Goal: Task Accomplishment & Management: Use online tool/utility

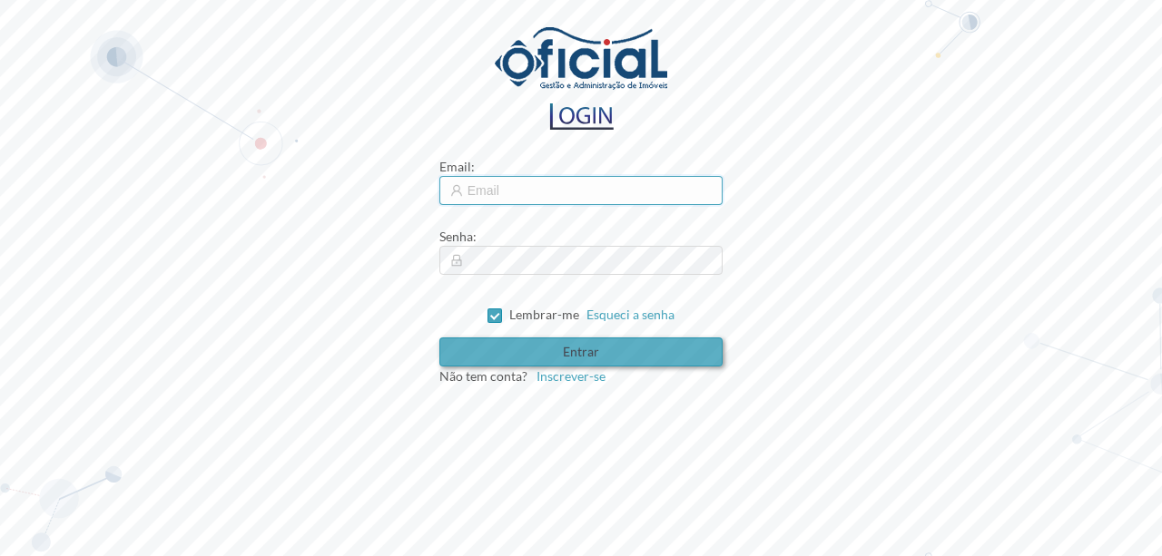
type input "[EMAIL_ADDRESS][DOMAIN_NAME]"
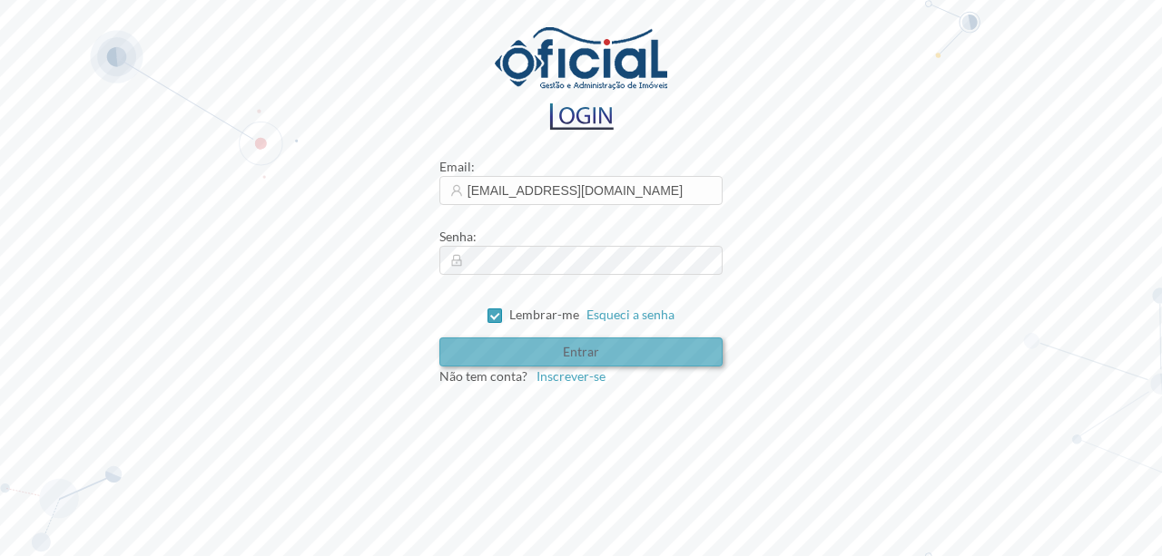
click at [596, 350] on button "Entrar" at bounding box center [581, 352] width 284 height 29
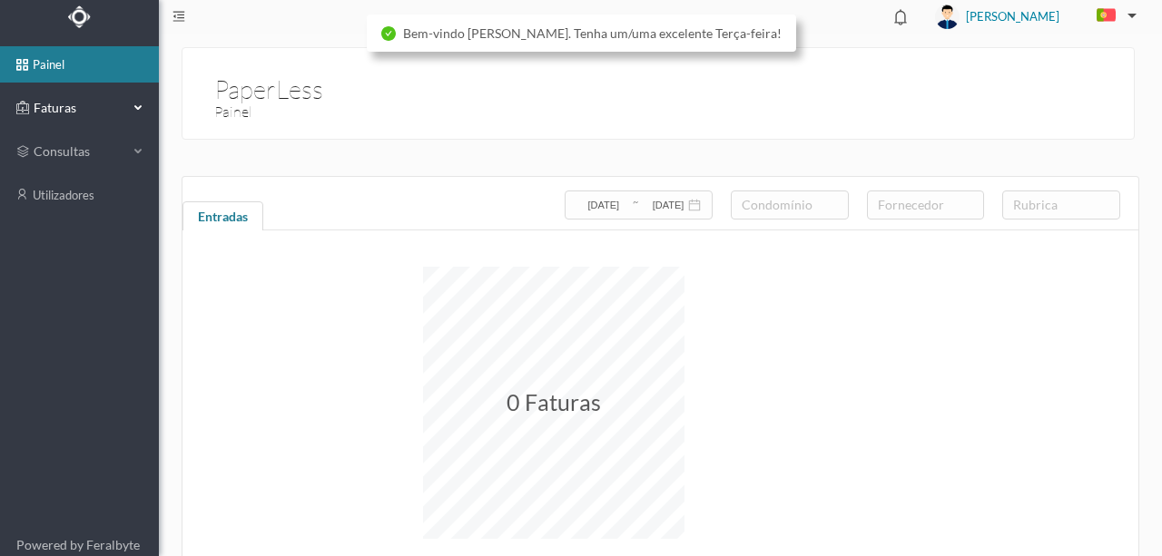
click at [65, 105] on span "Faturas" at bounding box center [79, 108] width 100 height 18
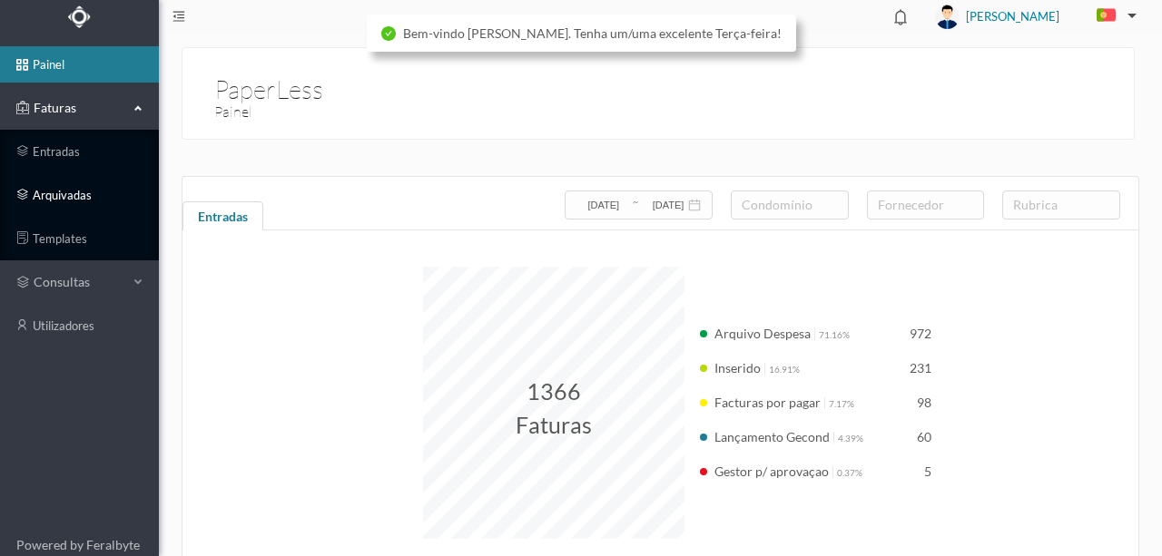
click at [66, 192] on link "arquivadas" at bounding box center [79, 195] width 159 height 36
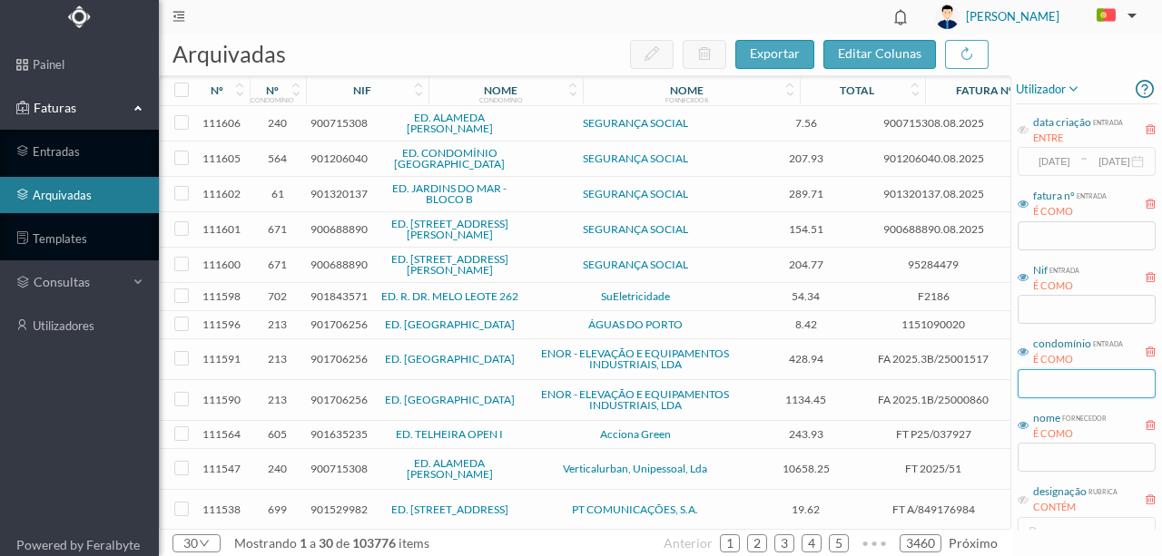
drag, startPoint x: 1047, startPoint y: 383, endPoint x: 1160, endPoint y: 353, distance: 116.5
click at [1060, 376] on input "text" at bounding box center [1086, 383] width 138 height 29
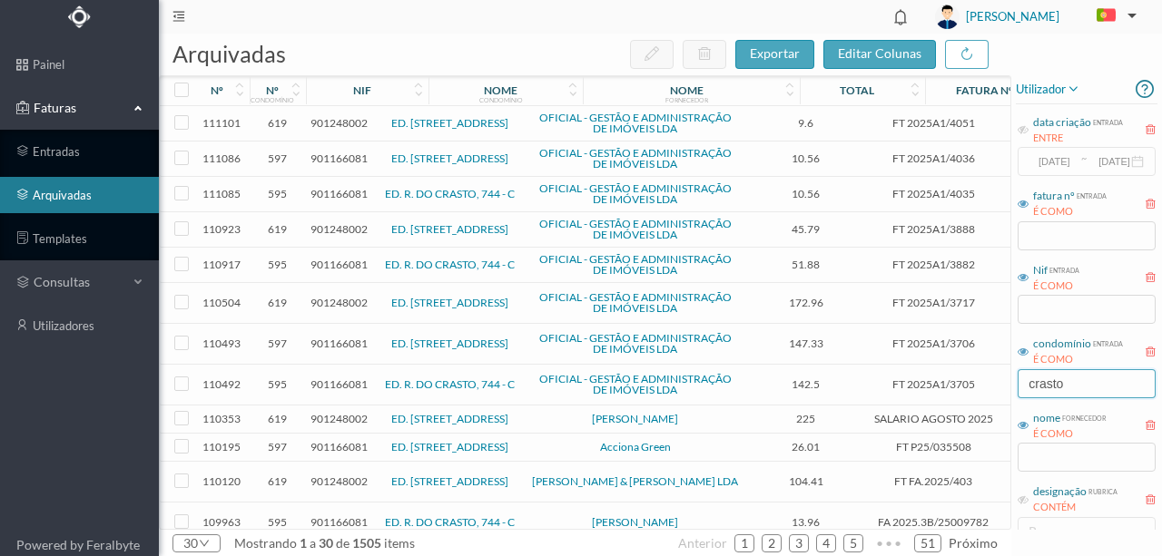
type input "crasto"
click at [338, 157] on span "901166081" at bounding box center [338, 159] width 57 height 14
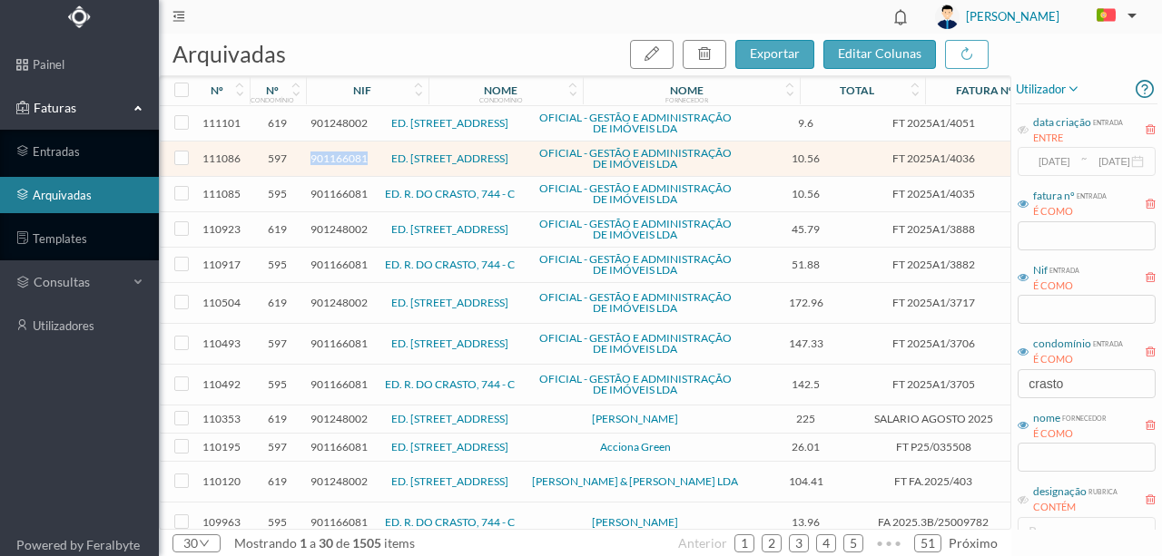
click at [338, 157] on span "901166081" at bounding box center [338, 159] width 57 height 14
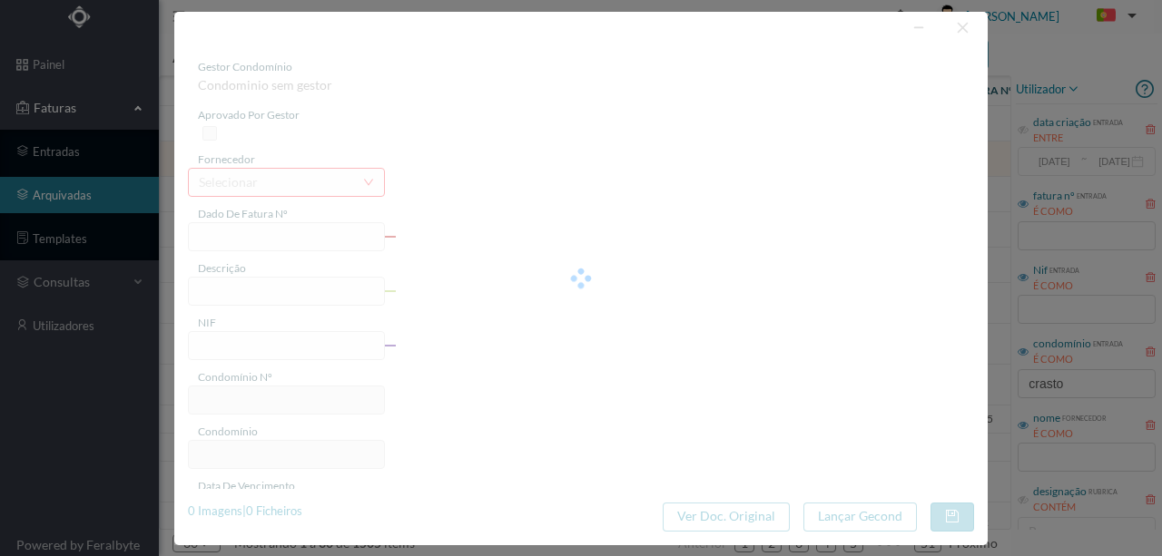
type input "FT 2025A1/4036"
type input "Expediente Geral 3º Trimestre"
type input "901166081"
type input "03-09-2025"
type input "2025-09-03"
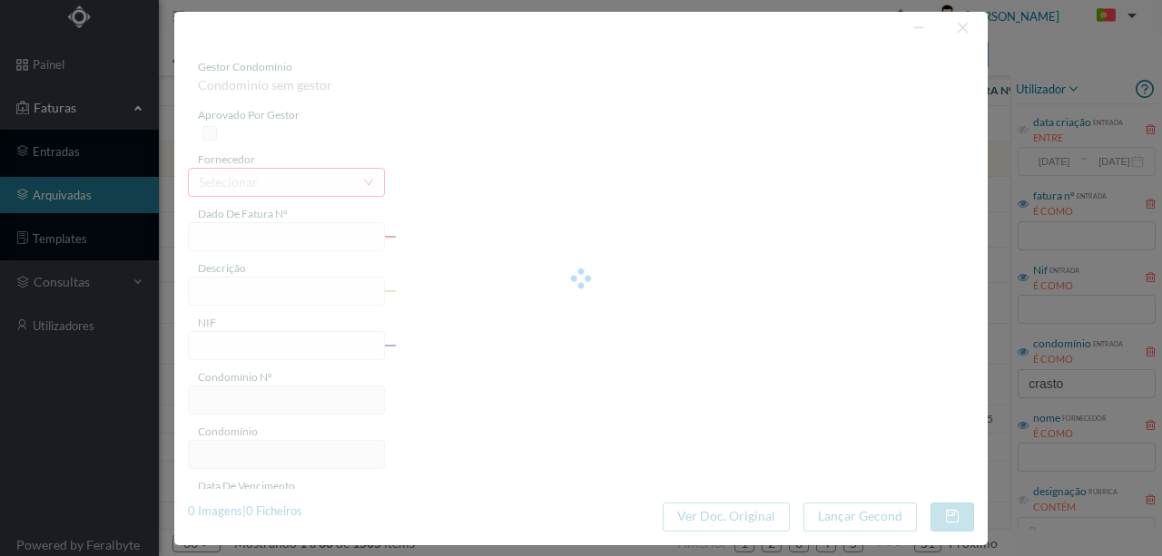
type input "2025-09-04"
type input "10.56"
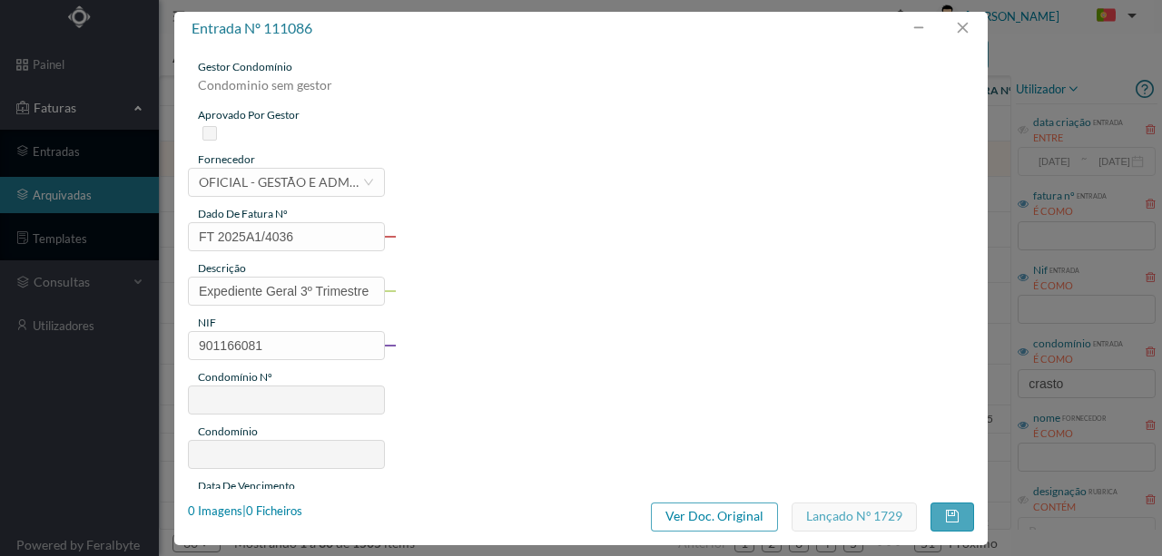
type input "597"
type input "ED. RUA DE CRASTO, 744 - A"
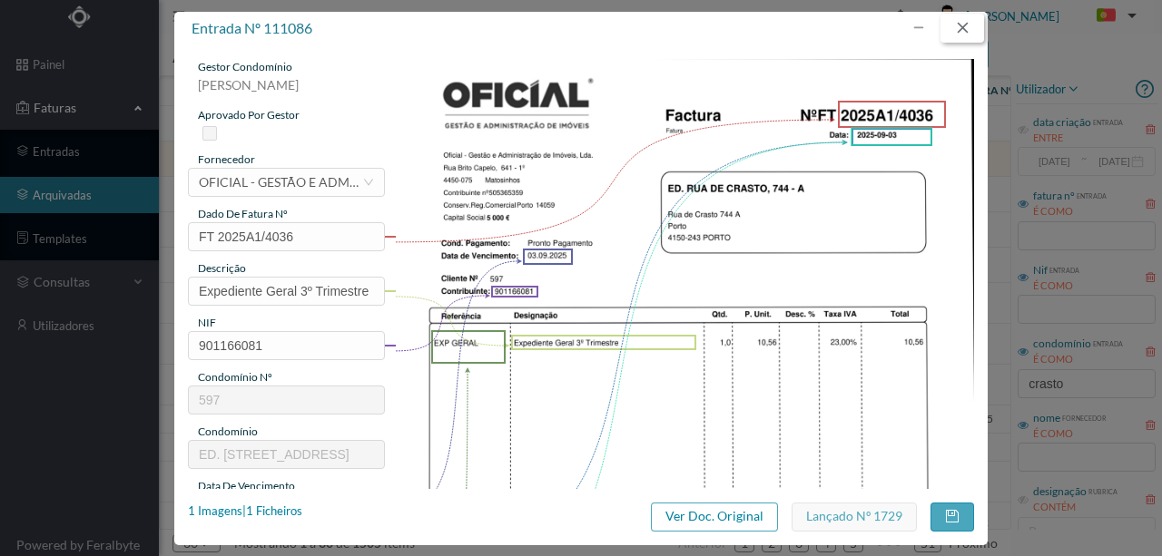
click at [961, 29] on button "button" at bounding box center [962, 28] width 44 height 29
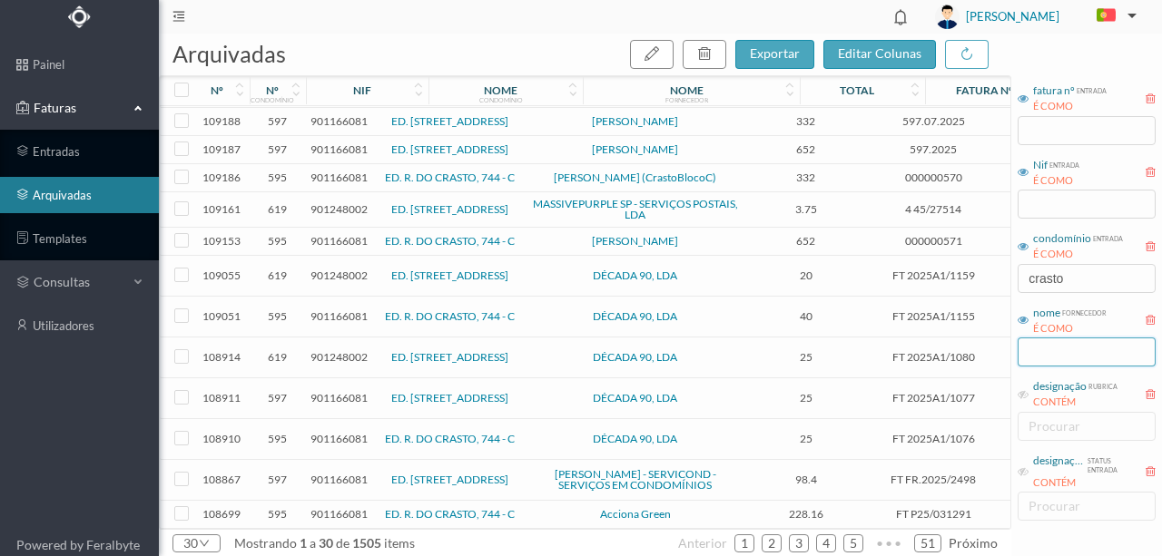
scroll to position [121, 0]
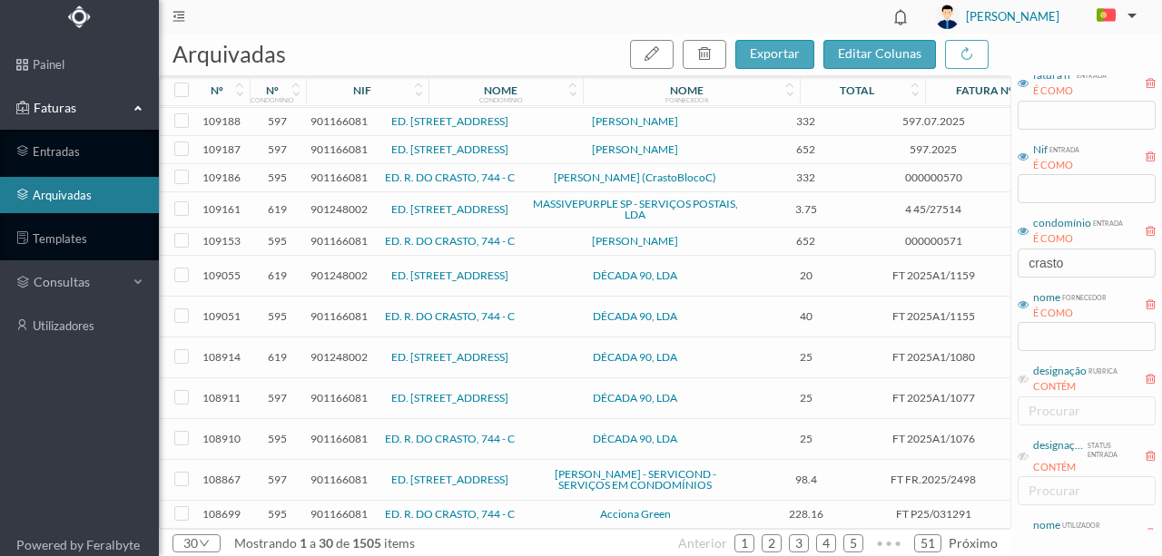
click at [1037, 401] on div "designação rubrica CONTÉM procurar" at bounding box center [1087, 393] width 142 height 68
click at [1026, 374] on icon at bounding box center [1022, 379] width 11 height 11
click at [1065, 419] on div "procurar" at bounding box center [1084, 411] width 122 height 27
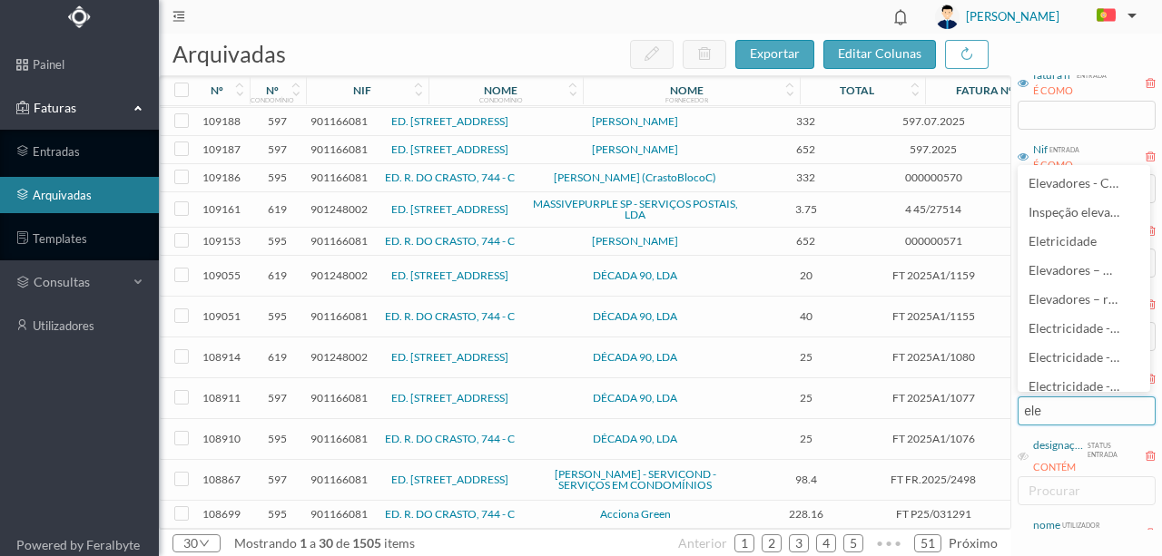
type input "eletr"
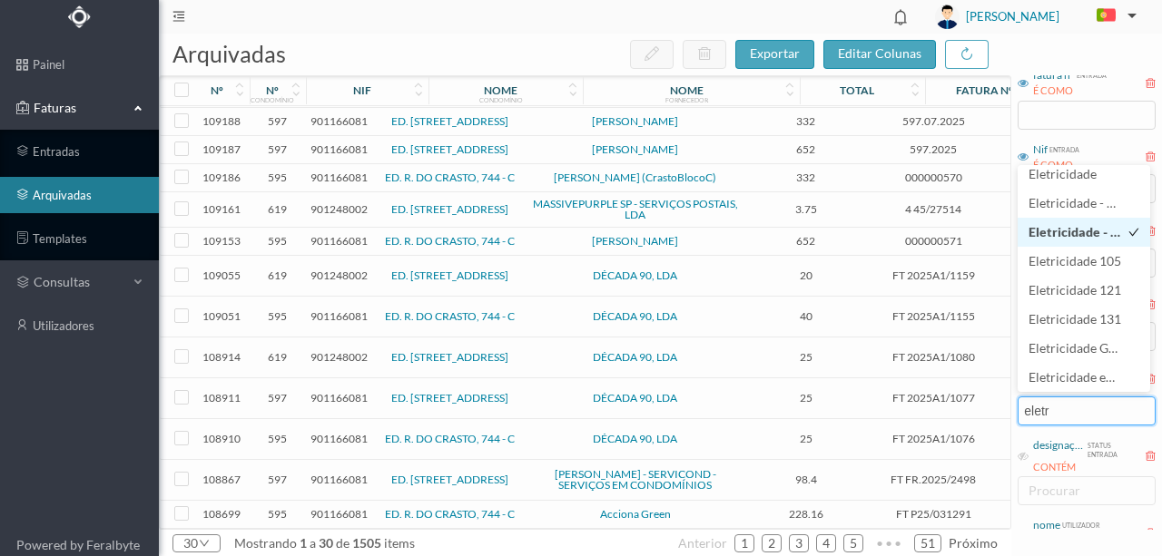
click at [1068, 236] on span "Eletricidade - ENT. 252" at bounding box center [1094, 231] width 133 height 15
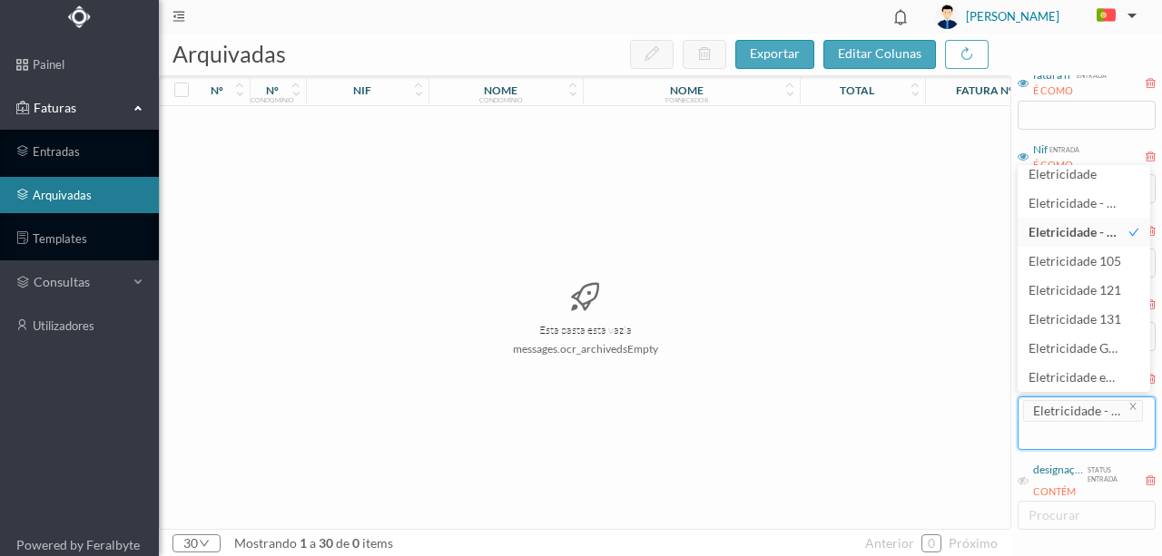
scroll to position [0, 0]
click at [1053, 206] on span "Eletricidade - ENT. 22" at bounding box center [1090, 202] width 125 height 15
click at [1130, 406] on icon "icon: close" at bounding box center [1133, 406] width 9 height 9
click at [1132, 405] on icon "icon: close" at bounding box center [1133, 406] width 9 height 9
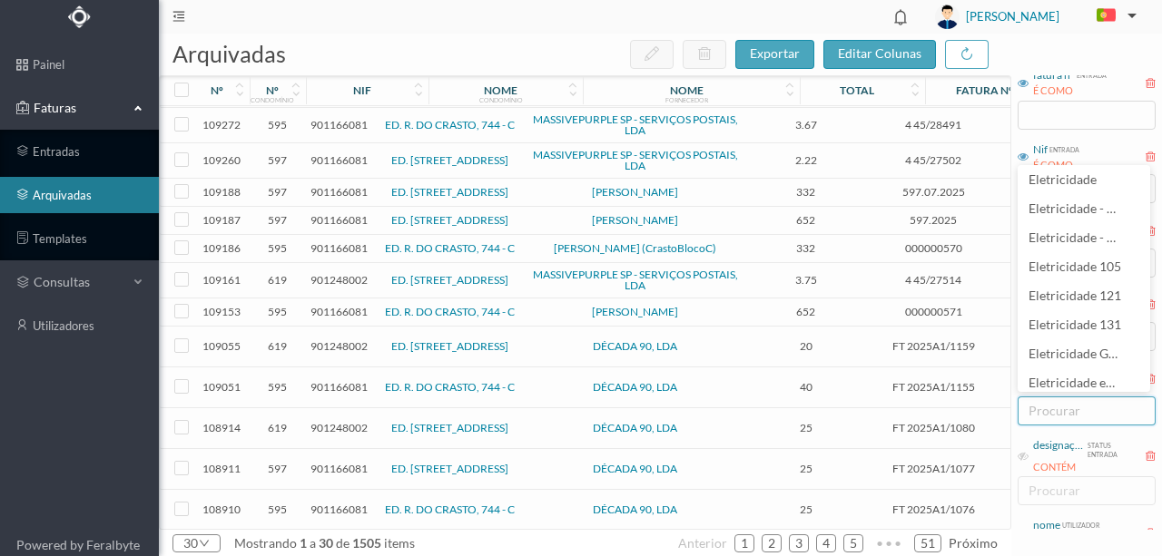
scroll to position [653, 0]
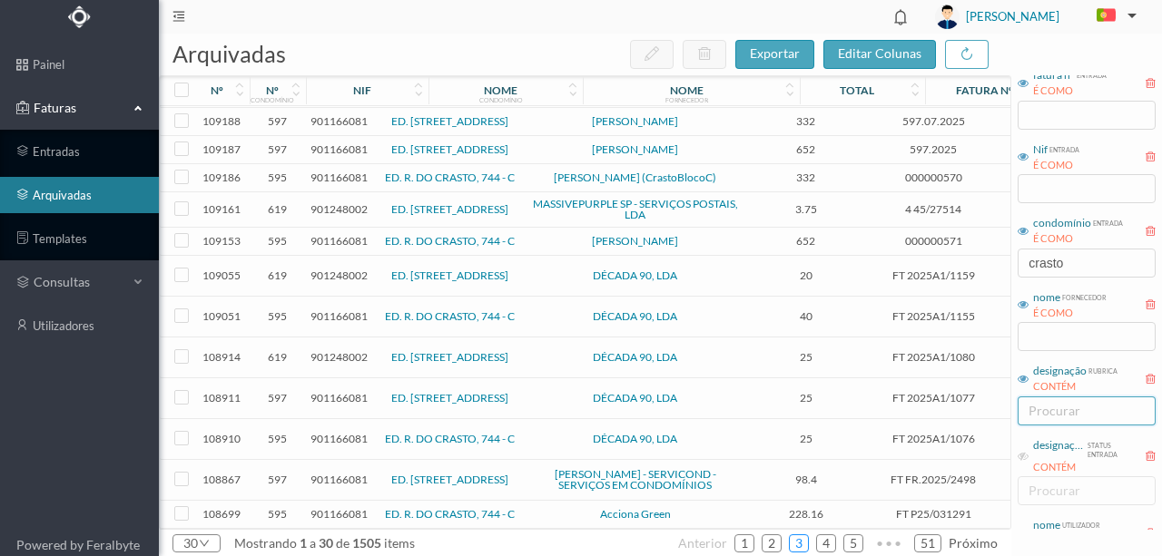
click at [806, 539] on link "3" at bounding box center [799, 543] width 18 height 27
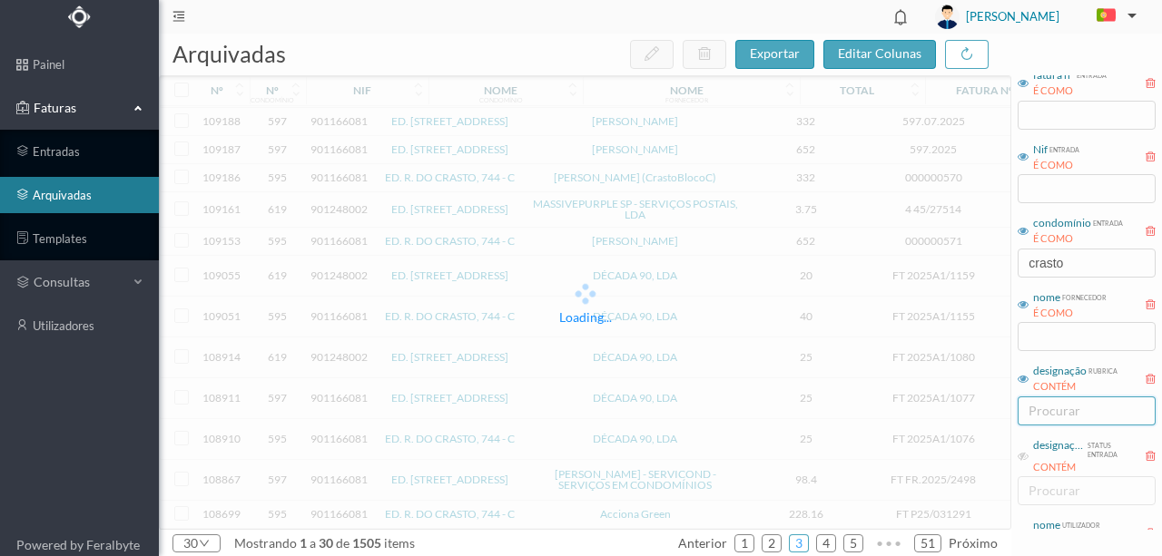
scroll to position [647, 0]
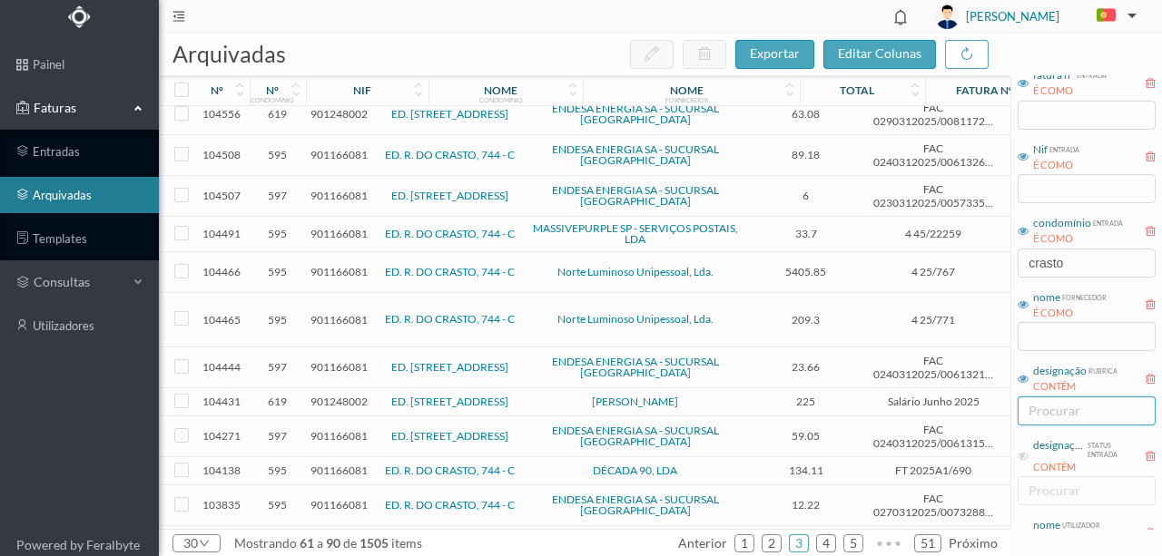
click at [418, 360] on link "ED. RUA DE CRASTO, 744 - A" at bounding box center [449, 367] width 117 height 14
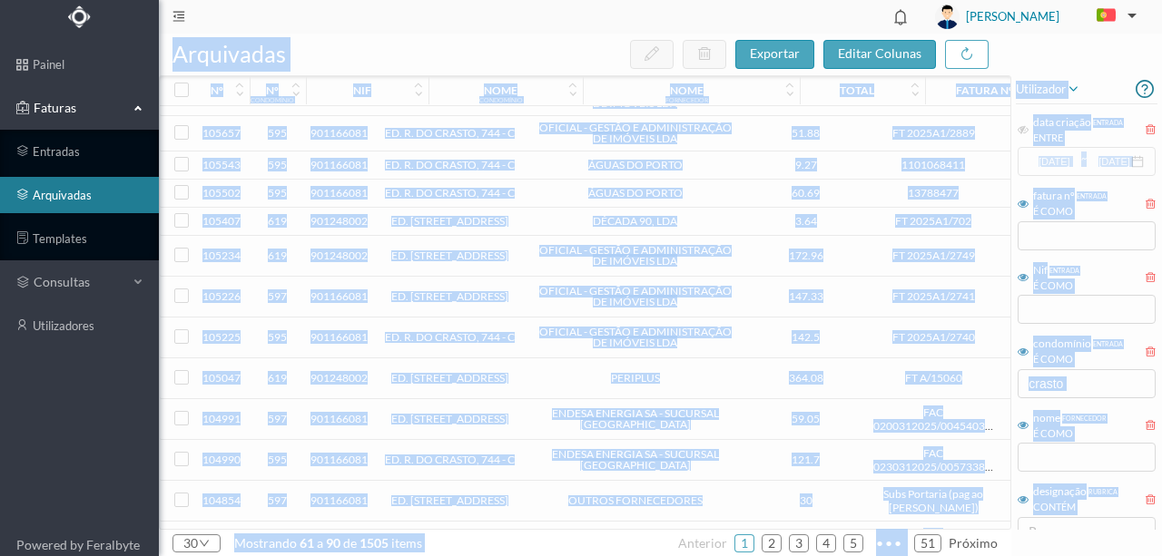
scroll to position [182, 0]
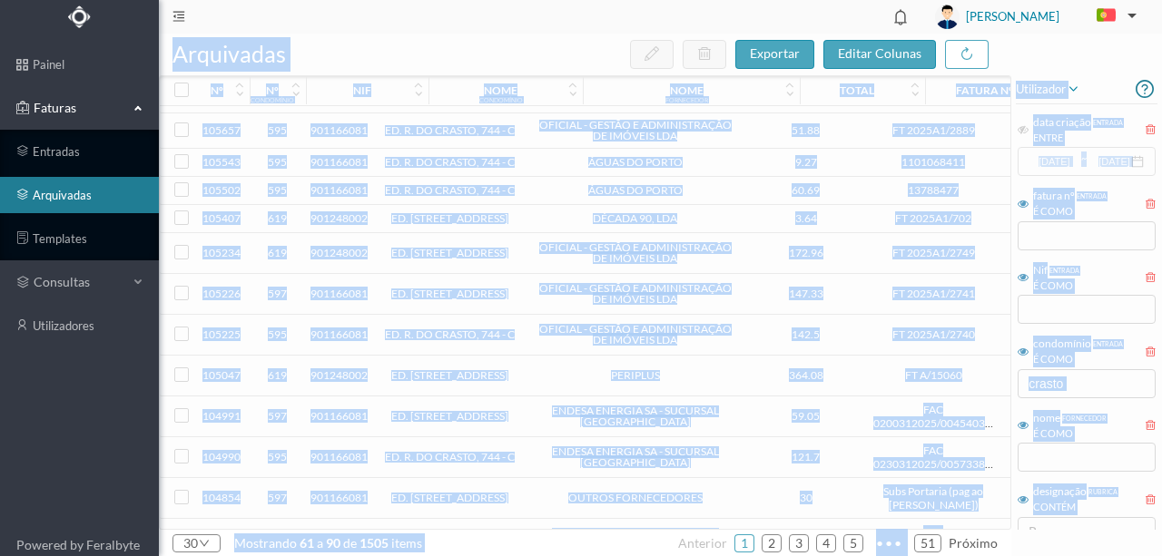
click at [349, 418] on span "901166081" at bounding box center [338, 416] width 57 height 14
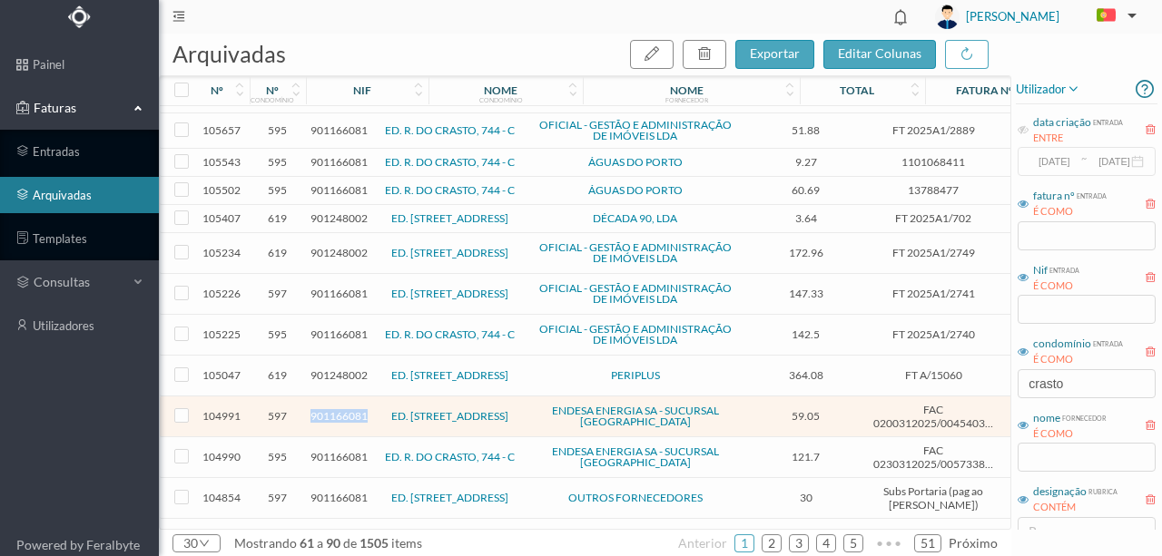
click at [349, 418] on span "901166081" at bounding box center [338, 416] width 57 height 14
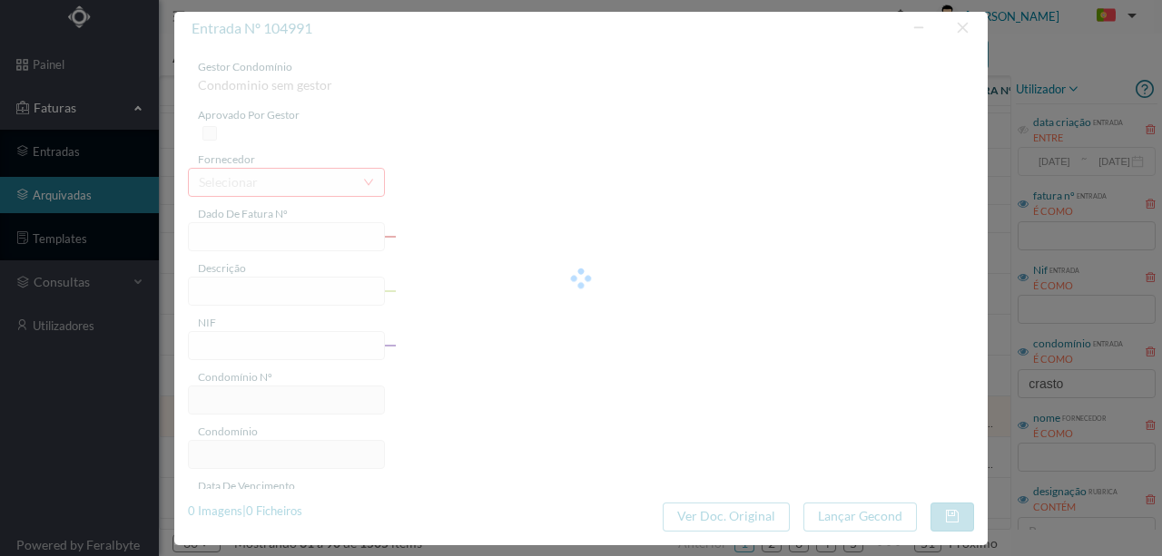
type input "FAC 0200312025/0045403143"
type input "744 A GARAGEM (08.04.2025 a 08.05.2025)"
type input "901166081"
type input "08-07-2025"
type input "23-06-2025"
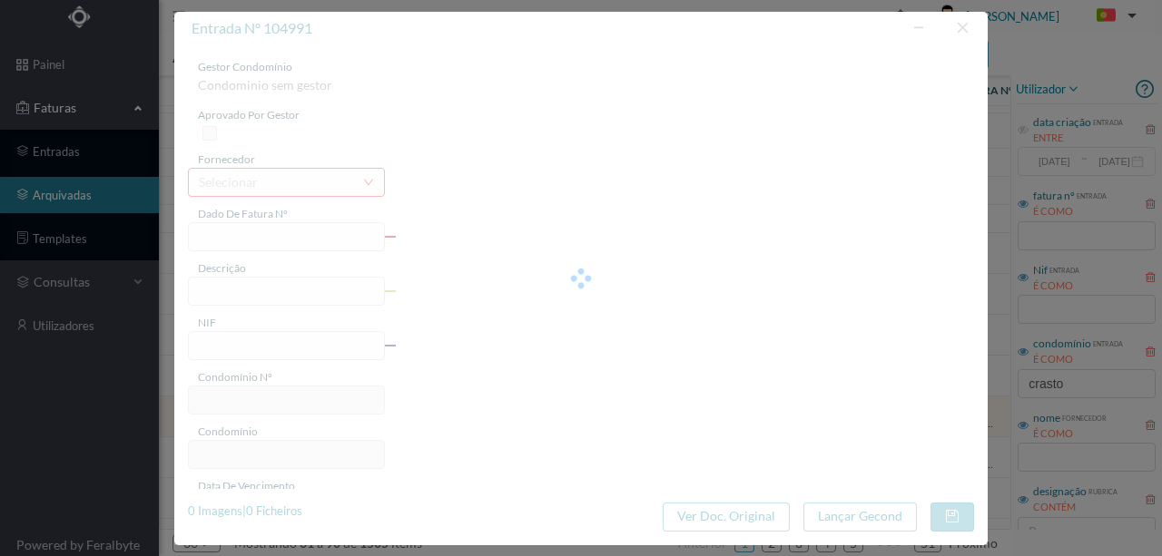
type input "08-07-2025"
type input "59.05"
type input "597"
type input "ED. RUA DE CRASTO, 744 - A"
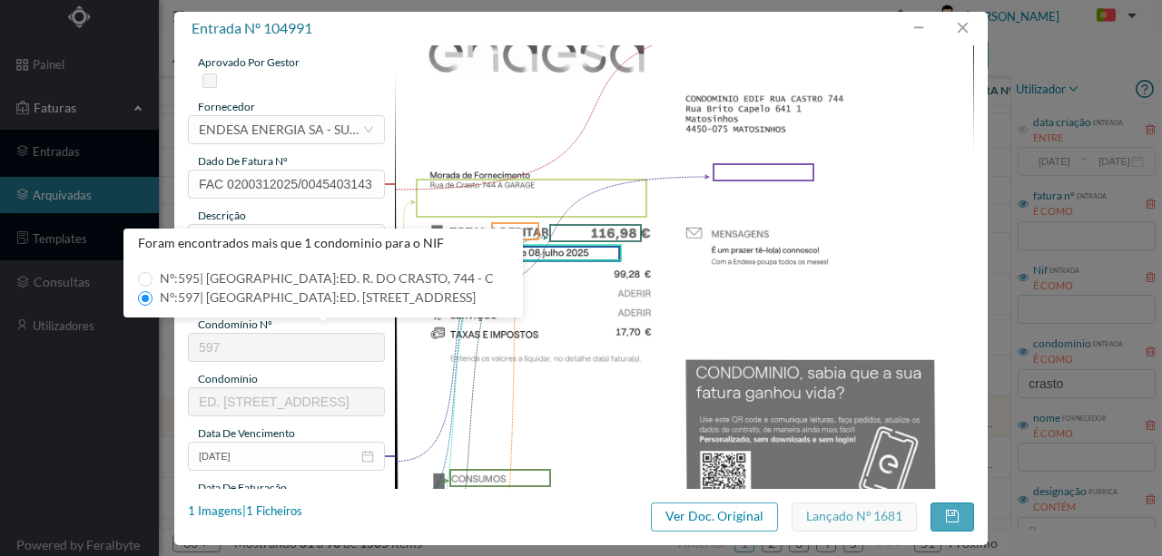
scroll to position [121, 0]
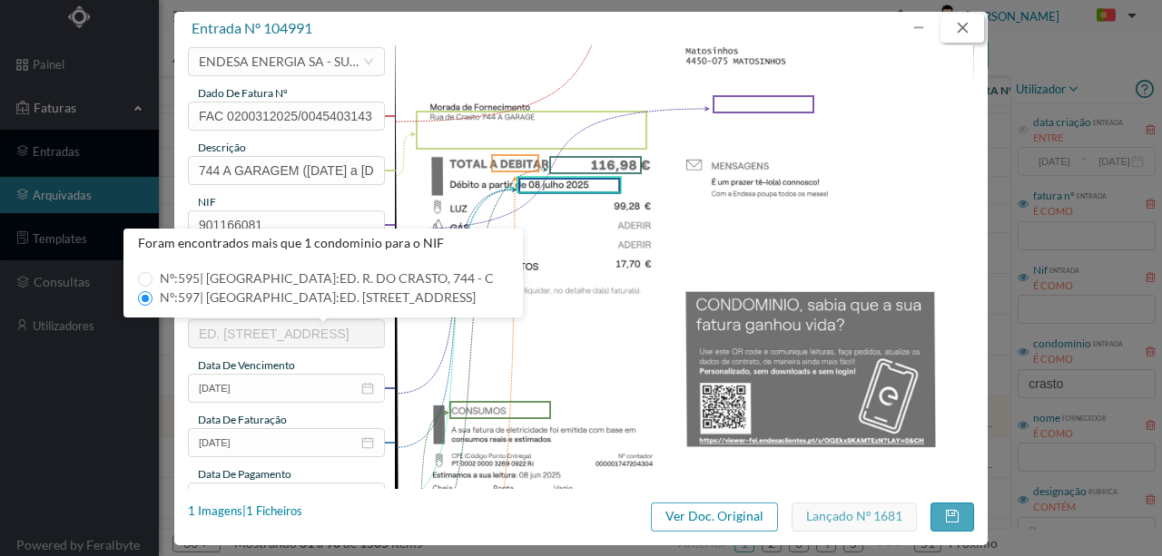
click at [955, 23] on button "button" at bounding box center [962, 28] width 44 height 29
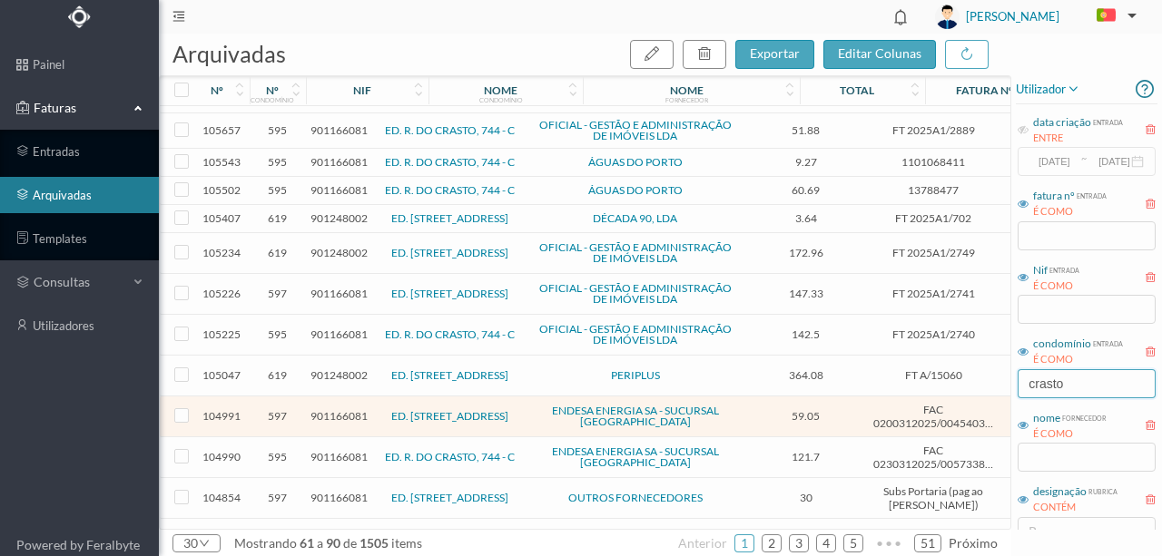
drag, startPoint x: 1083, startPoint y: 389, endPoint x: 842, endPoint y: 353, distance: 243.3
click at [837, 372] on div "arquivadas exportar editar colunas nº nº condomínio nif nome condomínio nome fo…" at bounding box center [660, 295] width 1003 height 523
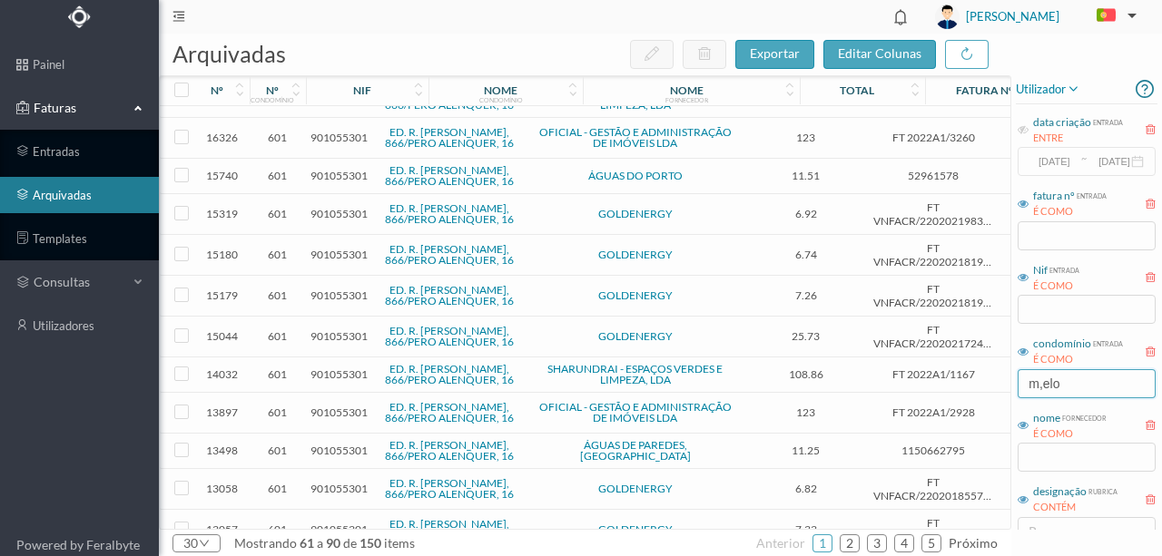
scroll to position [0, 0]
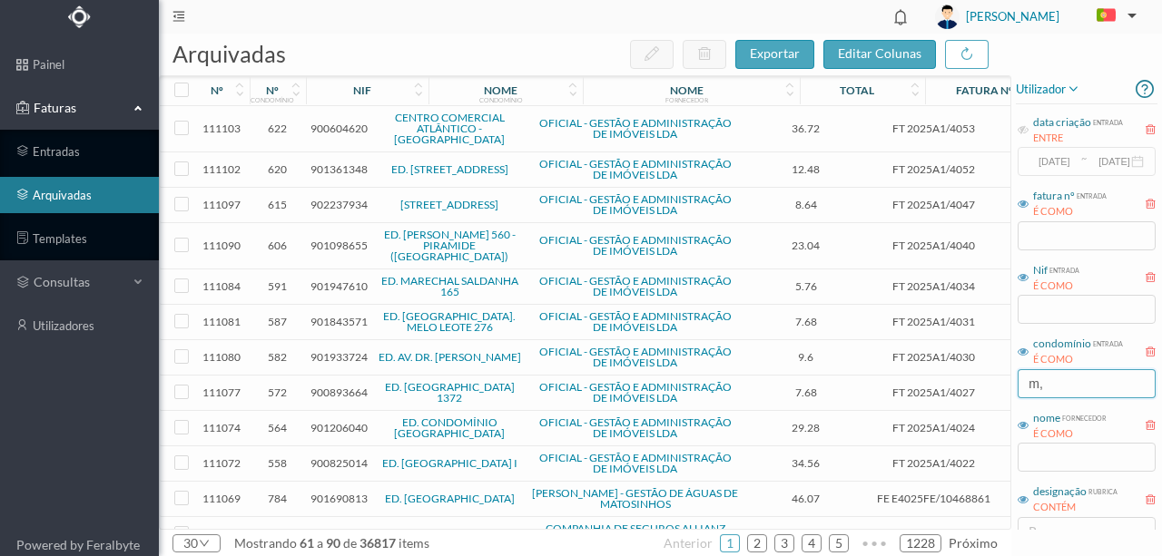
type input "m"
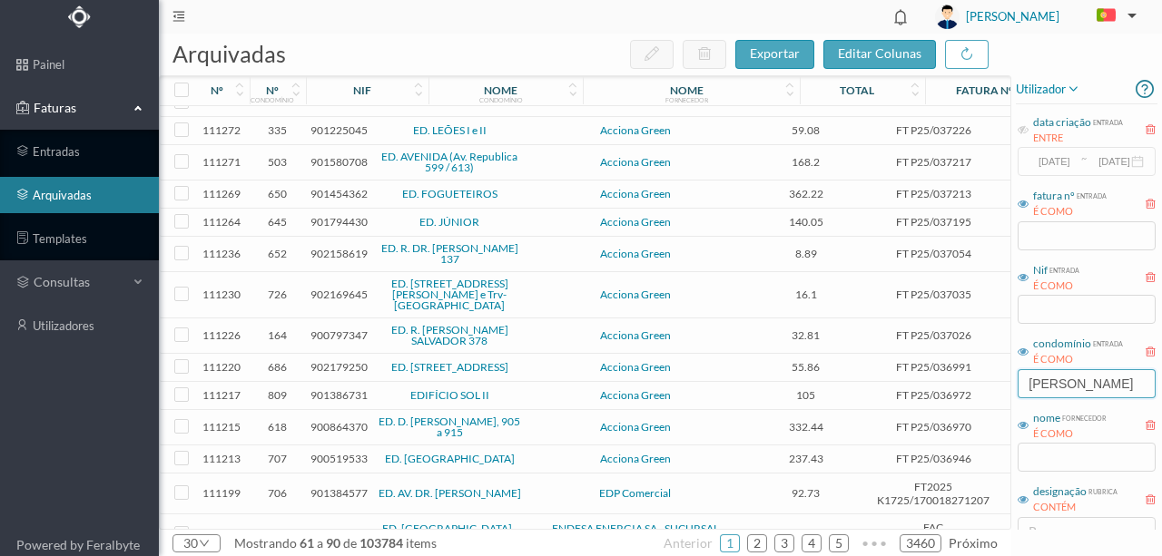
scroll to position [540, 0]
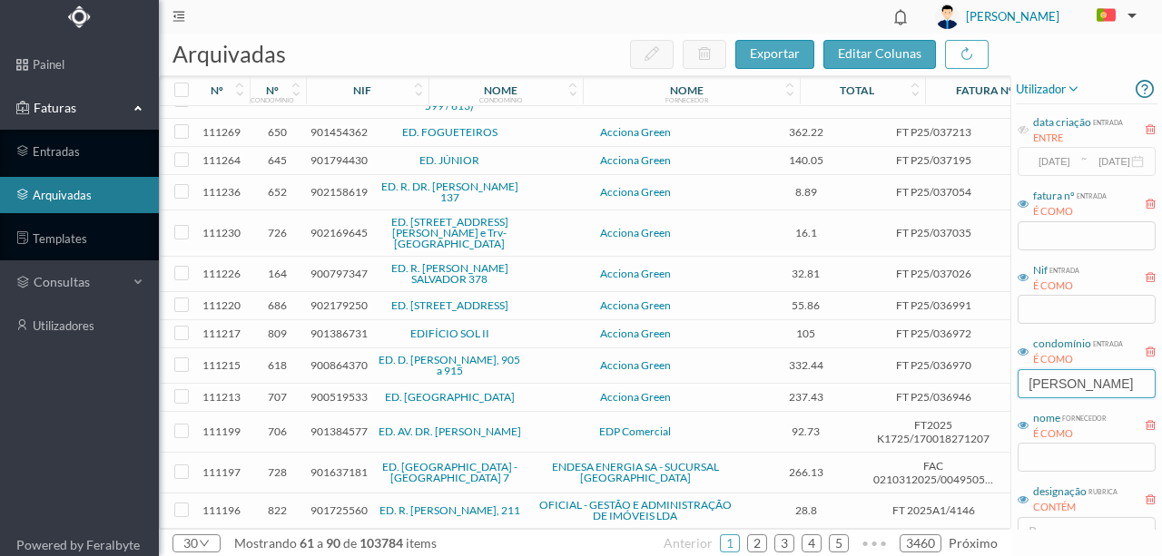
type input "MELO LEOTE 262"
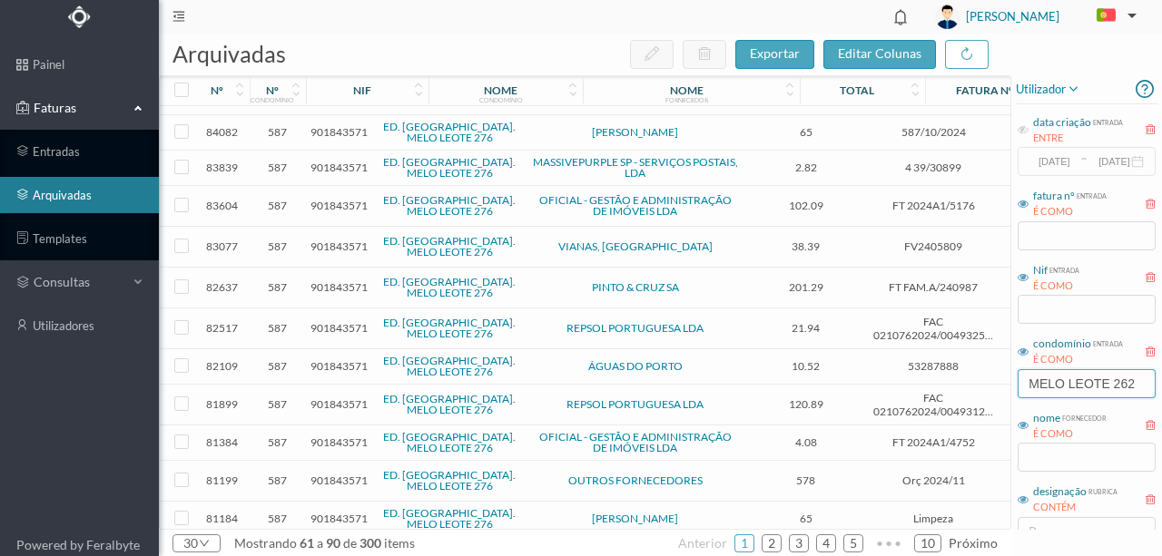
scroll to position [728, 0]
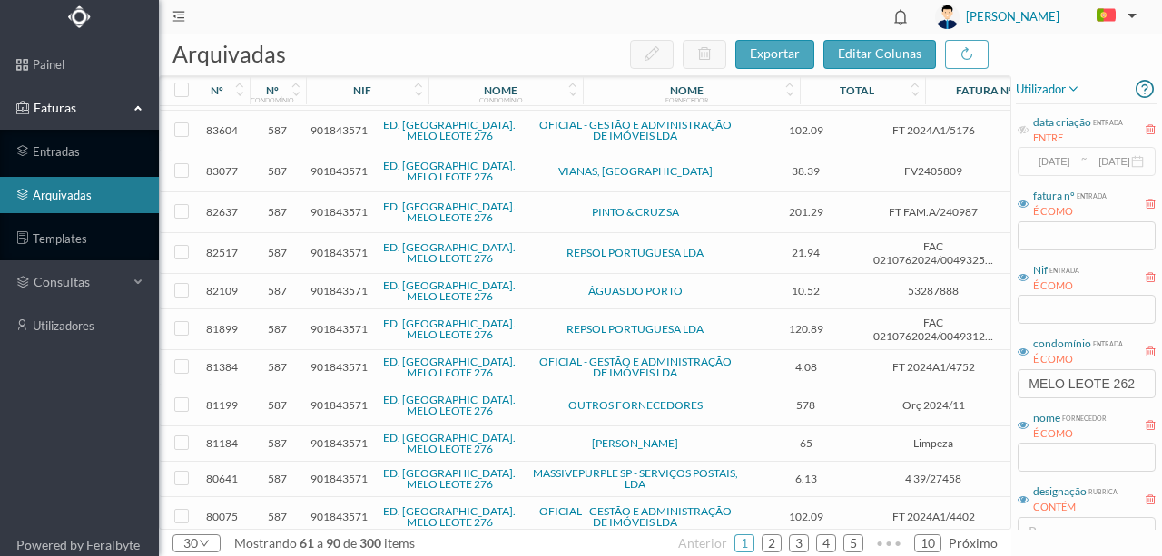
click at [347, 322] on span "901843571" at bounding box center [338, 329] width 57 height 14
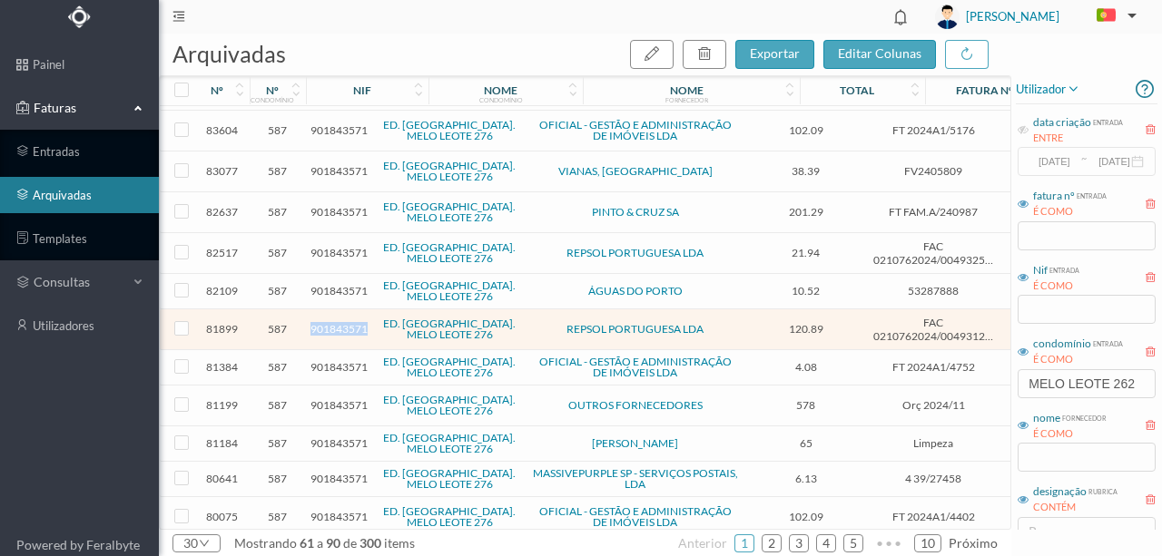
click at [347, 322] on span "901843571" at bounding box center [338, 329] width 57 height 14
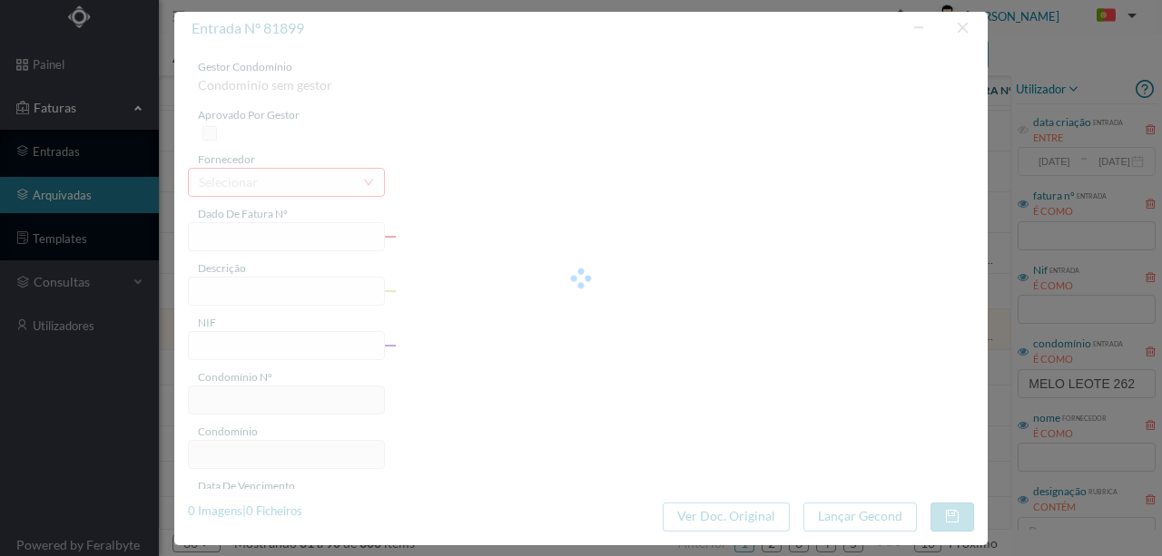
type input "FAC 0210762024/0049312688"
type input "276 (29.08.2024 a 28.09.2024)"
type input "901843571"
type input "2024-10-15"
type input "2024-10-14"
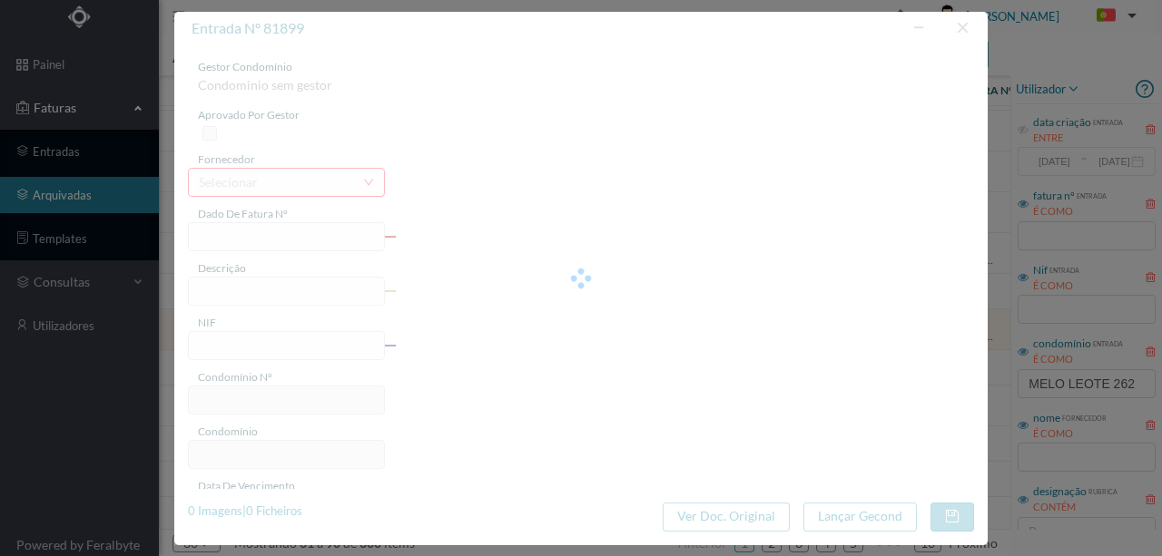
type input "2024-11-05"
type input "120.89"
type input "702"
type input "ED. R. DR. MELO LEOTE 262"
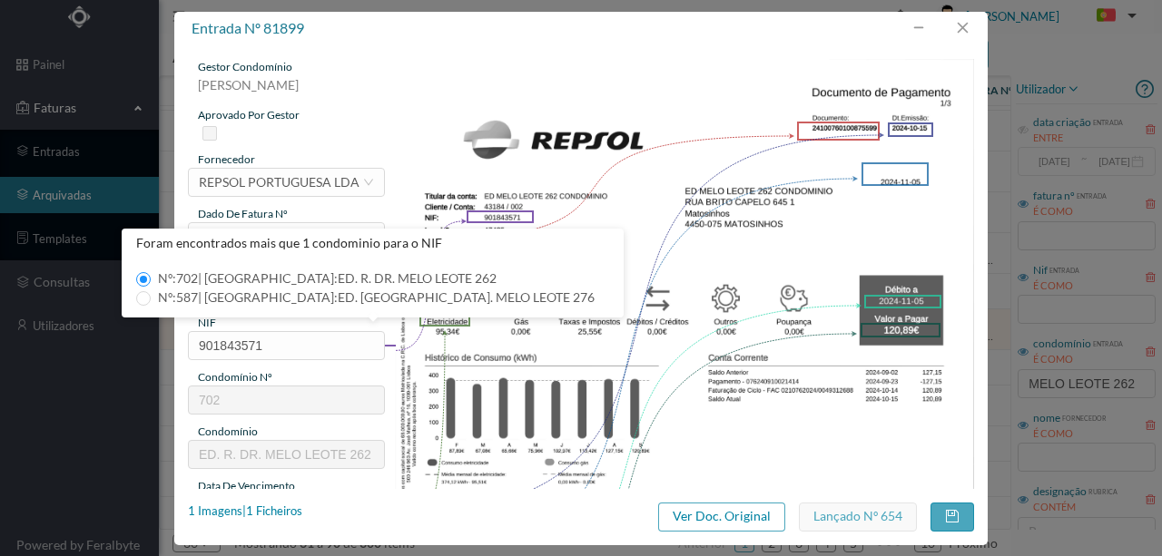
scroll to position [60, 0]
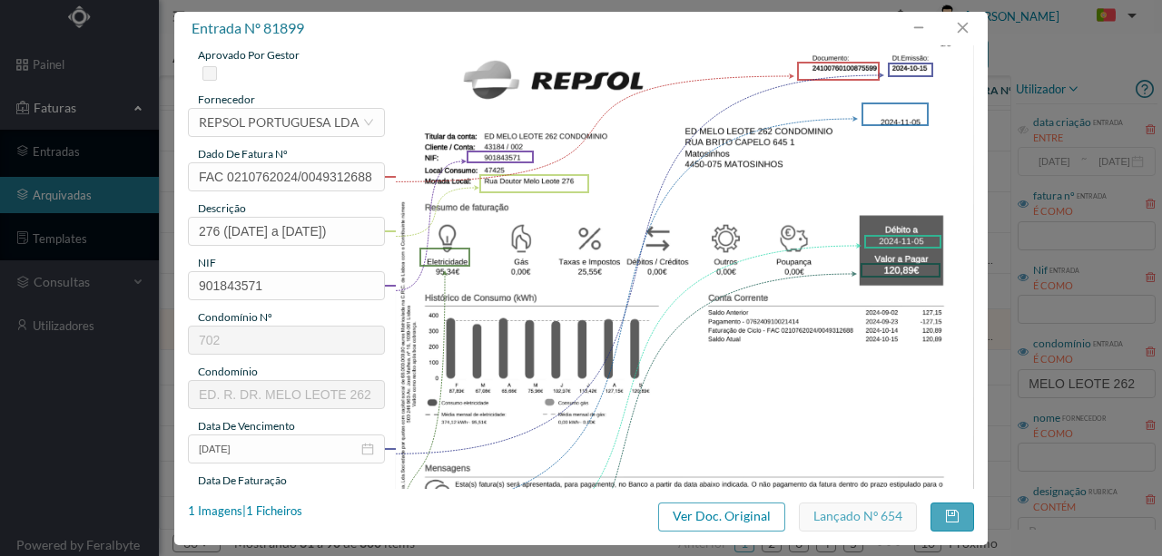
click at [758, 410] on img at bounding box center [685, 409] width 580 height 821
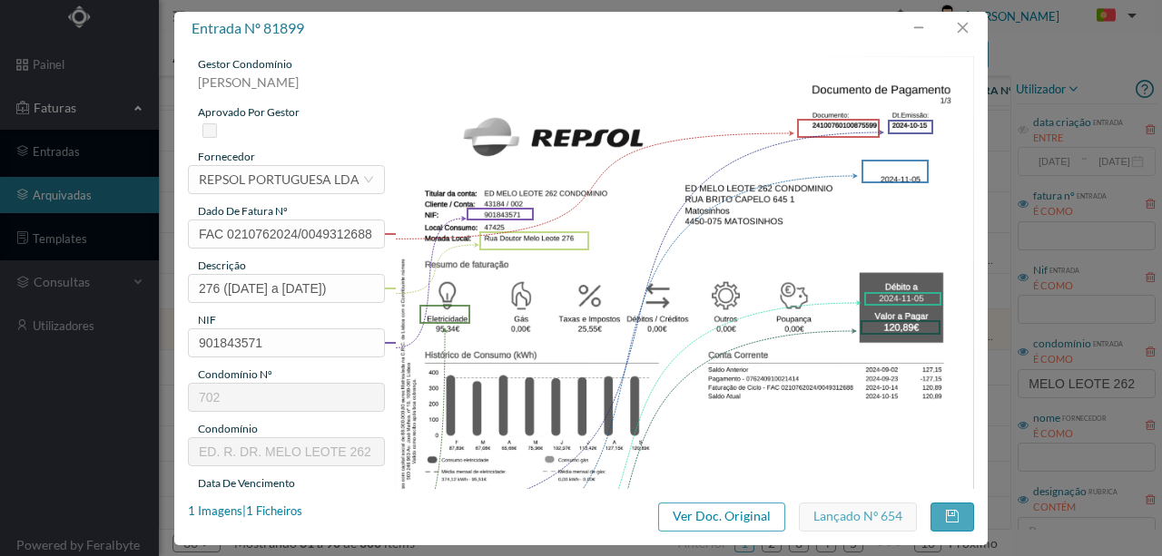
scroll to position [0, 0]
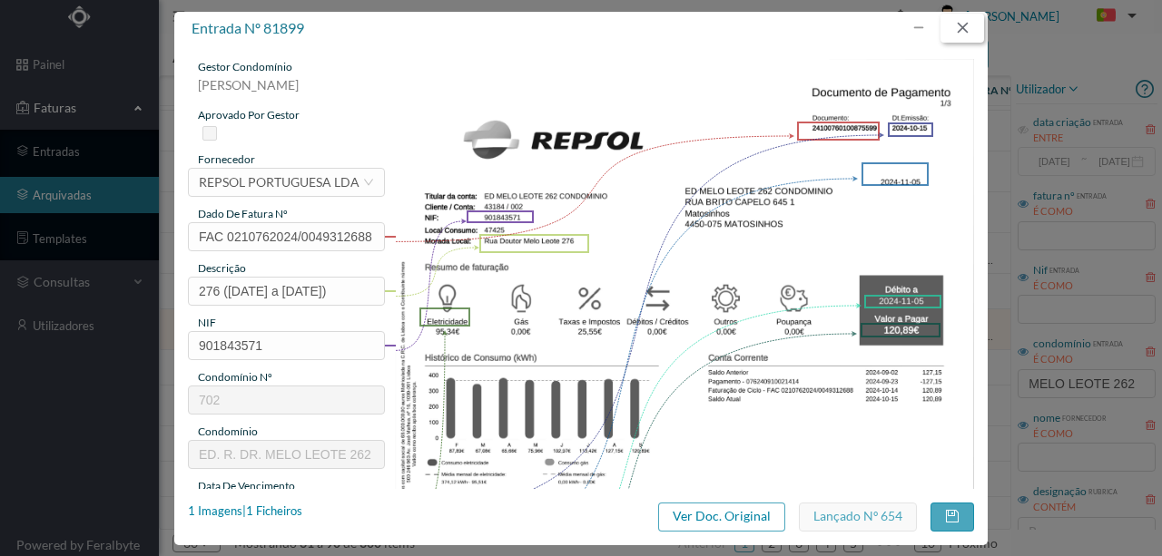
click at [969, 26] on button "button" at bounding box center [962, 28] width 44 height 29
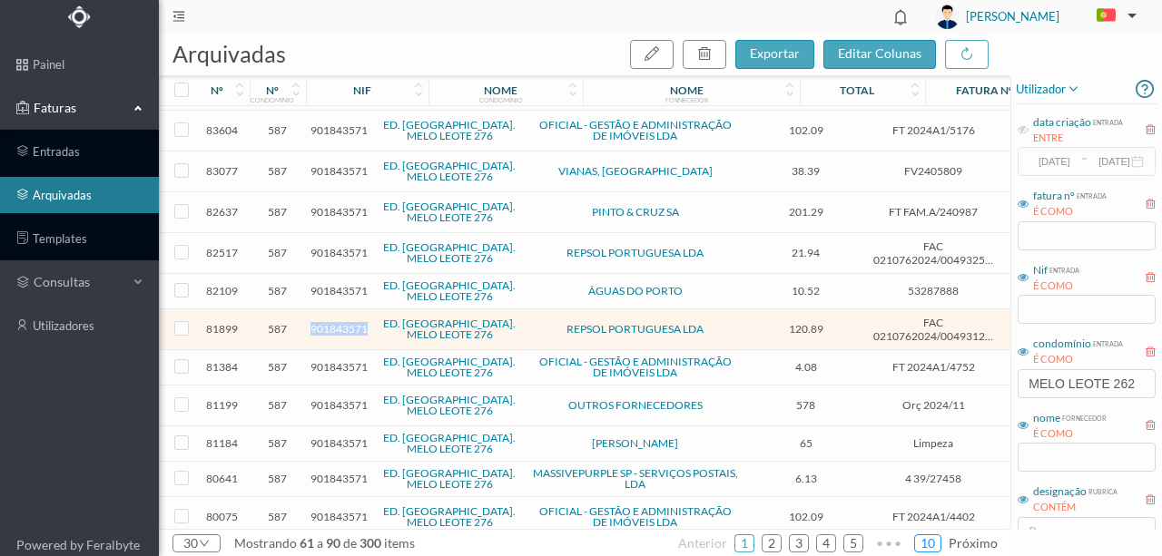
click at [929, 544] on link "10" at bounding box center [927, 543] width 25 height 27
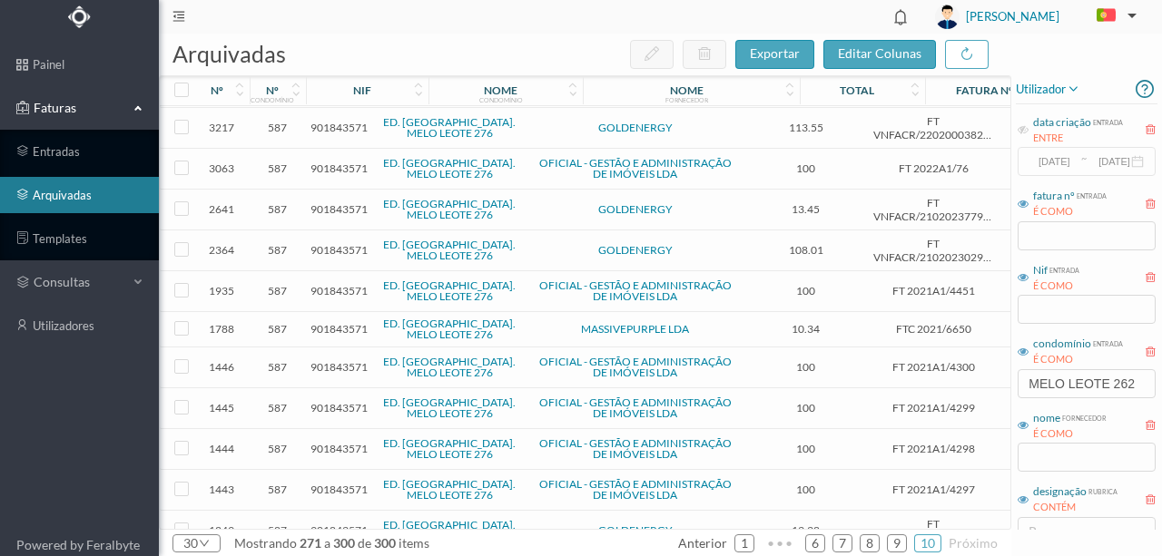
click at [348, 202] on span "901843571" at bounding box center [338, 209] width 57 height 14
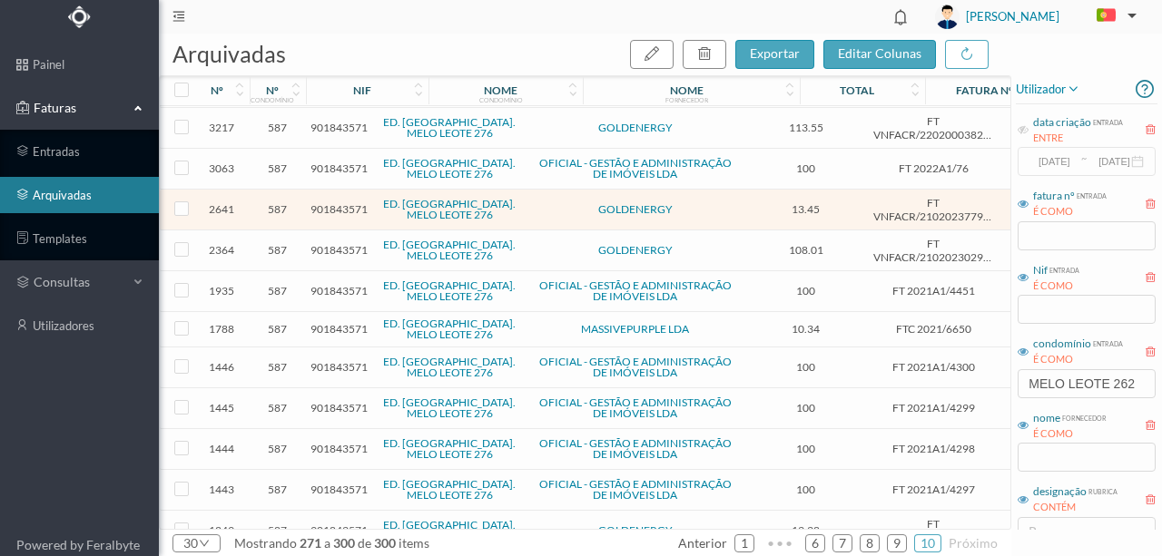
click at [338, 202] on span "901843571" at bounding box center [338, 209] width 57 height 14
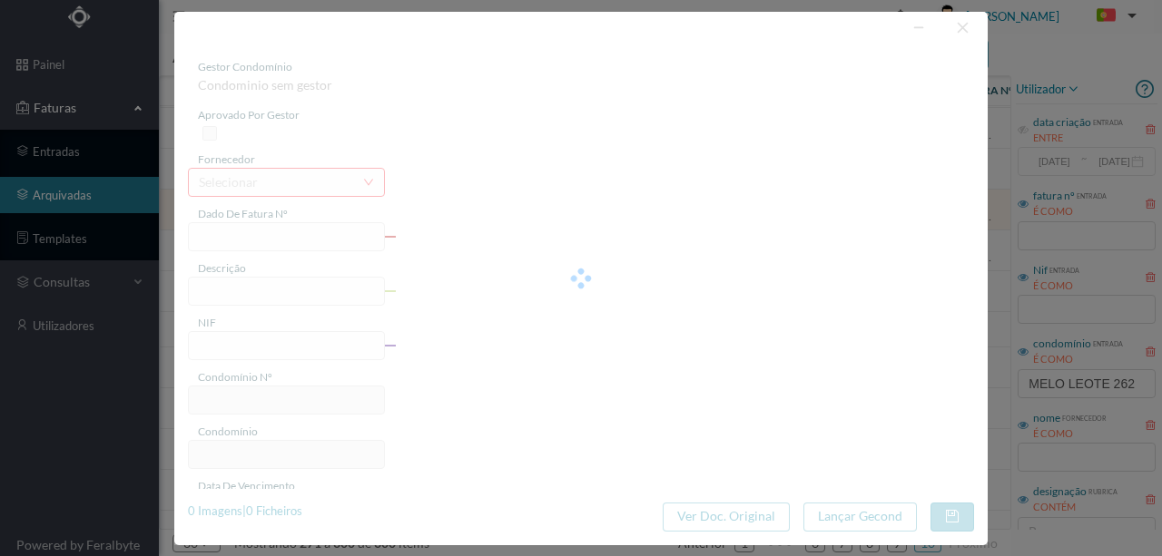
type input "FT VNFACR/210202377945"
type input "RUA DOUTOR MELO LEOTE 282 4100-342 PORTO"
type input "901843571"
type input "03-01-2022"
type input "09-12-2021"
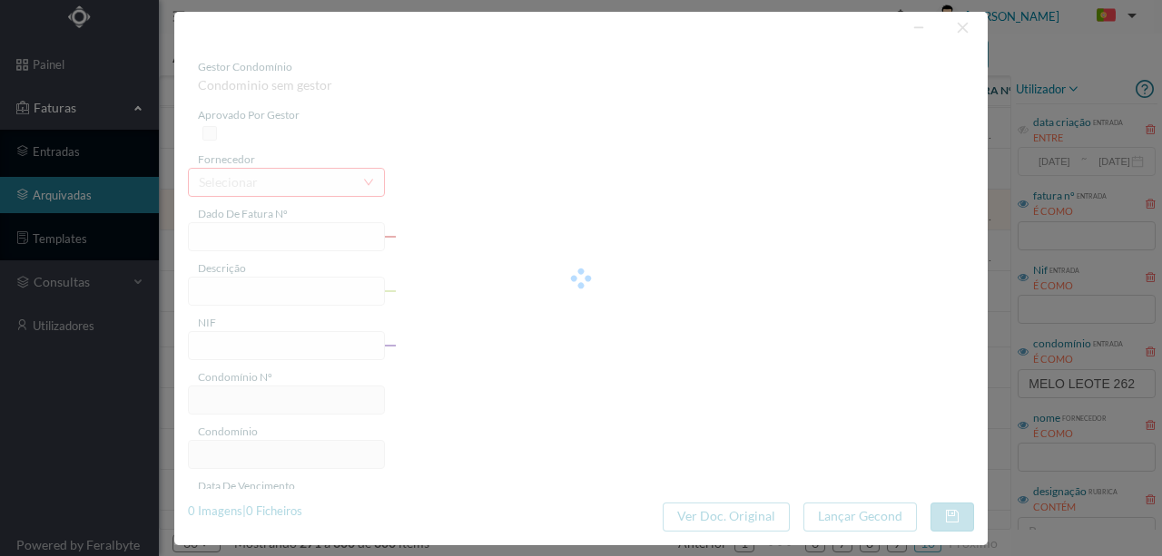
type input "2021-12-09"
type input "13.45"
type input "702"
type input "ED. R. DR. MELO LEOTE 262"
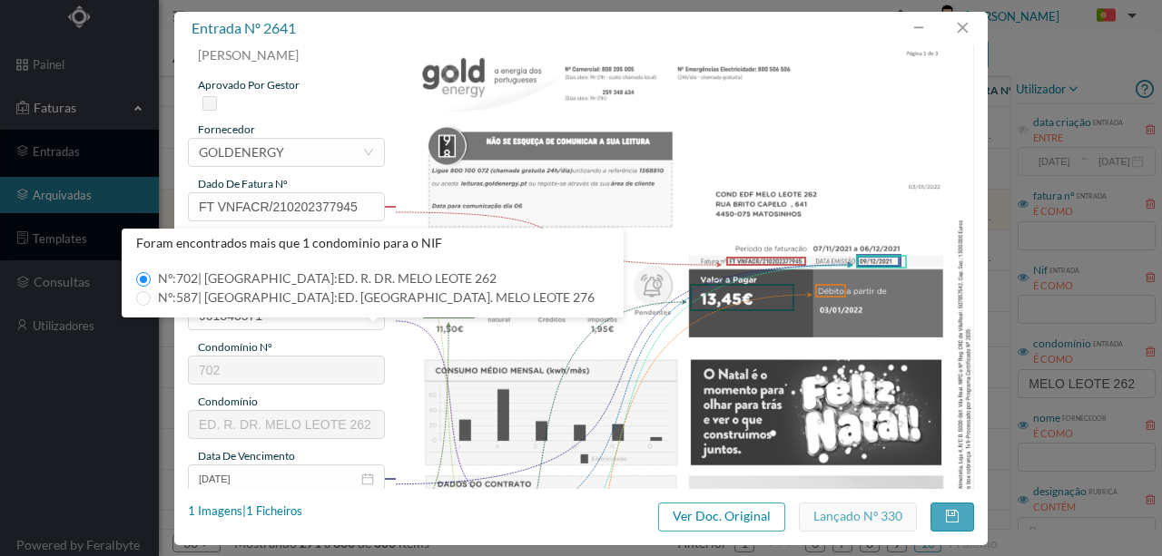
scroll to position [0, 0]
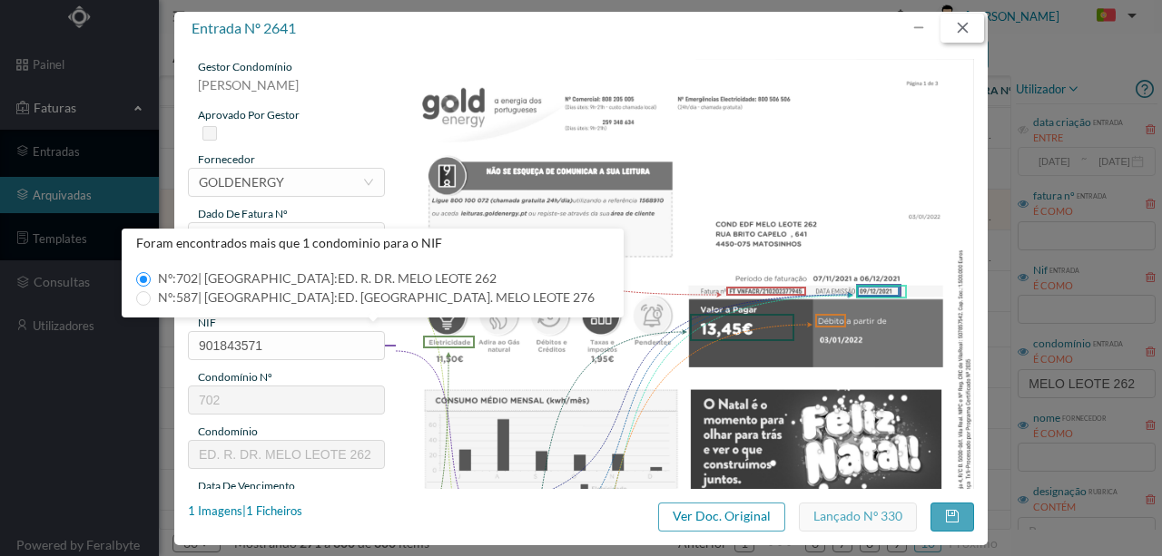
click at [955, 26] on button "button" at bounding box center [962, 28] width 44 height 29
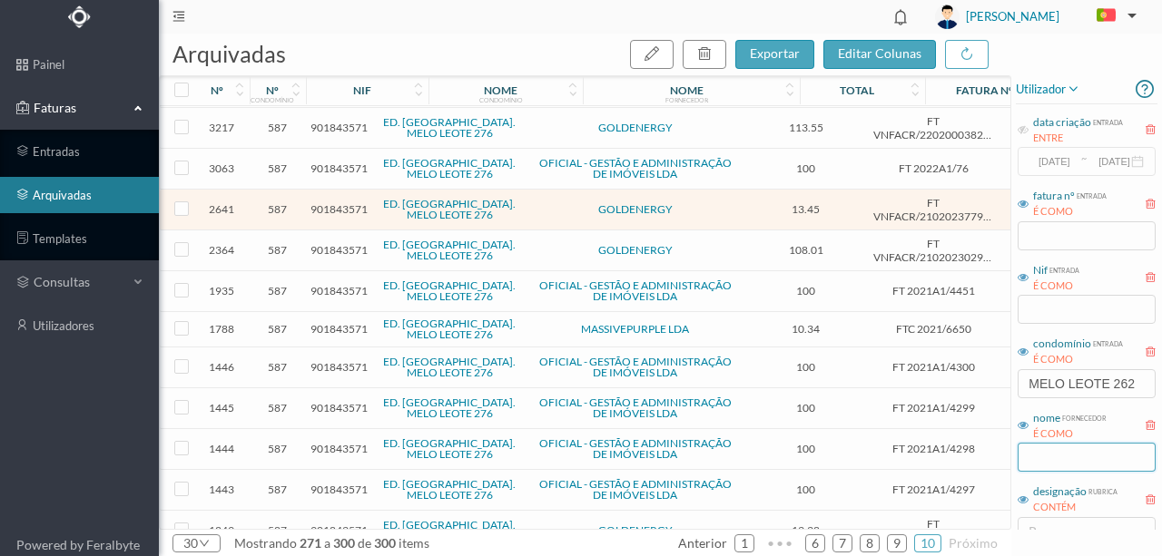
click at [1047, 457] on input "text" at bounding box center [1086, 457] width 138 height 29
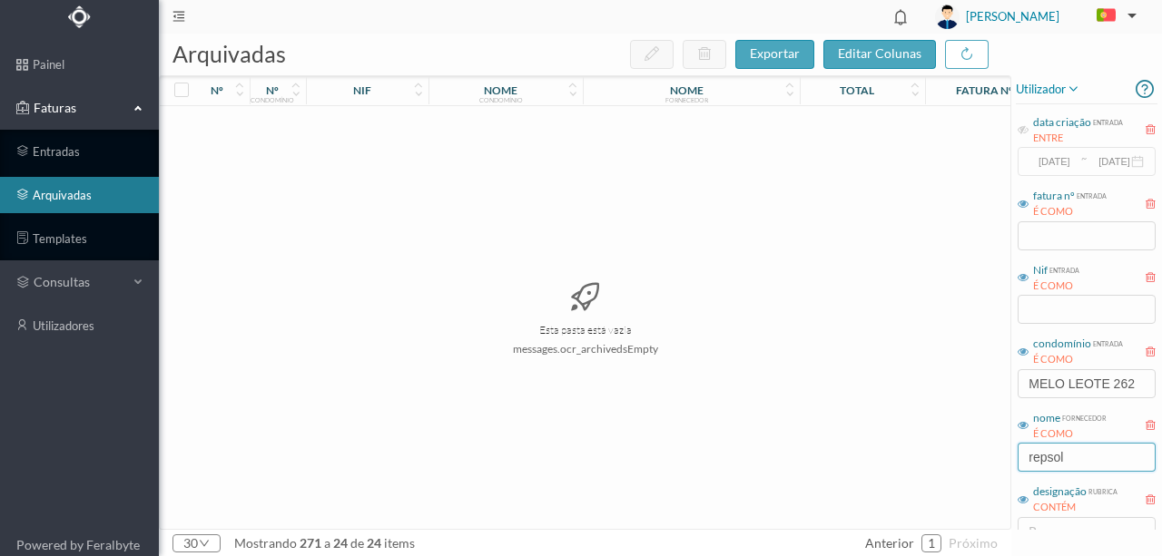
type input "repsol"
click at [804, 420] on div "Esta pasta está vazia messages.ocr_archivedsEmpty" at bounding box center [585, 317] width 850 height 423
click at [1144, 383] on input "MELO LEOTE 262" at bounding box center [1086, 383] width 138 height 29
click at [447, 425] on div "Esta pasta está vazia messages.ocr_archivedsEmpty" at bounding box center [585, 317] width 850 height 423
click at [1063, 382] on input "MELO LEOTE" at bounding box center [1086, 383] width 138 height 29
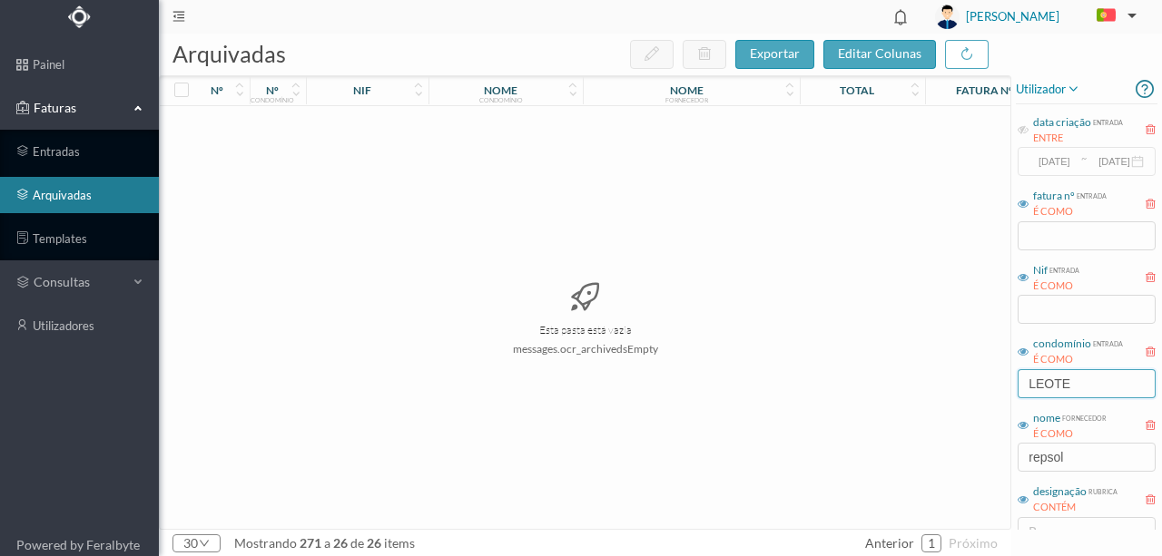
type input "LEOTE"
drag, startPoint x: 1064, startPoint y: 385, endPoint x: 995, endPoint y: 385, distance: 69.0
click at [995, 385] on div "arquivadas exportar editar colunas nº nº condomínio nif nome condomínio nome fo…" at bounding box center [660, 295] width 1003 height 523
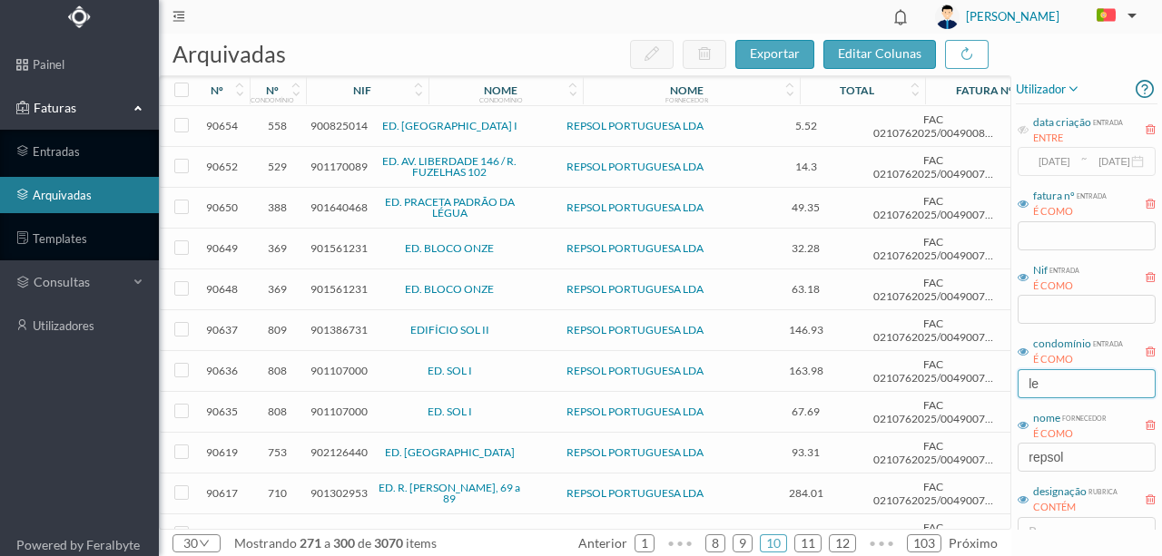
type input "l"
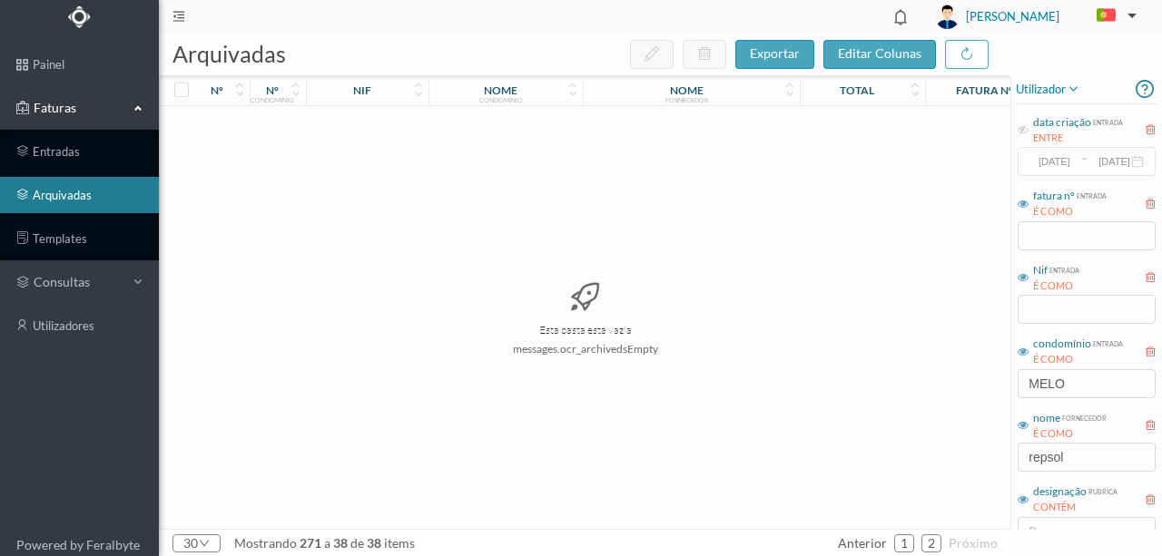
click at [937, 408] on div "Esta pasta está vazia messages.ocr_archivedsEmpty" at bounding box center [585, 317] width 850 height 423
drag, startPoint x: 1081, startPoint y: 385, endPoint x: 997, endPoint y: 378, distance: 84.7
click at [997, 378] on div "arquivadas exportar editar colunas nº nº condomínio nif nome condomínio nome fo…" at bounding box center [660, 295] width 1003 height 523
type input "MELO LEOTE 276"
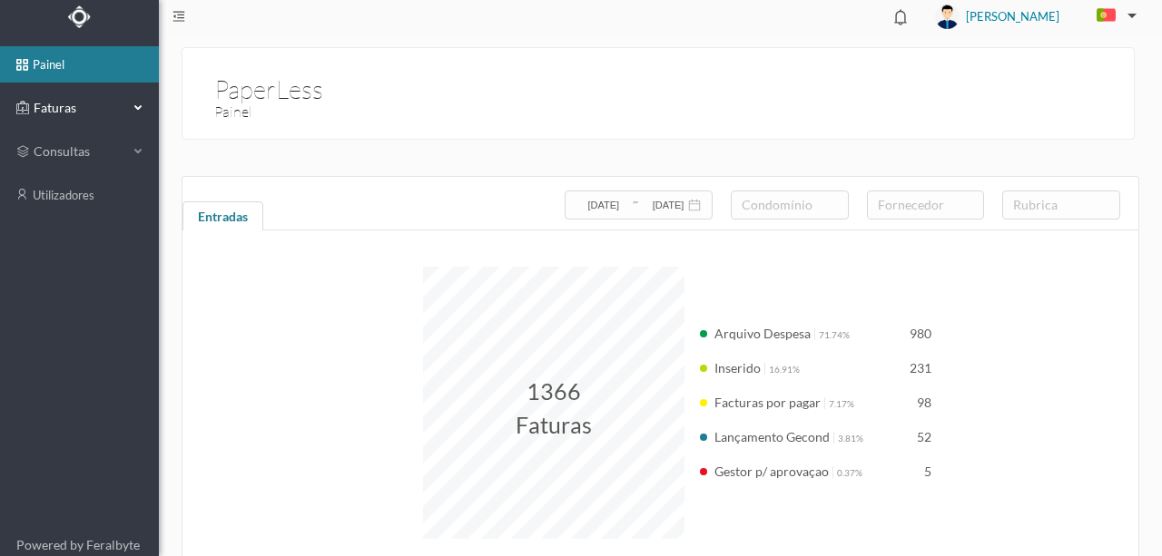
click at [55, 107] on span "Faturas" at bounding box center [79, 108] width 100 height 18
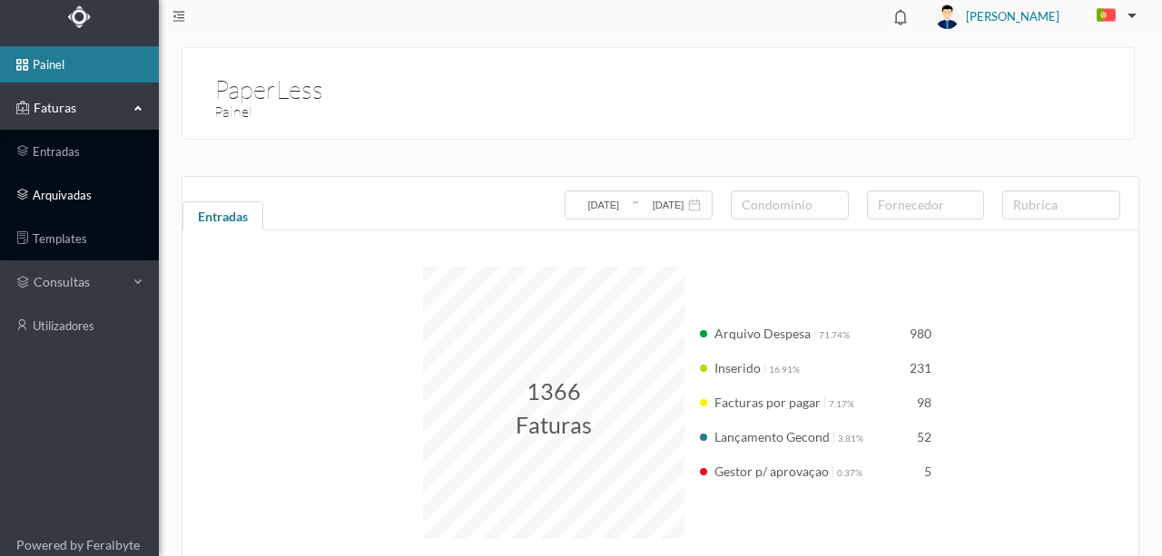
click at [54, 199] on link "arquivadas" at bounding box center [79, 195] width 159 height 36
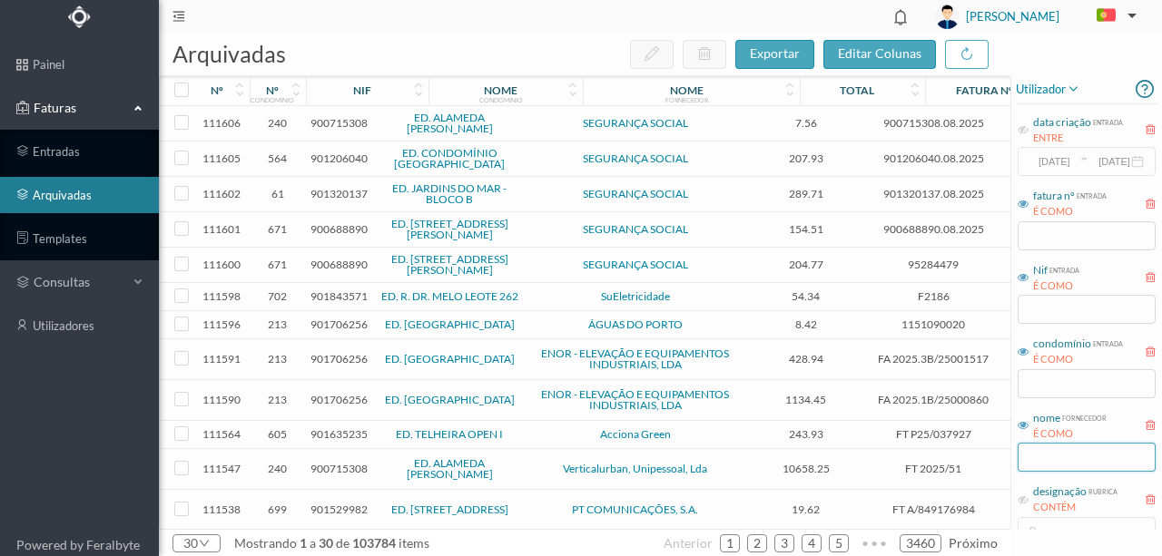
click at [1039, 462] on input "text" at bounding box center [1086, 457] width 138 height 29
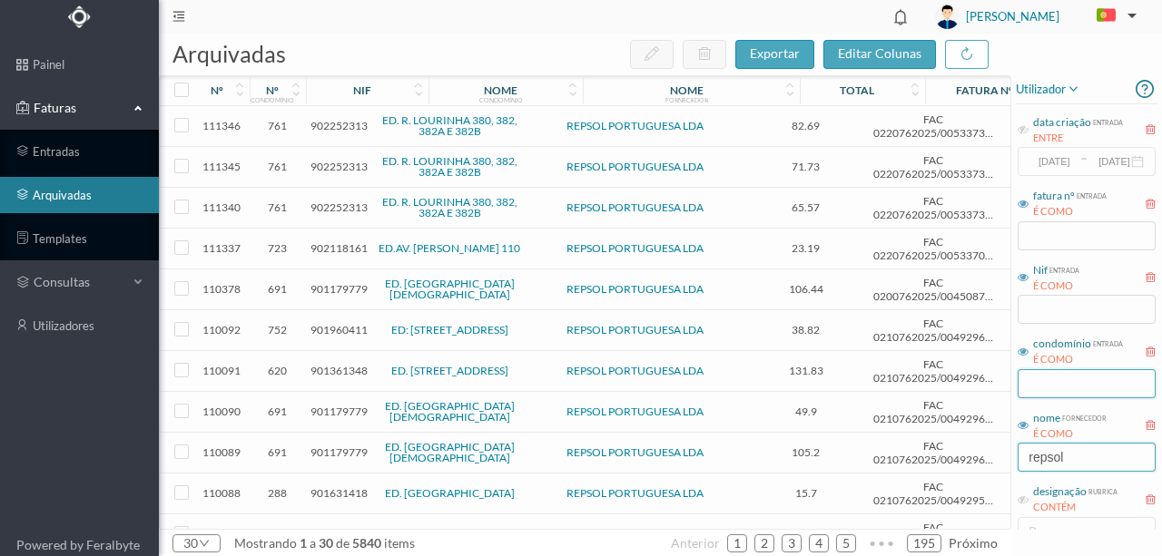
type input "repsol"
click at [1040, 385] on input "text" at bounding box center [1086, 383] width 138 height 29
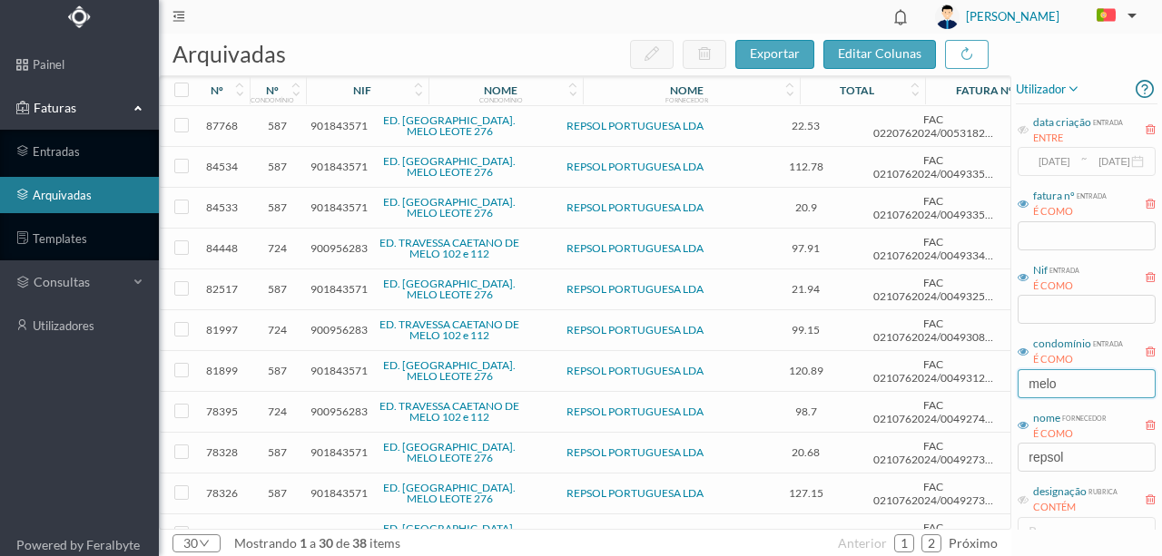
scroll to position [302, 0]
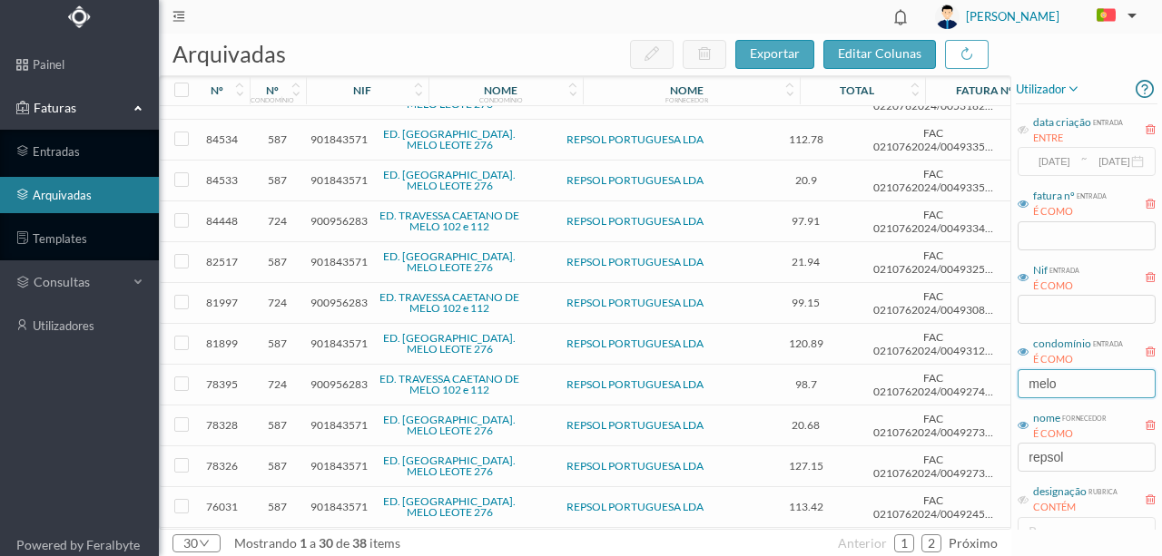
type input "melo"
click at [325, 337] on span "901843571" at bounding box center [338, 344] width 57 height 14
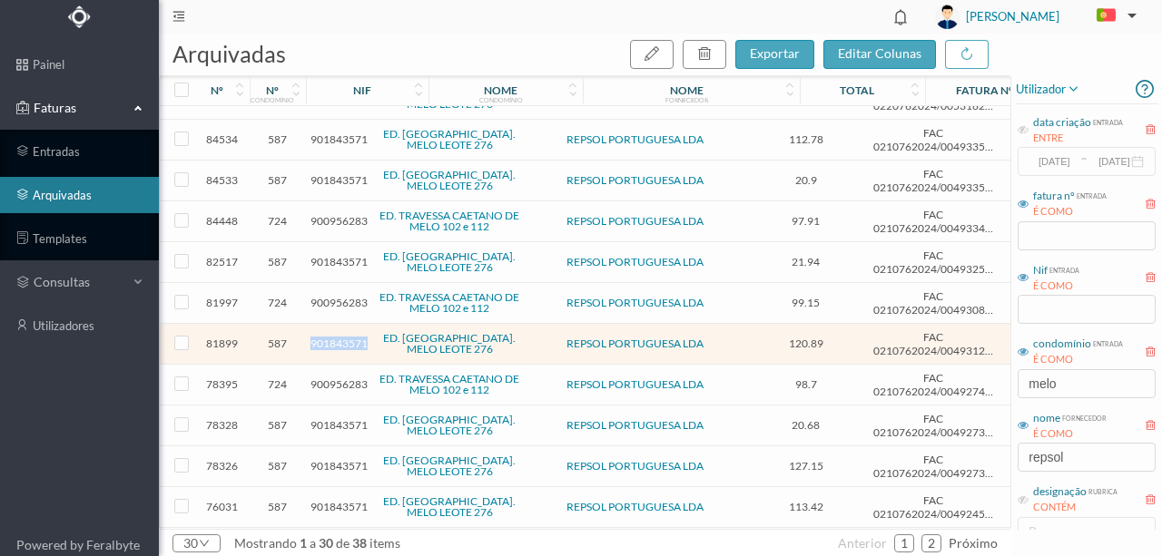
click at [325, 337] on span "901843571" at bounding box center [338, 344] width 57 height 14
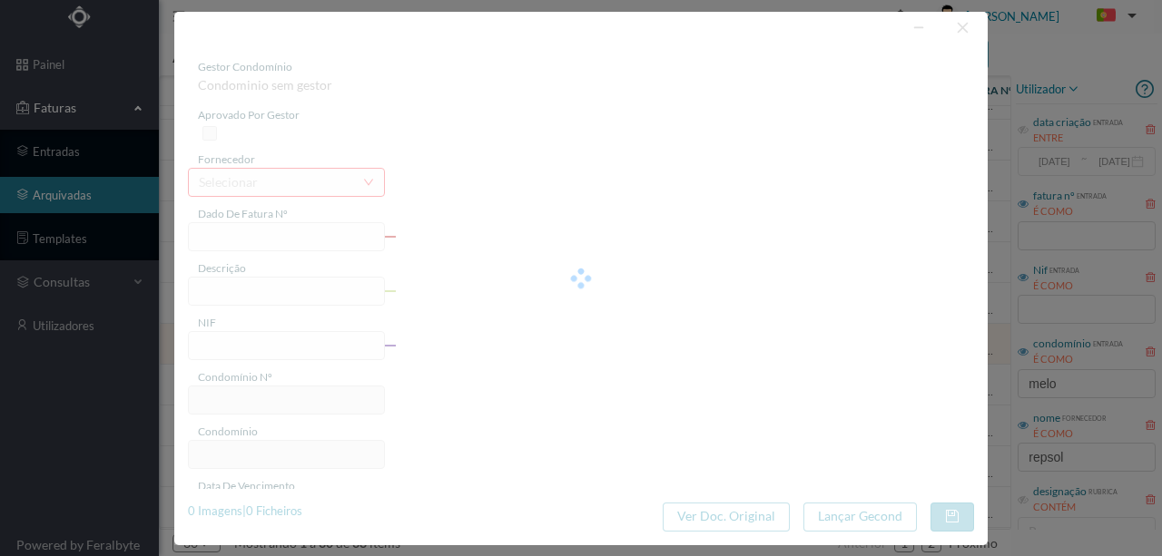
type input "FAC 0210762024/0049312688"
type input "276 (29.08.2024 a 28.09.2024)"
type input "901843571"
type input "2024-10-15"
type input "2024-10-14"
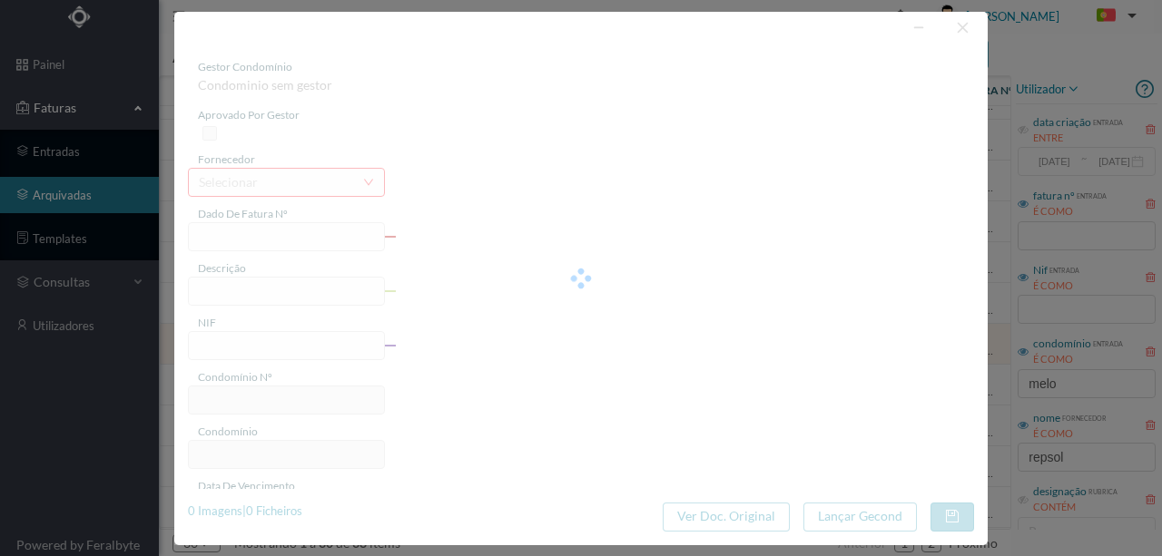
type input "[DATE]"
type input "120.89"
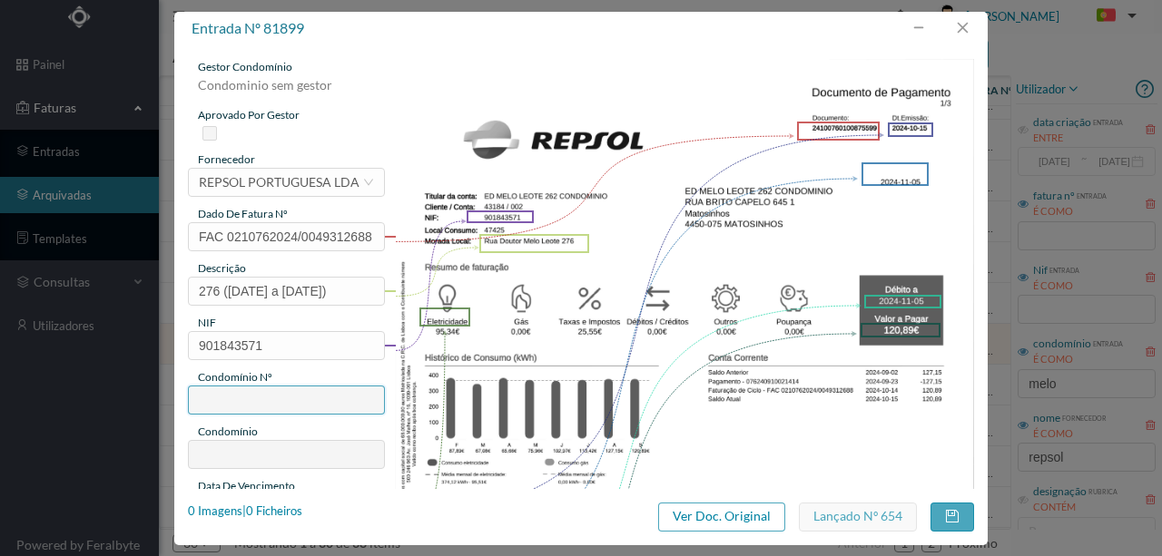
type input "702"
type input "ED. R. DR. MELO LEOTE 262"
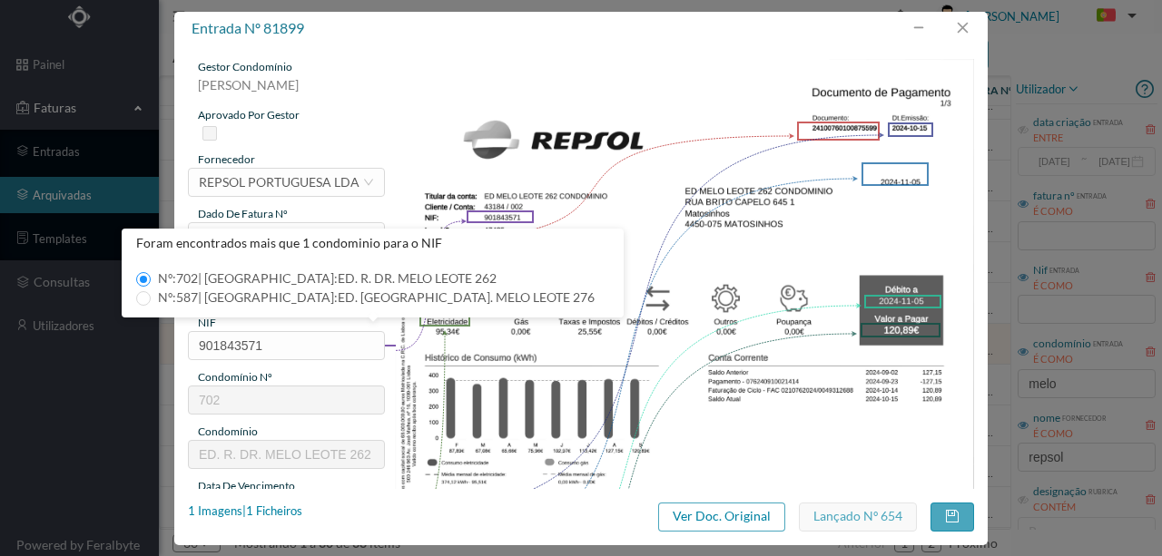
click at [835, 445] on img at bounding box center [685, 469] width 580 height 821
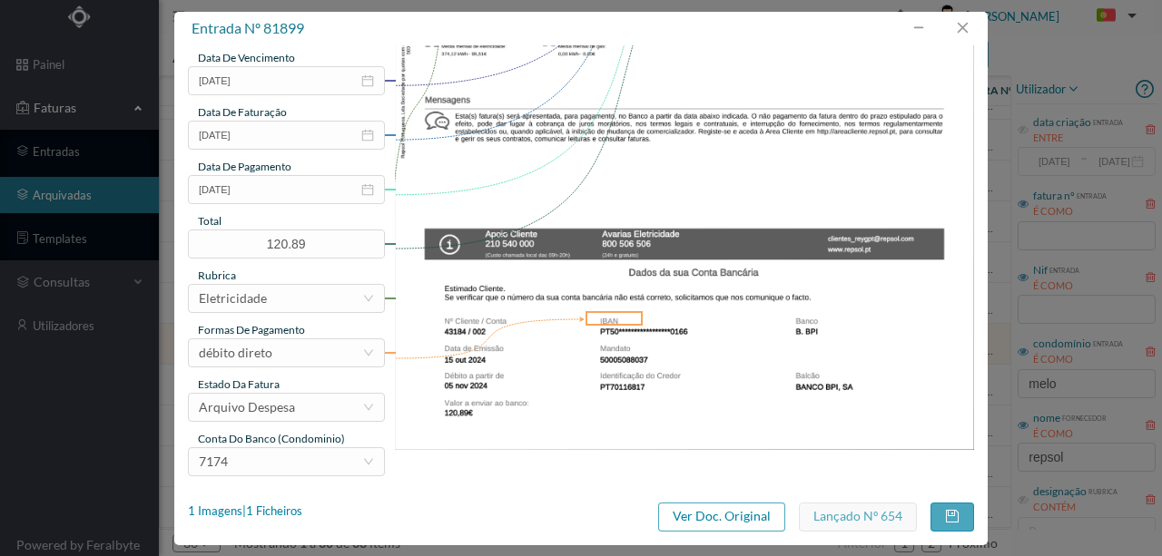
scroll to position [429, 0]
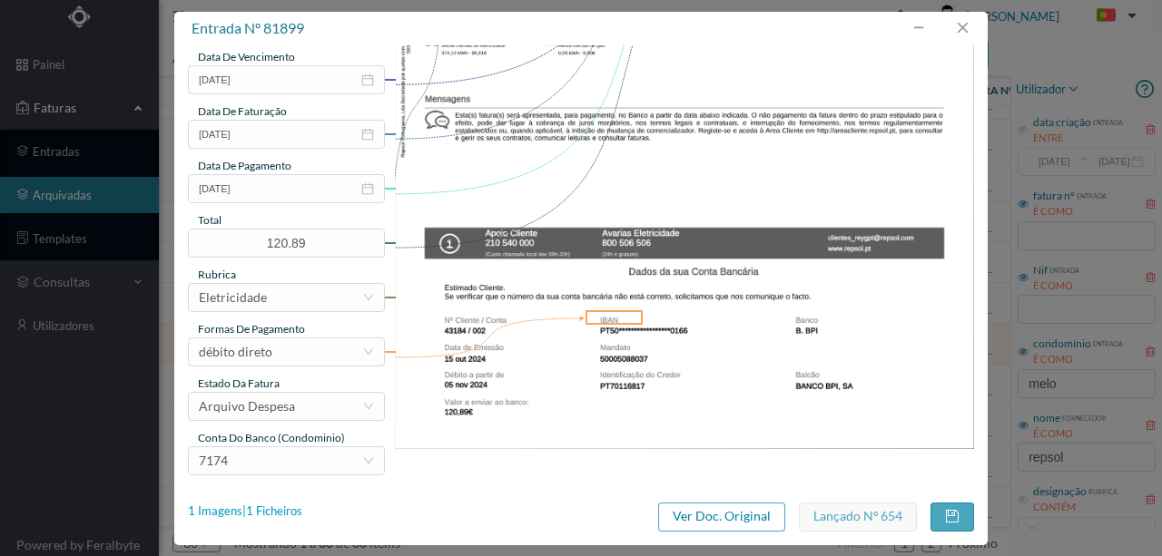
click at [290, 512] on div "1 Imagens | 1 Ficheiros" at bounding box center [245, 512] width 114 height 18
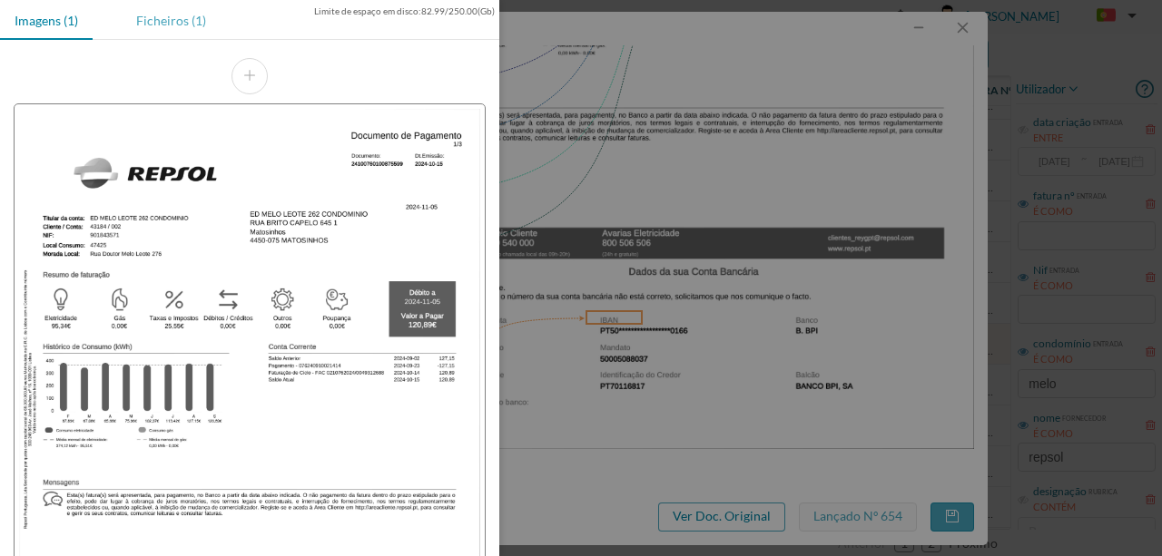
click at [165, 24] on div "Ficheiros (1)" at bounding box center [171, 20] width 99 height 41
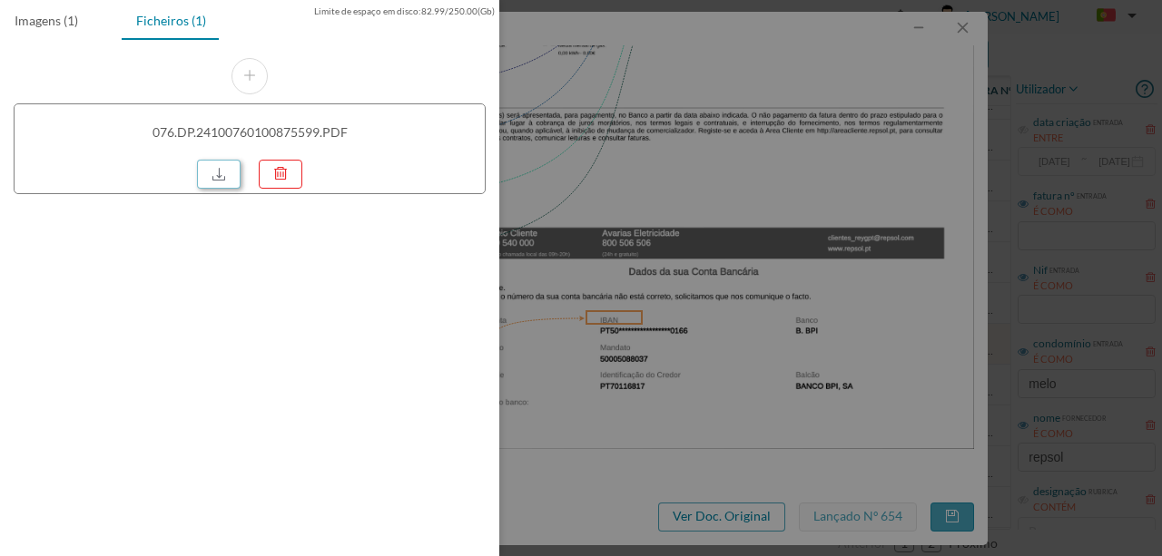
click at [209, 178] on link at bounding box center [219, 174] width 44 height 29
drag, startPoint x: 845, startPoint y: 49, endPoint x: 909, endPoint y: 43, distance: 64.8
click at [846, 49] on div at bounding box center [581, 278] width 1162 height 556
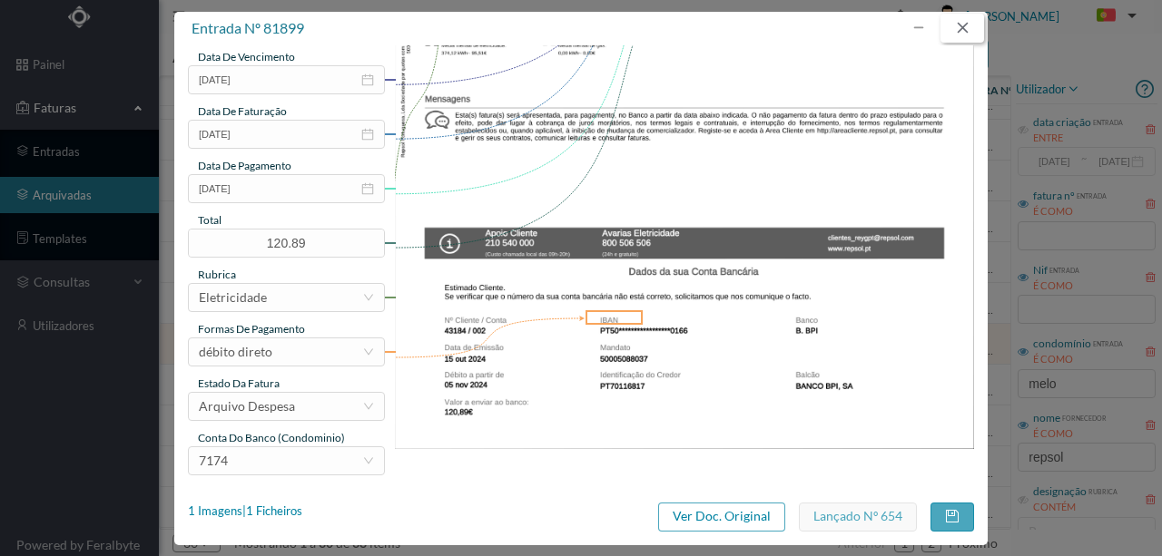
click at [958, 29] on button "button" at bounding box center [962, 28] width 44 height 29
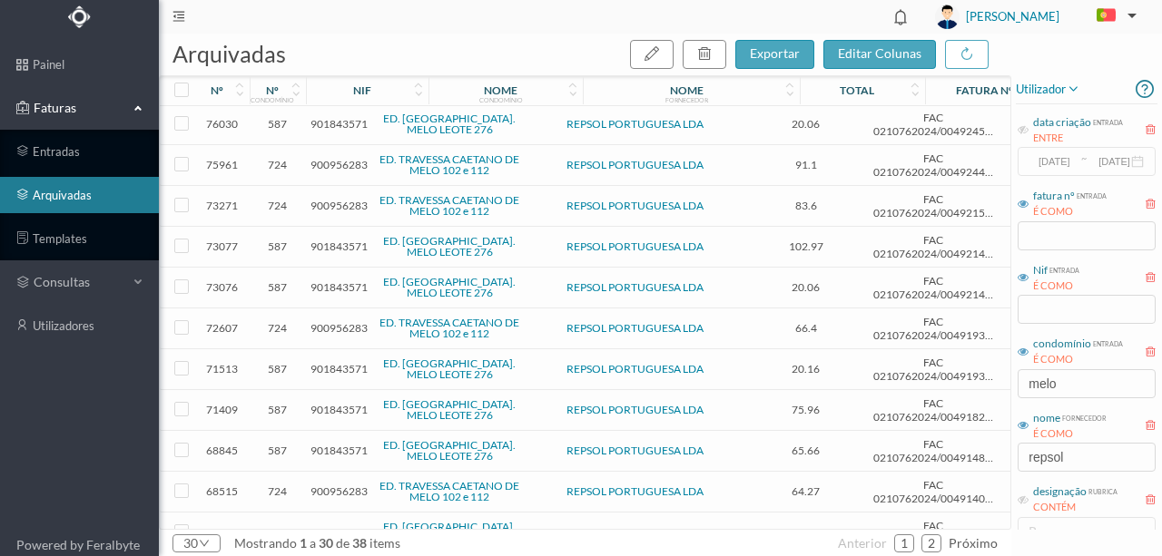
scroll to position [770, 0]
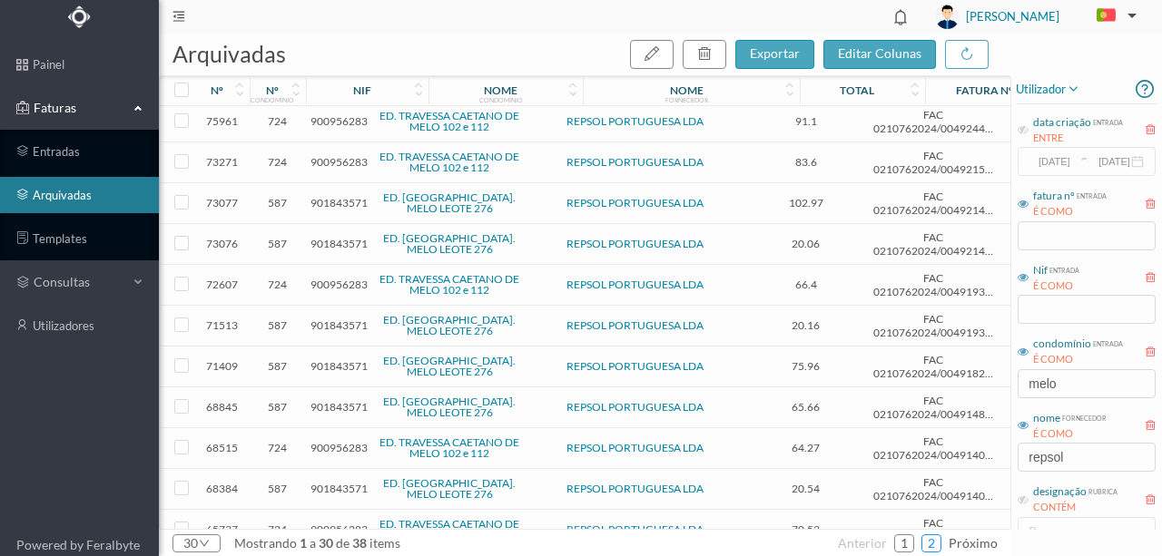
click at [935, 546] on link "2" at bounding box center [931, 543] width 18 height 27
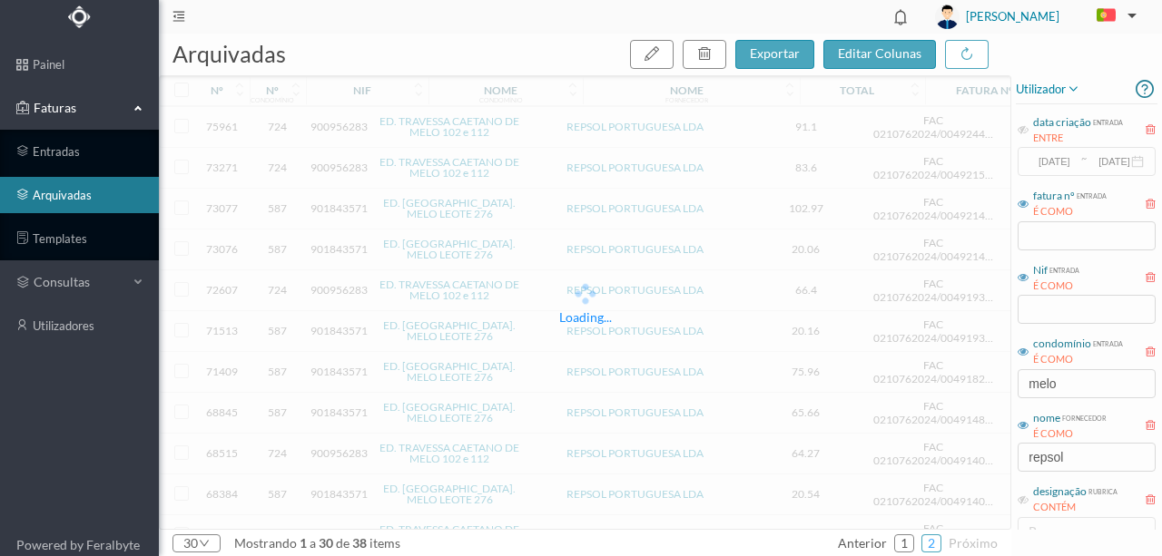
scroll to position [0, 0]
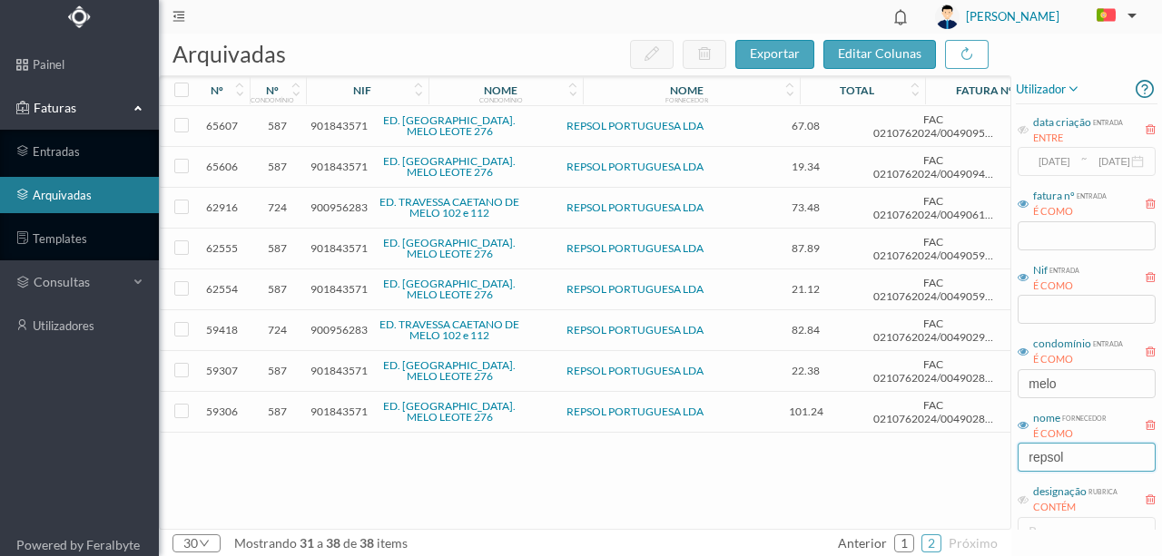
drag, startPoint x: 1085, startPoint y: 457, endPoint x: 919, endPoint y: 454, distance: 166.1
click at [920, 454] on div "arquivadas exportar editar colunas nº nº condomínio nif nome condomínio nome fo…" at bounding box center [660, 295] width 1003 height 523
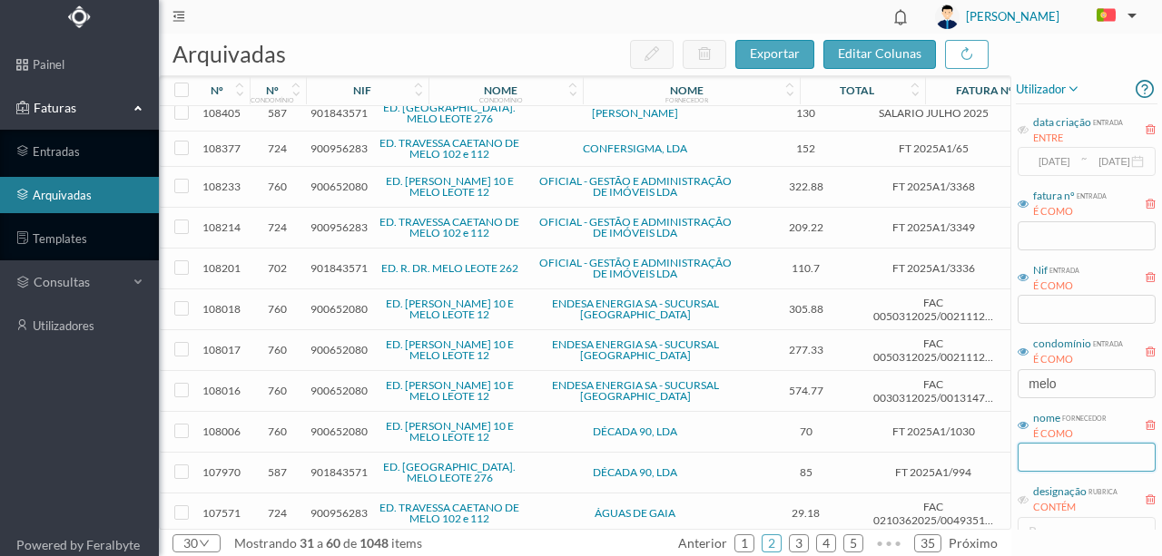
scroll to position [121, 0]
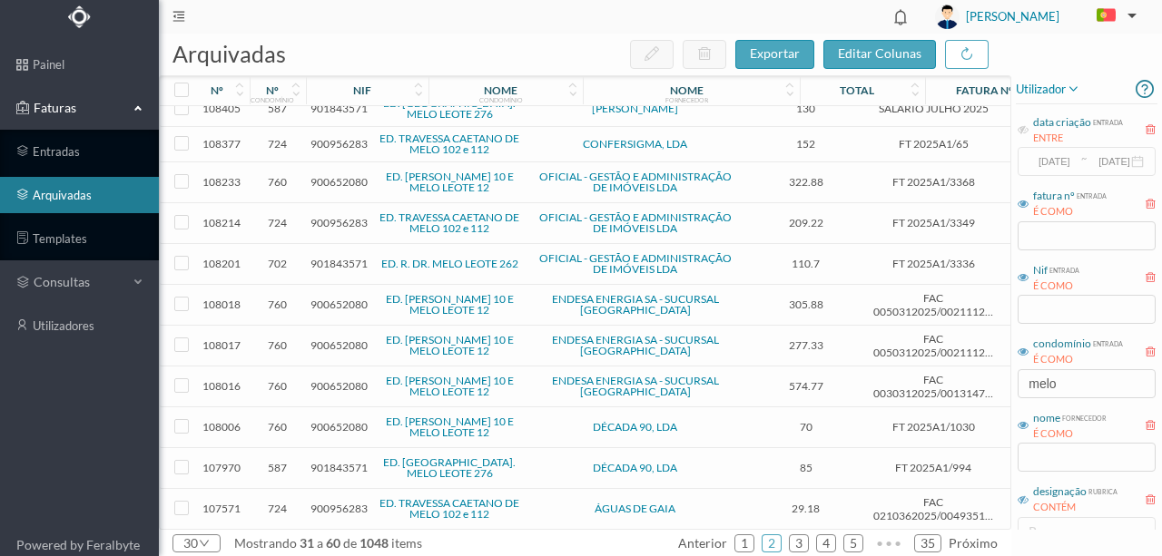
click at [1024, 501] on icon at bounding box center [1022, 500] width 11 height 11
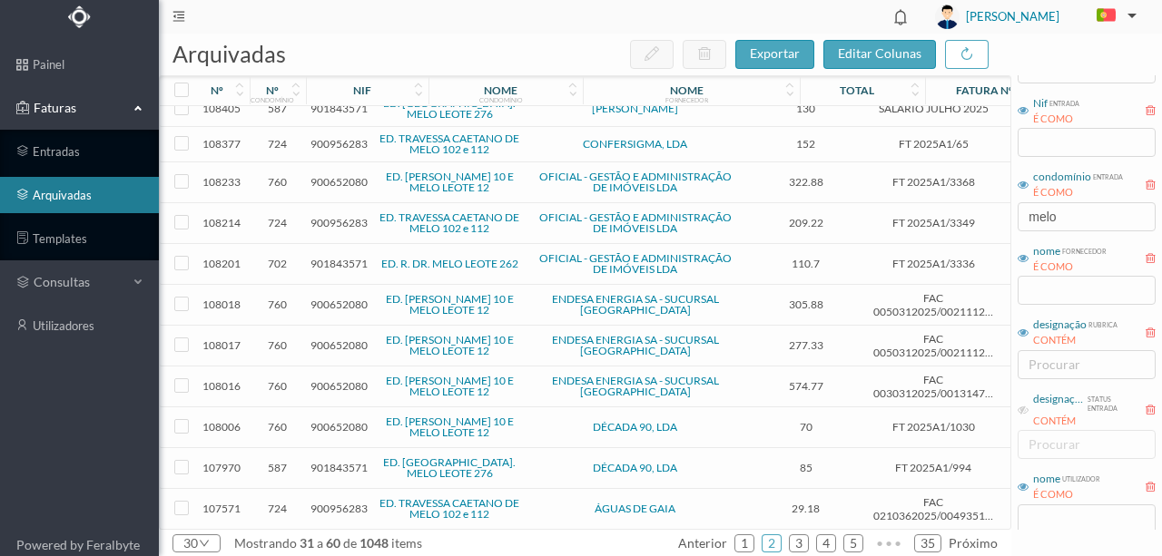
scroll to position [182, 0]
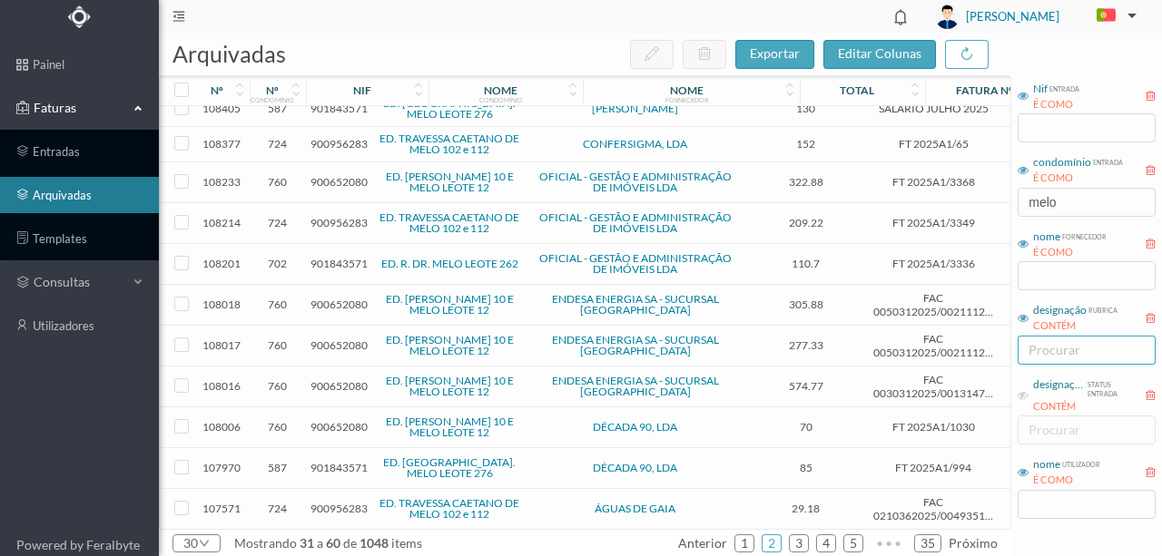
click at [1037, 350] on div "procurar" at bounding box center [1082, 350] width 108 height 18
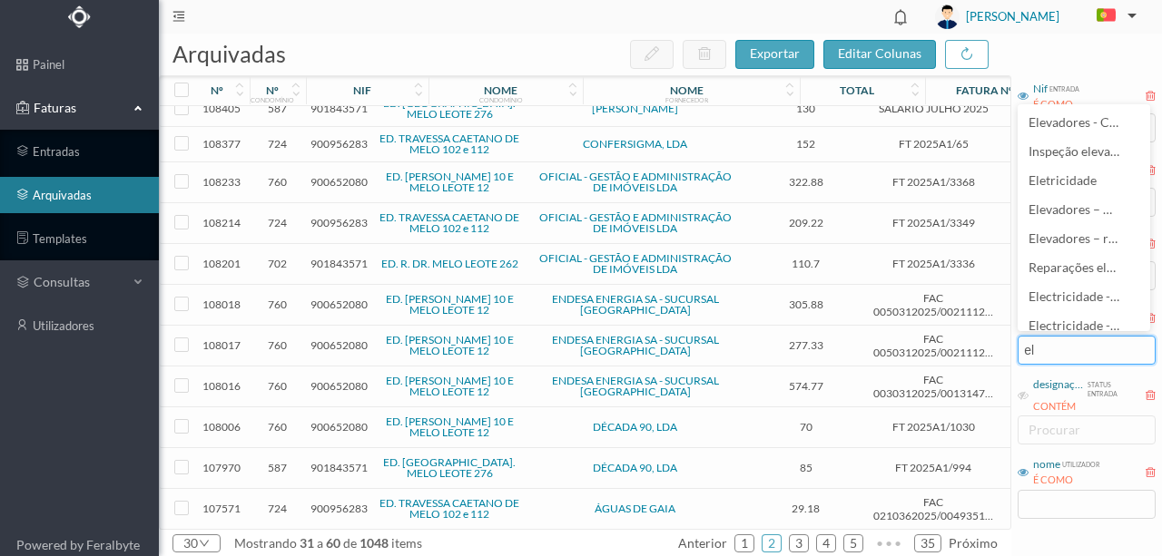
type input "ele"
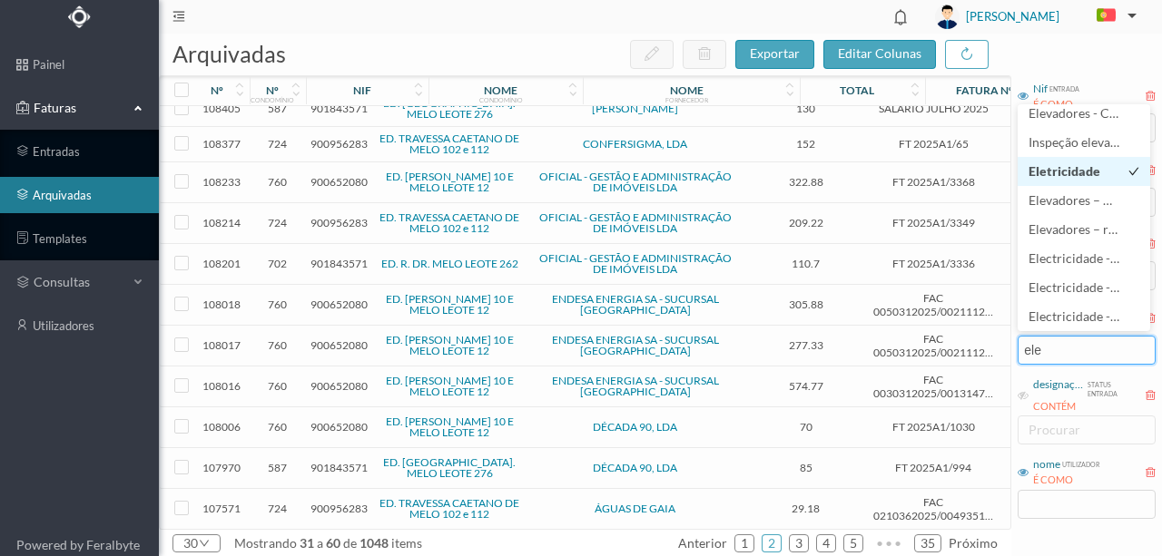
click at [1049, 175] on span "Eletricidade" at bounding box center [1064, 170] width 72 height 15
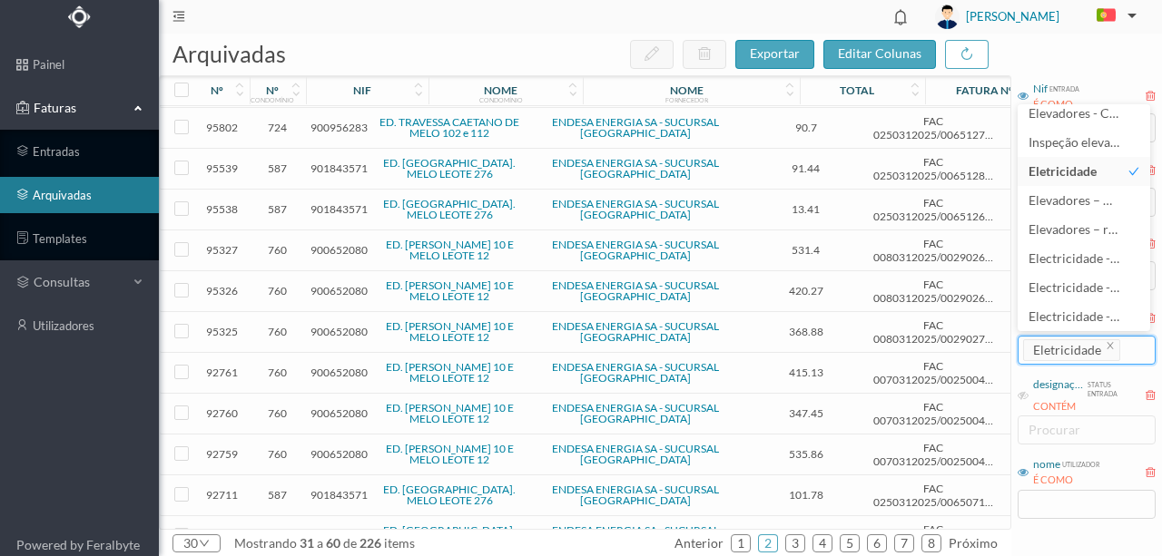
click at [576, 15] on header "[PERSON_NAME]" at bounding box center [660, 17] width 1003 height 34
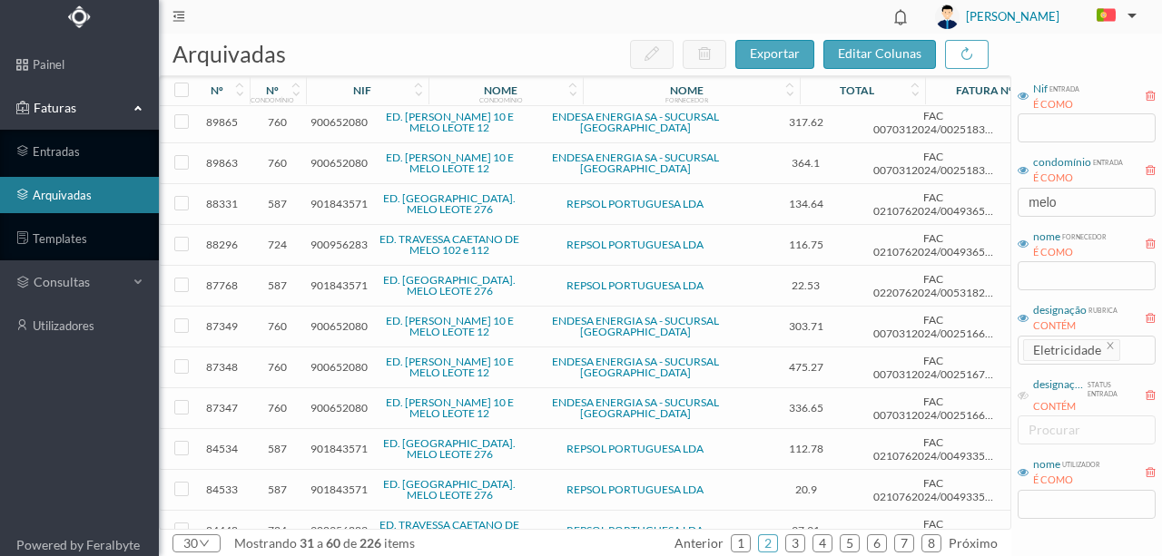
scroll to position [537, 0]
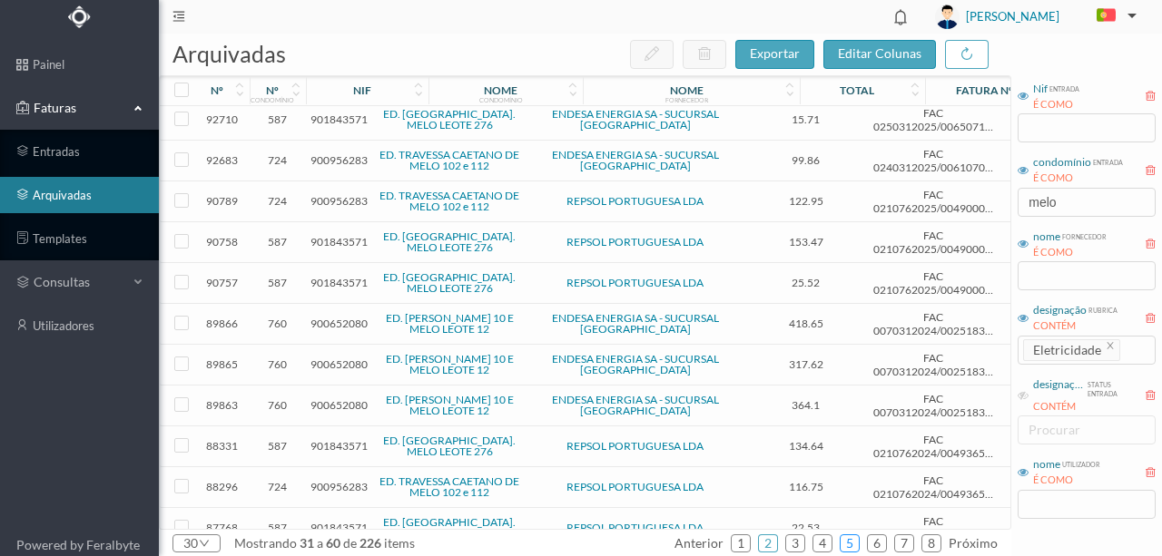
click at [856, 534] on link "5" at bounding box center [850, 543] width 18 height 27
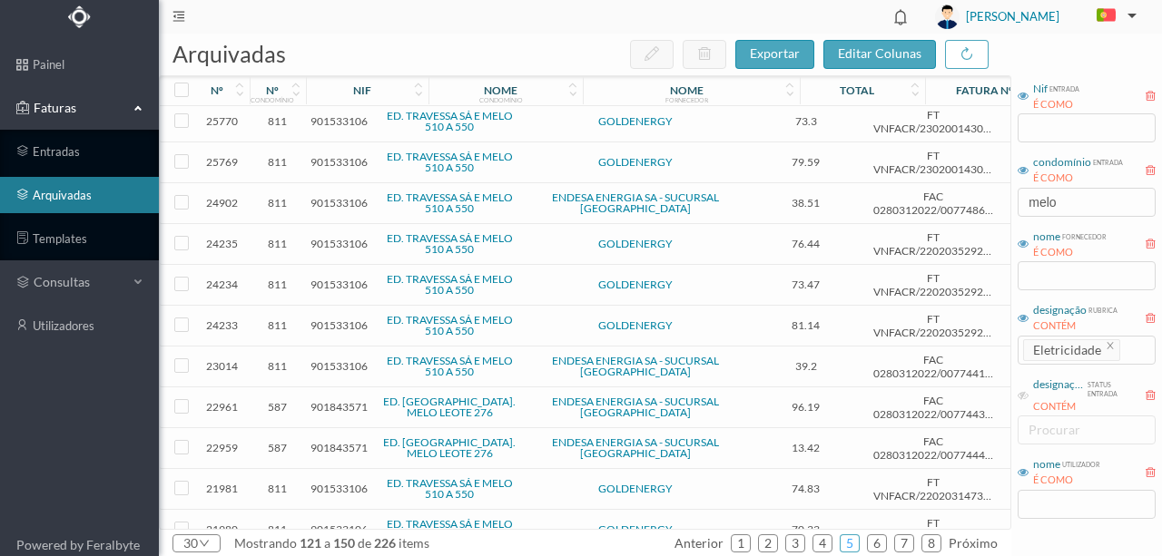
scroll to position [121, 0]
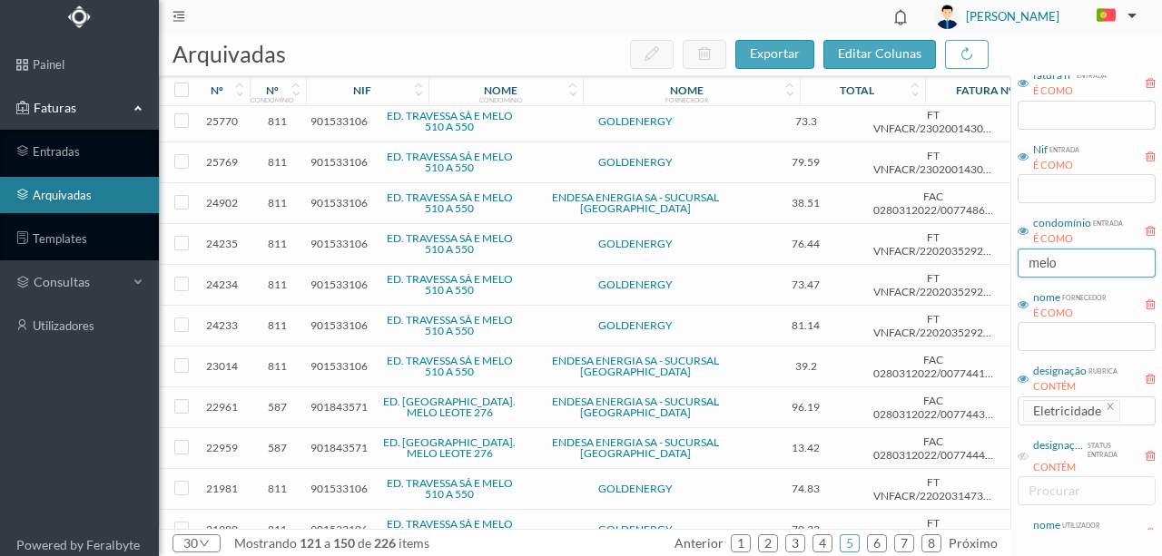
drag, startPoint x: 1073, startPoint y: 261, endPoint x: 1006, endPoint y: 267, distance: 67.4
click at [1006, 267] on div "arquivadas exportar editar colunas nº nº condomínio nif nome condomínio nome fo…" at bounding box center [660, 295] width 1003 height 523
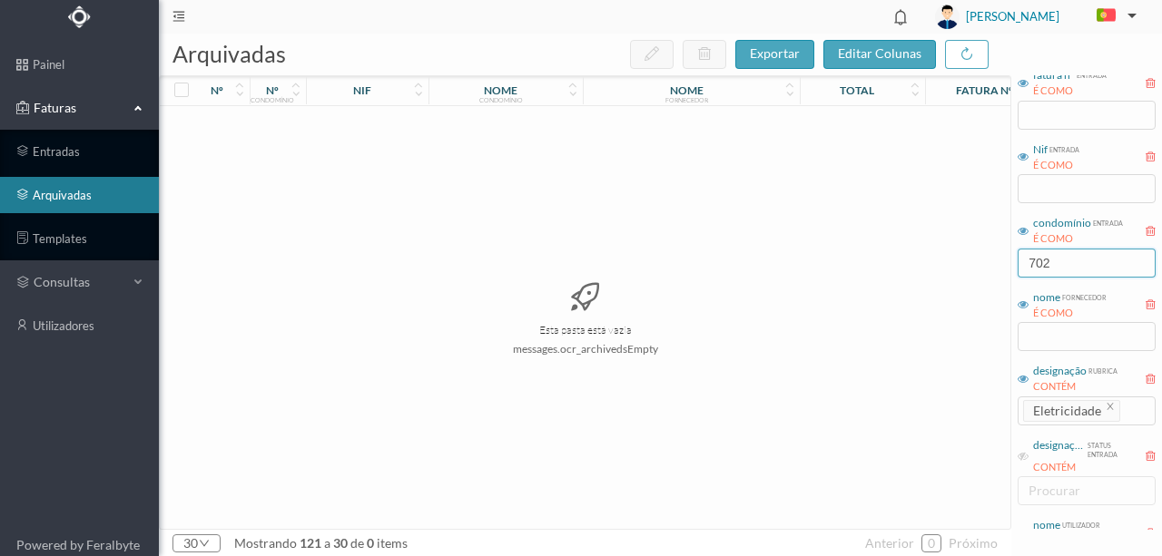
scroll to position [0, 0]
click at [1110, 408] on icon "icon: close" at bounding box center [1110, 406] width 6 height 6
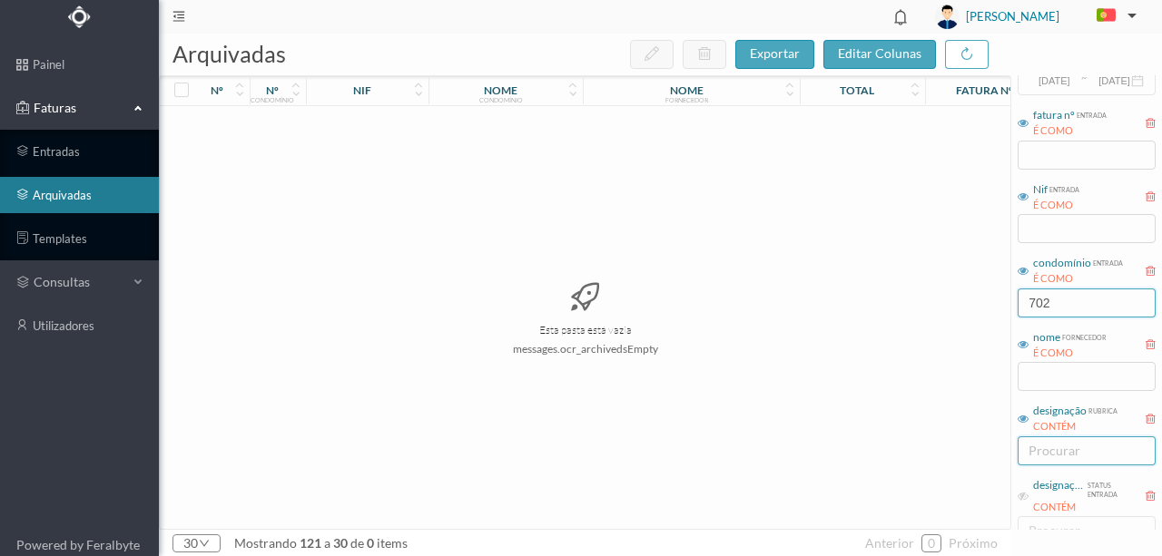
scroll to position [209, 0]
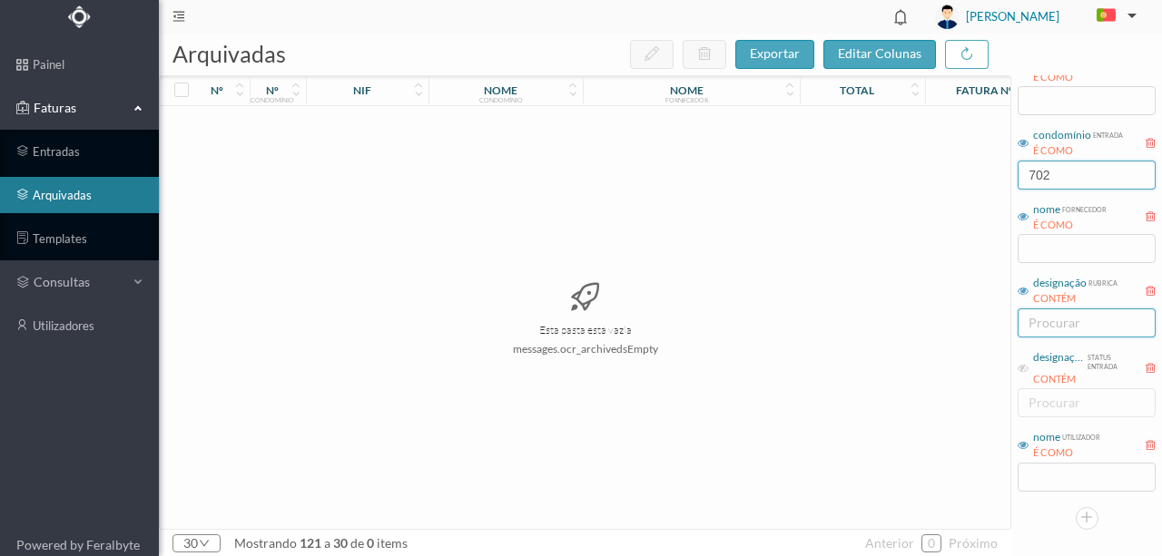
type input "702"
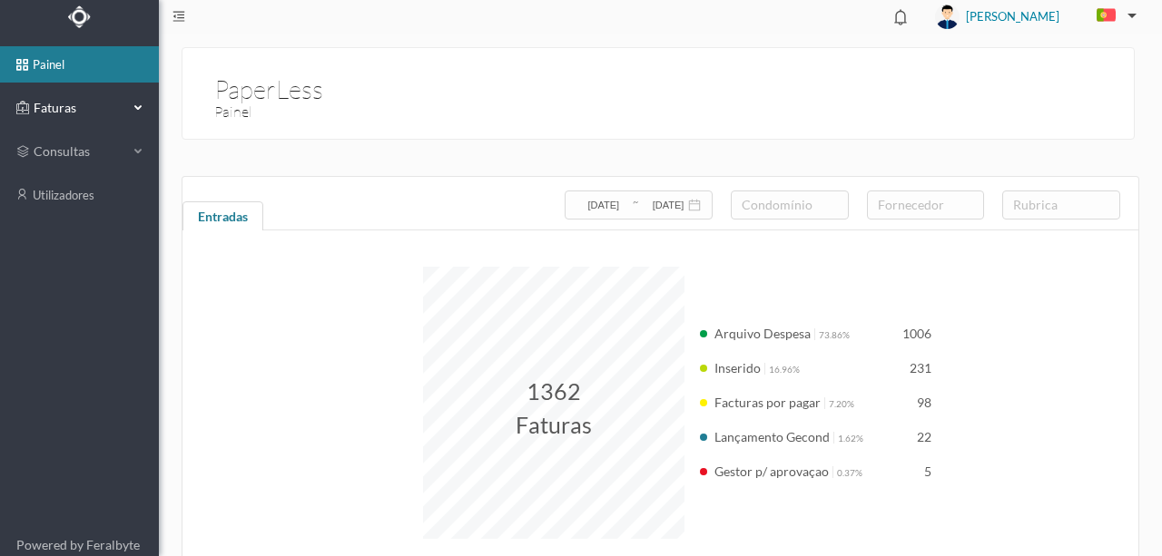
click at [61, 109] on span "Faturas" at bounding box center [79, 108] width 100 height 18
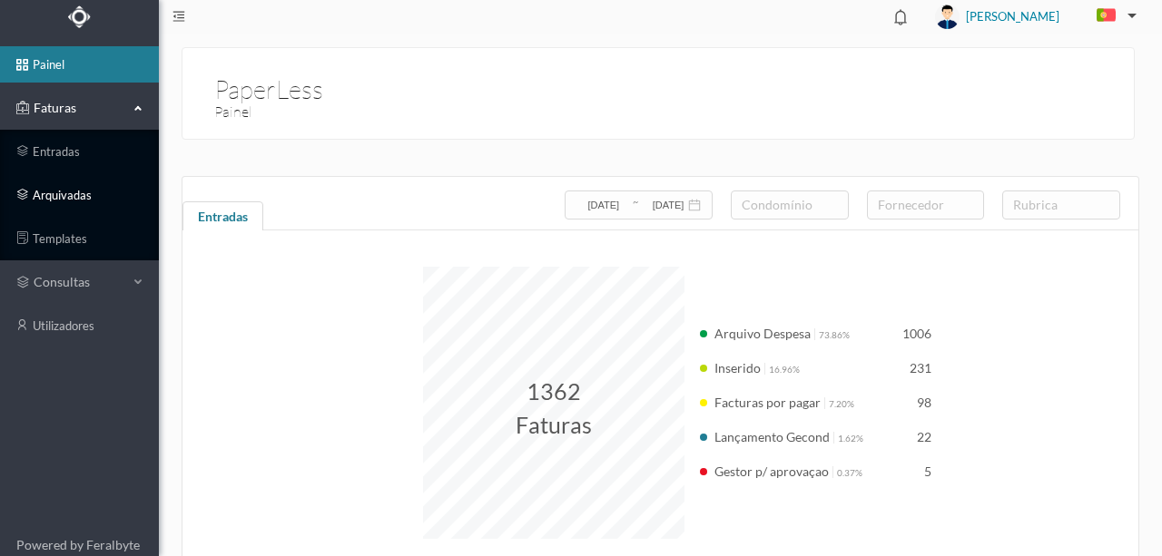
click at [62, 192] on link "arquivadas" at bounding box center [79, 195] width 159 height 36
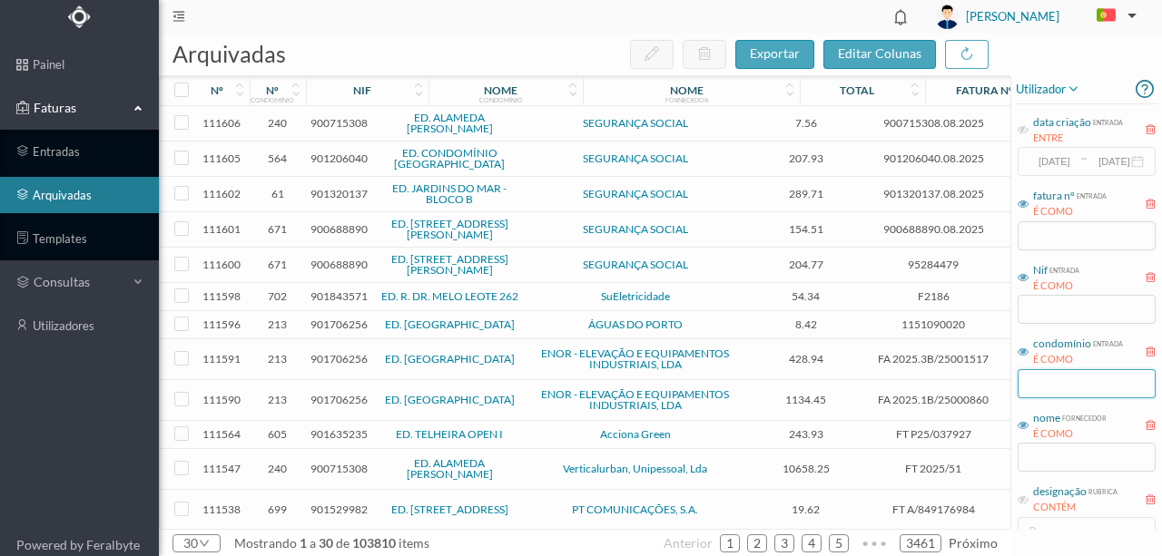
click at [1037, 383] on input "text" at bounding box center [1086, 383] width 138 height 29
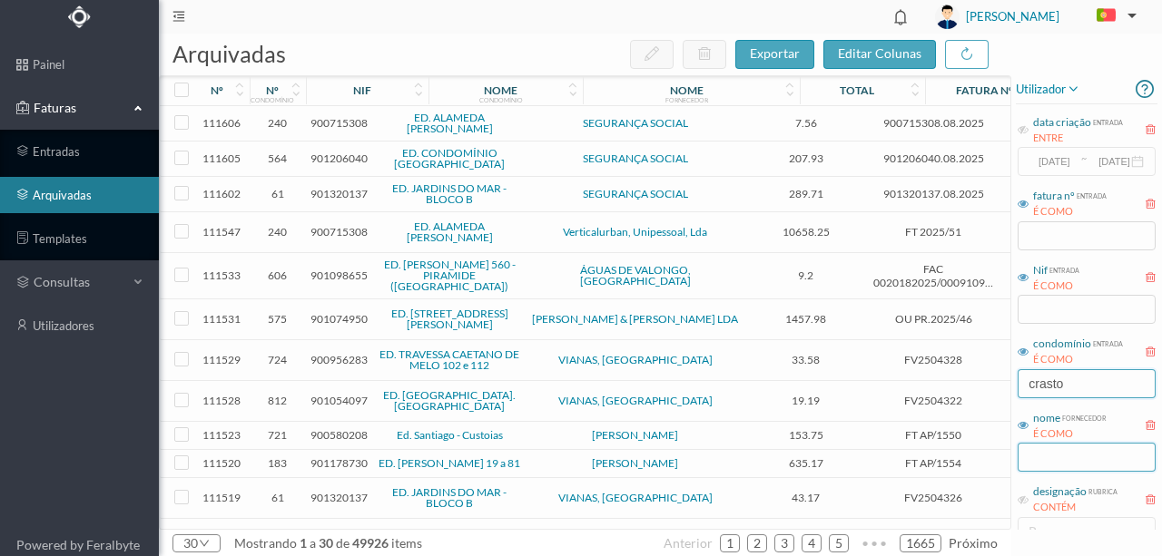
type input "CRASTO"
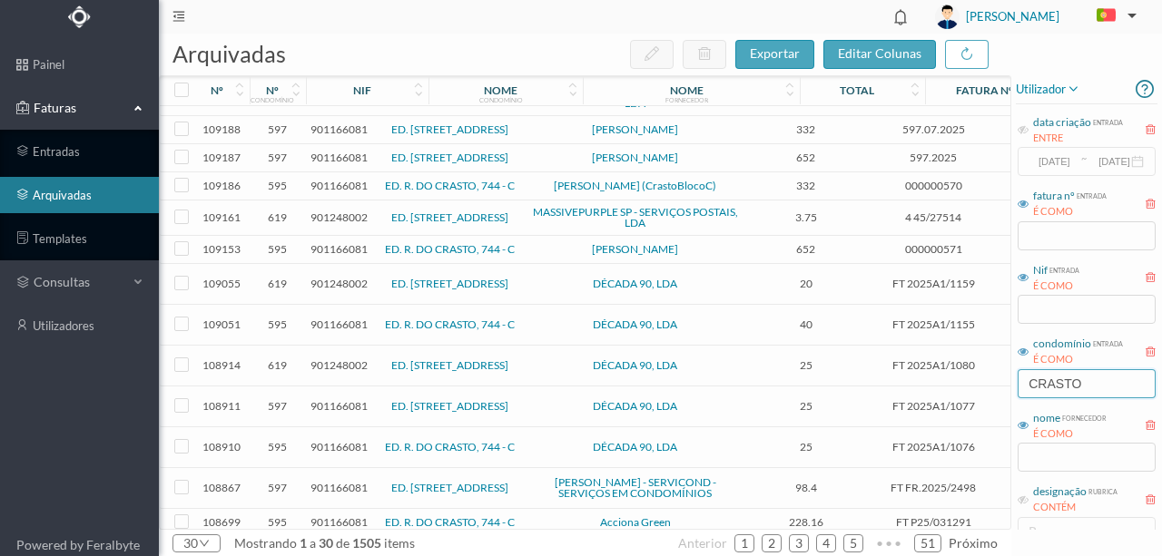
scroll to position [653, 0]
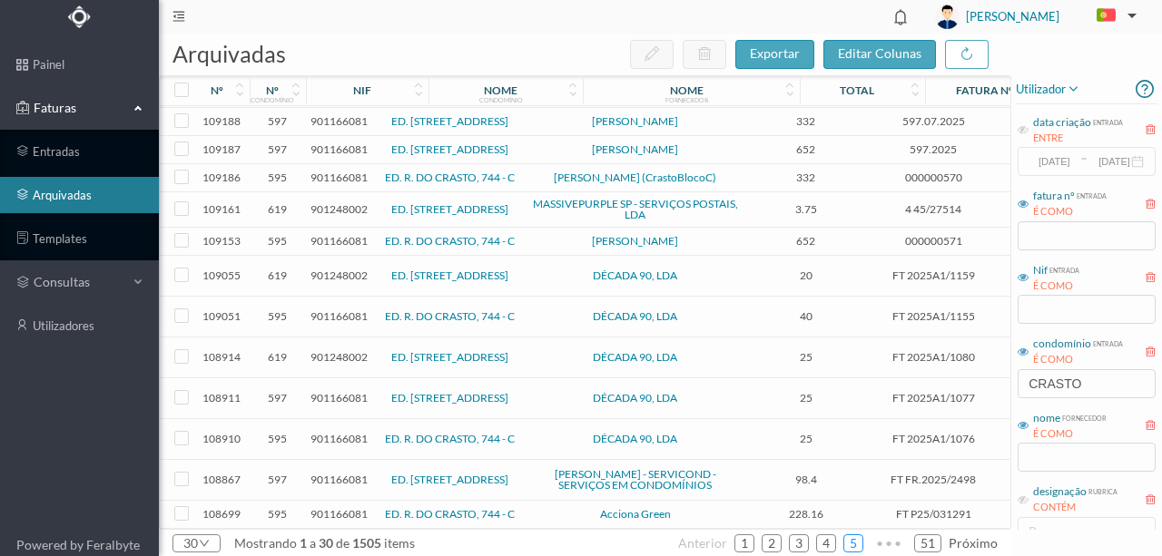
click at [850, 544] on link "5" at bounding box center [853, 543] width 18 height 27
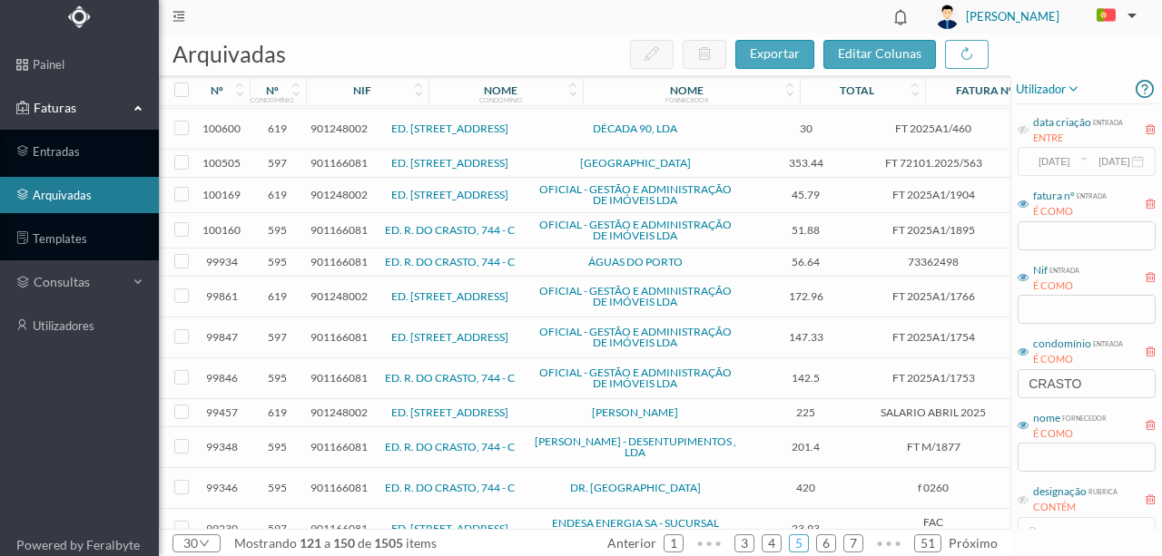
scroll to position [667, 0]
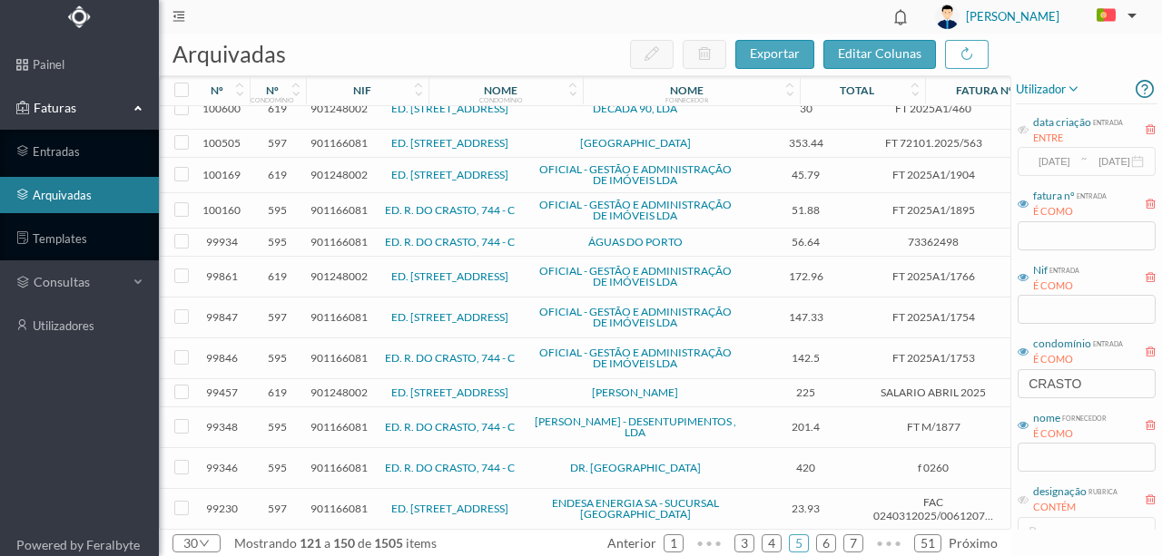
click at [403, 503] on link "ED. [STREET_ADDRESS]" at bounding box center [449, 509] width 117 height 14
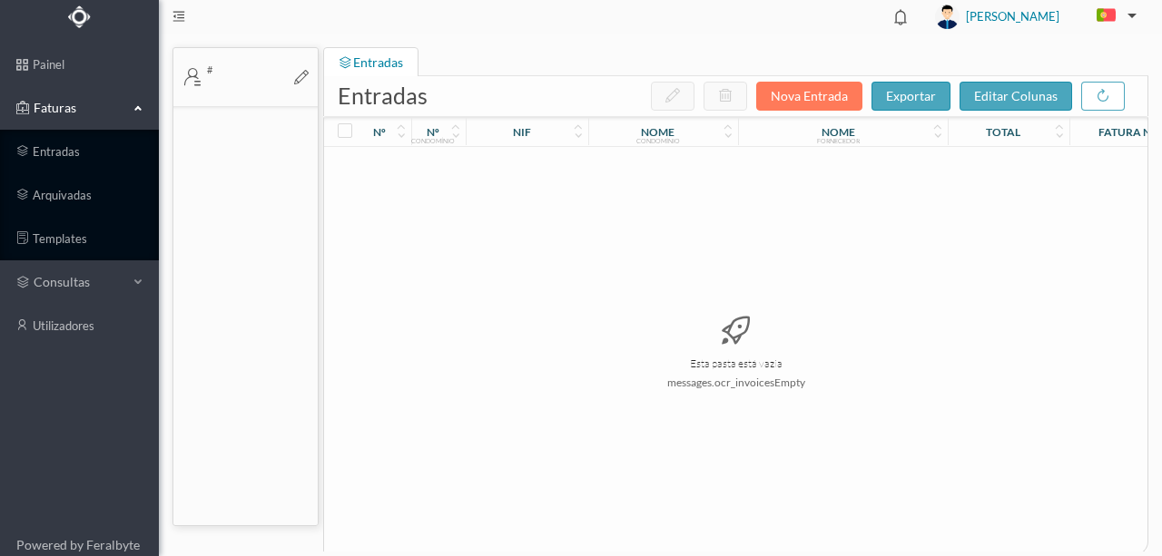
click at [403, 503] on div "Esta pasta está vazia messages.ocr_invoicesEmpty" at bounding box center [735, 351] width 823 height 408
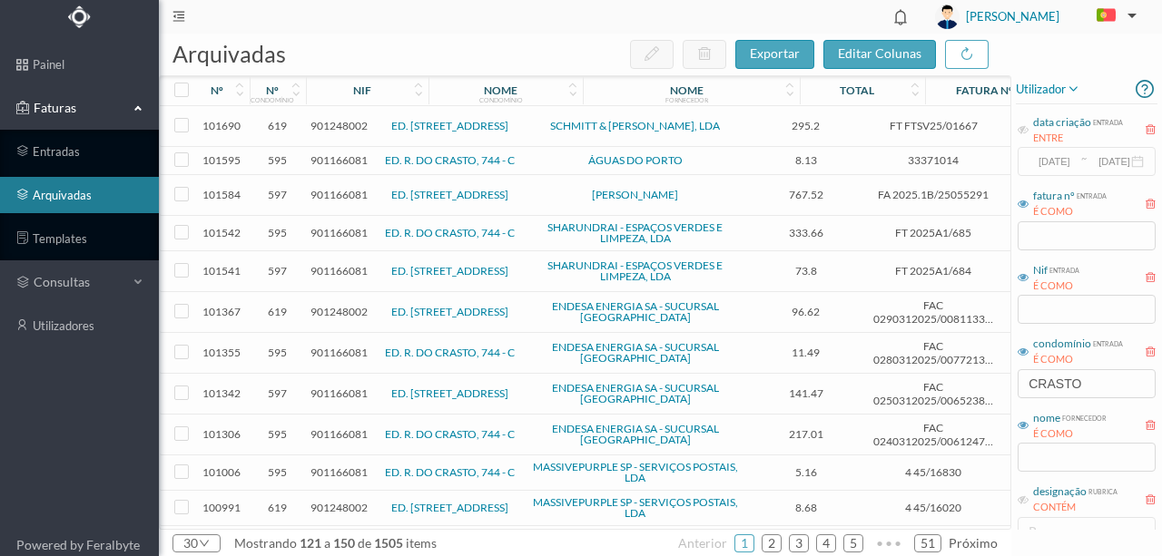
click at [428, 428] on link "ED. R. DO CRASTO, 744 - C" at bounding box center [450, 435] width 130 height 14
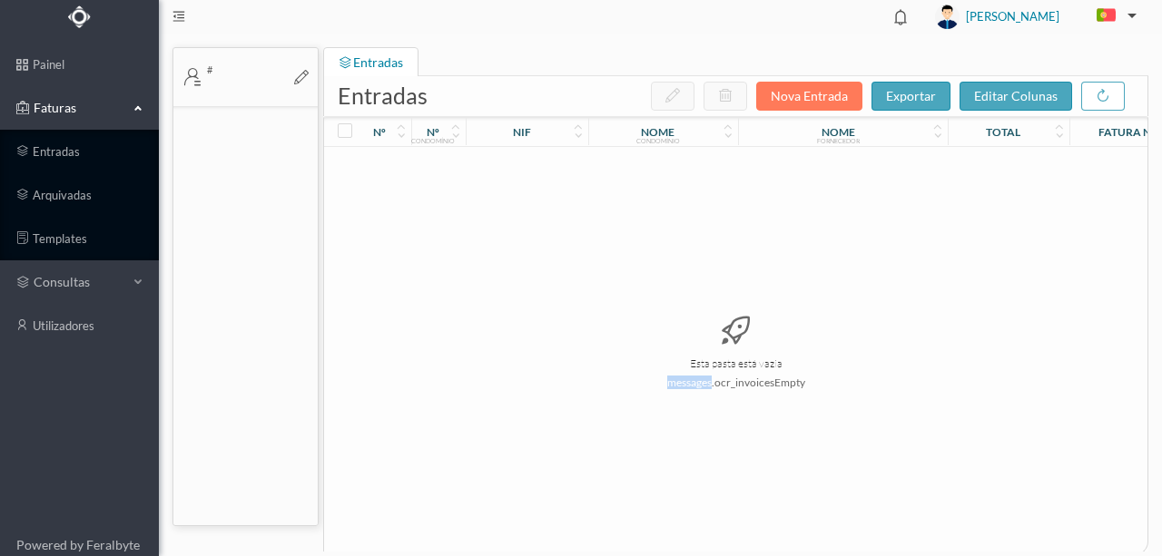
click at [428, 428] on div "Esta pasta está vazia messages.ocr_invoicesEmpty" at bounding box center [735, 351] width 823 height 408
click at [60, 152] on link "entradas" at bounding box center [79, 151] width 159 height 36
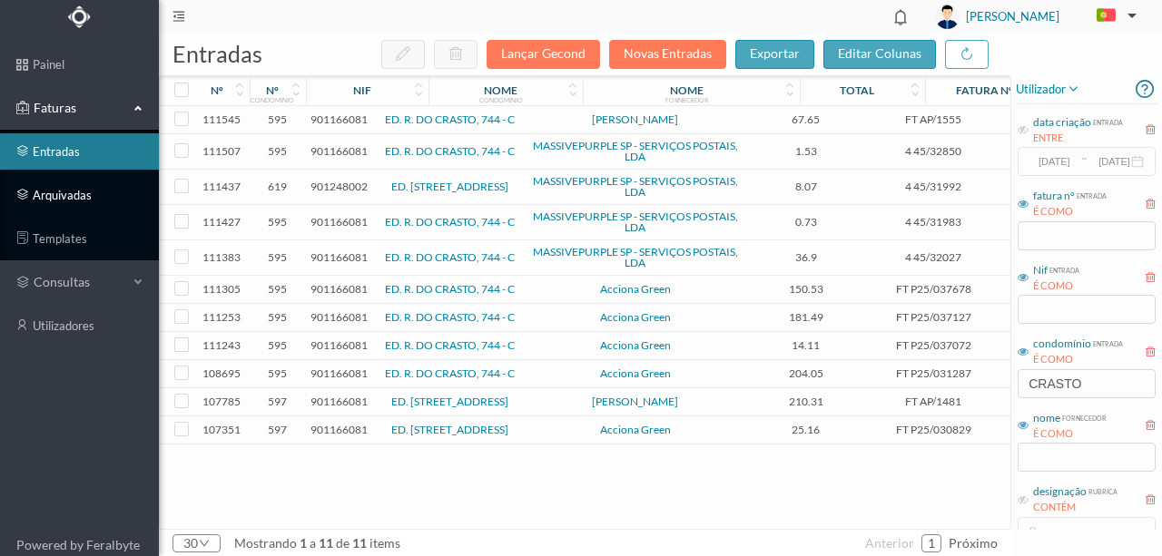
click at [62, 192] on link "arquivadas" at bounding box center [79, 195] width 159 height 36
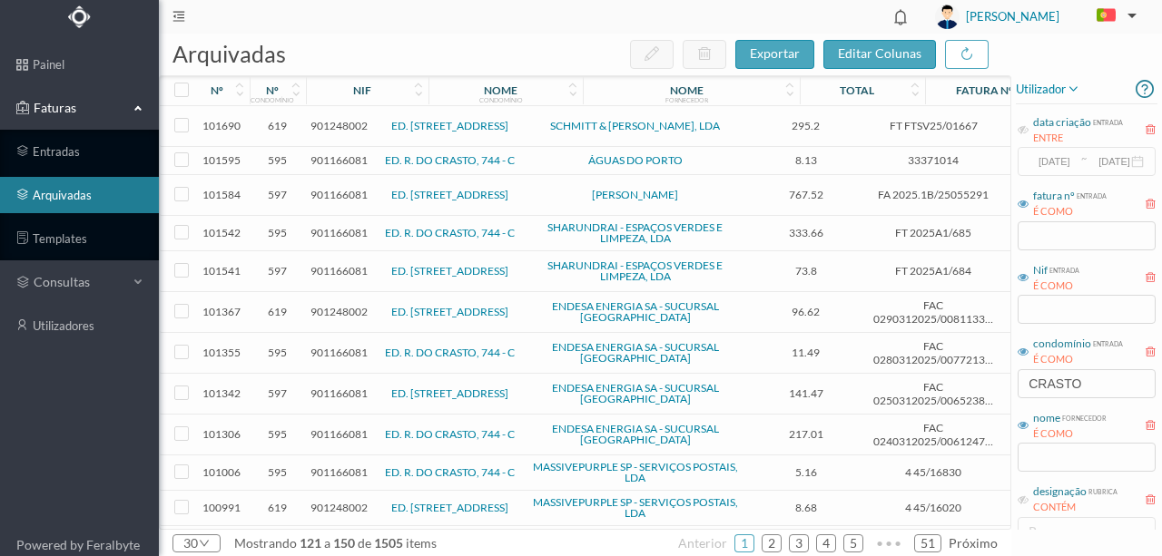
click at [338, 428] on span "901166081" at bounding box center [338, 435] width 57 height 14
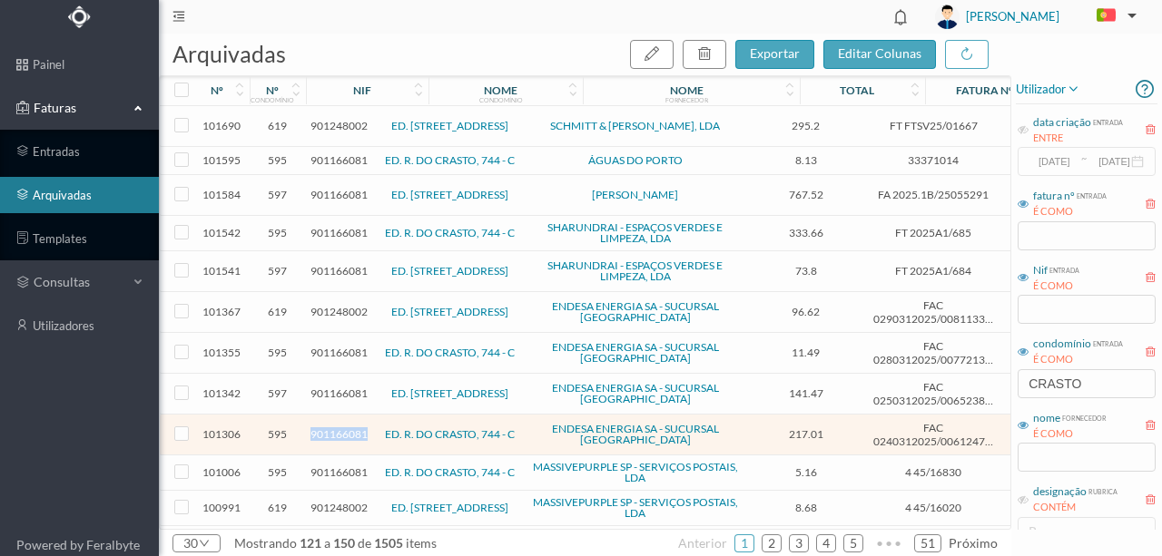
click at [338, 428] on span "901166081" at bounding box center [338, 435] width 57 height 14
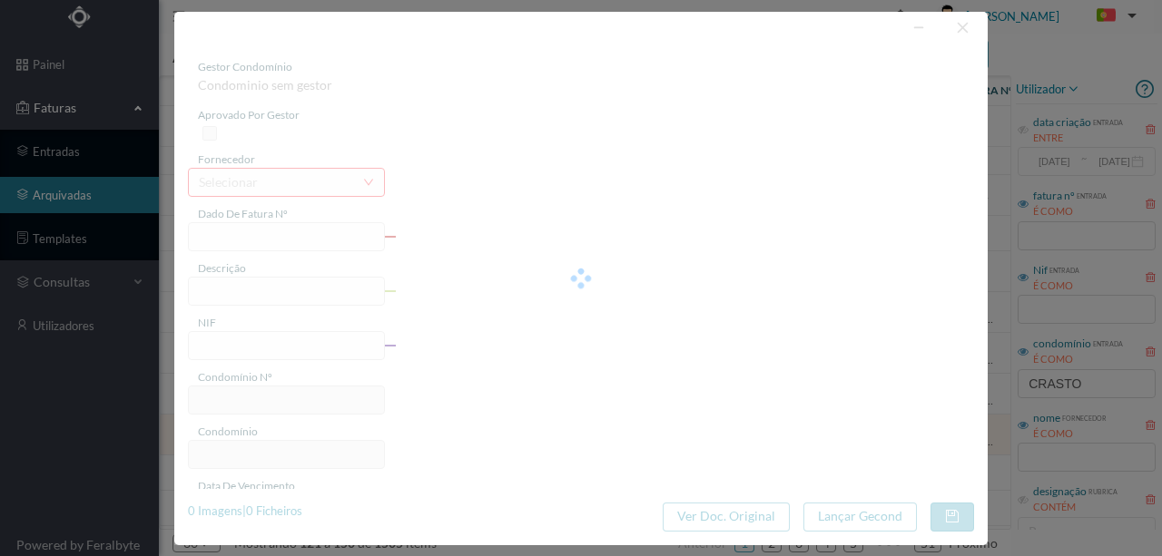
type input "FAC 0240312025/0061247081"
type input "744 C CV (16.03.2025 a 15.04.2025)"
type input "901166081"
type input "26-05-2025"
type input "09-05-2025"
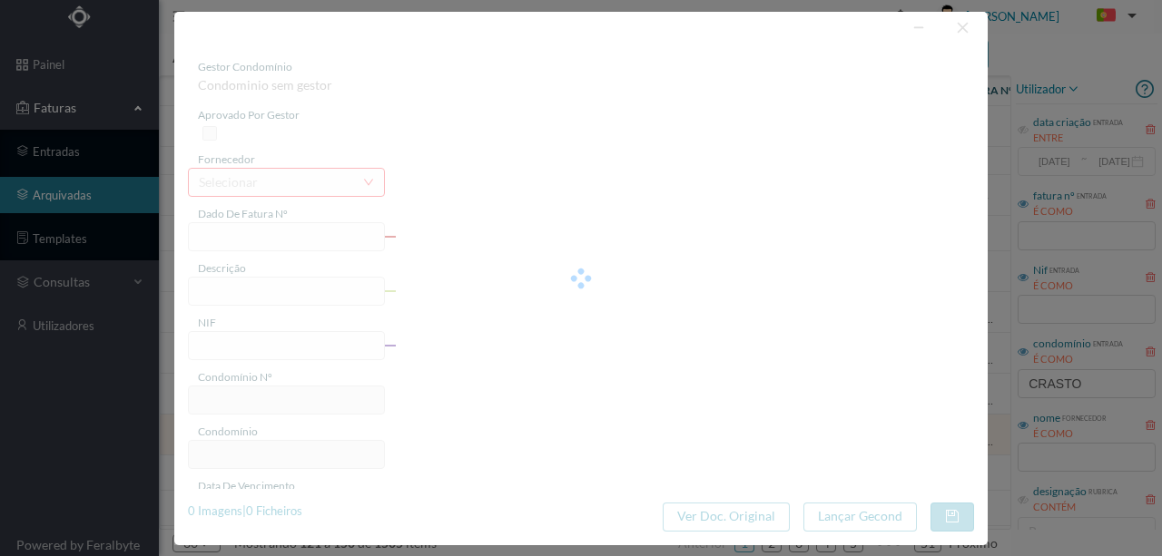
type input "26-05-2025"
type input "217.01"
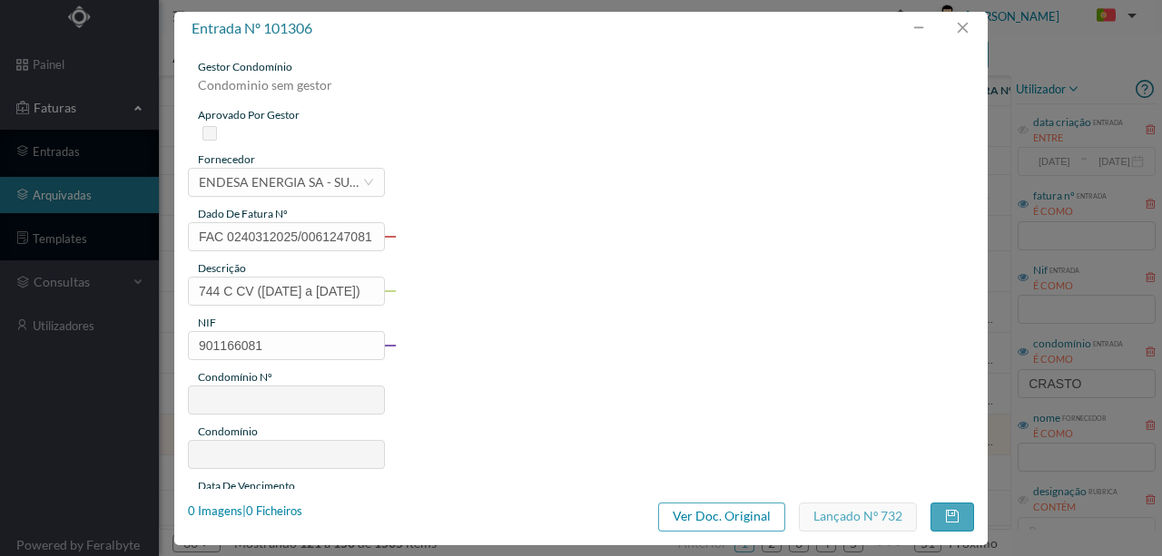
type input "595"
type input "ED. R. DO CRASTO, 744 - C"
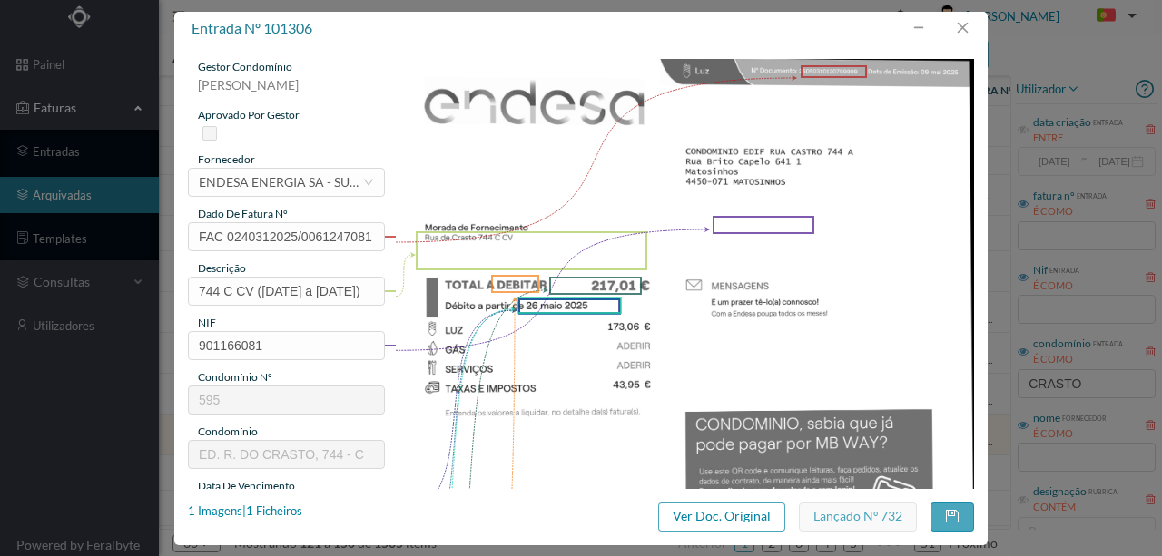
click at [870, 301] on img at bounding box center [685, 468] width 580 height 819
click at [960, 33] on button "button" at bounding box center [962, 28] width 44 height 29
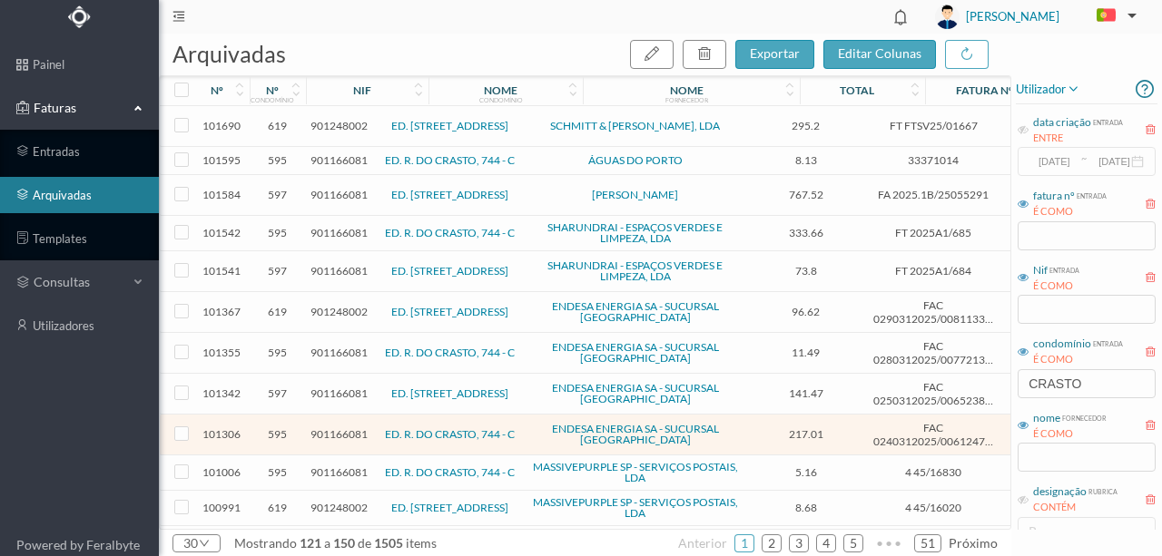
click at [342, 388] on span "901166081" at bounding box center [338, 394] width 57 height 14
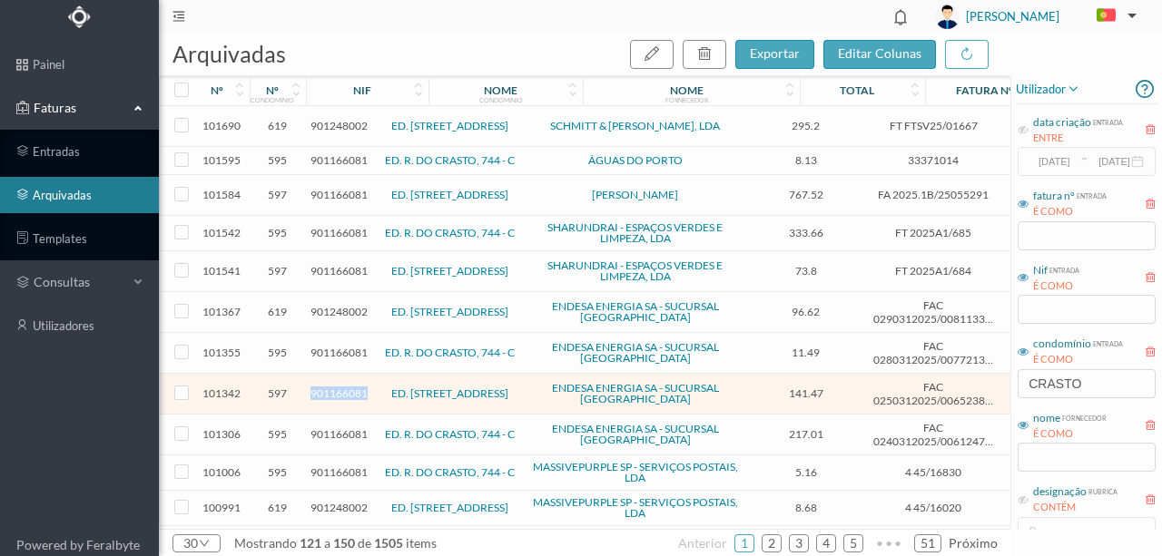
click at [342, 388] on span "901166081" at bounding box center [338, 394] width 57 height 14
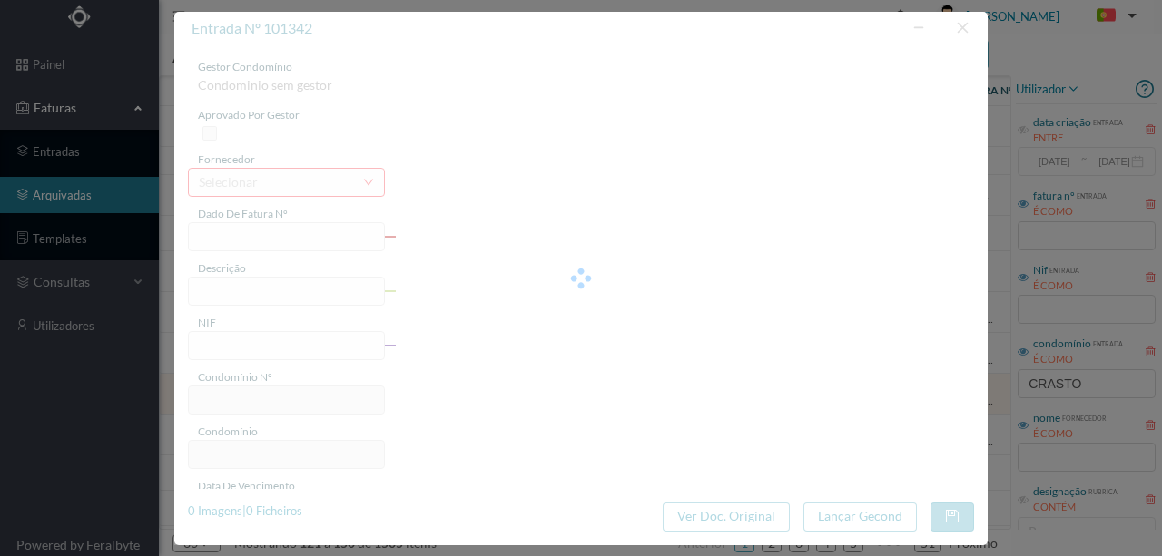
type input "FAC 0250312025/0065238142"
type input "744 A (16.03.2025 a 15.04.2025)"
type input "901166081"
type input "23-05-2025"
type input "08-05-2025"
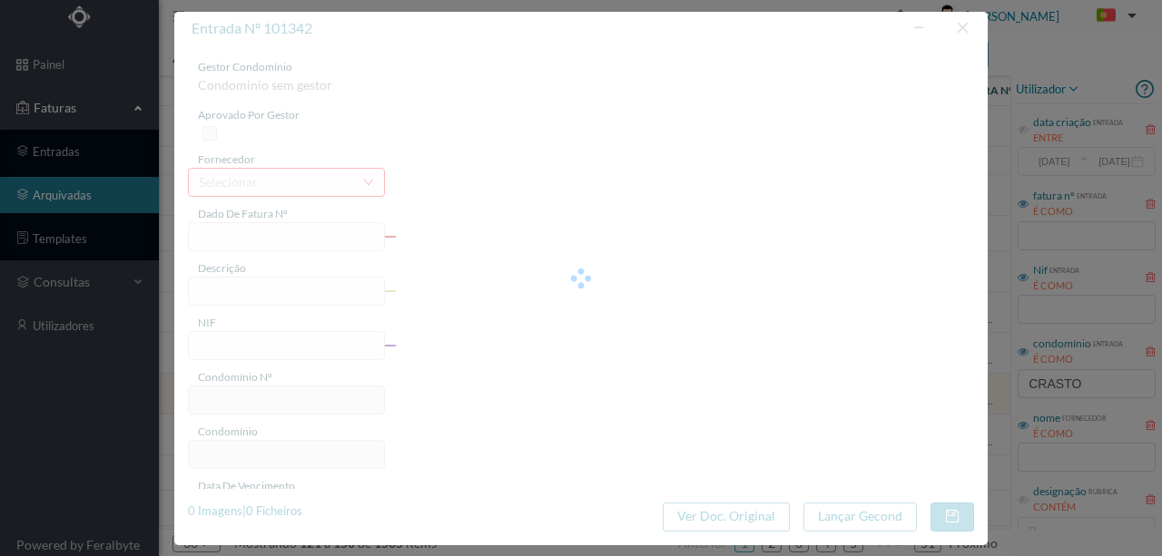
type input "23-05-2025"
type input "141.47"
type input "597"
type input "ED. [STREET_ADDRESS]"
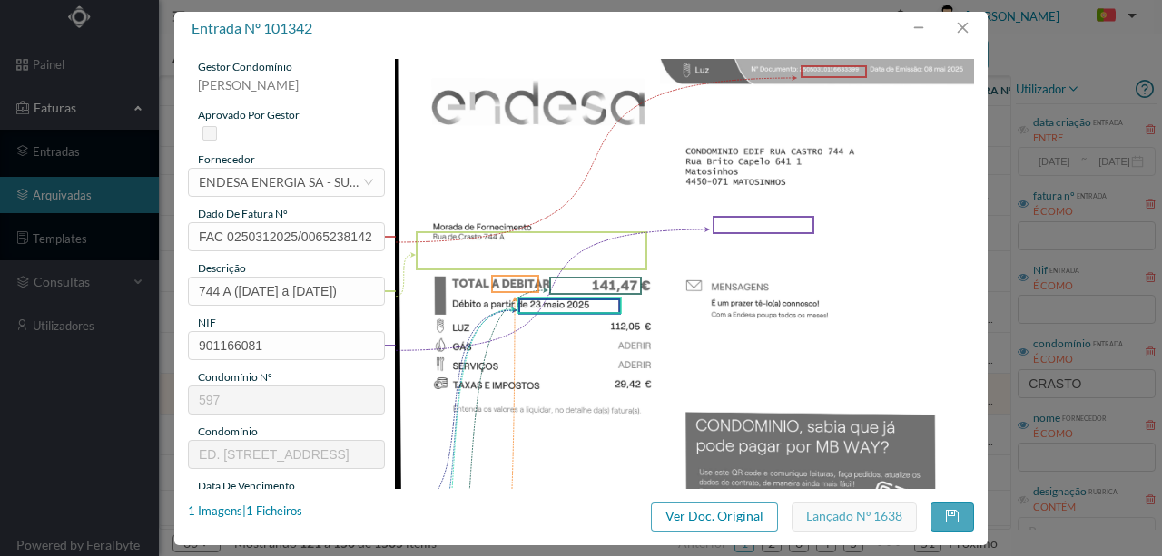
click at [539, 439] on img at bounding box center [685, 468] width 580 height 819
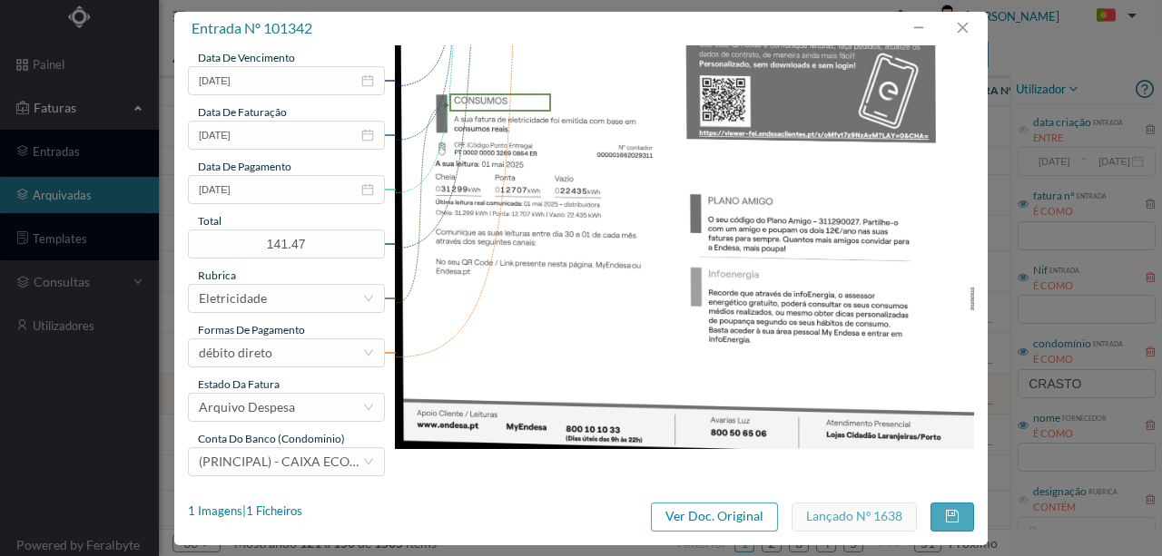
scroll to position [429, 0]
click at [287, 506] on div "1 Imagens | 1 Ficheiros" at bounding box center [245, 512] width 114 height 18
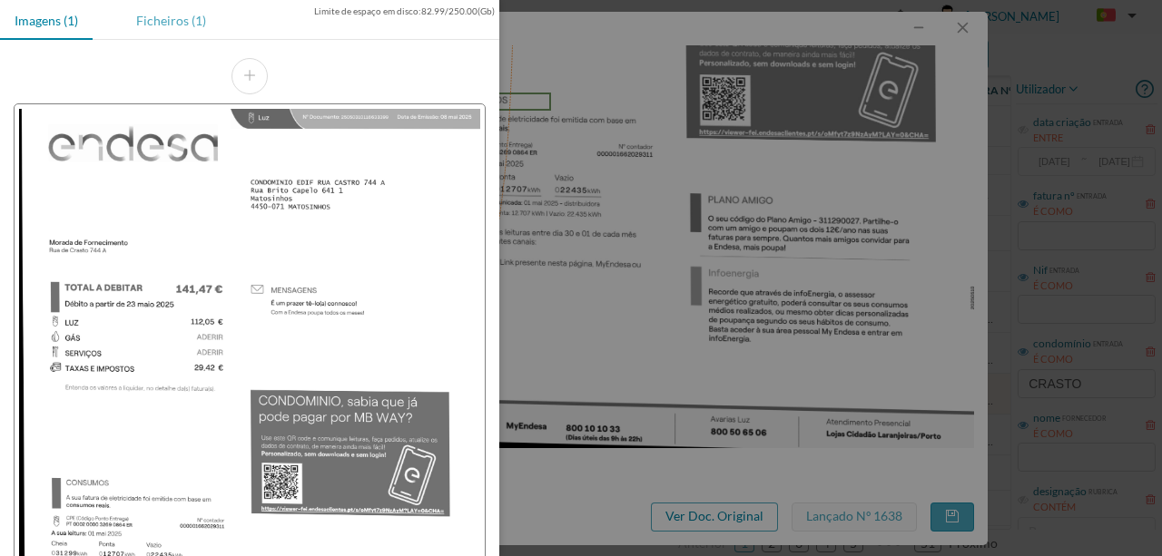
click at [174, 27] on div "Ficheiros (1)" at bounding box center [171, 20] width 99 height 41
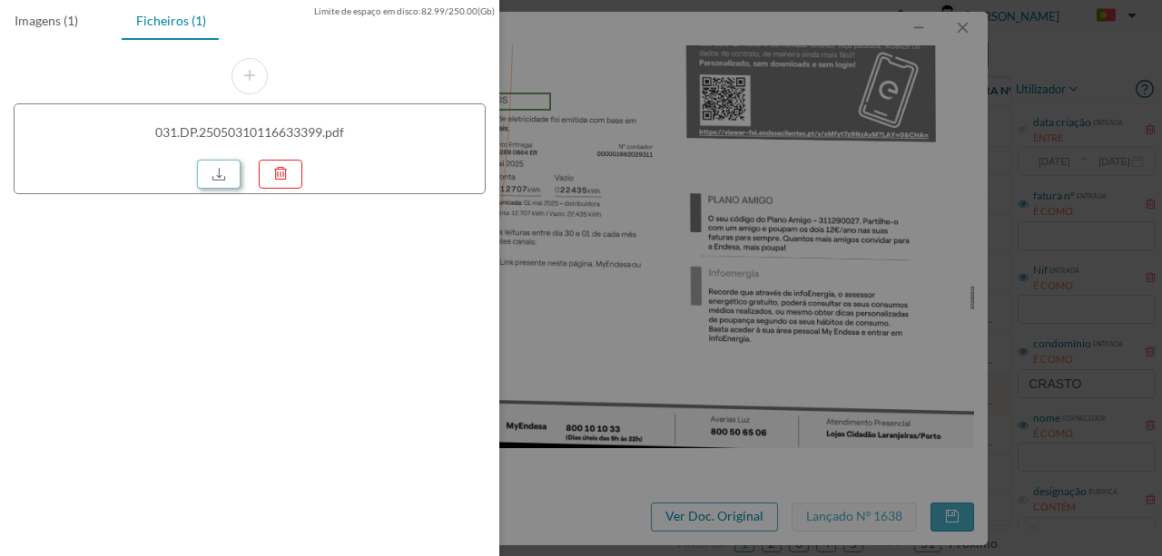
click at [218, 180] on link at bounding box center [219, 174] width 44 height 29
click at [623, 67] on div at bounding box center [581, 278] width 1162 height 556
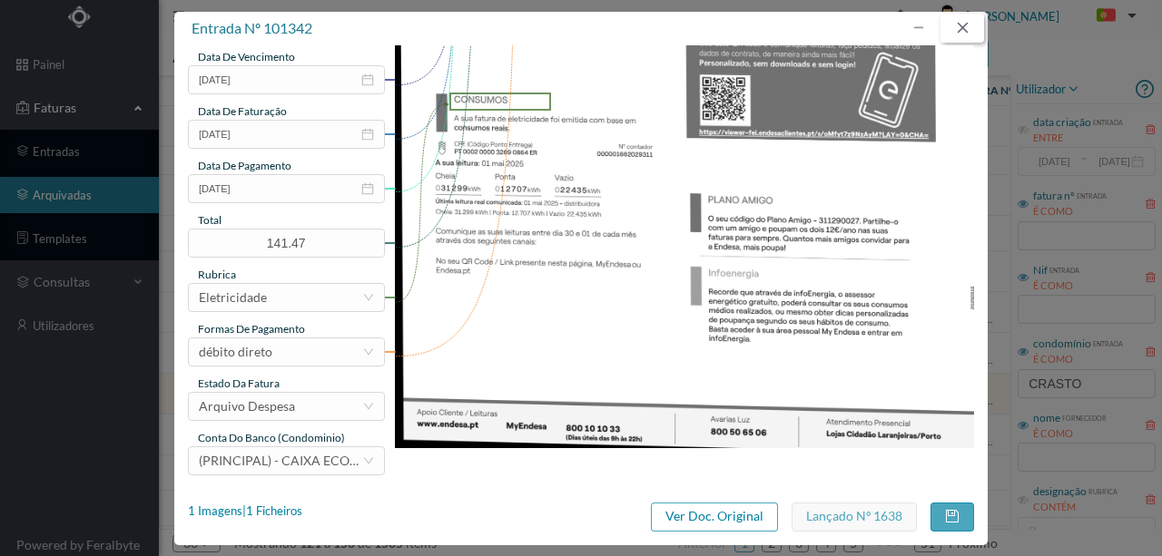
click at [964, 29] on button "button" at bounding box center [962, 28] width 44 height 29
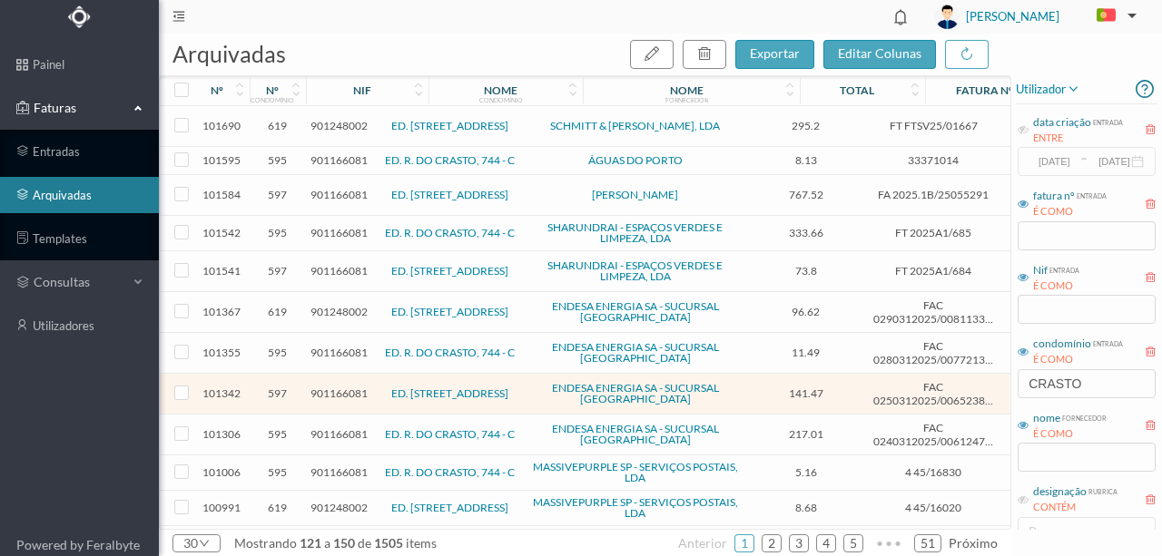
click at [338, 348] on span "901166081" at bounding box center [338, 353] width 57 height 14
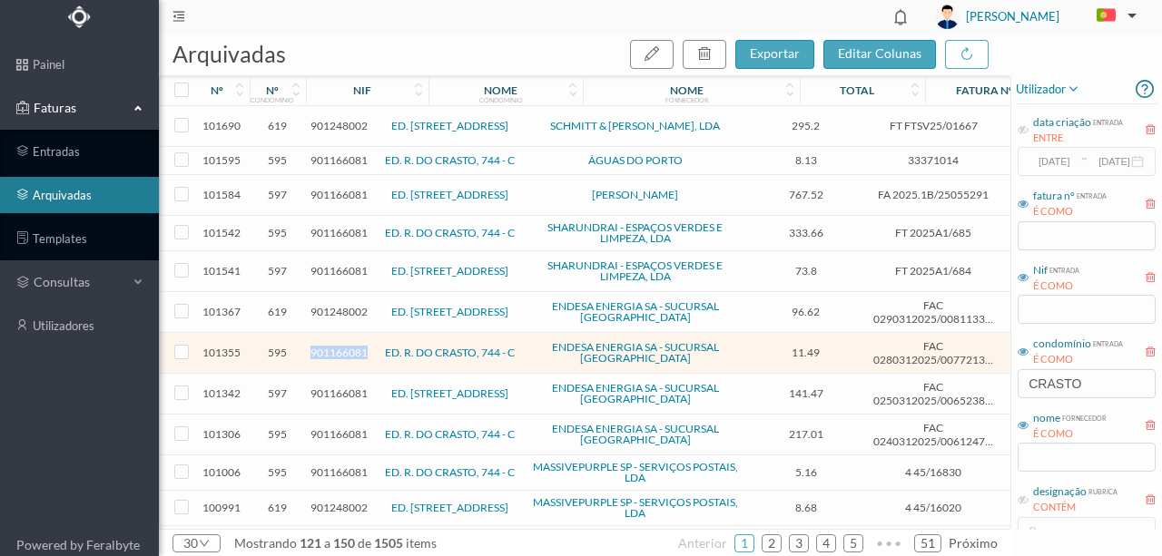
click at [338, 348] on span "901166081" at bounding box center [338, 353] width 57 height 14
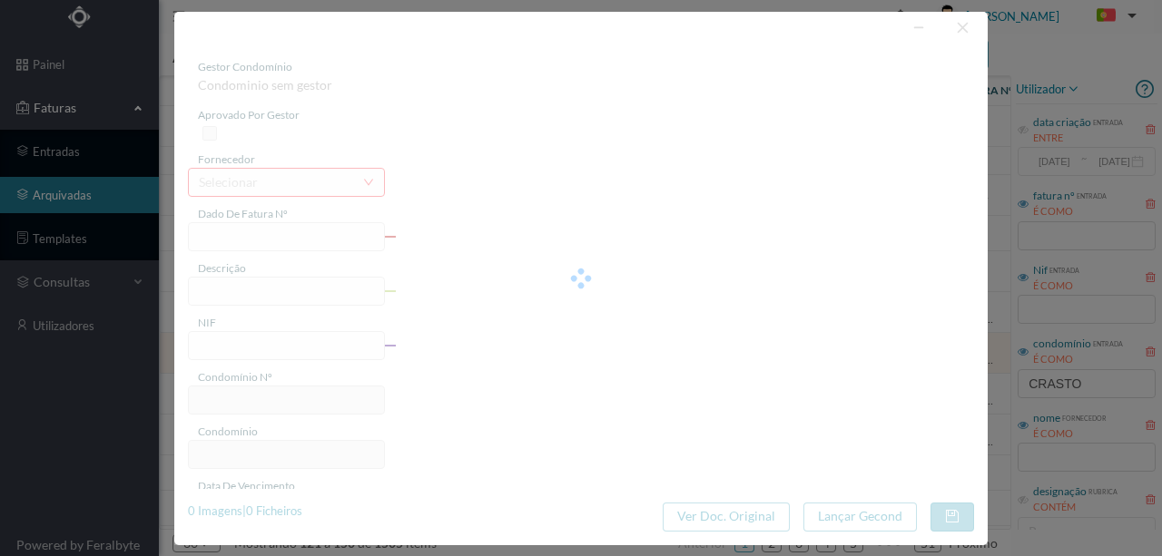
type input "FAC 0280312025/0077213635"
type input "744 C (16.03.2025 a 15.04.2025)"
type input "901166081"
type input "23-05-2025"
type input "08-05-2025"
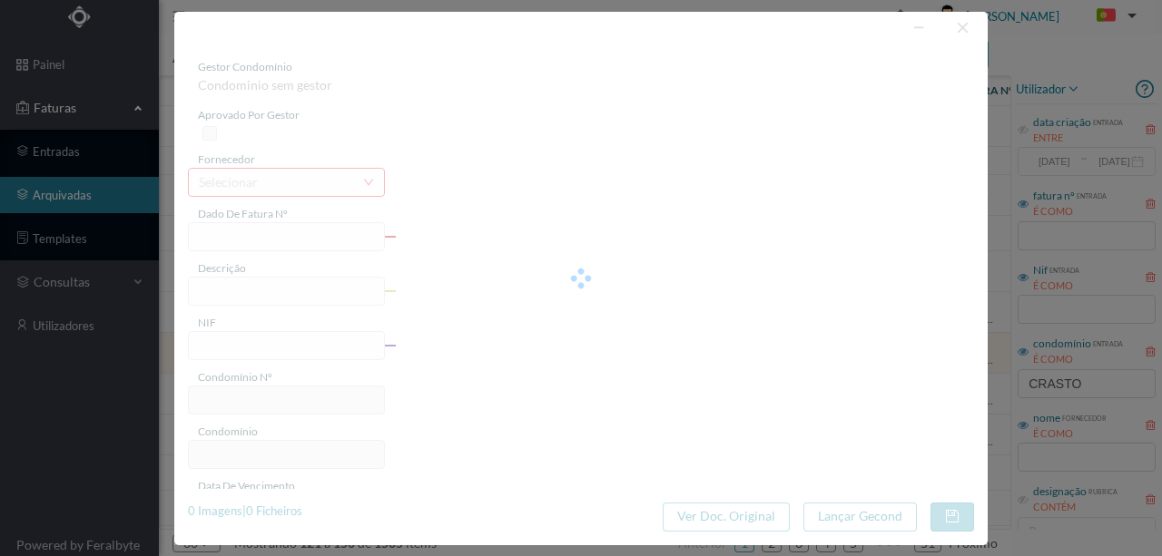
type input "23-05-2025"
type input "11.49"
type input "595"
type input "ED. R. DO CRASTO, 744 - C"
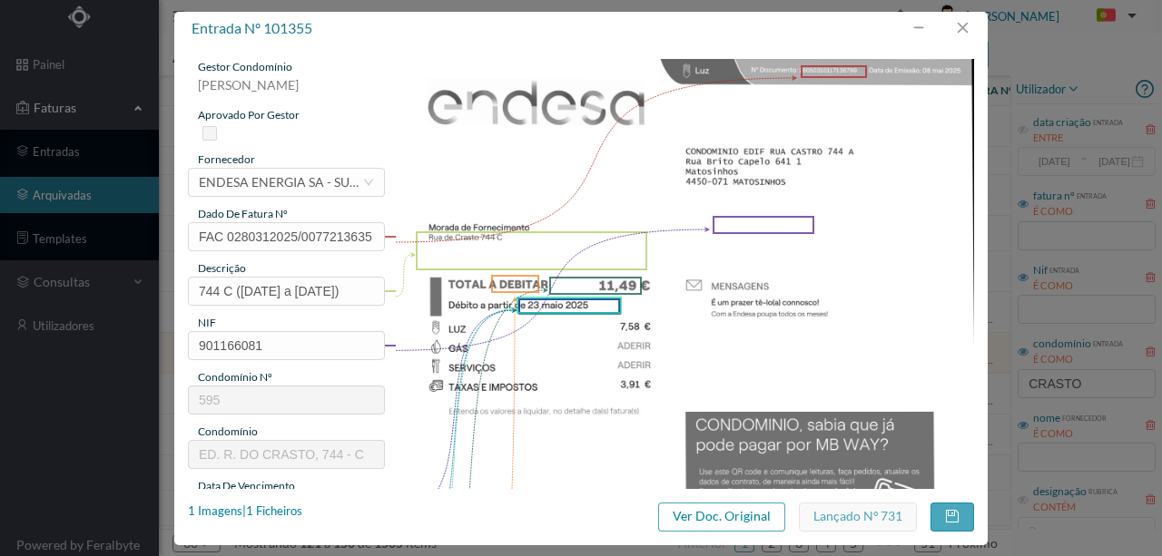
click at [541, 452] on img at bounding box center [685, 468] width 580 height 819
click at [281, 506] on div "1 Imagens | 1 Ficheiros" at bounding box center [245, 512] width 114 height 18
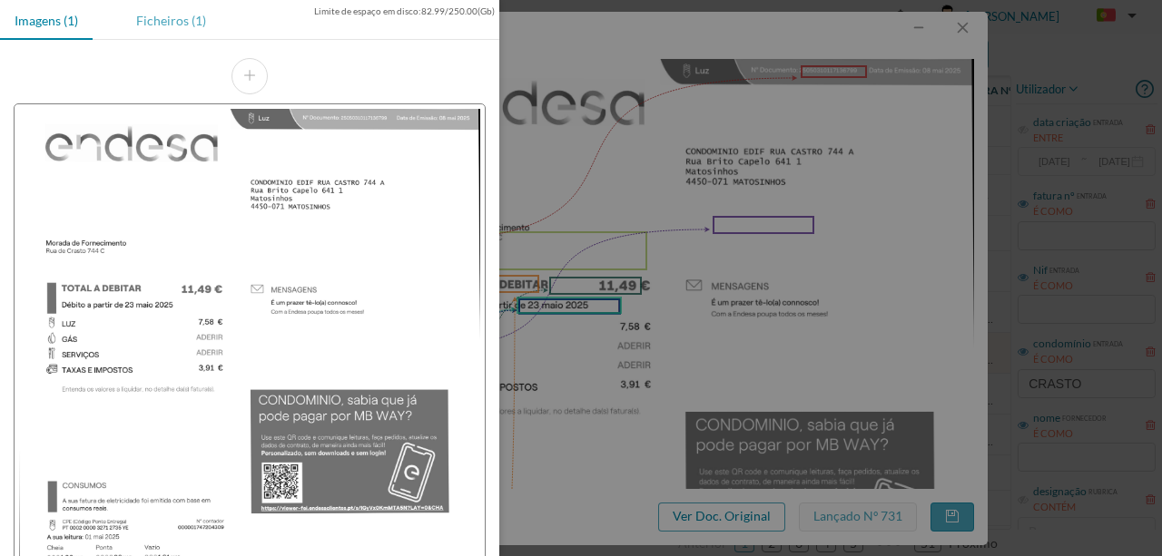
click at [191, 22] on div "Ficheiros (1)" at bounding box center [171, 20] width 99 height 41
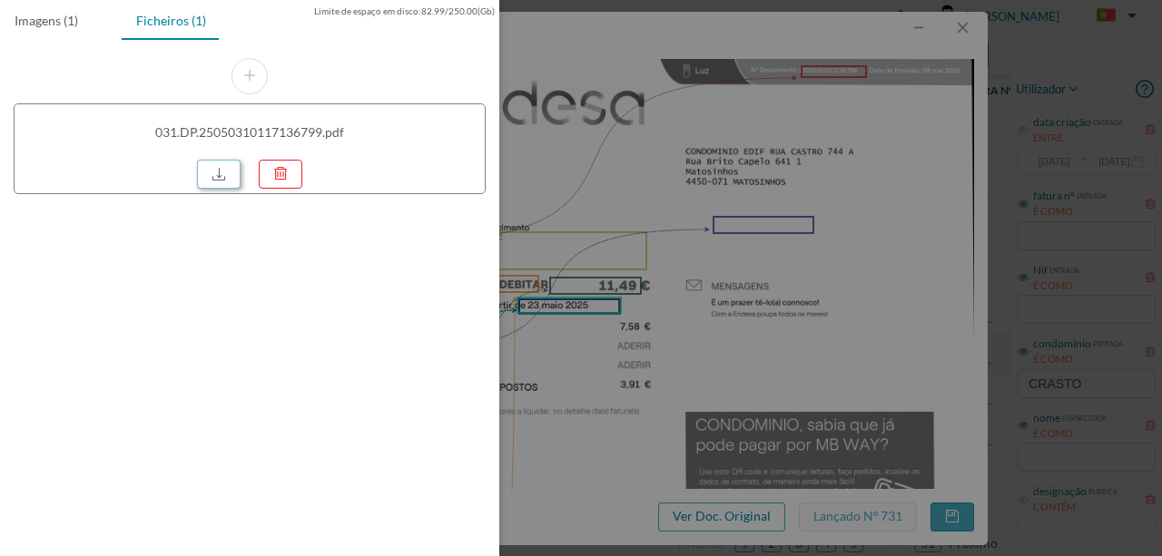
click at [221, 168] on link at bounding box center [219, 174] width 44 height 29
click at [712, 197] on div at bounding box center [581, 278] width 1162 height 556
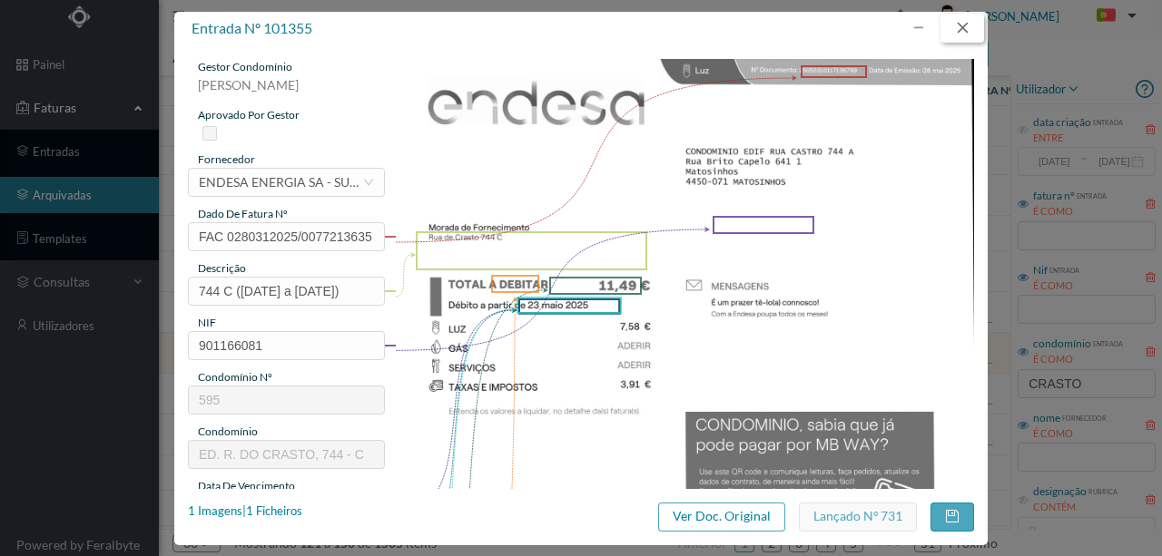
click at [969, 34] on button "button" at bounding box center [962, 28] width 44 height 29
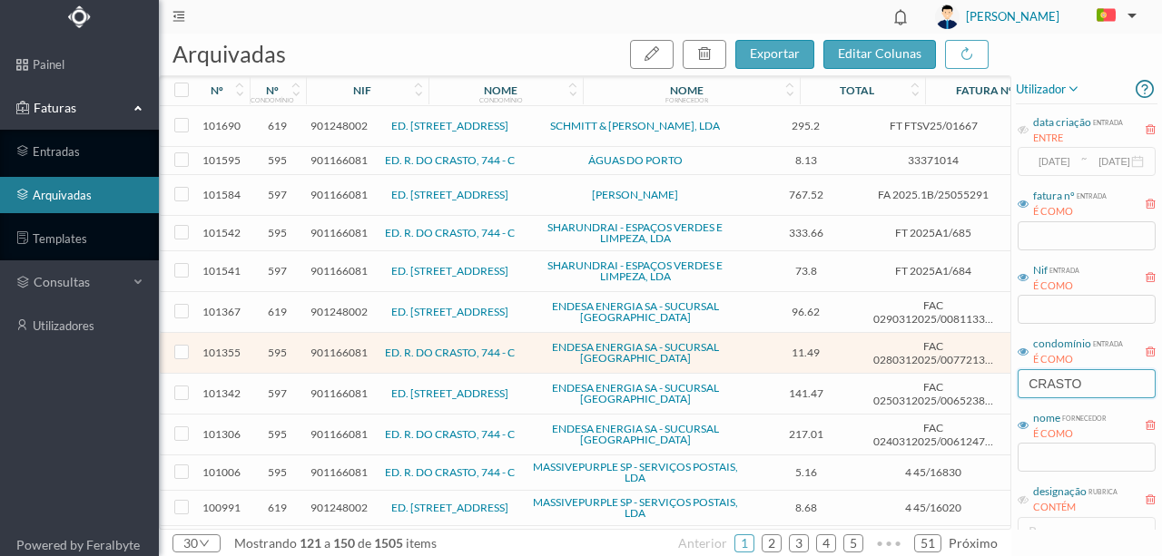
drag, startPoint x: 1099, startPoint y: 385, endPoint x: 980, endPoint y: 388, distance: 119.0
click at [980, 388] on div "arquivadas exportar editar colunas nº nº condomínio nif nome condomínio nome fo…" at bounding box center [660, 295] width 1003 height 523
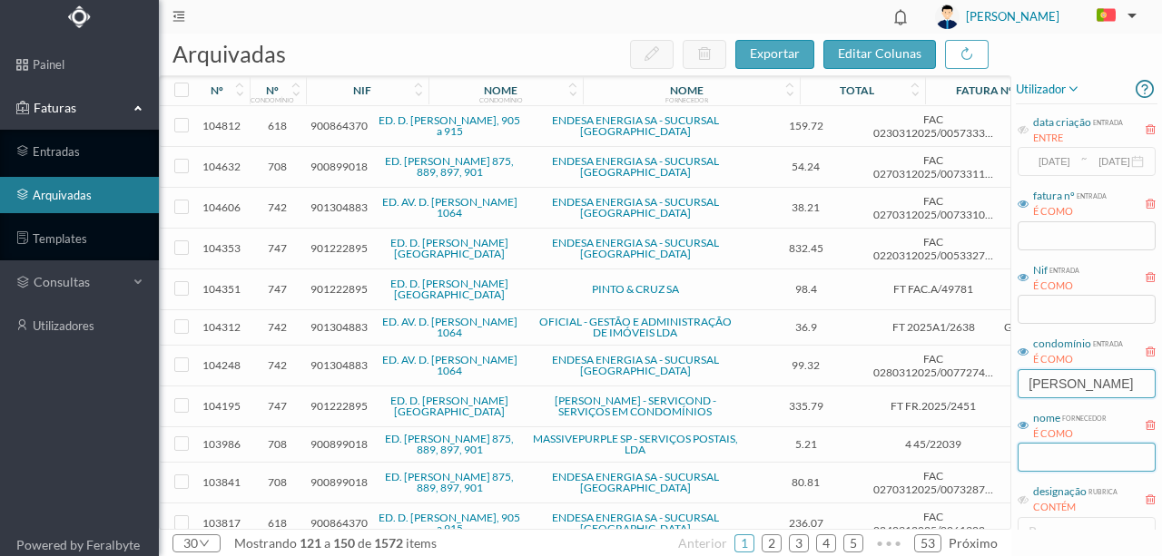
type input "HENRIQUE"
click at [1048, 456] on input "text" at bounding box center [1086, 457] width 138 height 29
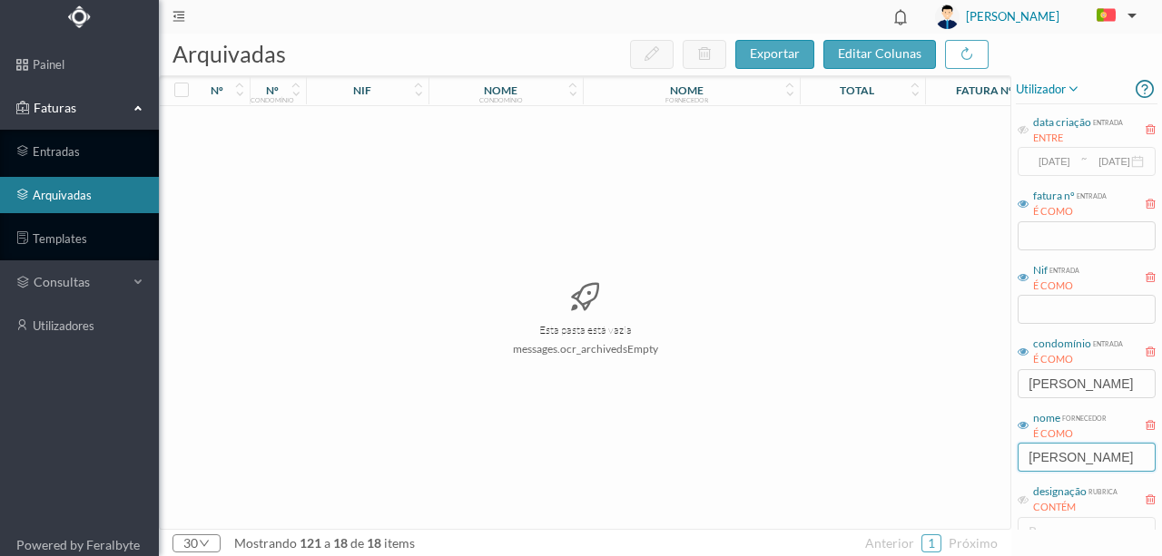
drag, startPoint x: 1106, startPoint y: 455, endPoint x: 968, endPoint y: 460, distance: 138.1
click at [968, 460] on div "arquivadas exportar editar colunas nº nº condomínio nif nome condomínio nome fo…" at bounding box center [660, 295] width 1003 height 523
type input "GON"
click at [1113, 387] on input "HENRIQUE" at bounding box center [1086, 383] width 138 height 29
click at [50, 152] on link "entradas" at bounding box center [79, 151] width 159 height 36
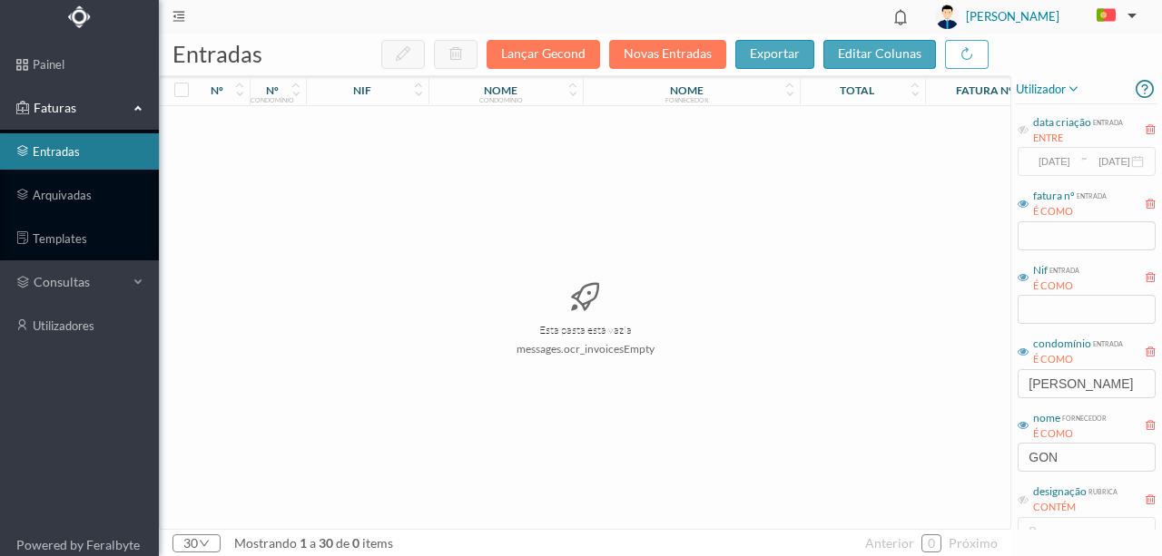
click at [54, 113] on span "Faturas" at bounding box center [79, 108] width 100 height 18
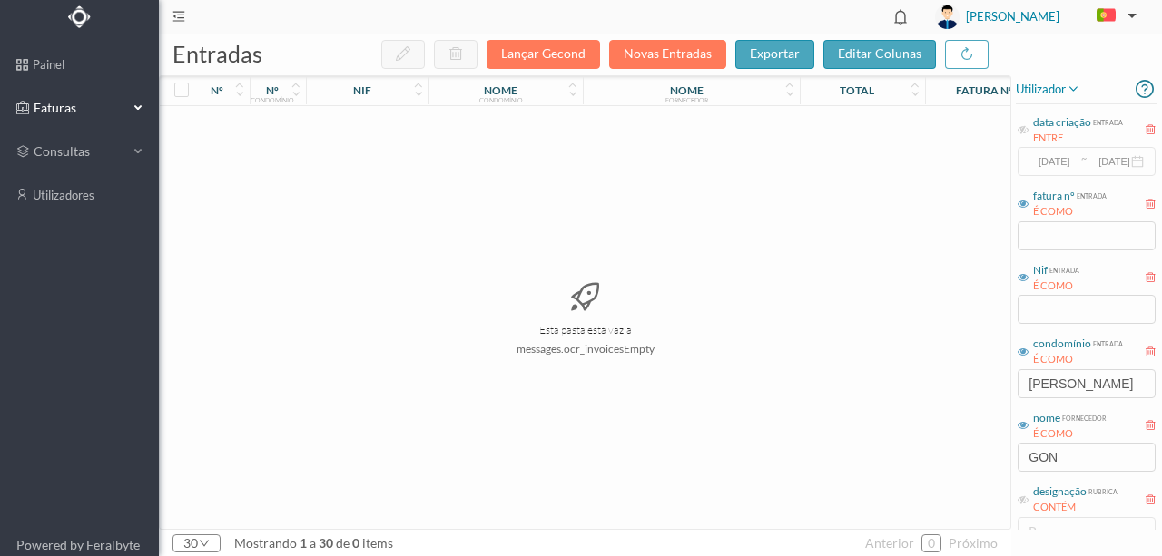
drag, startPoint x: 56, startPoint y: 111, endPoint x: 74, endPoint y: 158, distance: 50.3
click at [56, 111] on span "Faturas" at bounding box center [79, 108] width 100 height 18
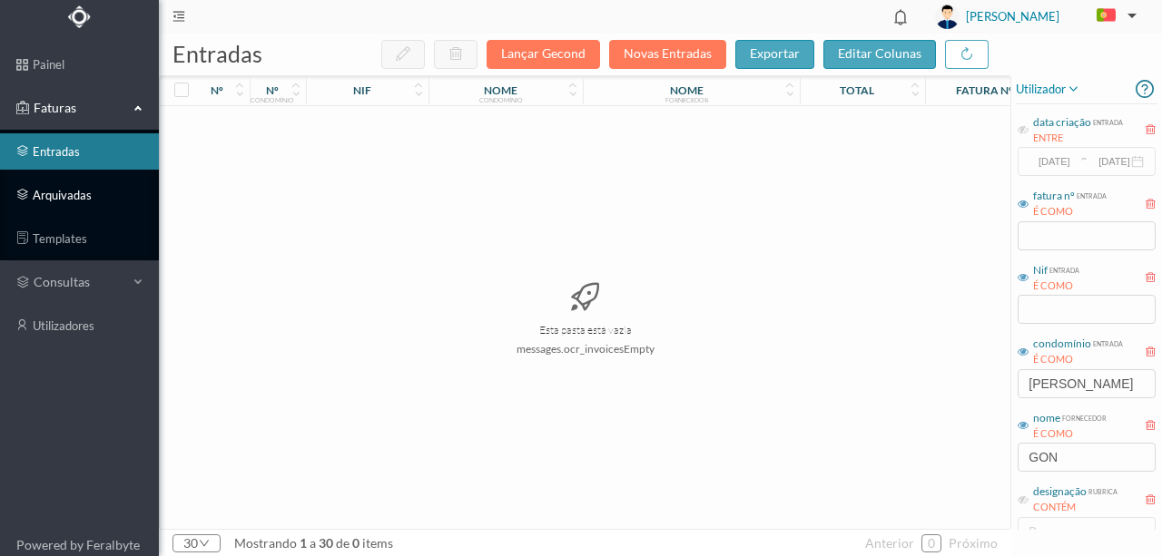
click at [65, 198] on link "arquivadas" at bounding box center [79, 195] width 159 height 36
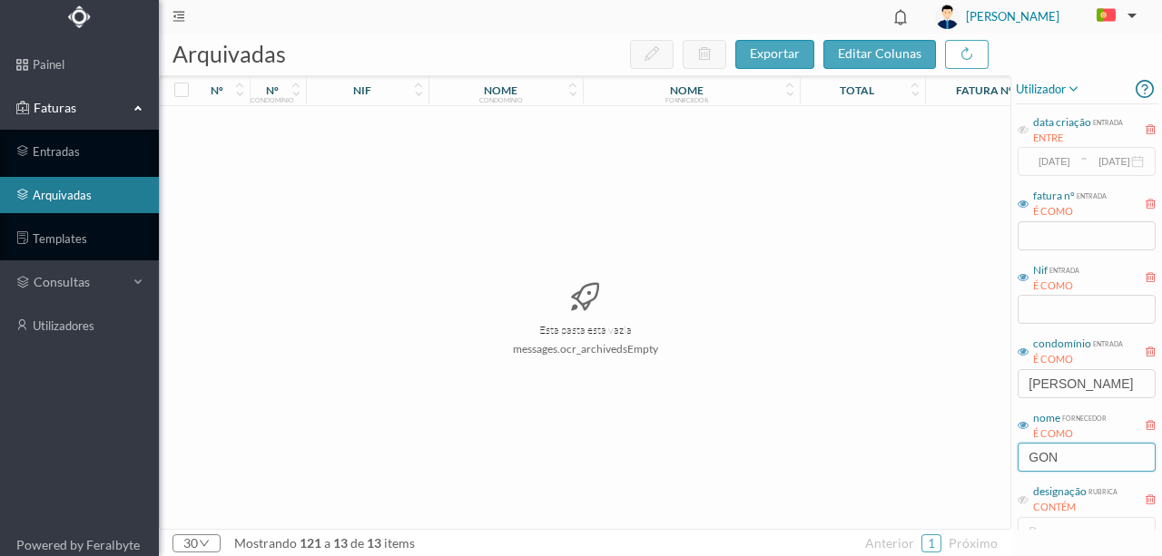
click at [1084, 461] on input "GON" at bounding box center [1086, 457] width 138 height 29
drag, startPoint x: 1080, startPoint y: 461, endPoint x: 943, endPoint y: 463, distance: 137.1
click at [943, 463] on div "arquivadas exportar editar colunas nº nº condomínio nif nome condomínio nome fo…" at bounding box center [660, 295] width 1003 height 523
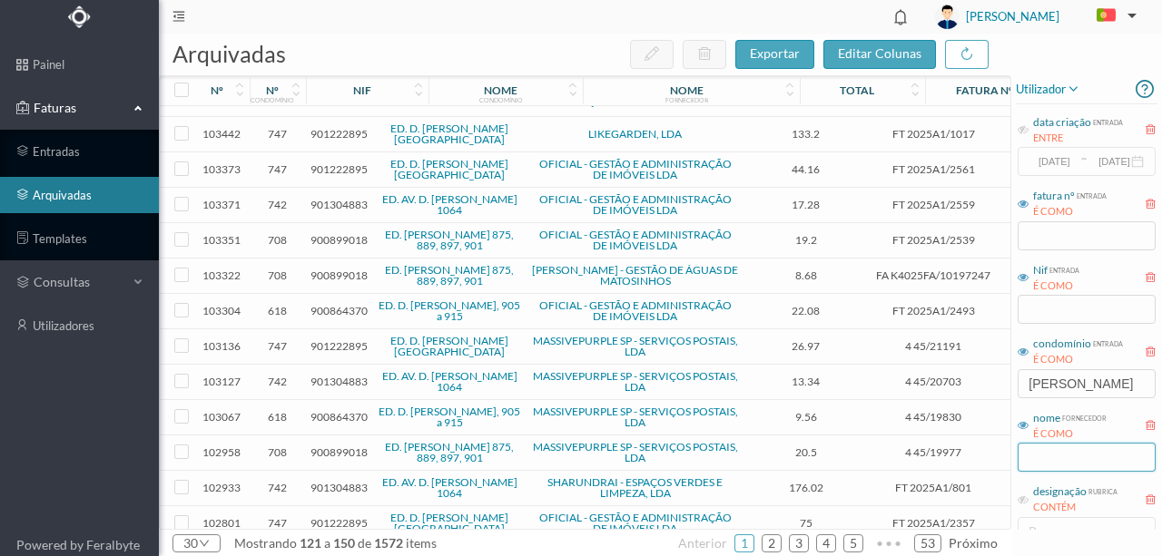
scroll to position [688, 0]
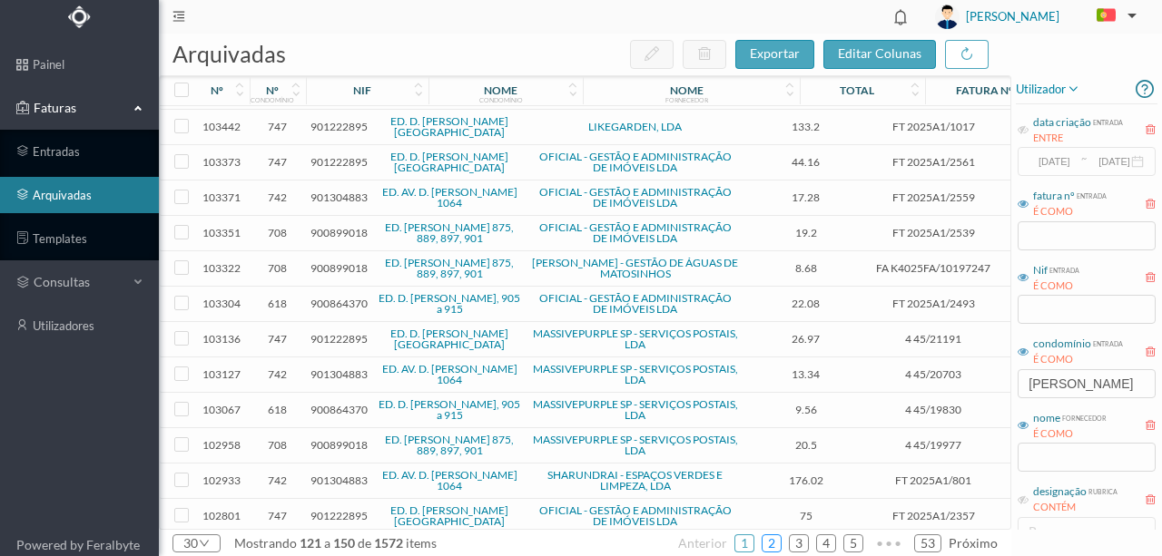
click at [770, 543] on link "2" at bounding box center [771, 543] width 18 height 27
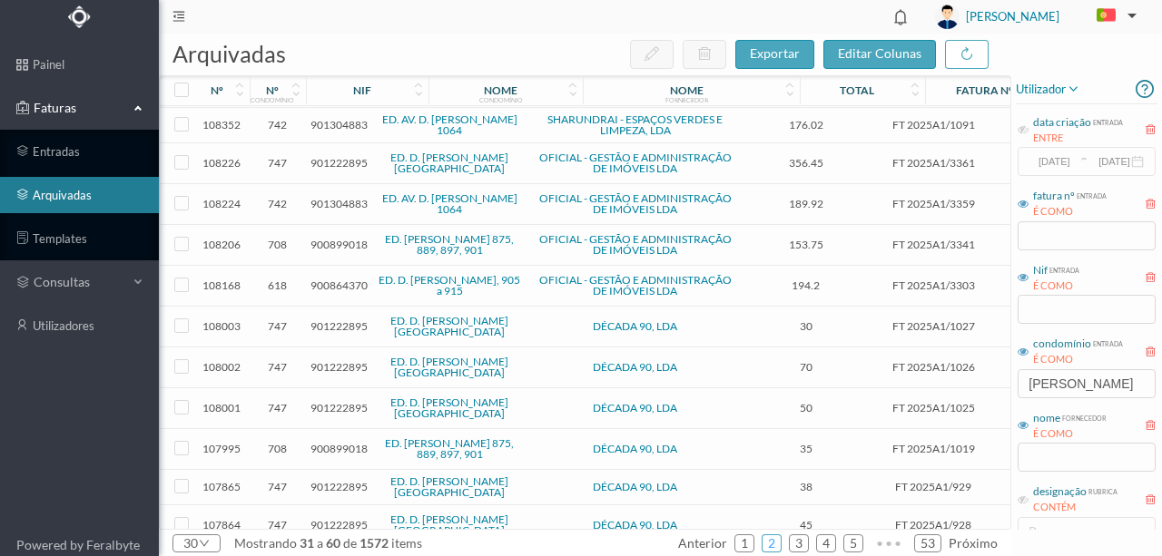
scroll to position [696, 0]
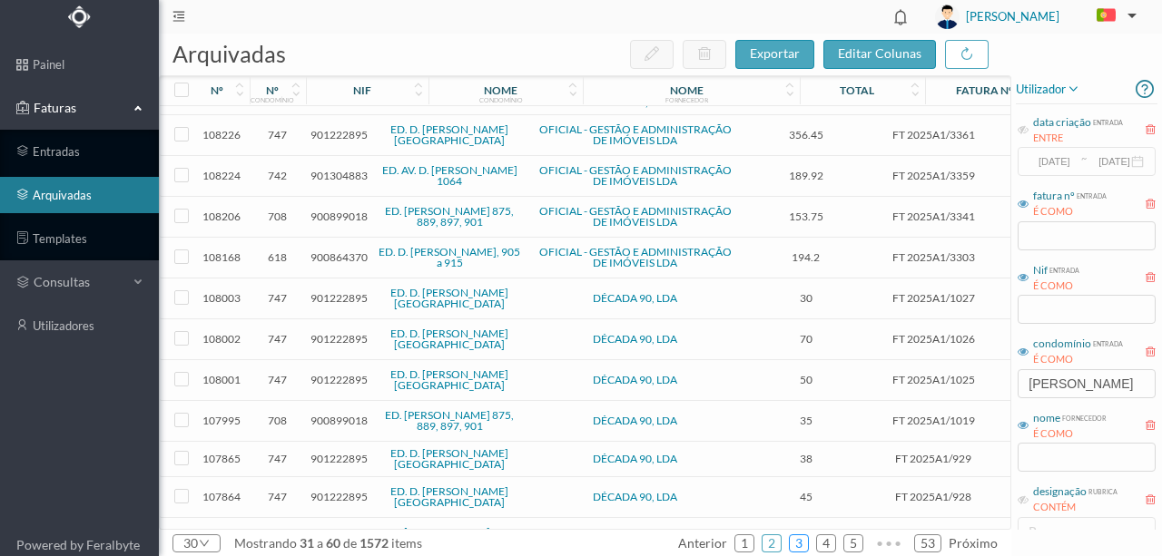
click at [799, 541] on link "3" at bounding box center [799, 543] width 18 height 27
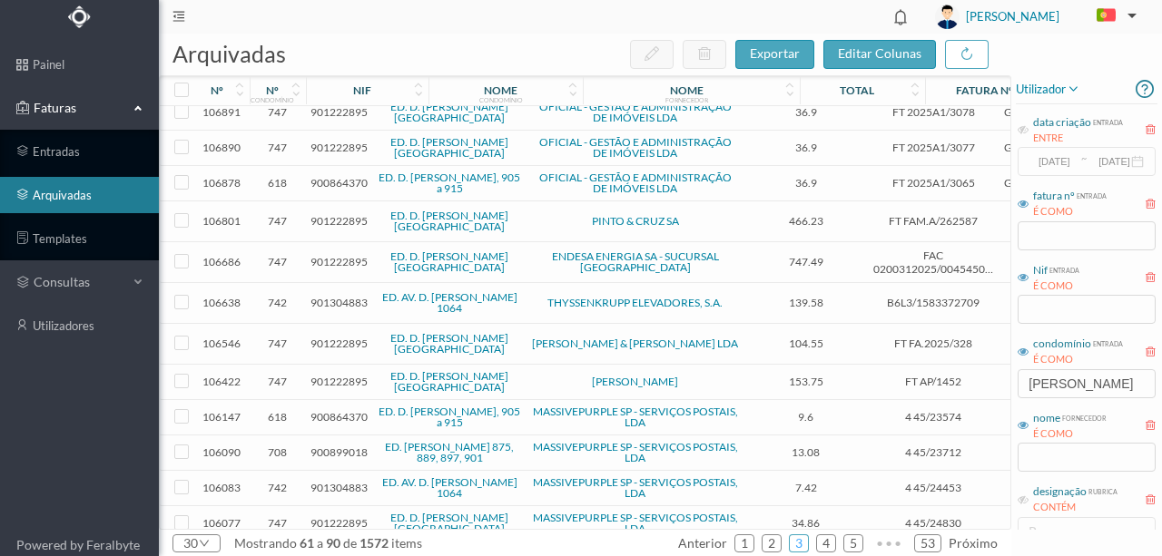
scroll to position [623, 0]
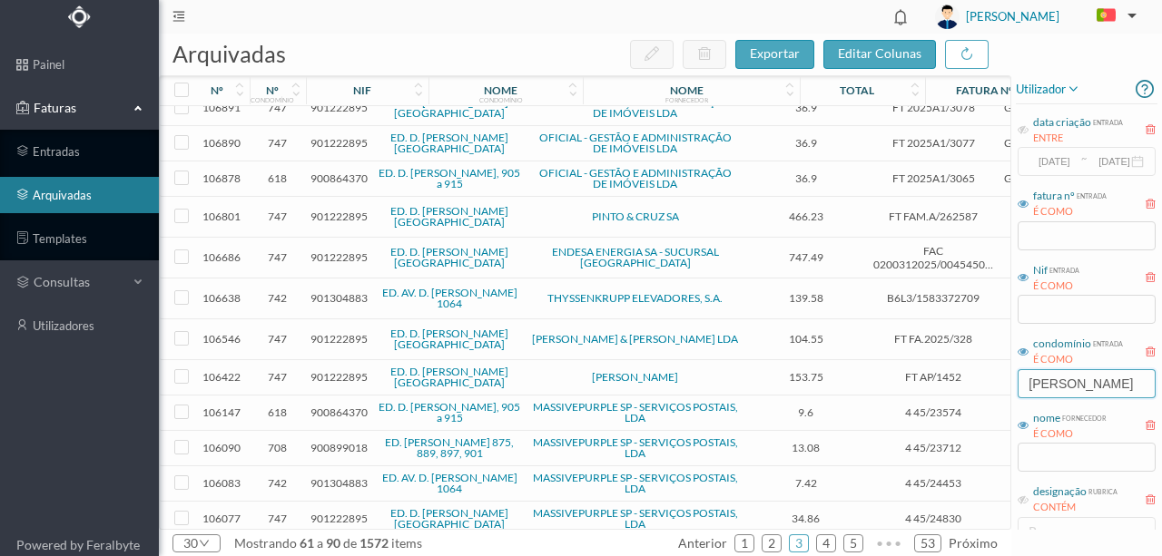
click at [1027, 381] on input "HENRIQUE" at bounding box center [1086, 383] width 138 height 29
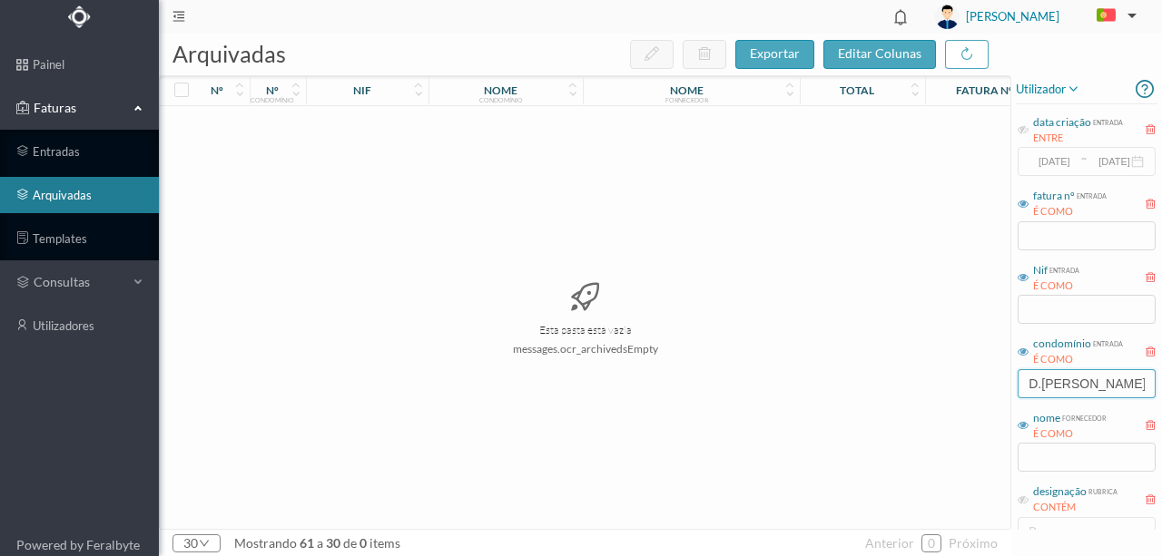
scroll to position [0, 0]
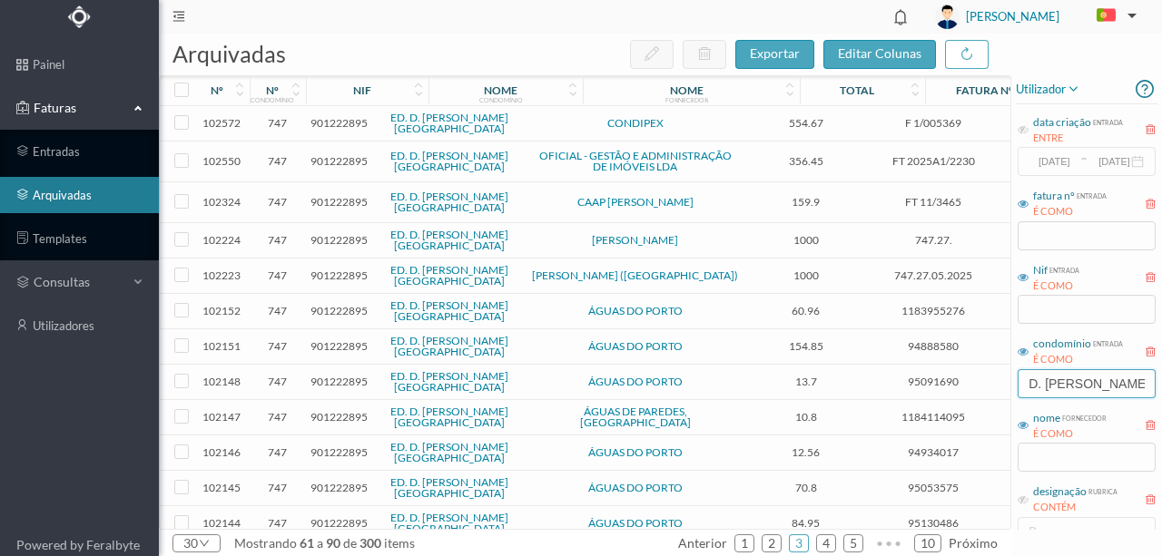
type input "D. HENRIQUE"
click at [341, 195] on span "901222895" at bounding box center [338, 202] width 57 height 14
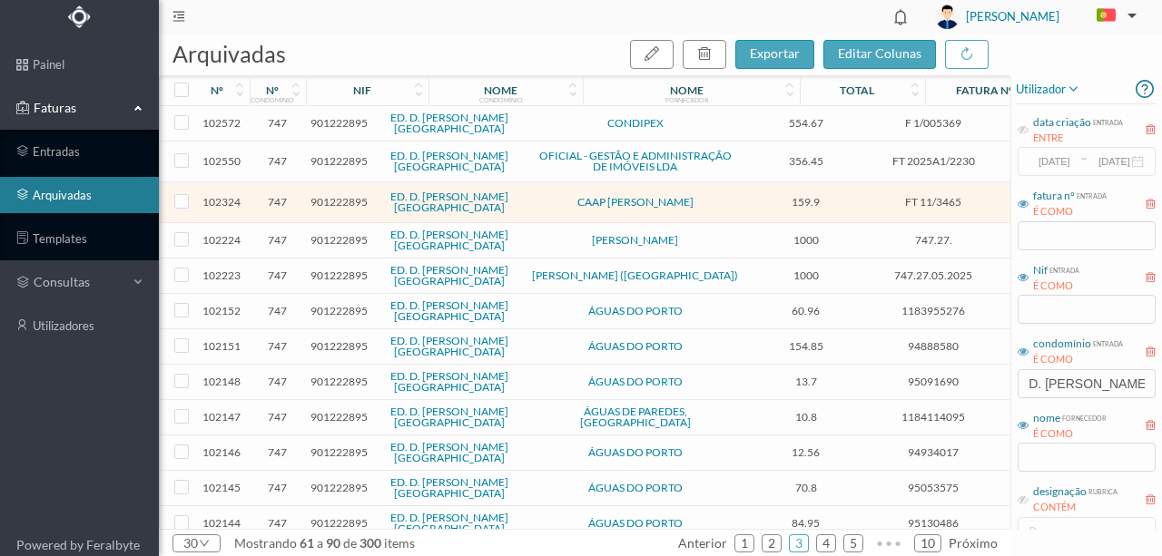
click at [345, 269] on span "901222895" at bounding box center [338, 276] width 57 height 14
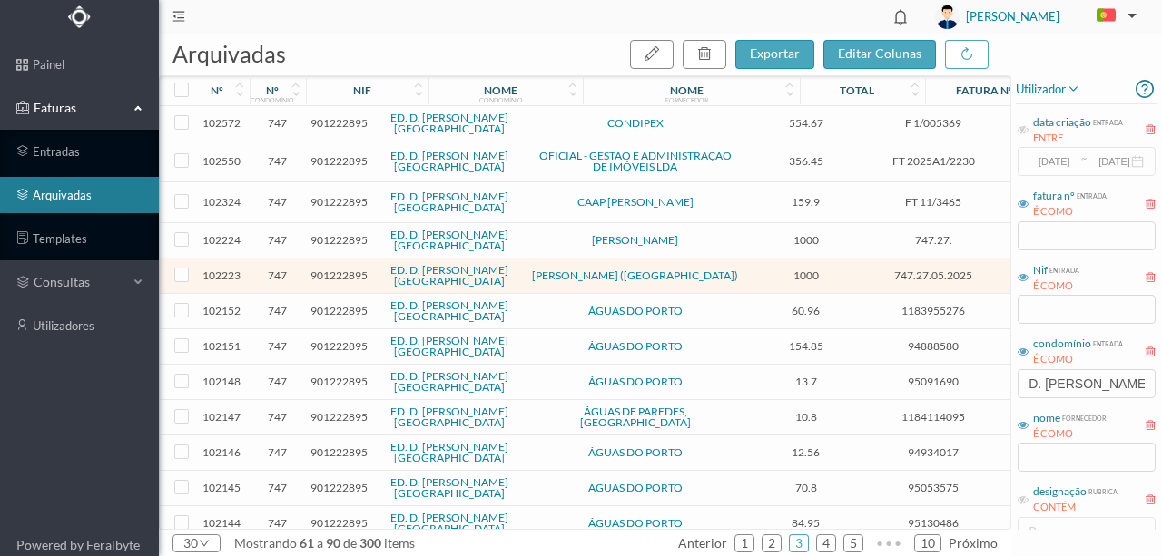
click at [351, 269] on span "901222895" at bounding box center [338, 276] width 57 height 14
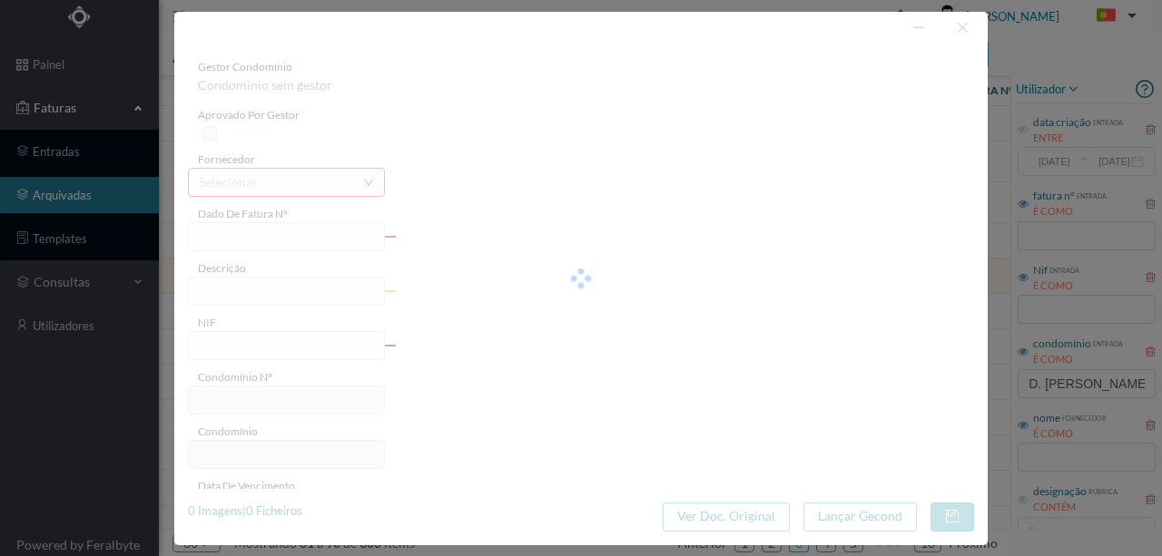
type input "747.27.05.2025"
type input "Portaria Maio"
type input "901222895"
type input "2025-05-27"
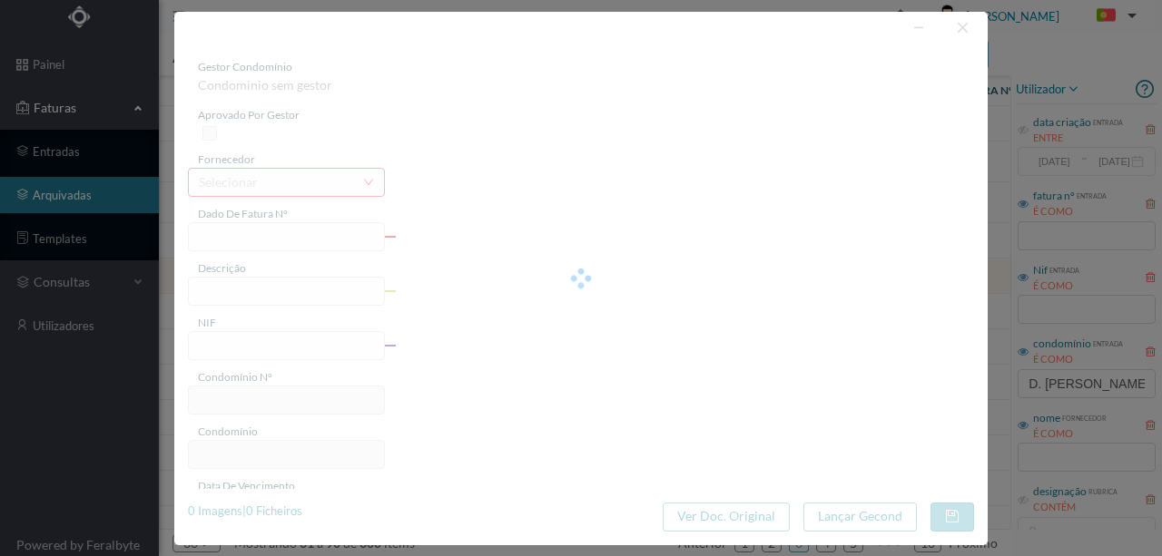
type input "2025-05-27"
type input "1000.00"
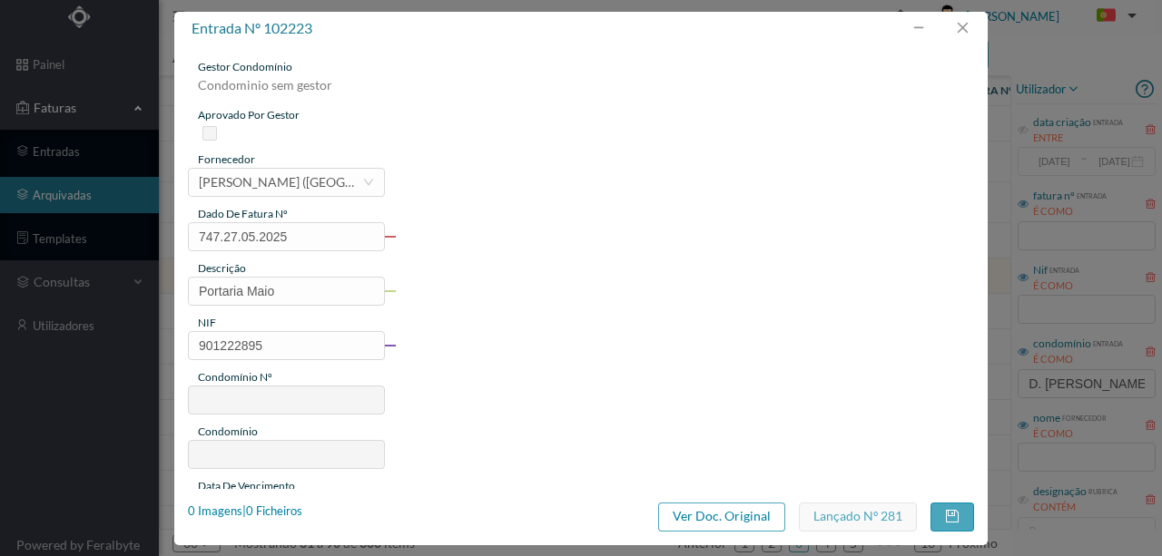
type input "747"
type input "ED. D. HENRIQUE - PORTO"
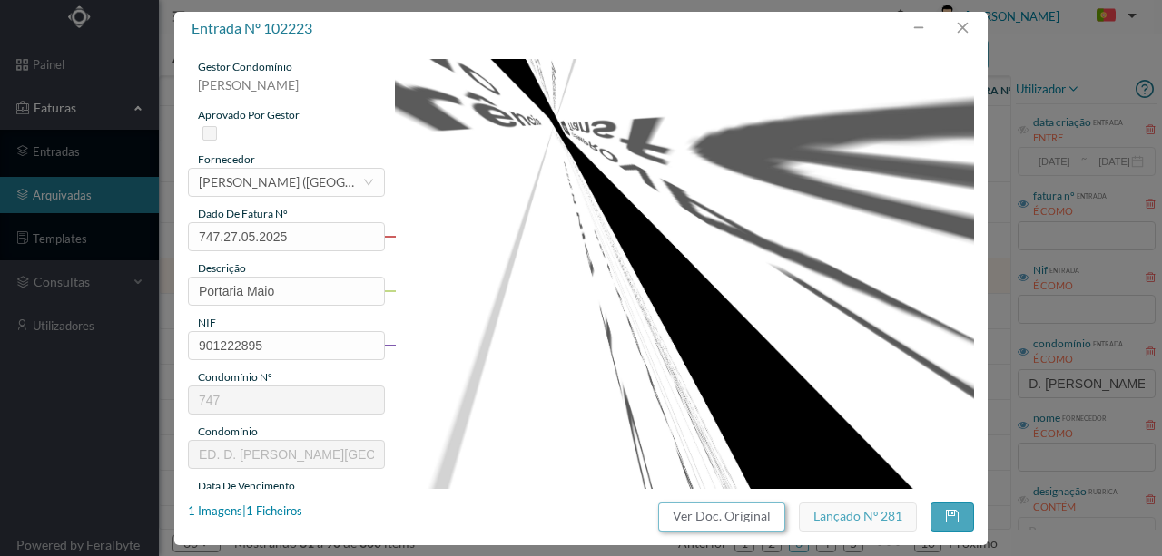
click at [746, 519] on button "Ver Doc. Original" at bounding box center [721, 517] width 127 height 29
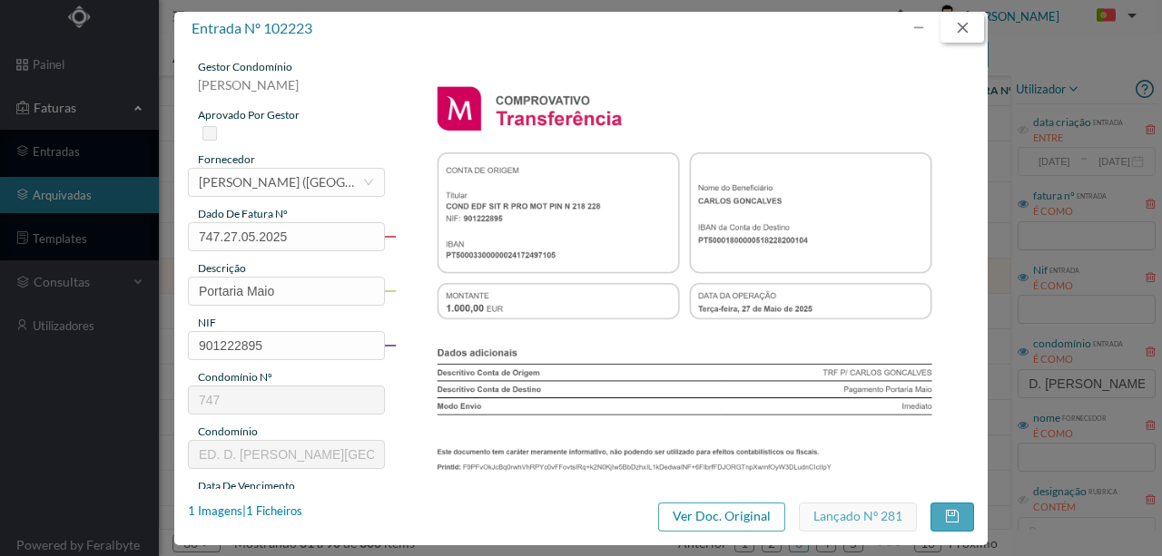
drag, startPoint x: 972, startPoint y: 29, endPoint x: 915, endPoint y: 27, distance: 57.2
click at [972, 29] on button "button" at bounding box center [962, 28] width 44 height 29
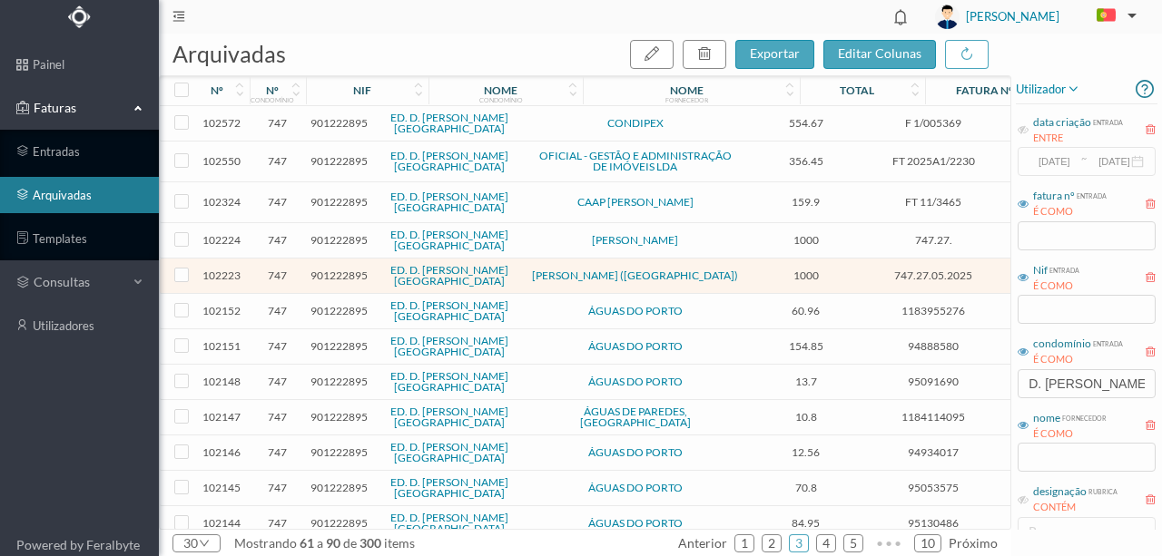
click at [65, 116] on span "Faturas" at bounding box center [79, 108] width 100 height 18
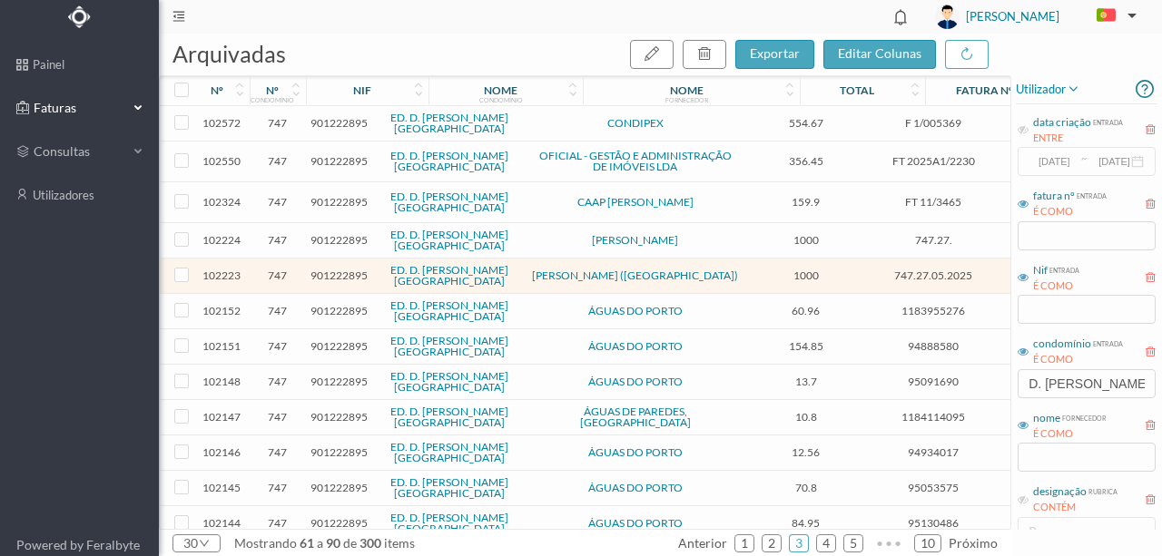
click at [64, 110] on span "Faturas" at bounding box center [79, 108] width 100 height 18
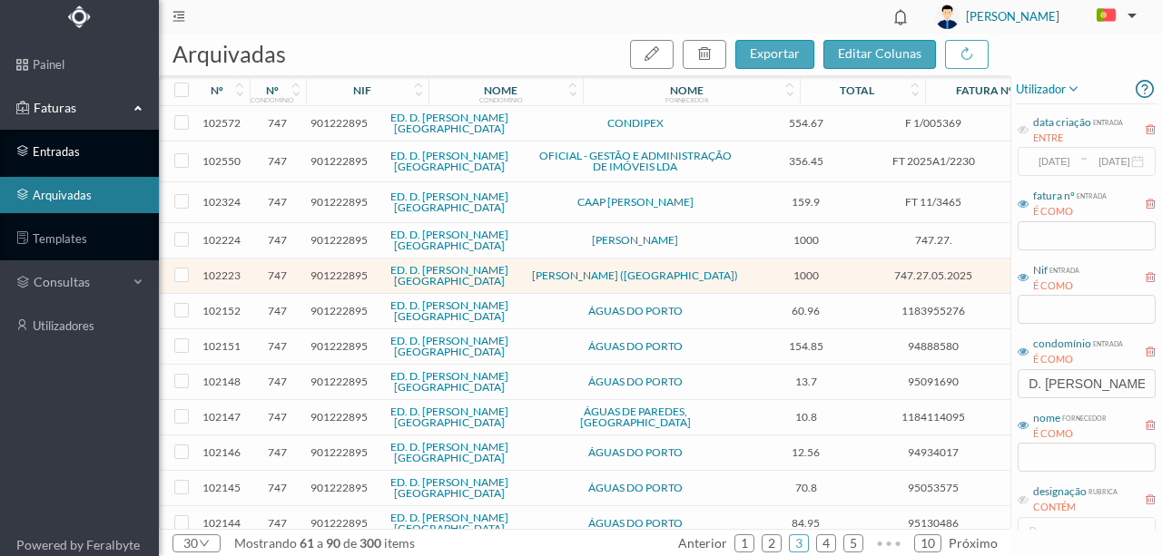
click at [58, 152] on link "entradas" at bounding box center [79, 151] width 159 height 36
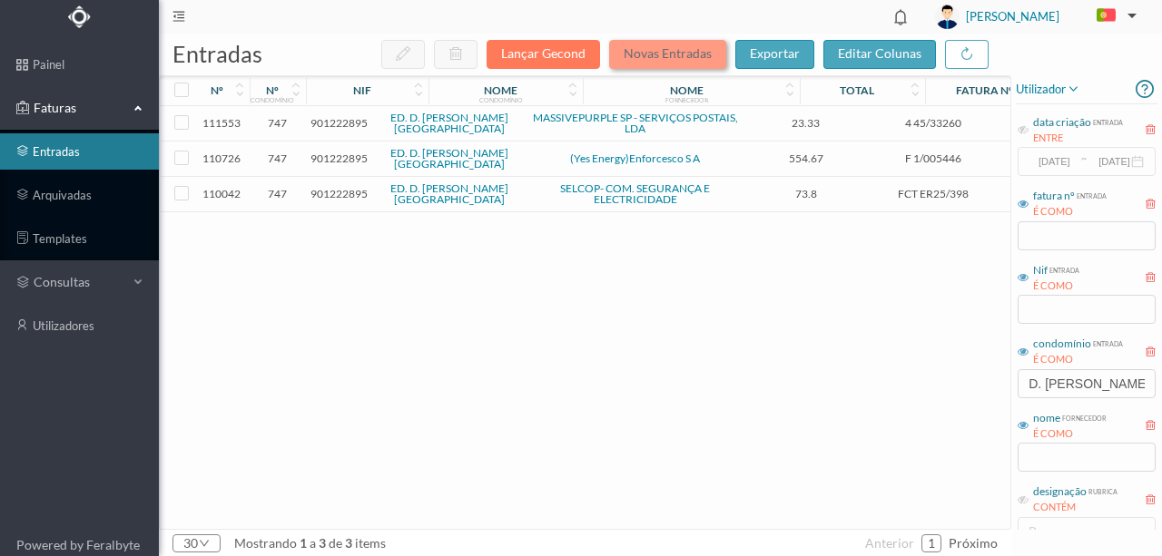
click at [662, 59] on button "Novas Entradas" at bounding box center [667, 54] width 117 height 29
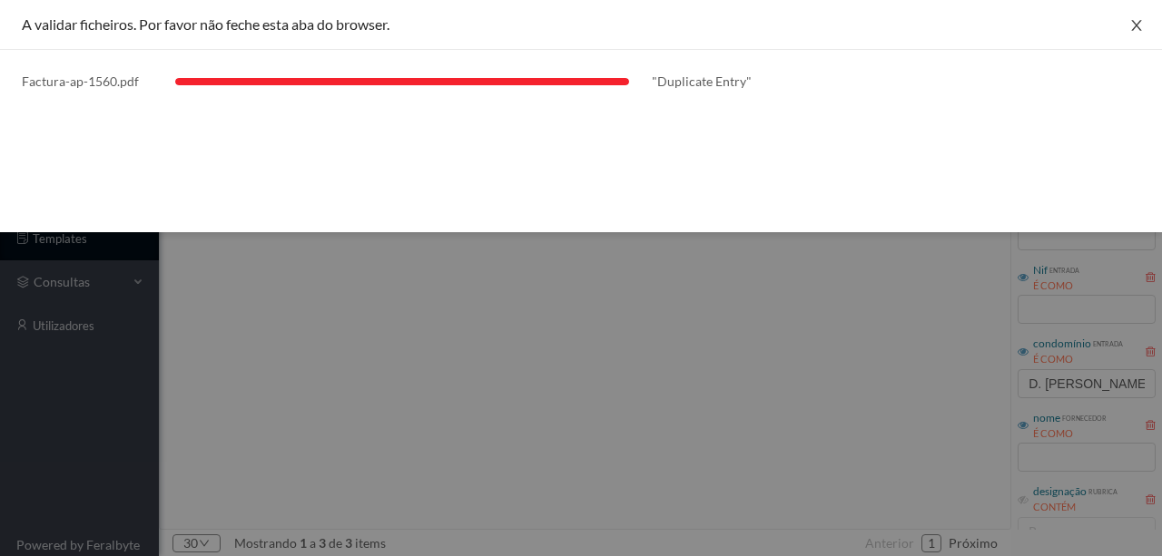
click at [1137, 26] on icon "icon: close" at bounding box center [1136, 25] width 10 height 11
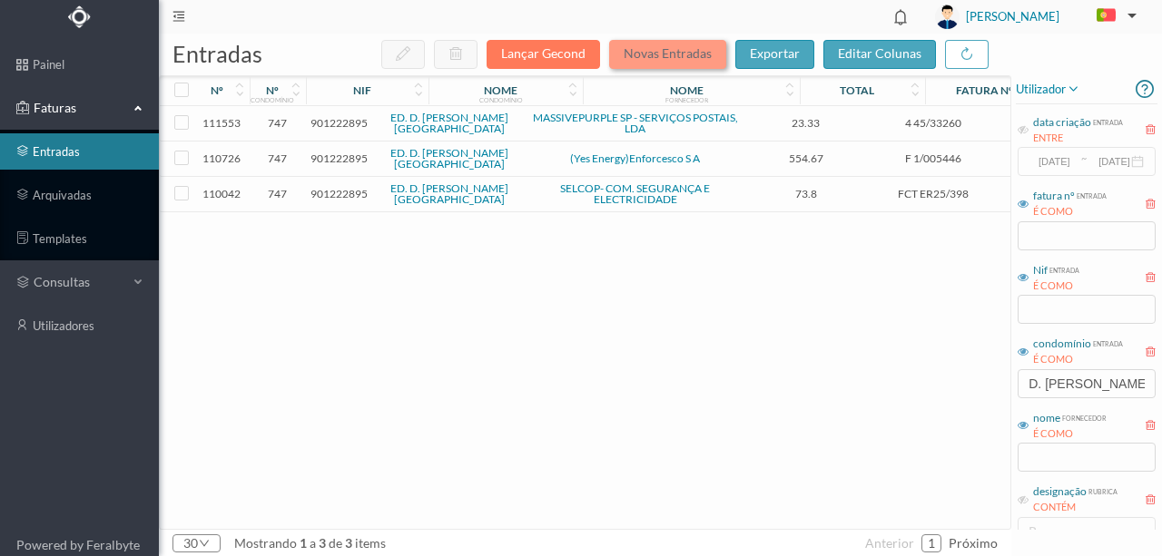
click at [650, 53] on button "Novas Entradas" at bounding box center [667, 54] width 117 height 29
click at [638, 56] on button "Novas Entradas" at bounding box center [667, 54] width 117 height 29
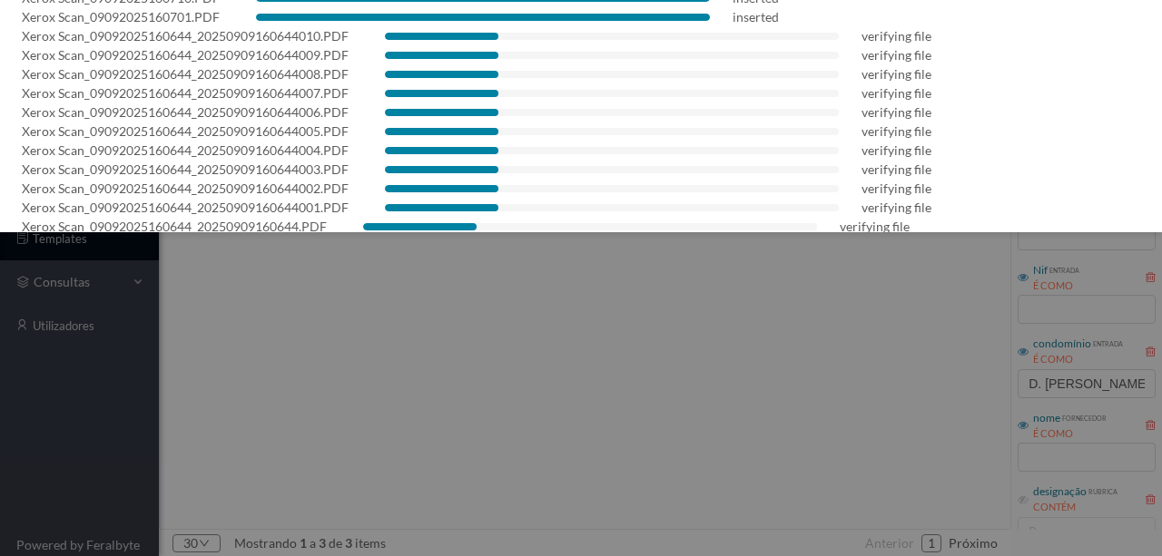
scroll to position [121, 0]
drag, startPoint x: 718, startPoint y: 145, endPoint x: 675, endPoint y: 148, distance: 42.7
click at [718, 145] on div "Xerox Scan_09092025160644_20250909160644004.PDF verifying file" at bounding box center [581, 151] width 1118 height 19
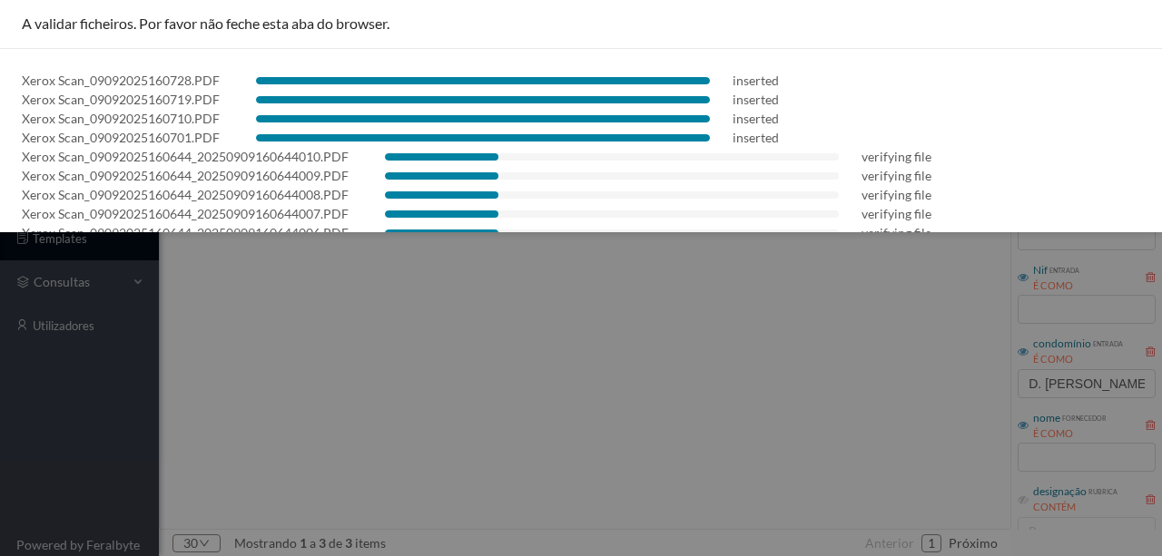
scroll to position [0, 0]
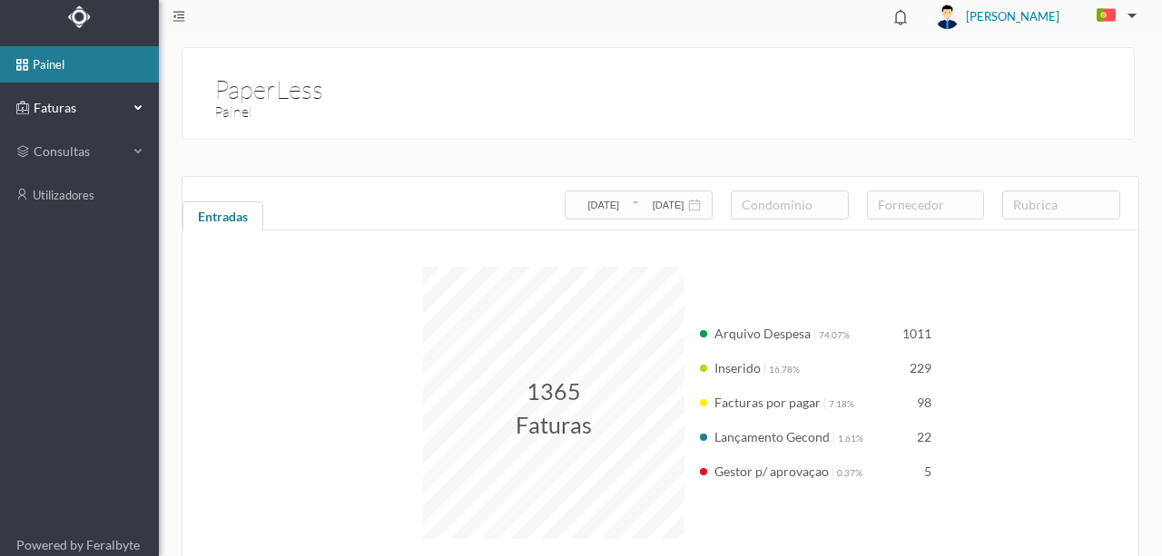
click at [56, 103] on span "Faturas" at bounding box center [79, 108] width 100 height 18
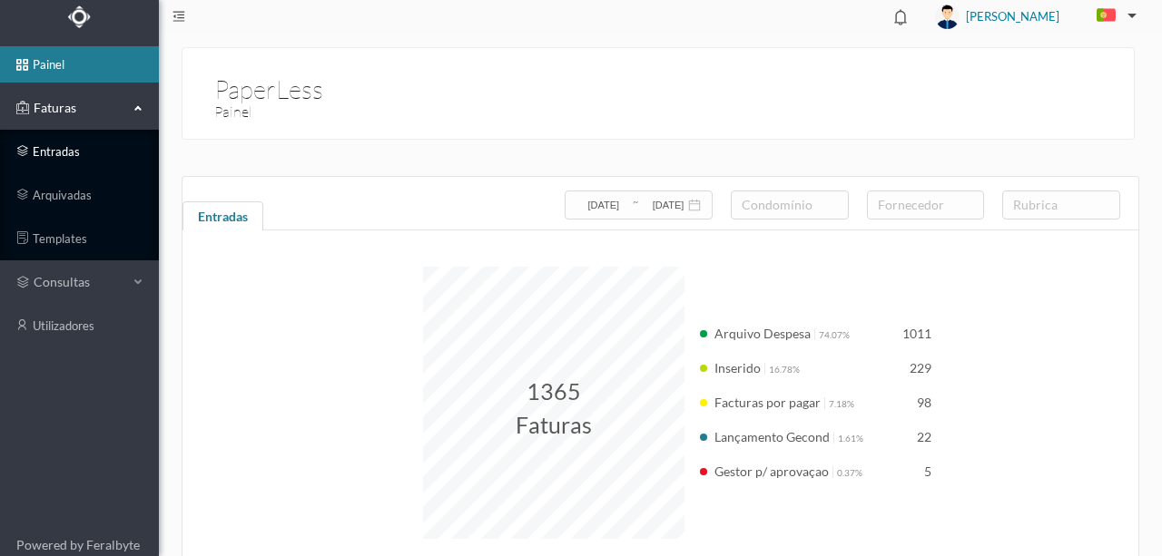
click at [62, 154] on link "entradas" at bounding box center [79, 151] width 159 height 36
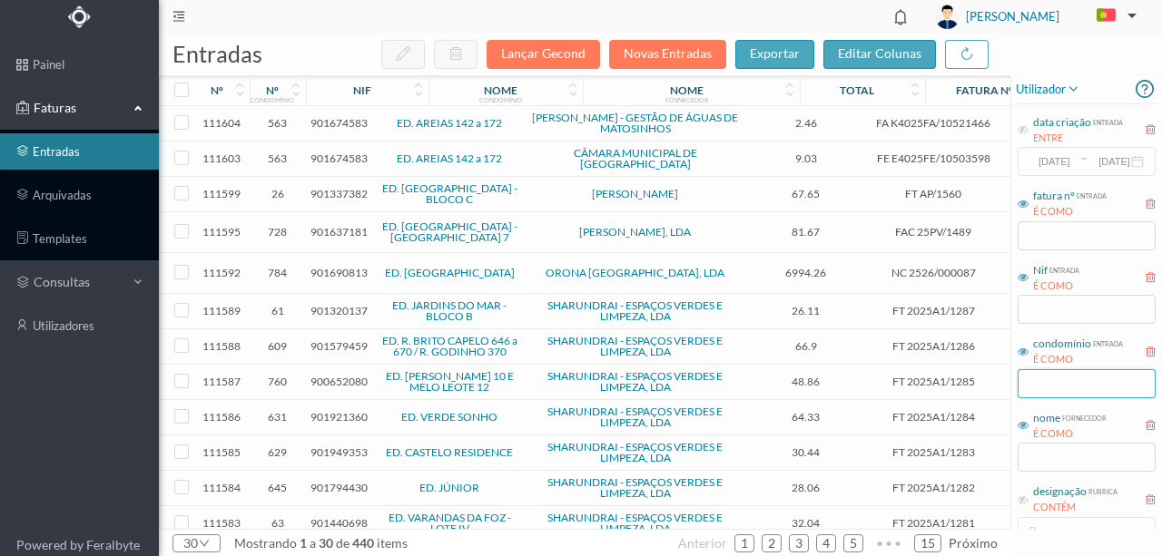
drag, startPoint x: 1033, startPoint y: 386, endPoint x: 1027, endPoint y: 370, distance: 16.7
click at [1021, 376] on input "text" at bounding box center [1086, 383] width 138 height 29
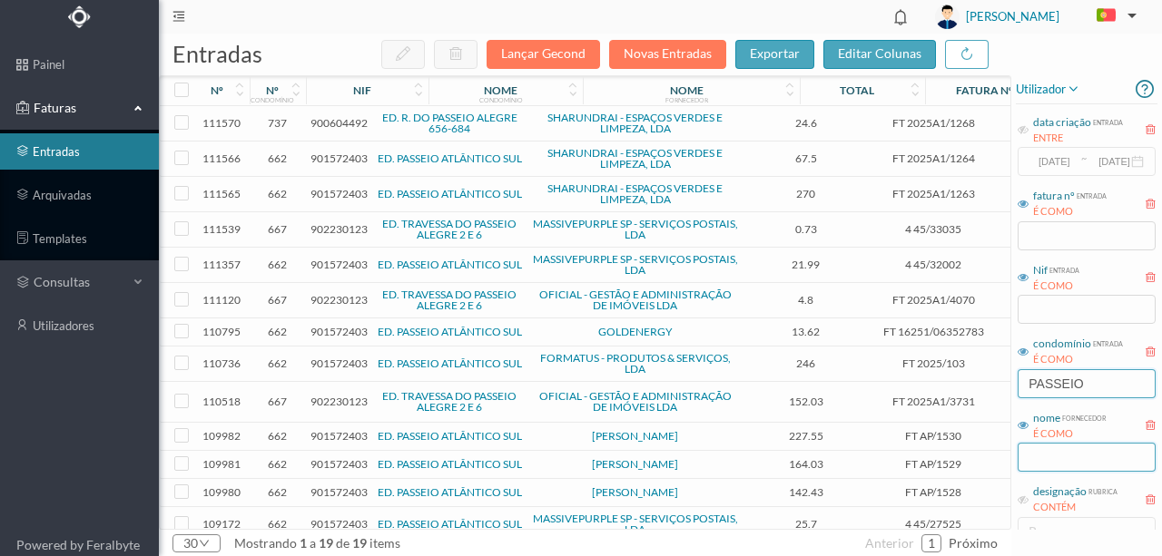
type input "PASSEIO"
click at [1041, 457] on input "text" at bounding box center [1086, 457] width 138 height 29
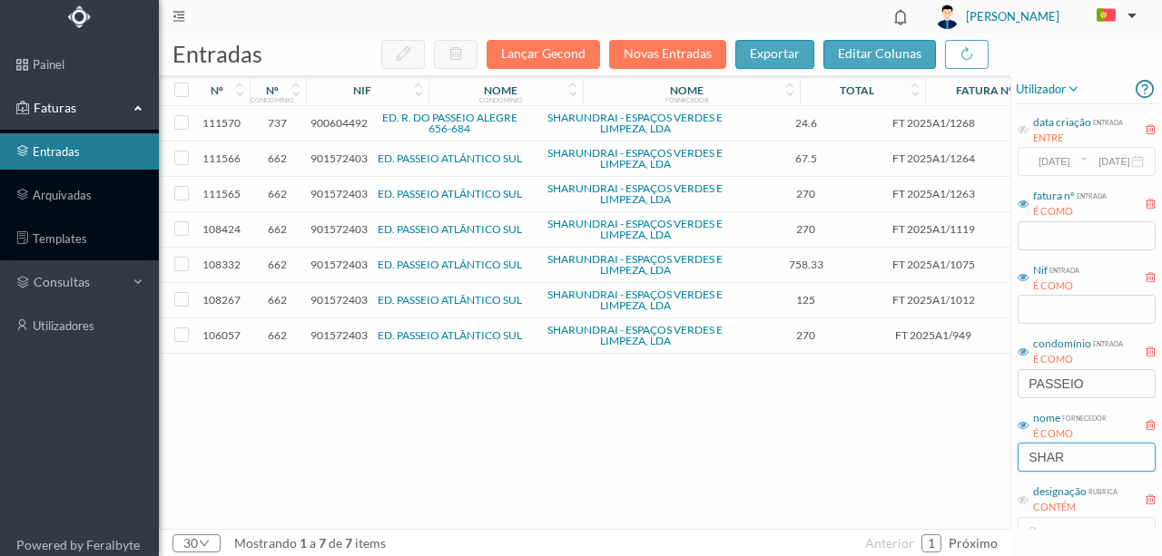
type input "SHAR"
drag, startPoint x: 1095, startPoint y: 385, endPoint x: 958, endPoint y: 388, distance: 137.1
click at [958, 388] on div "entradas Lançar Gecond Novas Entradas exportar editar colunas nº nº condomínio …" at bounding box center [660, 295] width 1003 height 523
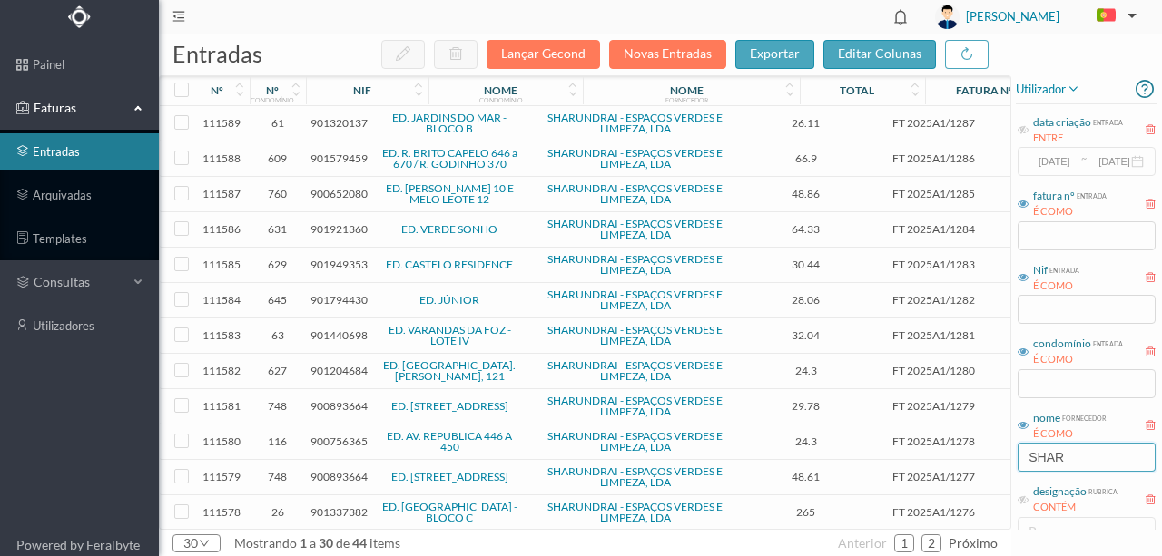
drag, startPoint x: 1080, startPoint y: 454, endPoint x: 1000, endPoint y: 461, distance: 80.2
click at [1000, 461] on div "entradas Lançar Gecond Novas Entradas exportar editar colunas nº nº condomínio …" at bounding box center [660, 295] width 1003 height 523
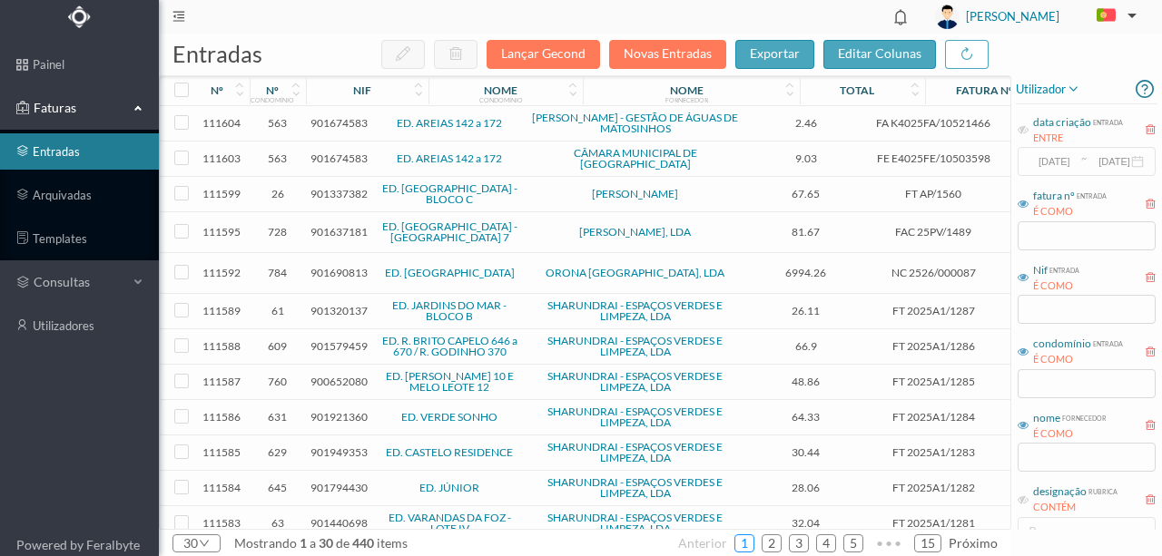
click at [742, 545] on link "1" at bounding box center [744, 543] width 18 height 27
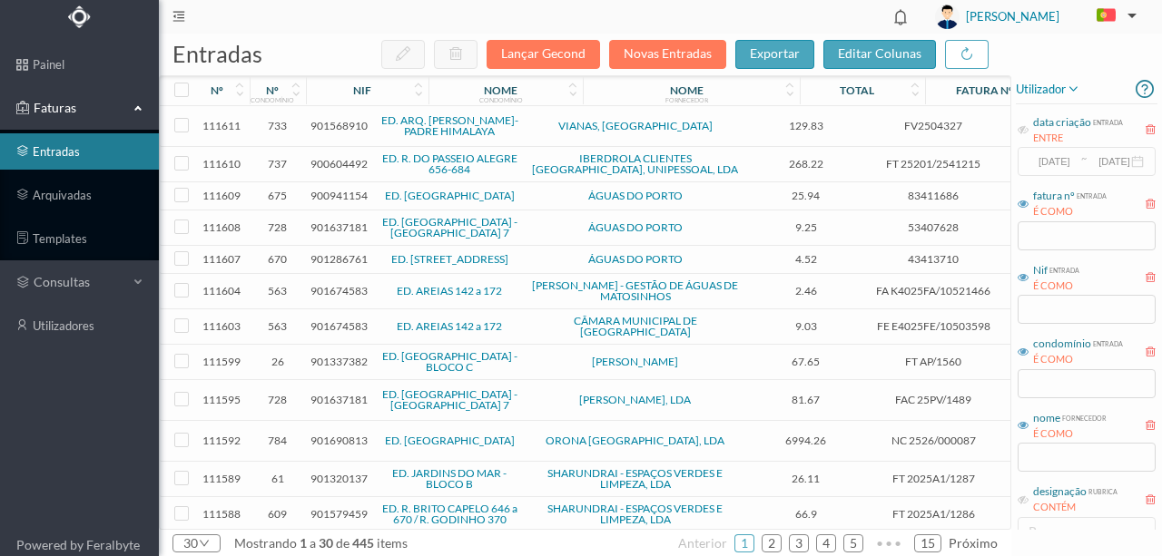
click at [341, 121] on span "901568910" at bounding box center [338, 126] width 57 height 14
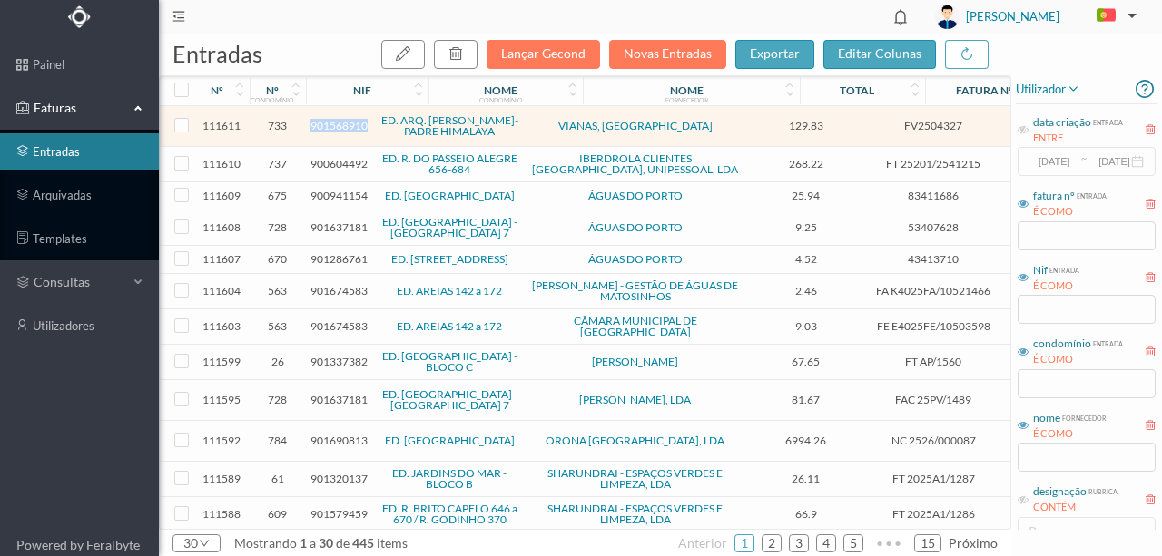
click at [341, 121] on span "901568910" at bounding box center [338, 126] width 57 height 14
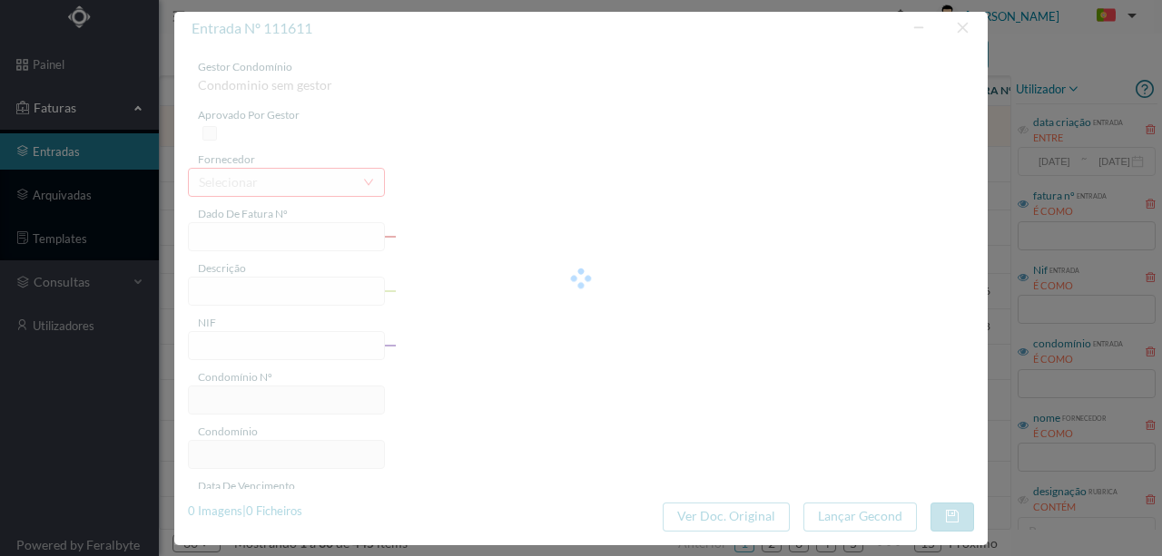
type input "FV2504327"
type input "Manutenção de extintores"
type input "901568910"
type input "2025-09-05"
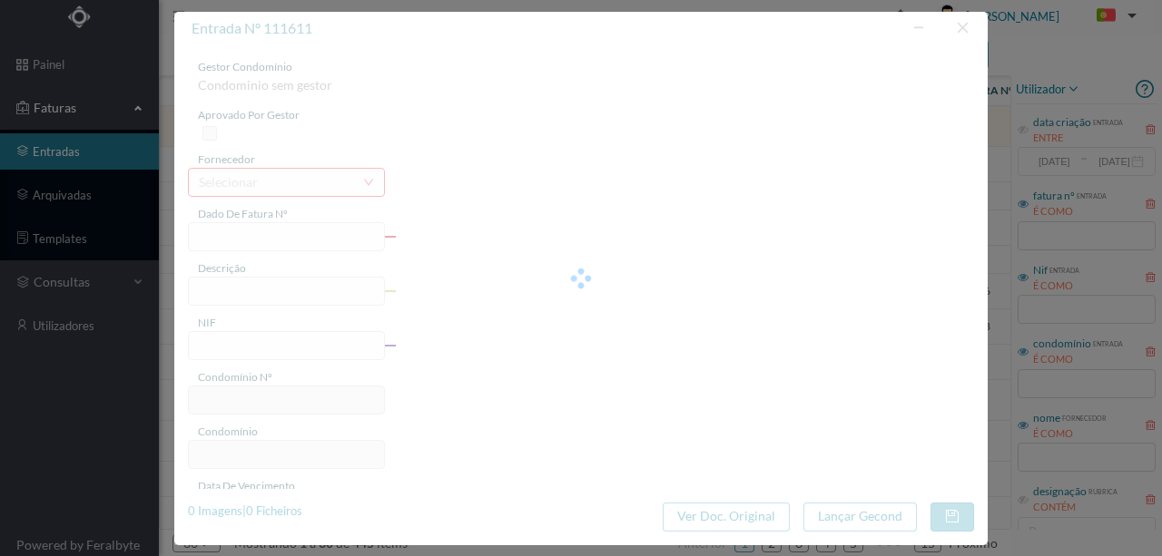
type input "2025-09-05"
type input "129.83"
type input "733"
type input "ED. ARQ. [PERSON_NAME]-PADRE HIMALAYA"
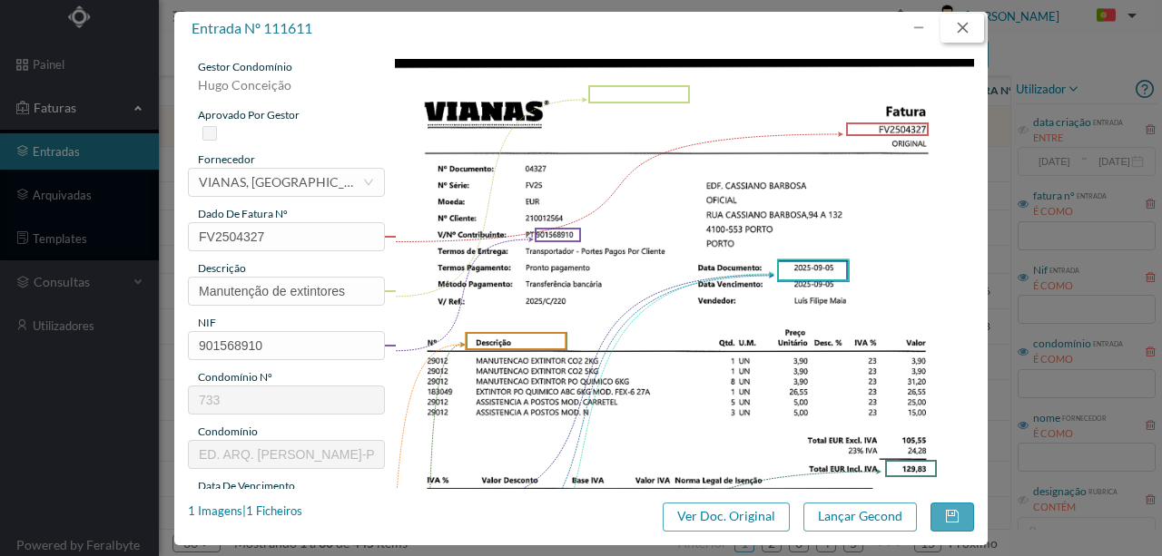
click at [968, 20] on button "button" at bounding box center [962, 28] width 44 height 29
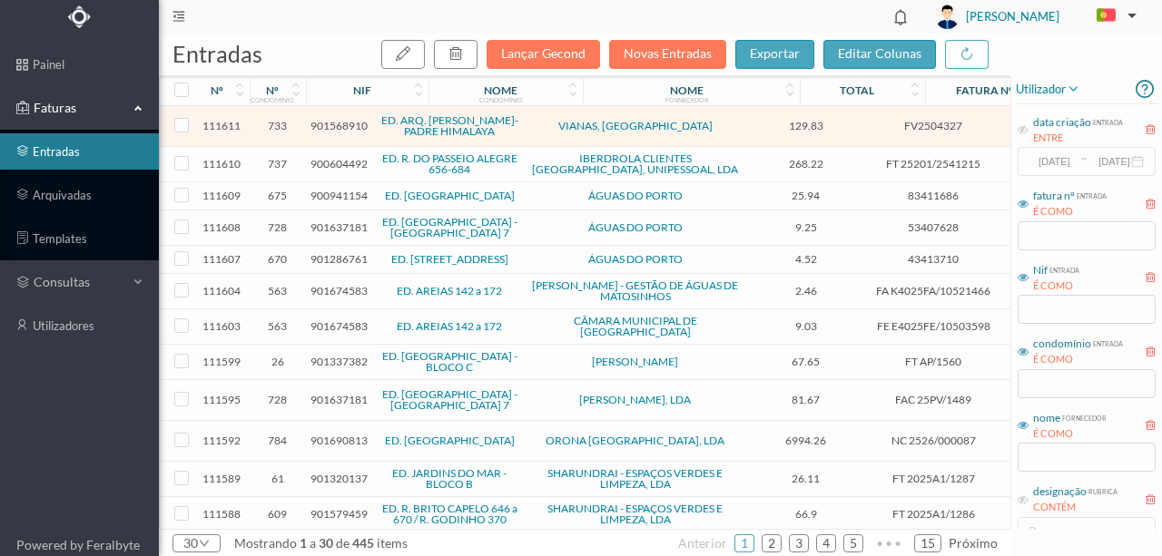
click at [332, 163] on span "900604492" at bounding box center [338, 164] width 57 height 14
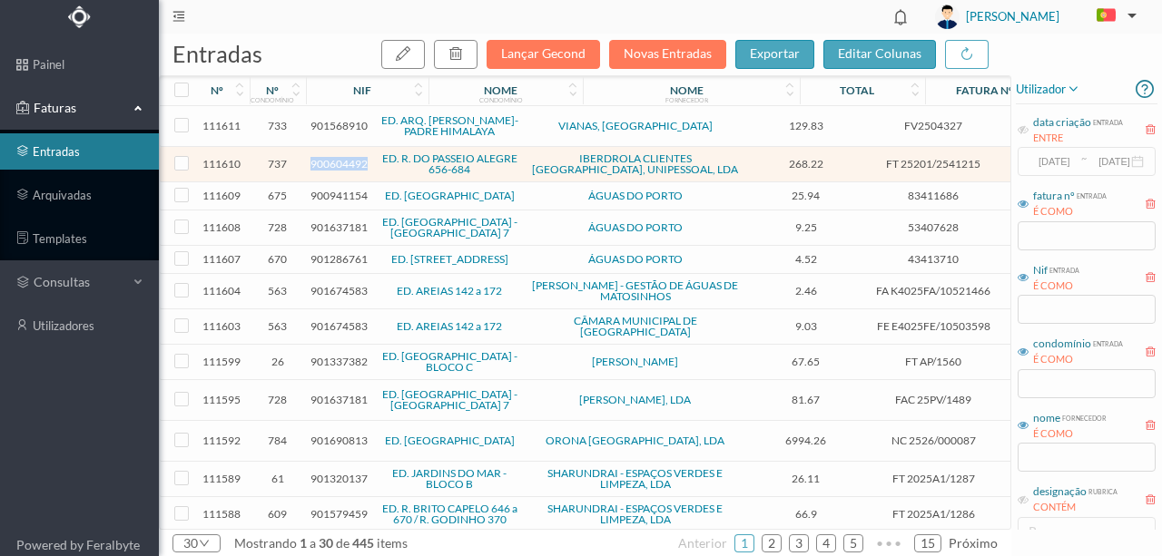
click at [332, 163] on span "900604492" at bounding box center [338, 164] width 57 height 14
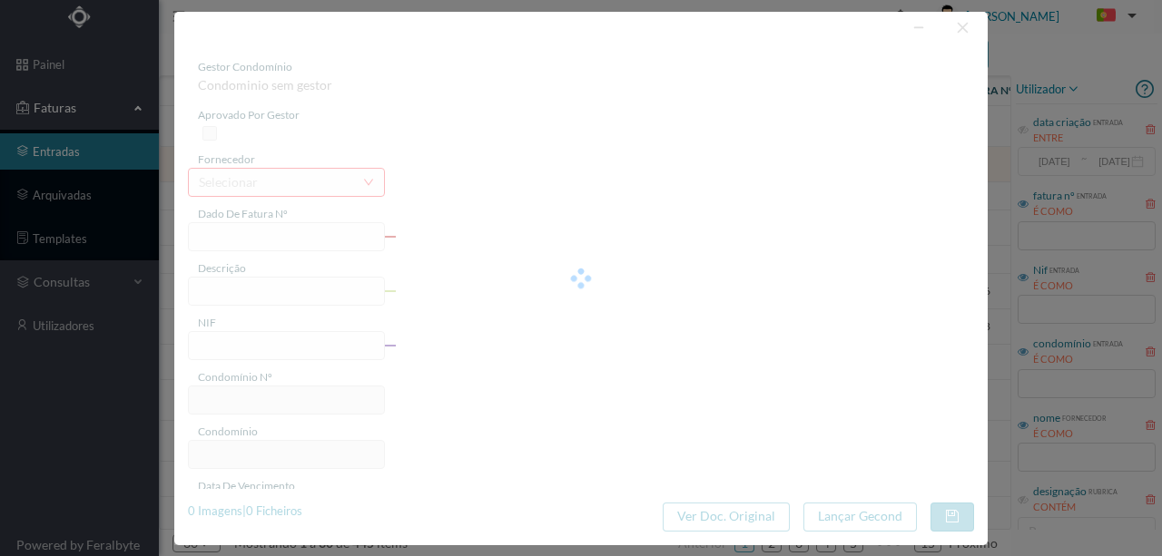
type input "FT 25201/2541215"
type input "Original AI ARAD IARARAR"
type input "900604492"
type input "08-01-2025"
type input "21-08-2025"
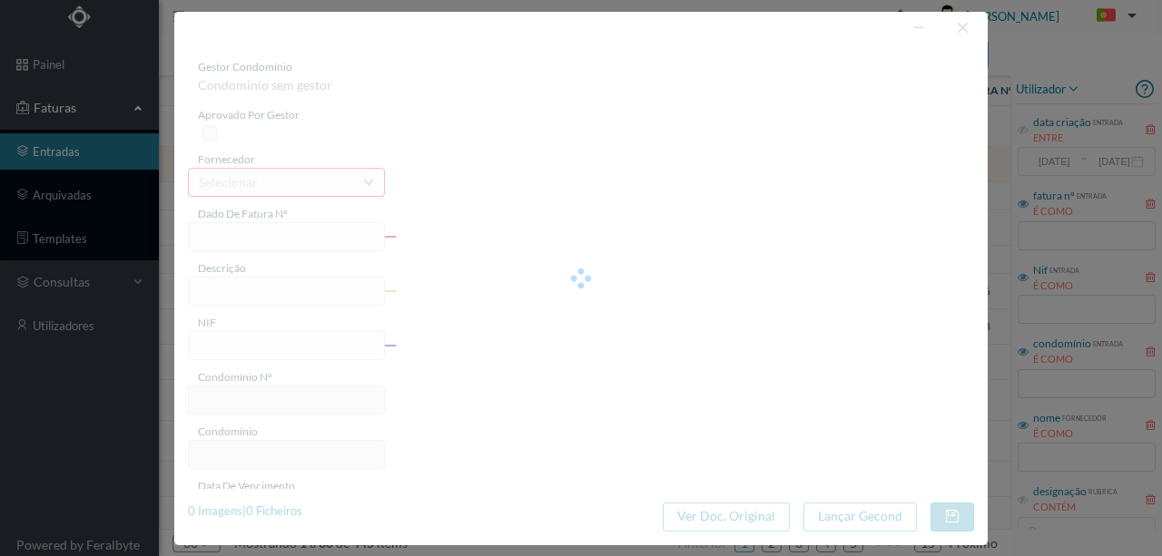
type input "268.22"
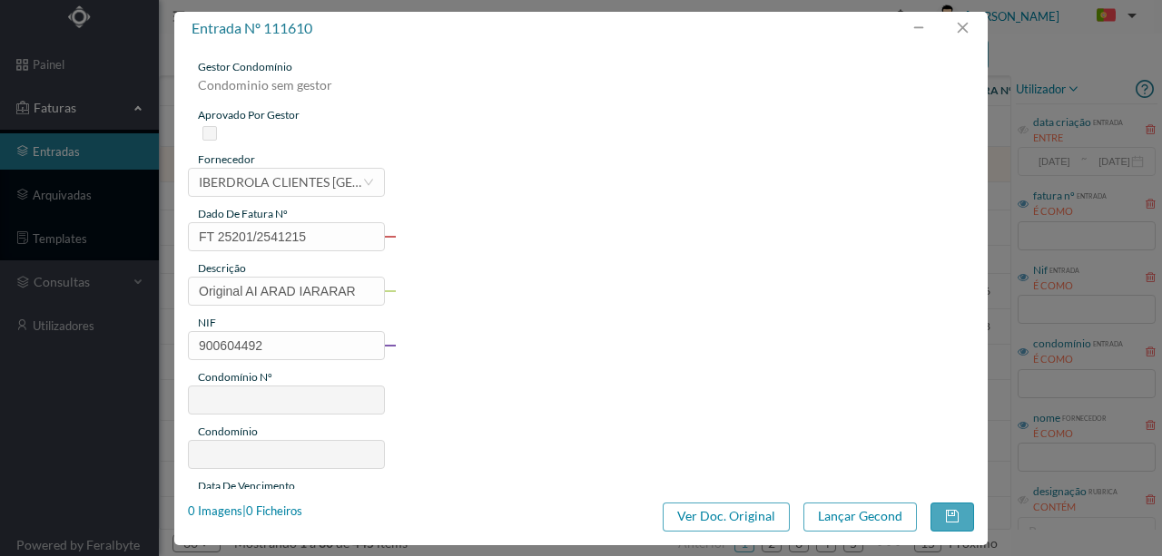
type input "737"
type input "ED. R. DO PASSEIO ALEGRE 656-684"
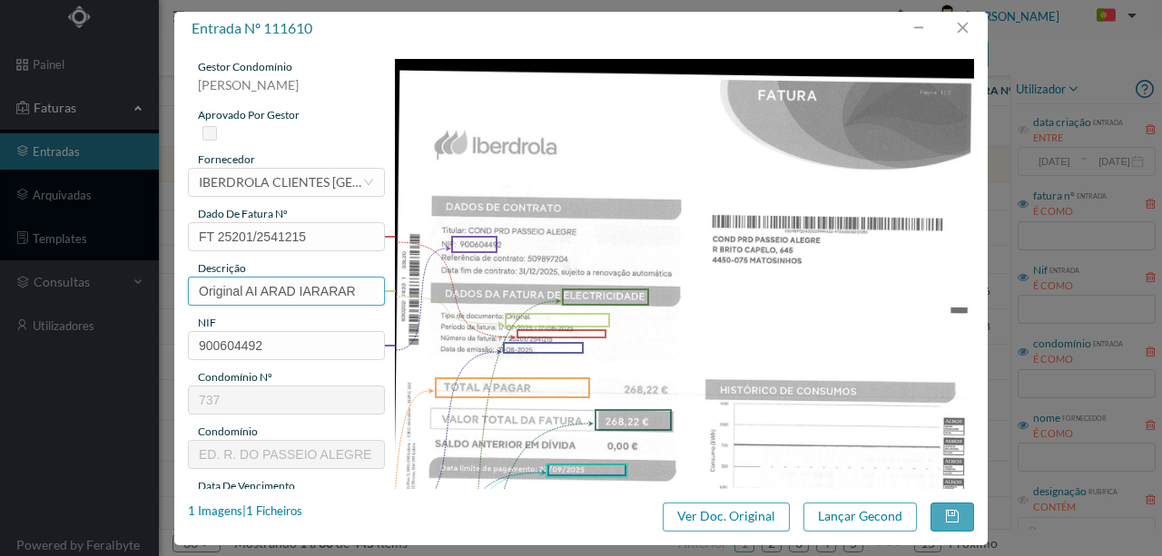
drag, startPoint x: 356, startPoint y: 295, endPoint x: 166, endPoint y: 290, distance: 189.8
click at [166, 290] on div "entrada nº 111610 gestor condomínio Susana Silva aprovado por gestor fornecedor…" at bounding box center [581, 278] width 1162 height 556
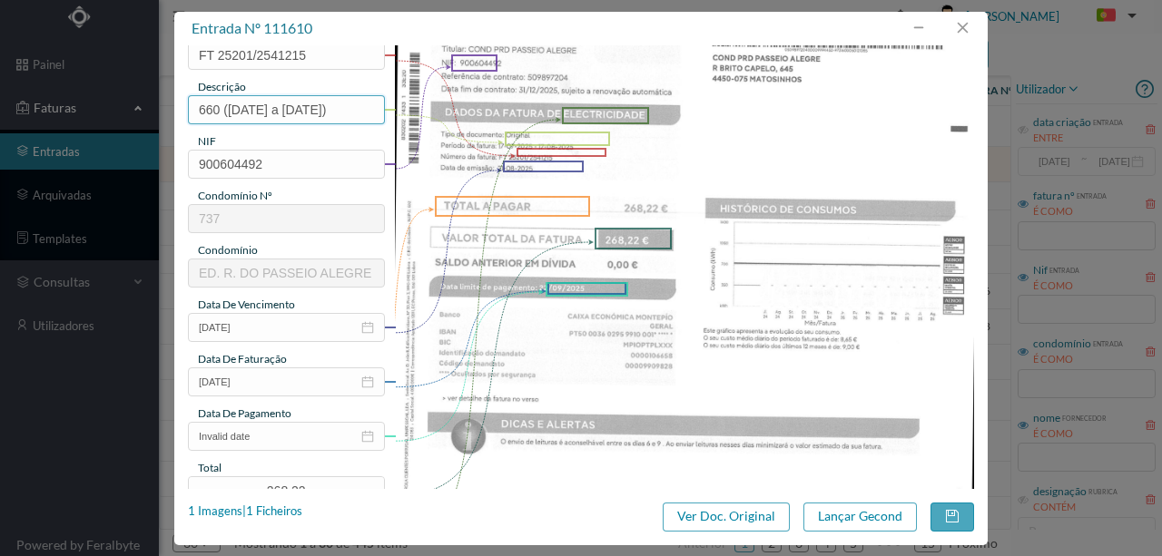
scroll to position [241, 0]
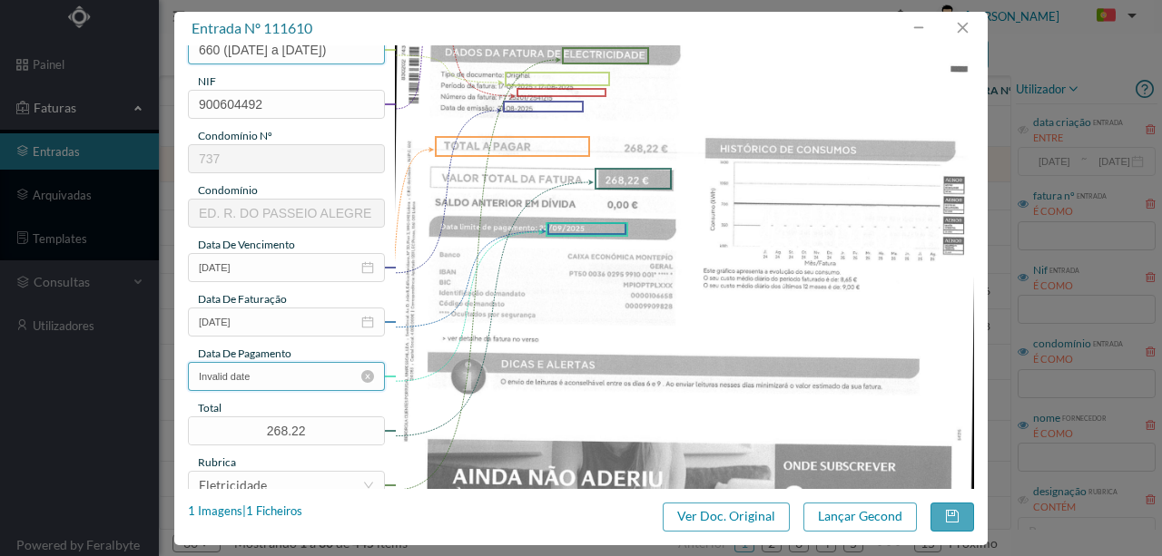
type input "660 (17.07.2025 a 17.08.2025)"
click at [310, 371] on input "Invalid date" at bounding box center [286, 376] width 197 height 29
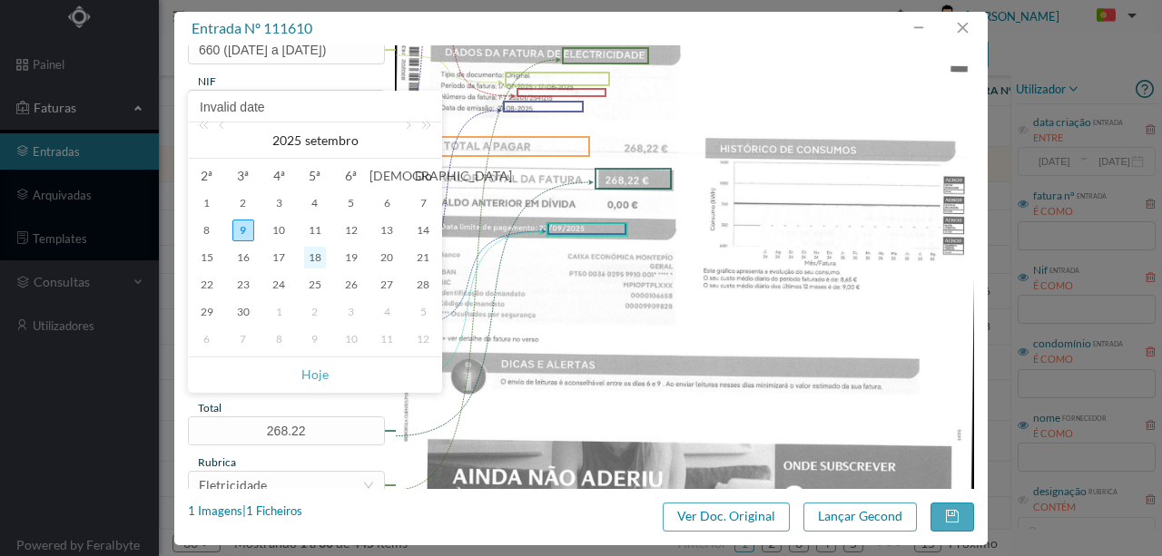
click at [316, 260] on div "18" at bounding box center [315, 258] width 22 height 22
type input "18-09-2025"
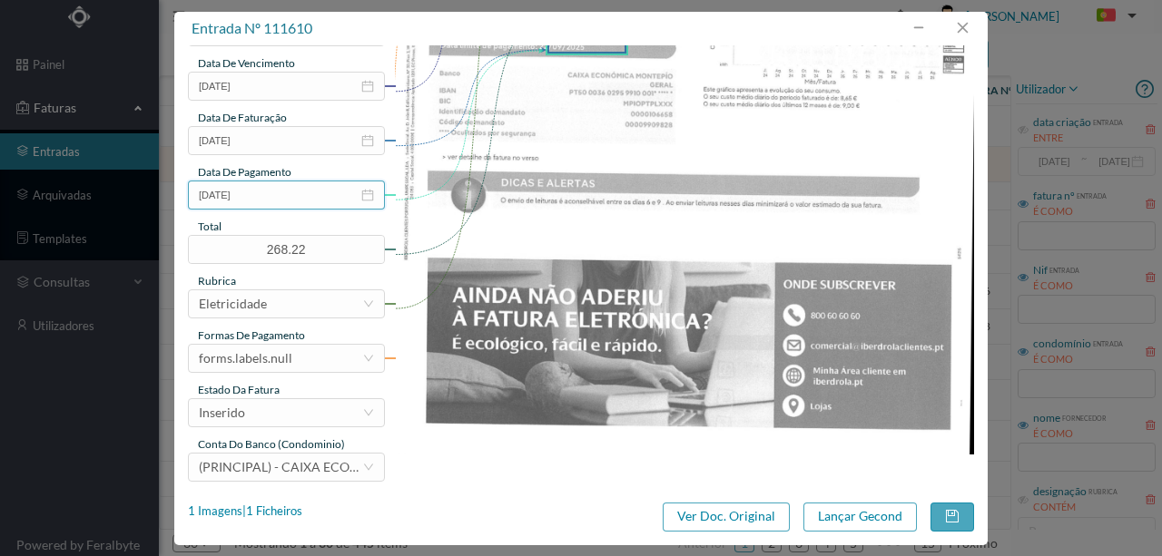
scroll to position [429, 0]
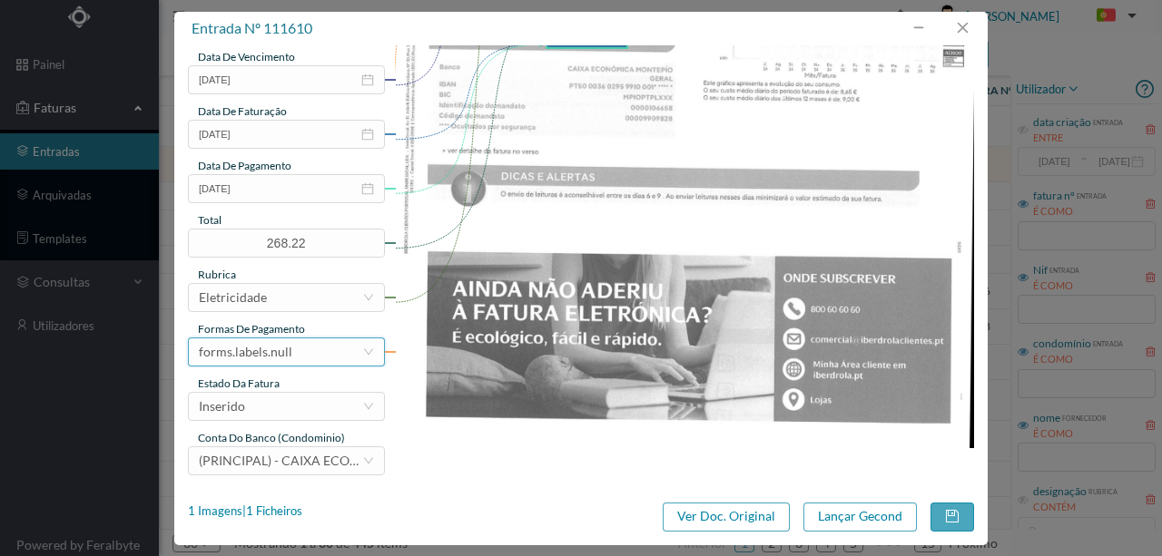
click at [307, 353] on div "forms.labels.null" at bounding box center [280, 352] width 163 height 27
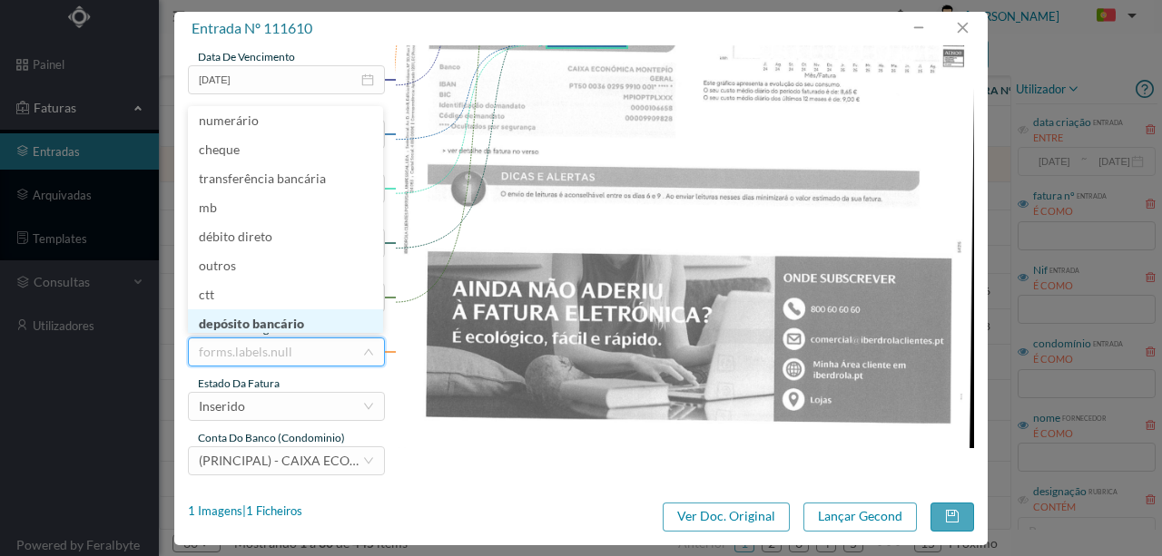
click at [268, 324] on li "depósito bancário" at bounding box center [285, 324] width 195 height 29
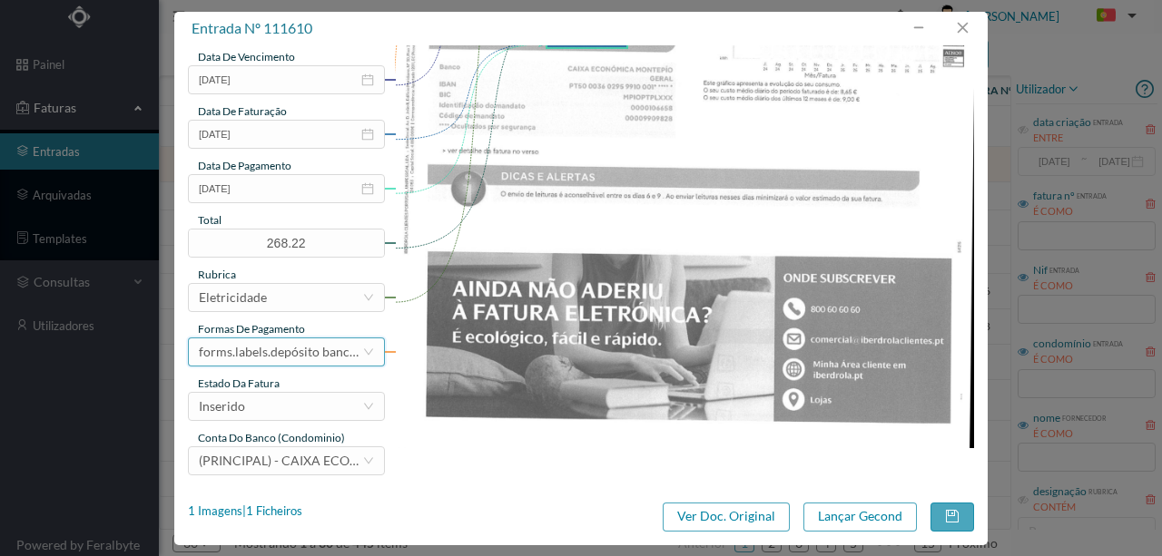
click at [323, 349] on div "forms.labels.depósito bancário" at bounding box center [280, 352] width 163 height 27
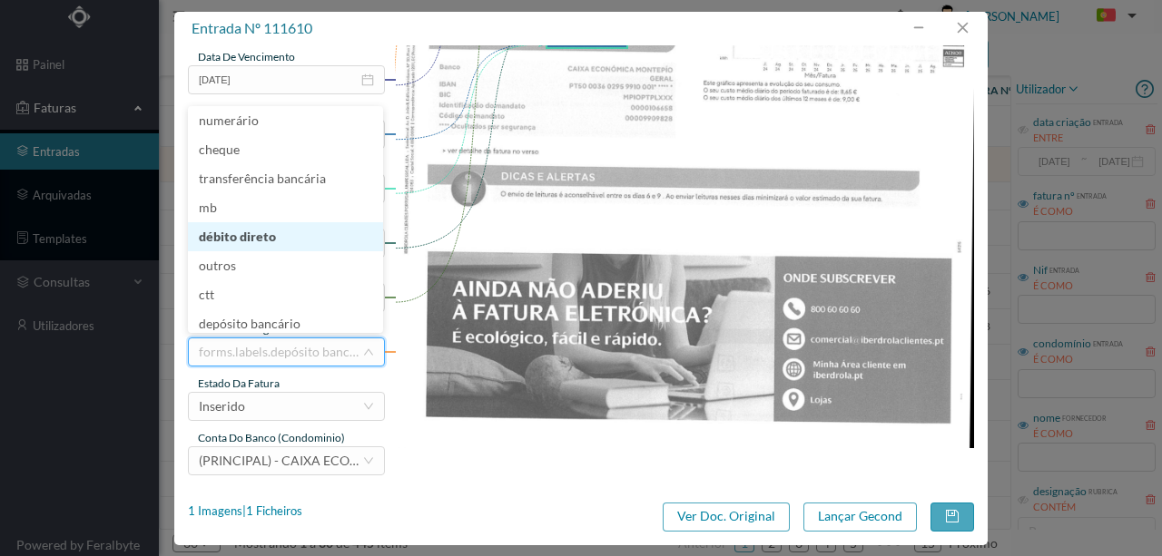
click at [238, 234] on li "débito direto" at bounding box center [285, 236] width 195 height 29
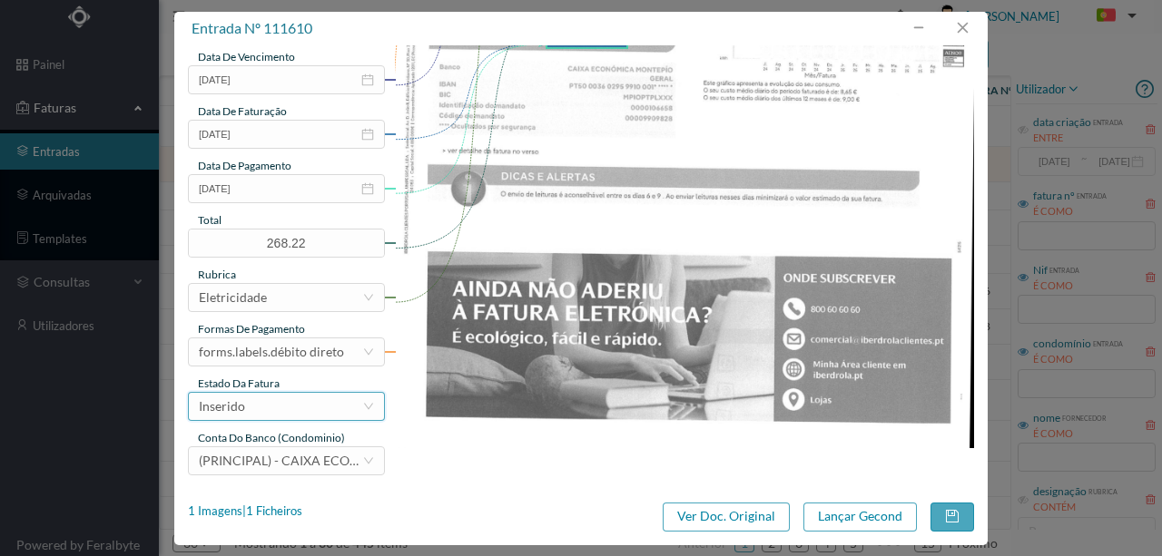
click at [296, 418] on div "Inserido" at bounding box center [280, 406] width 163 height 27
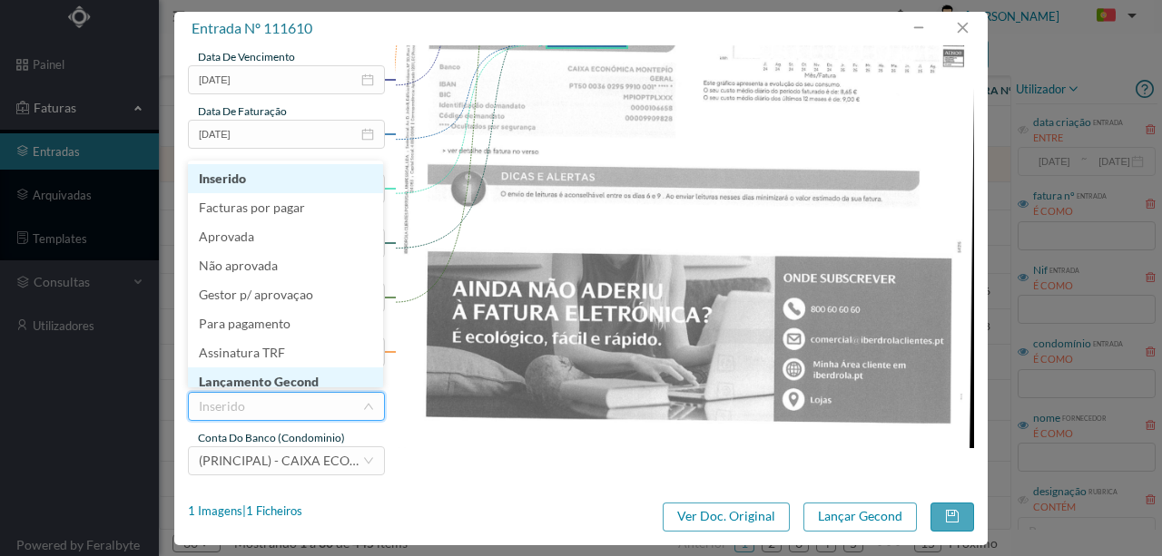
scroll to position [9, 0]
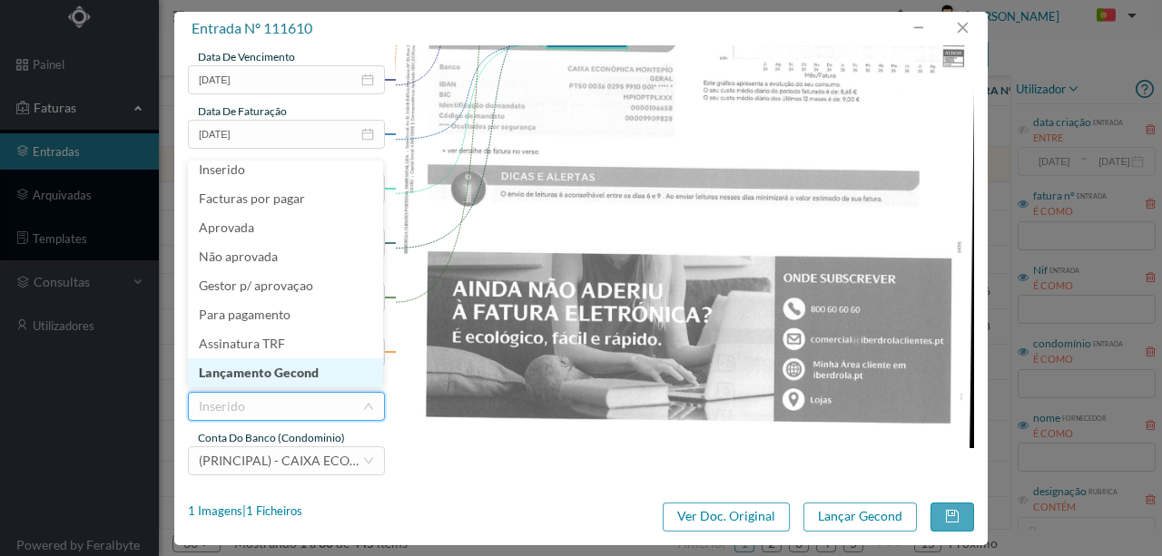
click at [296, 369] on li "Lançamento Gecond" at bounding box center [285, 373] width 195 height 29
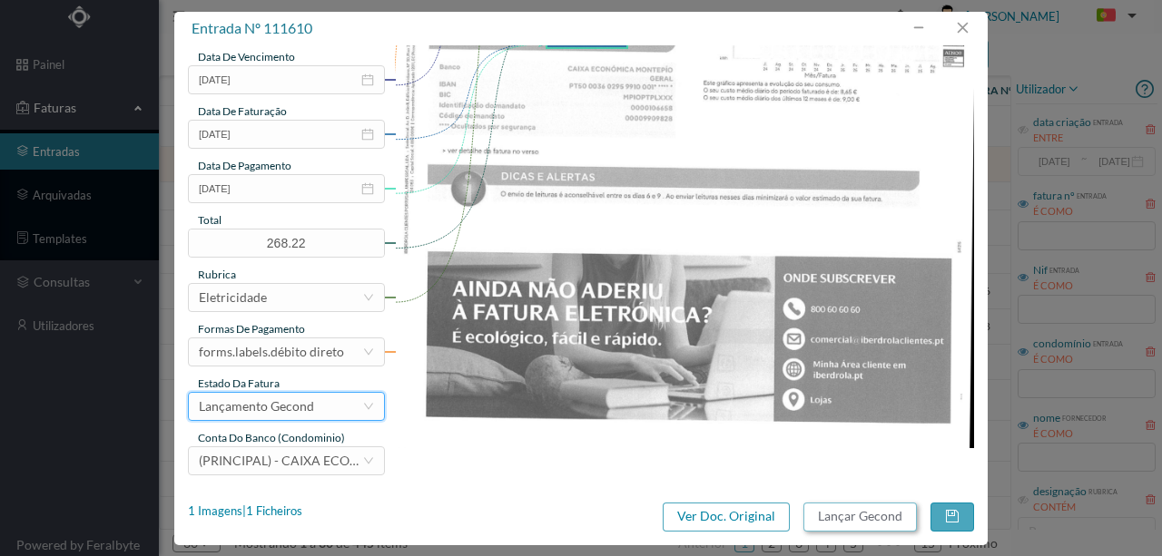
click at [835, 514] on button "Lançar Gecond" at bounding box center [859, 517] width 113 height 29
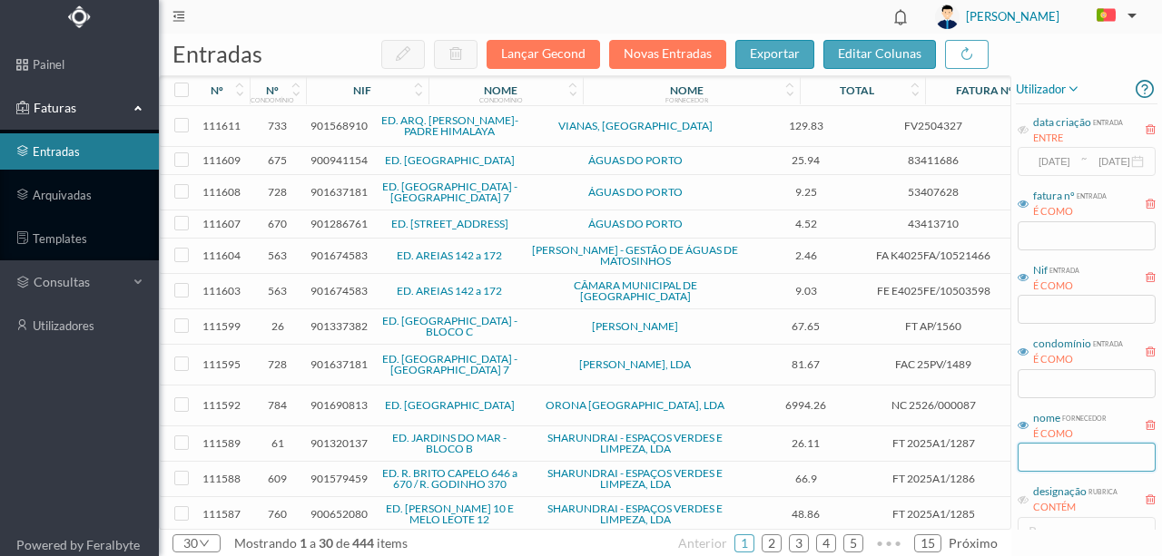
click at [1046, 458] on input "text" at bounding box center [1086, 457] width 138 height 29
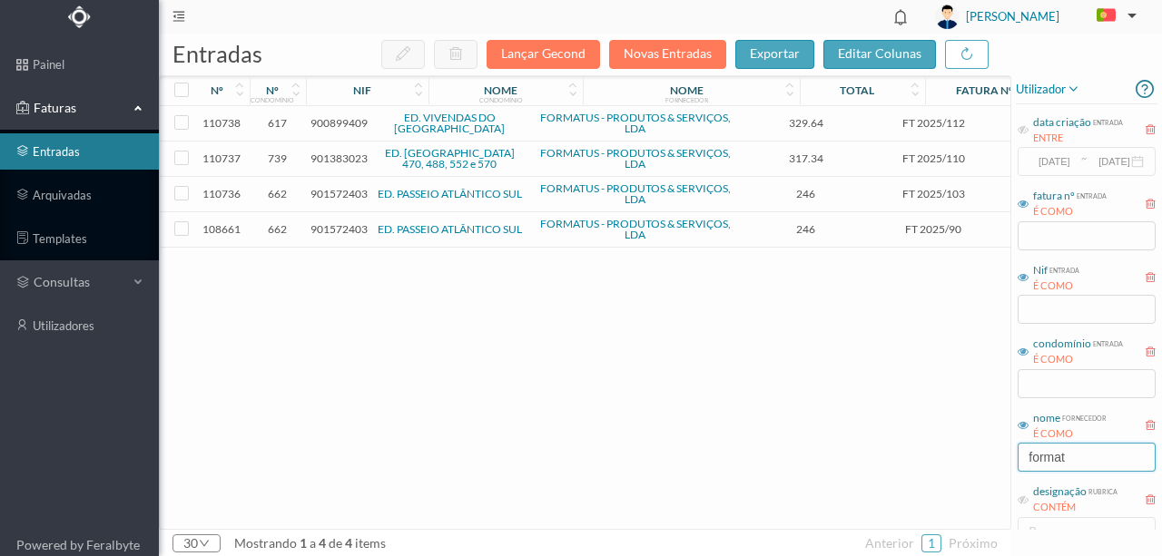
type input "format"
click at [345, 195] on span "901572403" at bounding box center [338, 194] width 57 height 14
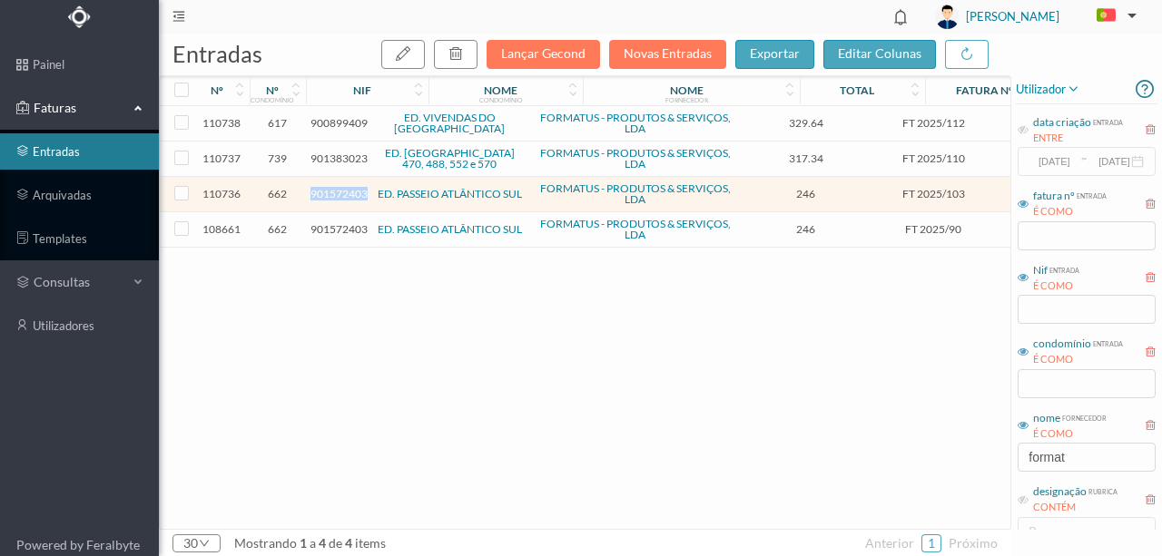
click at [345, 195] on span "901572403" at bounding box center [338, 194] width 57 height 14
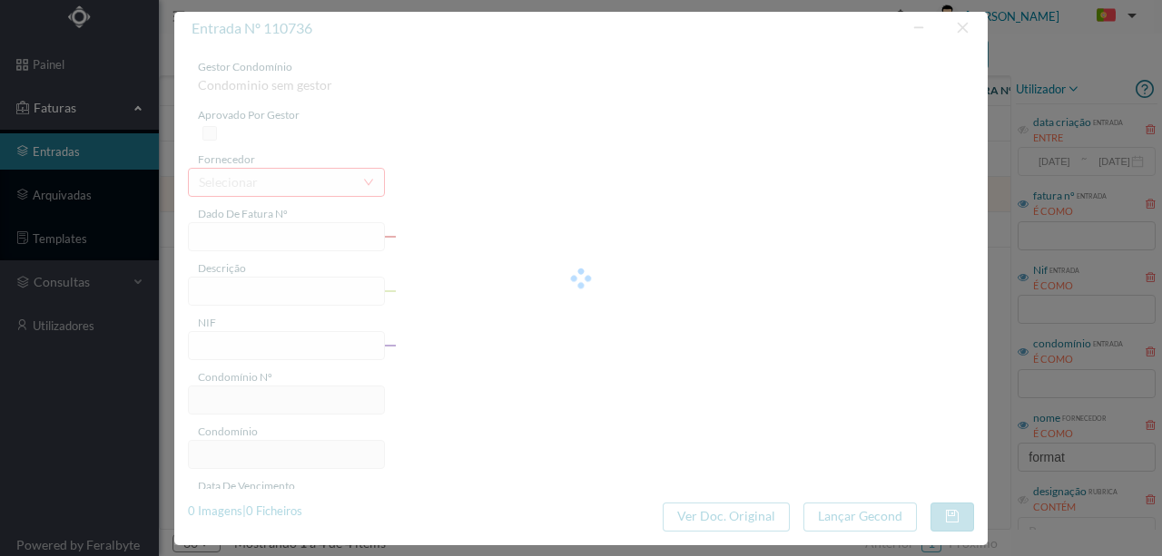
type input "FT 2025/103"
type input "901572403"
type input "Invalid date"
type input "2025-08-31"
type input "246.00"
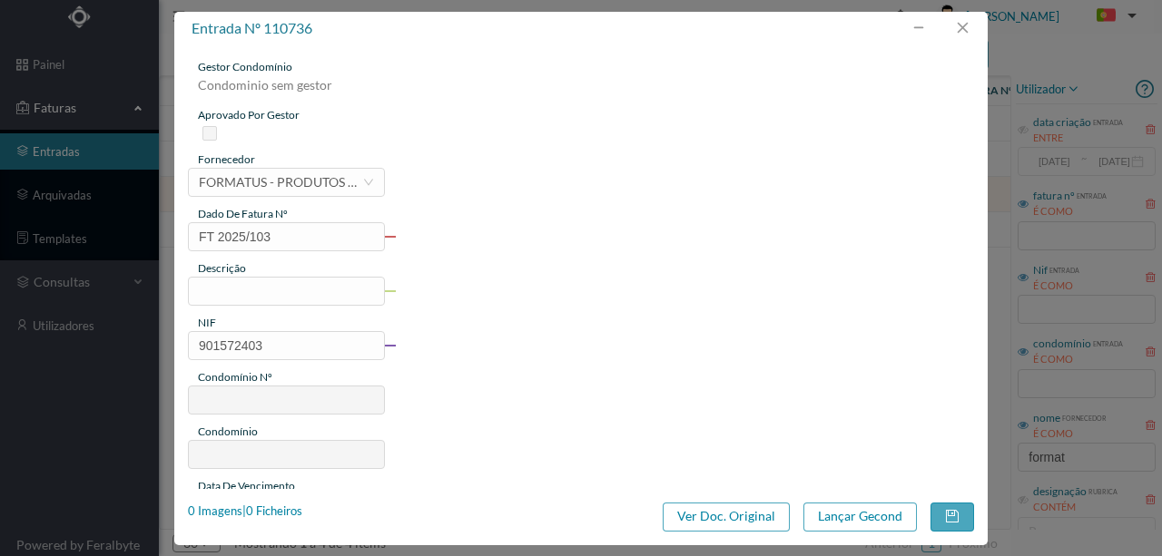
type input "662"
type input "ED. PASSEIO ATLÂNTICO SUL"
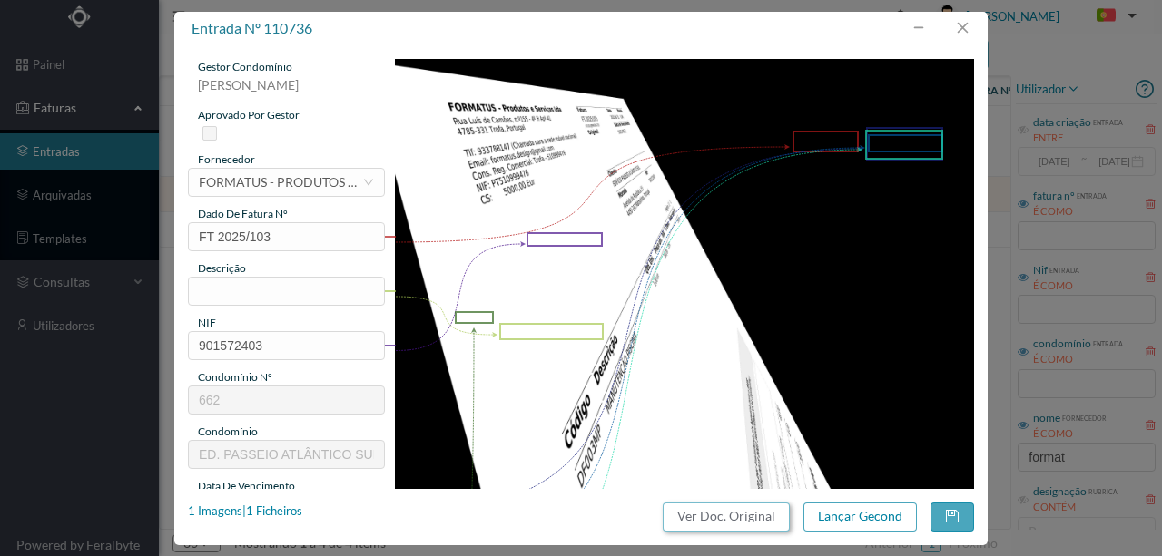
click at [691, 509] on button "Ver Doc. Original" at bounding box center [726, 517] width 127 height 29
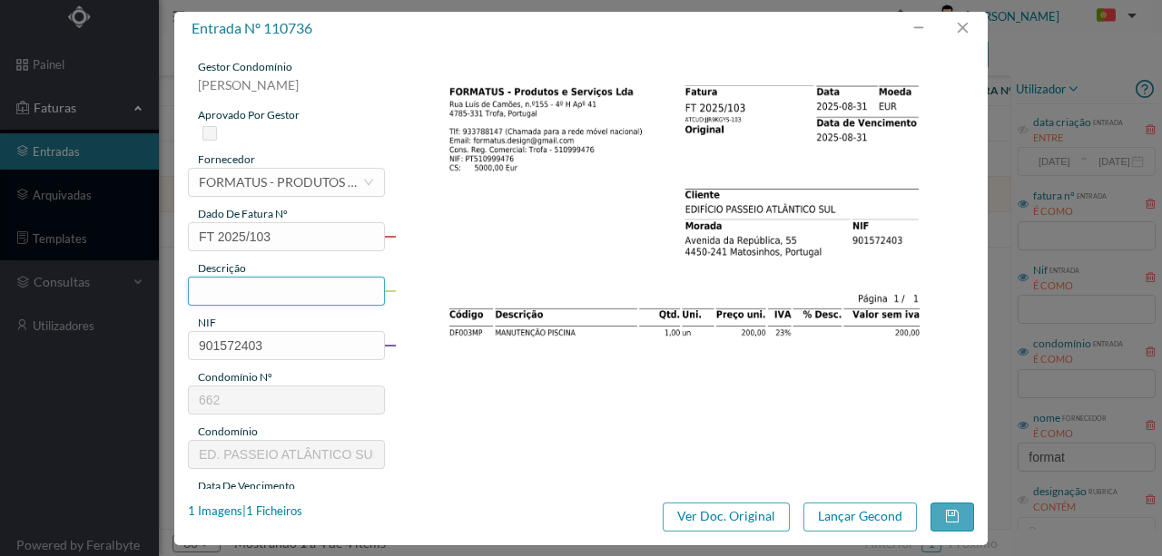
click at [238, 293] on input "text" at bounding box center [286, 291] width 197 height 29
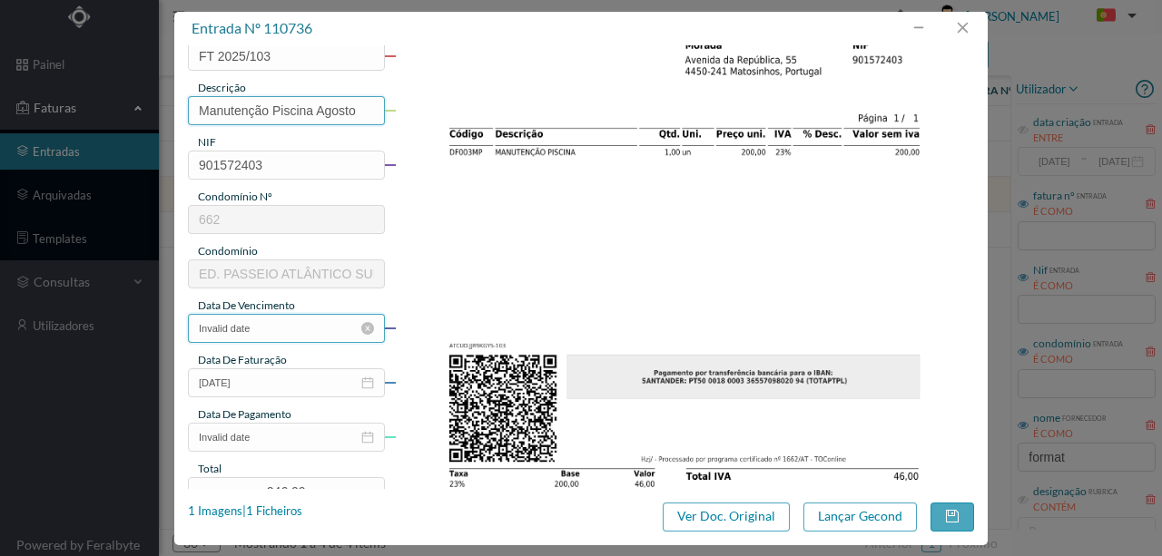
scroll to position [182, 0]
type input "Manutenção Piscina Agosto"
click at [290, 328] on input "Invalid date" at bounding box center [286, 327] width 197 height 29
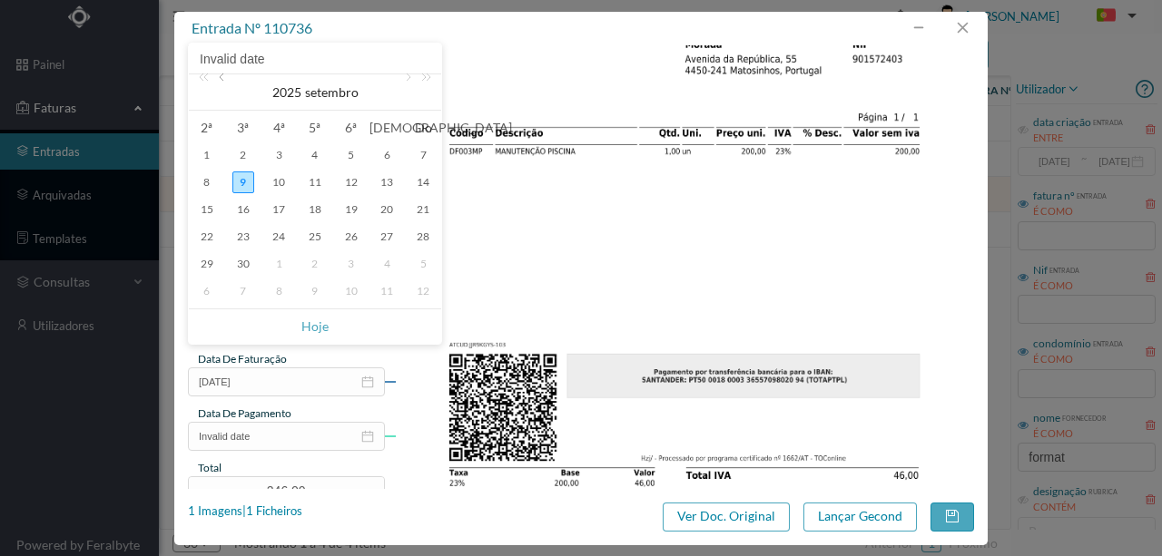
click at [227, 84] on link at bounding box center [223, 92] width 16 height 36
click at [421, 267] on div "31" at bounding box center [423, 264] width 22 height 22
type input "2025-08-31"
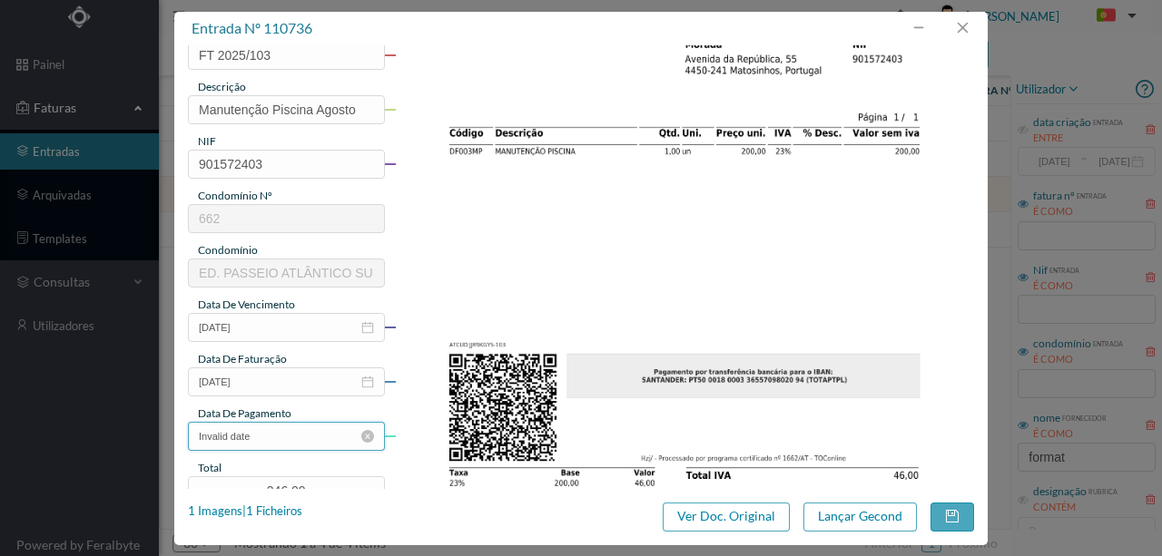
click at [292, 443] on input "Invalid date" at bounding box center [286, 436] width 197 height 29
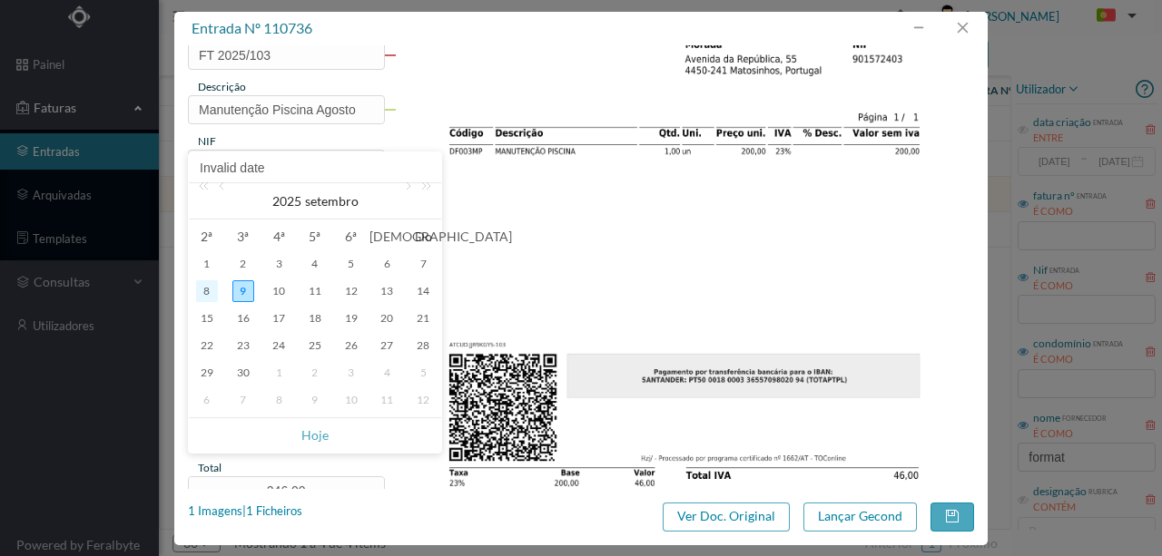
click at [205, 290] on div "8" at bounding box center [207, 291] width 22 height 22
type input "2025-09-08"
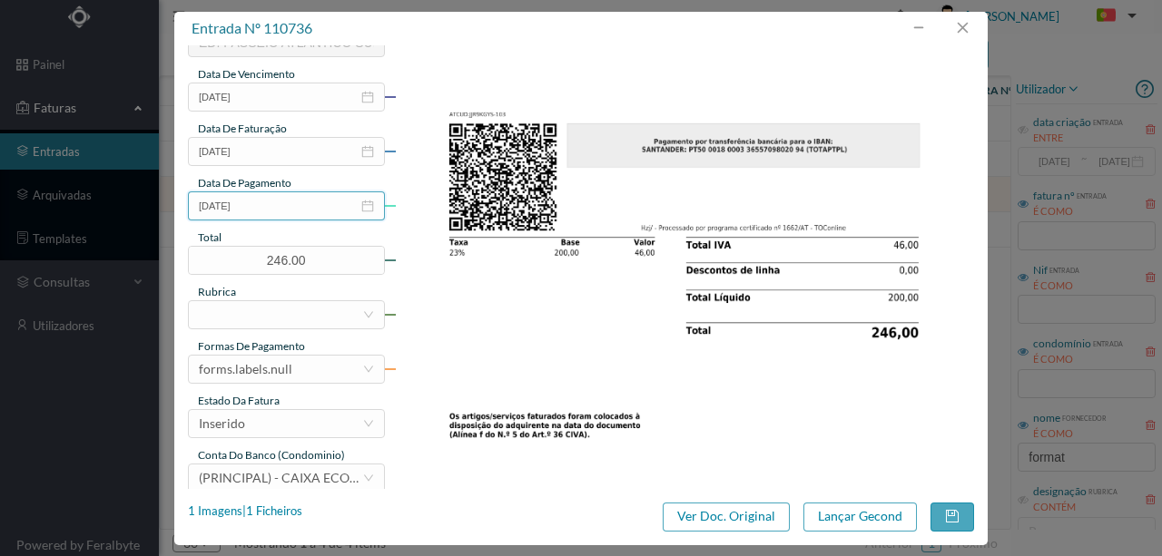
scroll to position [423, 0]
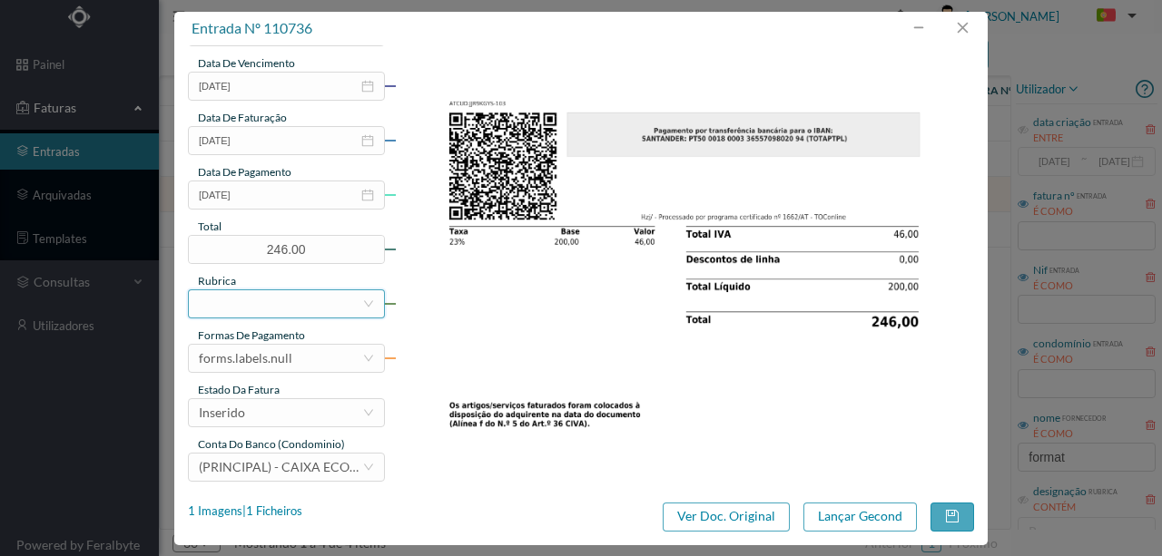
click at [254, 309] on div at bounding box center [280, 303] width 163 height 27
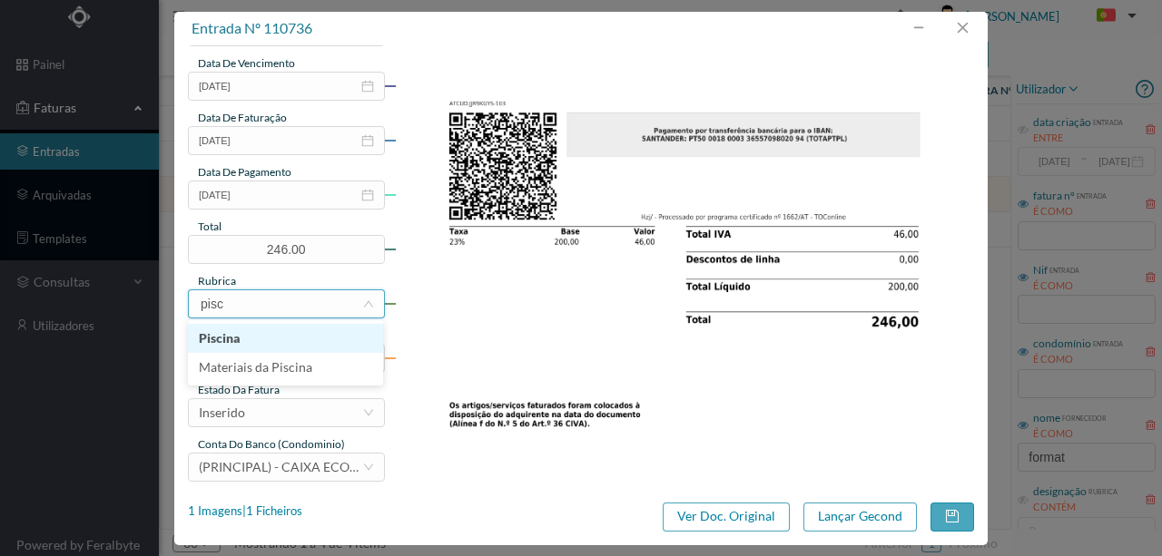
type input "pisci"
click at [243, 338] on li "Piscina" at bounding box center [285, 338] width 195 height 29
click at [289, 365] on div "forms.labels.null" at bounding box center [280, 358] width 163 height 27
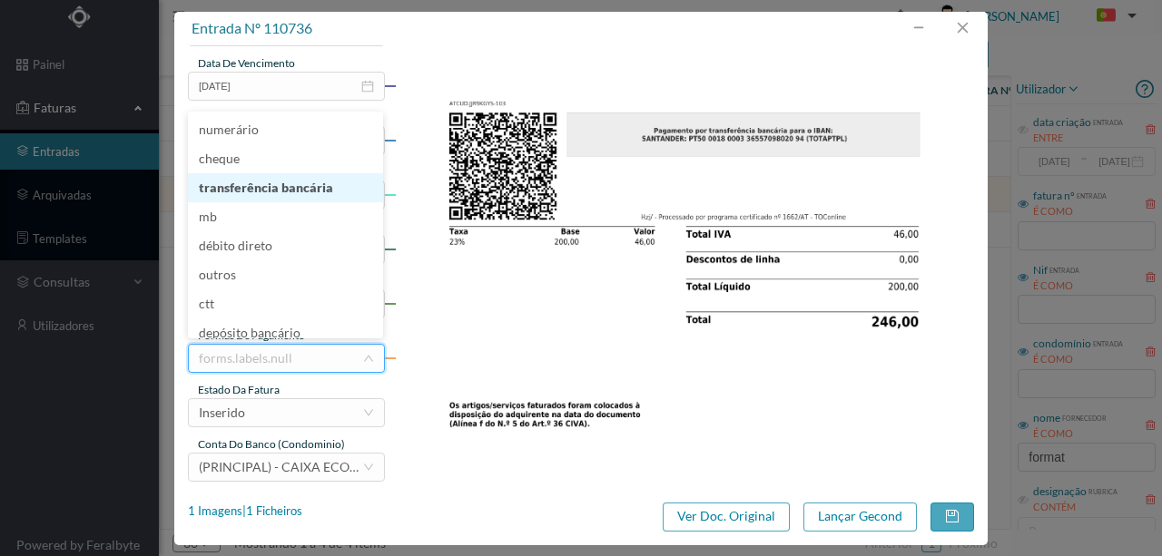
click at [285, 191] on li "transferência bancária" at bounding box center [285, 187] width 195 height 29
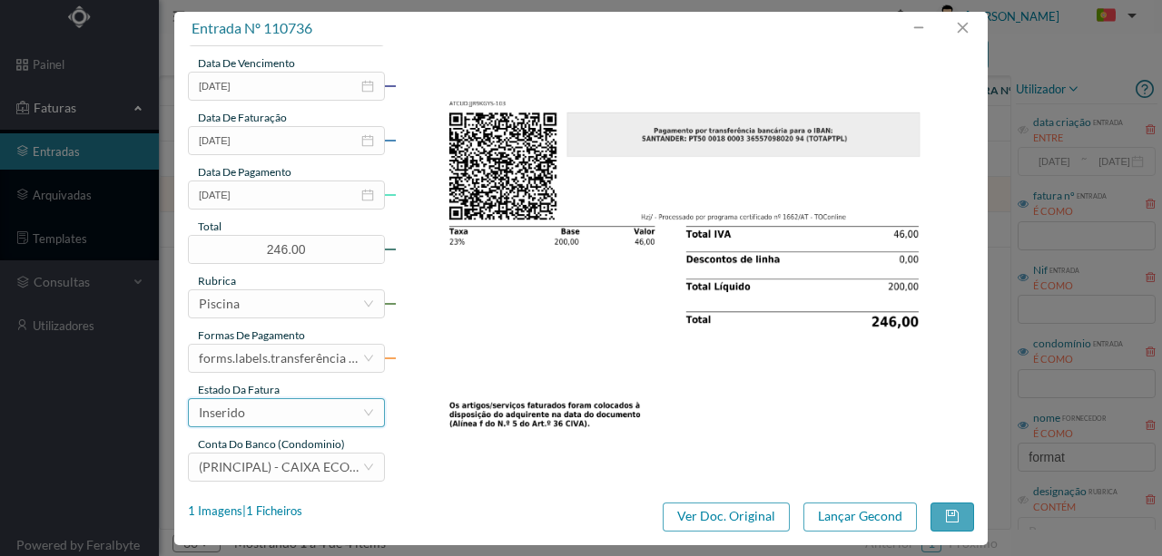
click at [264, 422] on div "Inserido" at bounding box center [280, 412] width 163 height 27
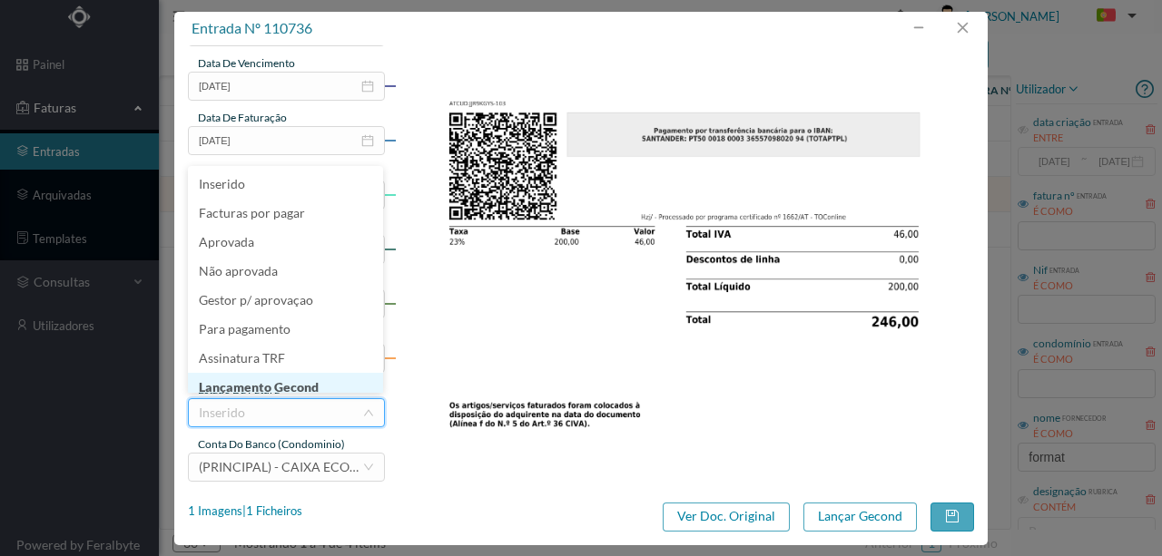
scroll to position [9, 0]
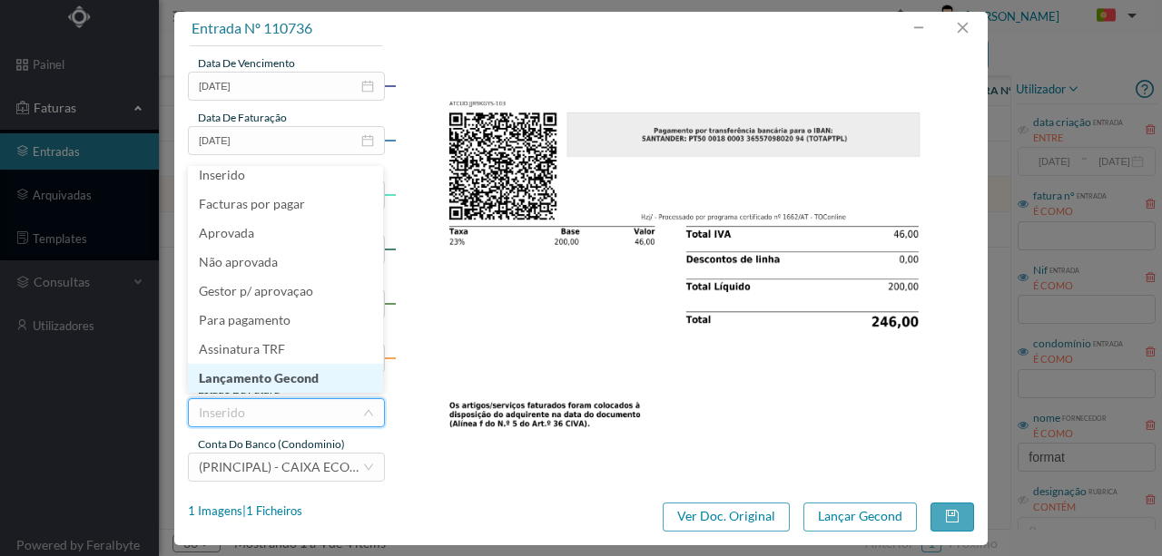
click at [278, 383] on li "Lançamento Gecond" at bounding box center [285, 378] width 195 height 29
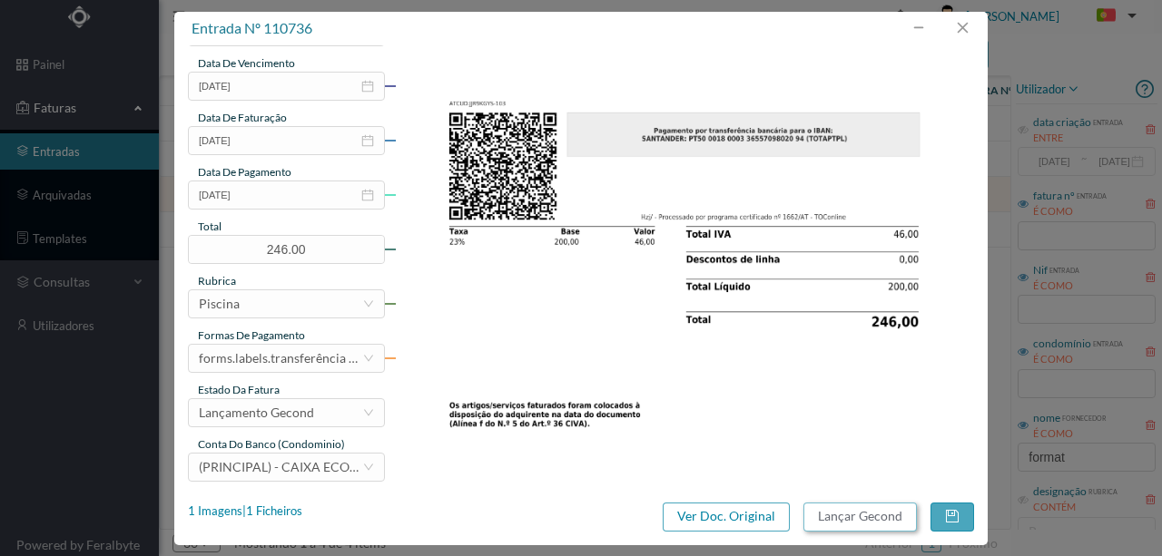
click at [845, 516] on button "Lançar Gecond" at bounding box center [859, 517] width 113 height 29
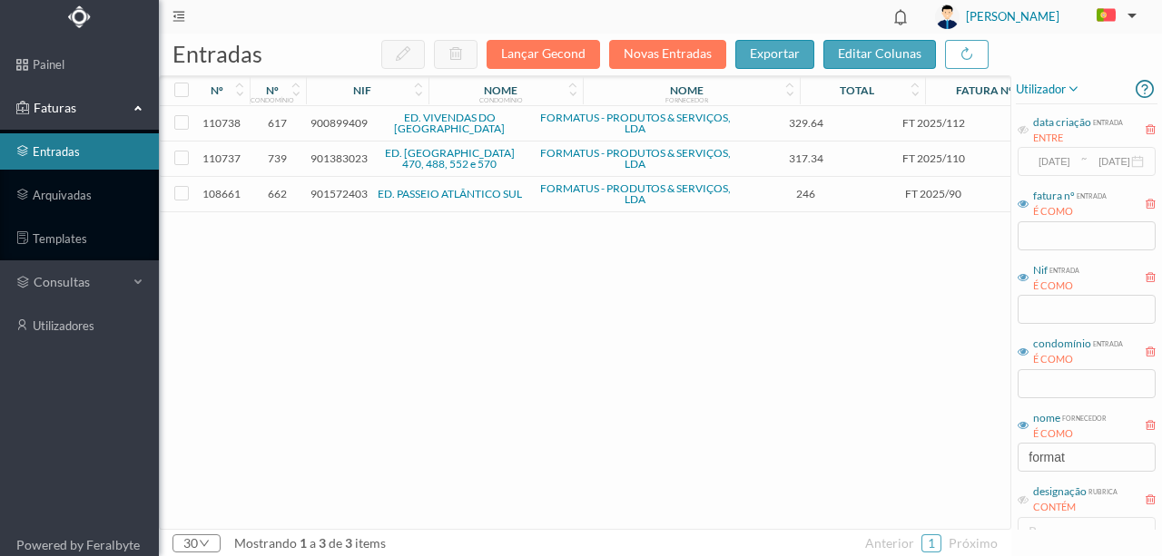
click at [334, 191] on span "901572403" at bounding box center [338, 194] width 57 height 14
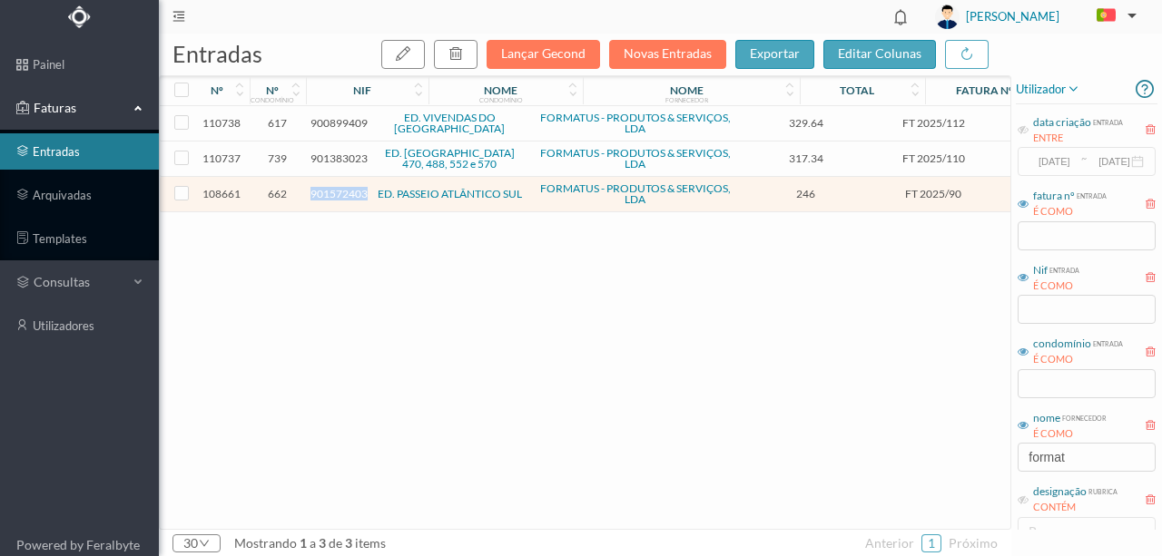
click at [334, 191] on span "901572403" at bounding box center [338, 194] width 57 height 14
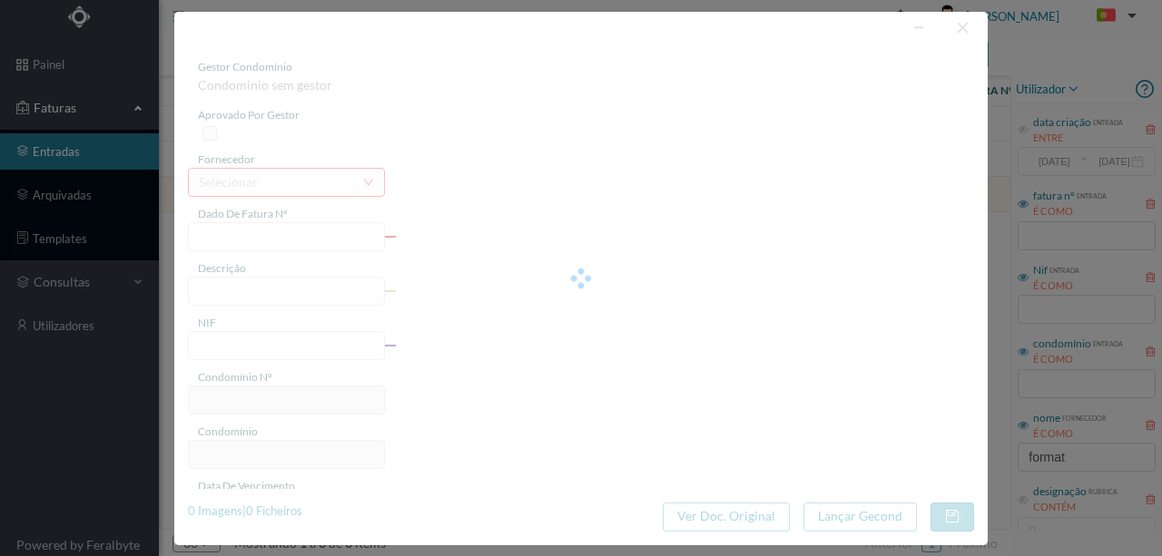
type input "FT 2025/90"
type input "Manutenção Piscina Julho"
type input "901572403"
type input "2025-07-31"
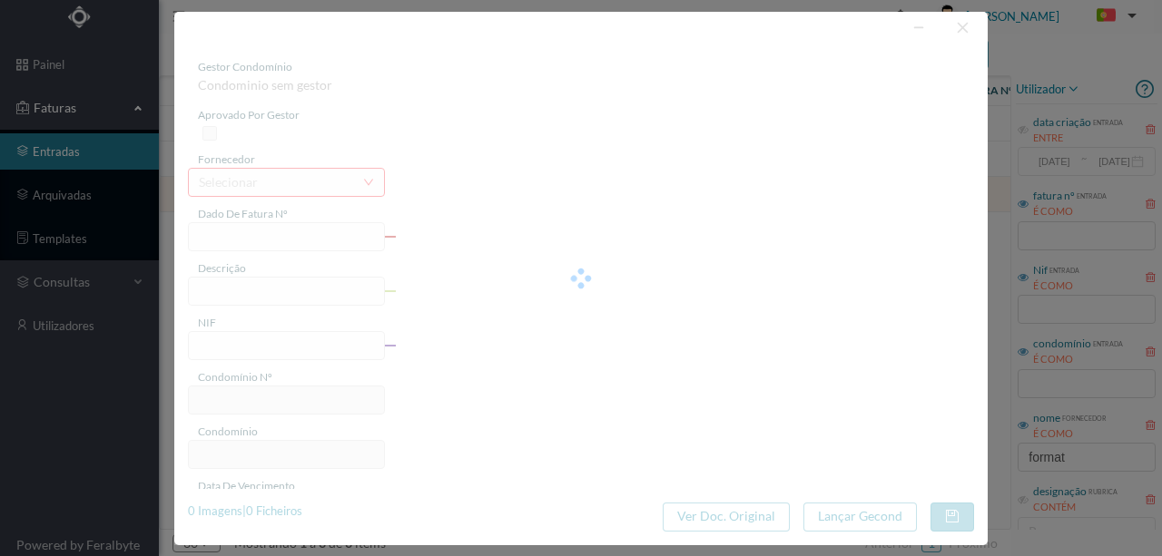
type input "2025-08-05"
type input "246.00"
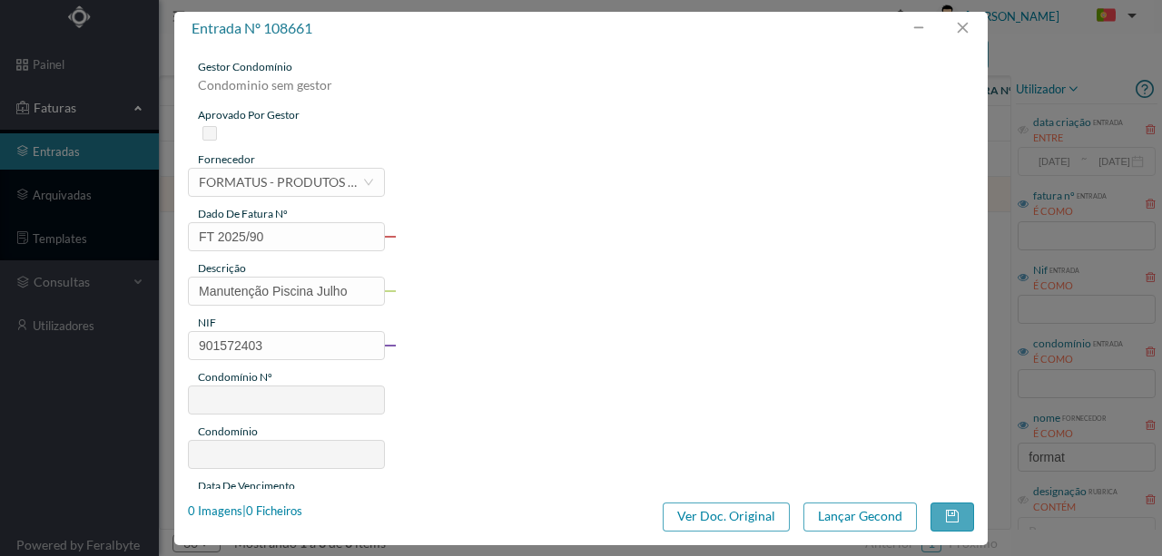
type input "662"
type input "ED. PASSEIO ATLÂNTICO SUL"
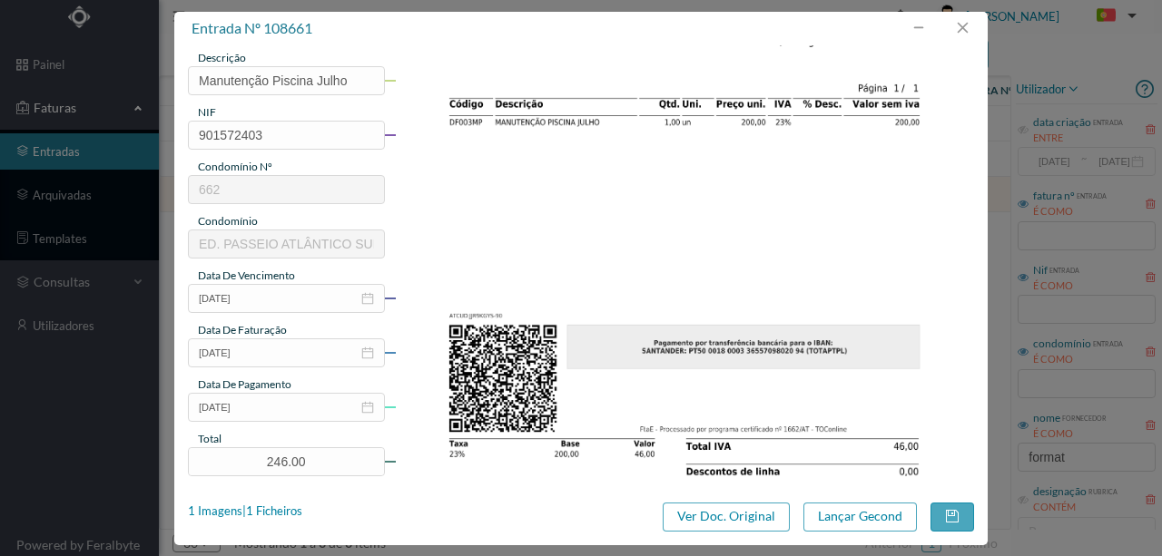
scroll to position [241, 0]
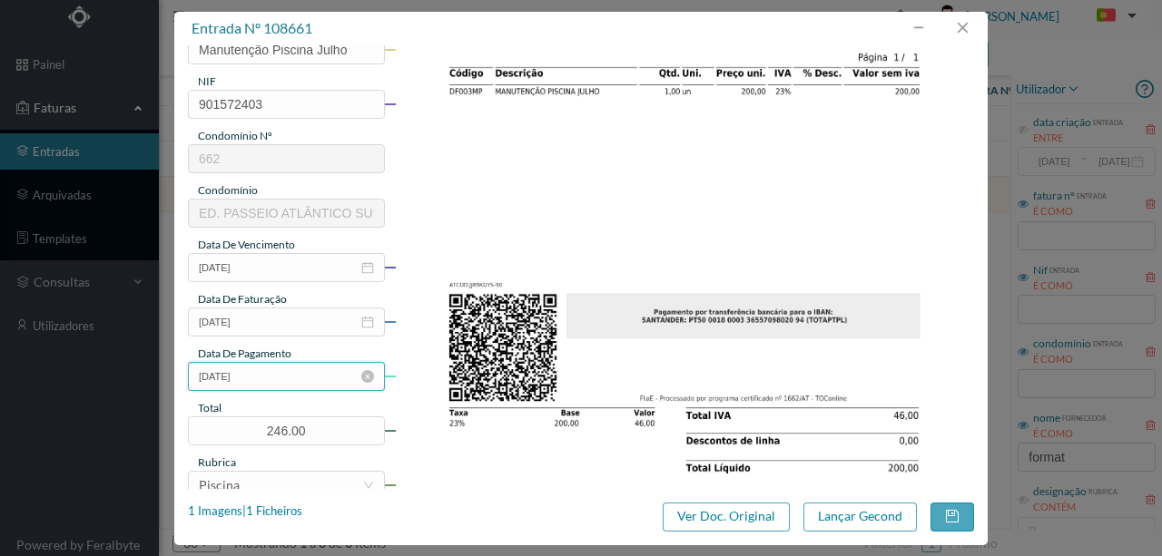
click at [301, 372] on input "2025-08-05" at bounding box center [286, 376] width 197 height 29
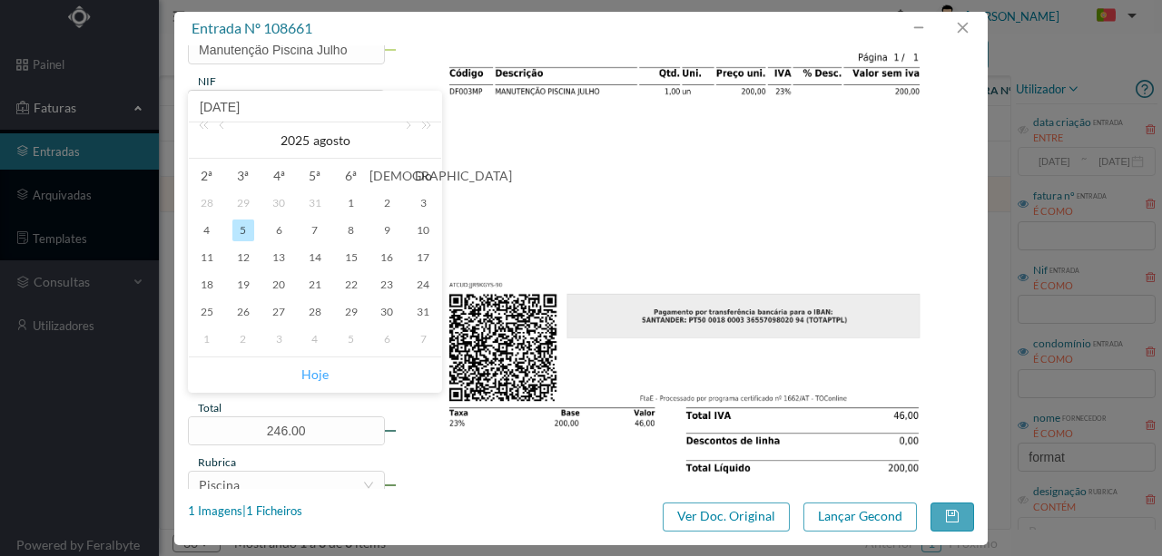
click at [316, 378] on link "Hoje" at bounding box center [314, 375] width 27 height 34
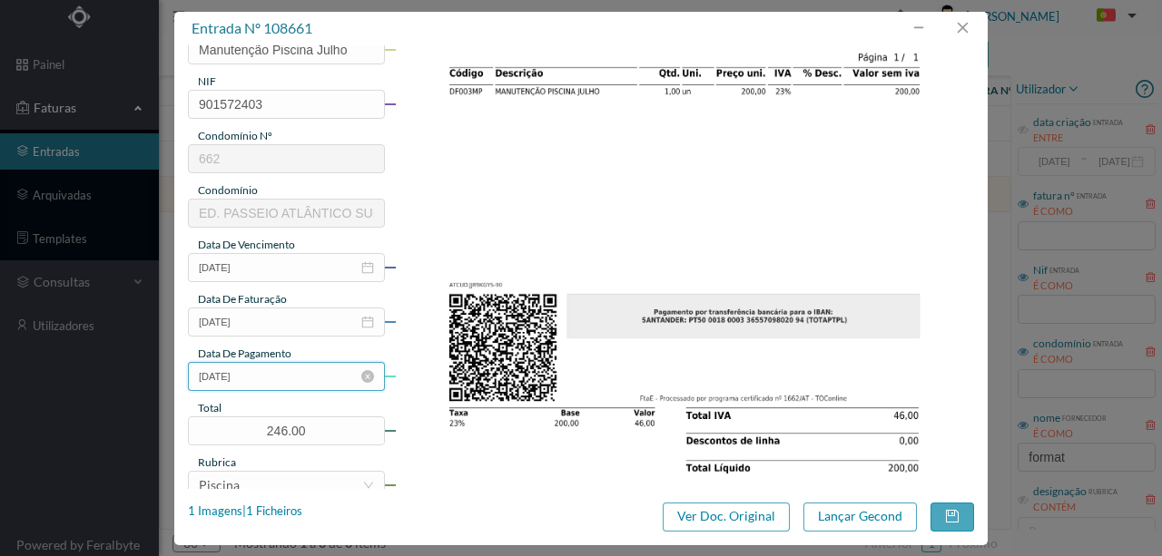
click at [239, 371] on input "2025-09-09" at bounding box center [286, 376] width 197 height 29
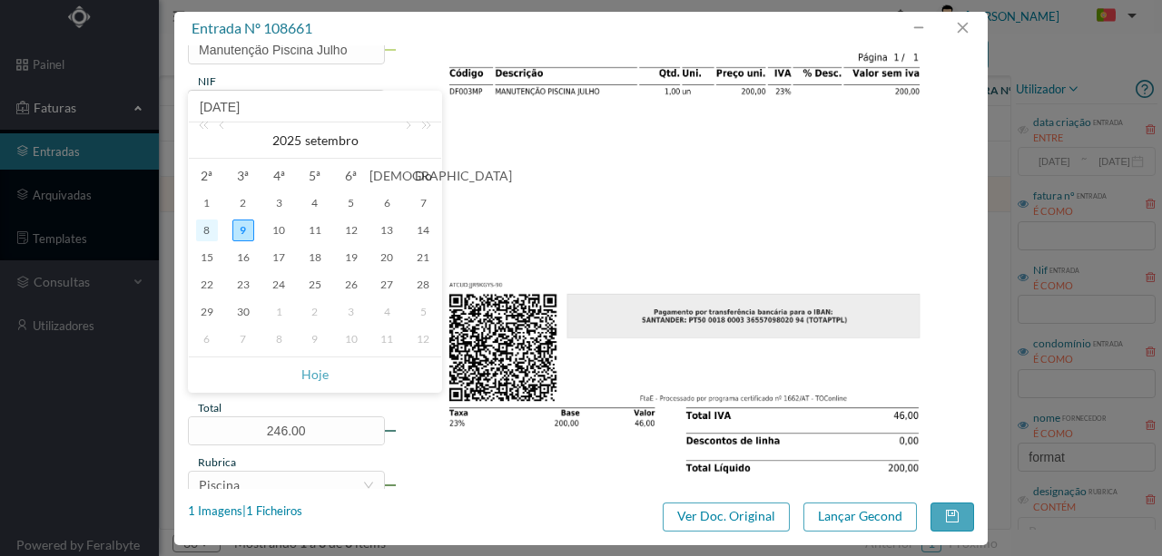
click at [209, 229] on div "8" at bounding box center [207, 231] width 22 height 22
type input "2025-09-08"
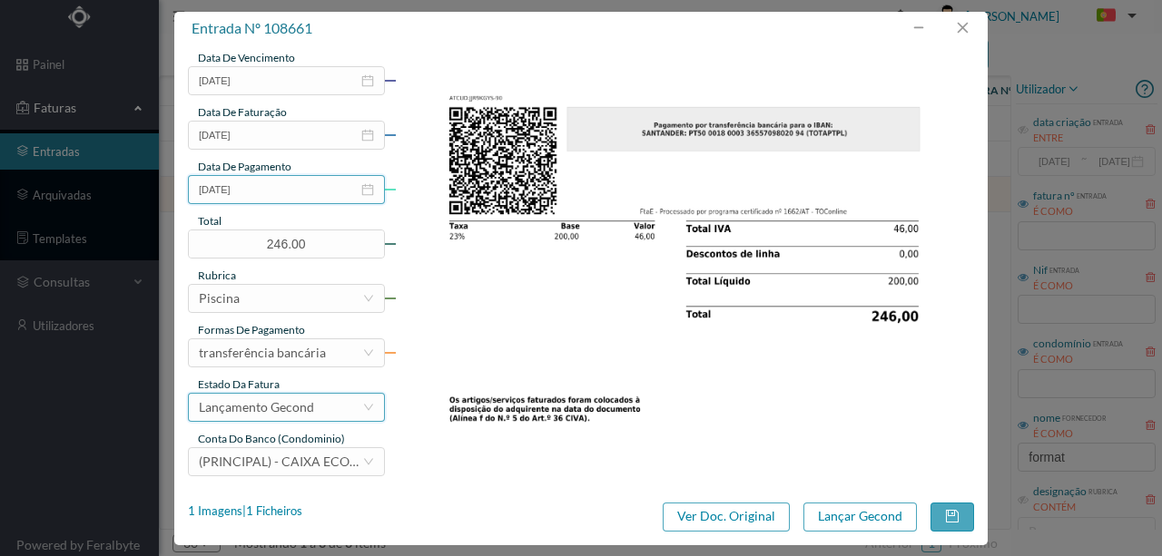
scroll to position [429, 0]
click at [290, 405] on div "Lançamento Gecond" at bounding box center [256, 406] width 115 height 27
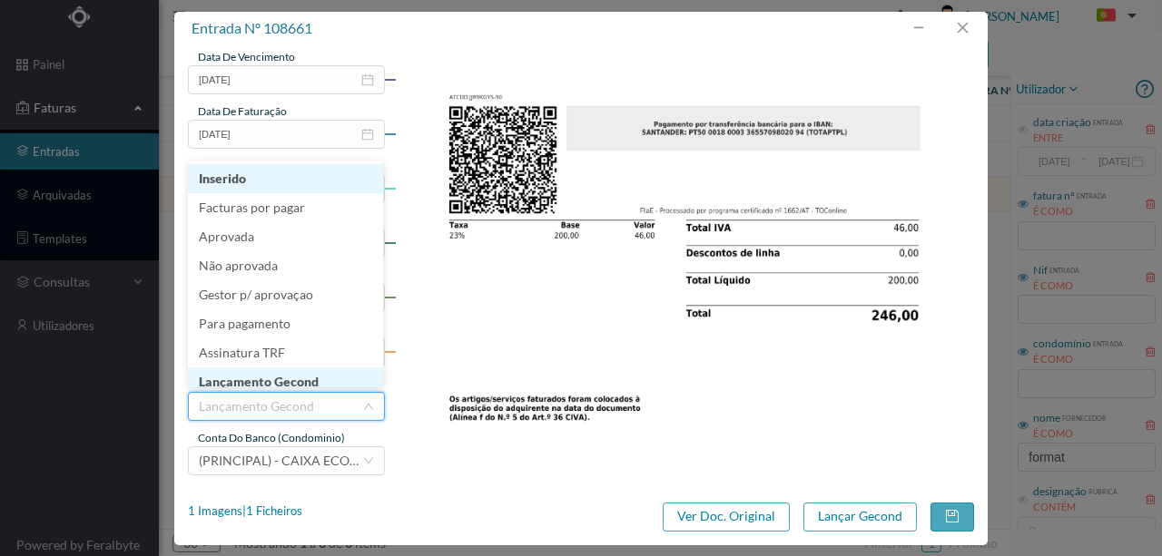
scroll to position [9, 0]
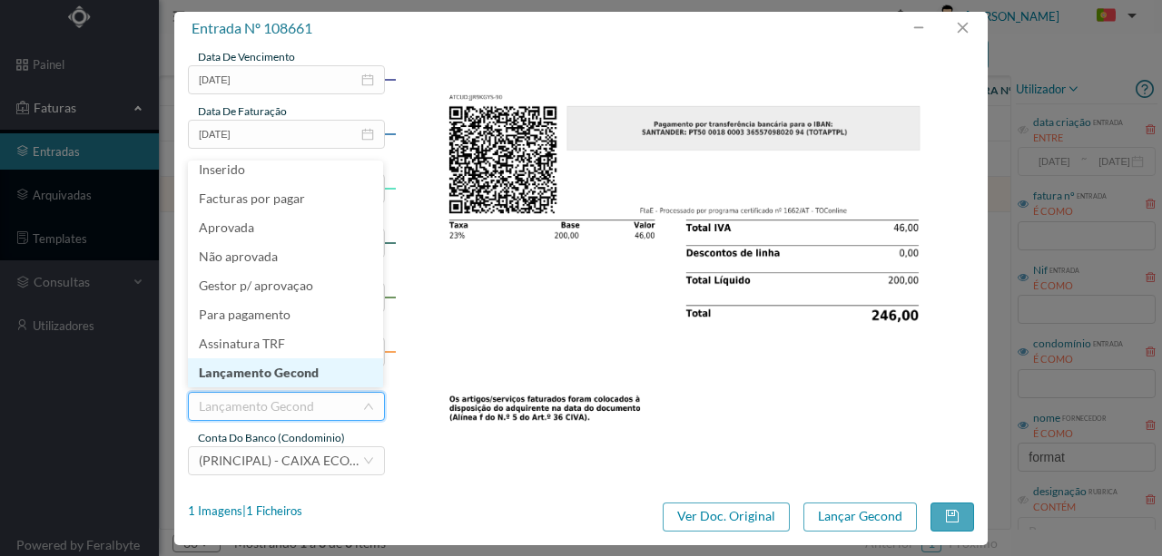
click at [290, 379] on li "Lançamento Gecond" at bounding box center [285, 373] width 195 height 29
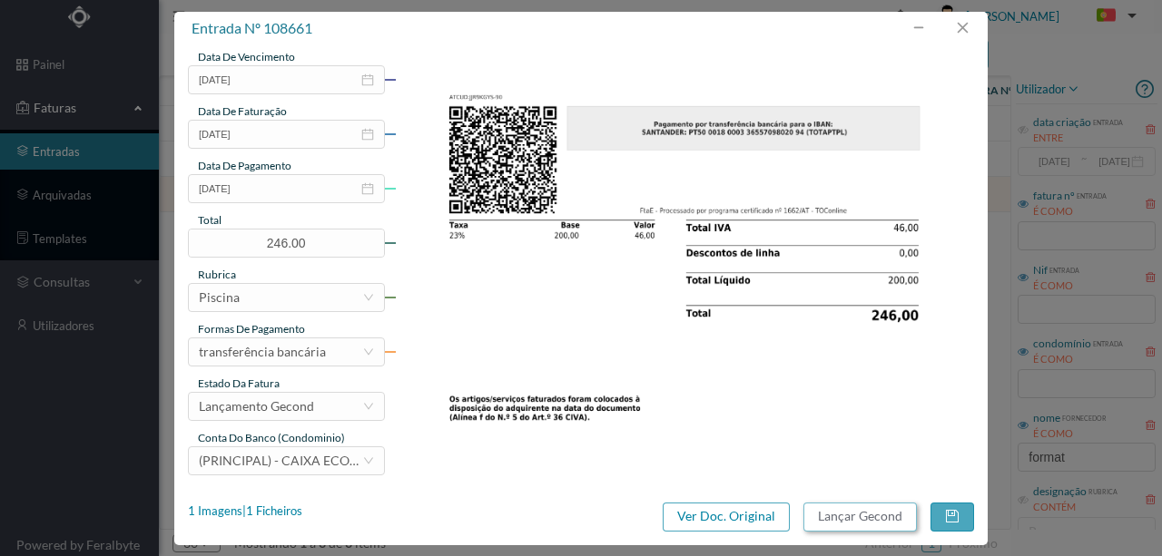
click at [837, 519] on button "Lançar Gecond" at bounding box center [859, 517] width 113 height 29
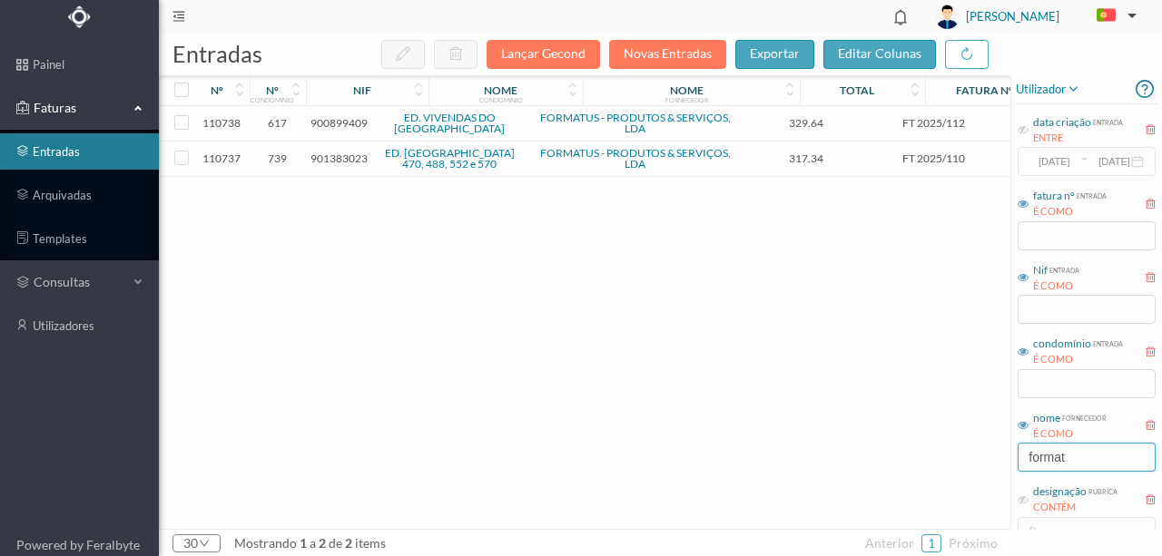
drag, startPoint x: 1132, startPoint y: 448, endPoint x: 957, endPoint y: 445, distance: 175.2
click at [958, 445] on div "entradas Lançar Gecond Novas Entradas exportar editar colunas nº nº condomínio …" at bounding box center [660, 295] width 1003 height 523
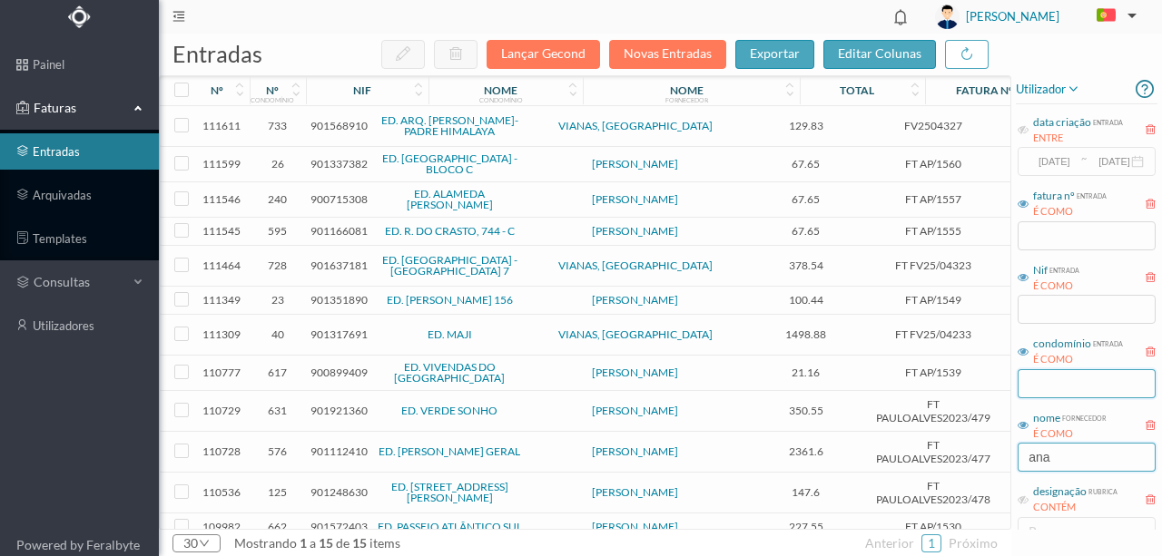
type input "ana"
click at [1033, 383] on input "text" at bounding box center [1086, 383] width 138 height 29
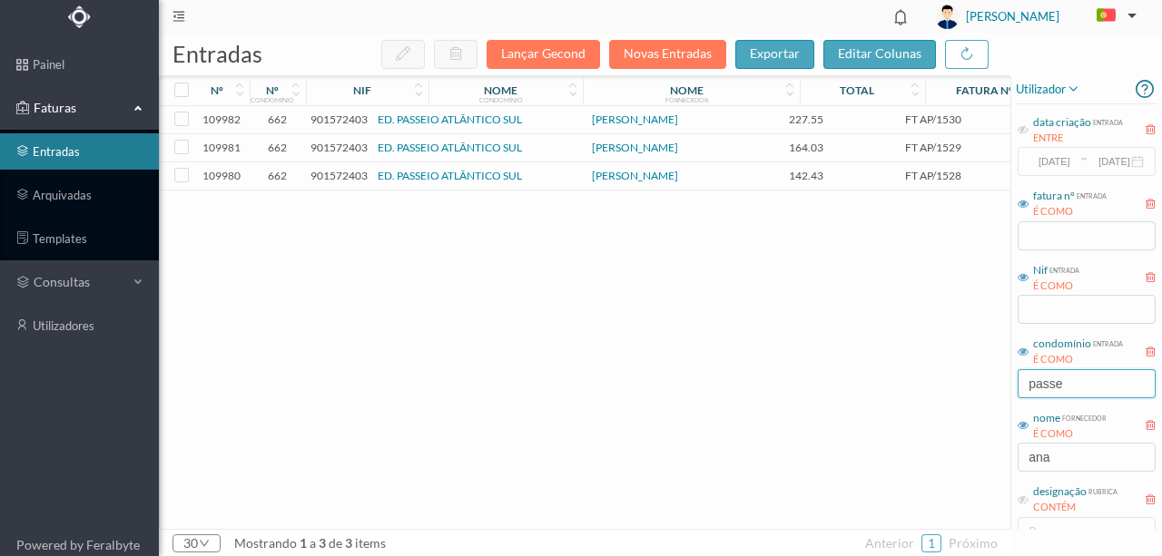
type input "passe"
click at [334, 148] on span "901572403" at bounding box center [338, 148] width 57 height 14
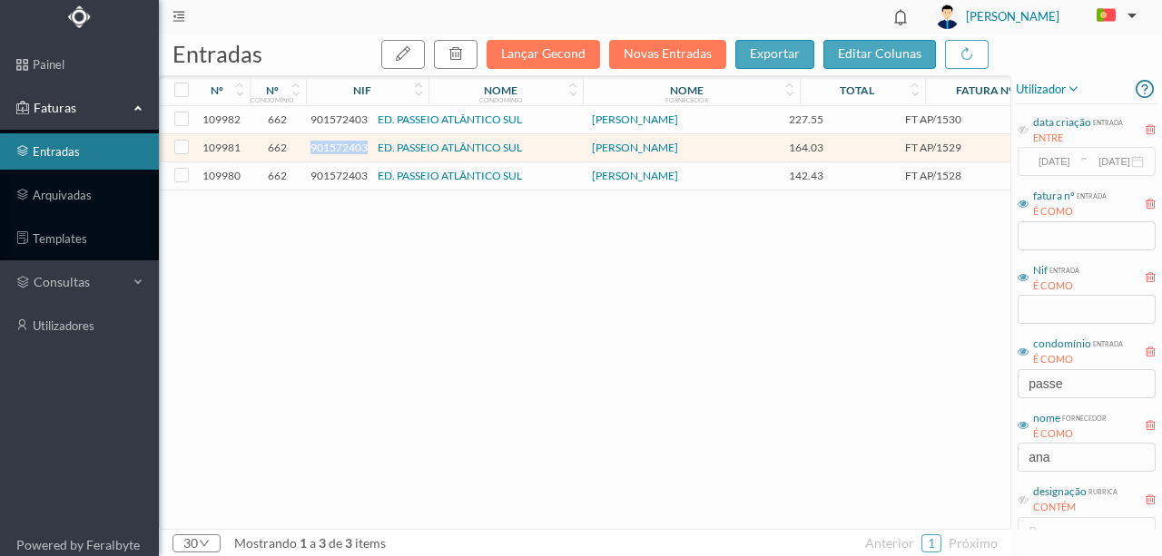
click at [334, 148] on span "901572403" at bounding box center [338, 148] width 57 height 14
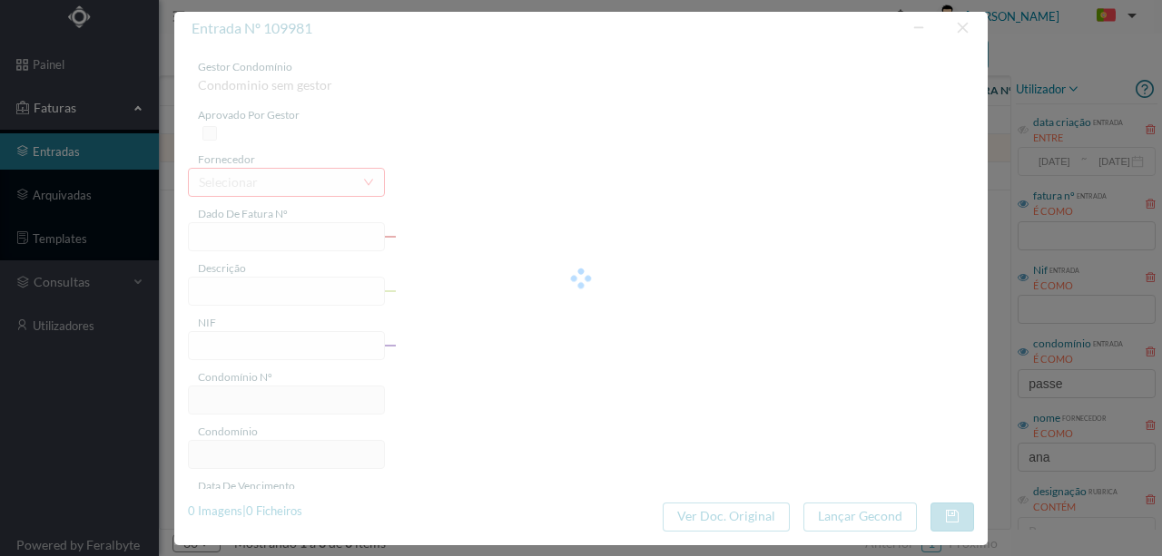
type input "FT AP/1529"
type input "901572403"
type input "2025-08-19"
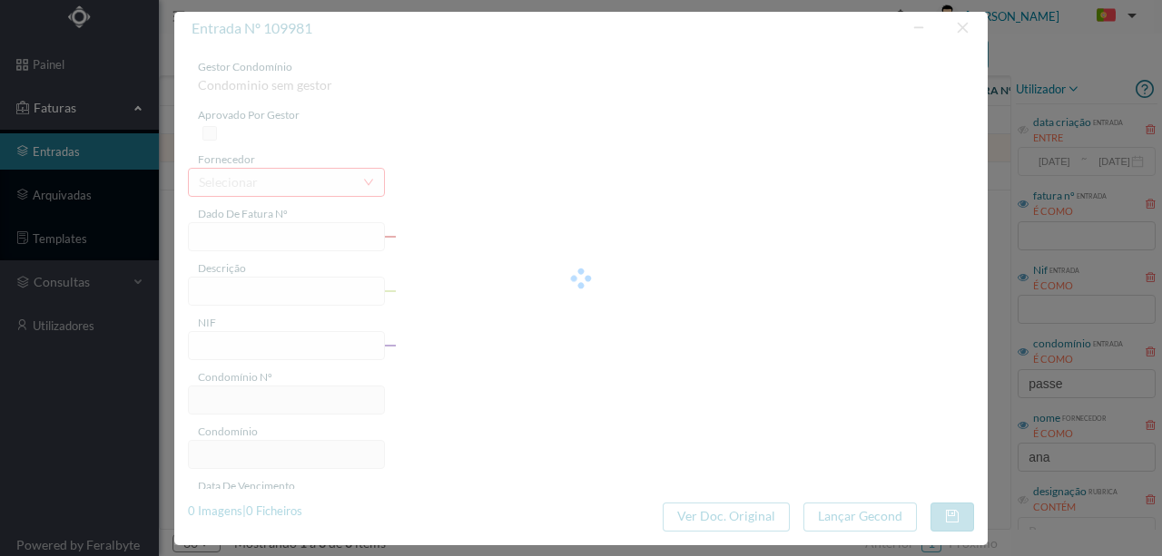
type input "164.03"
type input "662"
type input "ED. PASSEIO ATLÂNTICO SUL"
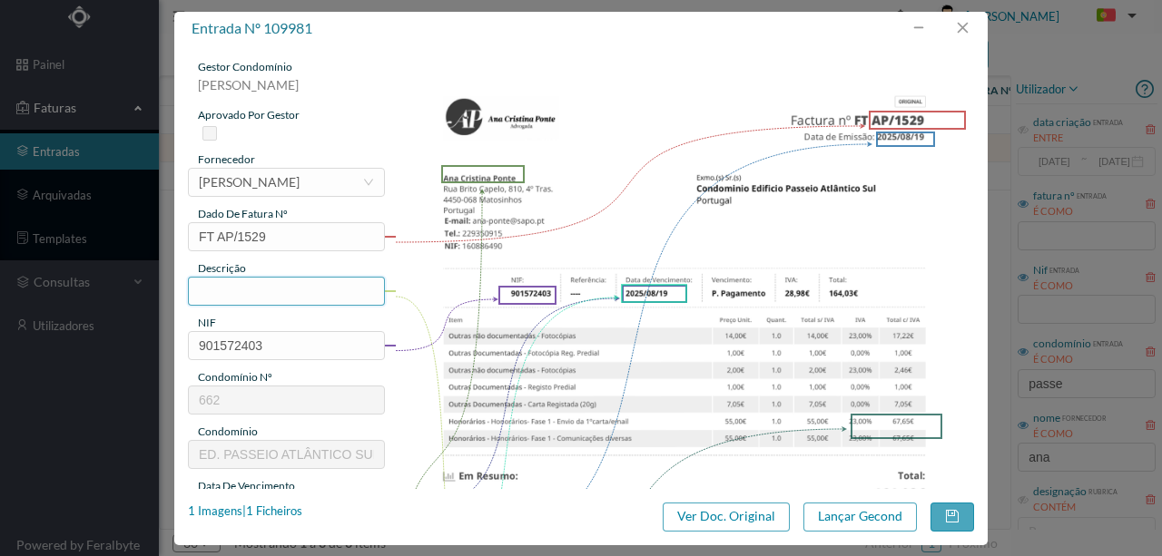
click at [236, 289] on input "text" at bounding box center [286, 291] width 197 height 29
click at [342, 288] on input "Despesas Processo Contencioso - Fração F" at bounding box center [286, 291] width 197 height 29
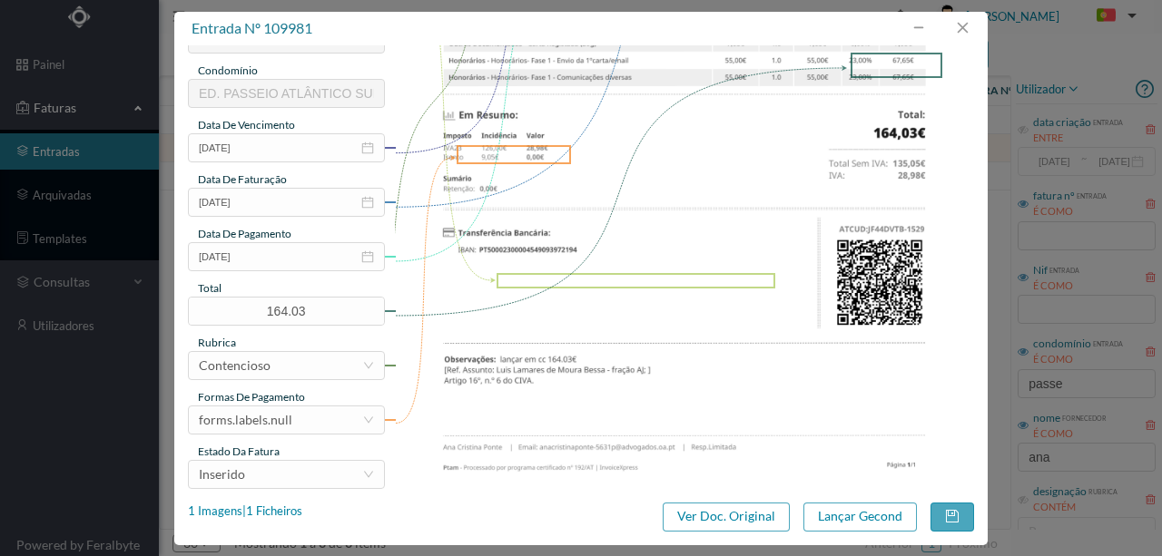
scroll to position [363, 0]
type input "Despesas Processo Contencioso - Fração AJ"
click at [284, 252] on input "2025-08-19" at bounding box center [286, 255] width 197 height 29
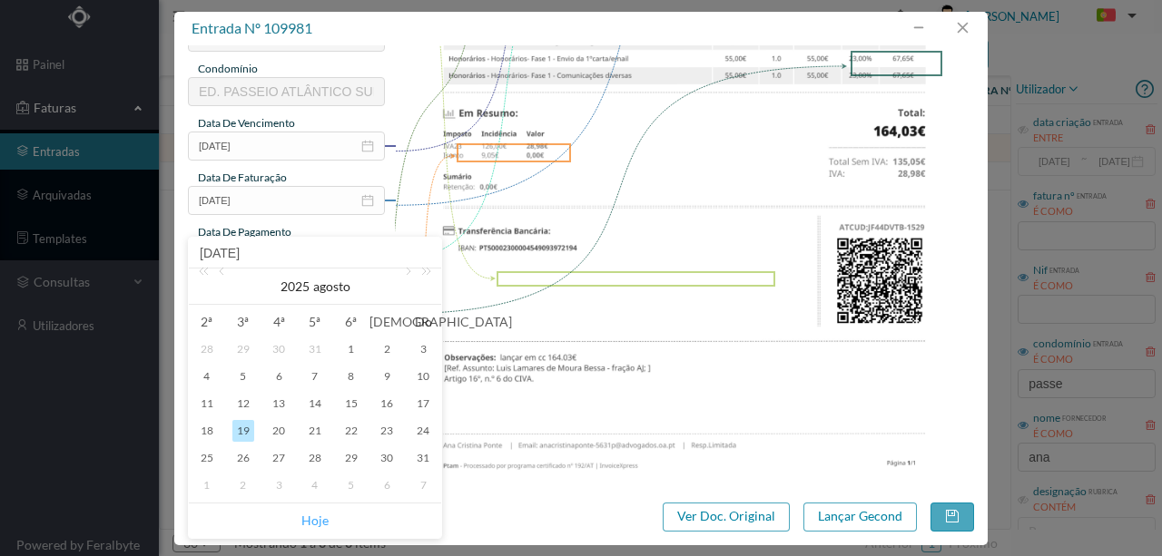
click at [319, 519] on link "Hoje" at bounding box center [314, 521] width 27 height 34
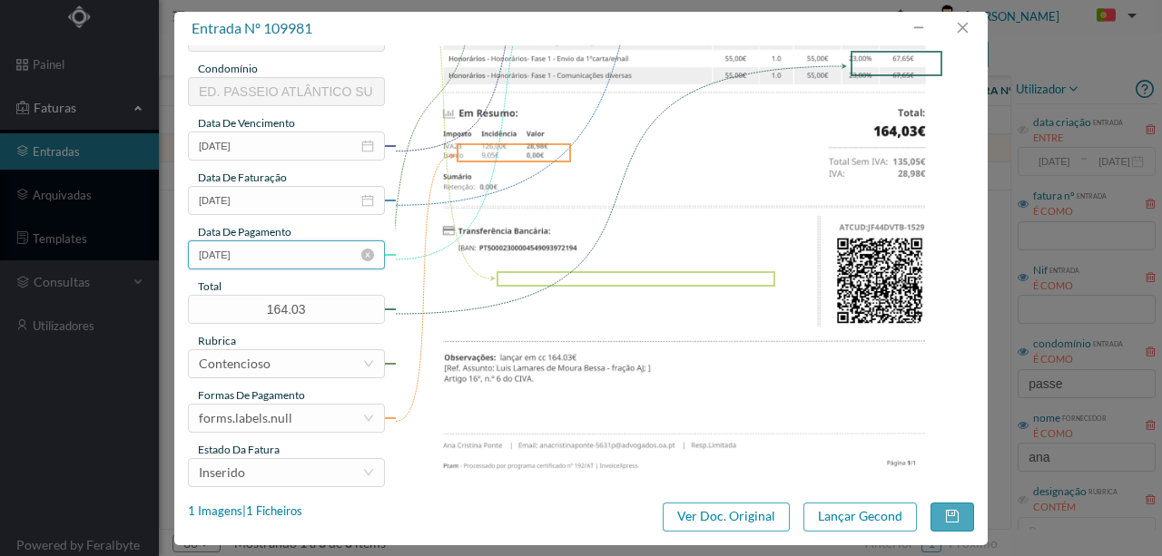
click at [271, 258] on input "2025-09-09" at bounding box center [286, 255] width 197 height 29
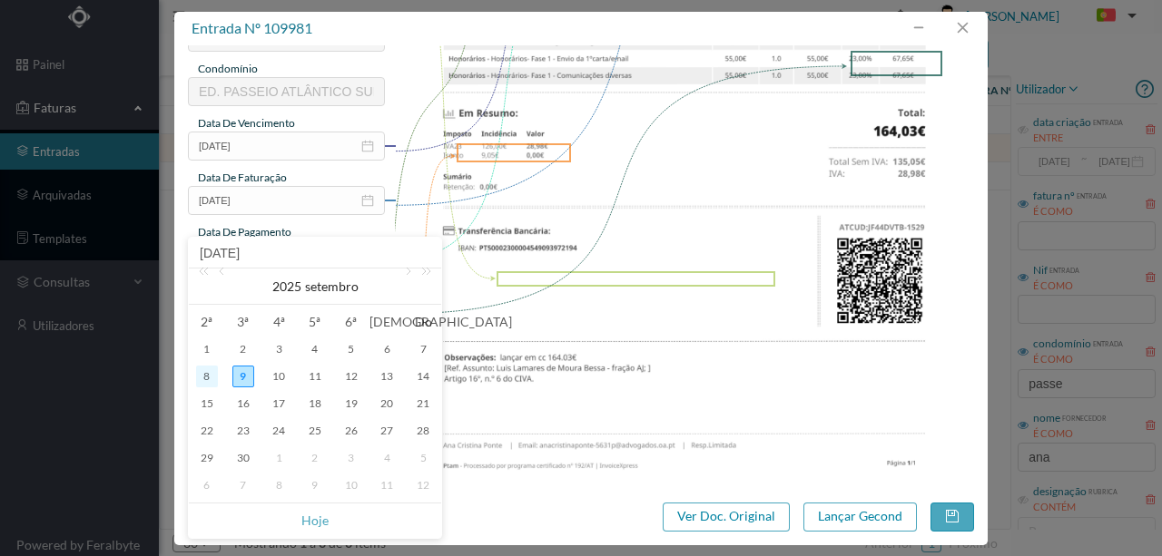
click at [202, 372] on div "8" at bounding box center [207, 377] width 22 height 22
type input "2025-09-08"
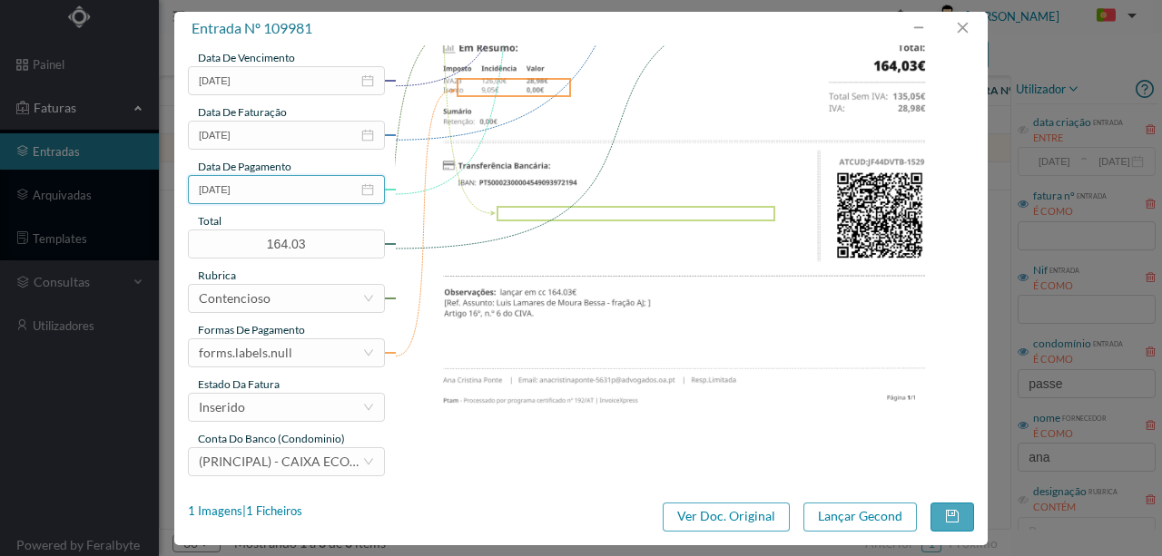
scroll to position [429, 0]
click at [295, 344] on div "forms.labels.null" at bounding box center [280, 352] width 163 height 27
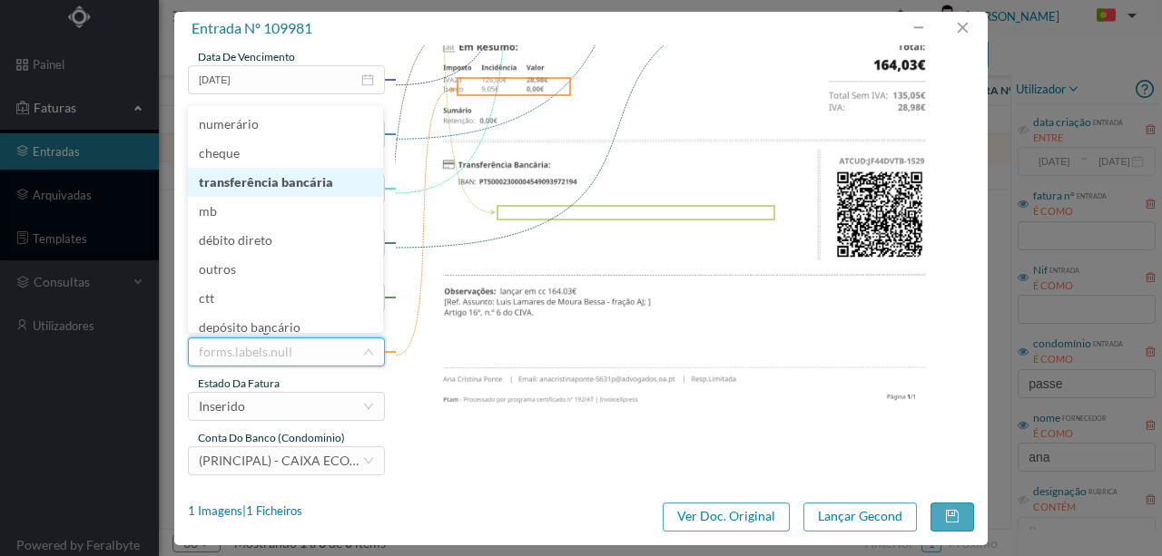
click at [275, 187] on li "transferência bancária" at bounding box center [285, 182] width 195 height 29
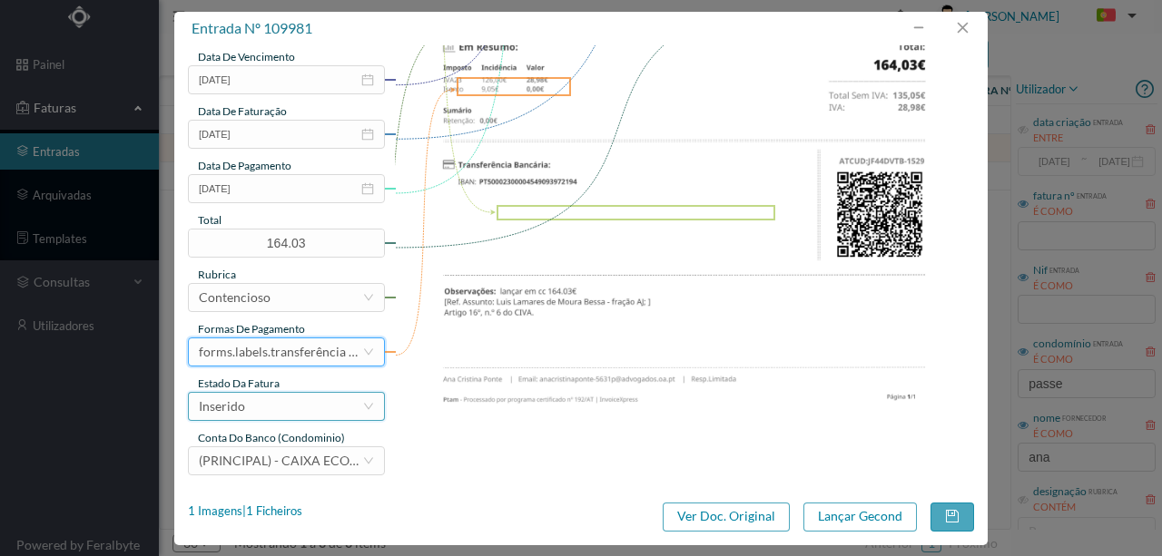
click at [302, 408] on div "Inserido" at bounding box center [280, 406] width 163 height 27
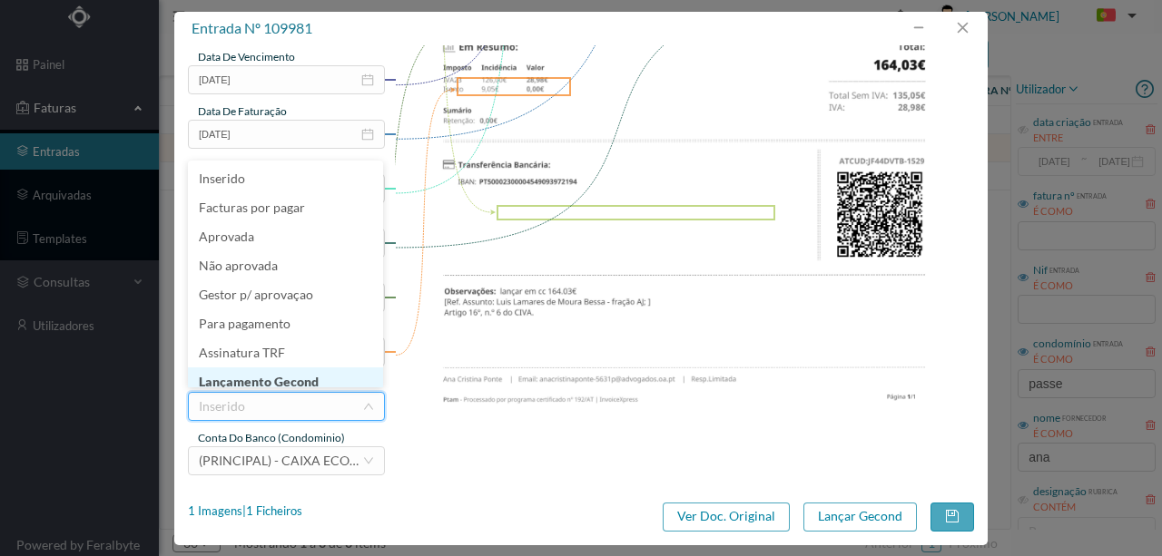
scroll to position [9, 0]
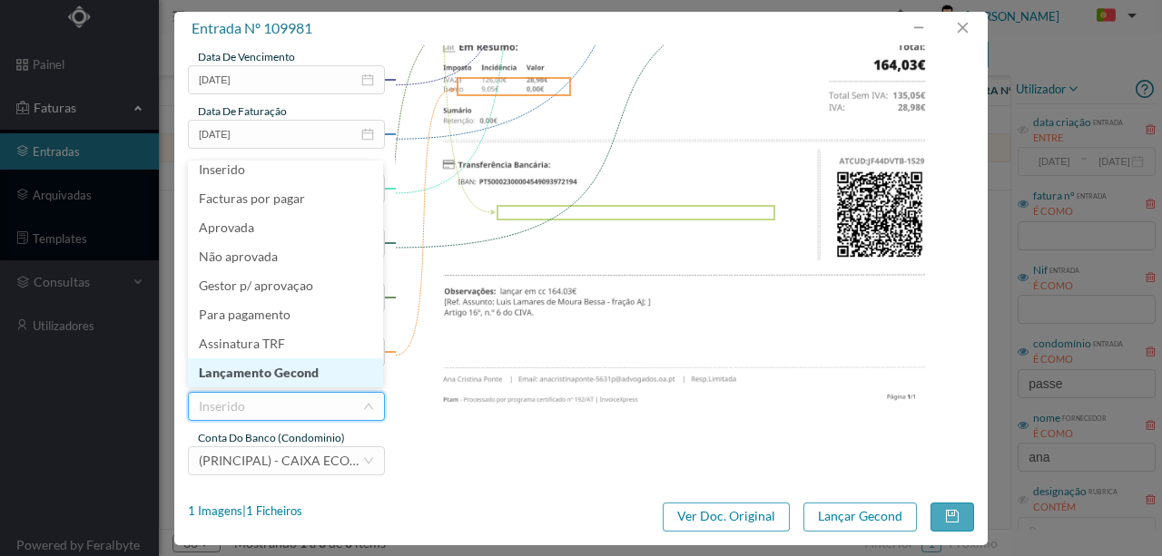
click at [294, 371] on li "Lançamento Gecond" at bounding box center [285, 373] width 195 height 29
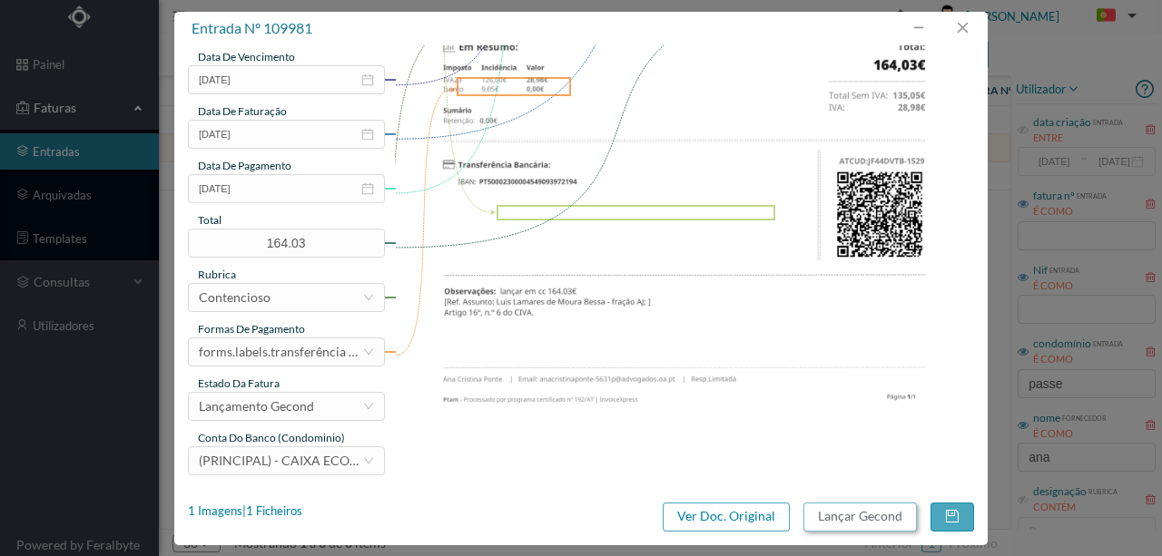
click at [853, 523] on button "Lançar Gecond" at bounding box center [859, 517] width 113 height 29
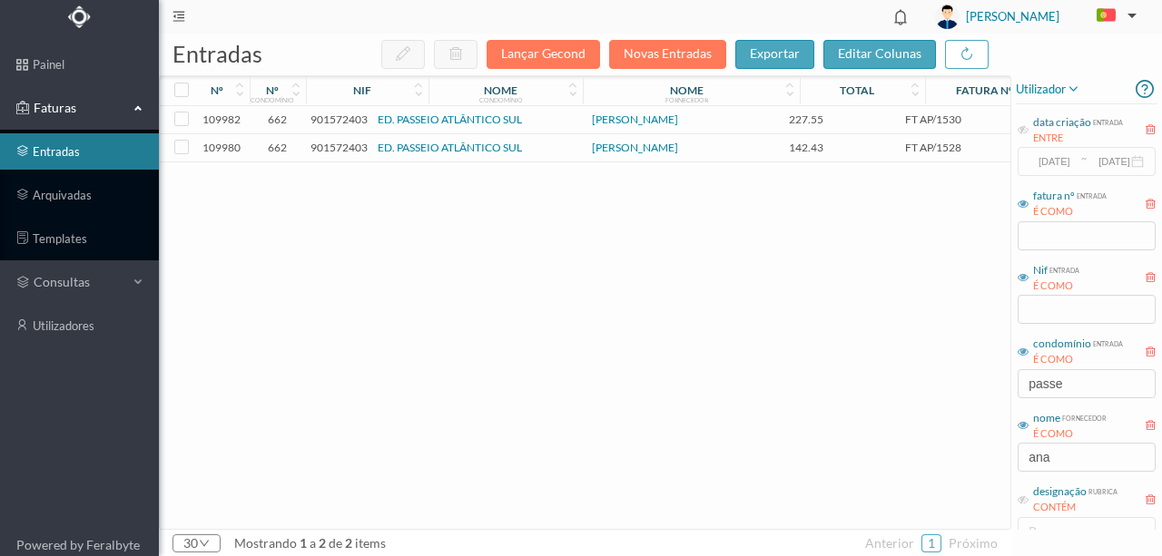
click at [338, 148] on span "901572403" at bounding box center [338, 148] width 57 height 14
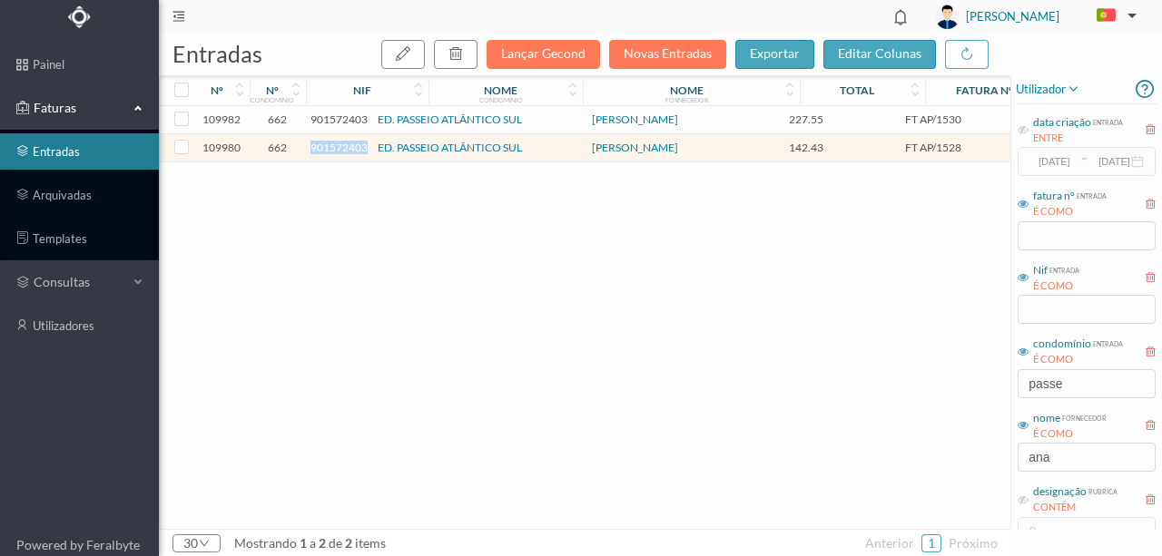
click at [338, 148] on span "901572403" at bounding box center [338, 148] width 57 height 14
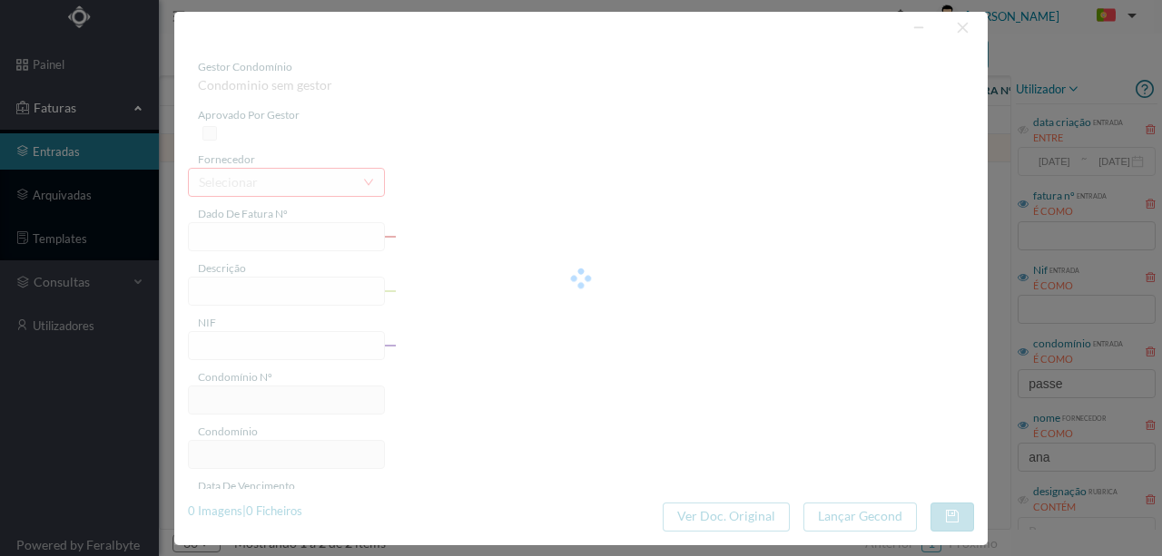
type input "FT AP/1528"
type input "901572403"
type input "2025-08-19"
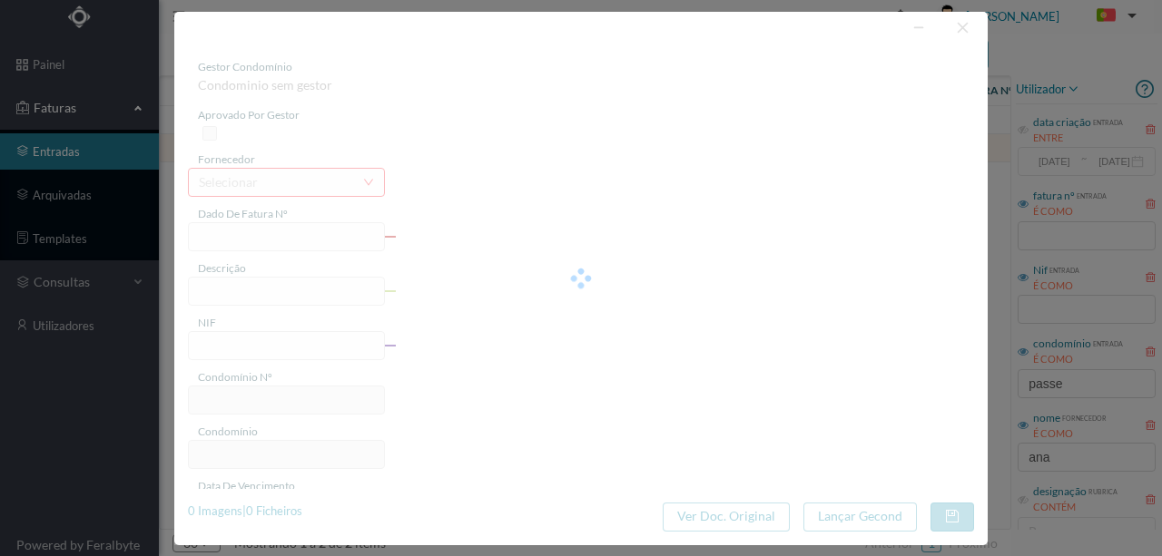
type input "142.43"
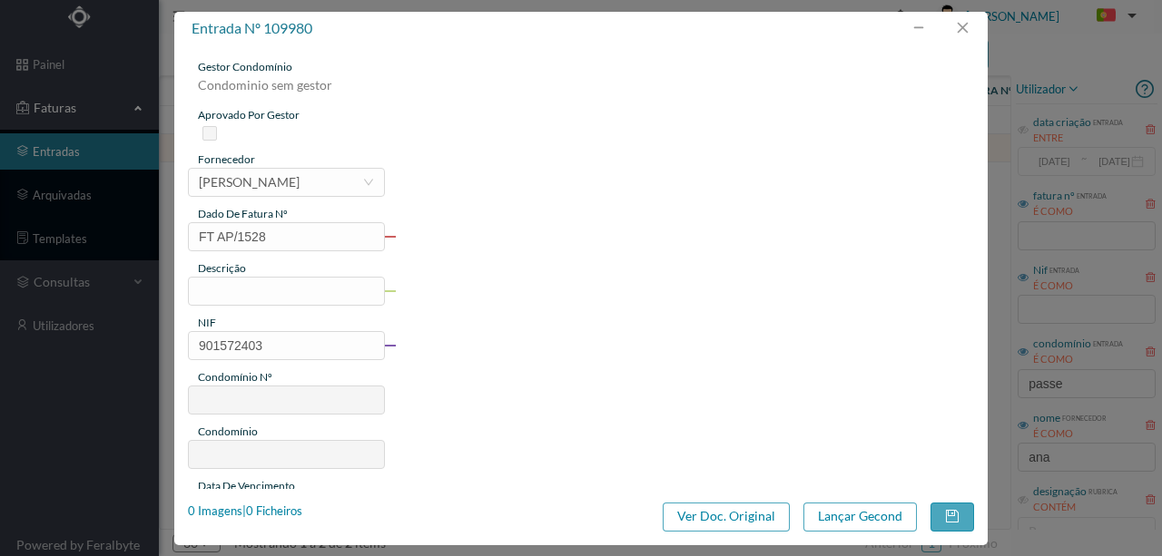
type input "662"
type input "ED. PASSEIO ATLÂNTICO SUL"
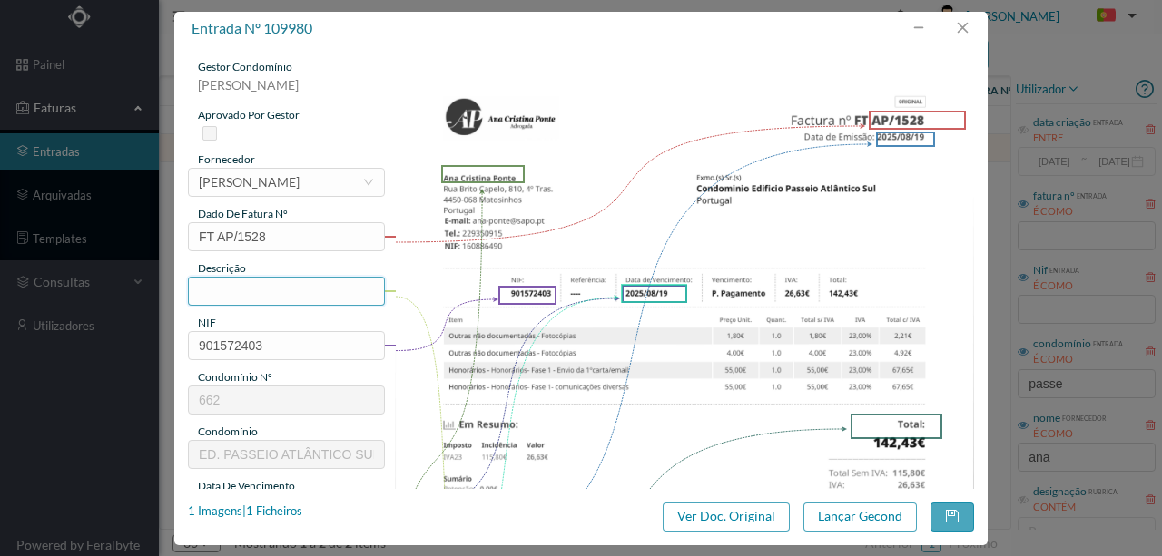
click at [211, 289] on input "text" at bounding box center [286, 291] width 197 height 29
click at [336, 286] on input "Despesas Processo Contencioso - Fração F" at bounding box center [286, 291] width 197 height 29
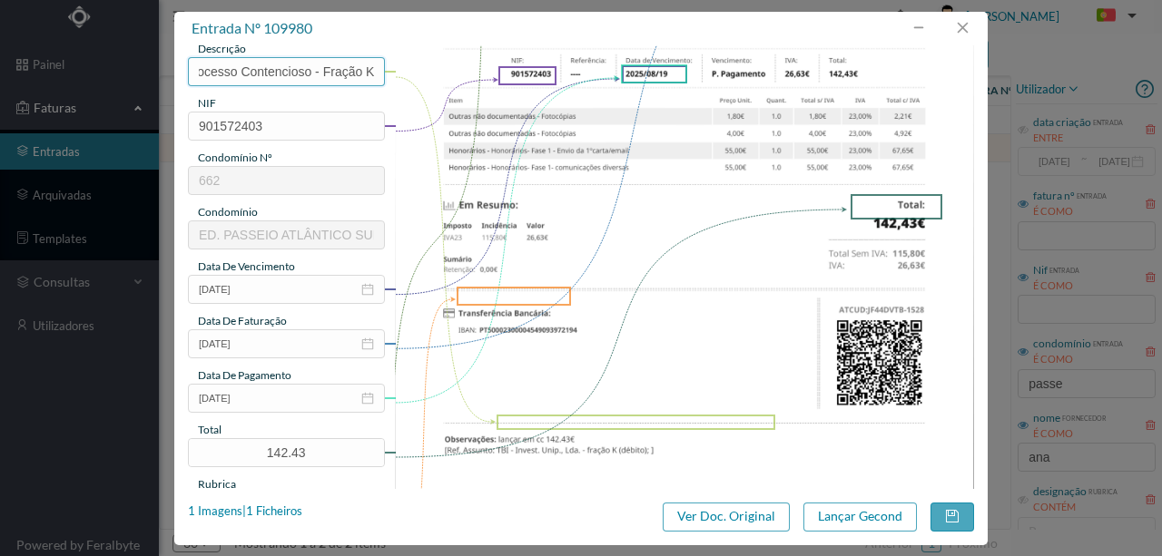
scroll to position [241, 0]
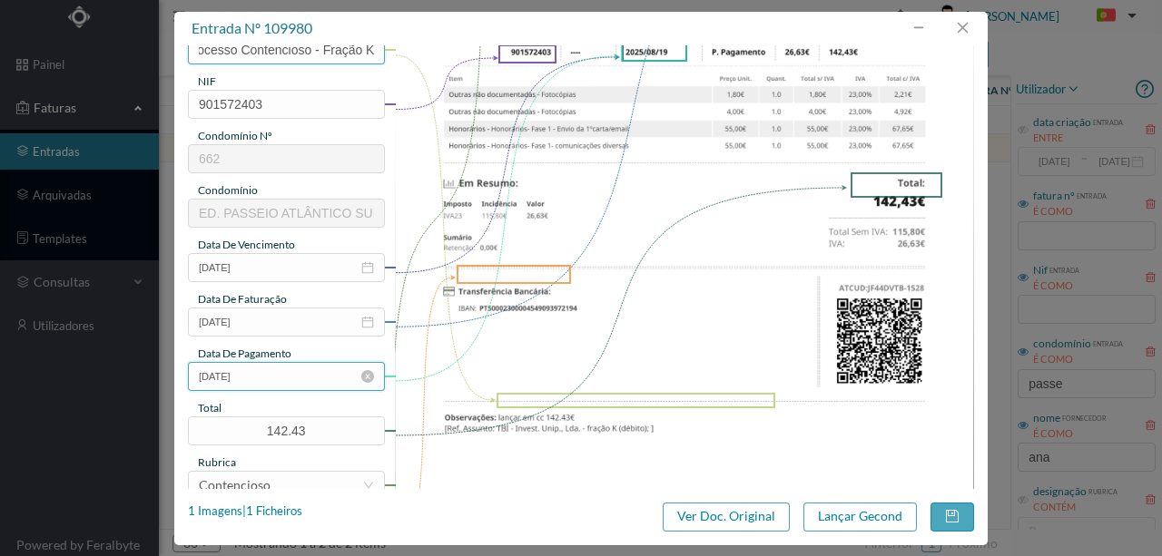
type input "Despesas Processo Contencioso - Fração K"
click at [292, 381] on input "2025-08-19" at bounding box center [286, 376] width 197 height 29
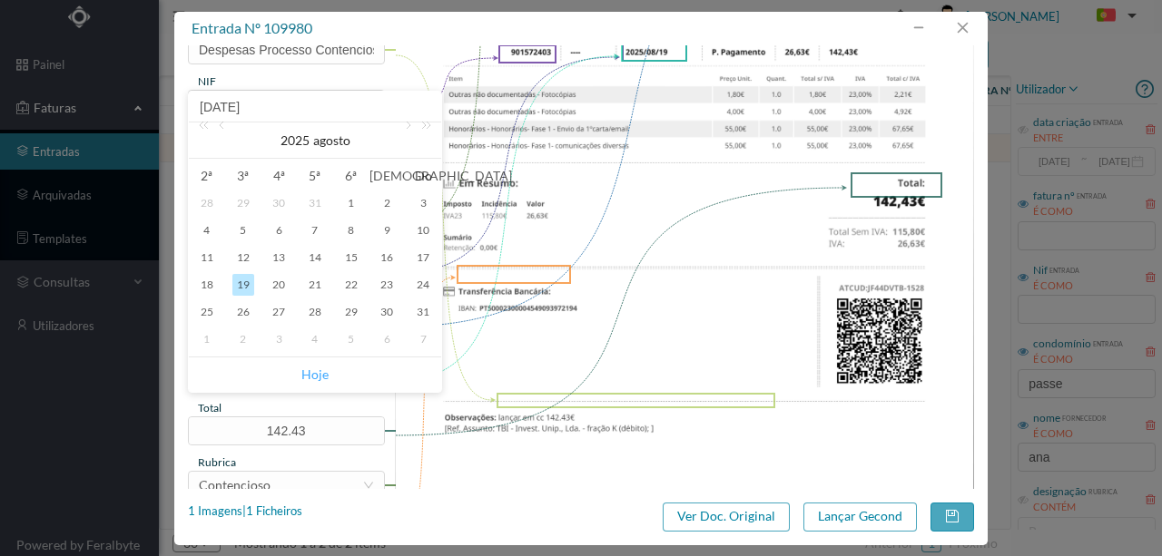
click at [305, 373] on link "Hoje" at bounding box center [314, 375] width 27 height 34
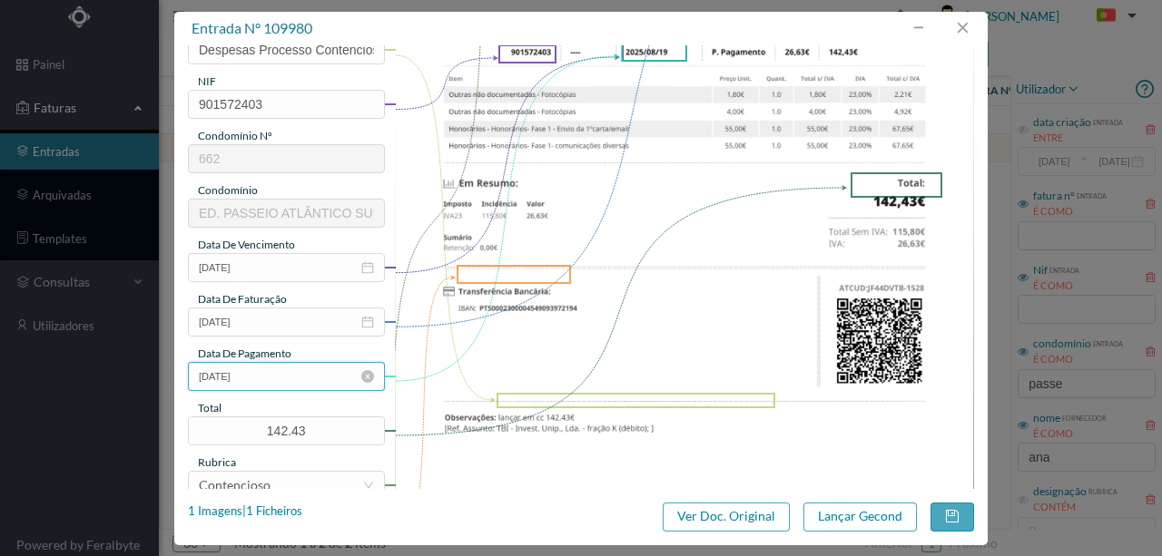
click at [279, 372] on input "[DATE]" at bounding box center [286, 376] width 197 height 29
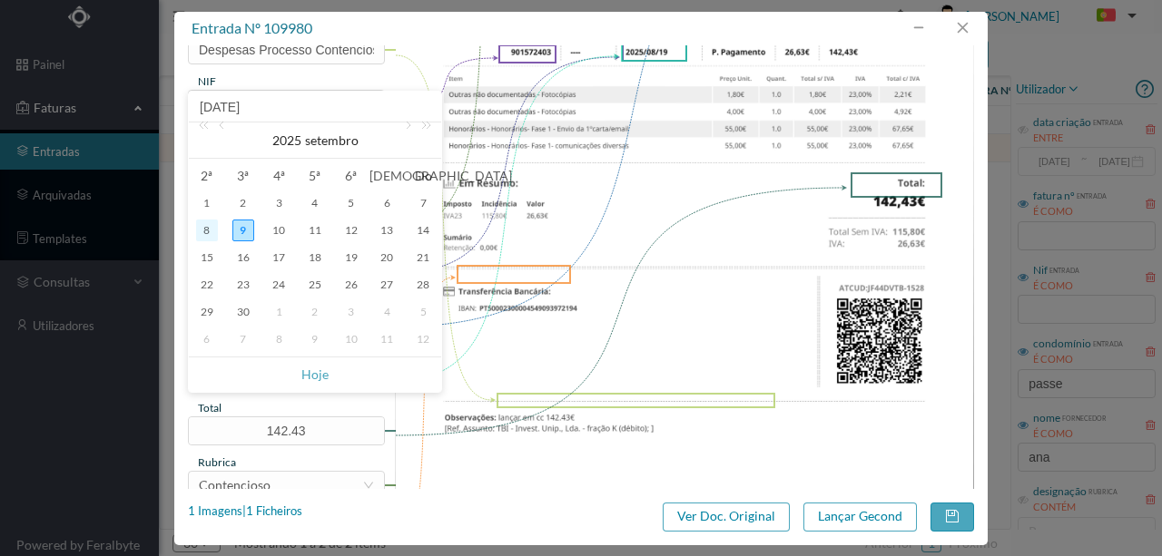
click at [211, 229] on div "8" at bounding box center [207, 231] width 22 height 22
type input "2025-09-08"
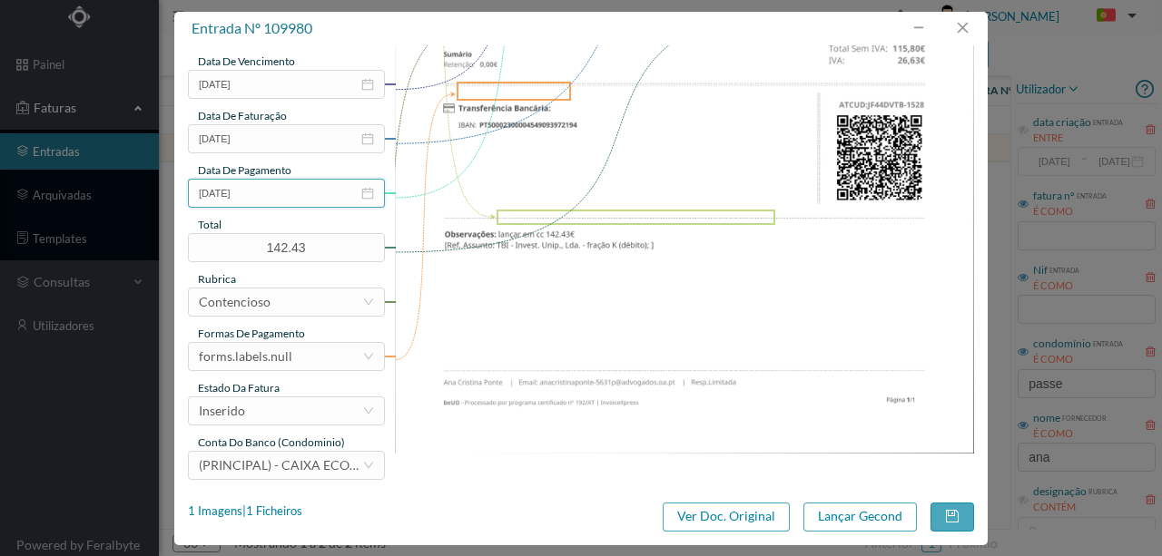
scroll to position [429, 0]
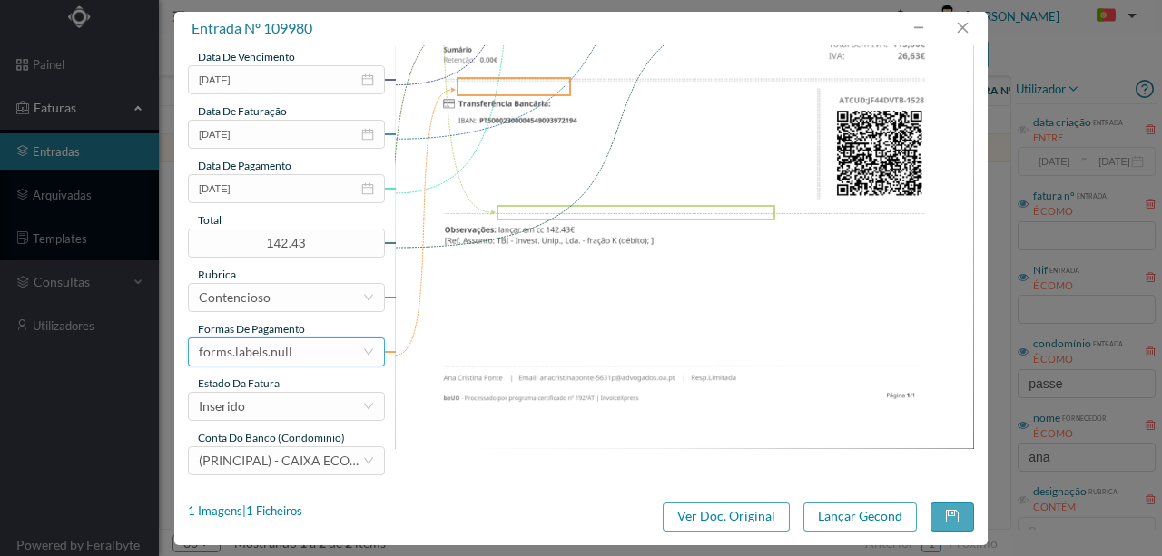
click at [303, 353] on div "forms.labels.null" at bounding box center [280, 352] width 163 height 27
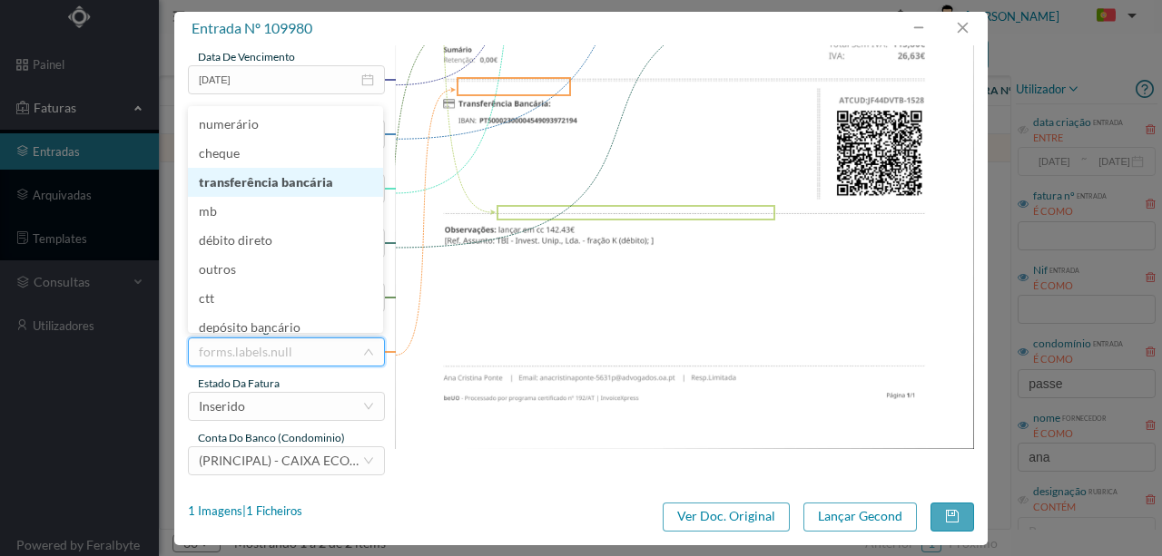
click at [290, 186] on li "transferência bancária" at bounding box center [285, 182] width 195 height 29
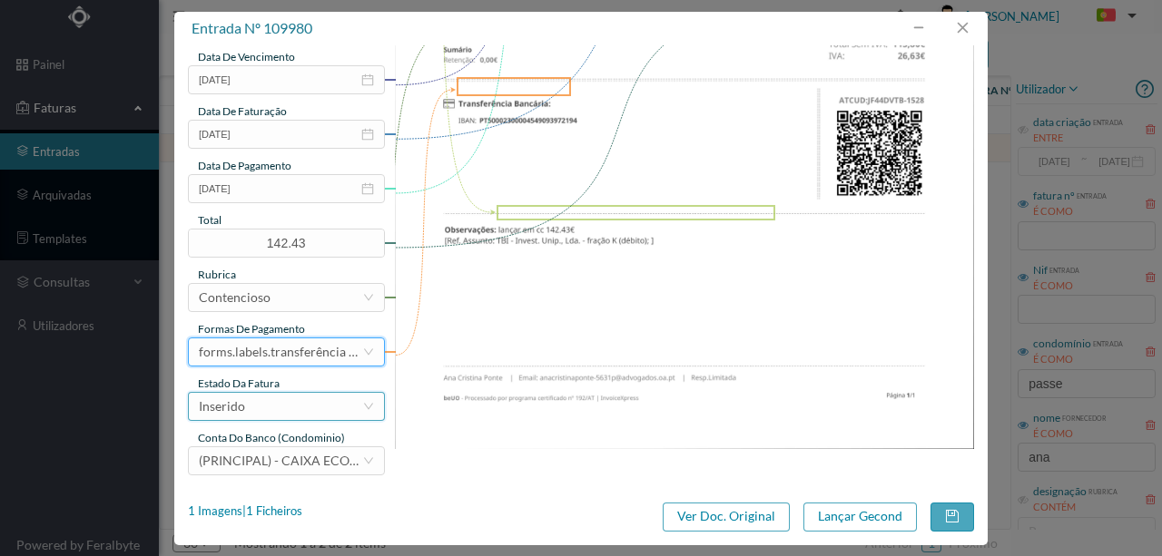
click at [271, 407] on div "Inserido" at bounding box center [280, 406] width 163 height 27
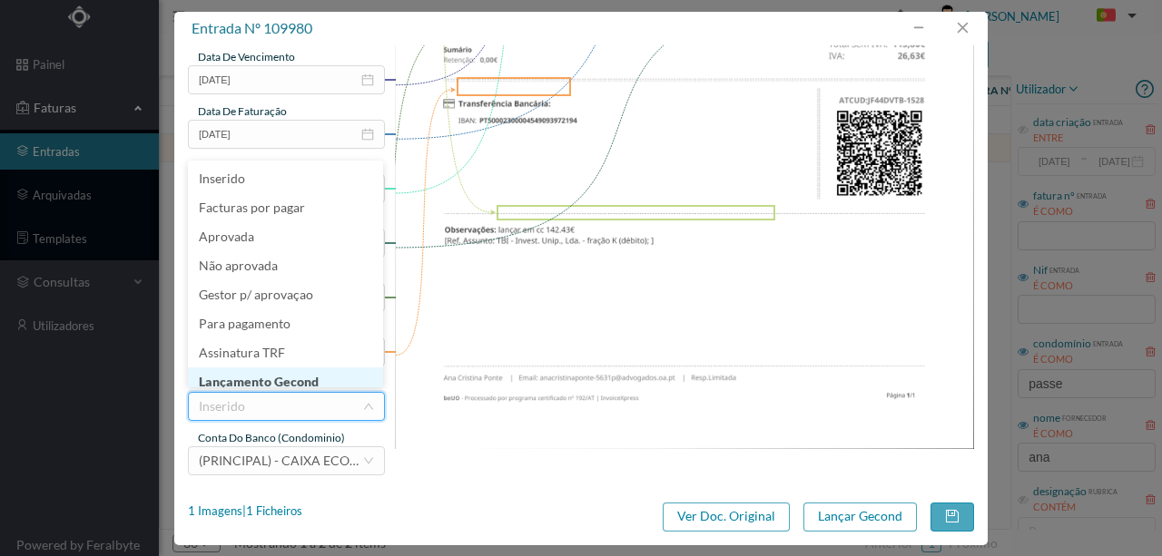
scroll to position [9, 0]
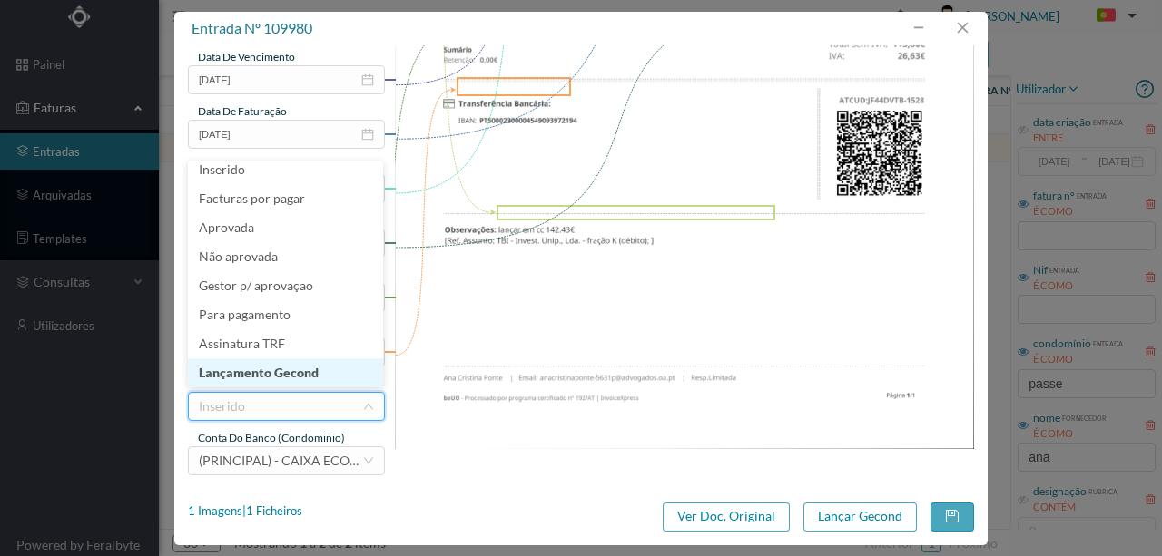
click at [300, 371] on li "Lançamento Gecond" at bounding box center [285, 373] width 195 height 29
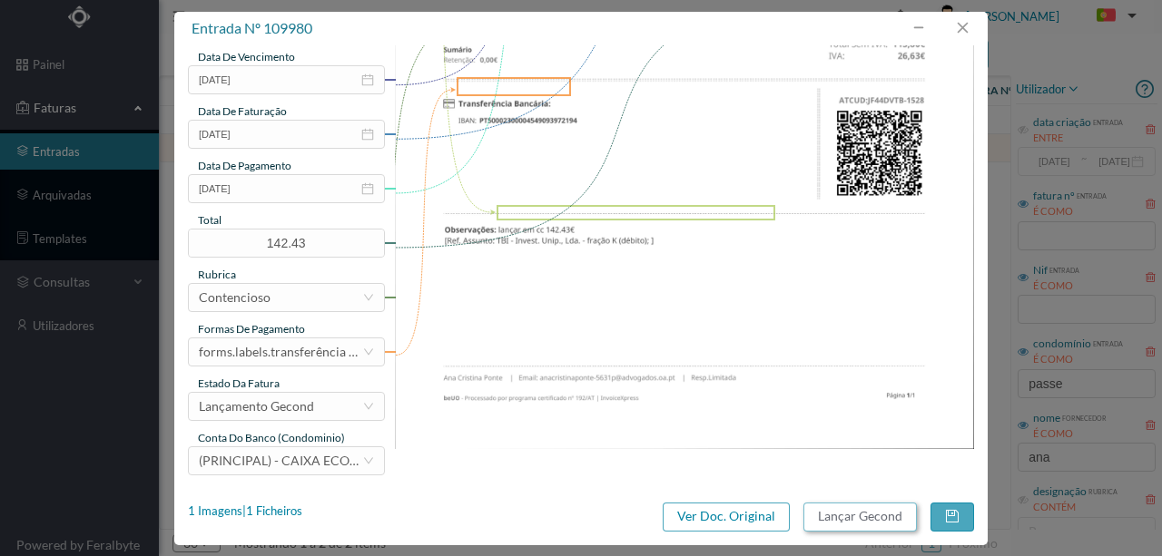
click at [835, 519] on button "Lançar Gecond" at bounding box center [859, 517] width 113 height 29
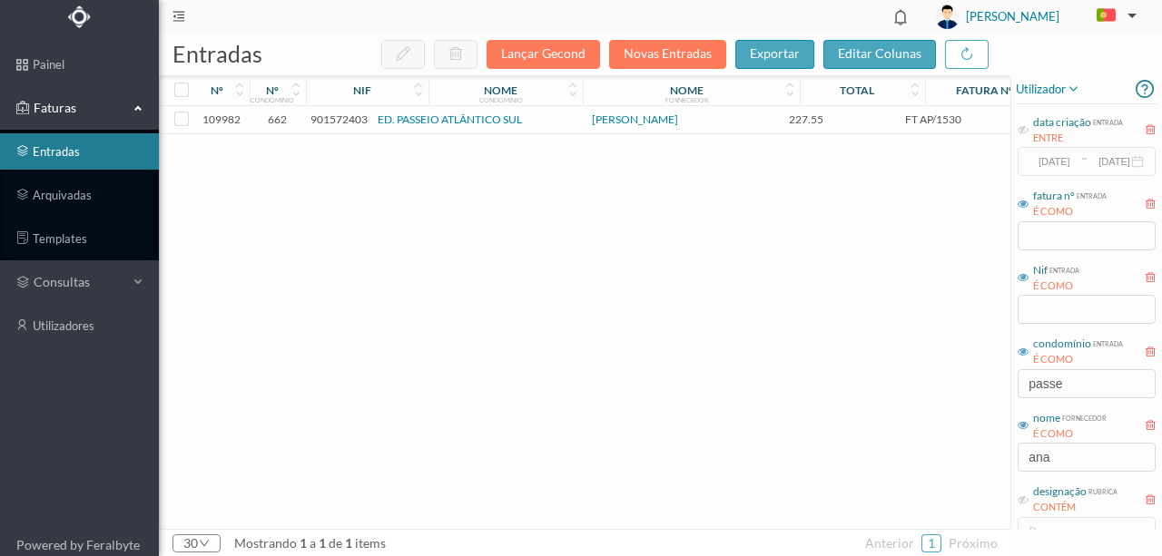
click at [352, 123] on span "901572403" at bounding box center [338, 120] width 57 height 14
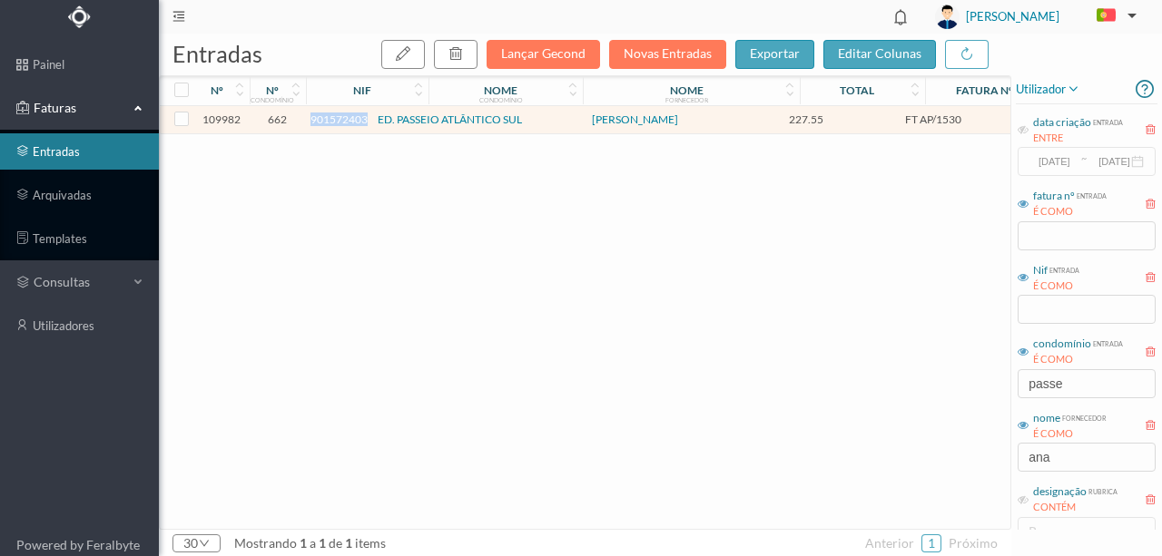
click at [352, 123] on span "901572403" at bounding box center [338, 120] width 57 height 14
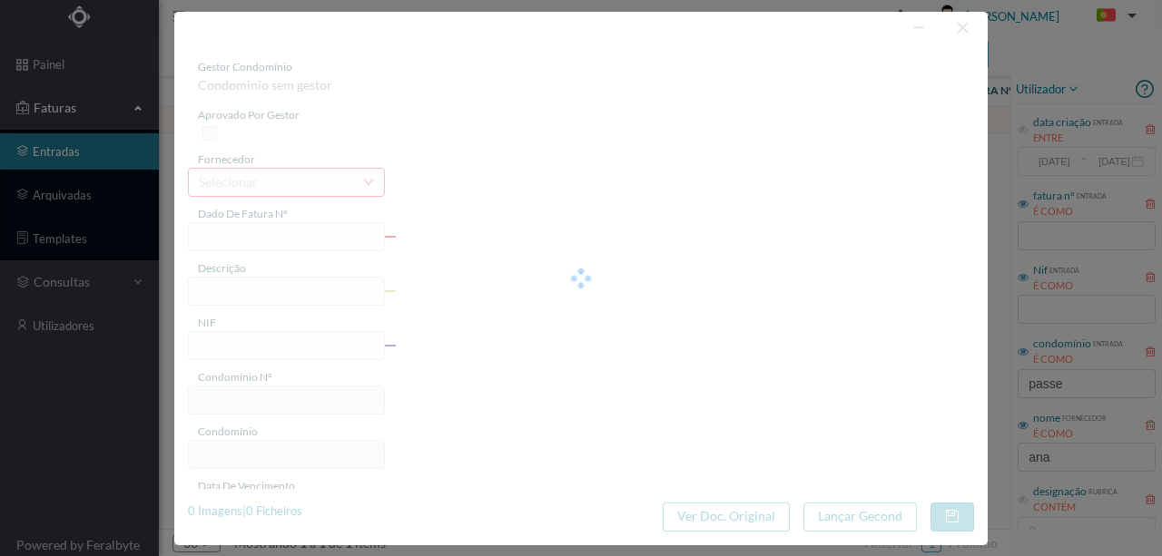
type input "FT AP/1530"
type input "901572403"
type input "2025-08-19"
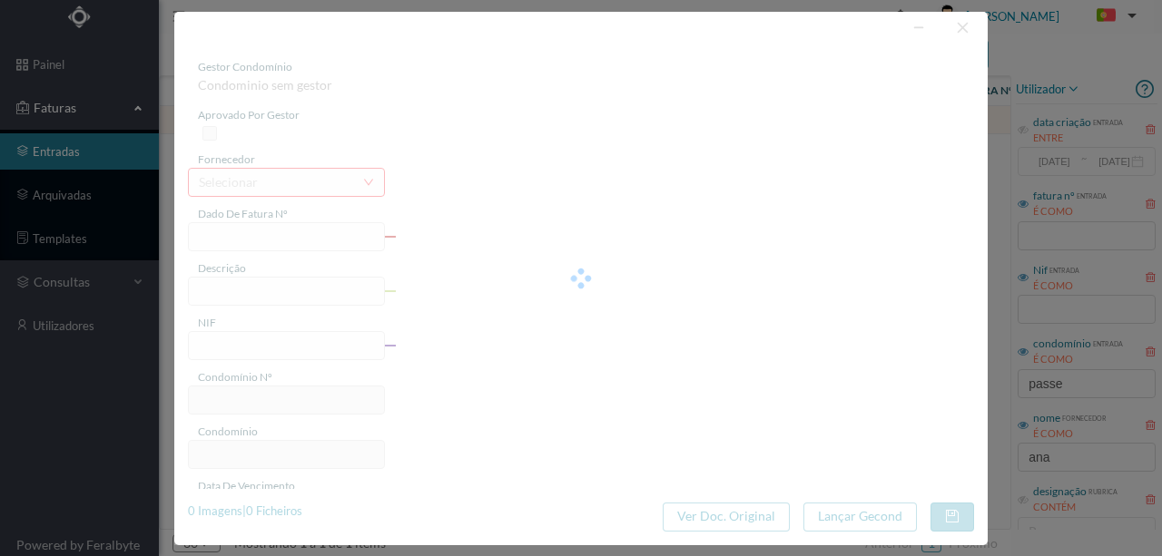
type input "227.55"
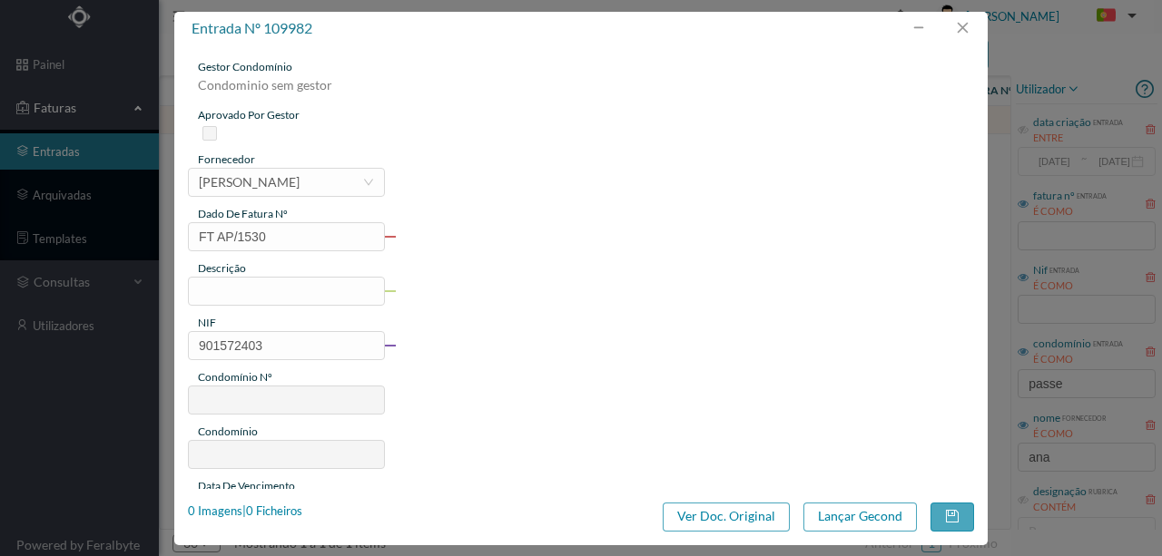
type input "662"
type input "ED. PASSEIO ATLÂNTICO SUL"
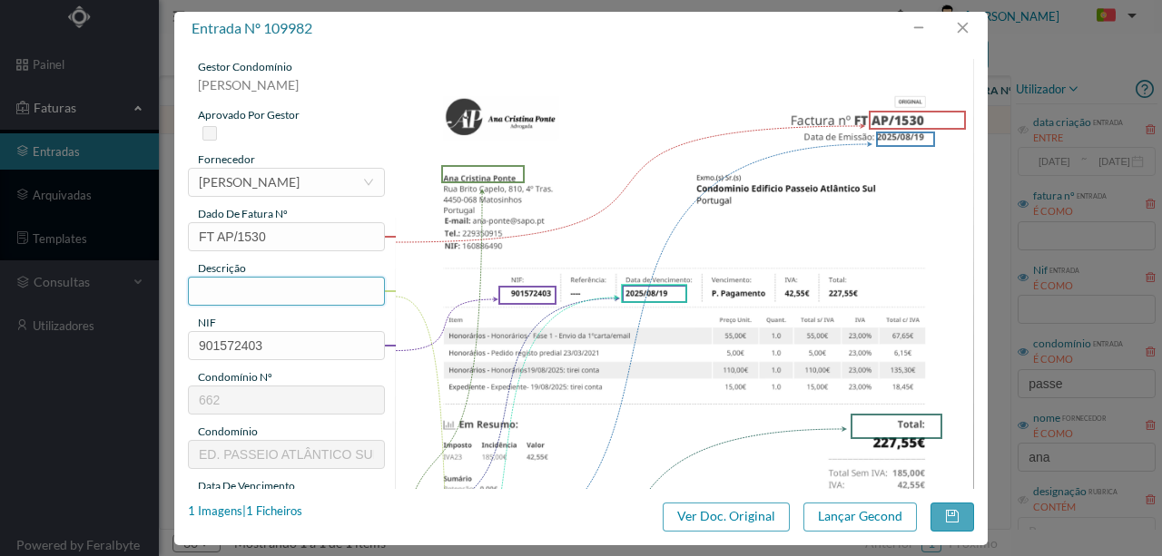
click at [216, 287] on input "text" at bounding box center [286, 291] width 197 height 29
type input "D"
click at [332, 292] on input "Despesas Processo Contencioso - Fração F" at bounding box center [286, 291] width 197 height 29
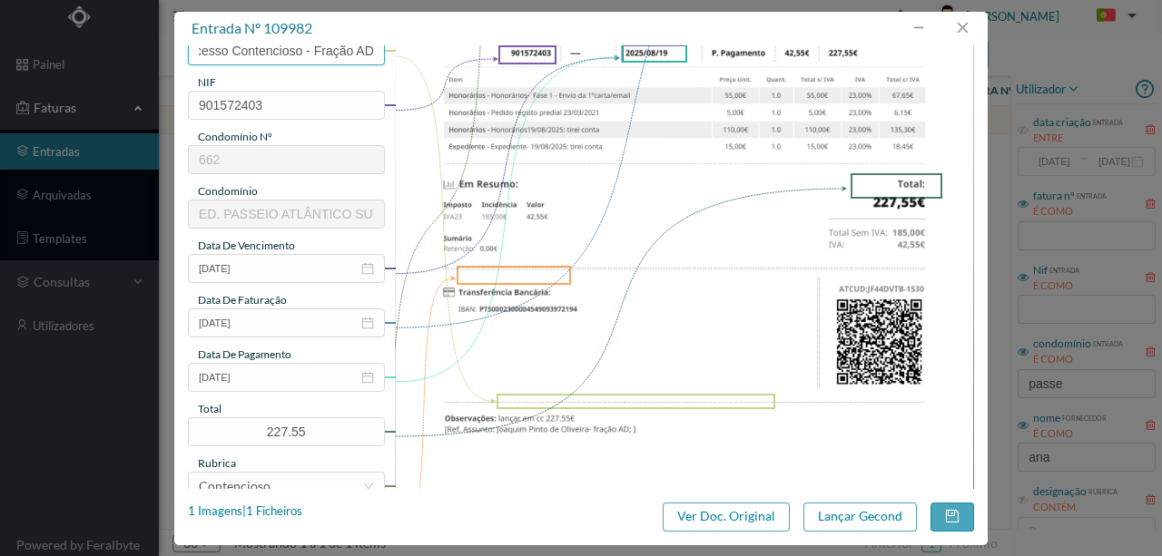
scroll to position [241, 0]
type input "Despesas Processo Contencioso - Fração AD"
click at [277, 372] on input "2025-08-19" at bounding box center [286, 376] width 197 height 29
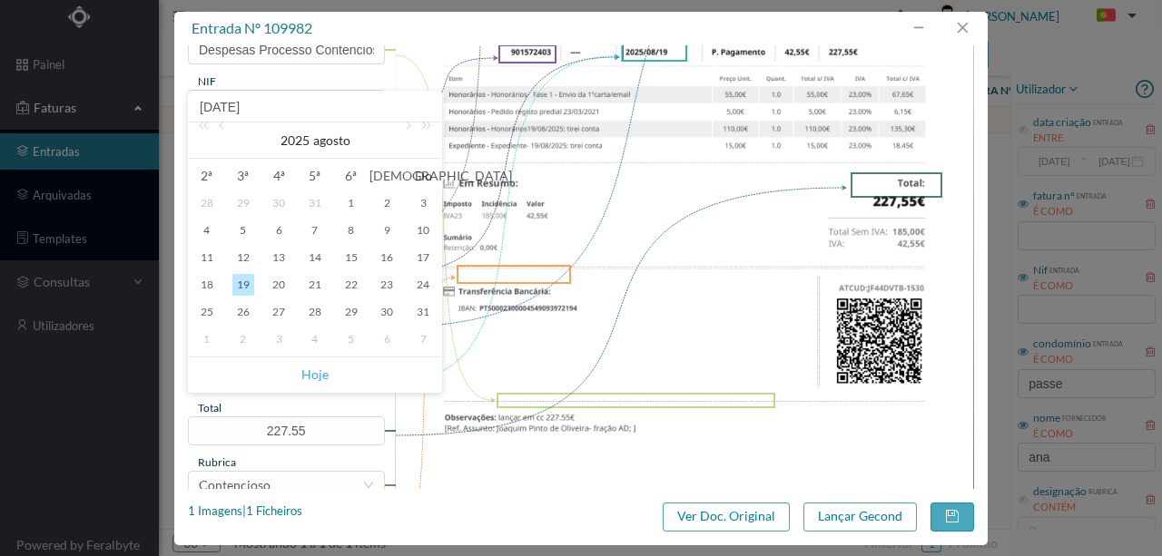
click at [303, 375] on link "Hoje" at bounding box center [314, 375] width 27 height 34
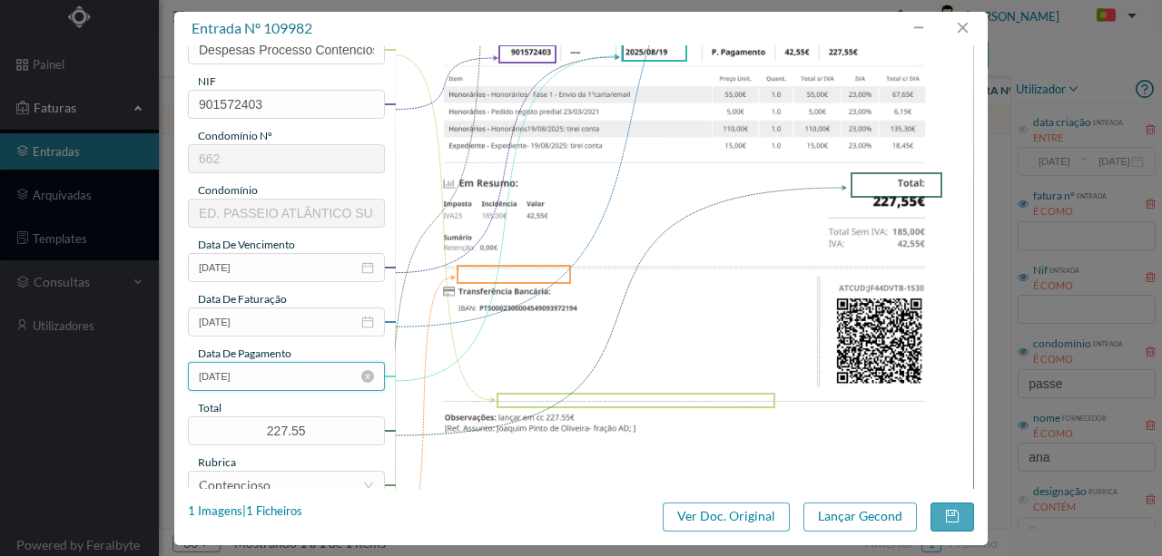
click at [272, 378] on input "[DATE]" at bounding box center [286, 376] width 197 height 29
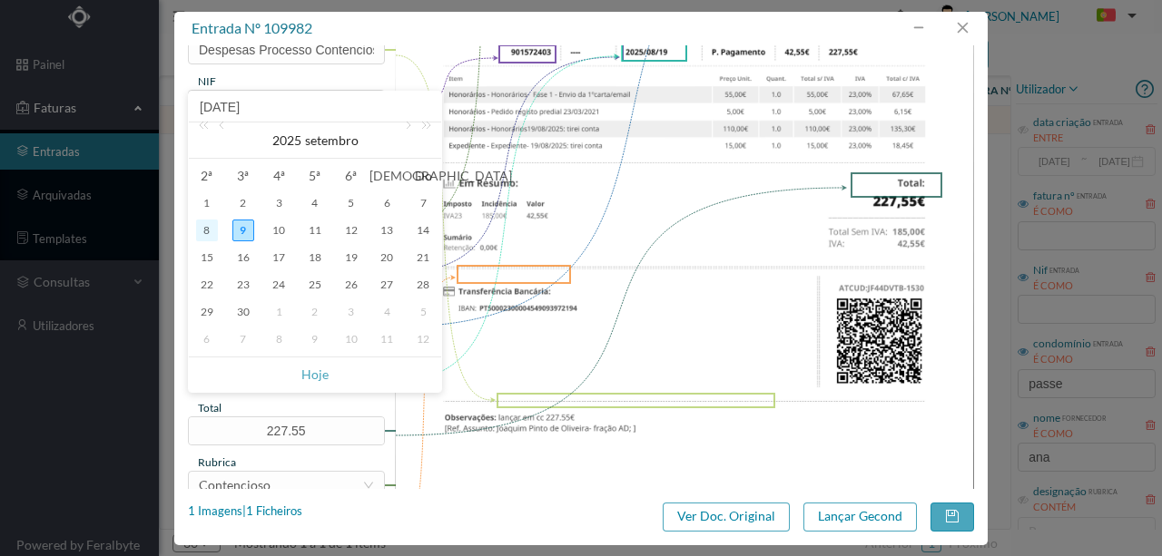
click at [211, 232] on div "8" at bounding box center [207, 231] width 22 height 22
type input "[DATE]"
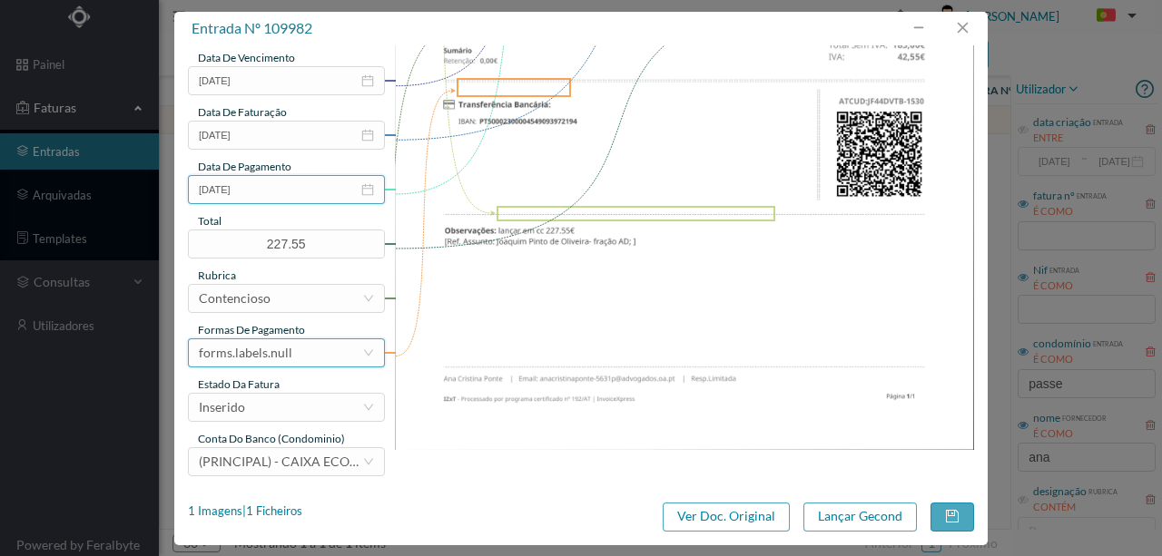
scroll to position [429, 0]
click at [309, 349] on div "forms.labels.null" at bounding box center [280, 352] width 163 height 27
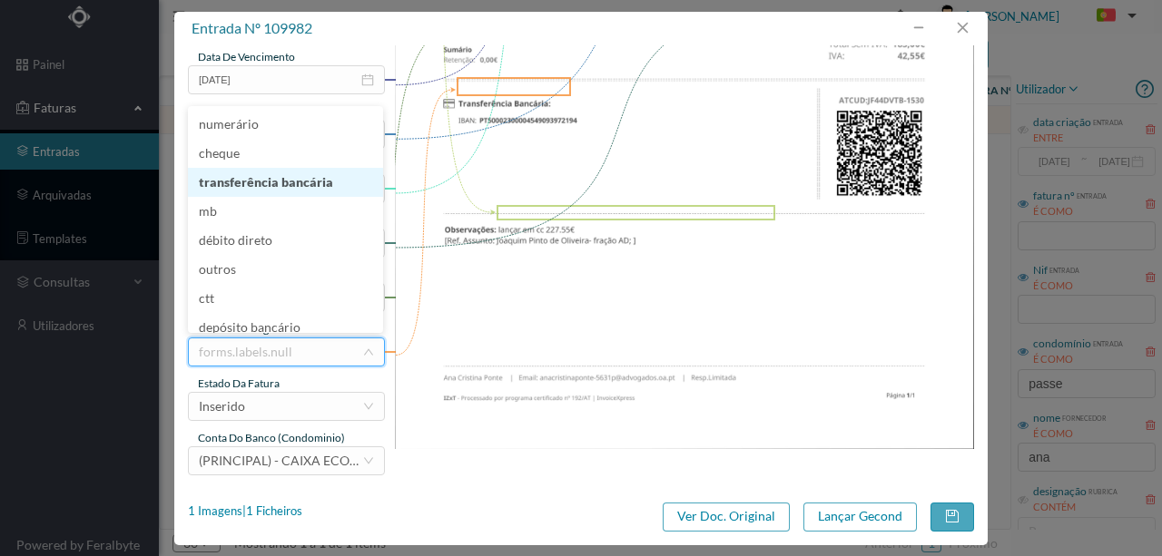
click at [279, 184] on li "transferência bancária" at bounding box center [285, 182] width 195 height 29
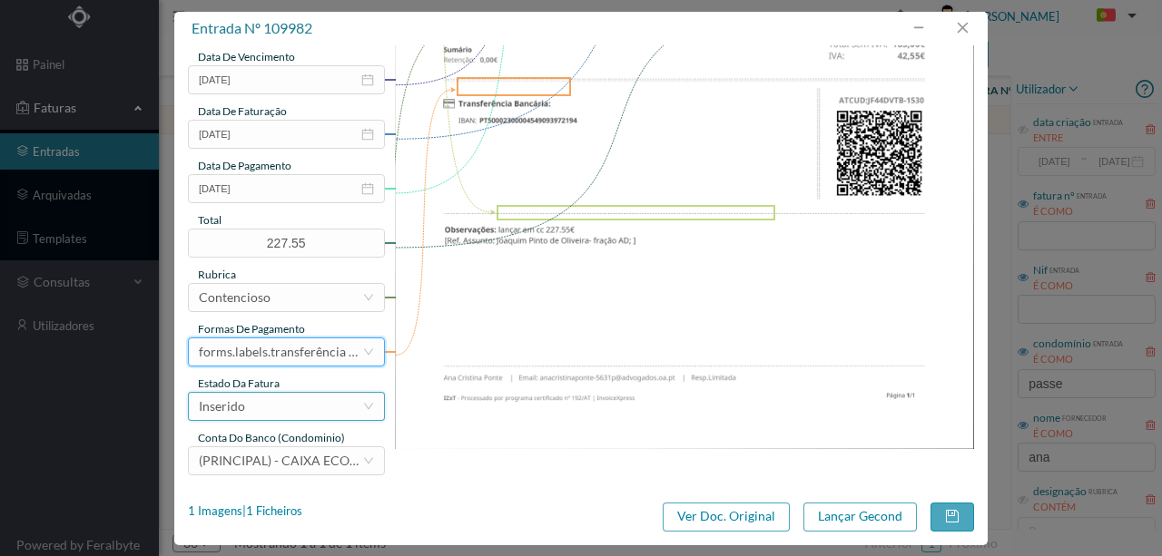
click at [287, 408] on div "Inserido" at bounding box center [280, 406] width 163 height 27
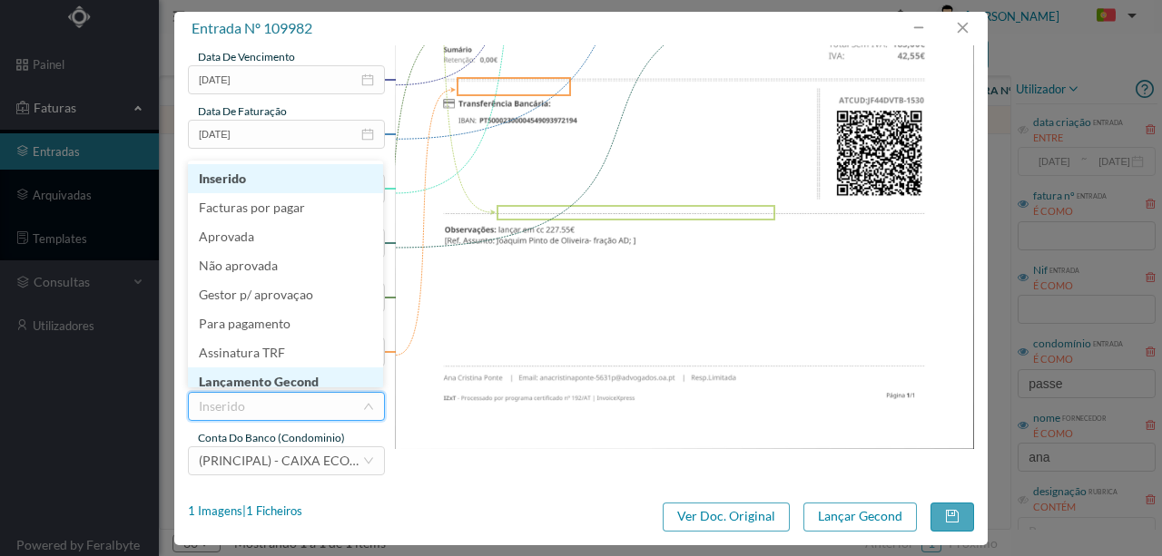
scroll to position [9, 0]
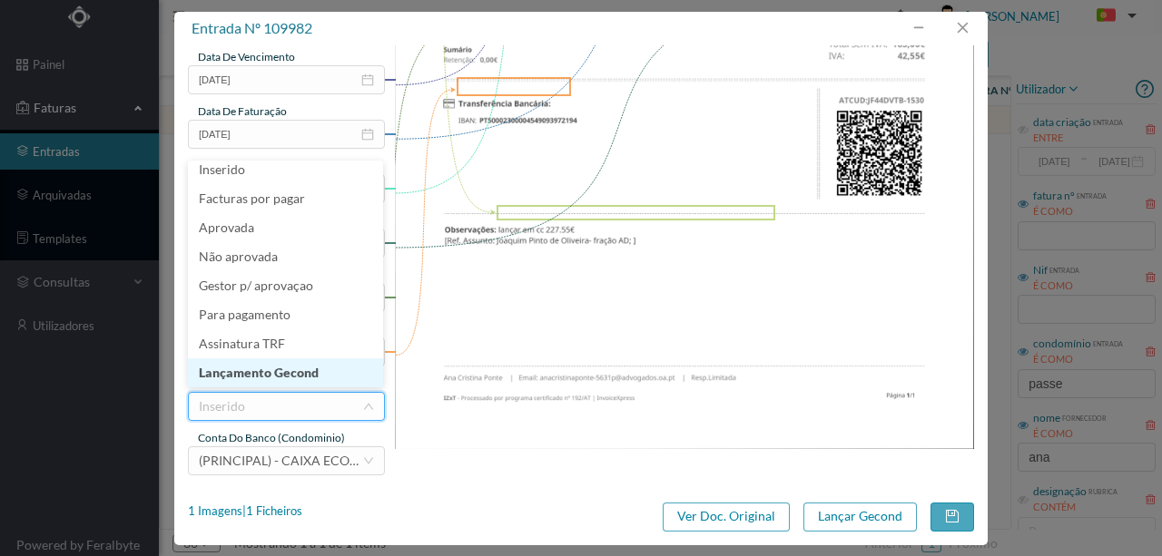
click at [294, 373] on li "Lançamento Gecond" at bounding box center [285, 373] width 195 height 29
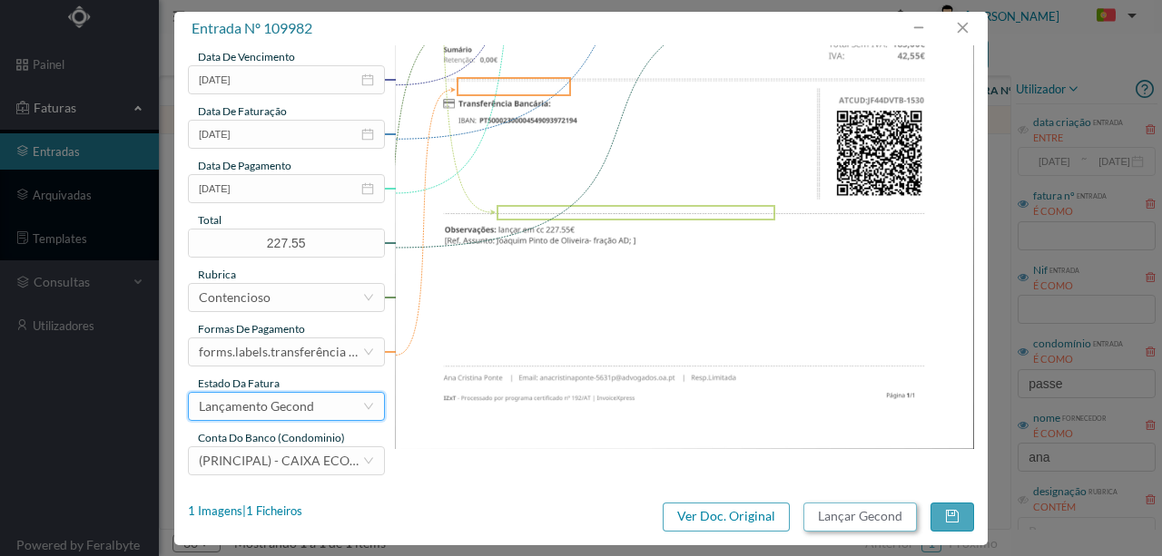
click at [838, 521] on button "Lançar Gecond" at bounding box center [859, 517] width 113 height 29
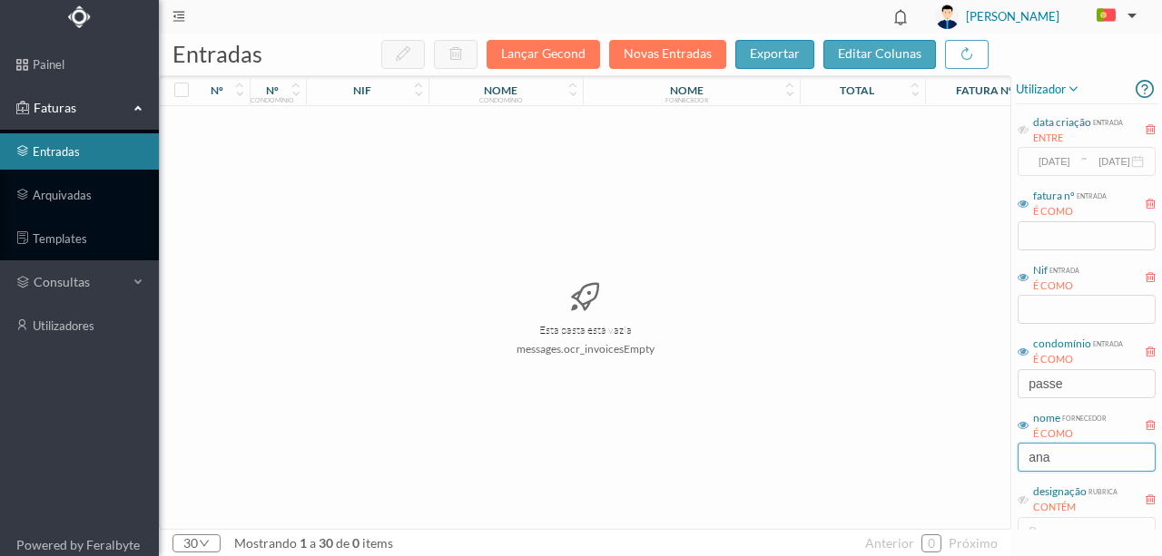
drag, startPoint x: 1075, startPoint y: 463, endPoint x: 888, endPoint y: 458, distance: 187.0
click at [886, 457] on div "entradas Lançar Gecond Novas Entradas exportar editar colunas nº nº condomínio …" at bounding box center [660, 295] width 1003 height 523
type input "FACT"
drag, startPoint x: 1071, startPoint y: 388, endPoint x: 928, endPoint y: 387, distance: 143.4
click at [928, 387] on div "entradas Lançar Gecond Novas Entradas exportar editar colunas nº nº condomínio …" at bounding box center [660, 295] width 1003 height 523
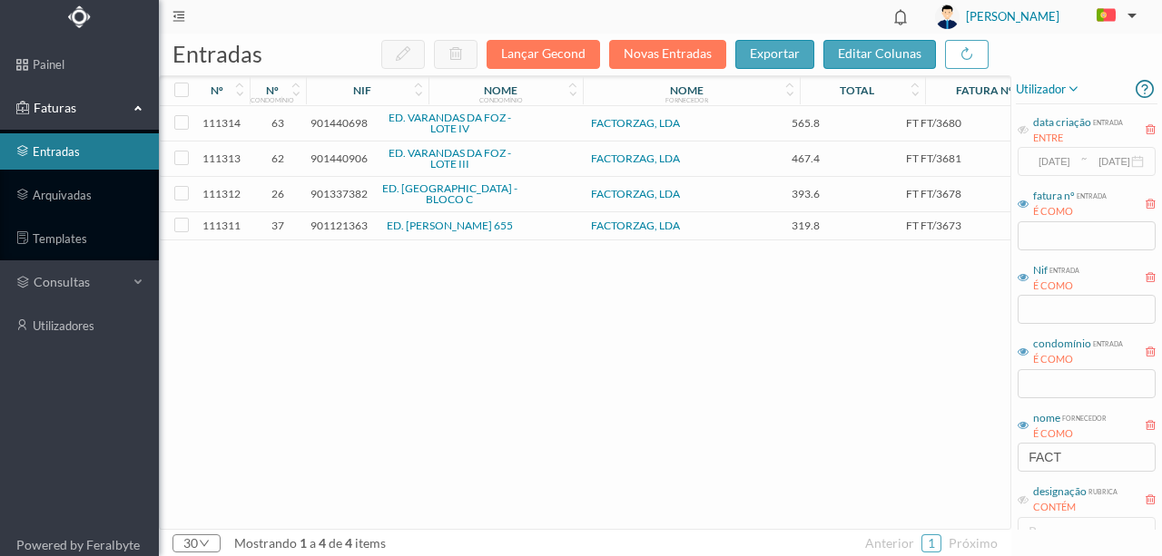
click at [348, 229] on span "901121363" at bounding box center [338, 226] width 57 height 14
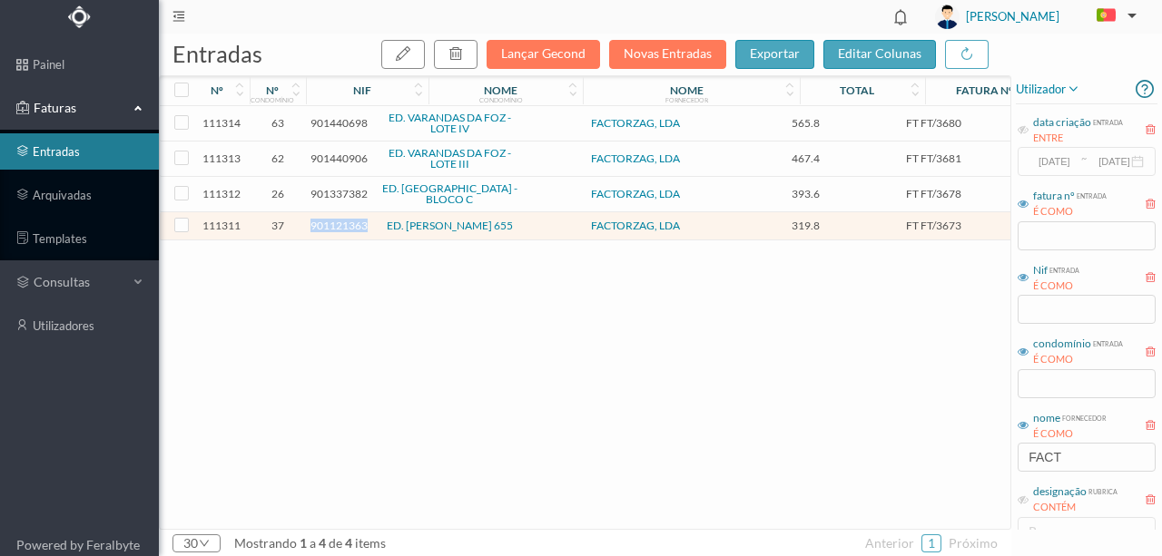
click at [348, 229] on span "901121363" at bounding box center [338, 226] width 57 height 14
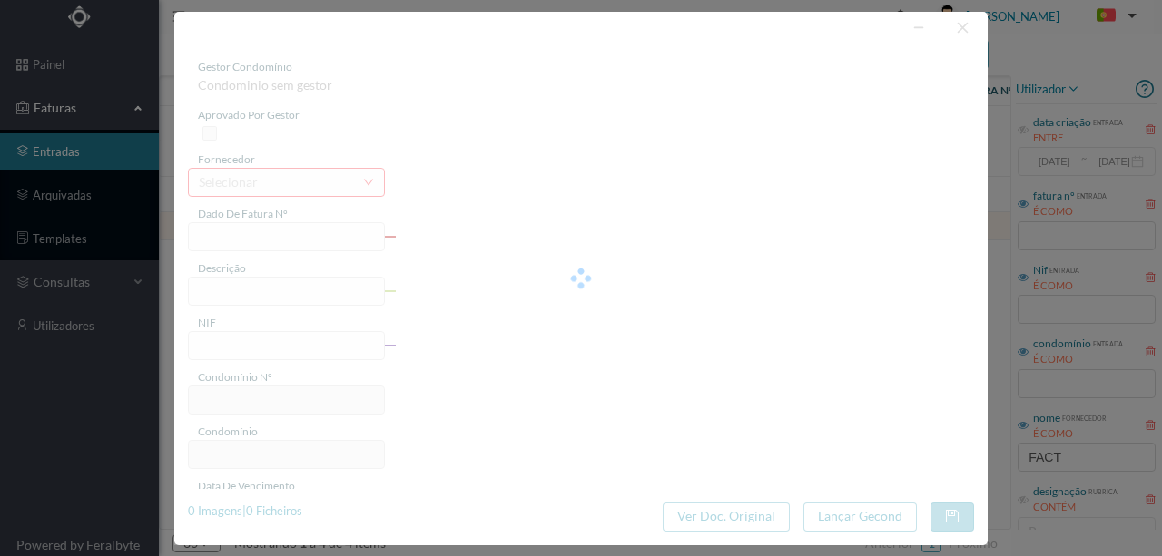
type input "FT FT/3673"
type input "Serviço de Controlo de Pragas"
type input "901121363"
type input "[DATE]"
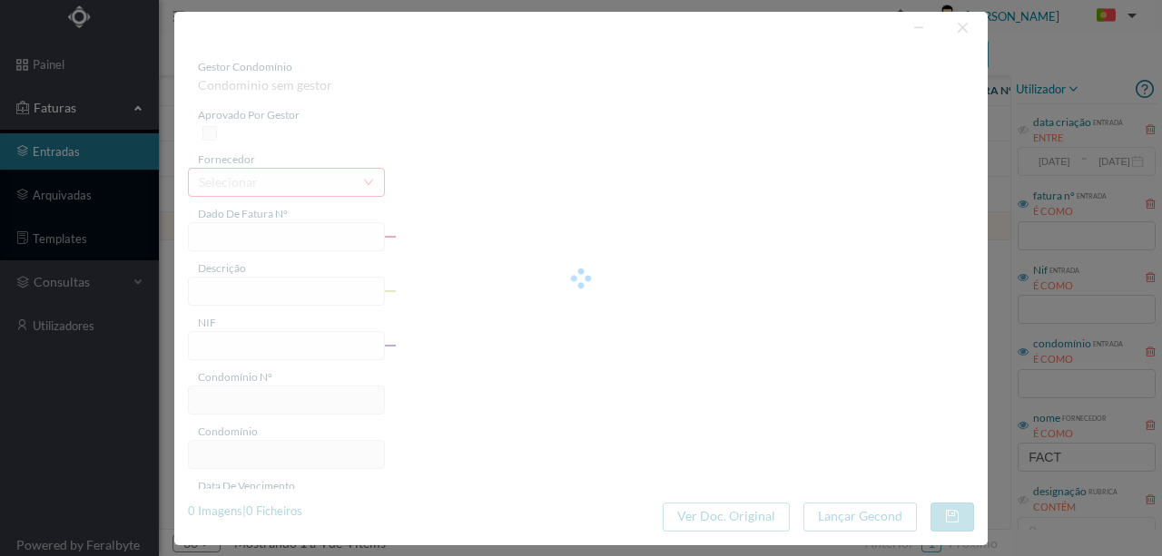
type input "[DATE]"
type input "319.80"
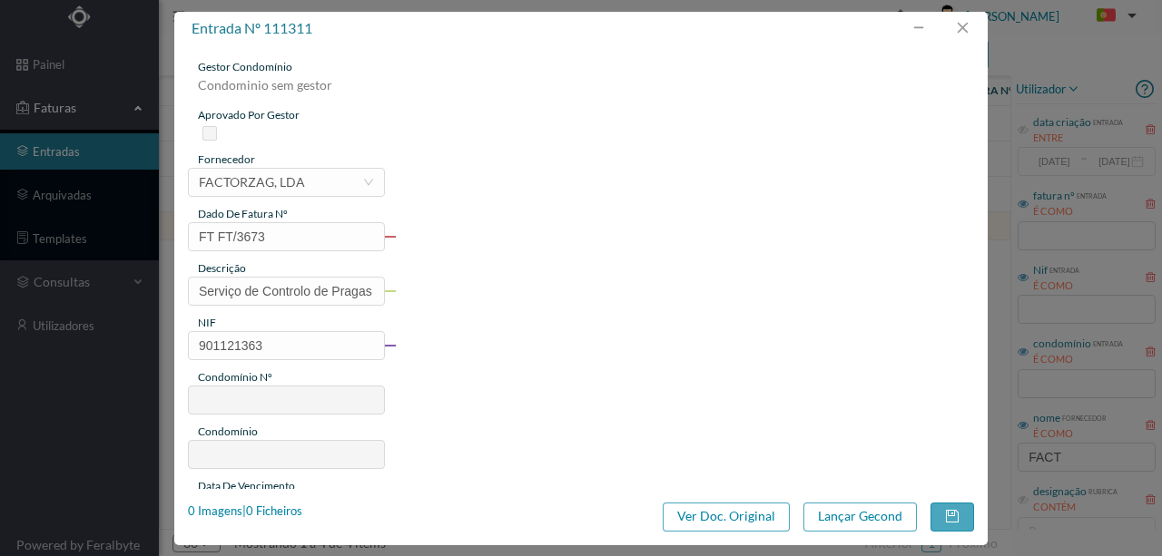
type input "37"
type input "ED. MOUZINHO ALBUQUERQUE 655"
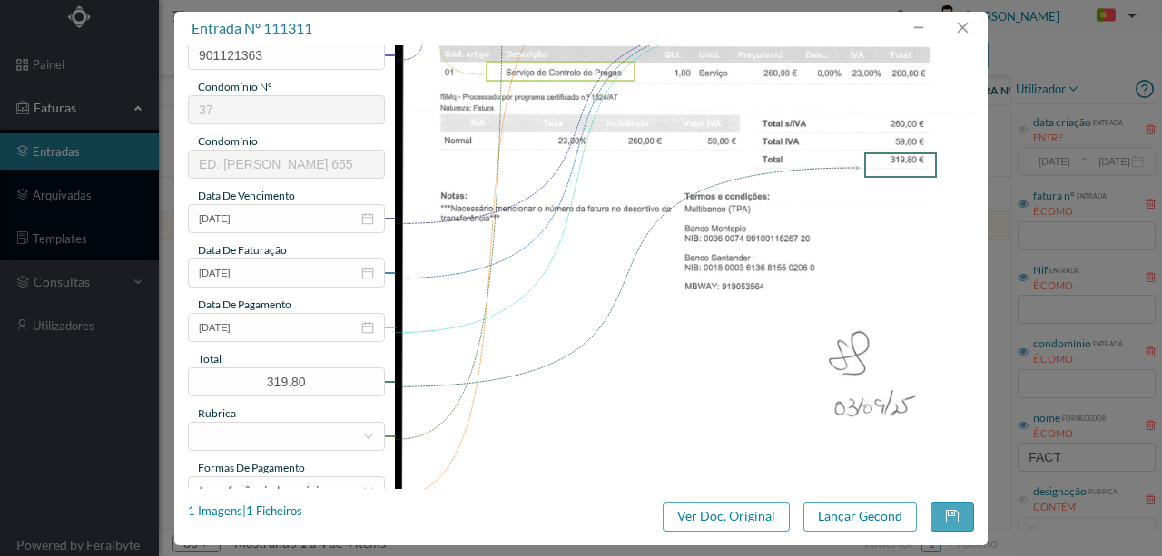
scroll to position [302, 0]
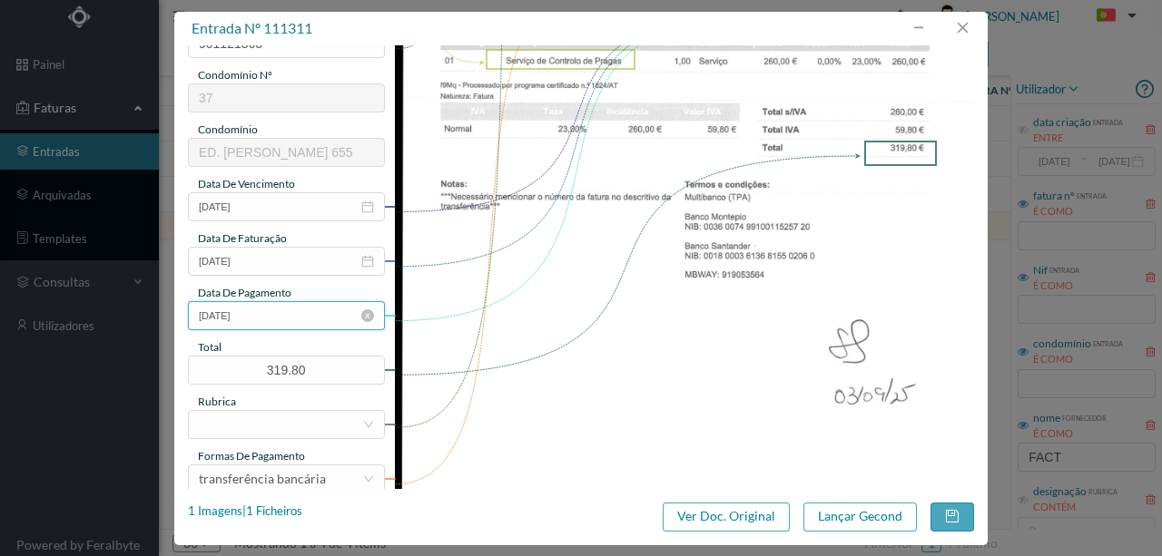
click at [287, 323] on input "[DATE]" at bounding box center [286, 315] width 197 height 29
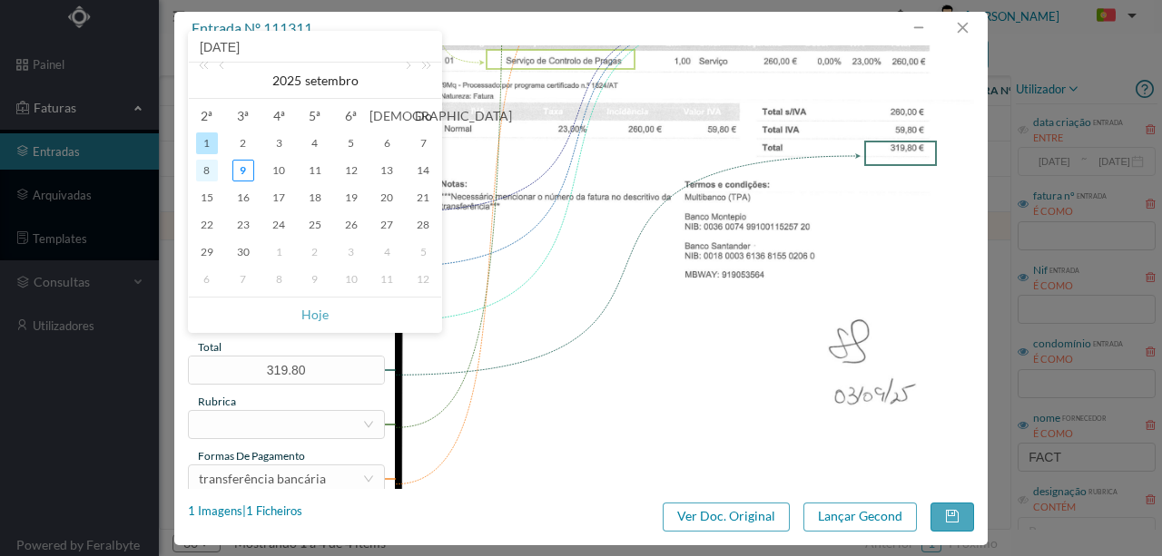
click at [205, 171] on div "8" at bounding box center [207, 171] width 22 height 22
type input "[DATE]"
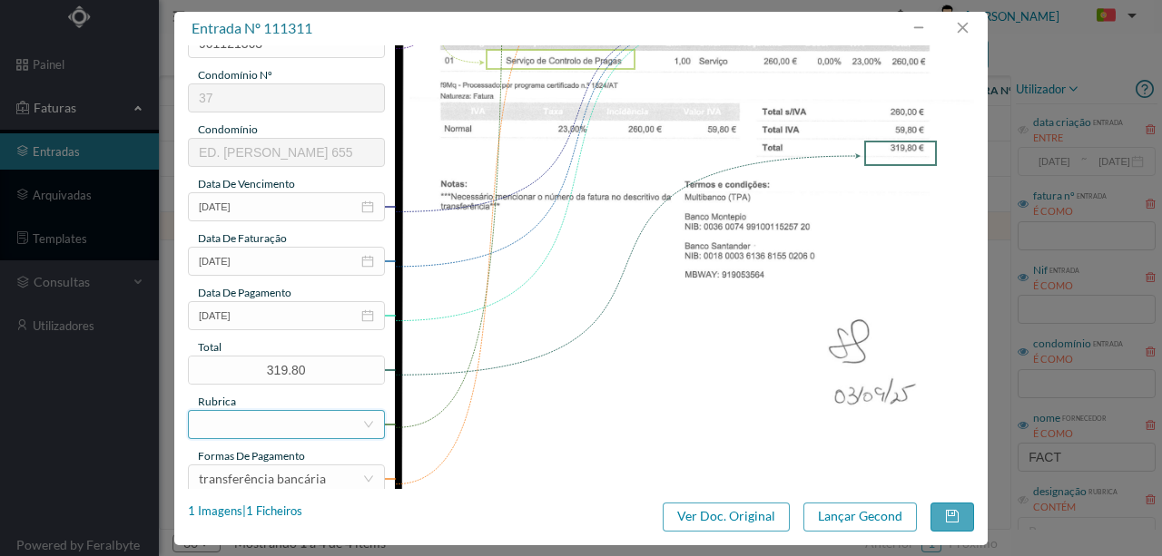
click at [236, 427] on div at bounding box center [280, 424] width 163 height 27
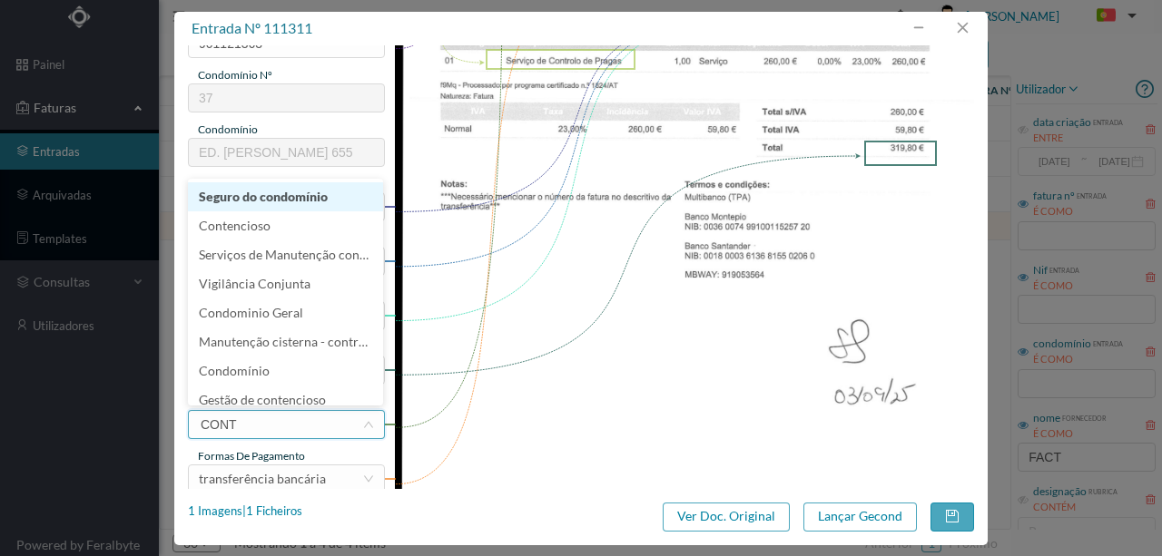
type input "CONTR"
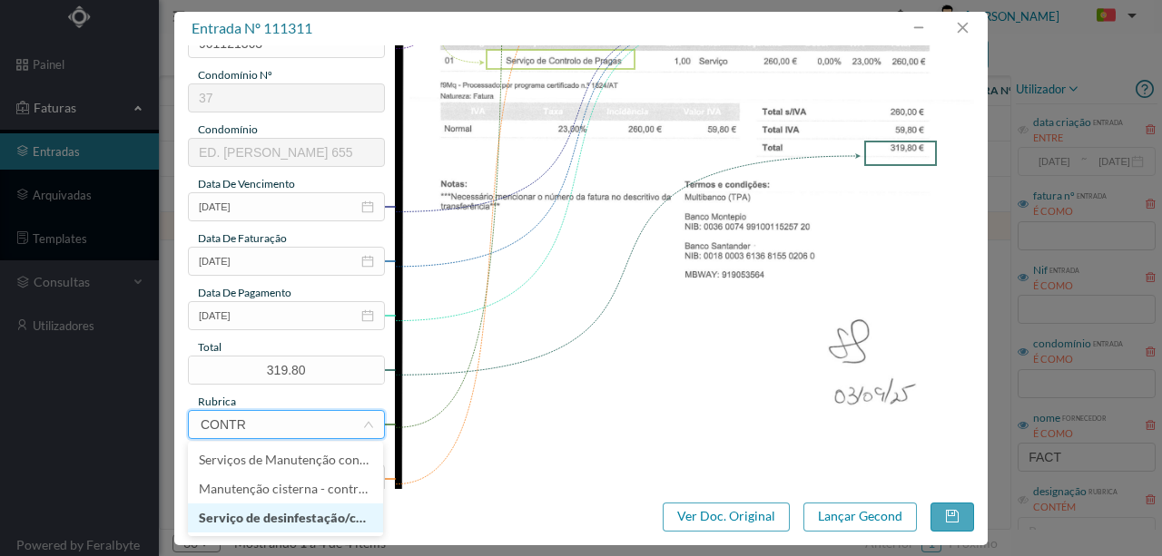
click at [226, 525] on li "Serviço de desinfestação/controlo de pragas" at bounding box center [285, 518] width 195 height 29
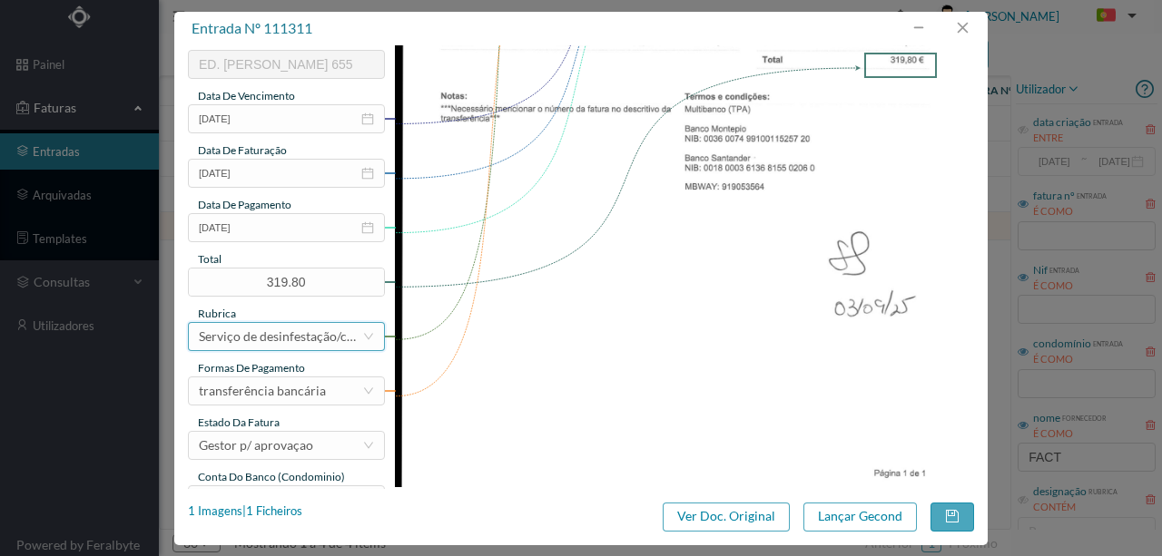
scroll to position [429, 0]
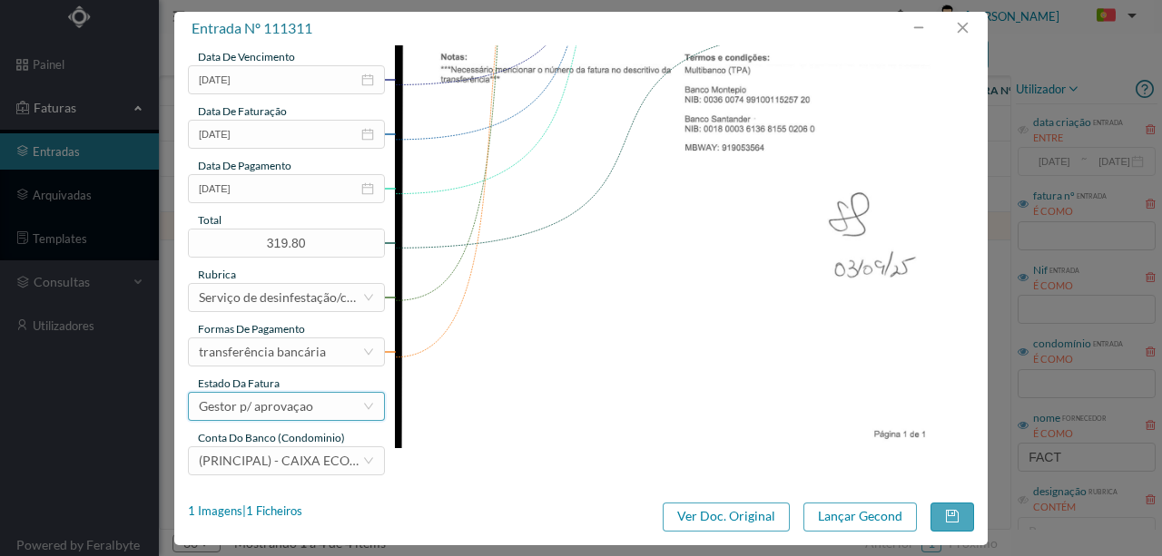
click at [255, 405] on div "Gestor p/ aprovaçao" at bounding box center [256, 406] width 114 height 27
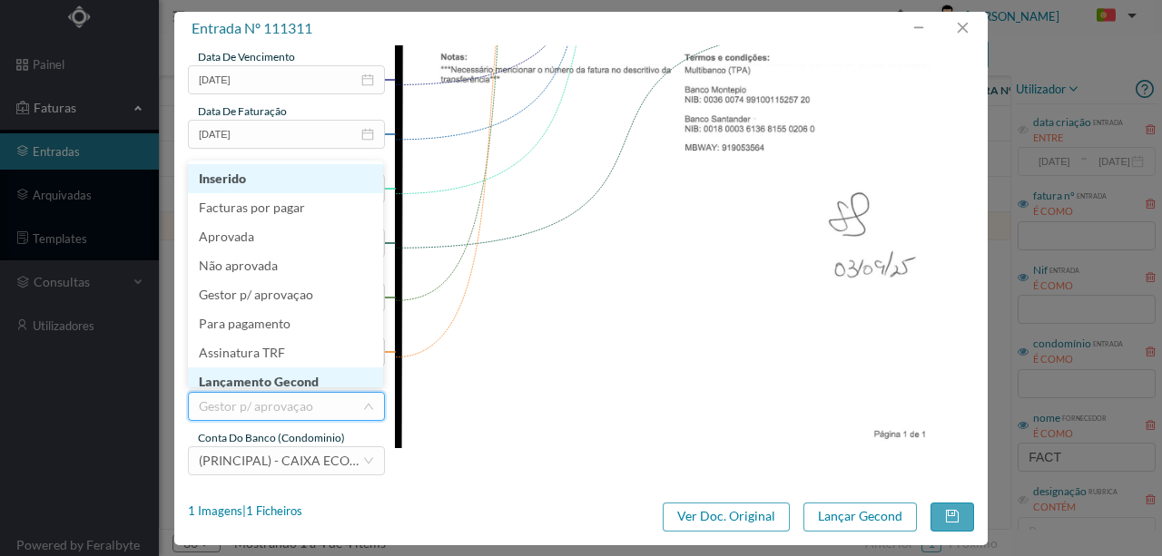
scroll to position [9, 0]
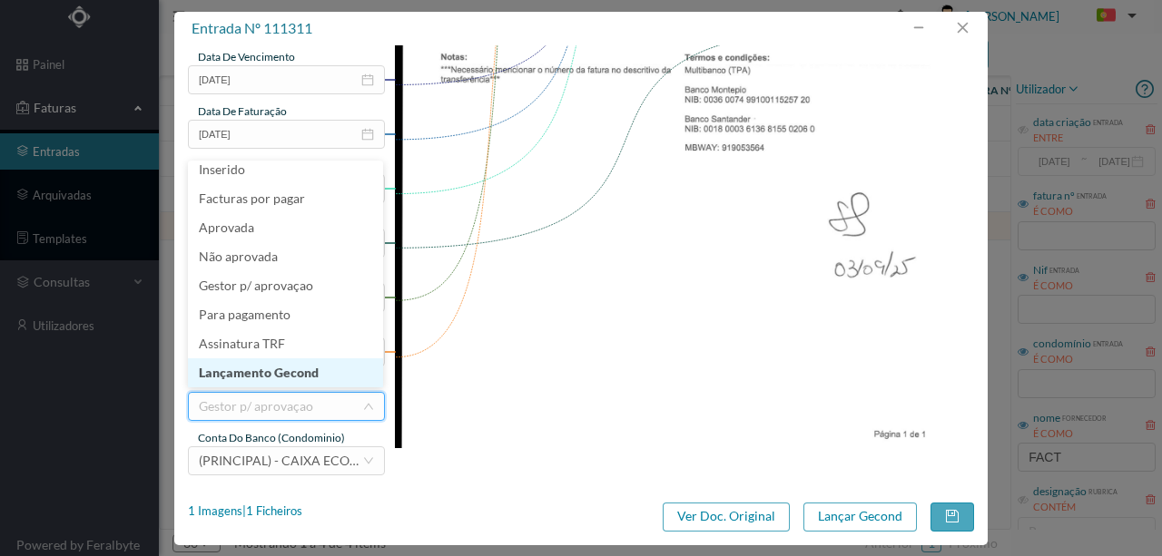
click at [285, 377] on li "Lançamento Gecond" at bounding box center [285, 373] width 195 height 29
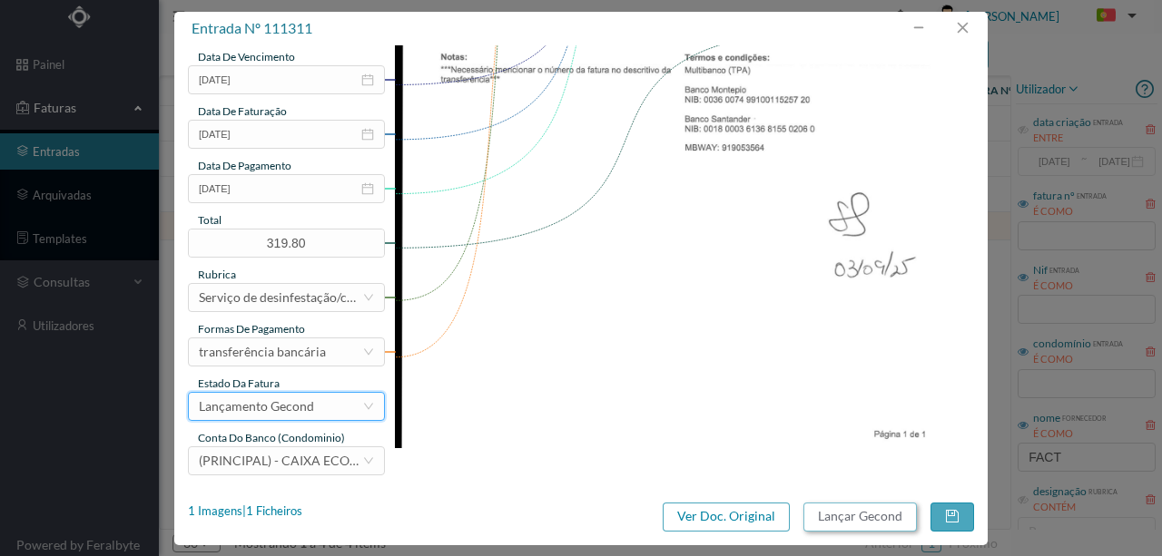
click at [859, 519] on button "Lançar Gecond" at bounding box center [859, 517] width 113 height 29
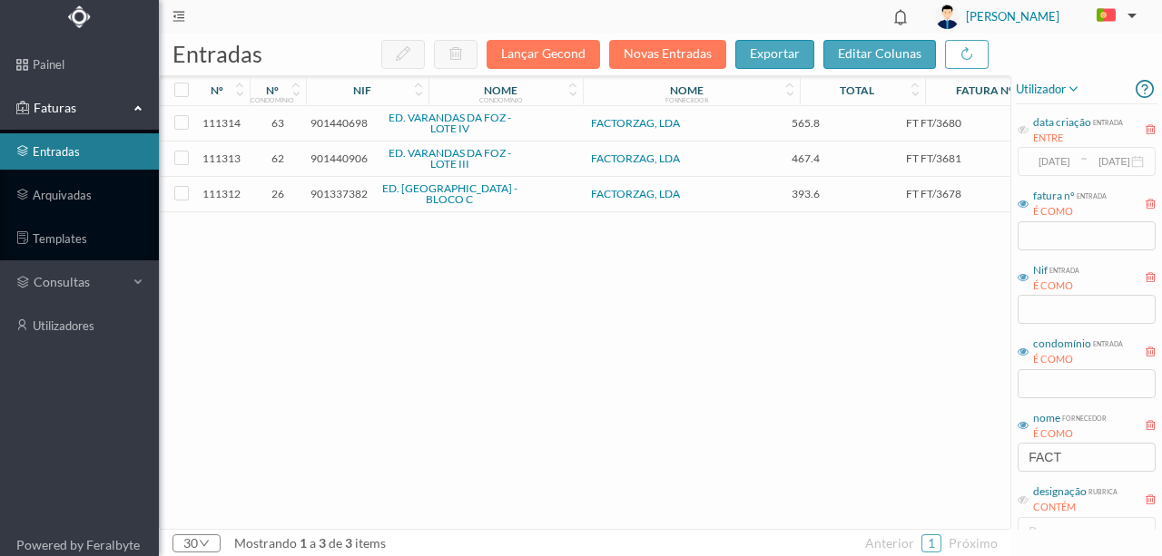
click at [342, 192] on span "901337382" at bounding box center [338, 194] width 57 height 14
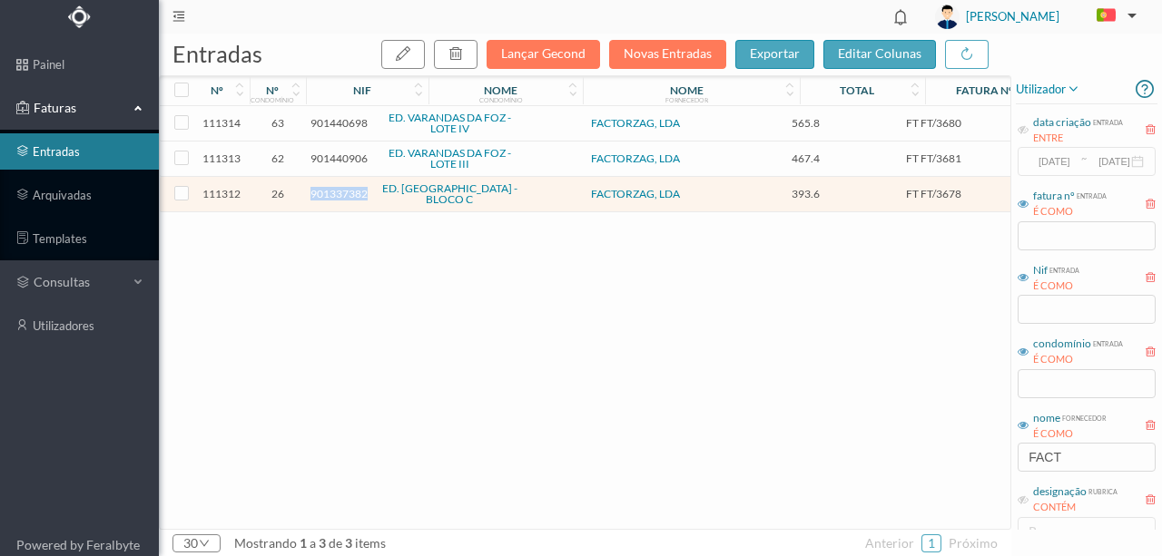
click at [342, 192] on span "901337382" at bounding box center [338, 194] width 57 height 14
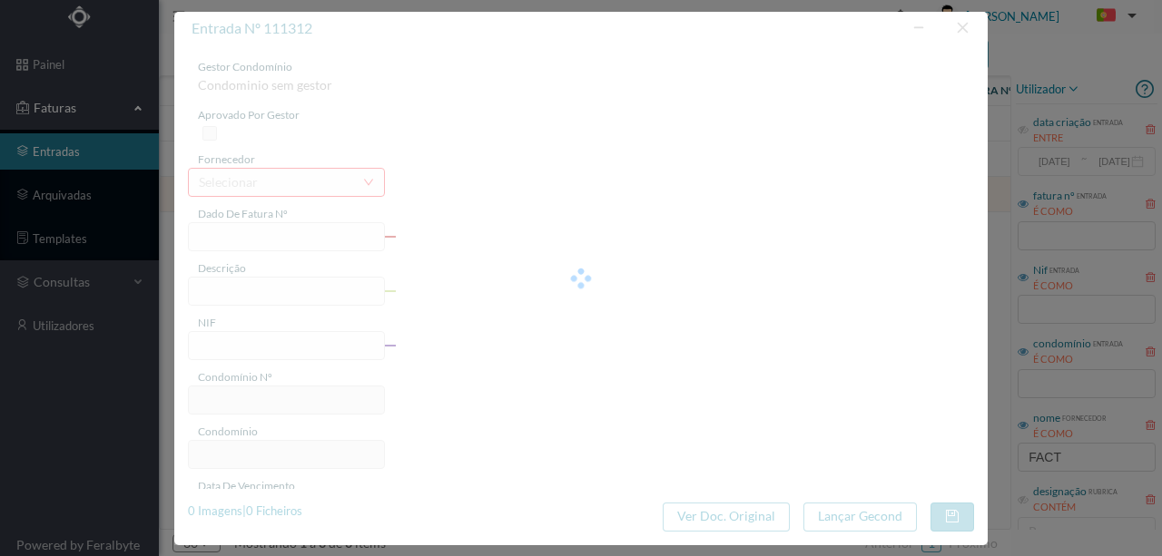
type input "FT FT/3678"
type input "Serviço de Controlo de Pragas"
type input "901337382"
type input "[DATE]"
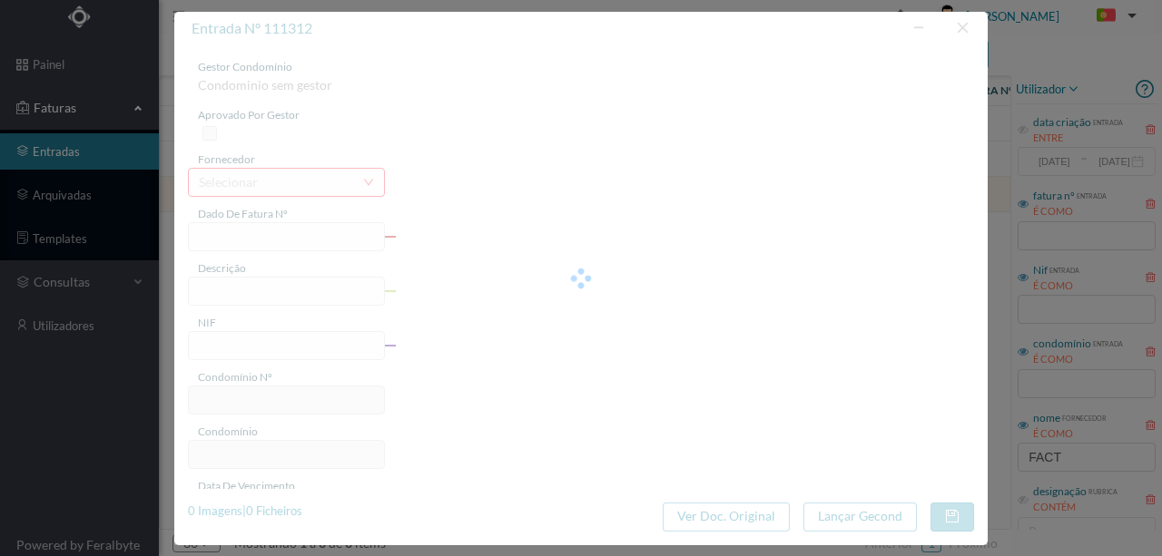
type input "[DATE]"
type input "393.60"
type input "26"
type input "ED. [GEOGRAPHIC_DATA] - BLOCO C"
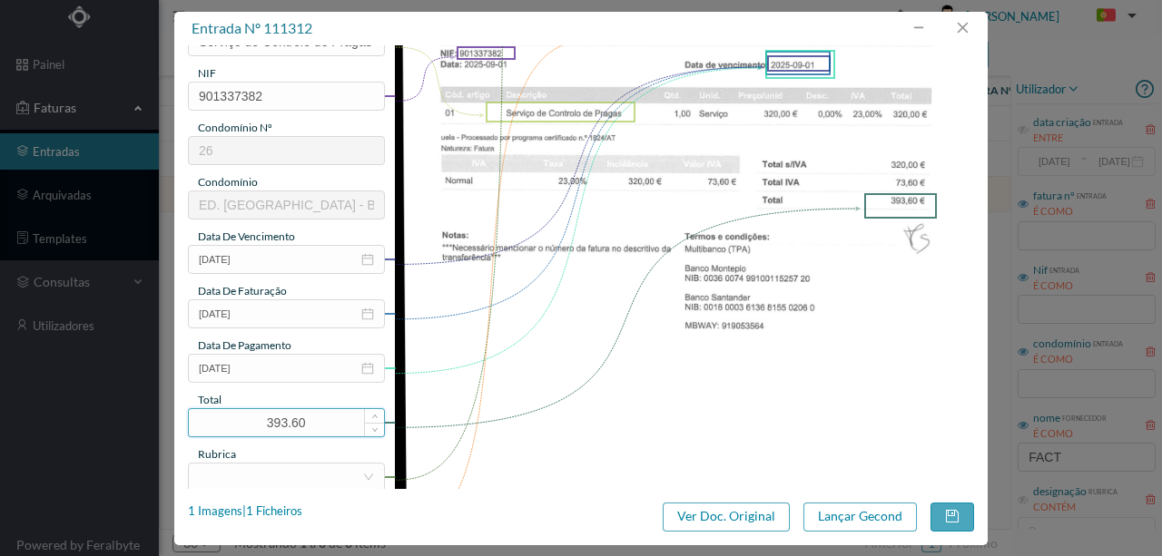
scroll to position [302, 0]
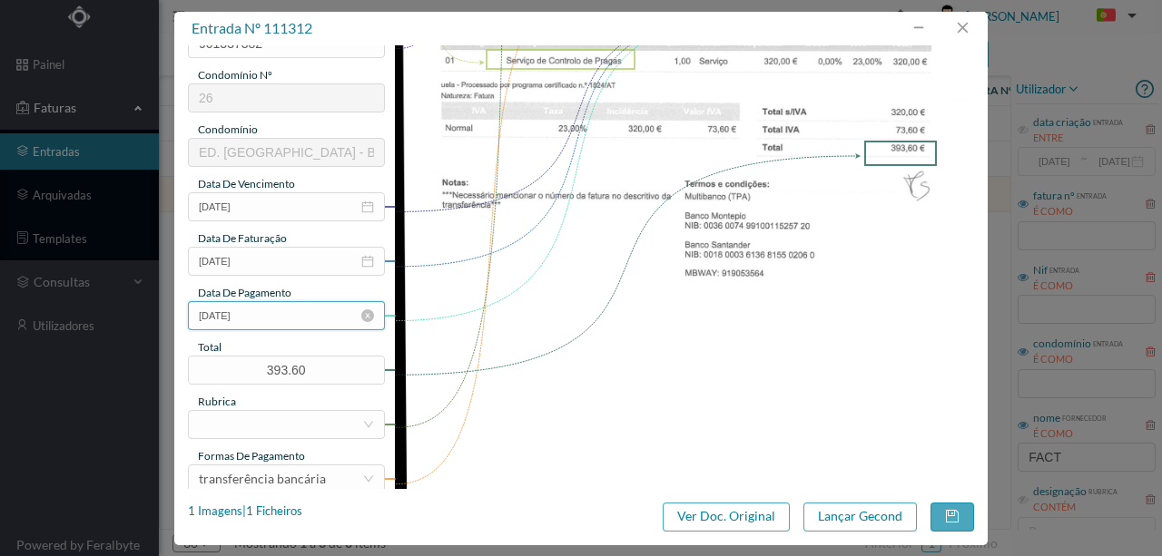
click at [280, 319] on input "[DATE]" at bounding box center [286, 315] width 197 height 29
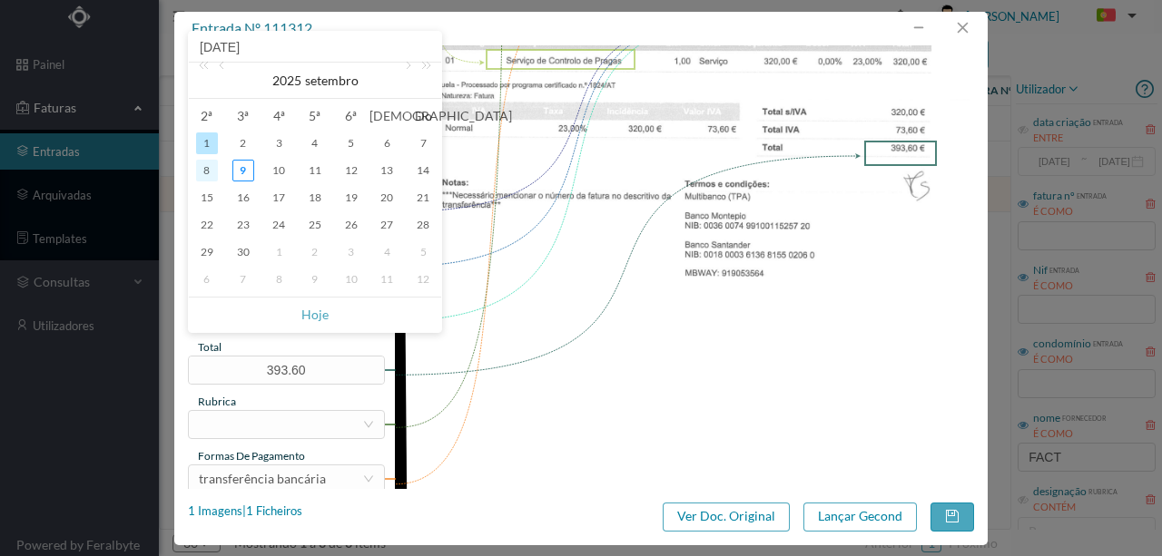
click at [209, 168] on div "8" at bounding box center [207, 171] width 22 height 22
type input "[DATE]"
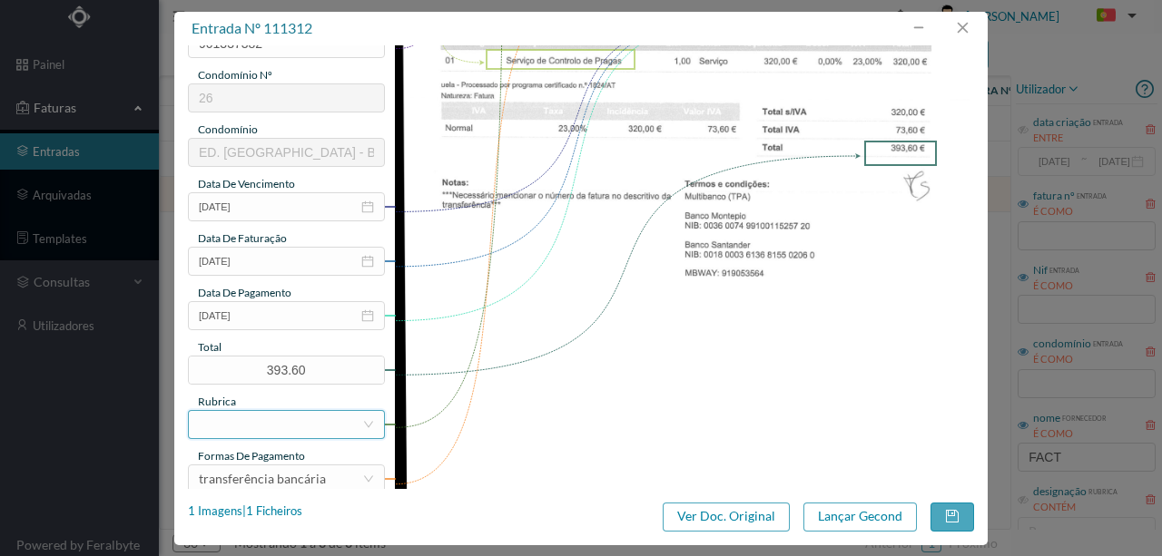
click at [226, 419] on div at bounding box center [280, 424] width 163 height 27
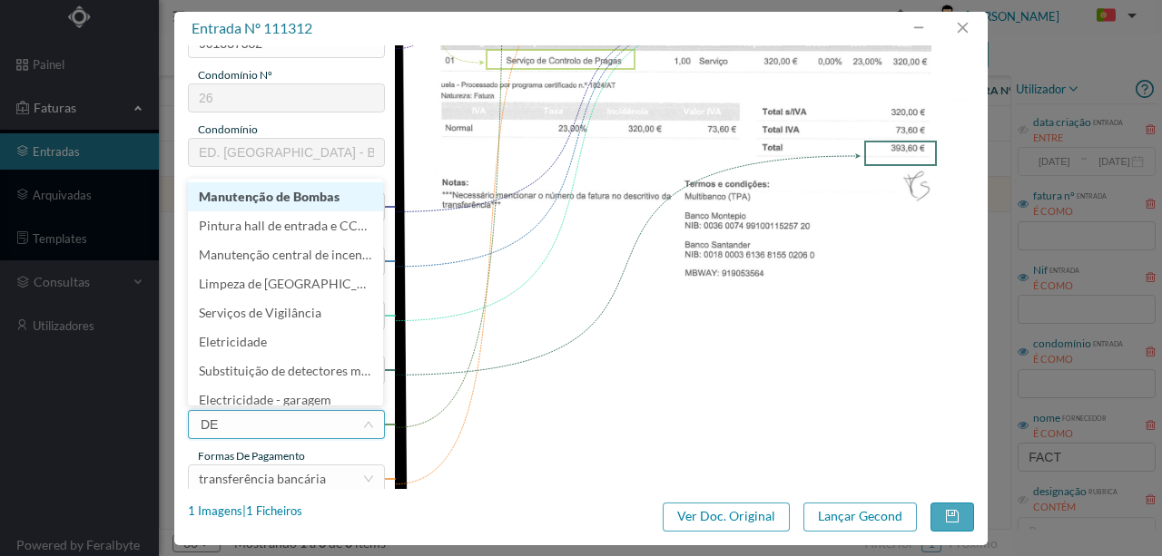
type input "DES"
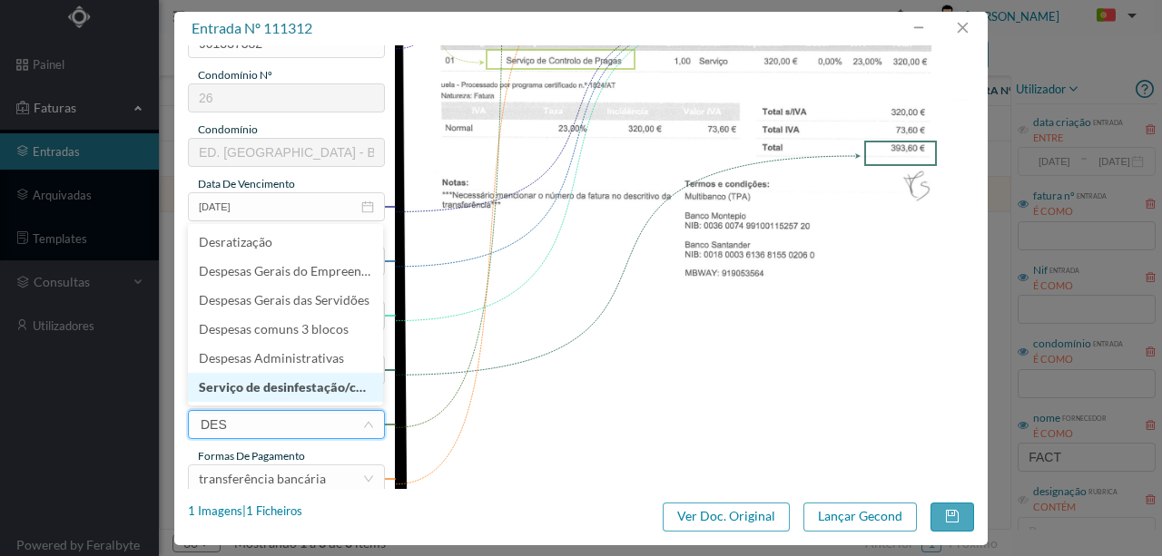
click at [300, 388] on li "Serviço de desinfestação/controlo de pragas" at bounding box center [285, 387] width 195 height 29
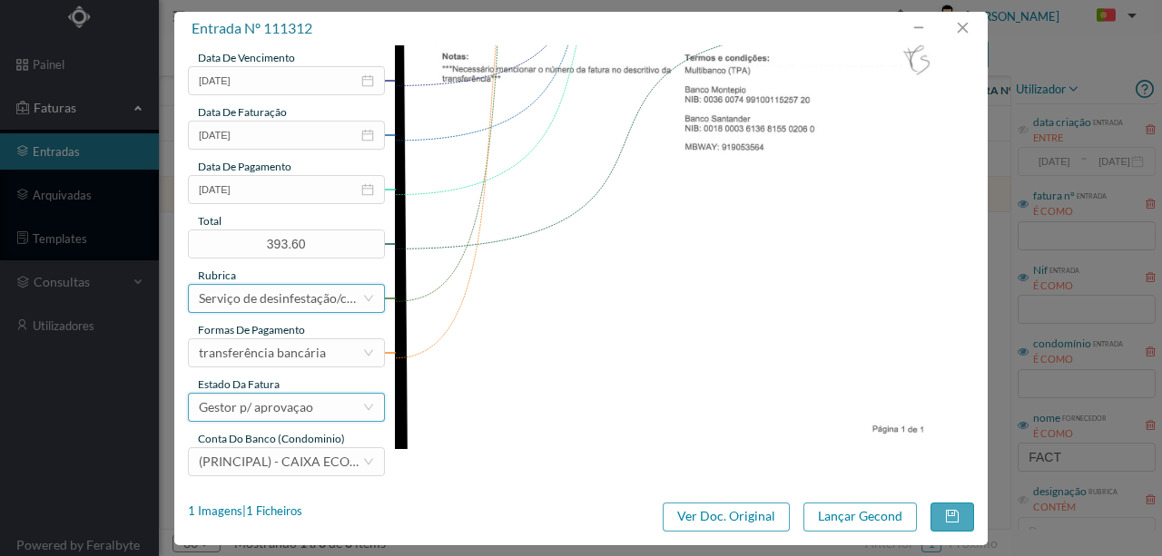
scroll to position [429, 0]
click at [286, 403] on div "Gestor p/ aprovaçao" at bounding box center [256, 406] width 114 height 27
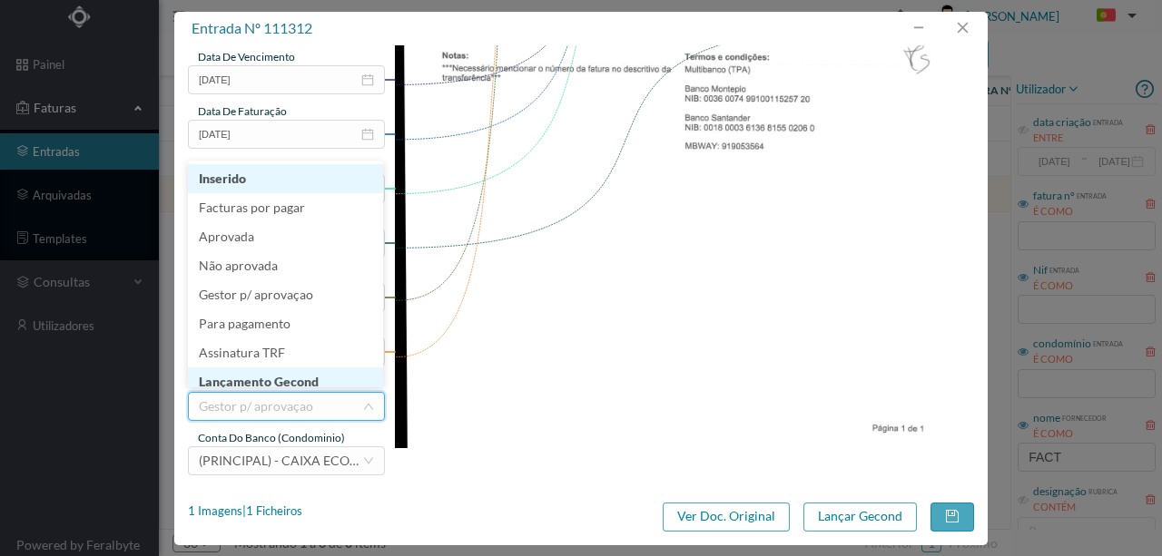
scroll to position [9, 0]
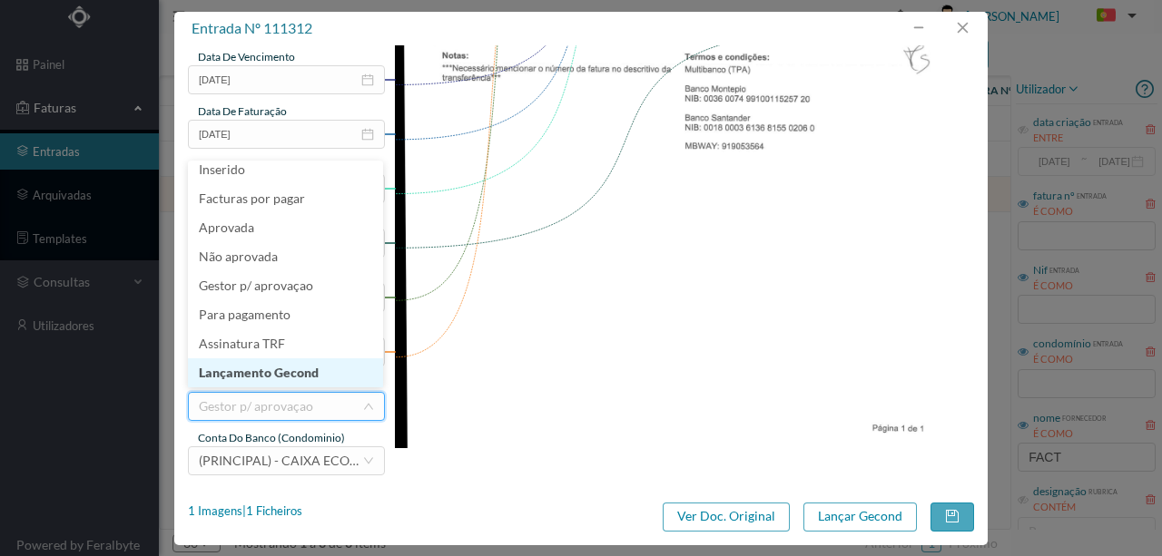
click at [269, 378] on li "Lançamento Gecond" at bounding box center [285, 373] width 195 height 29
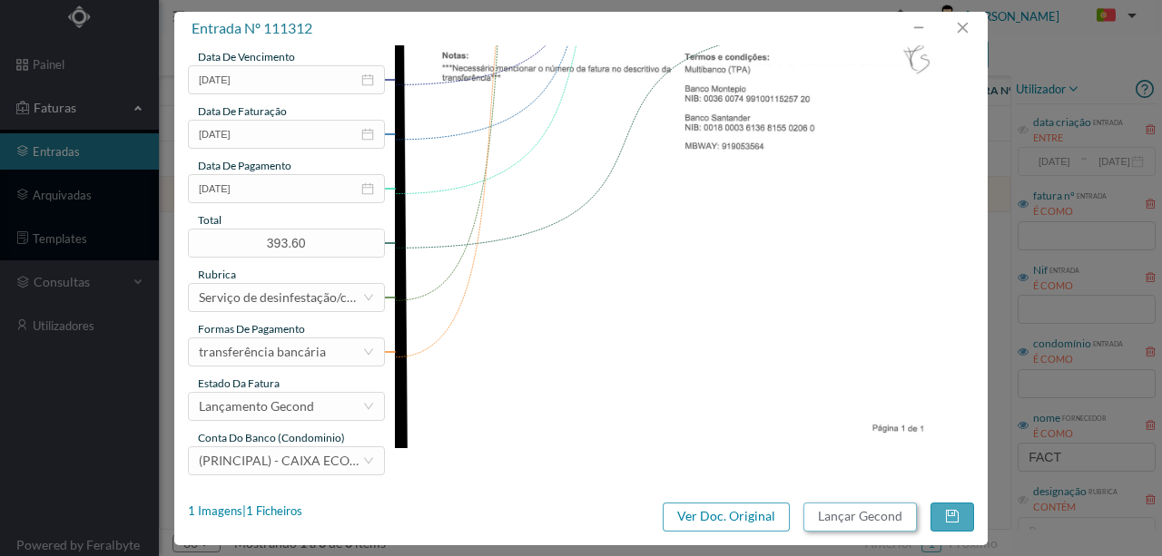
click at [837, 521] on button "Lançar Gecond" at bounding box center [859, 517] width 113 height 29
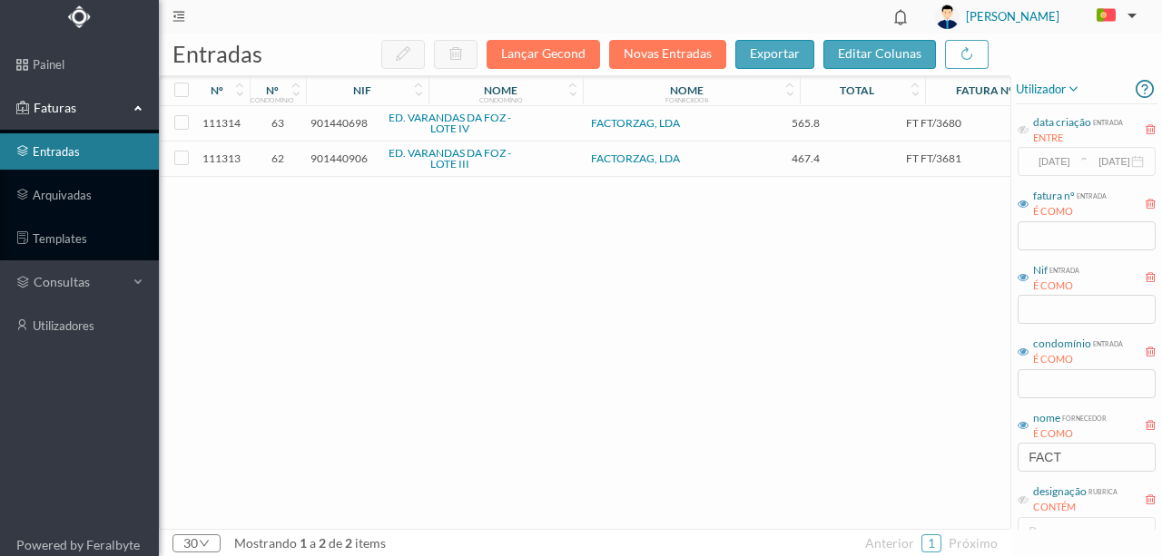
click at [347, 158] on span "901440906" at bounding box center [338, 159] width 57 height 14
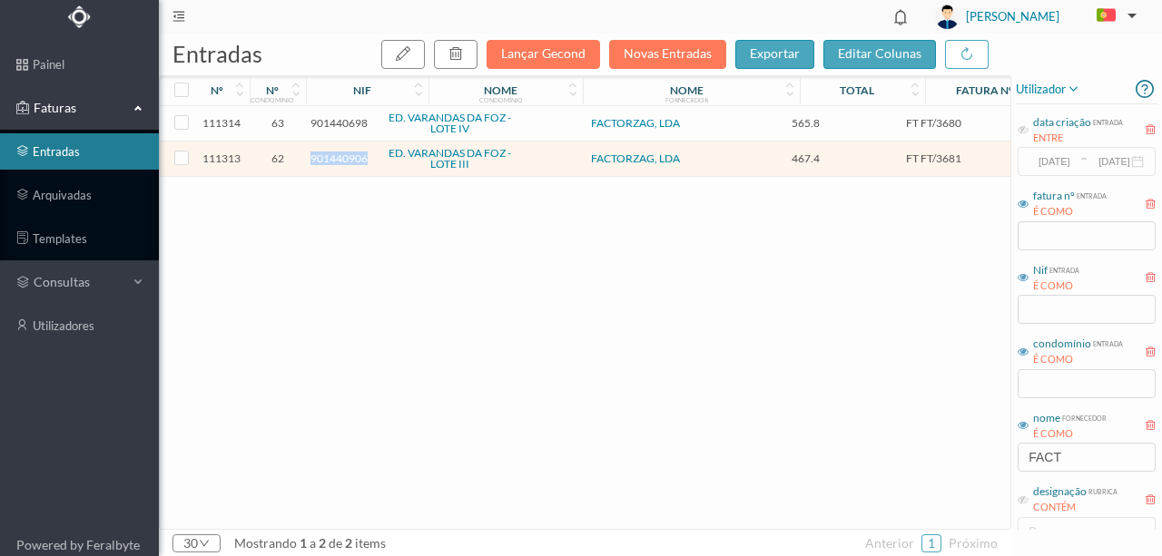
click at [347, 158] on span "901440906" at bounding box center [338, 159] width 57 height 14
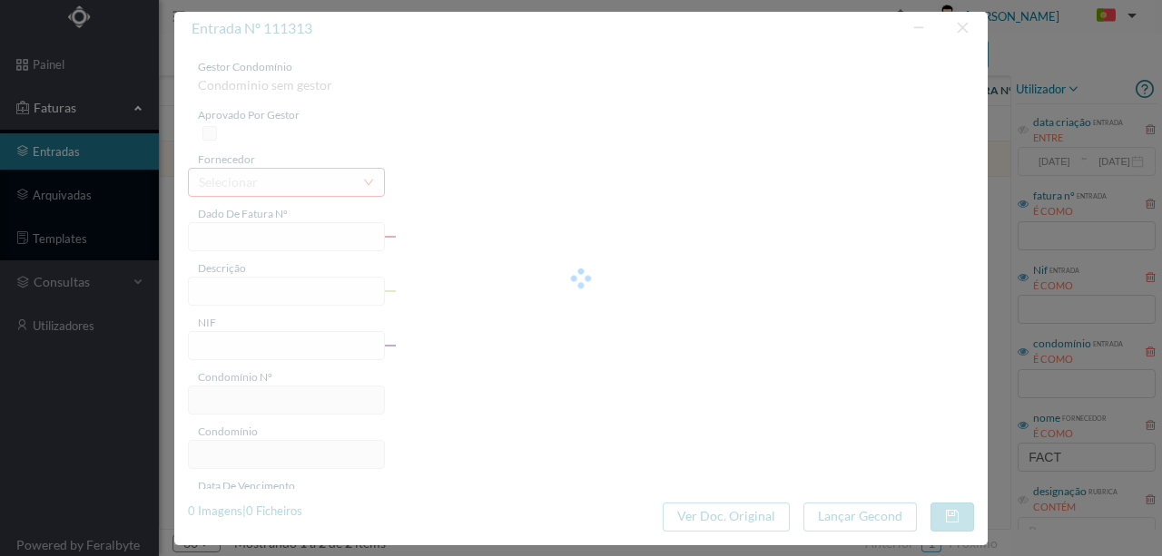
type input "FT FT/3681"
type input "Serviço de Controlo de Pragas"
type input "901440906"
type input "[DATE]"
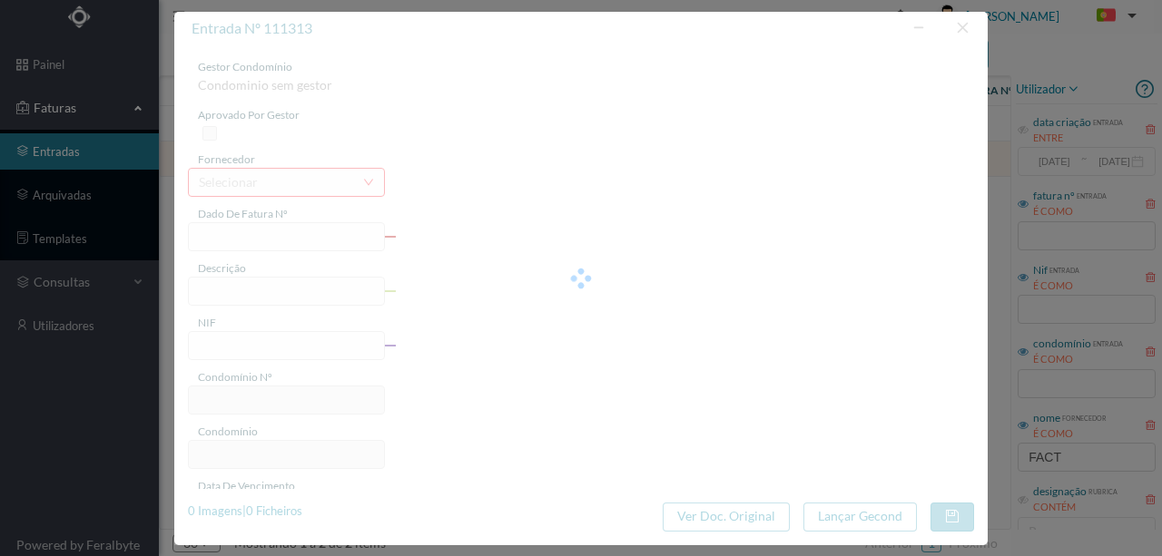
type input "[DATE]"
type input "467.40"
type input "62"
type input "ED. VARANDAS DA FOZ - LOTE III"
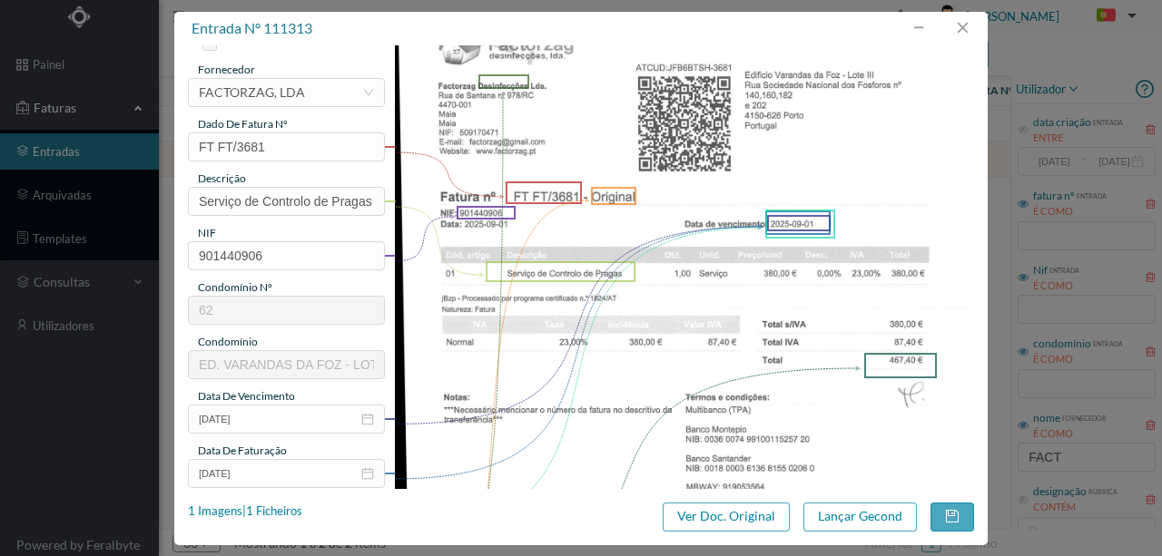
scroll to position [182, 0]
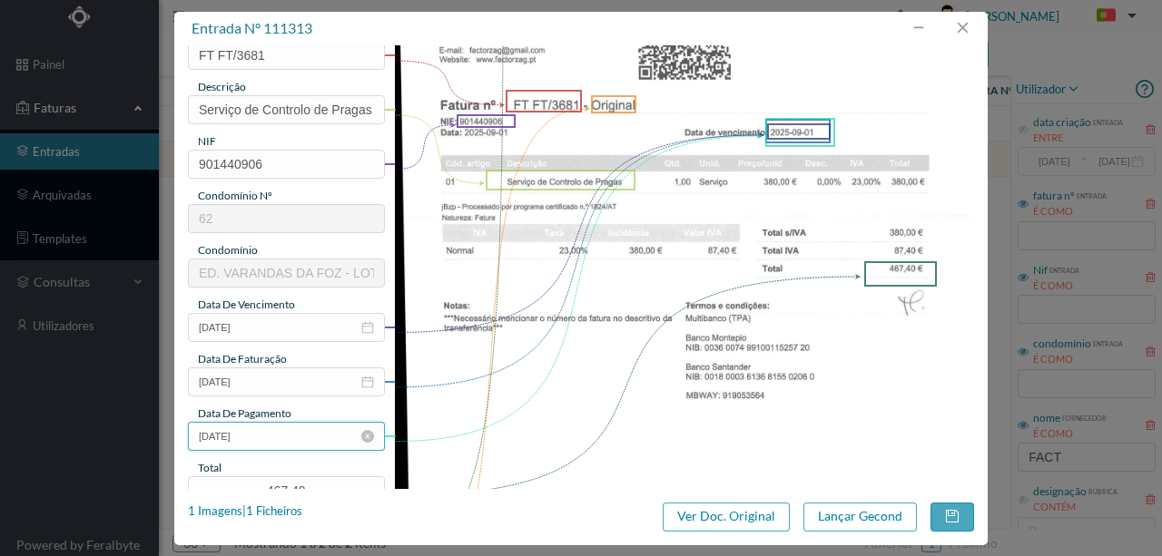
click at [301, 436] on input "[DATE]" at bounding box center [286, 436] width 197 height 29
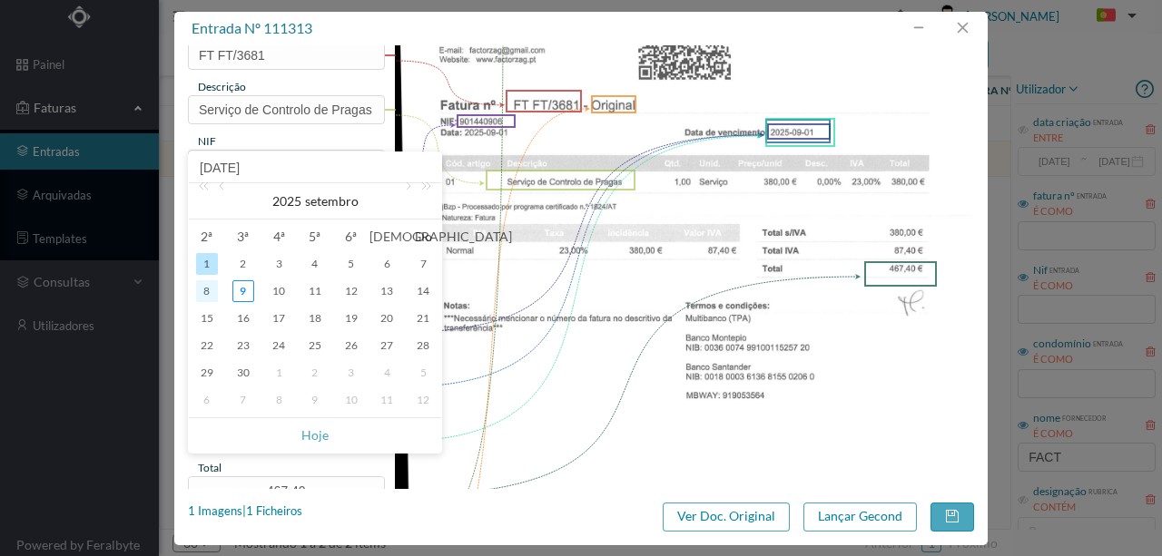
click at [208, 287] on div "8" at bounding box center [207, 291] width 22 height 22
type input "[DATE]"
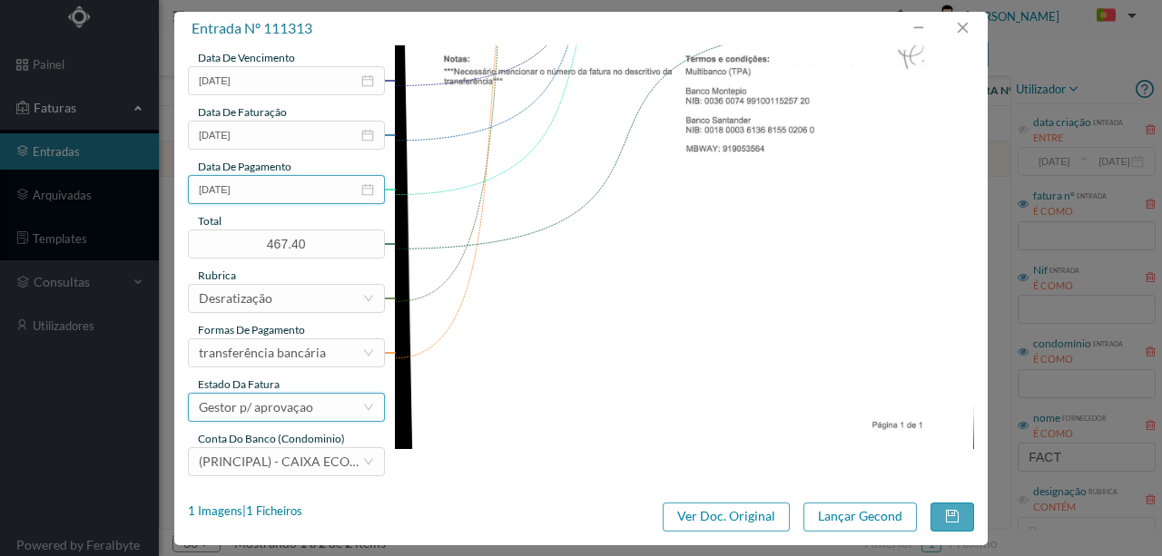
scroll to position [429, 0]
click at [308, 408] on div "Gestor p/ aprovaçao" at bounding box center [256, 406] width 114 height 27
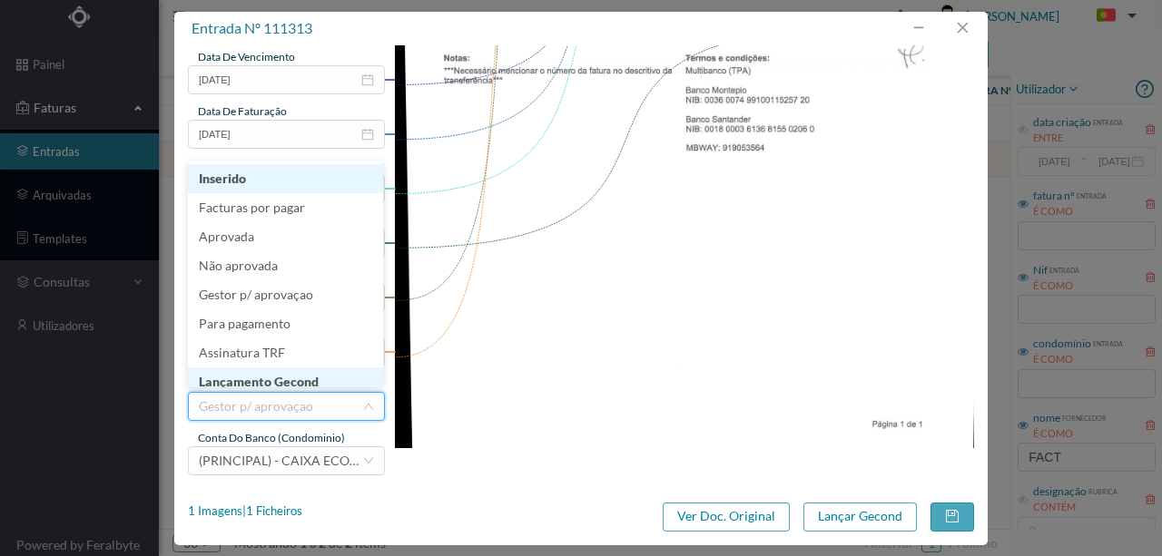
scroll to position [9, 0]
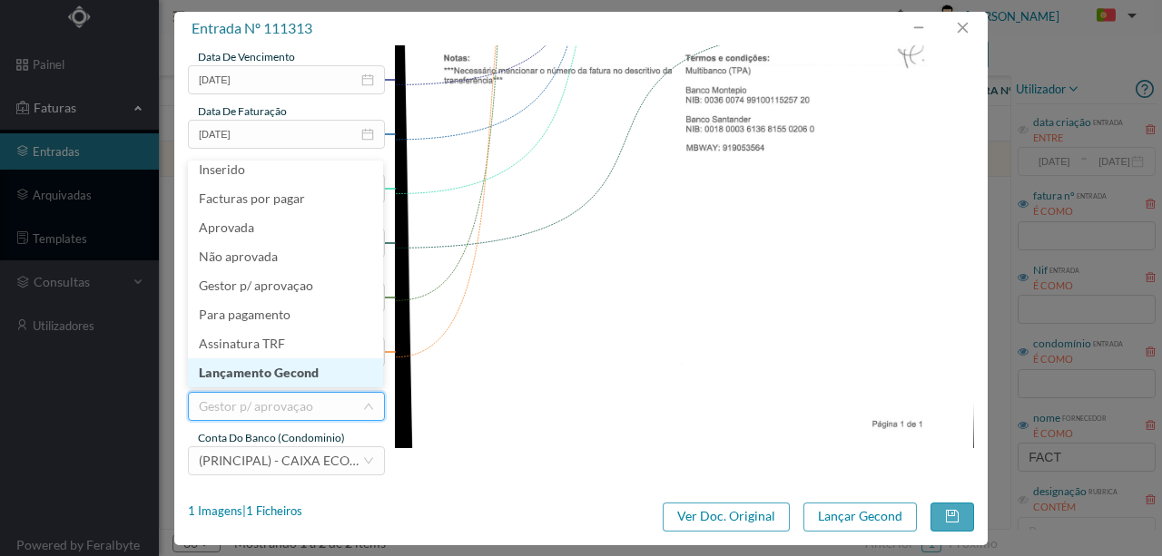
click at [296, 374] on li "Lançamento Gecond" at bounding box center [285, 373] width 195 height 29
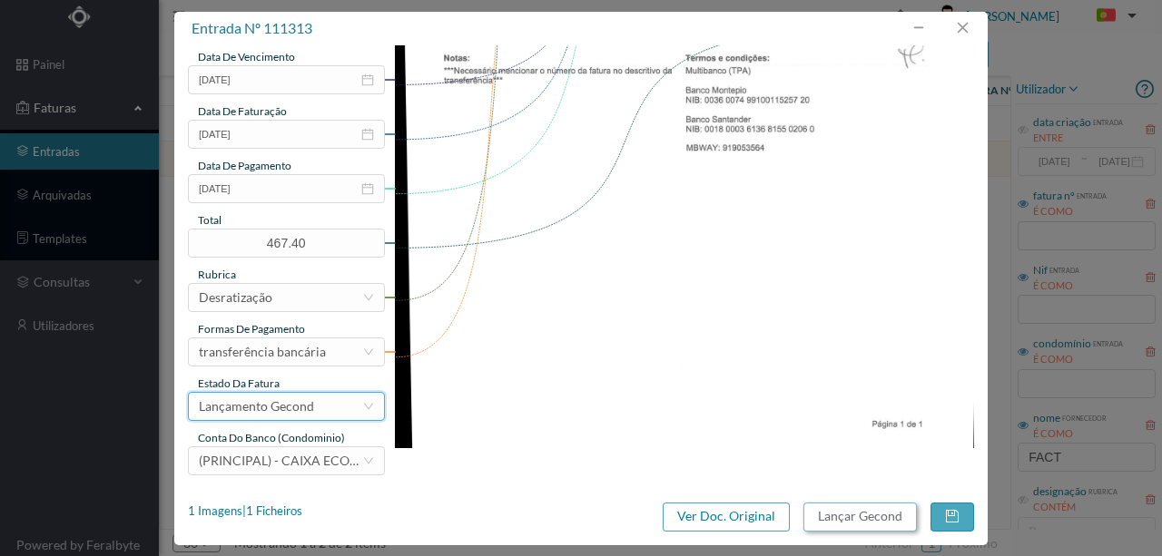
click at [846, 512] on button "Lançar Gecond" at bounding box center [859, 517] width 113 height 29
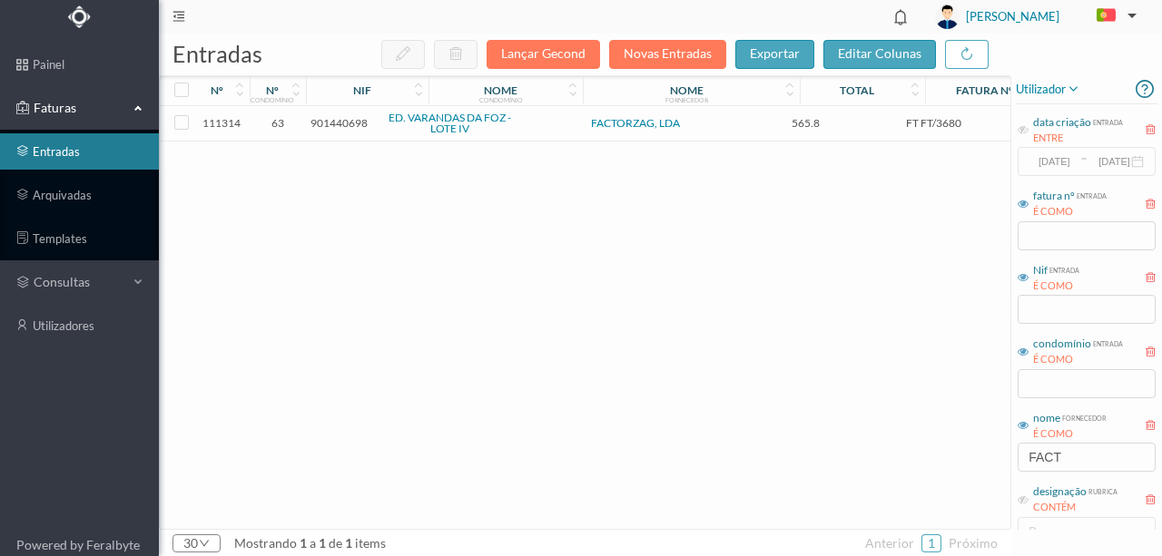
click at [343, 123] on span "901440698" at bounding box center [338, 123] width 57 height 14
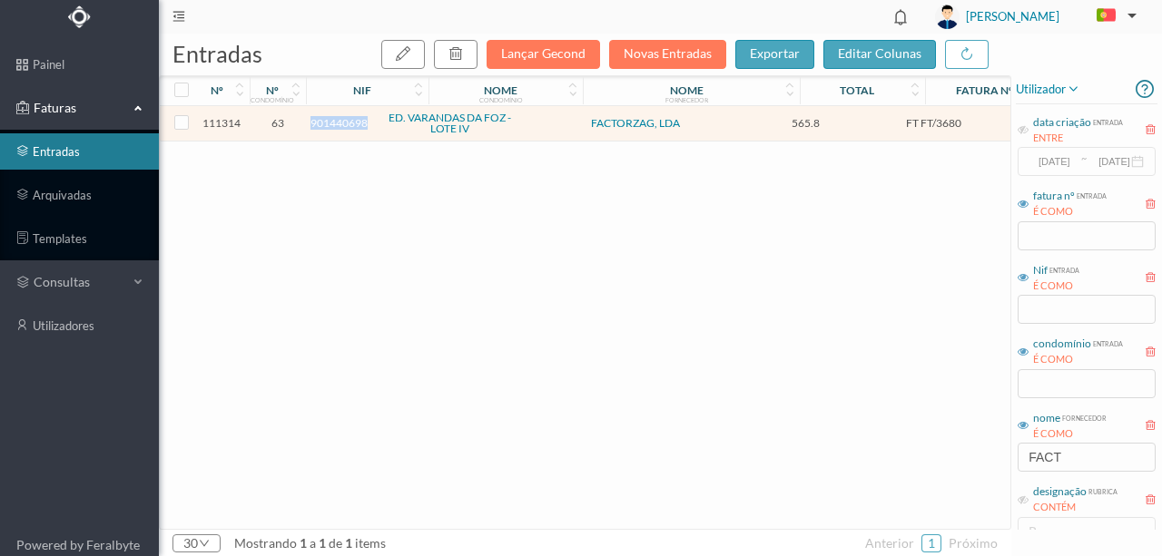
click at [343, 123] on span "901440698" at bounding box center [338, 123] width 57 height 14
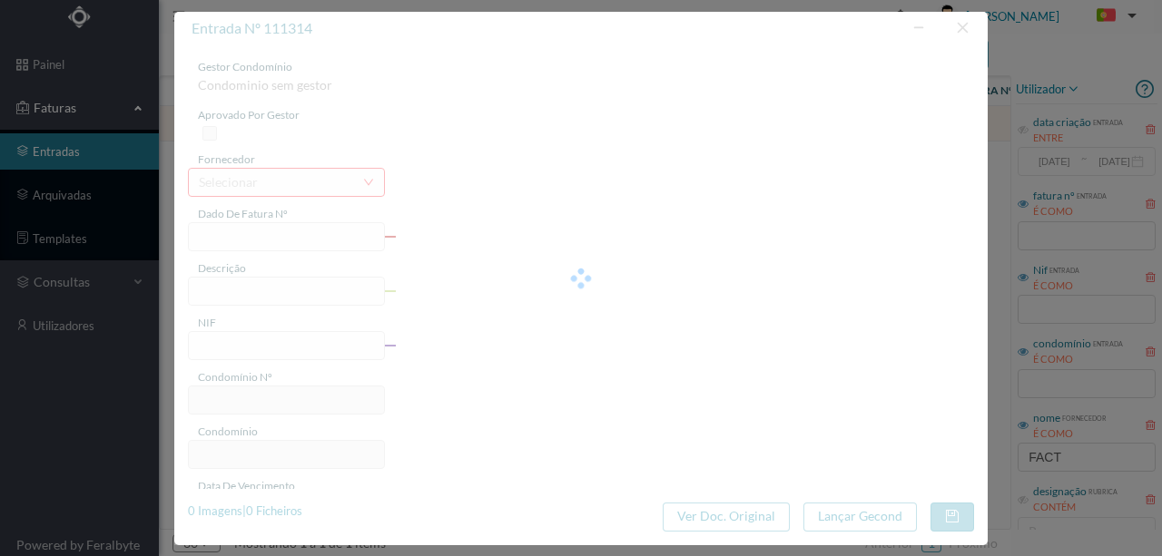
type input "FT FT/3680"
type input "Serviço de Controlo de Pragas"
type input "901440698"
type input "[DATE]"
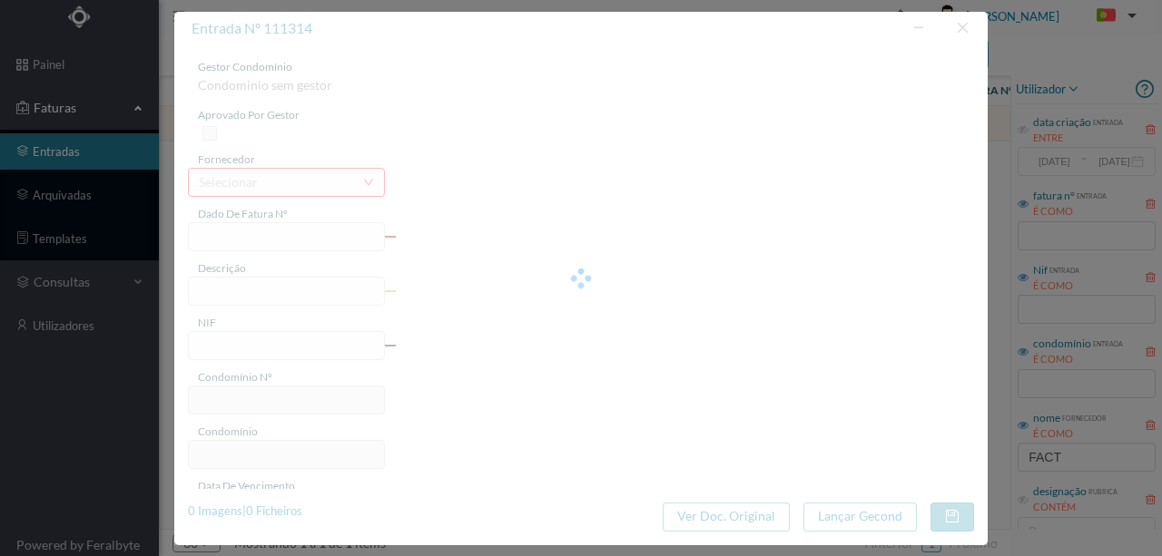
type input "[DATE]"
type input "565.80"
type input "63"
type input "ED. VARANDAS DA FOZ - LOTE IV"
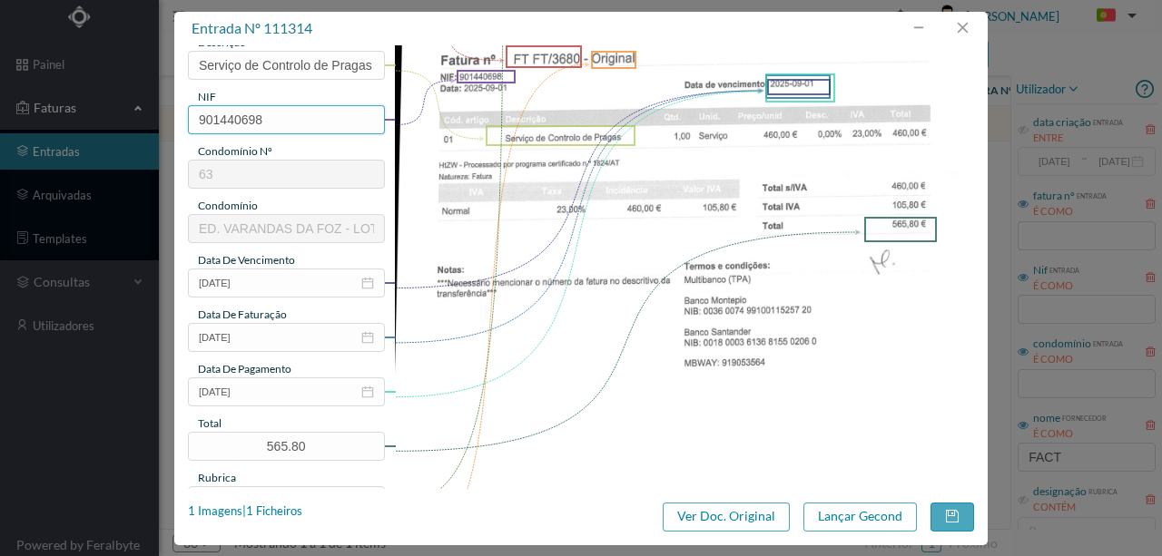
scroll to position [302, 0]
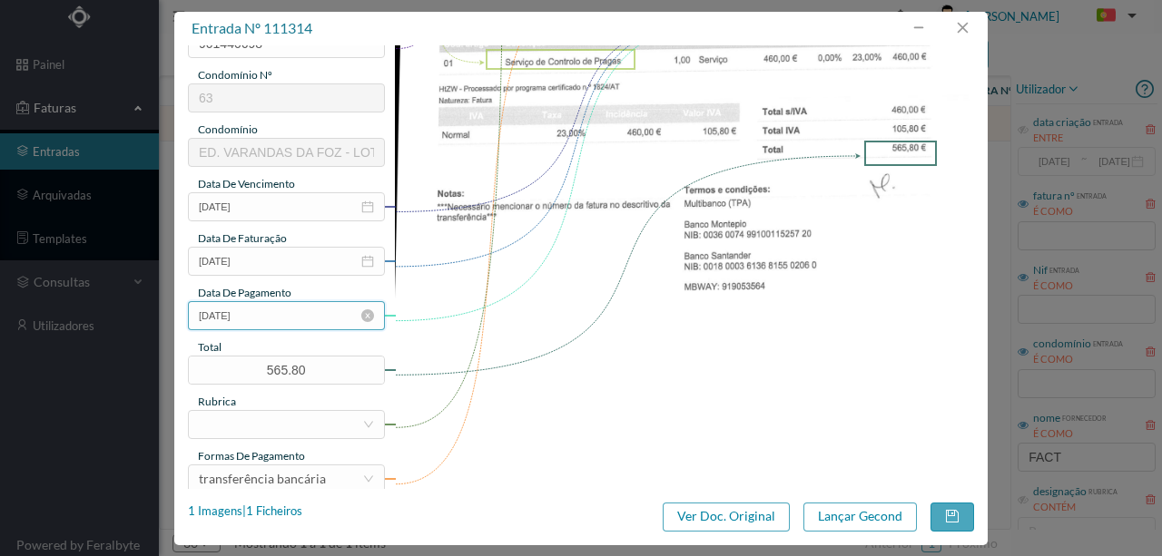
click at [284, 318] on input "[DATE]" at bounding box center [286, 315] width 197 height 29
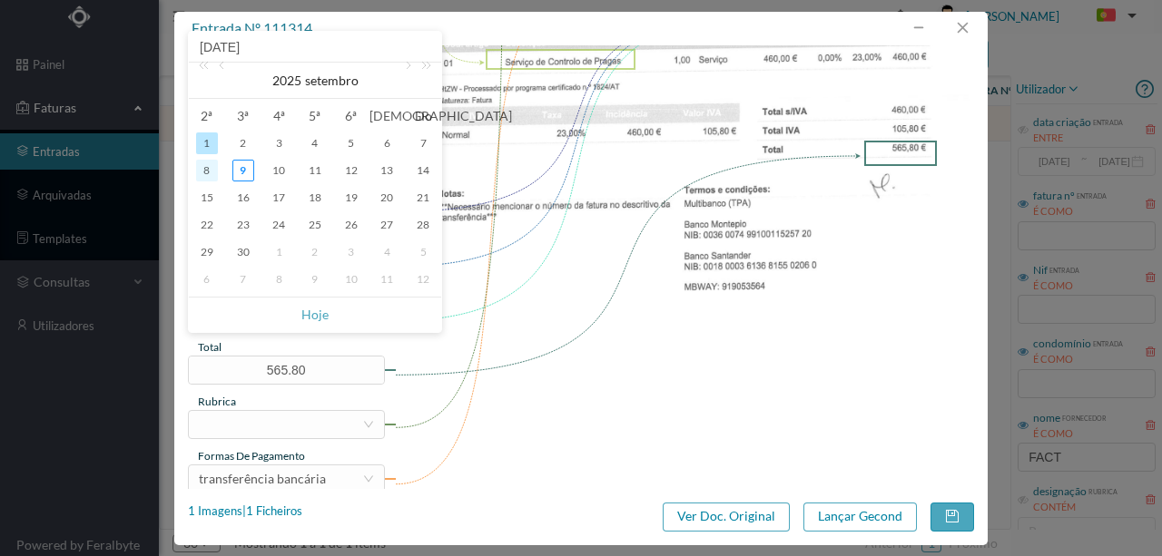
click at [210, 172] on div "8" at bounding box center [207, 171] width 22 height 22
type input "[DATE]"
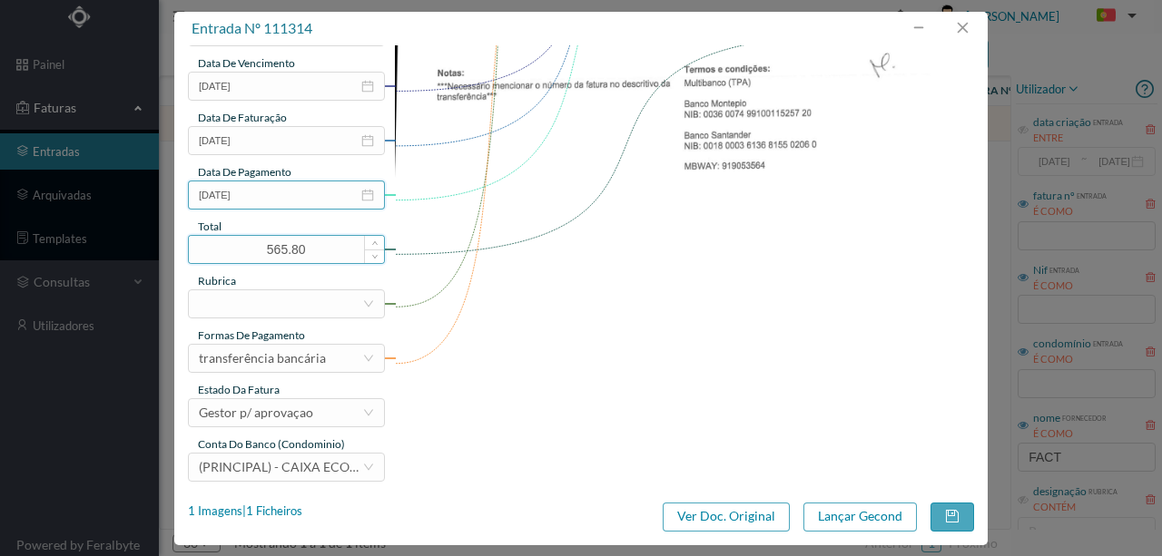
scroll to position [429, 0]
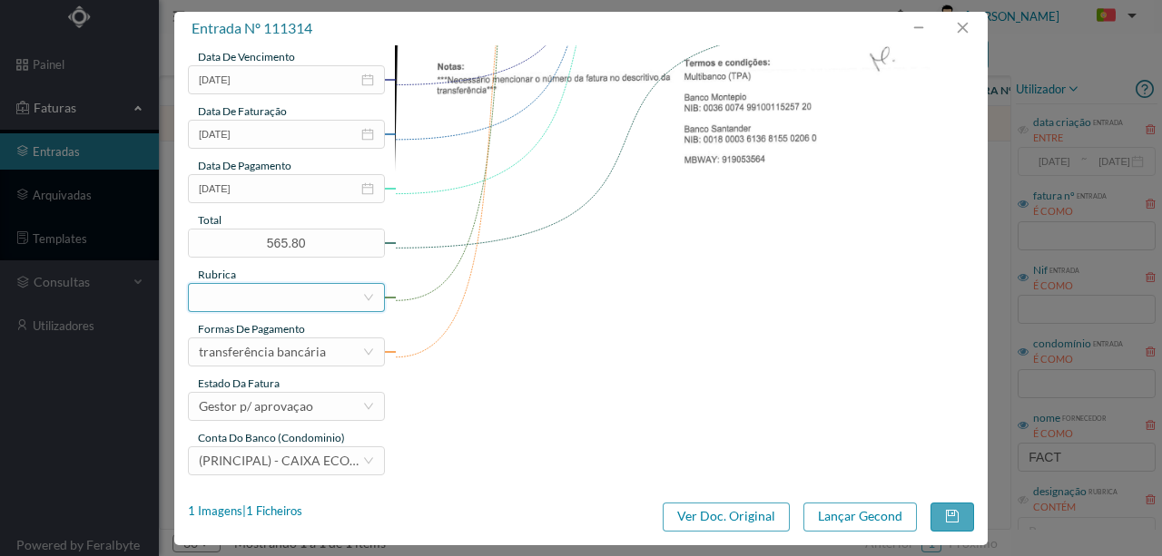
click at [231, 293] on div at bounding box center [280, 297] width 163 height 27
type input "DESIN"
click at [276, 335] on li "Serviço de desinfestação/controlo de pragas" at bounding box center [285, 333] width 195 height 29
click at [260, 407] on div "Gestor p/ aprovaçao" at bounding box center [256, 406] width 114 height 27
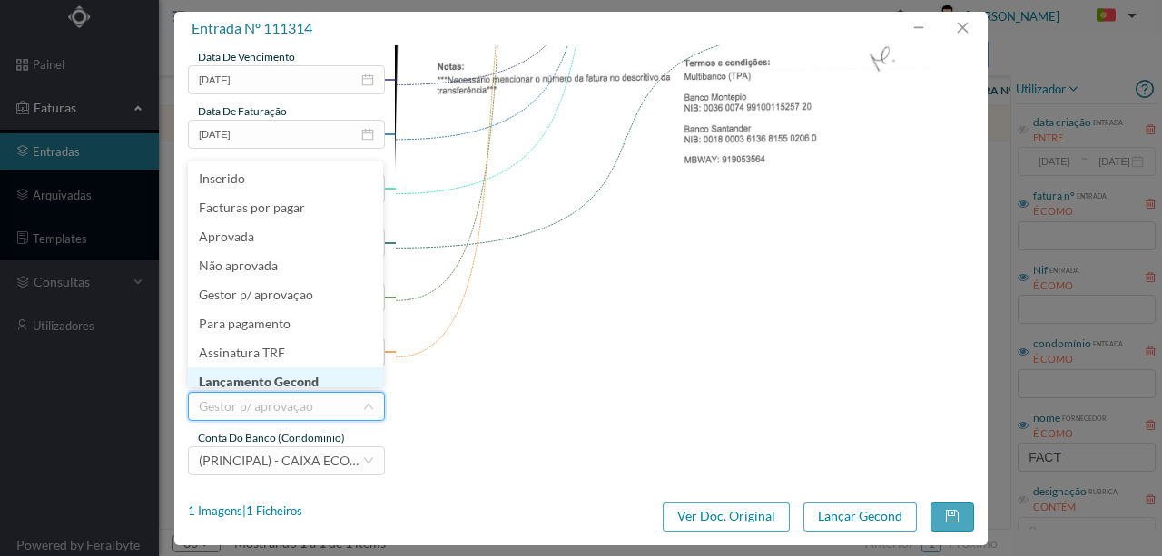
scroll to position [9, 0]
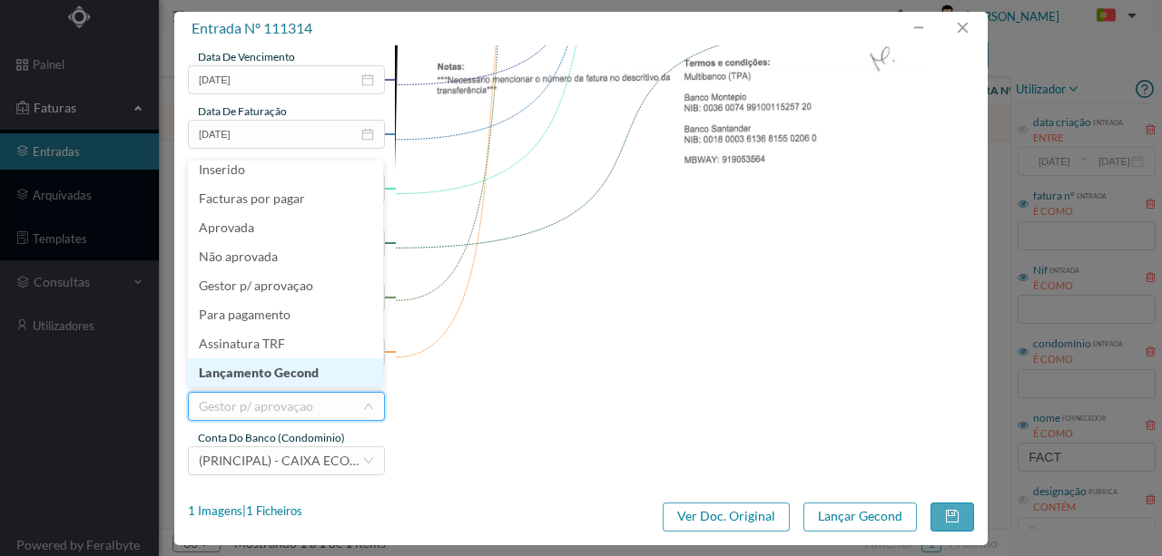
click at [270, 372] on li "Lançamento Gecond" at bounding box center [285, 373] width 195 height 29
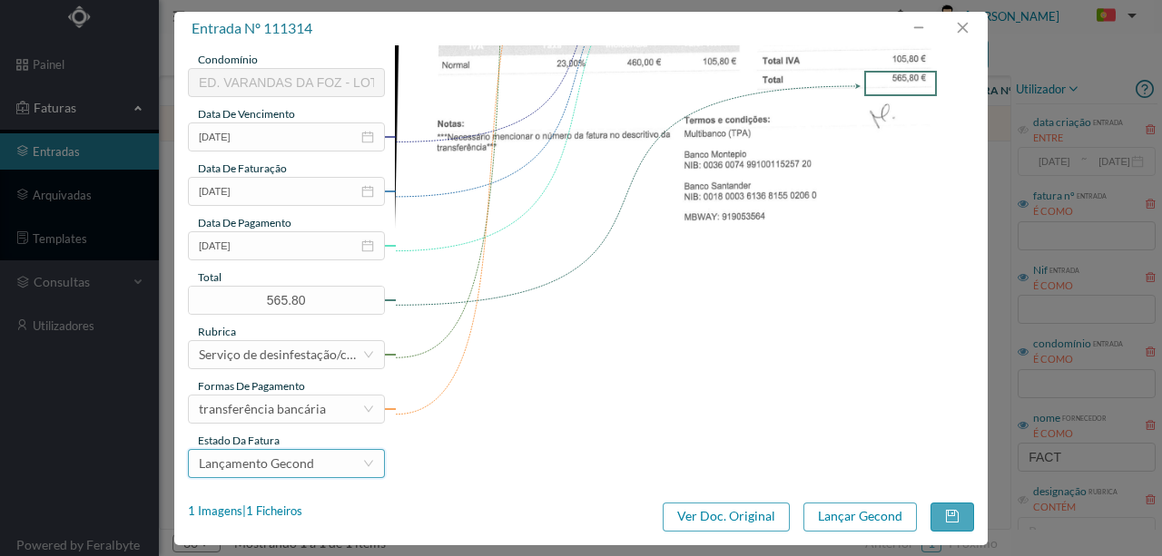
scroll to position [429, 0]
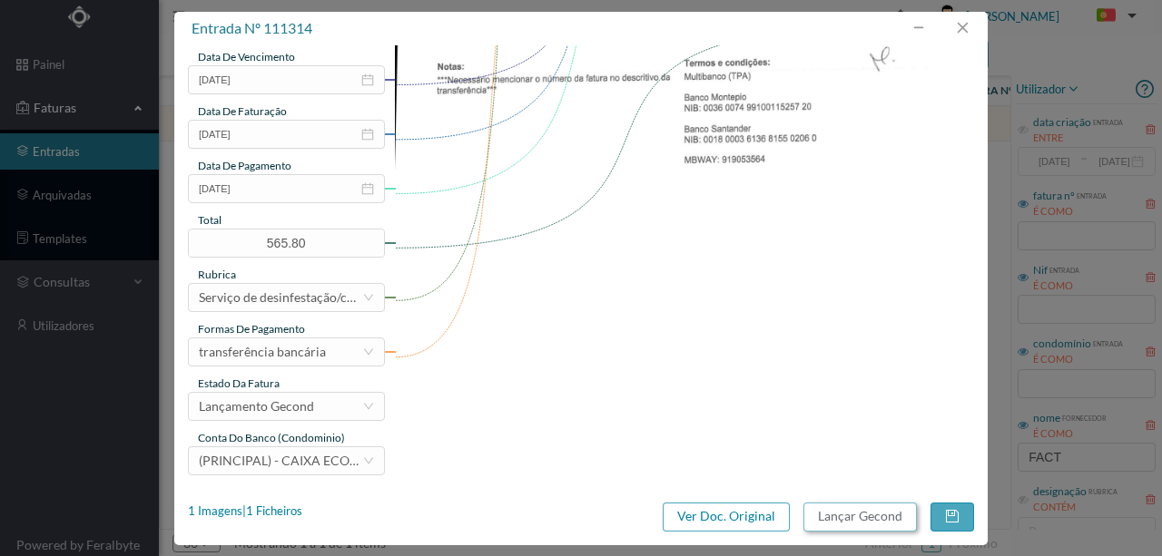
click at [843, 519] on button "Lançar Gecond" at bounding box center [859, 517] width 113 height 29
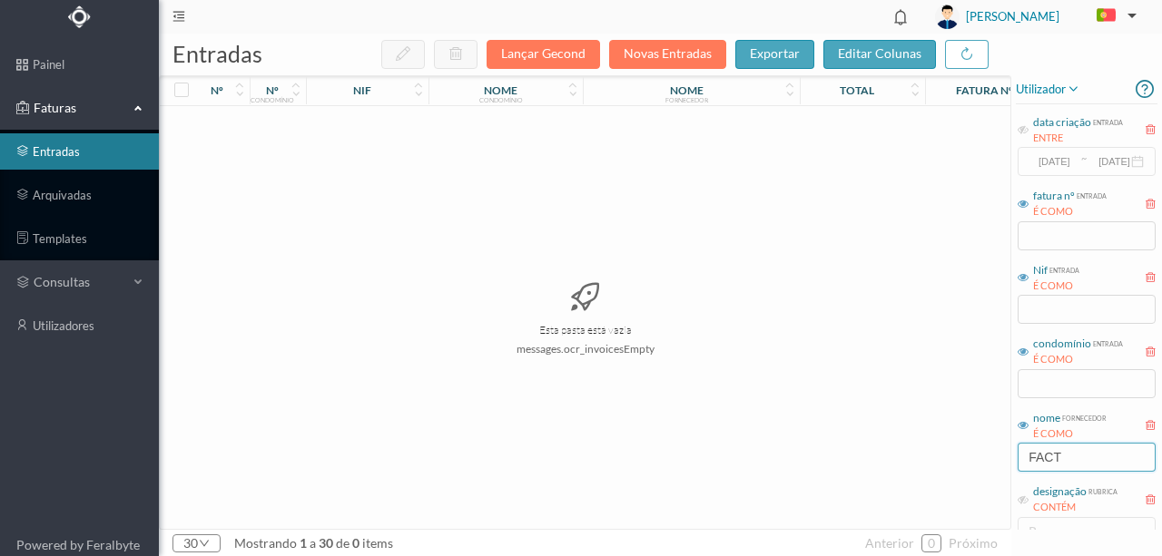
drag, startPoint x: 1042, startPoint y: 449, endPoint x: 961, endPoint y: 457, distance: 81.1
click at [966, 457] on div "entradas Lançar Gecond Novas Entradas exportar editar colunas nº nº condomínio …" at bounding box center [660, 295] width 1003 height 523
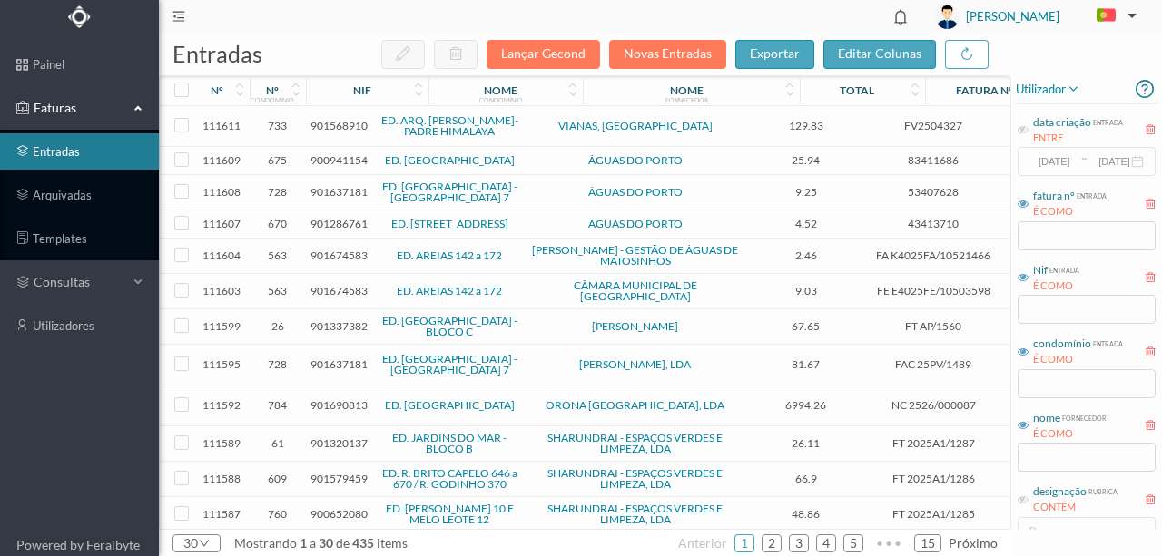
click at [338, 158] on span "900941154" at bounding box center [338, 160] width 57 height 14
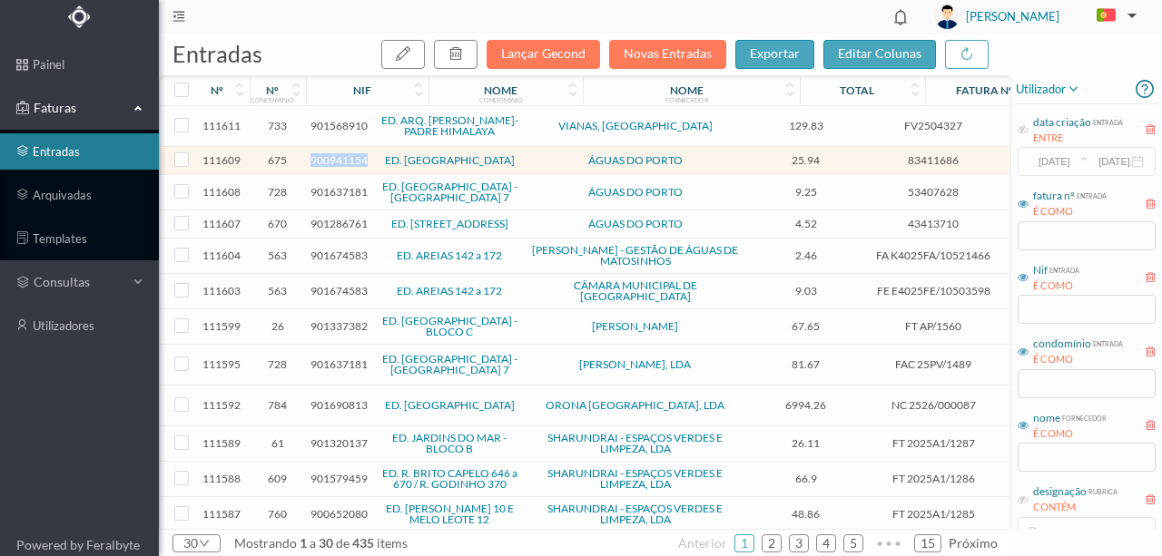
click at [338, 158] on span "900941154" at bounding box center [338, 160] width 57 height 14
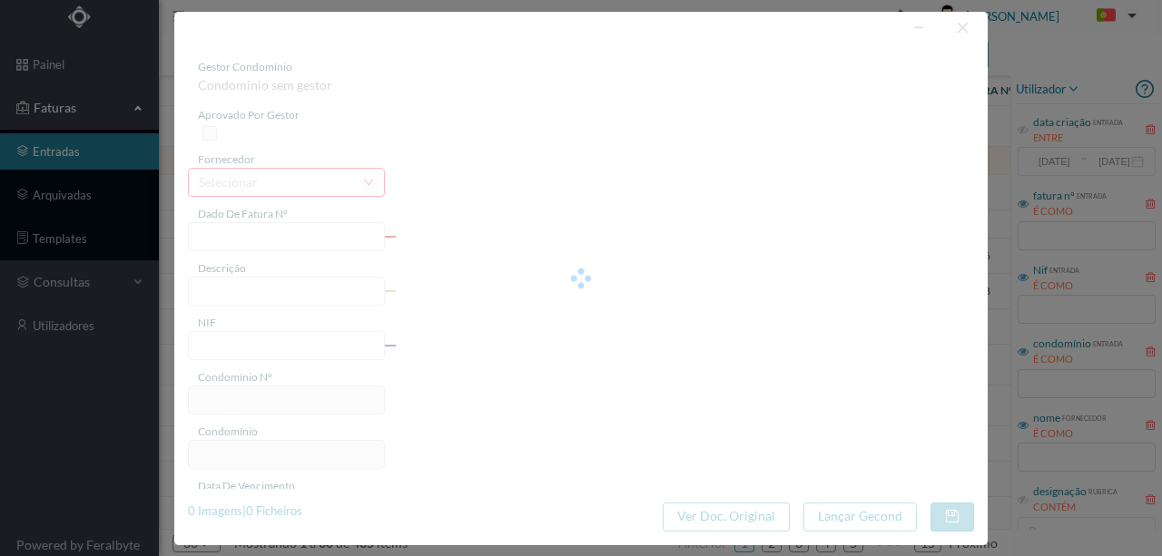
type input "83411686"
type input "RUA TELHEIRA, NR 487 ., COMUNS PORTO"
type input "900941154"
type input "2025-08-21"
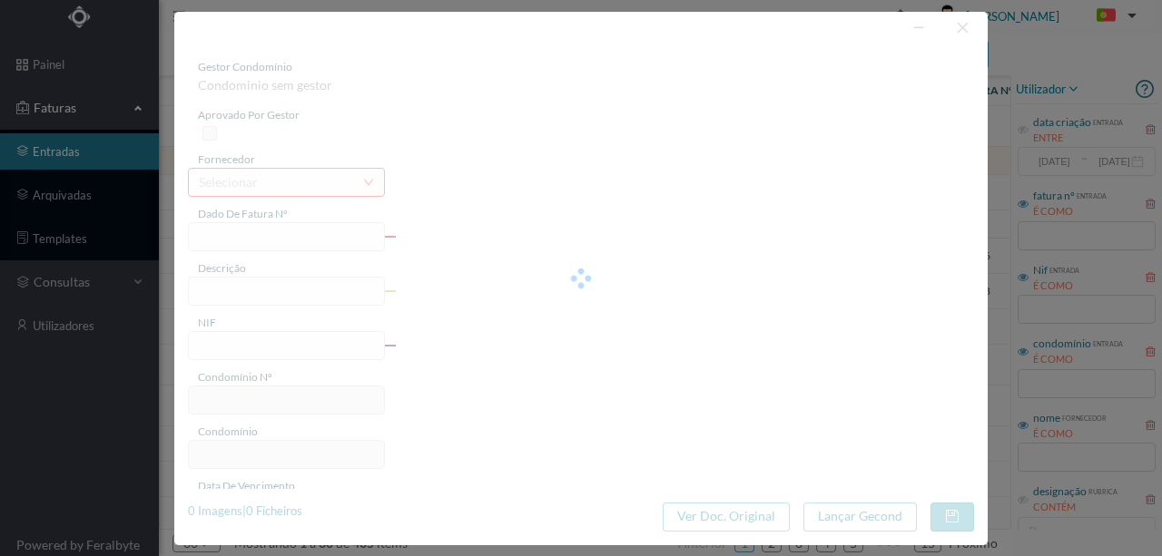
type input "05-09-2025"
type input "25.94"
type input "675"
type input "ED. [GEOGRAPHIC_DATA]"
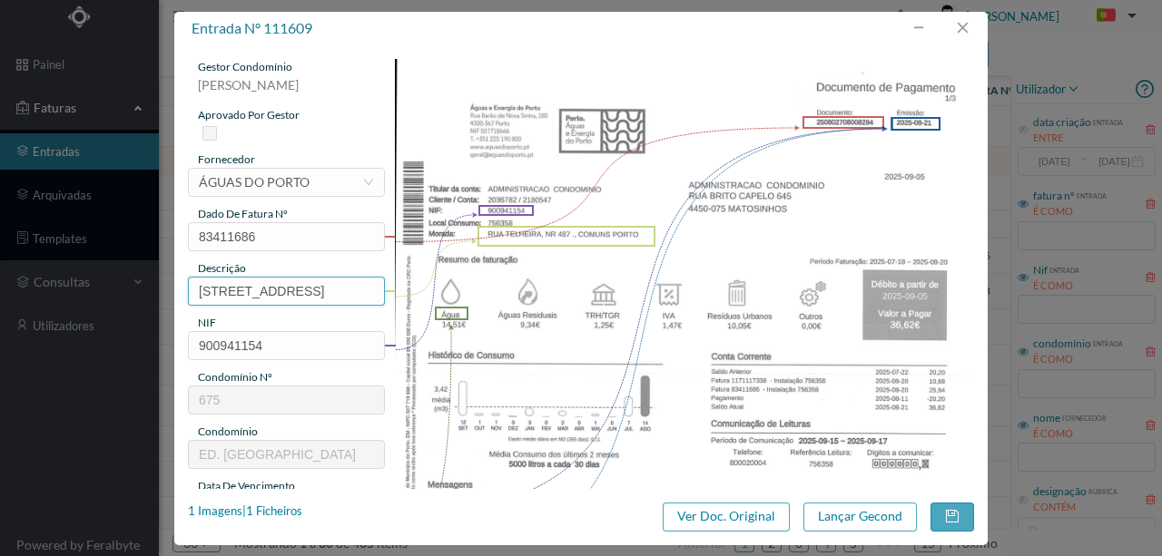
scroll to position [0, 86]
drag, startPoint x: 192, startPoint y: 289, endPoint x: 508, endPoint y: 288, distance: 315.9
click at [508, 288] on div "gestor condomínio Susana Silva aprovado por gestor fornecedor selecionar ÁGUAS …" at bounding box center [581, 482] width 786 height 846
click at [251, 291] on input "487 Com" at bounding box center [286, 291] width 197 height 29
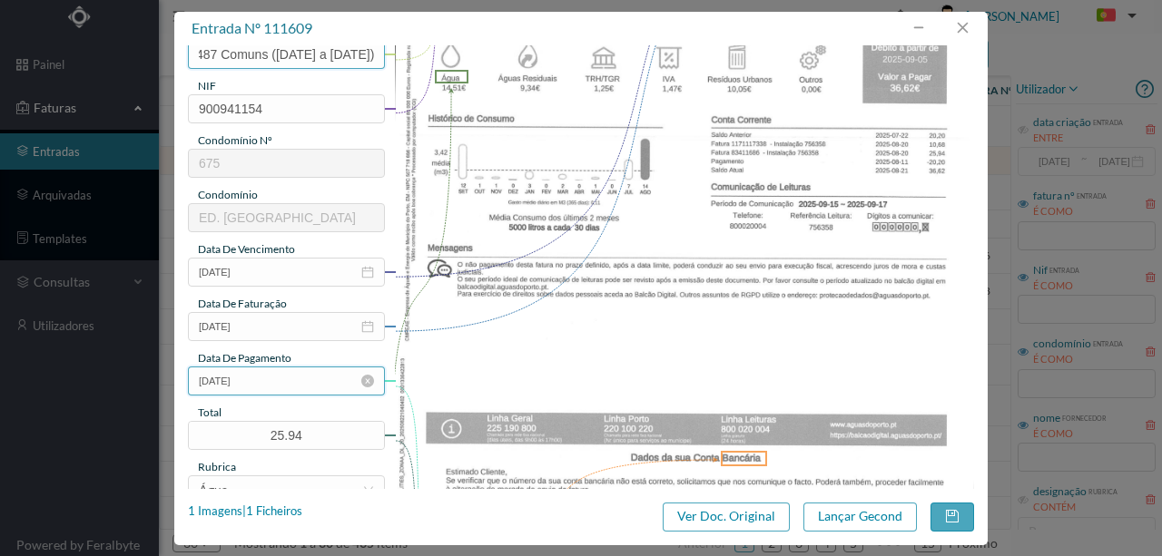
scroll to position [302, 0]
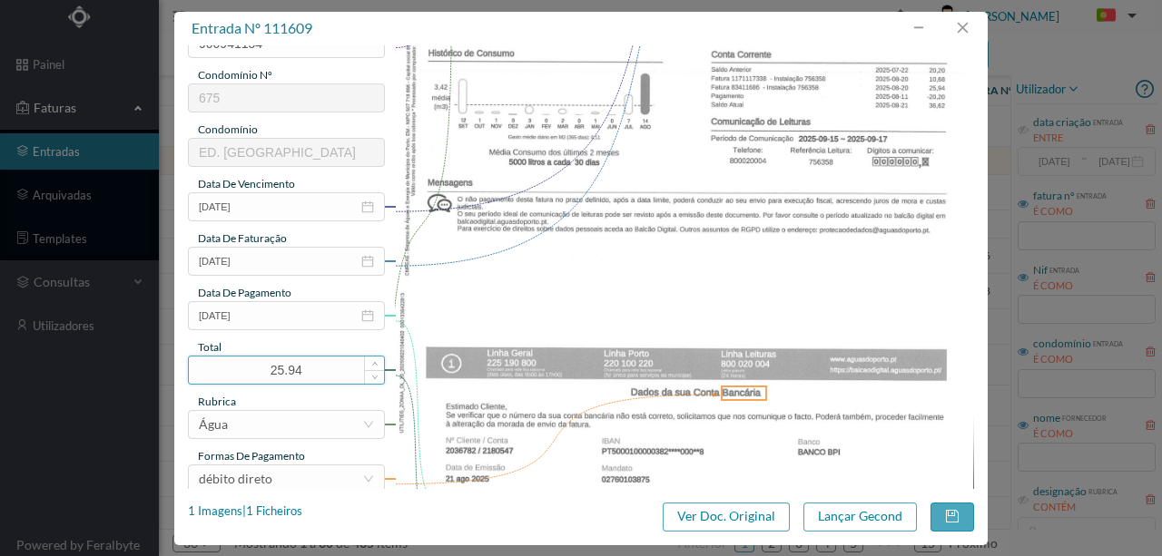
type input "487 Comuns (18.07.2025 a 20.08.2025)"
drag, startPoint x: 321, startPoint y: 374, endPoint x: 139, endPoint y: 378, distance: 182.5
click at [139, 378] on div "entrada nº 111609 gestor condomínio Susana Silva aprovado por gestor fornecedor…" at bounding box center [581, 278] width 1162 height 556
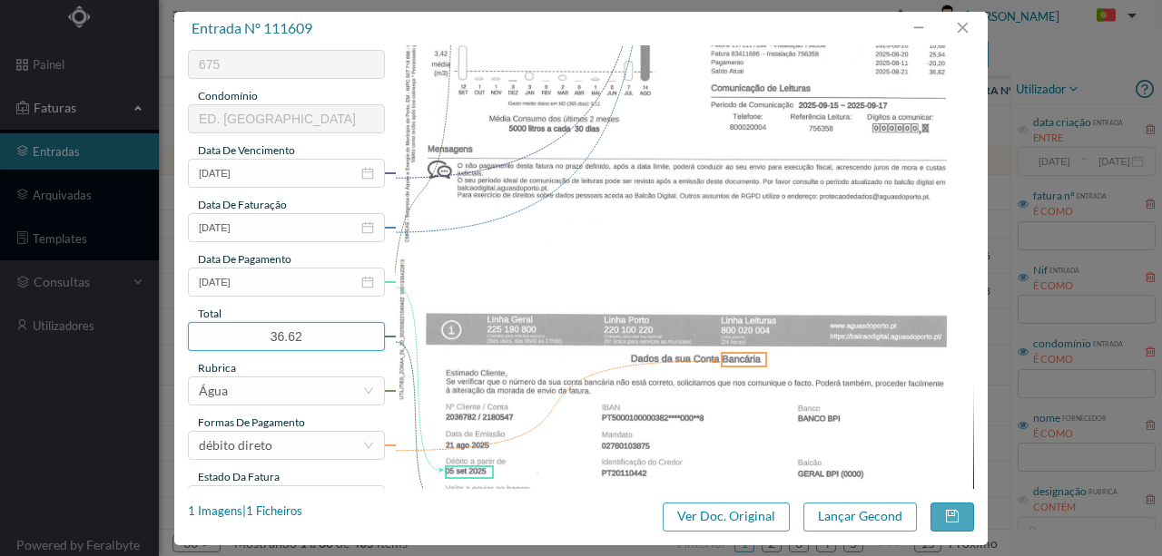
scroll to position [363, 0]
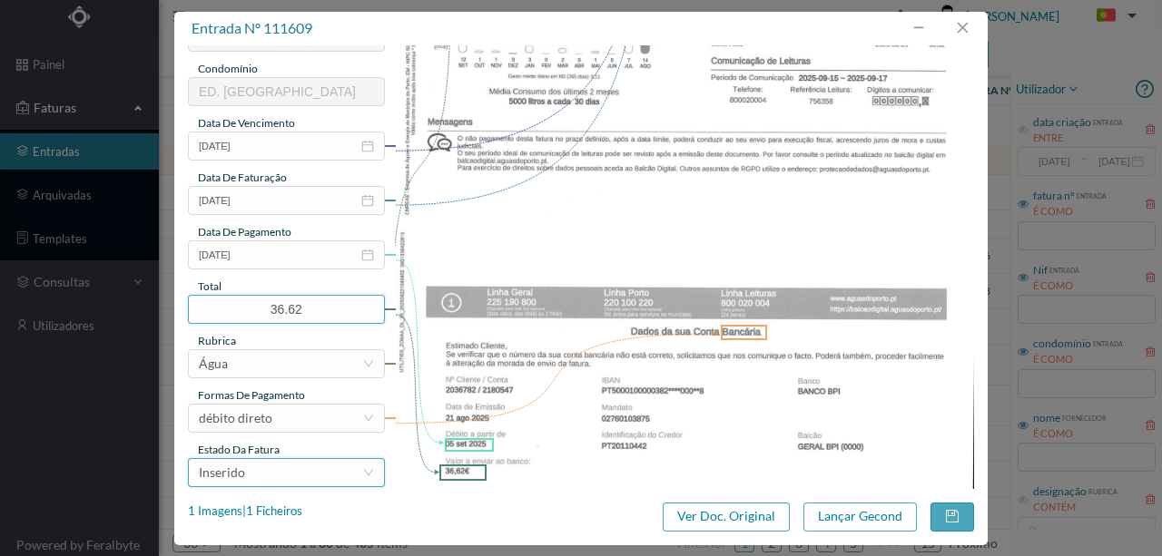
type input "36.62"
click at [263, 472] on div "Inserido" at bounding box center [280, 472] width 163 height 27
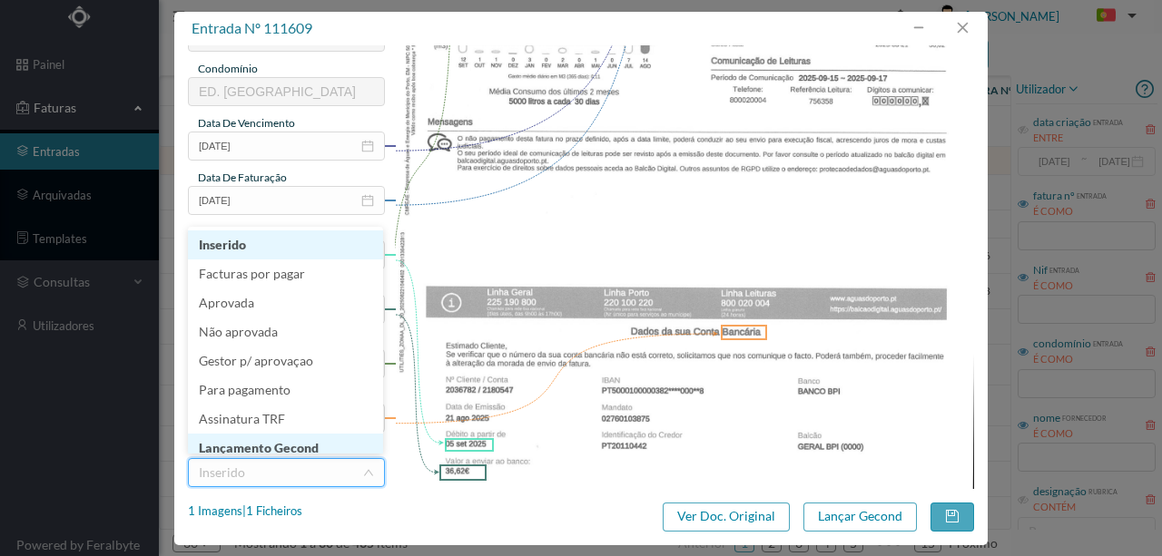
scroll to position [9, 0]
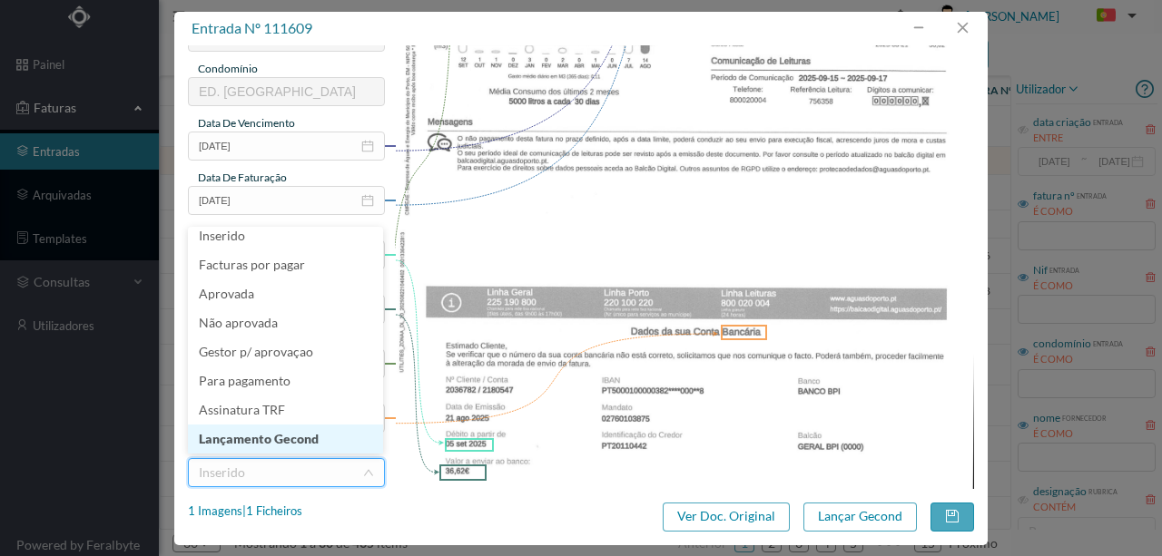
click at [278, 441] on li "Lançamento Gecond" at bounding box center [285, 439] width 195 height 29
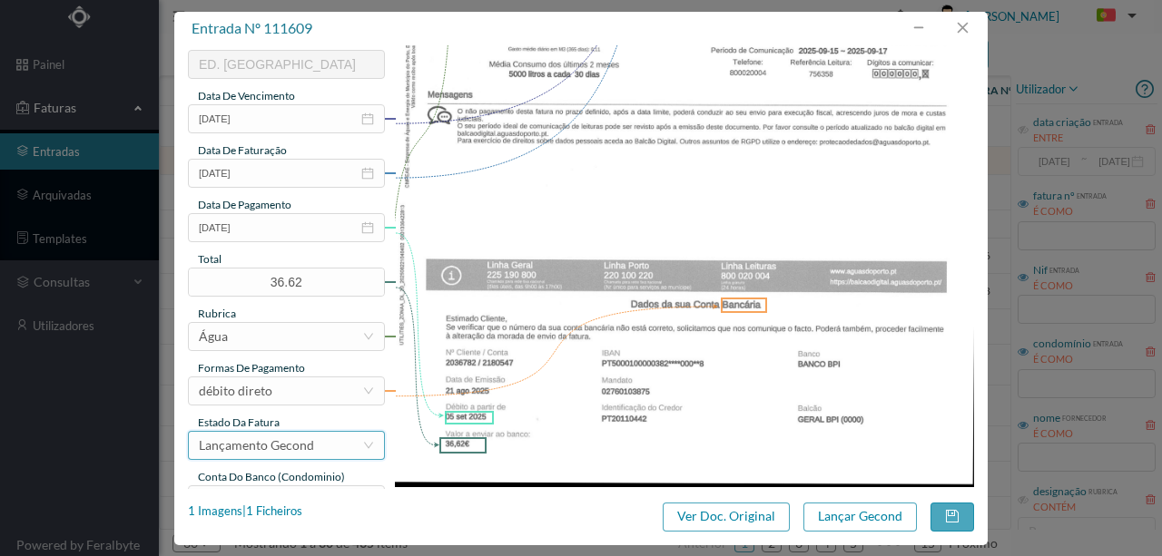
scroll to position [429, 0]
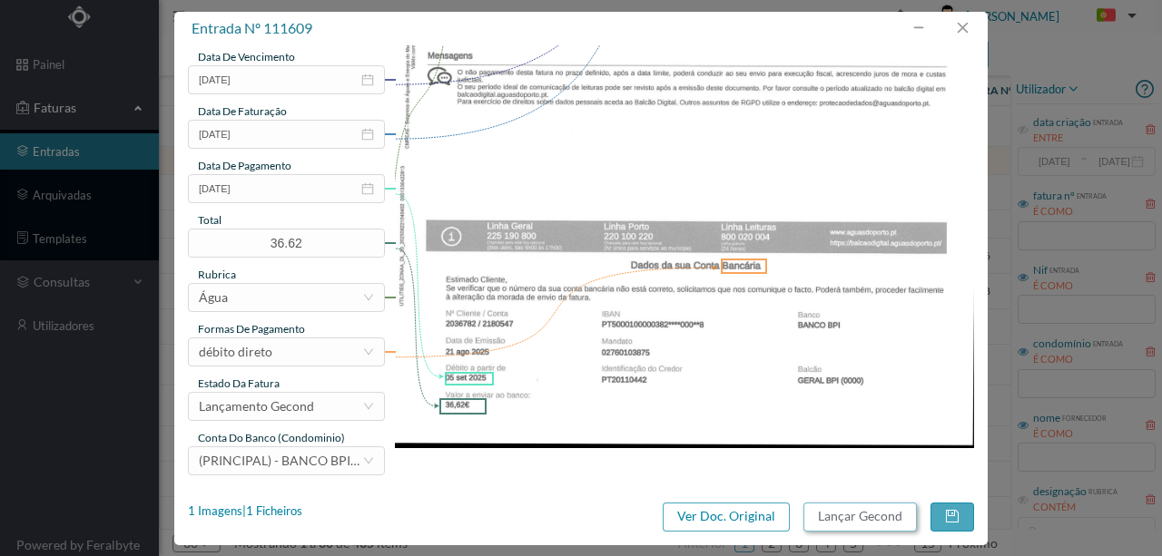
click at [853, 518] on button "Lançar Gecond" at bounding box center [859, 517] width 113 height 29
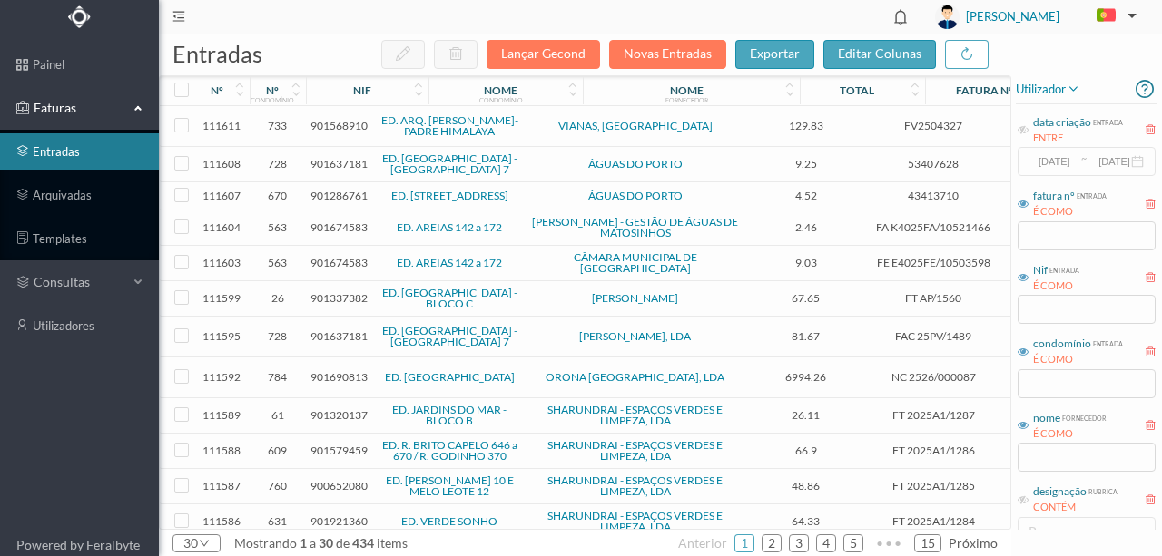
click at [337, 163] on span "901637181" at bounding box center [338, 164] width 57 height 14
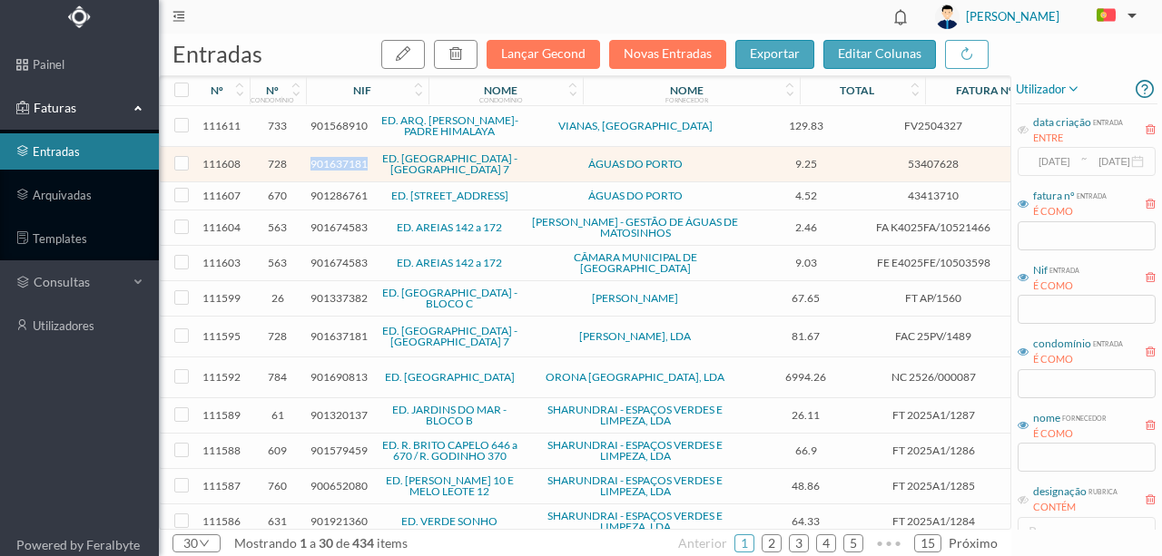
click at [337, 163] on span "901637181" at bounding box center [338, 164] width 57 height 14
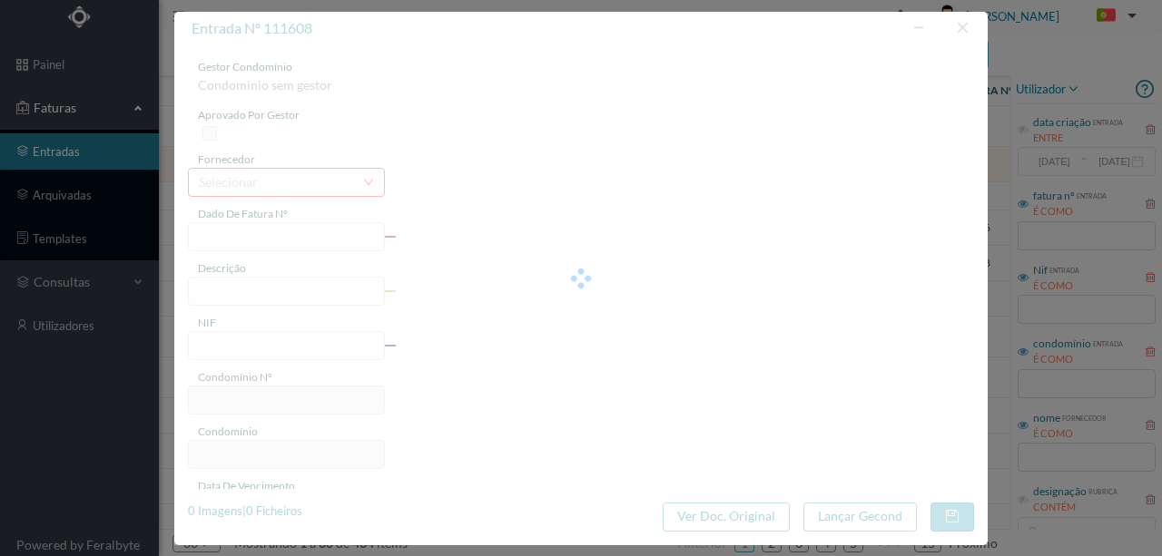
type input "53407628"
type input "RUA TELHEIRA, NR 439 ., COMUNS PORTO"
type input "901637181"
type input "2025-08-21"
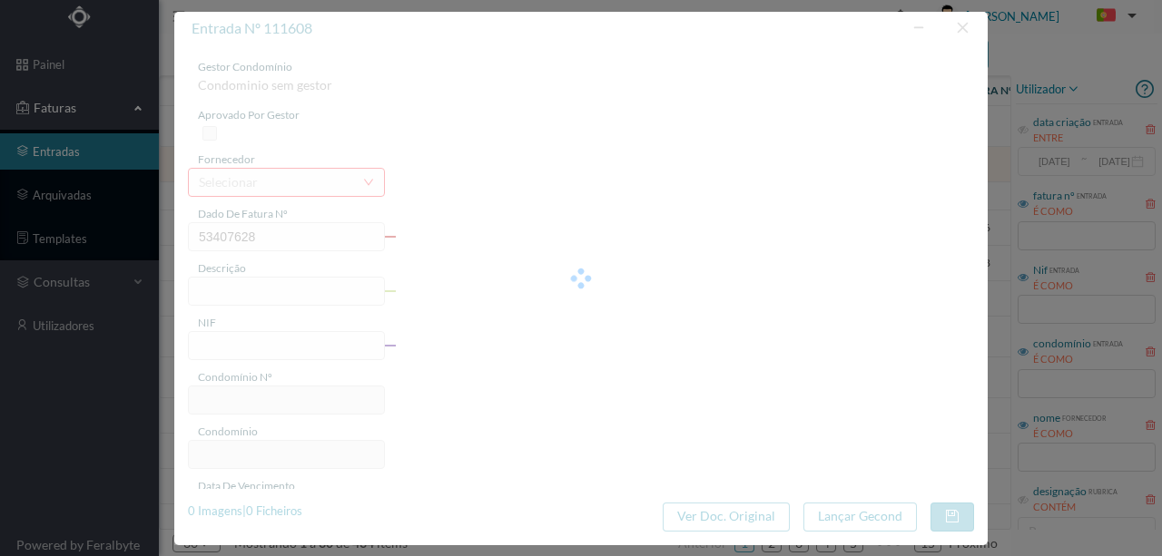
type input "05-09-2025"
type input "9.25"
type input "728"
type input "ED. [GEOGRAPHIC_DATA] - [GEOGRAPHIC_DATA] 7"
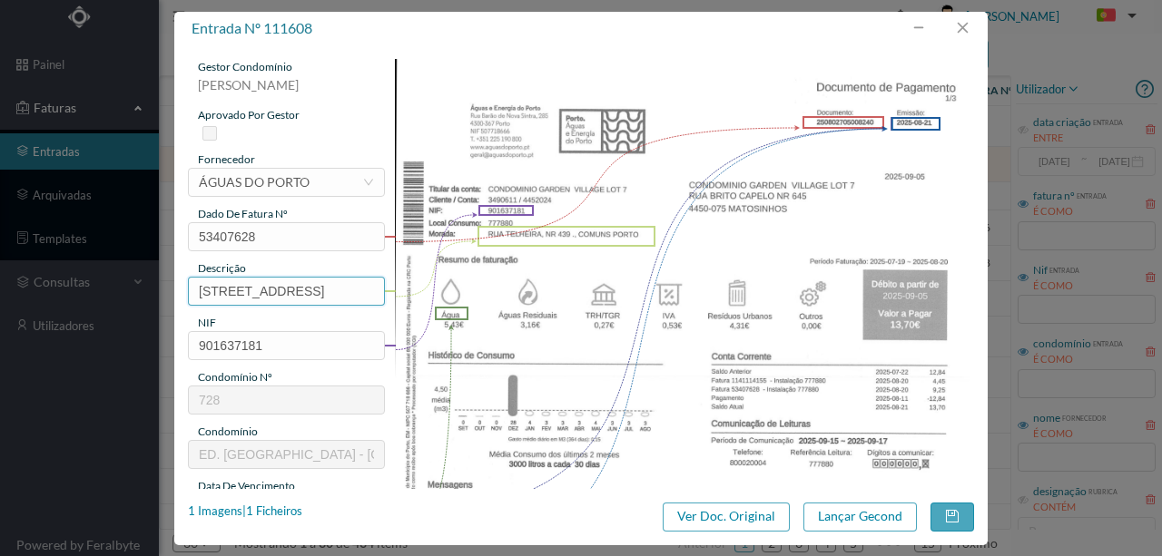
scroll to position [0, 86]
drag, startPoint x: 193, startPoint y: 287, endPoint x: 550, endPoint y: 287, distance: 356.7
click at [550, 287] on div "gestor condomínio Susana Silva aprovado por gestor fornecedor selecionar ÁGUAS …" at bounding box center [581, 482] width 786 height 846
type input "1"
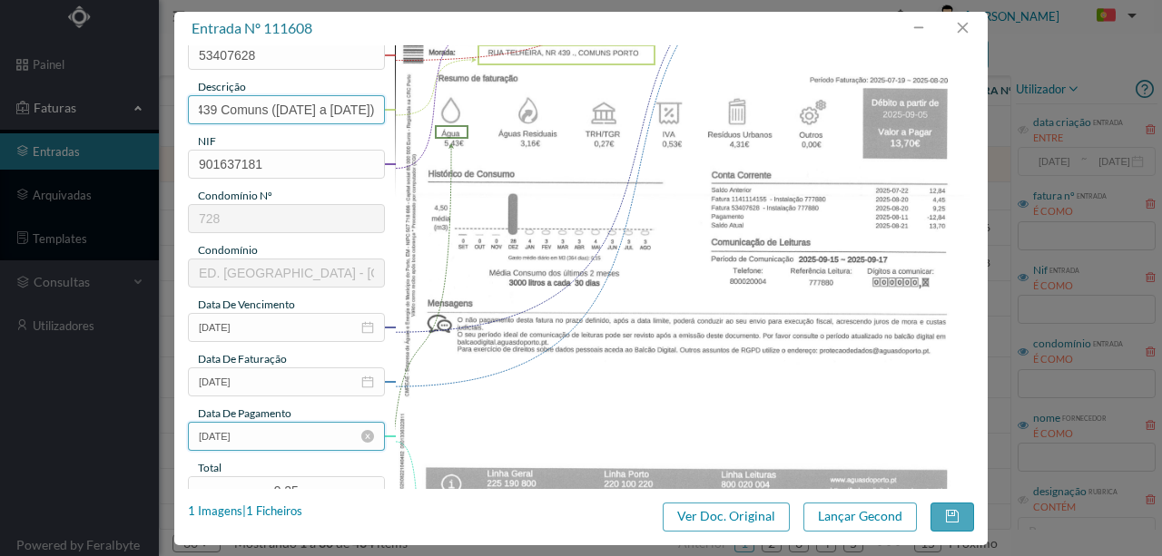
scroll to position [241, 0]
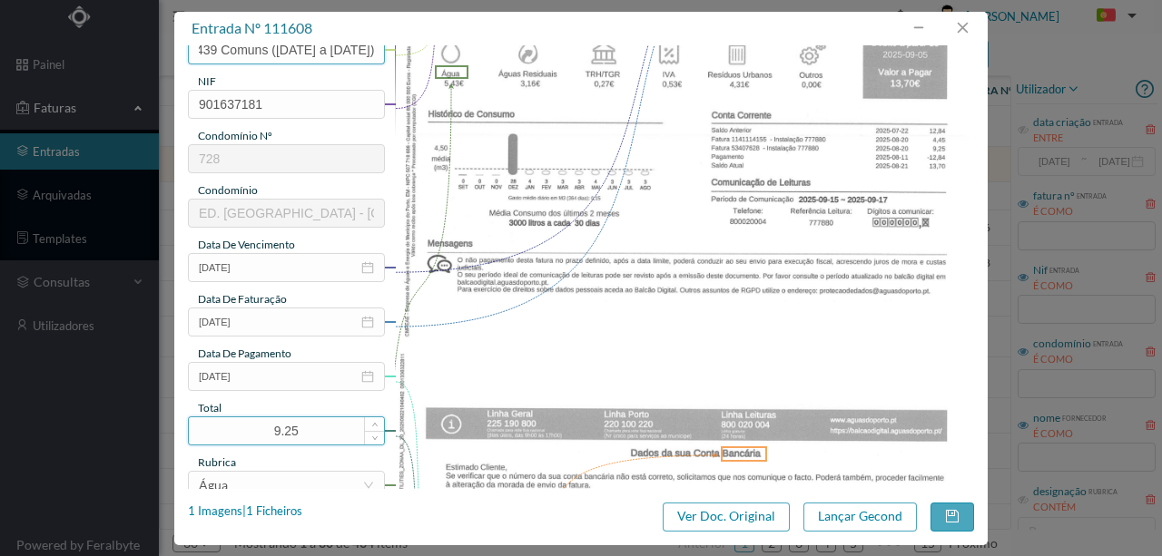
type input "439 Comuns (19.07.2025 a 20.08.2025)"
drag, startPoint x: 333, startPoint y: 424, endPoint x: 98, endPoint y: 421, distance: 235.1
click at [100, 423] on div "entrada nº 111608 gestor condomínio Susana Silva aprovado por gestor fornecedor…" at bounding box center [581, 278] width 1162 height 556
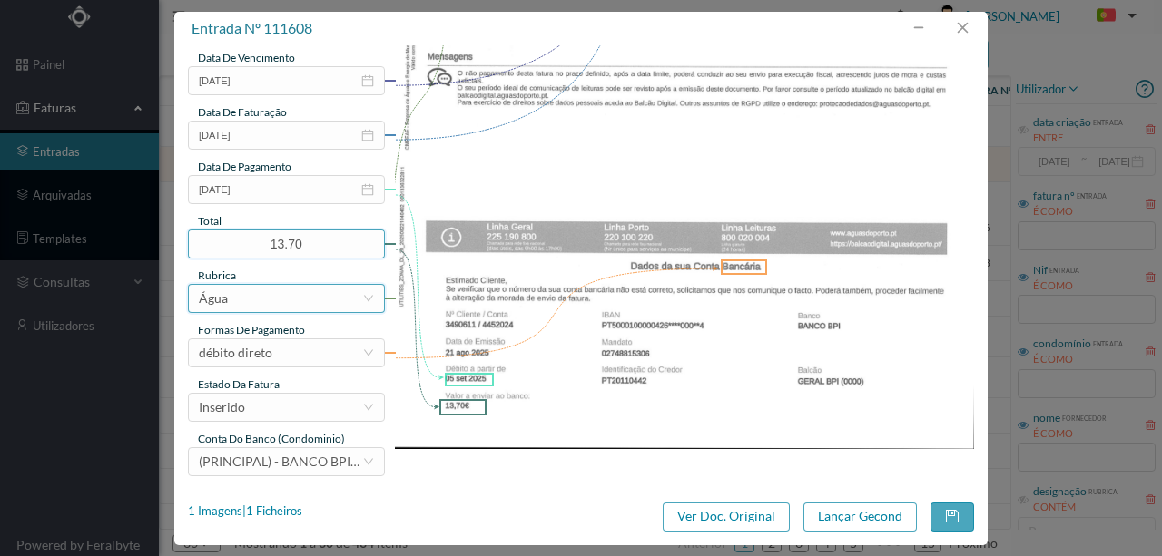
scroll to position [429, 0]
type input "13.70"
click at [272, 412] on div "Inserido" at bounding box center [280, 406] width 163 height 27
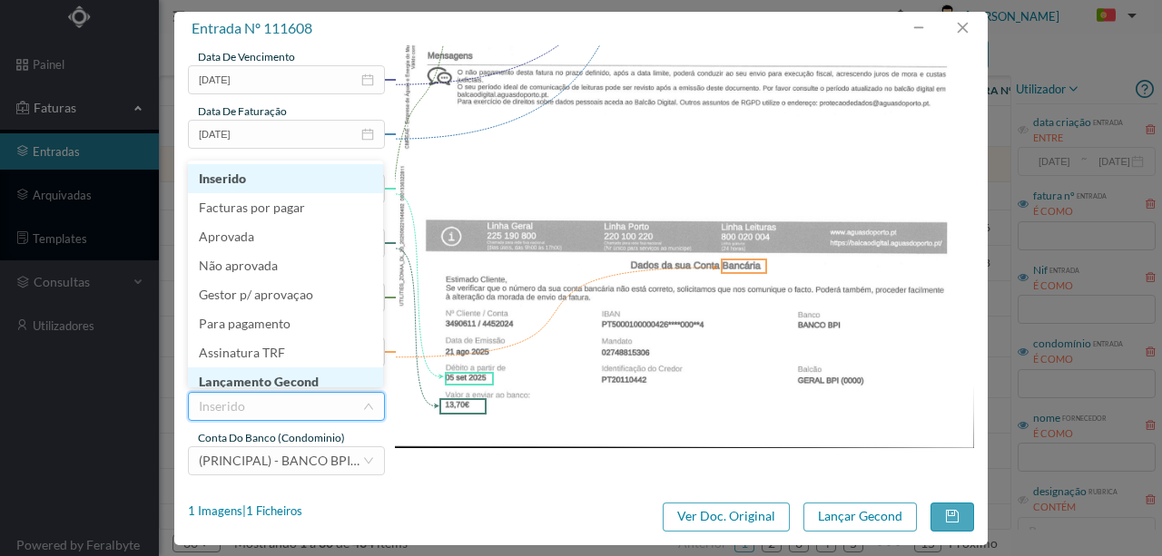
scroll to position [9, 0]
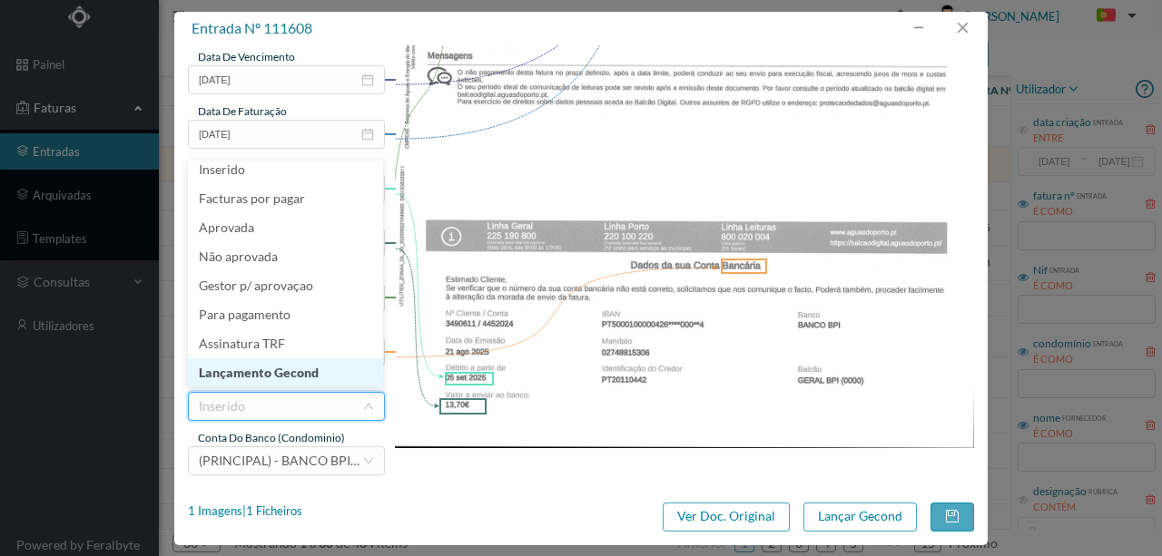
click at [272, 377] on li "Lançamento Gecond" at bounding box center [285, 373] width 195 height 29
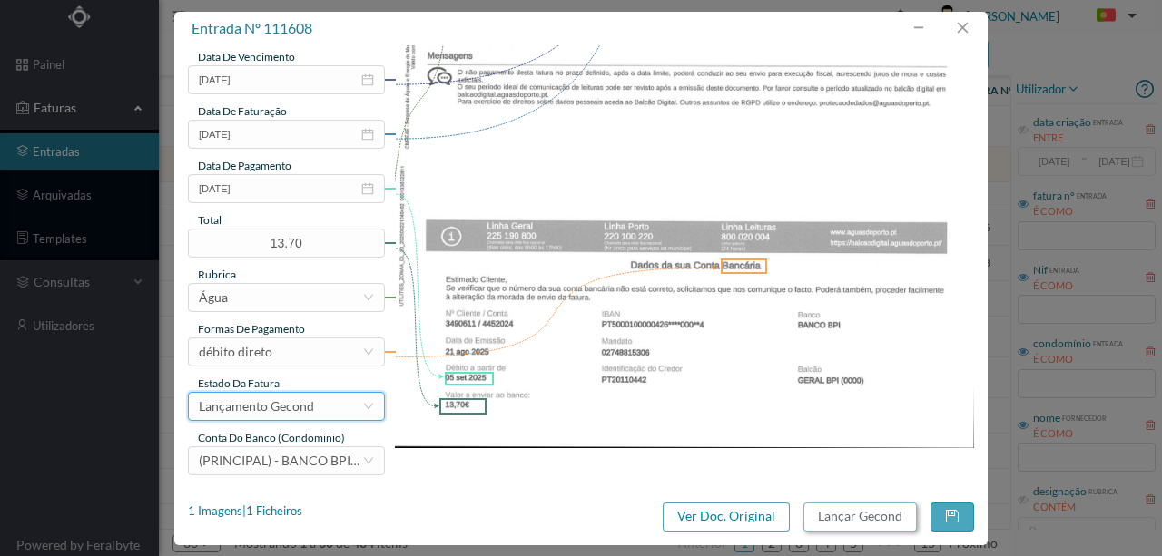
click at [887, 514] on button "Lançar Gecond" at bounding box center [859, 517] width 113 height 29
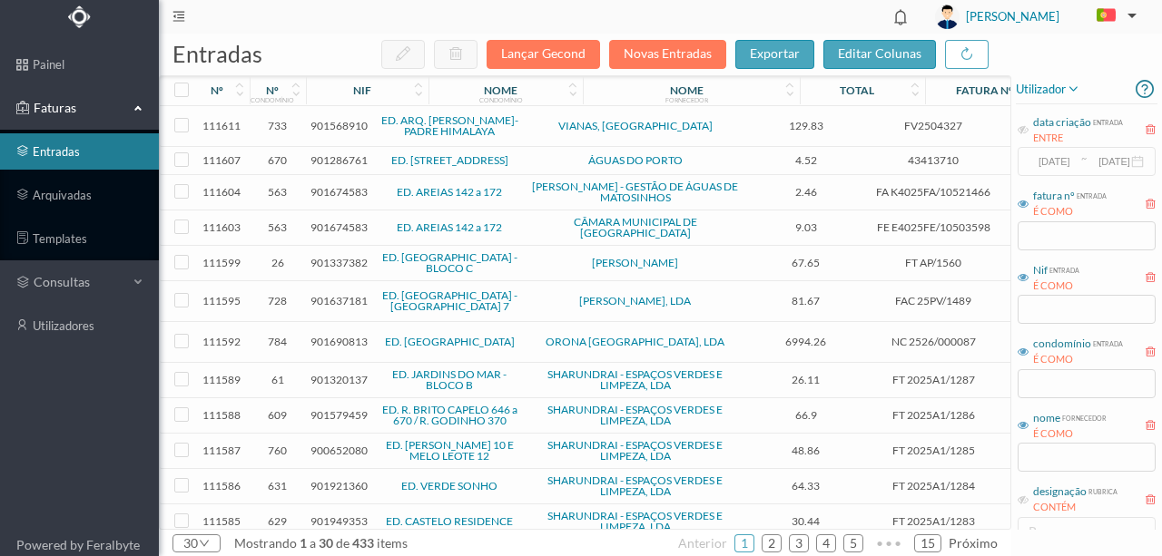
click at [349, 164] on span "901286761" at bounding box center [338, 160] width 57 height 14
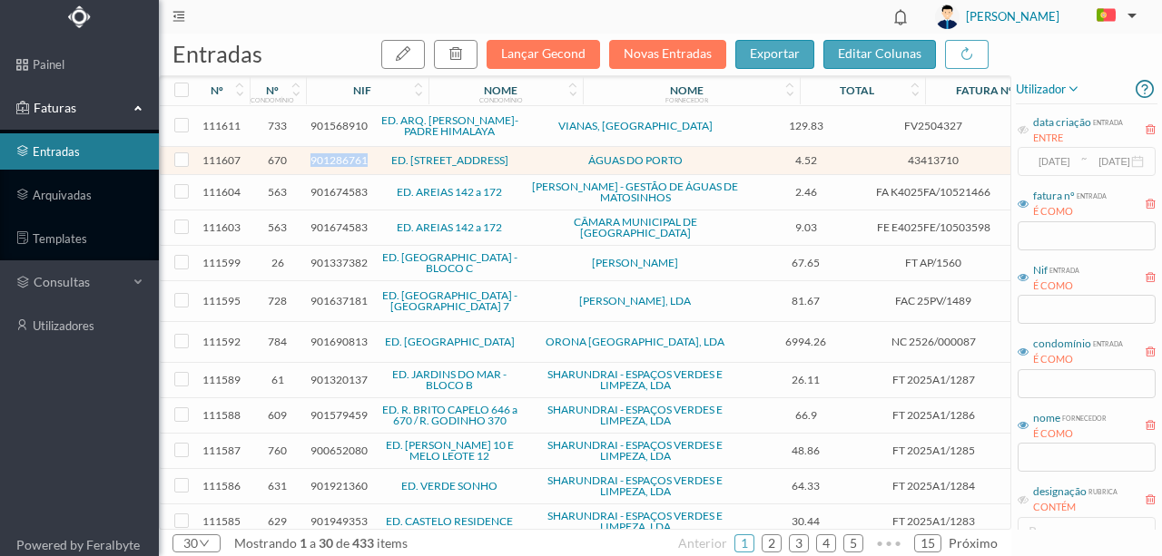
click at [349, 164] on span "901286761" at bounding box center [338, 160] width 57 height 14
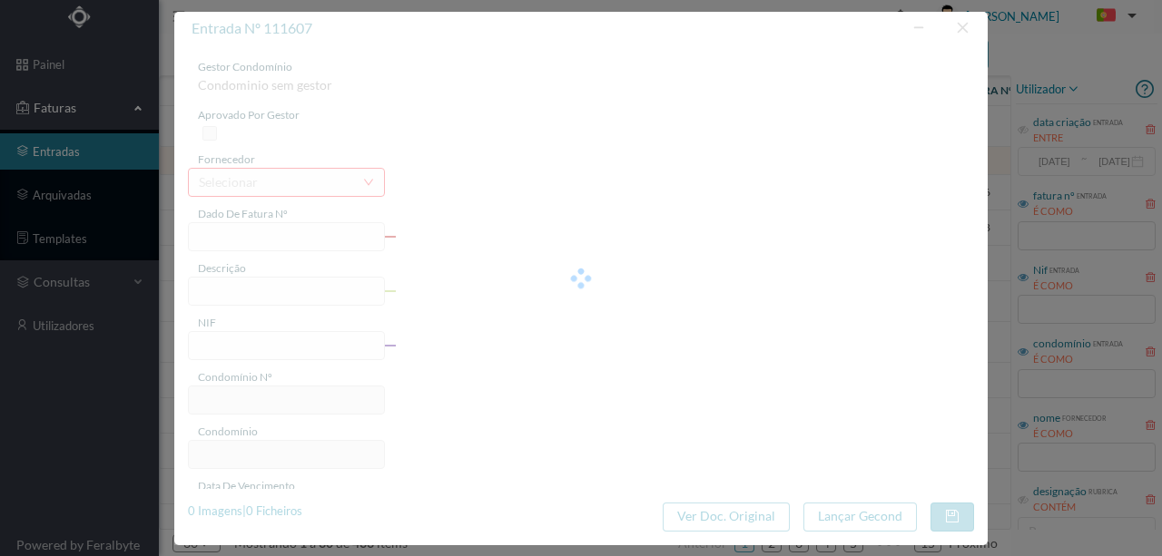
type input "43413710"
type input "RUA TORRINHA, NR 322, TOT 20 PORTO"
type input "901286761"
type input "2025-08-26"
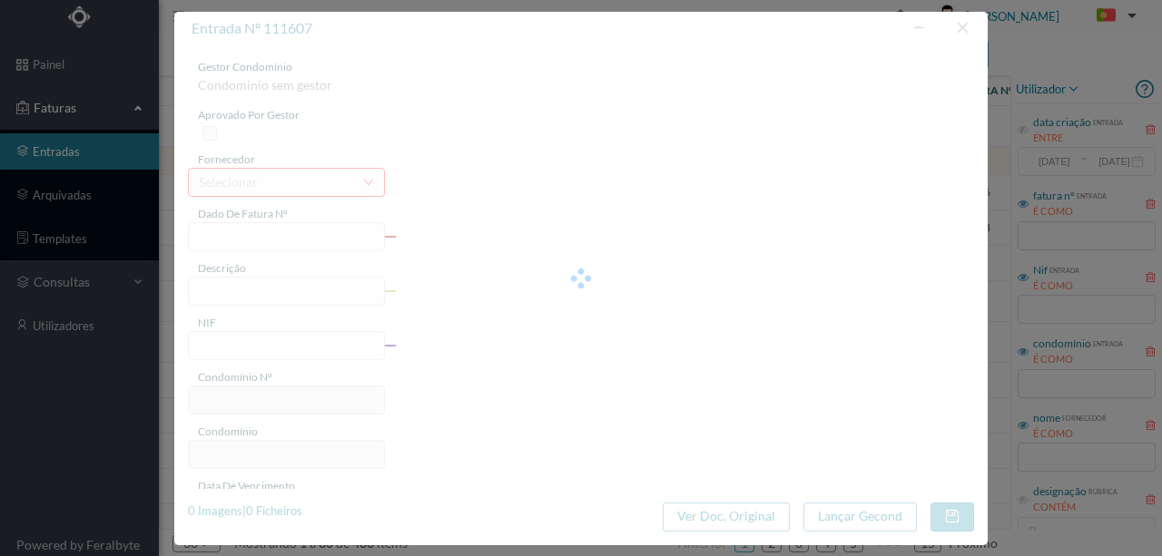
type input "10-09-2025"
type input "4.52"
type input "670"
type input "ED. [STREET_ADDRESS]"
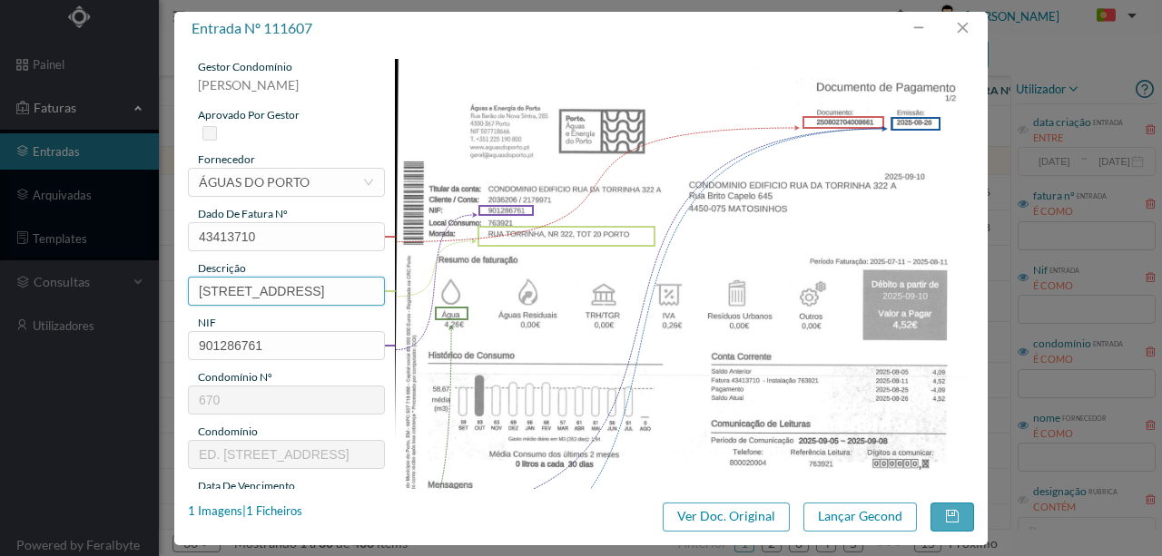
scroll to position [0, 69]
drag, startPoint x: 190, startPoint y: 289, endPoint x: 628, endPoint y: 294, distance: 438.4
click at [628, 294] on div "gestor condomínio Susana Silva aprovado por gestor fornecedor selecionar ÁGUAS …" at bounding box center [581, 482] width 786 height 846
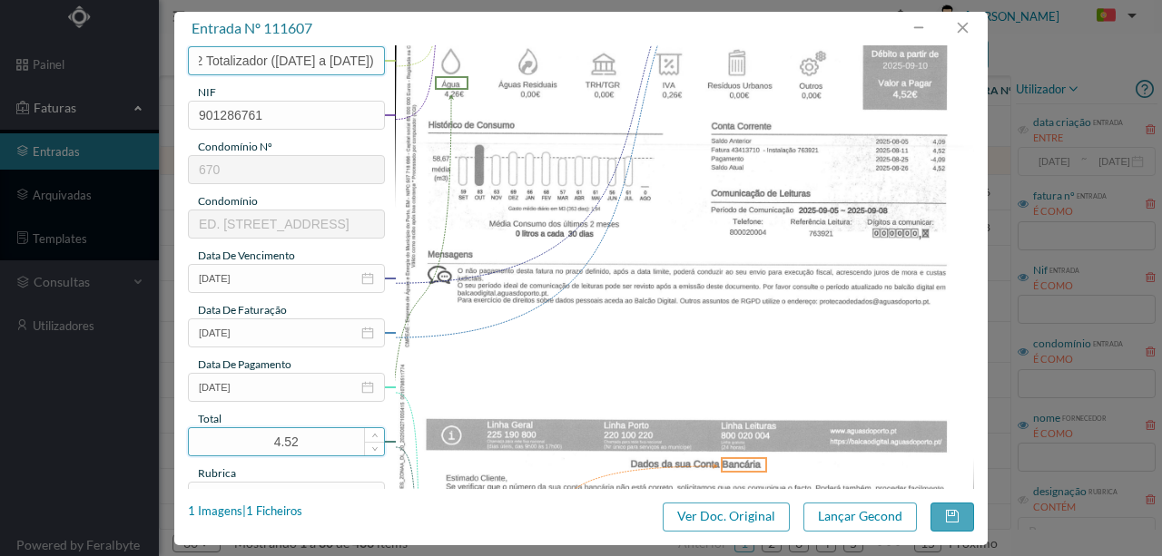
scroll to position [302, 0]
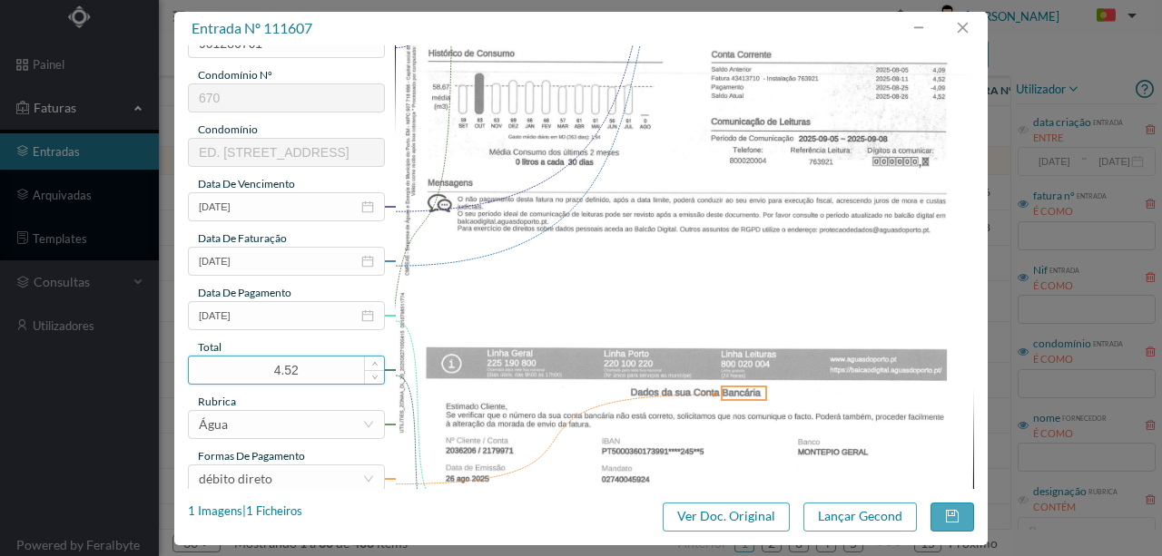
type input "322 Totalizador (11.07.2025 a 11.08.2025)"
drag, startPoint x: 288, startPoint y: 368, endPoint x: 168, endPoint y: 368, distance: 119.8
click at [168, 368] on div "entrada nº 111607 gestor condomínio Susana Silva aprovado por gestor fornecedor…" at bounding box center [581, 278] width 1162 height 556
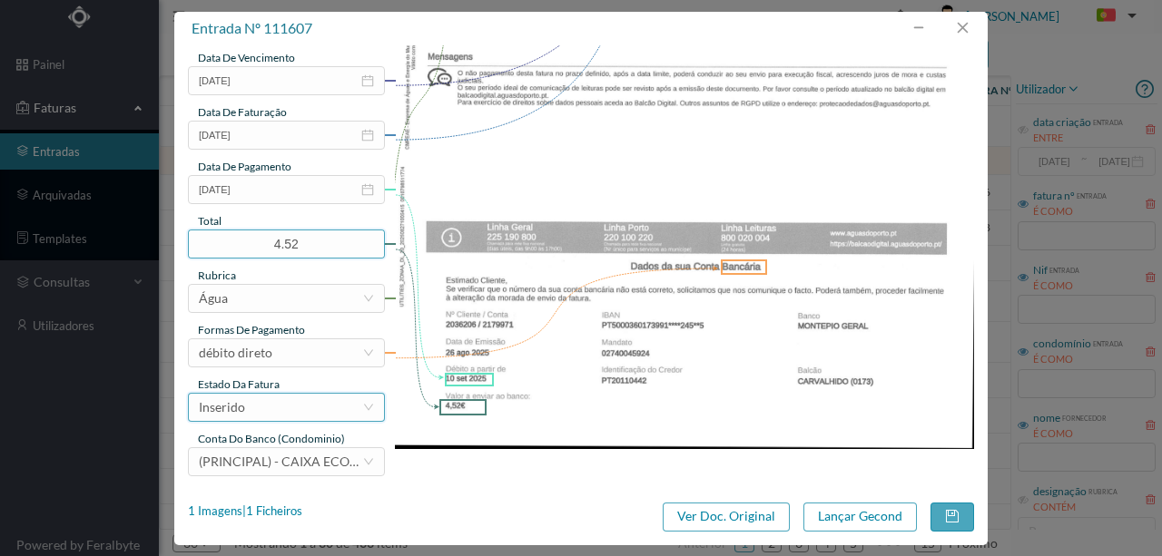
scroll to position [429, 0]
drag, startPoint x: 302, startPoint y: 412, endPoint x: 270, endPoint y: 402, distance: 34.2
click at [300, 412] on div "Inserido" at bounding box center [280, 406] width 163 height 27
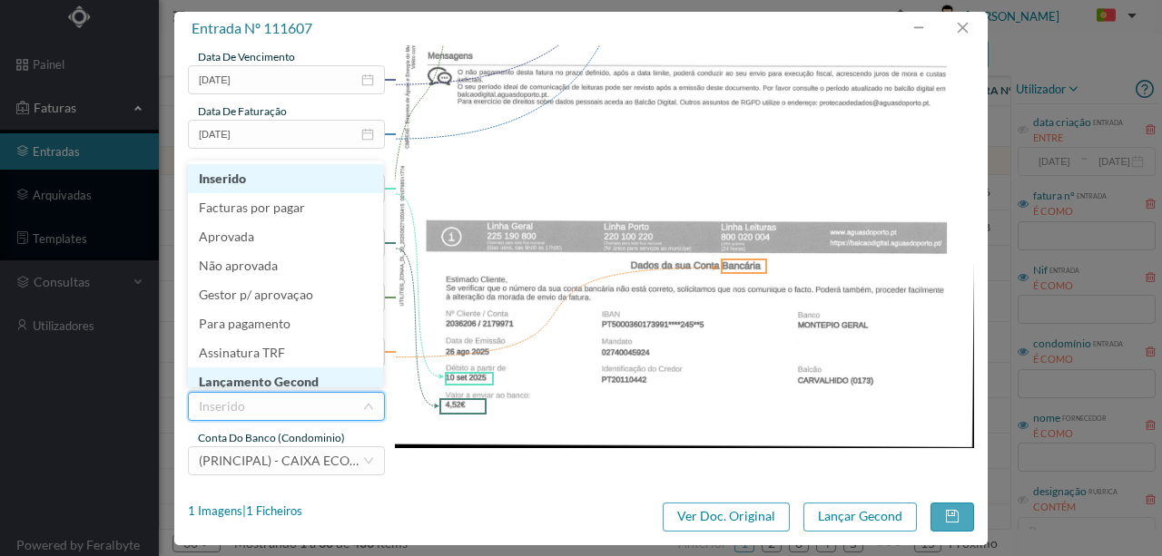
scroll to position [9, 0]
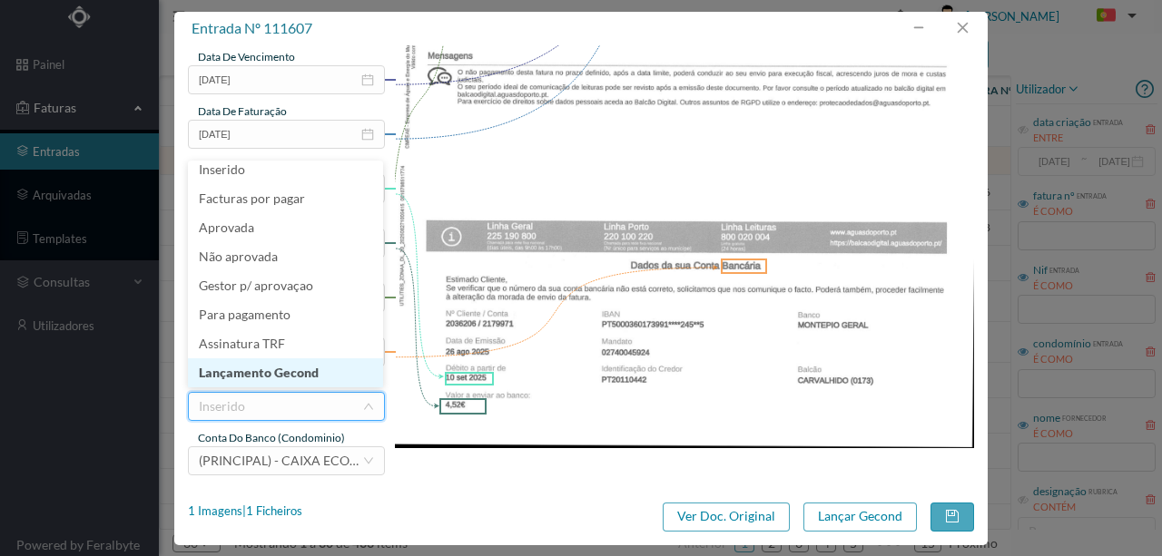
click at [311, 378] on li "Lançamento Gecond" at bounding box center [285, 373] width 195 height 29
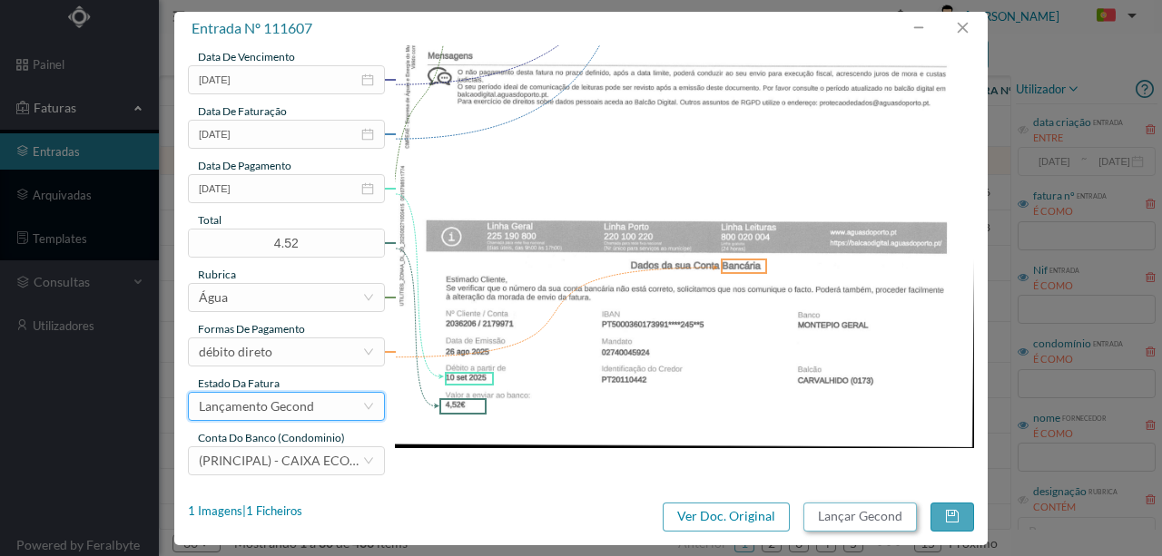
click at [873, 519] on button "Lançar Gecond" at bounding box center [859, 517] width 113 height 29
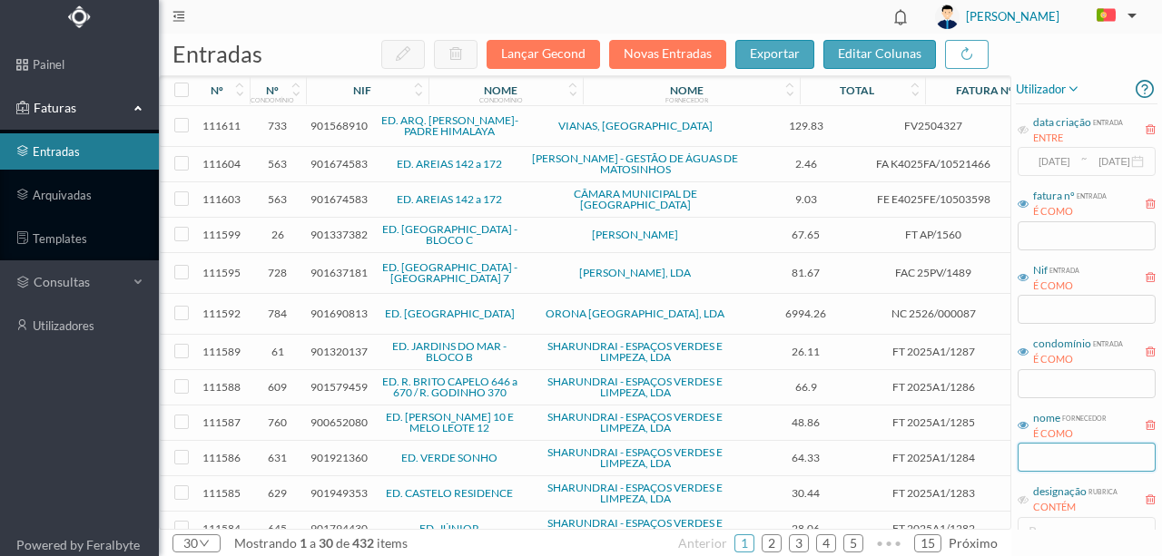
click at [1046, 465] on input "text" at bounding box center [1086, 457] width 138 height 29
type input "vian"
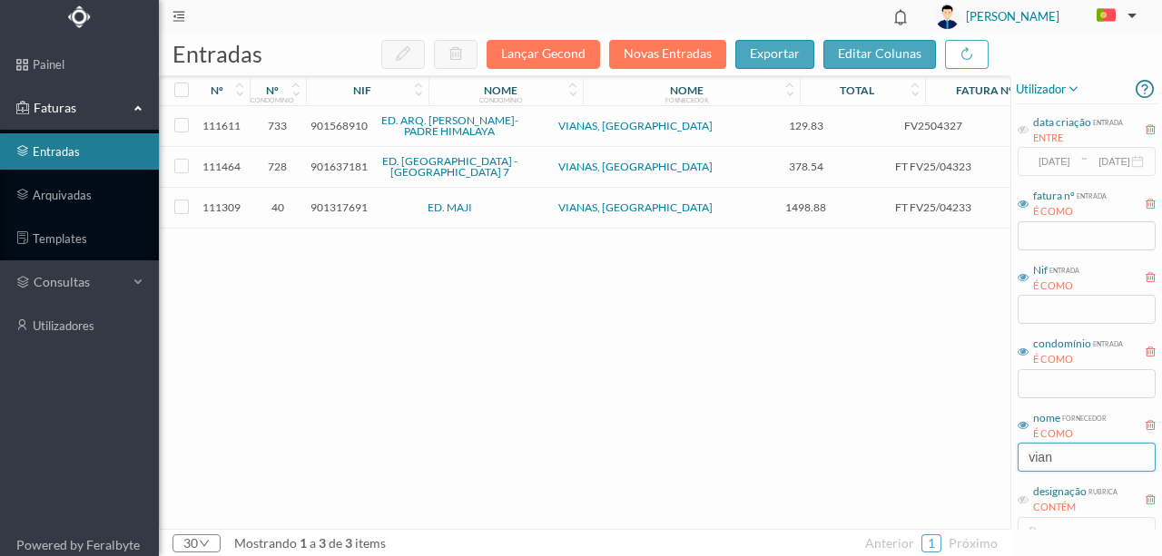
drag, startPoint x: 1075, startPoint y: 458, endPoint x: 978, endPoint y: 449, distance: 97.5
click at [979, 449] on div "entradas Lançar Gecond Novas Entradas exportar editar colunas nº nº condomínio …" at bounding box center [660, 295] width 1003 height 523
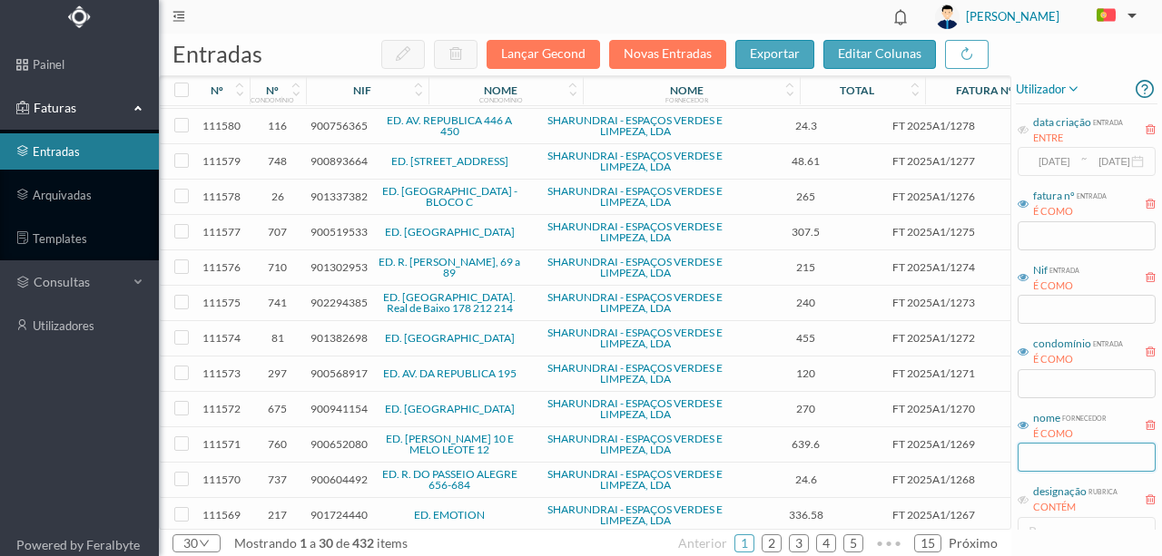
scroll to position [653, 0]
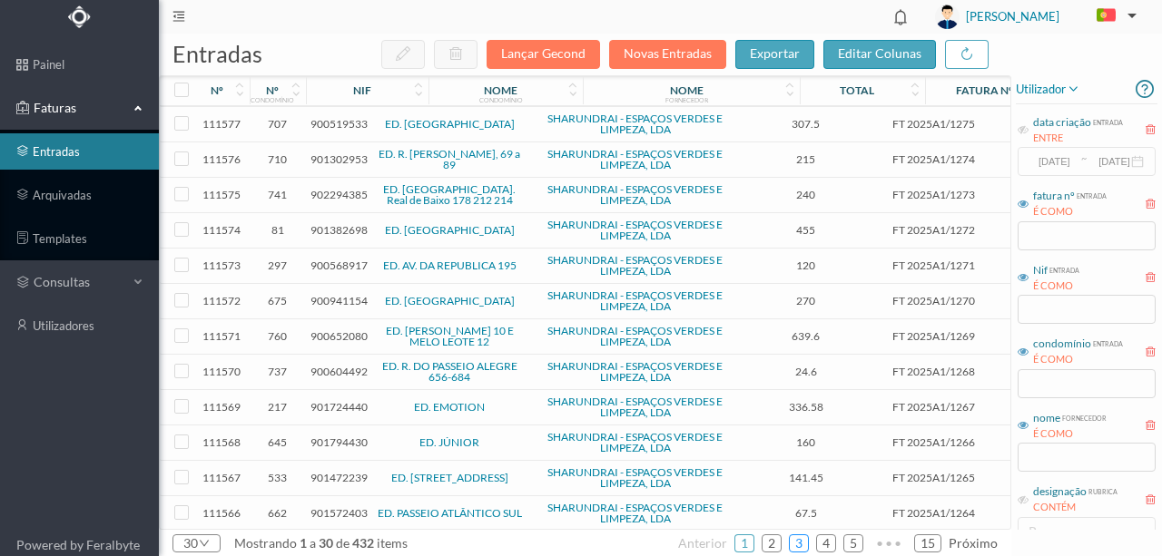
click at [801, 544] on link "3" at bounding box center [799, 543] width 18 height 27
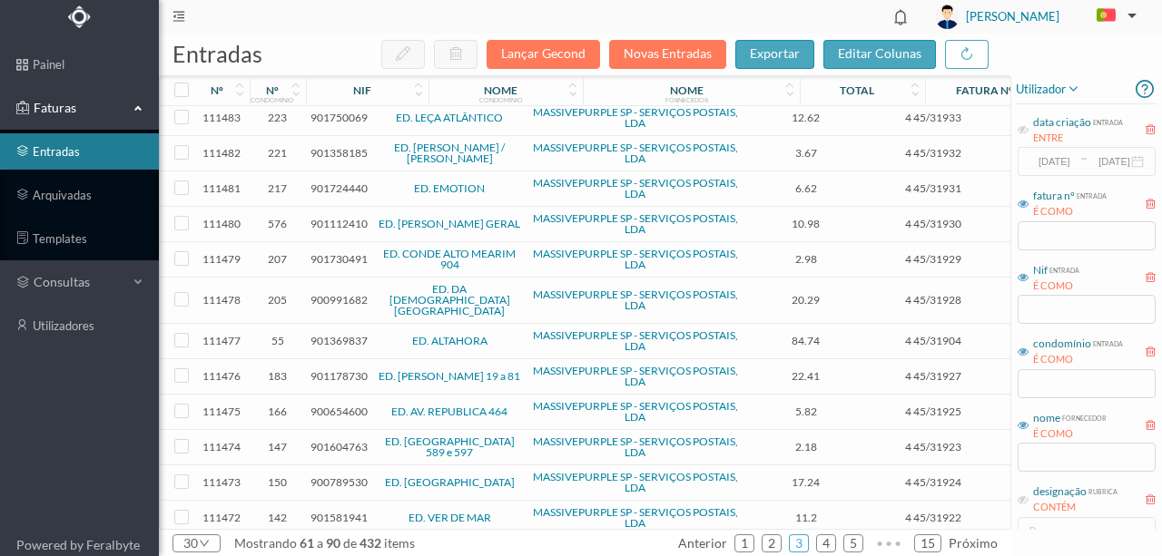
scroll to position [634, 0]
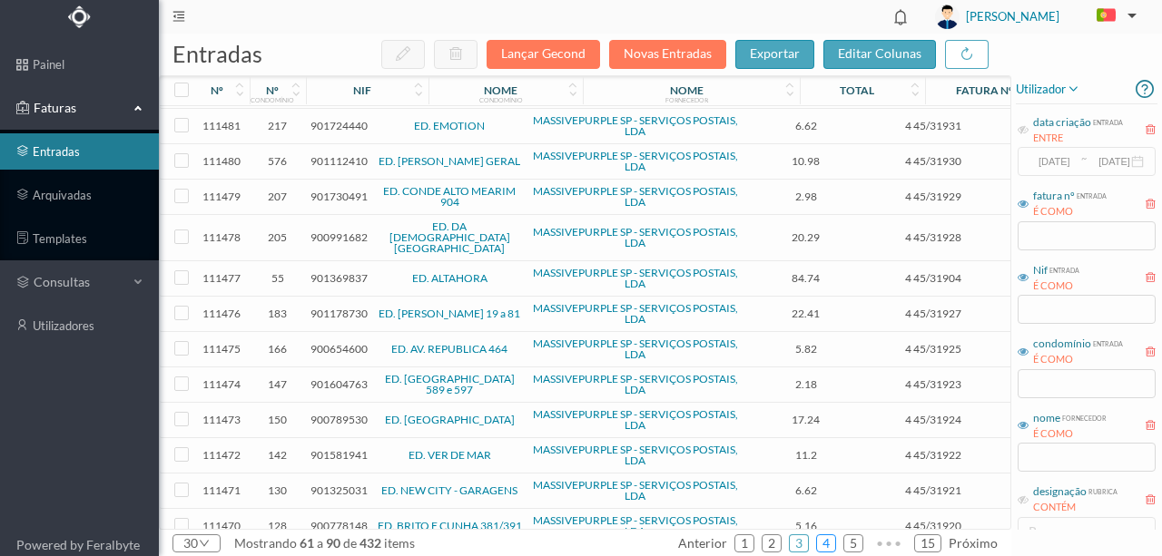
click at [833, 543] on link "4" at bounding box center [826, 543] width 18 height 27
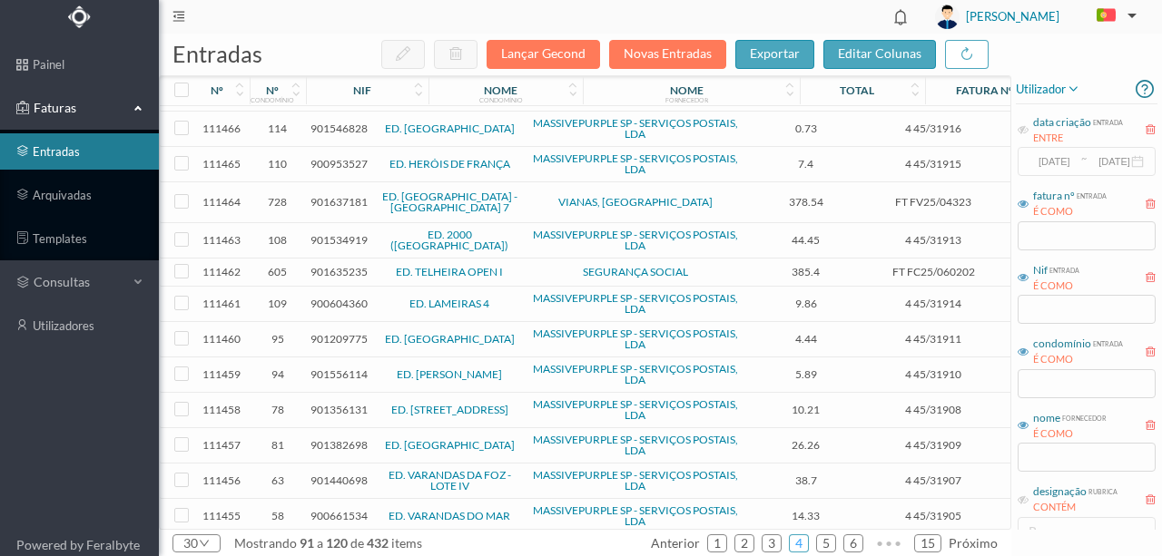
scroll to position [84, 0]
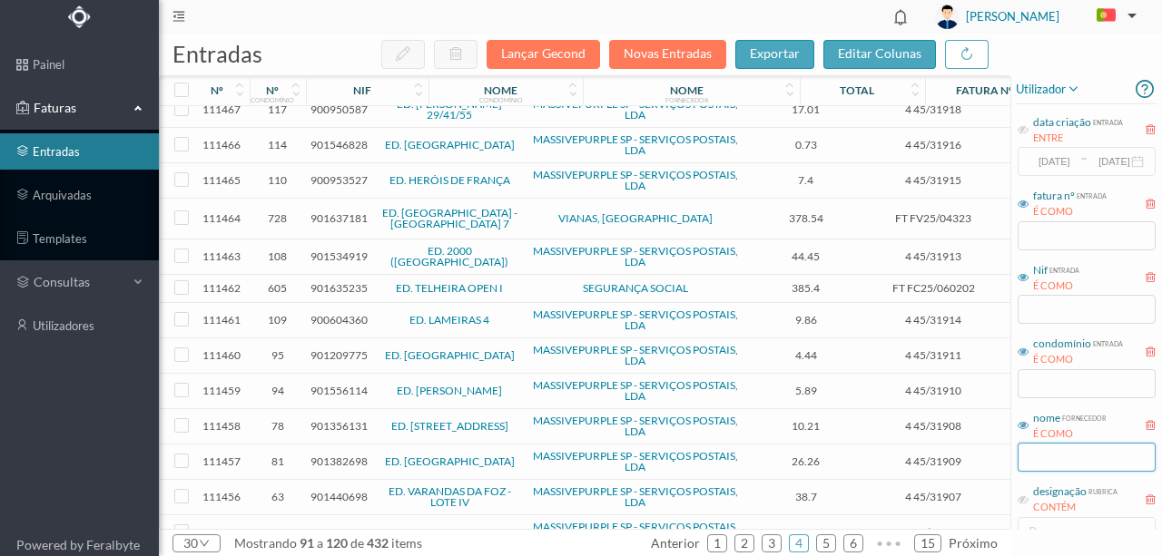
click at [1044, 446] on input "text" at bounding box center [1086, 457] width 138 height 29
type input "selcop"
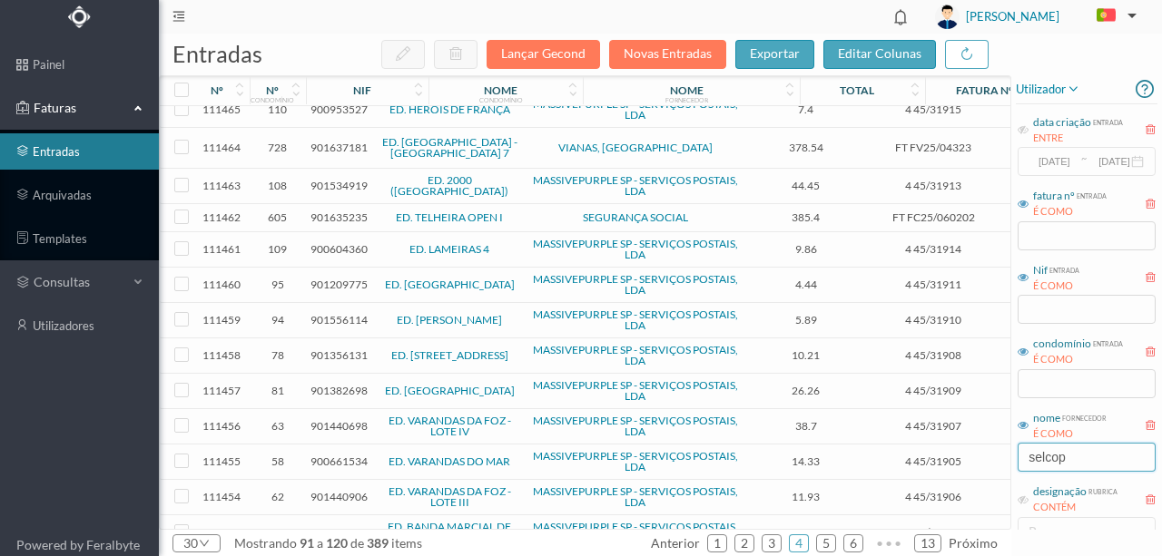
scroll to position [0, 0]
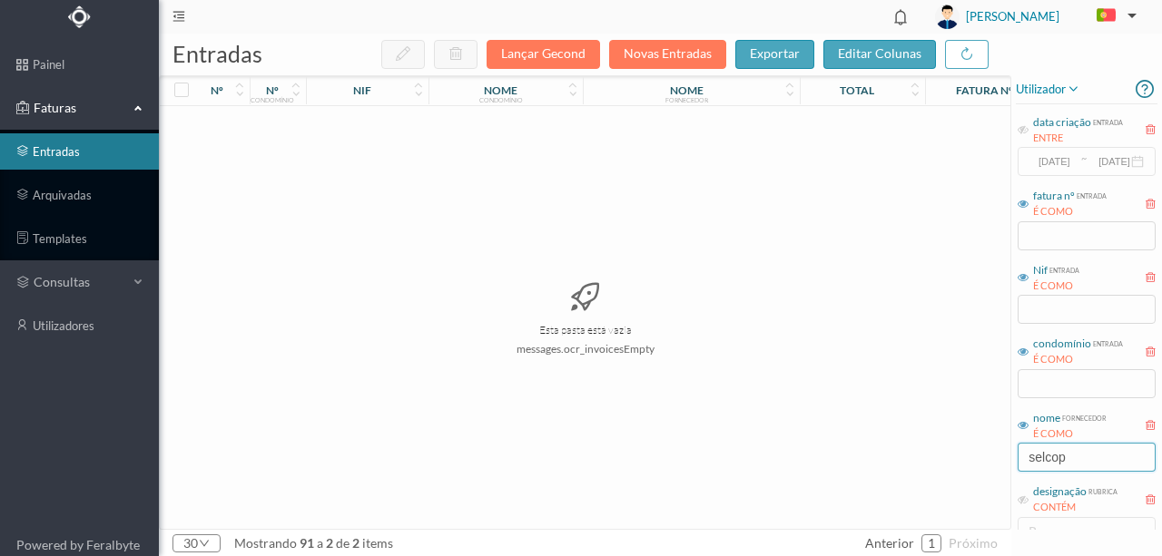
drag, startPoint x: 1098, startPoint y: 467, endPoint x: 888, endPoint y: 477, distance: 210.8
click at [888, 477] on div "entradas Lançar Gecond Novas Entradas exportar editar colunas nº nº condomínio …" at bounding box center [660, 295] width 1003 height 523
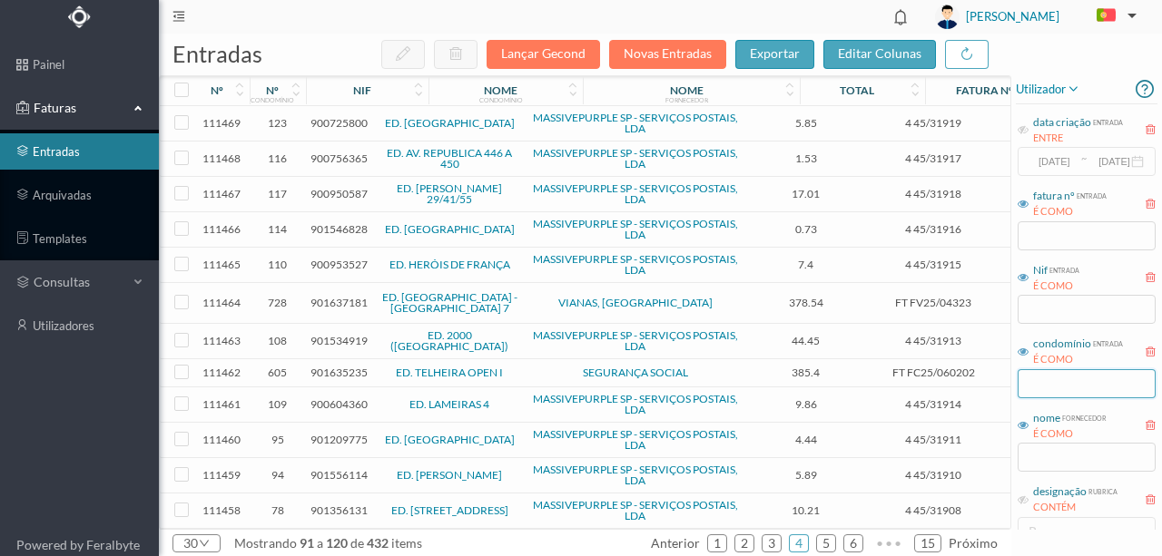
click at [1044, 381] on input "text" at bounding box center [1086, 383] width 138 height 29
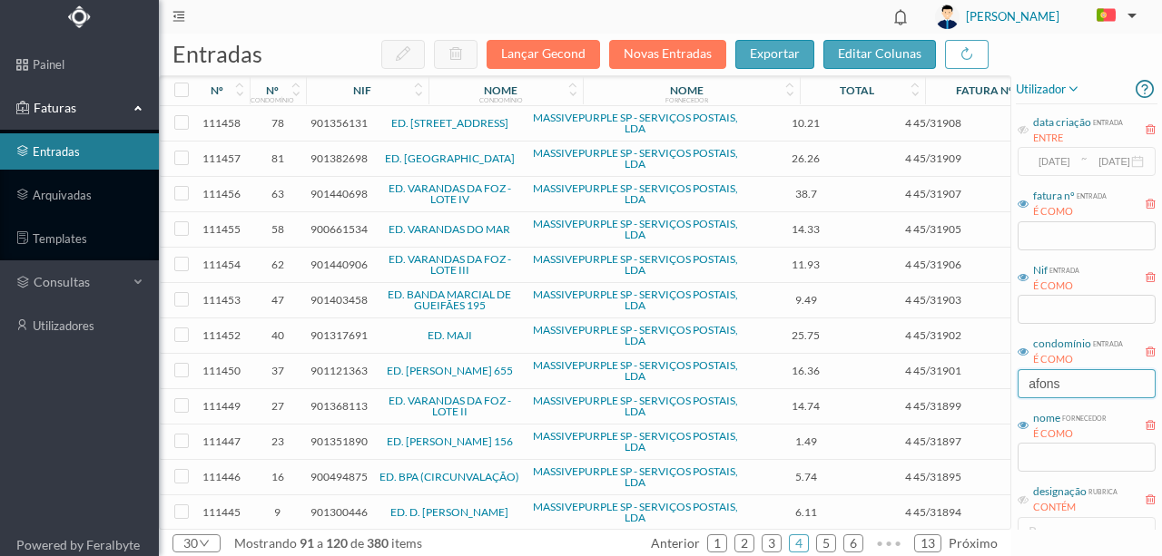
type input "afonso"
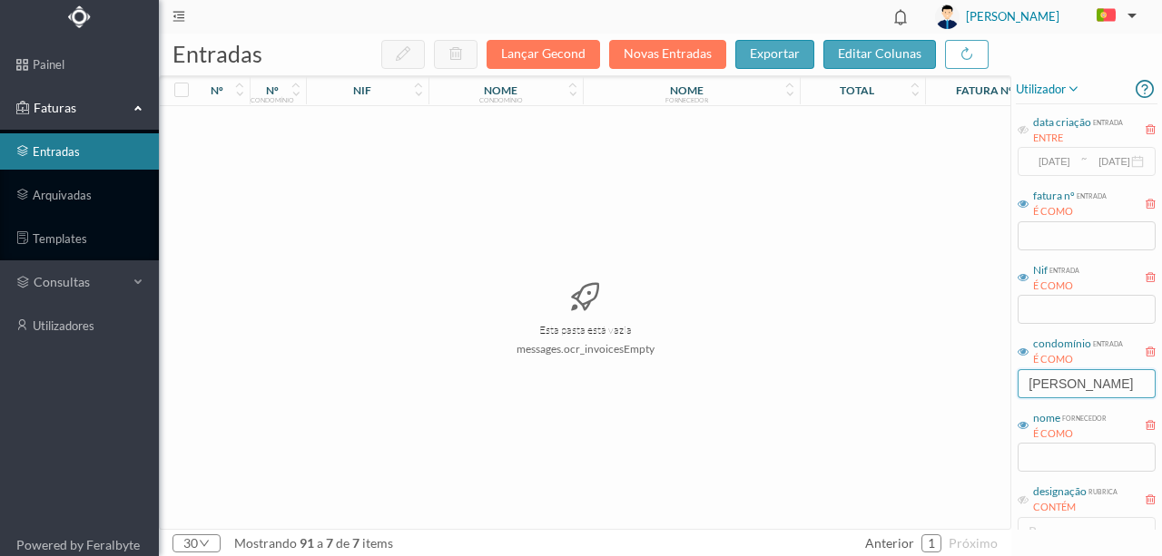
drag, startPoint x: 1080, startPoint y: 387, endPoint x: 1004, endPoint y: 389, distance: 76.3
click at [1004, 389] on div "entradas Lançar Gecond Novas Entradas exportar editar colunas nº nº condomínio …" at bounding box center [660, 295] width 1003 height 523
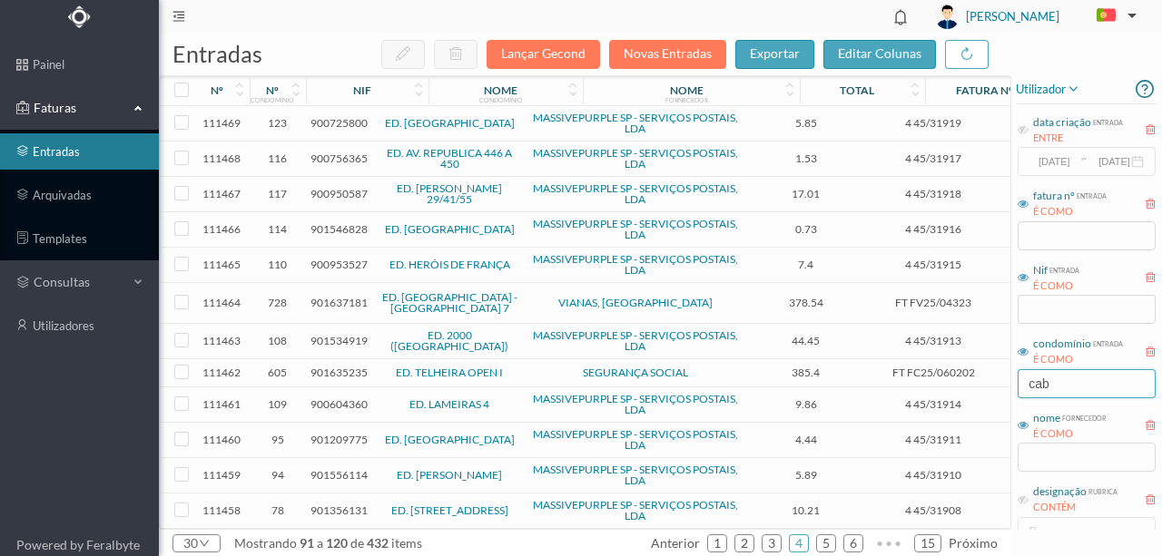
type input "cabo"
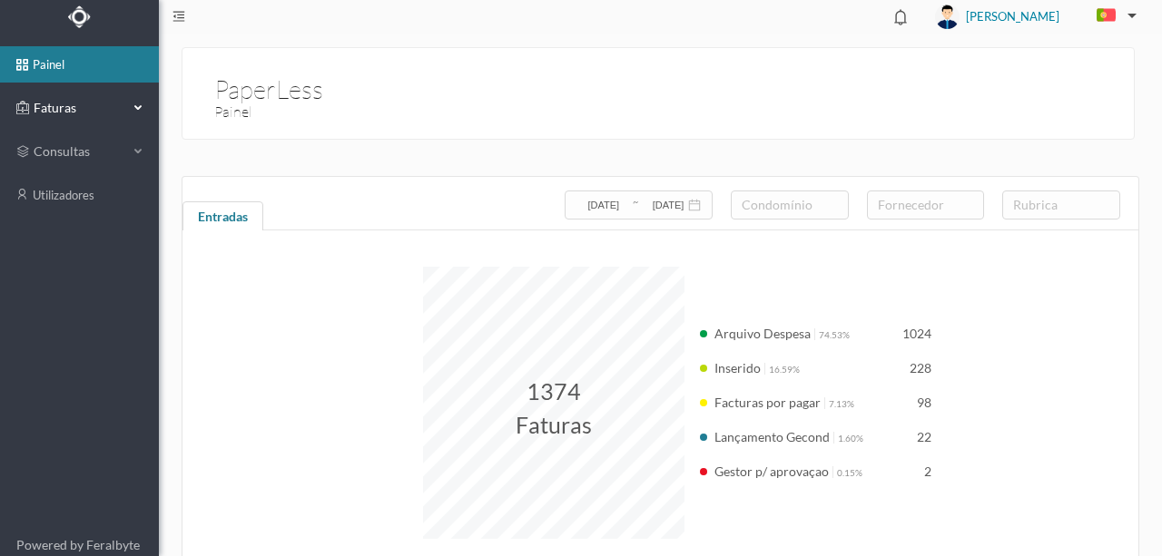
click at [69, 105] on span "Faturas" at bounding box center [79, 108] width 100 height 18
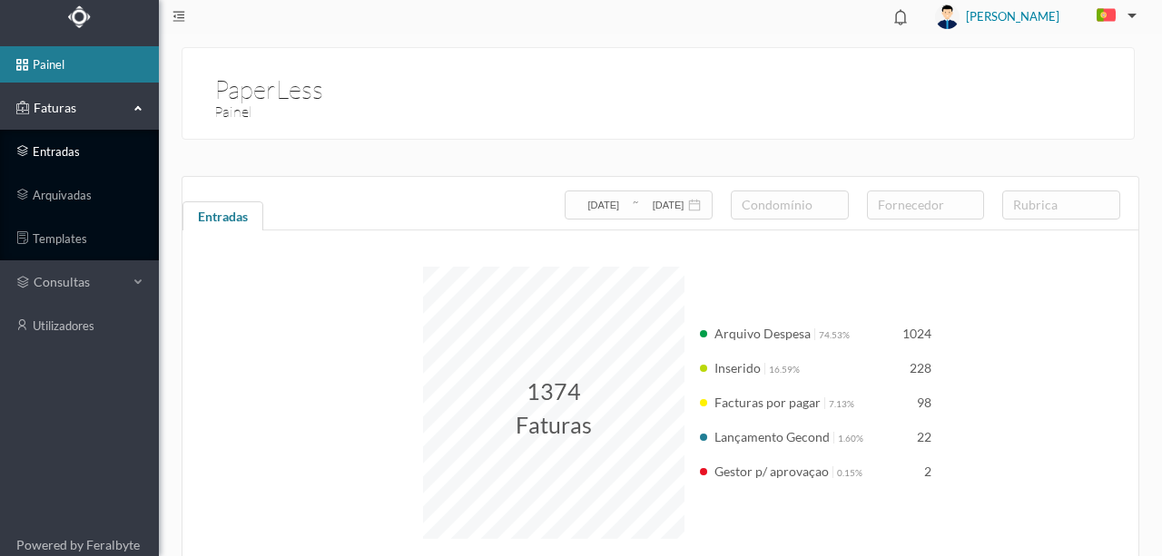
click at [64, 150] on link "entradas" at bounding box center [79, 151] width 159 height 36
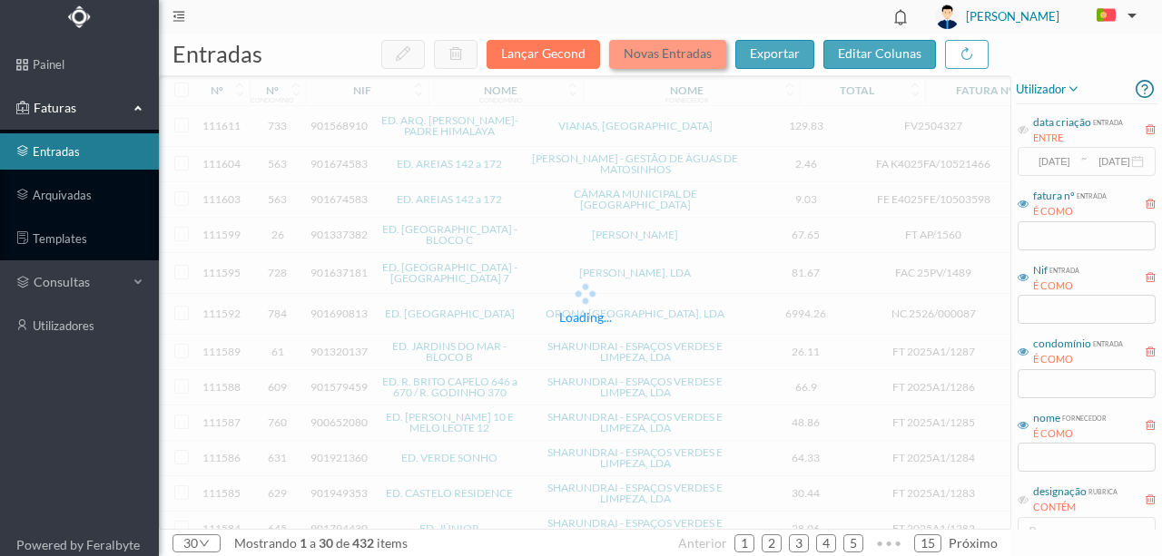
click at [694, 55] on button "Novas Entradas" at bounding box center [667, 54] width 117 height 29
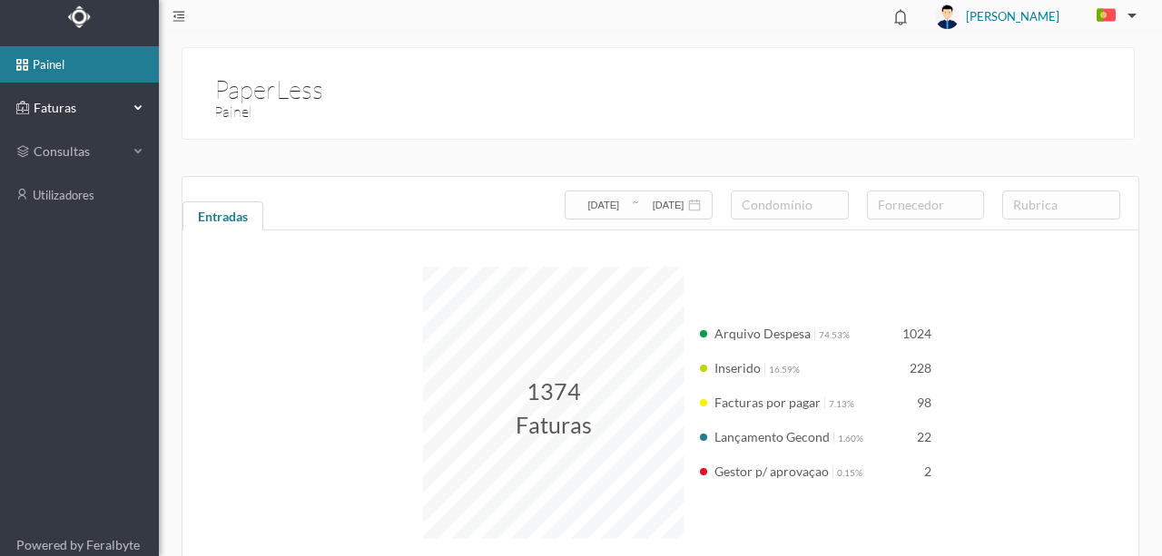
click at [60, 110] on span "Faturas" at bounding box center [79, 108] width 100 height 18
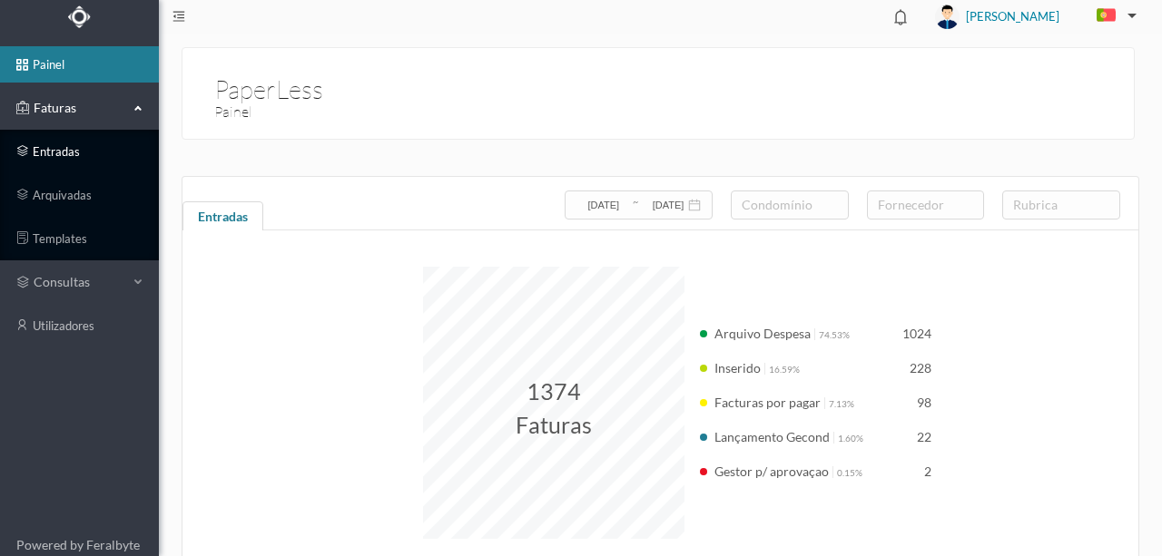
click at [65, 152] on link "entradas" at bounding box center [79, 151] width 159 height 36
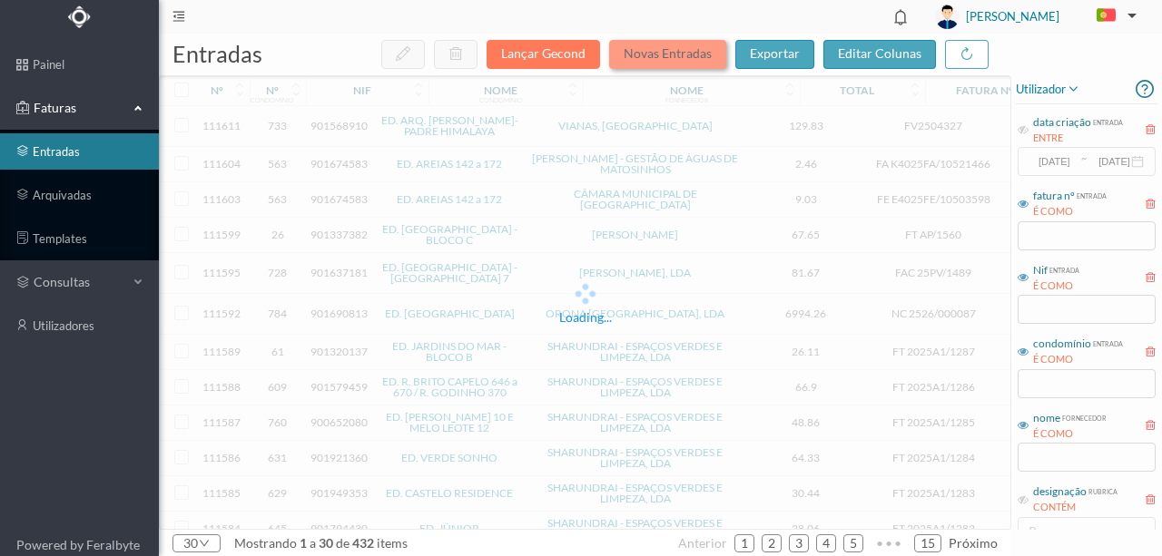
click at [662, 49] on button "Novas Entradas" at bounding box center [667, 54] width 117 height 29
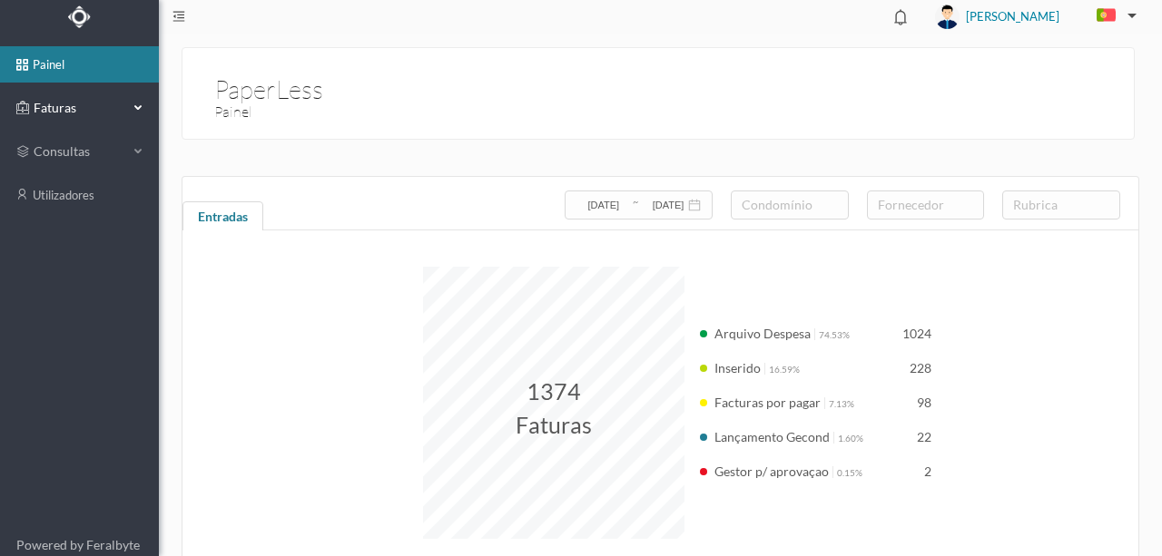
click at [64, 105] on span "Faturas" at bounding box center [79, 108] width 100 height 18
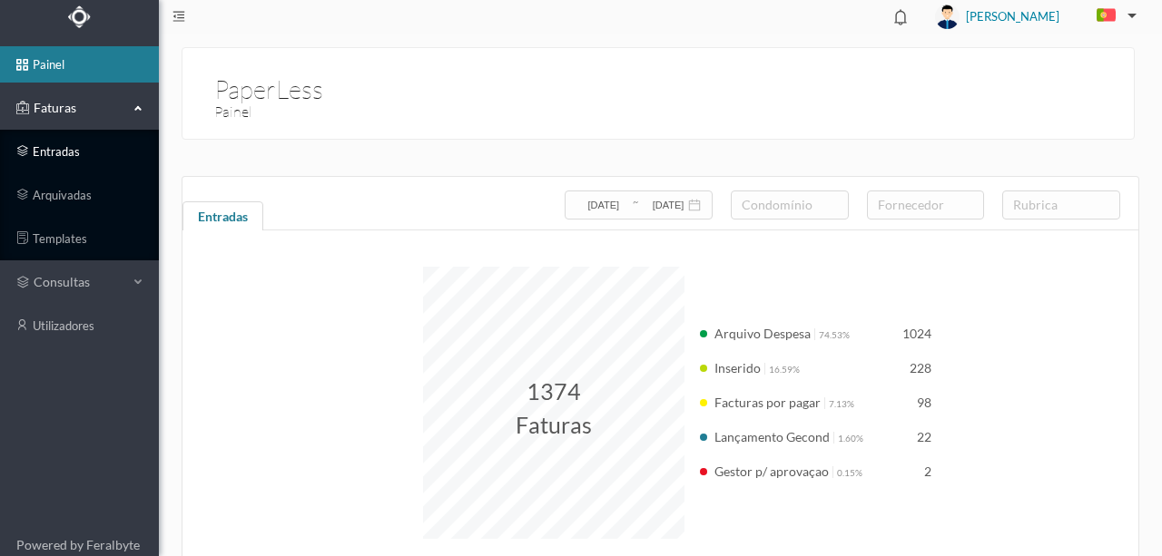
click at [62, 149] on link "entradas" at bounding box center [79, 151] width 159 height 36
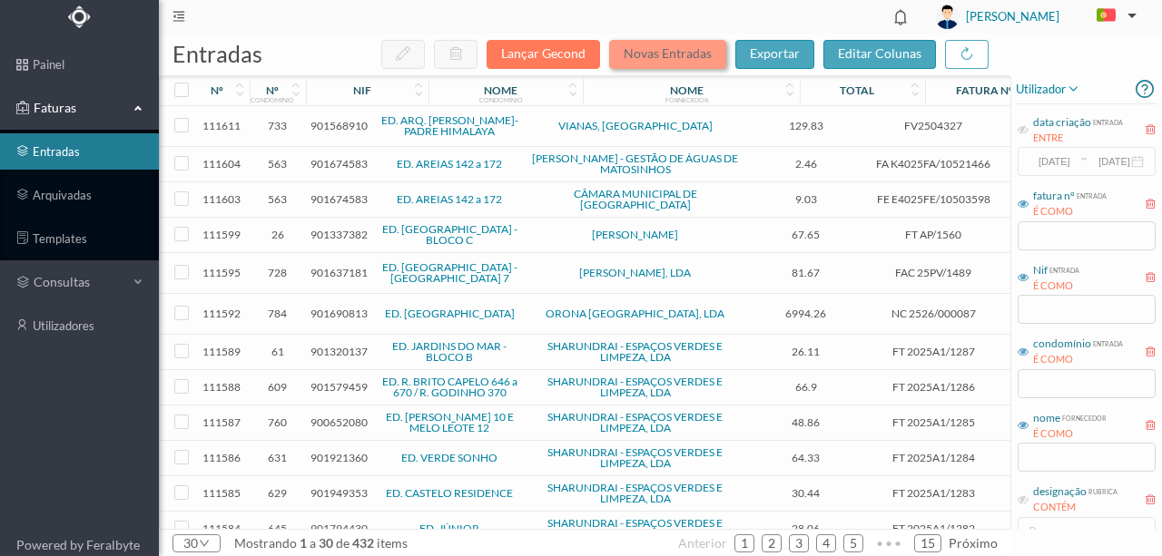
click at [662, 57] on button "Novas Entradas" at bounding box center [667, 54] width 117 height 29
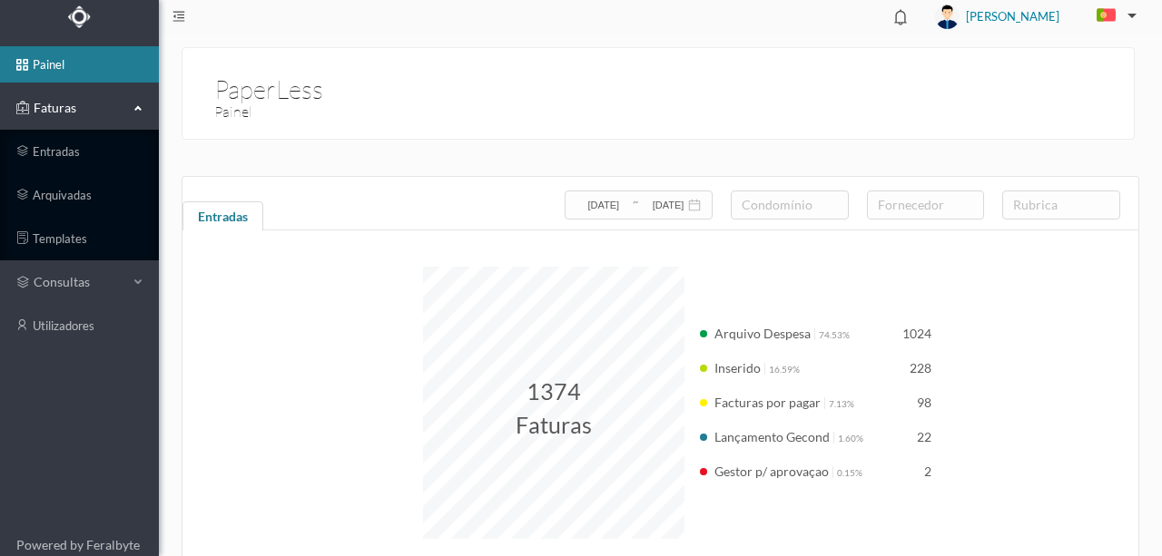
click at [55, 103] on span "Faturas" at bounding box center [79, 108] width 100 height 18
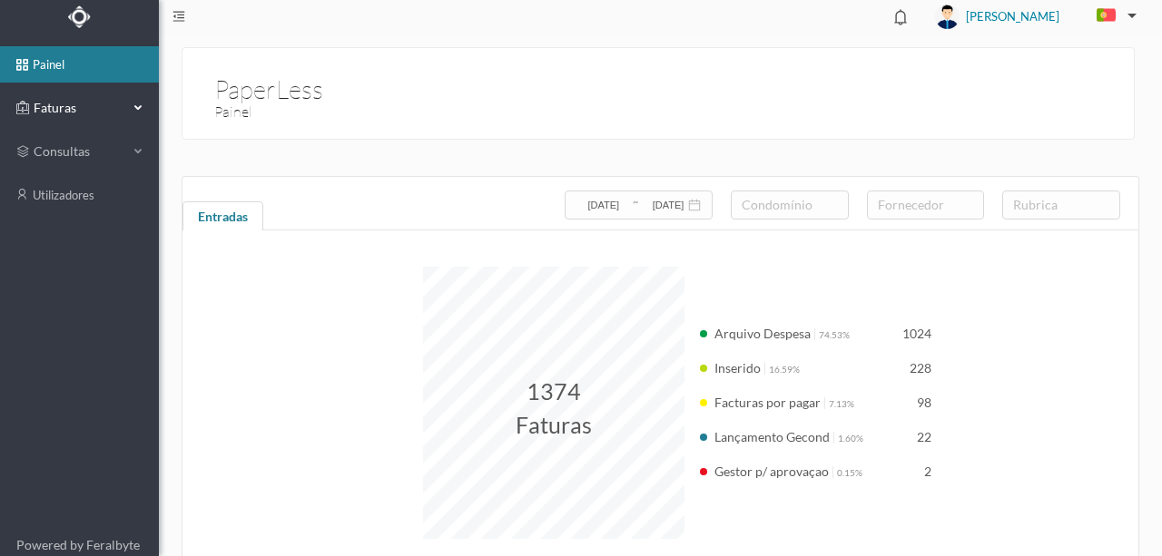
click at [65, 111] on span "Faturas" at bounding box center [79, 108] width 100 height 18
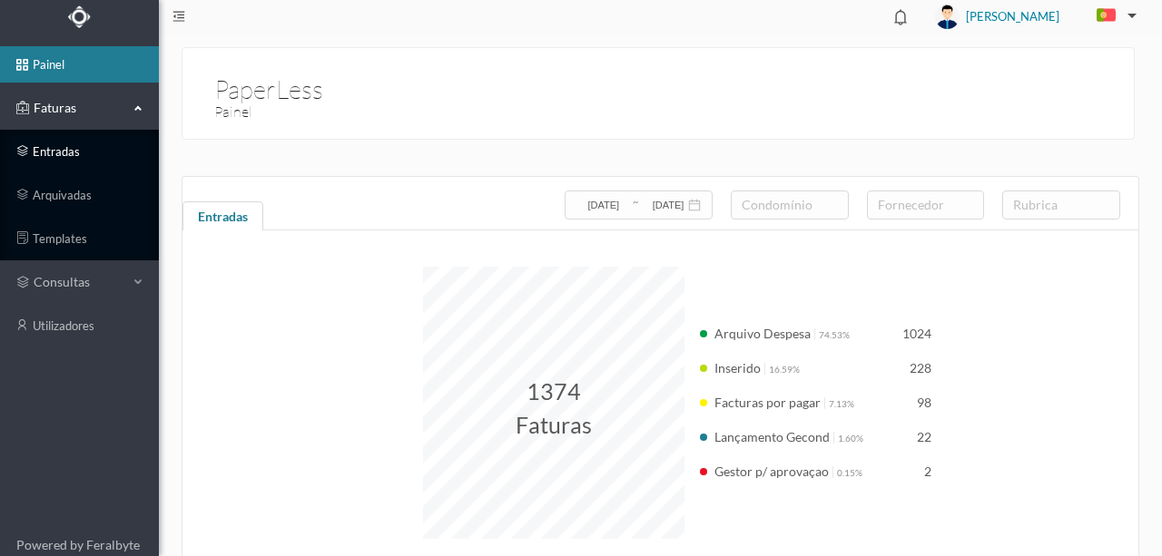
click at [62, 155] on link "entradas" at bounding box center [79, 151] width 159 height 36
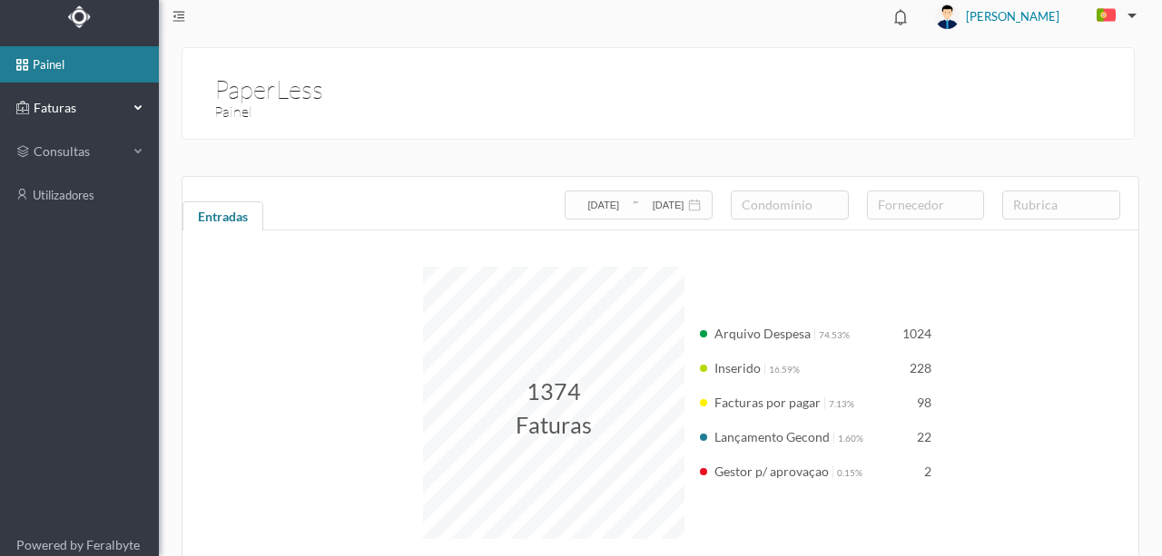
click at [52, 104] on span "Faturas" at bounding box center [79, 108] width 100 height 18
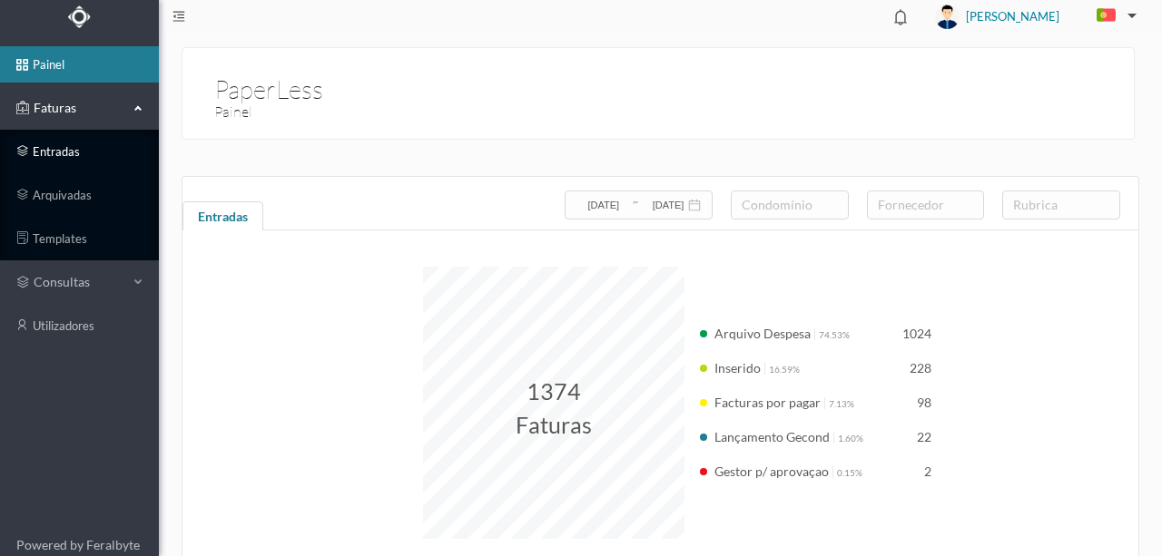
click at [56, 149] on link "entradas" at bounding box center [79, 151] width 159 height 36
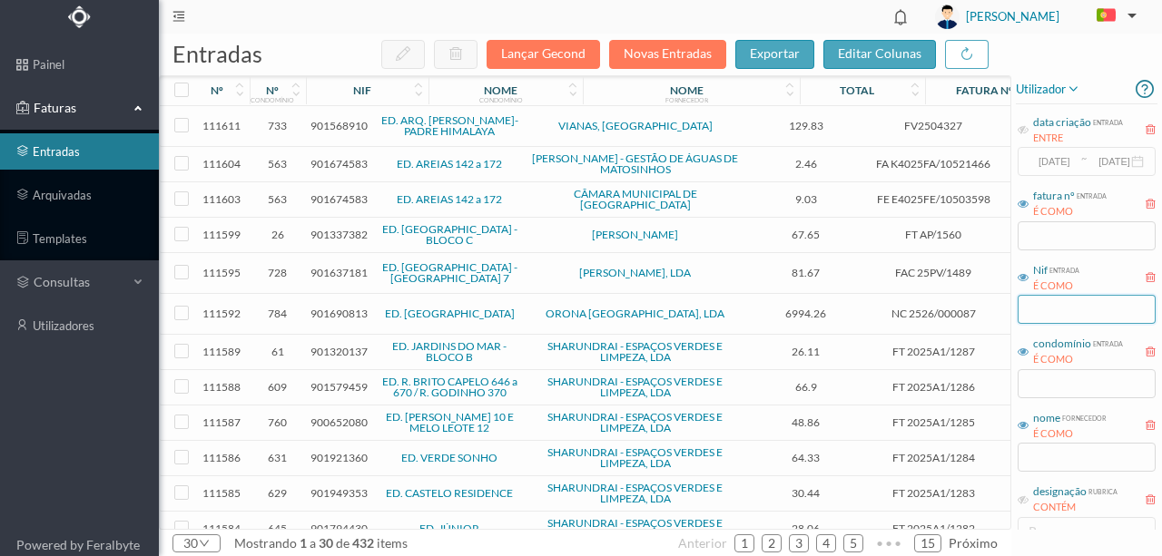
click at [1035, 310] on input "text" at bounding box center [1086, 309] width 138 height 29
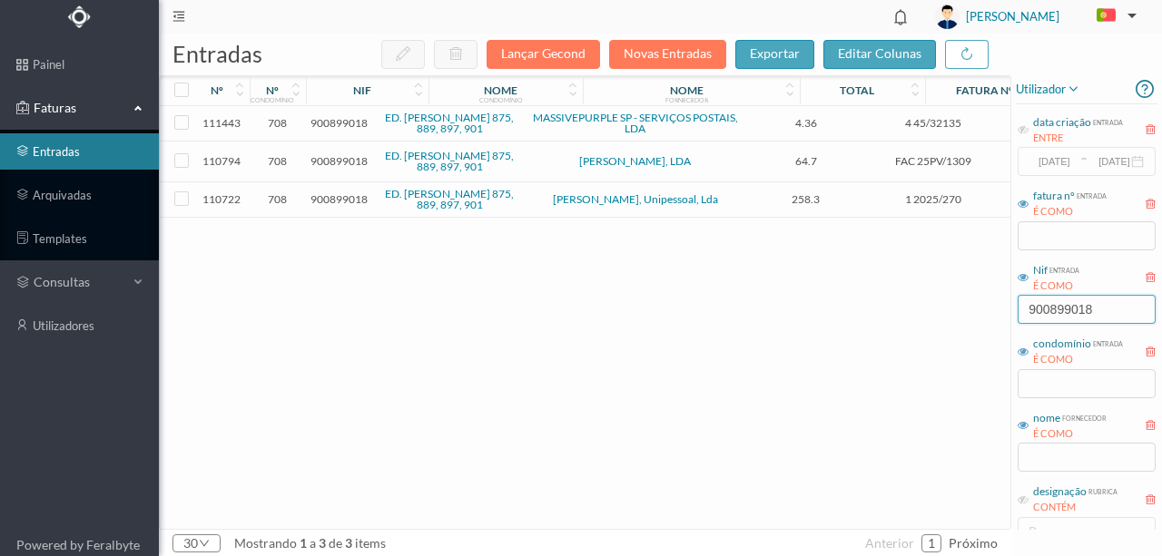
type input "900899018"
click at [328, 196] on span "900899018" at bounding box center [338, 199] width 57 height 14
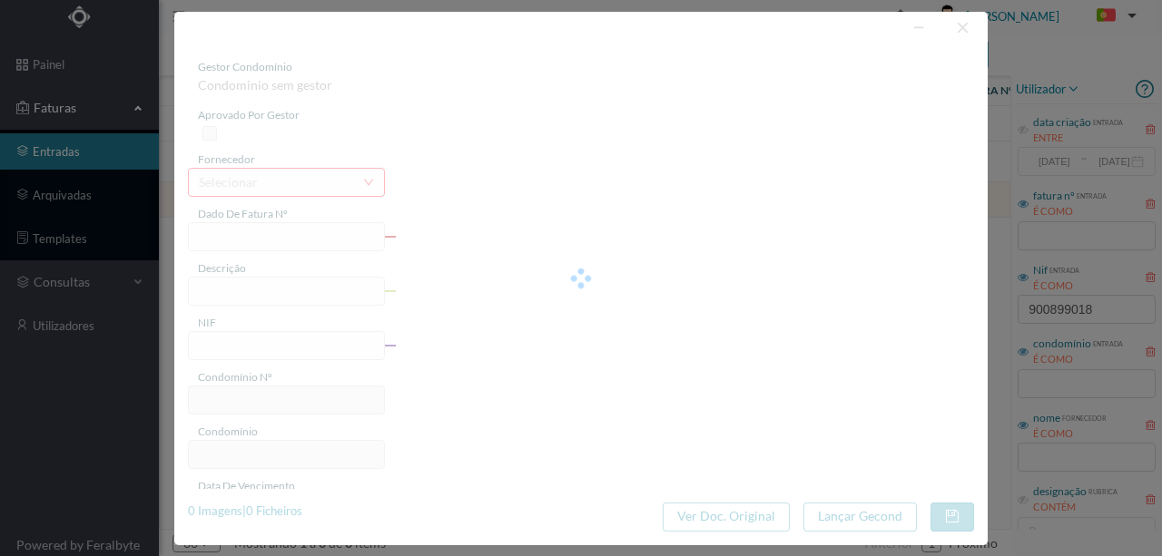
type input "1 2025/270"
type input "Serviço de limpeza agosto"
type input "900899018"
type input "[DATE]"
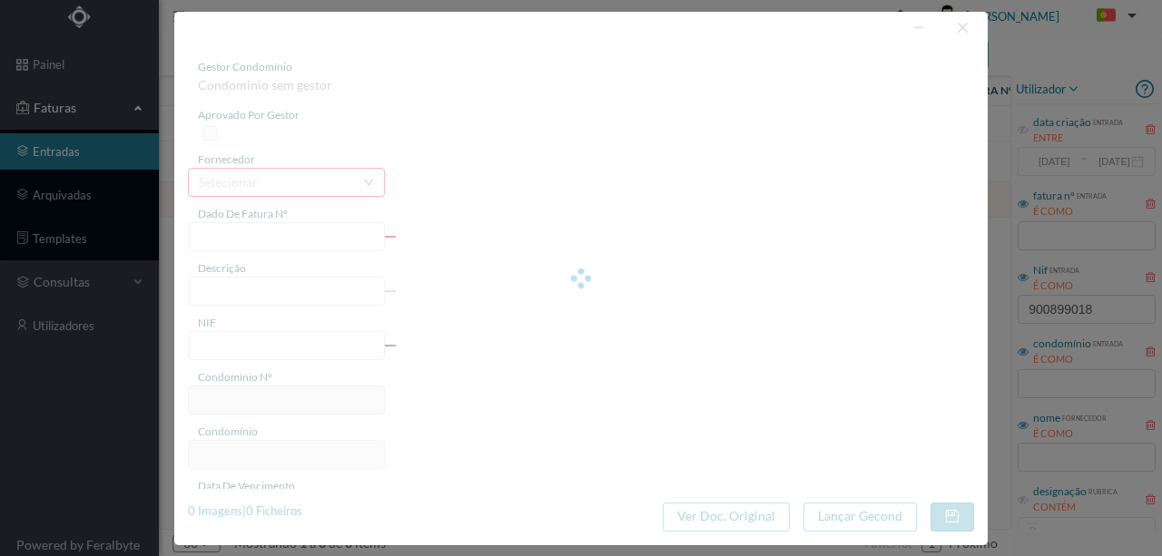
type input "[DATE]"
type input "258.30"
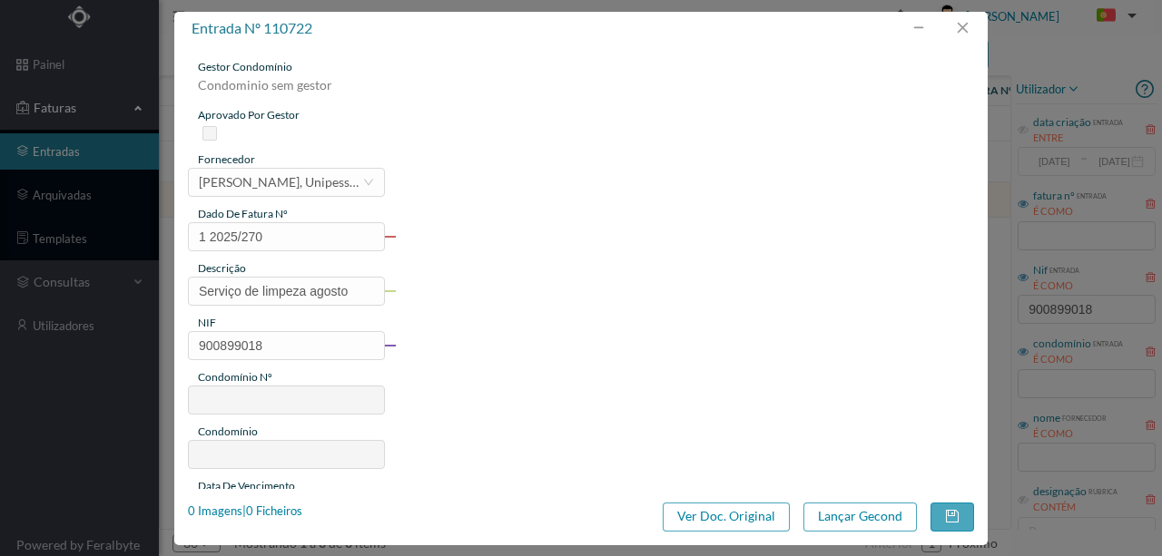
type input "708"
type input "ED. [PERSON_NAME] 875, 889, 897, 901"
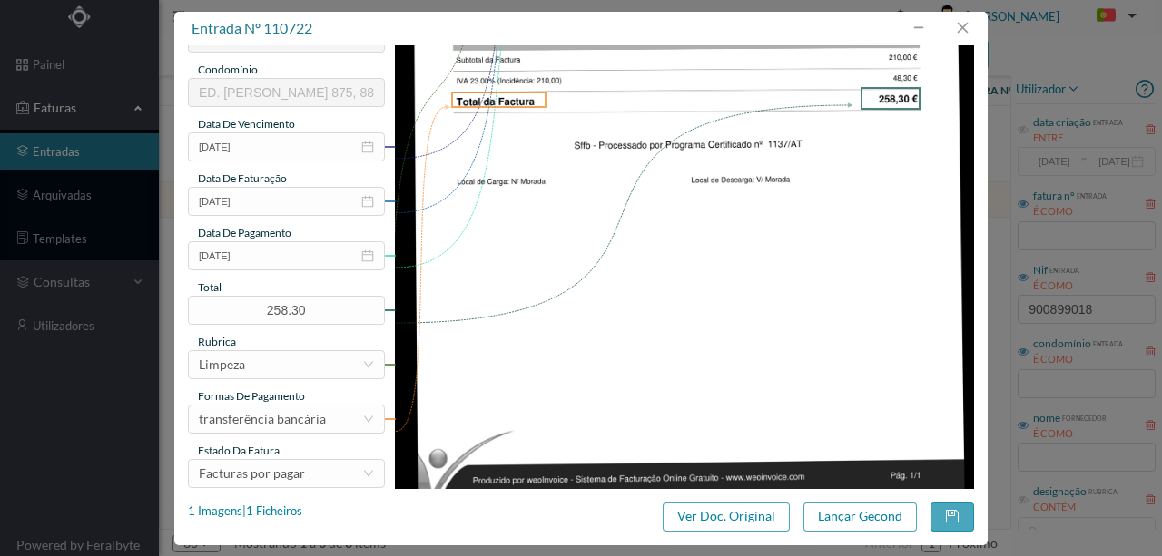
scroll to position [363, 0]
click at [287, 258] on input "[DATE]" at bounding box center [286, 255] width 197 height 29
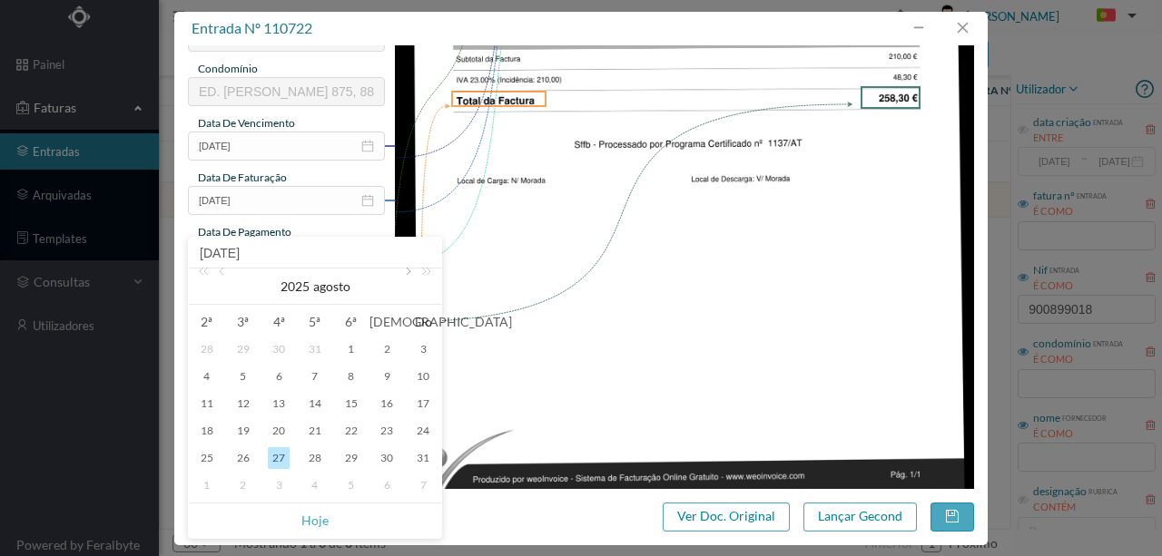
click at [407, 277] on link at bounding box center [406, 287] width 16 height 36
click at [216, 347] on div "1" at bounding box center [207, 350] width 22 height 22
type input "[DATE]"
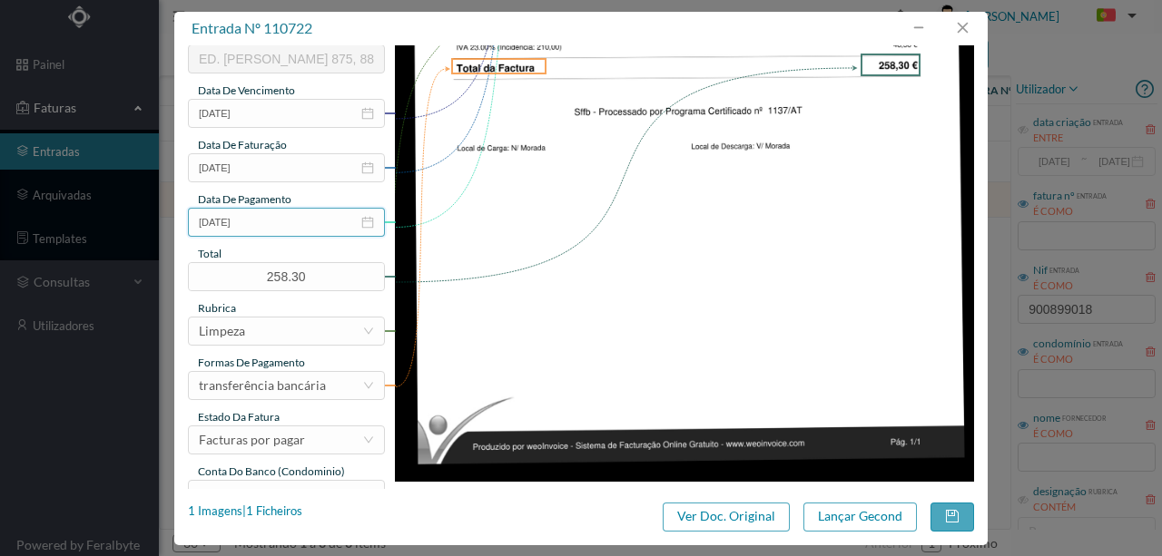
scroll to position [429, 0]
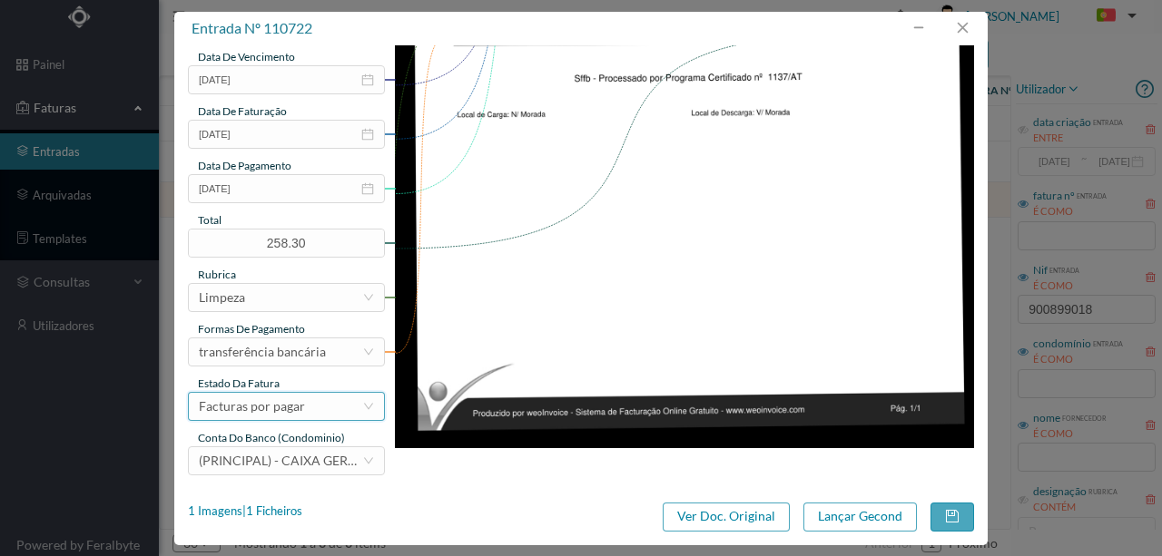
click at [296, 414] on div "Facturas por pagar" at bounding box center [252, 406] width 106 height 27
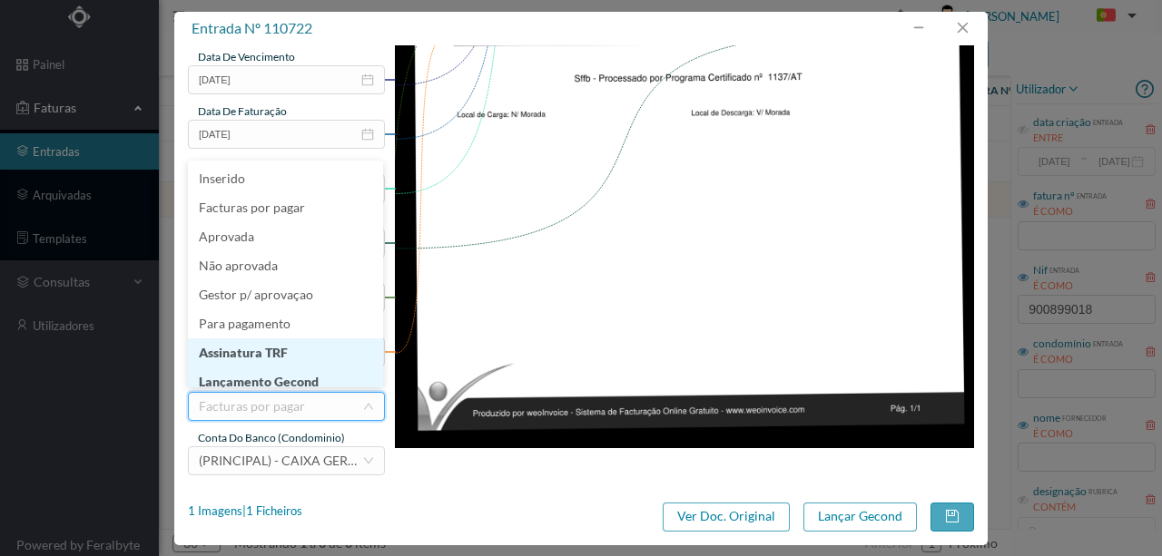
scroll to position [9, 0]
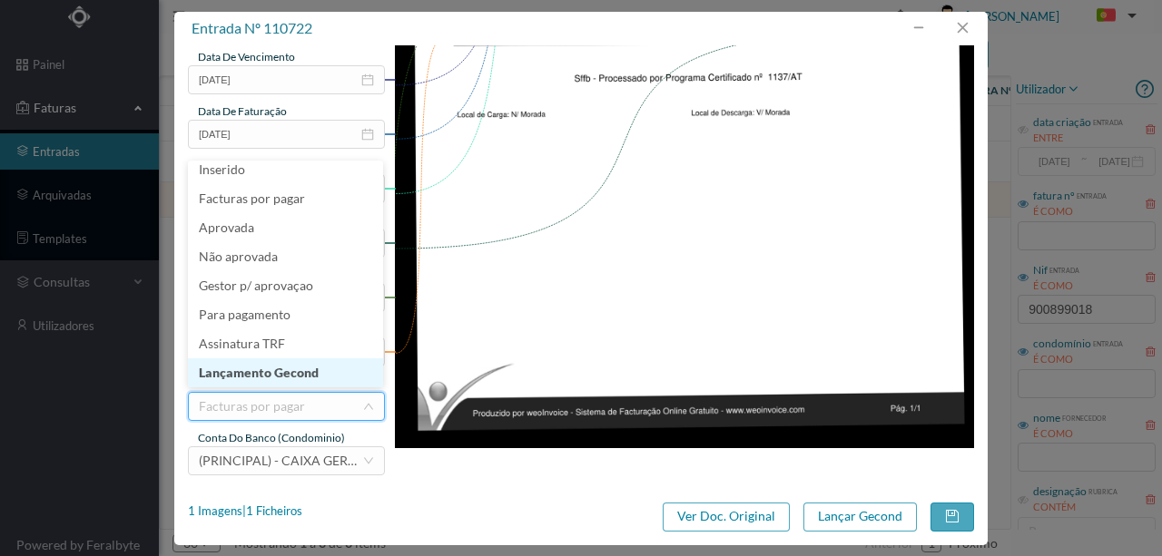
drag, startPoint x: 280, startPoint y: 378, endPoint x: 441, endPoint y: 381, distance: 161.6
click at [280, 378] on li "Lançamento Gecond" at bounding box center [285, 373] width 195 height 29
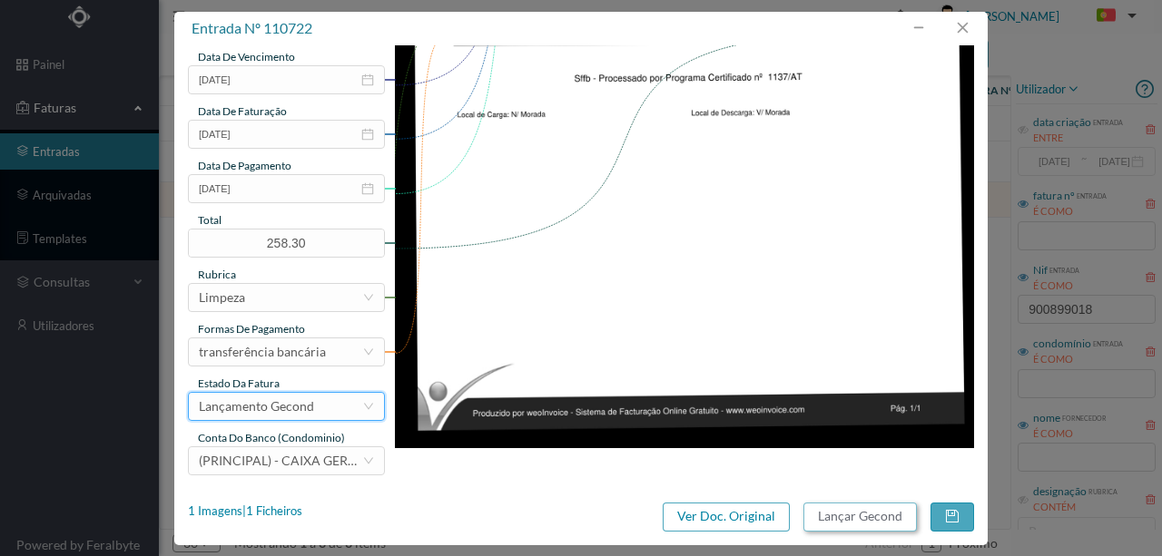
click at [850, 517] on button "Lançar Gecond" at bounding box center [859, 517] width 113 height 29
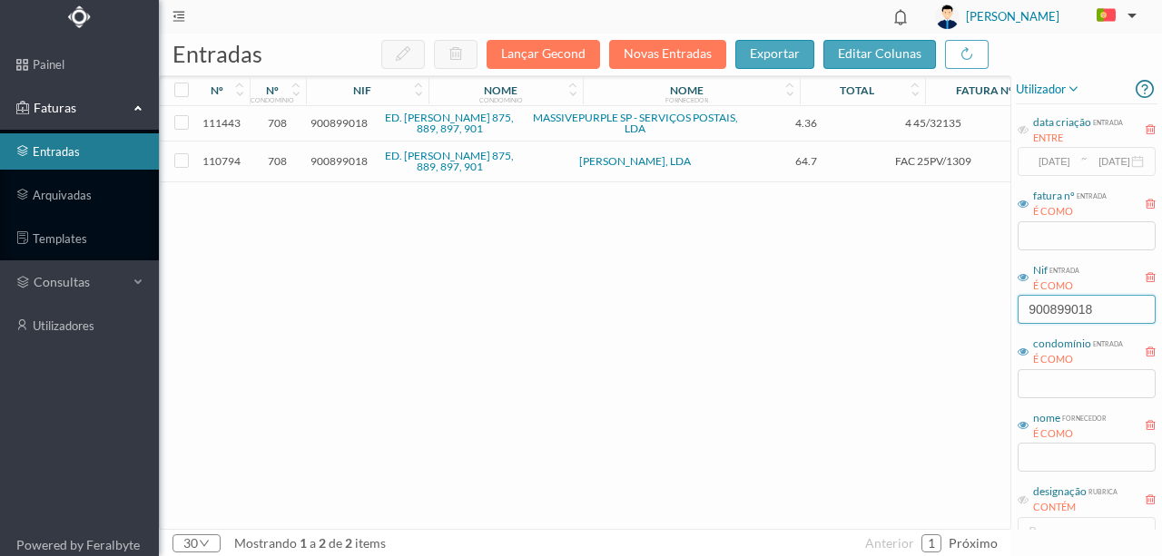
drag, startPoint x: 1113, startPoint y: 309, endPoint x: 951, endPoint y: 308, distance: 161.6
click at [951, 308] on div "entradas Lançar Gecond Novas Entradas exportar editar colunas nº nº condomínio …" at bounding box center [660, 295] width 1003 height 523
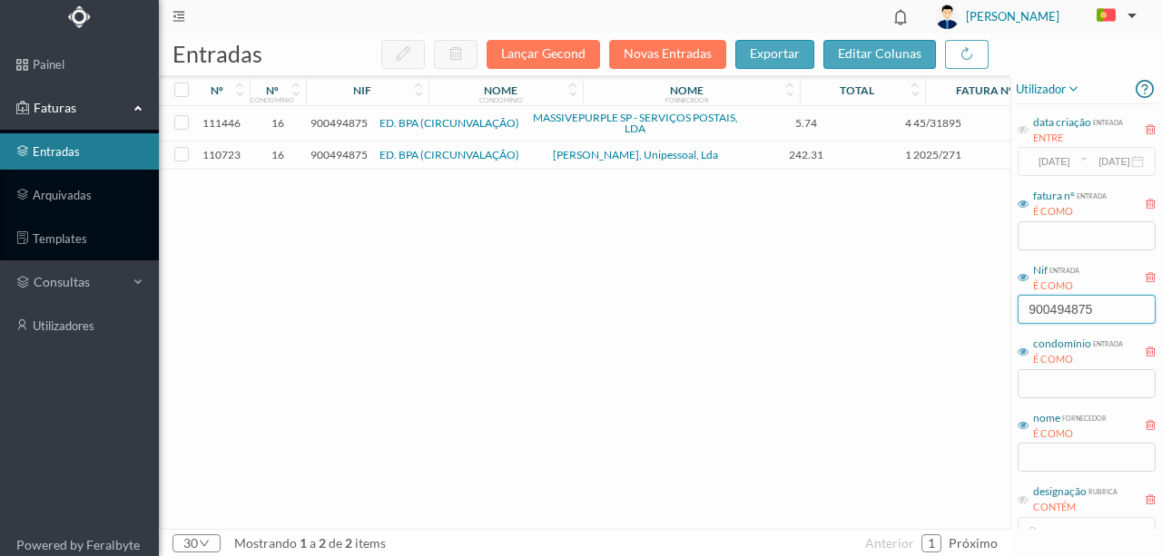
type input "900494875"
click at [349, 161] on td "900494875" at bounding box center [339, 156] width 66 height 28
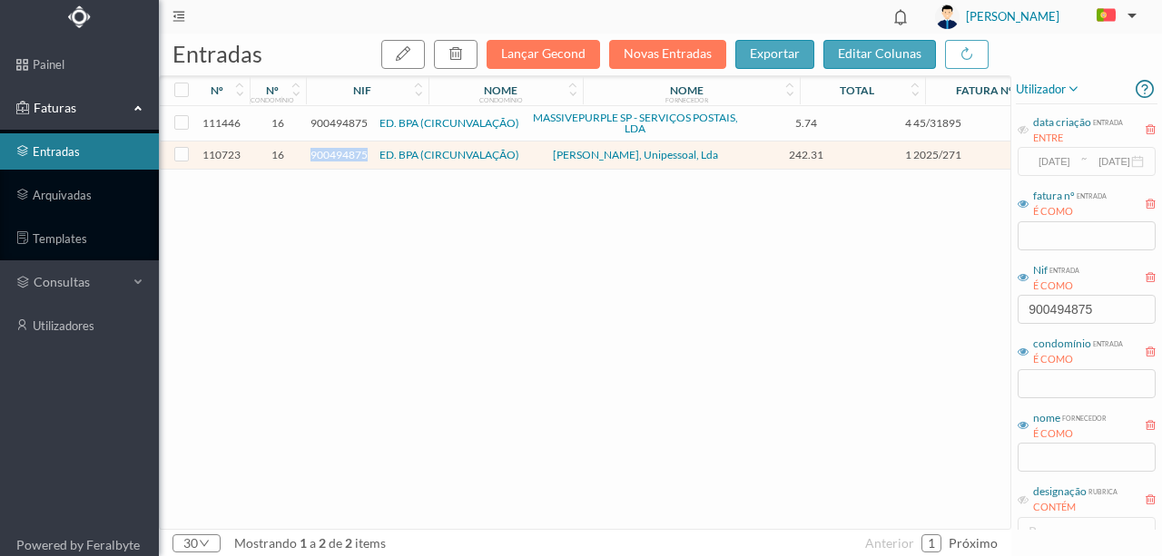
click at [349, 161] on td "900494875" at bounding box center [339, 156] width 66 height 28
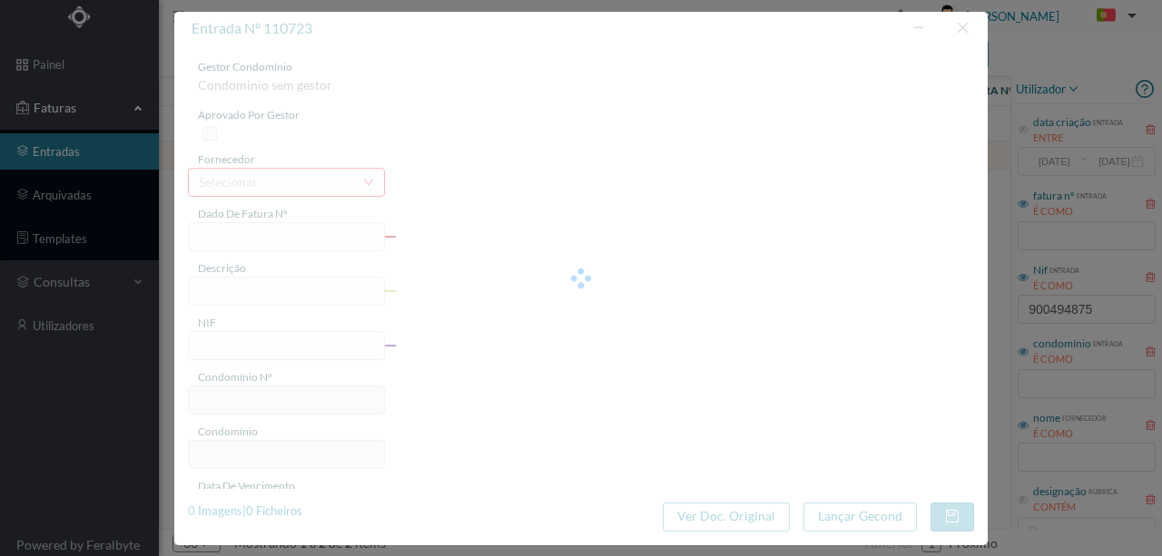
type input "1 2025/271"
type input "Serviço de limpeza agosto"
type input "900494875"
type input "2025-08-27"
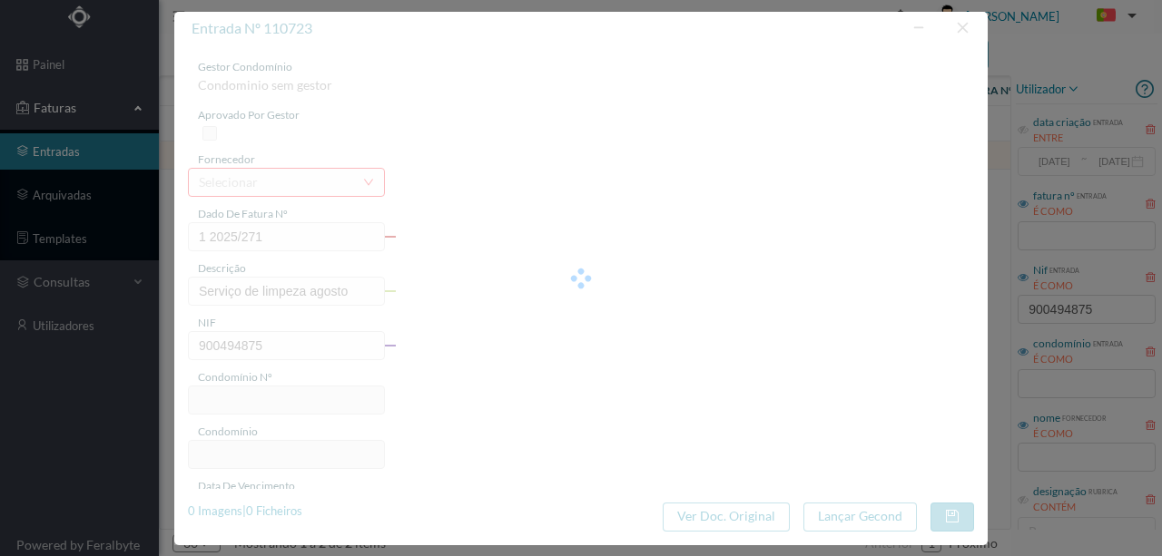
type input "2025-08-27"
type input "242.31"
type input "16"
type input "ED. BPA (CIRCUNVALAÇÃO)"
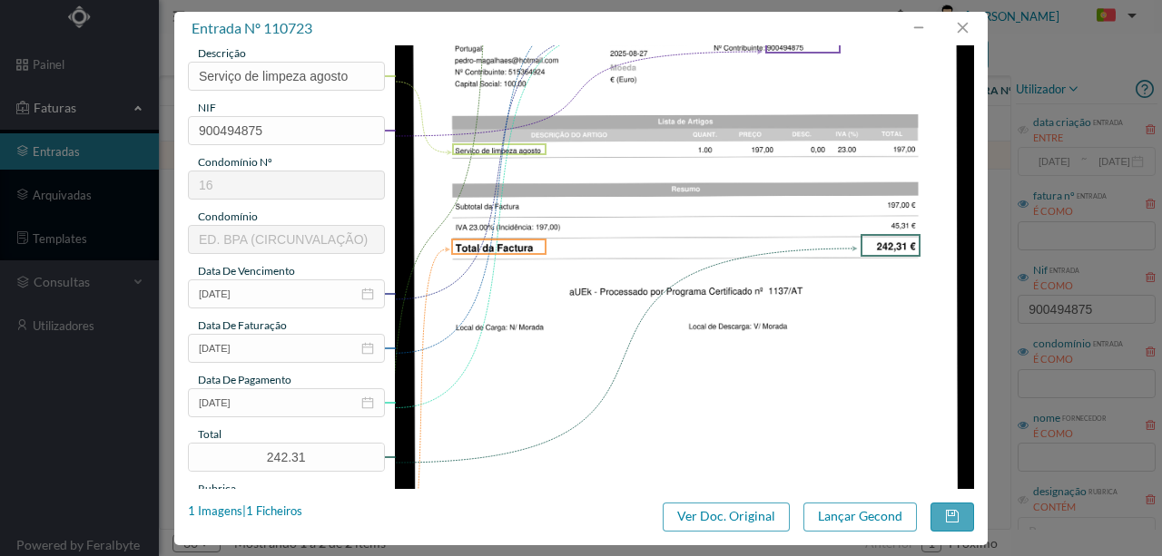
scroll to position [241, 0]
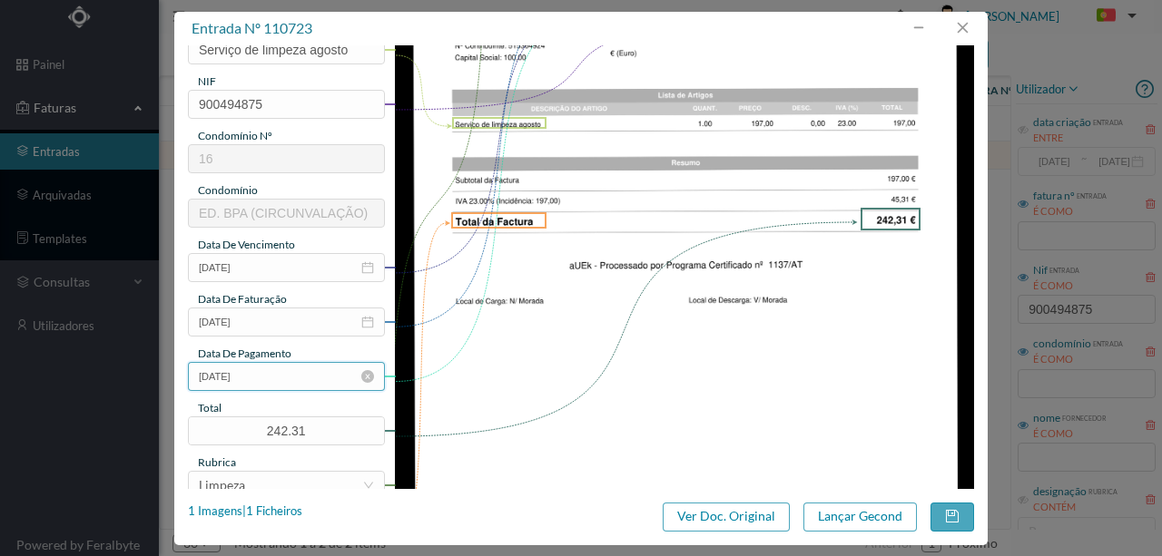
click at [301, 383] on input "2025-08-27" at bounding box center [286, 376] width 197 height 29
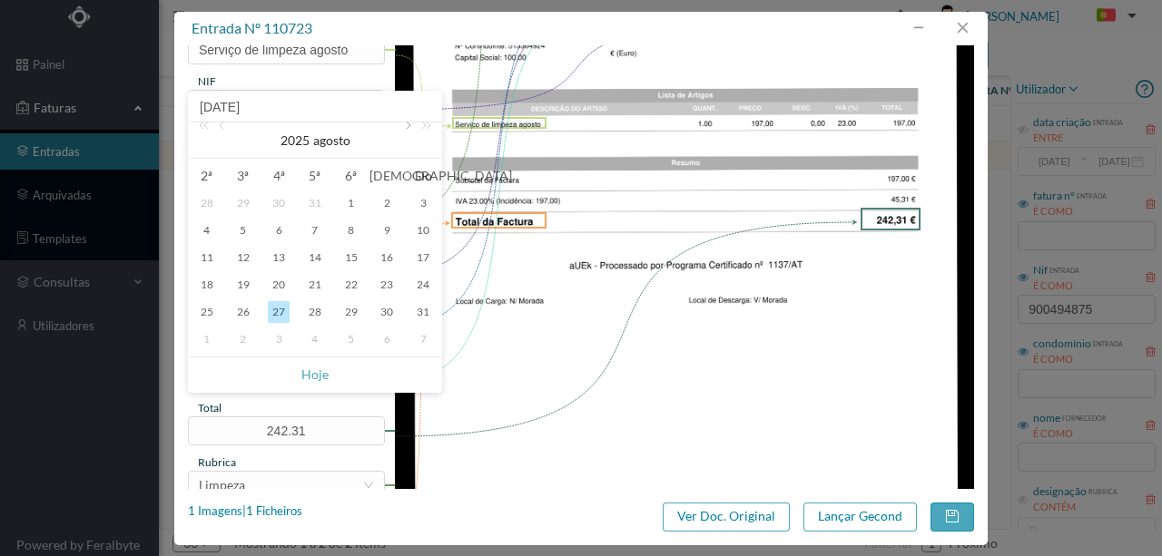
click at [404, 129] on link at bounding box center [406, 141] width 16 height 36
click at [222, 126] on link at bounding box center [223, 141] width 16 height 36
click at [212, 207] on div "1" at bounding box center [207, 203] width 22 height 22
type input "[DATE]"
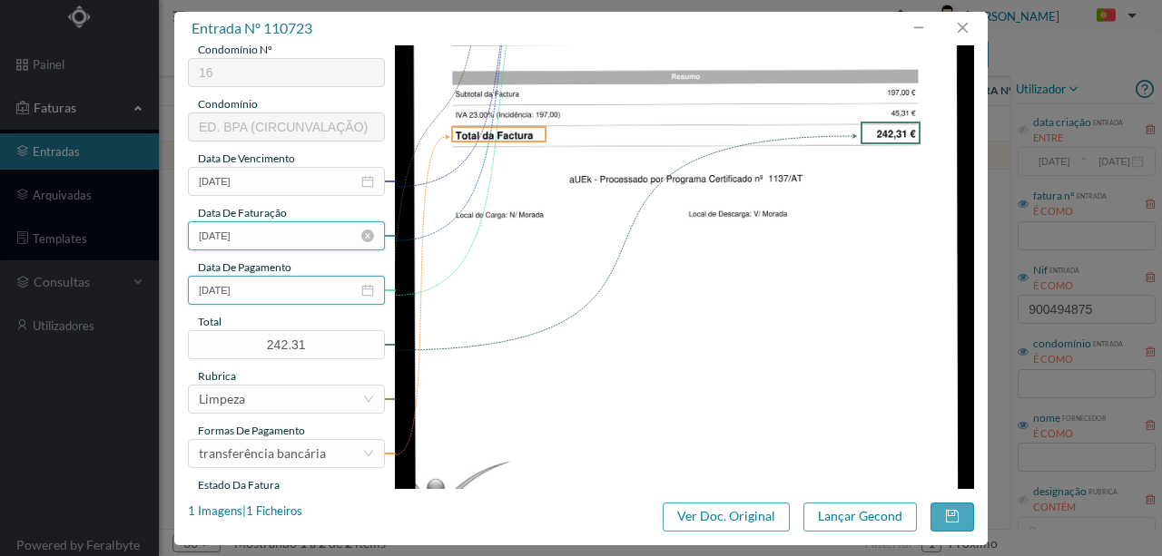
scroll to position [429, 0]
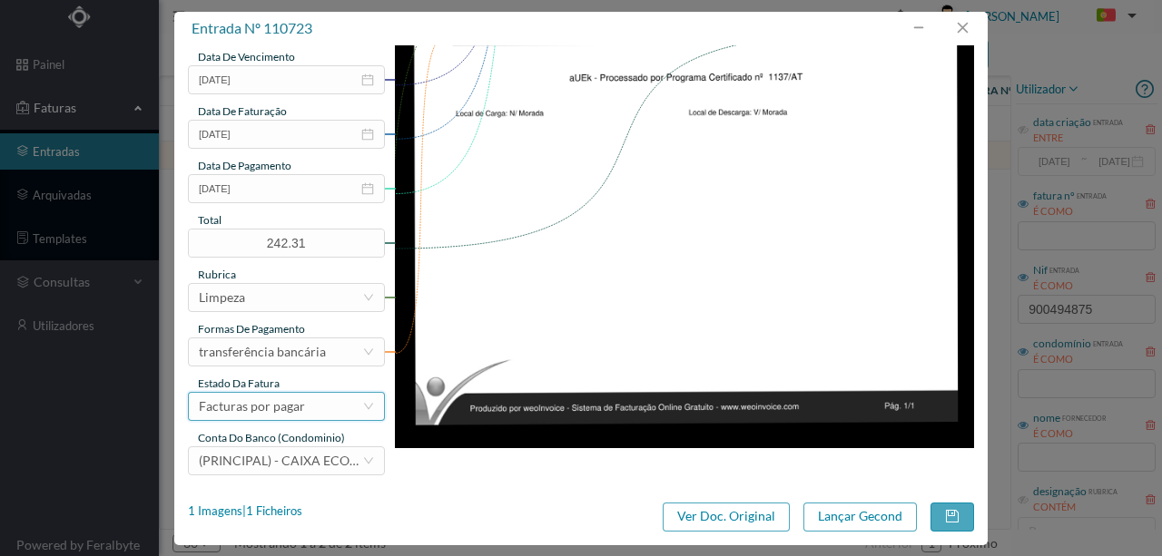
click at [281, 415] on div "Facturas por pagar" at bounding box center [252, 406] width 106 height 27
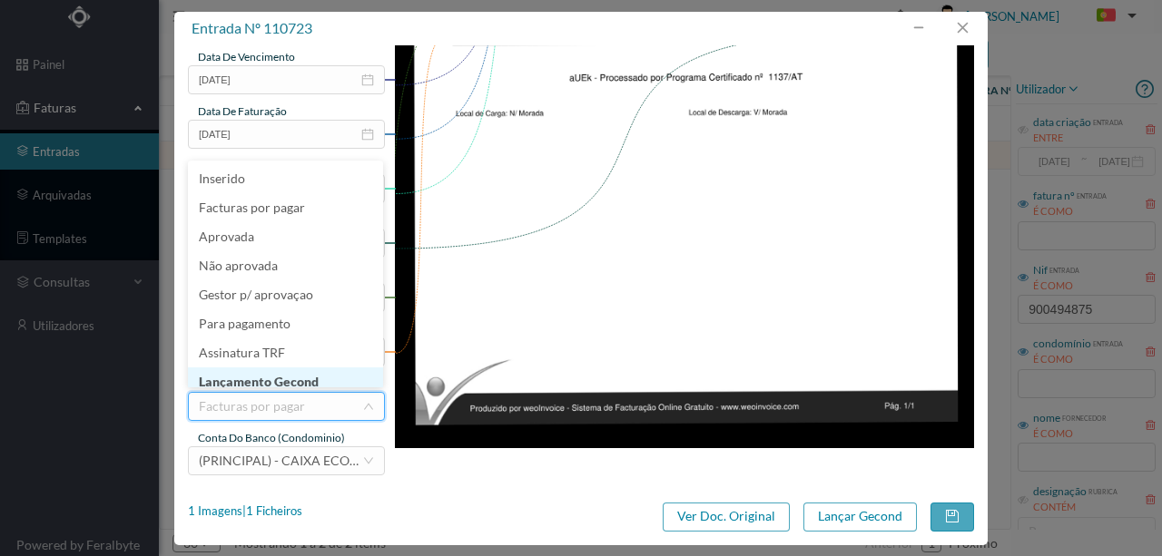
scroll to position [9, 0]
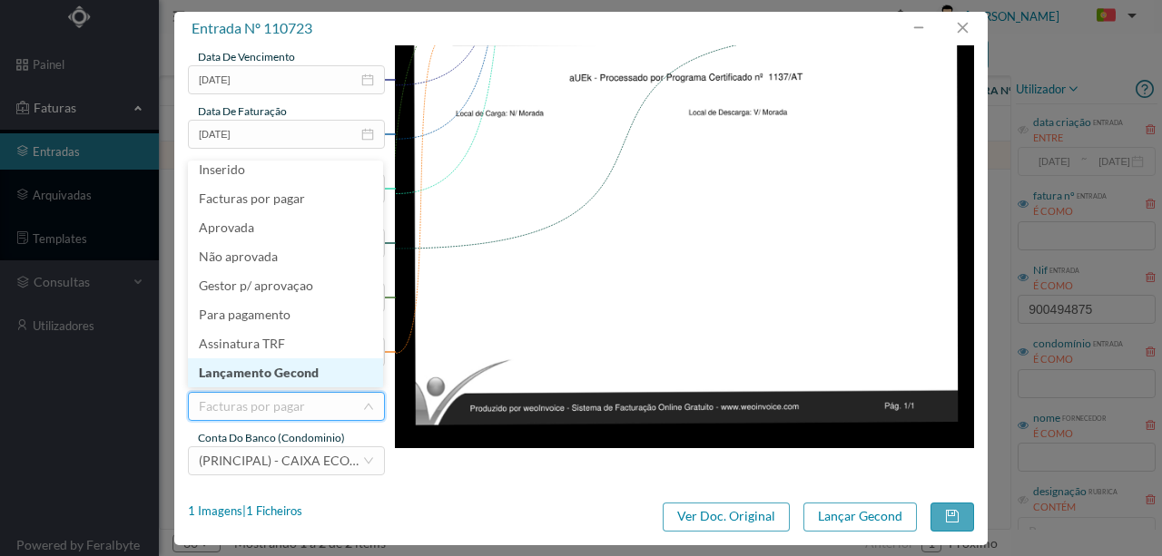
click at [279, 377] on li "Lançamento Gecond" at bounding box center [285, 373] width 195 height 29
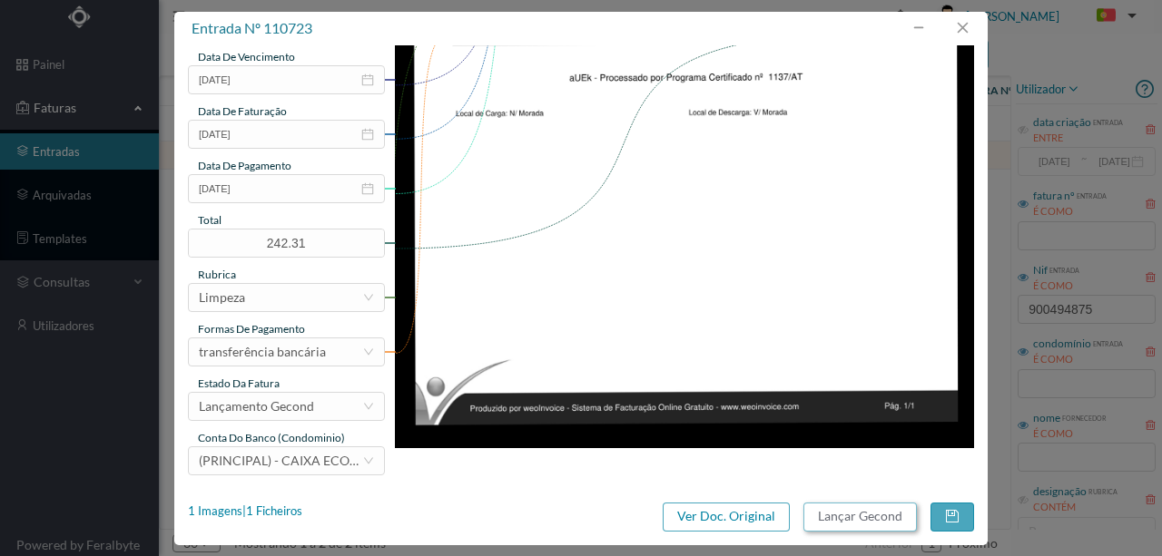
click at [873, 521] on button "Lançar Gecond" at bounding box center [859, 517] width 113 height 29
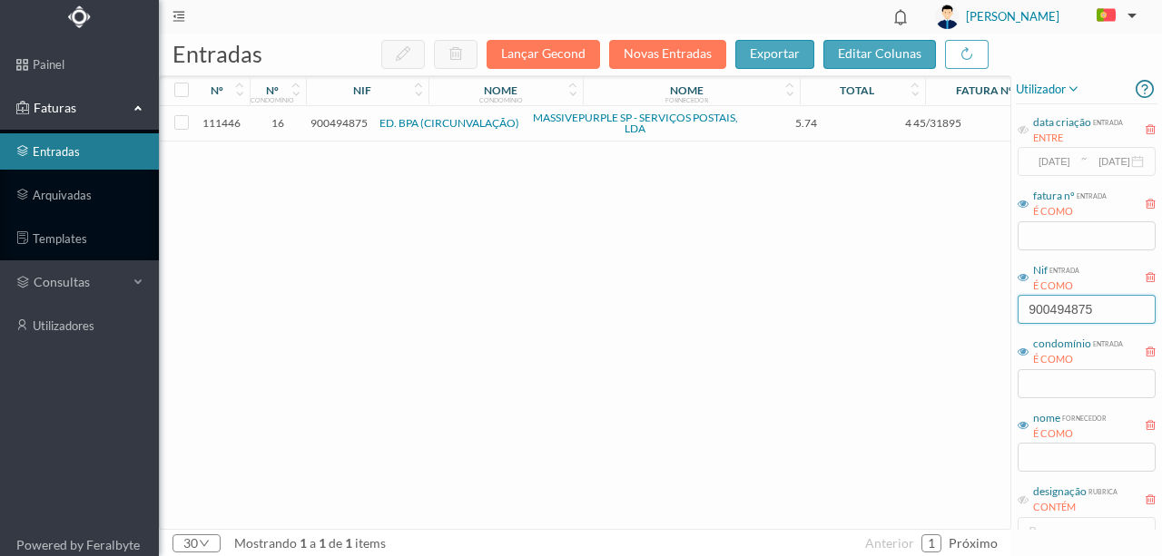
drag, startPoint x: 1104, startPoint y: 311, endPoint x: 832, endPoint y: 305, distance: 271.5
click at [832, 305] on div "entradas Lançar Gecond Novas Entradas exportar editar colunas nº nº condomínio …" at bounding box center [660, 295] width 1003 height 523
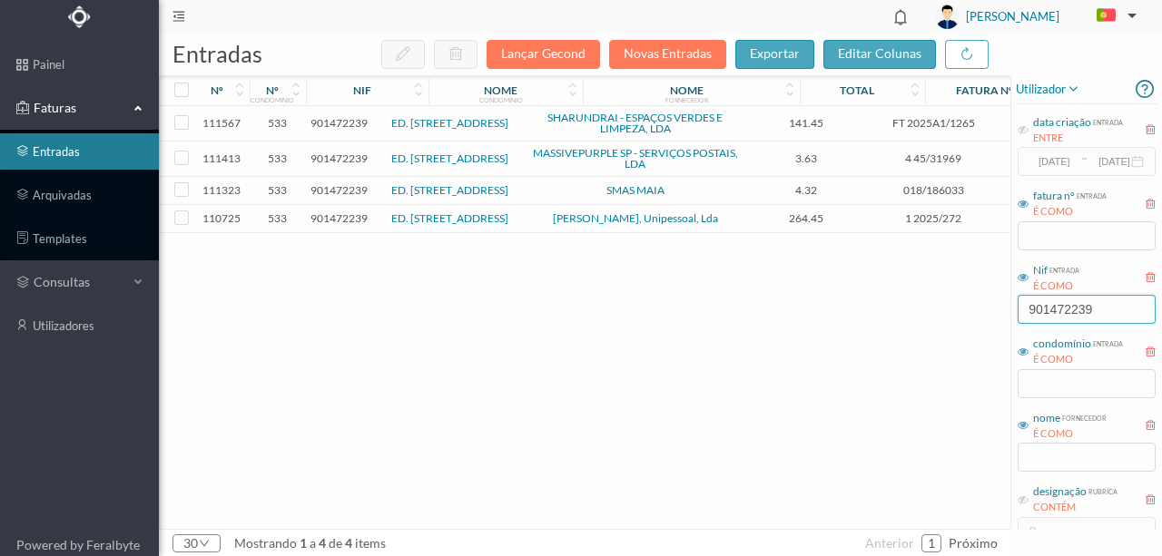
type input "901472239"
click at [349, 225] on span "901472239" at bounding box center [338, 218] width 57 height 14
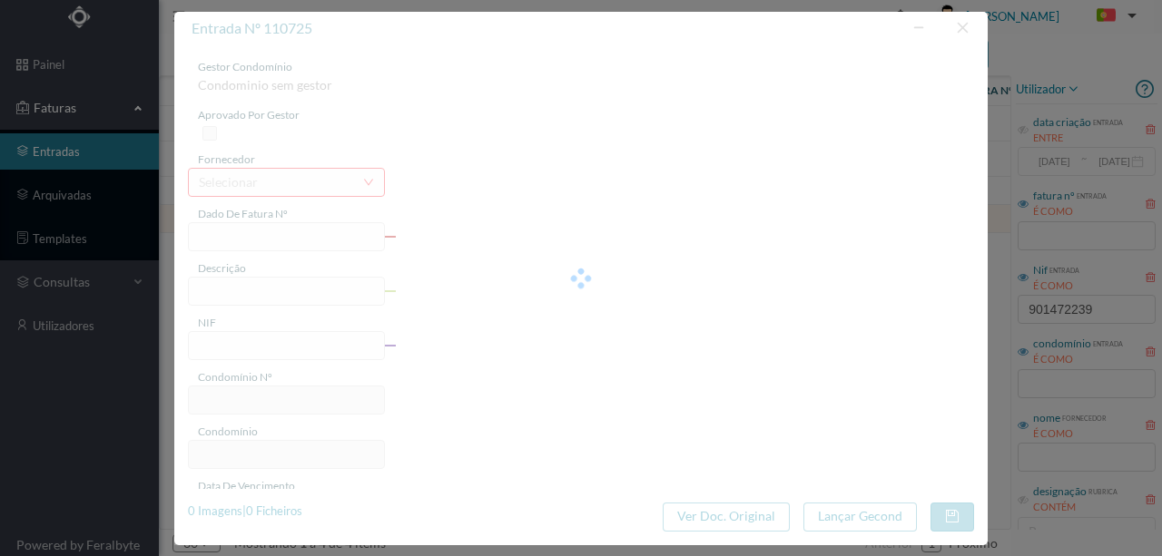
type input "1 2025/272"
type input "Serviço de limpeza agosto"
type input "901472239"
type input "2025-08-27"
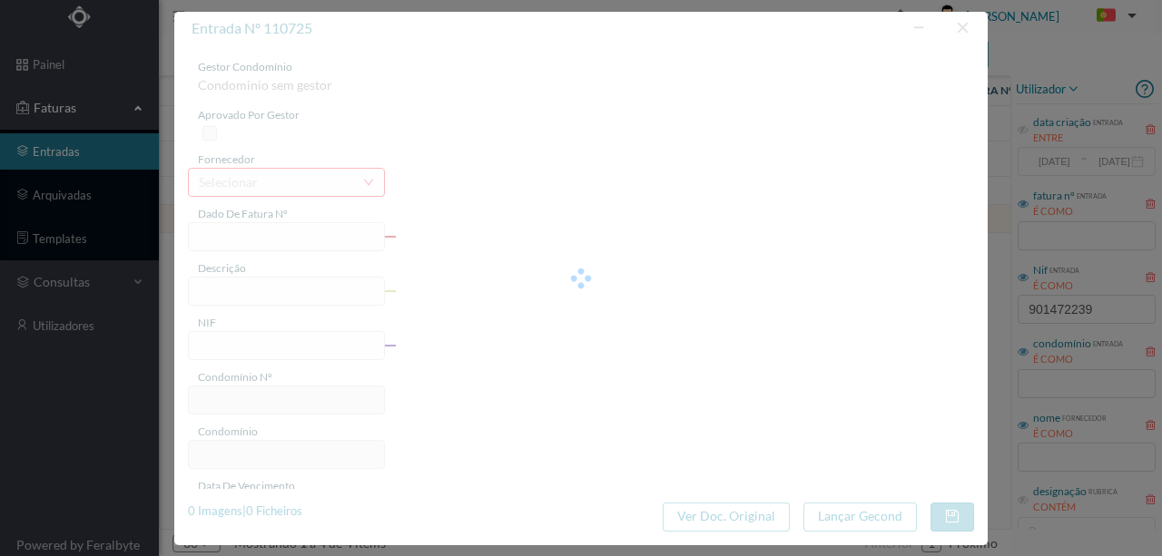
type input "2025-08-27"
type input "264.45"
type input "533"
type input "ED. [STREET_ADDRESS]"
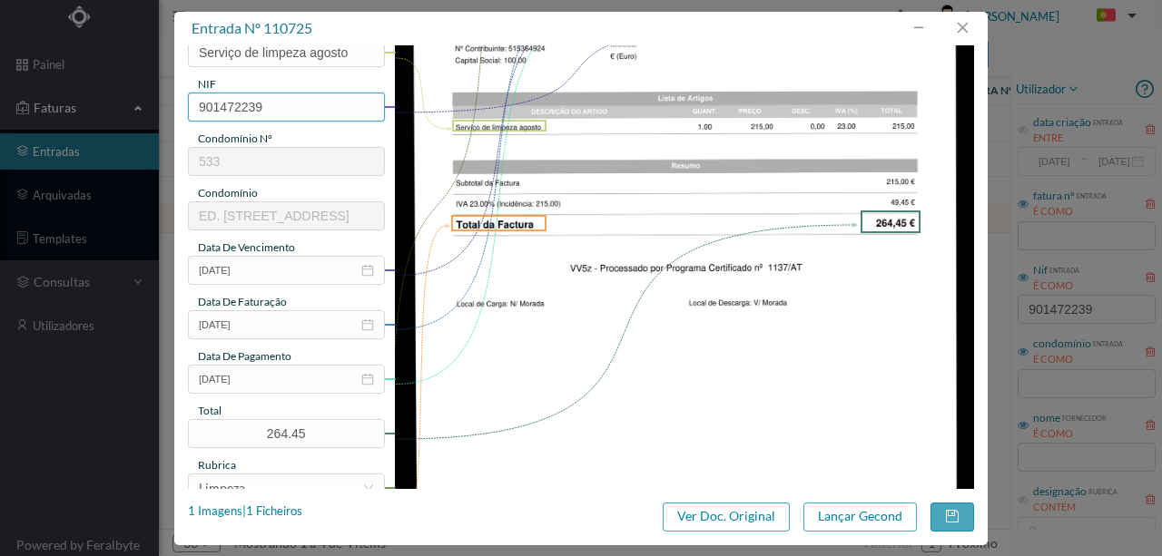
scroll to position [302, 0]
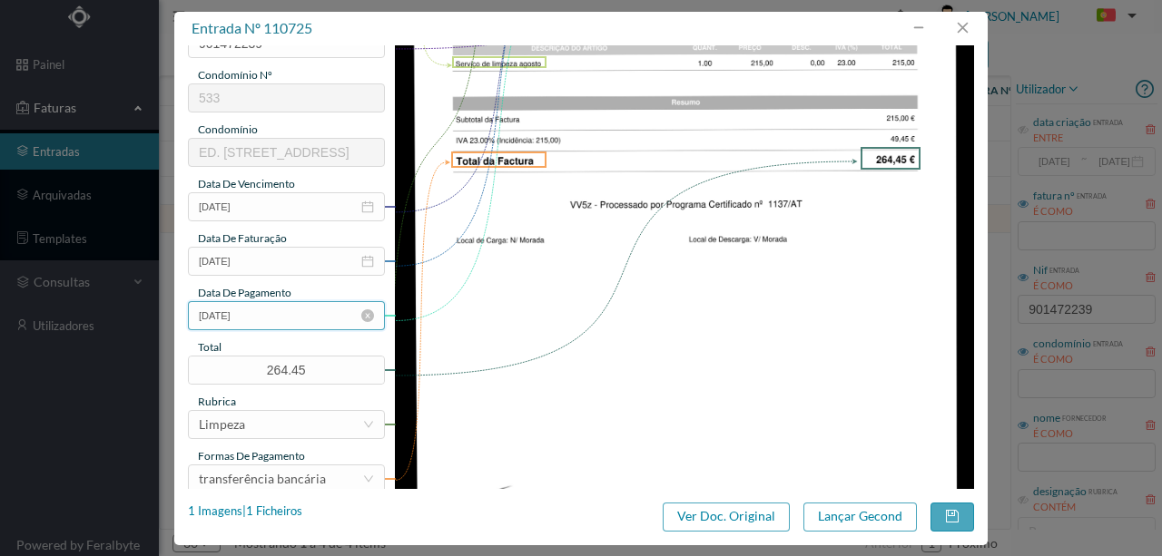
click at [281, 325] on input "2025-08-27" at bounding box center [286, 315] width 197 height 29
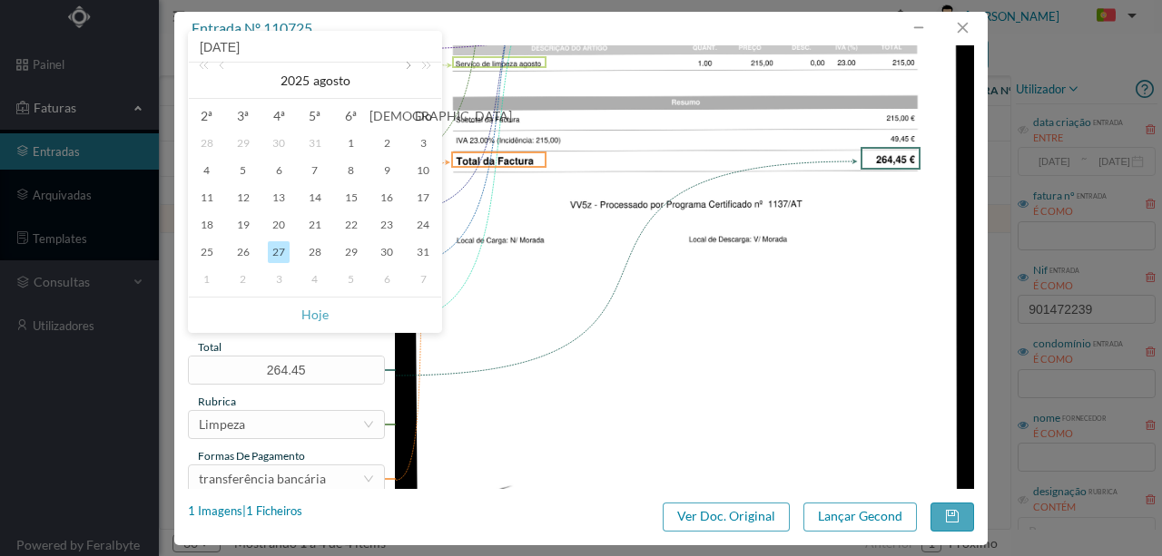
click at [408, 64] on link at bounding box center [406, 81] width 16 height 36
click at [207, 152] on div "1" at bounding box center [207, 144] width 22 height 22
type input "[DATE]"
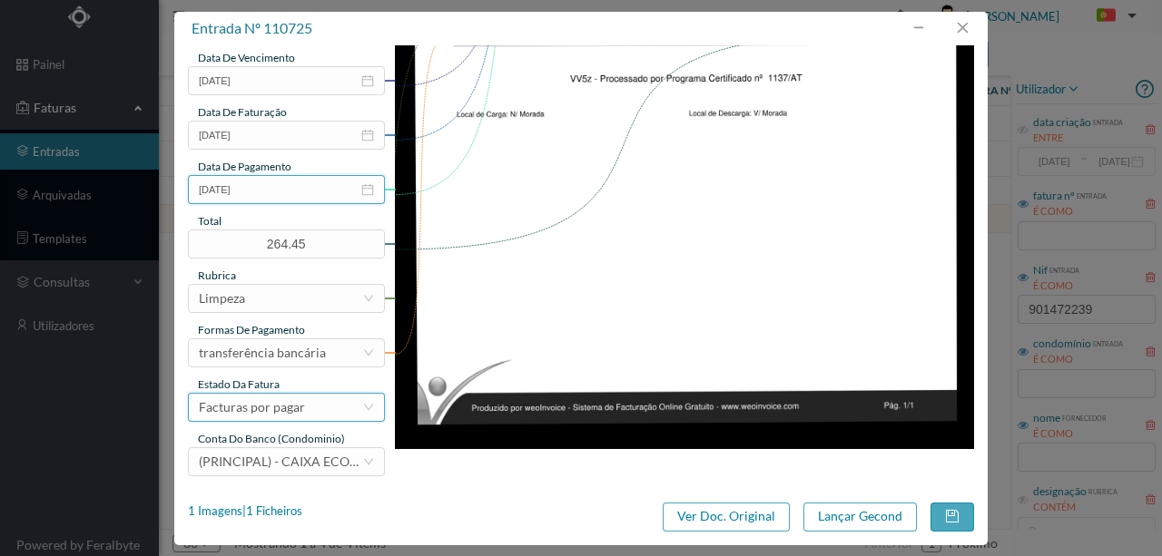
scroll to position [429, 0]
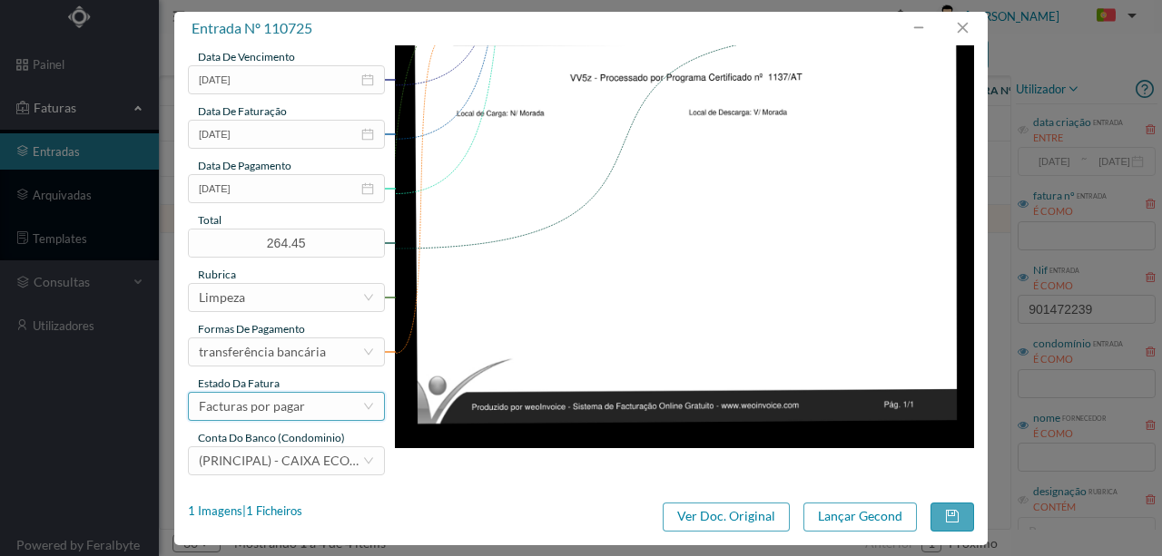
click at [294, 411] on div "Facturas por pagar" at bounding box center [252, 406] width 106 height 27
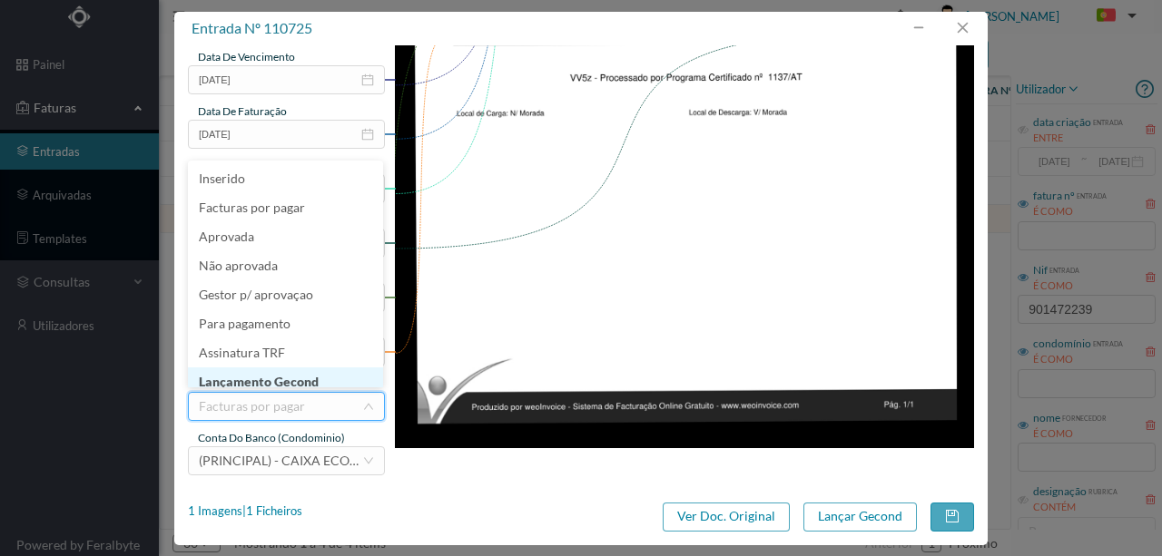
scroll to position [9, 0]
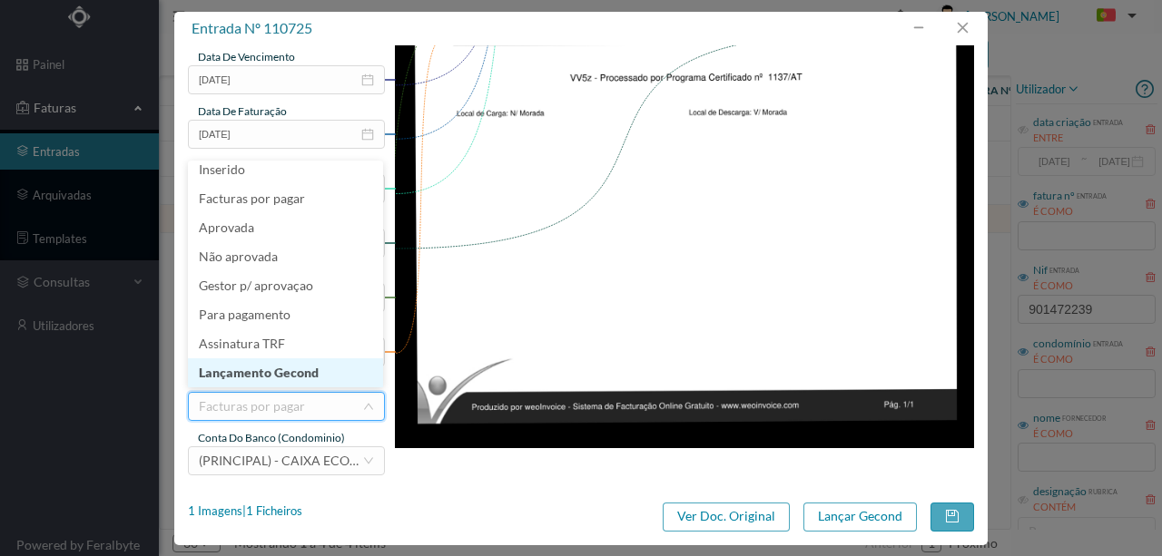
click at [296, 374] on li "Lançamento Gecond" at bounding box center [285, 373] width 195 height 29
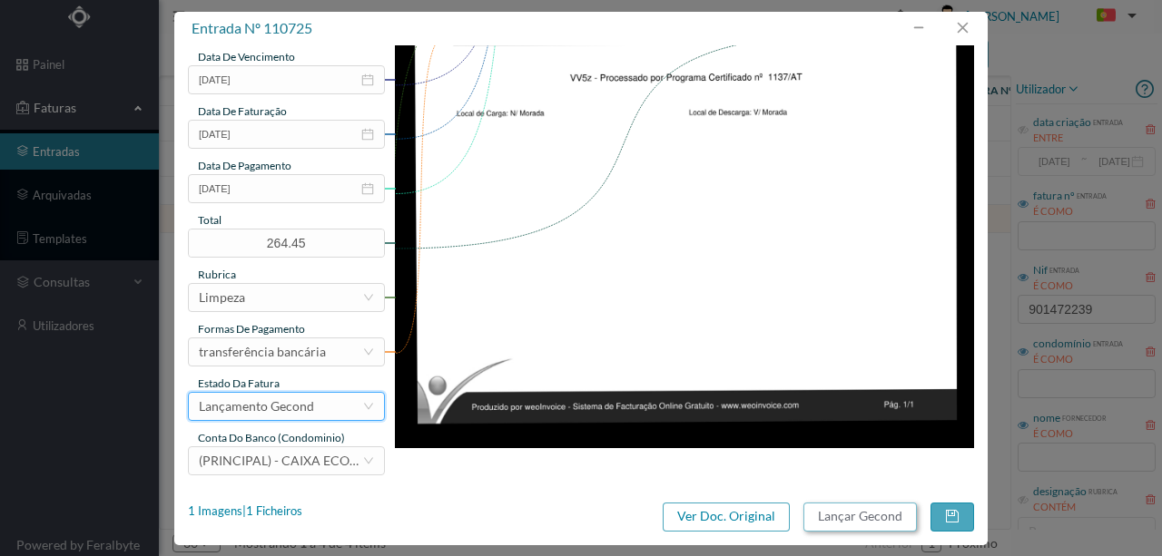
click at [836, 516] on button "Lançar Gecond" at bounding box center [859, 517] width 113 height 29
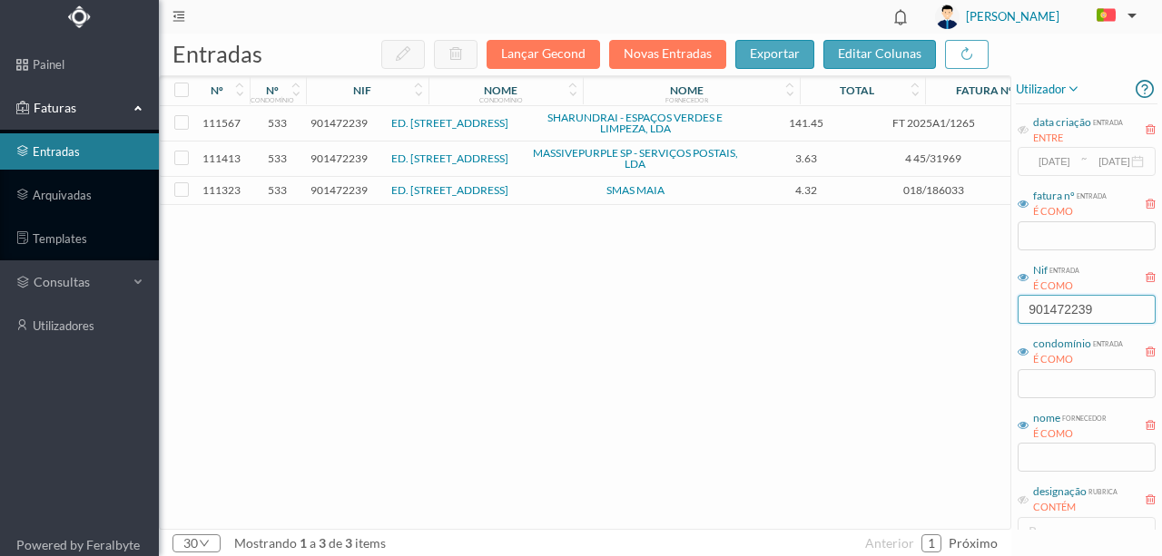
drag, startPoint x: 1098, startPoint y: 304, endPoint x: 929, endPoint y: 314, distance: 169.1
click at [929, 314] on div "entradas Lançar Gecond Novas Entradas exportar editar colunas nº nº condomínio …" at bounding box center [660, 295] width 1003 height 523
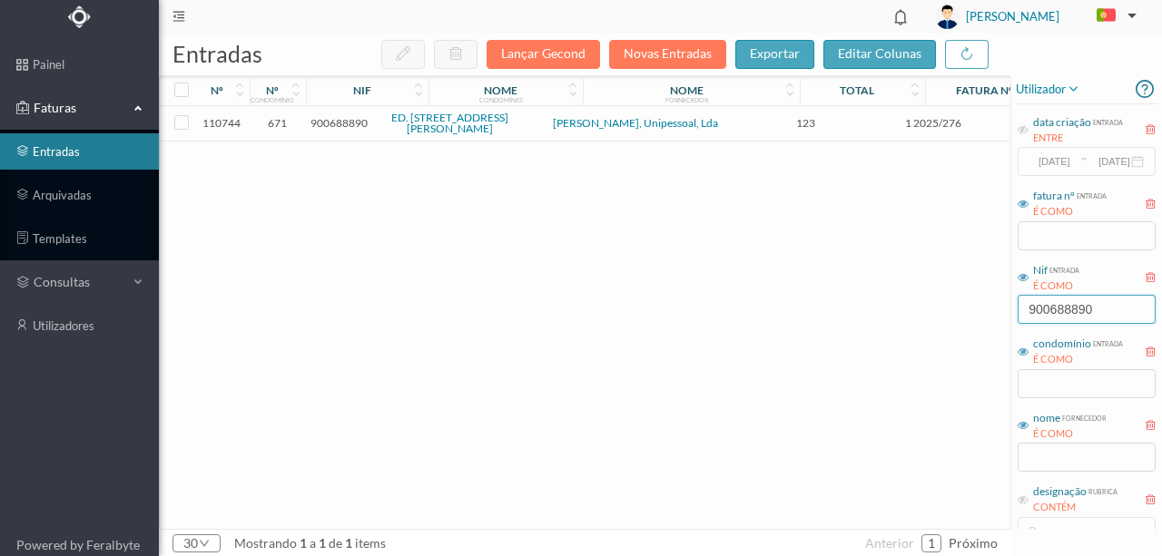
type input "900688890"
click at [345, 123] on span "900688890" at bounding box center [338, 123] width 57 height 14
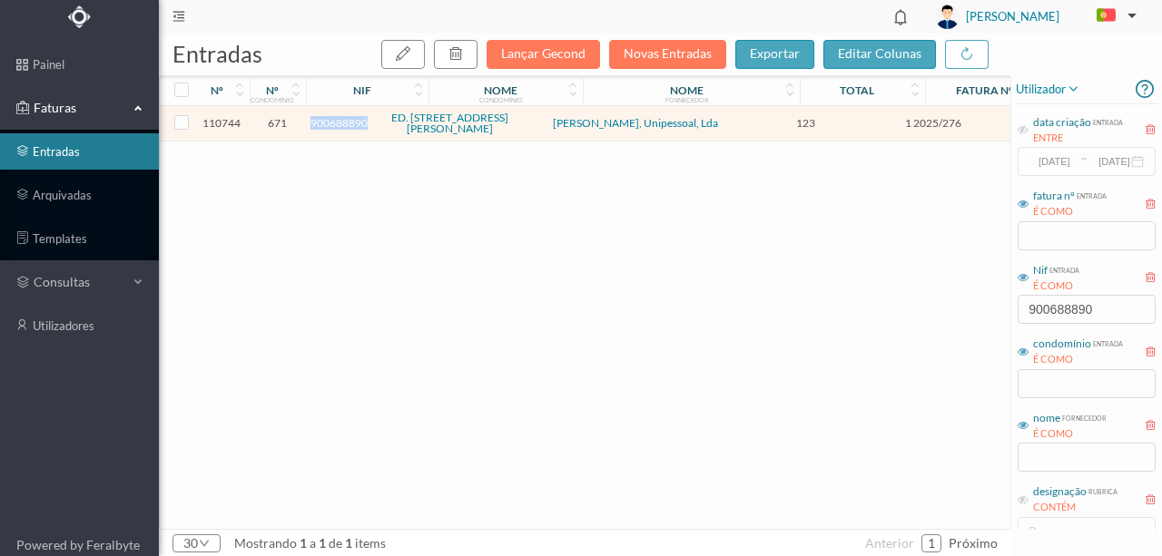
click at [345, 123] on span "900688890" at bounding box center [338, 123] width 57 height 14
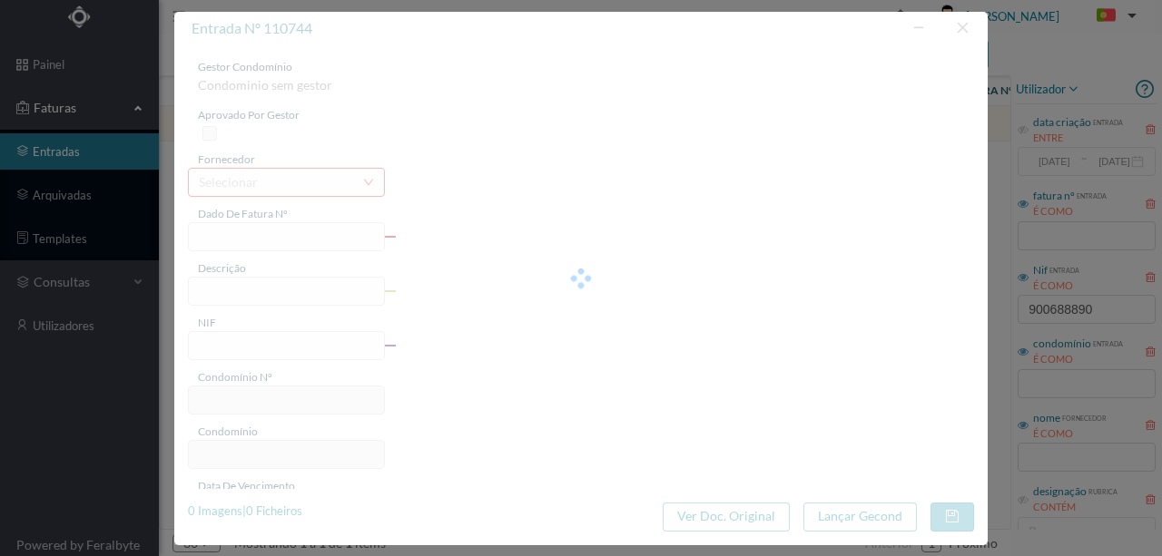
type input "1 2025/276"
type input "Serviço de limpeza agosto"
type input "900688890"
type input "2025-08-27"
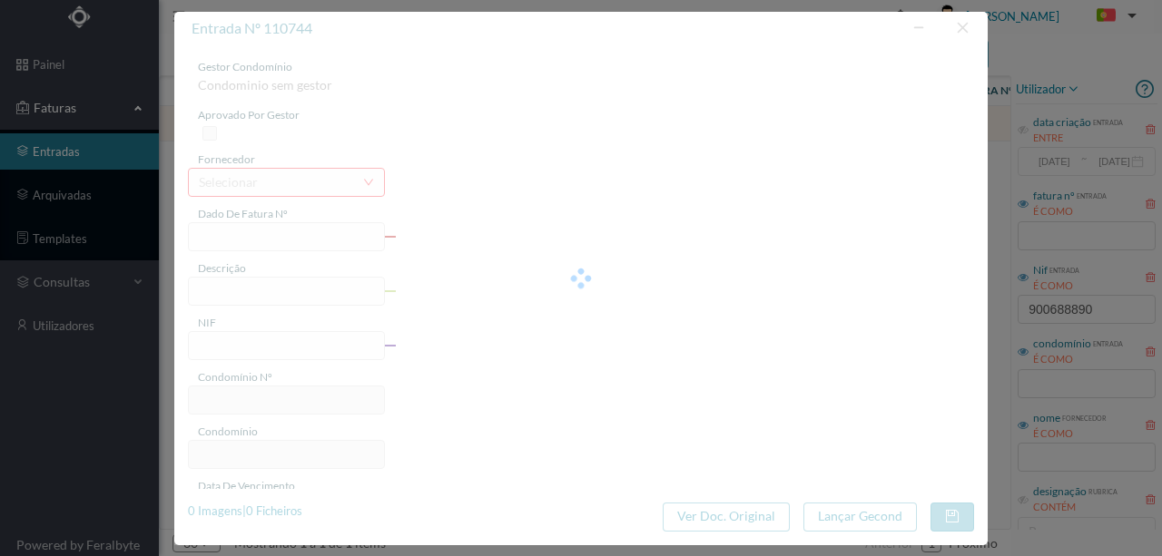
type input "2025-08-27"
type input "123.00"
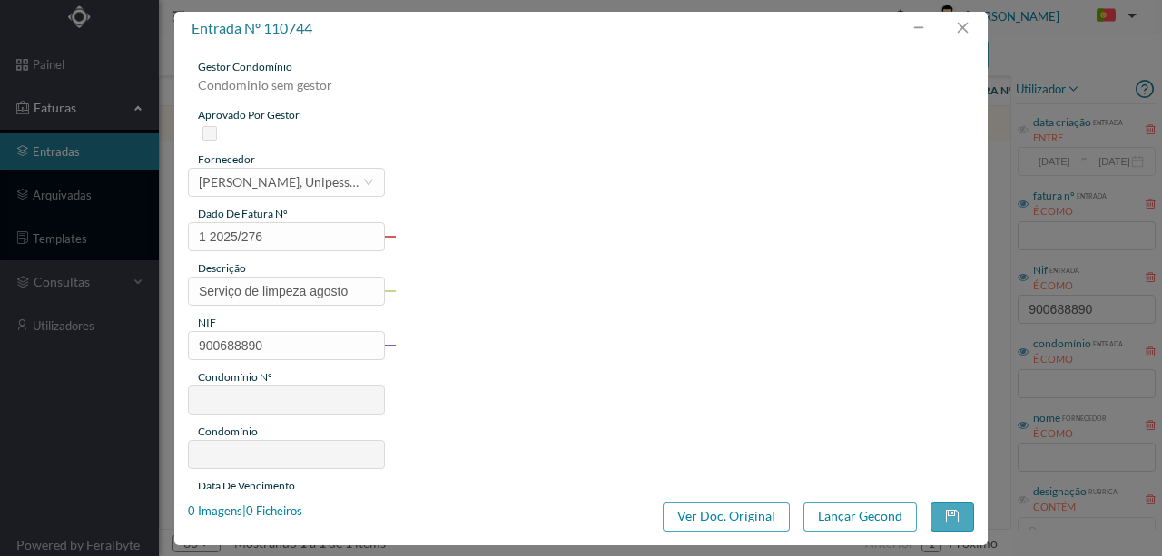
type input "671"
type input "ED. RUA RUI BARBOSA, 18"
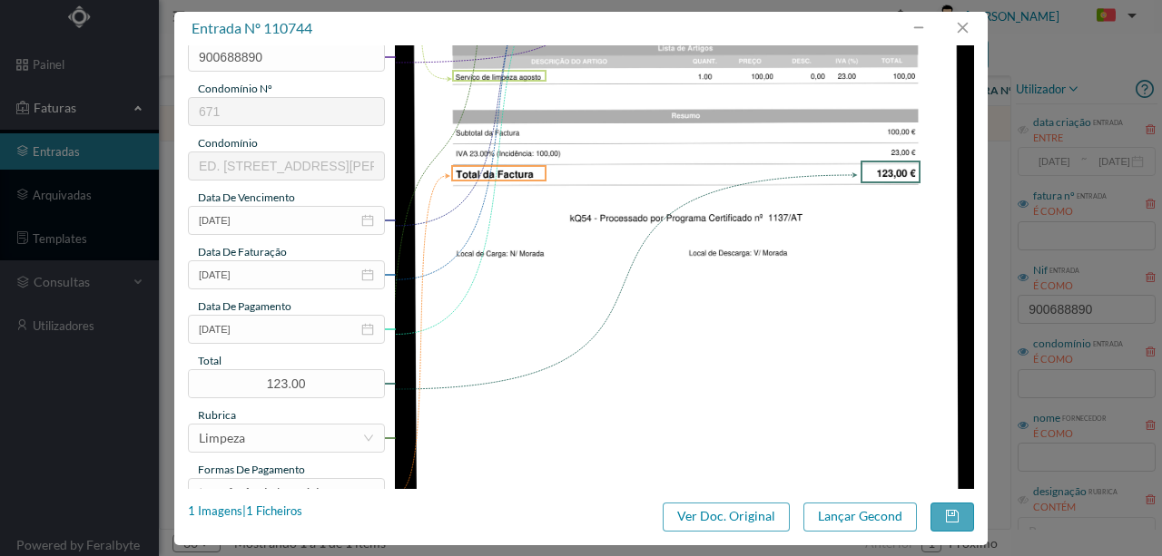
scroll to position [363, 0]
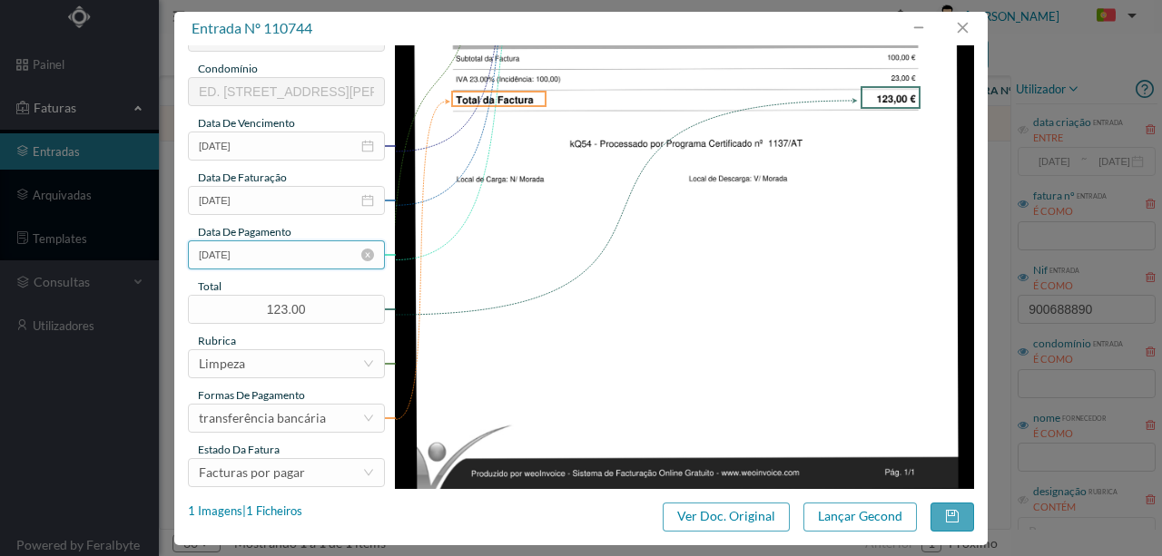
click at [297, 260] on input "2025-08-27" at bounding box center [286, 255] width 197 height 29
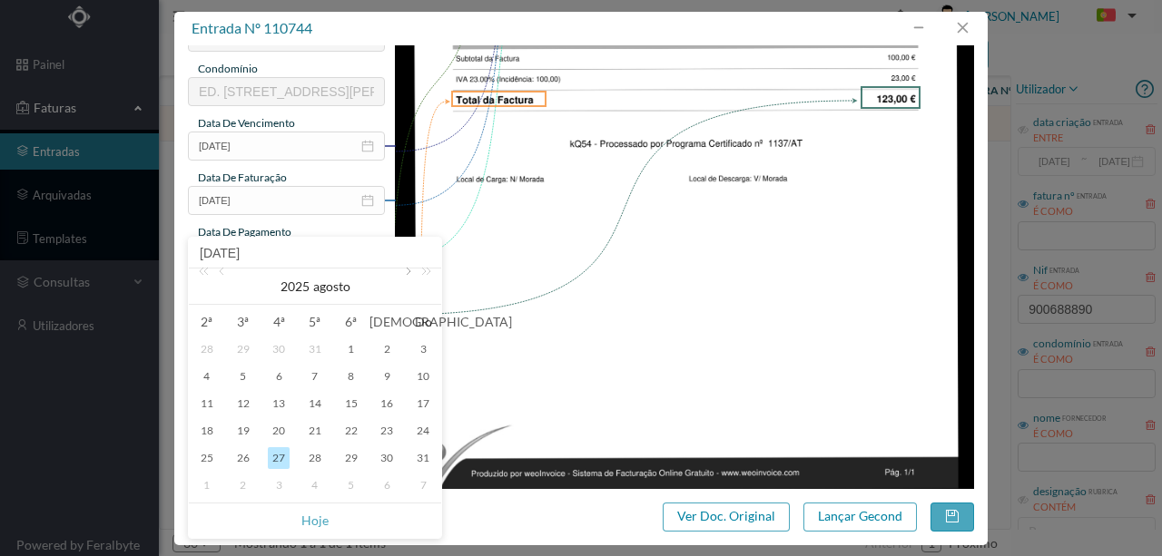
click at [404, 270] on link at bounding box center [406, 287] width 16 height 36
click at [203, 347] on div "1" at bounding box center [207, 350] width 22 height 22
type input "[DATE]"
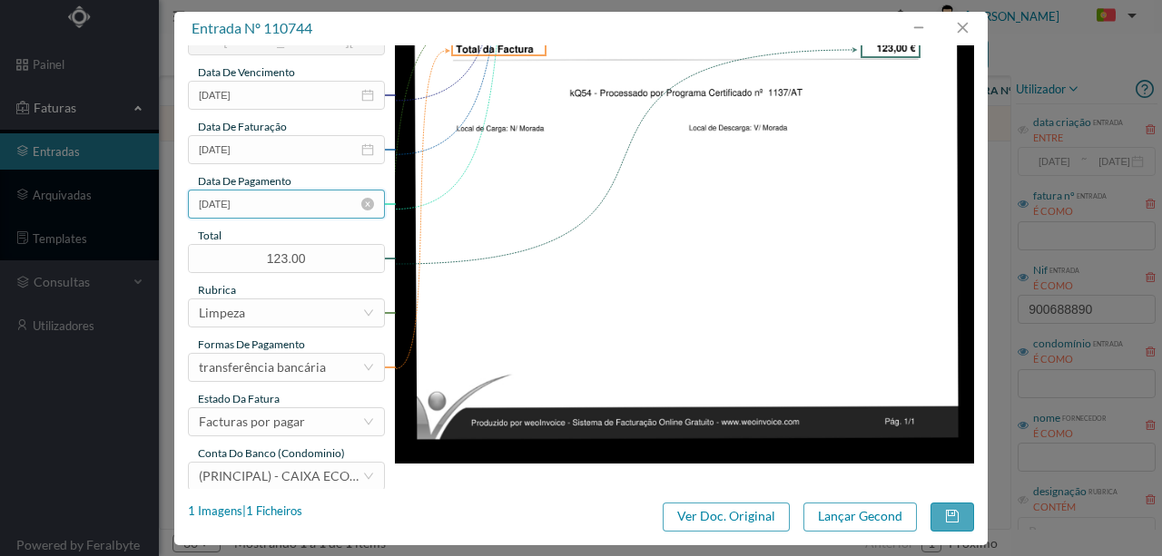
scroll to position [429, 0]
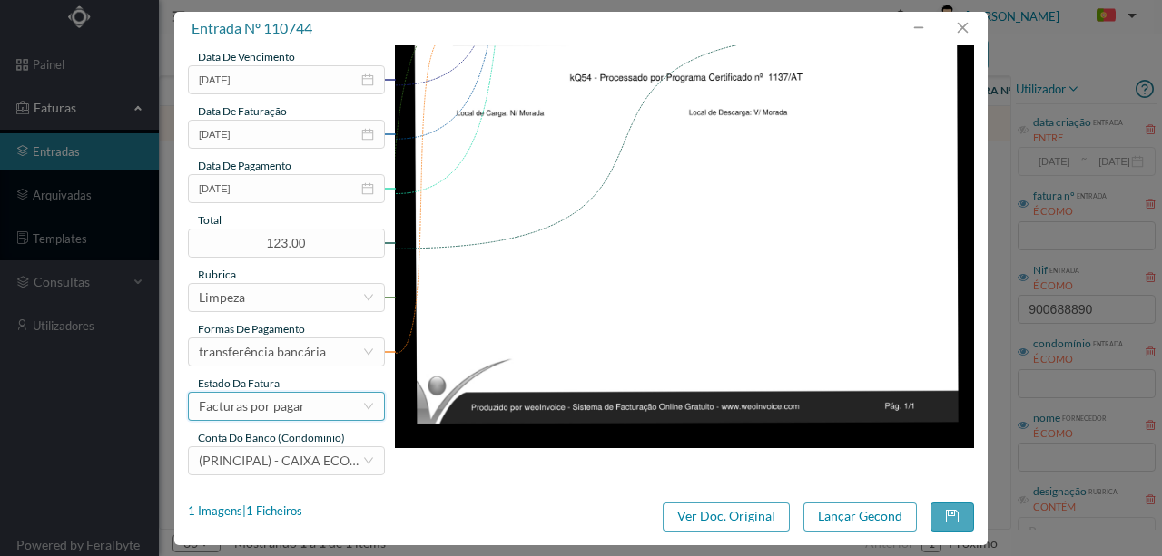
click at [280, 409] on div "Facturas por pagar" at bounding box center [252, 406] width 106 height 27
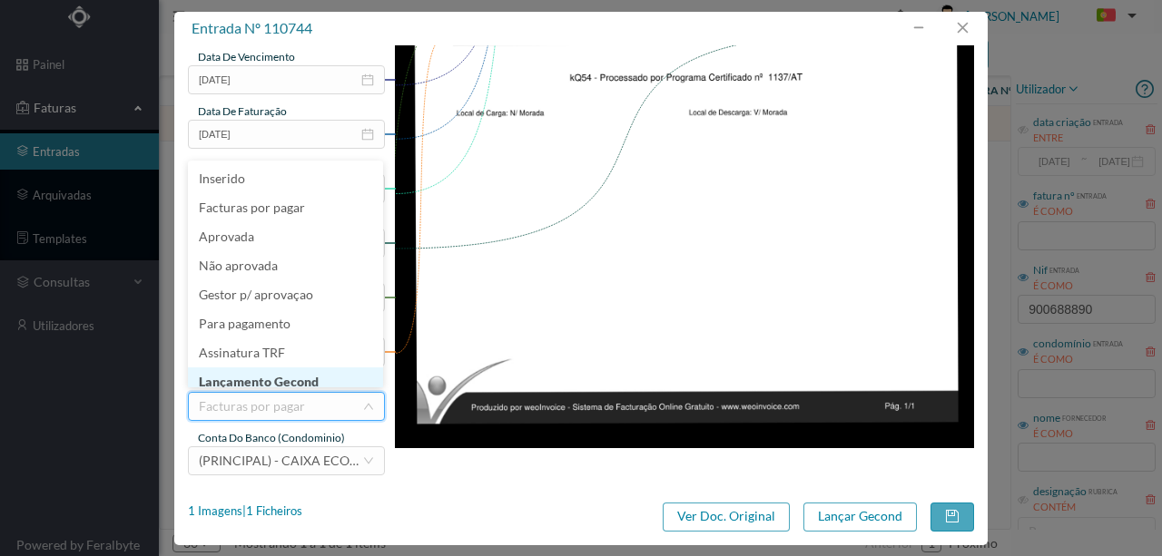
scroll to position [9, 0]
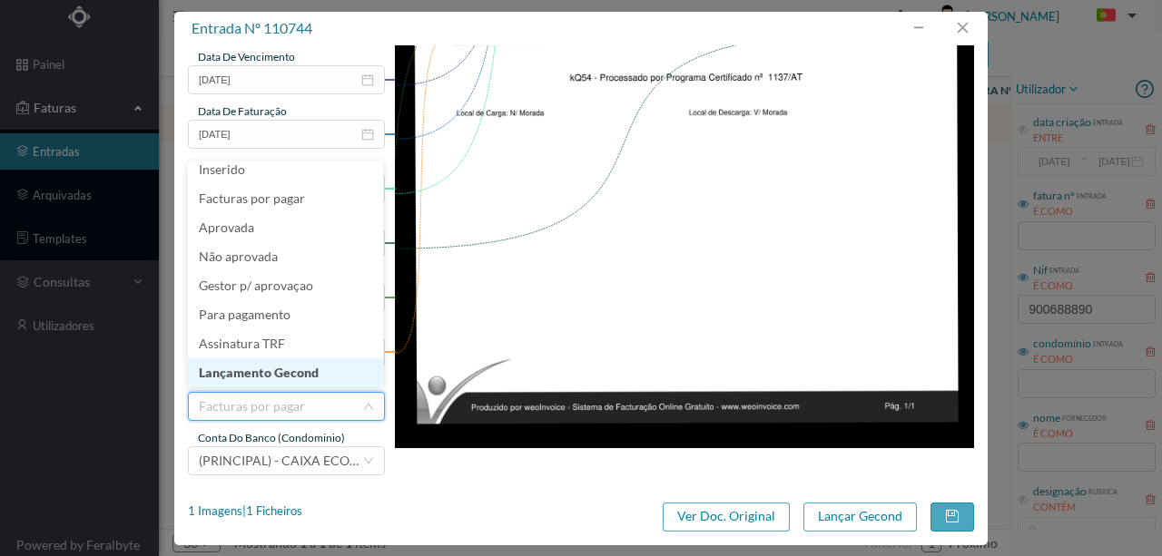
click at [290, 378] on li "Lançamento Gecond" at bounding box center [285, 373] width 195 height 29
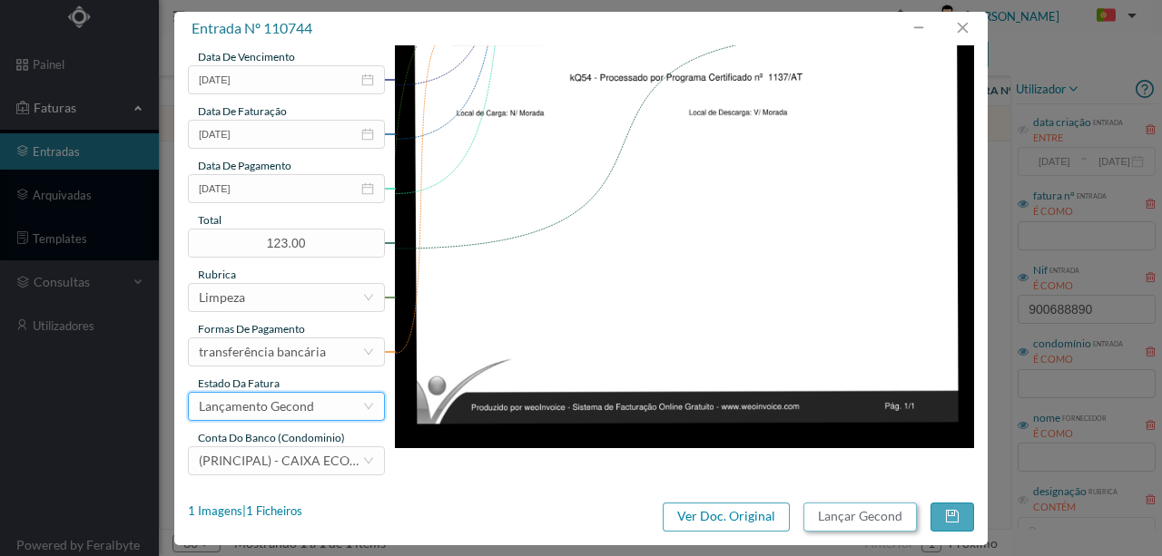
click at [853, 513] on button "Lançar Gecond" at bounding box center [859, 517] width 113 height 29
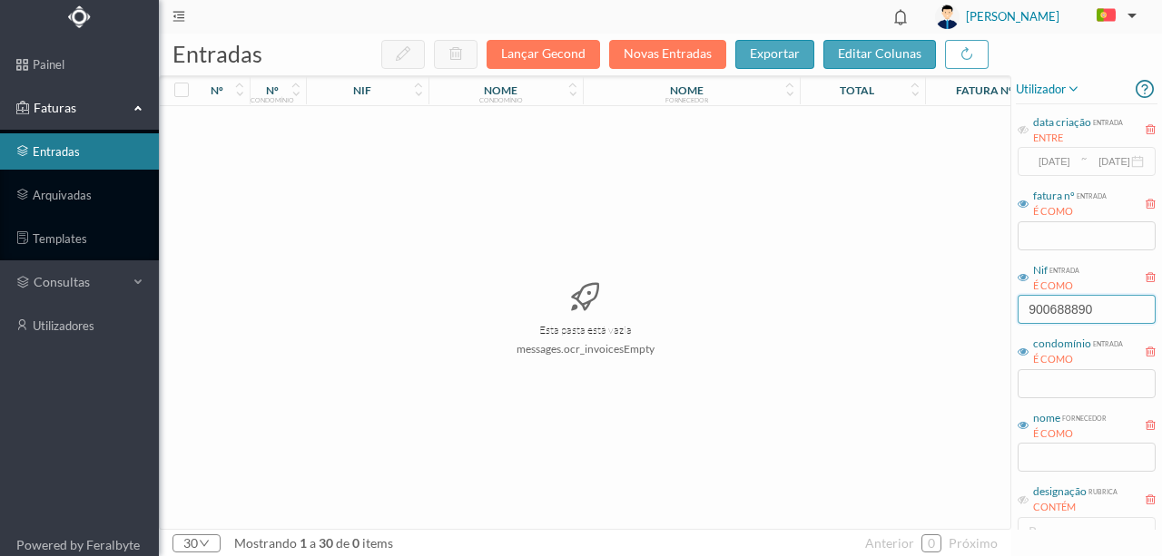
drag, startPoint x: 984, startPoint y: 303, endPoint x: 822, endPoint y: 292, distance: 161.9
click at [826, 298] on div "entradas Lançar Gecond Novas Entradas exportar editar colunas nº nº condomínio …" at bounding box center [660, 295] width 1003 height 523
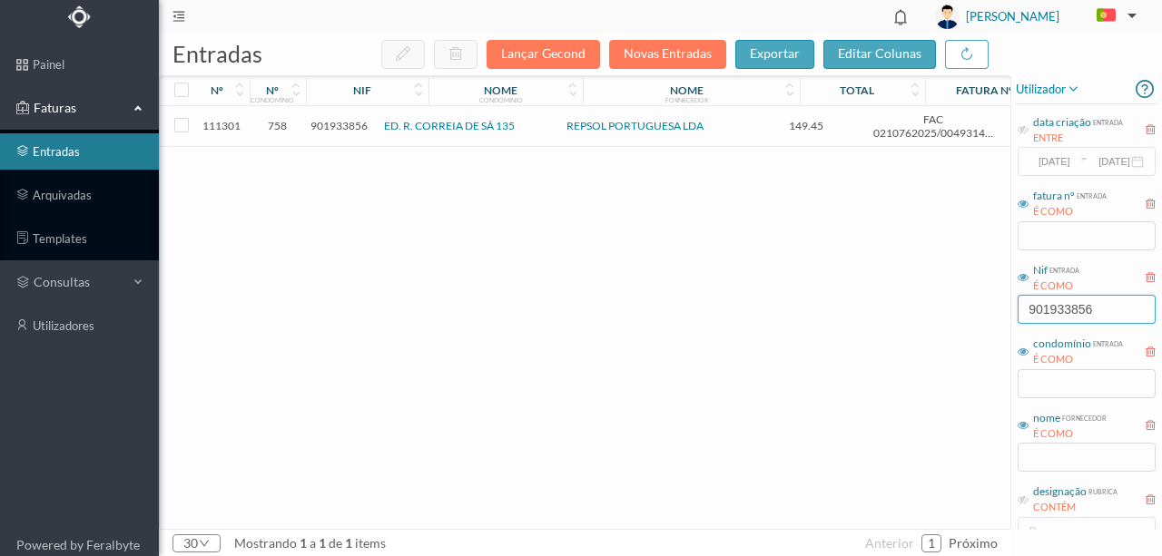
type input "901933856"
click at [349, 130] on span "901933856" at bounding box center [338, 126] width 57 height 14
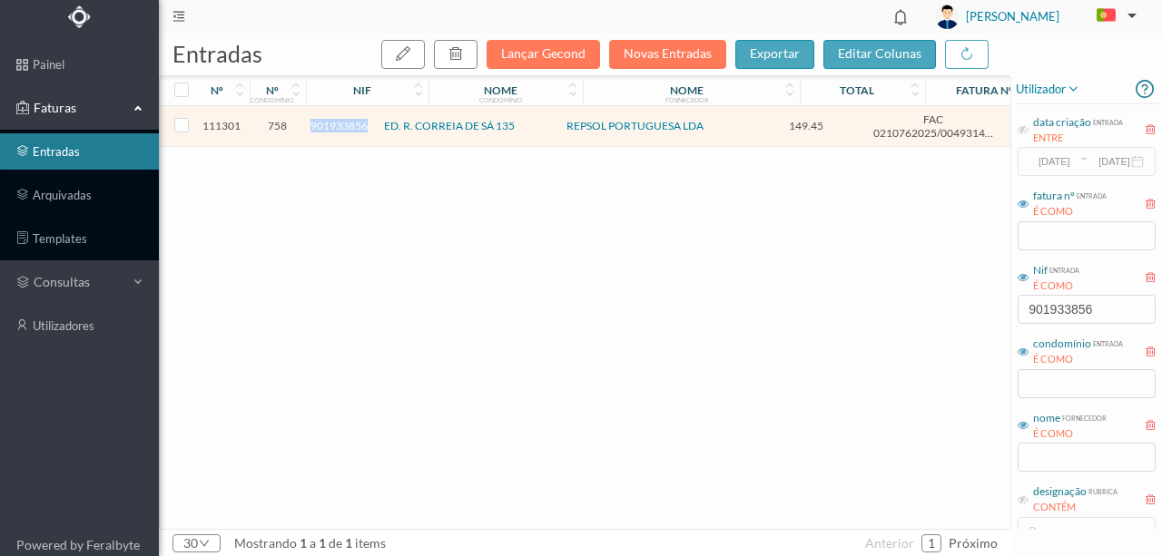
click at [349, 130] on span "901933856" at bounding box center [338, 126] width 57 height 14
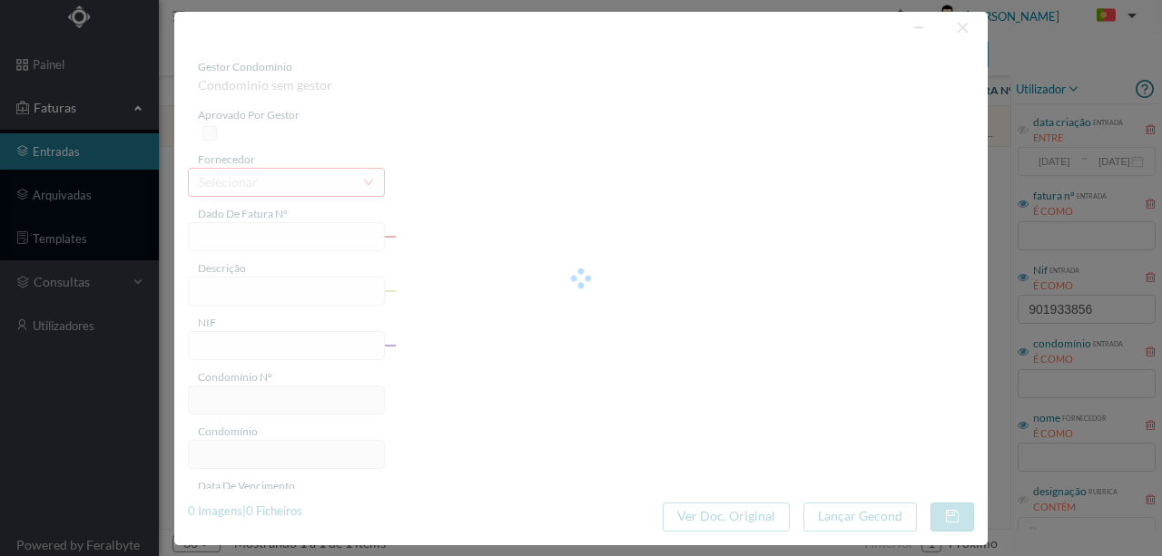
type input "FAC 0210762025/0049314387"
type input "Rua Correia de Sá 131 GARAGI"
type input "901933856"
type input "[DATE]"
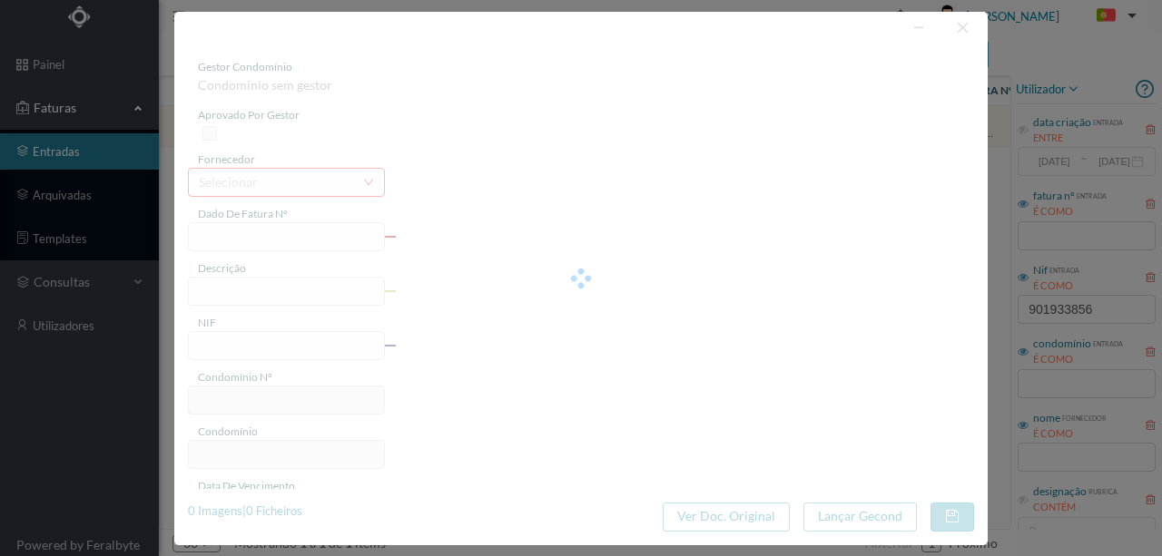
type input "2025-09-22"
type input "149.45"
type input "758"
type input "ED. R. CORREIA DE SÁ 135"
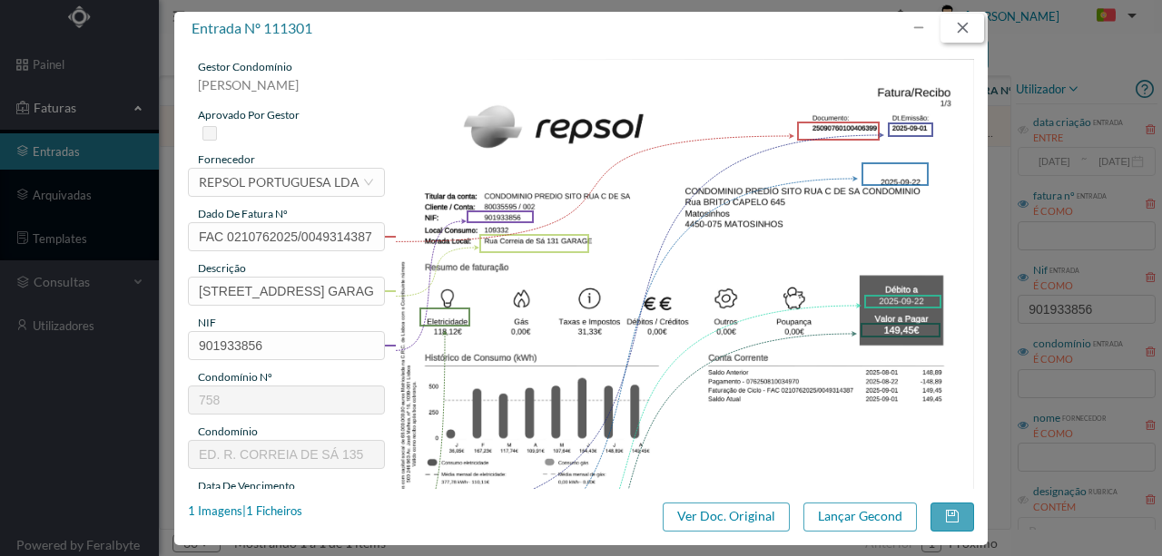
click at [964, 33] on button "button" at bounding box center [962, 28] width 44 height 29
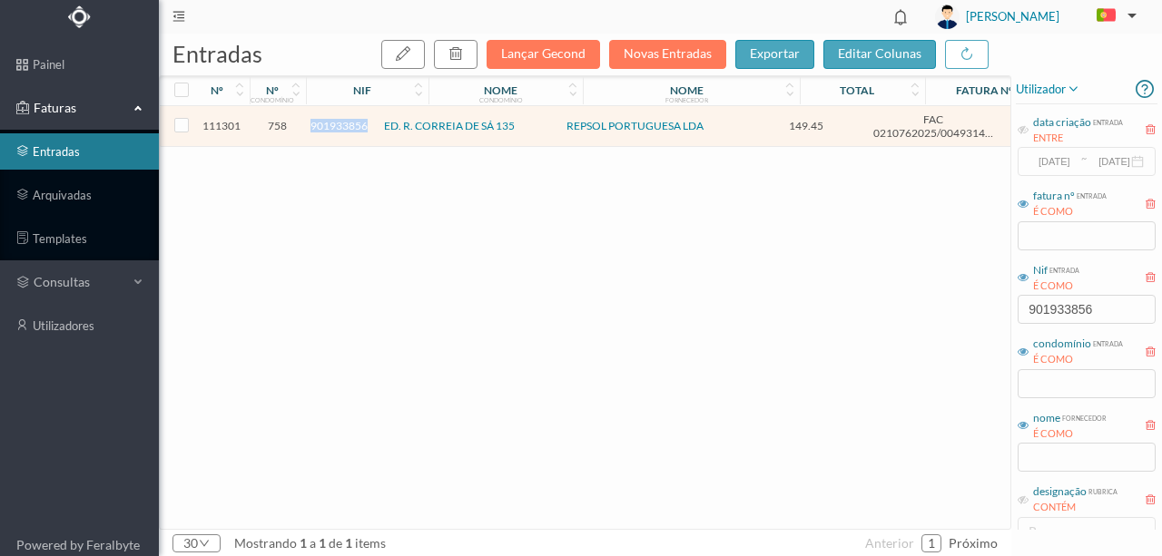
click at [341, 123] on span "901933856" at bounding box center [338, 126] width 57 height 14
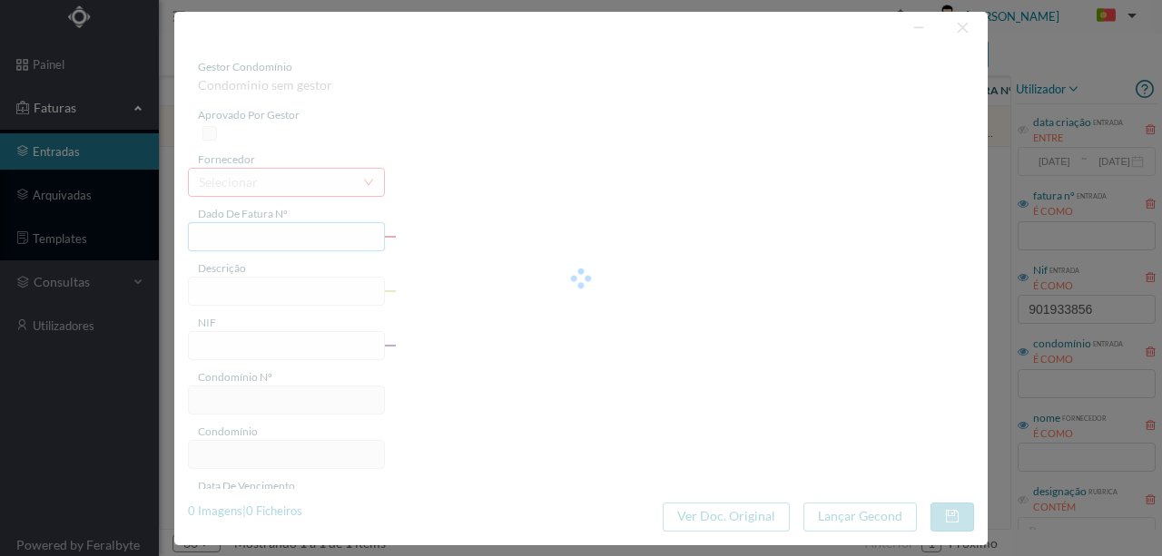
type input "FAC 0210762025/0049314387"
type input "Rua Correia de Sá 131 GARAGI"
type input "901933856"
type input "[DATE]"
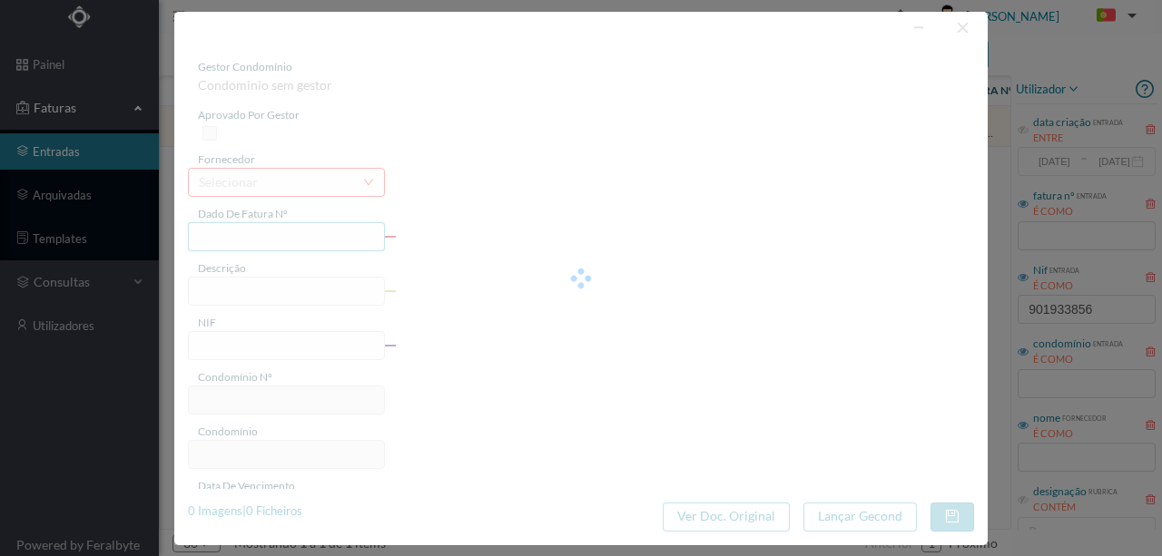
type input "2025-09-22"
type input "149.45"
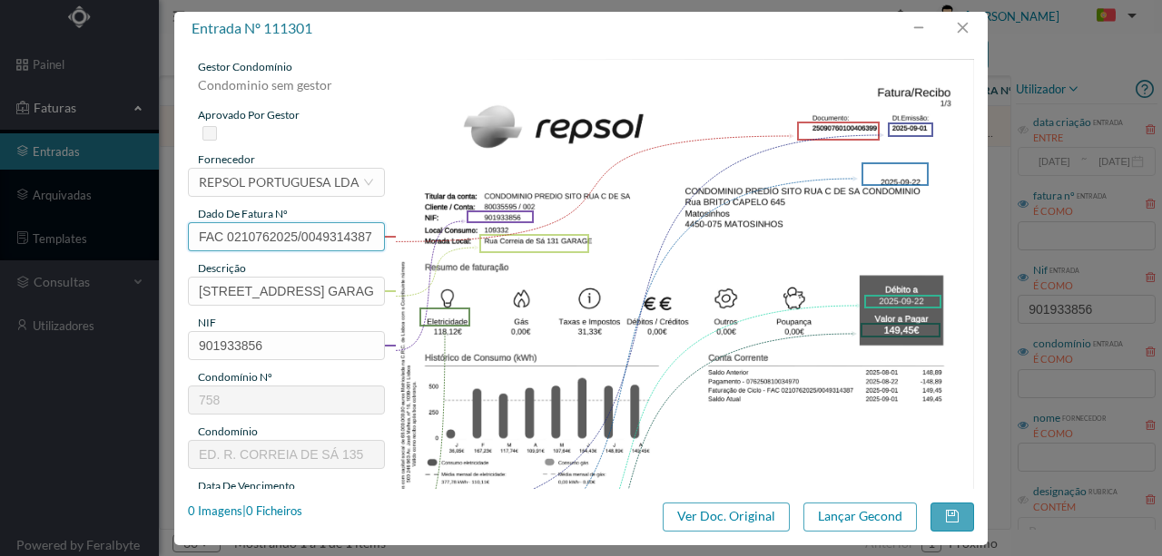
type input "758"
type input "ED. R. CORREIA DE SÁ 135"
drag, startPoint x: 197, startPoint y: 289, endPoint x: 634, endPoint y: 319, distance: 437.7
click at [550, 292] on div "gestor condomínio Susana Silva aprovado por gestor fornecedor selecionar REPSOL…" at bounding box center [581, 482] width 786 height 846
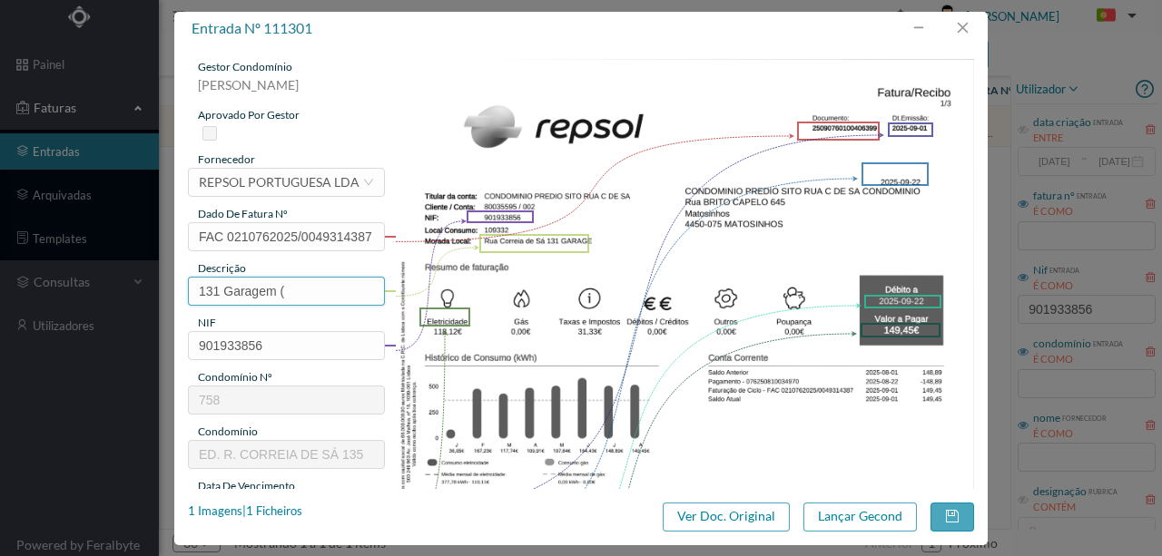
scroll to position [121, 0]
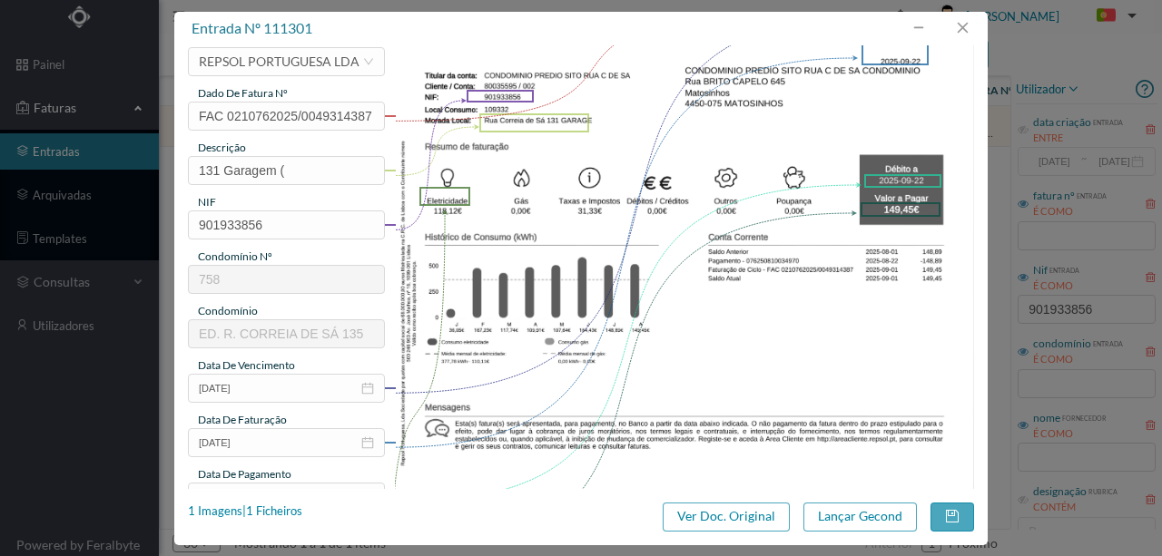
click at [284, 519] on div "1 Imagens | 1 Ficheiros" at bounding box center [245, 517] width 114 height 29
click at [289, 513] on div "1 Imagens | 1 Ficheiros" at bounding box center [245, 512] width 114 height 18
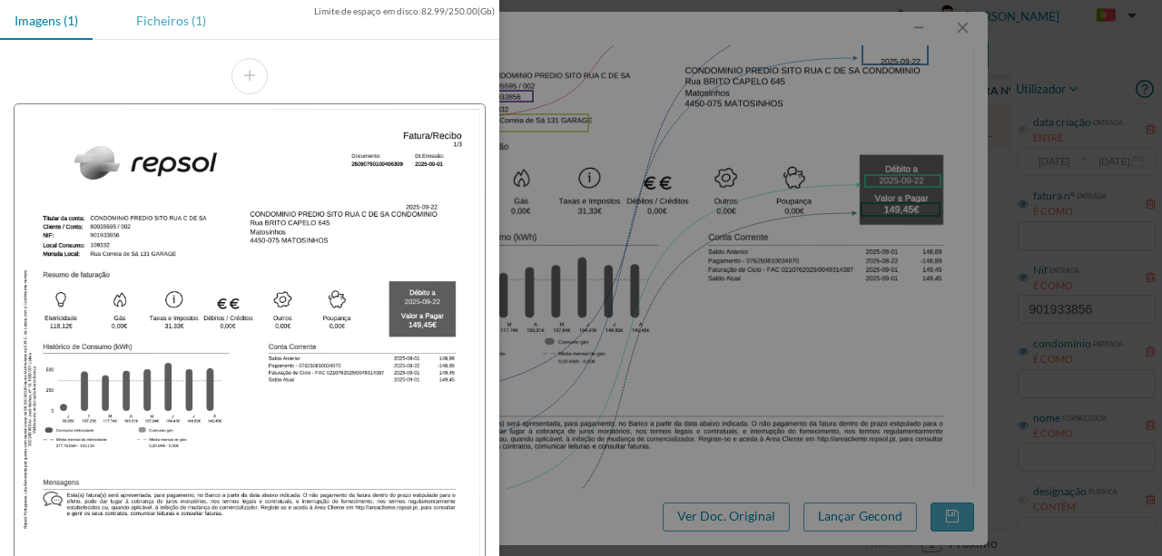
click at [167, 22] on div "Ficheiros (1)" at bounding box center [171, 20] width 99 height 41
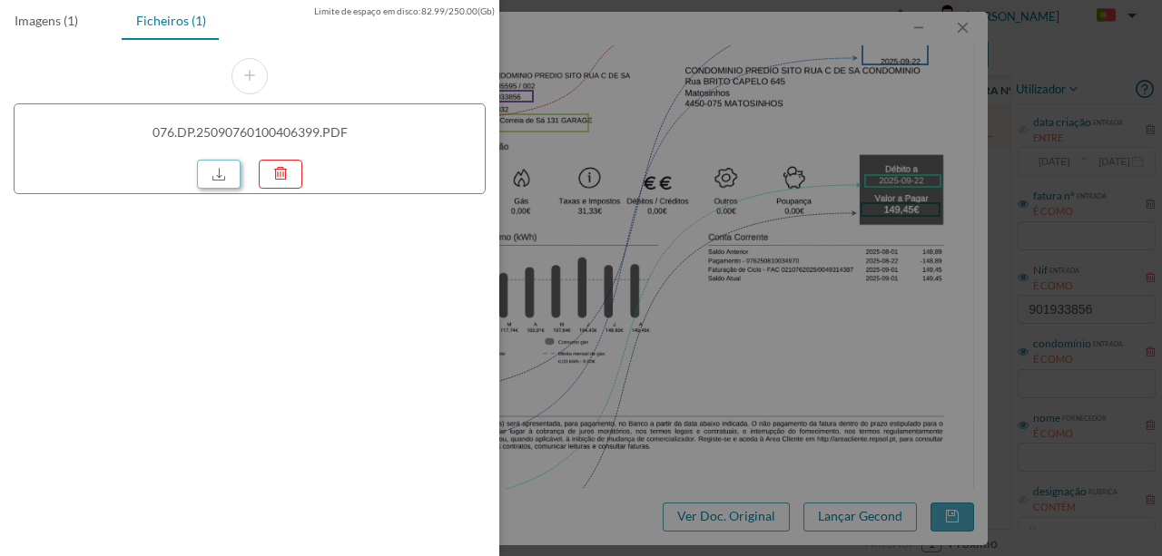
click at [229, 165] on link at bounding box center [219, 174] width 44 height 29
click at [731, 234] on div at bounding box center [581, 278] width 1162 height 556
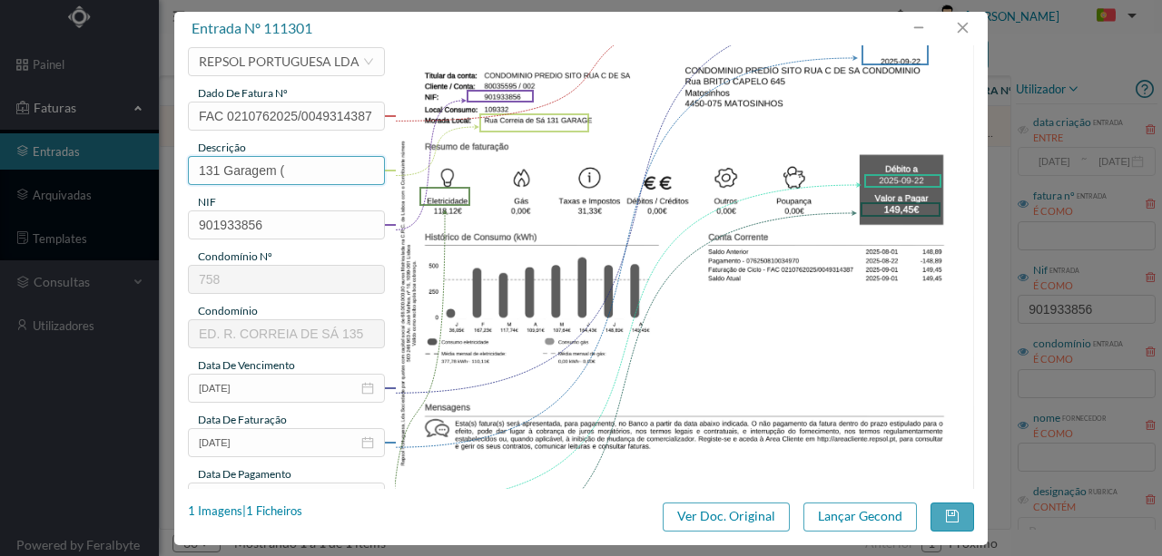
click at [285, 164] on input "131 Garagem (" at bounding box center [286, 170] width 197 height 29
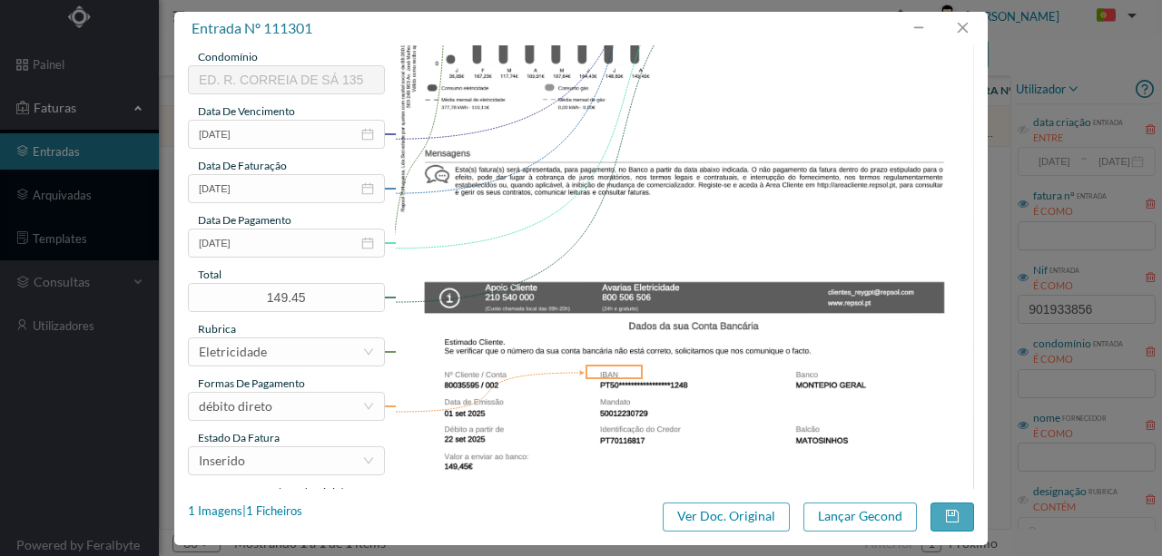
scroll to position [423, 0]
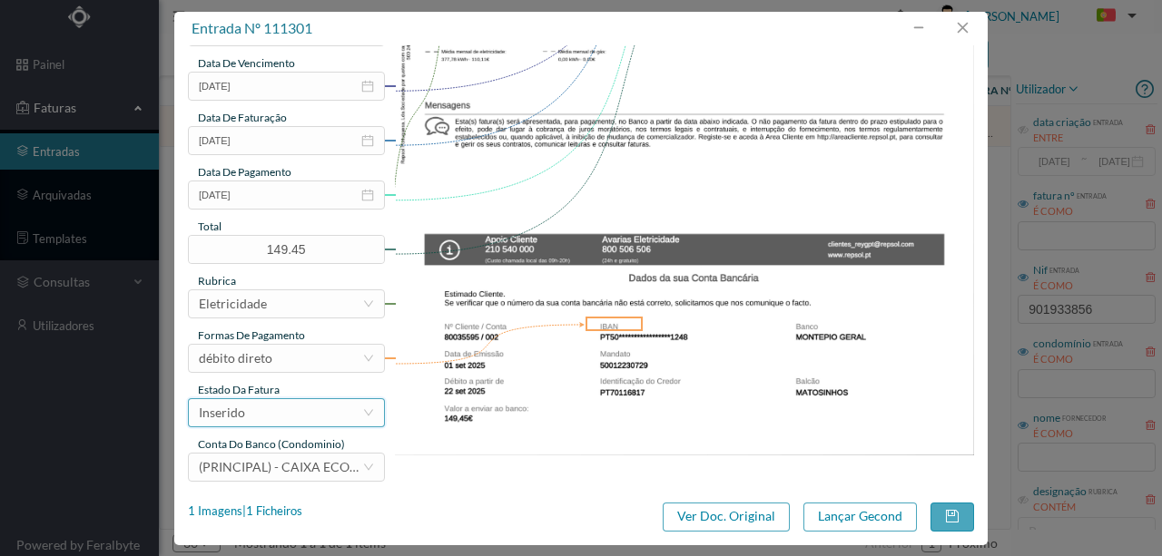
type input "131 Garagem (29.07.2025 a 28.08.2025)"
click at [314, 419] on div "Inserido" at bounding box center [280, 412] width 163 height 27
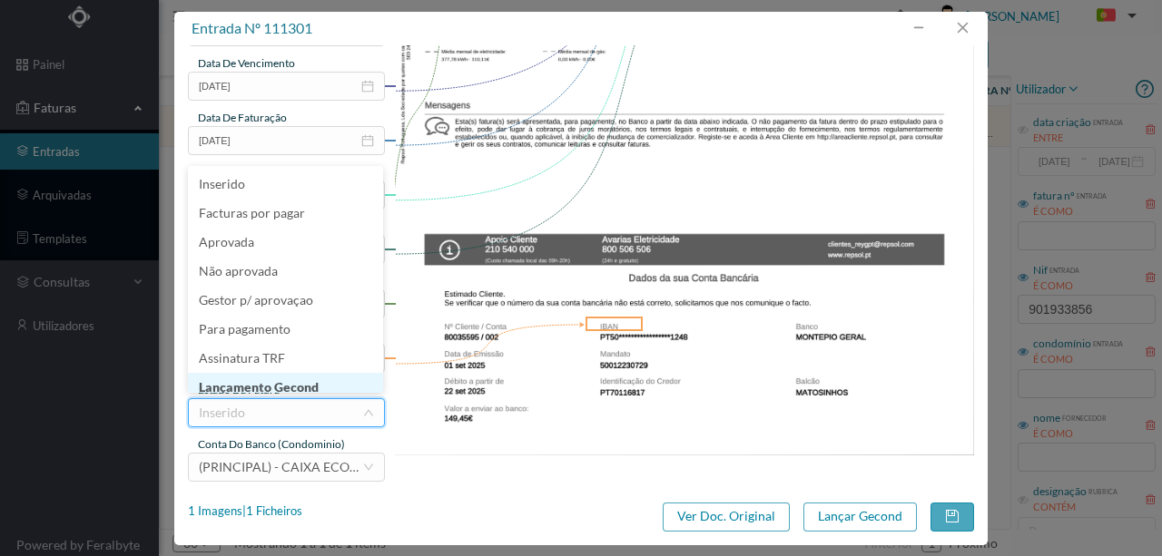
scroll to position [9, 0]
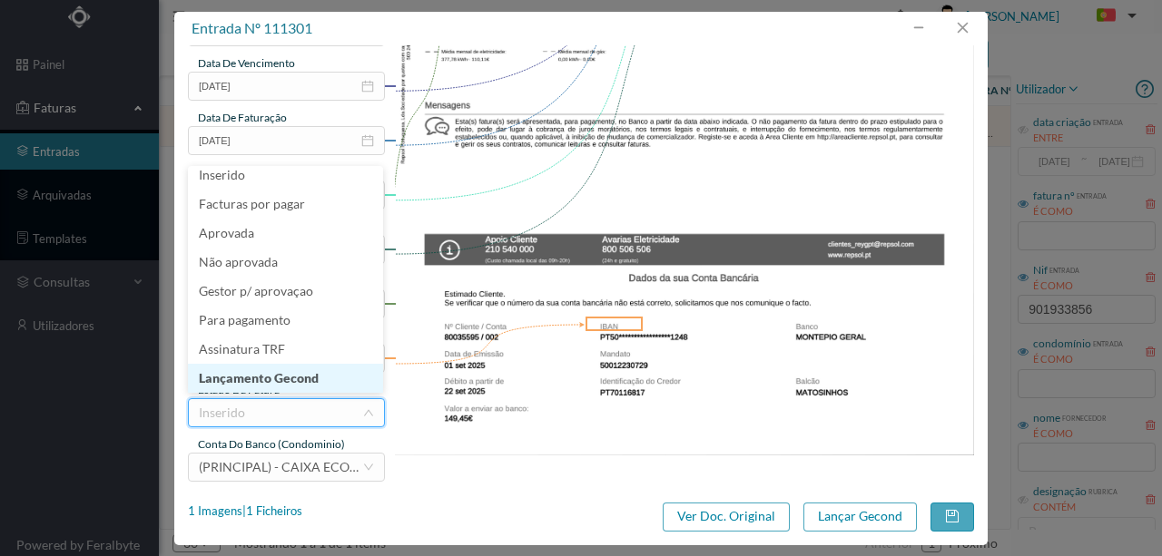
click at [303, 374] on li "Lançamento Gecond" at bounding box center [285, 378] width 195 height 29
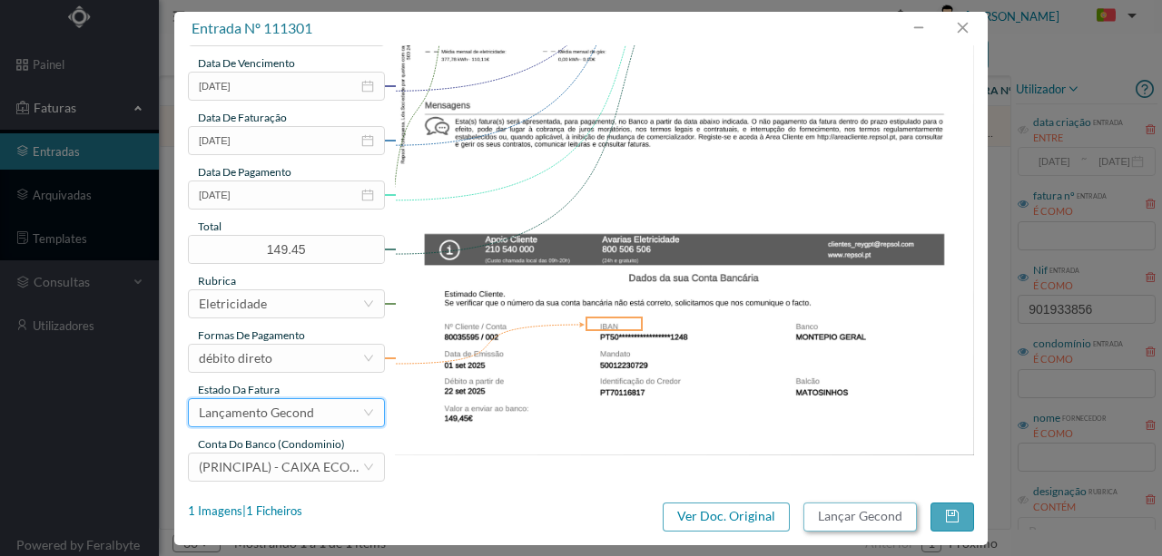
click at [842, 525] on button "Lançar Gecond" at bounding box center [859, 517] width 113 height 29
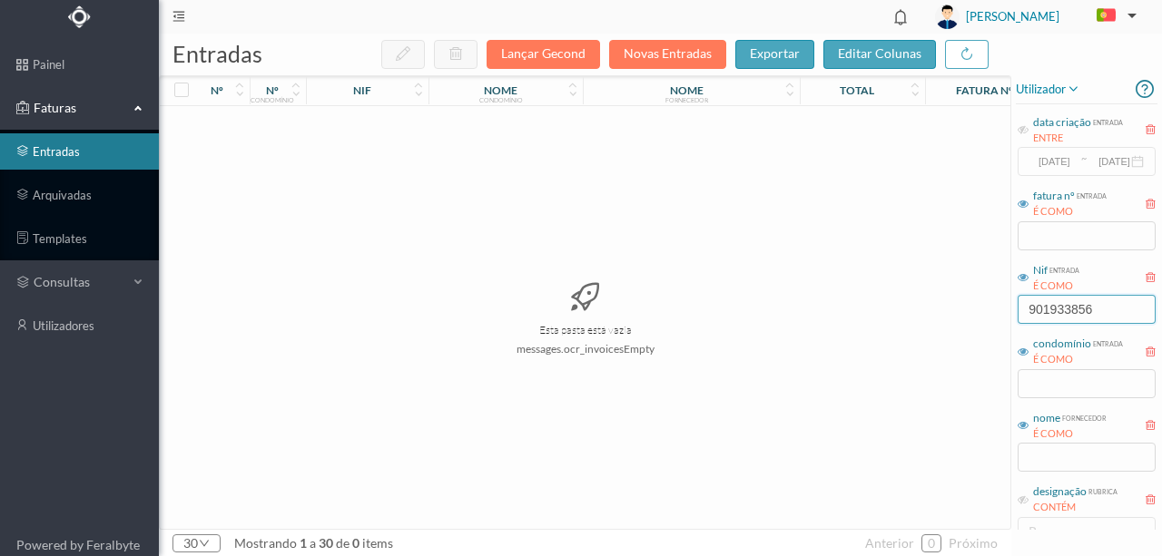
drag, startPoint x: 1111, startPoint y: 305, endPoint x: 969, endPoint y: 300, distance: 141.7
click at [969, 300] on div "entradas Lançar Gecond Novas Entradas exportar editar colunas nº nº condomínio …" at bounding box center [660, 295] width 1003 height 523
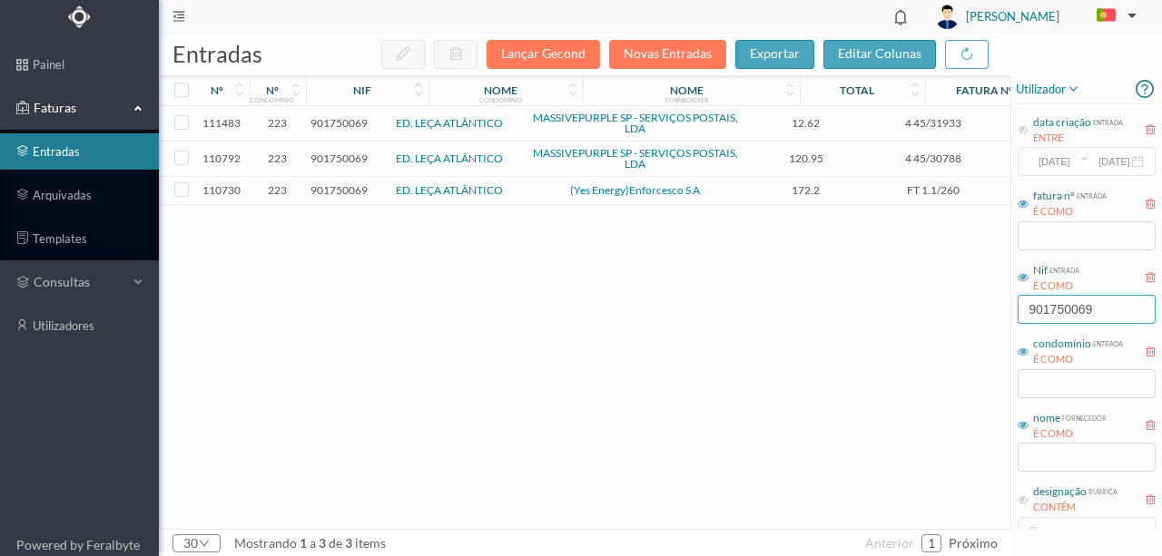
type input "901750069"
click at [359, 192] on span "901750069" at bounding box center [338, 190] width 57 height 14
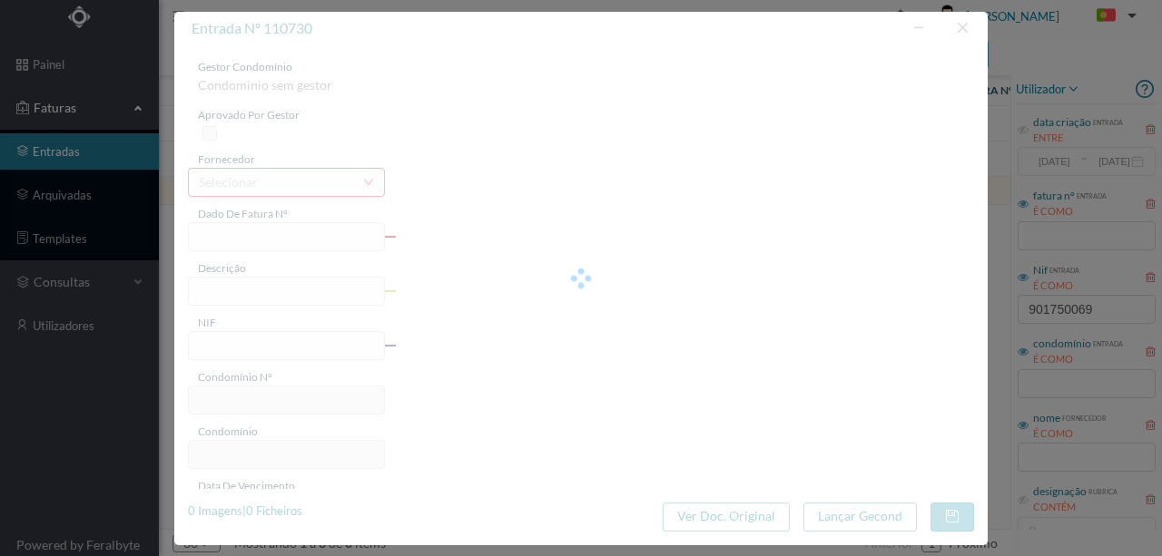
type input "FT 1.1/260"
type input "901750069"
type input "Invalid date"
type input "21-08-2025"
type input "172.20"
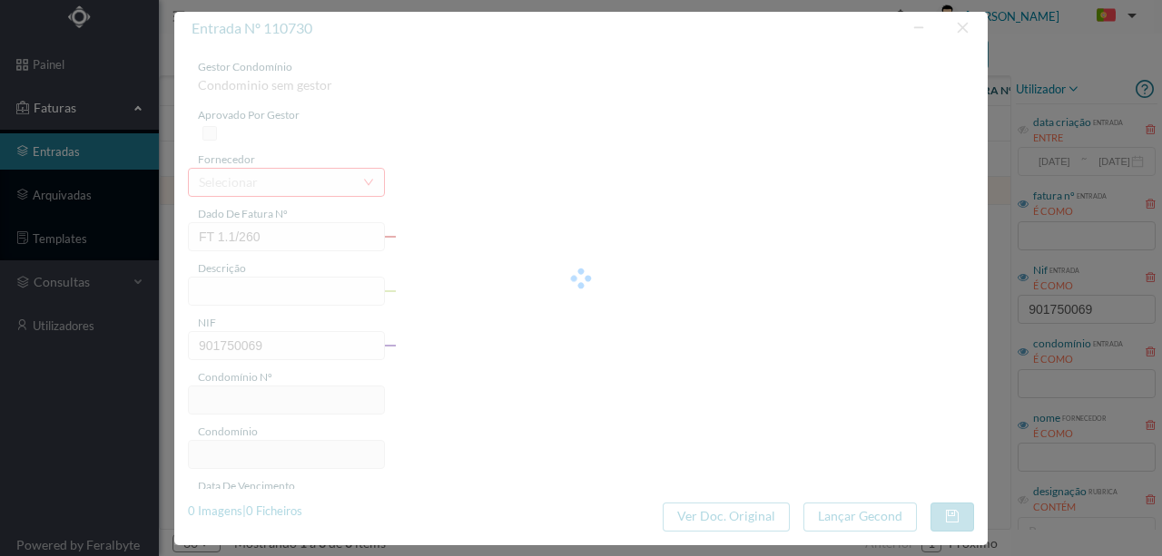
type input "223"
type input "ED. LEÇA ATLÂNTICO"
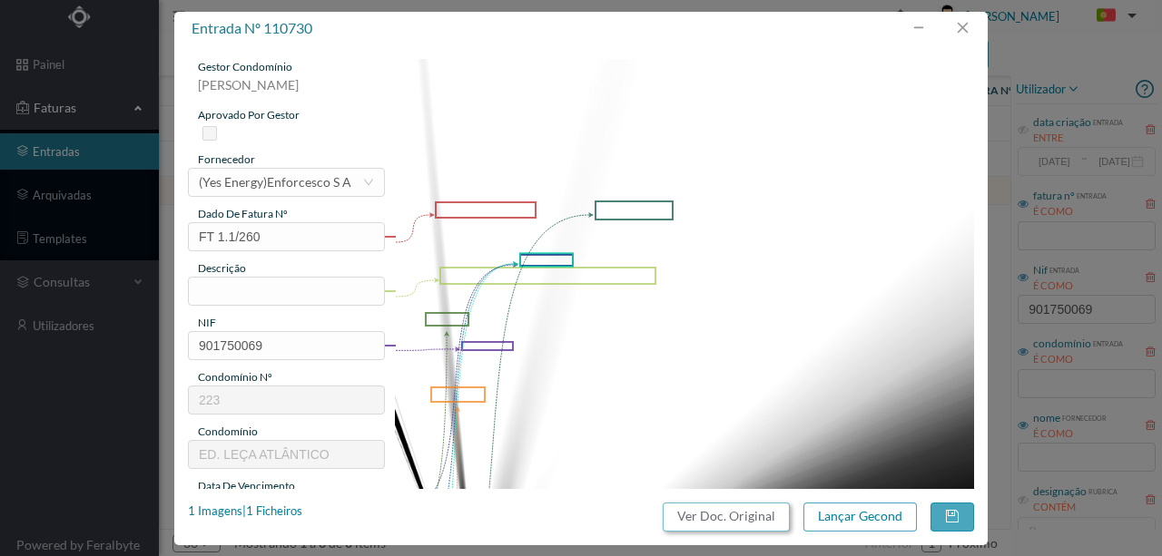
drag, startPoint x: 753, startPoint y: 517, endPoint x: 695, endPoint y: 76, distance: 444.9
click at [753, 517] on button "Ver Doc. Original" at bounding box center [726, 517] width 127 height 29
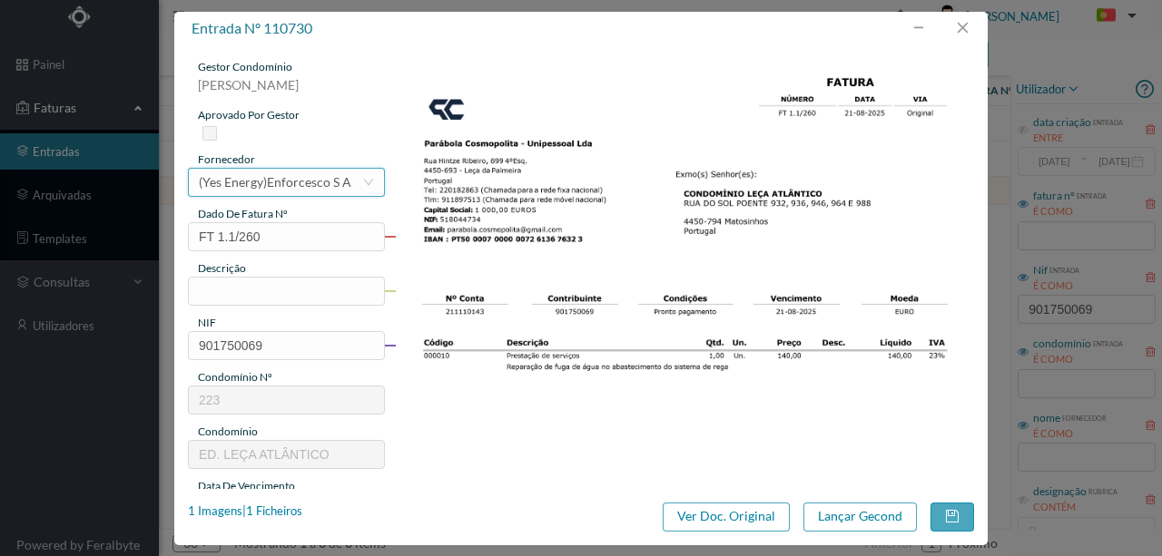
click at [263, 184] on div "(Yes Energy)Enforcesco S A" at bounding box center [275, 182] width 152 height 27
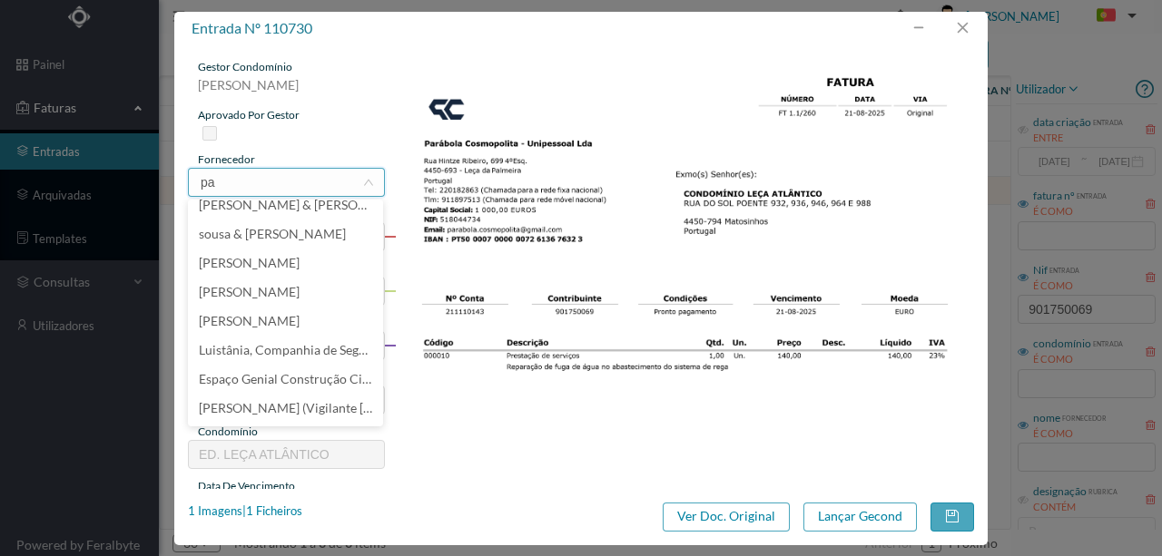
scroll to position [4, 0]
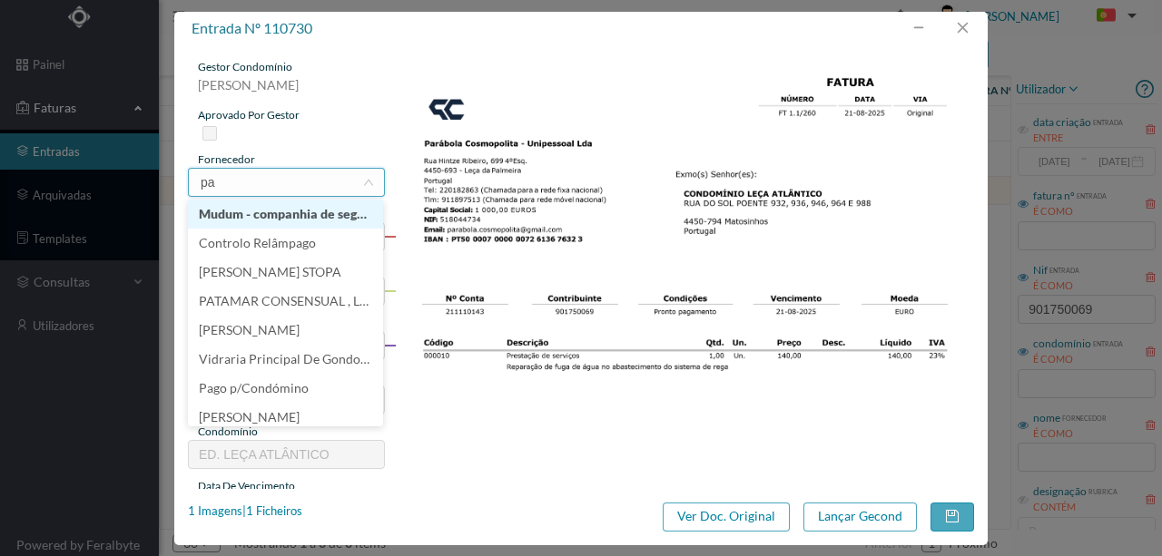
type input "par"
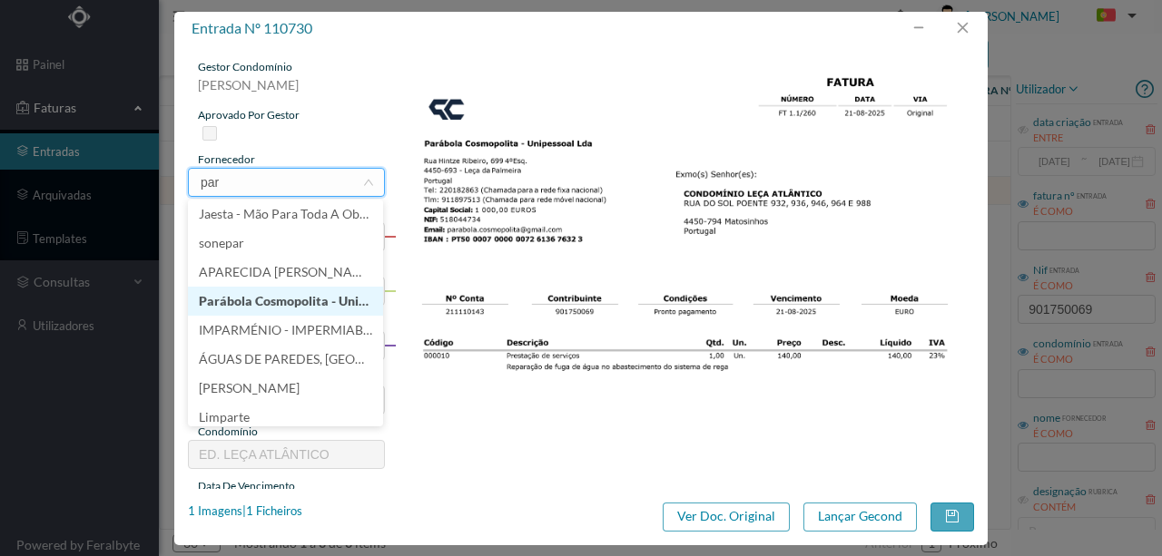
click at [287, 307] on li "Parábola Cosmopolita - Unipessoal, Lda" at bounding box center [285, 301] width 195 height 29
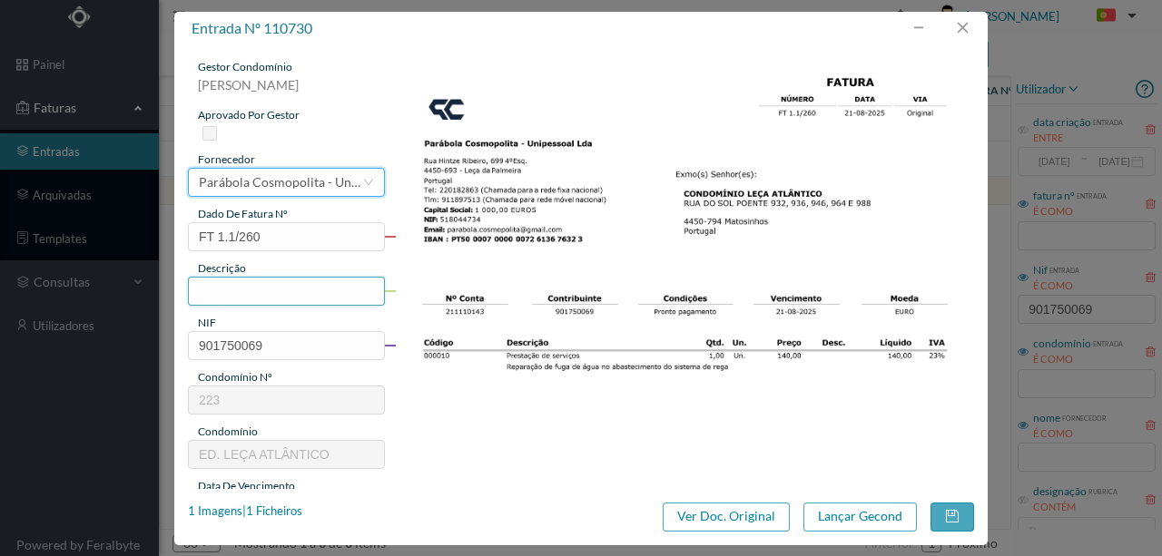
click at [228, 287] on input "text" at bounding box center [286, 291] width 197 height 29
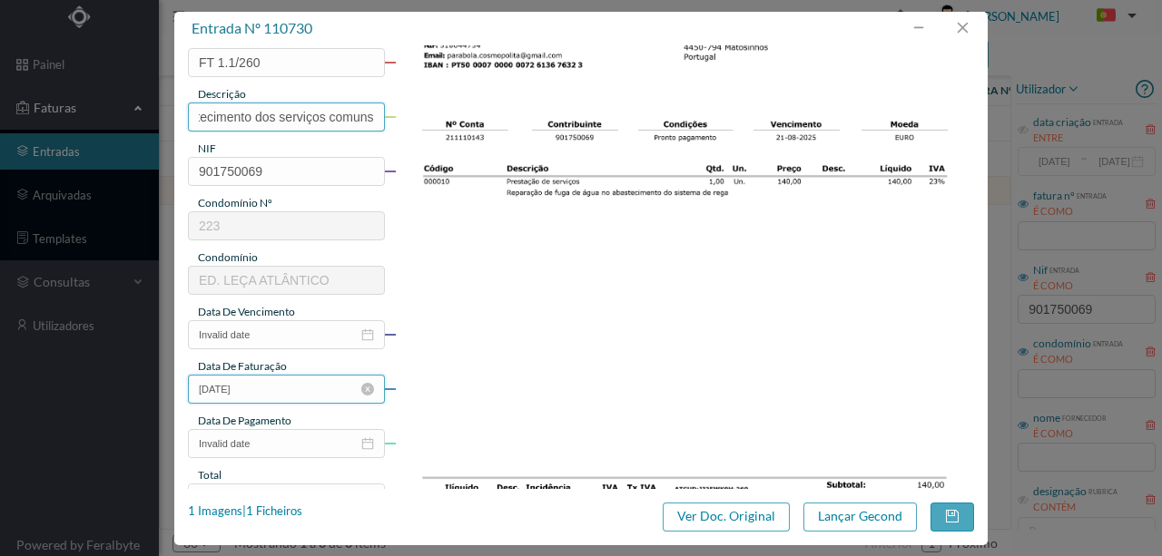
scroll to position [182, 0]
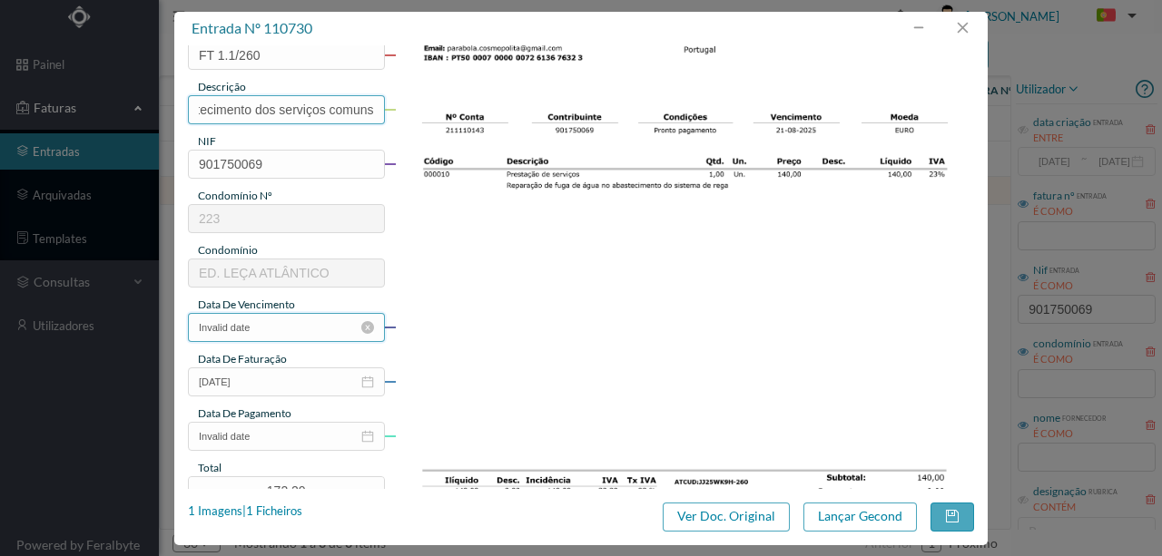
type input "Reparação de fuga de água no abastecimento dos serviços comuns"
click at [300, 332] on input "Invalid date" at bounding box center [286, 327] width 197 height 29
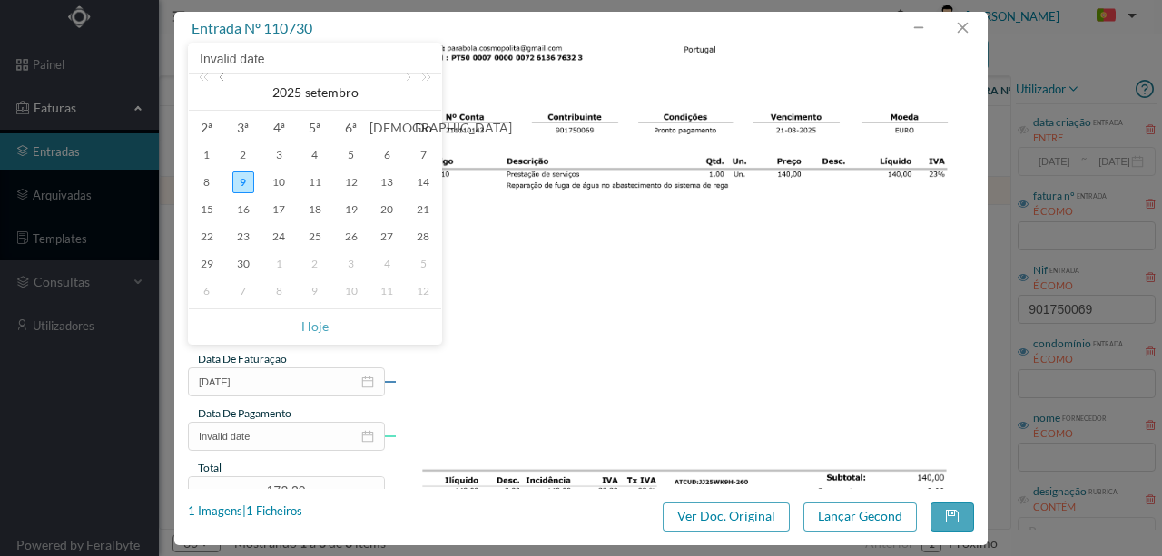
click at [223, 75] on link at bounding box center [223, 92] width 16 height 36
click at [312, 235] on div "21" at bounding box center [315, 237] width 22 height 22
type input "21-08-2025"
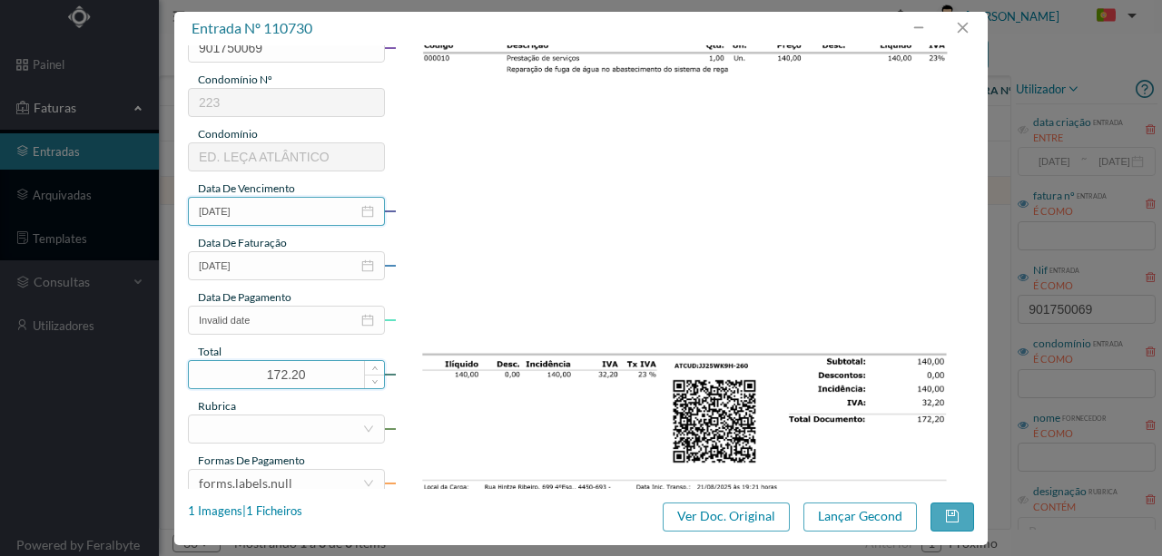
scroll to position [302, 0]
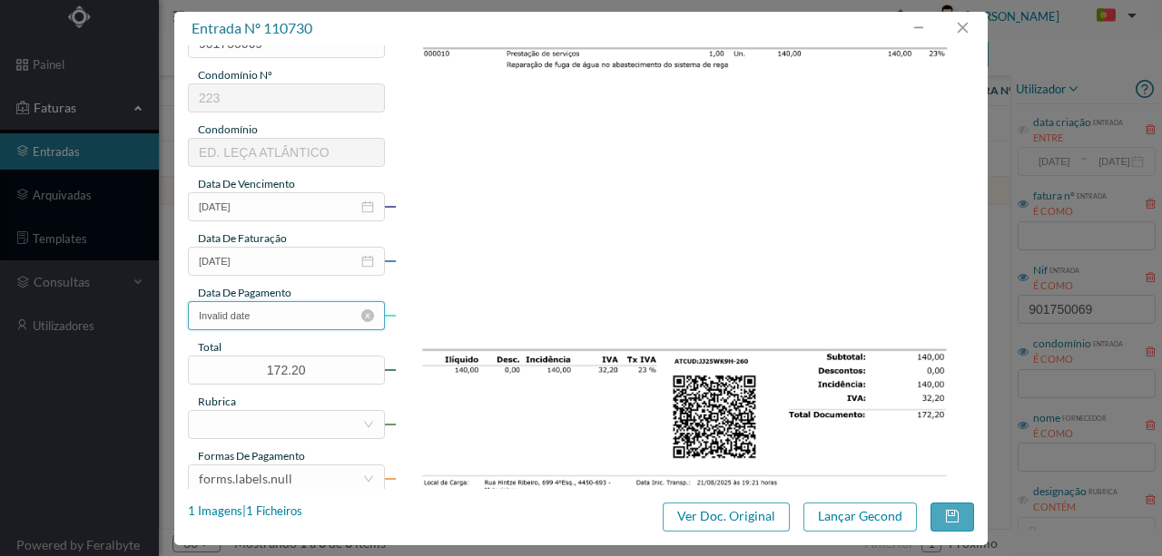
click at [277, 322] on input "Invalid date" at bounding box center [286, 315] width 197 height 29
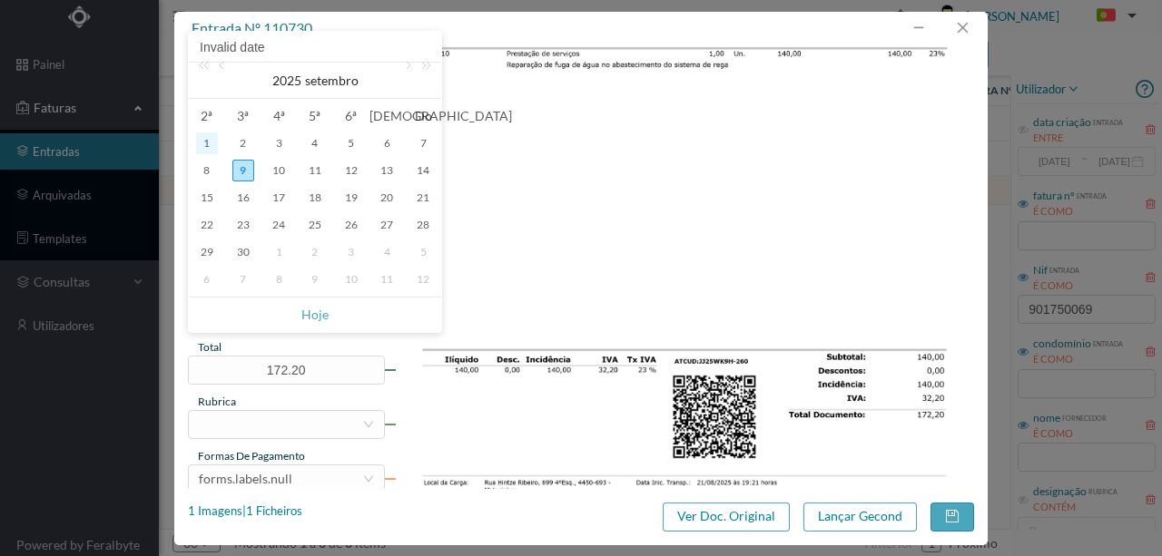
click at [203, 140] on div "1" at bounding box center [207, 144] width 22 height 22
type input "[DATE]"
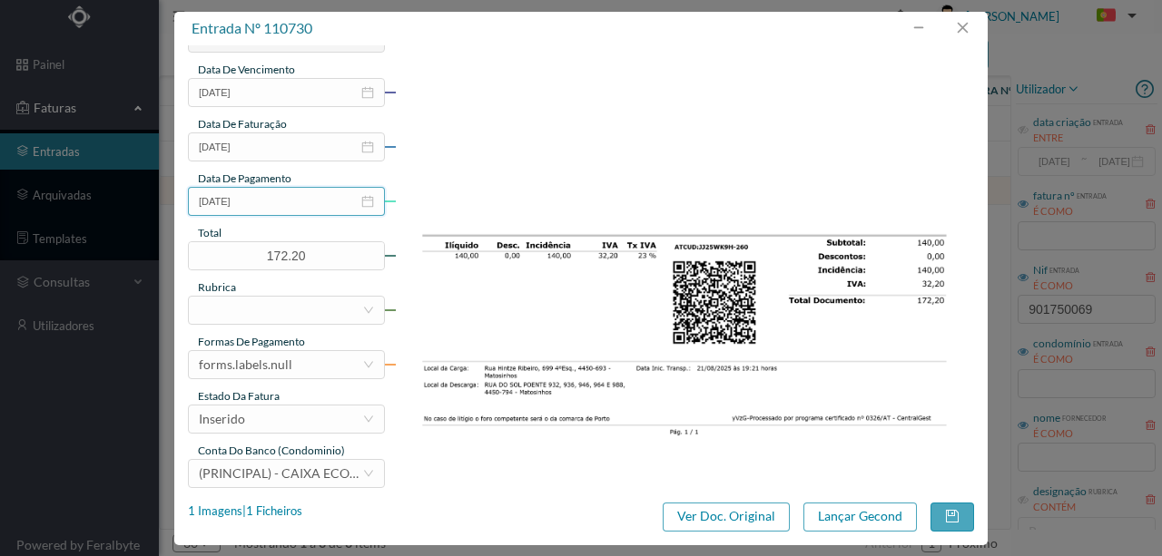
scroll to position [423, 0]
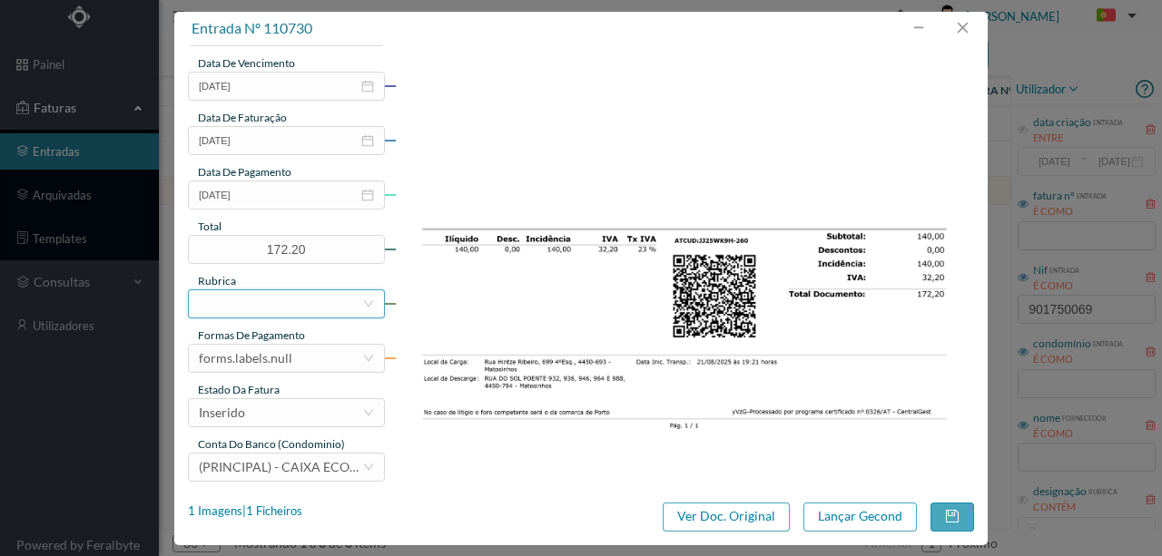
click at [251, 307] on div at bounding box center [280, 303] width 163 height 27
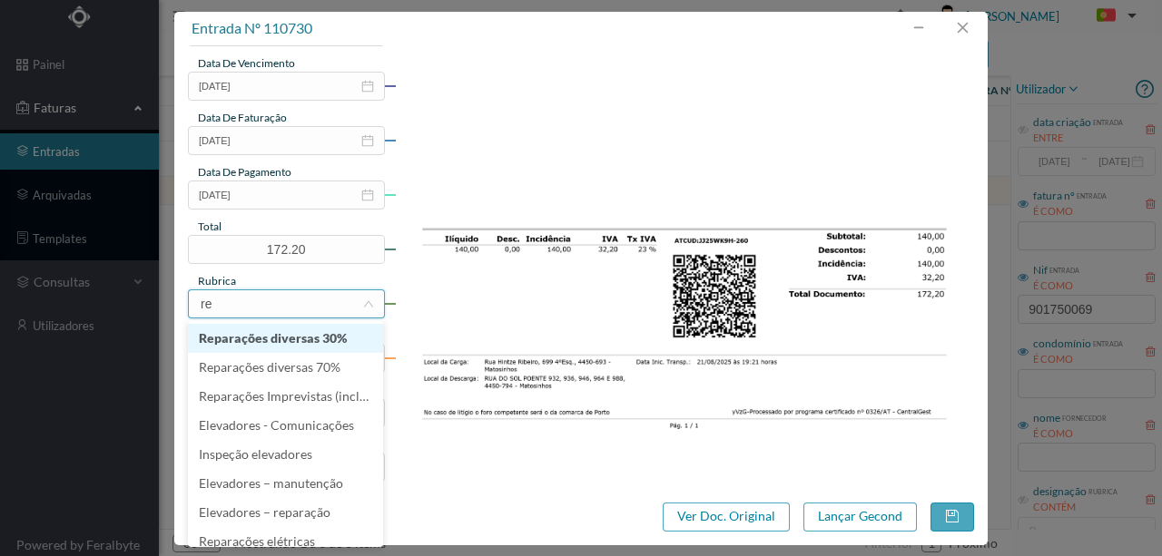
type input "rep"
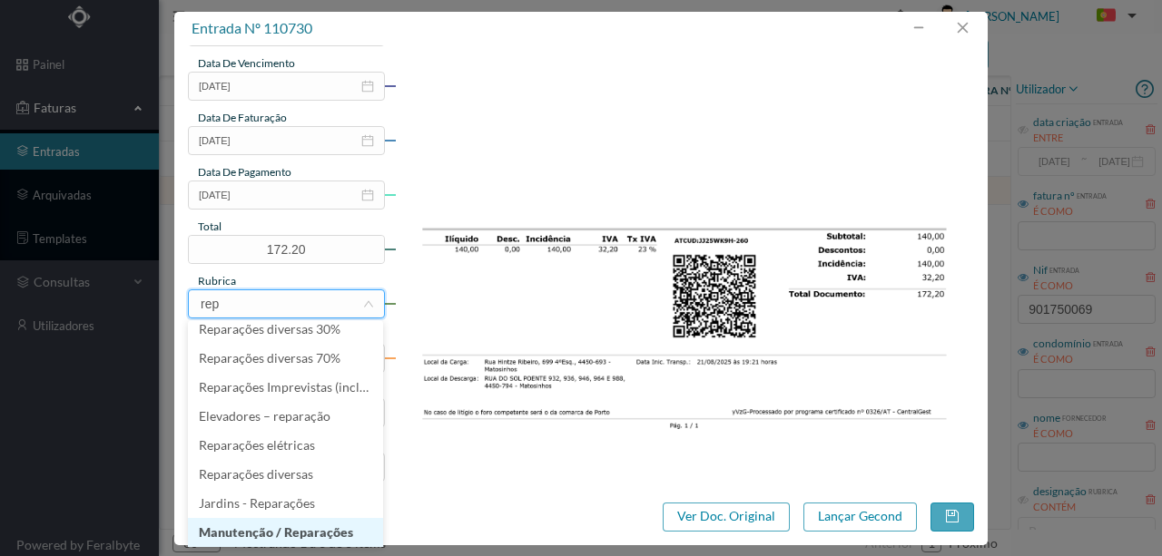
click at [274, 532] on li "Manutenção / Reparações" at bounding box center [285, 532] width 195 height 29
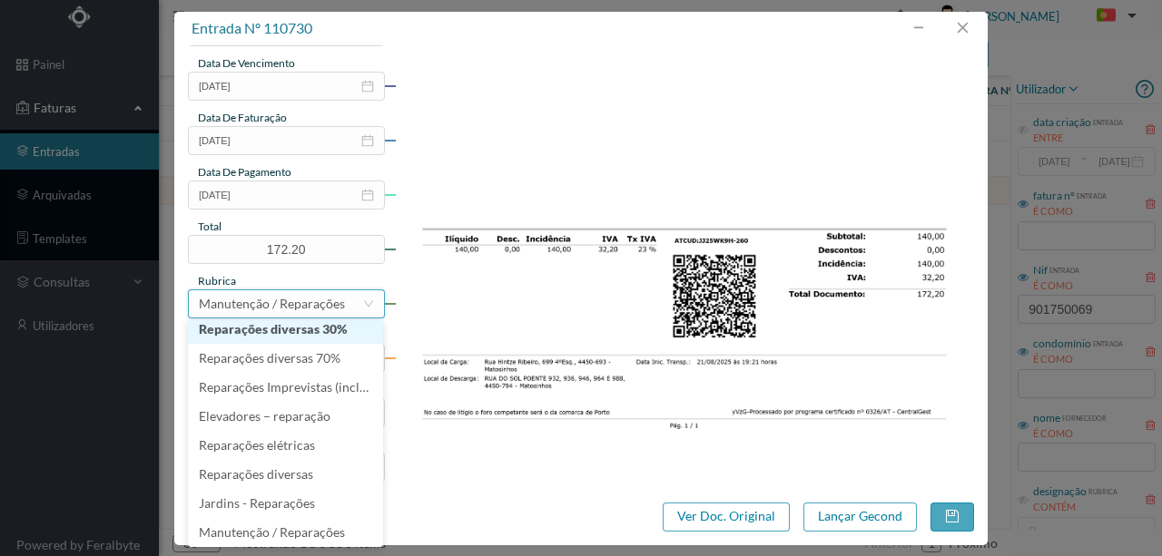
scroll to position [4, 0]
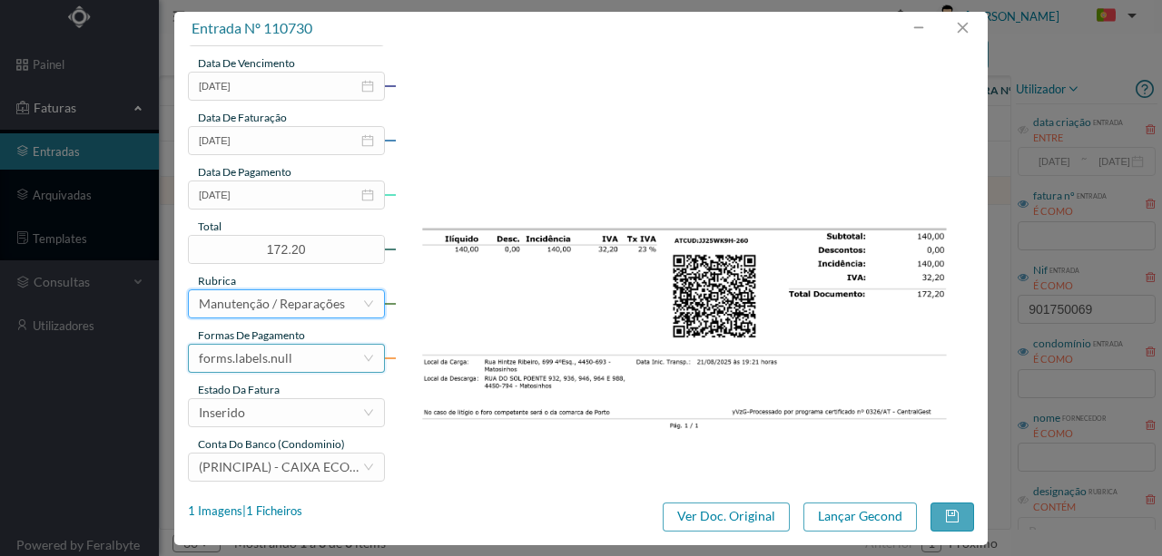
drag, startPoint x: 298, startPoint y: 359, endPoint x: 294, endPoint y: 349, distance: 11.5
click at [298, 359] on div "forms.labels.null" at bounding box center [280, 358] width 163 height 27
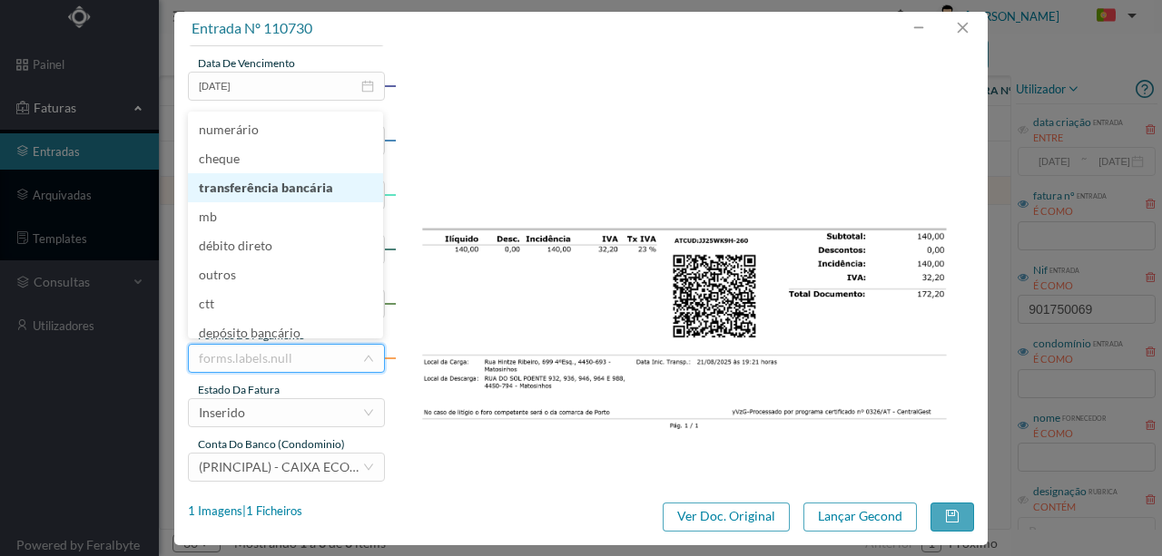
click at [261, 187] on li "transferência bancária" at bounding box center [285, 187] width 195 height 29
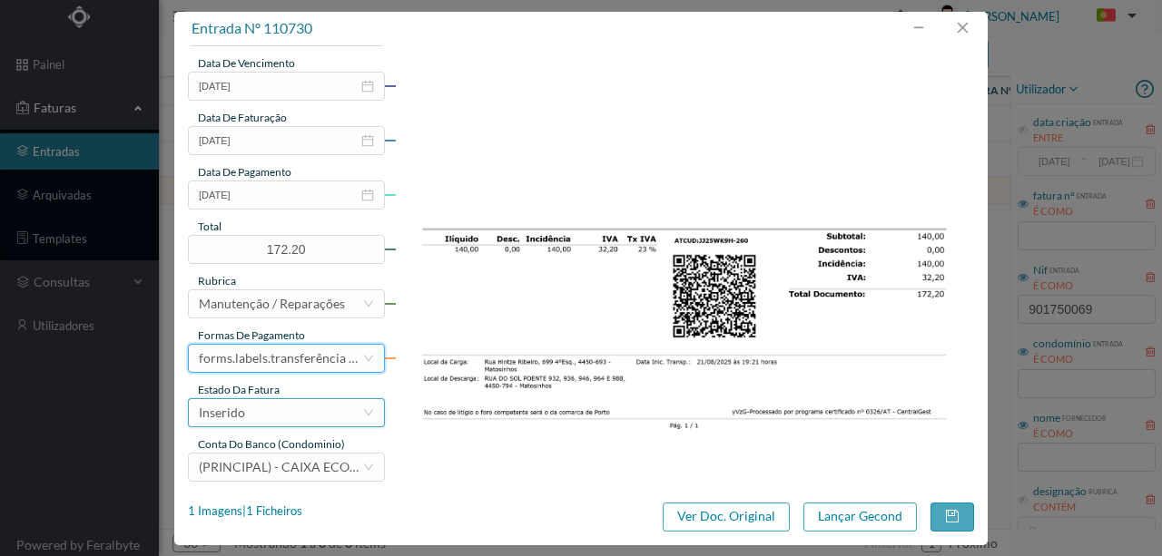
click at [274, 414] on div "Inserido" at bounding box center [280, 412] width 163 height 27
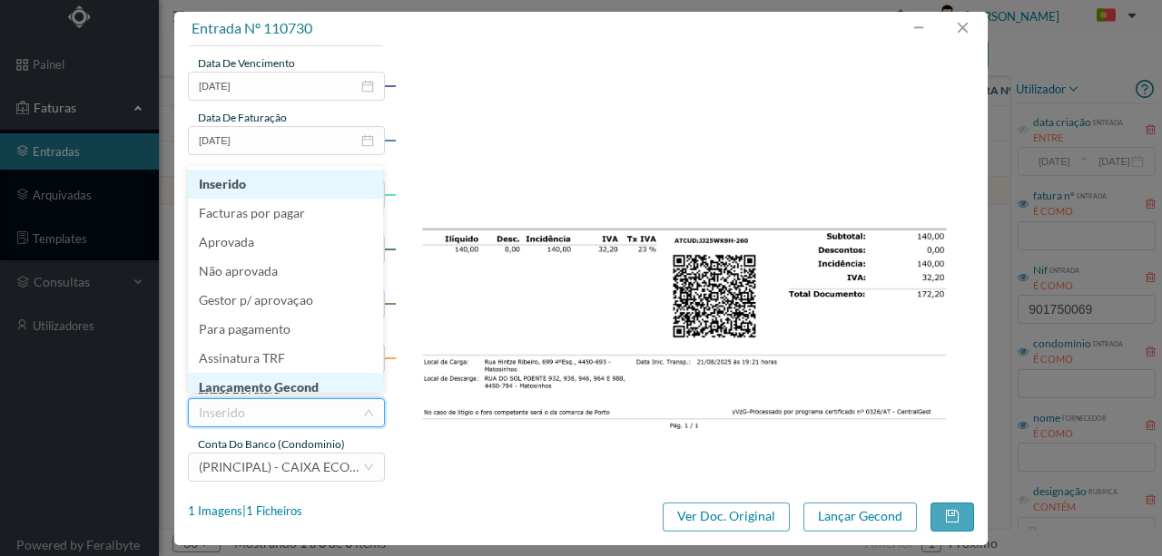
scroll to position [9, 0]
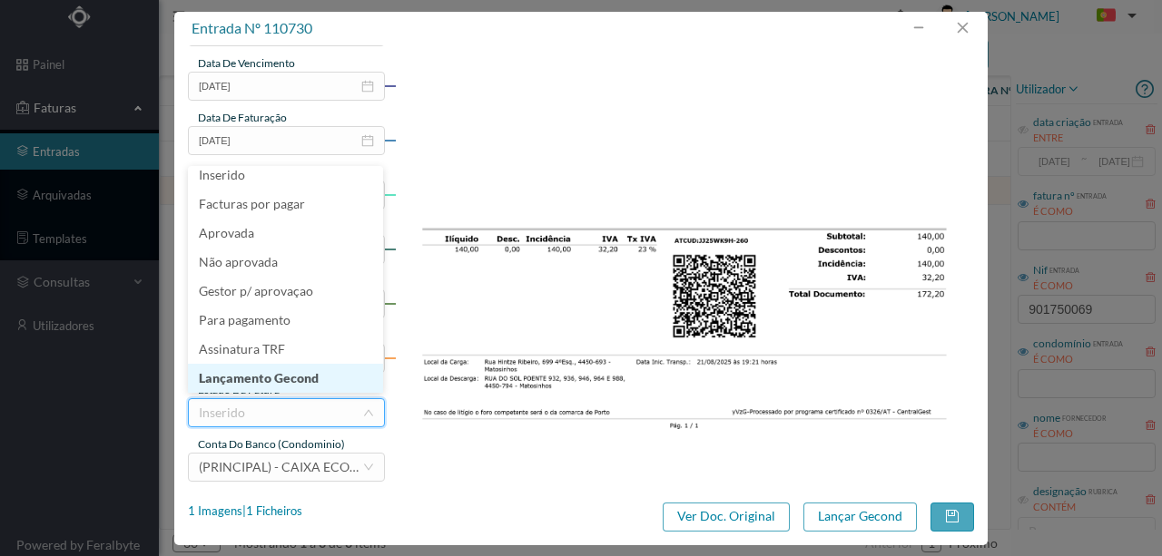
click at [276, 381] on li "Lançamento Gecond" at bounding box center [285, 378] width 195 height 29
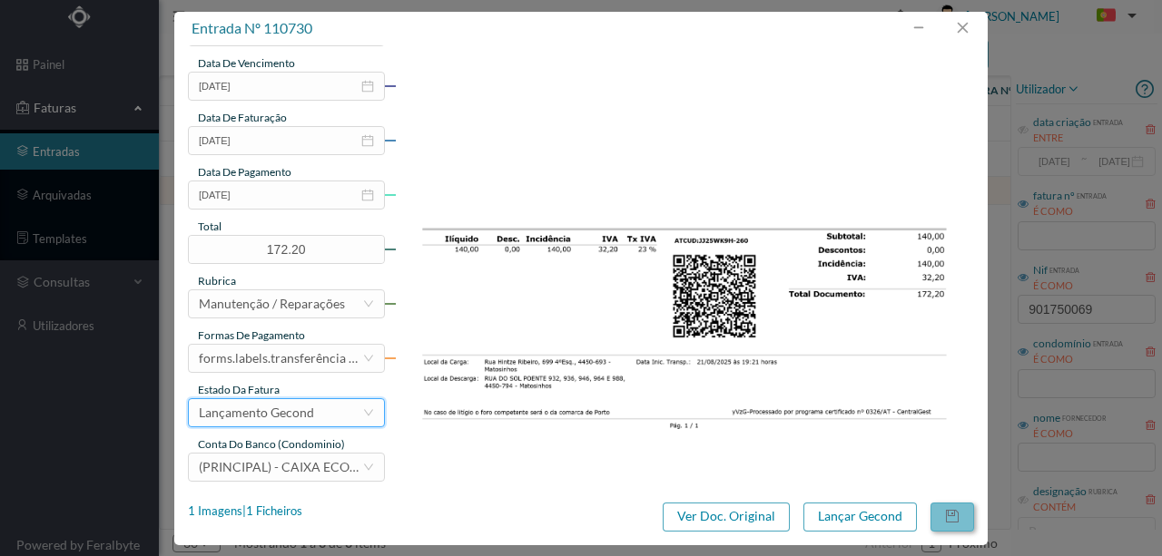
click at [950, 519] on button "button" at bounding box center [952, 517] width 44 height 29
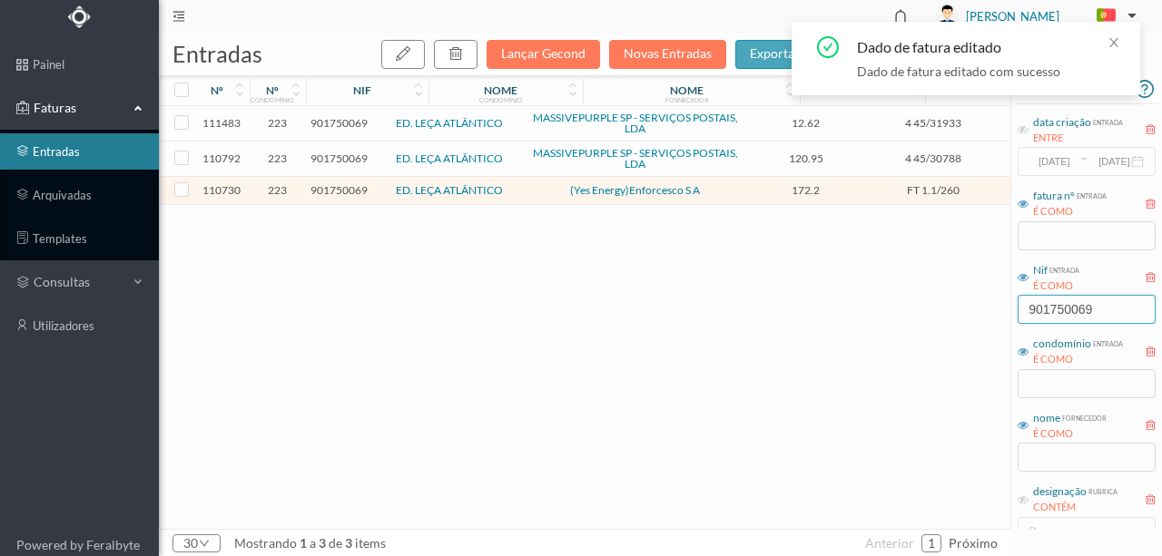
click at [1104, 316] on input "901750069" at bounding box center [1086, 309] width 138 height 29
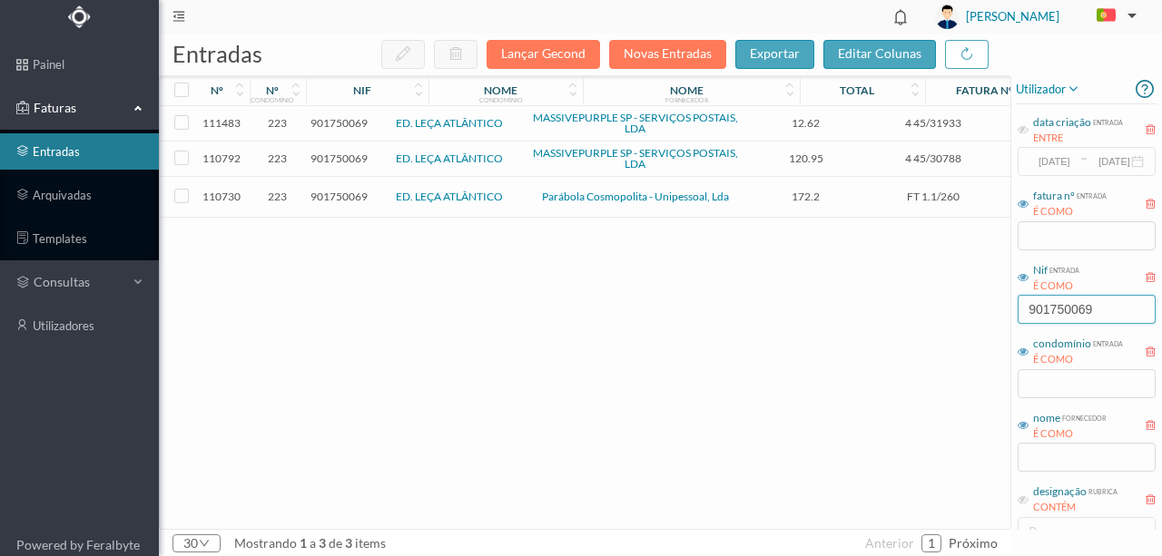
drag, startPoint x: 1098, startPoint y: 314, endPoint x: 942, endPoint y: 325, distance: 156.5
click at [942, 325] on div "entradas Lançar Gecond Novas Entradas exportar editar colunas nº nº condomínio …" at bounding box center [660, 295] width 1003 height 523
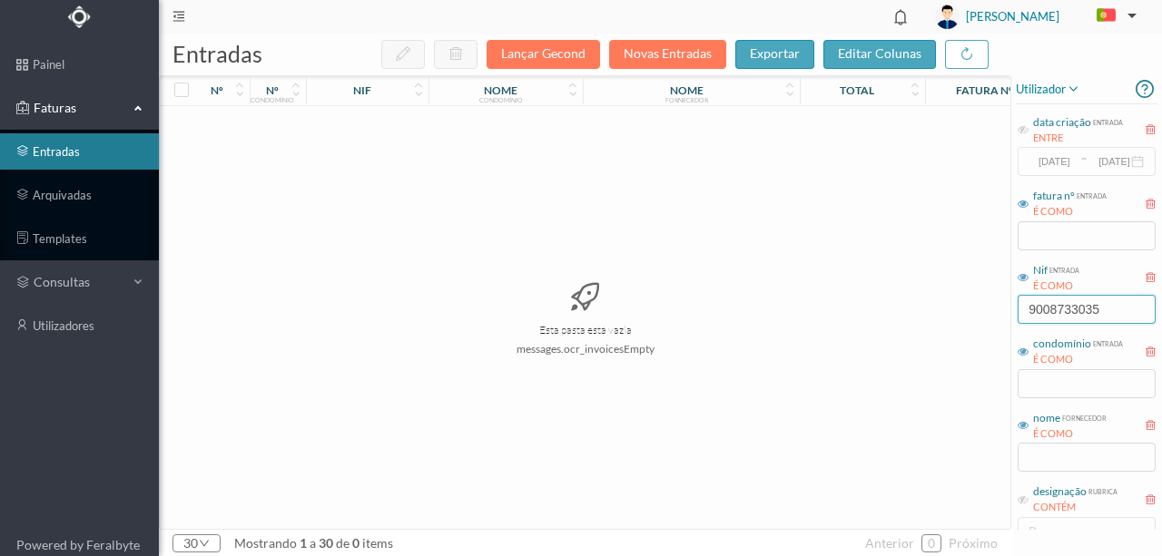
drag, startPoint x: 1108, startPoint y: 312, endPoint x: 939, endPoint y: 316, distance: 168.9
click at [939, 316] on div "entradas Lançar Gecond Novas Entradas exportar editar colunas nº nº condomínio …" at bounding box center [660, 295] width 1003 height 523
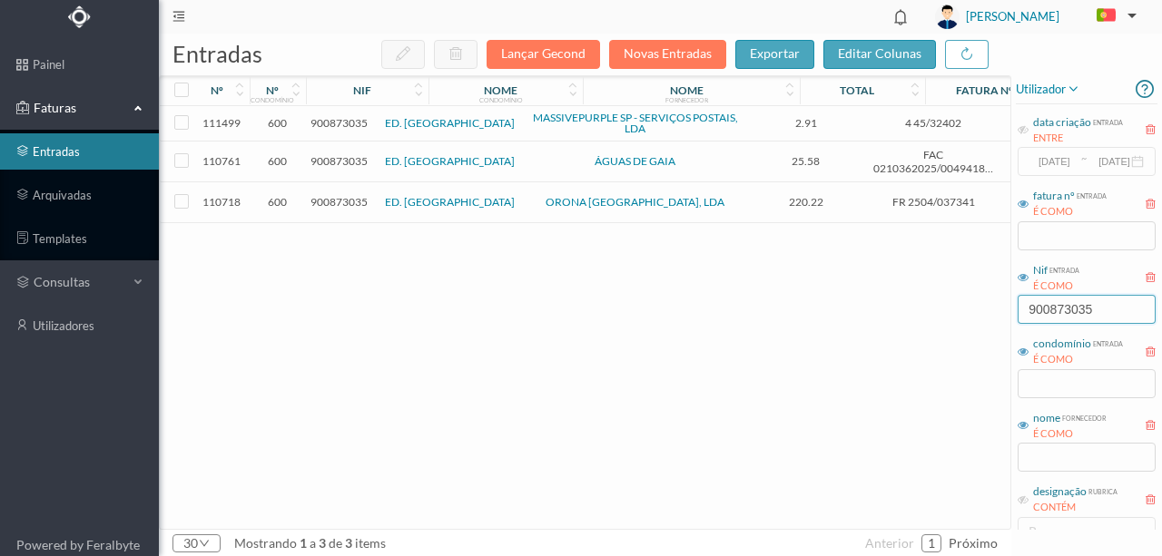
type input "900873035"
click at [341, 200] on span "900873035" at bounding box center [338, 202] width 57 height 14
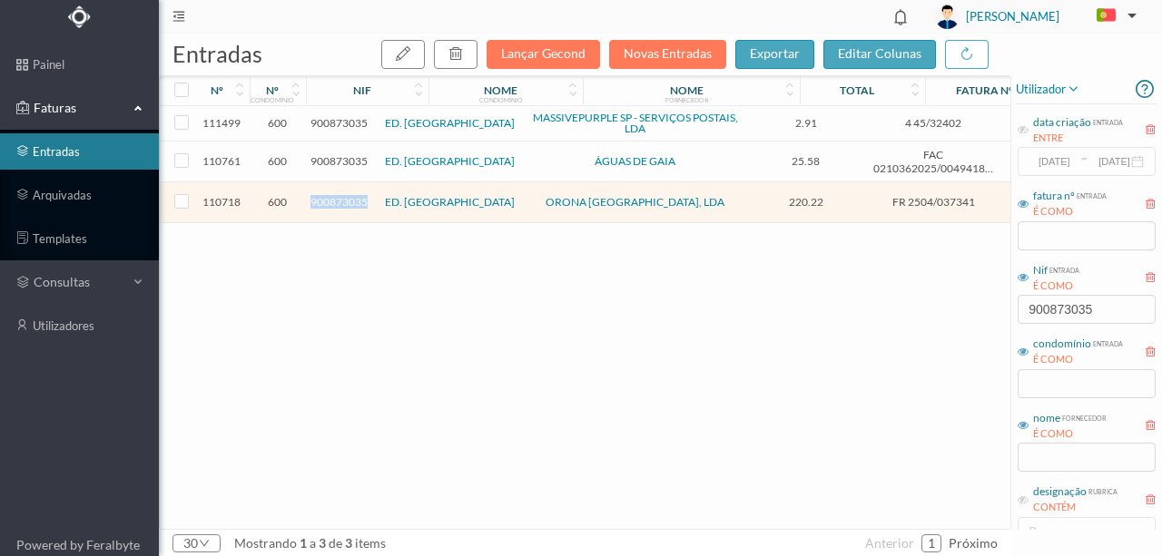
click at [341, 200] on span "900873035" at bounding box center [338, 202] width 57 height 14
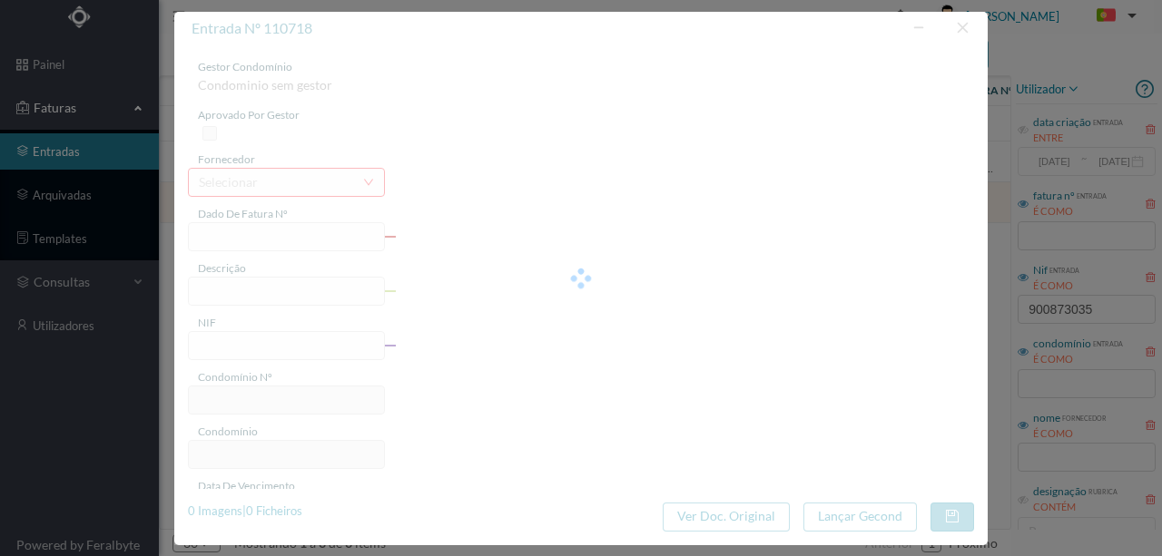
type input "FR 2504/037341"
type input "Tv DAS CHIE"
type input "900873035"
type input "Invalid date"
type input "[DATE]"
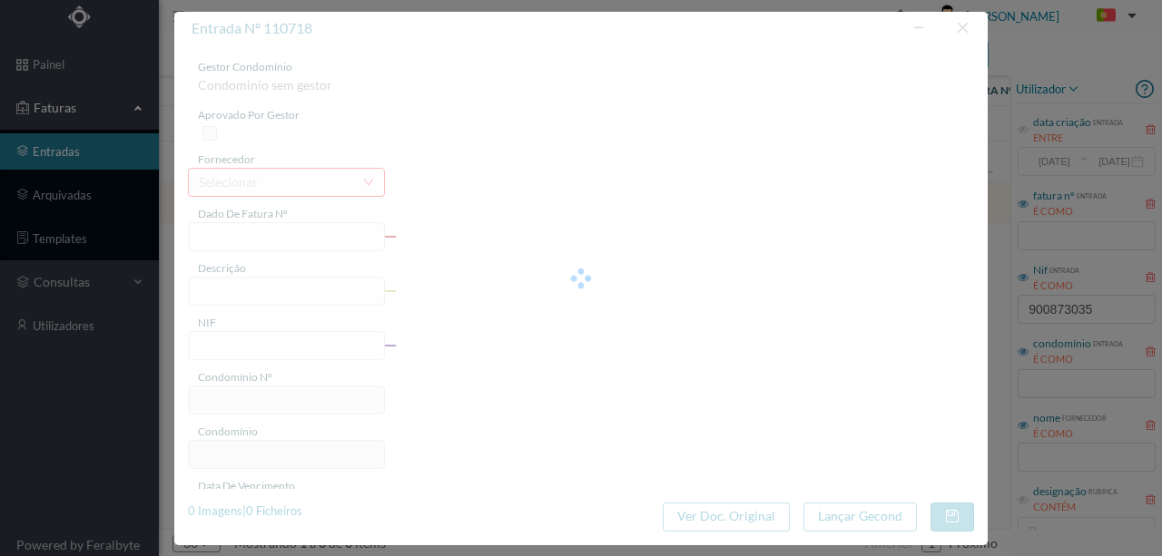
type input "220.22"
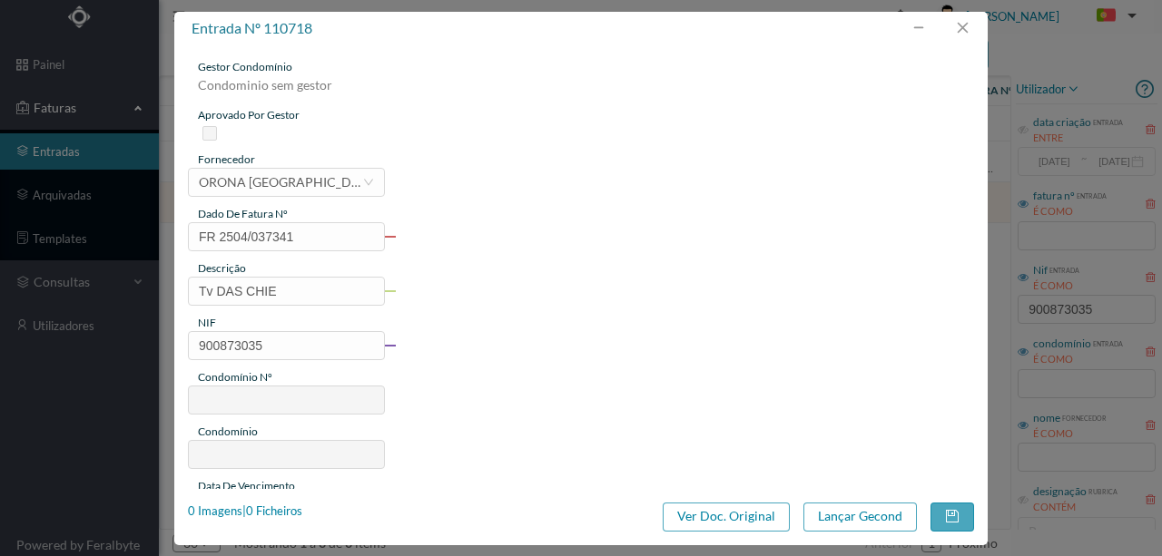
type input "600"
type input "ED. [GEOGRAPHIC_DATA]"
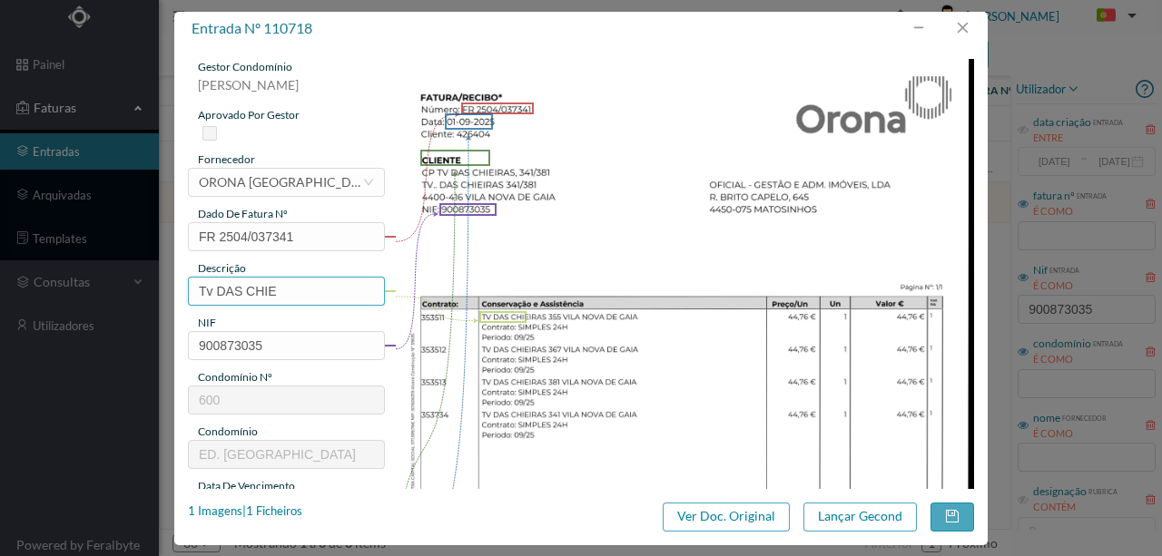
drag, startPoint x: 306, startPoint y: 290, endPoint x: 161, endPoint y: 300, distance: 145.5
click at [162, 300] on div "entrada nº 110718 gestor condomínio Susana Silva aprovado por gestor fornecedor…" at bounding box center [581, 278] width 1162 height 556
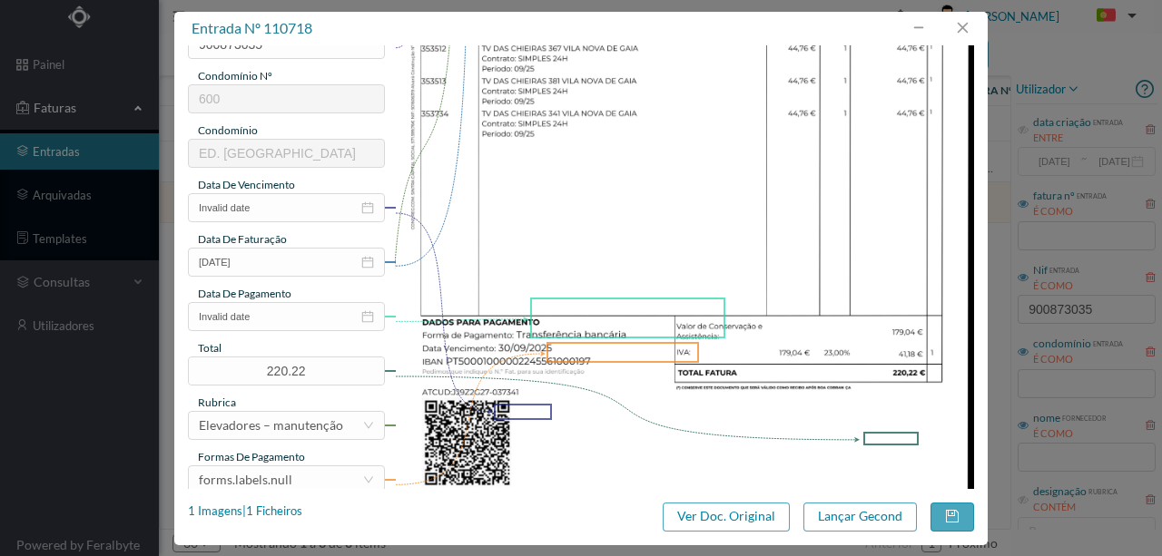
scroll to position [302, 0]
type input "Man Elev (09/2025)"
click at [287, 205] on input "Invalid date" at bounding box center [286, 206] width 197 height 29
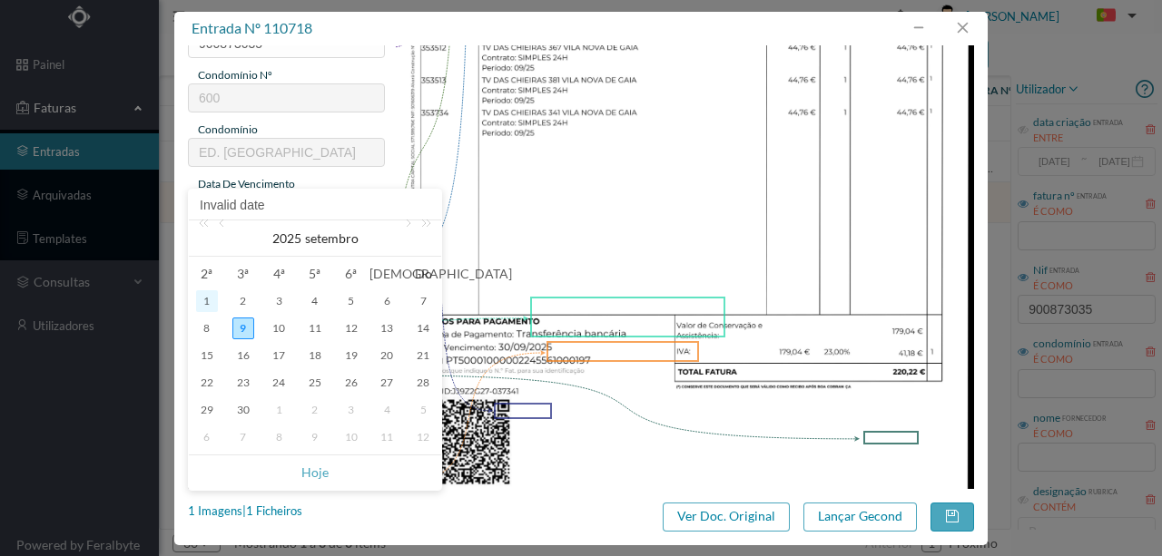
click at [208, 305] on div "1" at bounding box center [207, 301] width 22 height 22
type input "[DATE]"
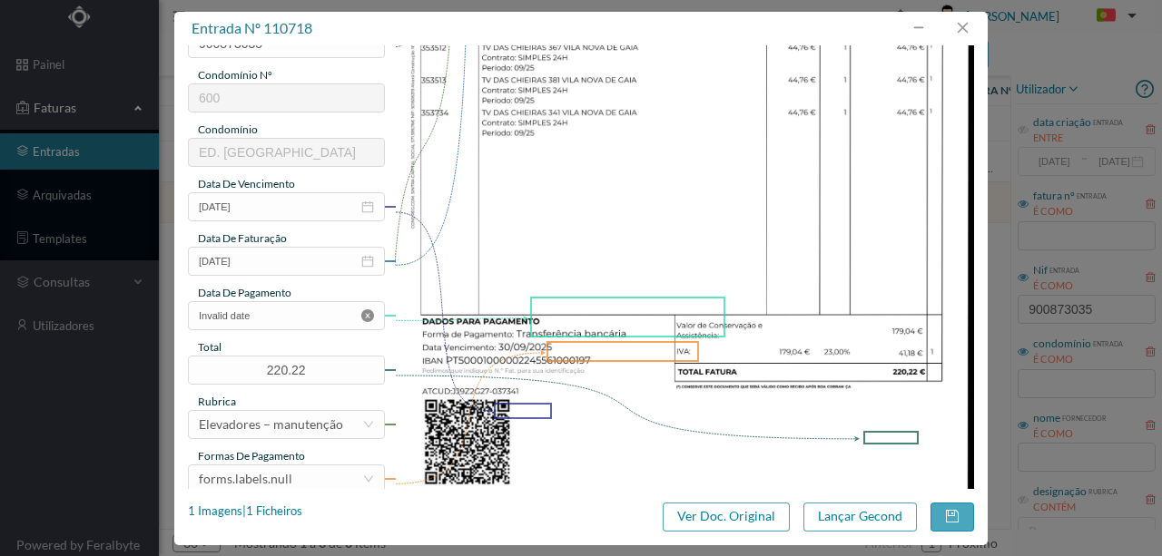
click at [363, 315] on icon "icon: close-circle" at bounding box center [367, 316] width 13 height 13
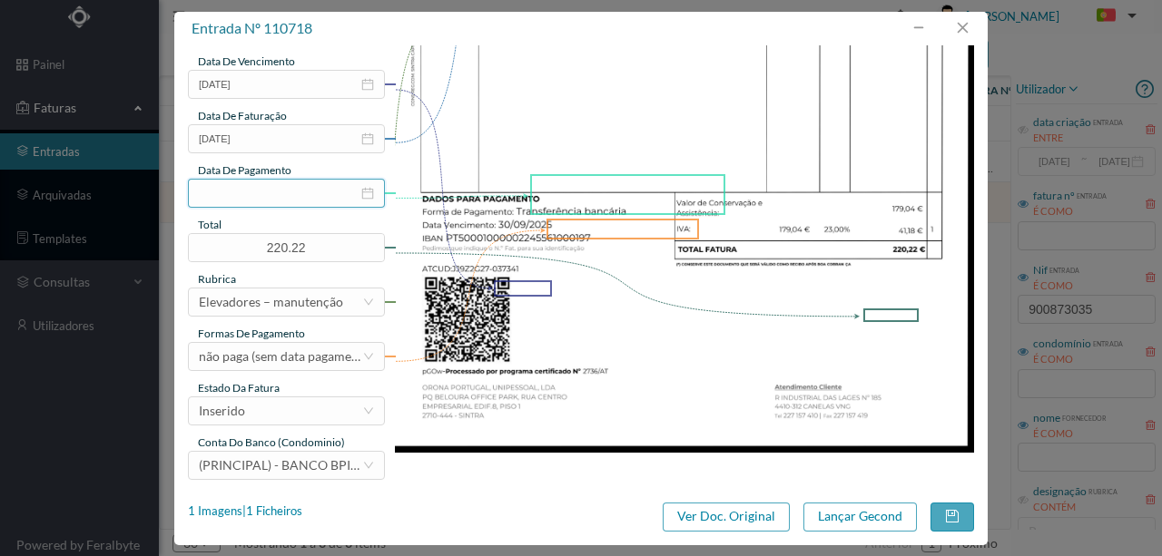
scroll to position [429, 0]
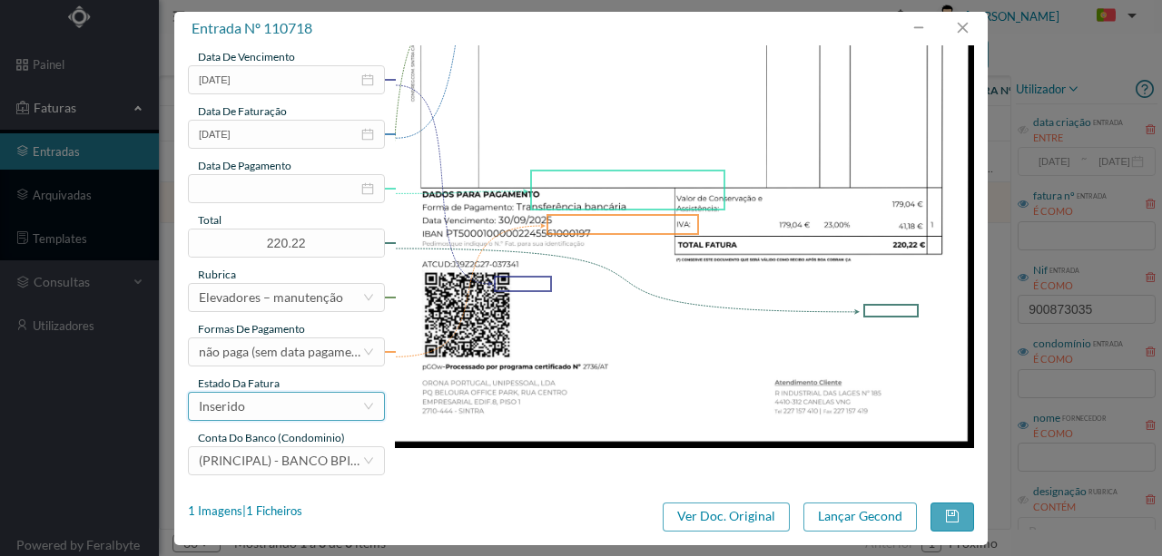
click at [281, 415] on div "Inserido" at bounding box center [280, 406] width 163 height 27
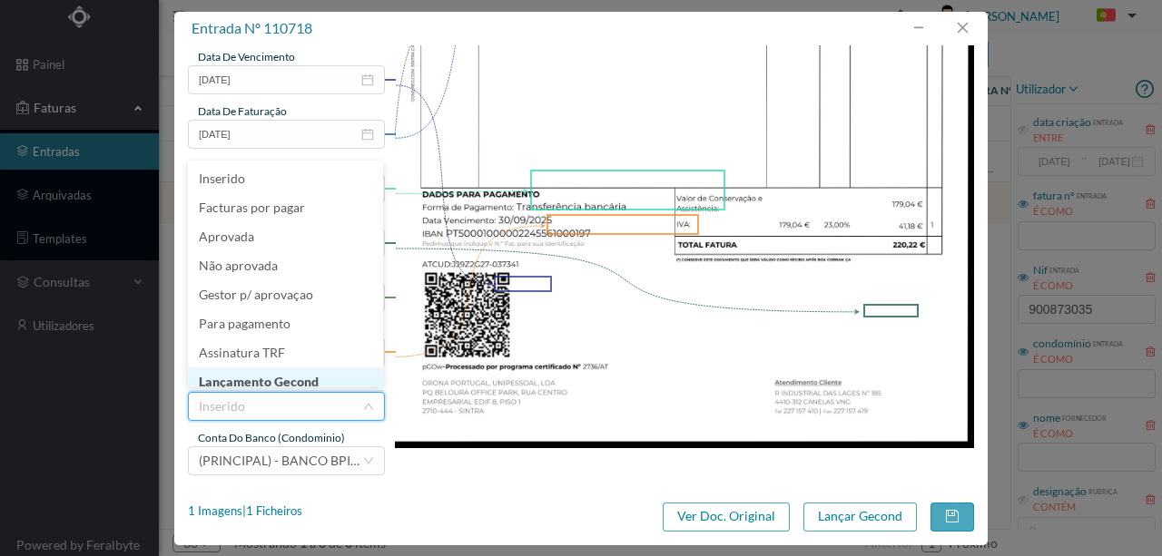
scroll to position [9, 0]
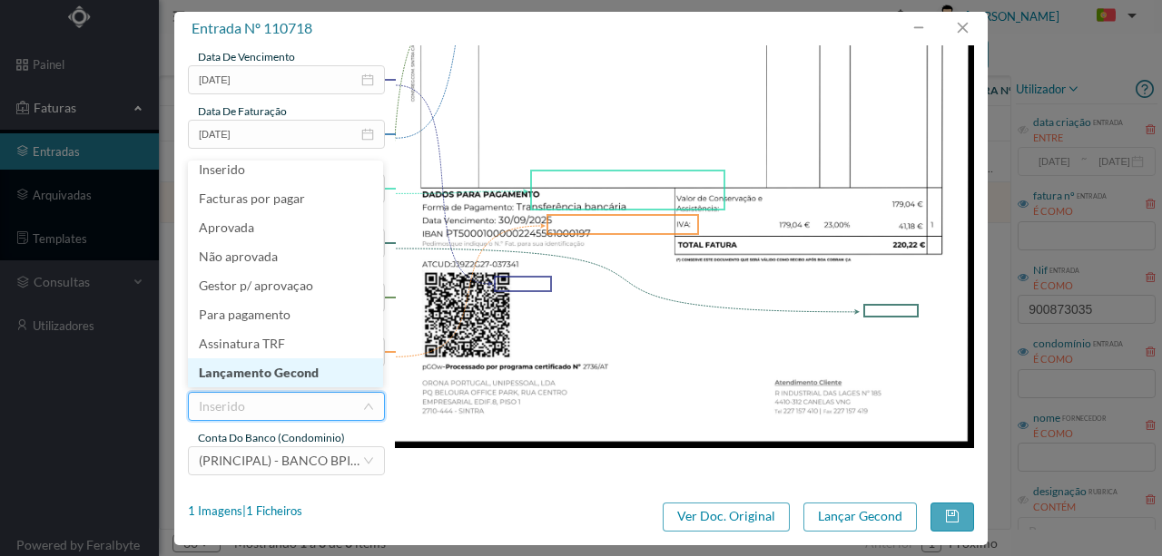
click at [292, 367] on li "Lançamento Gecond" at bounding box center [285, 373] width 195 height 29
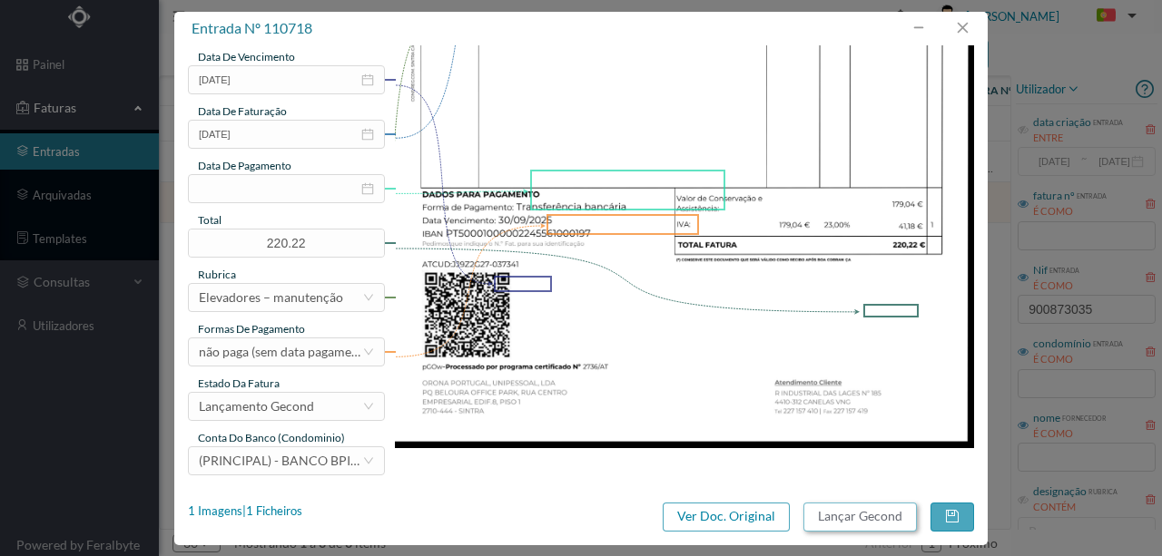
click at [855, 517] on button "Lançar Gecond" at bounding box center [859, 517] width 113 height 29
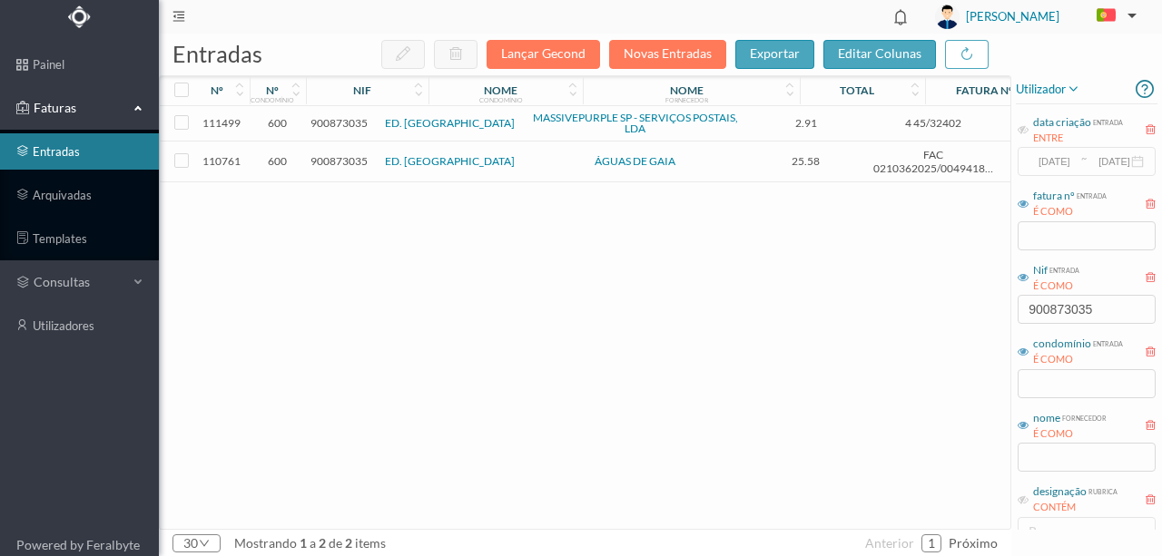
click at [349, 158] on span "900873035" at bounding box center [338, 161] width 57 height 14
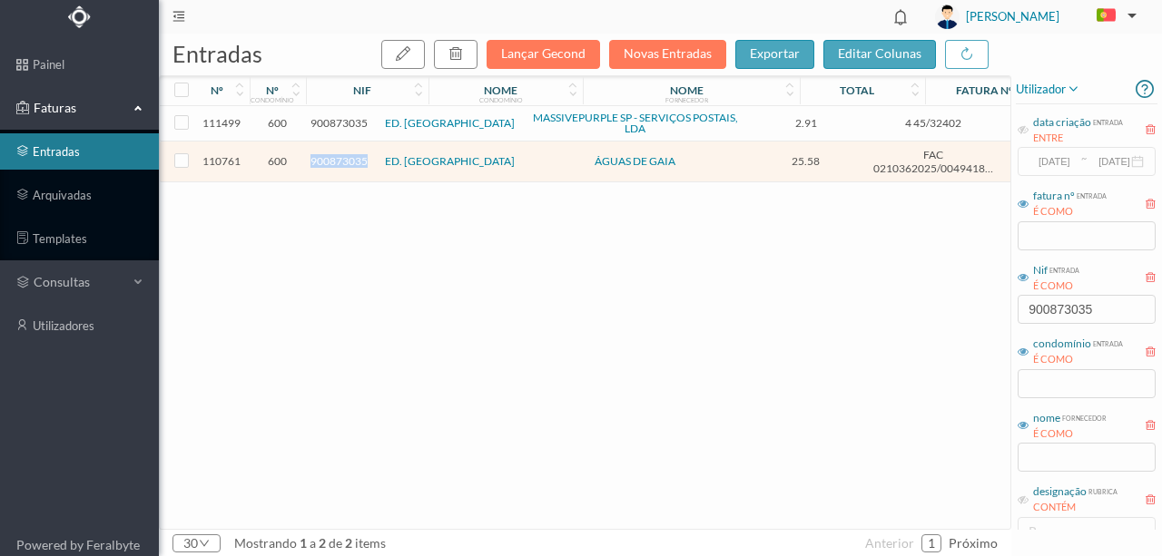
click at [349, 158] on span "900873035" at bounding box center [338, 161] width 57 height 14
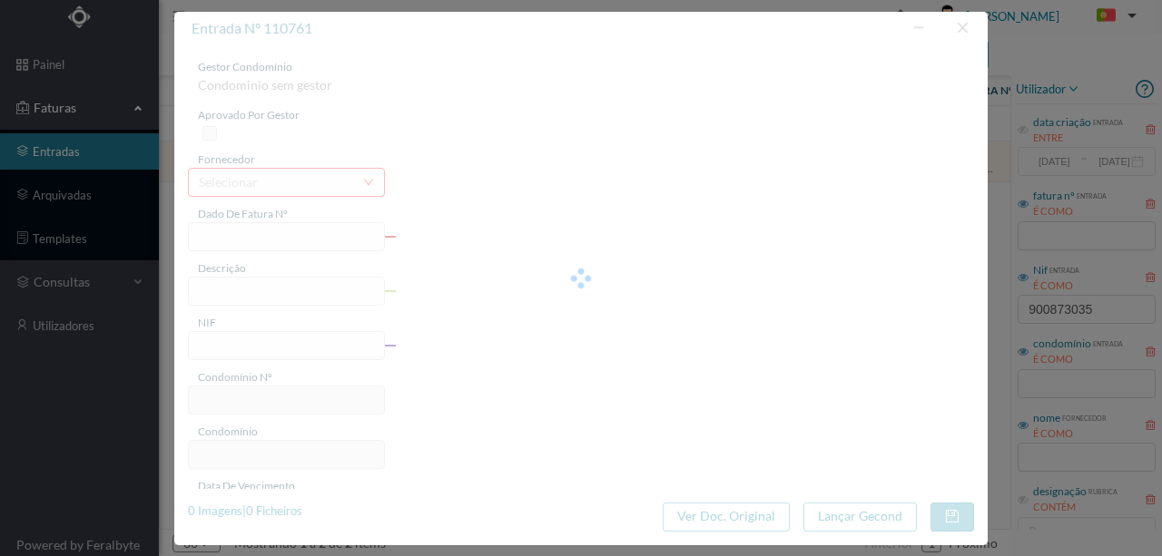
type input "FAC 0210362025/0049418205"
type input "CANIDELO"
type input "900873035"
type input "Invalid date"
type input "2025-08-29"
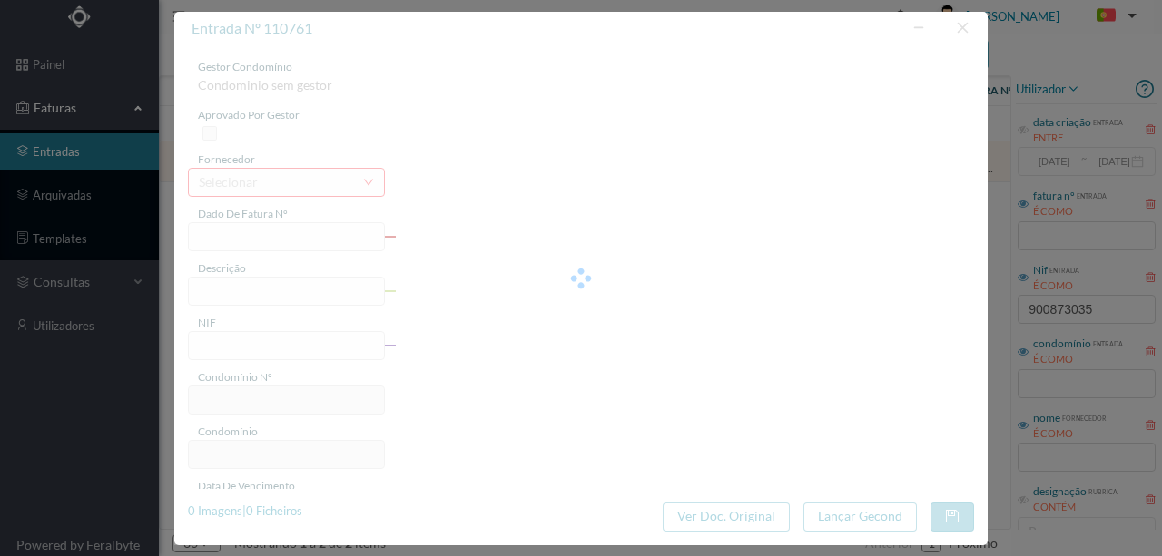
type input "0025-09-15"
type input "25.58"
type input "600"
type input "ED. [GEOGRAPHIC_DATA]"
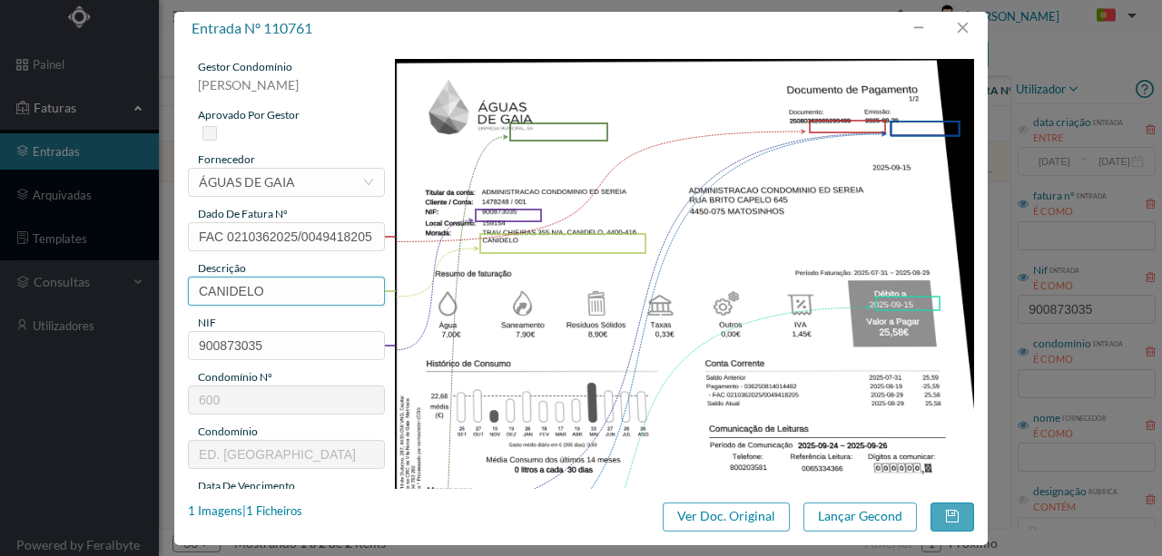
drag, startPoint x: 292, startPoint y: 288, endPoint x: 118, endPoint y: 288, distance: 174.3
click at [118, 288] on div "entrada nº 110761 gestor condomínio Susana Silva aprovado por gestor fornecedor…" at bounding box center [581, 278] width 1162 height 556
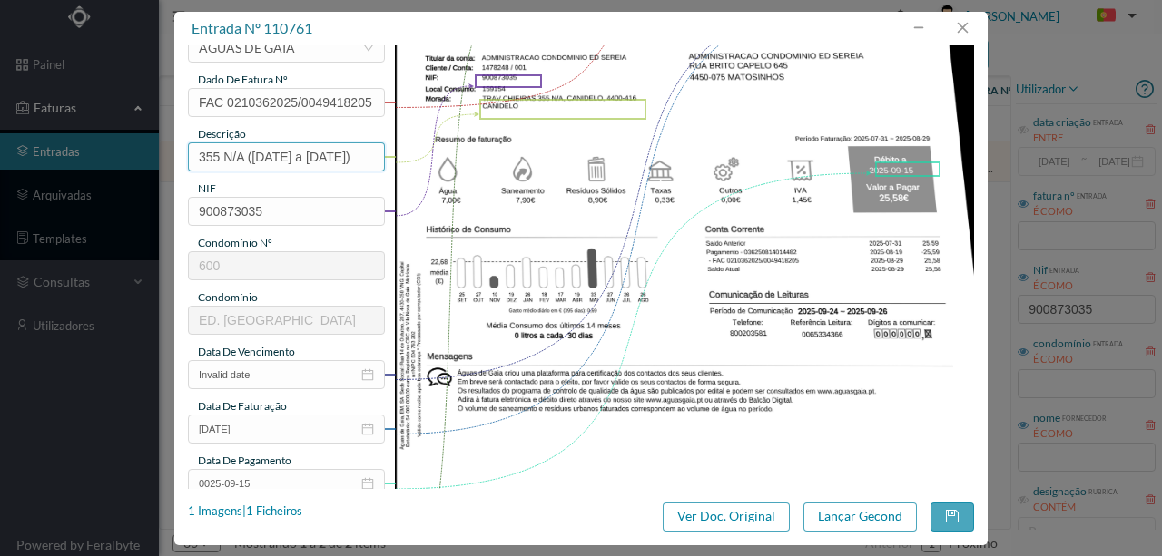
scroll to position [182, 0]
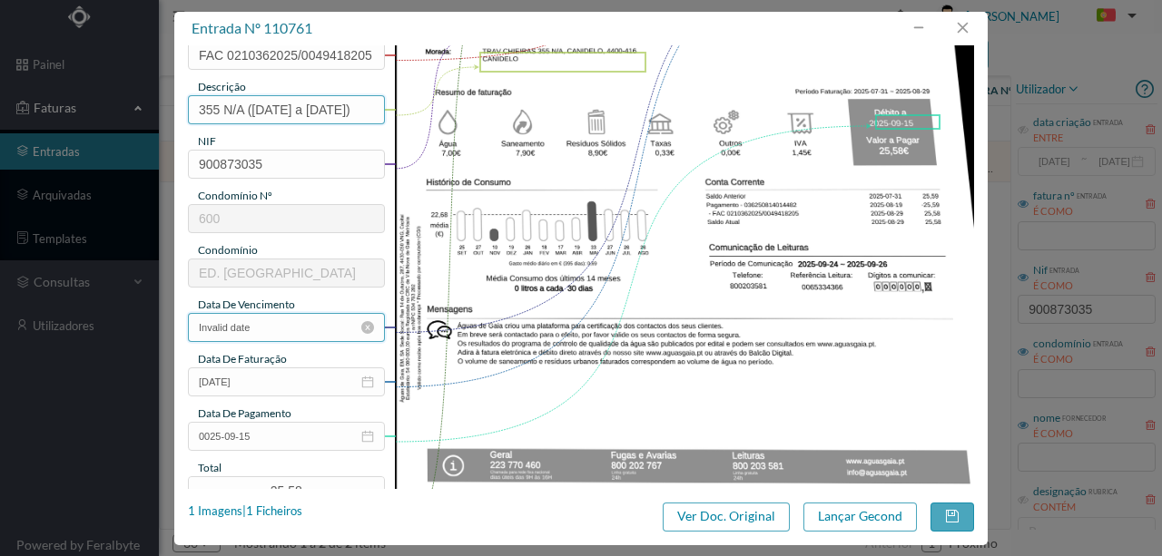
type input "355 N/A (31.07.2025 a 29.08.2025)"
click at [283, 329] on input "Invalid date" at bounding box center [286, 327] width 197 height 29
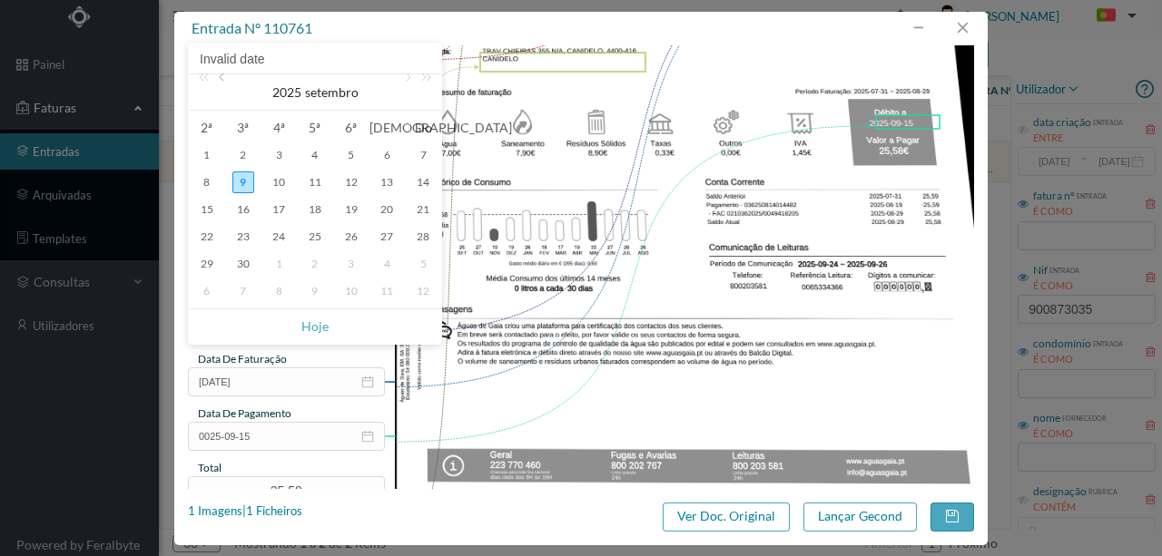
click at [221, 78] on link at bounding box center [223, 92] width 16 height 36
click at [350, 258] on div "29" at bounding box center [351, 264] width 22 height 22
type input "2025-08-29"
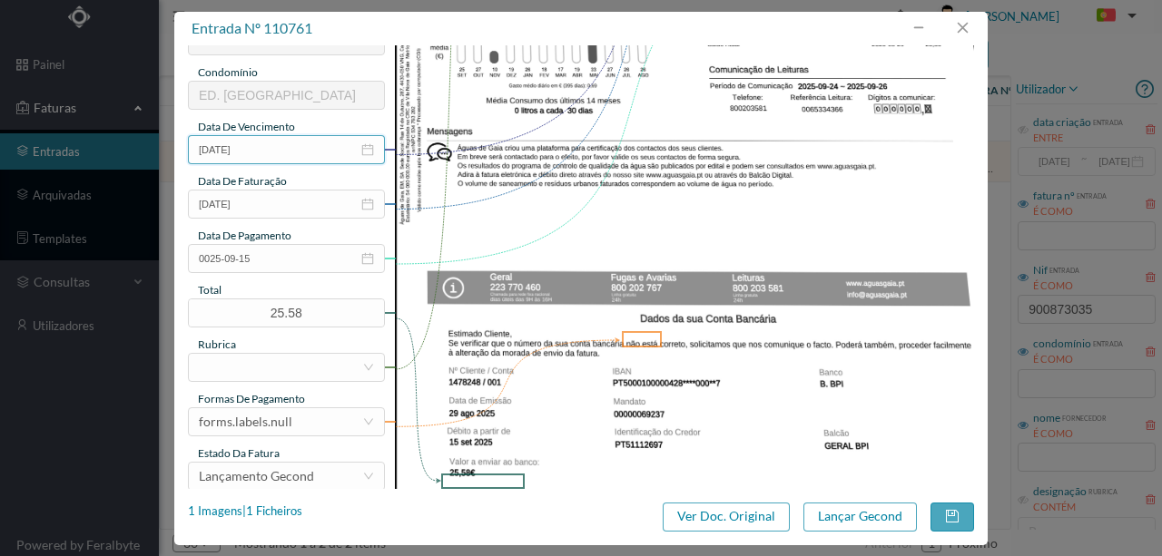
scroll to position [423, 0]
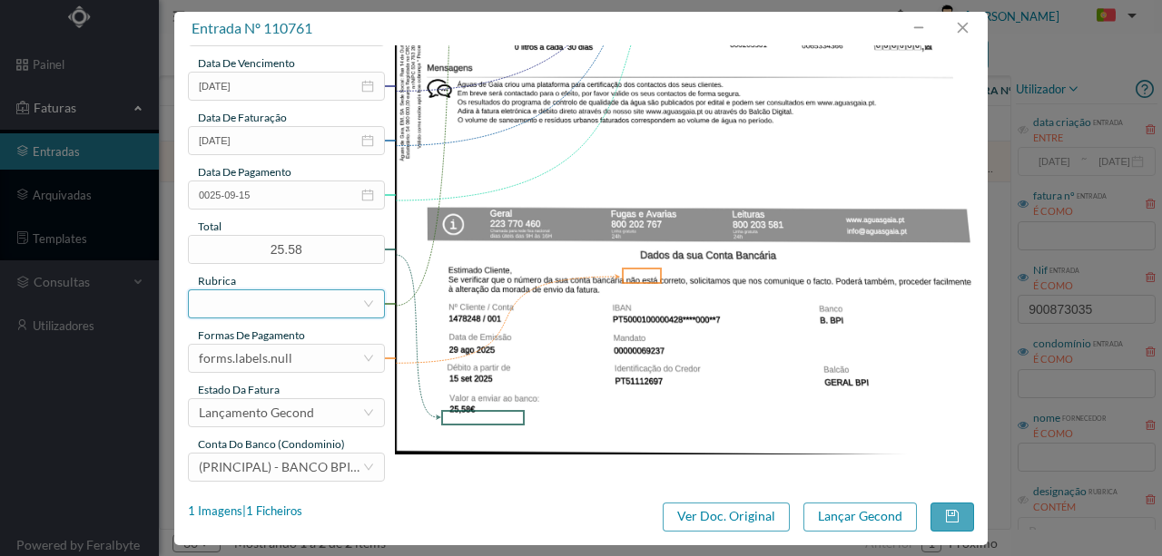
click at [232, 312] on div at bounding box center [280, 303] width 163 height 27
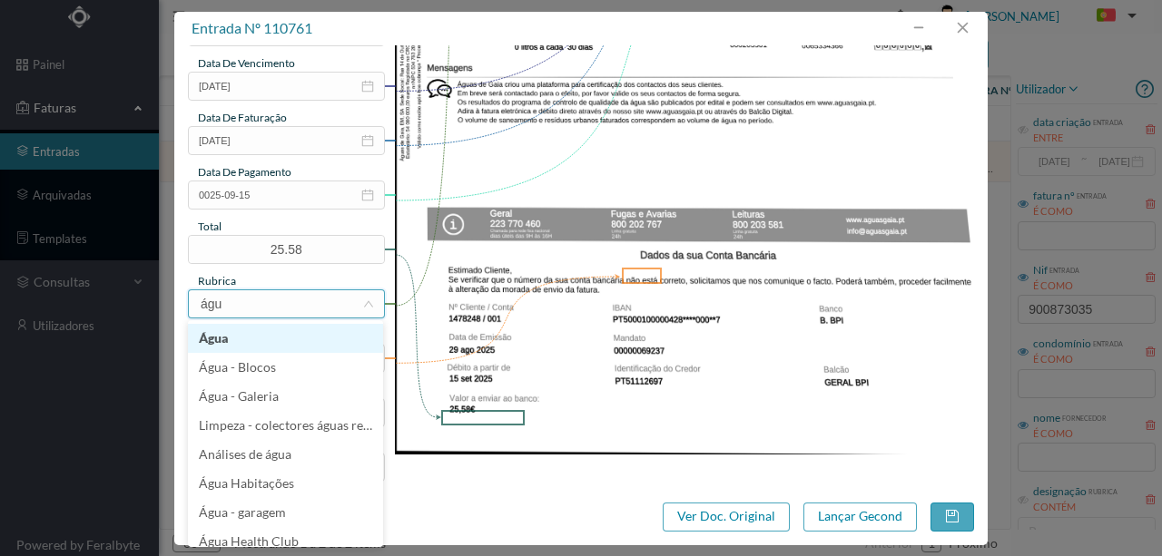
type input "água"
click at [224, 335] on li "Água" at bounding box center [285, 338] width 195 height 29
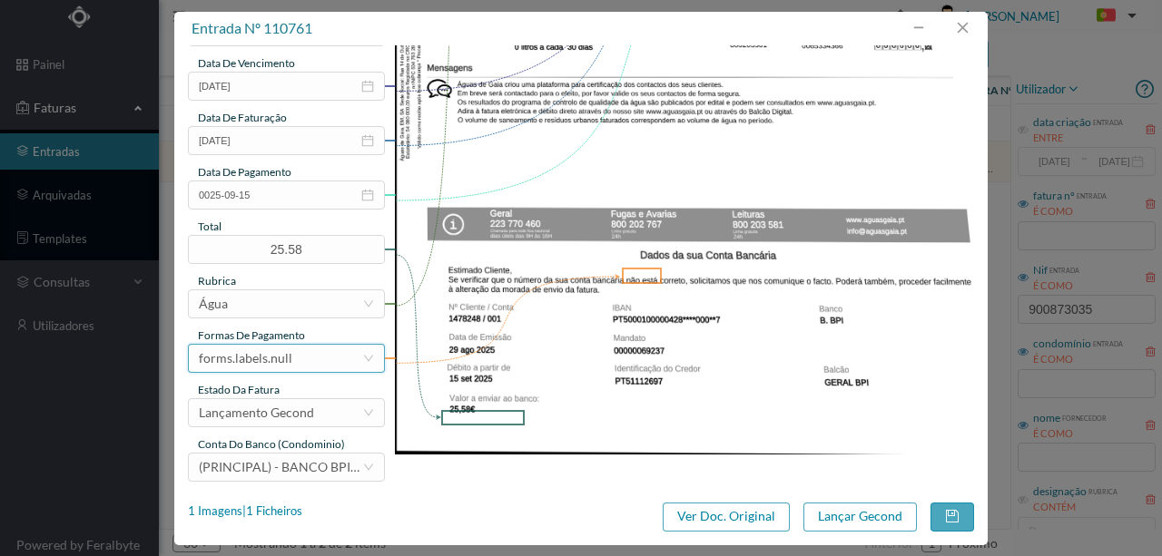
click at [279, 367] on div "forms.labels.null" at bounding box center [245, 358] width 93 height 27
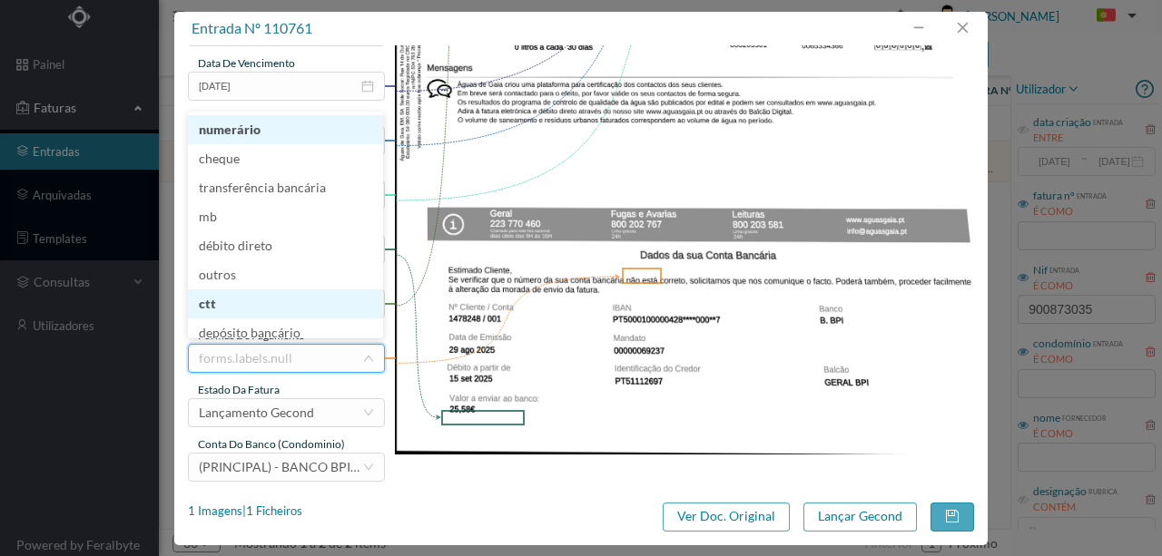
scroll to position [9, 0]
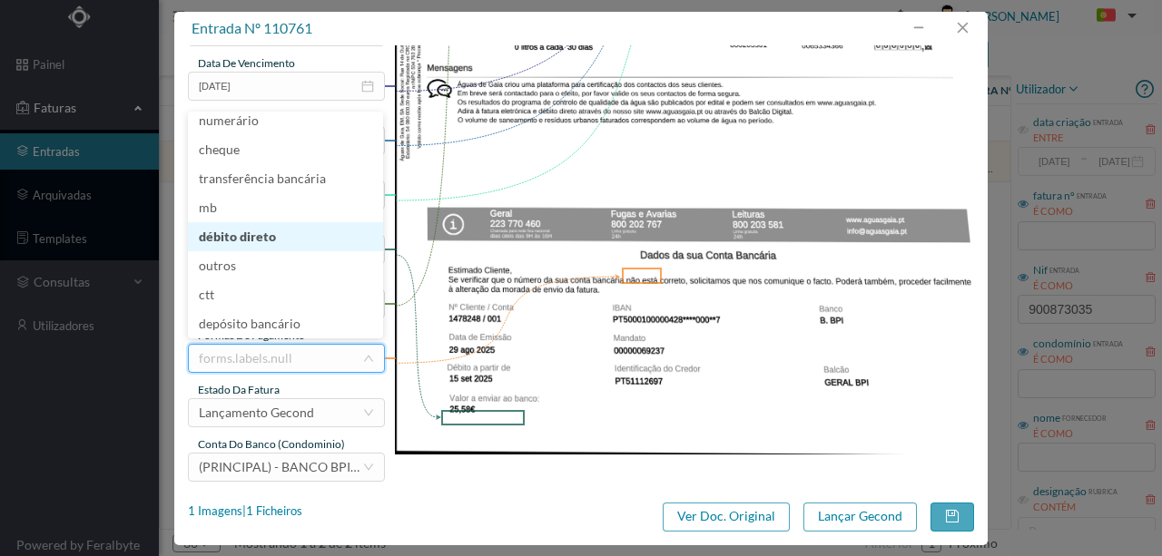
click at [249, 237] on li "débito direto" at bounding box center [285, 236] width 195 height 29
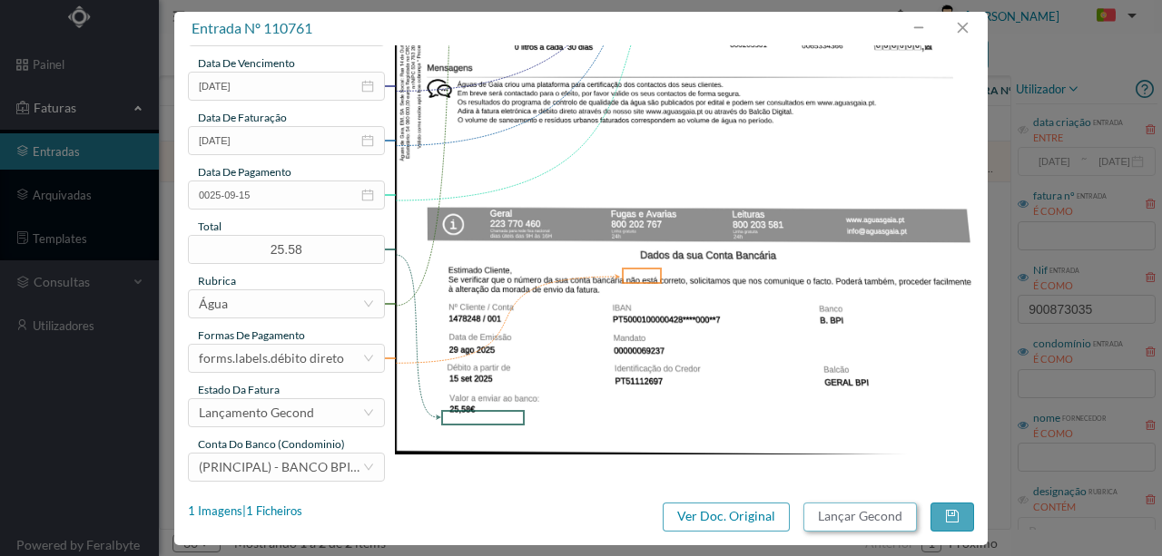
click at [849, 519] on button "Lançar Gecond" at bounding box center [859, 517] width 113 height 29
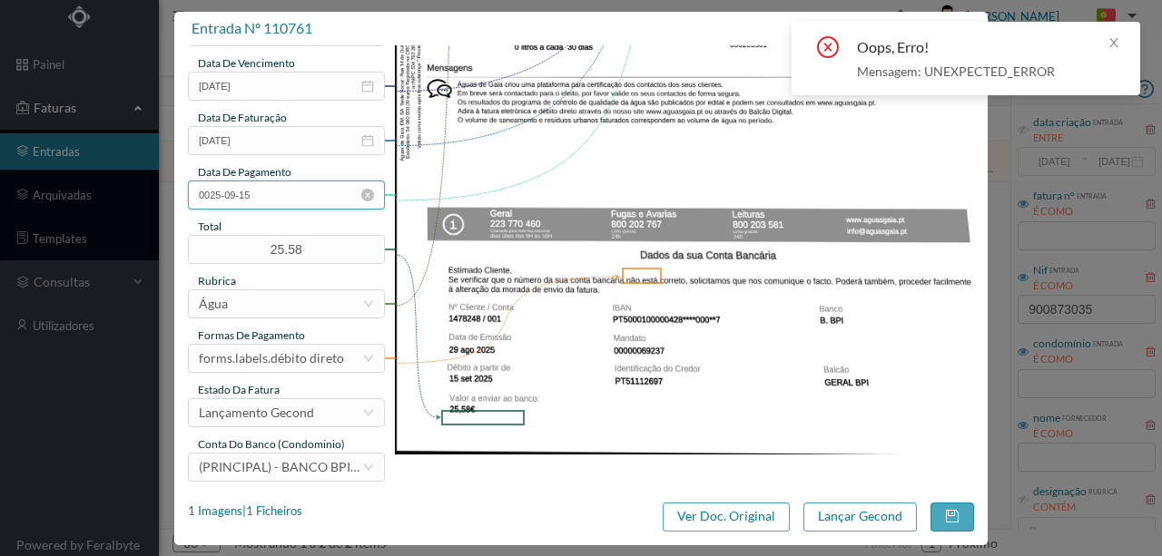
click at [250, 202] on input "0025-09-15" at bounding box center [286, 195] width 197 height 29
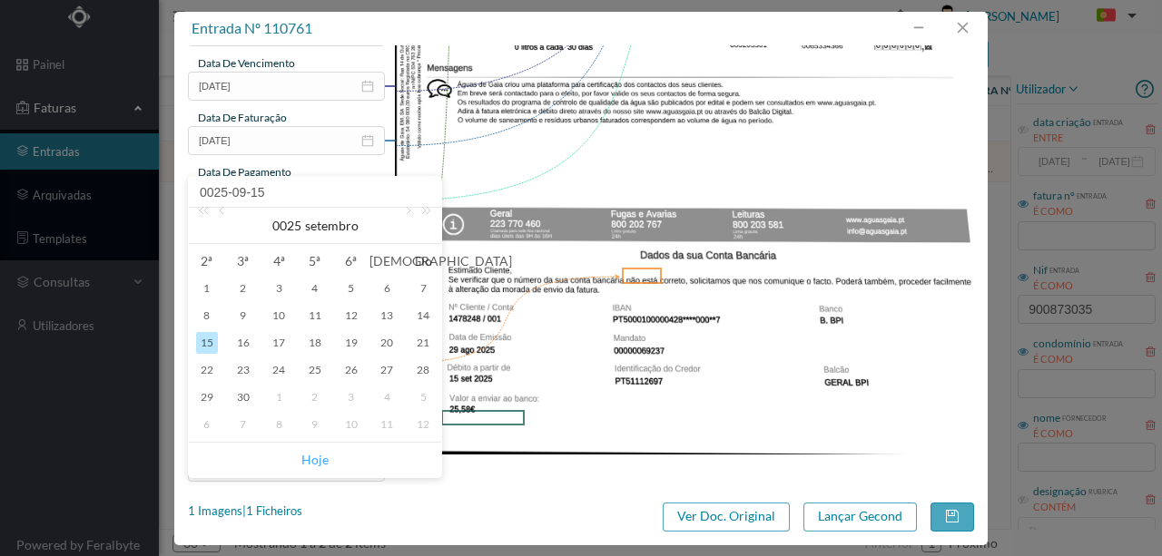
click at [305, 464] on link "Hoje" at bounding box center [314, 460] width 27 height 34
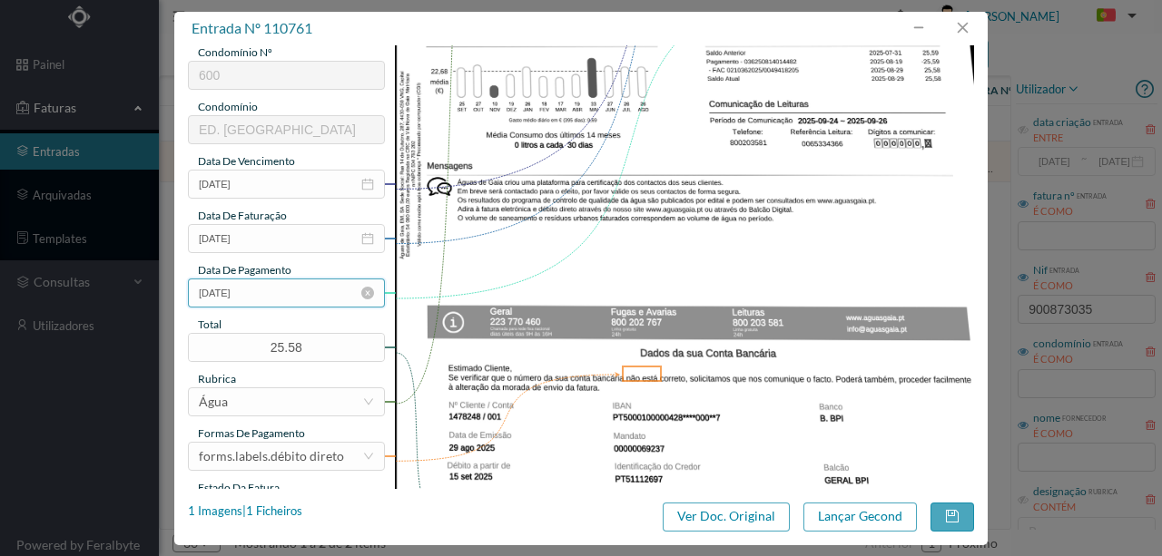
scroll to position [363, 0]
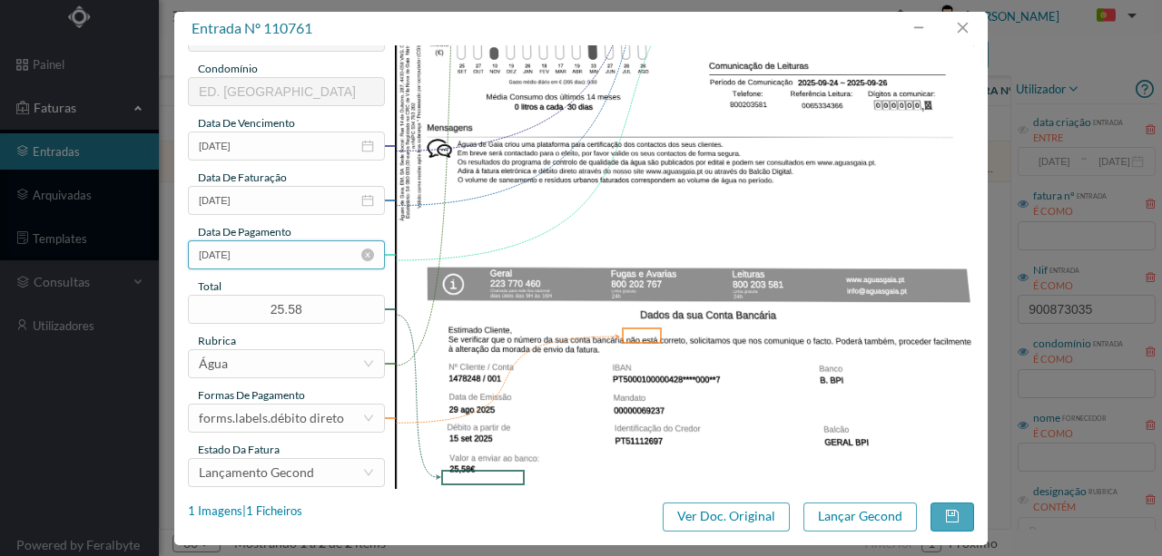
click at [261, 252] on input "[DATE]" at bounding box center [286, 255] width 197 height 29
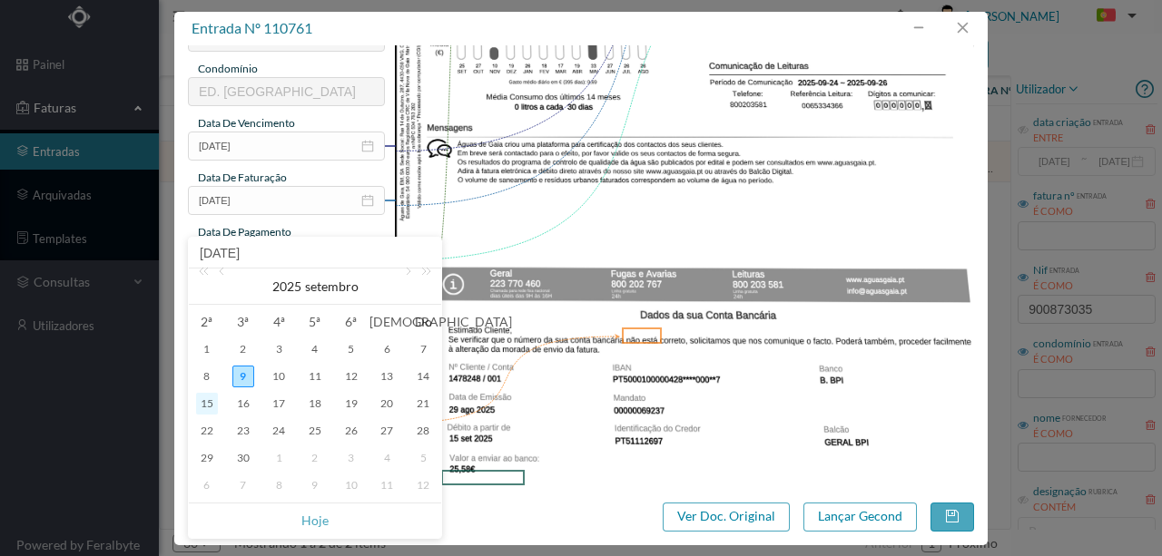
click at [212, 399] on div "15" at bounding box center [207, 404] width 22 height 22
type input "2025-09-15"
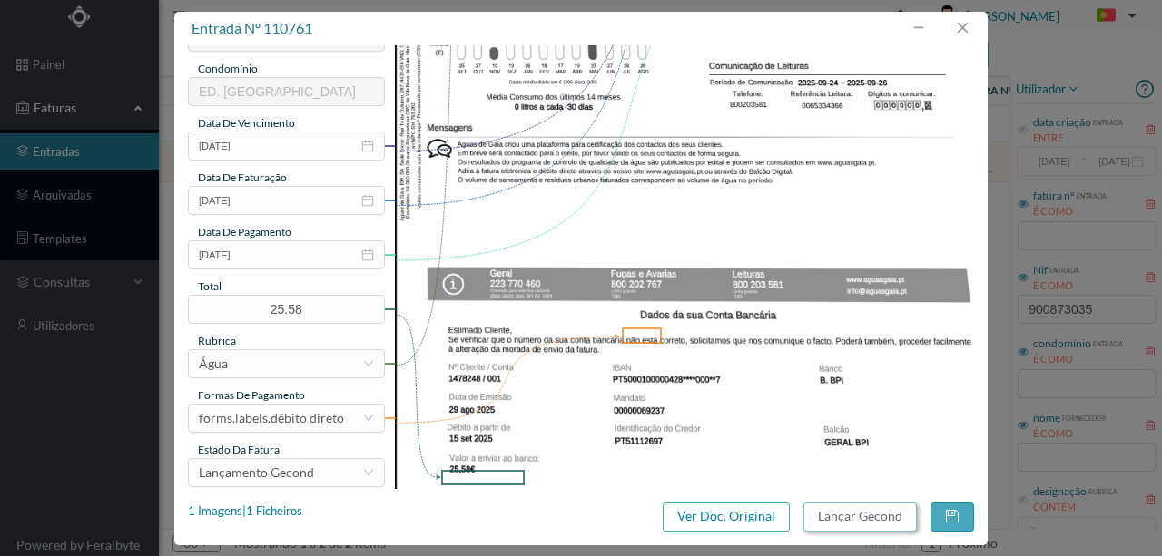
click at [857, 512] on button "Lançar Gecond" at bounding box center [859, 517] width 113 height 29
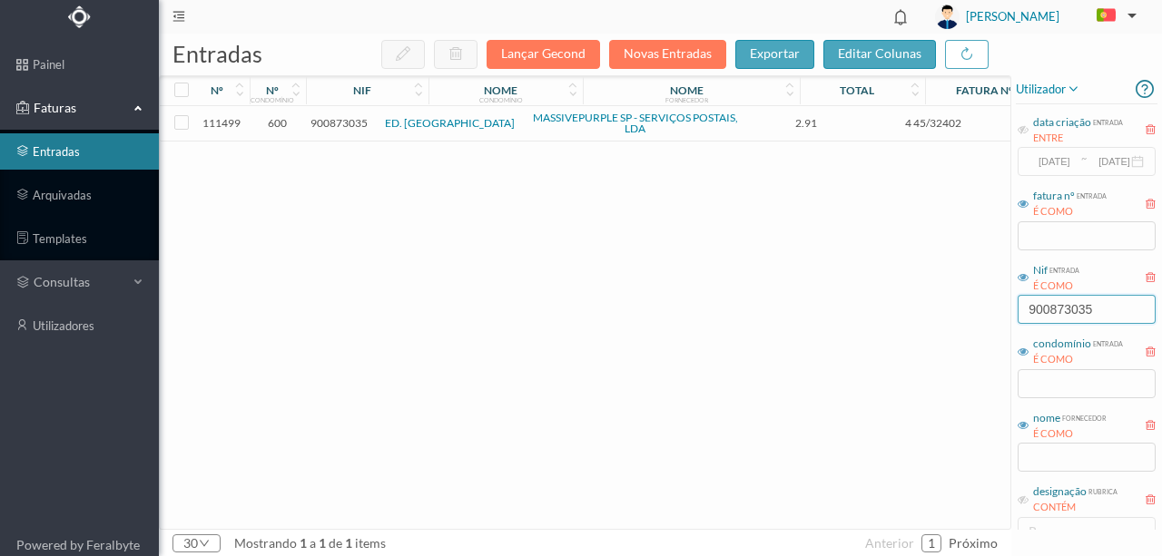
drag, startPoint x: 1099, startPoint y: 311, endPoint x: 886, endPoint y: 313, distance: 213.3
click at [886, 313] on div "entradas Lançar Gecond Novas Entradas exportar editar colunas nº nº condomínio …" at bounding box center [660, 295] width 1003 height 523
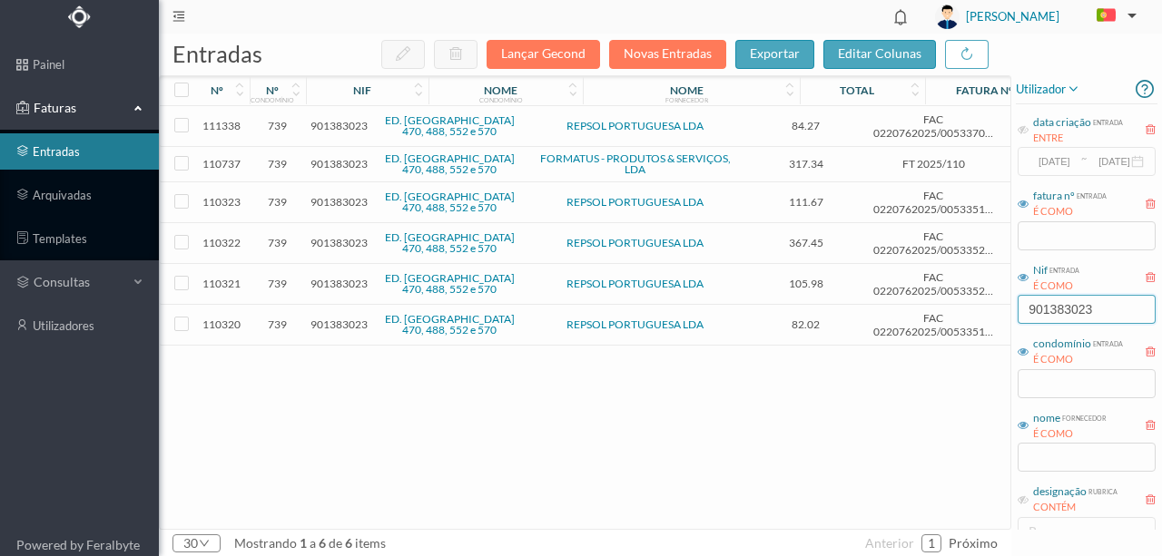
type input "901383023"
click at [347, 165] on span "901383023" at bounding box center [338, 164] width 57 height 14
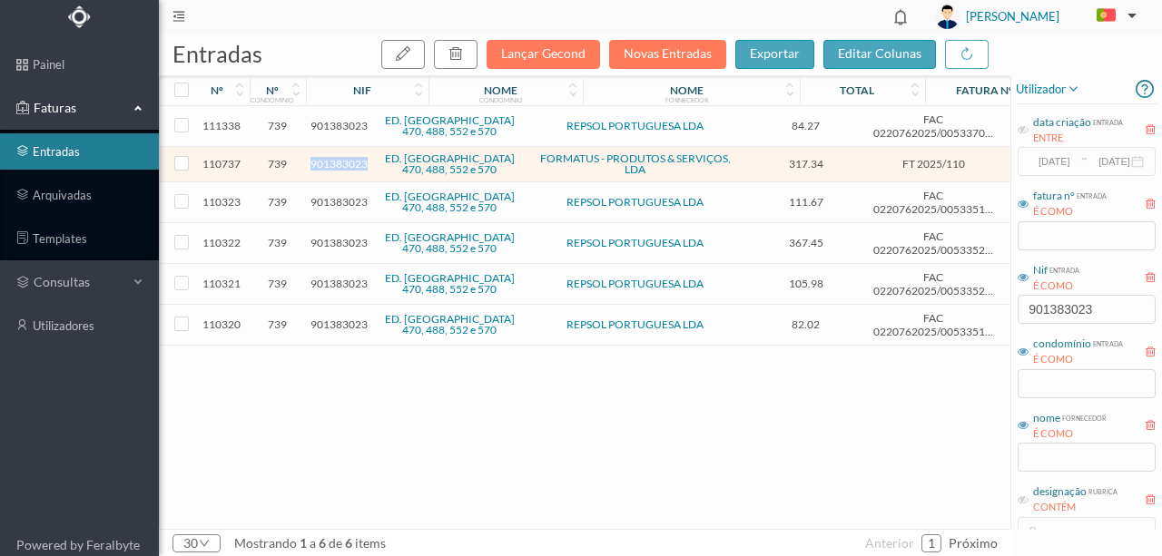
click at [347, 165] on span "901383023" at bounding box center [338, 164] width 57 height 14
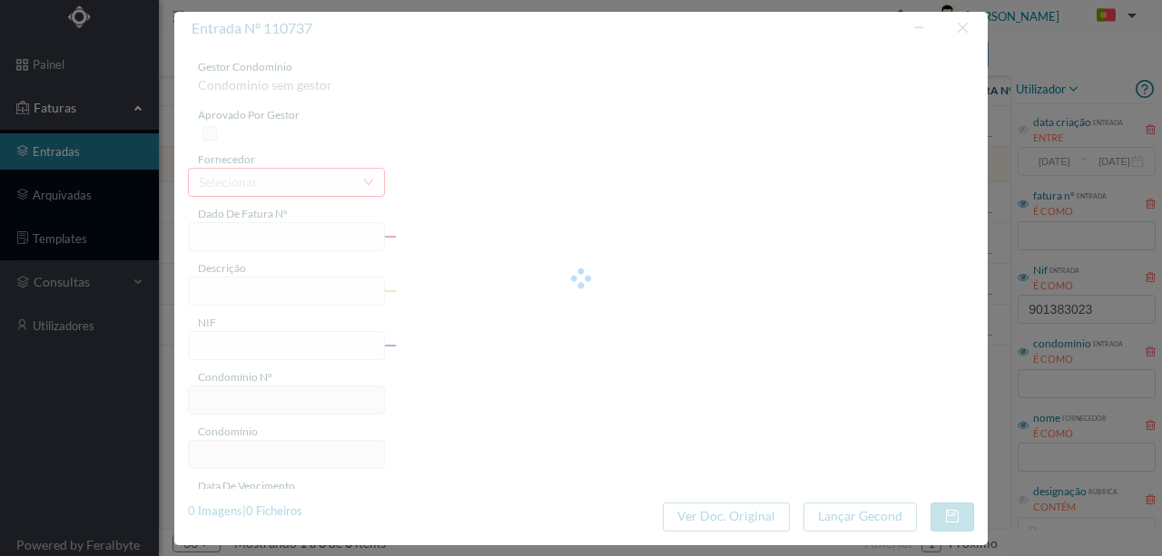
type input "FT 2025/110"
type input "901383023"
type input "Invalid date"
type input "[DATE]"
type input "317.34"
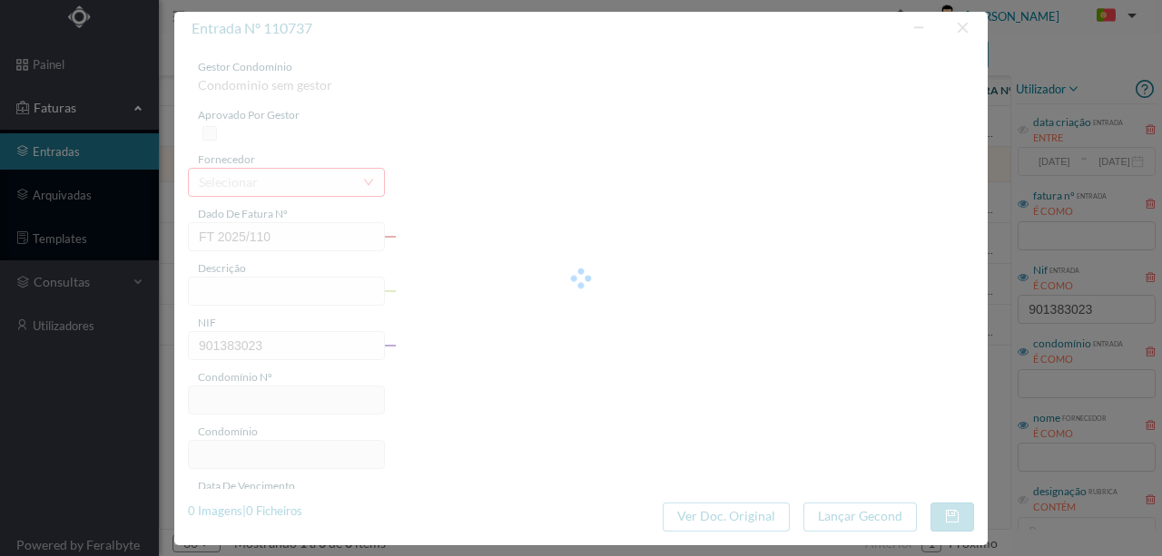
type input "739"
type input "ED. CABO ESPICHEL 470, 488, 552 e 570"
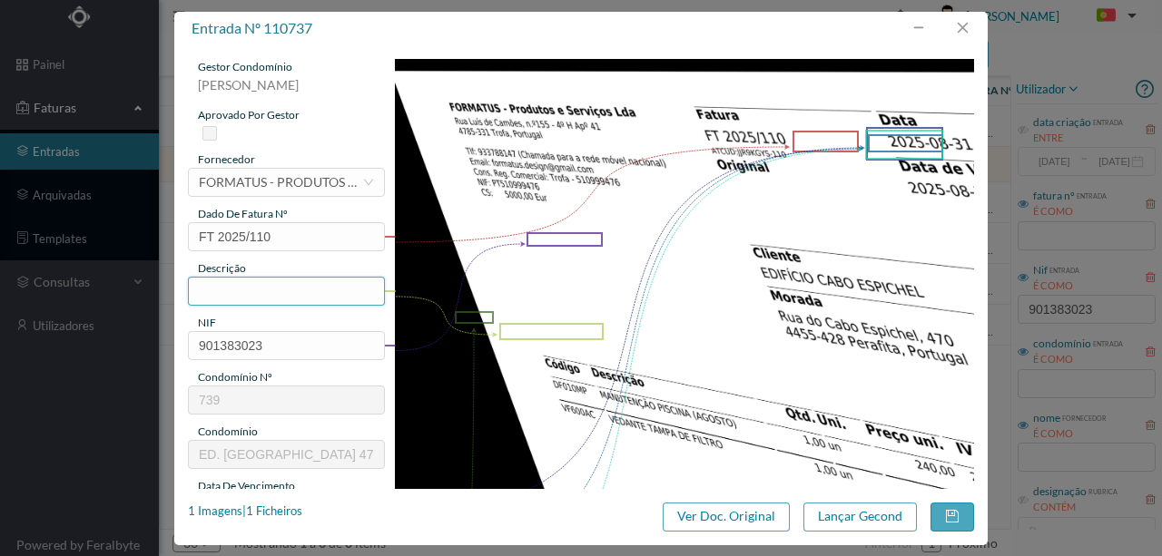
click at [221, 294] on input "text" at bounding box center [286, 291] width 197 height 29
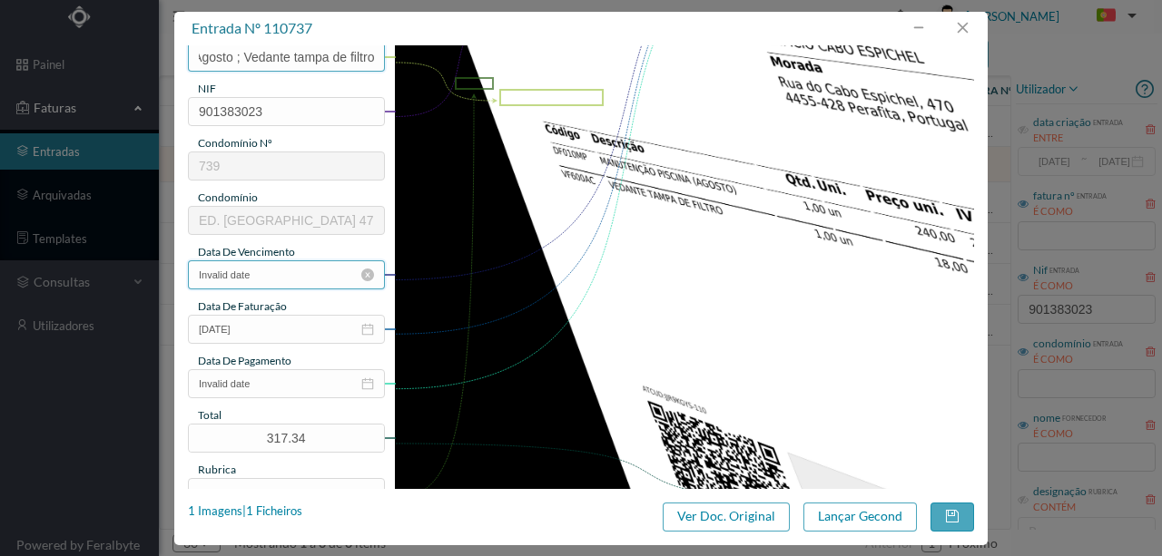
scroll to position [302, 0]
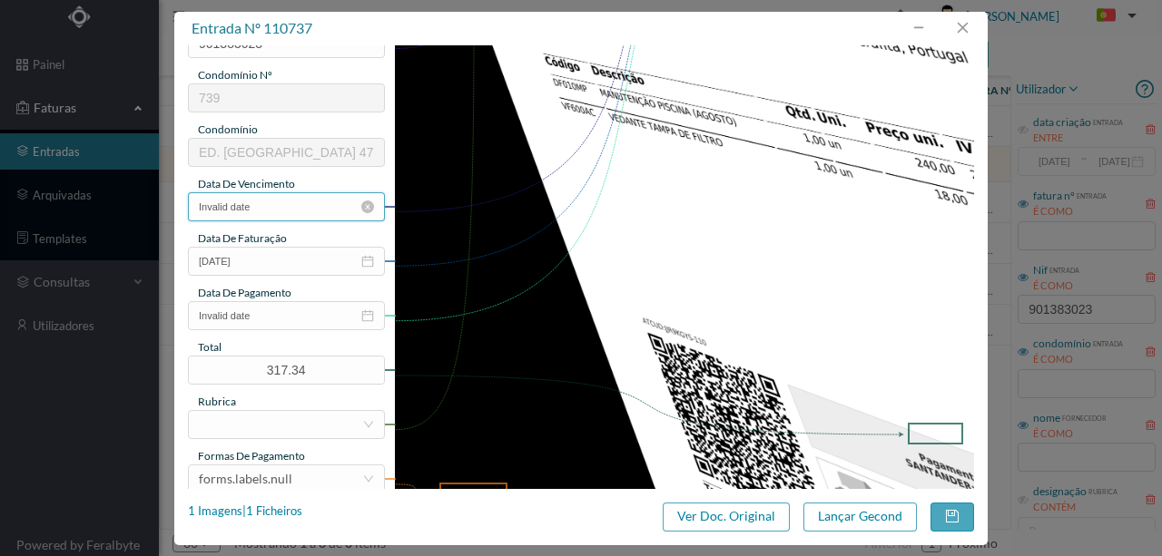
type input "Manutenção Piscina Agosto ; Vedante tampa de filtro"
click at [277, 203] on input "Invalid date" at bounding box center [286, 206] width 197 height 29
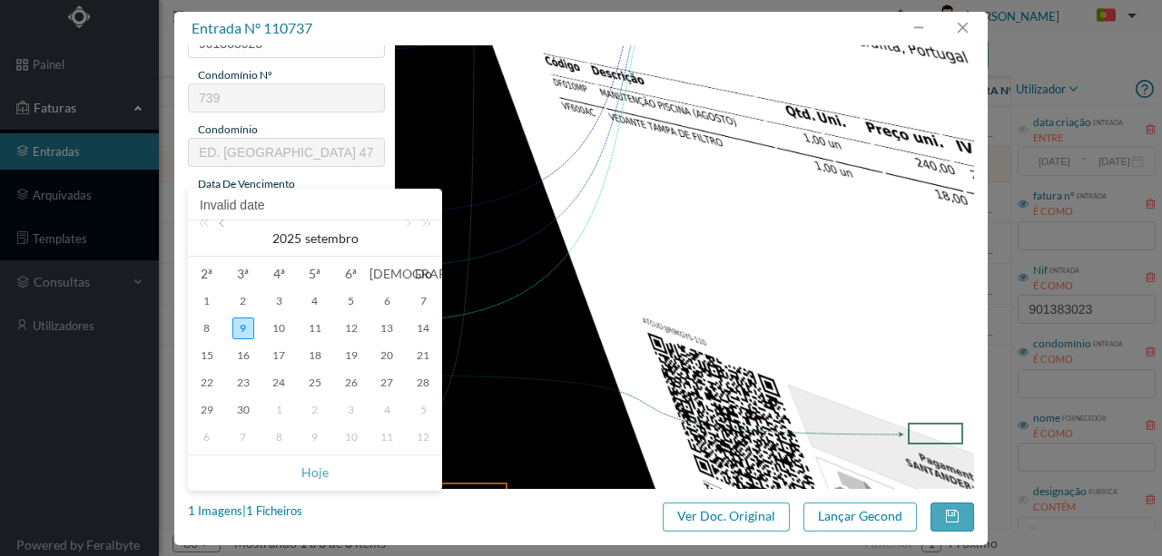
click at [223, 228] on link at bounding box center [223, 239] width 16 height 36
click at [419, 408] on div "31" at bounding box center [423, 410] width 22 height 22
type input "[DATE]"
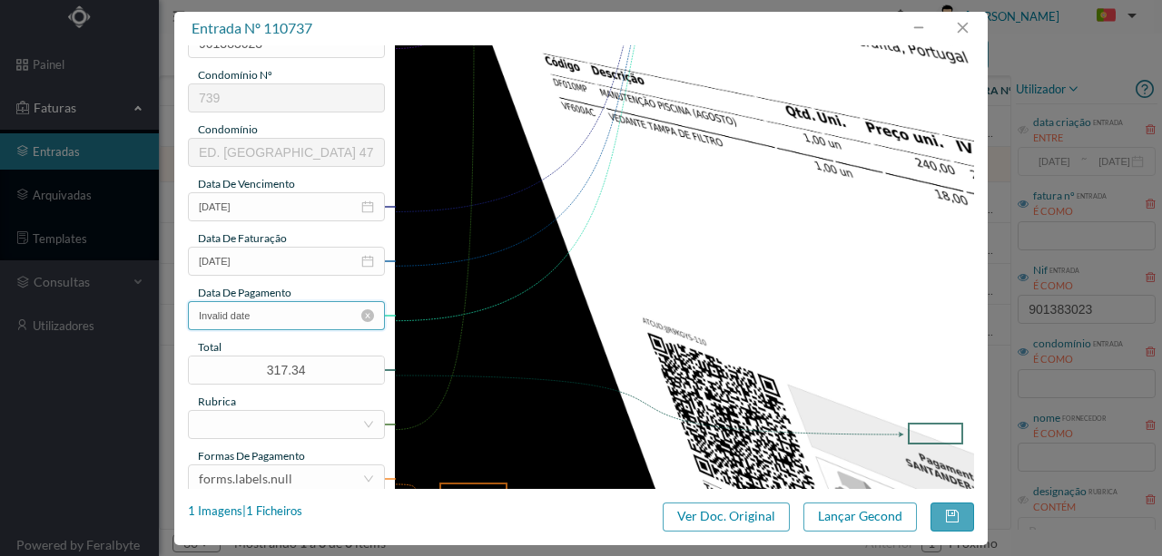
click at [290, 312] on input "Invalid date" at bounding box center [286, 315] width 197 height 29
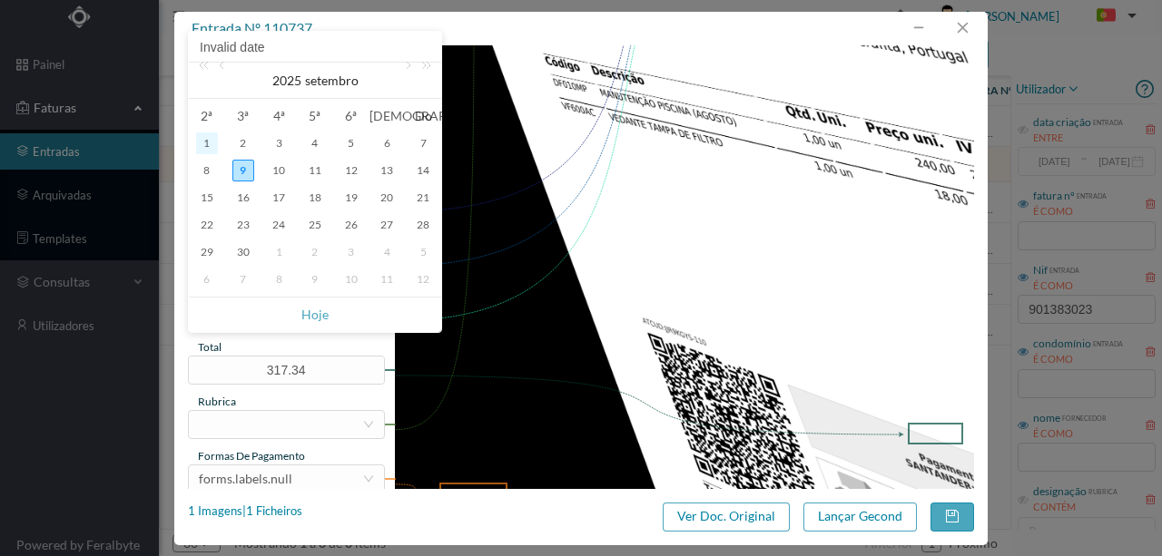
click at [206, 145] on div "1" at bounding box center [207, 144] width 22 height 22
type input "[DATE]"
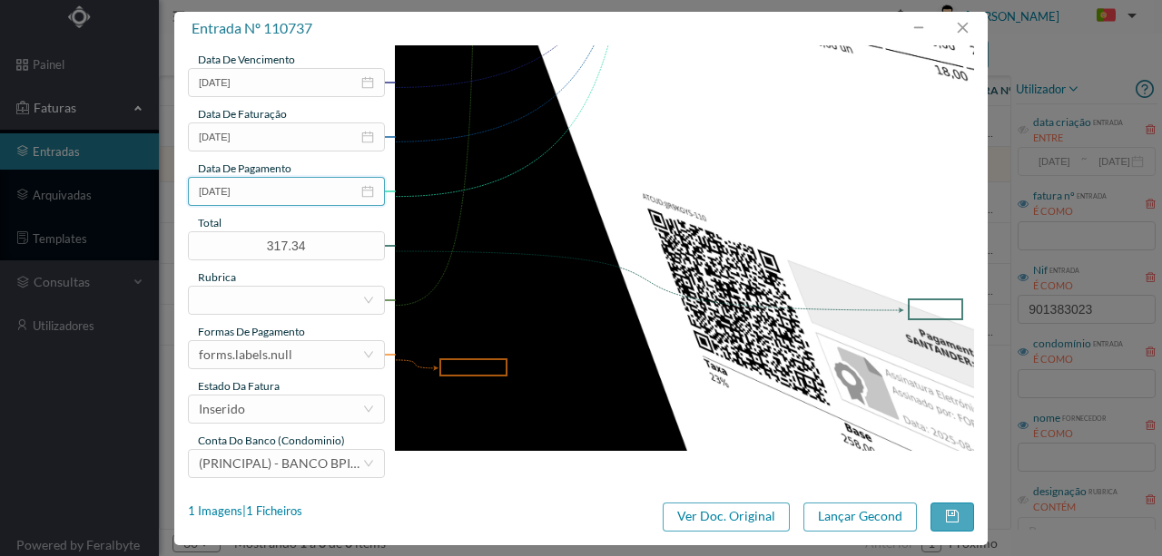
scroll to position [429, 0]
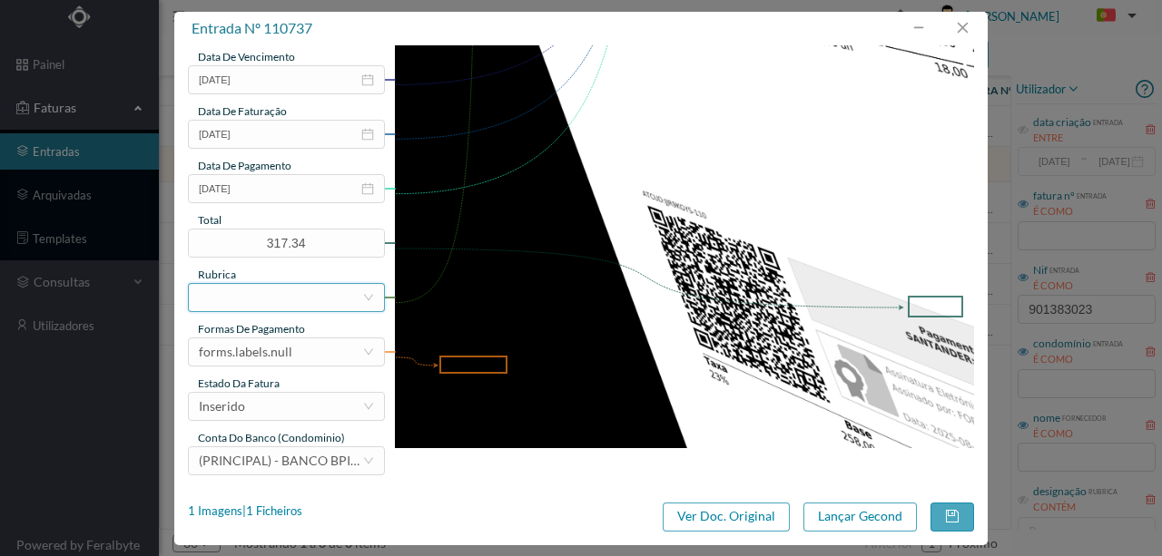
click at [239, 298] on div at bounding box center [280, 297] width 163 height 27
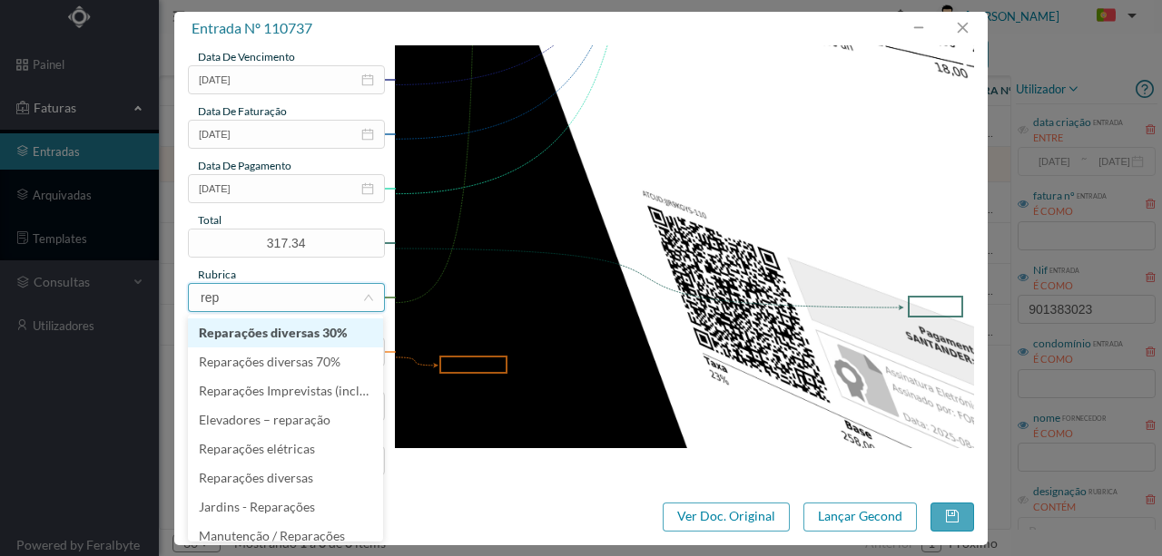
type input "repa"
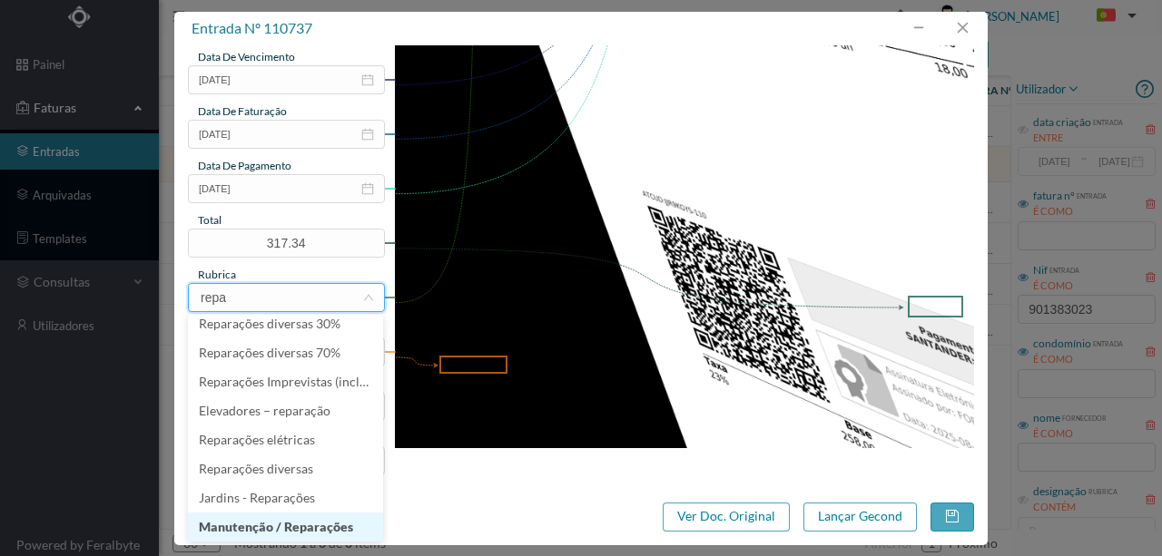
click at [295, 526] on li "Manutenção / Reparações" at bounding box center [285, 527] width 195 height 29
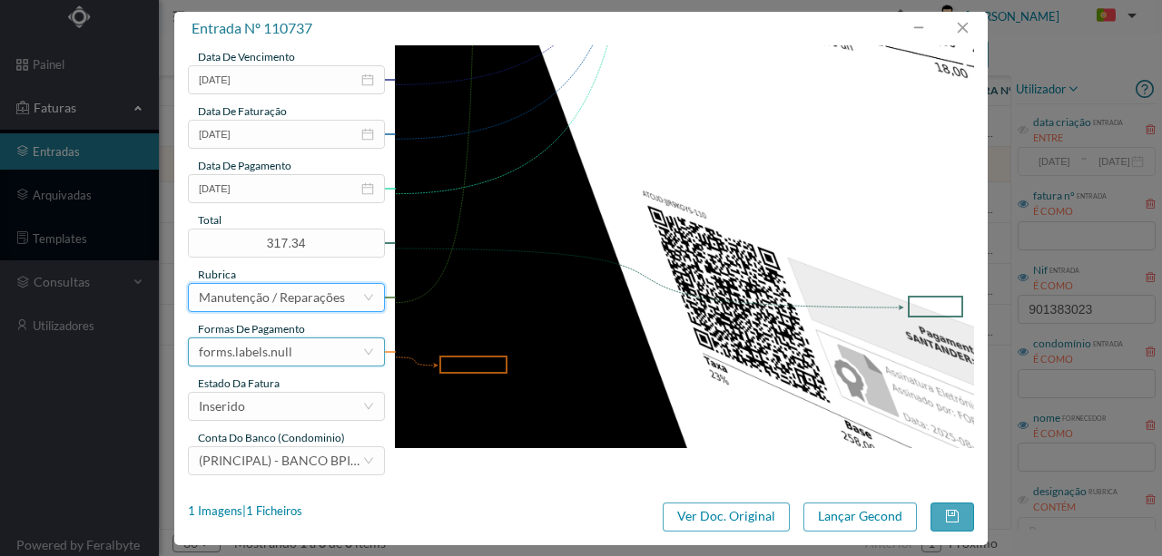
click at [282, 352] on div "forms.labels.null" at bounding box center [245, 352] width 93 height 27
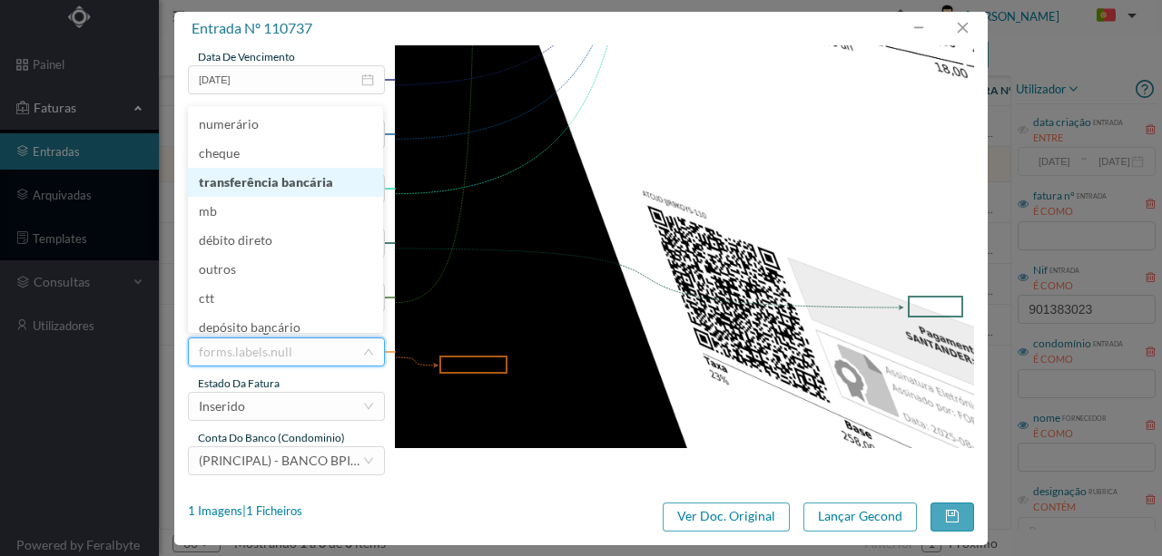
click at [263, 178] on li "transferência bancária" at bounding box center [285, 182] width 195 height 29
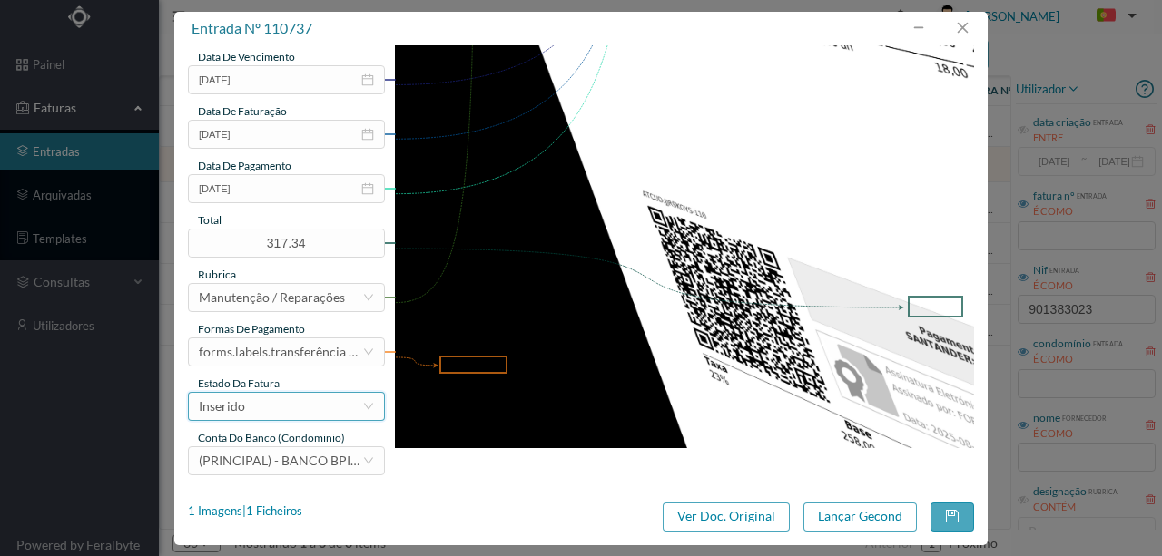
click at [252, 407] on div "Inserido" at bounding box center [280, 406] width 163 height 27
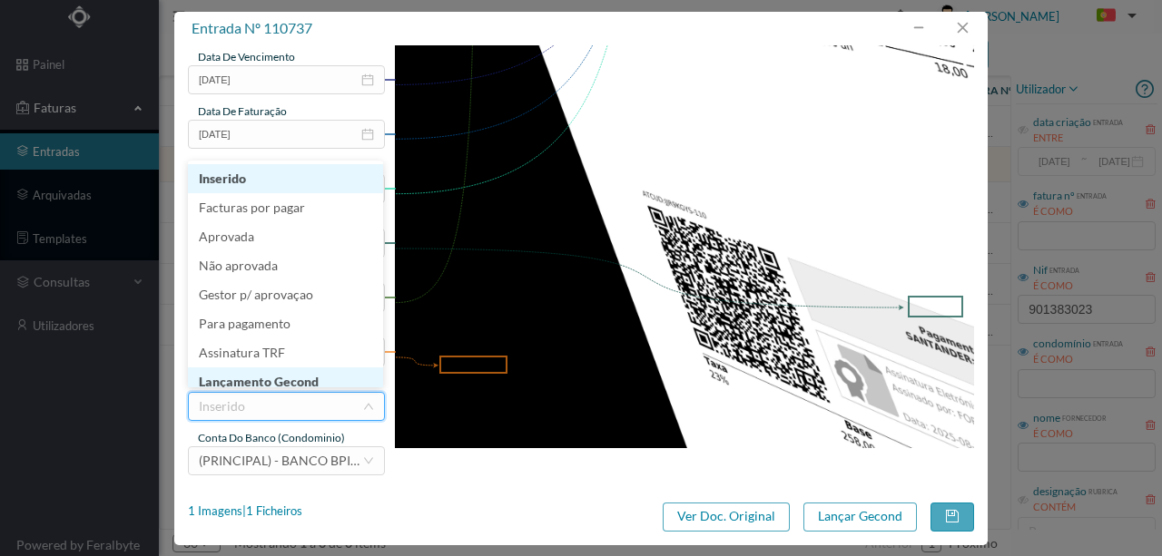
scroll to position [9, 0]
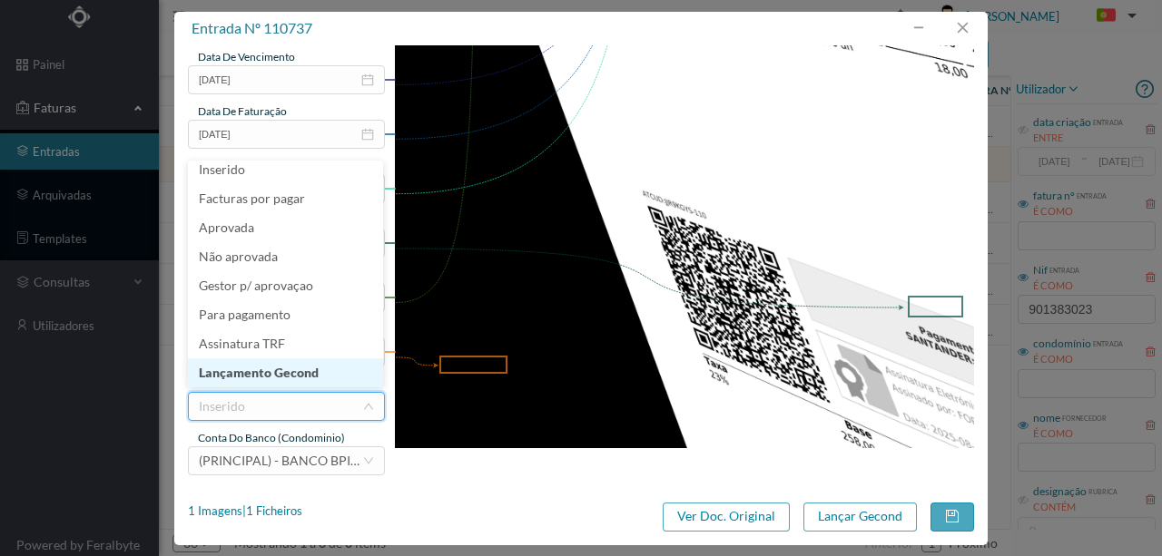
click at [265, 374] on li "Lançamento Gecond" at bounding box center [285, 373] width 195 height 29
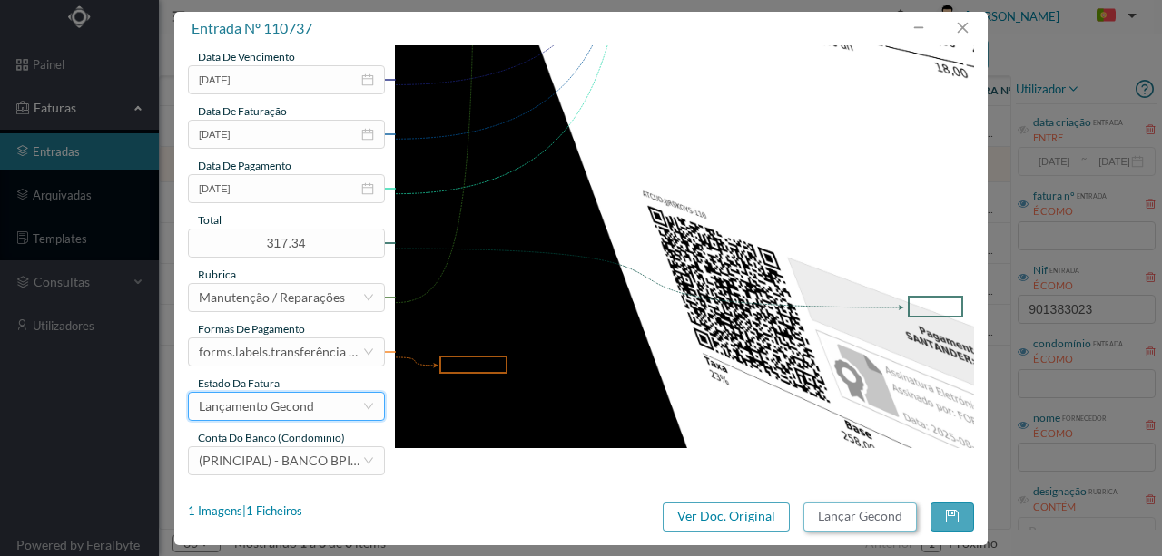
click at [855, 516] on button "Lançar Gecond" at bounding box center [859, 517] width 113 height 29
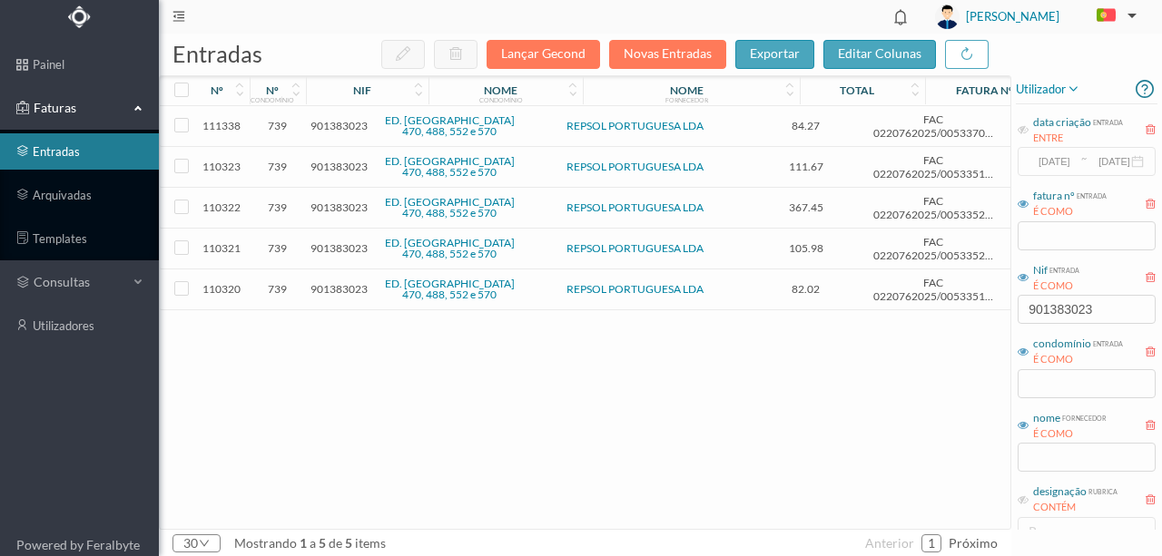
click at [345, 284] on span "901383023" at bounding box center [338, 289] width 57 height 14
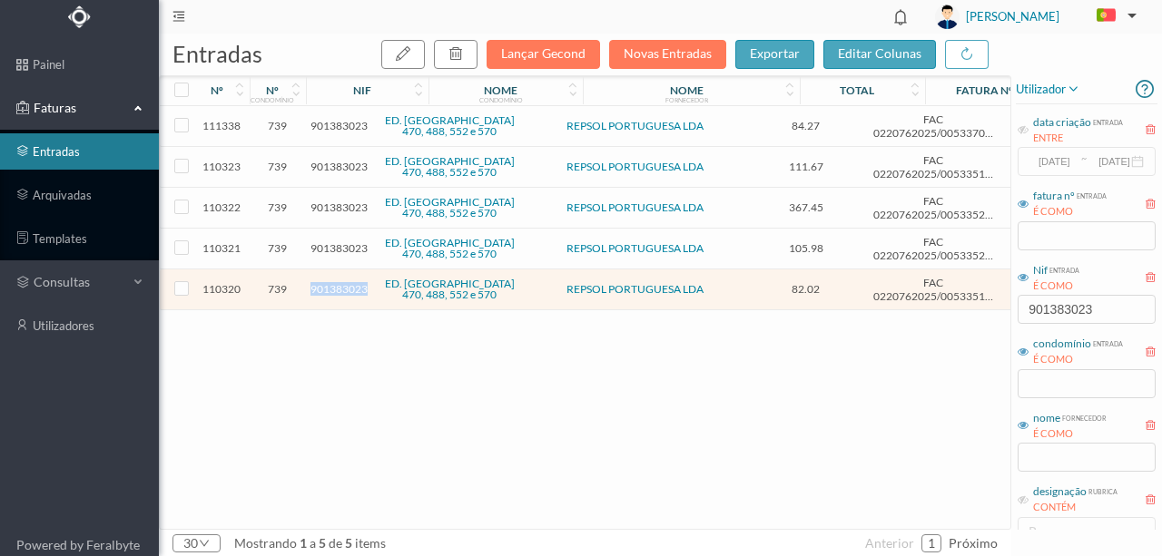
click at [345, 284] on span "901383023" at bounding box center [338, 289] width 57 height 14
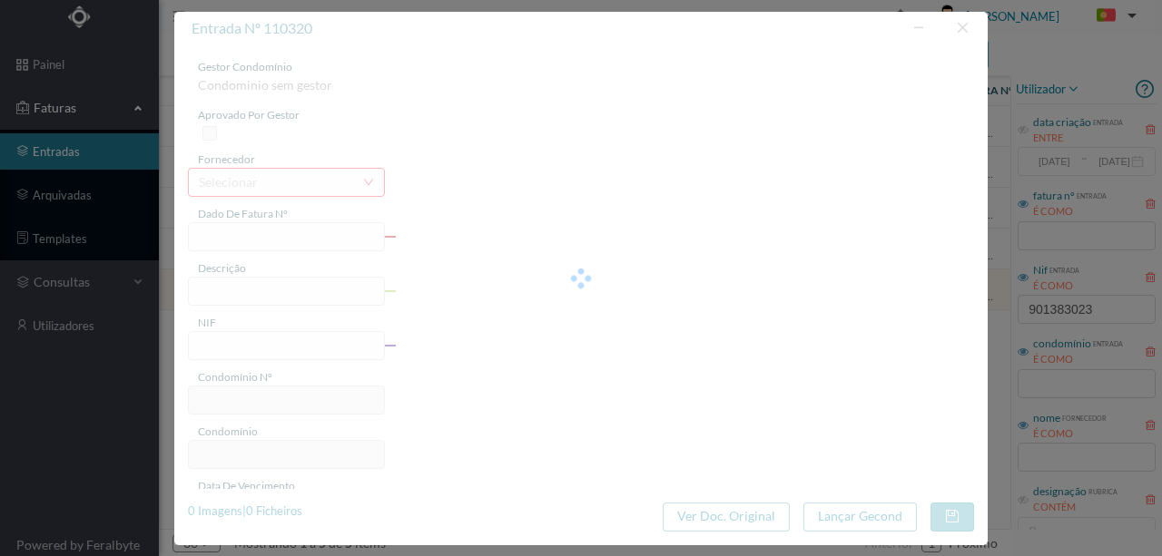
type input "FAC 0220762025/0053351998"
type input "Rua do Cabo Espichel 488 COM"
type input "901383023"
type input "[DATE]"
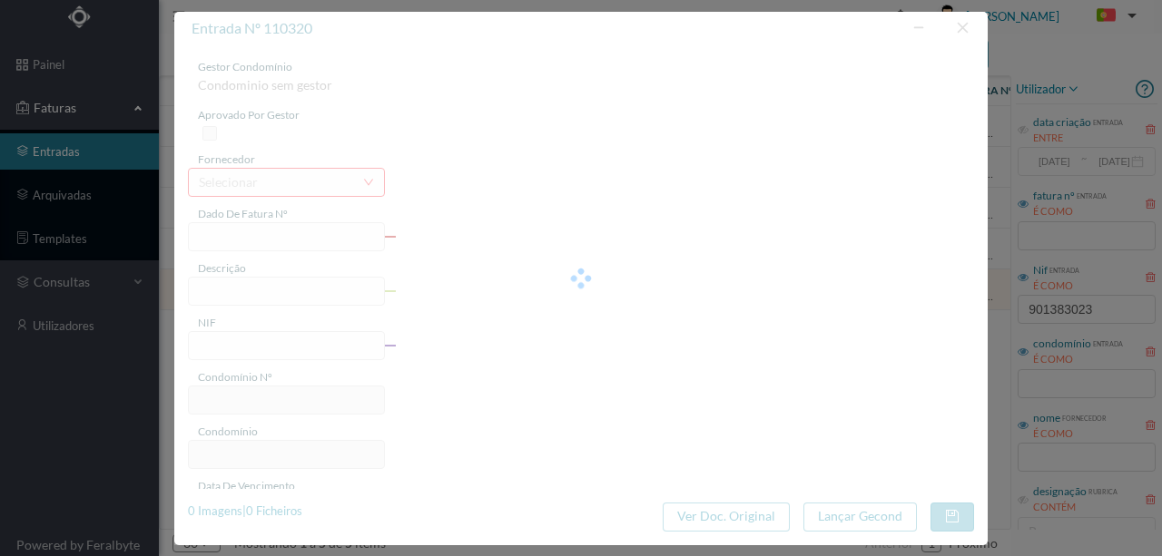
type input "2025-09-15"
type input "82.02"
type input "739"
type input "ED. CABO ESPICHEL 470, 488, 552 e 570"
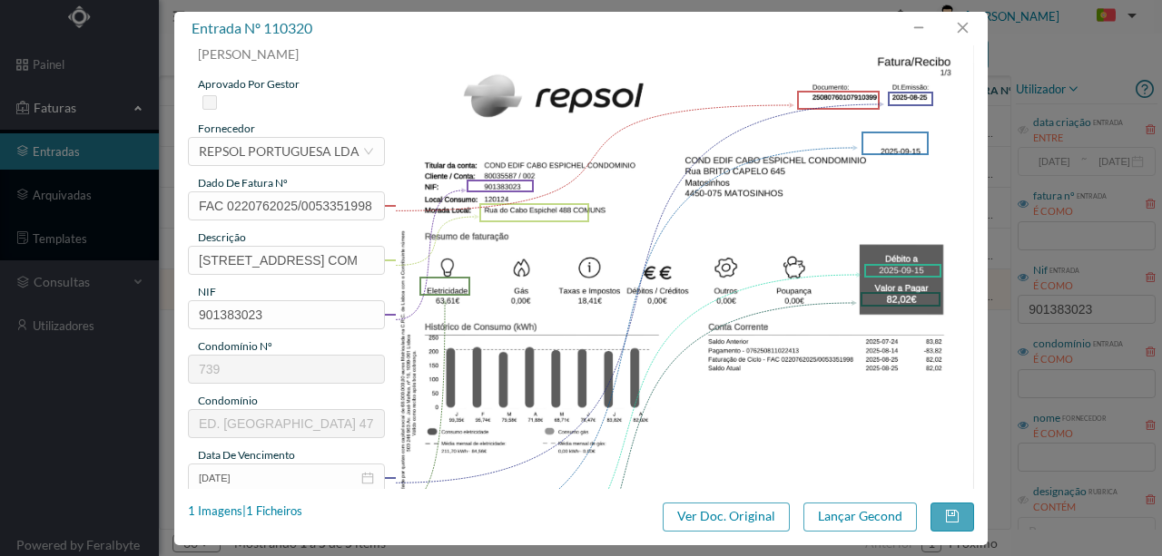
scroll to position [0, 0]
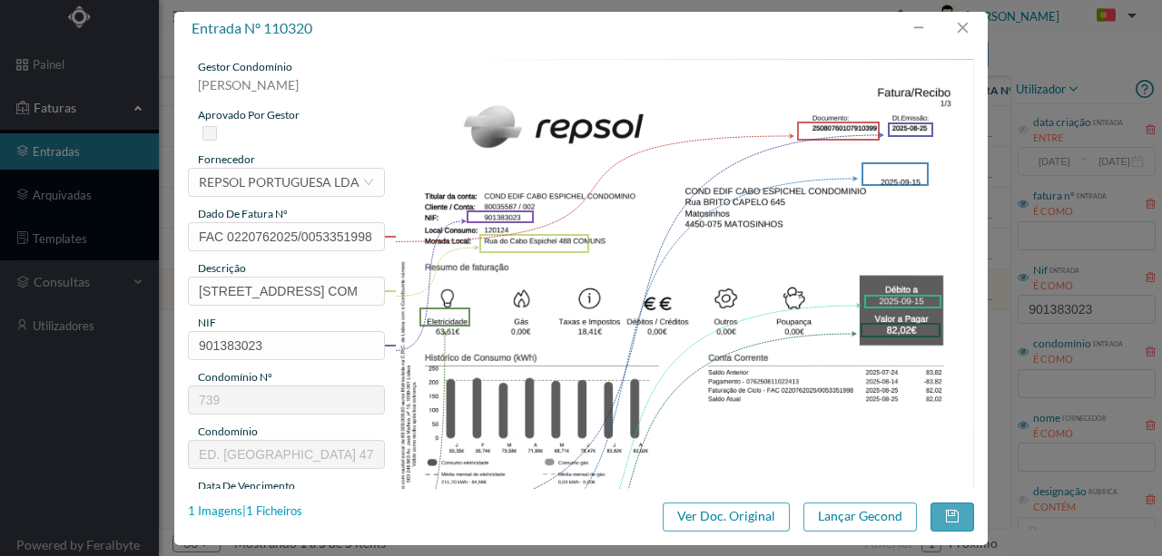
click at [285, 511] on div "1 Imagens | 1 Ficheiros" at bounding box center [245, 512] width 114 height 18
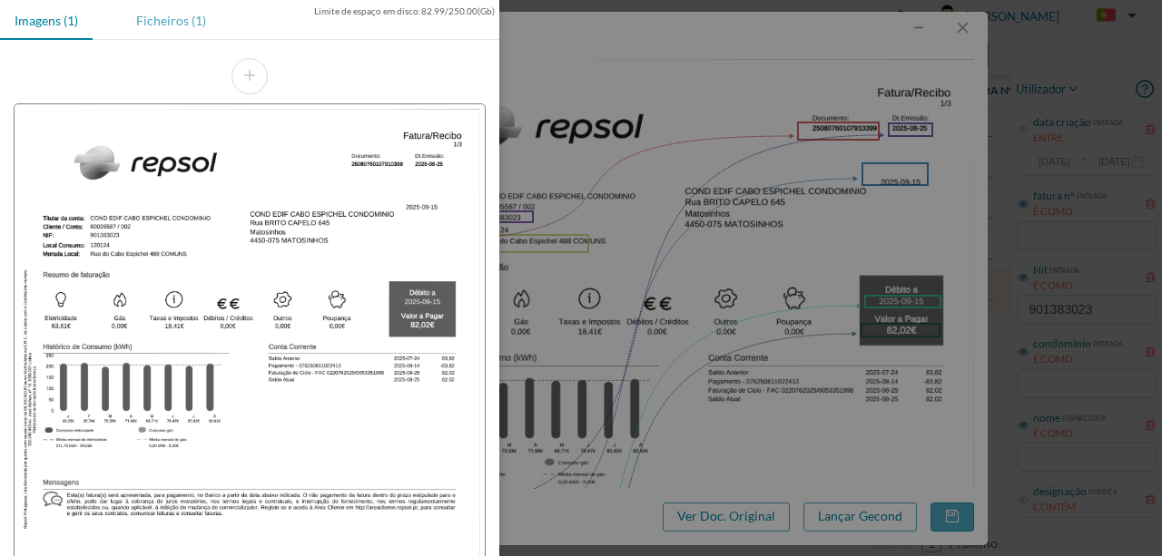
click at [174, 19] on div "Ficheiros (1)" at bounding box center [171, 20] width 99 height 41
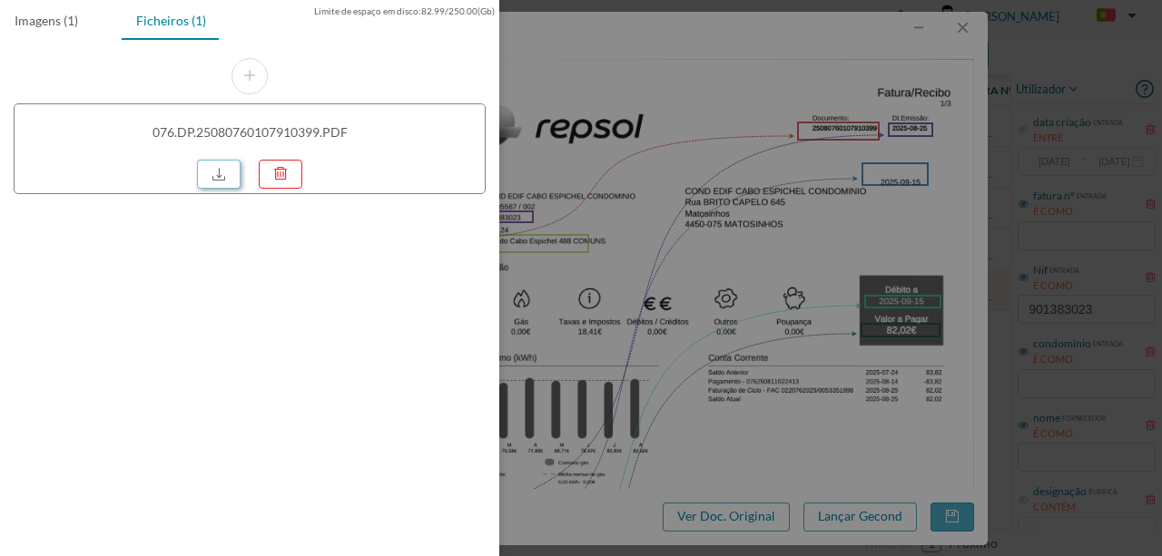
click at [226, 169] on link at bounding box center [219, 174] width 44 height 29
click at [644, 142] on div at bounding box center [581, 278] width 1162 height 556
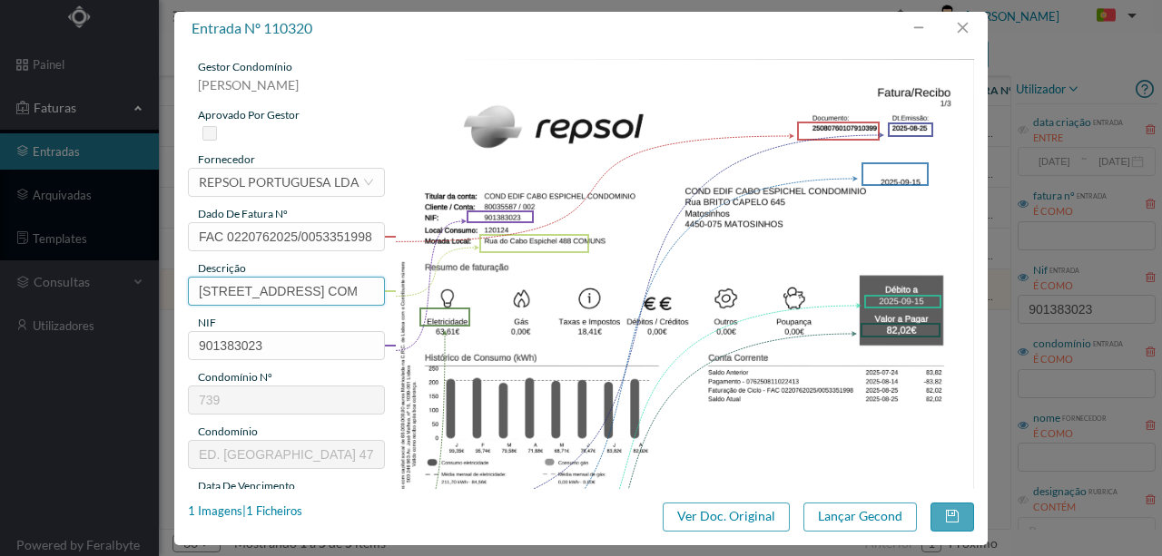
drag, startPoint x: 326, startPoint y: 293, endPoint x: 0, endPoint y: 306, distance: 326.1
click at [0, 306] on div "entrada nº 110320 gestor condomínio Susana Silva aprovado por gestor fornecedor…" at bounding box center [581, 278] width 1162 height 556
click at [263, 292] on input "488 COM" at bounding box center [286, 291] width 197 height 29
click at [228, 288] on input "488 COMUNS (22.07.2025 a 21.08.2025)" at bounding box center [286, 291] width 197 height 29
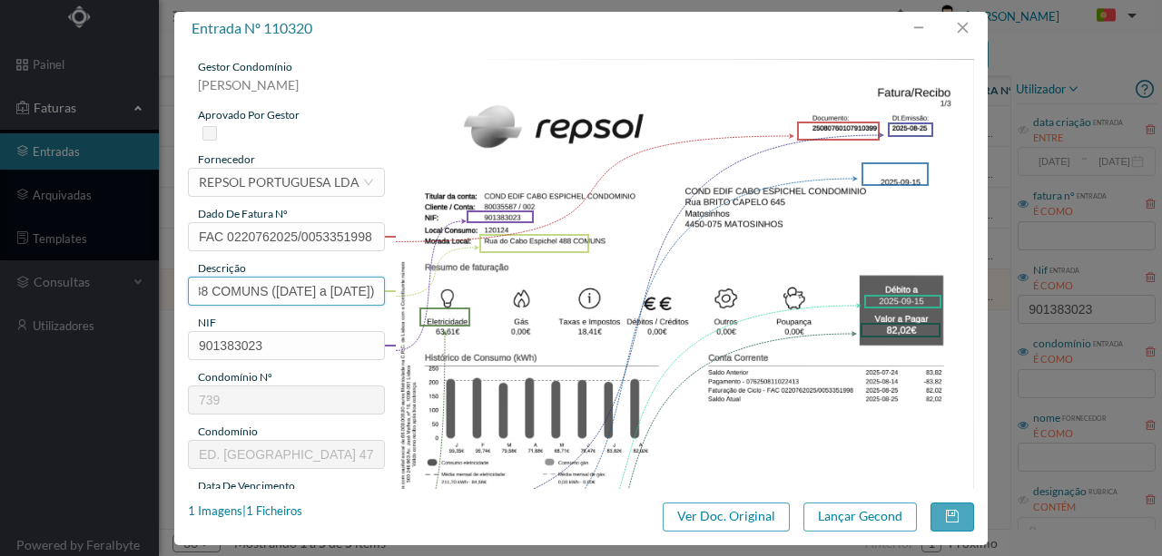
drag, startPoint x: 221, startPoint y: 287, endPoint x: 343, endPoint y: 305, distance: 123.0
click at [457, 298] on div "gestor condomínio Susana Silva aprovado por gestor fornecedor selecionar REPSOL…" at bounding box center [581, 482] width 786 height 846
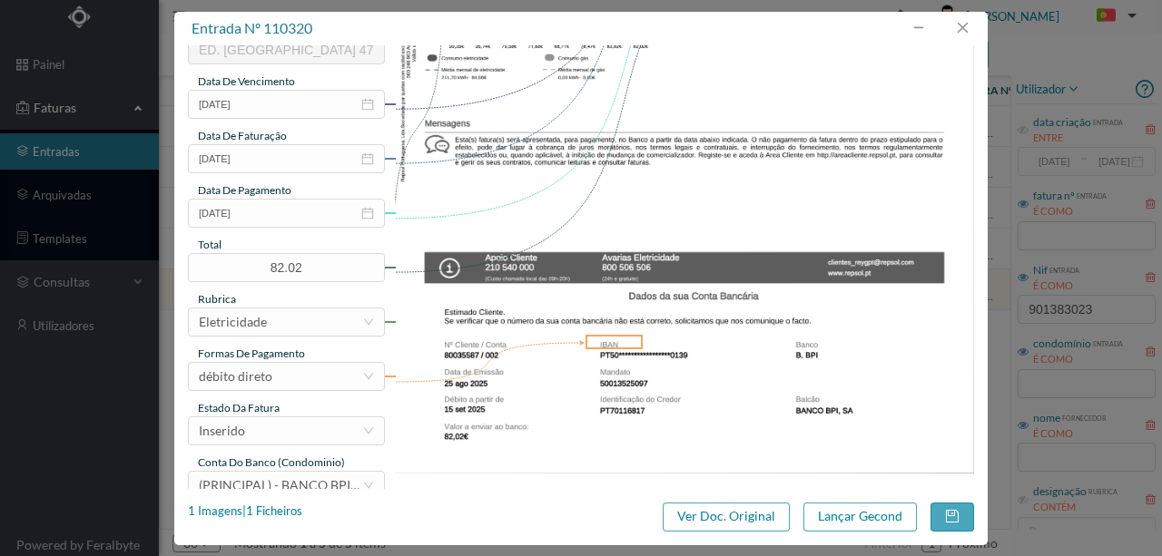
scroll to position [429, 0]
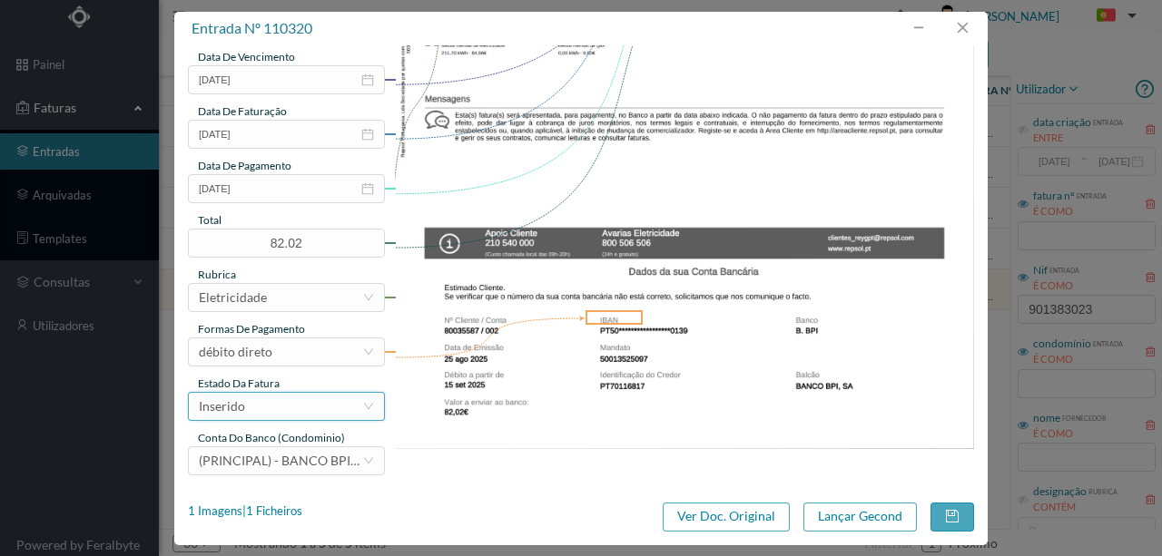
type input "488 COMUNS (22.07.2025 a 21.08.2025)"
click at [311, 410] on div "Inserido" at bounding box center [280, 406] width 163 height 27
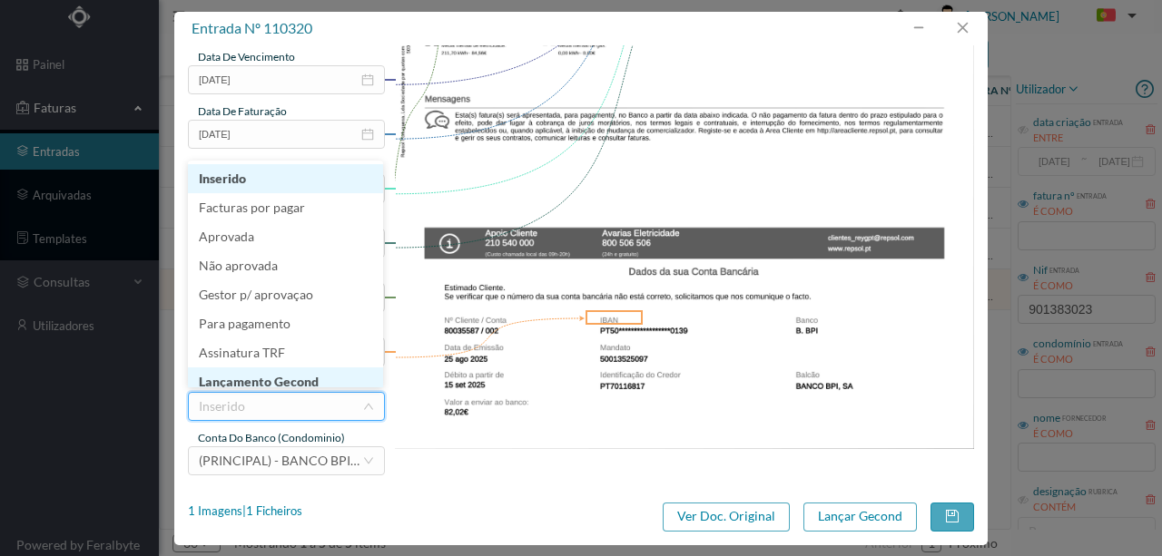
scroll to position [9, 0]
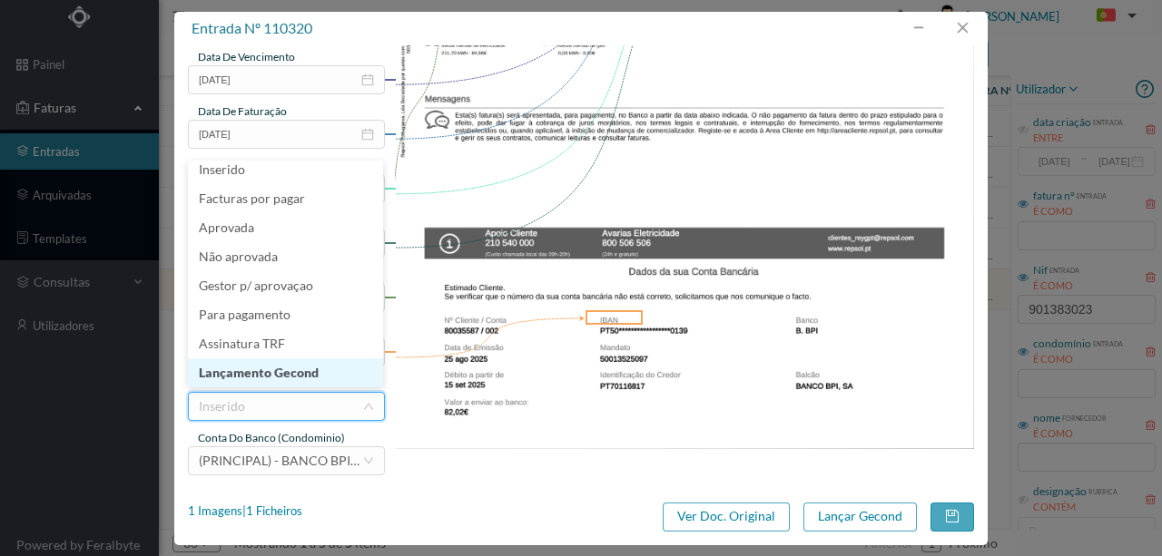
click at [300, 374] on li "Lançamento Gecond" at bounding box center [285, 373] width 195 height 29
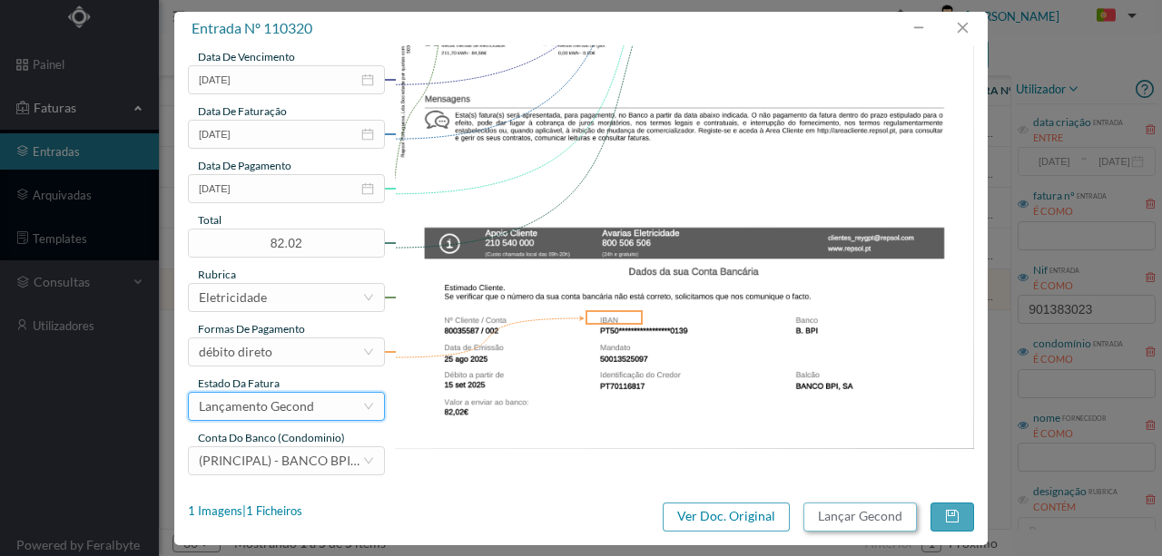
click at [844, 528] on button "Lançar Gecond" at bounding box center [859, 517] width 113 height 29
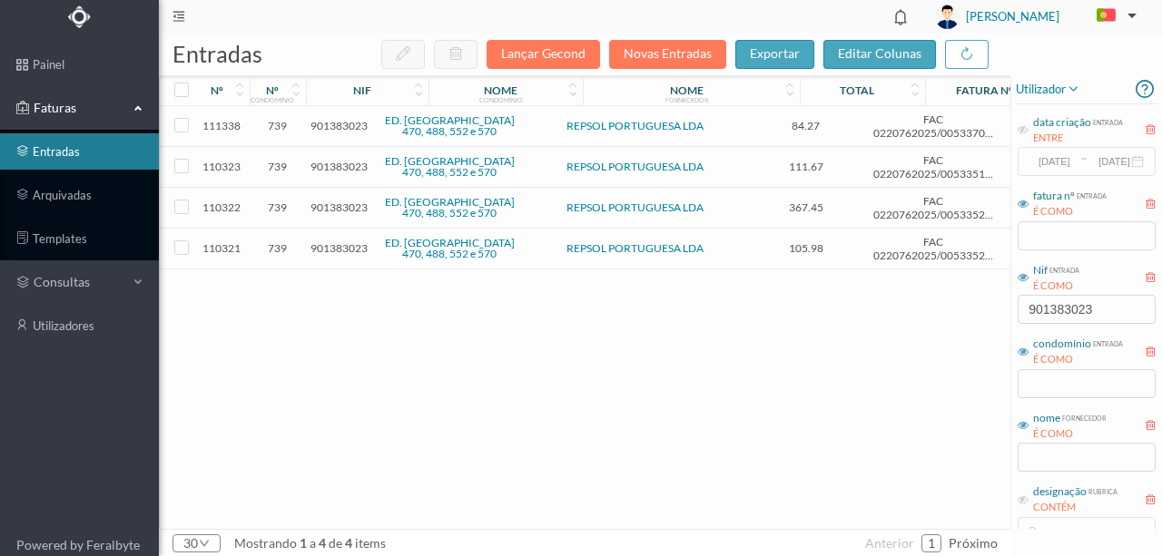
click at [345, 250] on span "901383023" at bounding box center [338, 248] width 57 height 14
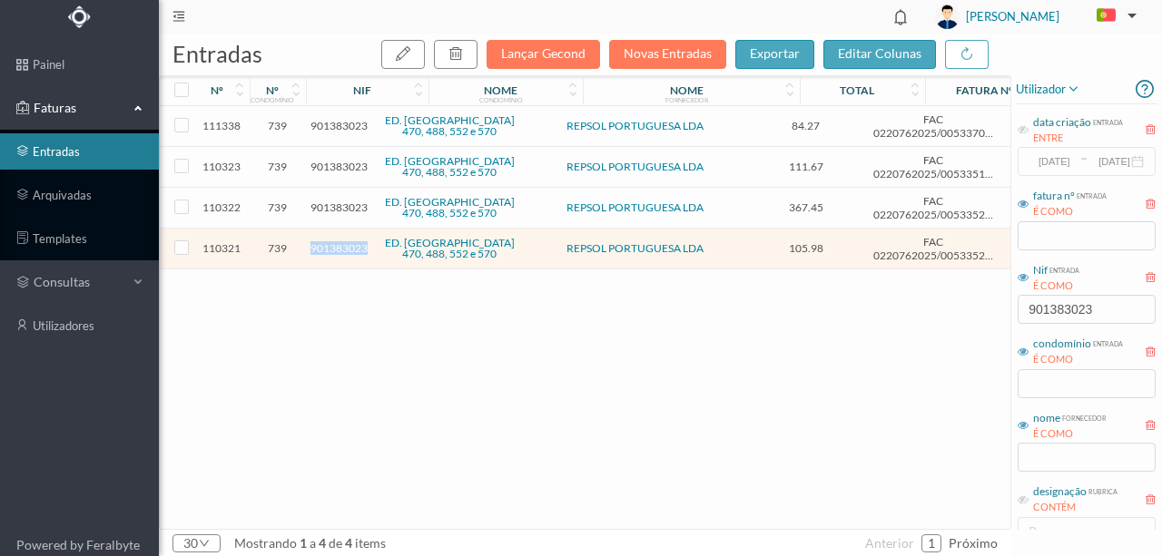
click at [345, 250] on span "901383023" at bounding box center [338, 248] width 57 height 14
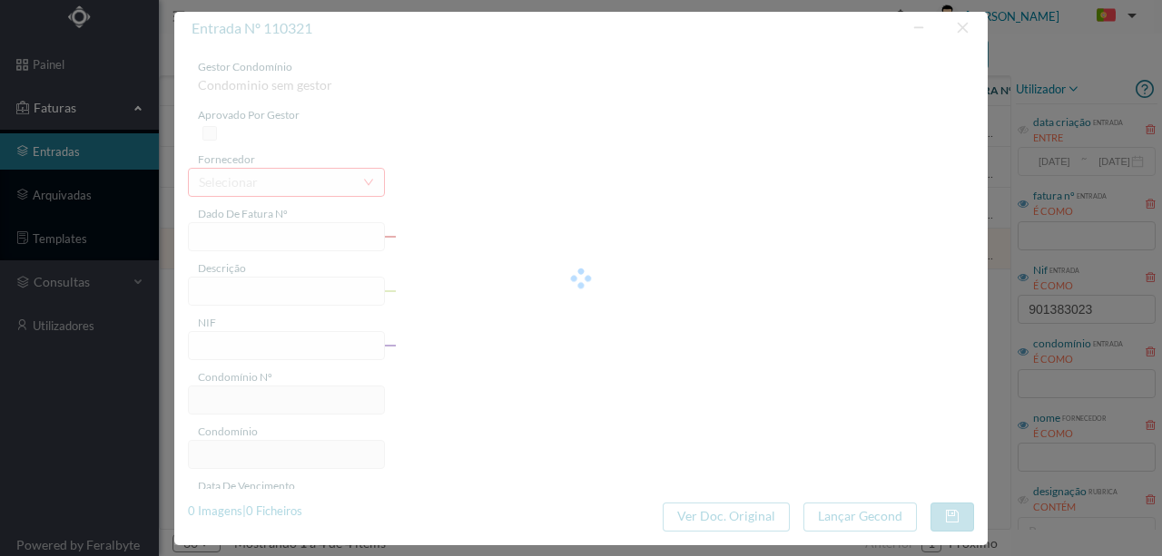
type input "FAC 0220762025/0053352000"
type input "Rua do Cabo Espichel 570 COM"
type input "901383023"
type input "[DATE]"
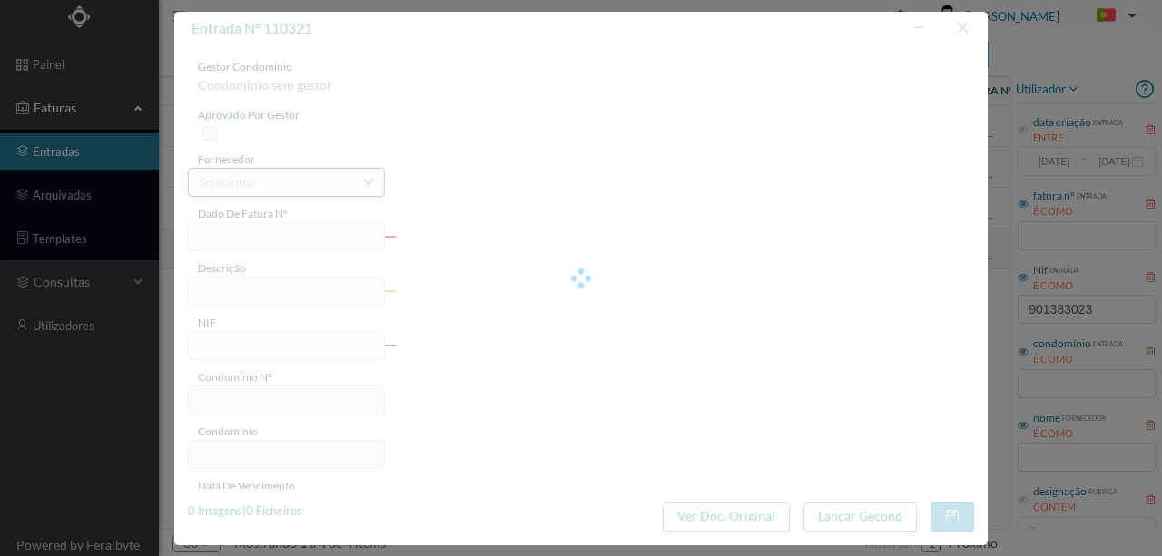
type input "2025-09-15"
type input "105.98"
type input "739"
type input "ED. CABO ESPICHEL 470, 488, 552 e 570"
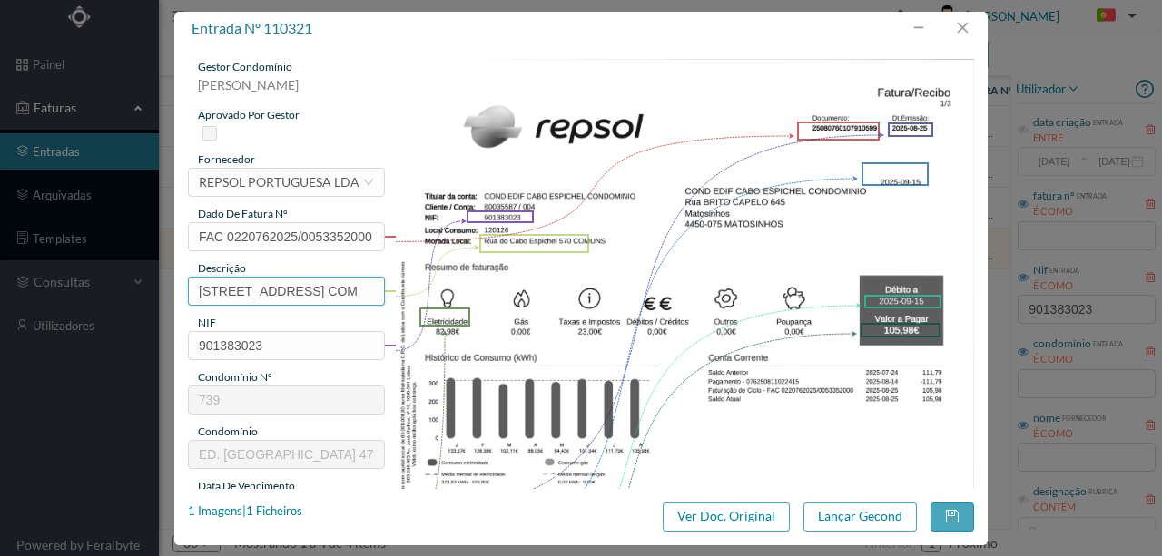
drag, startPoint x: 319, startPoint y: 288, endPoint x: 140, endPoint y: 294, distance: 178.9
click at [140, 294] on div "entrada nº 110321 gestor condomínio Susana Silva aprovado por gestor fornecedor…" at bounding box center [581, 278] width 1162 height 556
click at [260, 292] on input "570 COM" at bounding box center [286, 291] width 197 height 29
paste input "(22.07.2025 a 21.08.2025)"
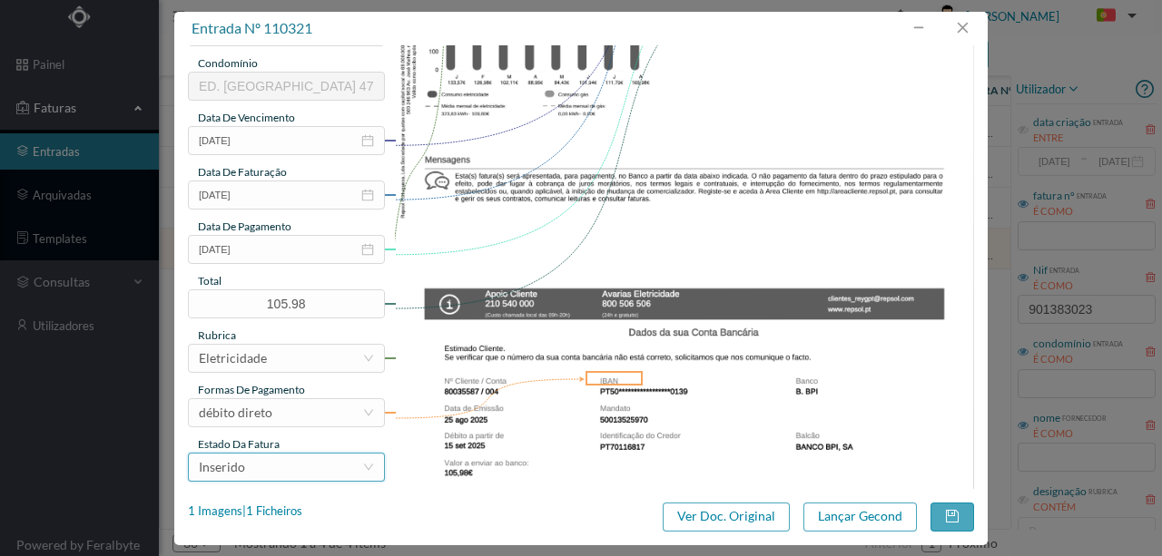
scroll to position [429, 0]
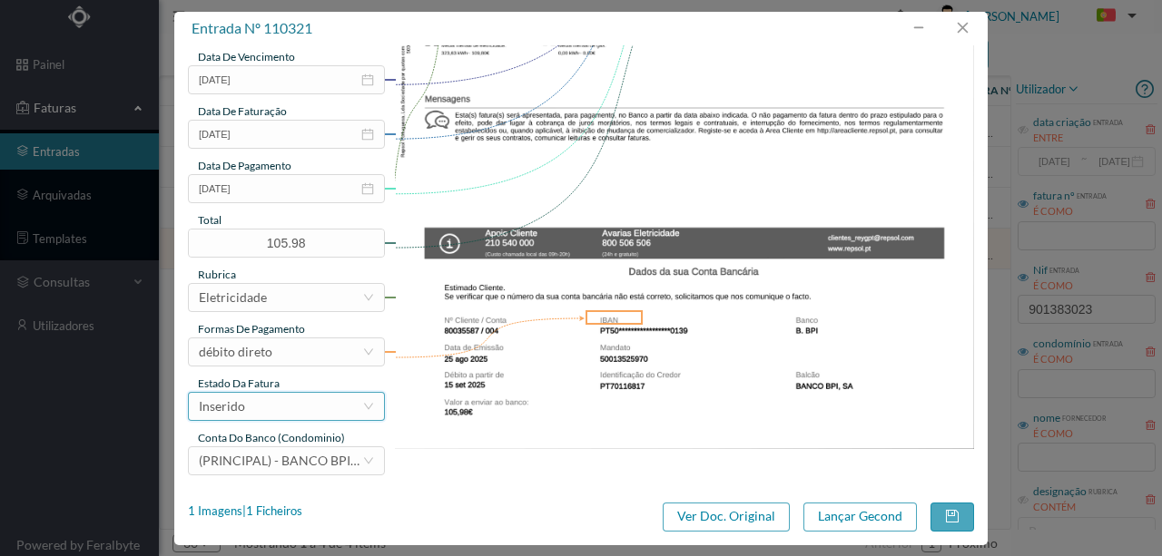
type input "570 COMUNS (22.07.2025 a 21.08.2025)"
click at [274, 408] on div "Inserido" at bounding box center [280, 406] width 163 height 27
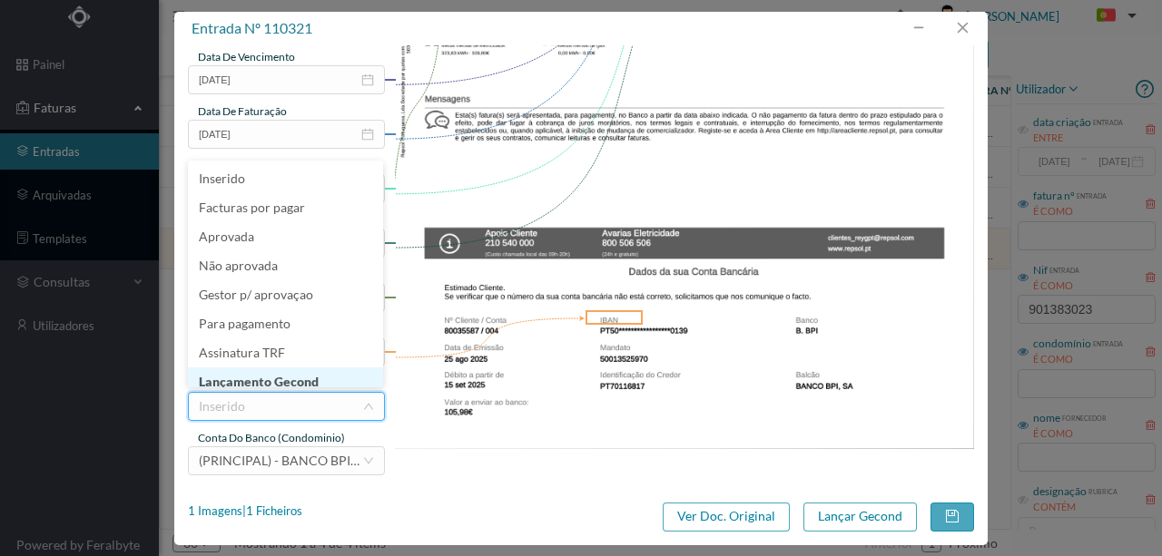
scroll to position [9, 0]
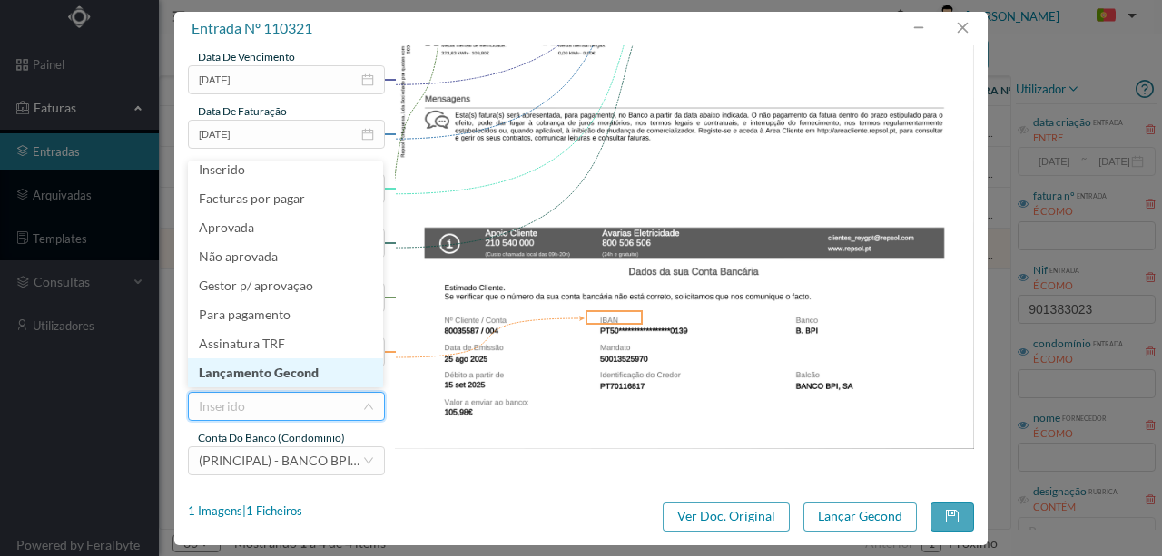
click at [290, 372] on li "Lançamento Gecond" at bounding box center [285, 373] width 195 height 29
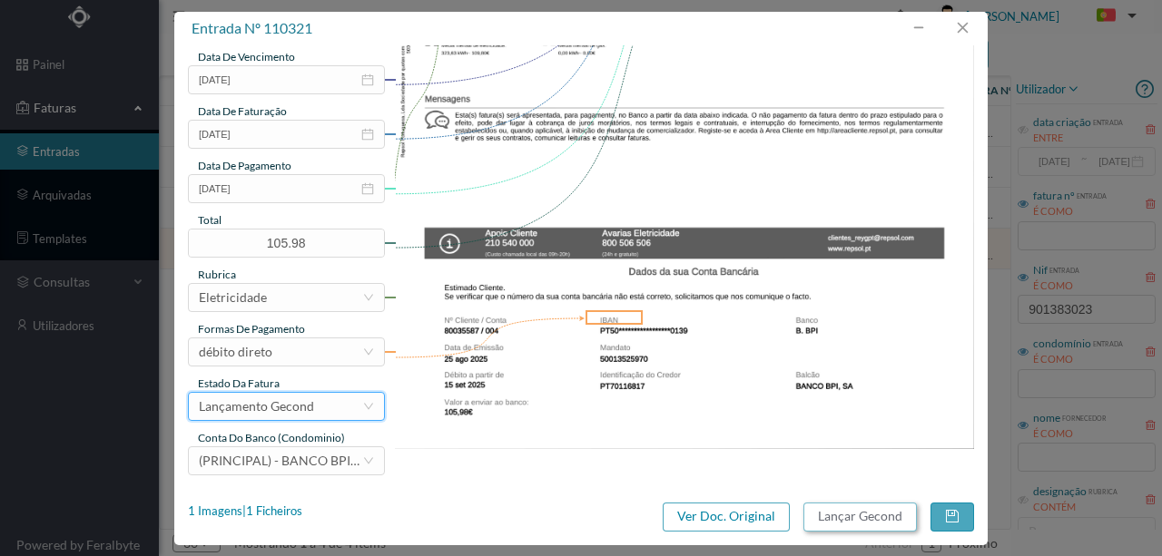
click at [835, 517] on button "Lançar Gecond" at bounding box center [859, 517] width 113 height 29
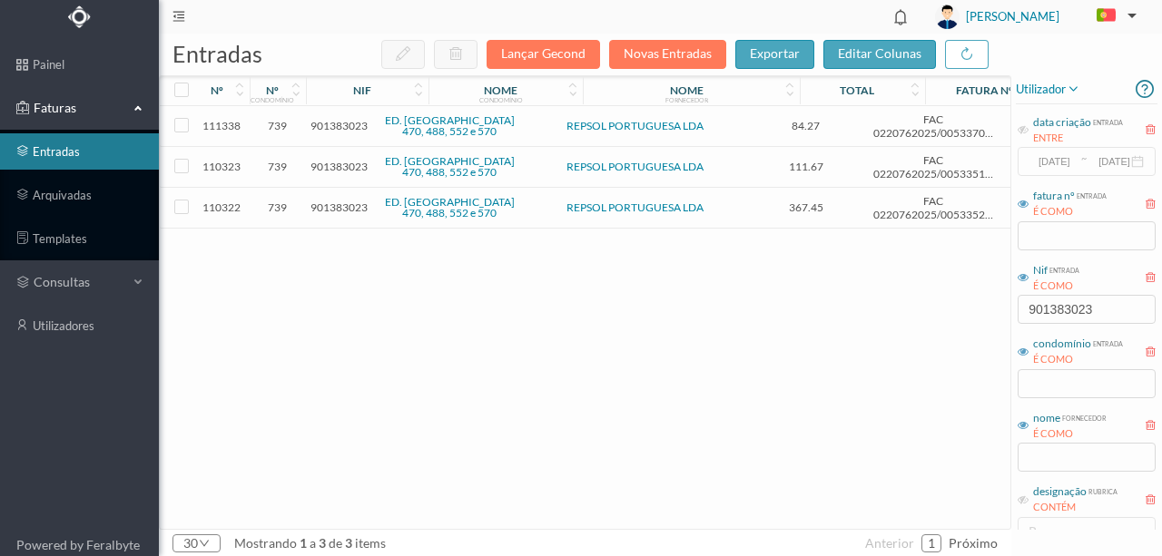
click at [325, 202] on span "901383023" at bounding box center [338, 208] width 57 height 14
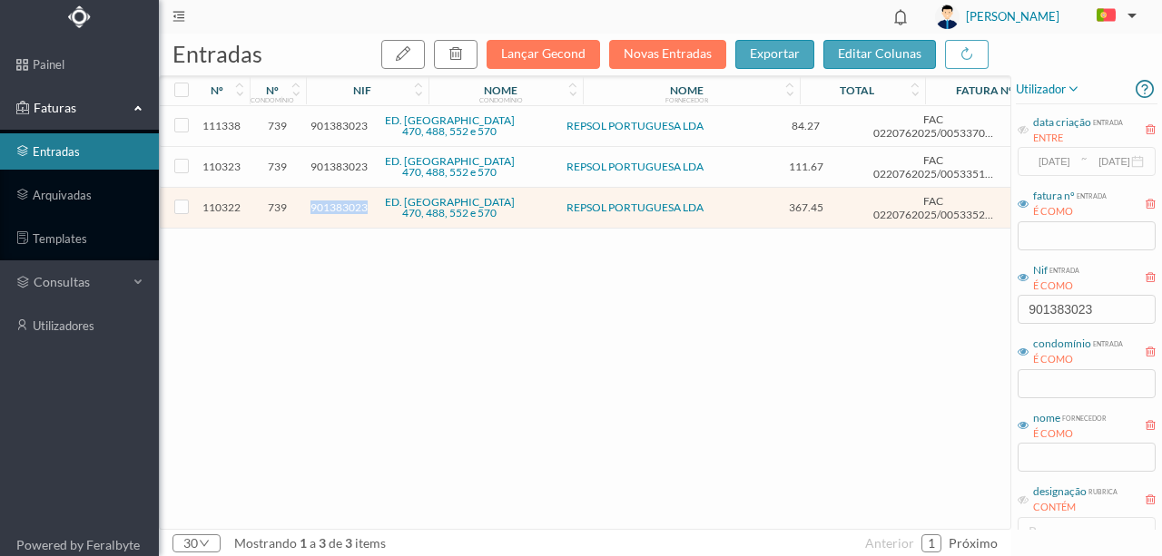
click at [325, 202] on span "901383023" at bounding box center [338, 208] width 57 height 14
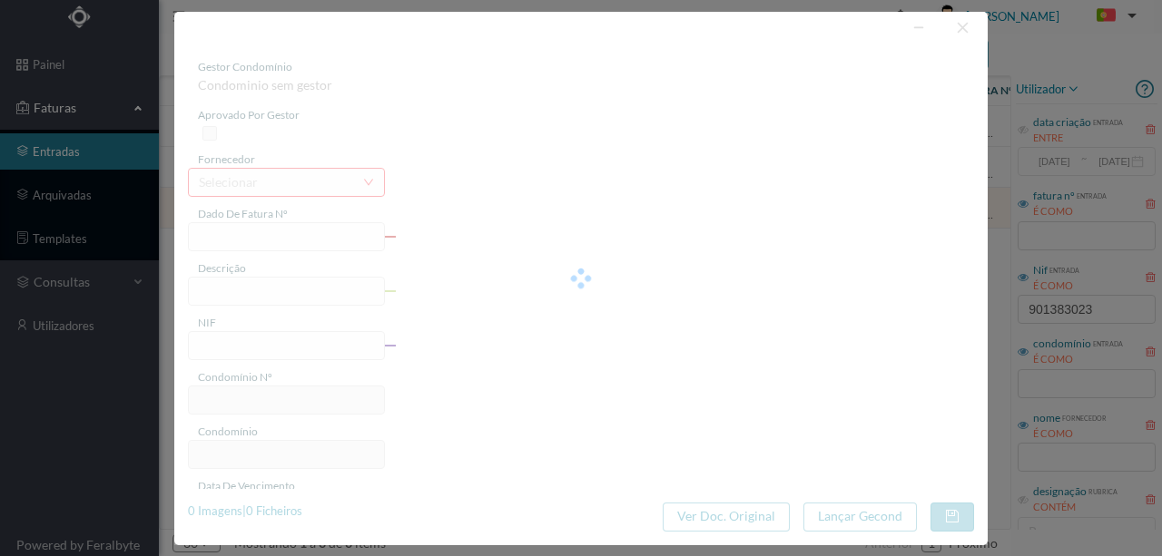
type input "FAC 0220762025/0053352001"
type input "Rua do Cabo Espichel 586 GAR"
type input "901383023"
type input "[DATE]"
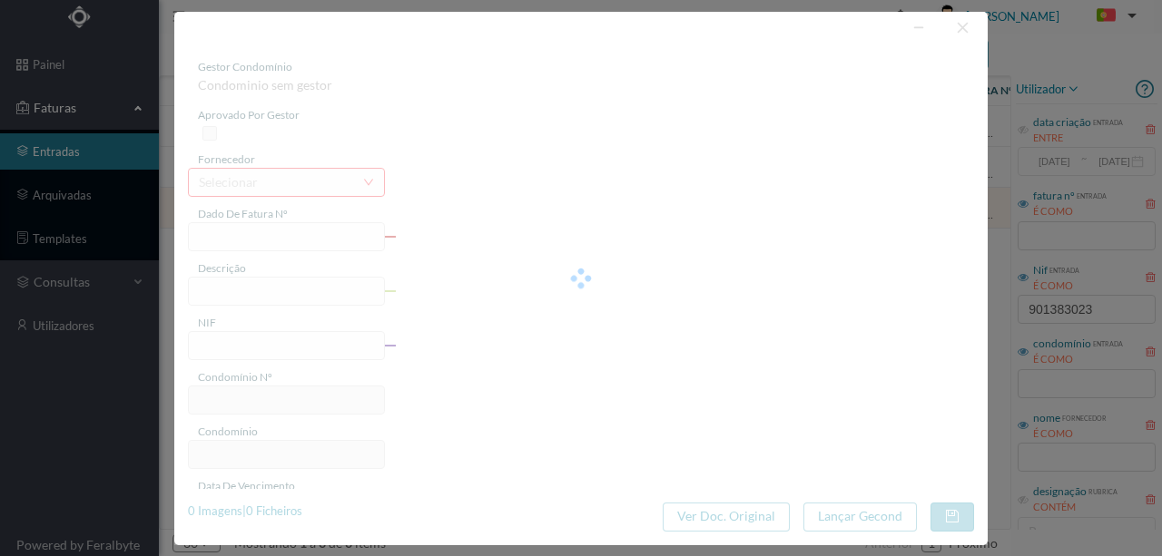
type input "2025-09-15"
type input "367.45"
type input "739"
type input "ED. CABO ESPICHEL 470, 488, 552 e 570"
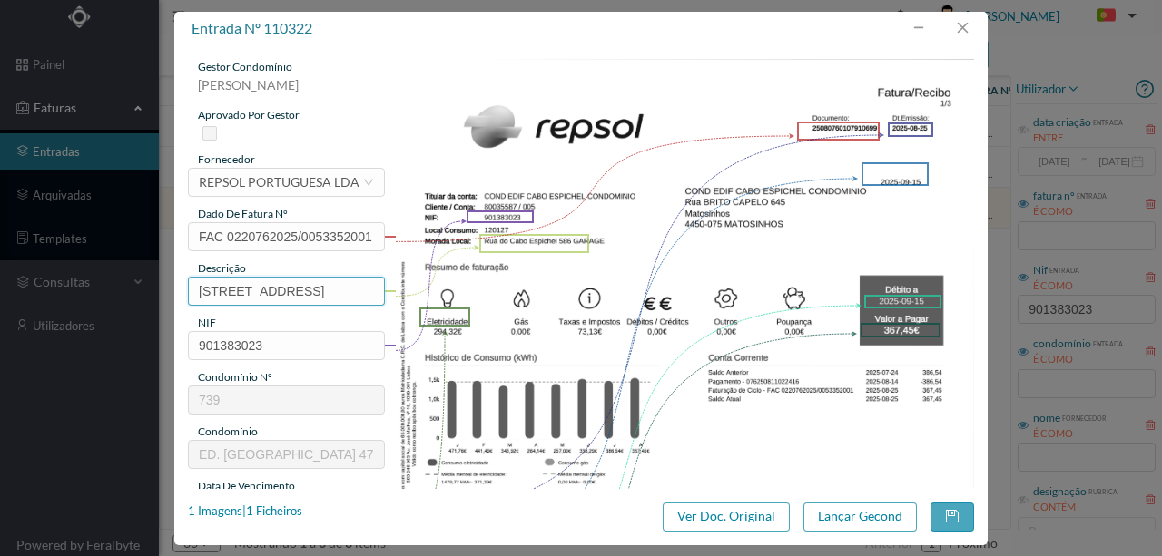
drag, startPoint x: 325, startPoint y: 289, endPoint x: 100, endPoint y: 276, distance: 225.5
click at [53, 283] on div "entrada nº 110322 gestor condomínio Susana Silva aprovado por gestor fornecedor…" at bounding box center [581, 278] width 1162 height 556
click at [254, 289] on input "586 GAR" at bounding box center [286, 291] width 197 height 29
paste input "(22.07.2025 a 21.08.2025)"
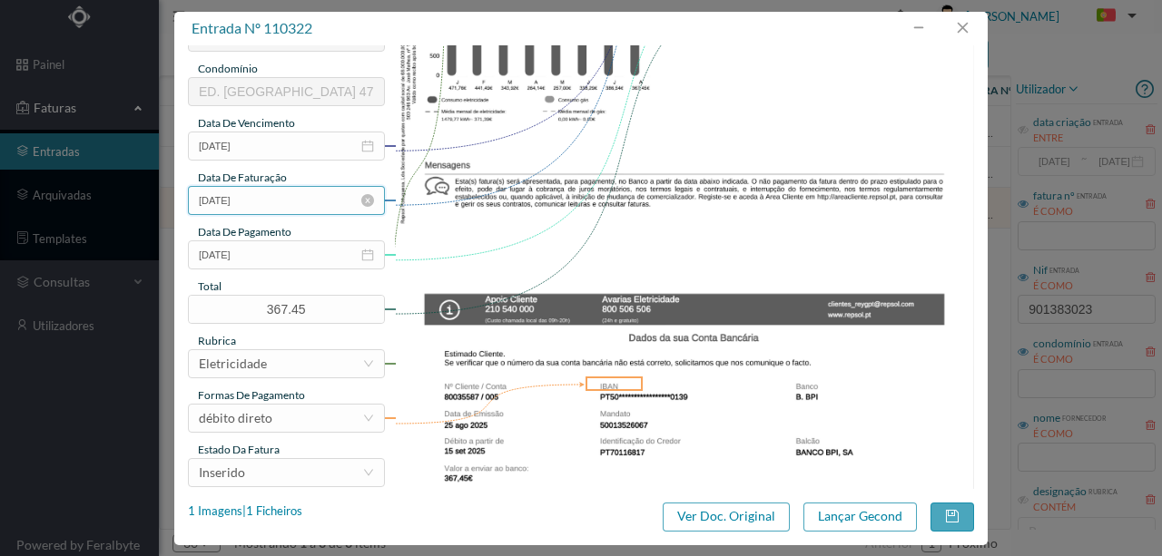
scroll to position [429, 0]
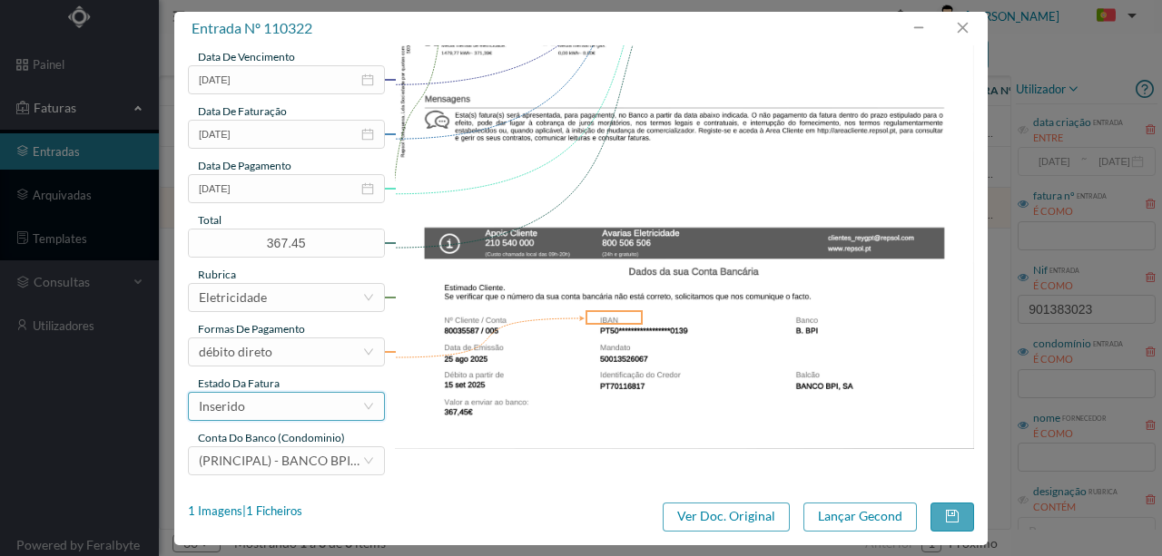
type input "586 GARAGEM (22.07.2025 a 21.08.2025)"
click at [301, 414] on div "Inserido" at bounding box center [280, 406] width 163 height 27
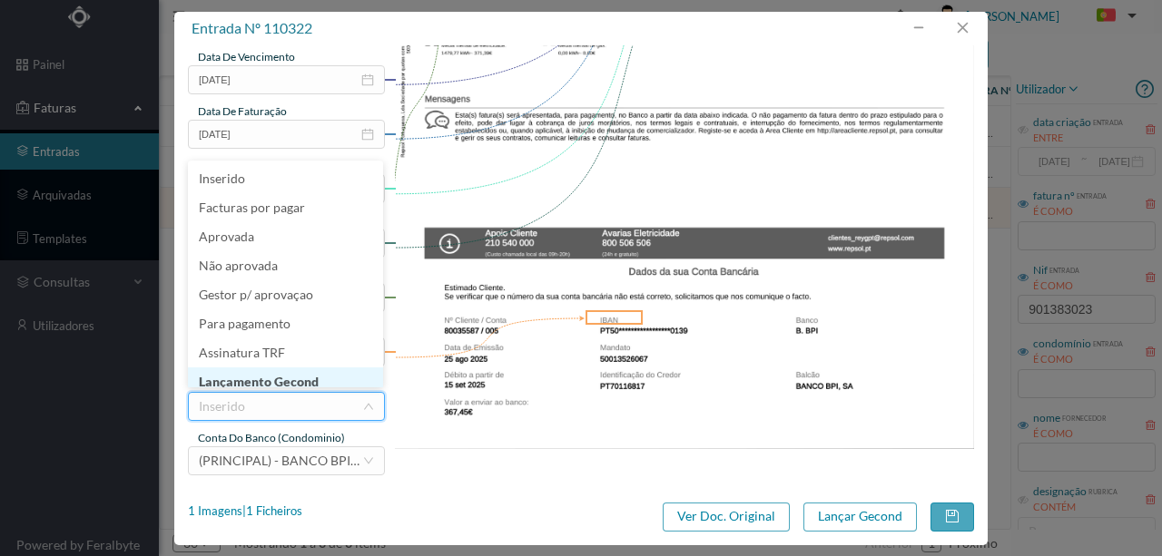
scroll to position [9, 0]
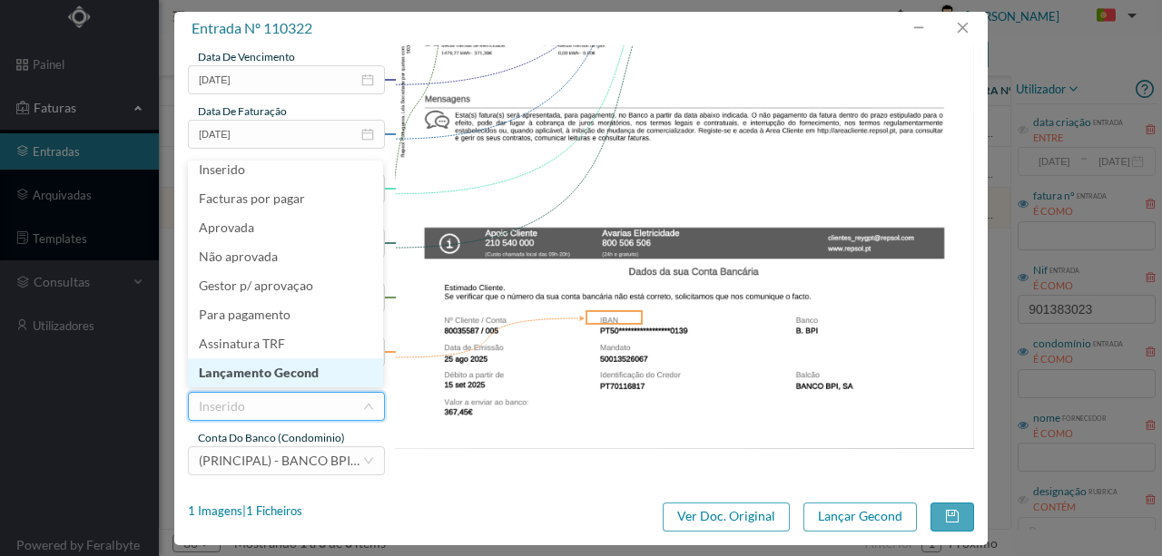
click at [296, 376] on li "Lançamento Gecond" at bounding box center [285, 373] width 195 height 29
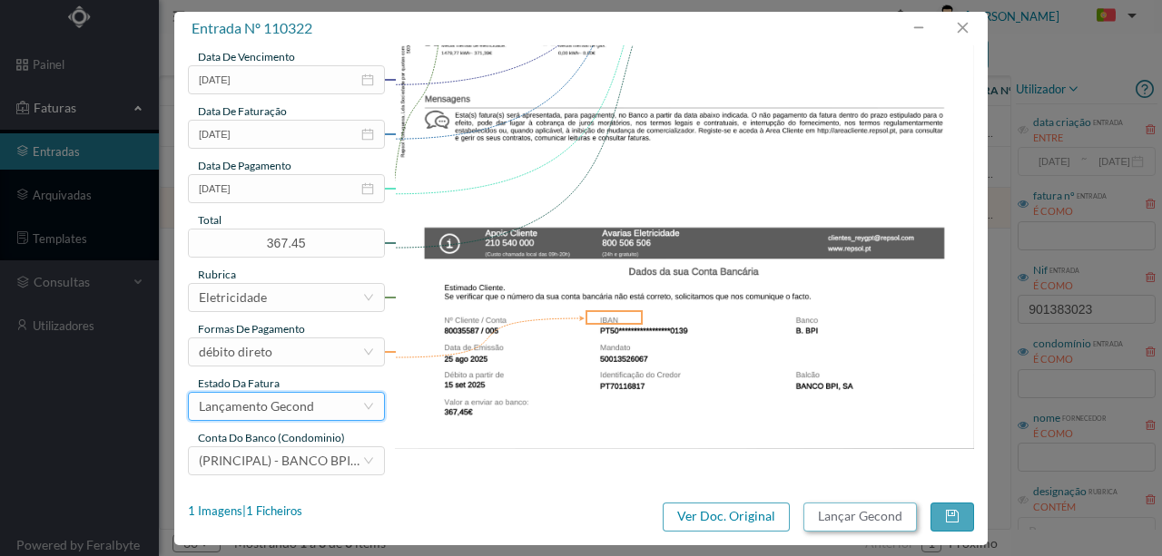
click at [837, 519] on button "Lançar Gecond" at bounding box center [859, 517] width 113 height 29
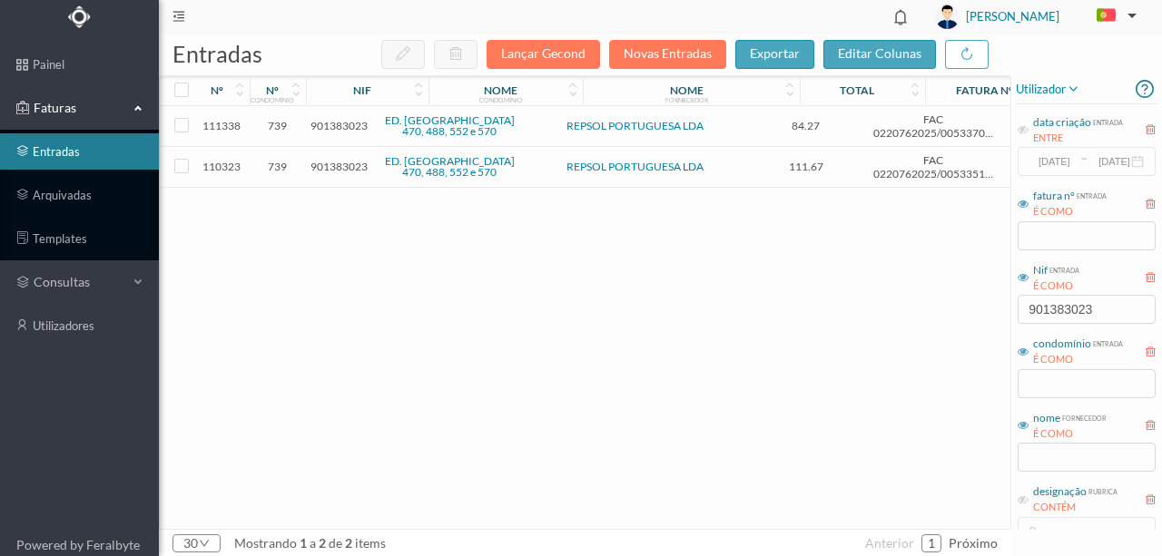
click at [350, 164] on span "901383023" at bounding box center [338, 167] width 57 height 14
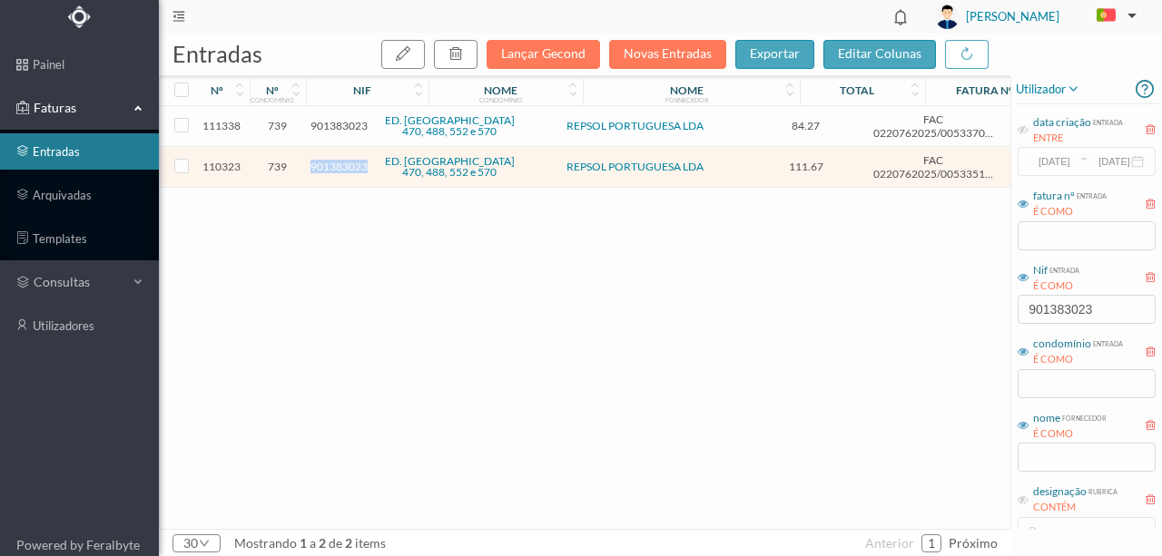
click at [350, 164] on span "901383023" at bounding box center [338, 167] width 57 height 14
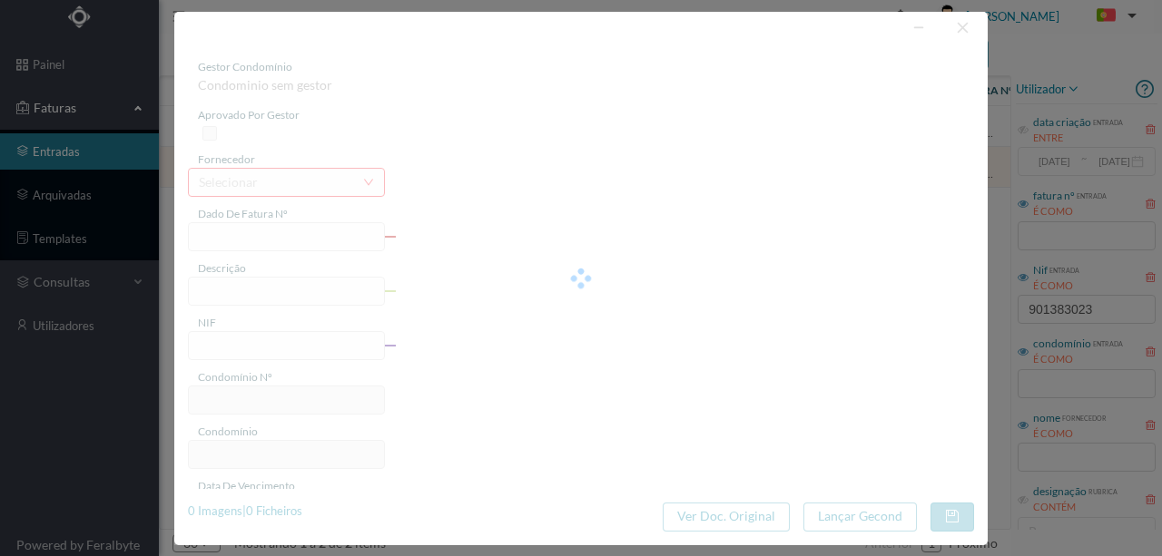
type input "FAC 0220762025/0053351999"
type input "Rua do Cabo Espichel 552 COM"
type input "901383023"
type input "[DATE]"
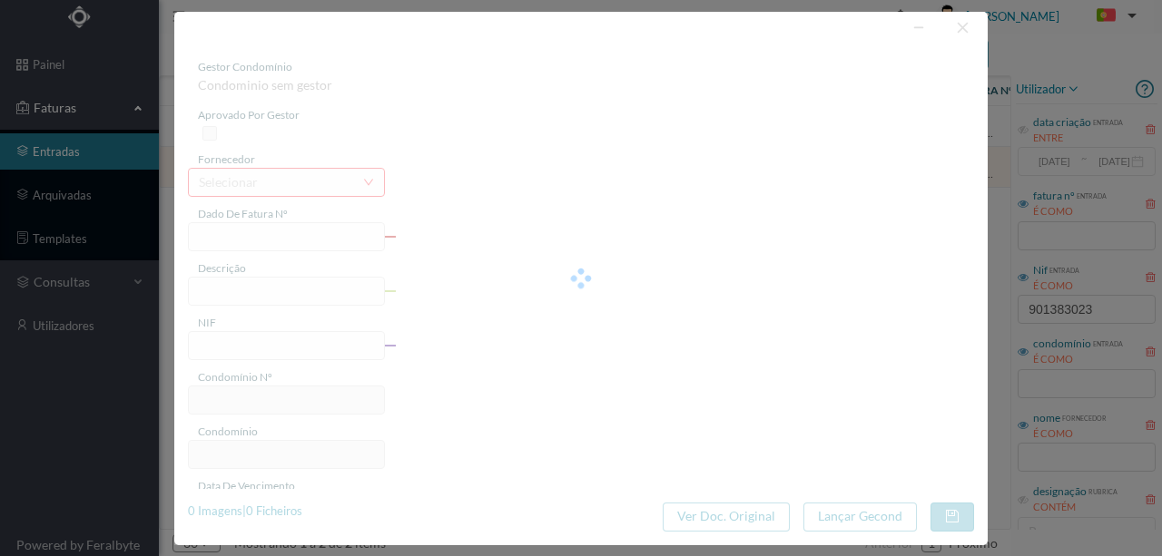
type input "2025-09-15"
type input "111.67"
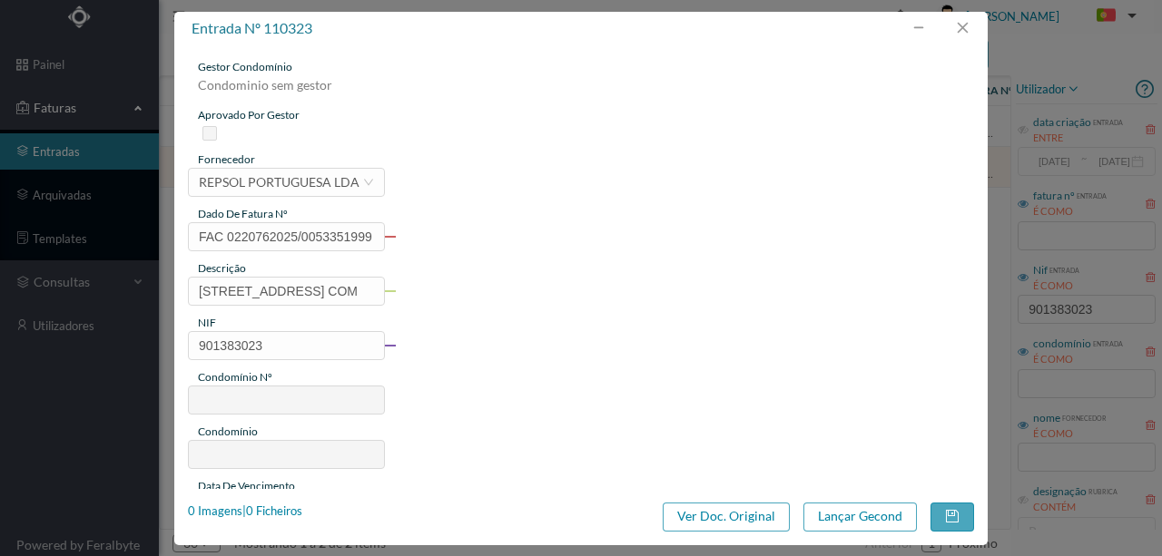
type input "739"
type input "ED. CABO ESPICHEL 470, 488, 552 e 570"
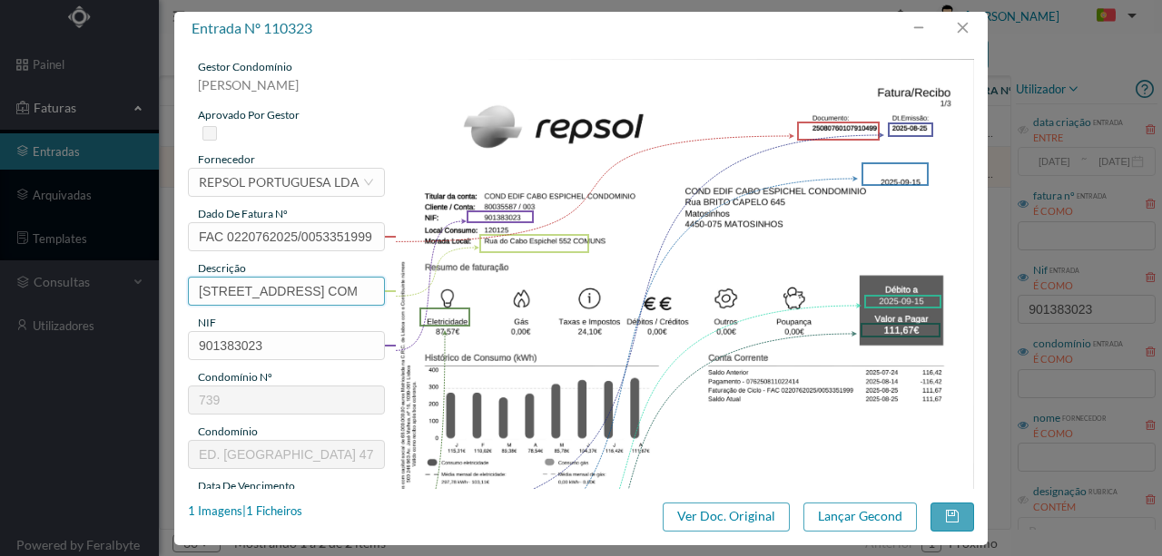
drag, startPoint x: 325, startPoint y: 288, endPoint x: 149, endPoint y: 285, distance: 176.1
click at [136, 288] on div "entrada nº 110323 gestor condomínio Susana Silva aprovado por gestor fornecedor…" at bounding box center [581, 278] width 1162 height 556
click at [262, 286] on input "552 COM" at bounding box center [286, 291] width 197 height 29
paste input "(22.07.2025 a 21.08.2025)"
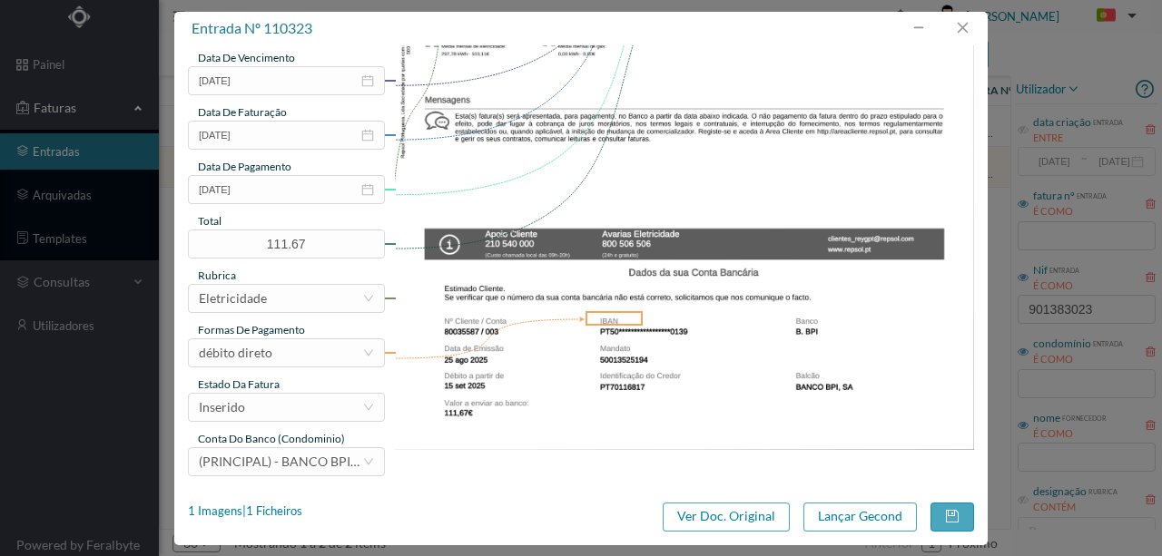
scroll to position [429, 0]
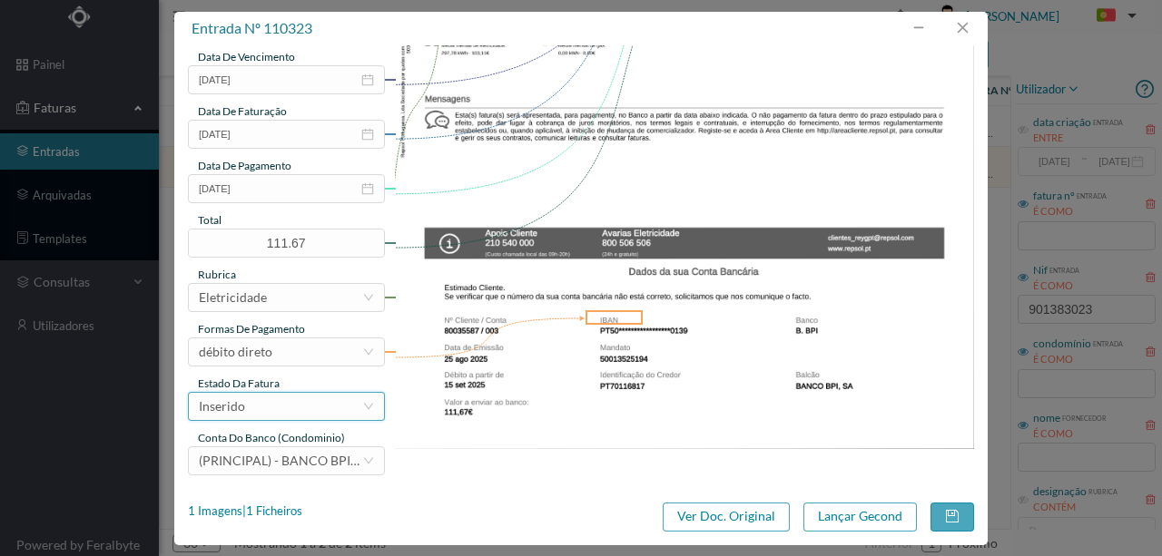
type input "552 COMUNS (22.07.2025 a 21.08.2025)"
click at [300, 403] on div "Inserido" at bounding box center [280, 406] width 163 height 27
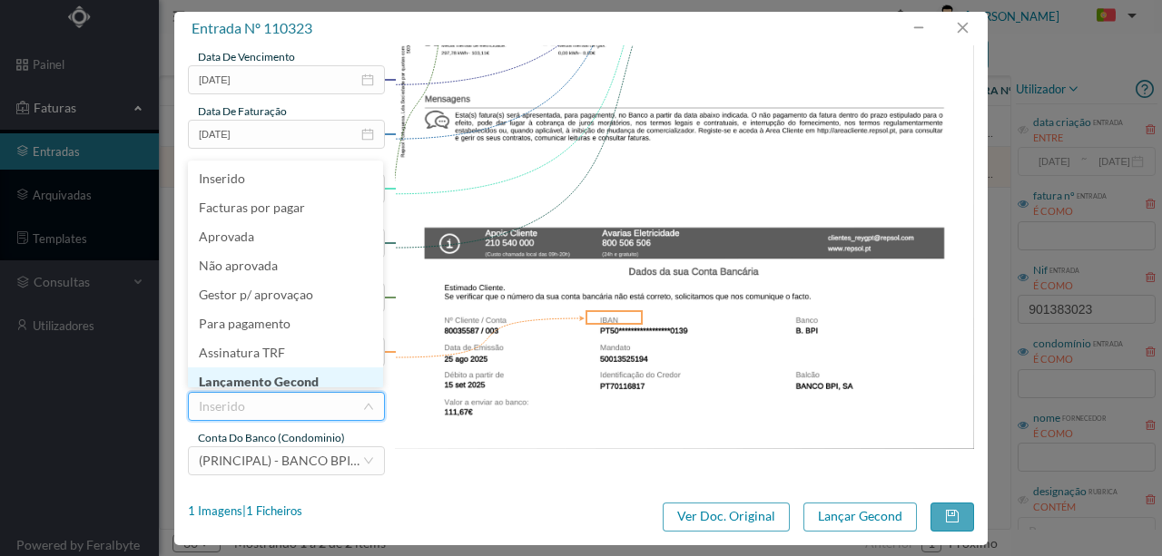
scroll to position [9, 0]
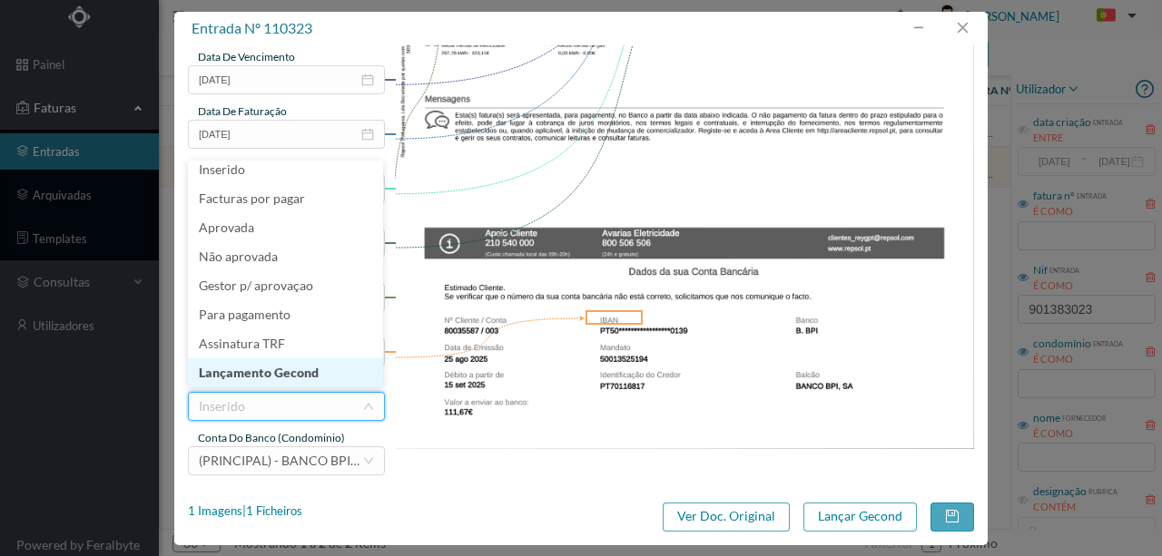
click at [295, 376] on li "Lançamento Gecond" at bounding box center [285, 373] width 195 height 29
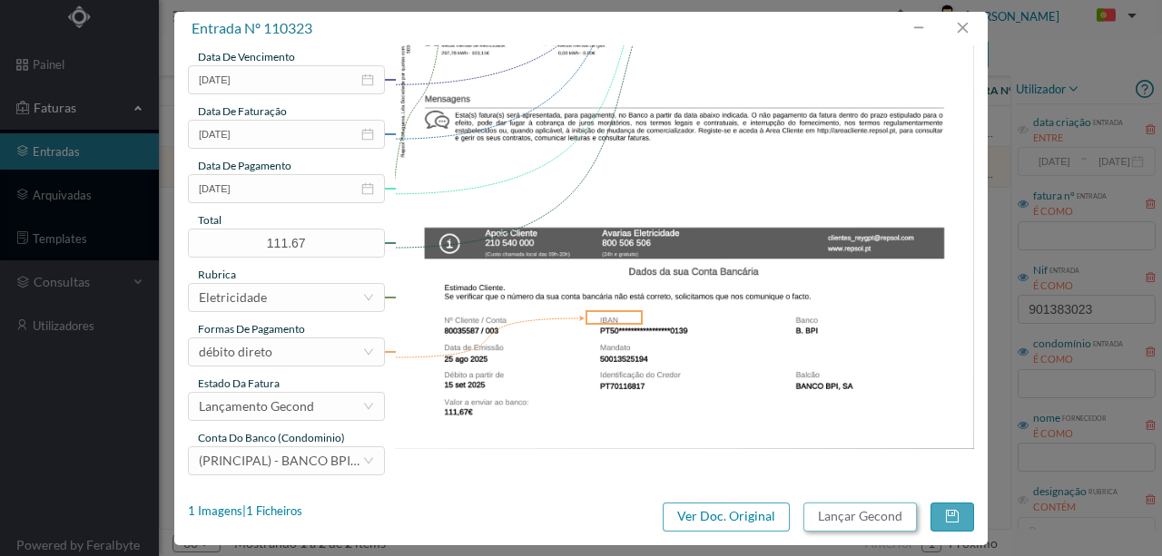
click at [824, 517] on button "Lançar Gecond" at bounding box center [859, 517] width 113 height 29
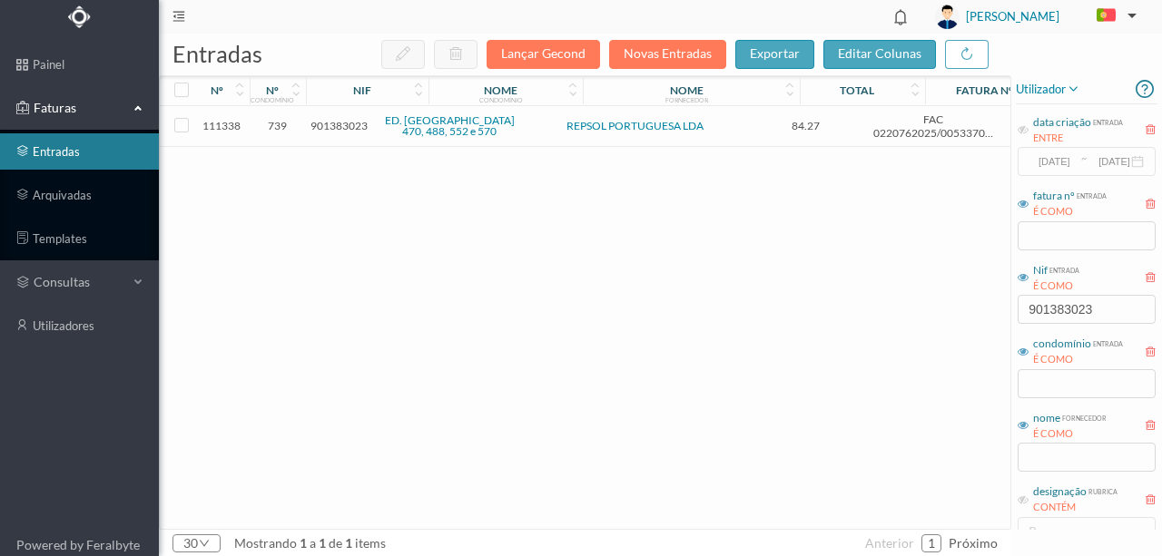
click at [342, 125] on span "901383023" at bounding box center [338, 126] width 57 height 14
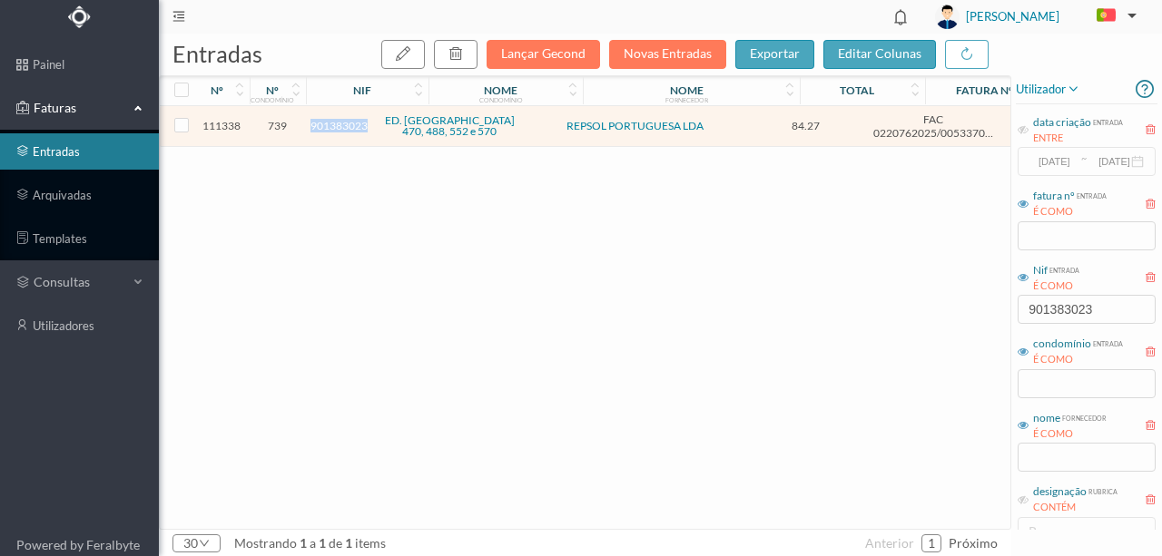
click at [342, 125] on span "901383023" at bounding box center [338, 126] width 57 height 14
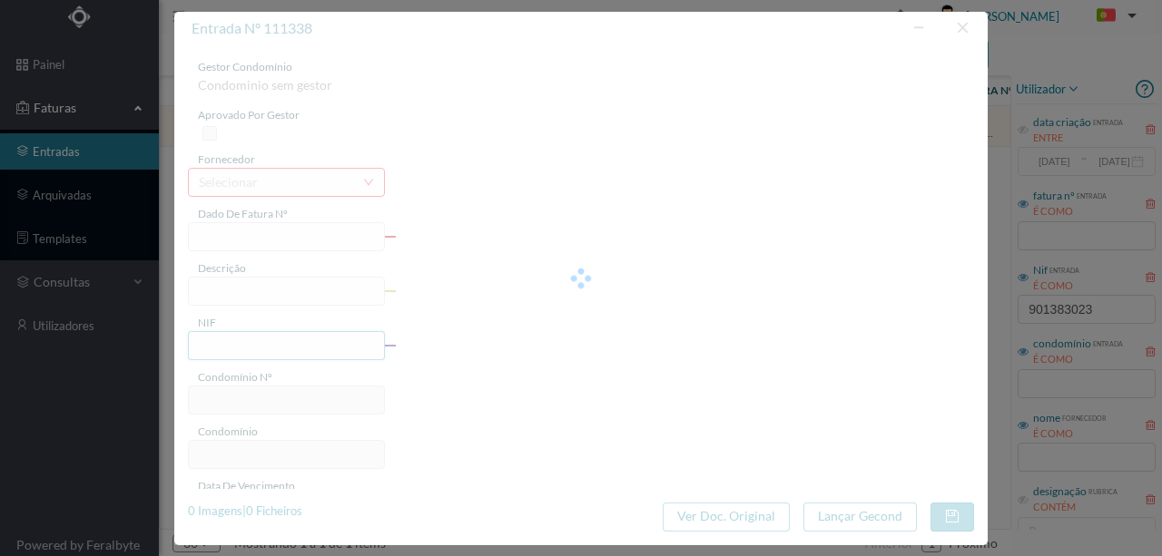
type input "FAC 0220762025/0053370844"
type input "Rua do Cabo Espichel 470 COM"
type input "901383023"
type input "[DATE]"
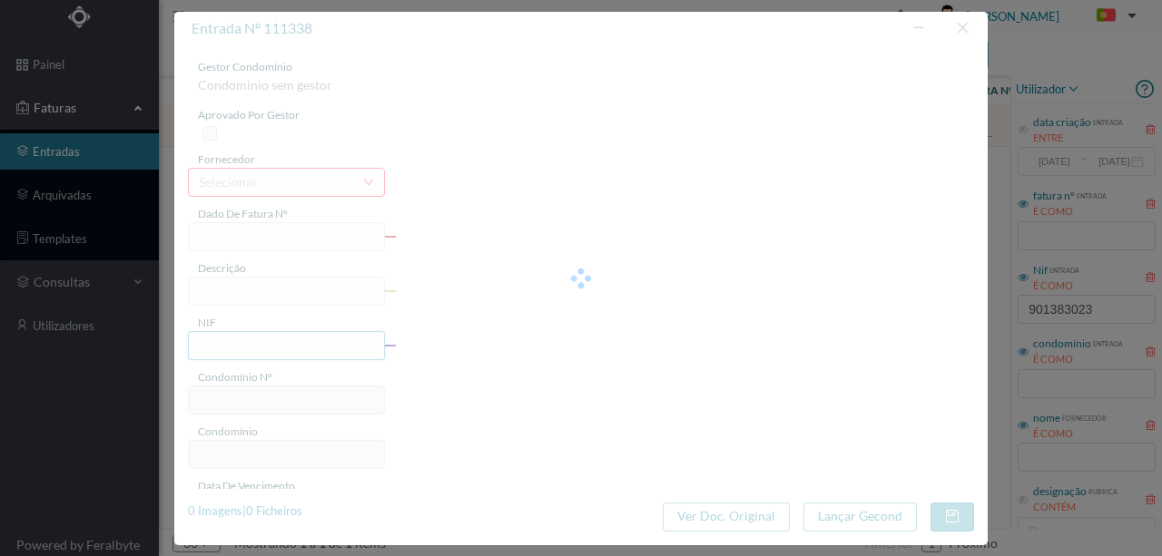
type input "2025-09-25"
type input "84.27"
type input "739"
type input "ED. CABO ESPICHEL 470, 488, 552 e 570"
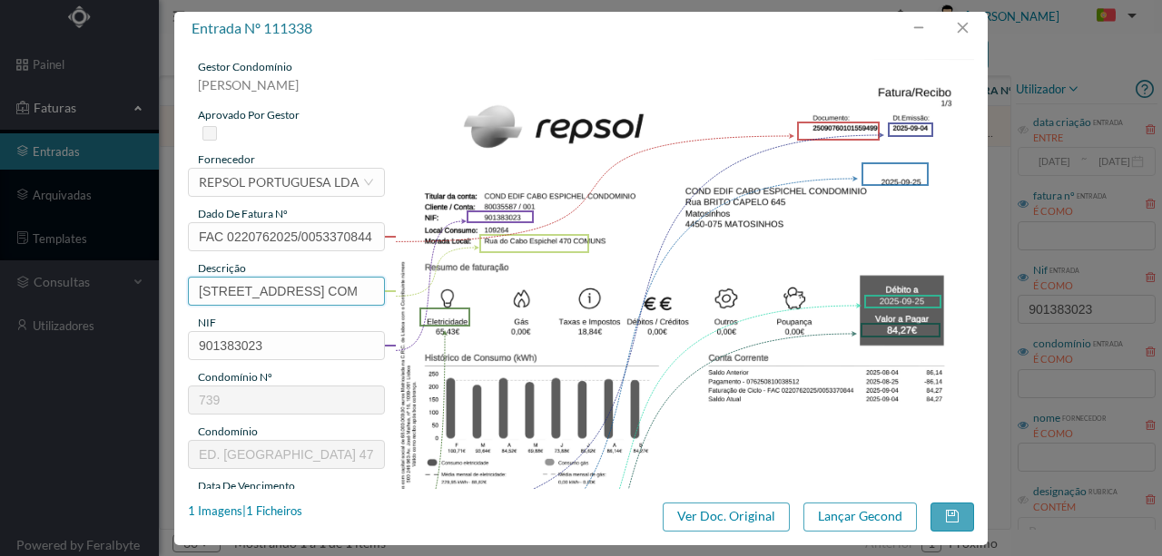
drag, startPoint x: 325, startPoint y: 291, endPoint x: 103, endPoint y: 300, distance: 221.6
click at [103, 300] on div "entrada nº 111338 gestor condomínio Susana Silva aprovado por gestor fornecedor…" at bounding box center [581, 278] width 1162 height 556
click at [258, 290] on input "470 COM" at bounding box center [286, 291] width 197 height 29
paste input "(22.07.2025 a 21.08.2025)"
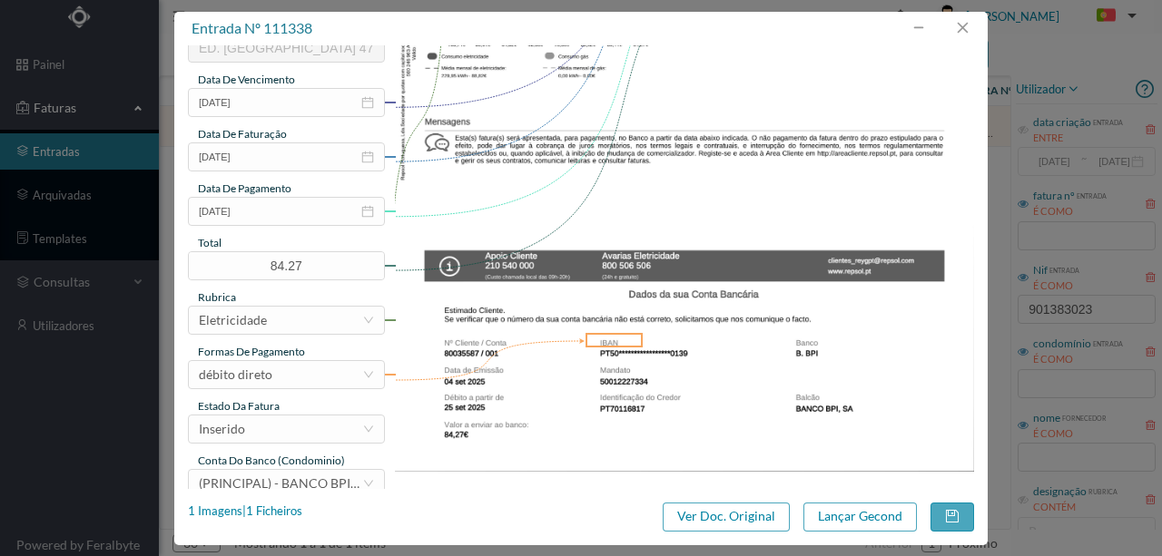
scroll to position [423, 0]
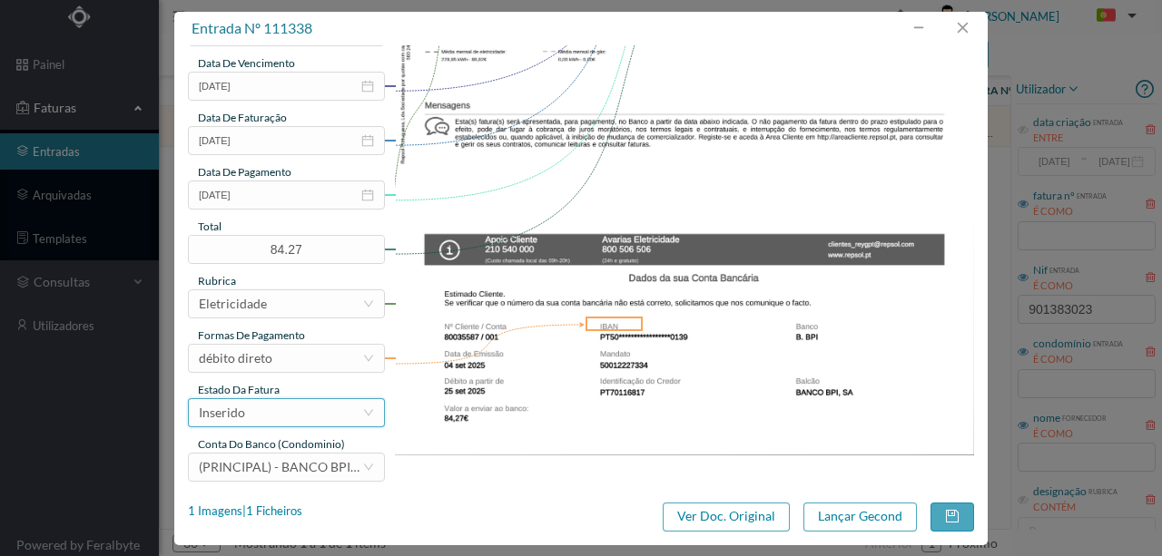
type input "470 COMUNS (22.07.2025 a 21.08.2025)"
click at [271, 408] on div "Inserido" at bounding box center [280, 412] width 163 height 27
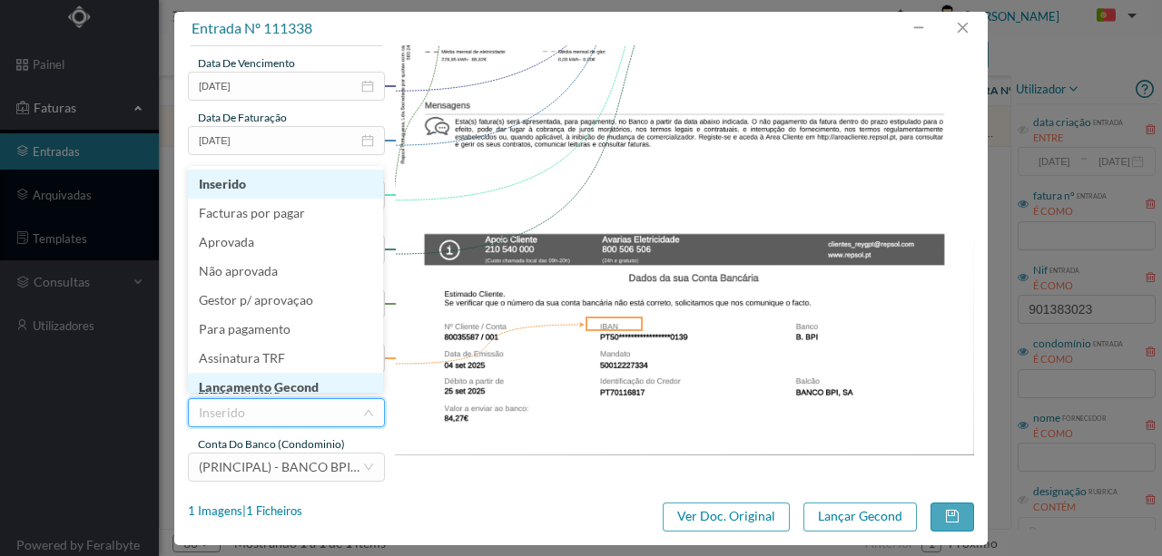
scroll to position [9, 0]
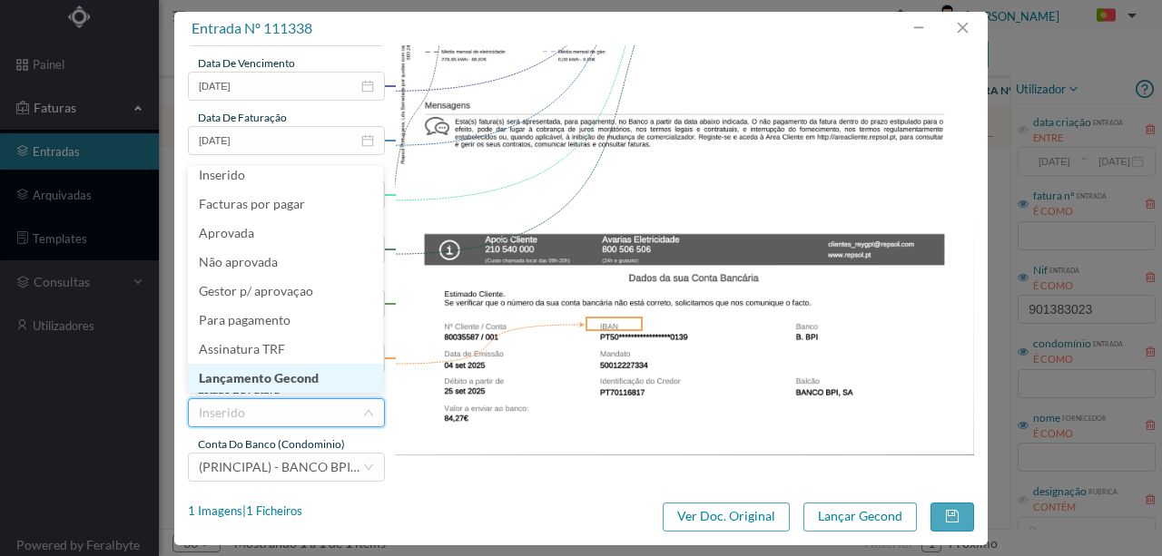
click at [272, 378] on li "Lançamento Gecond" at bounding box center [285, 378] width 195 height 29
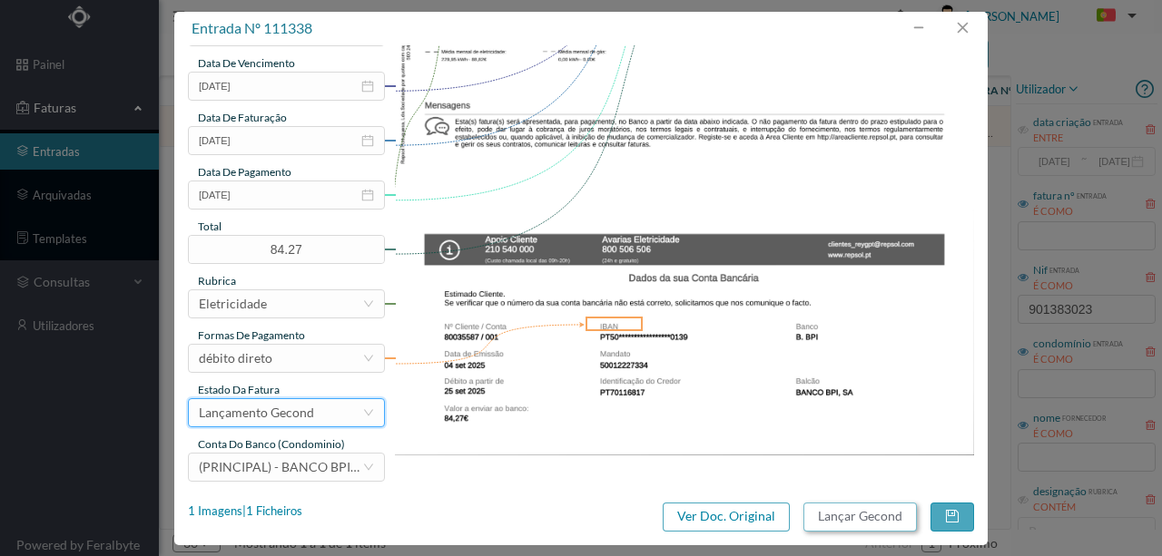
click at [842, 514] on button "Lançar Gecond" at bounding box center [859, 517] width 113 height 29
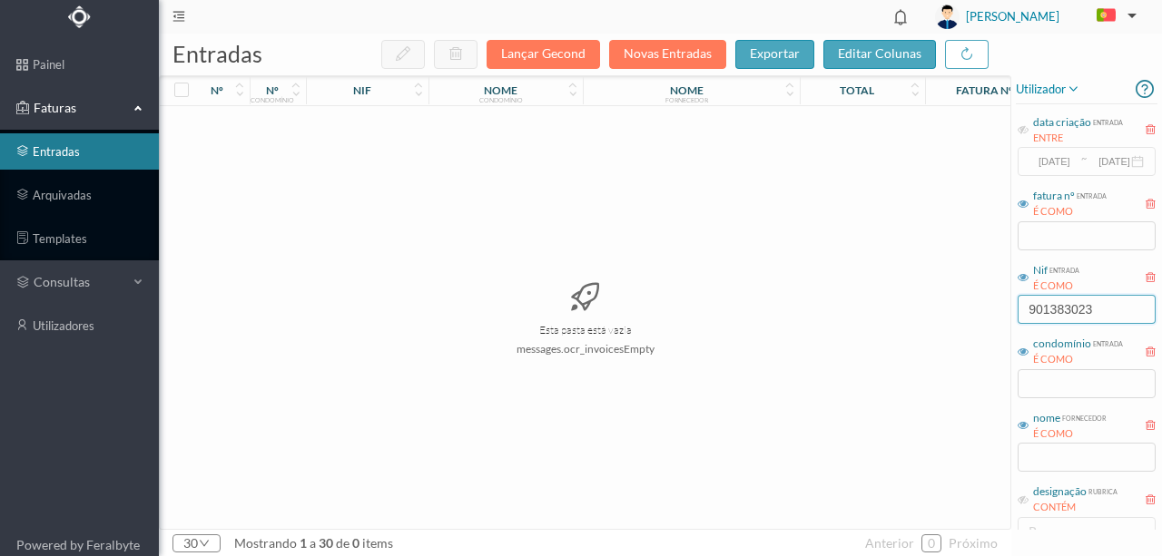
drag, startPoint x: 1120, startPoint y: 318, endPoint x: 1010, endPoint y: 318, distance: 109.8
click at [1010, 318] on div "entradas Lançar Gecond Novas Entradas exportar editar colunas nº nº condomínio …" at bounding box center [660, 295] width 1003 height 523
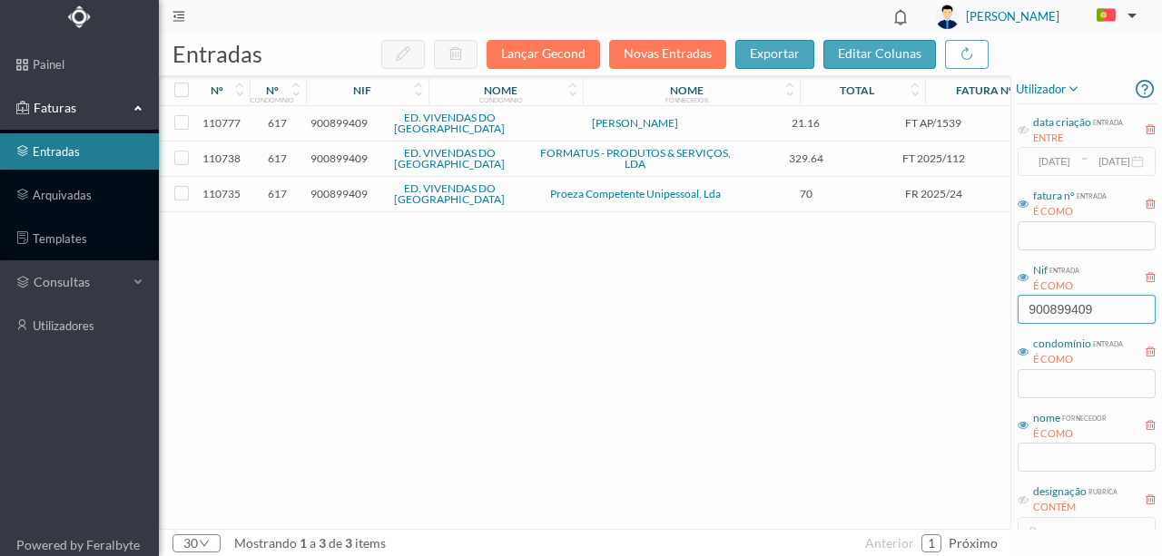
type input "900899409"
click at [353, 158] on span "900899409" at bounding box center [338, 159] width 57 height 14
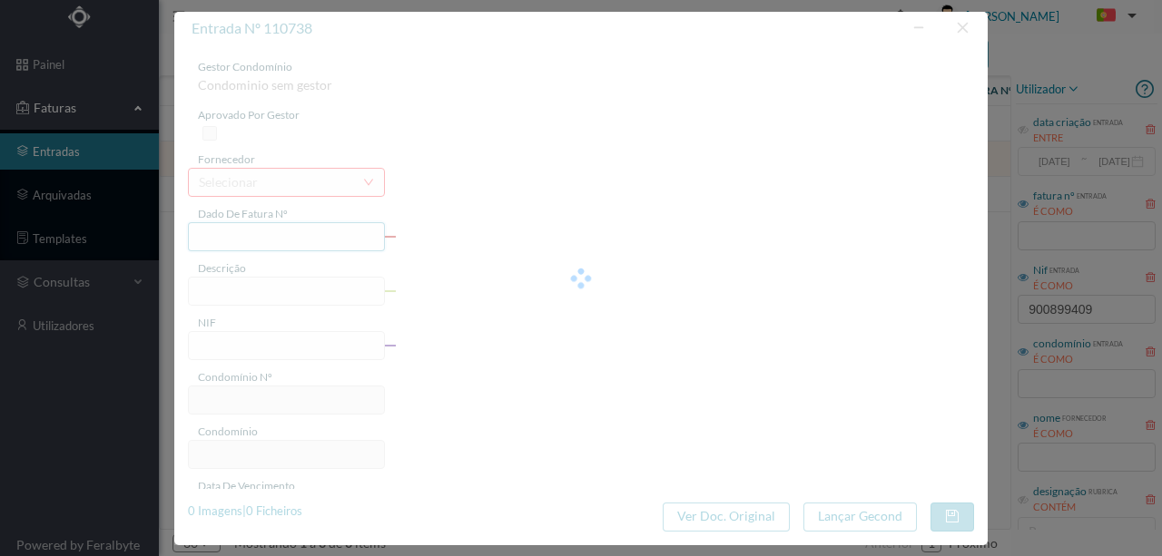
type input "FT 2025/112"
type input "900899409"
type input "Invalid date"
type input "2025-08-31"
type input "329.64"
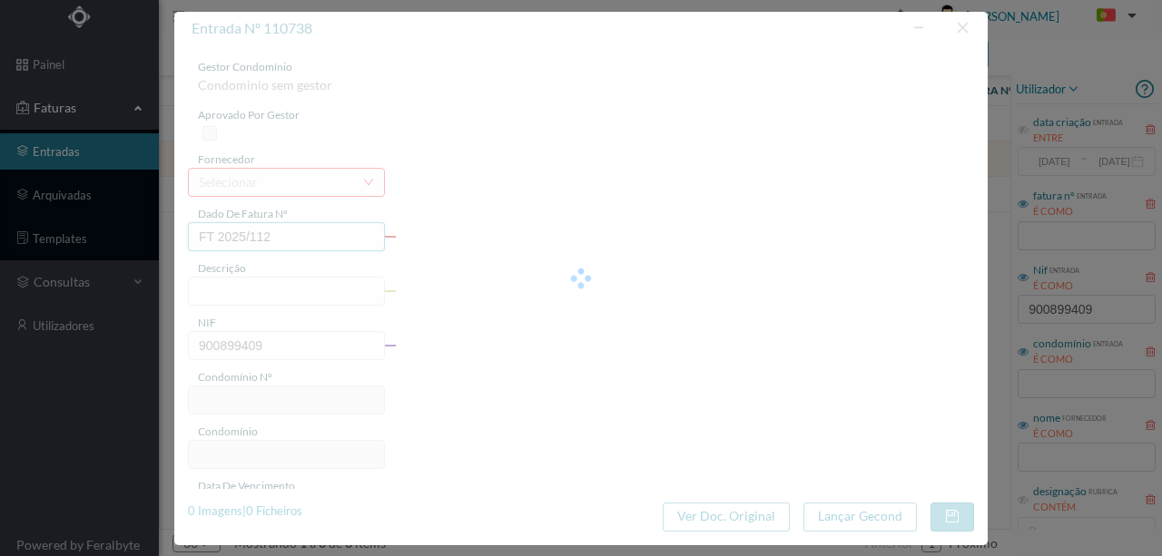
type input "617"
type input "ED. VIVENDAS DO [GEOGRAPHIC_DATA]"
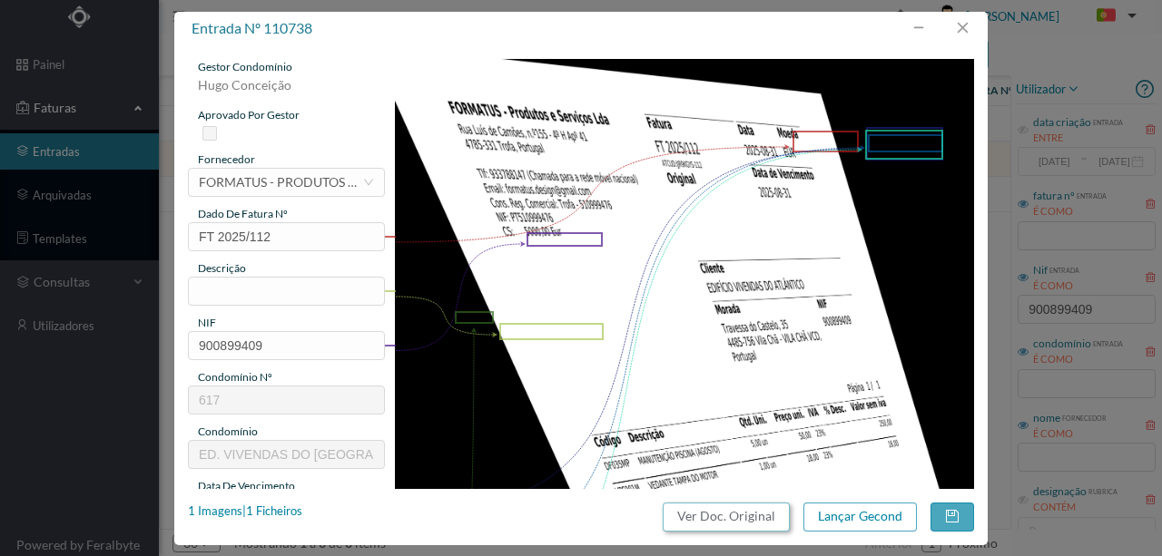
drag, startPoint x: 720, startPoint y: 519, endPoint x: 675, endPoint y: 82, distance: 439.8
click at [719, 519] on button "Ver Doc. Original" at bounding box center [726, 517] width 127 height 29
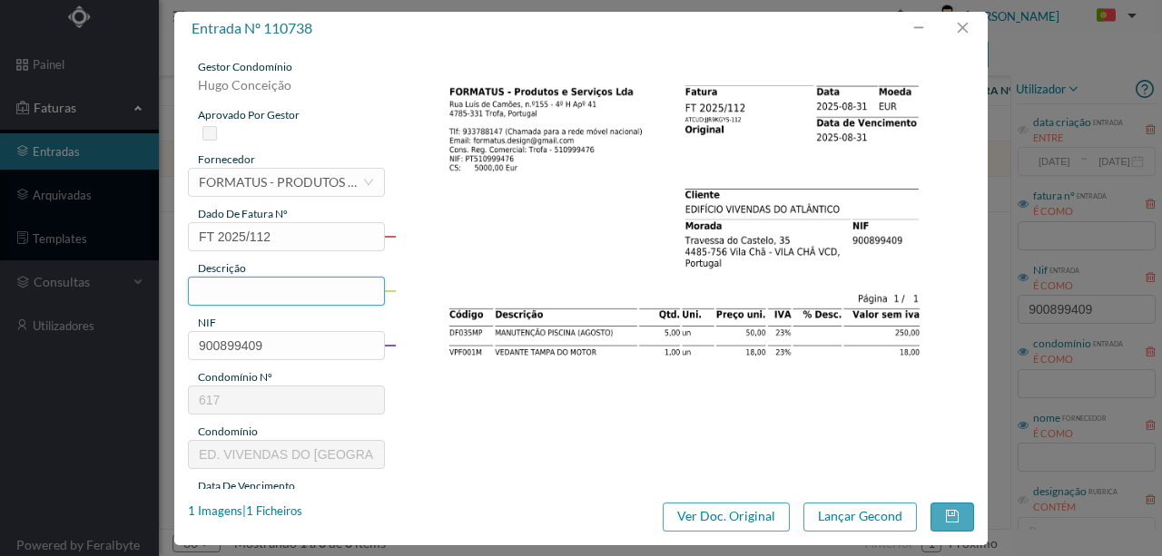
drag, startPoint x: 0, startPoint y: 0, endPoint x: 202, endPoint y: 288, distance: 351.8
click at [202, 288] on input "text" at bounding box center [286, 291] width 197 height 29
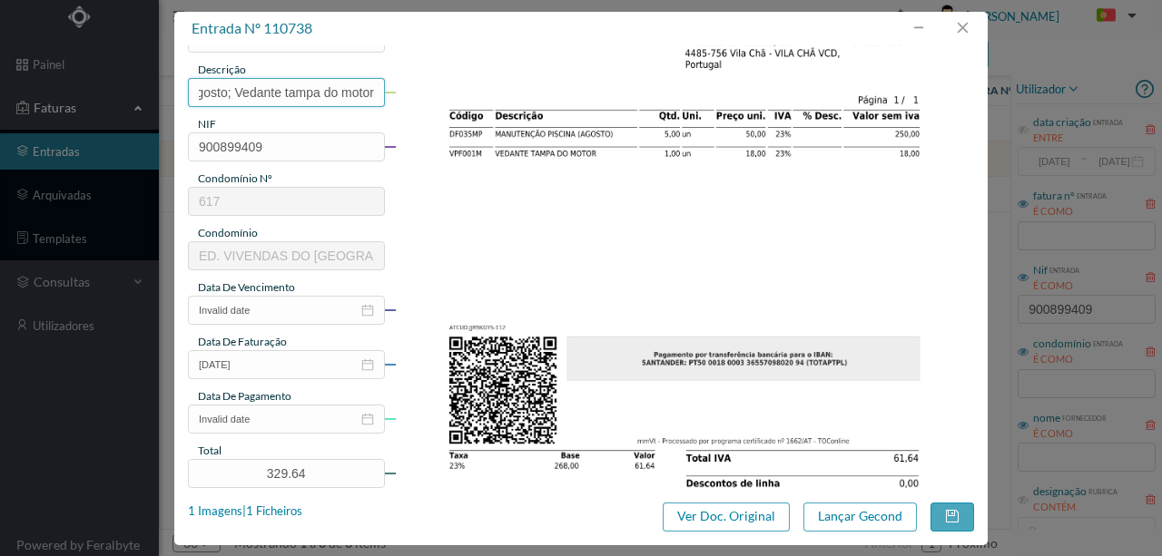
scroll to position [241, 0]
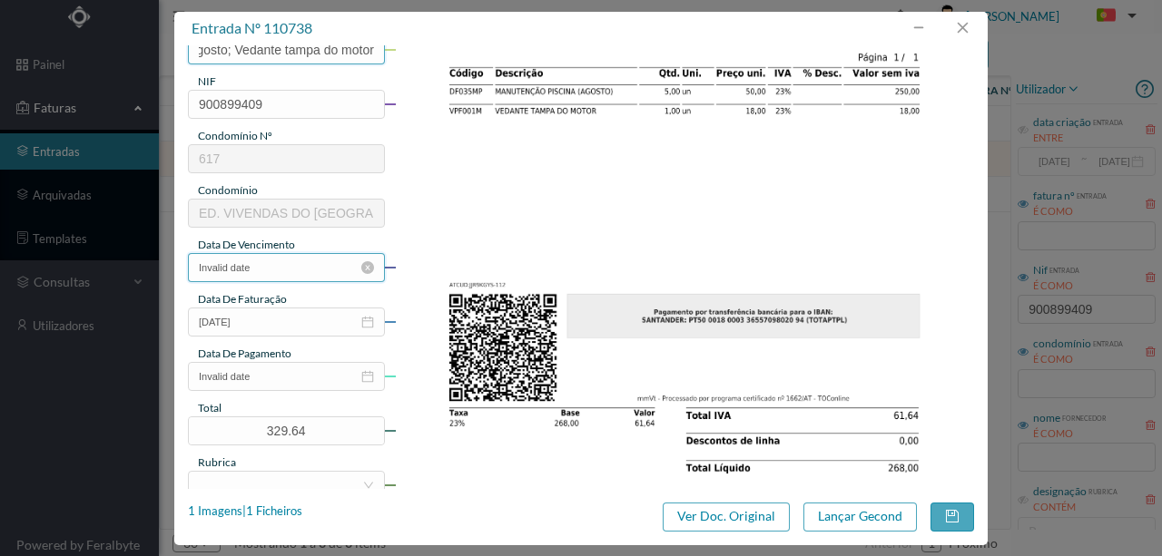
type input "Manutenção Piscina Agosto; Vedante tampa do motor"
click at [283, 270] on input "Invalid date" at bounding box center [286, 267] width 197 height 29
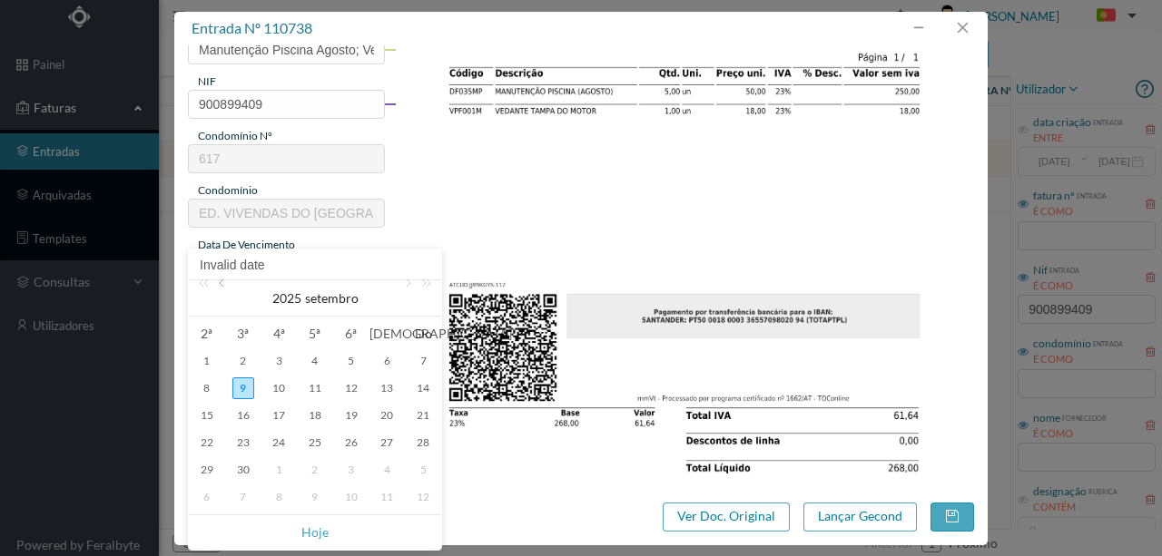
click at [226, 283] on link at bounding box center [223, 298] width 16 height 36
click at [419, 472] on div "31" at bounding box center [423, 470] width 22 height 22
type input "[DATE]"
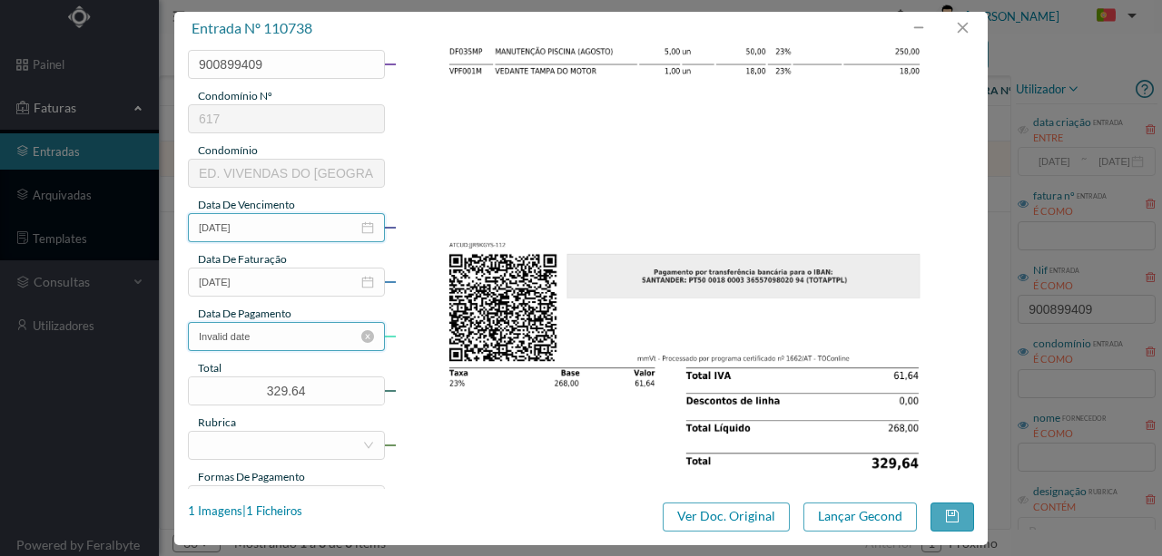
scroll to position [302, 0]
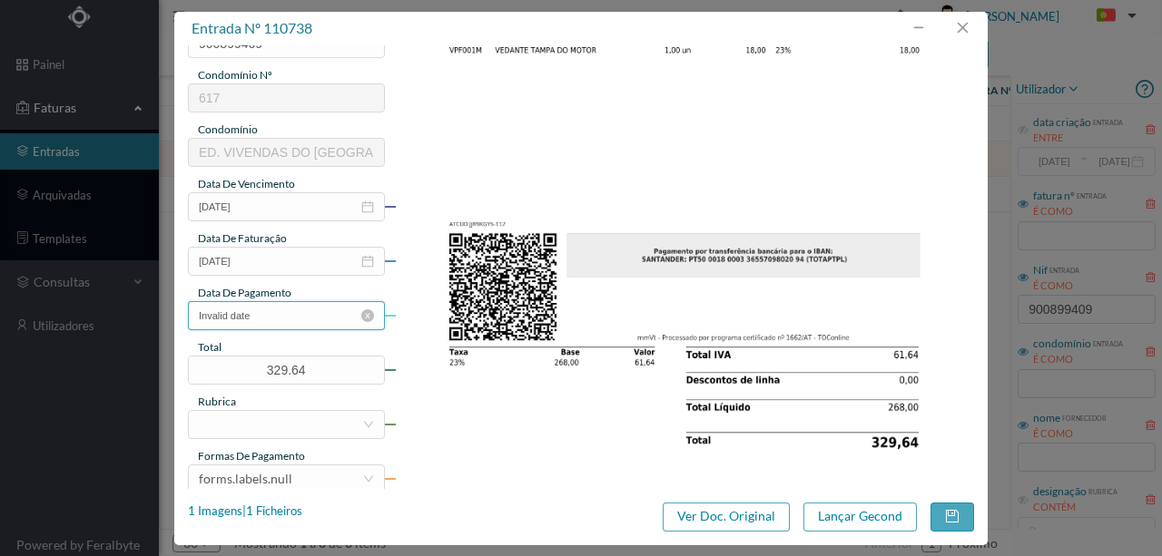
click at [261, 311] on input "Invalid date" at bounding box center [286, 315] width 197 height 29
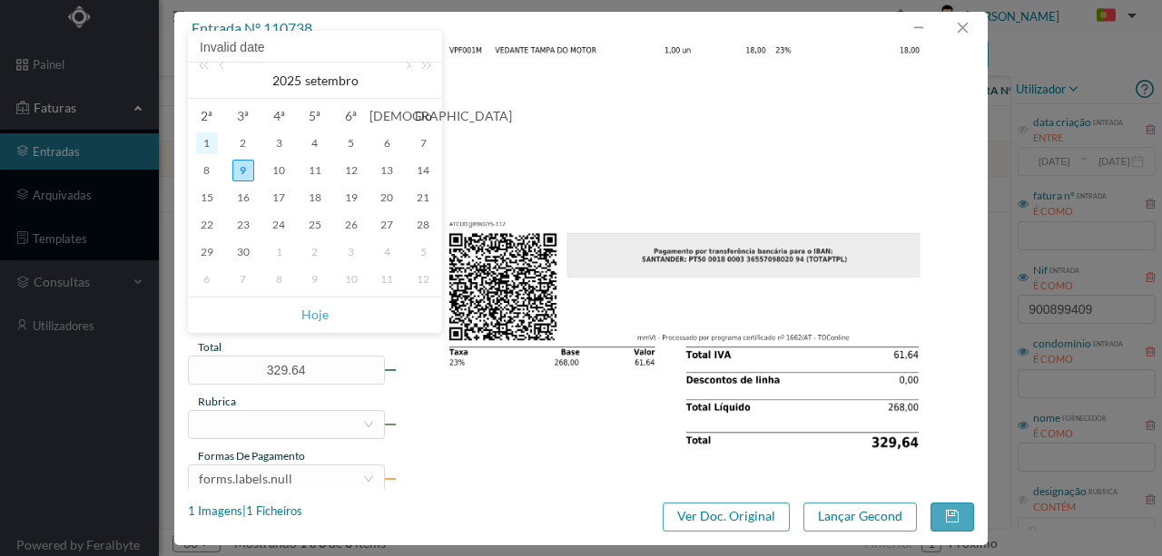
click at [208, 147] on div "1" at bounding box center [207, 144] width 22 height 22
type input "[DATE]"
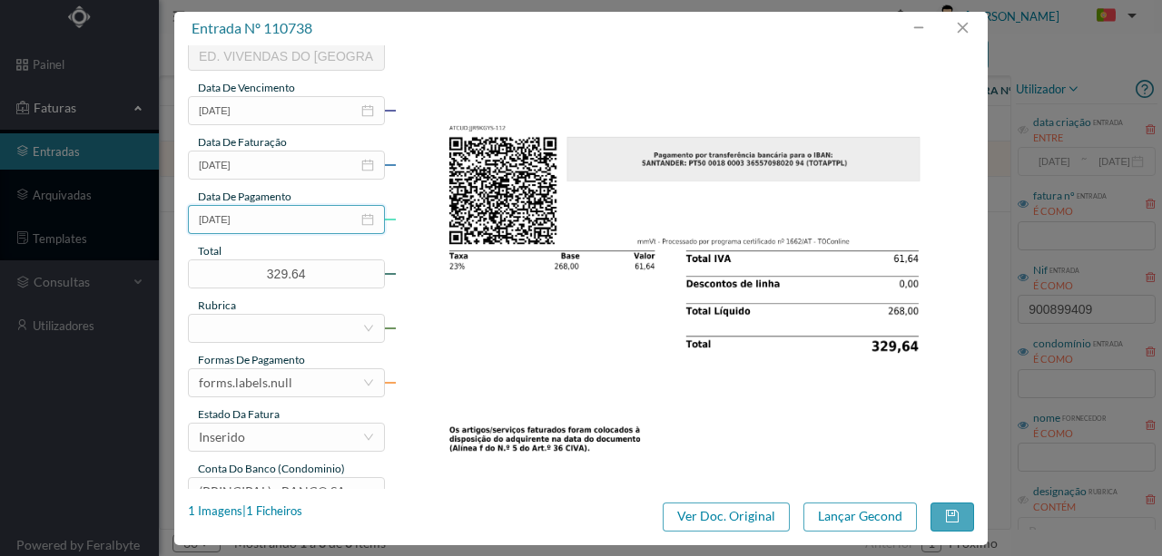
scroll to position [429, 0]
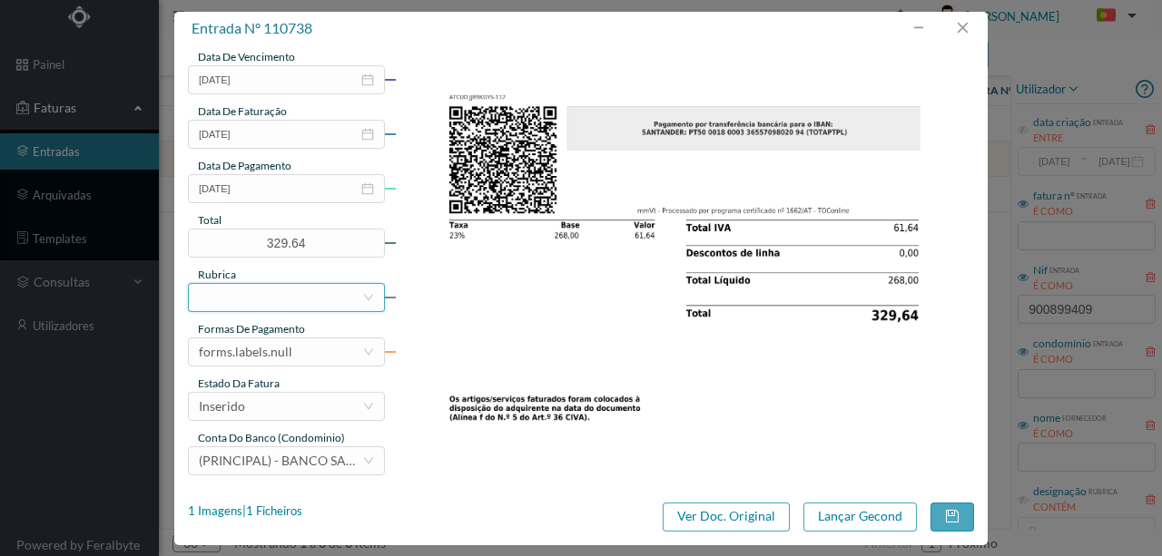
click at [212, 290] on div at bounding box center [280, 297] width 163 height 27
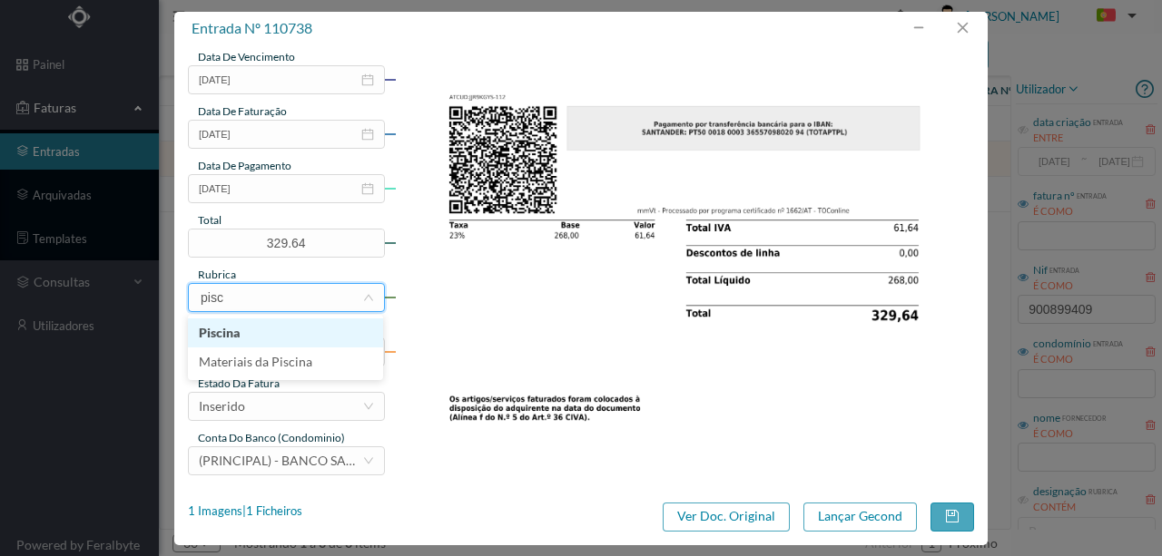
type input "pisci"
click at [229, 333] on li "Piscina" at bounding box center [285, 333] width 195 height 29
click at [290, 356] on div "forms.labels.null" at bounding box center [280, 352] width 163 height 27
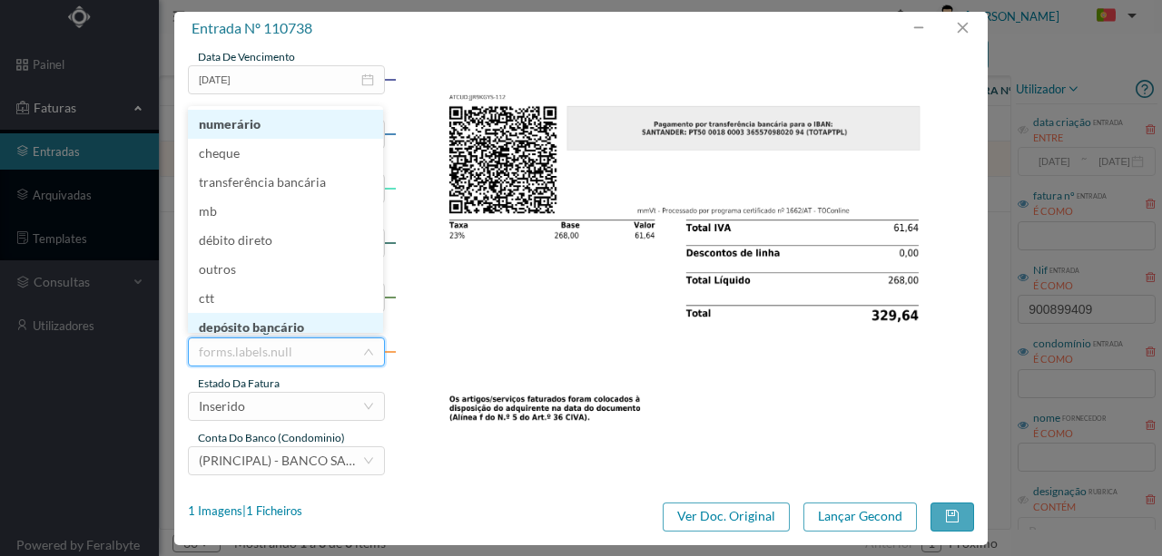
scroll to position [7, 0]
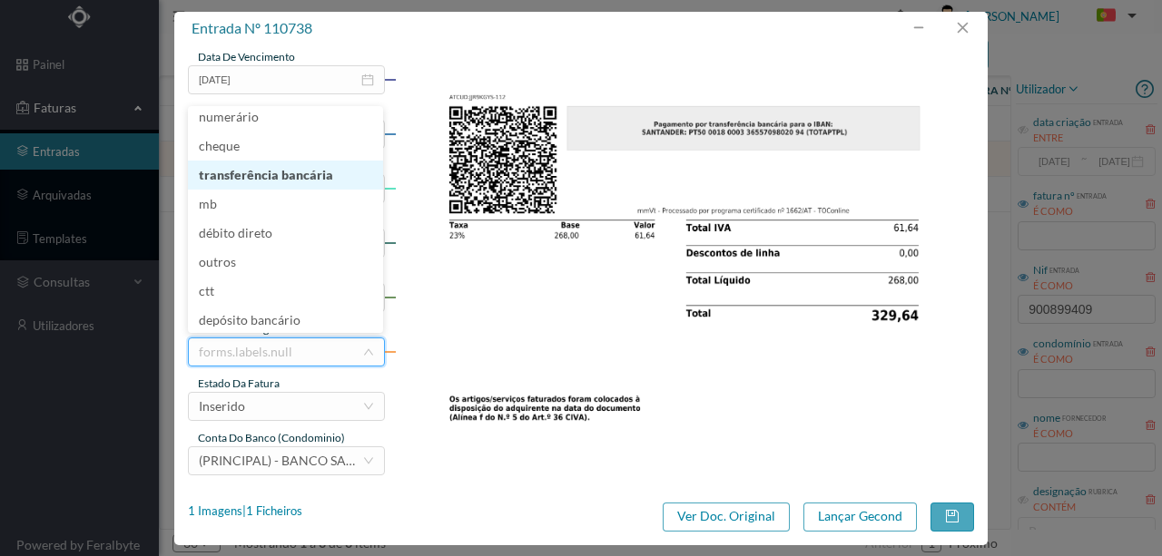
click at [269, 176] on li "transferência bancária" at bounding box center [285, 175] width 195 height 29
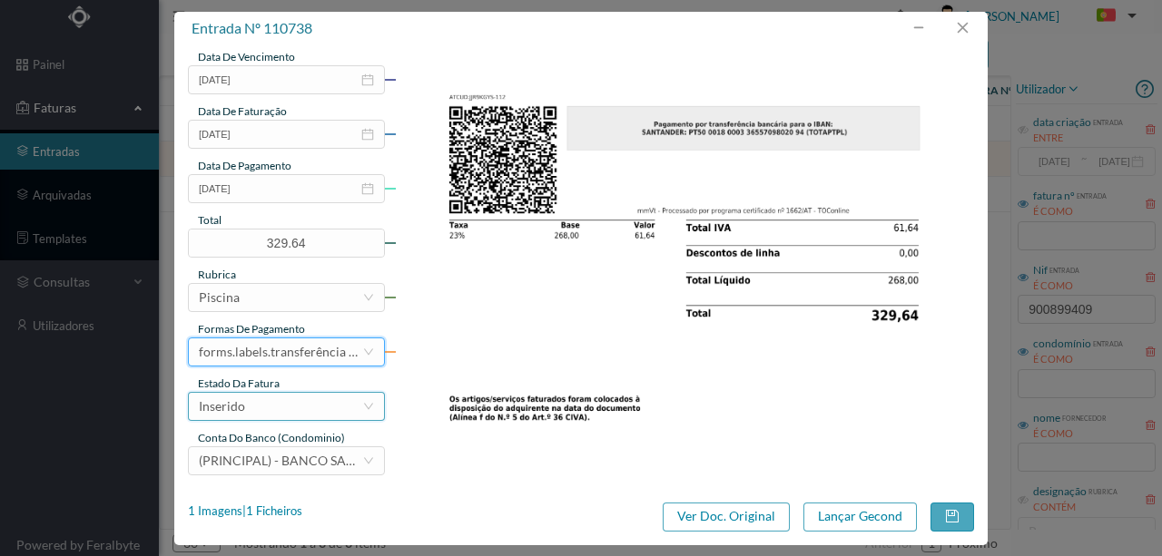
click at [258, 414] on div "Inserido" at bounding box center [280, 406] width 163 height 27
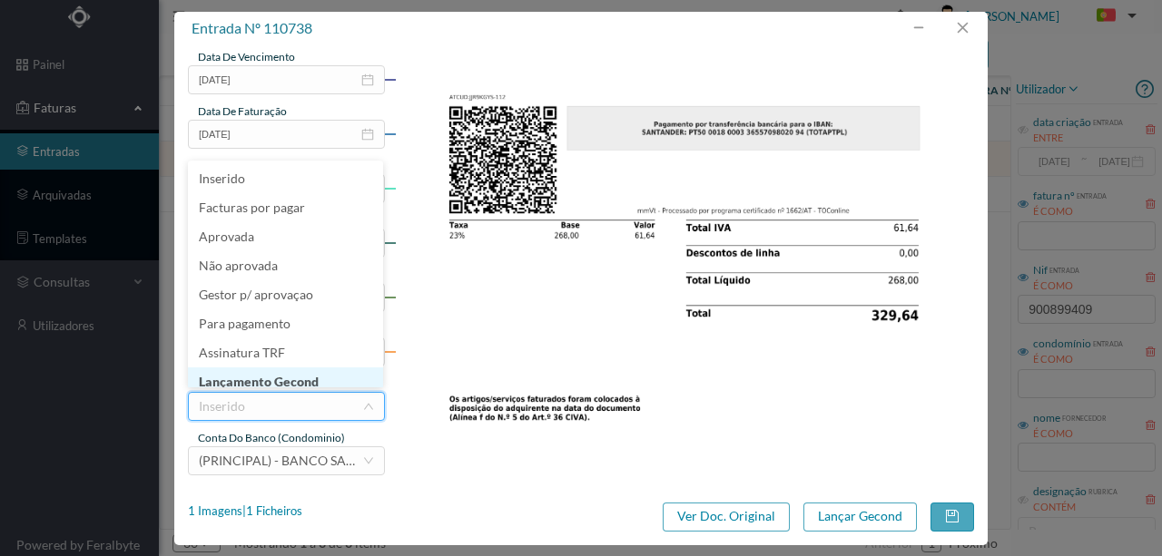
scroll to position [9, 0]
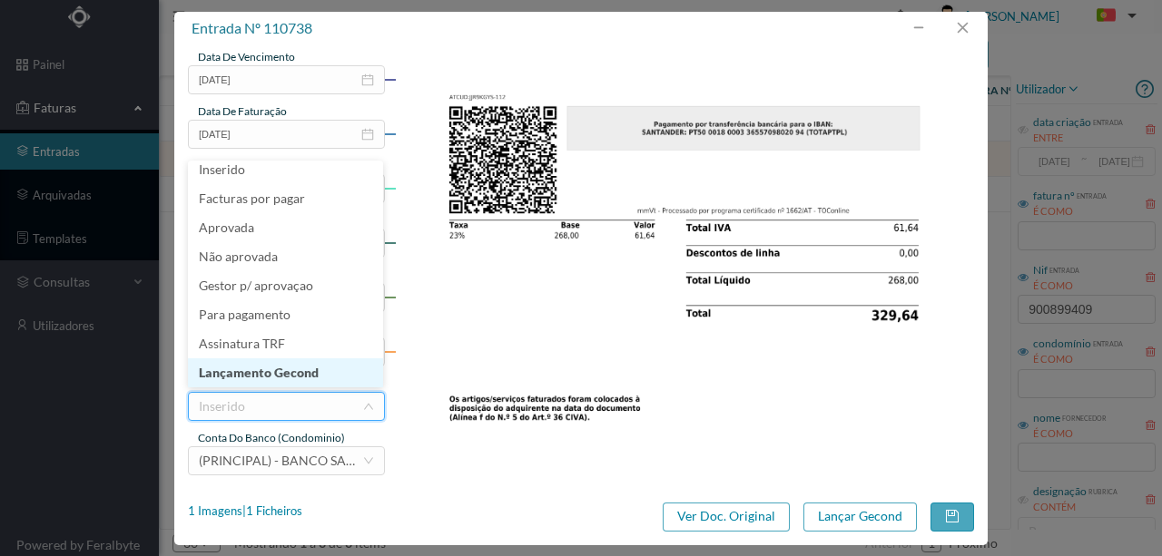
click at [266, 374] on li "Lançamento Gecond" at bounding box center [285, 373] width 195 height 29
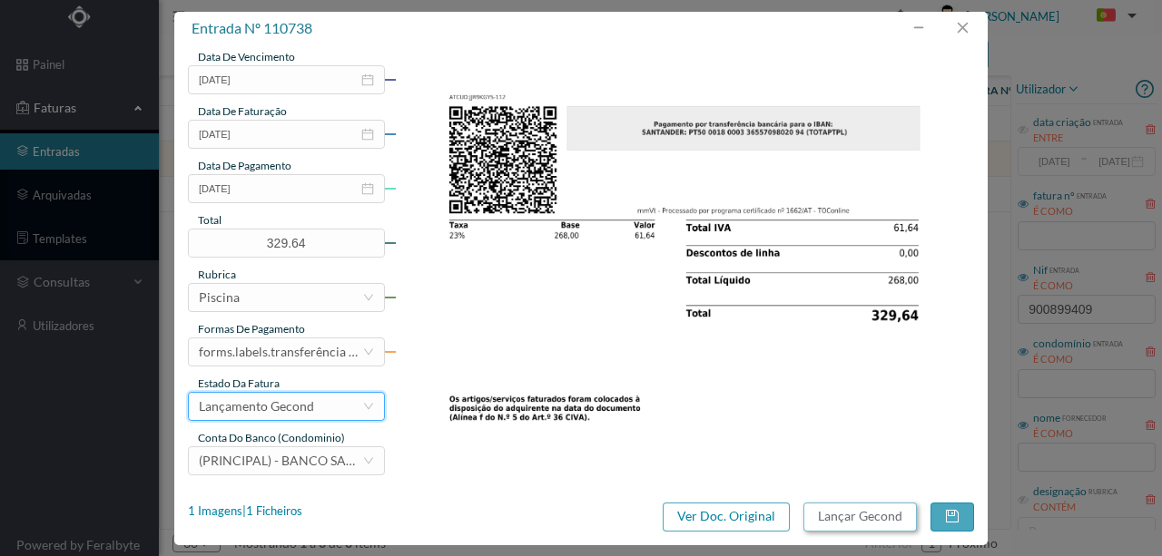
click at [818, 517] on button "Lançar Gecond" at bounding box center [859, 517] width 113 height 29
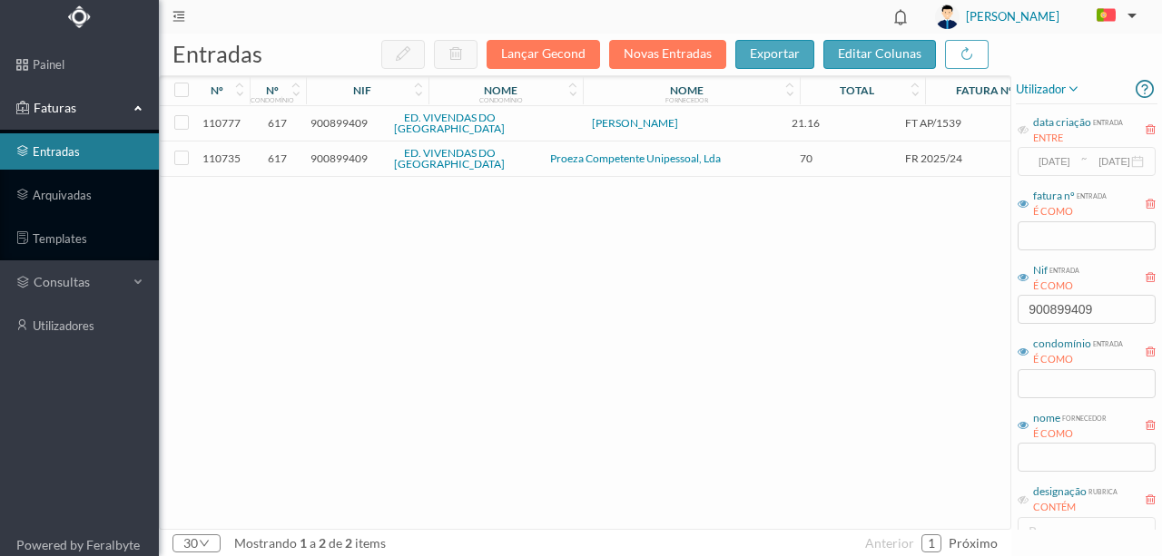
click at [344, 125] on span "900899409" at bounding box center [338, 123] width 57 height 14
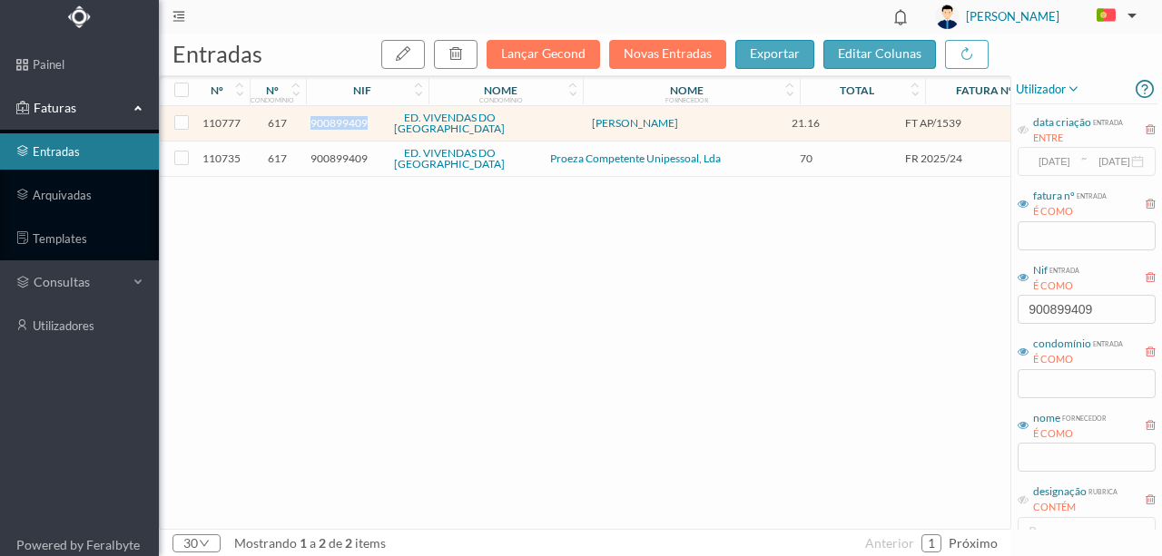
click at [344, 125] on span "900899409" at bounding box center [338, 123] width 57 height 14
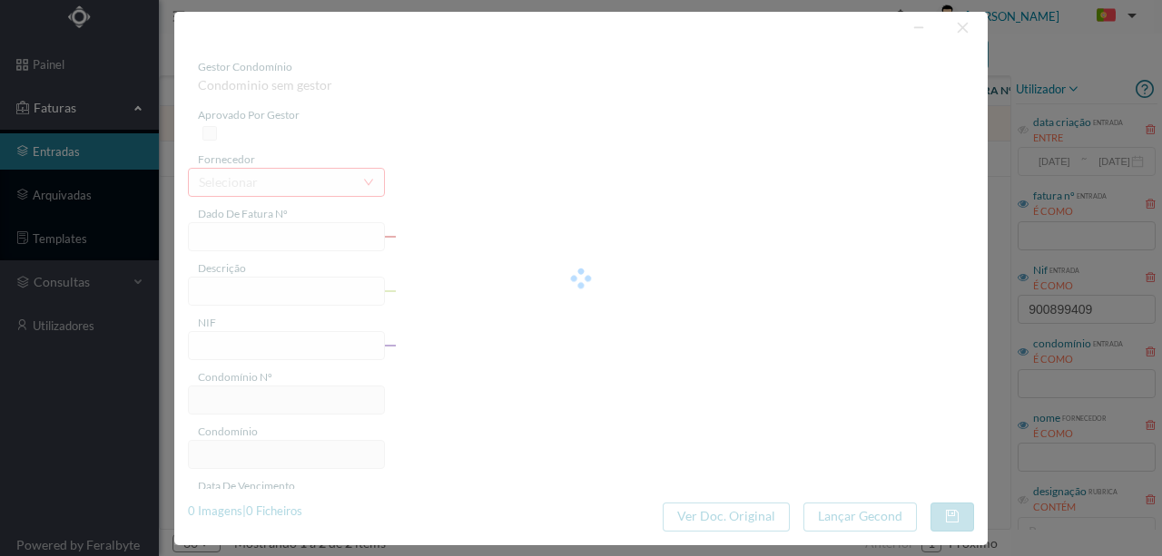
type input "FT AP/1539"
type input "900899409"
type input "[DATE]"
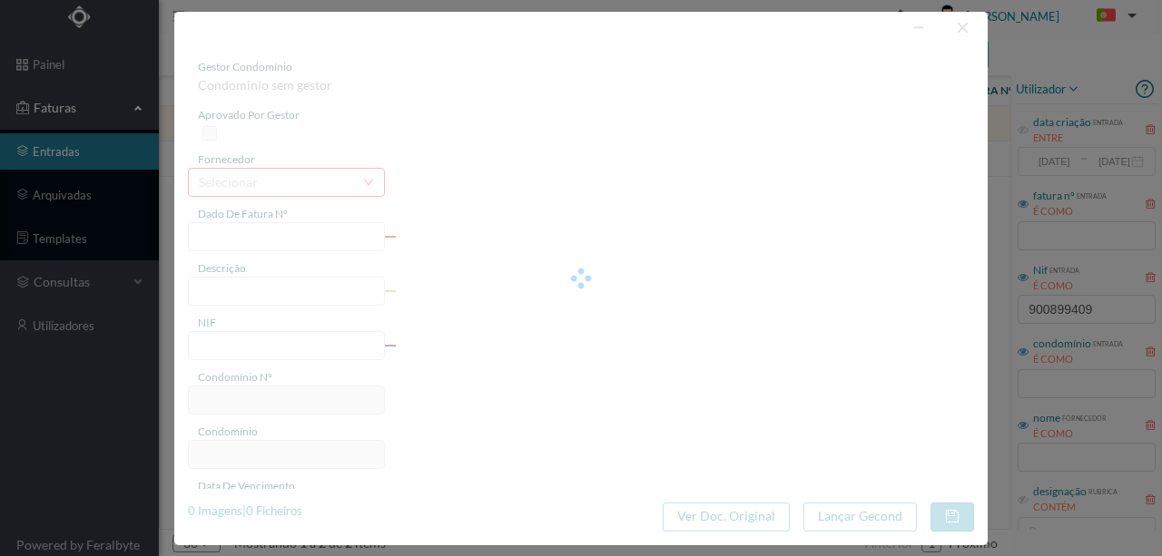
type input "21.16"
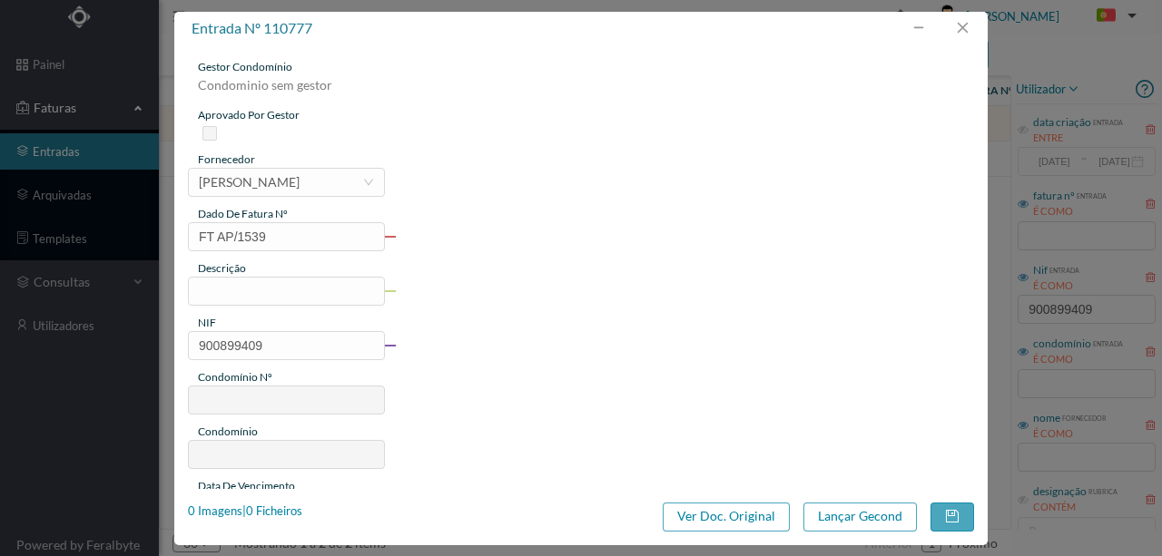
type input "617"
type input "ED. VIVENDAS DO [GEOGRAPHIC_DATA]"
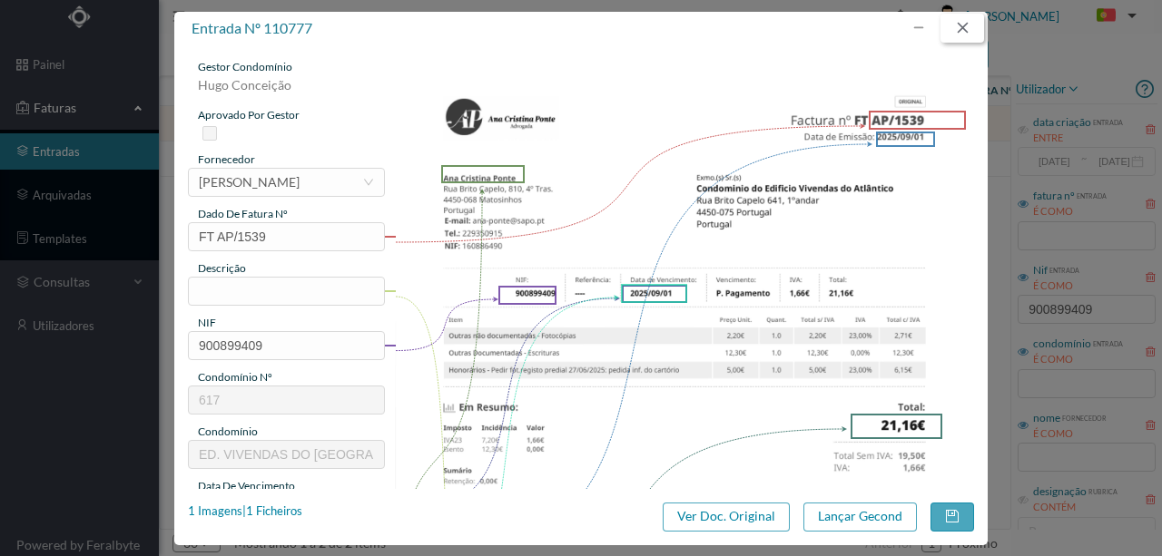
click at [965, 24] on button "button" at bounding box center [962, 28] width 44 height 29
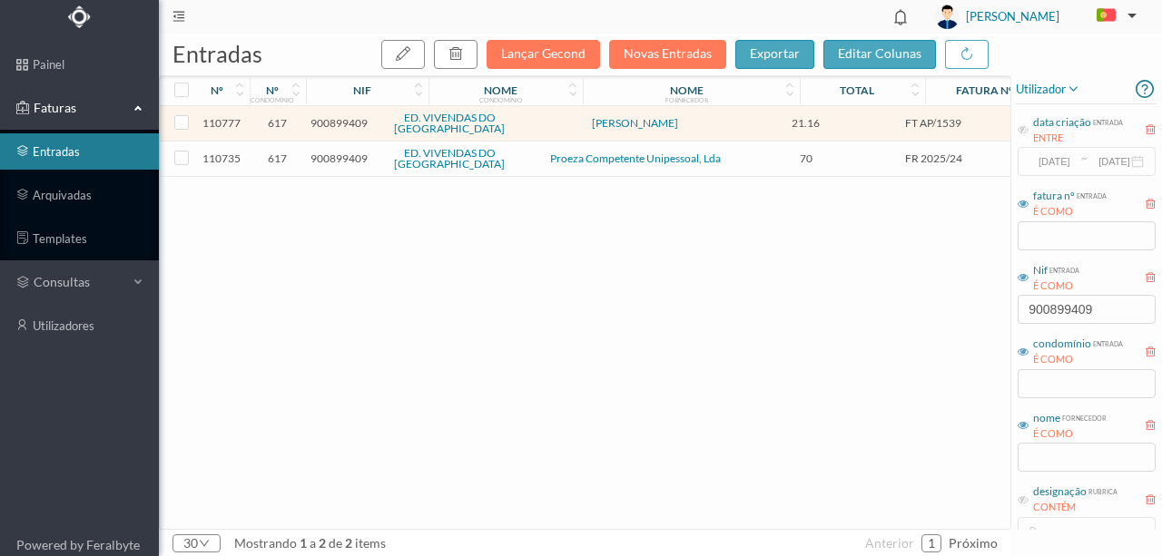
click at [352, 162] on span "900899409" at bounding box center [338, 159] width 57 height 14
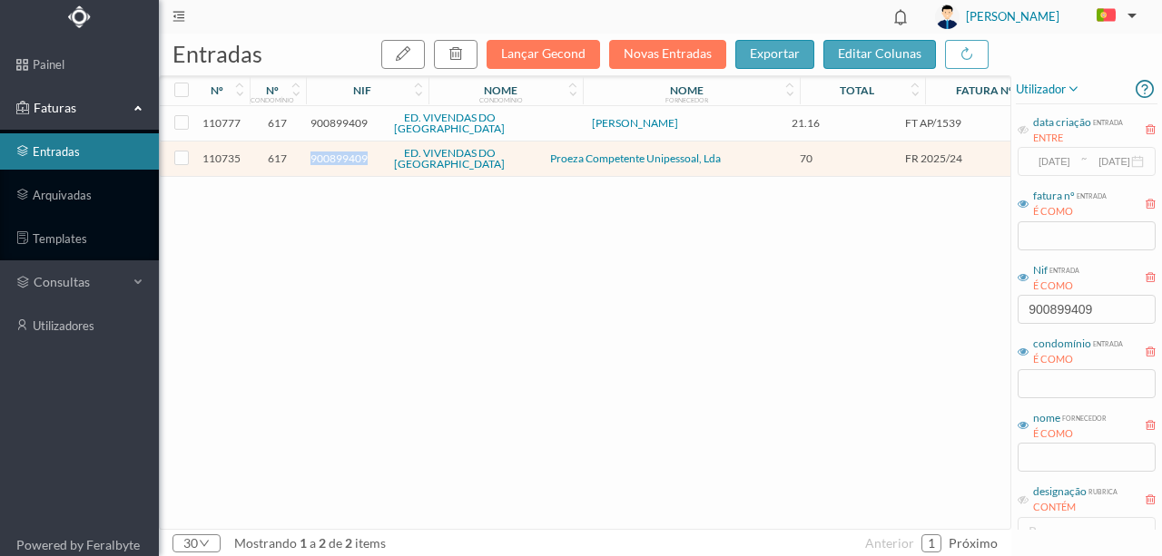
click at [352, 162] on span "900899409" at bounding box center [338, 159] width 57 height 14
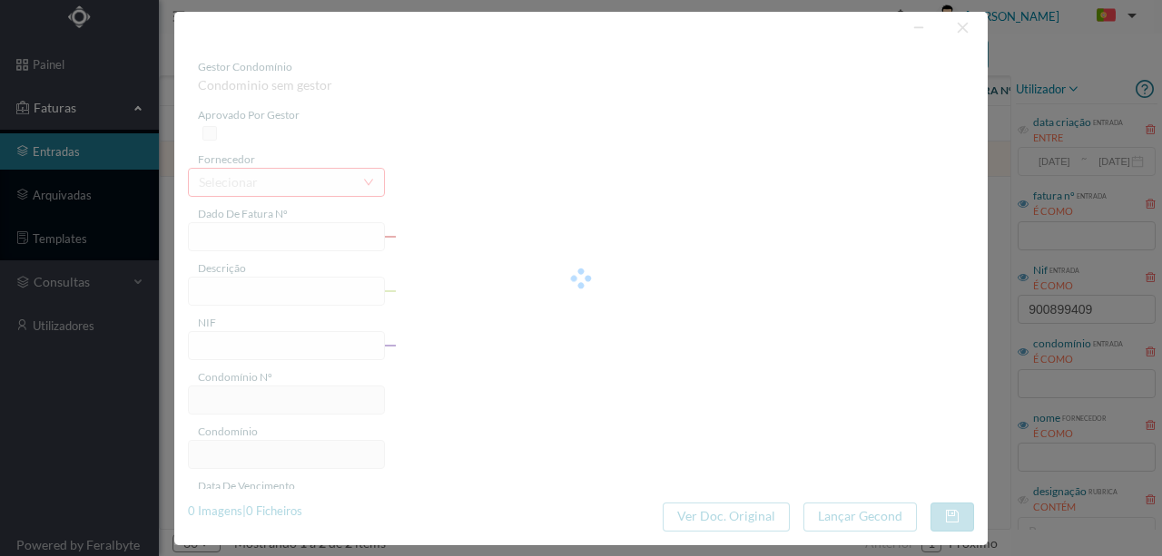
type input "FR 2025/24"
type input "900899409"
type input "Invalid date"
type input "[DATE]"
type input "70.00"
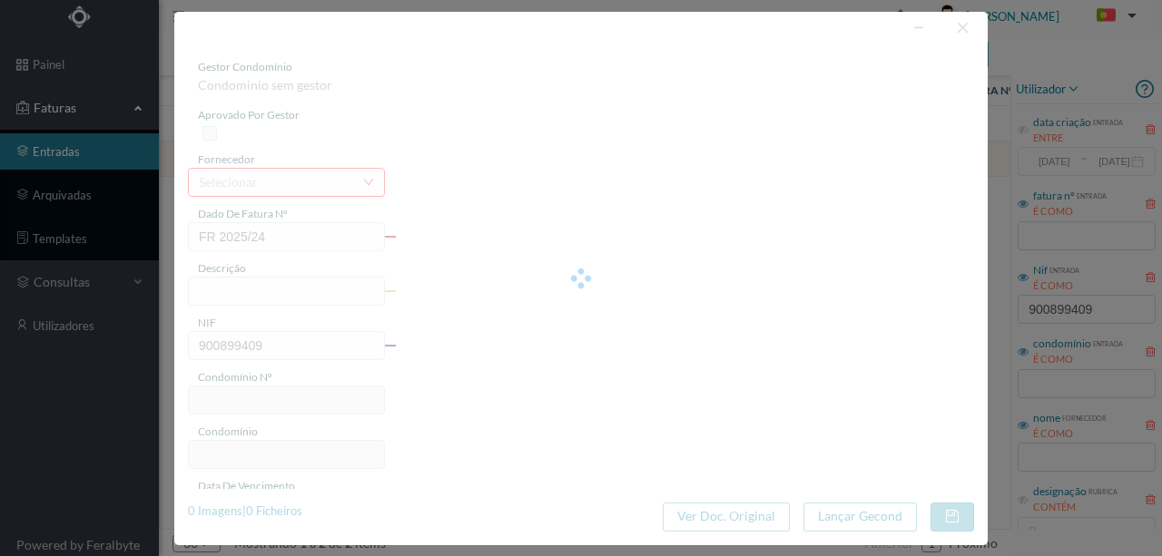
type input "617"
type input "ED. VIVENDAS DO [GEOGRAPHIC_DATA]"
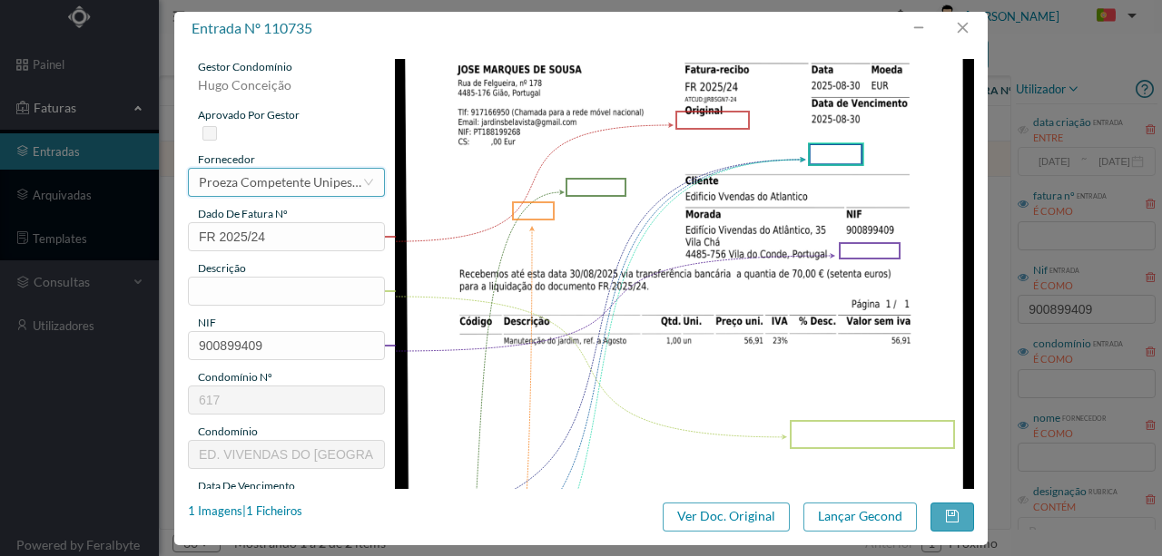
click at [278, 188] on div "Proeza Competente Unipessoal, Lda" at bounding box center [280, 182] width 163 height 27
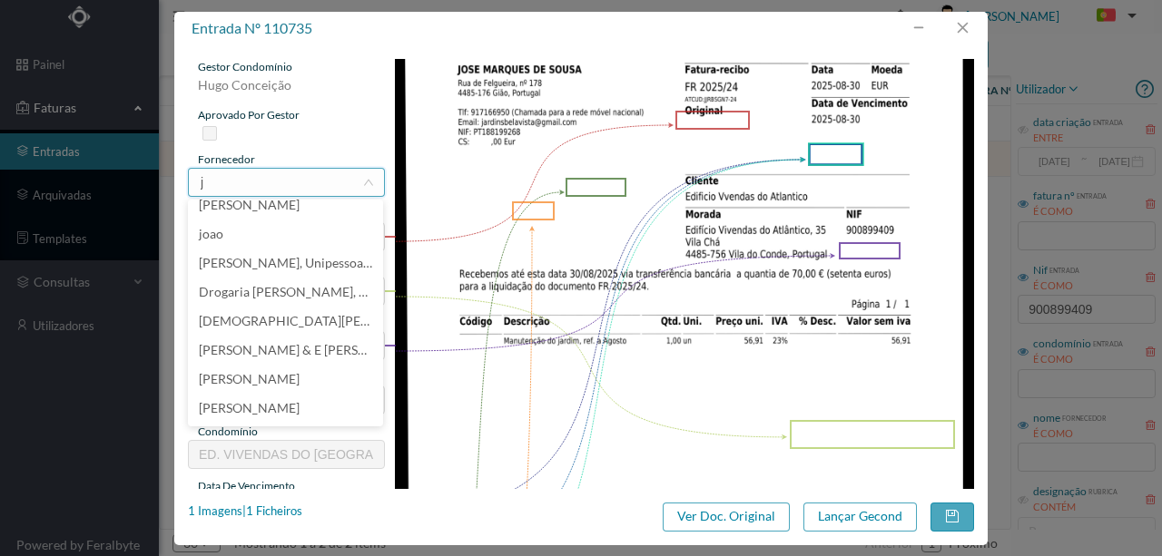
scroll to position [4, 0]
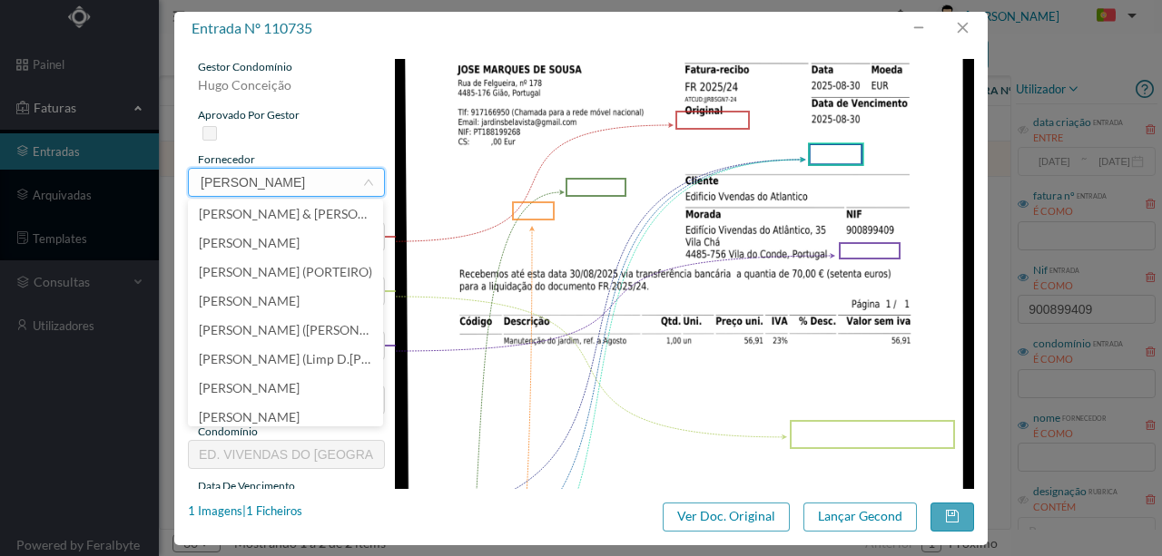
click at [187, 177] on div "gestor condomínio Hugo Conceição aprovado por gestor fornecedor selecionar Proe…" at bounding box center [580, 267] width 813 height 444
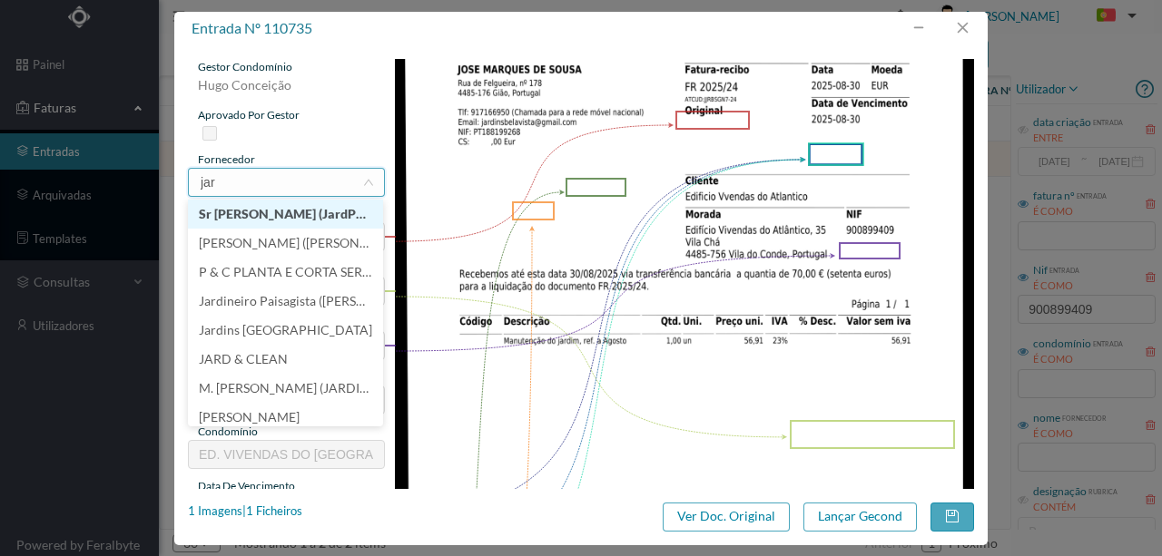
type input "jard"
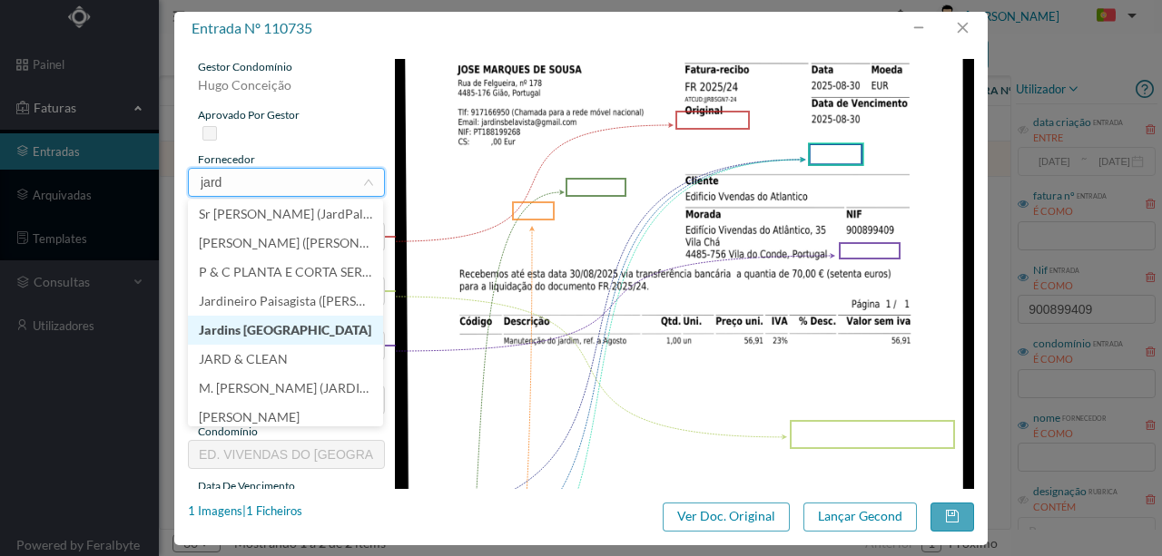
click at [261, 332] on li "Jardins Bela Vista" at bounding box center [285, 330] width 195 height 29
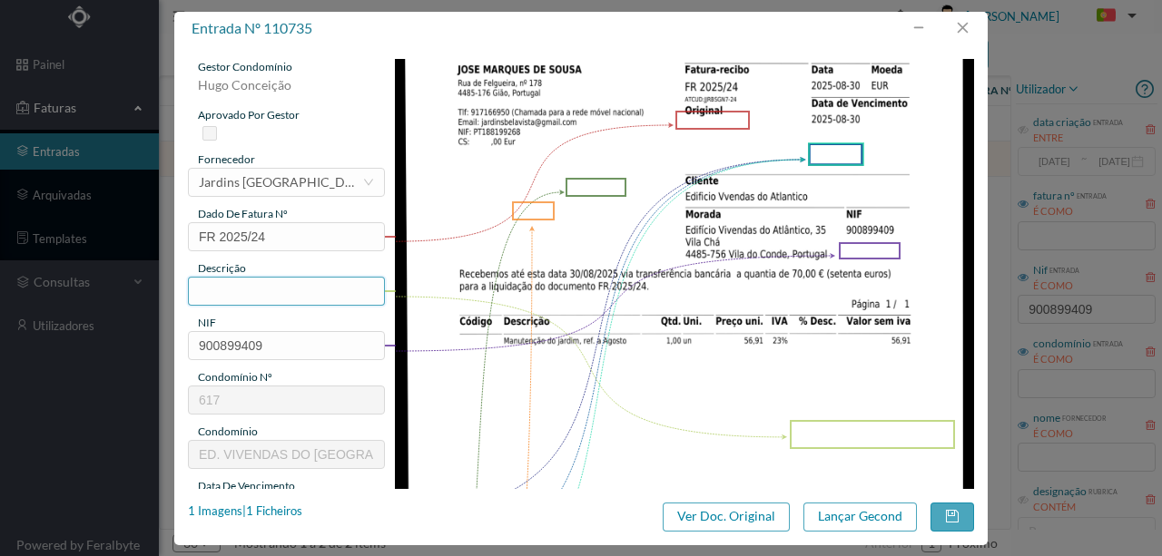
click at [236, 300] on input "text" at bounding box center [286, 291] width 197 height 29
type input "J"
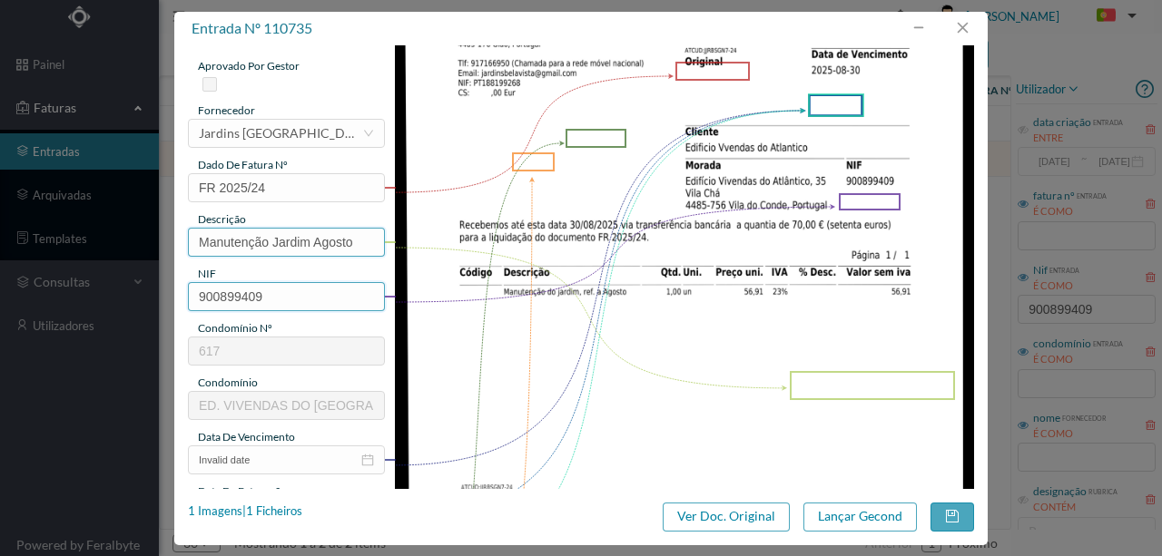
scroll to position [182, 0]
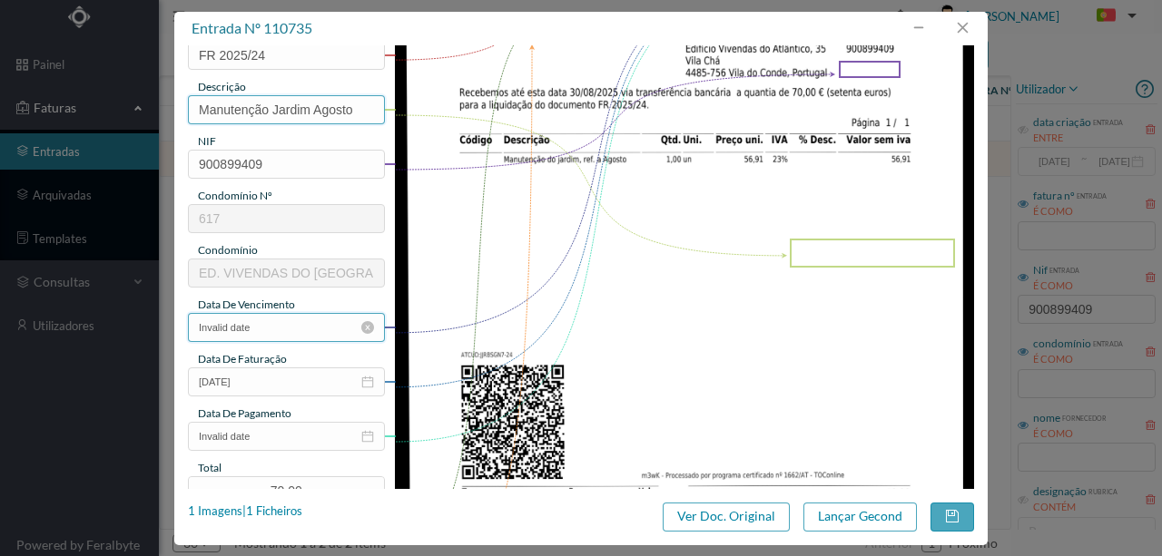
type input "Manutenção Jardim Agosto"
click at [267, 320] on input "Invalid date" at bounding box center [286, 327] width 197 height 29
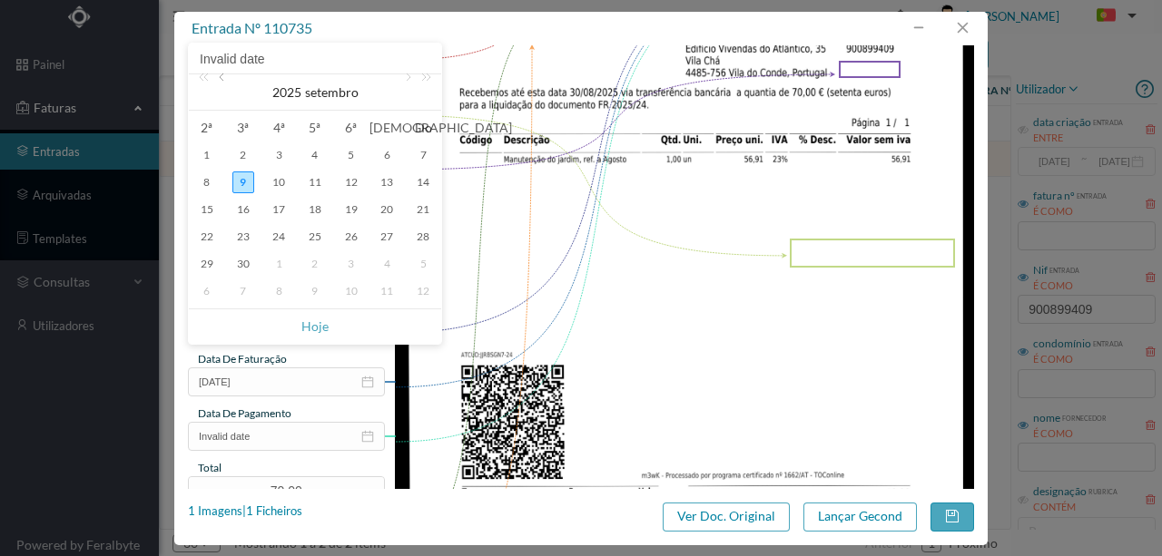
click at [222, 77] on link at bounding box center [223, 92] width 16 height 36
click at [389, 264] on div "30" at bounding box center [387, 264] width 22 height 22
type input "[DATE]"
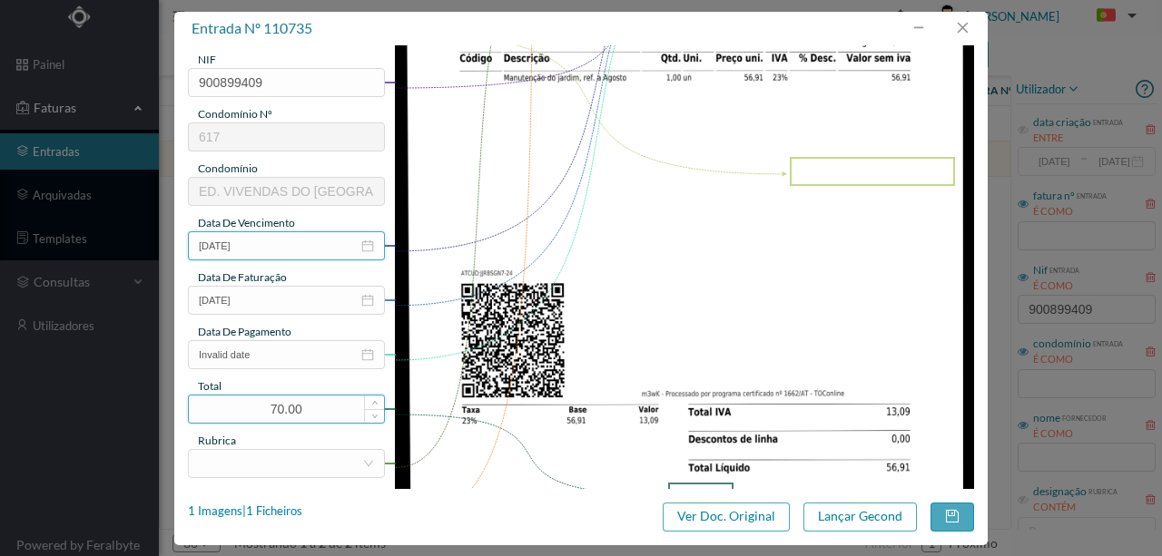
scroll to position [302, 0]
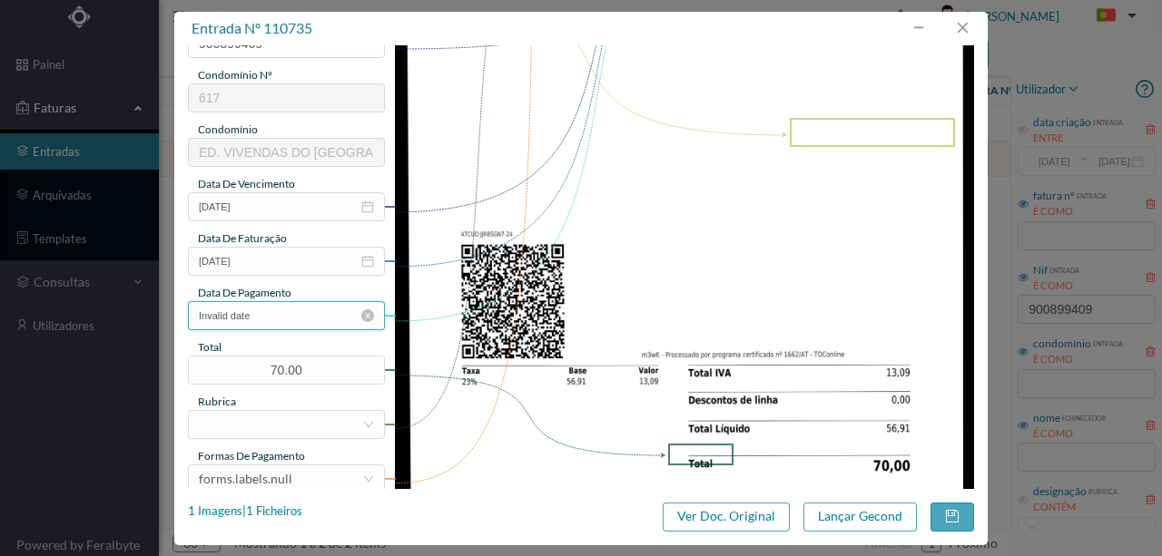
click at [279, 309] on input "Invalid date" at bounding box center [286, 315] width 197 height 29
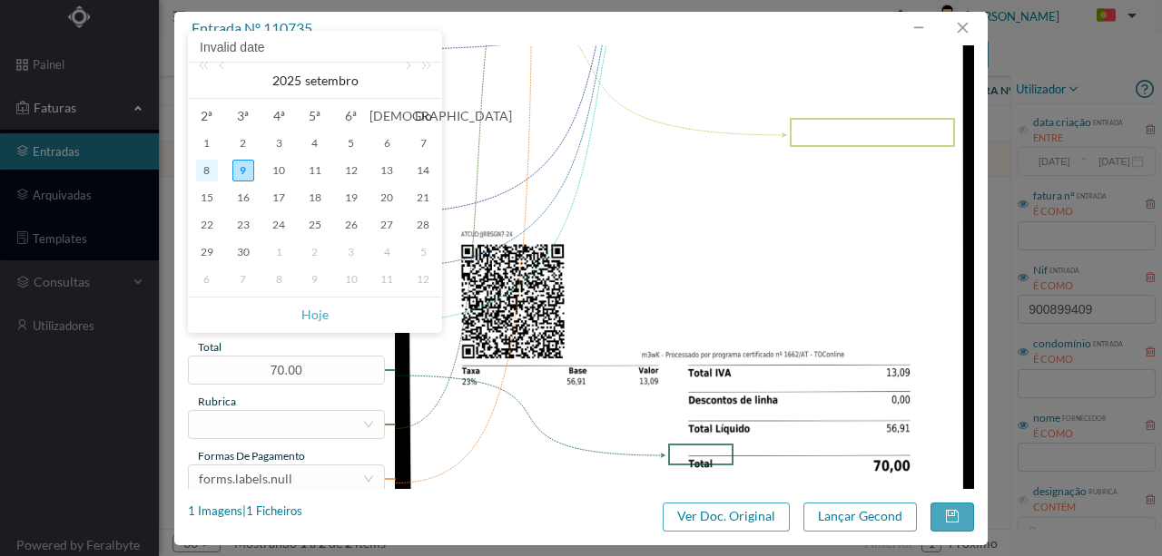
click at [207, 169] on div "8" at bounding box center [207, 171] width 22 height 22
type input "2025-09-08"
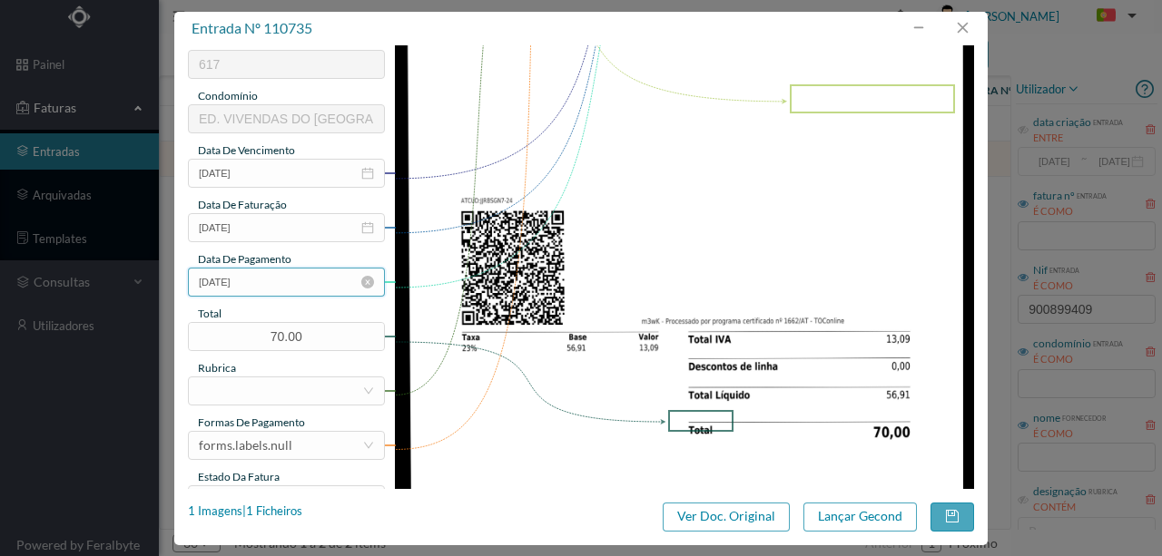
scroll to position [429, 0]
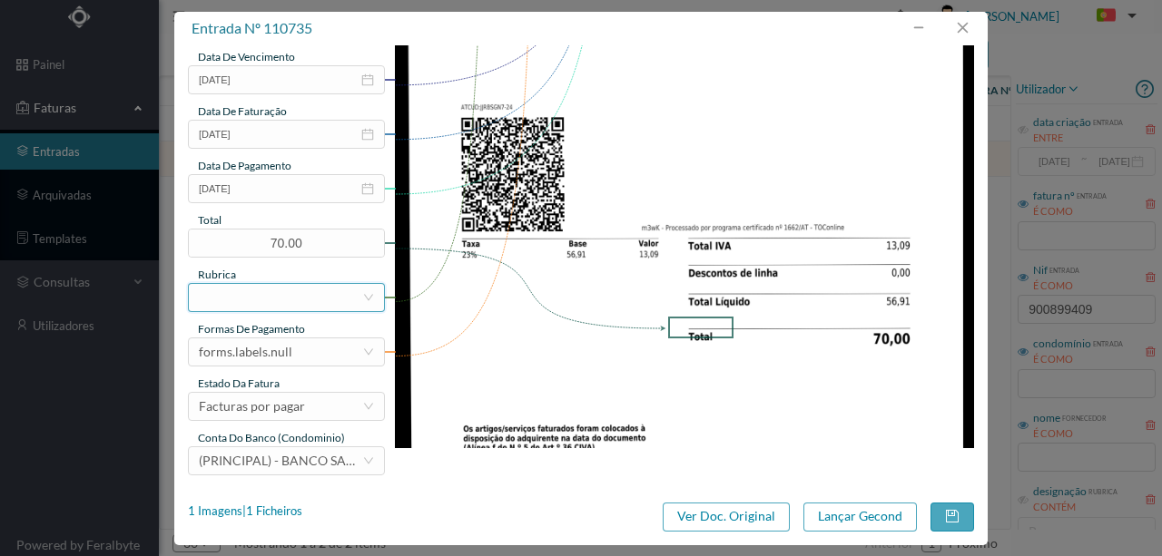
click at [229, 290] on div at bounding box center [280, 297] width 163 height 27
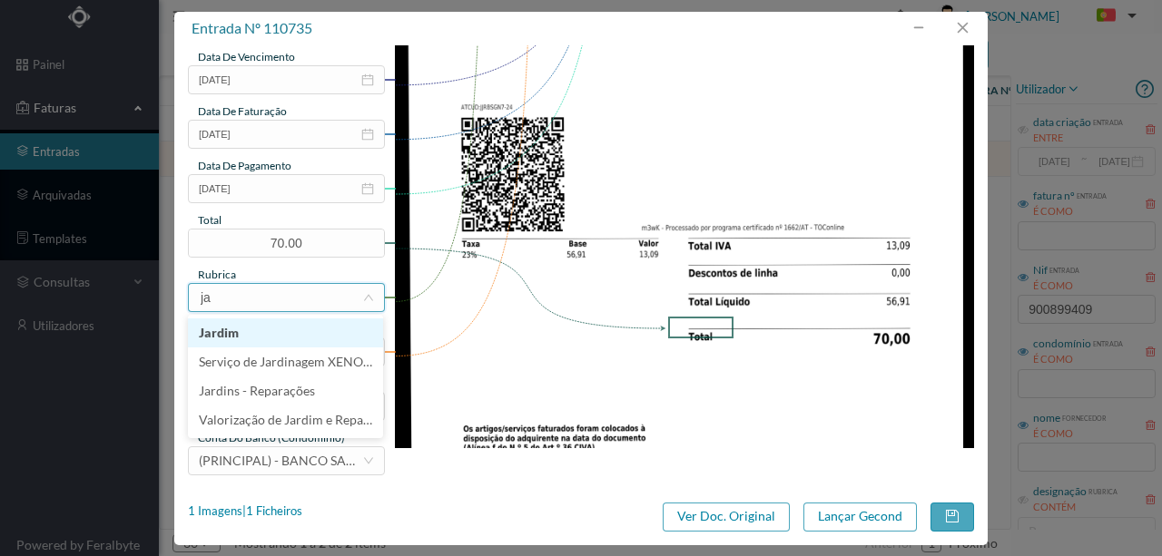
type input "jar"
click at [229, 332] on li "Jardim" at bounding box center [285, 333] width 195 height 29
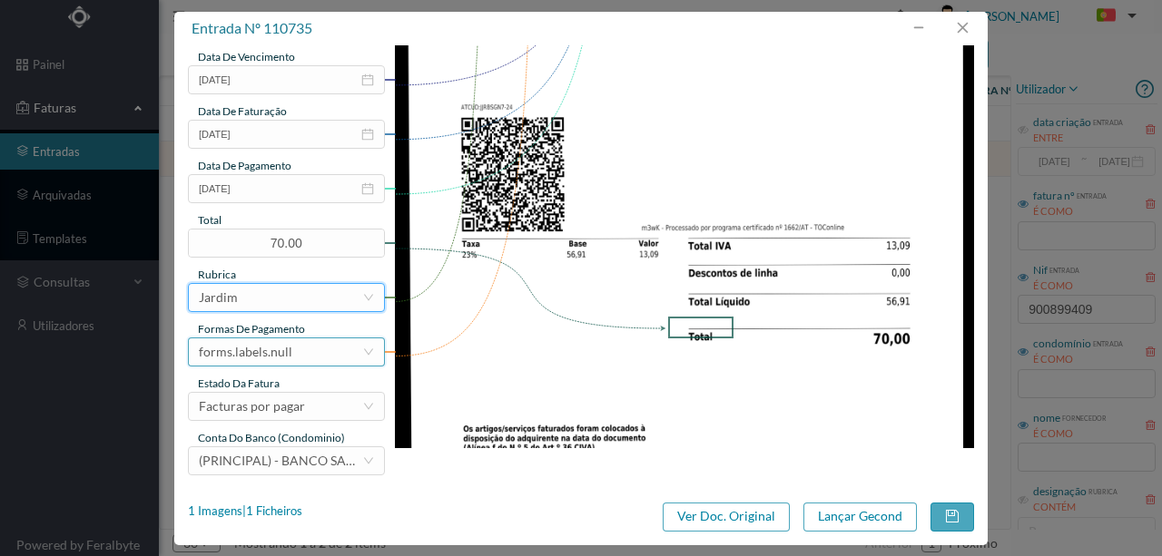
drag, startPoint x: 295, startPoint y: 358, endPoint x: 295, endPoint y: 343, distance: 14.5
click at [295, 356] on div "forms.labels.null" at bounding box center [280, 352] width 163 height 27
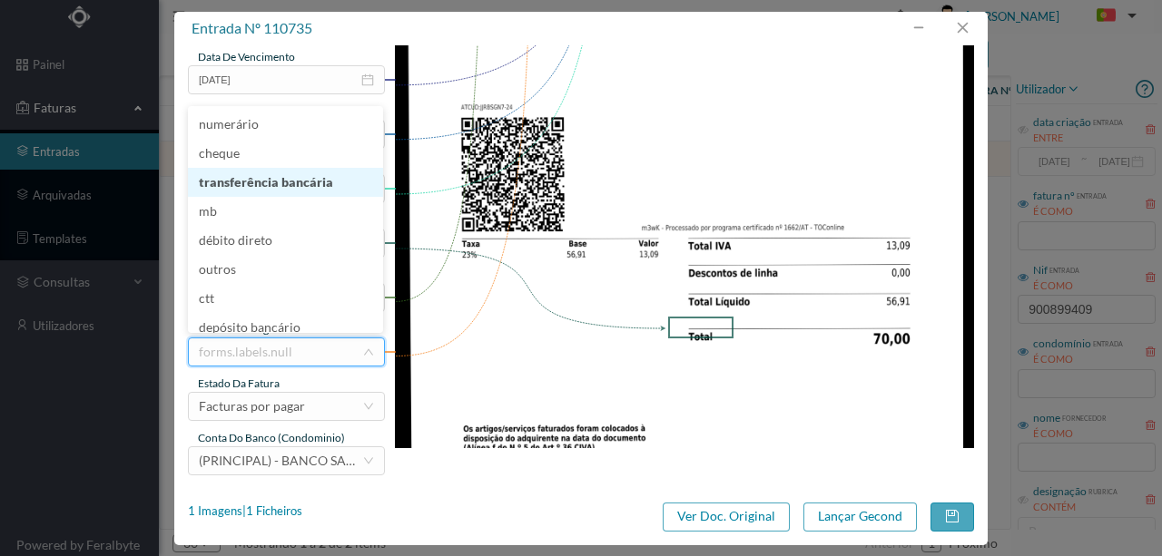
click at [261, 188] on li "transferência bancária" at bounding box center [285, 182] width 195 height 29
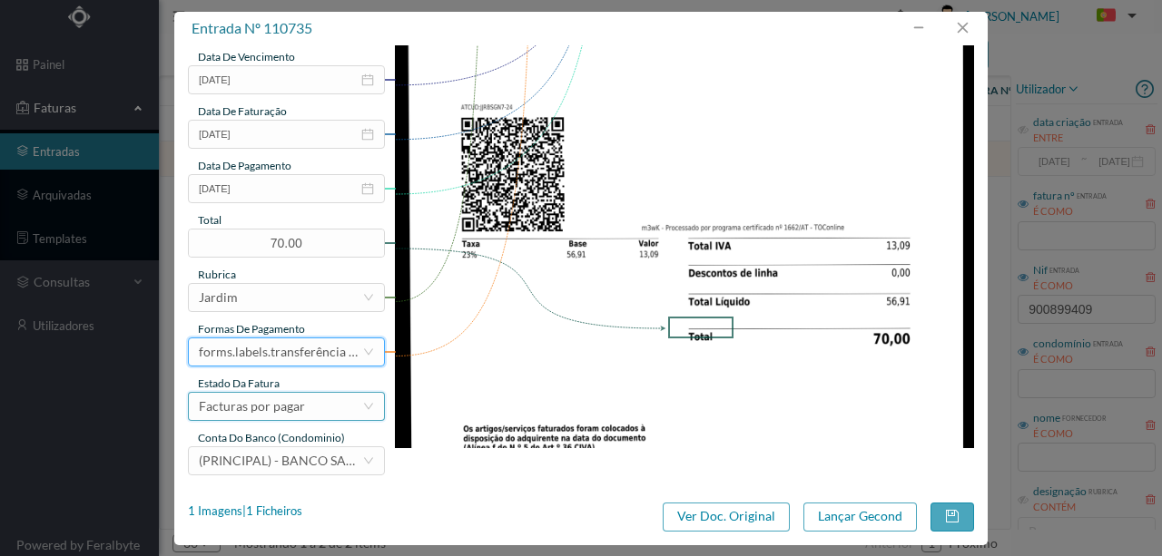
click at [273, 407] on div "Facturas por pagar" at bounding box center [252, 406] width 106 height 27
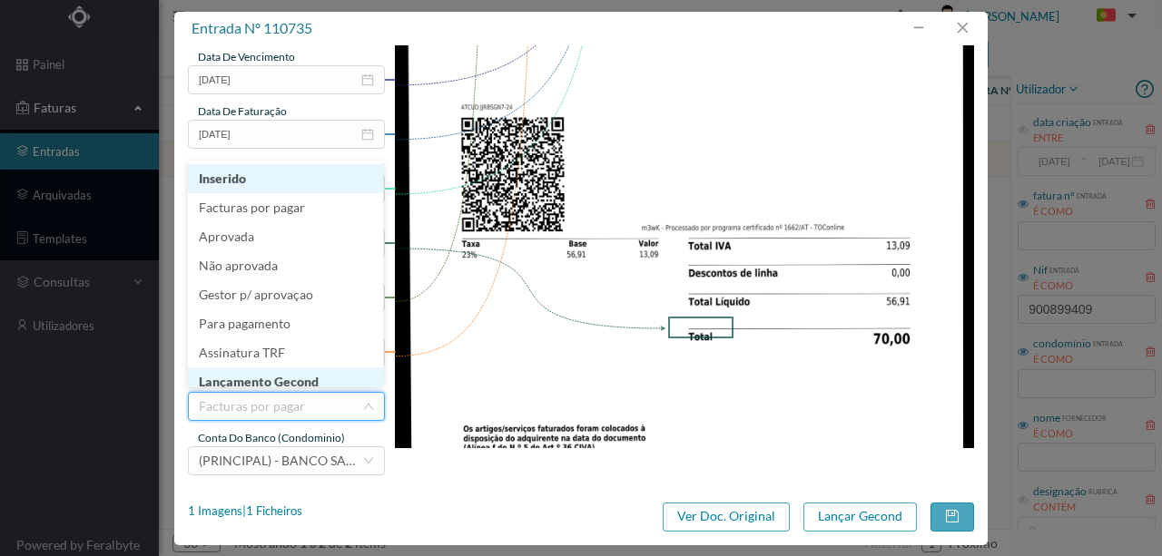
scroll to position [9, 0]
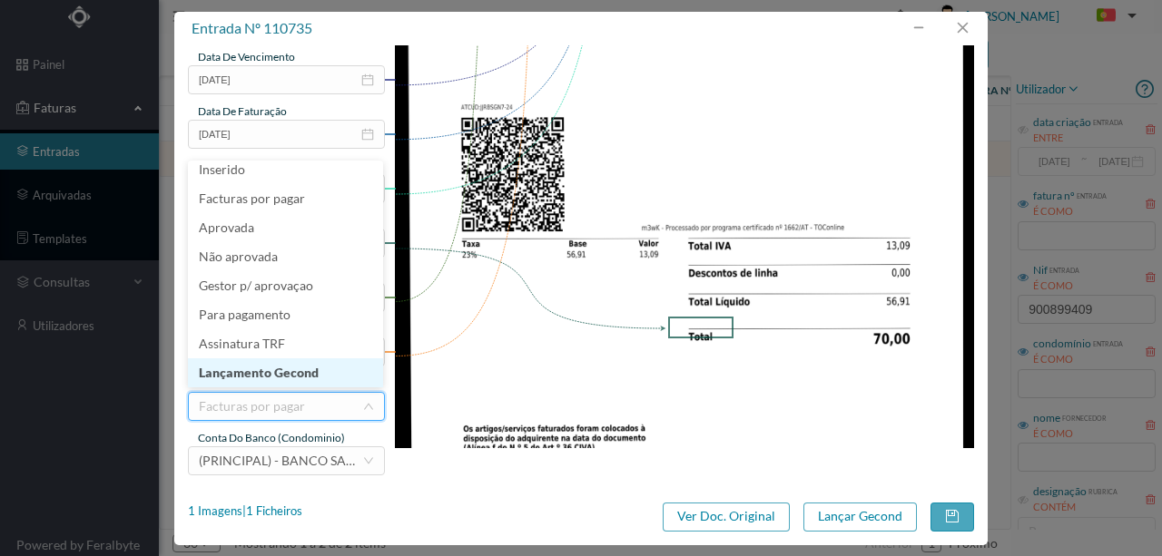
click at [311, 371] on li "Lançamento Gecond" at bounding box center [285, 373] width 195 height 29
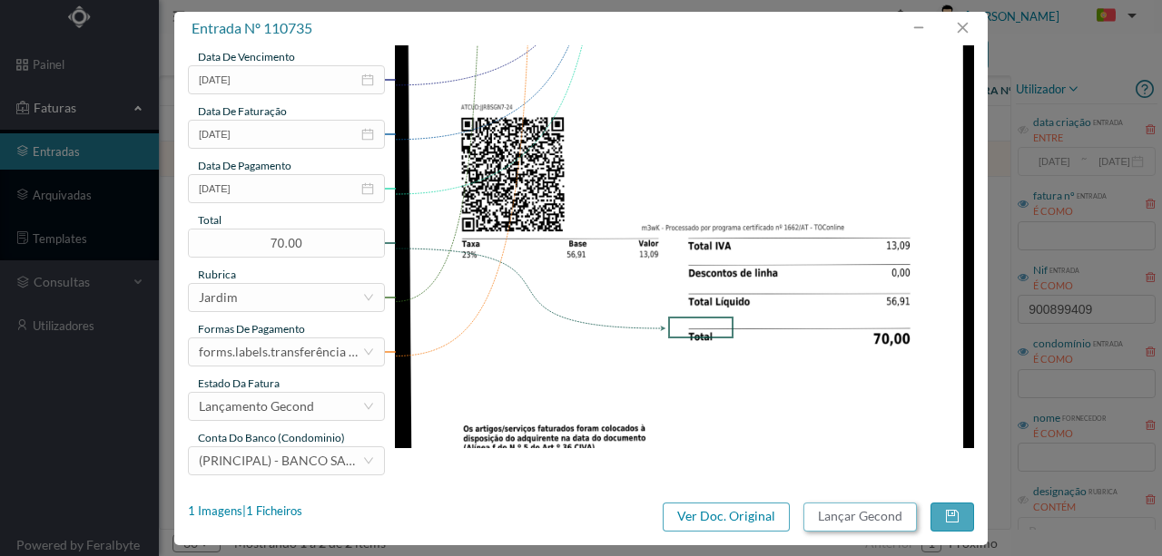
click at [824, 519] on button "Lançar Gecond" at bounding box center [859, 517] width 113 height 29
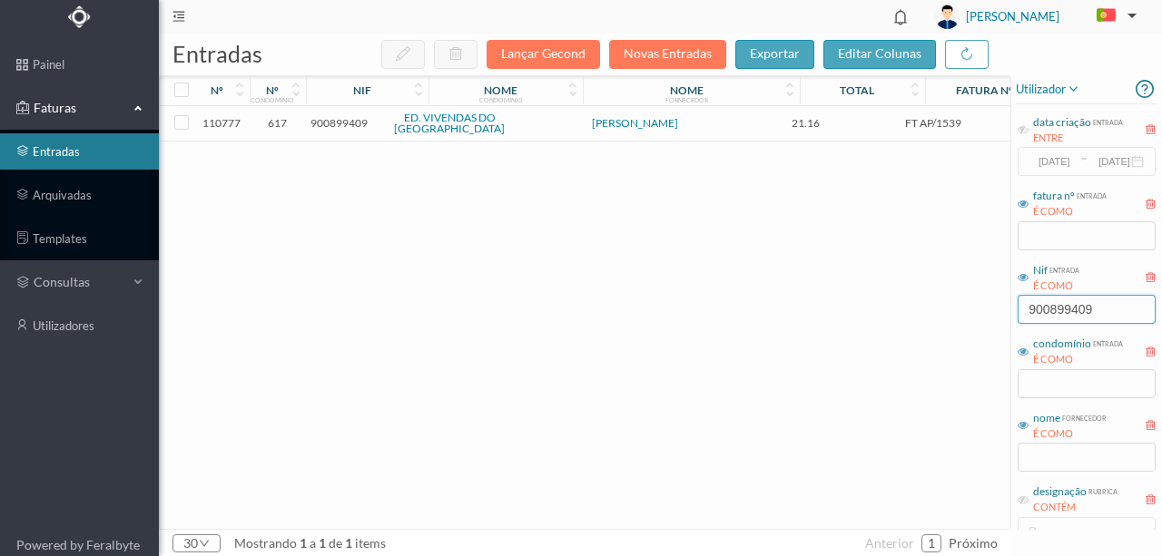
drag, startPoint x: 1106, startPoint y: 312, endPoint x: 862, endPoint y: 323, distance: 243.5
click at [863, 323] on div "entradas Lançar Gecond Novas Entradas exportar editar colunas nº nº condomínio …" at bounding box center [660, 295] width 1003 height 523
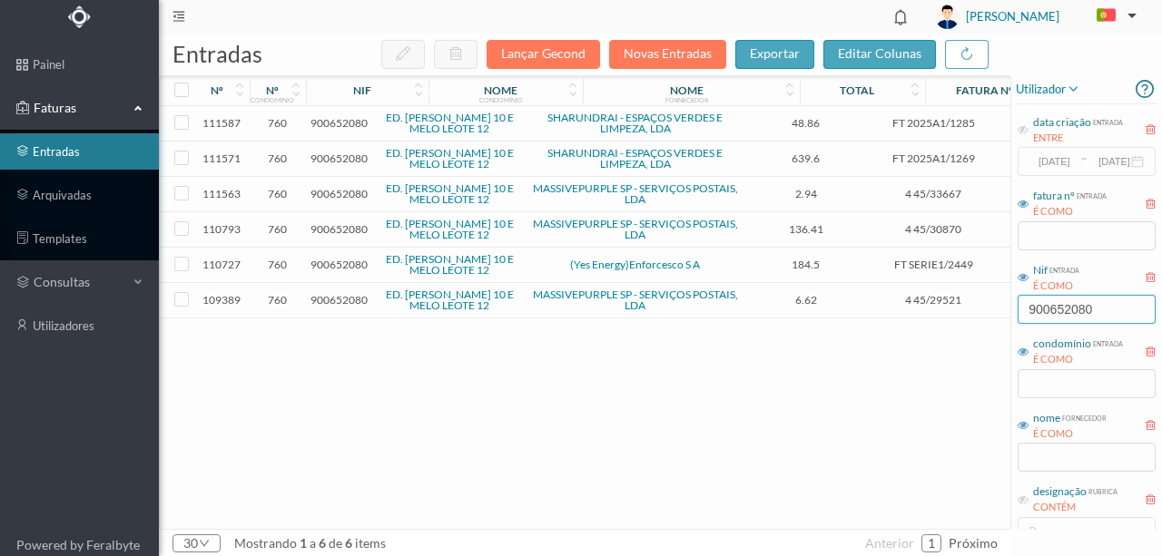
type input "900652080"
click at [341, 265] on span "900652080" at bounding box center [338, 265] width 57 height 14
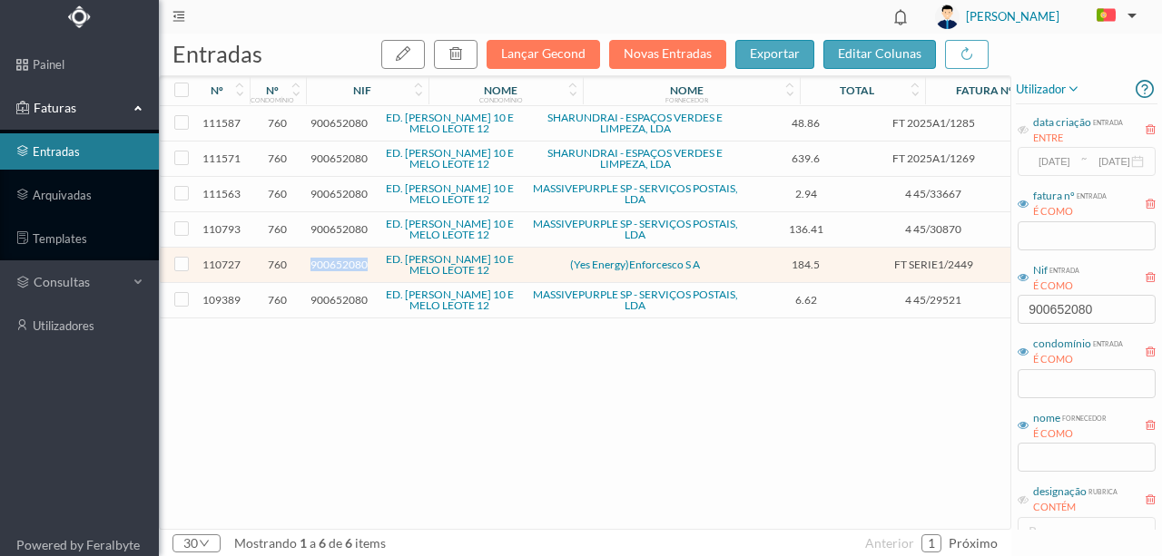
click at [341, 265] on span "900652080" at bounding box center [338, 265] width 57 height 14
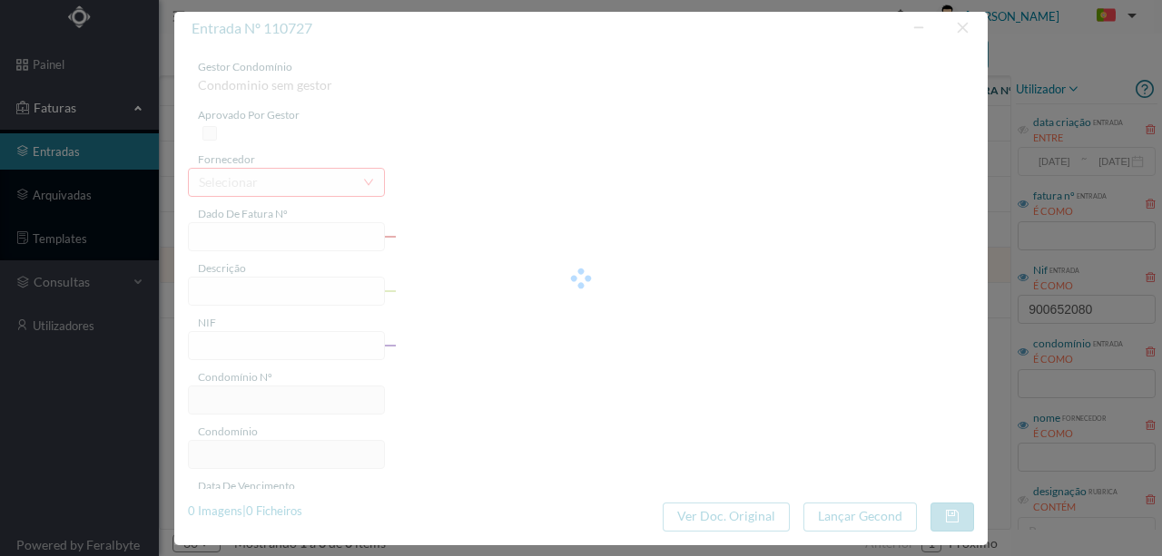
type input "FT SERIE1/2449"
type input "900652080"
type input "Invalid date"
type input "29-08-2025"
type input "184.50"
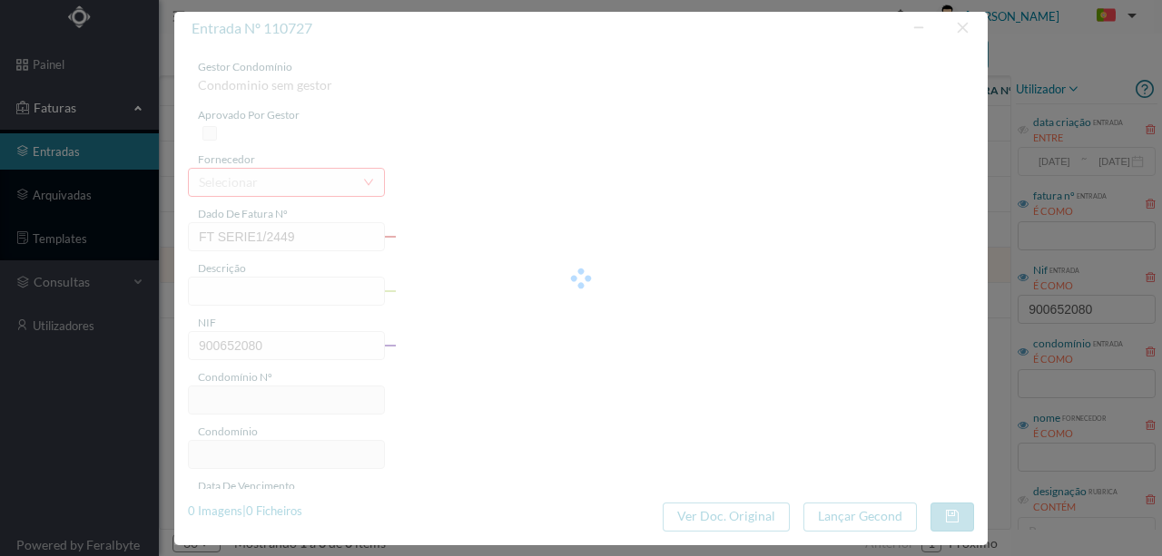
type input "760"
type input "ED. FELIZARDO LIMA 10 E MELO LEOTE 12"
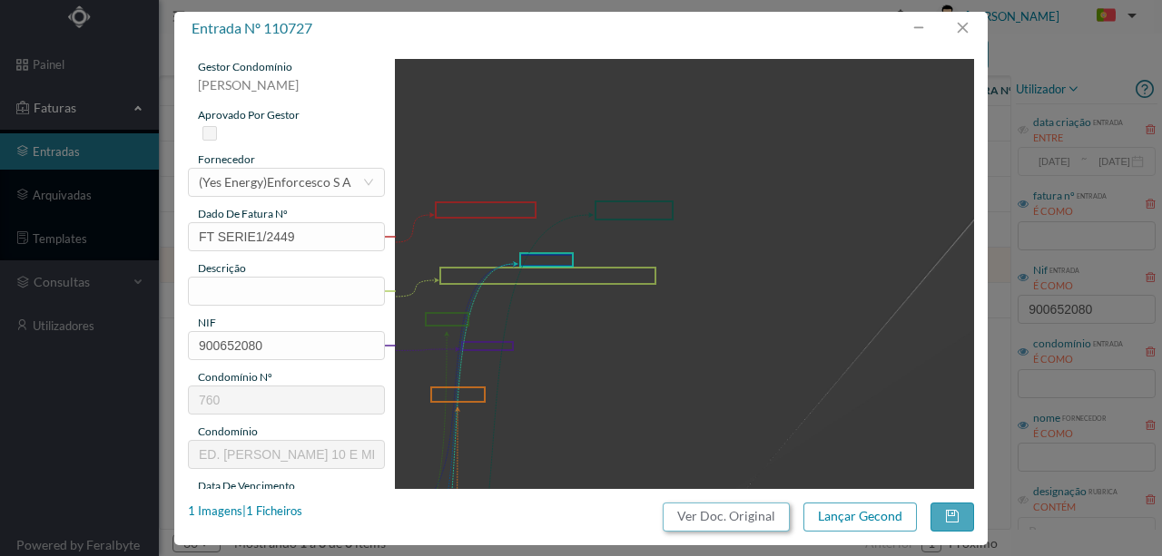
click at [777, 514] on button "Ver Doc. Original" at bounding box center [726, 517] width 127 height 29
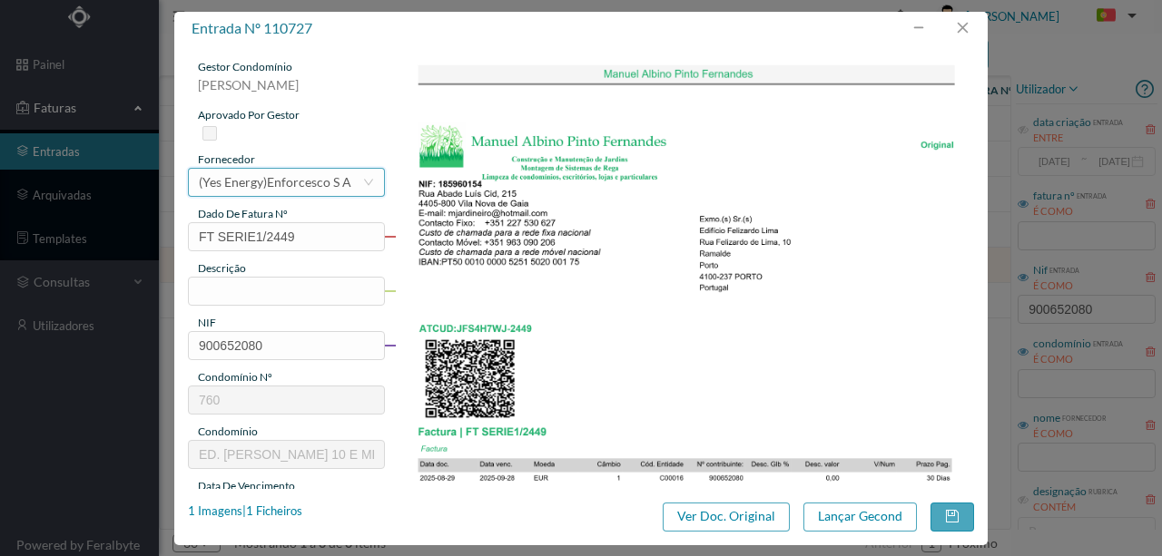
click at [269, 181] on div "(Yes Energy)Enforcesco S A" at bounding box center [275, 182] width 152 height 27
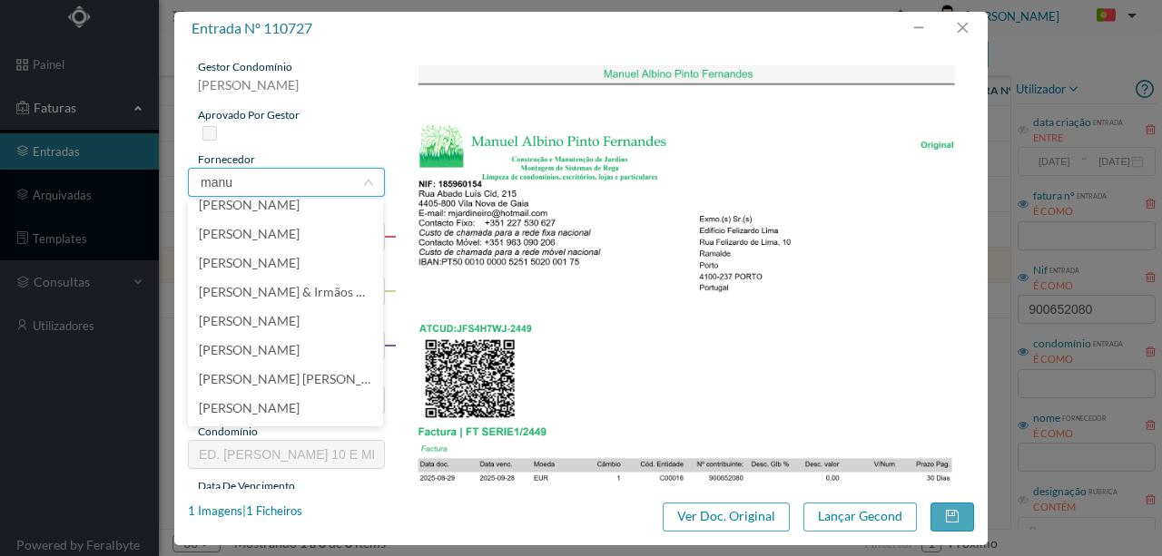
scroll to position [0, 0]
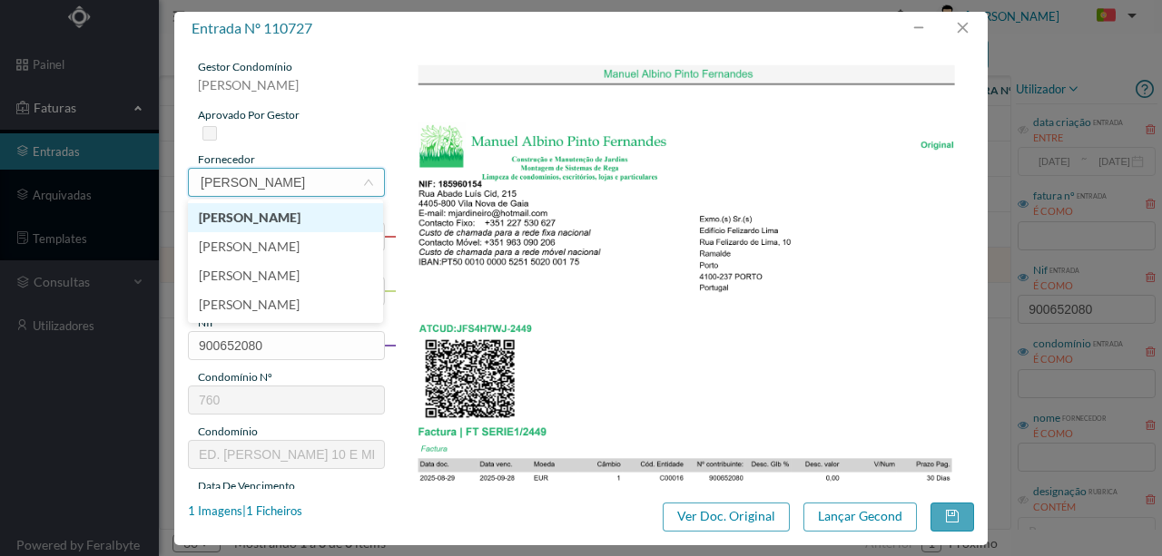
type input "manuel alb"
click at [304, 221] on li "Manuel Albino Pinto Fernandes" at bounding box center [285, 217] width 195 height 29
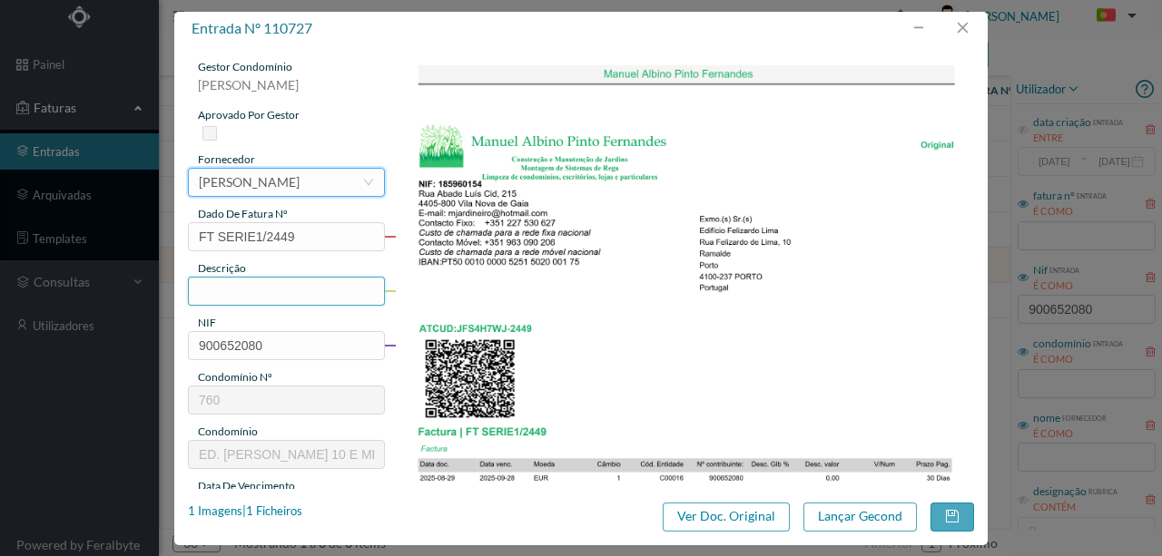
click at [210, 289] on input "text" at bounding box center [286, 291] width 197 height 29
type input "Manutenção Jardim"
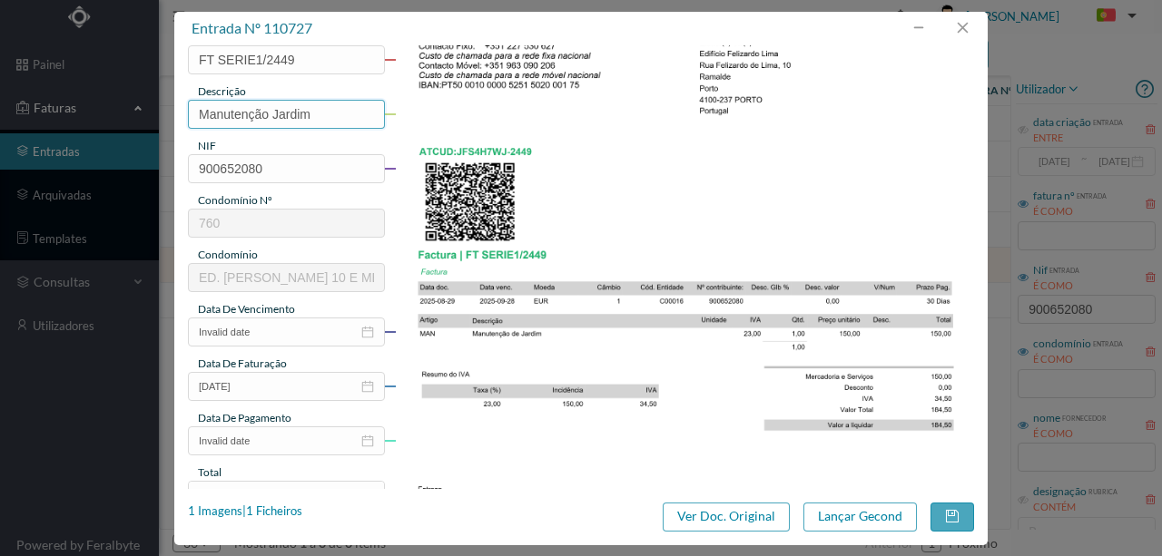
scroll to position [241, 0]
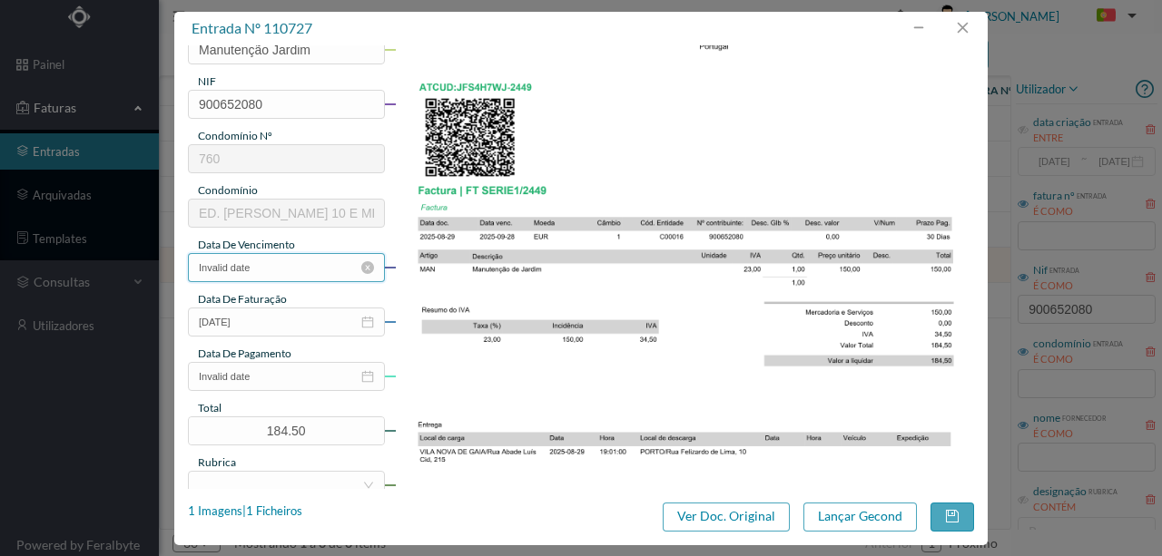
click at [272, 267] on input "Invalid date" at bounding box center [286, 267] width 197 height 29
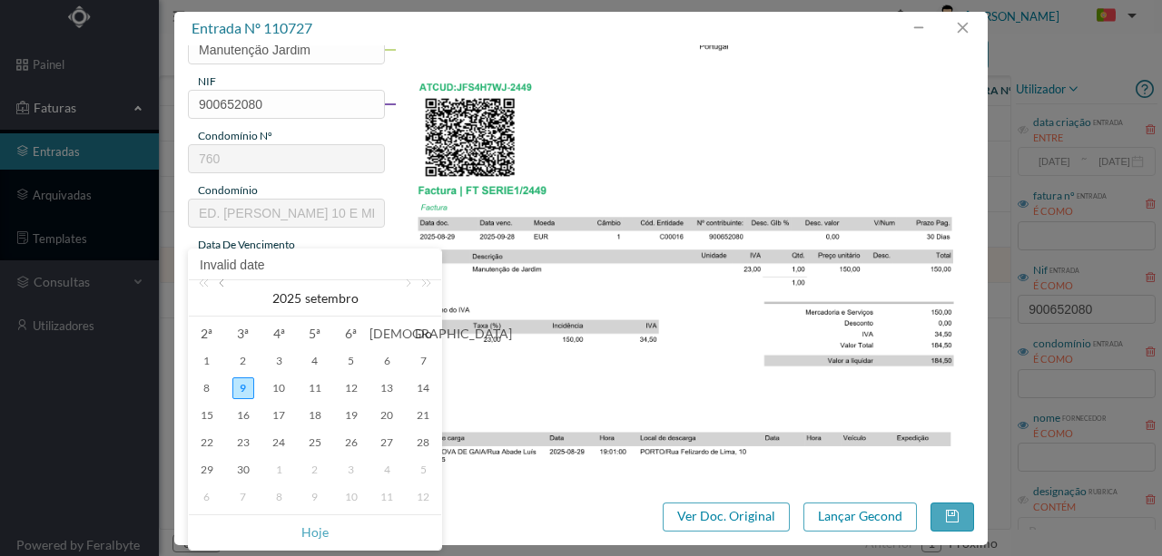
click at [221, 285] on link at bounding box center [223, 298] width 16 height 36
click at [352, 468] on div "29" at bounding box center [351, 470] width 22 height 22
type input "29-08-2025"
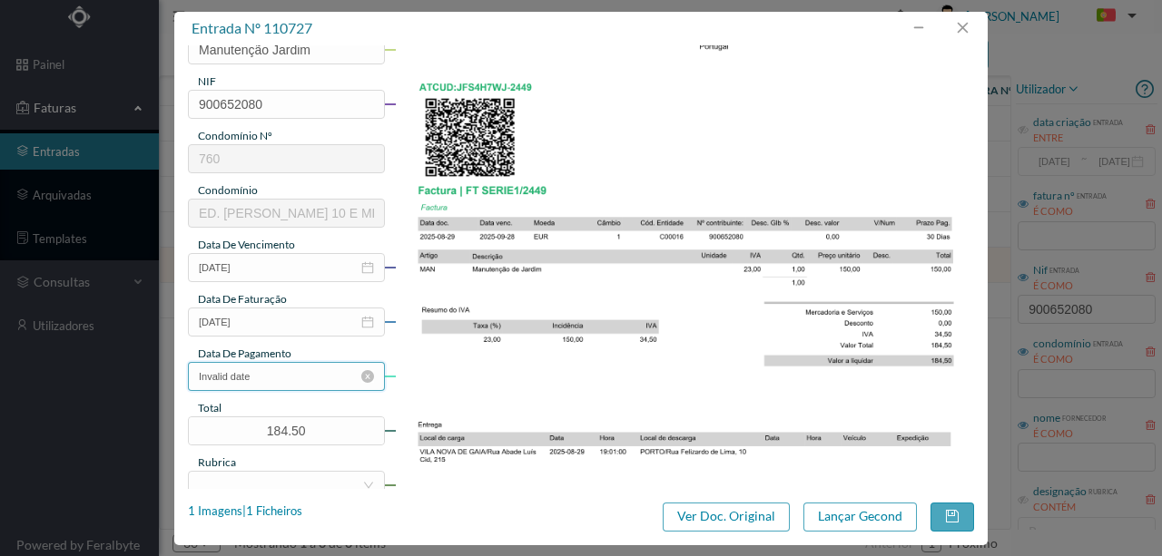
click at [275, 378] on input "Invalid date" at bounding box center [286, 376] width 197 height 29
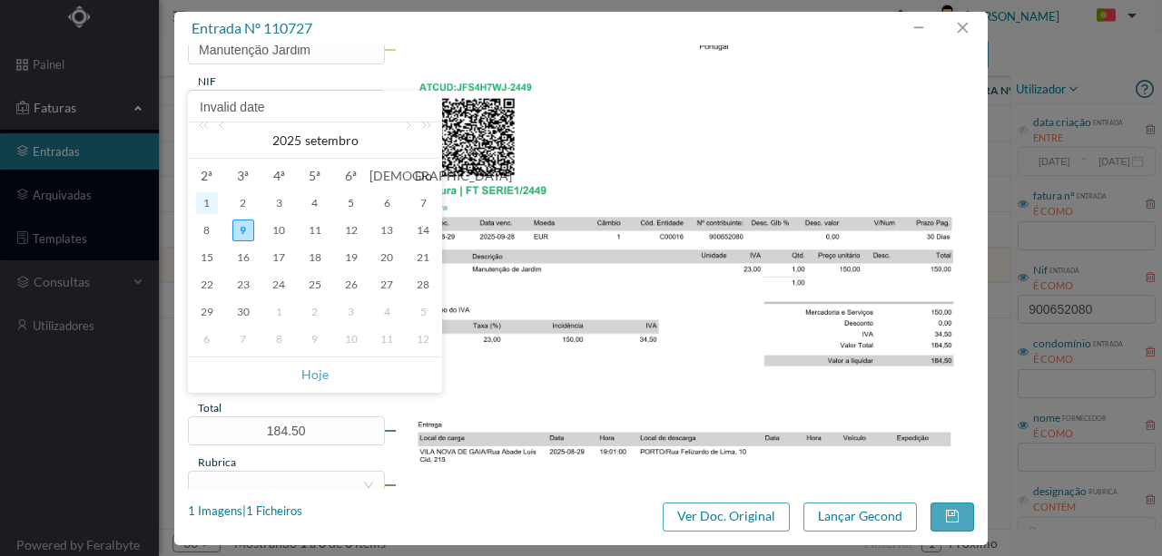
click at [211, 199] on div "1" at bounding box center [207, 203] width 22 height 22
type input "01-09-2025"
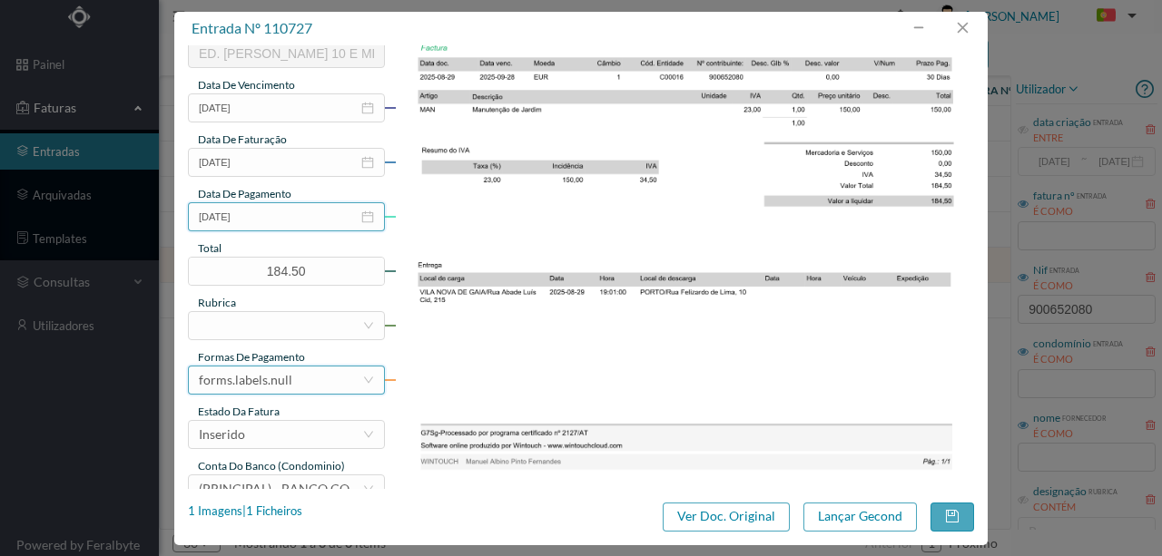
scroll to position [429, 0]
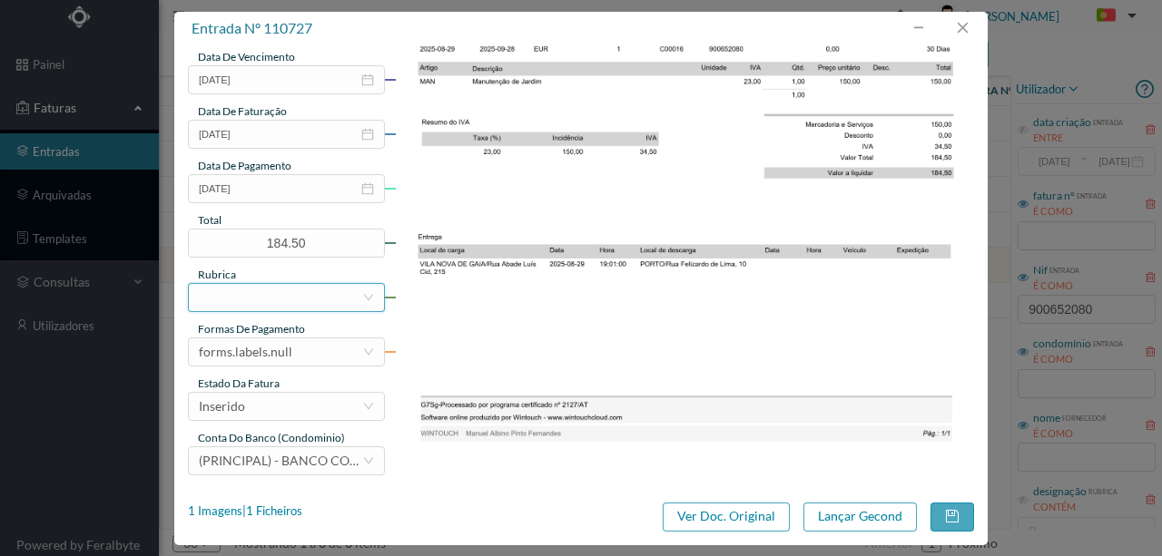
drag, startPoint x: 238, startPoint y: 301, endPoint x: 470, endPoint y: 325, distance: 233.6
click at [236, 300] on div at bounding box center [280, 297] width 163 height 27
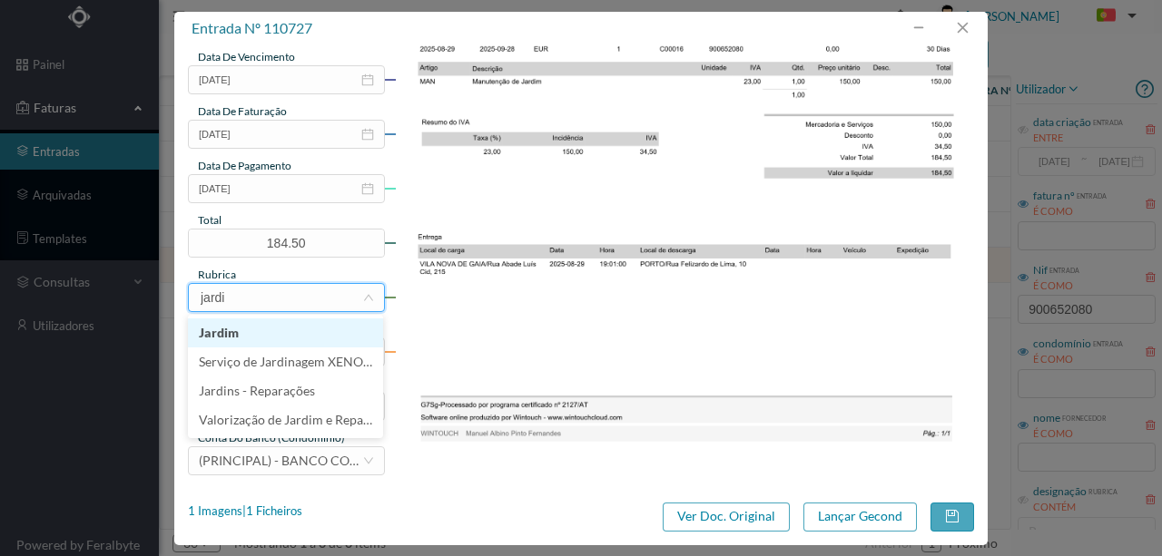
type input "jardim"
click at [243, 334] on li "Jardim" at bounding box center [285, 333] width 195 height 29
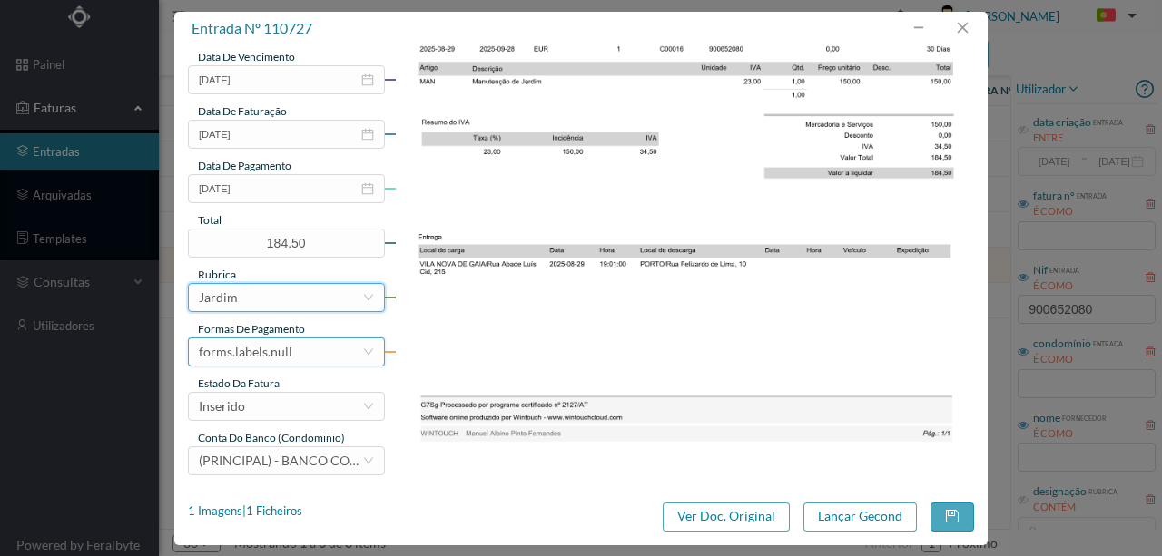
click at [288, 358] on div "forms.labels.null" at bounding box center [245, 352] width 93 height 27
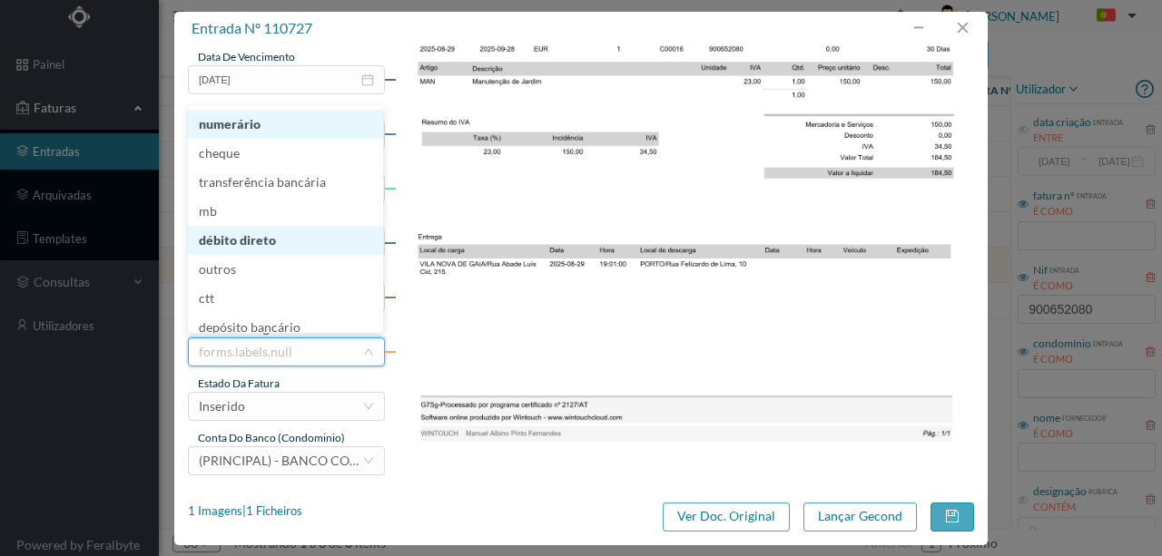
scroll to position [4, 0]
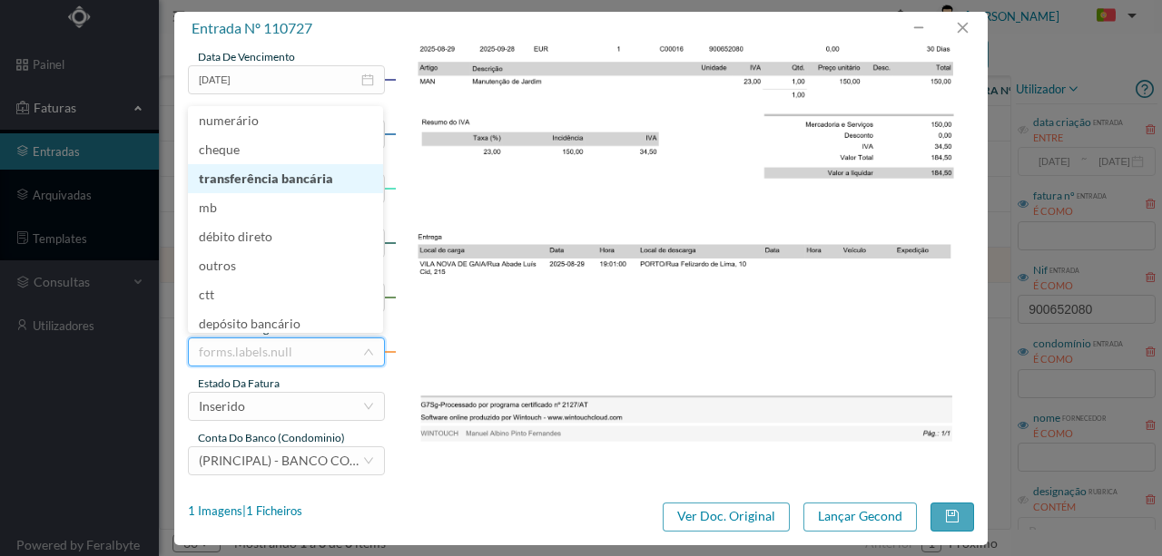
click at [303, 181] on li "transferência bancária" at bounding box center [285, 178] width 195 height 29
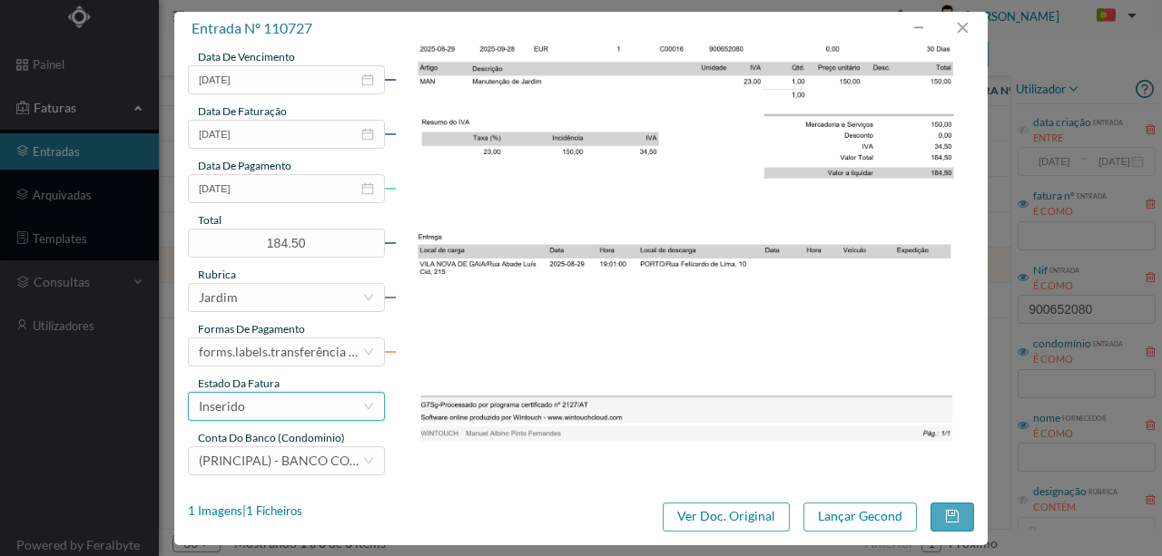
click at [269, 416] on div "Inserido" at bounding box center [280, 406] width 163 height 27
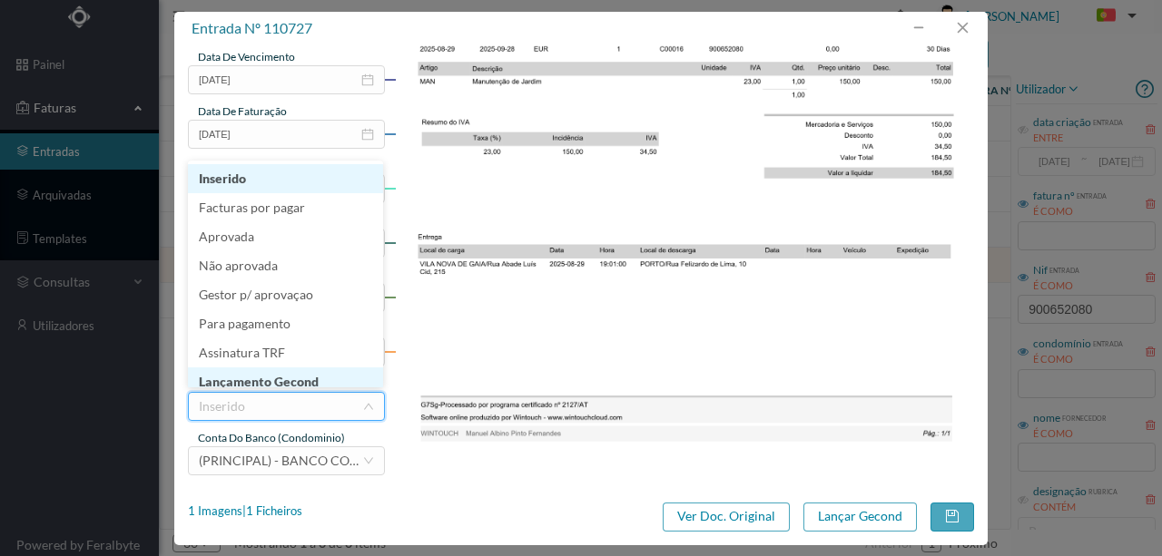
scroll to position [9, 0]
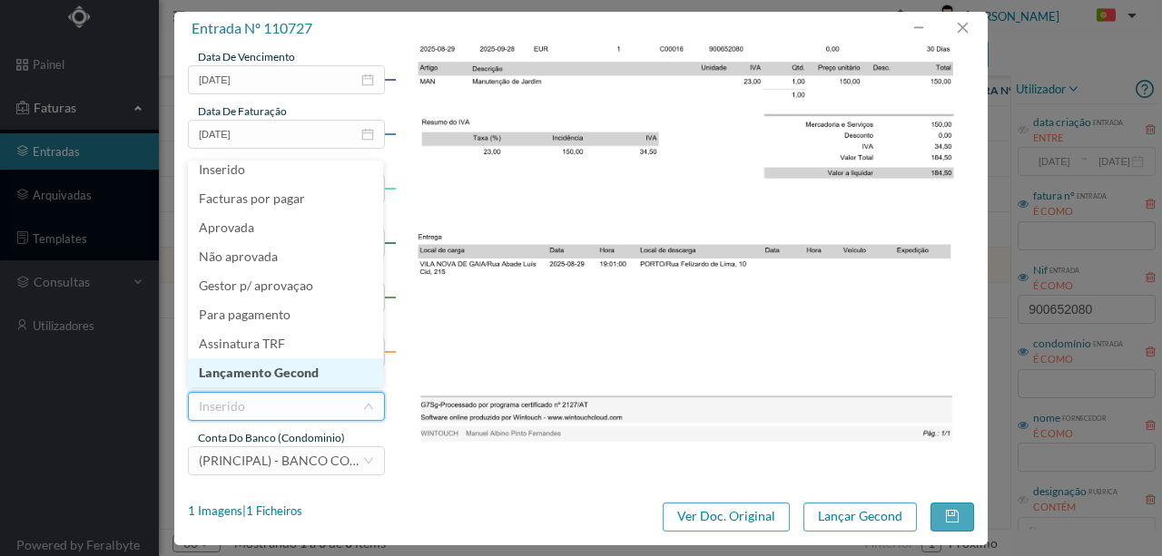
click at [280, 376] on li "Lançamento Gecond" at bounding box center [285, 373] width 195 height 29
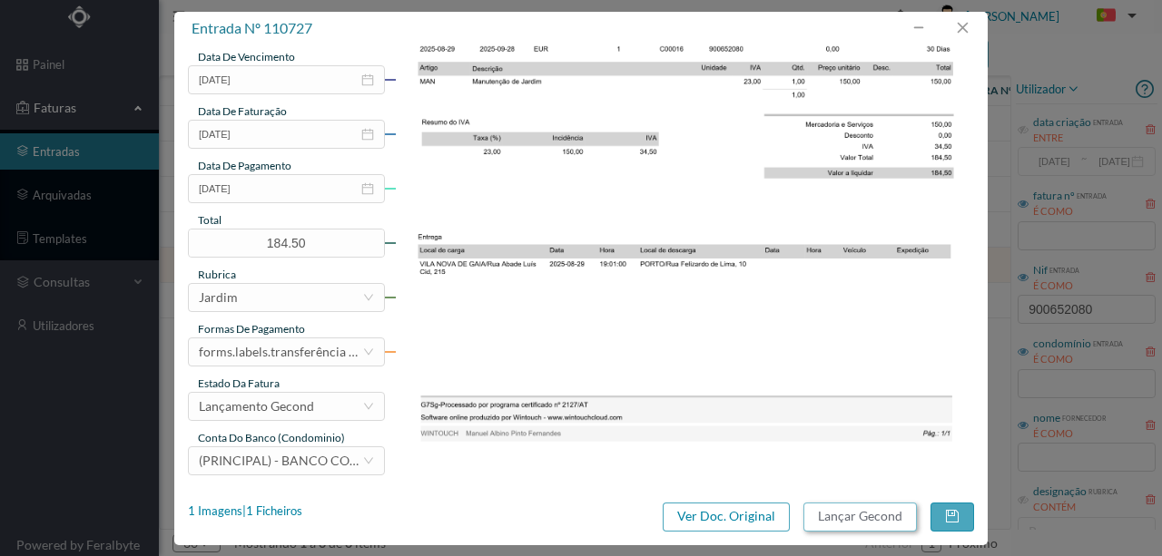
click at [855, 517] on button "Lançar Gecond" at bounding box center [859, 517] width 113 height 29
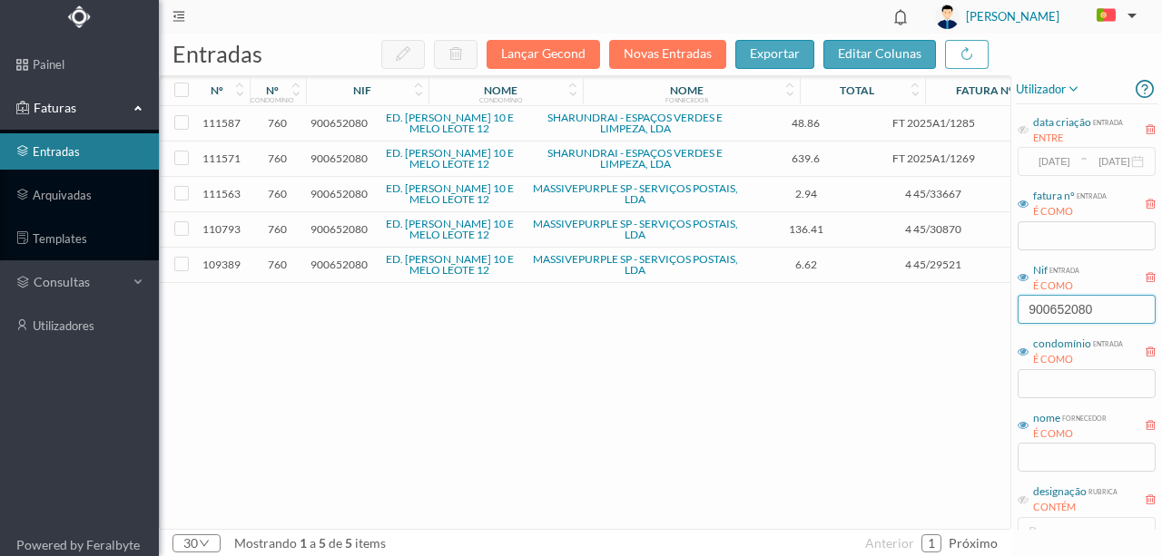
drag, startPoint x: 1109, startPoint y: 310, endPoint x: 843, endPoint y: 315, distance: 266.0
click at [851, 311] on div "entradas Lançar Gecond Novas Entradas exportar editar colunas nº nº condomínio …" at bounding box center [660, 295] width 1003 height 523
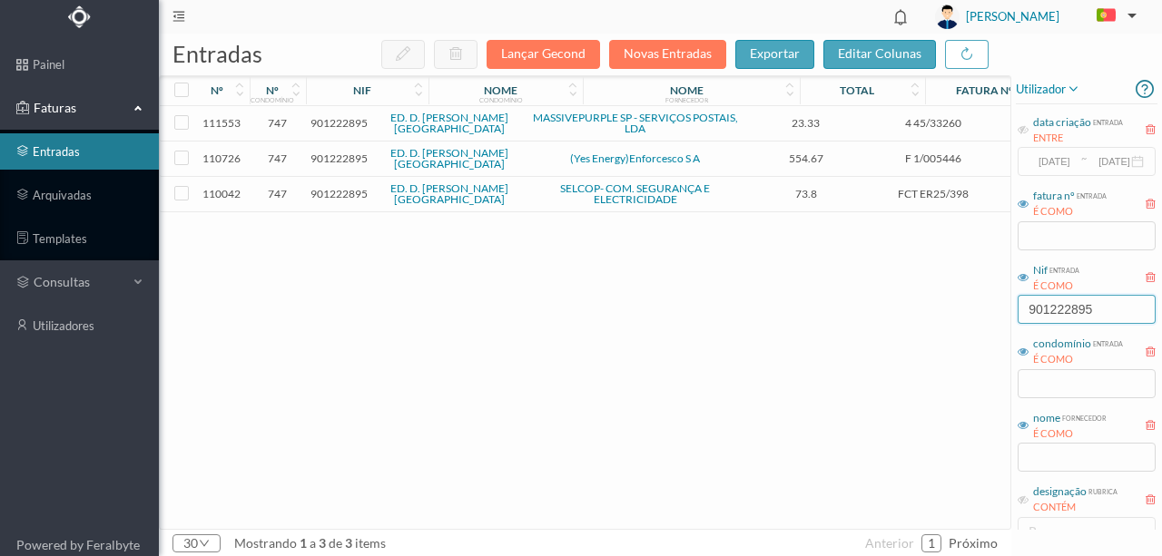
type input "901222895"
click at [335, 155] on span "901222895" at bounding box center [338, 159] width 57 height 14
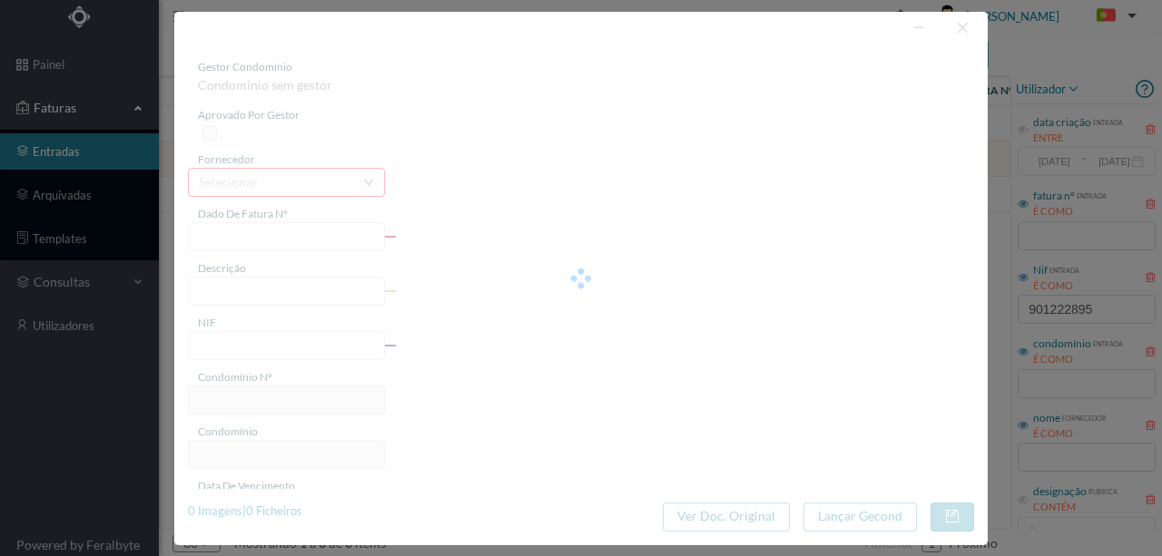
type input "F 1/005446"
type input "901222895"
type input "Invalid date"
type input "31-08-2025"
type input "554.67"
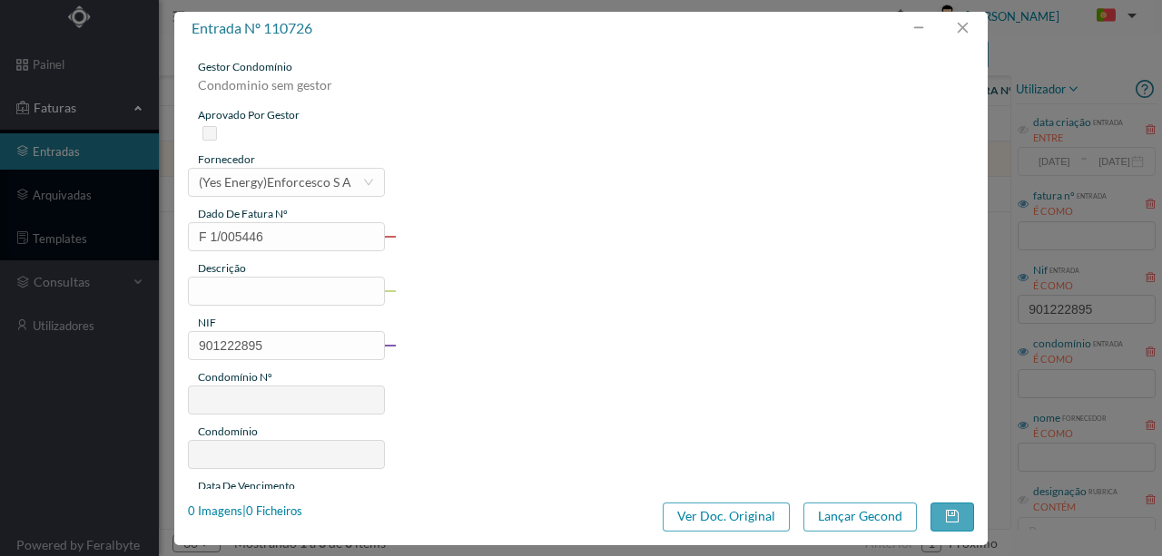
type input "747"
type input "ED. D. HENRIQUE - PORTO"
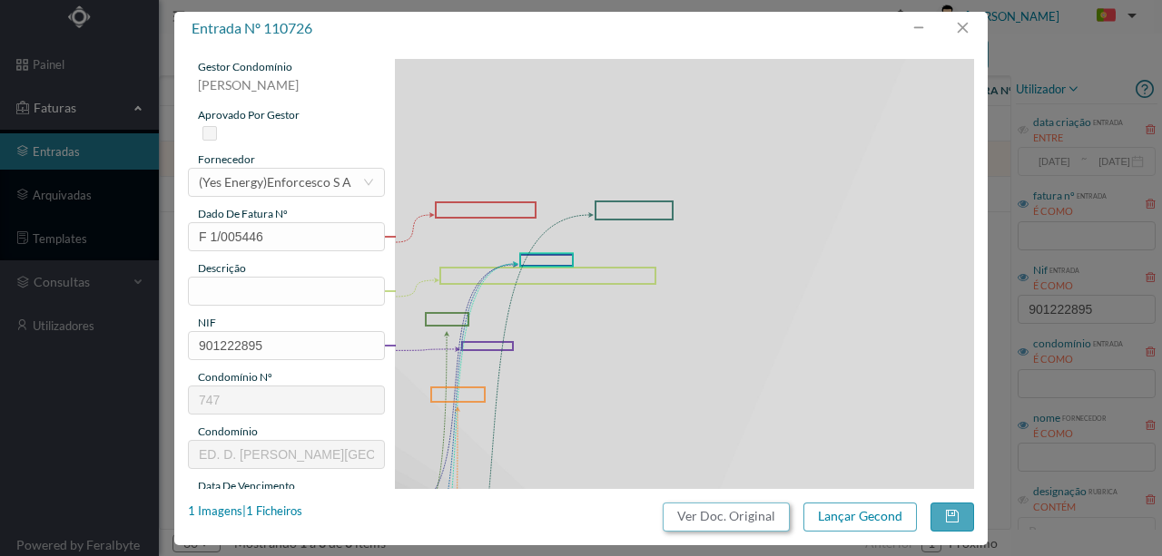
click at [764, 519] on button "Ver Doc. Original" at bounding box center [726, 517] width 127 height 29
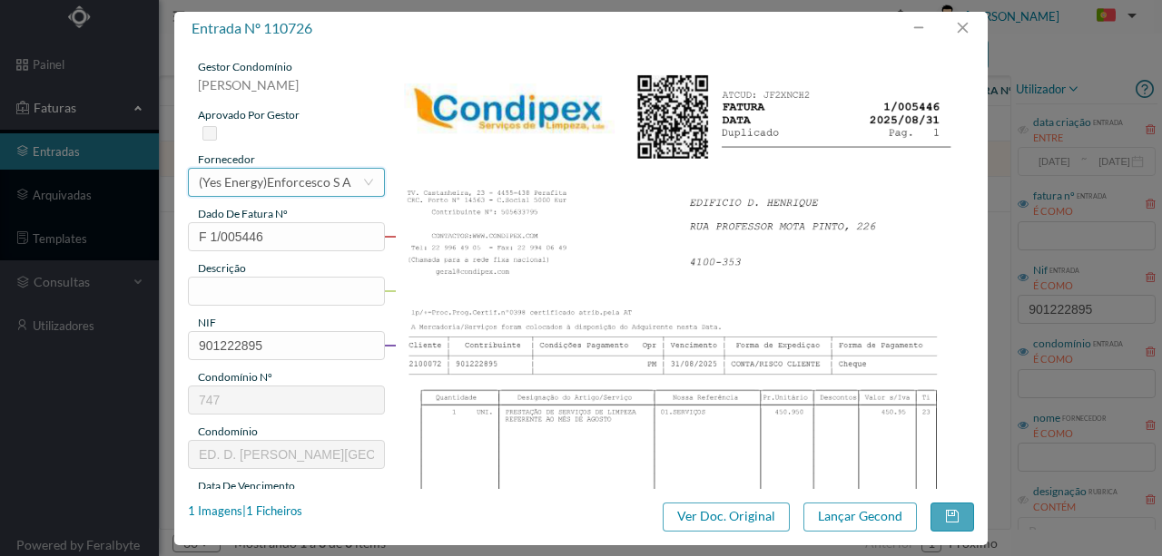
drag, startPoint x: 283, startPoint y: 187, endPoint x: 268, endPoint y: 187, distance: 15.4
click at [274, 187] on div "(Yes Energy)Enforcesco S A" at bounding box center [275, 182] width 152 height 27
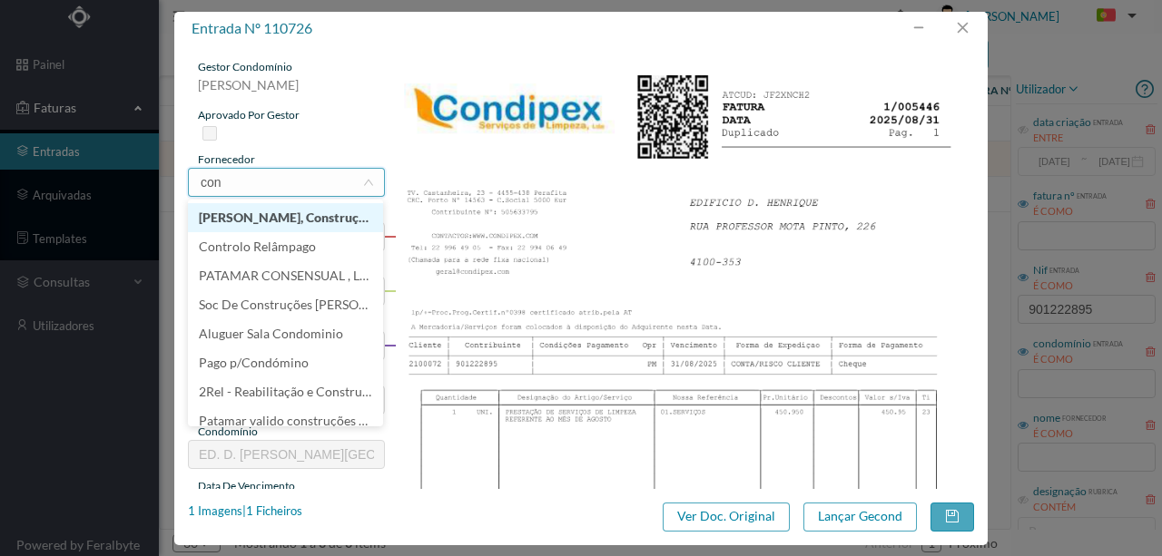
scroll to position [0, 0]
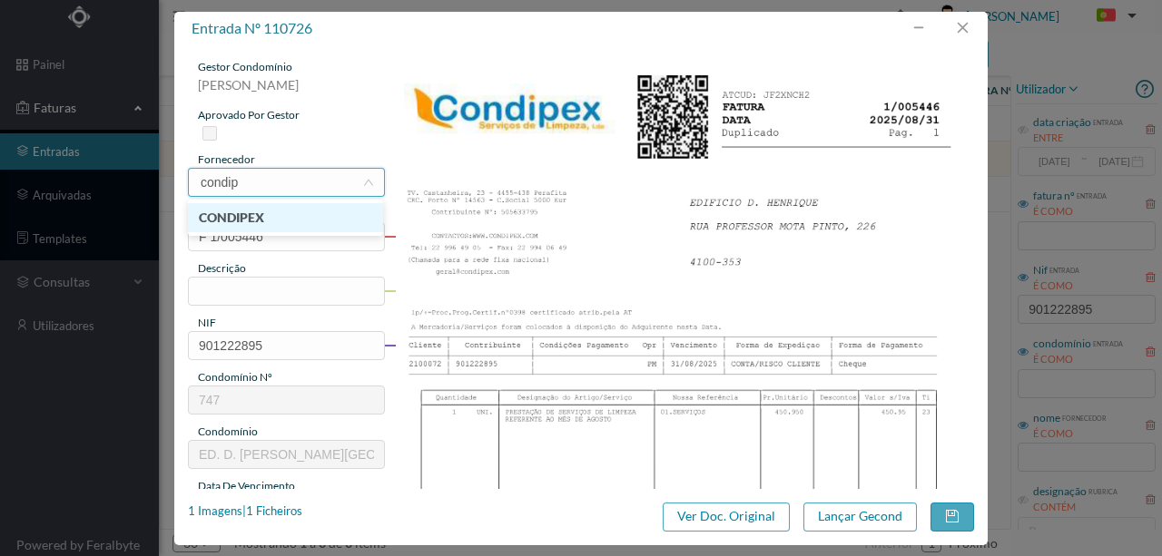
type input "condi"
click at [263, 216] on li "CONDIPEX" at bounding box center [285, 217] width 195 height 29
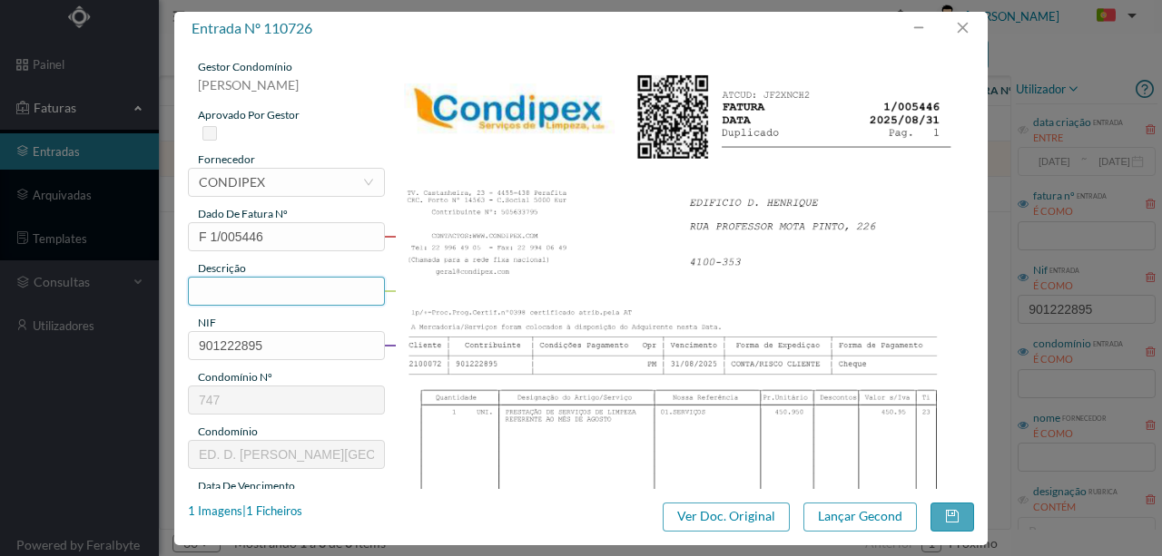
click at [228, 284] on input "text" at bounding box center [286, 291] width 197 height 29
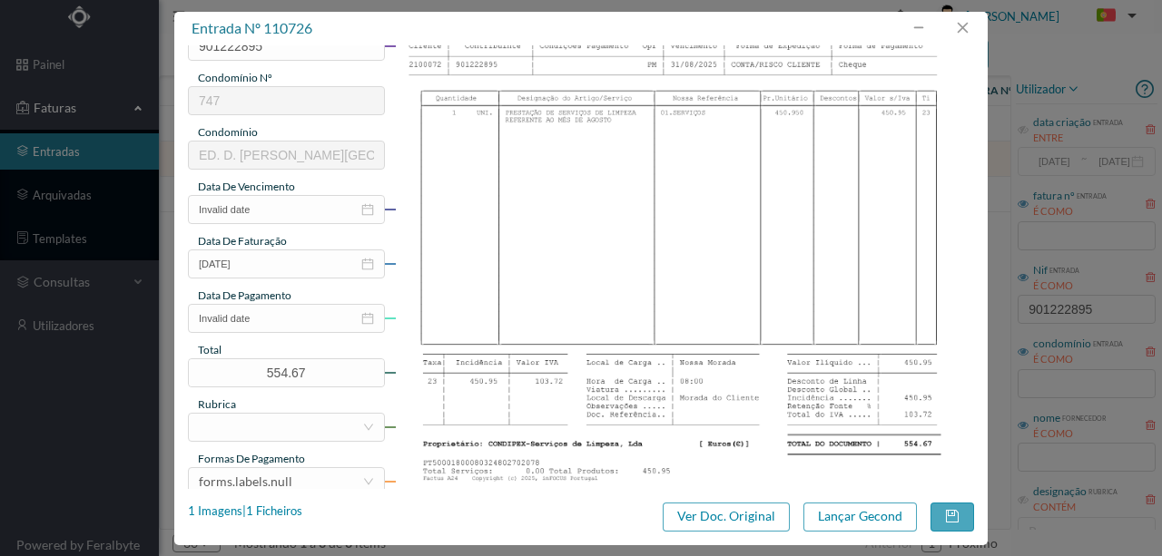
scroll to position [302, 0]
type input "Limpeza Agosto"
click at [264, 205] on input "Invalid date" at bounding box center [286, 206] width 197 height 29
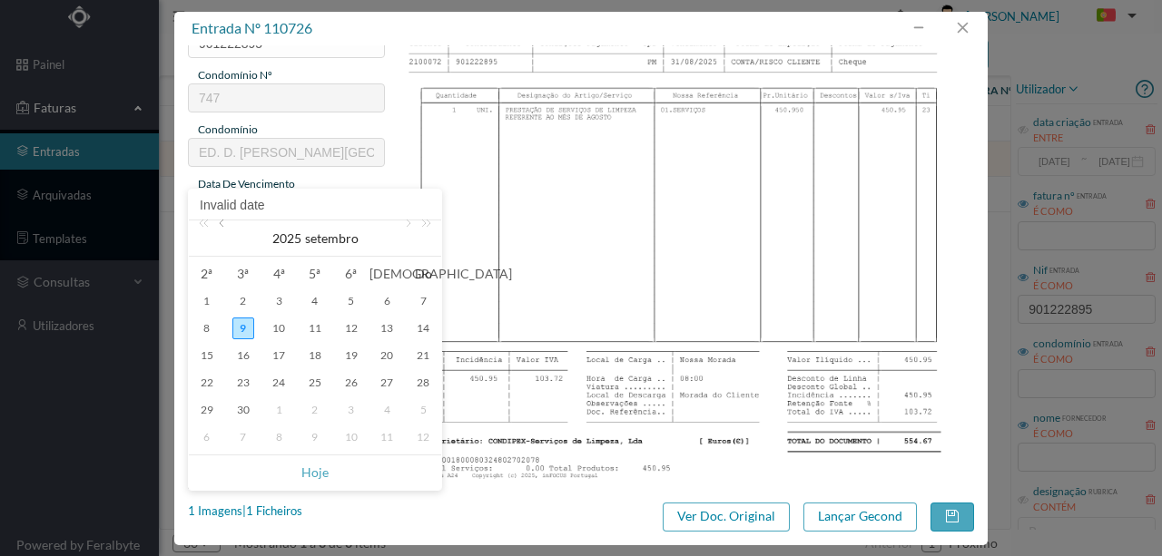
click at [220, 223] on link at bounding box center [223, 239] width 16 height 36
click at [426, 407] on div "31" at bounding box center [423, 410] width 22 height 22
type input "31-08-2025"
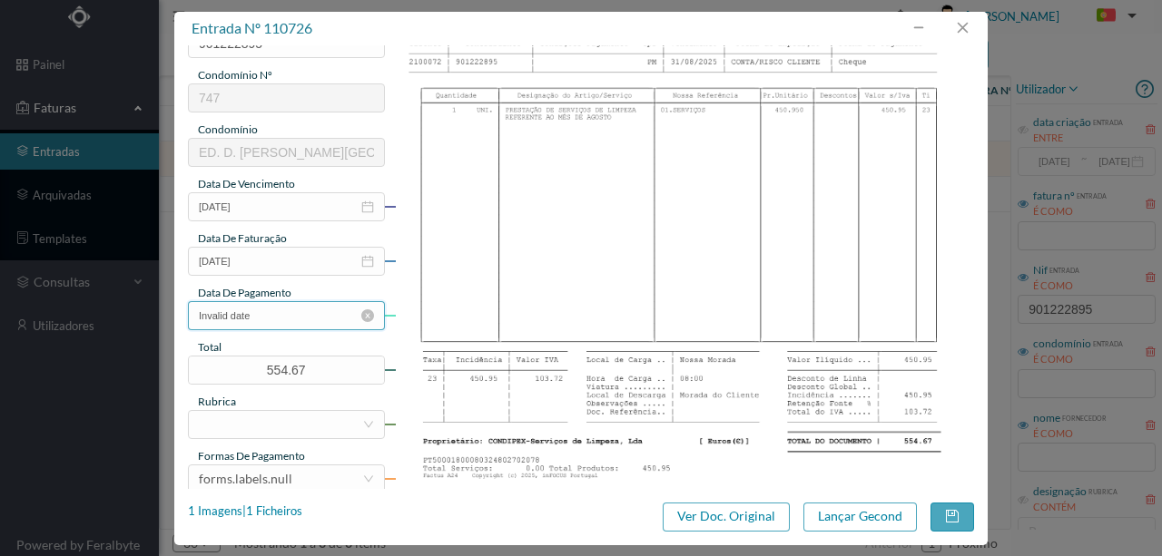
click at [263, 317] on input "Invalid date" at bounding box center [286, 315] width 197 height 29
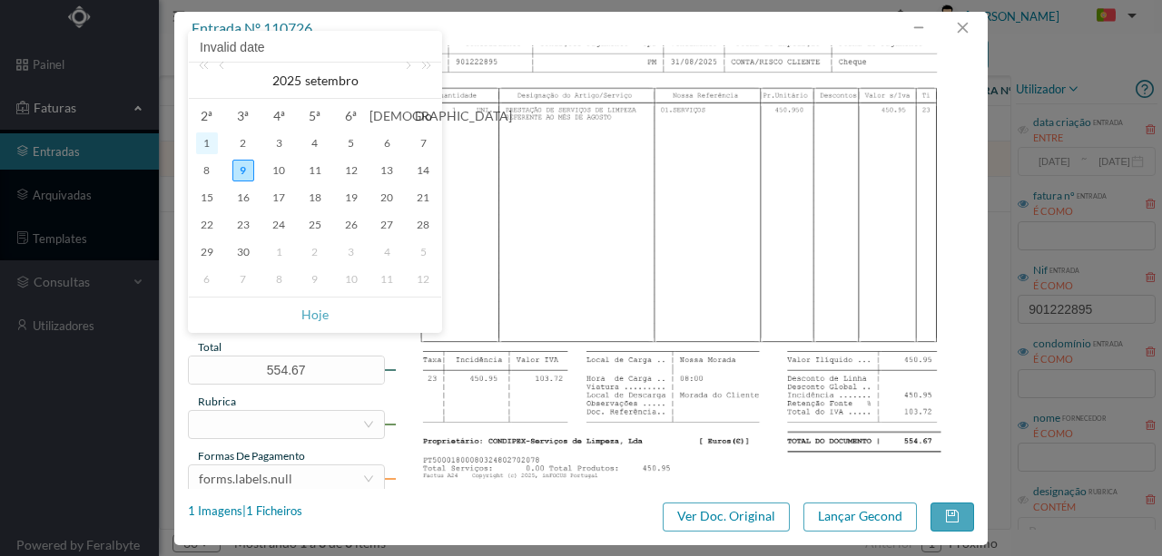
click at [203, 143] on div "1" at bounding box center [207, 144] width 22 height 22
type input "01-09-2025"
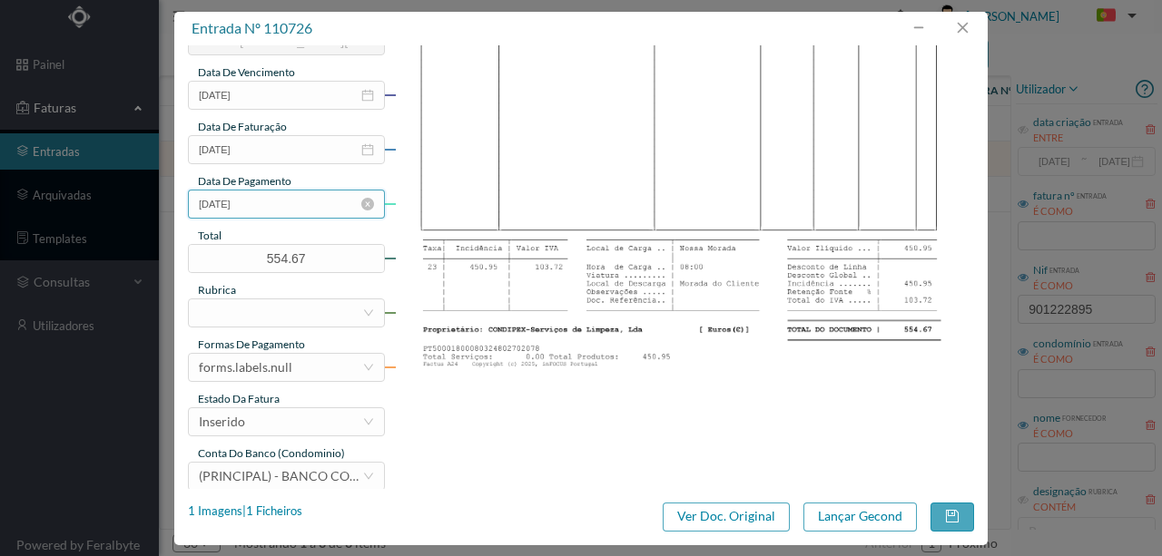
scroll to position [423, 0]
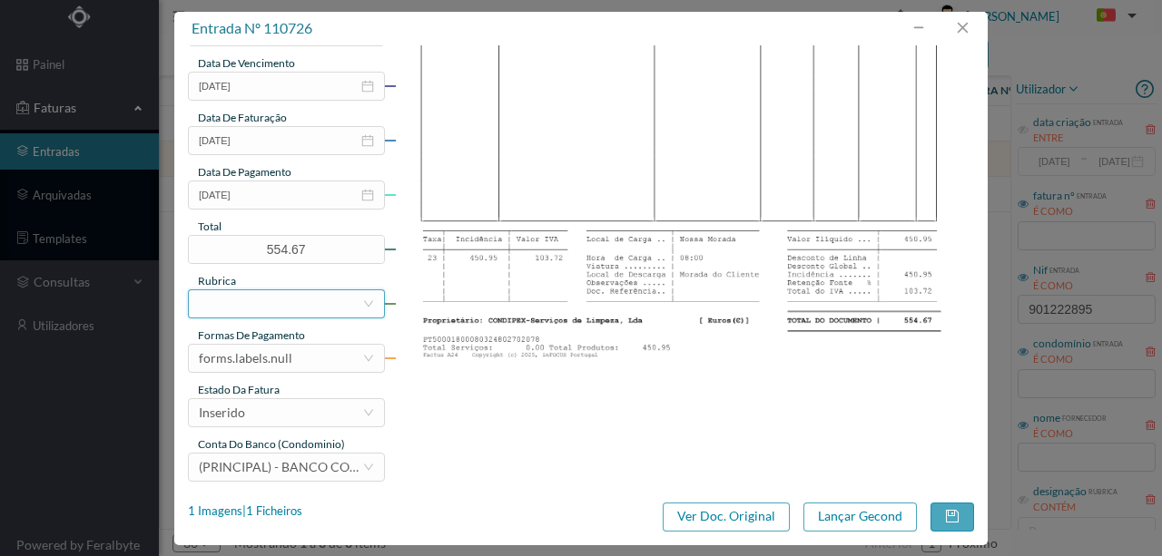
click at [226, 301] on div at bounding box center [280, 303] width 163 height 27
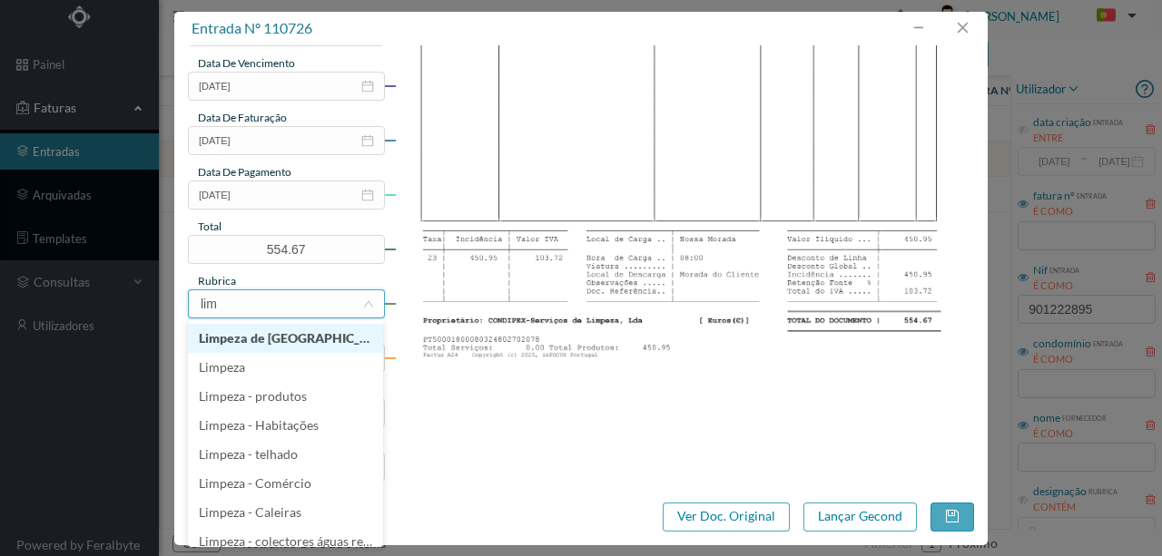
type input "limp"
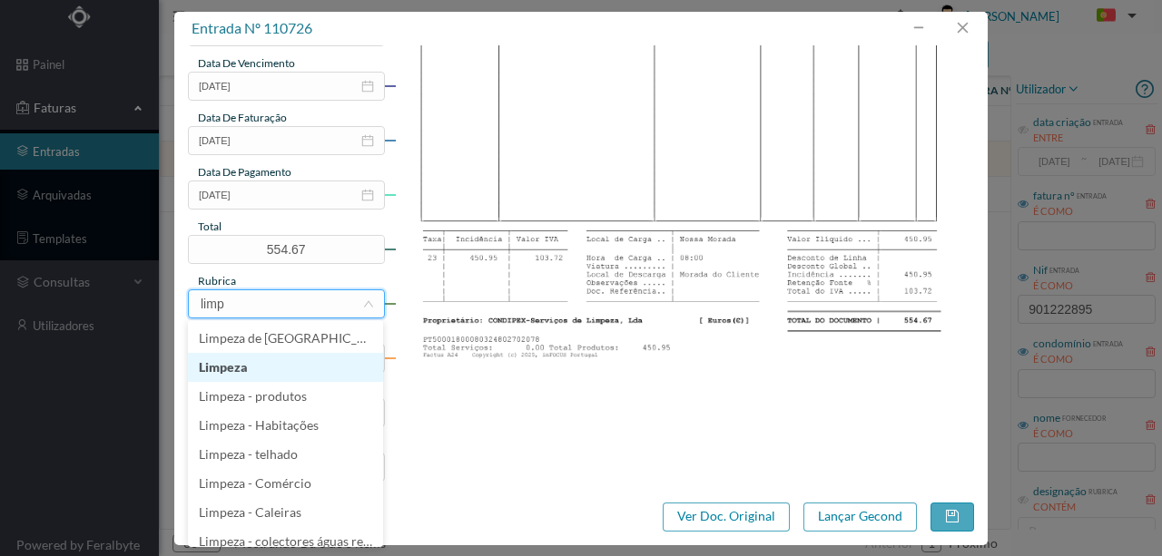
click at [245, 370] on li "Limpeza" at bounding box center [285, 367] width 195 height 29
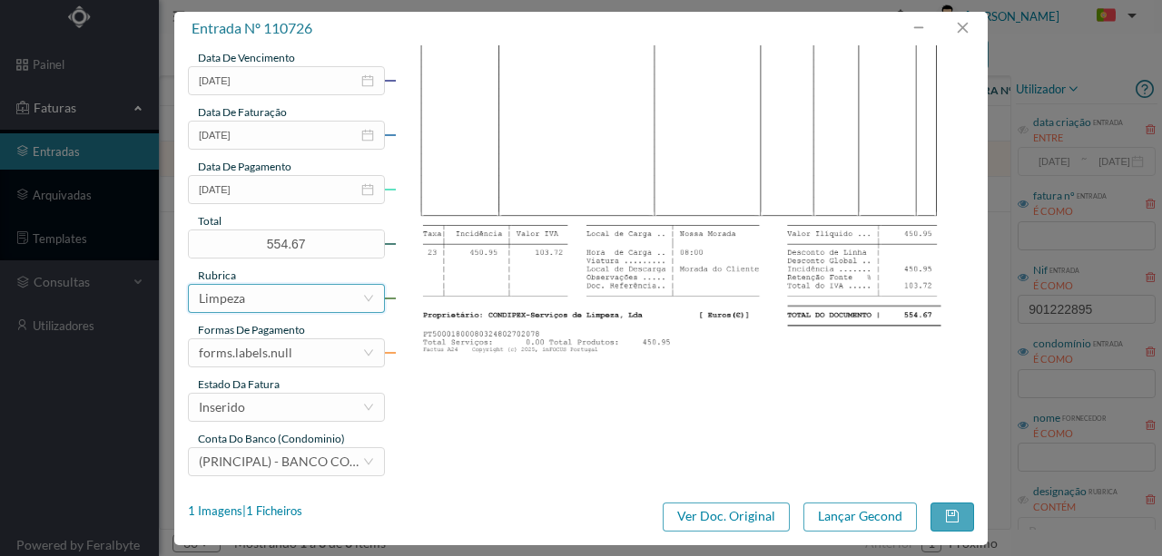
scroll to position [429, 0]
click at [283, 351] on div "forms.labels.null" at bounding box center [245, 352] width 93 height 27
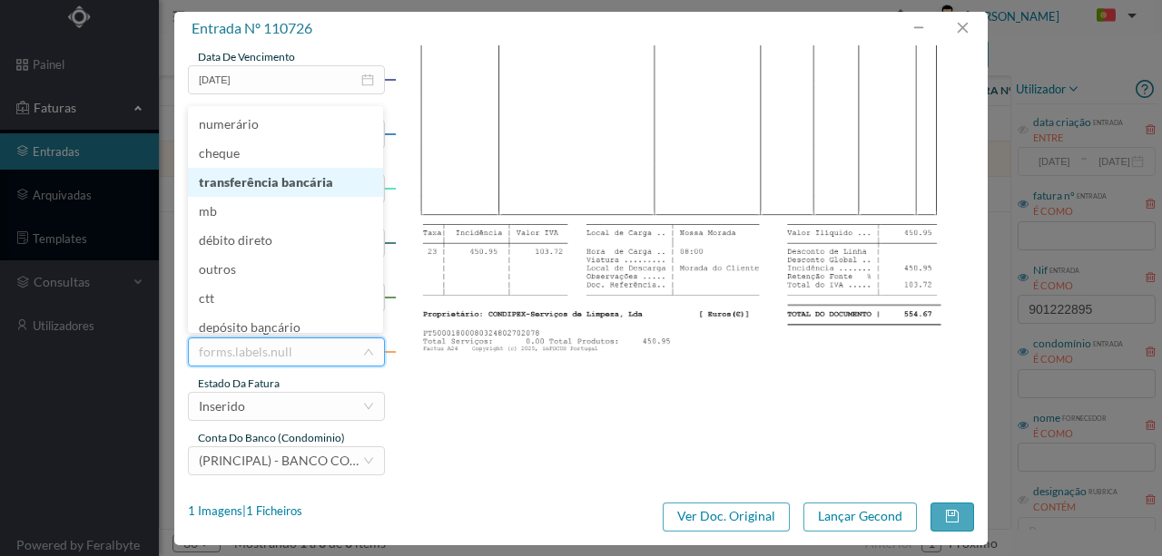
click at [273, 187] on li "transferência bancária" at bounding box center [285, 182] width 195 height 29
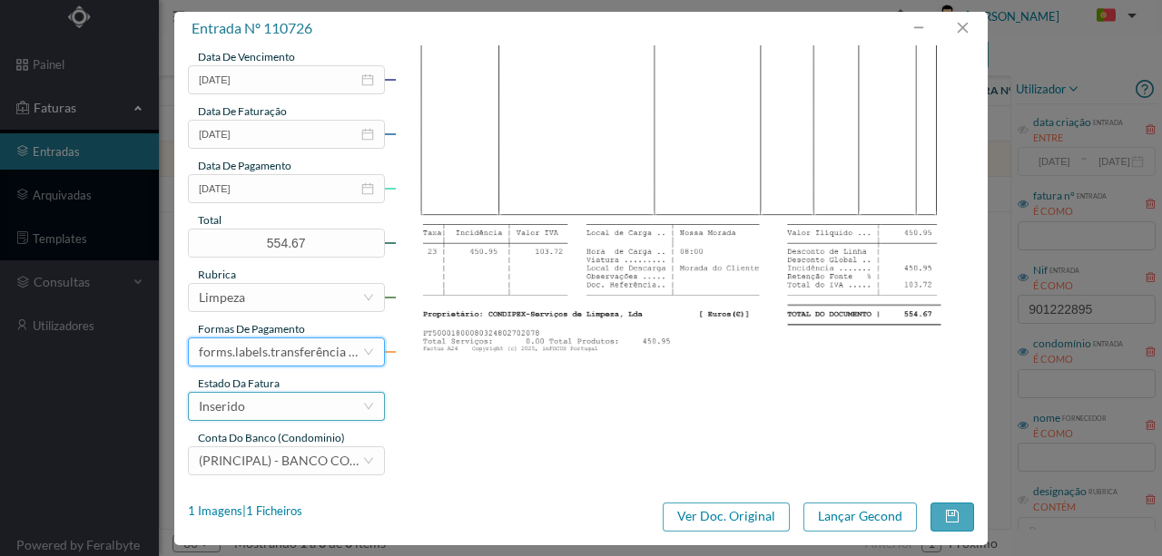
click at [260, 416] on div "Inserido" at bounding box center [280, 406] width 163 height 27
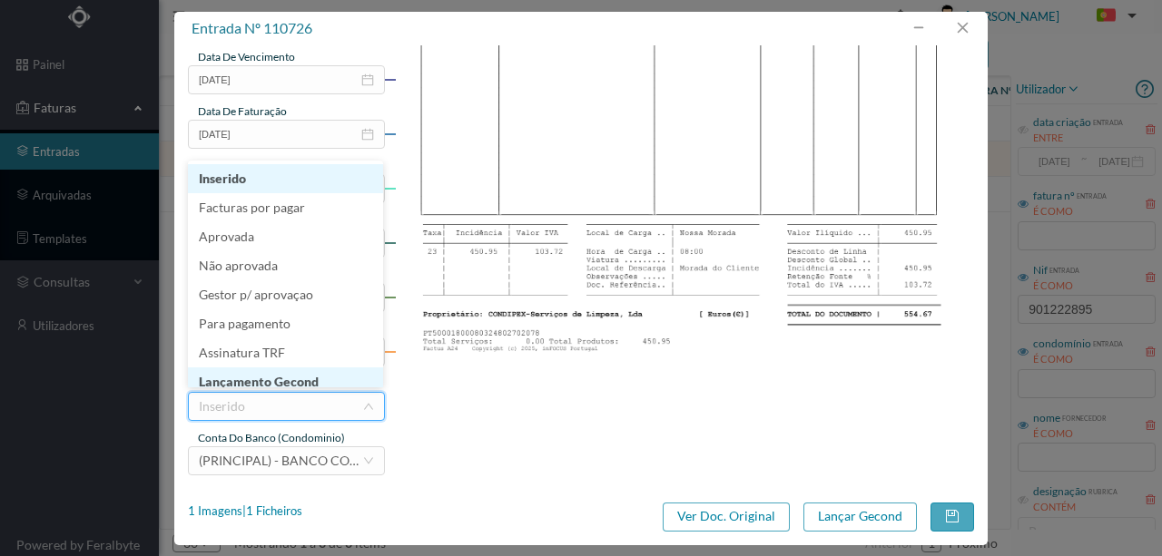
scroll to position [9, 0]
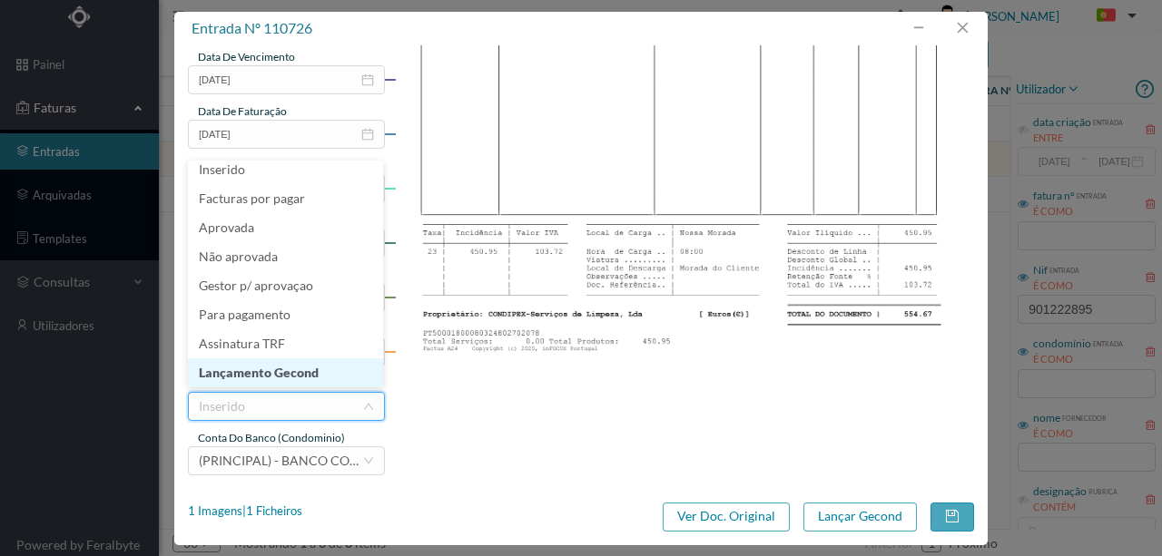
click at [265, 369] on li "Lançamento Gecond" at bounding box center [285, 373] width 195 height 29
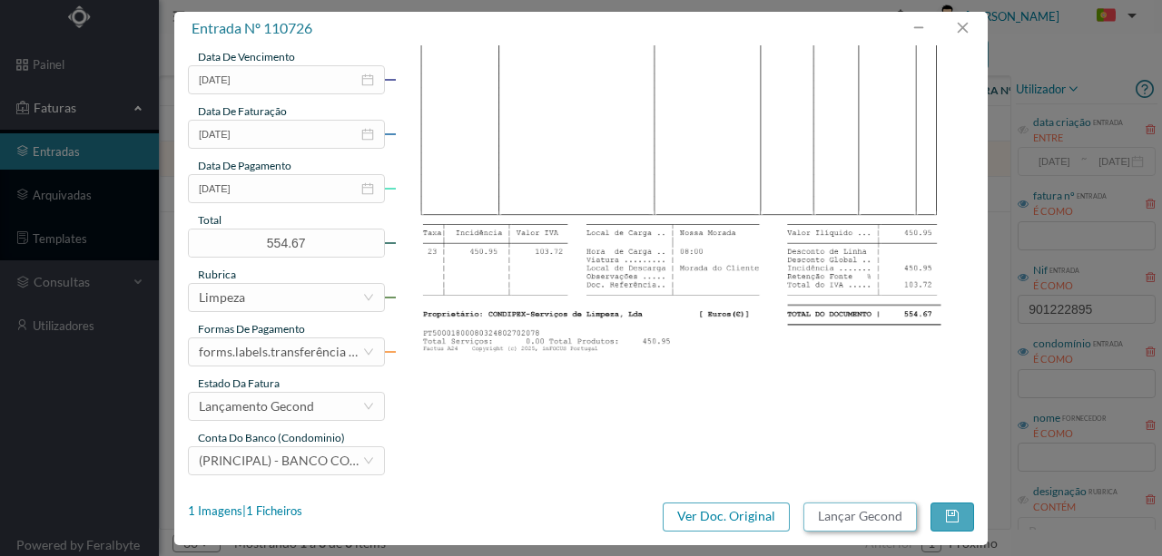
click at [877, 514] on button "Lançar Gecond" at bounding box center [859, 517] width 113 height 29
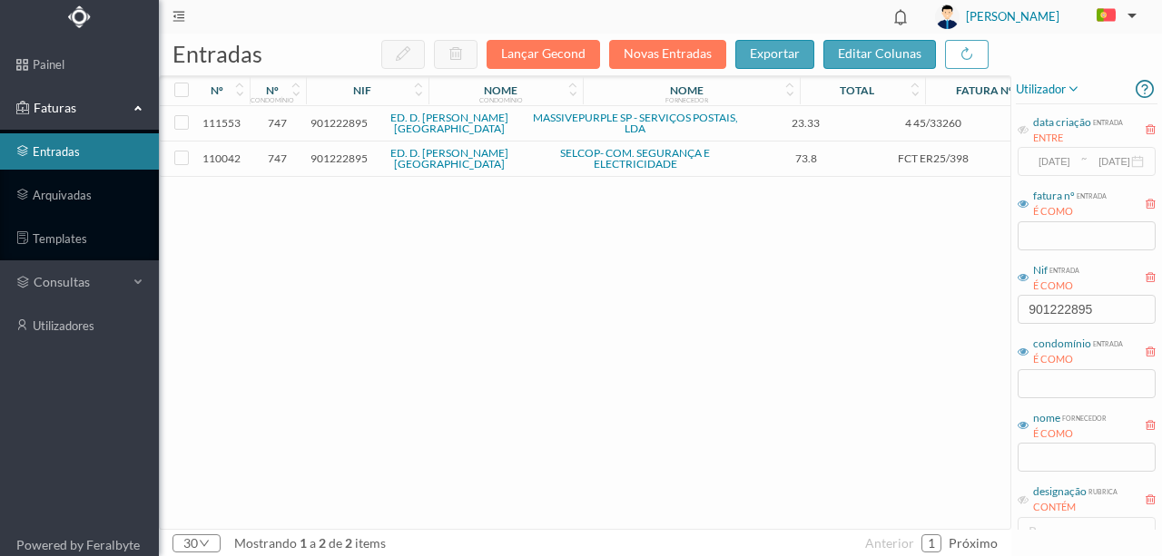
click at [341, 162] on span "901222895" at bounding box center [338, 159] width 57 height 14
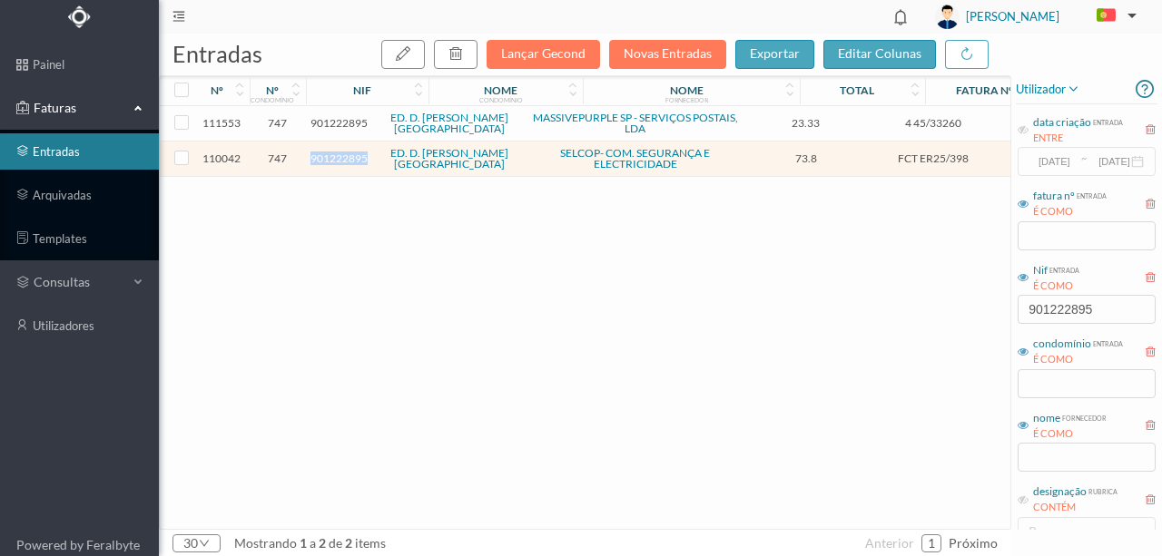
click at [341, 162] on span "901222895" at bounding box center [338, 159] width 57 height 14
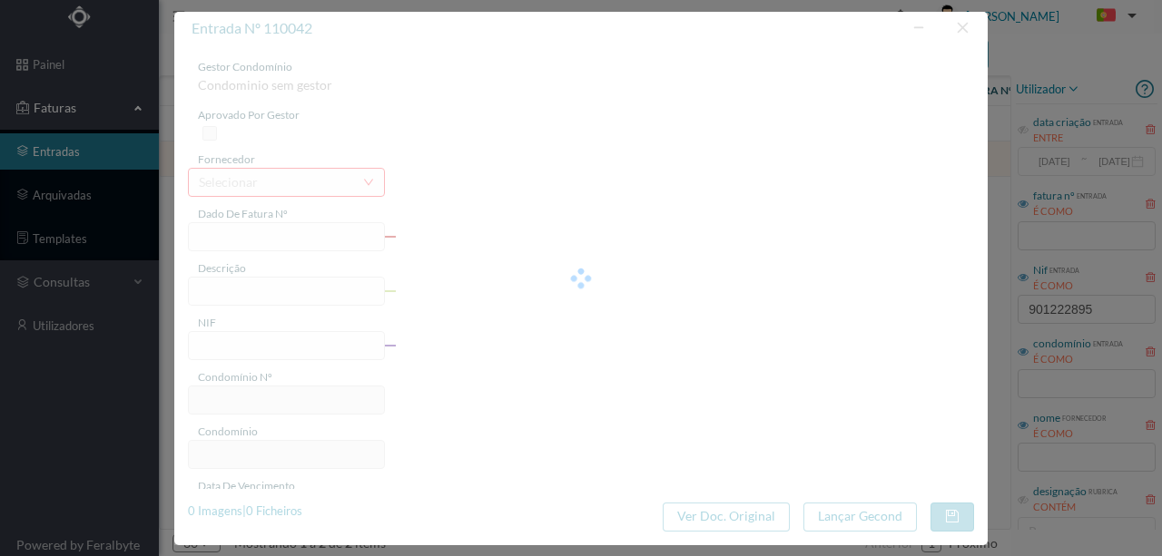
type input "FCT ER25/398"
type input "Pesqusia e reparaçao avaria ventilaçao"
type input "901222895"
type input "18-08-2025"
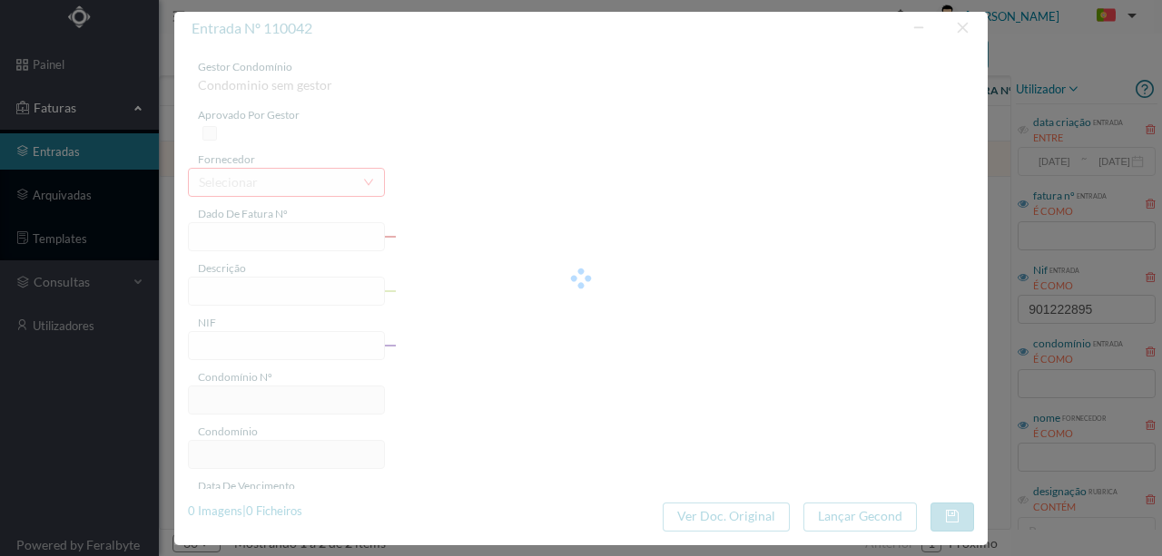
type input "22-08-2025"
type input "73.80"
type input "747"
type input "ED. D. HENRIQUE - PORTO"
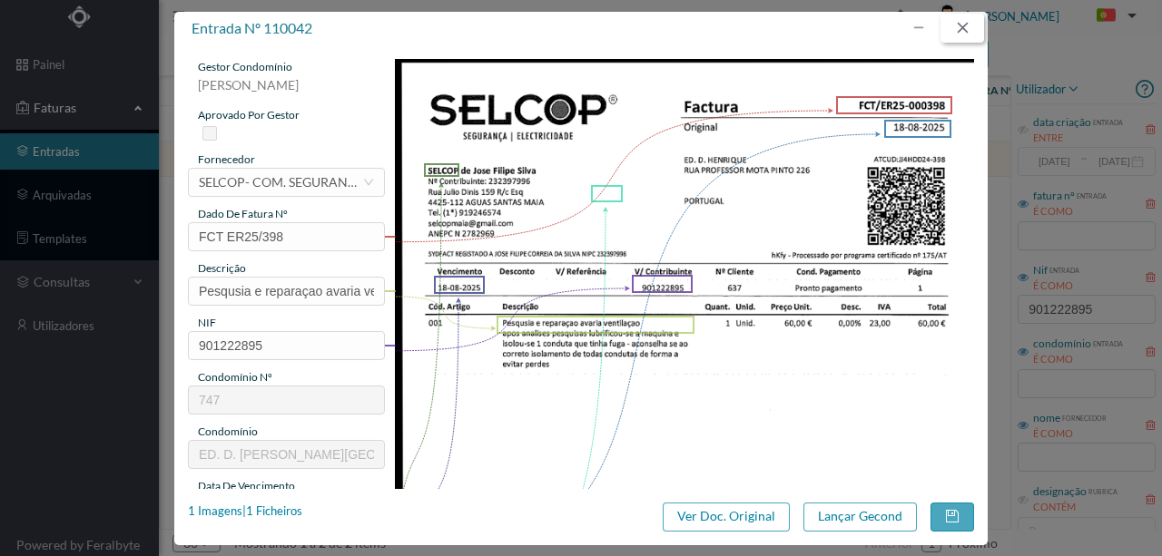
click at [958, 32] on button "button" at bounding box center [962, 28] width 44 height 29
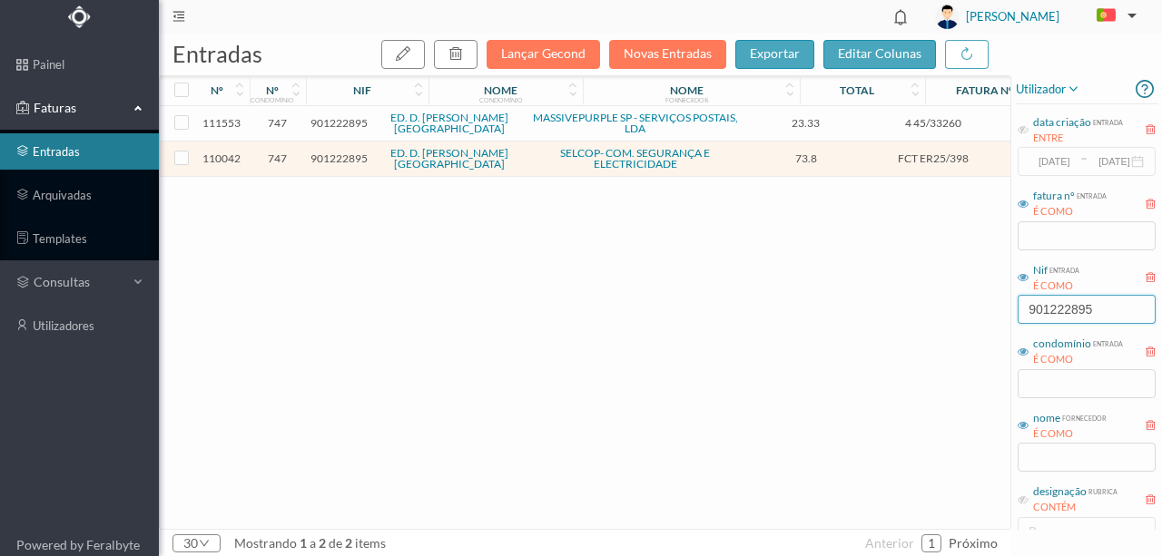
drag, startPoint x: 1110, startPoint y: 307, endPoint x: 855, endPoint y: 298, distance: 255.2
click at [859, 298] on div "entradas Lançar Gecond Novas Entradas exportar editar colunas nº nº condomínio …" at bounding box center [660, 295] width 1003 height 523
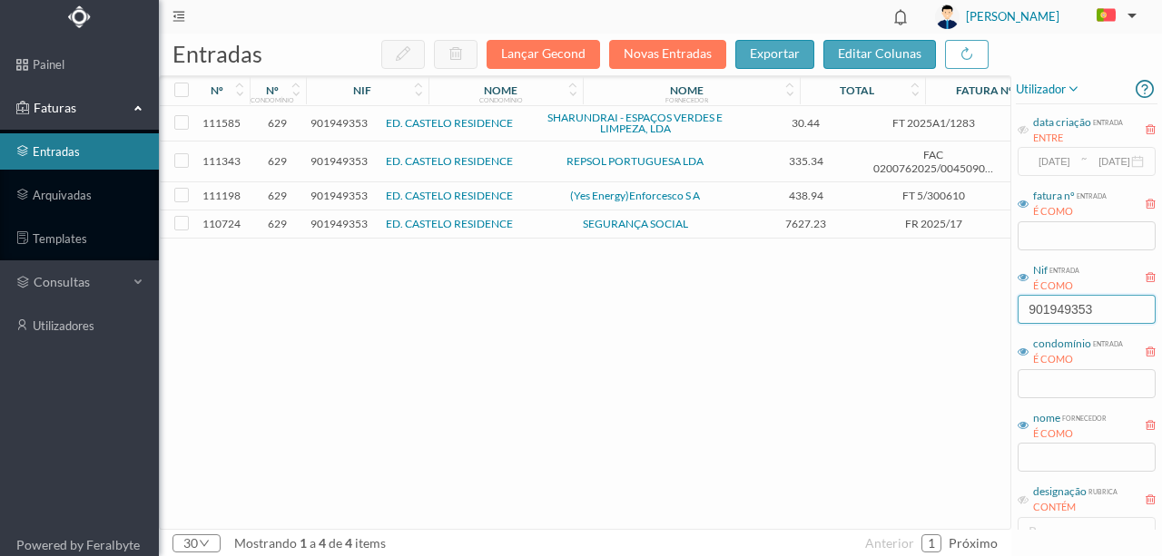
type input "901949353"
click at [348, 221] on span "901949353" at bounding box center [338, 224] width 57 height 14
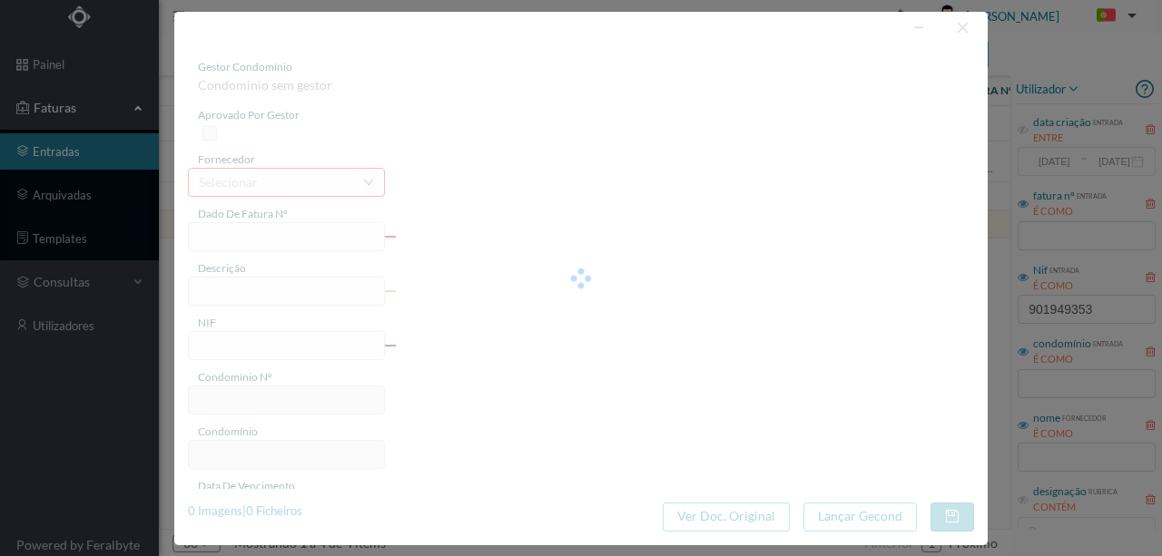
type input "FR 2025/17"
type input "901949353"
type input "Invalid date"
type input "2025-08-25"
type input "7627.23"
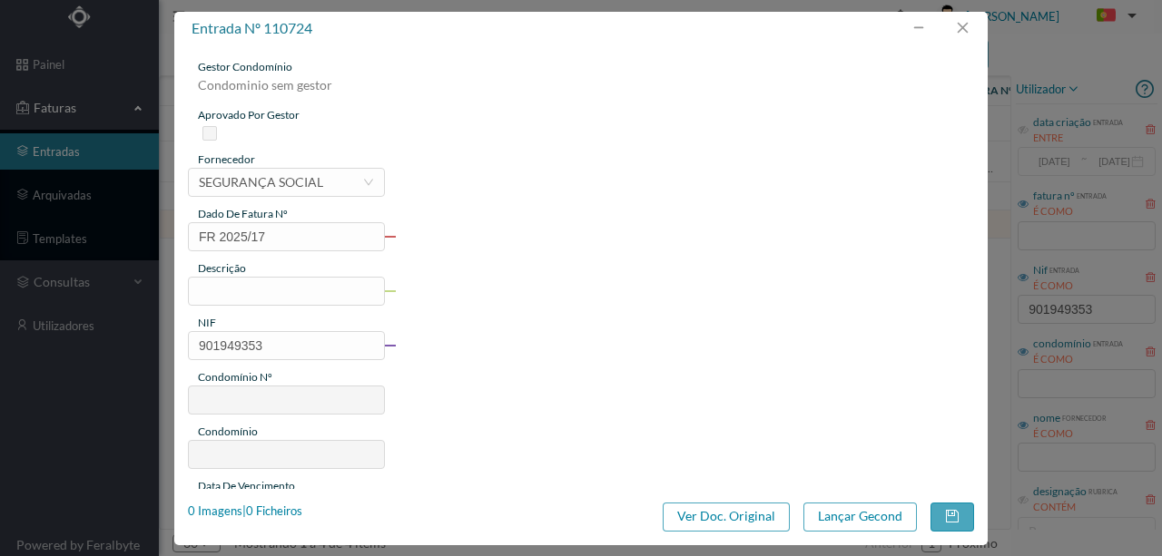
type input "629"
type input "ED. CASTELO RESIDENCE"
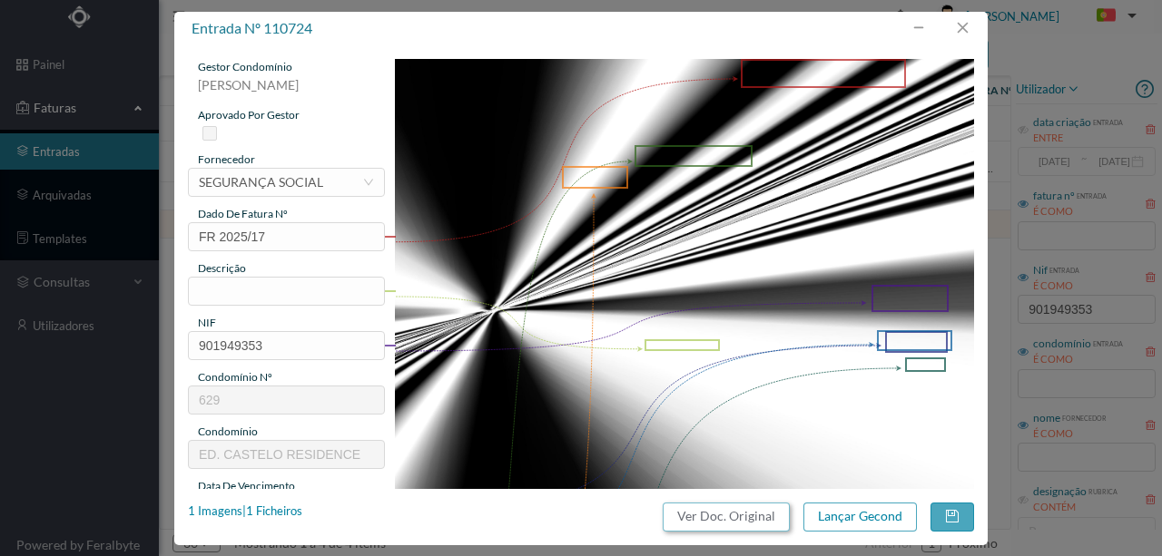
drag, startPoint x: 700, startPoint y: 519, endPoint x: 690, endPoint y: 87, distance: 432.2
click at [699, 519] on button "Ver Doc. Original" at bounding box center [726, 517] width 127 height 29
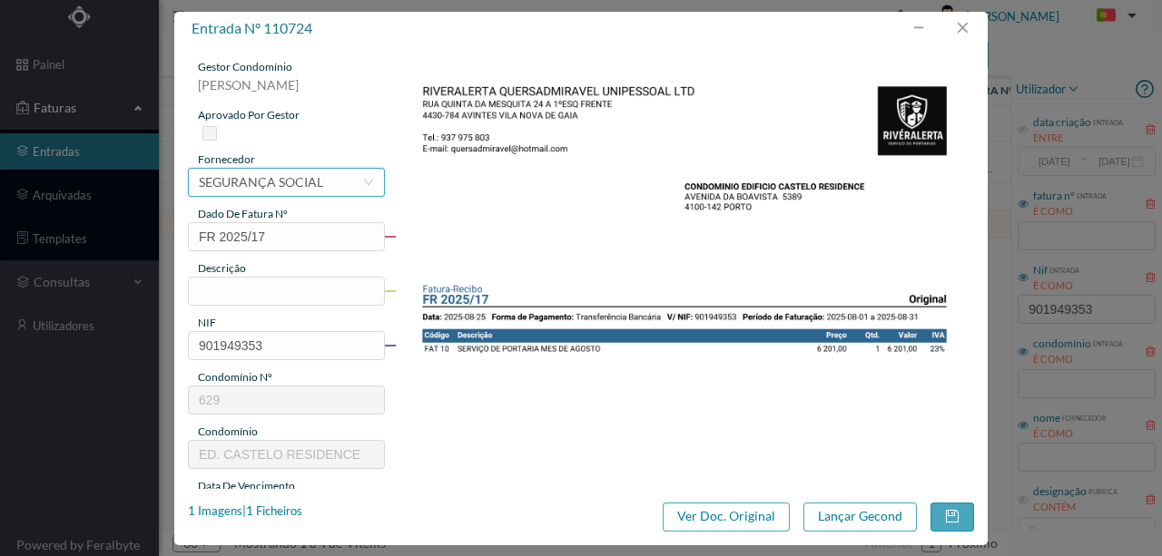
click at [249, 194] on div "SEGURANÇA SOCIAL" at bounding box center [261, 182] width 124 height 27
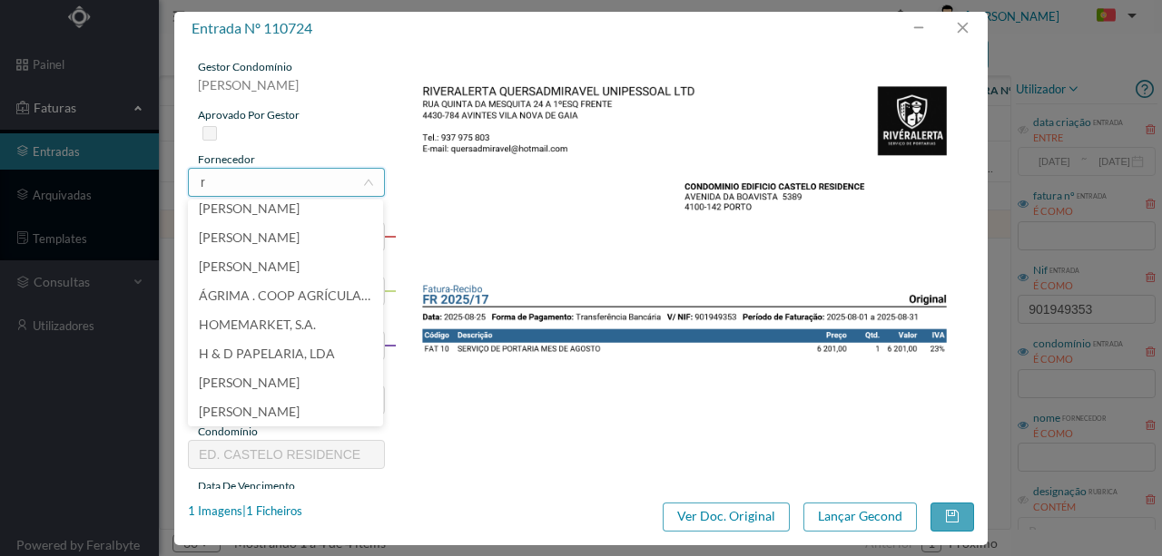
scroll to position [4, 0]
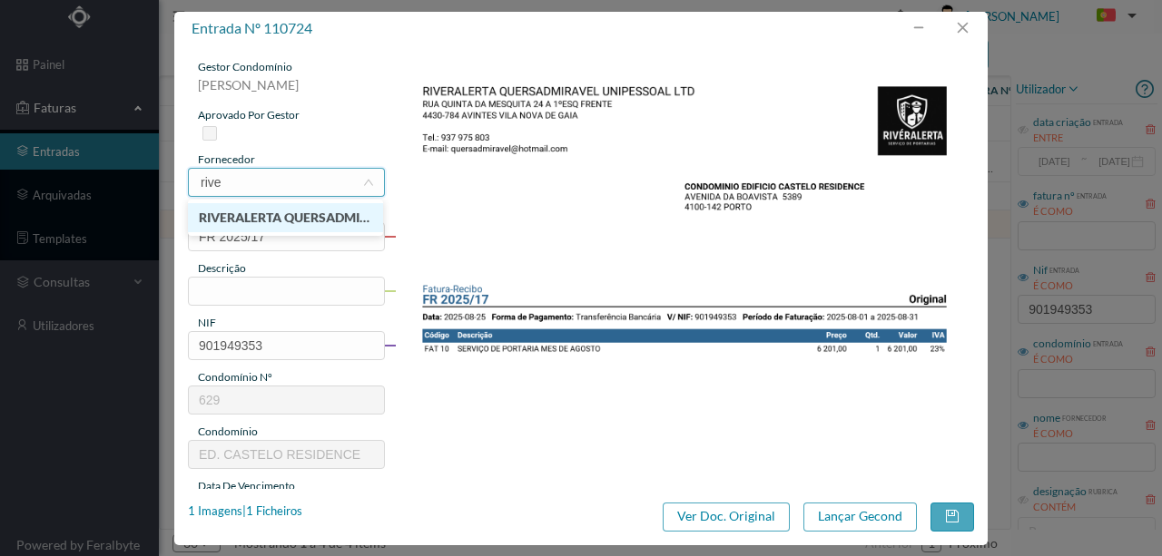
type input "river"
click at [266, 211] on li "RIVERALERTA QUERSADMIRAVEL UNIPESSOAL, LDA" at bounding box center [285, 217] width 195 height 29
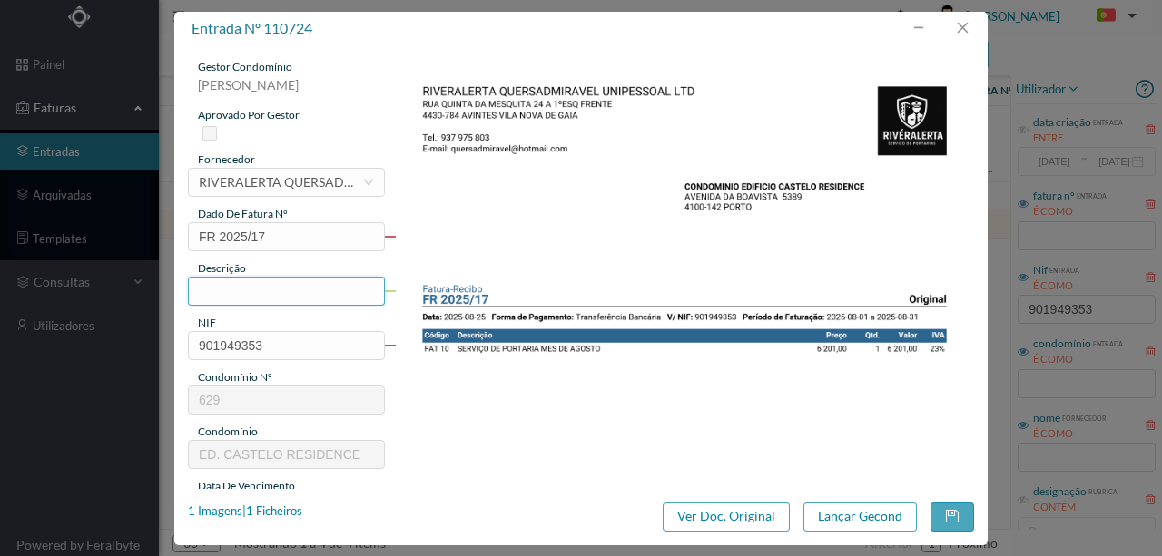
click at [229, 290] on input "text" at bounding box center [286, 291] width 197 height 29
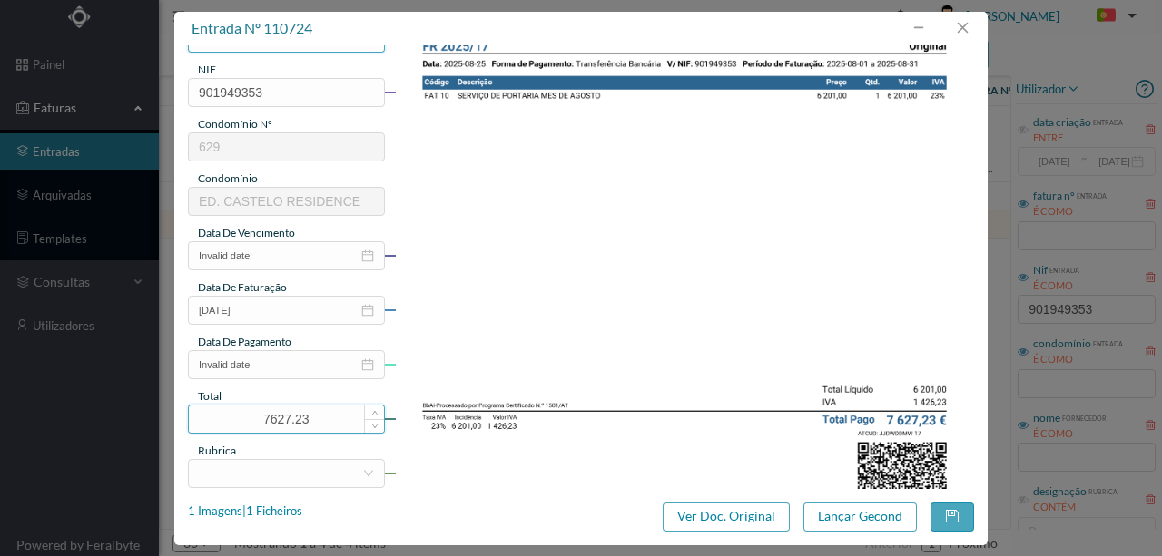
scroll to position [302, 0]
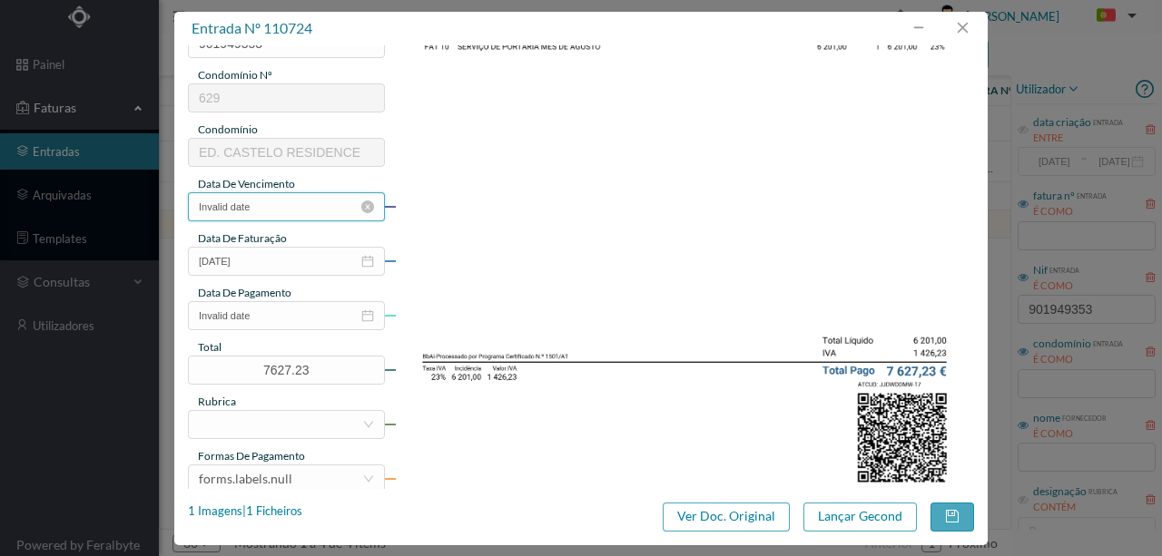
type input "Portaria Agosto"
click at [276, 211] on input "Invalid date" at bounding box center [286, 206] width 197 height 29
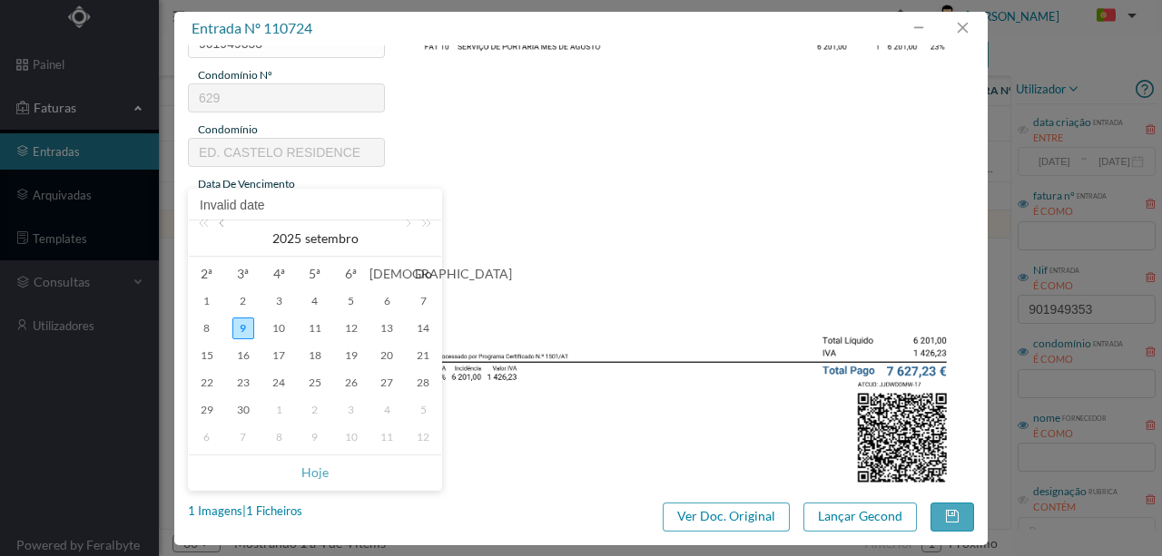
click at [222, 224] on link at bounding box center [223, 239] width 16 height 36
click at [205, 408] on div "25" at bounding box center [207, 410] width 22 height 22
type input "[DATE]"
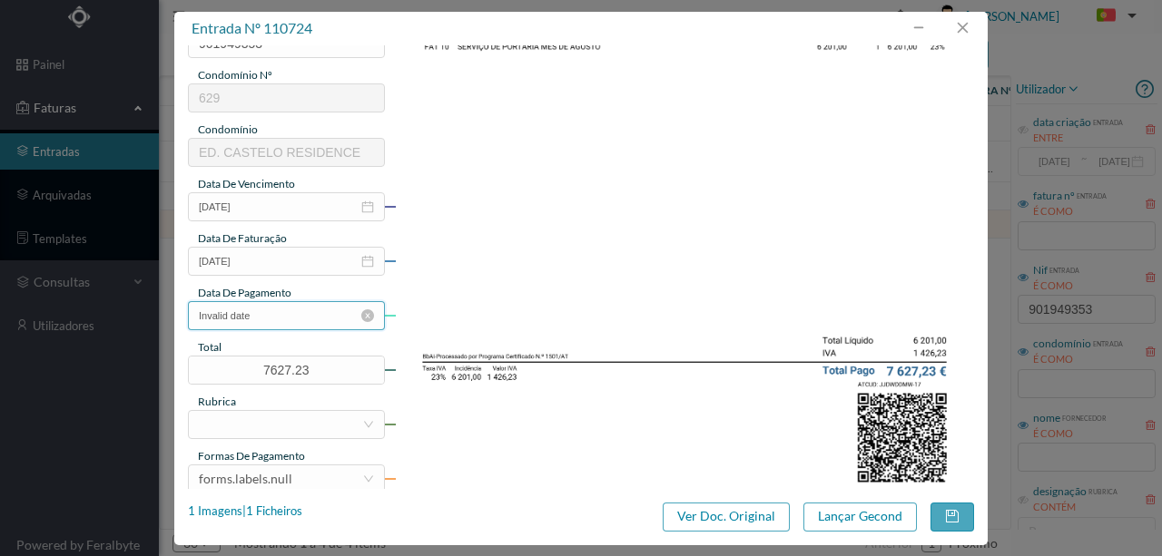
click at [307, 314] on input "Invalid date" at bounding box center [286, 315] width 197 height 29
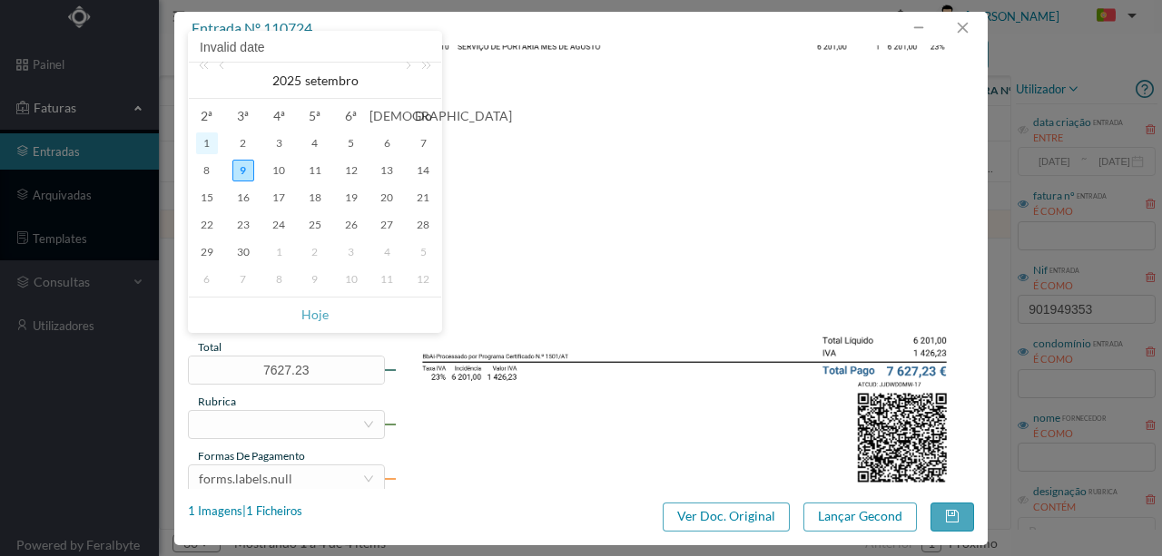
click at [211, 151] on div "1" at bounding box center [207, 144] width 22 height 22
type input "[DATE]"
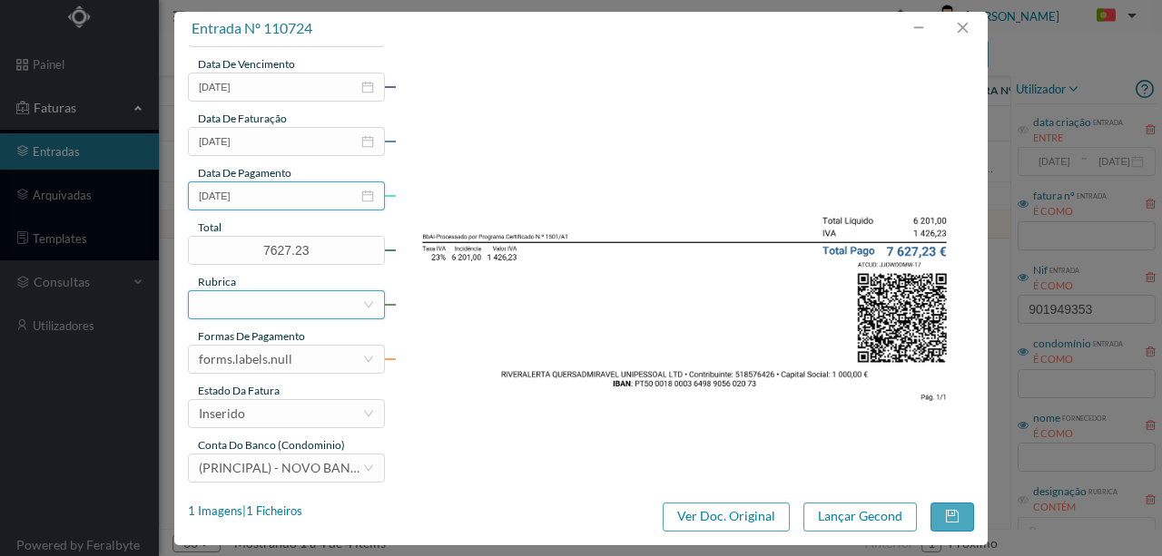
scroll to position [423, 0]
drag, startPoint x: 220, startPoint y: 305, endPoint x: 278, endPoint y: 315, distance: 58.9
click at [219, 305] on div at bounding box center [280, 303] width 163 height 27
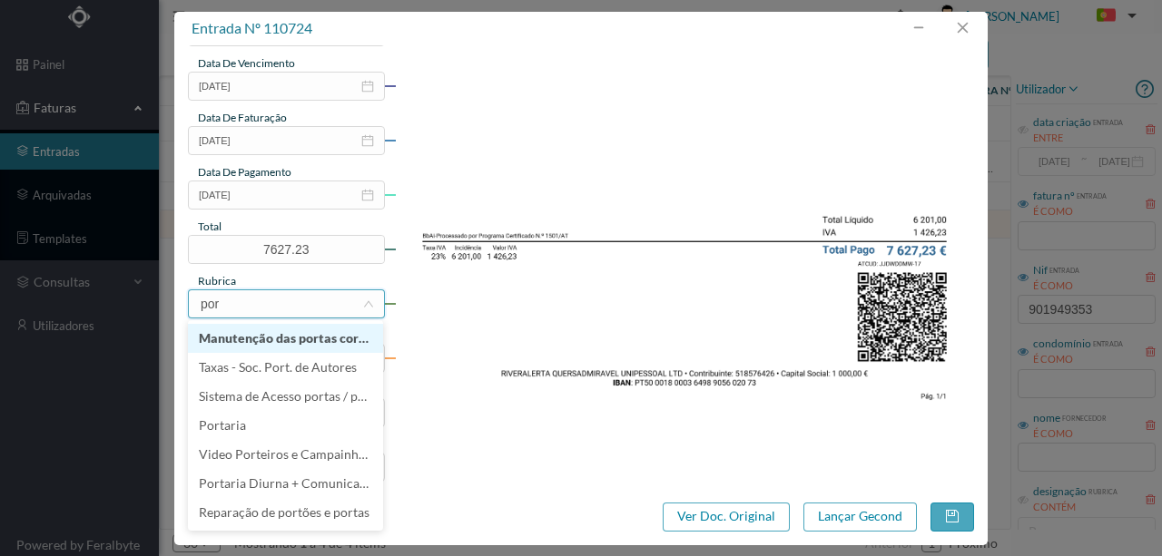
type input "port"
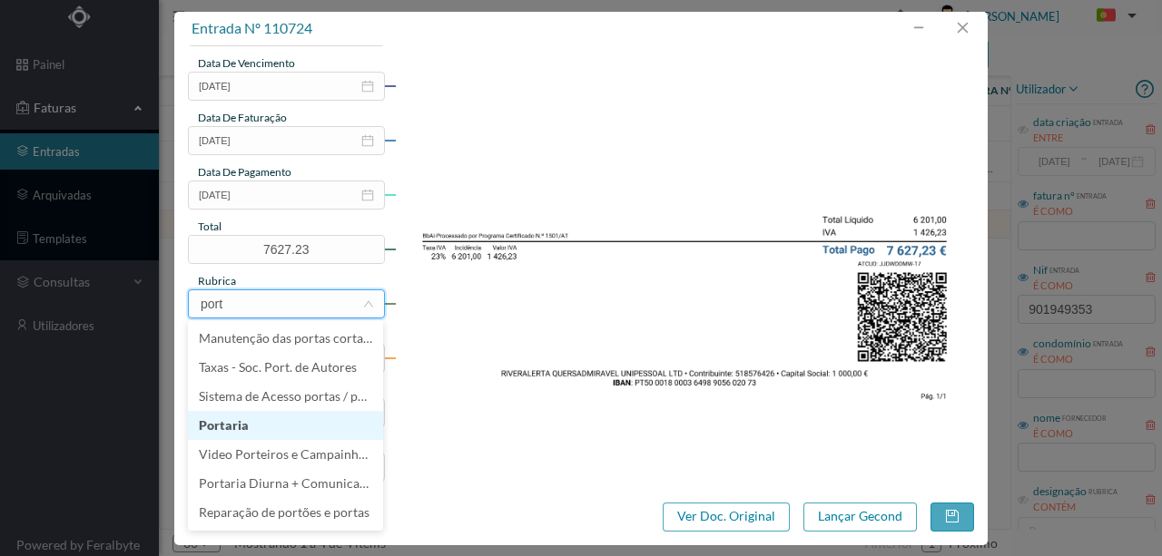
click at [241, 419] on li "Portaria" at bounding box center [285, 425] width 195 height 29
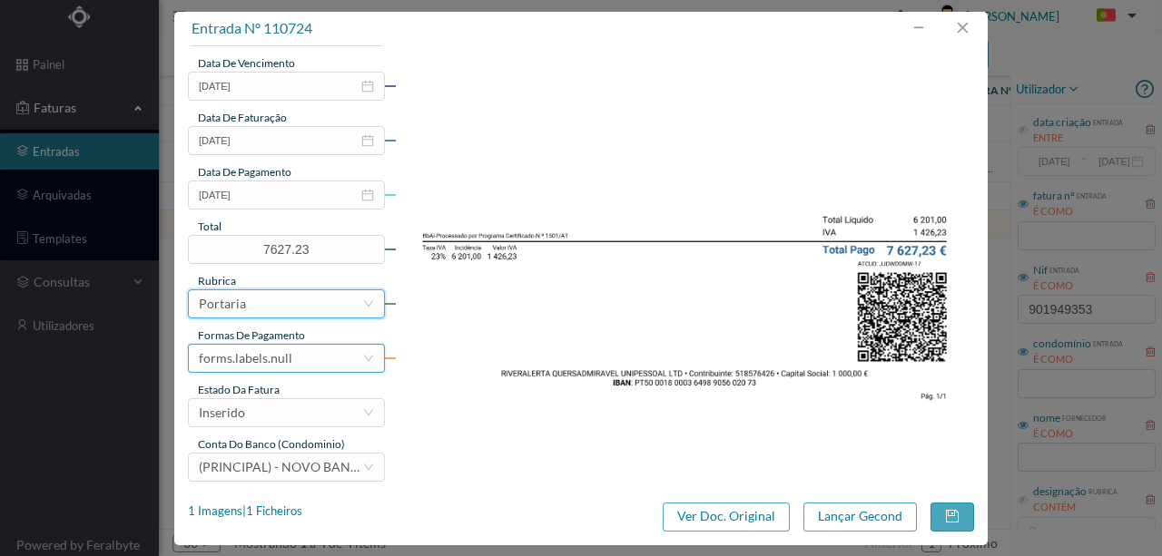
click at [293, 356] on div "forms.labels.null" at bounding box center [280, 358] width 163 height 27
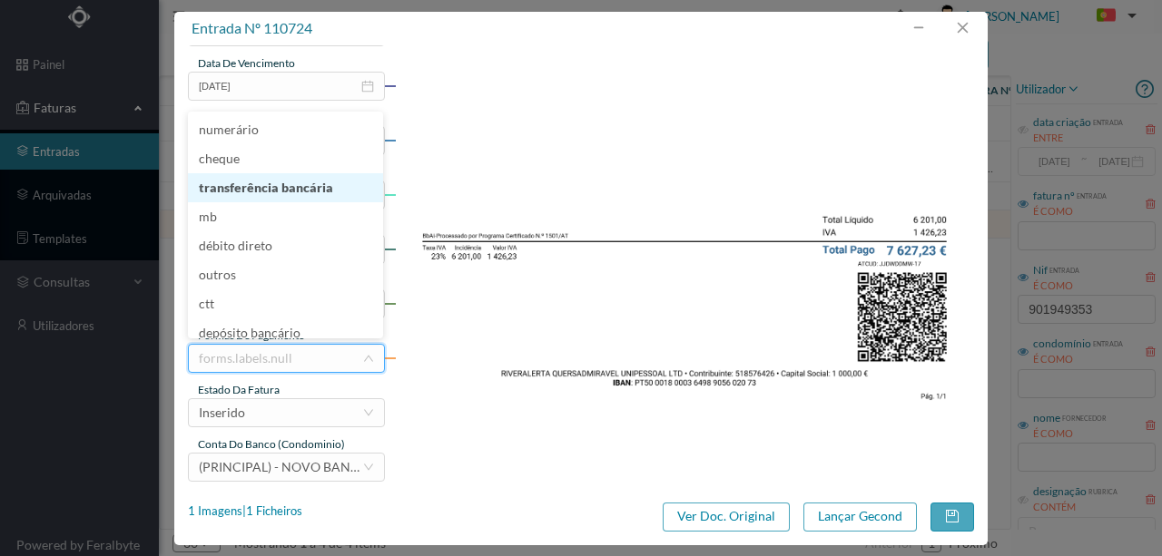
click at [260, 183] on li "transferência bancária" at bounding box center [285, 187] width 195 height 29
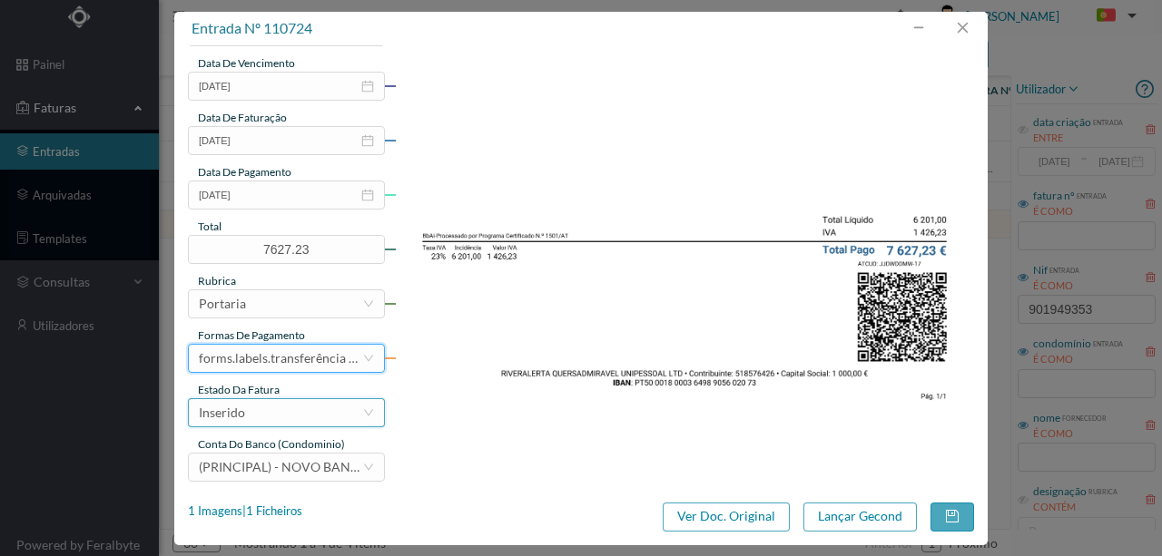
click at [253, 414] on div "Inserido" at bounding box center [280, 412] width 163 height 27
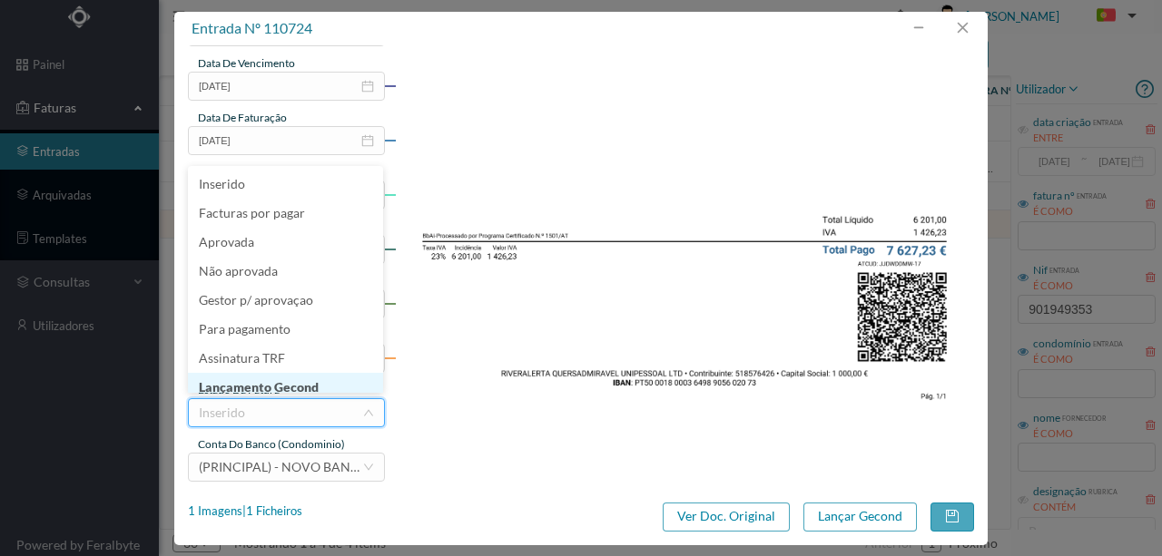
scroll to position [9, 0]
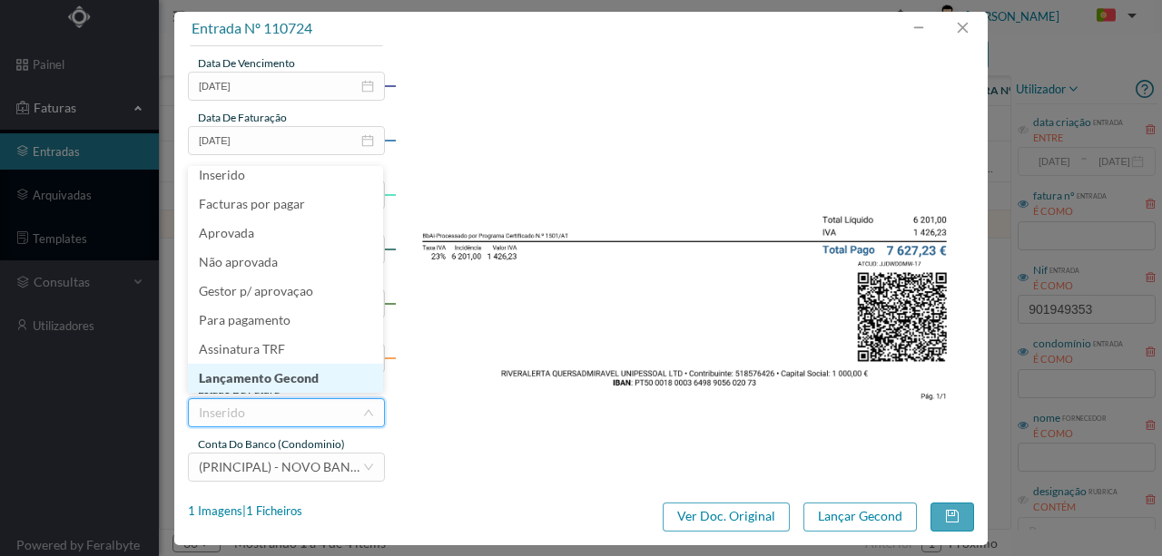
click at [267, 378] on li "Lançamento Gecond" at bounding box center [285, 378] width 195 height 29
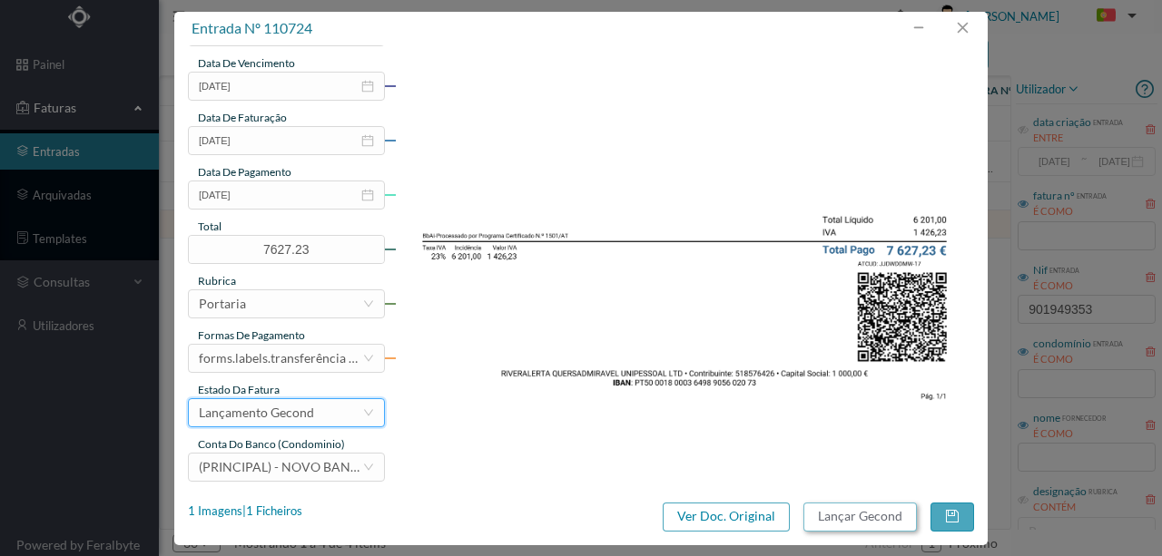
click at [850, 524] on button "Lançar Gecond" at bounding box center [859, 517] width 113 height 29
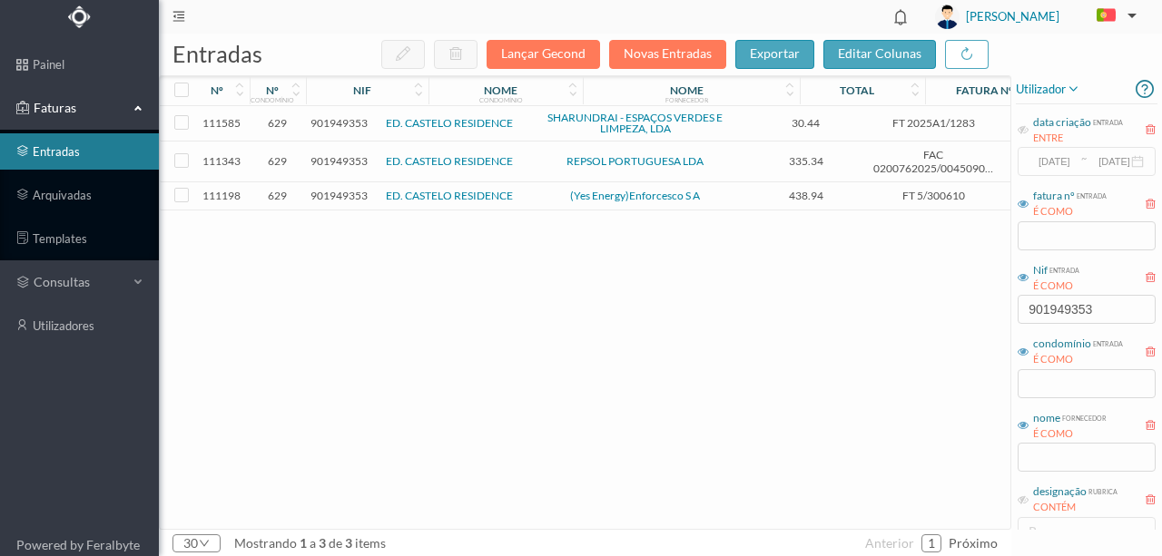
click at [356, 156] on span "901949353" at bounding box center [338, 161] width 57 height 14
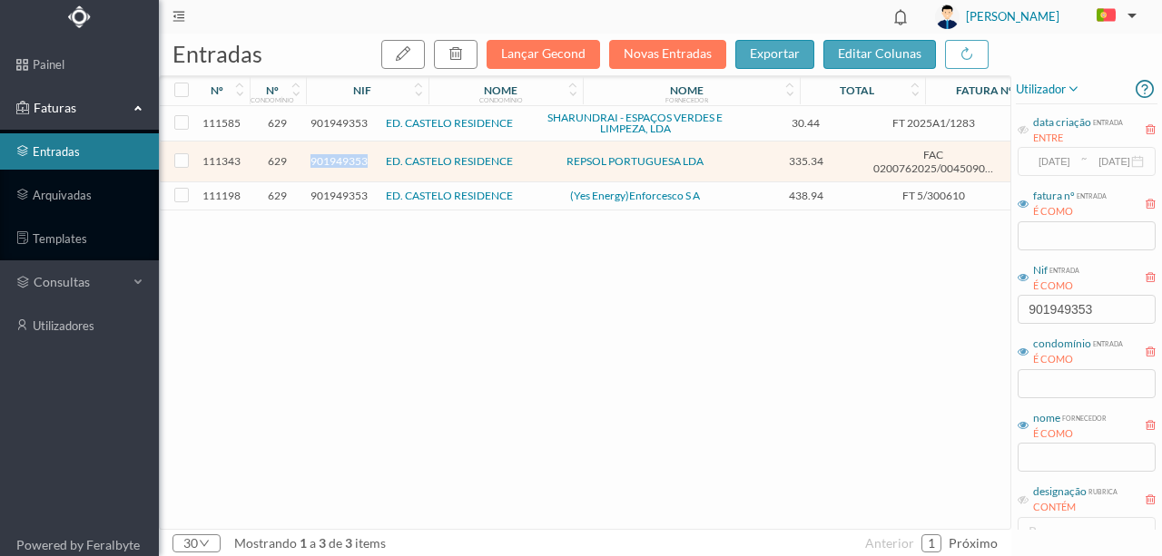
click at [356, 156] on span "901949353" at bounding box center [338, 161] width 57 height 14
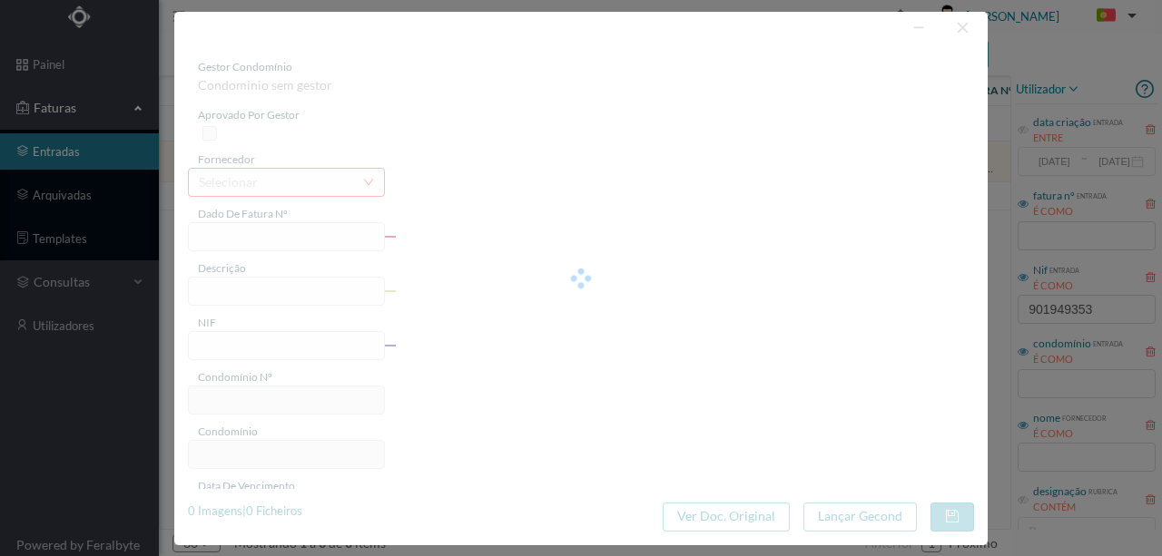
type input "FAC 0200762025/0045090531"
type input "[STREET_ADDRESS]"
type input "901949353"
type input "[DATE]"
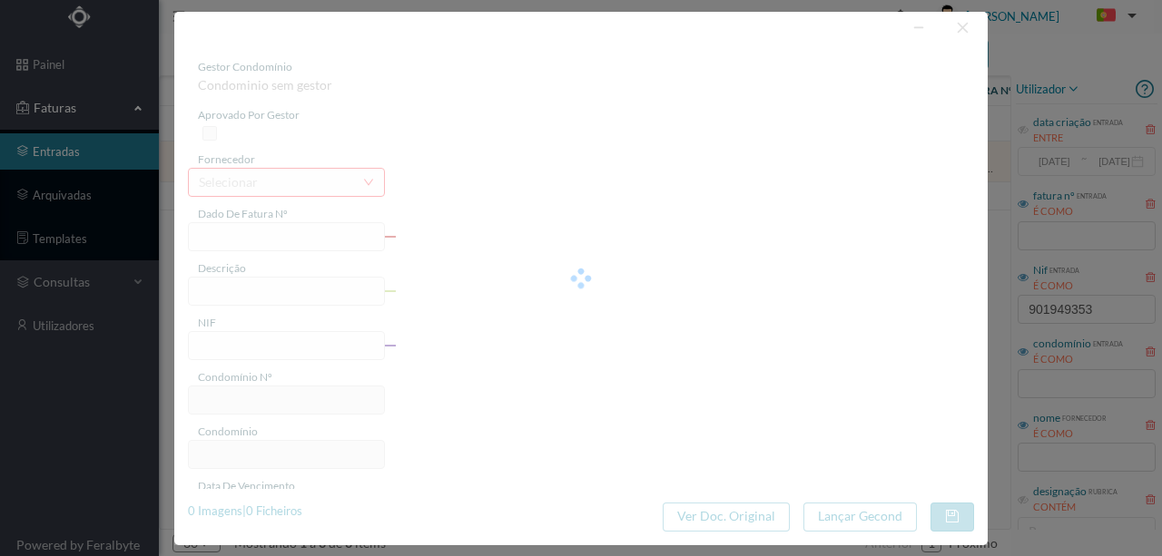
type input "[DATE]"
type input "335.34"
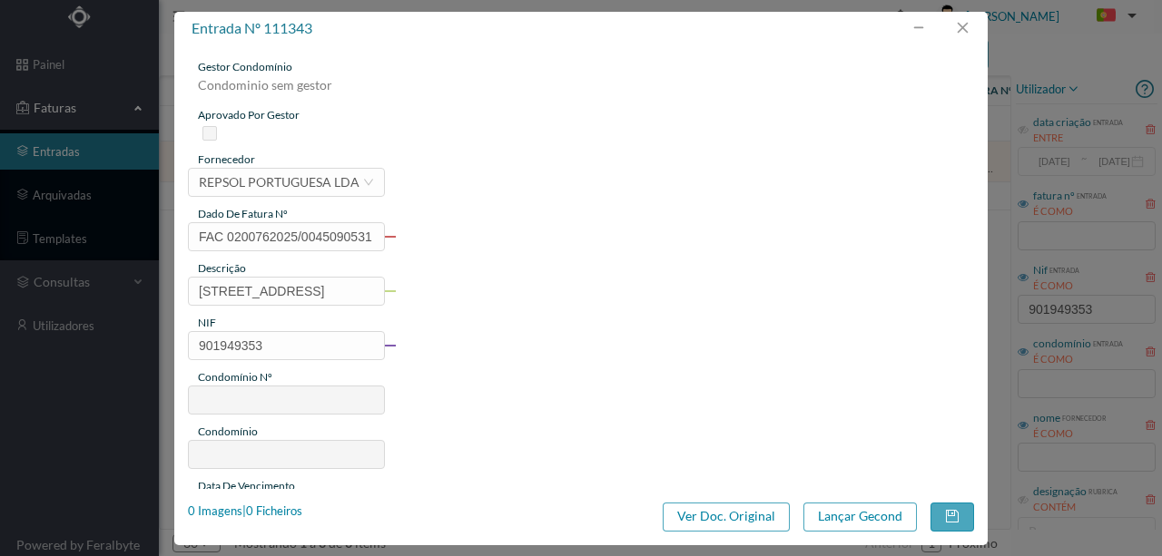
type input "629"
type input "ED. CASTELO RESIDENCE"
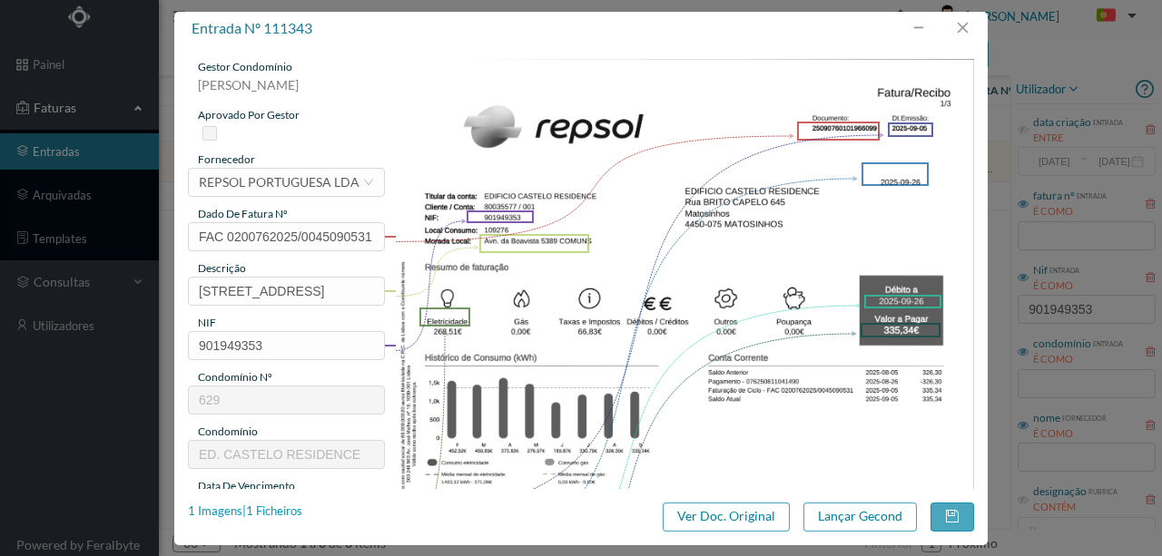
click at [275, 507] on div "1 Imagens | 1 Ficheiros" at bounding box center [245, 512] width 114 height 18
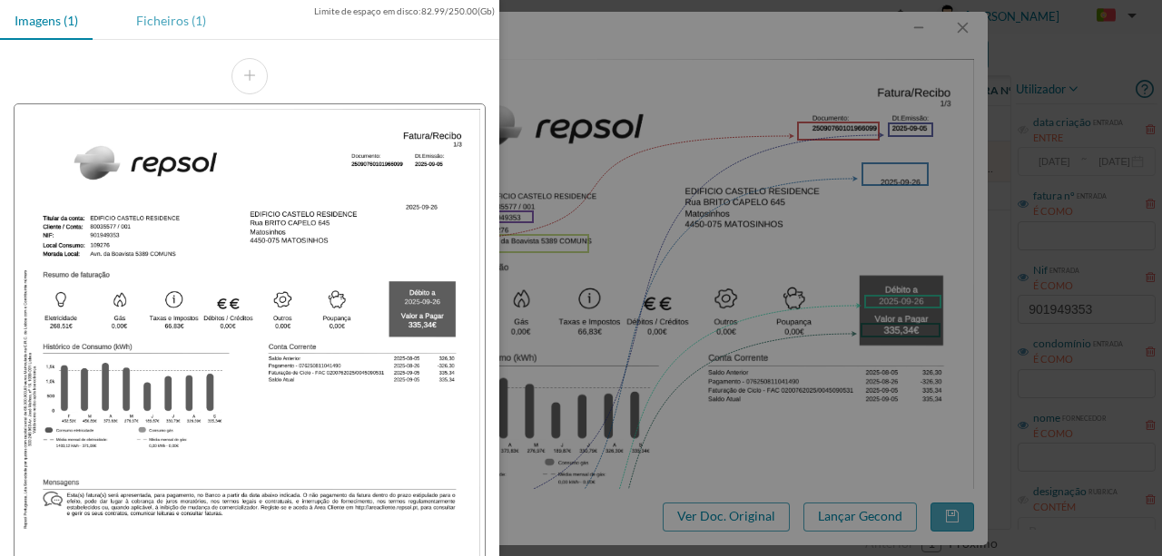
click at [171, 25] on div "Ficheiros (1)" at bounding box center [171, 20] width 99 height 41
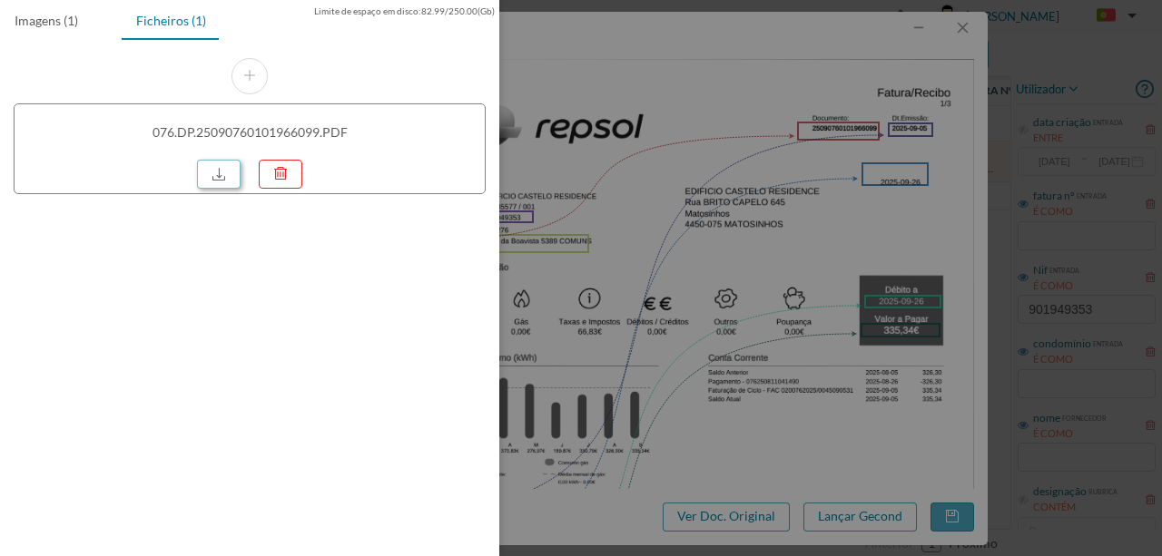
click at [225, 172] on link at bounding box center [219, 174] width 44 height 29
click at [676, 276] on div at bounding box center [581, 278] width 1162 height 556
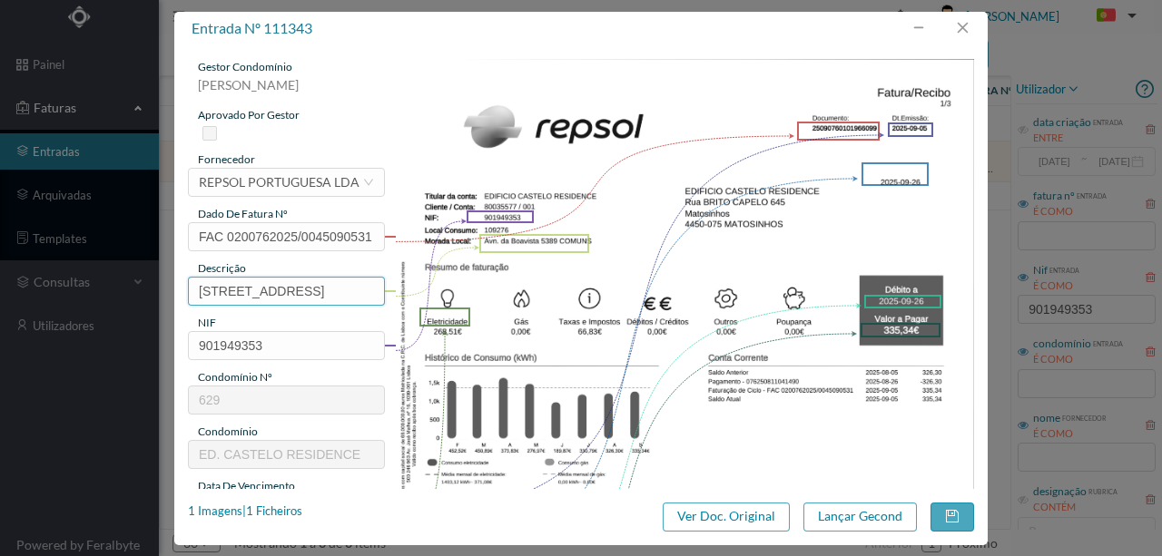
drag, startPoint x: 294, startPoint y: 288, endPoint x: 36, endPoint y: 280, distance: 257.9
click at [12, 281] on div "entrada nº 111343 gestor condomínio [PERSON_NAME] aprovado por gestor fornecedo…" at bounding box center [581, 278] width 1162 height 556
click at [302, 295] on input "5389 COMUNS" at bounding box center [286, 291] width 197 height 29
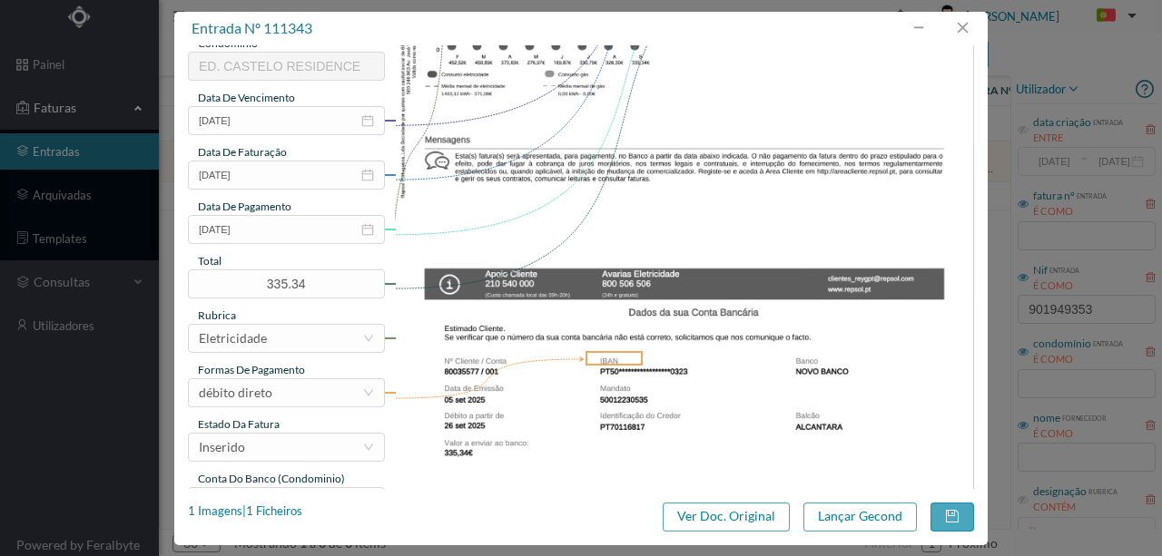
scroll to position [423, 0]
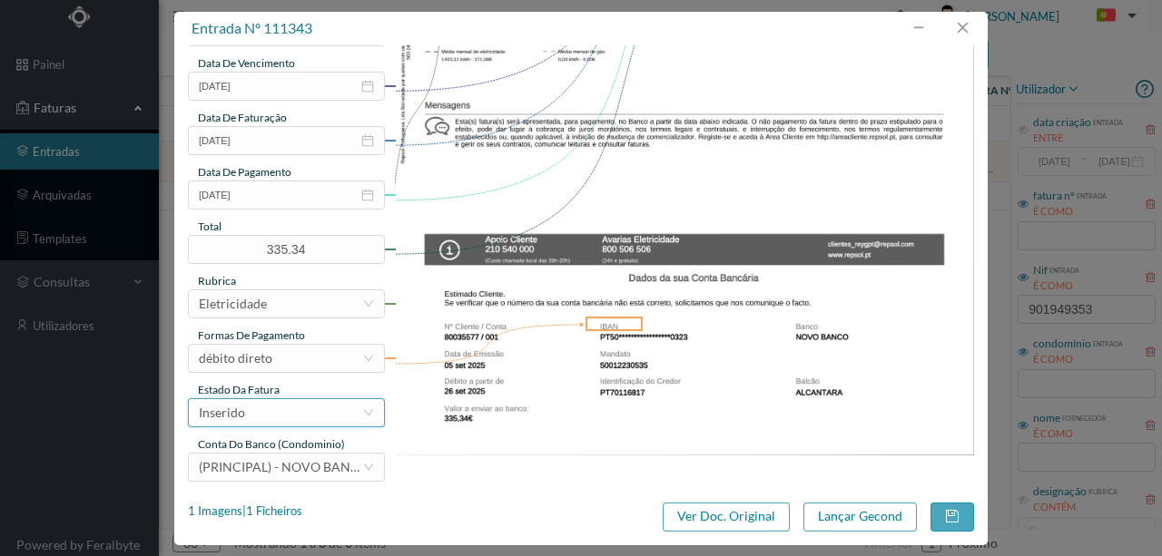
type input "5389 COMUNS ([DATE] a [DATE])"
click at [300, 412] on div "Inserido" at bounding box center [280, 412] width 163 height 27
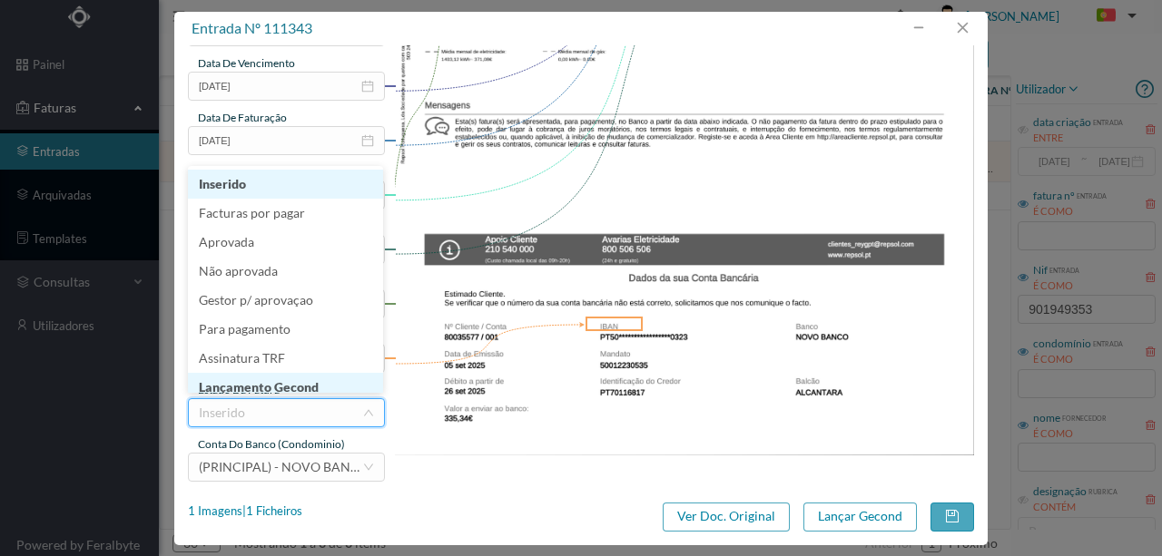
scroll to position [9, 0]
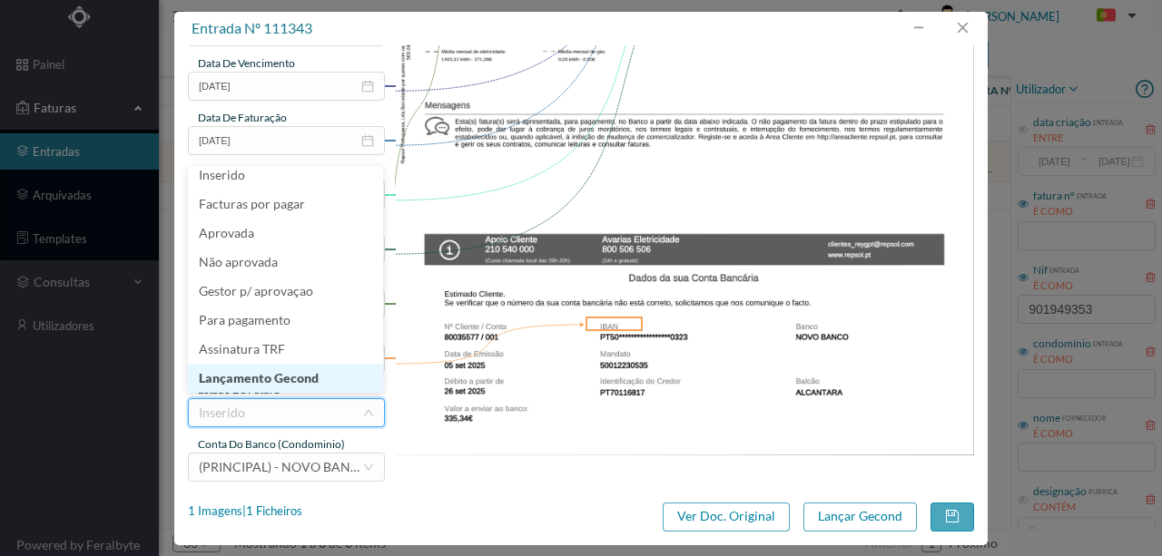
click at [303, 377] on li "Lançamento Gecond" at bounding box center [285, 378] width 195 height 29
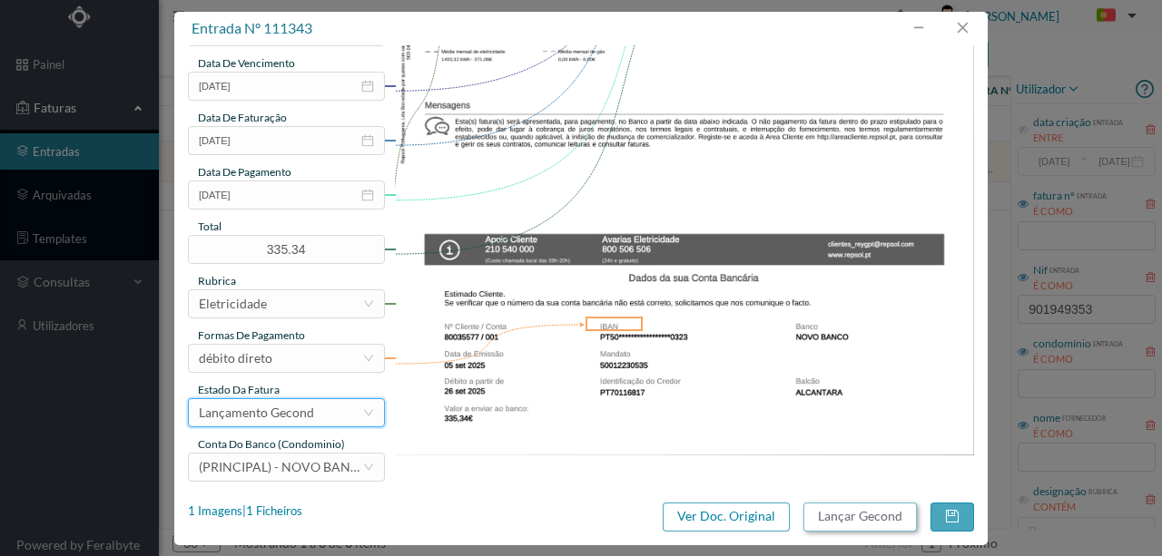
click at [833, 516] on button "Lançar Gecond" at bounding box center [859, 517] width 113 height 29
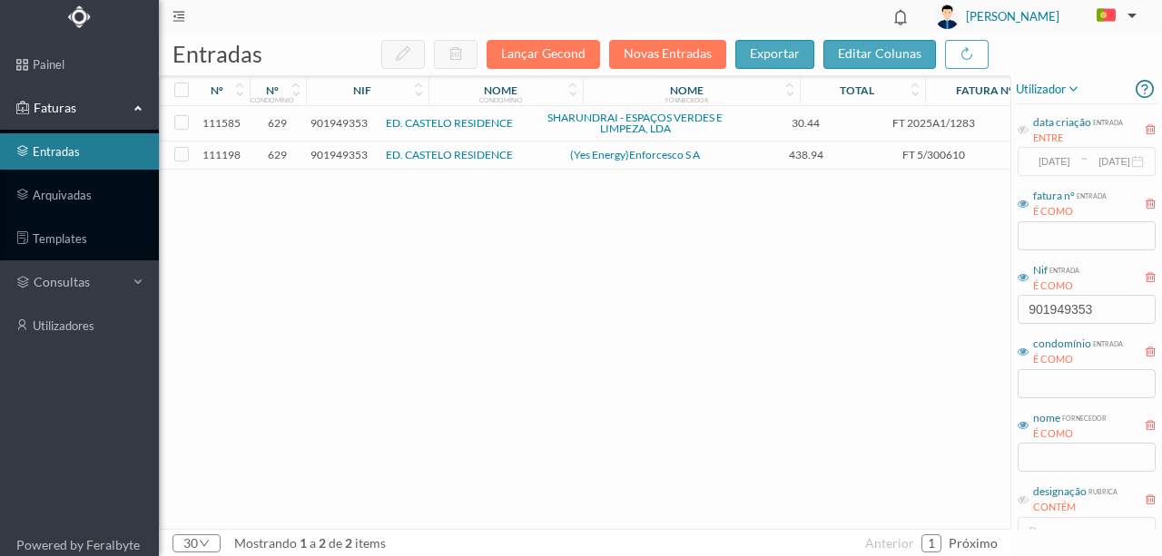
click at [354, 156] on span "901949353" at bounding box center [338, 155] width 57 height 14
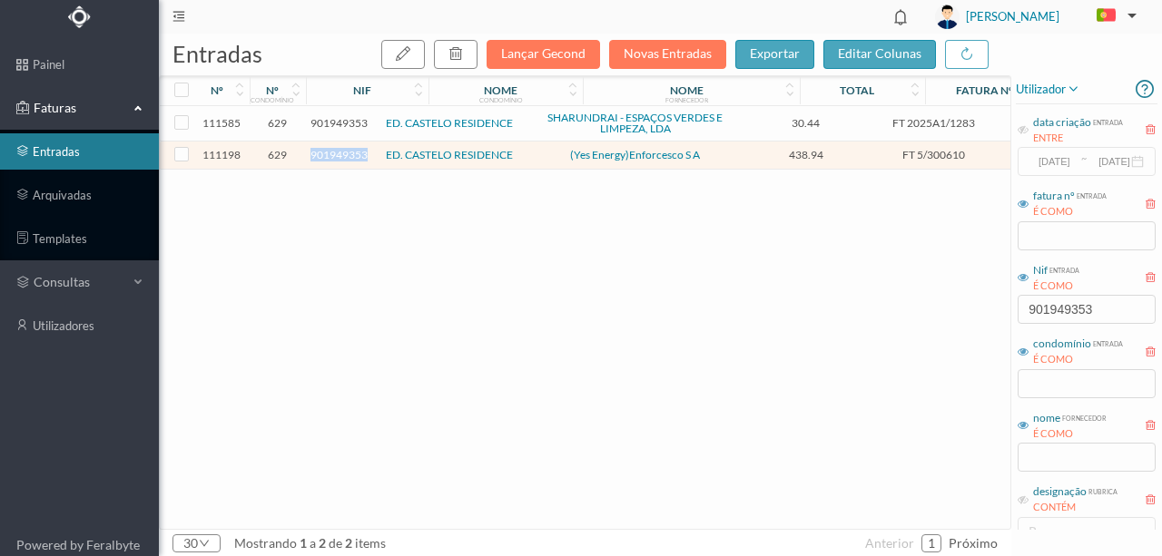
click at [354, 156] on span "901949353" at bounding box center [338, 155] width 57 height 14
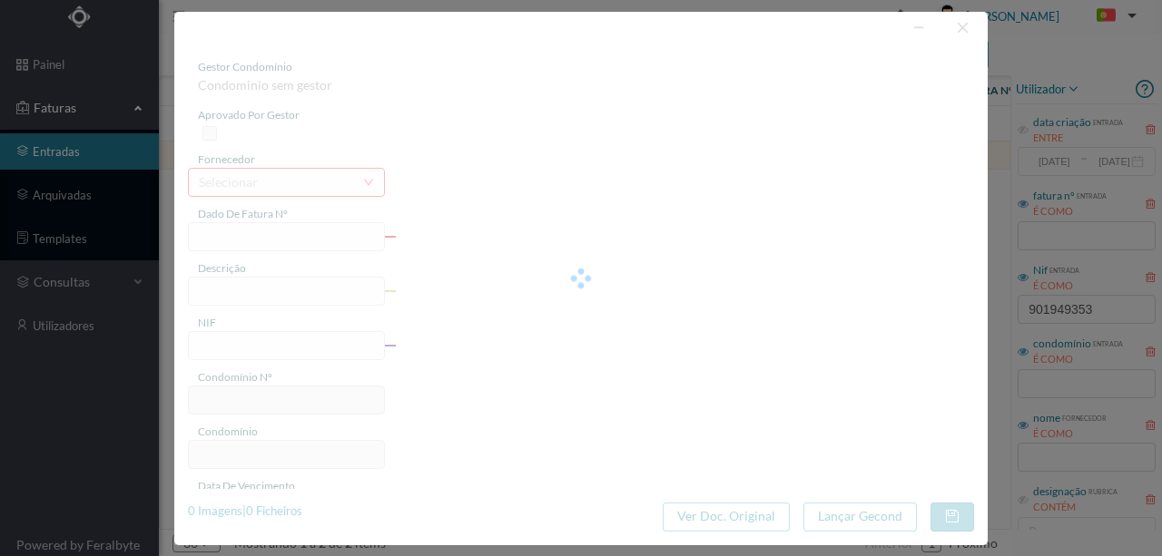
type input "FT 5/300610"
type input "901949353"
type input "Invalid date"
type input "02-09-2025"
type input "438.94"
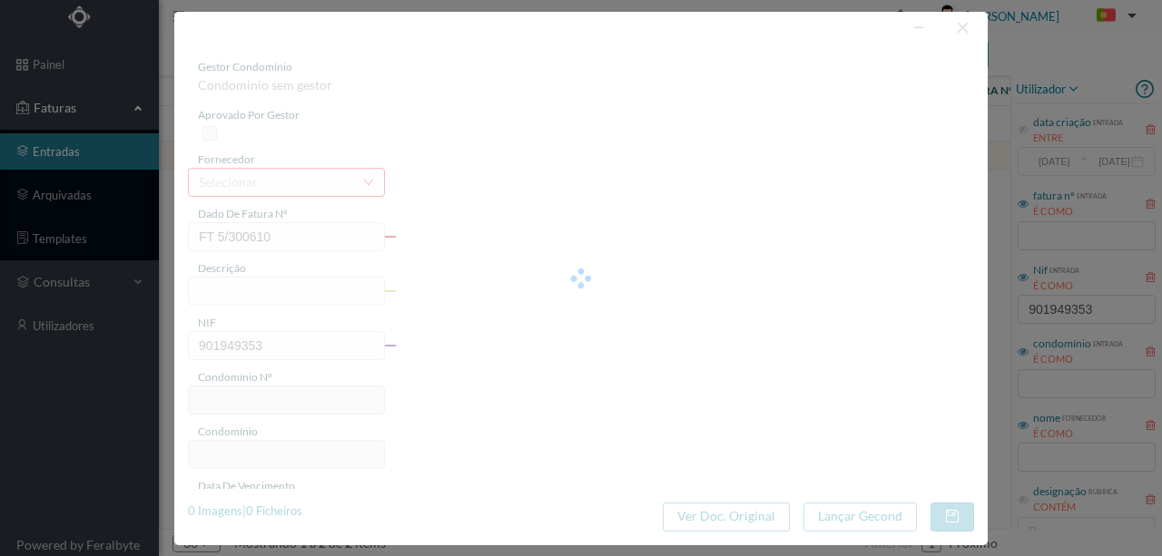
type input "629"
type input "ED. CASTELO RESIDENCE"
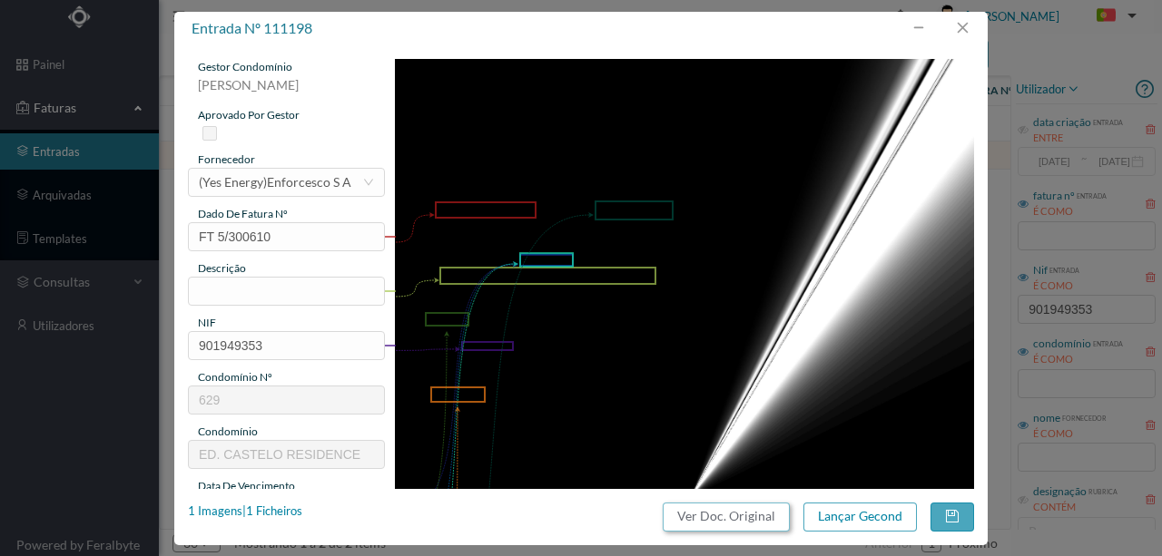
click at [767, 520] on button "Ver Doc. Original" at bounding box center [726, 517] width 127 height 29
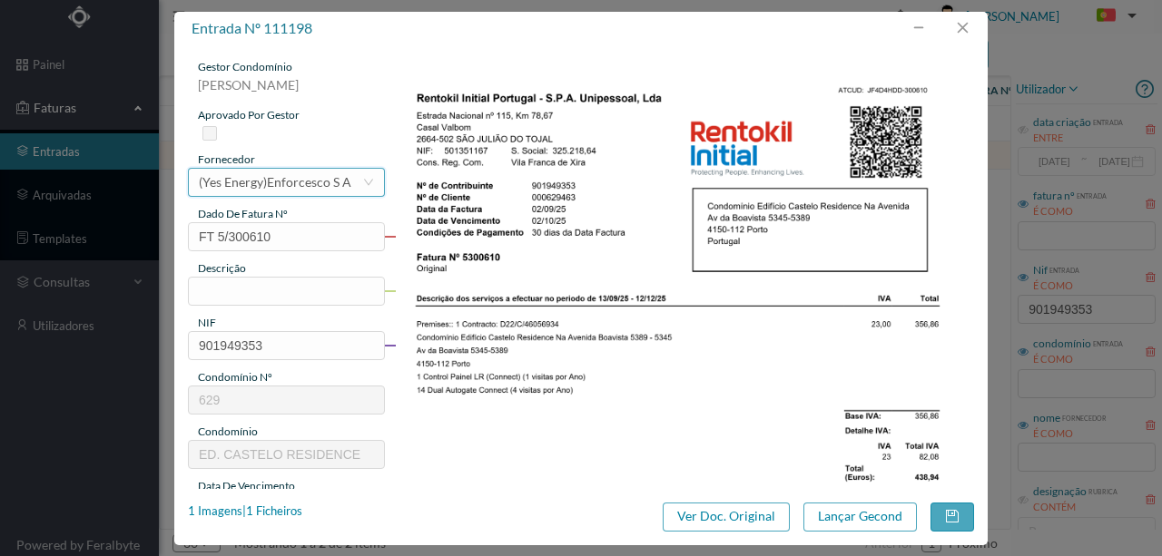
drag, startPoint x: 281, startPoint y: 187, endPoint x: 673, endPoint y: 107, distance: 399.3
click at [281, 187] on div "(Yes Energy)Enforcesco S A" at bounding box center [275, 182] width 152 height 27
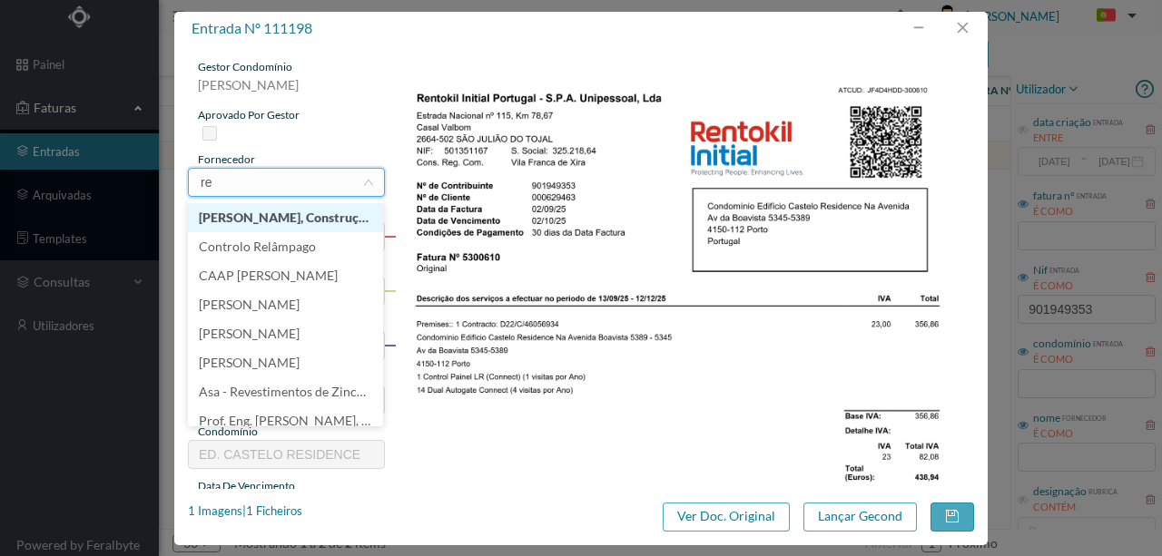
type input "ren"
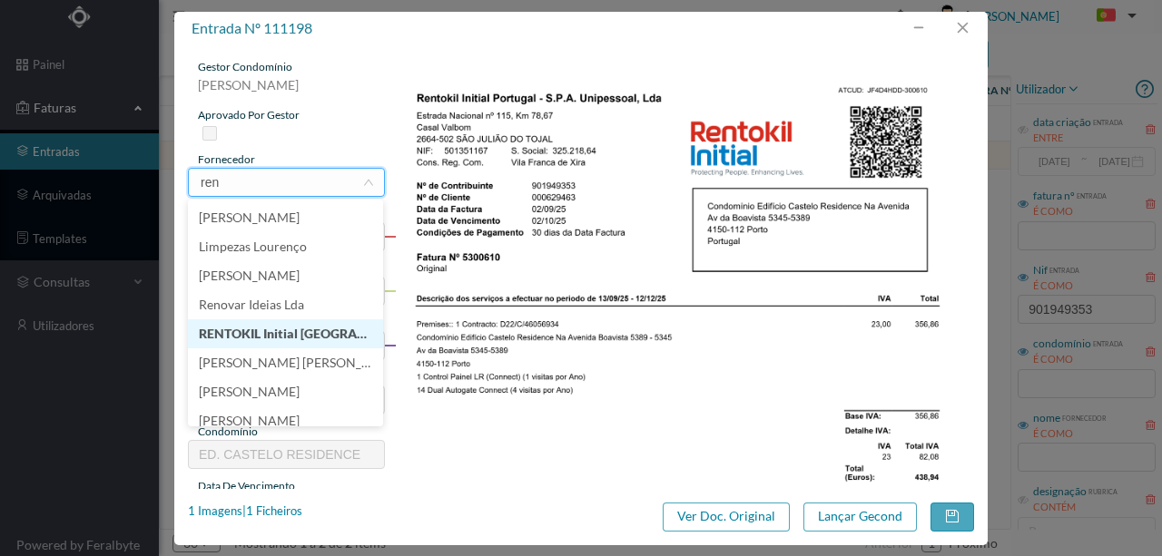
click at [311, 339] on li "RENTOKIL Initial Portugal, Lda" at bounding box center [285, 333] width 195 height 29
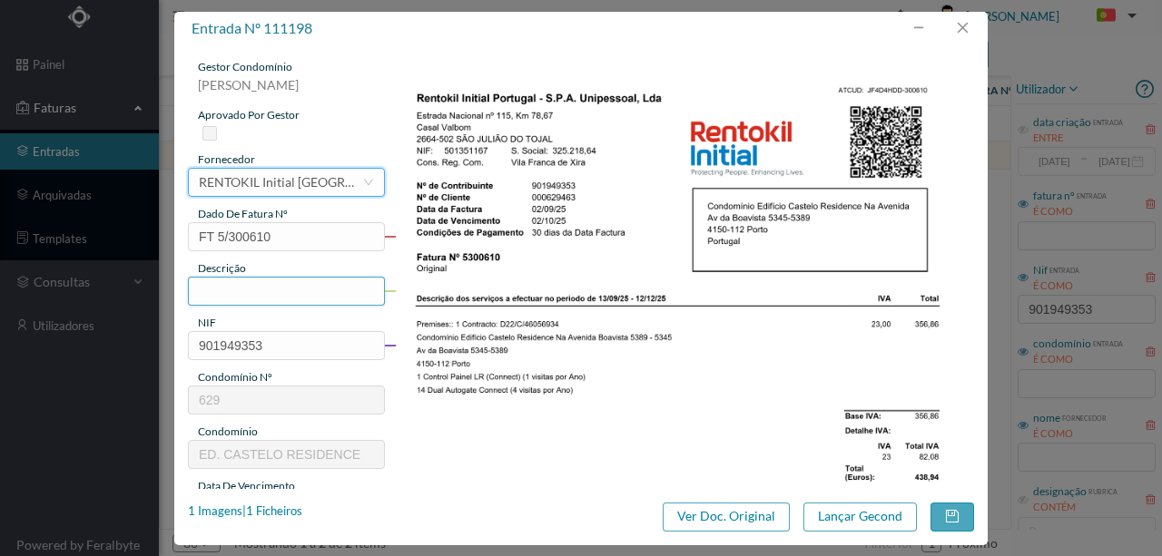
click at [207, 287] on input "text" at bounding box center [286, 291] width 197 height 29
click at [263, 291] on input "1 Contro PAinel LR" at bounding box center [286, 291] width 197 height 29
click at [305, 292] on input "1 Contro Painel LR" at bounding box center [286, 291] width 197 height 29
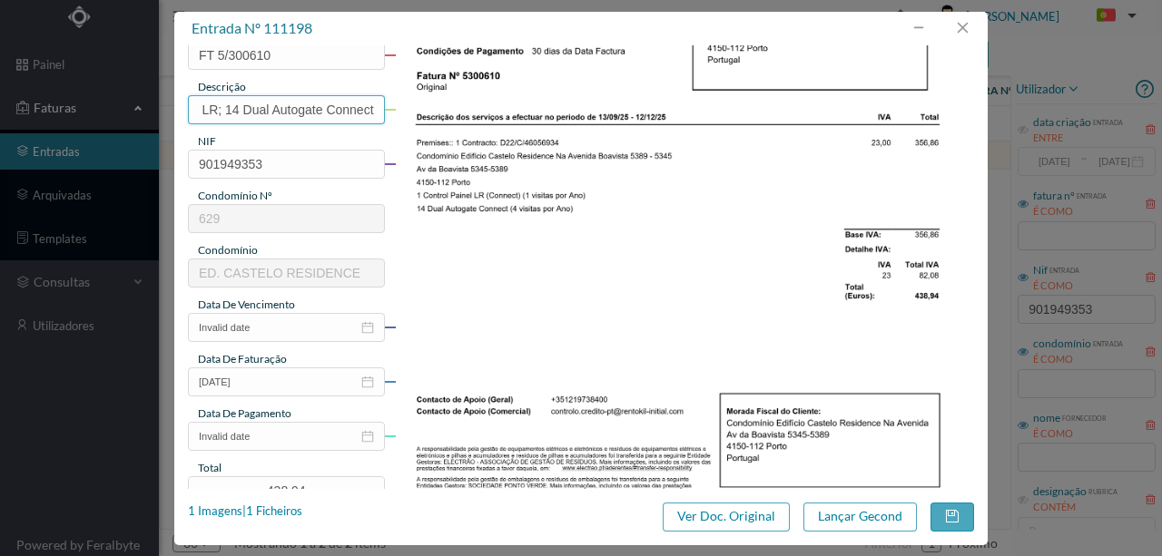
scroll to position [241, 0]
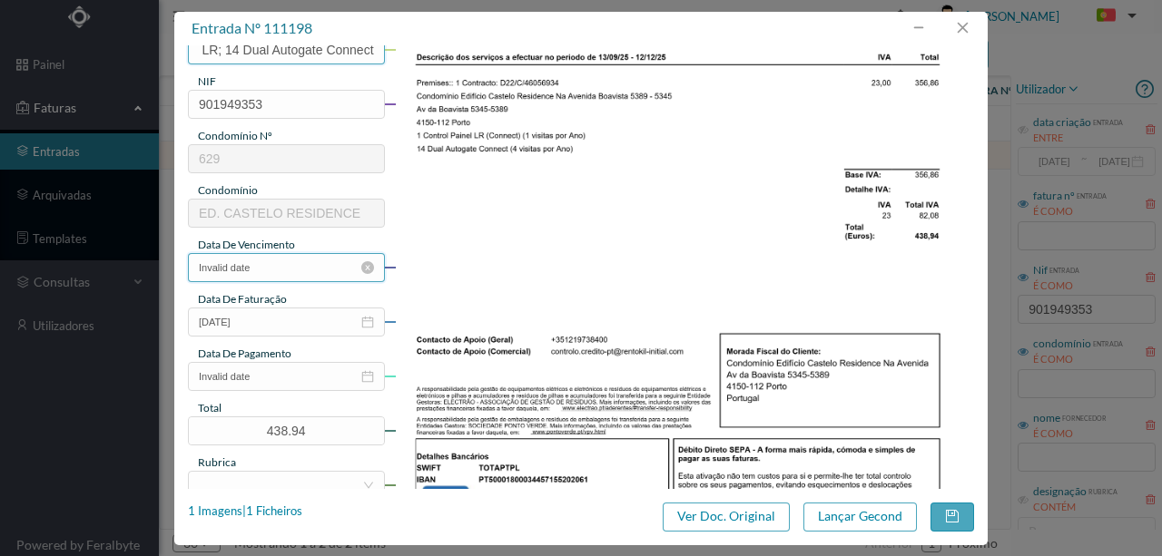
type input "1 Contro Painel LR; 14 Dual Autogate Connect"
click at [301, 269] on input "Invalid date" at bounding box center [286, 267] width 197 height 29
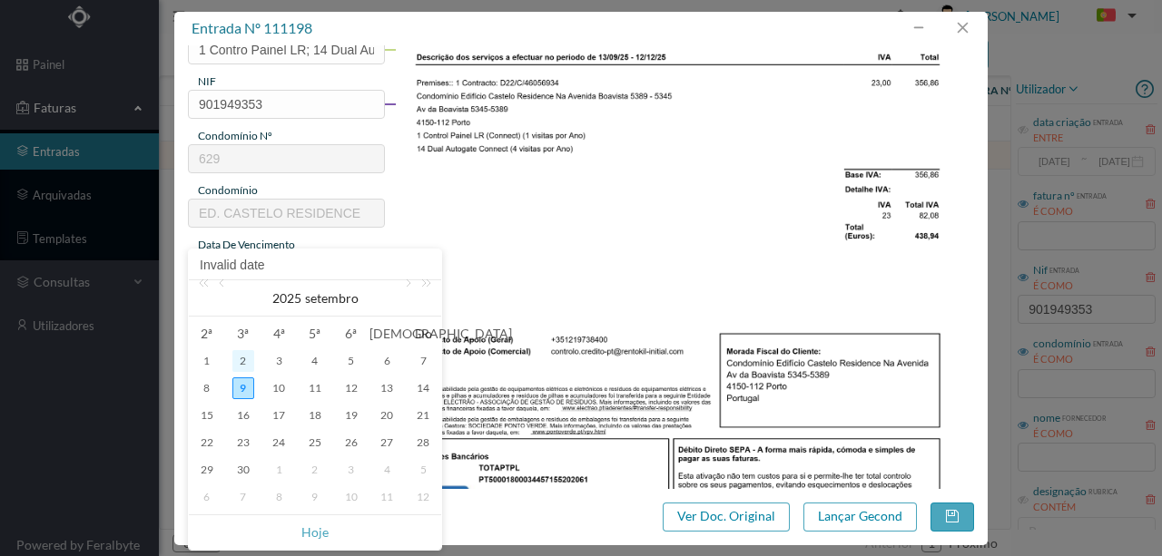
click at [242, 360] on div "2" at bounding box center [243, 361] width 22 height 22
type input "02-09-2025"
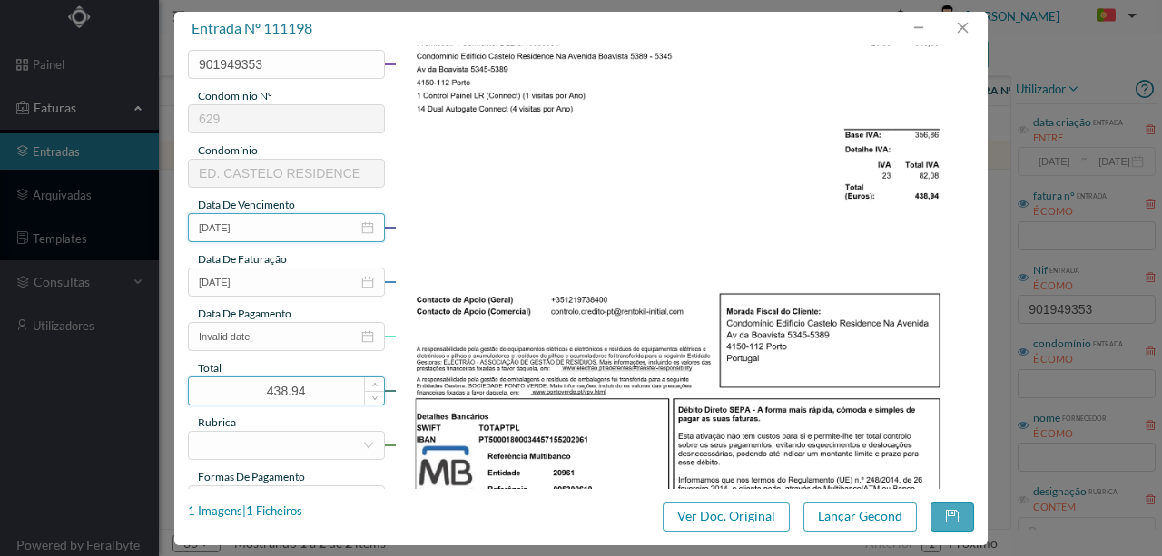
scroll to position [302, 0]
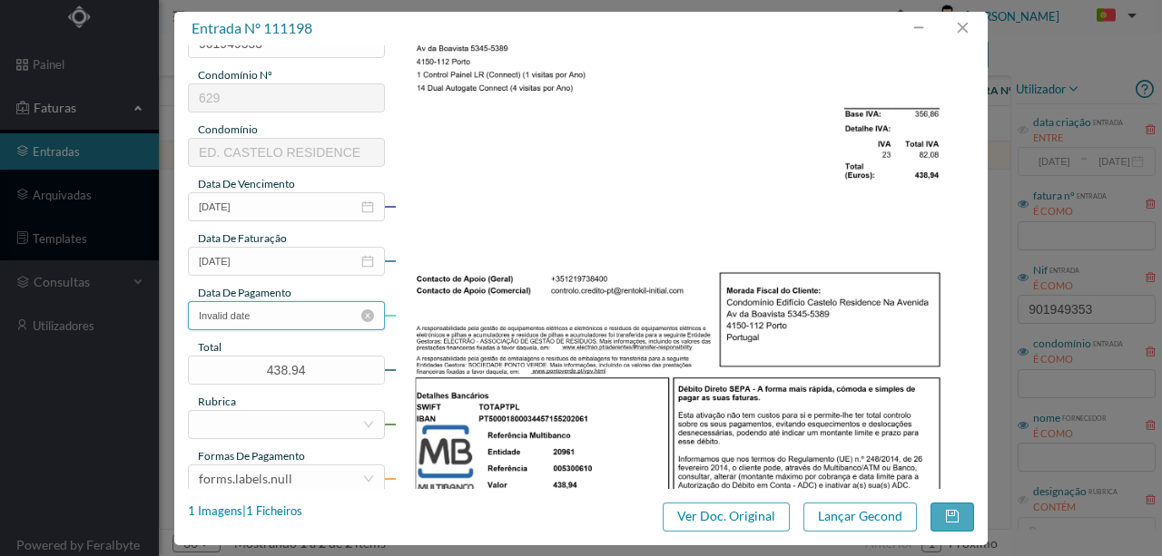
click at [289, 319] on input "Invalid date" at bounding box center [286, 315] width 197 height 29
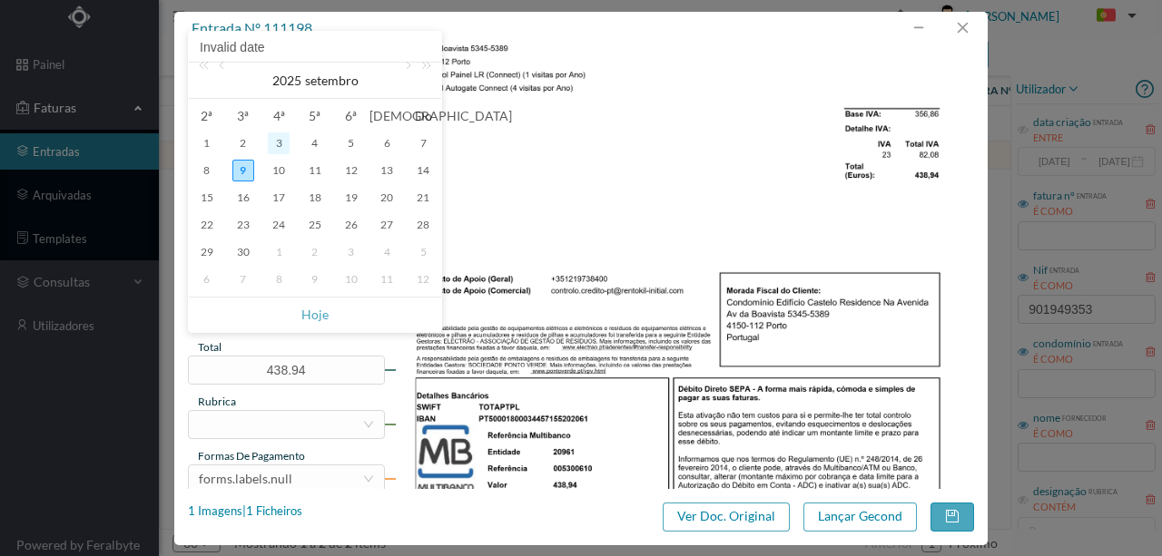
click at [274, 143] on div "3" at bounding box center [279, 144] width 22 height 22
type input "03-09-2025"
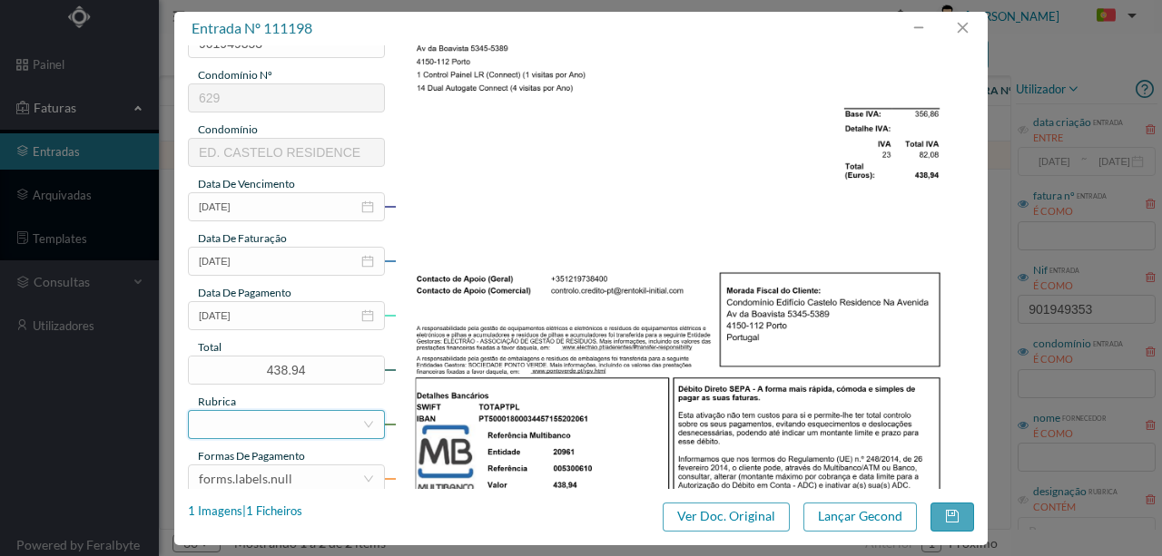
click at [220, 428] on div at bounding box center [280, 424] width 163 height 27
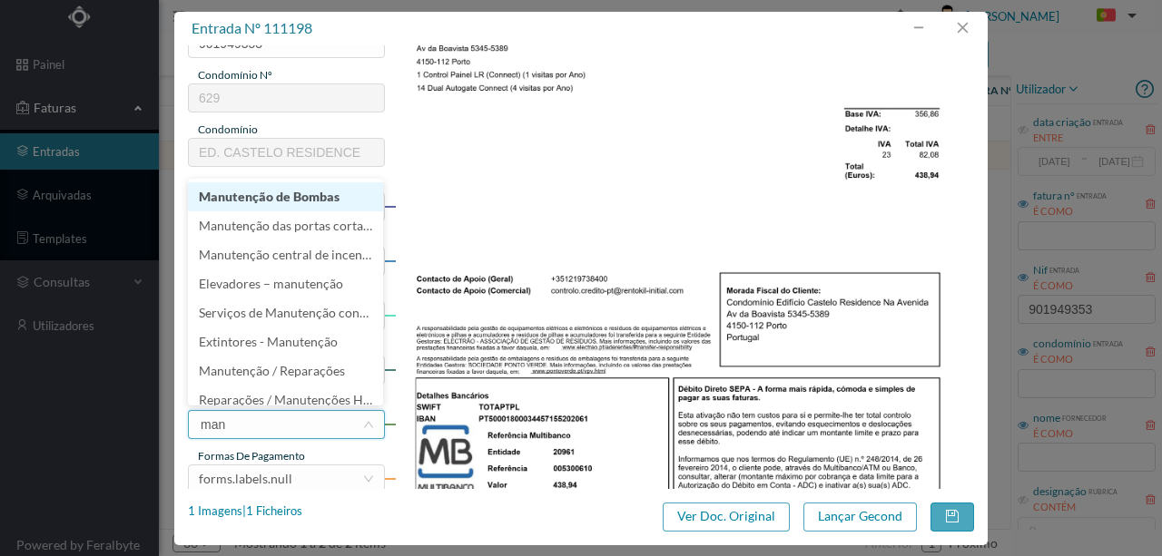
type input "manu"
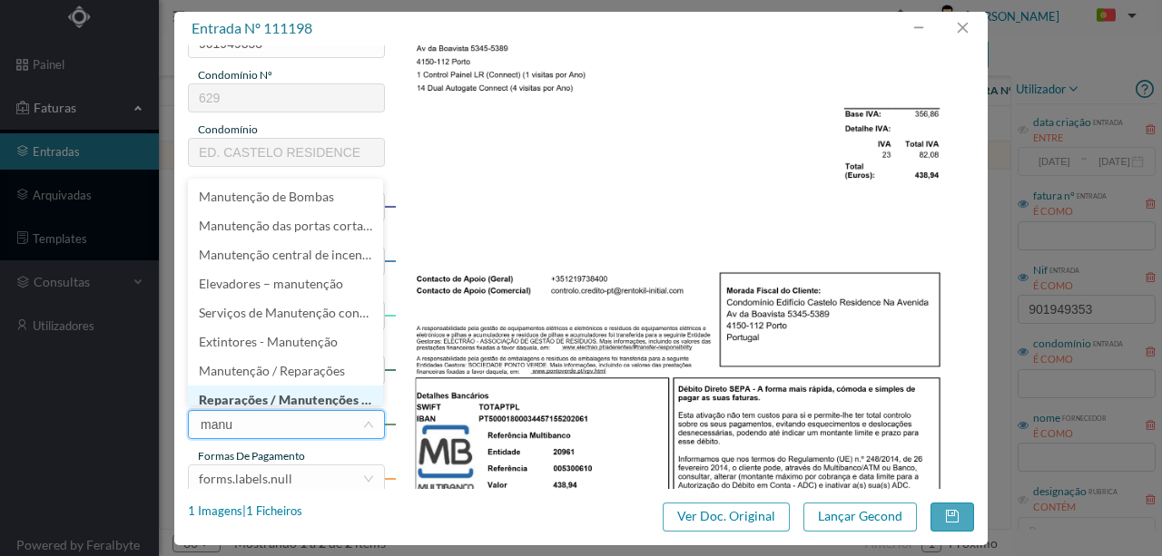
scroll to position [9, 0]
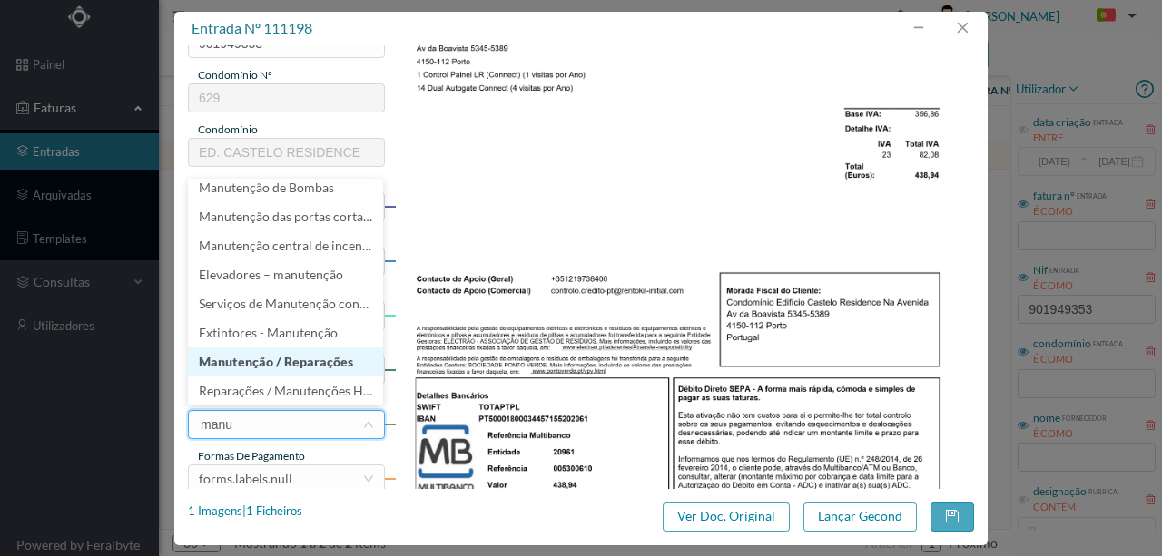
click at [243, 367] on li "Manutenção / Reparações" at bounding box center [285, 362] width 195 height 29
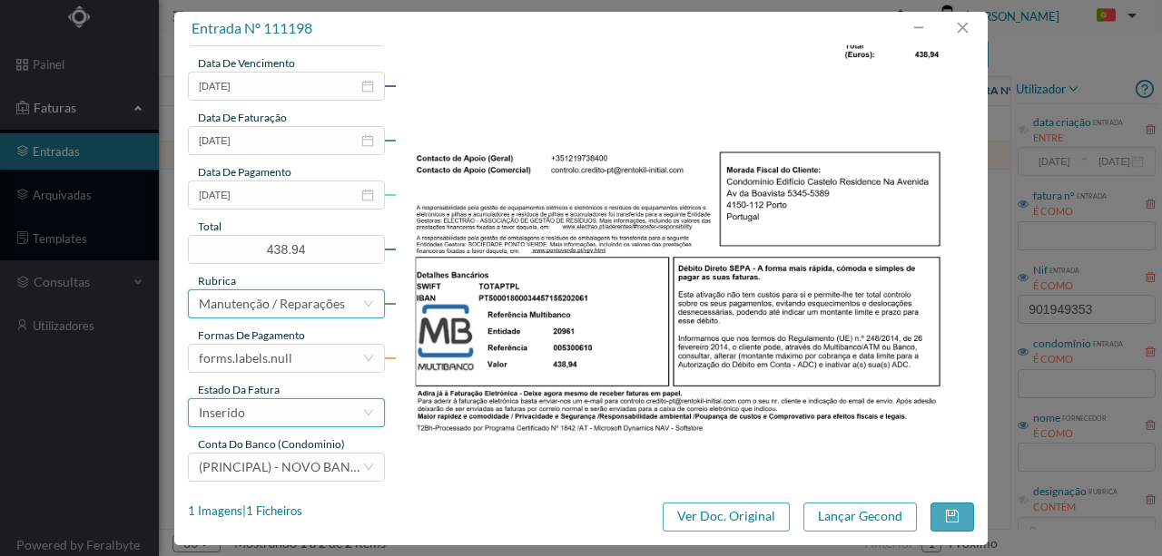
scroll to position [429, 0]
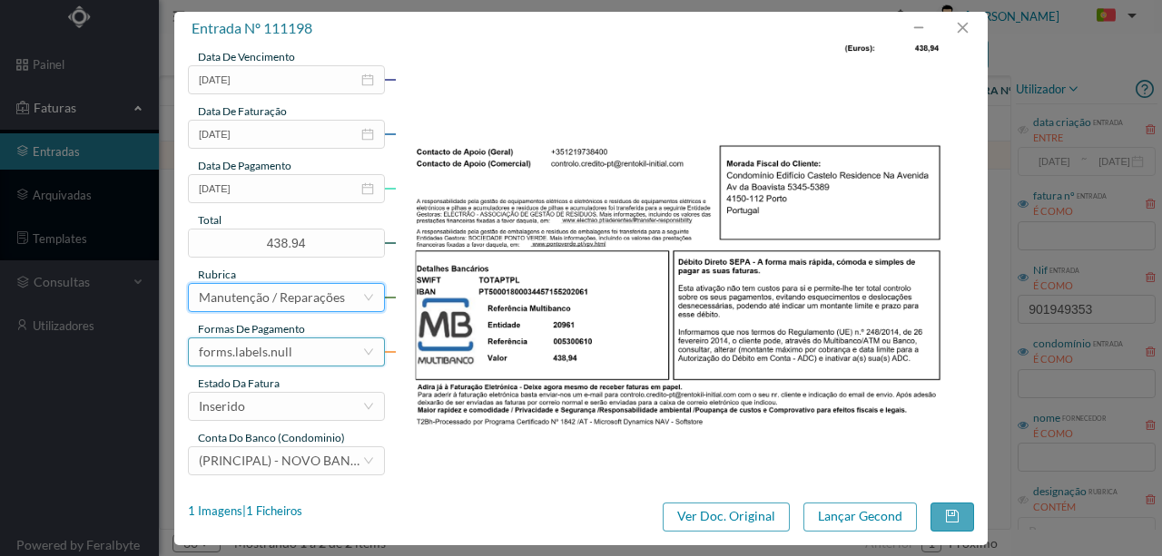
drag, startPoint x: 289, startPoint y: 359, endPoint x: 300, endPoint y: 334, distance: 27.7
click at [289, 358] on div "forms.labels.null" at bounding box center [245, 352] width 93 height 27
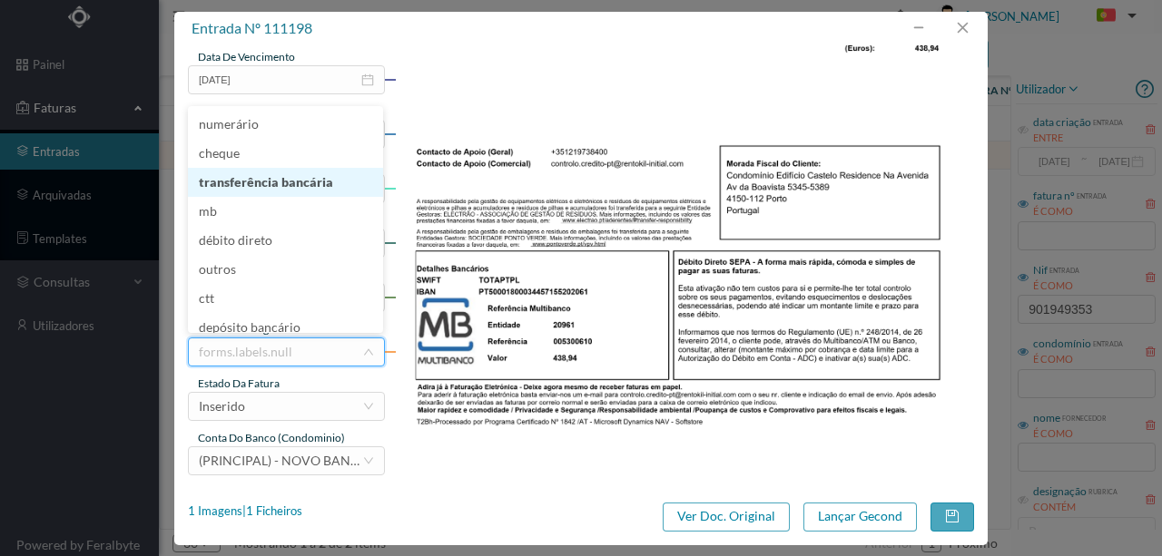
click at [257, 178] on li "transferência bancária" at bounding box center [285, 182] width 195 height 29
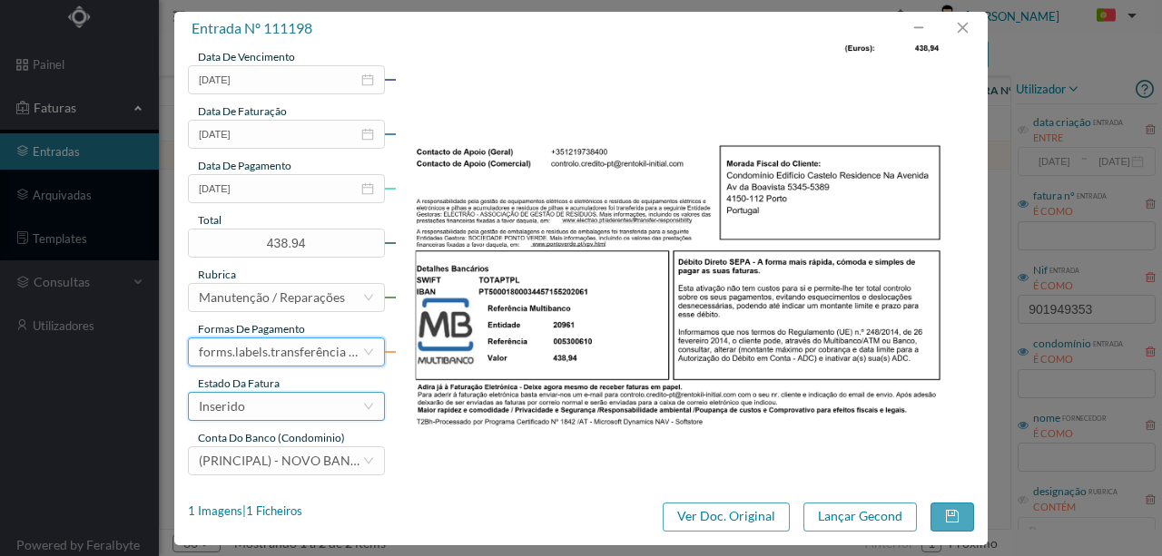
click at [262, 404] on div "Inserido" at bounding box center [280, 406] width 163 height 27
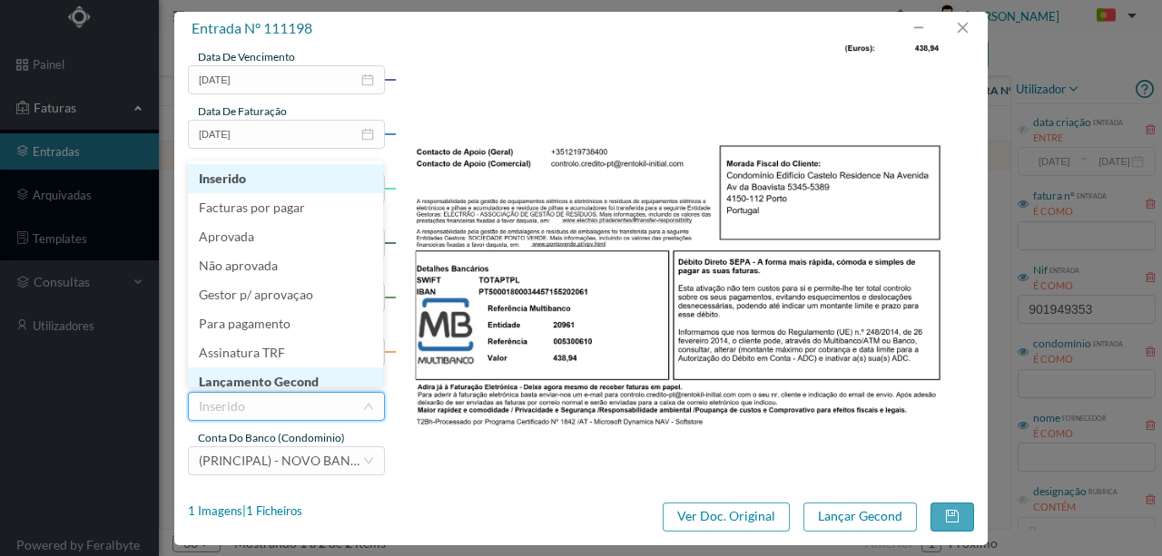
scroll to position [9, 0]
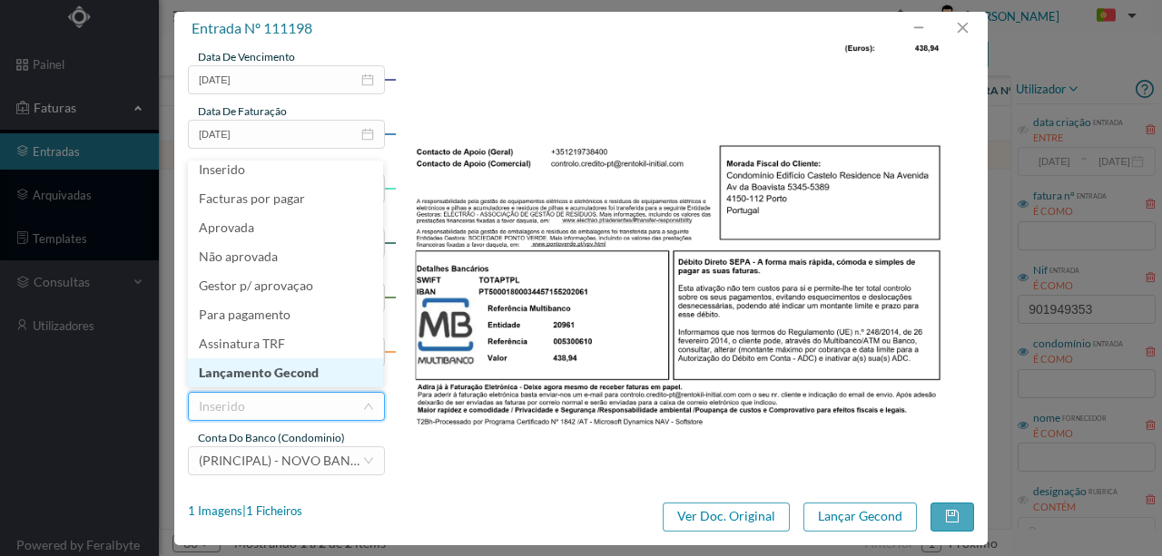
click at [276, 374] on li "Lançamento Gecond" at bounding box center [285, 373] width 195 height 29
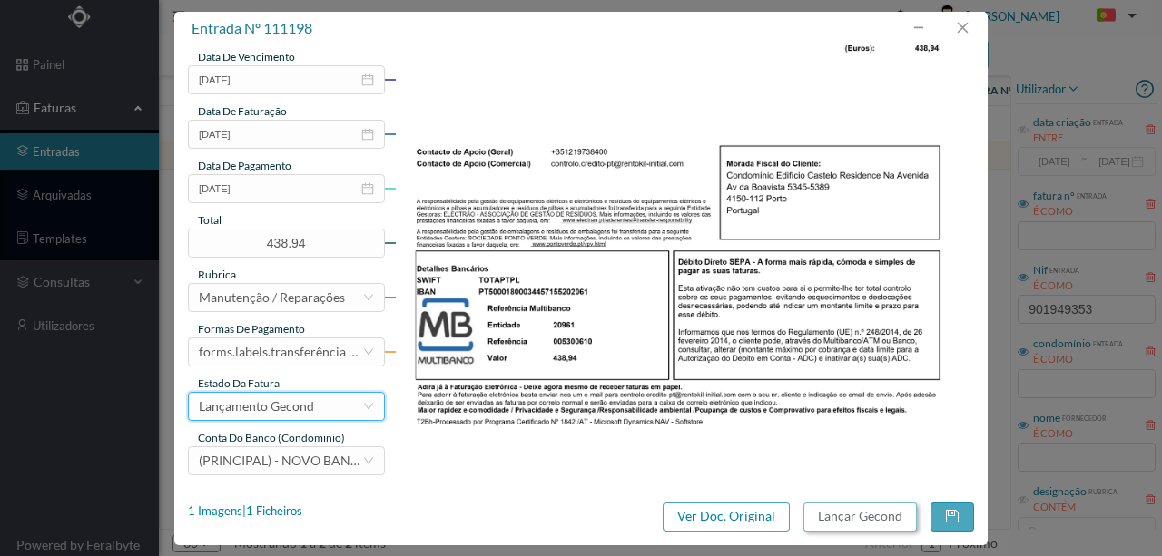
click at [854, 515] on button "Lançar Gecond" at bounding box center [859, 517] width 113 height 29
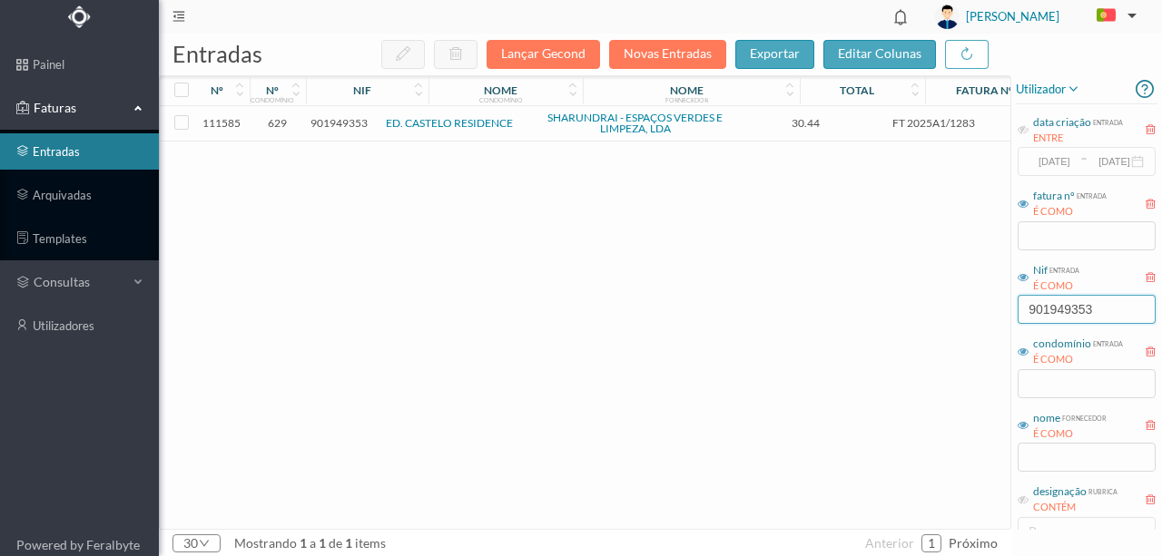
drag, startPoint x: 1111, startPoint y: 311, endPoint x: 838, endPoint y: 298, distance: 273.5
click at [852, 300] on div "entradas Lançar Gecond Novas Entradas exportar editar colunas nº nº condomínio …" at bounding box center [660, 295] width 1003 height 523
type input "900899409"
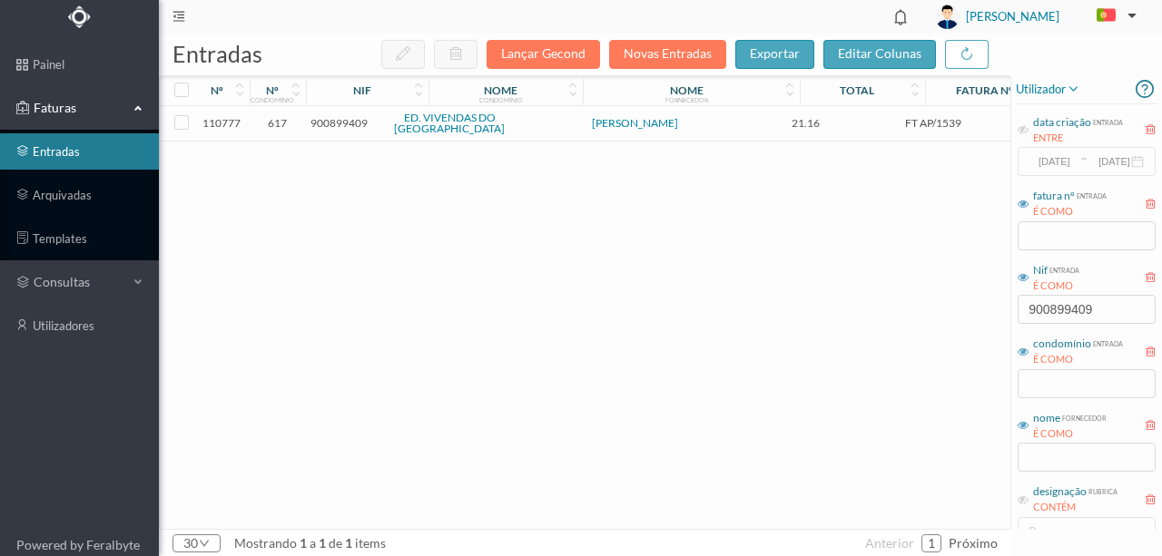
click at [342, 123] on span "900899409" at bounding box center [338, 123] width 57 height 14
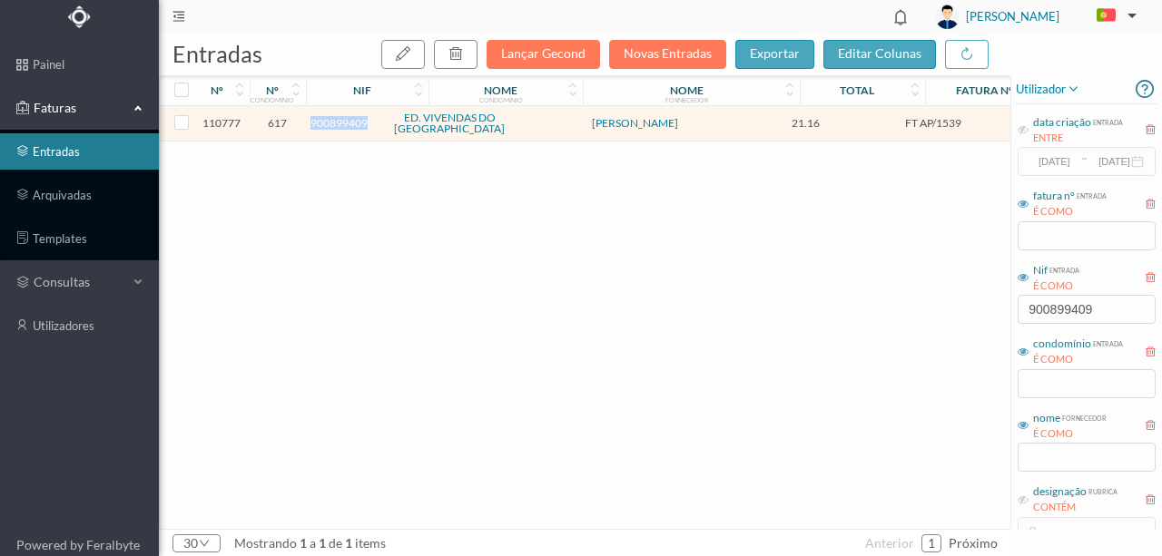
click at [342, 123] on span "900899409" at bounding box center [338, 123] width 57 height 14
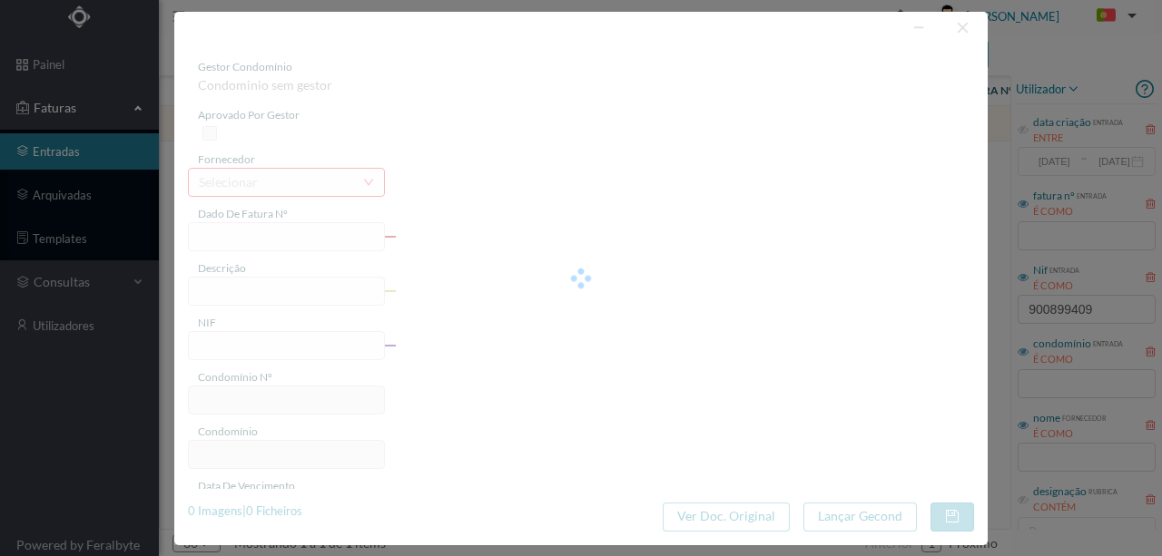
type input "FT AP/1539"
type input "900899409"
type input "2025-09-01"
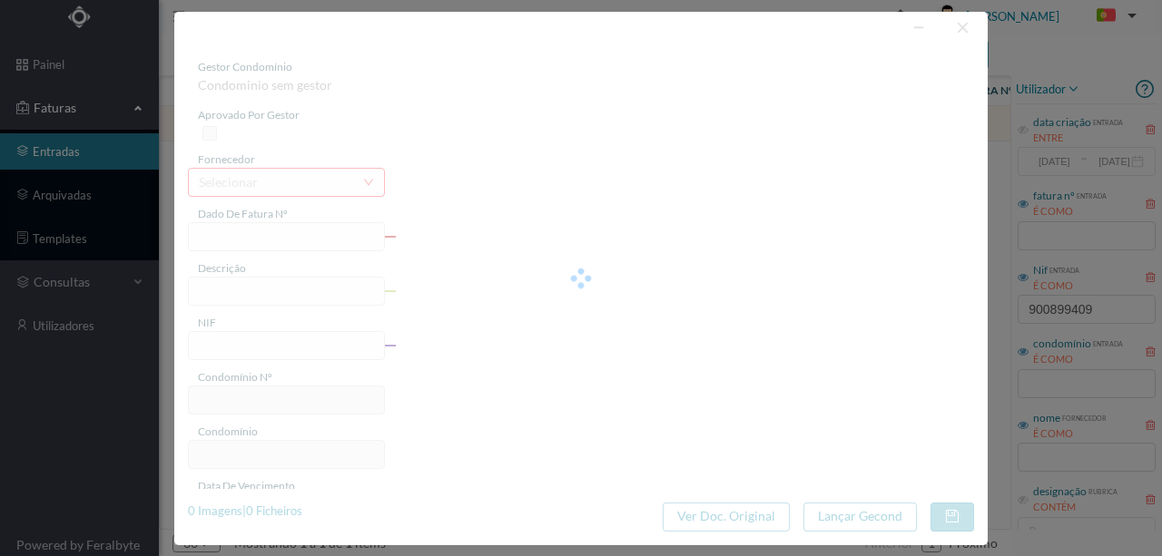
type input "21.16"
type input "617"
type input "ED. VIVENDAS DO ATLÂNTICO"
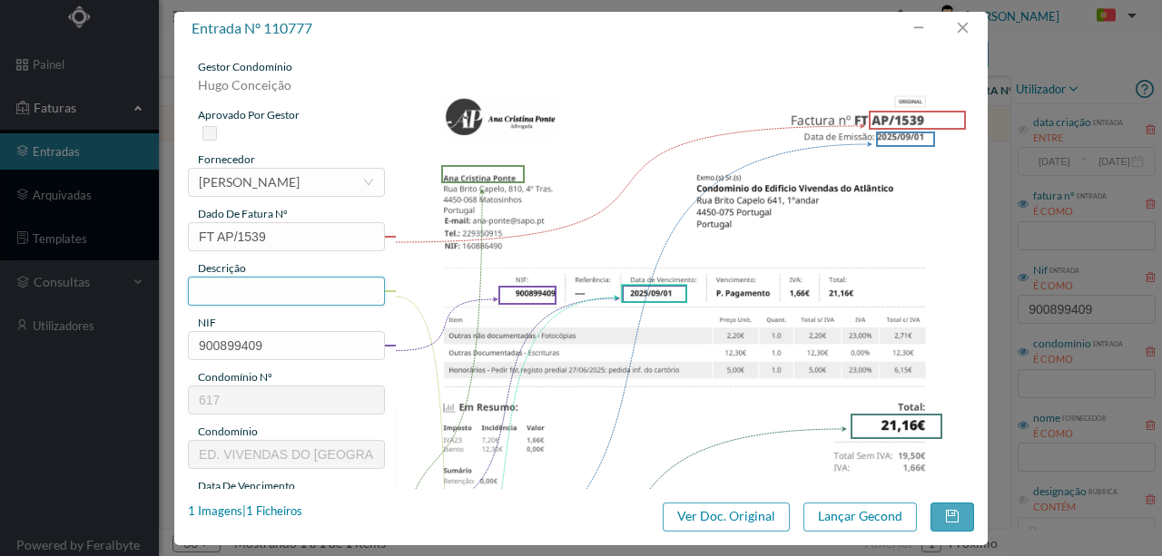
click at [254, 287] on input "text" at bounding box center [286, 291] width 197 height 29
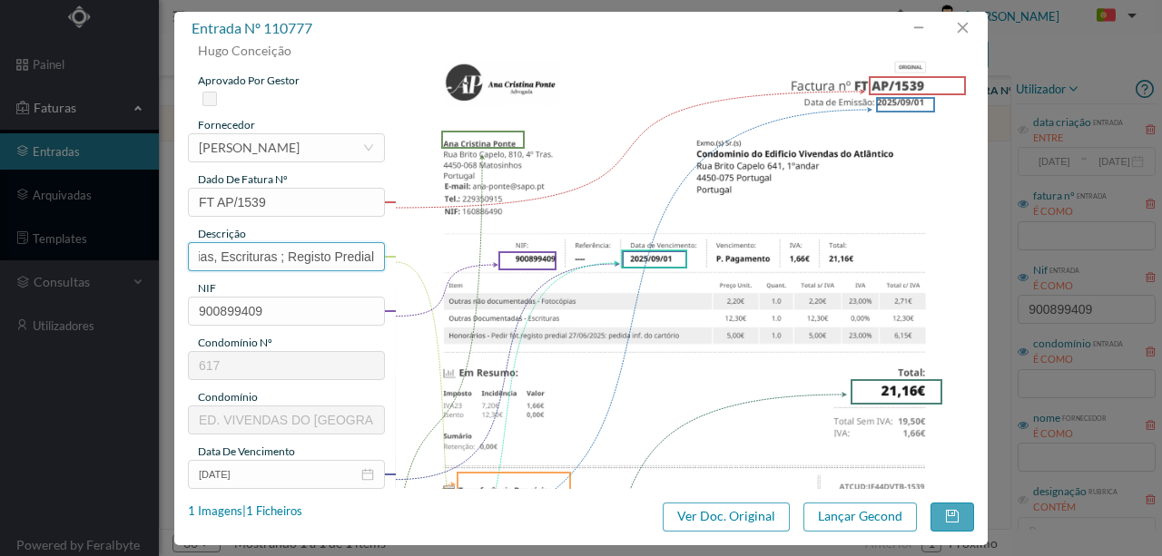
scroll to position [182, 0]
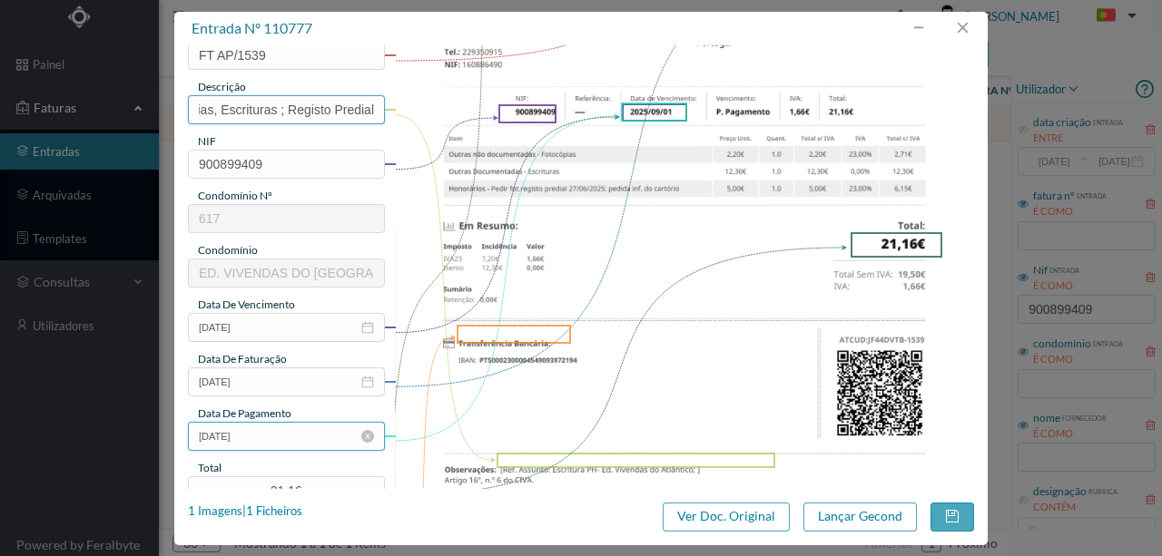
type input "Honorarios - Fotocopias, Escrituras ; Registo Predial"
click at [285, 441] on input "2025-09-01" at bounding box center [286, 436] width 197 height 29
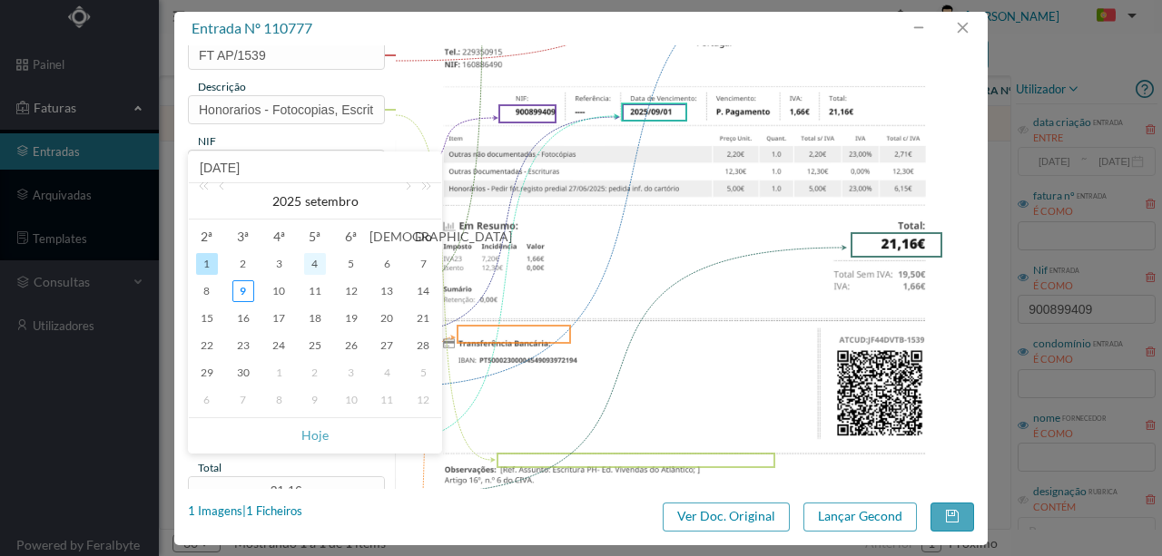
click at [314, 267] on div "4" at bounding box center [315, 264] width 22 height 22
type input "2025-09-04"
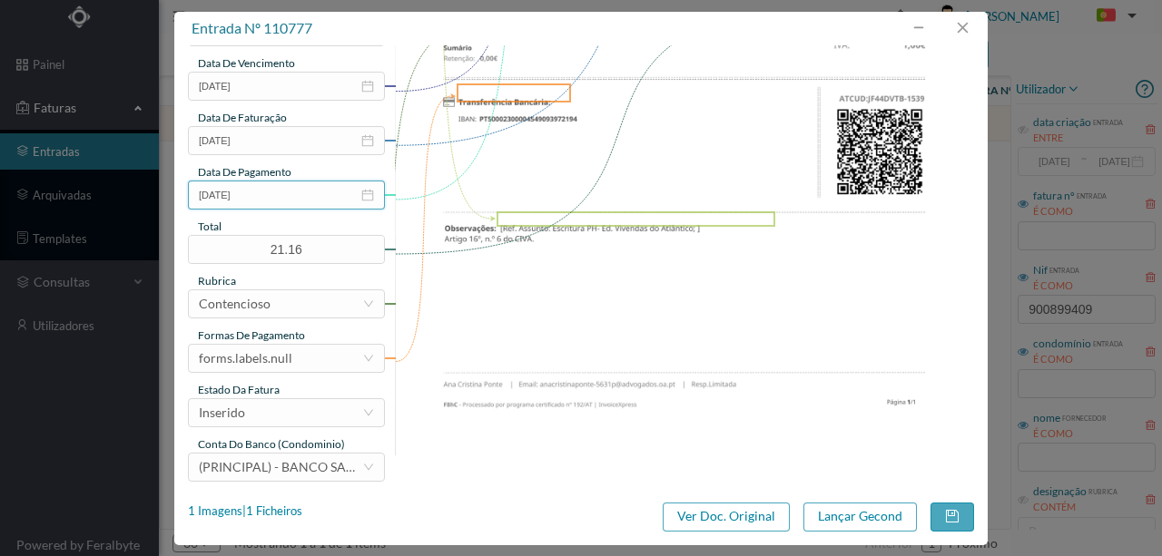
scroll to position [423, 0]
click at [280, 302] on div "Contencioso" at bounding box center [280, 303] width 163 height 27
click at [243, 309] on div "Administração - honorários" at bounding box center [277, 303] width 156 height 27
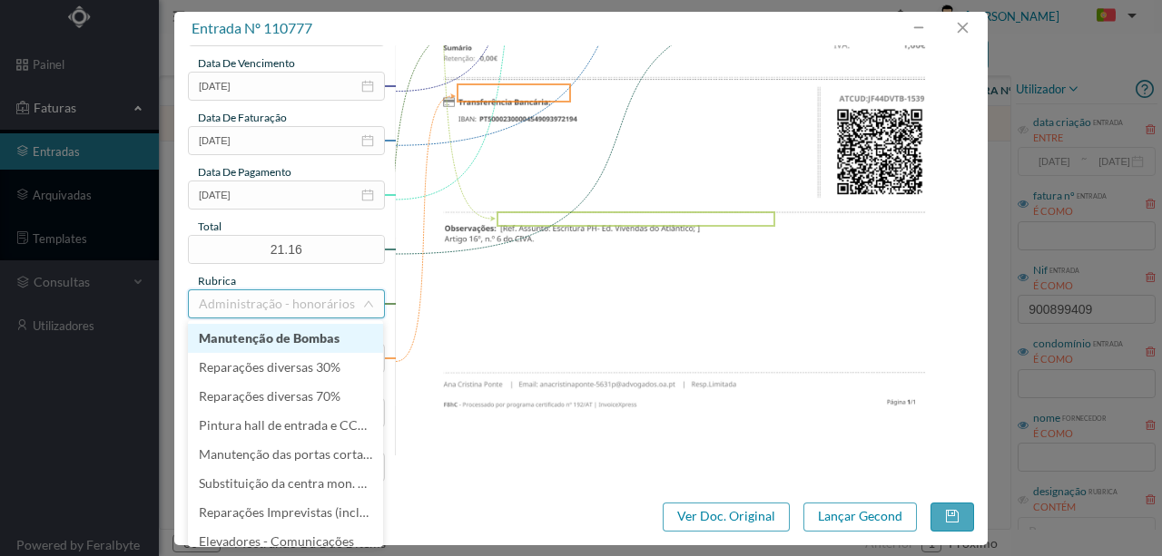
type input "d"
type input "div"
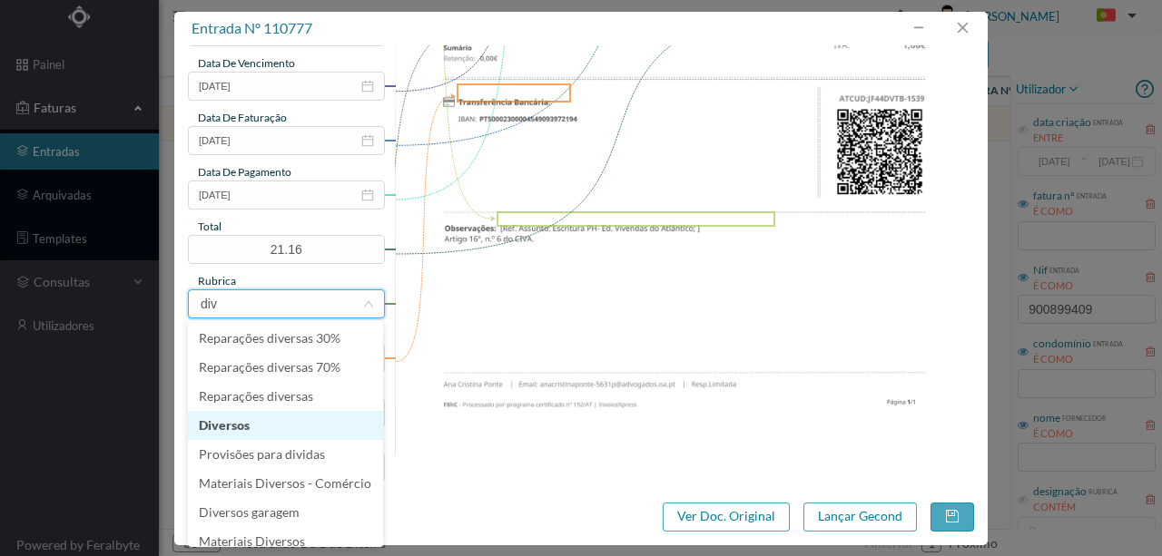
click at [236, 423] on li "Diversos" at bounding box center [285, 425] width 195 height 29
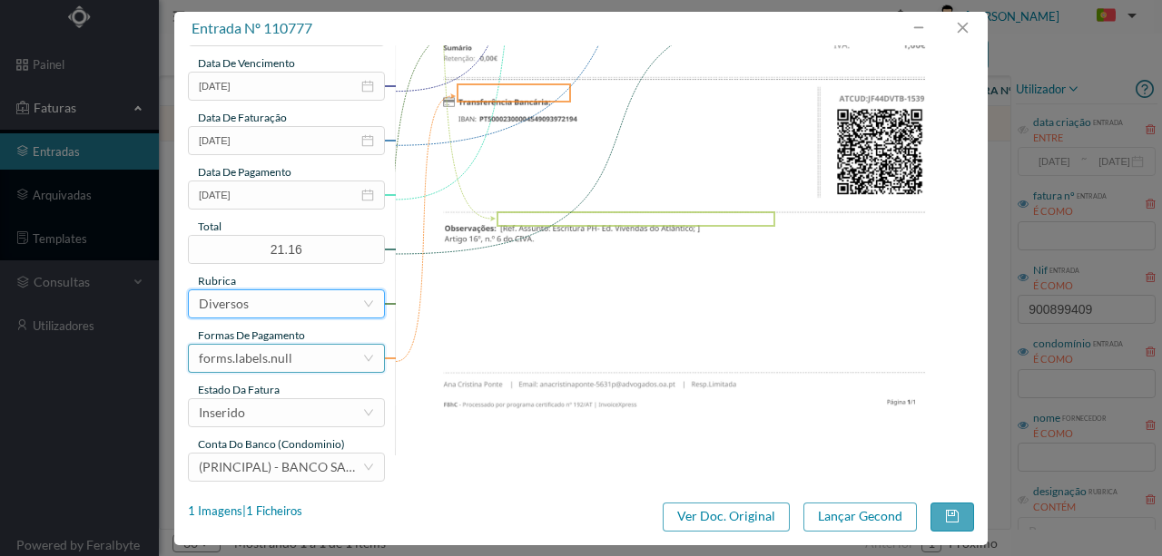
click at [292, 359] on div "forms.labels.null" at bounding box center [280, 358] width 163 height 27
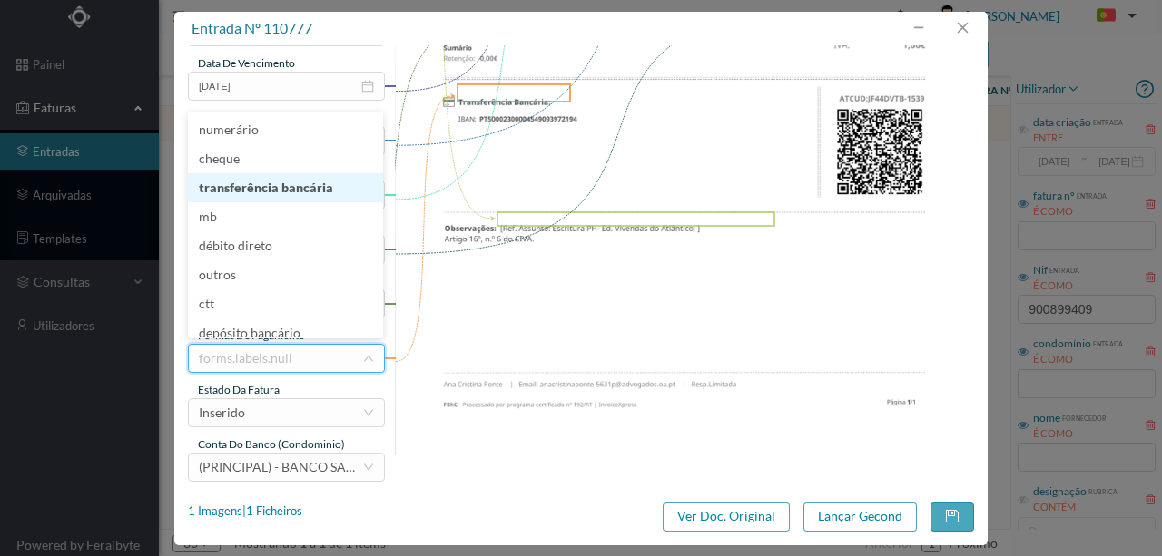
click at [282, 192] on li "transferência bancária" at bounding box center [285, 187] width 195 height 29
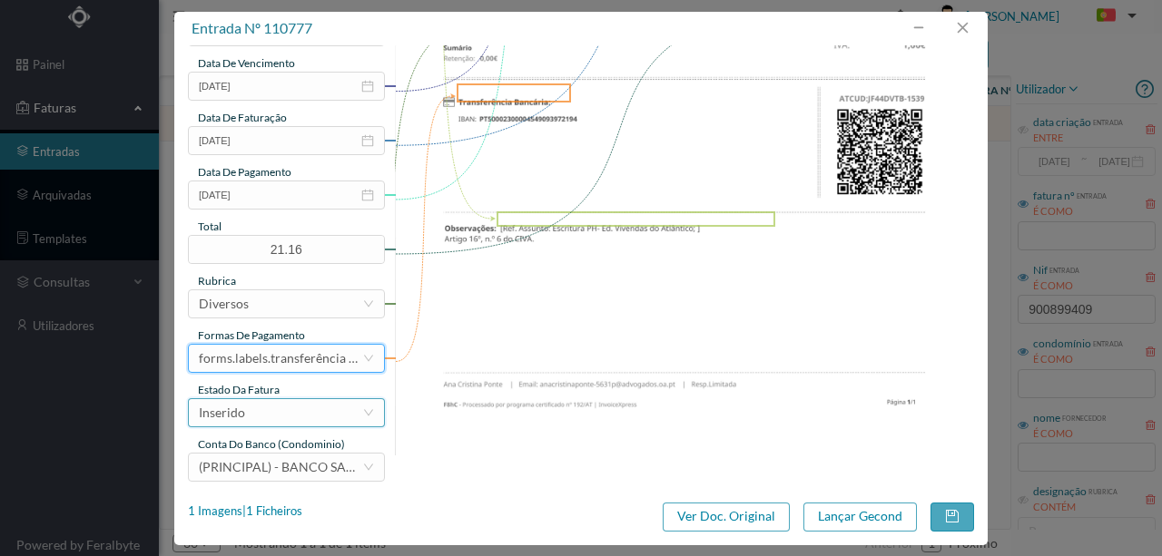
click at [261, 410] on div "Inserido" at bounding box center [280, 412] width 163 height 27
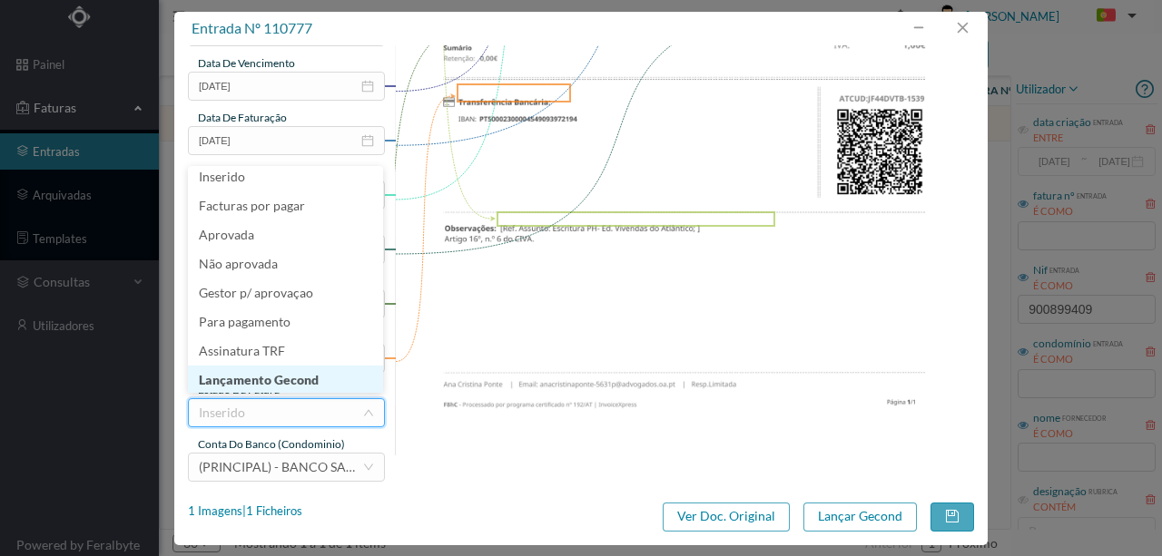
scroll to position [9, 0]
click at [260, 376] on li "Lançamento Gecond" at bounding box center [285, 378] width 195 height 29
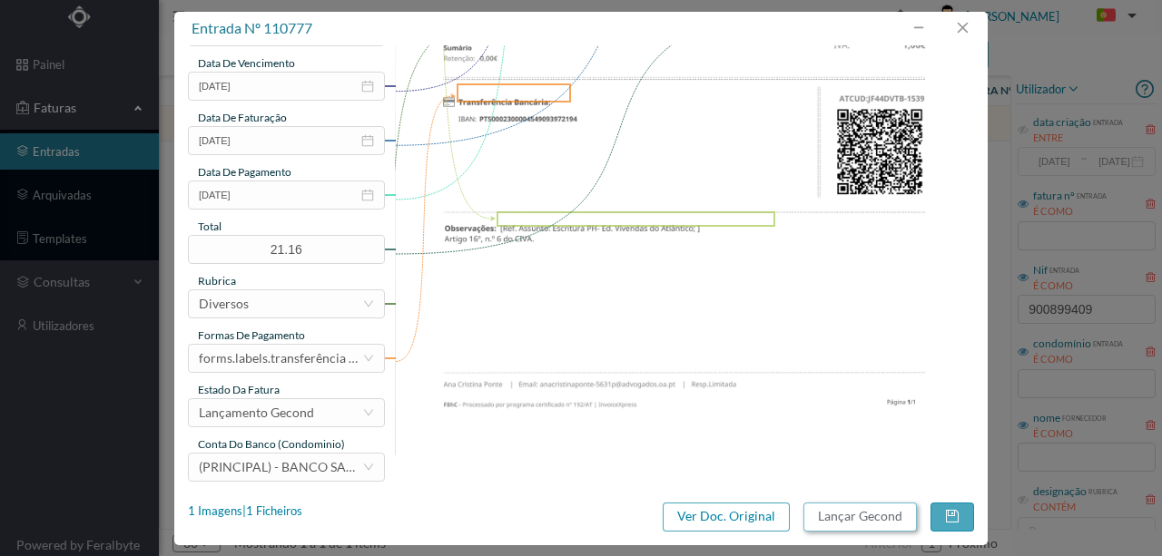
click at [873, 521] on button "Lançar Gecond" at bounding box center [859, 517] width 113 height 29
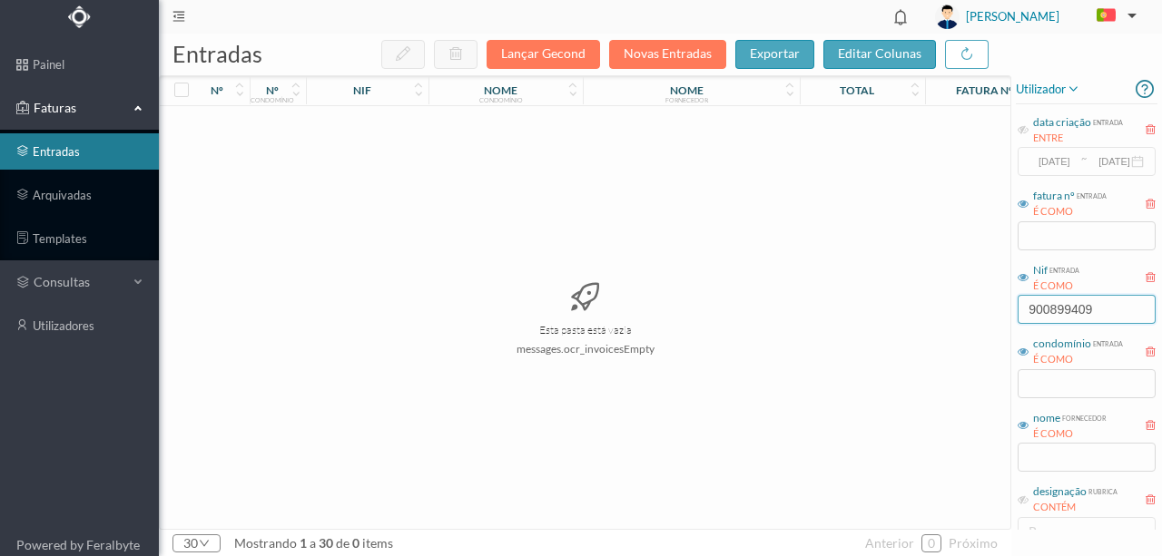
drag, startPoint x: 1107, startPoint y: 310, endPoint x: 878, endPoint y: 318, distance: 229.8
click at [880, 319] on div "entradas Lançar Gecond Novas Entradas exportar editar colunas nº nº condomínio …" at bounding box center [660, 295] width 1003 height 523
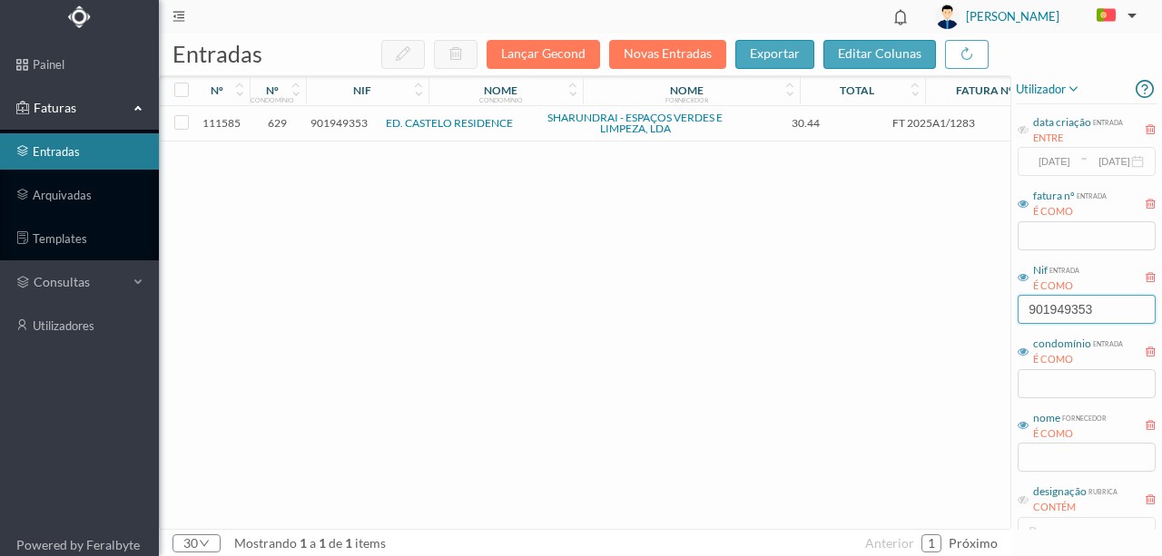
drag, startPoint x: 1118, startPoint y: 312, endPoint x: 904, endPoint y: 296, distance: 214.8
click at [906, 296] on div "entradas Lançar Gecond Novas Entradas exportar editar colunas nº nº condomínio …" at bounding box center [660, 295] width 1003 height 523
type input "901949353"
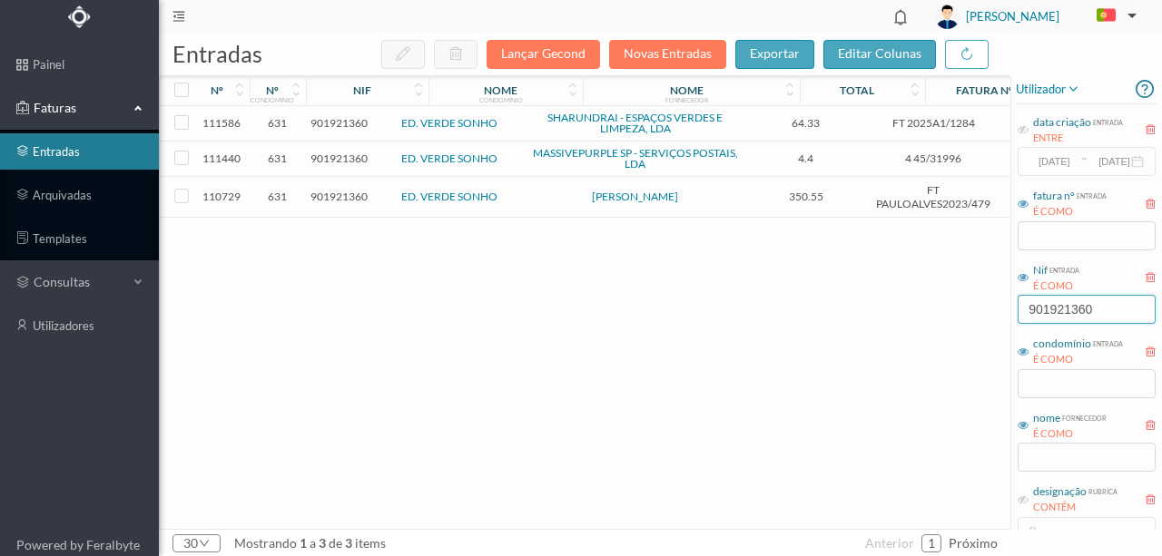
type input "901921360"
click at [350, 198] on span "901921360" at bounding box center [338, 197] width 57 height 14
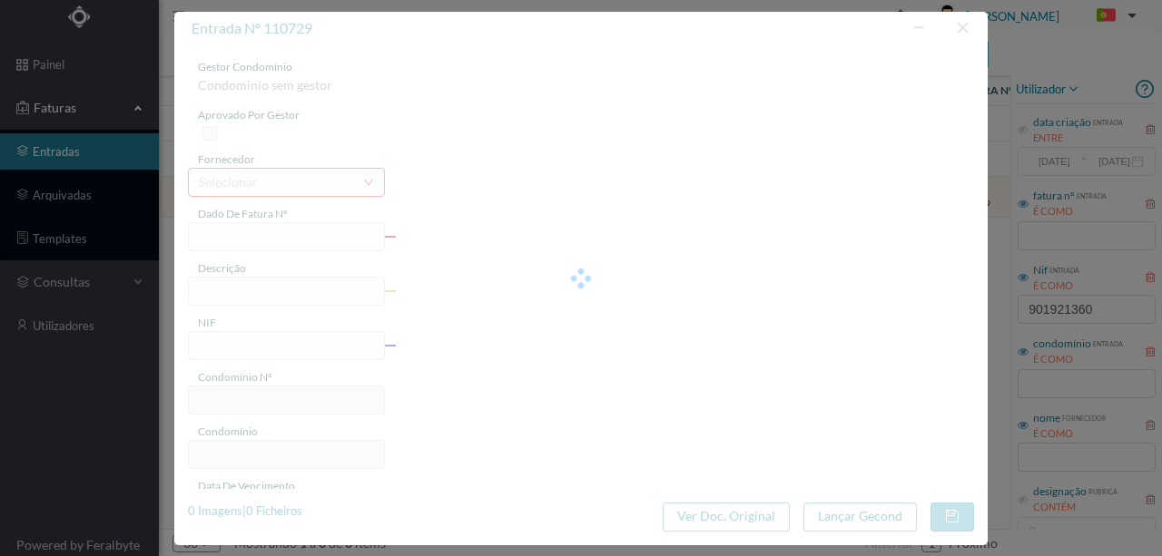
type input "FT PAULOALVES2023/479"
type input "901921360"
type input "[DATE]"
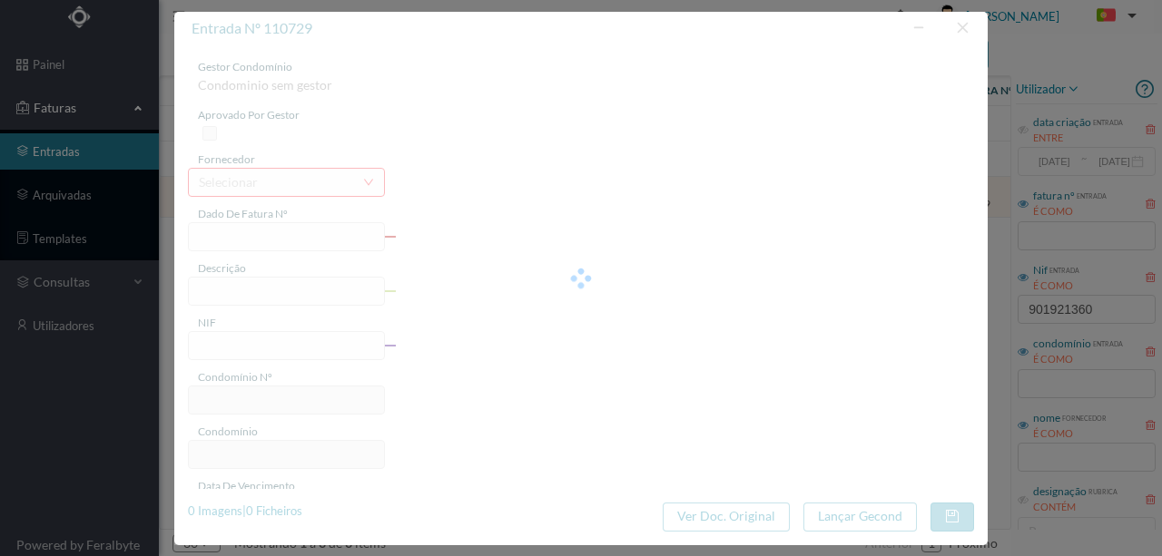
type input "350.55"
type input "631"
type input "ED. VERDE SONHO"
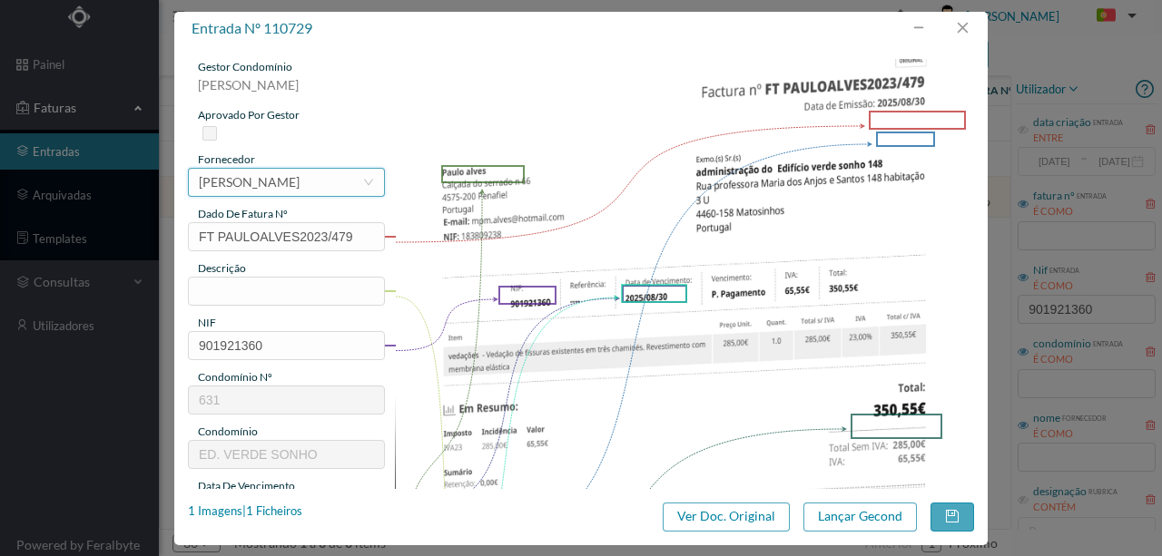
click at [298, 187] on div "[PERSON_NAME]" at bounding box center [249, 182] width 101 height 27
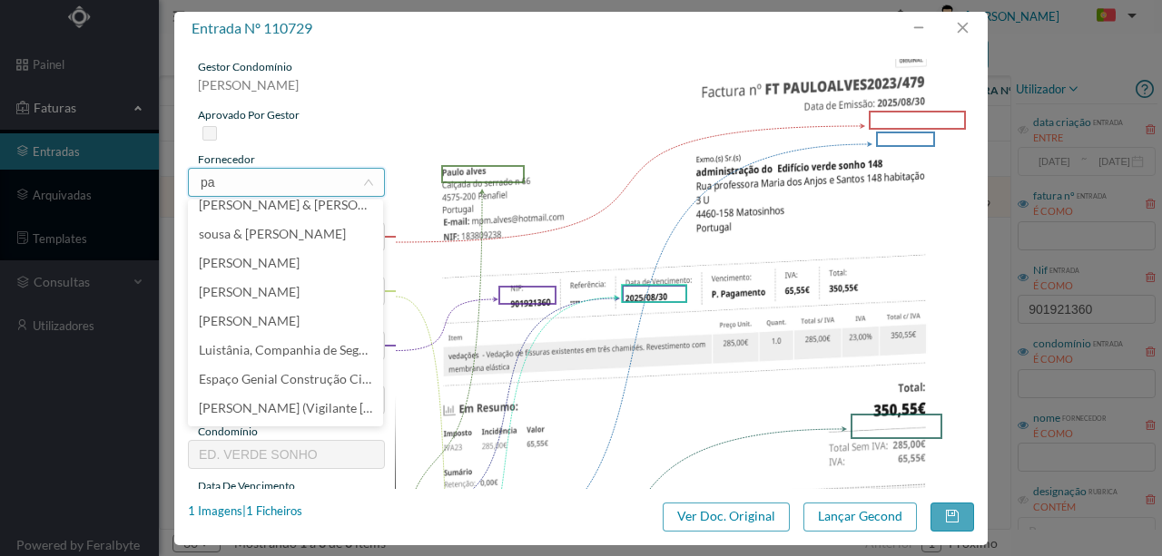
scroll to position [4, 0]
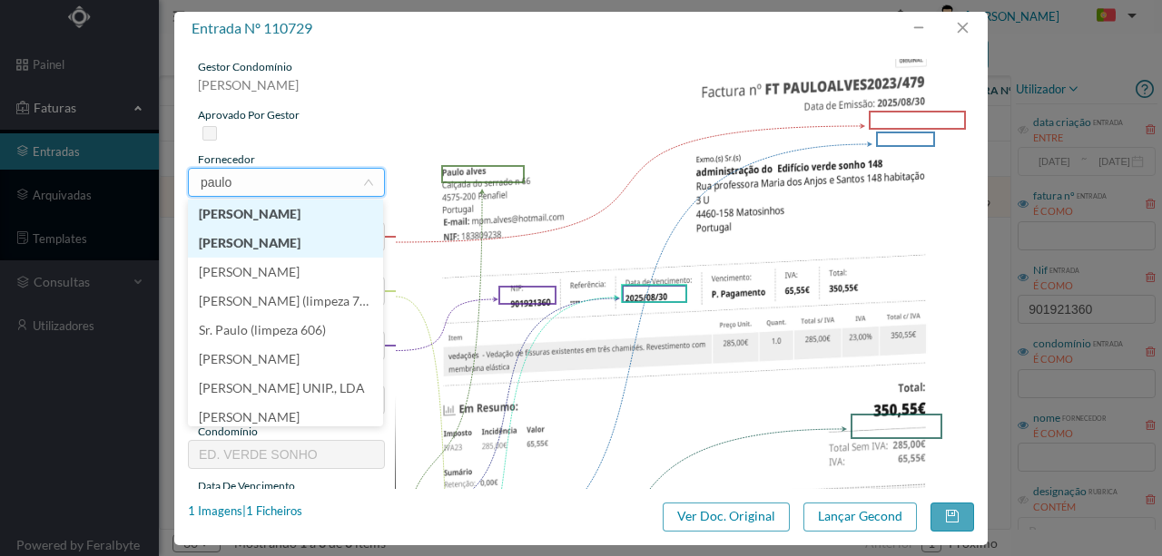
type input "[PERSON_NAME]"
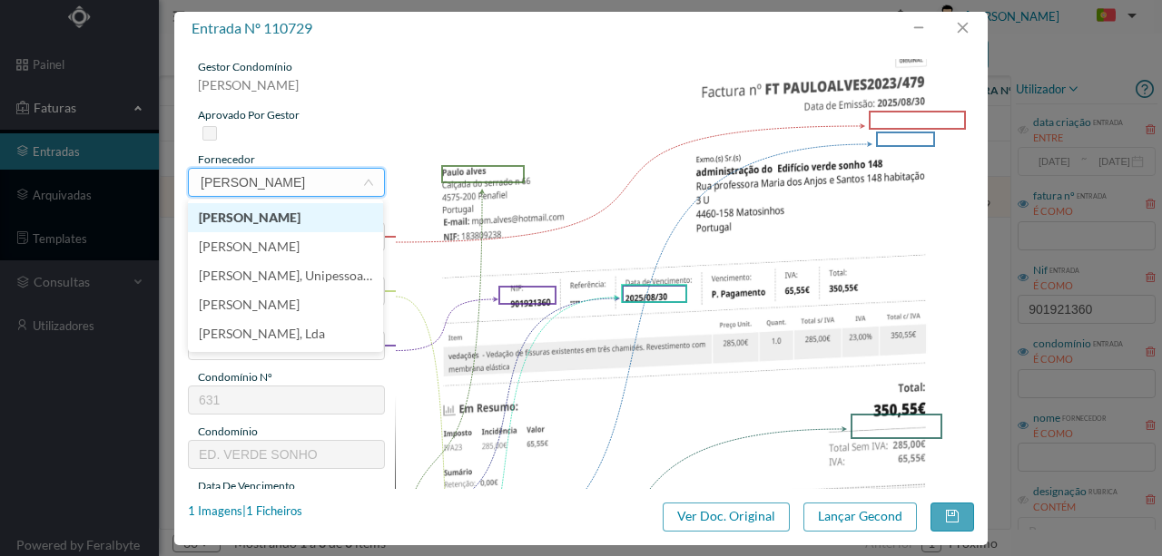
click at [237, 221] on li "[PERSON_NAME]" at bounding box center [285, 217] width 195 height 29
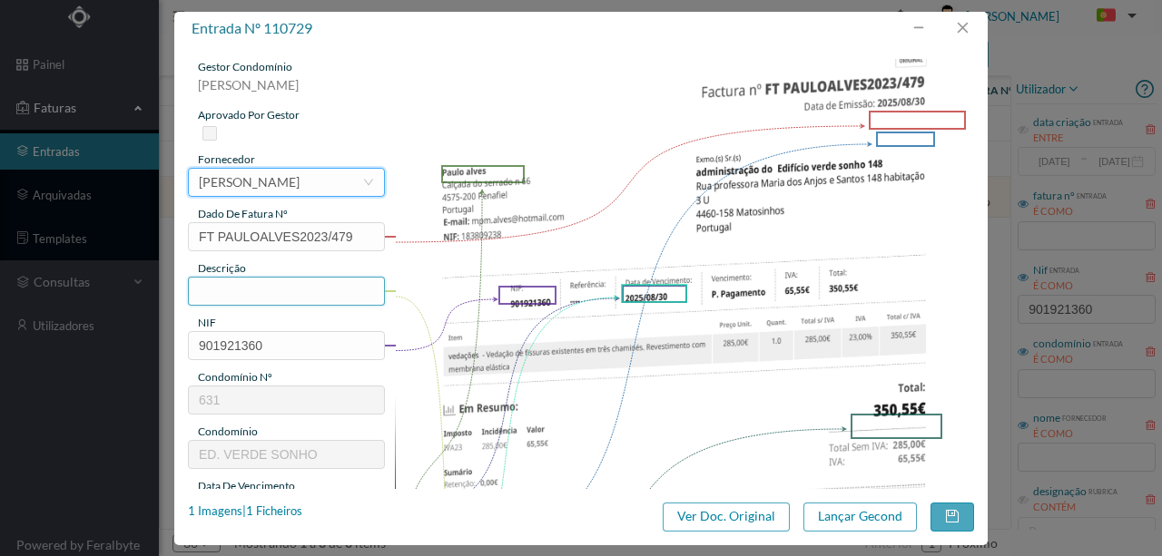
click at [245, 289] on input "text" at bounding box center [286, 291] width 197 height 29
click at [367, 292] on input "Vedação de fissuras existentes em 3 chamines; Revistemento com membrana elástica" at bounding box center [286, 291] width 197 height 29
click at [304, 291] on input "Vedação de fissuras existentes em 3 chamines; Revestemento com membrana elástica" at bounding box center [286, 291] width 197 height 29
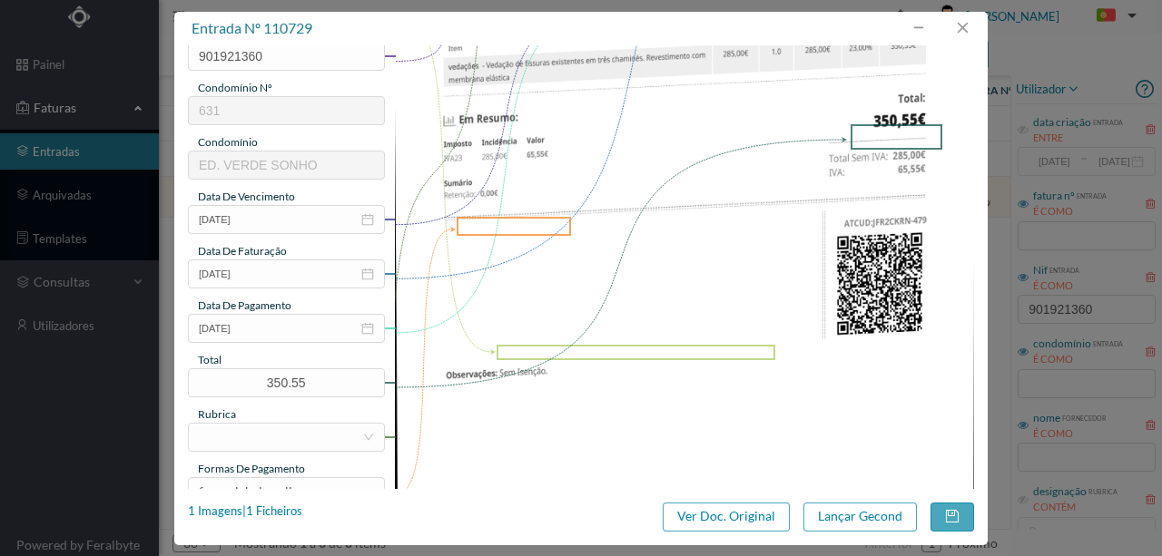
scroll to position [302, 0]
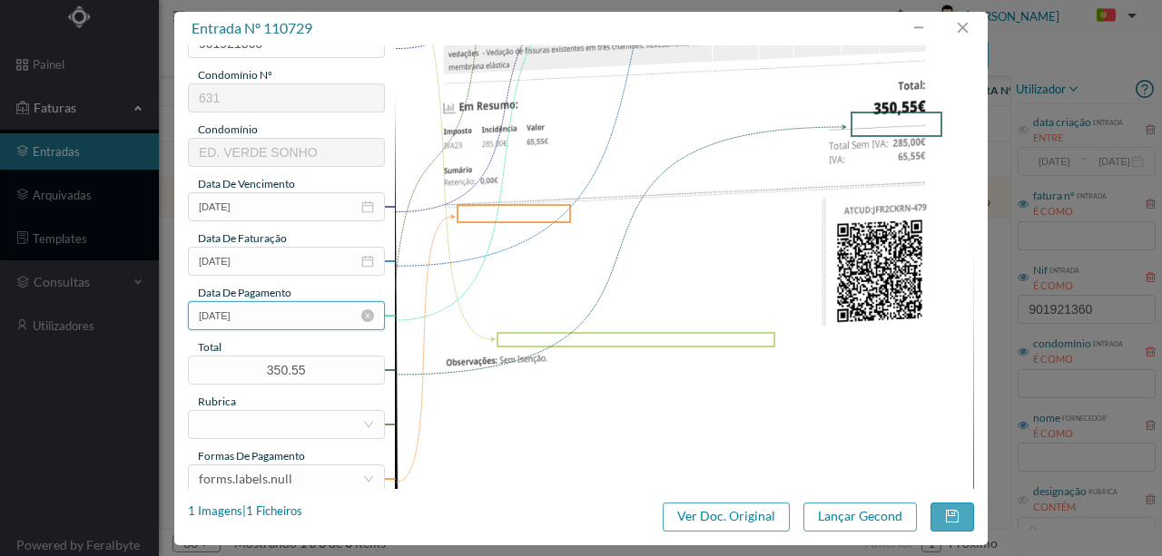
type input "Vedação de fissuras existentes em 3 chamines; Revestimento com membrana elástica"
click at [275, 310] on input "[DATE]" at bounding box center [286, 315] width 197 height 29
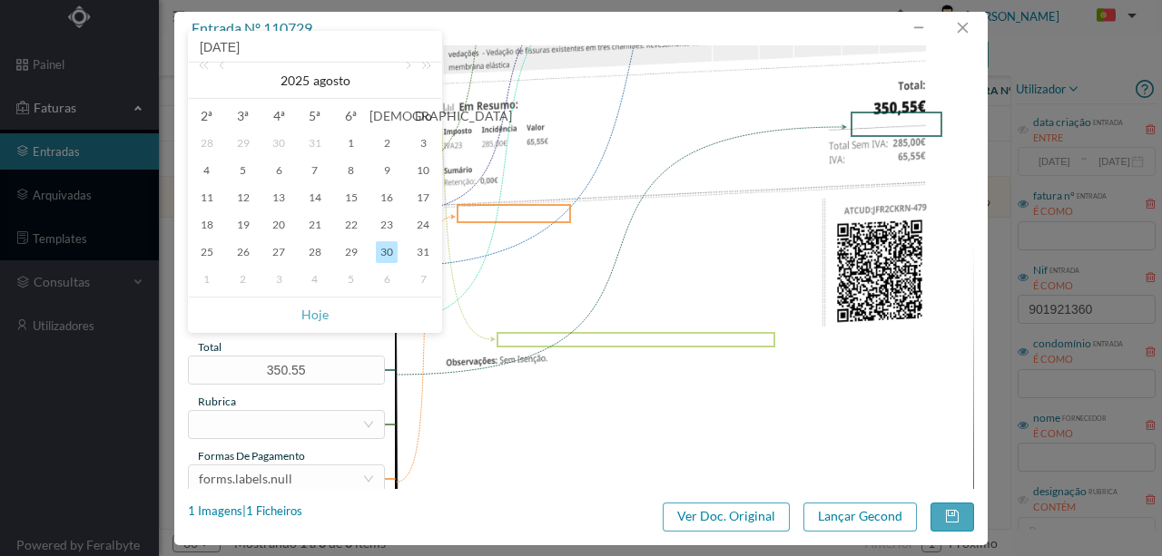
drag, startPoint x: 407, startPoint y: 63, endPoint x: 370, endPoint y: 85, distance: 42.8
click at [407, 63] on link at bounding box center [406, 81] width 16 height 36
click at [249, 147] on div "2" at bounding box center [243, 144] width 22 height 22
type input "[DATE]"
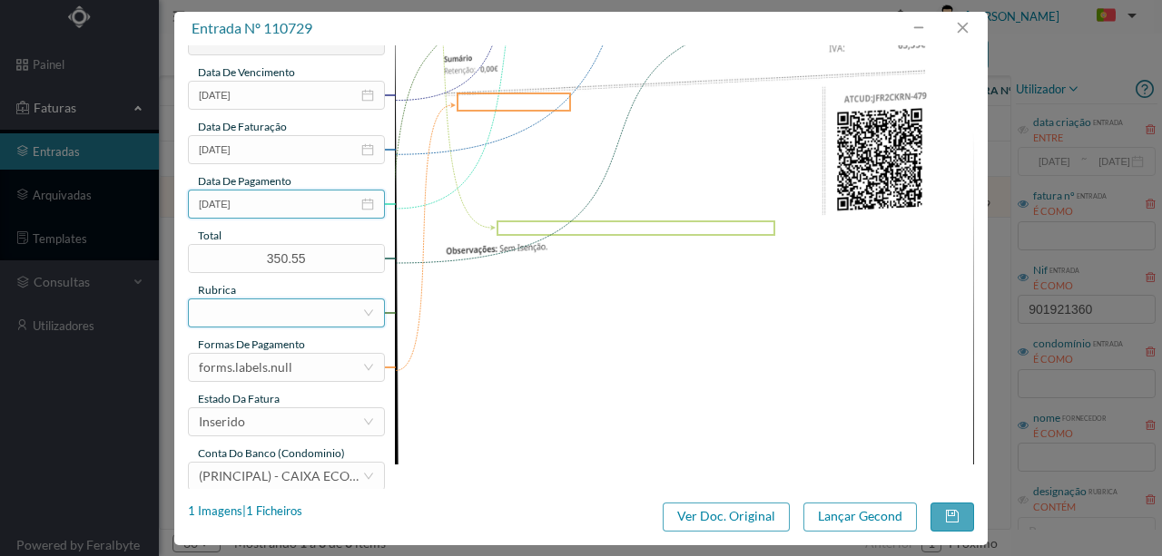
scroll to position [429, 0]
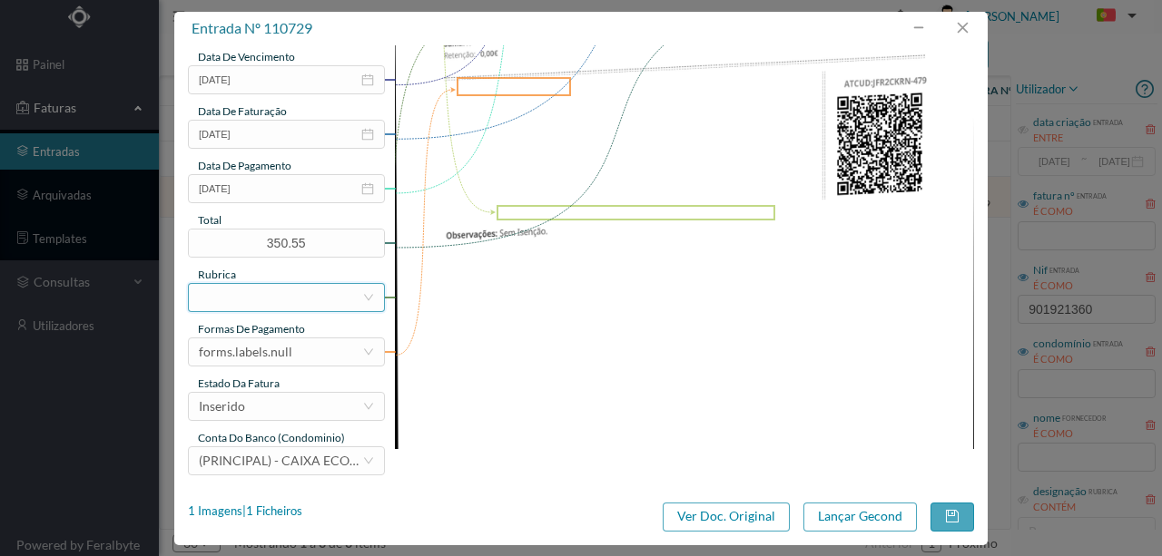
click at [207, 294] on div at bounding box center [280, 297] width 163 height 27
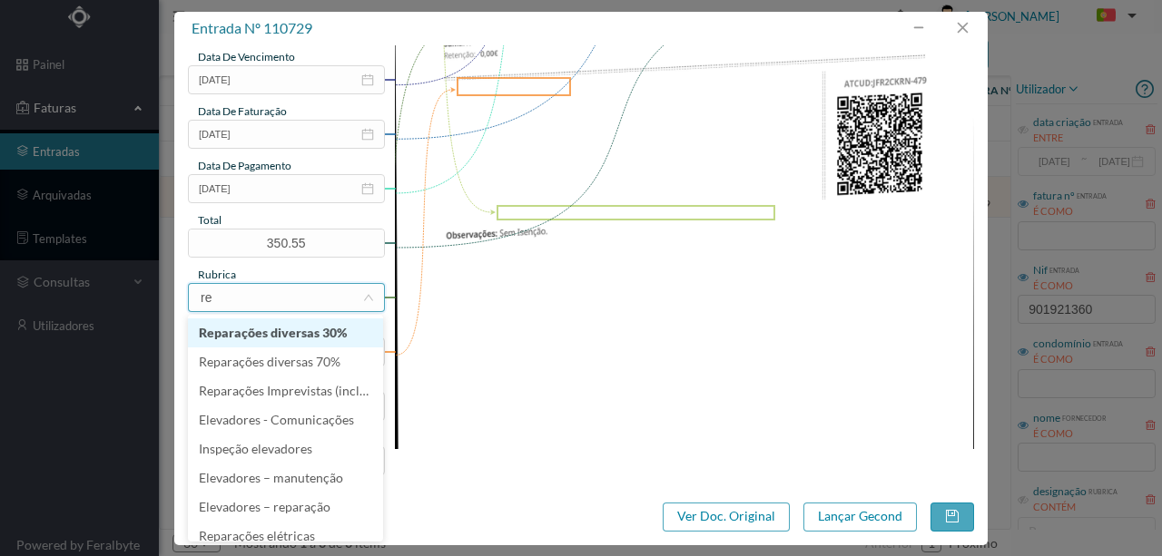
type input "rep"
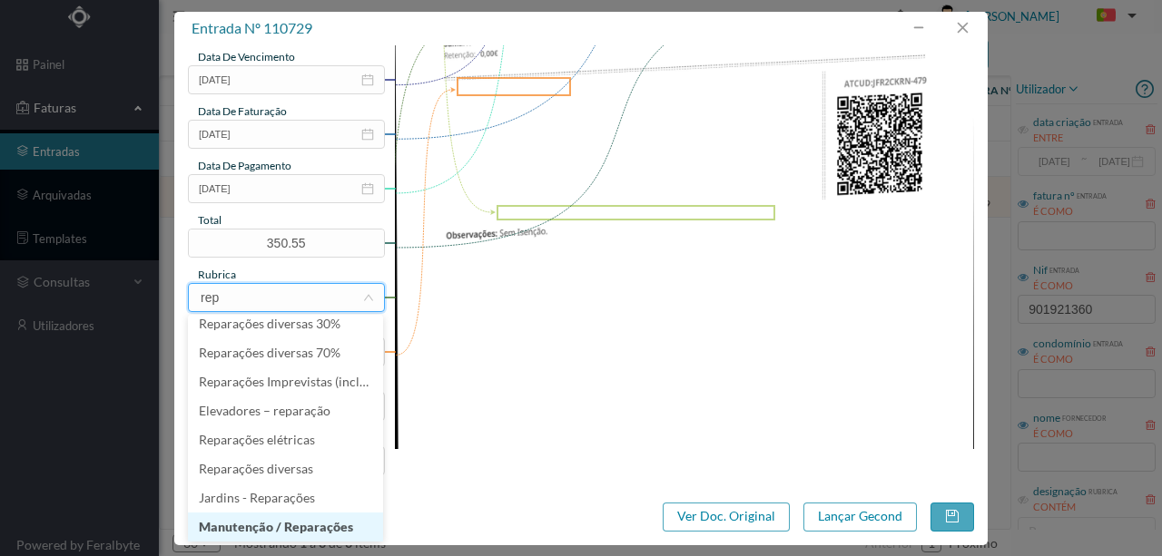
click at [305, 532] on li "Manutenção / Reparações" at bounding box center [285, 527] width 195 height 29
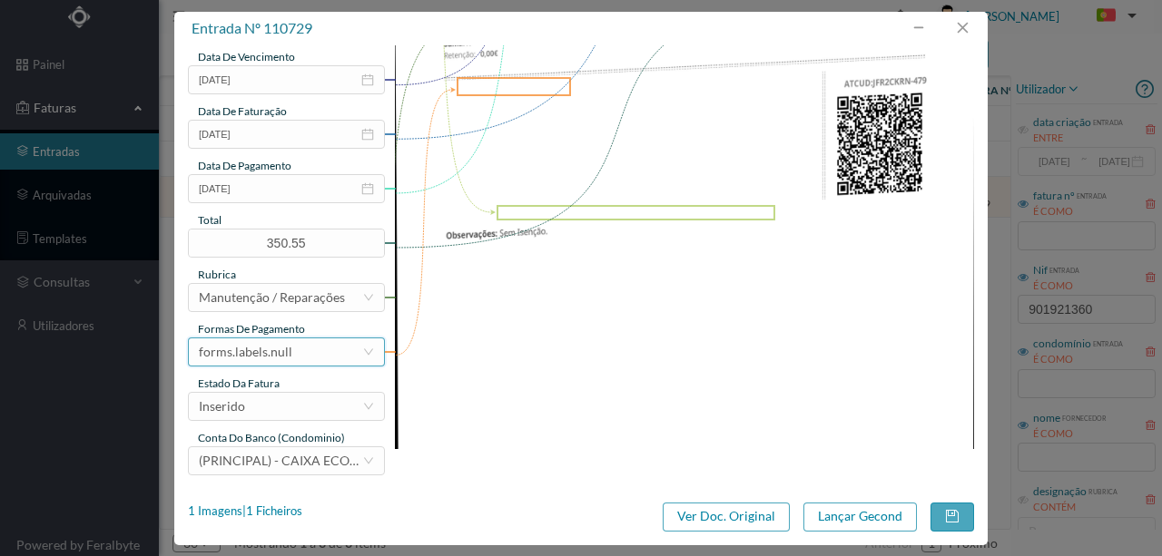
click at [314, 357] on div "forms.labels.null" at bounding box center [280, 352] width 163 height 27
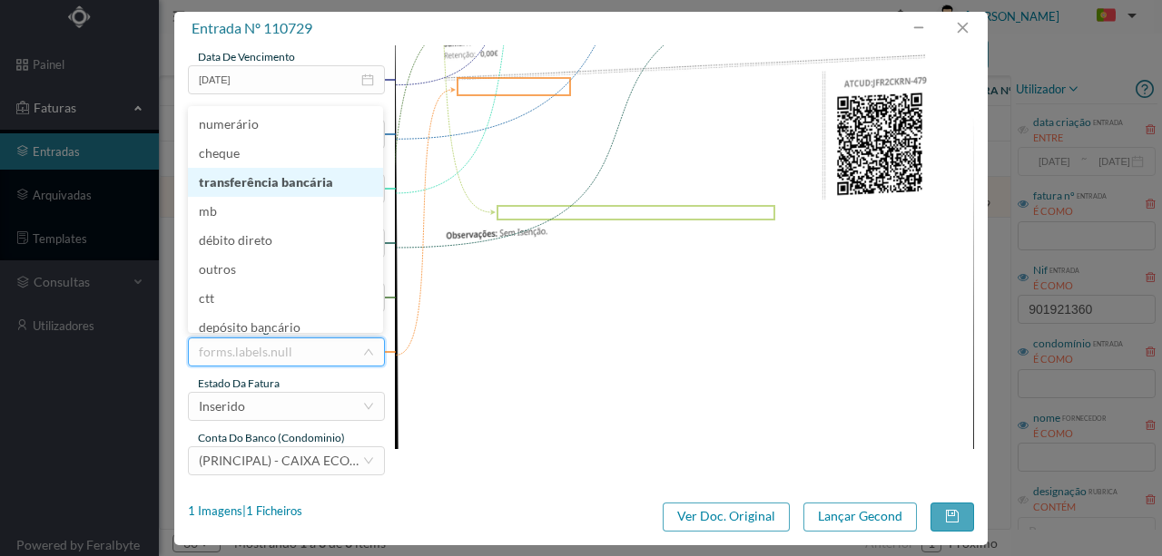
click at [241, 178] on li "transferência bancária" at bounding box center [285, 182] width 195 height 29
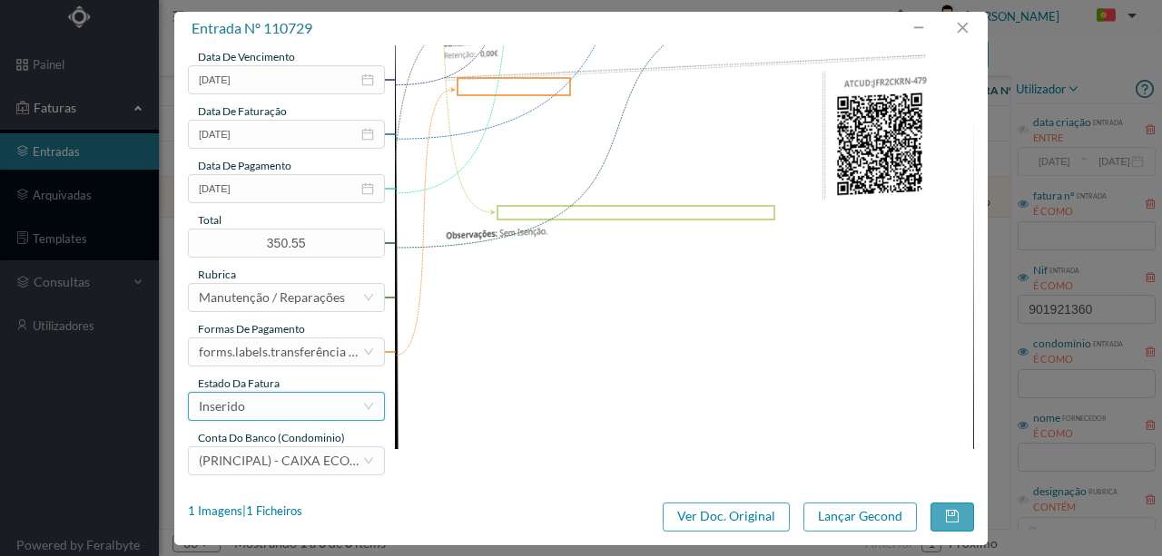
drag, startPoint x: 280, startPoint y: 410, endPoint x: 145, endPoint y: 394, distance: 135.3
click at [276, 409] on div "Inserido" at bounding box center [280, 406] width 163 height 27
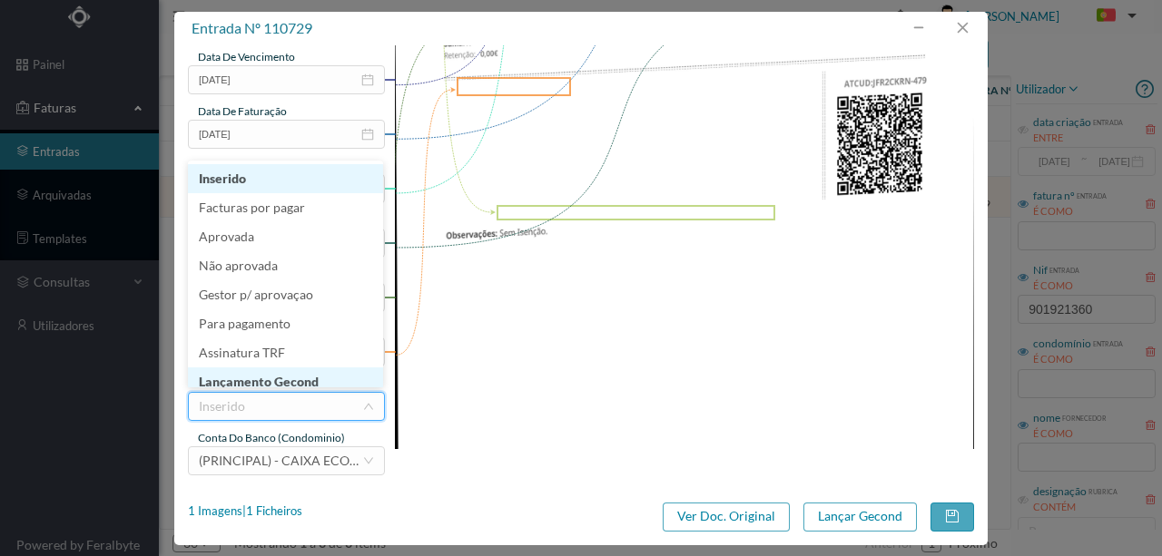
scroll to position [9, 0]
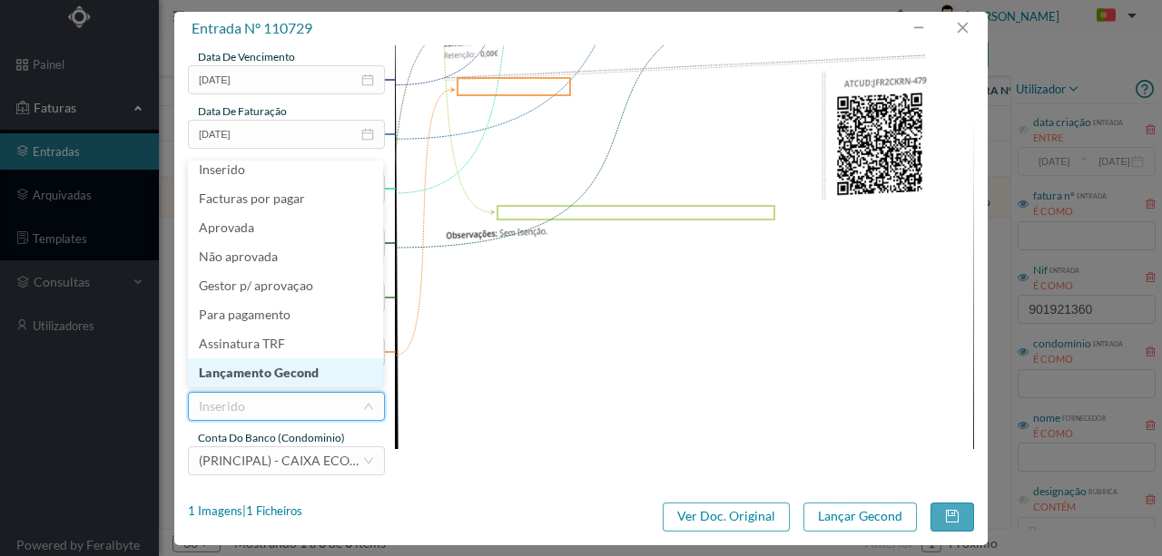
click at [266, 374] on li "Lançamento Gecond" at bounding box center [285, 373] width 195 height 29
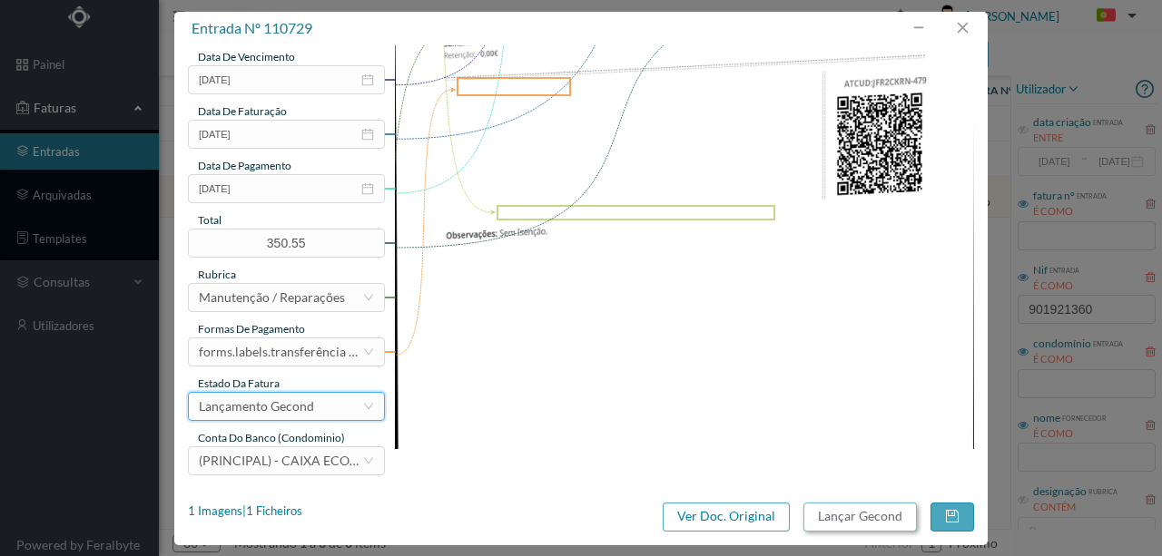
click at [852, 518] on button "Lançar Gecond" at bounding box center [859, 517] width 113 height 29
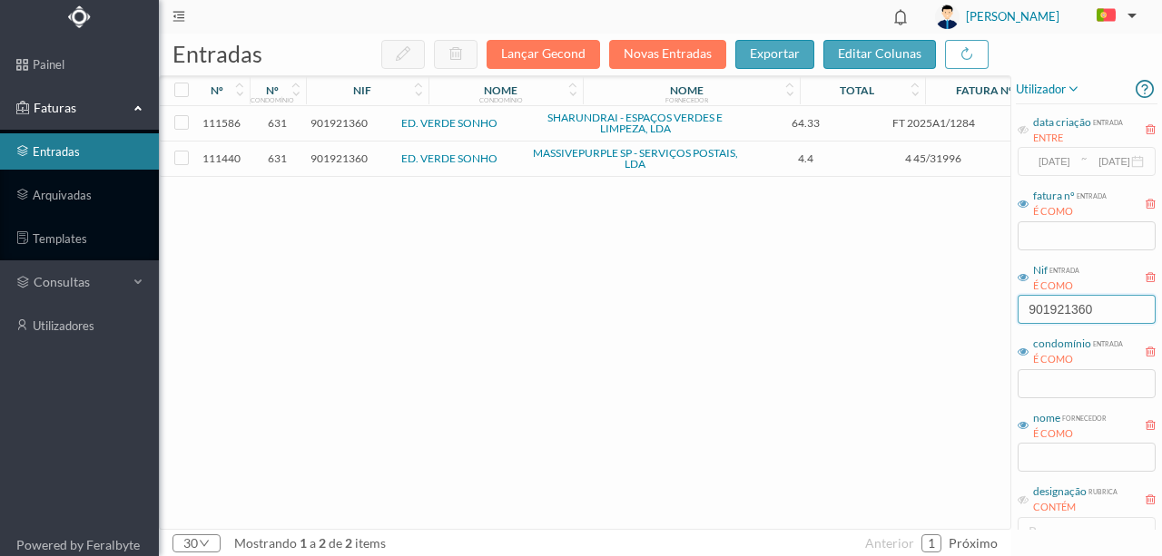
drag, startPoint x: 1098, startPoint y: 307, endPoint x: 902, endPoint y: 308, distance: 196.1
click at [904, 308] on div "entradas Lançar Gecond Novas Entradas exportar editar colunas nº nº condomínio …" at bounding box center [660, 295] width 1003 height 523
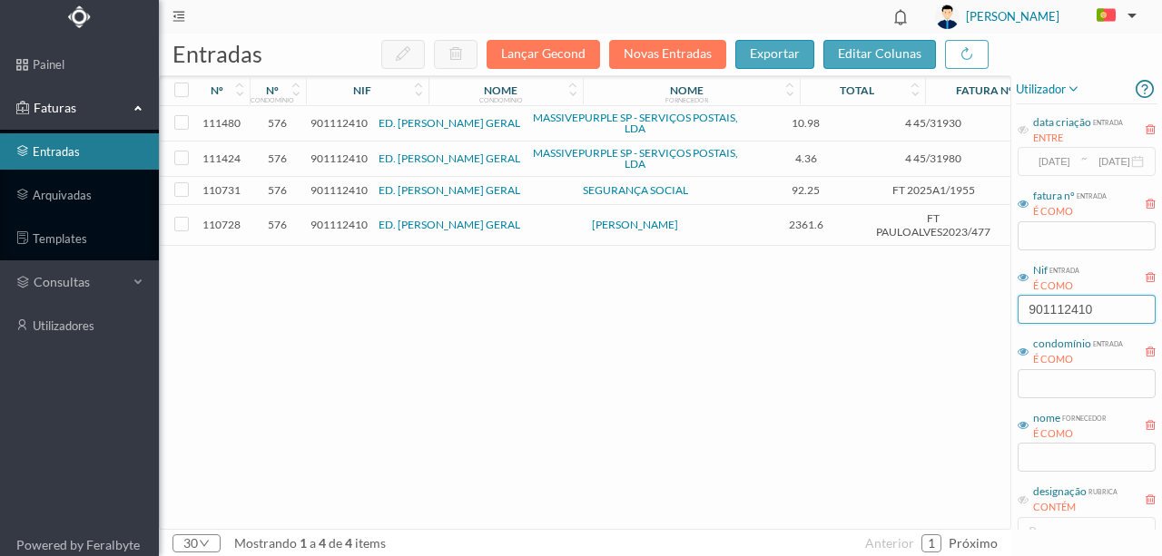
type input "901112410"
click at [331, 221] on span "901112410" at bounding box center [338, 225] width 57 height 14
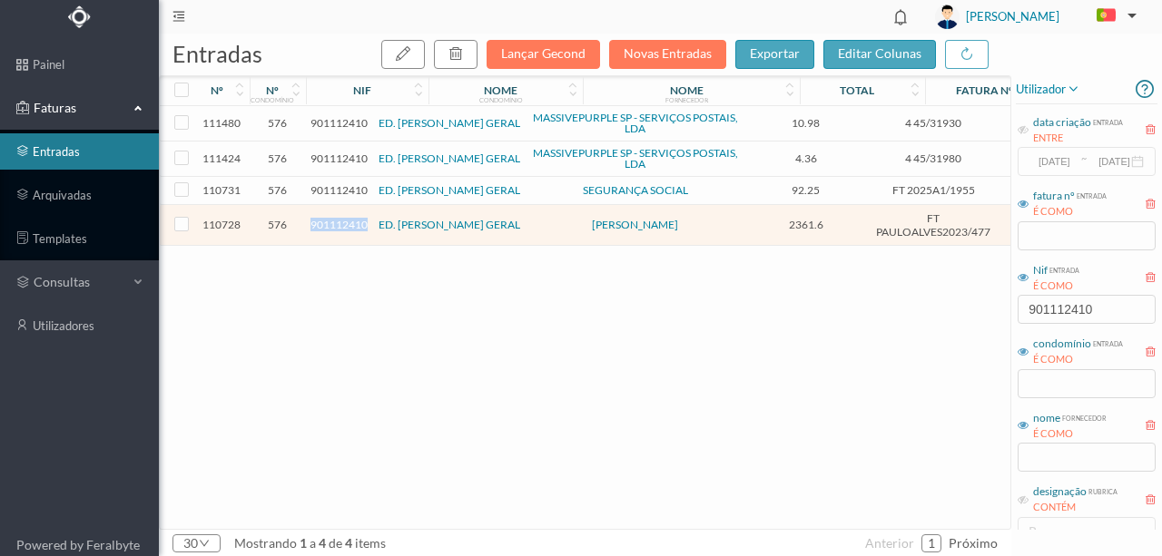
click at [331, 221] on span "901112410" at bounding box center [338, 225] width 57 height 14
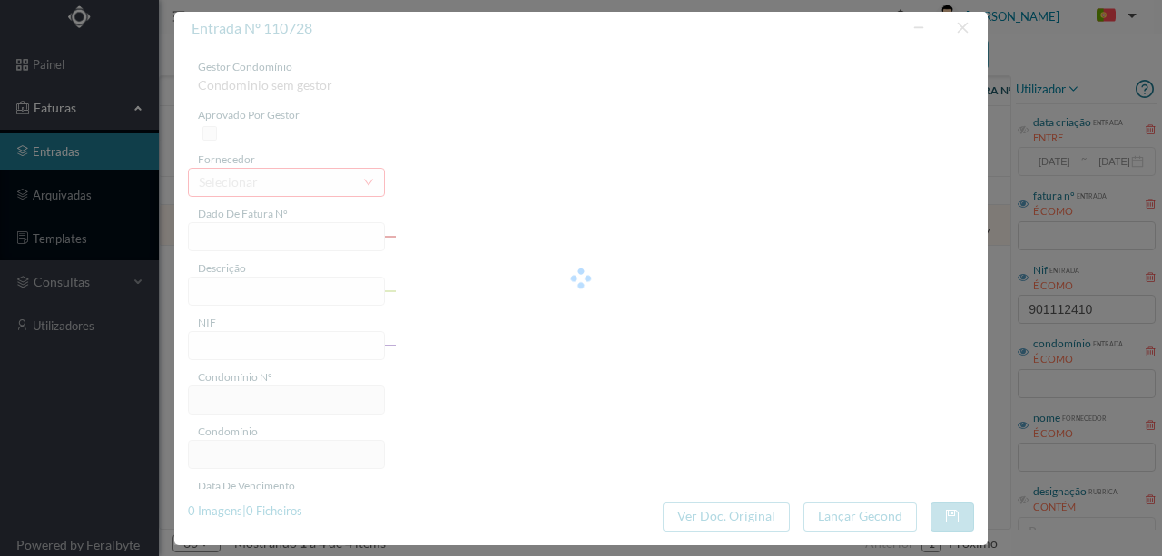
type input "FT PAULOALVES2023/477"
type input "901112410"
type input "2025-08-29"
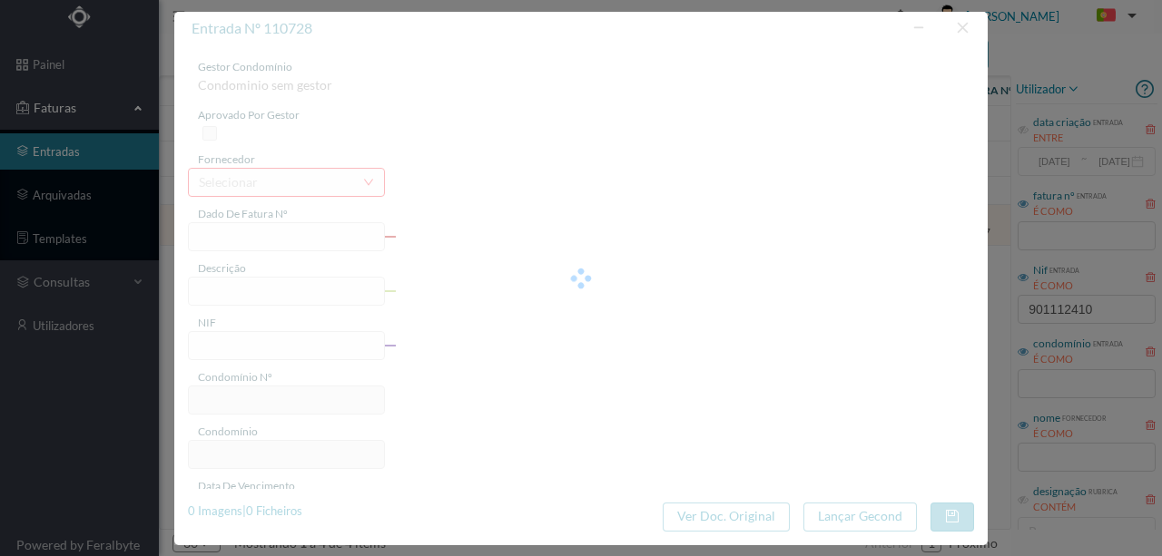
type input "2361.60"
type input "576"
type input "ED. ALFREDO CUNHA GERAL"
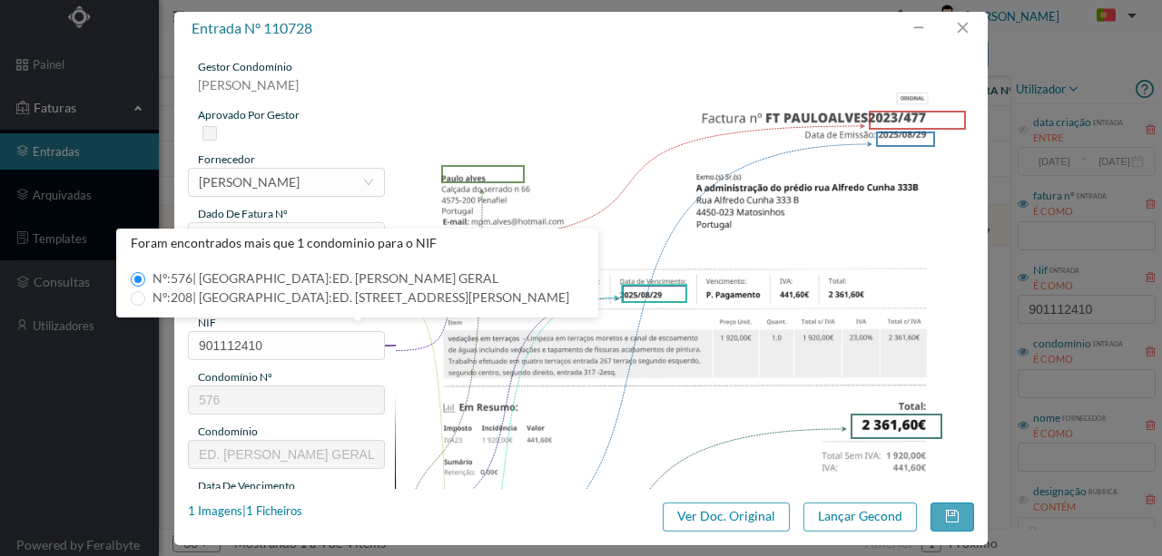
click at [594, 145] on img at bounding box center [685, 469] width 580 height 820
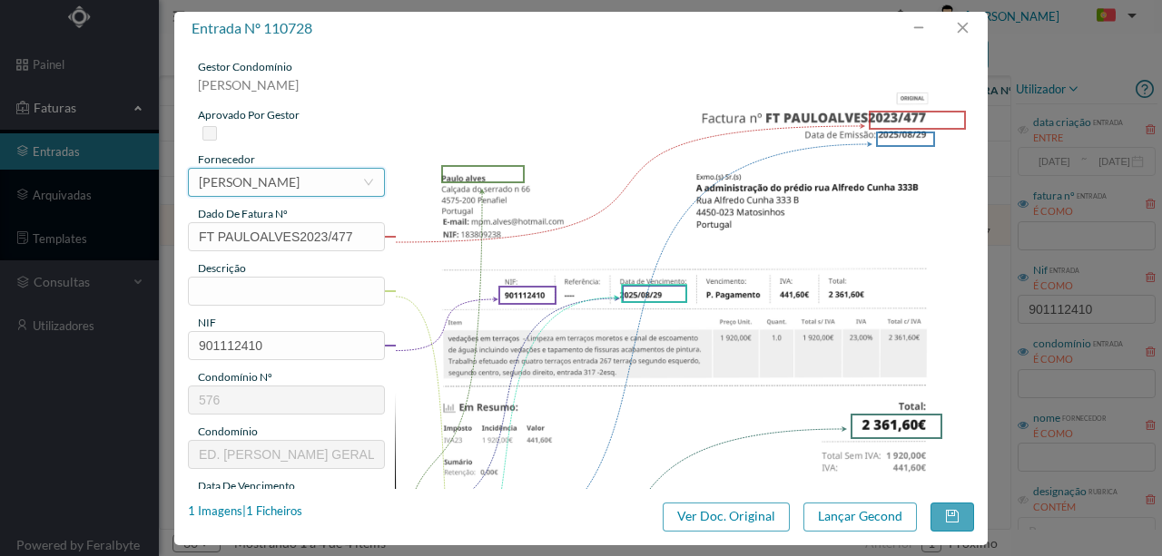
click at [269, 176] on div "[PERSON_NAME]" at bounding box center [249, 182] width 101 height 27
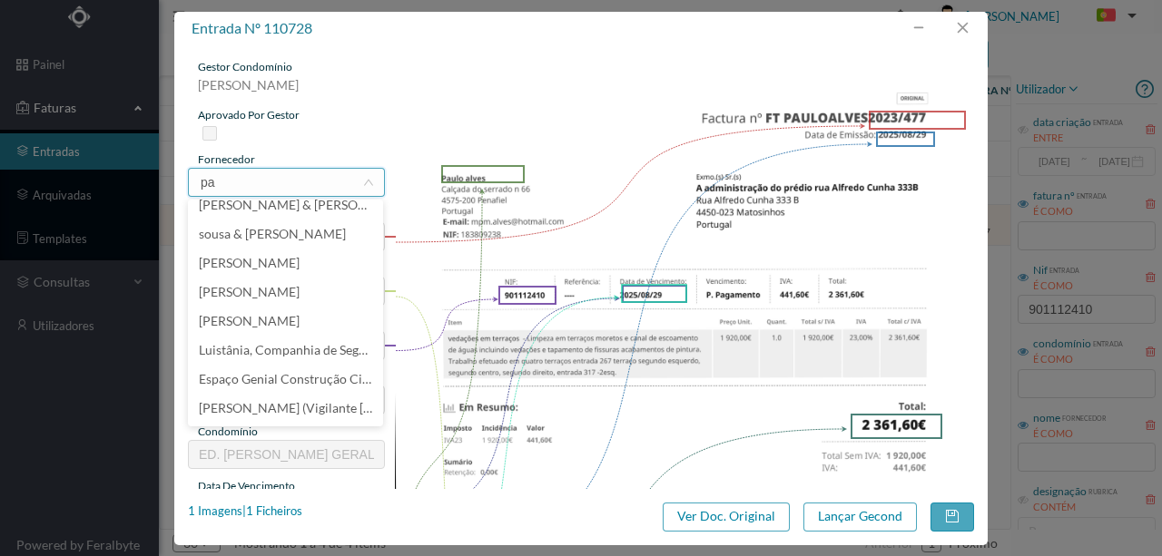
scroll to position [4, 0]
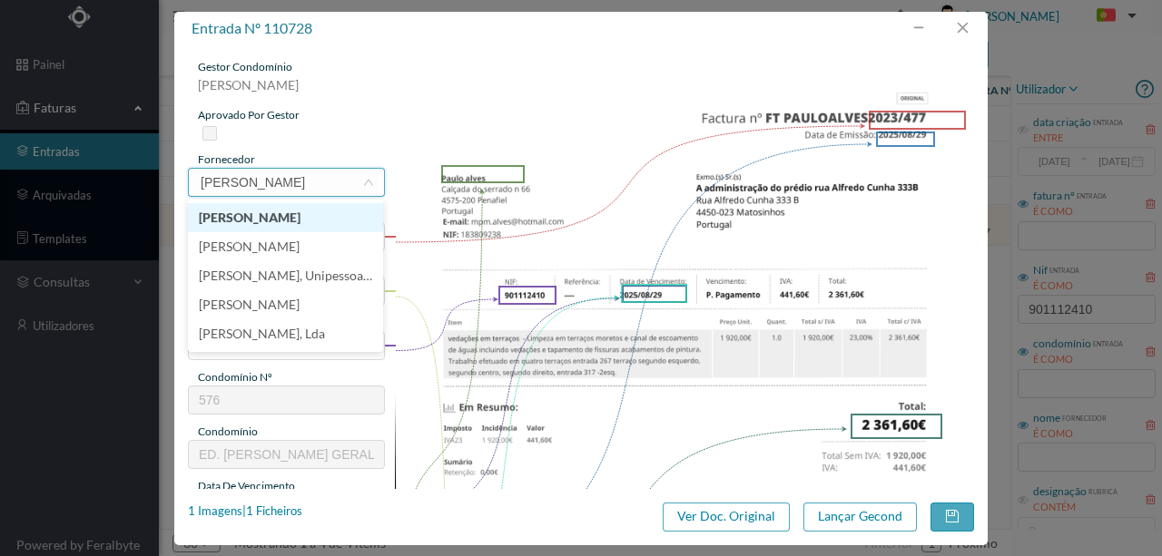
type input "[PERSON_NAME]"
click at [257, 222] on li "[PERSON_NAME]" at bounding box center [285, 217] width 195 height 29
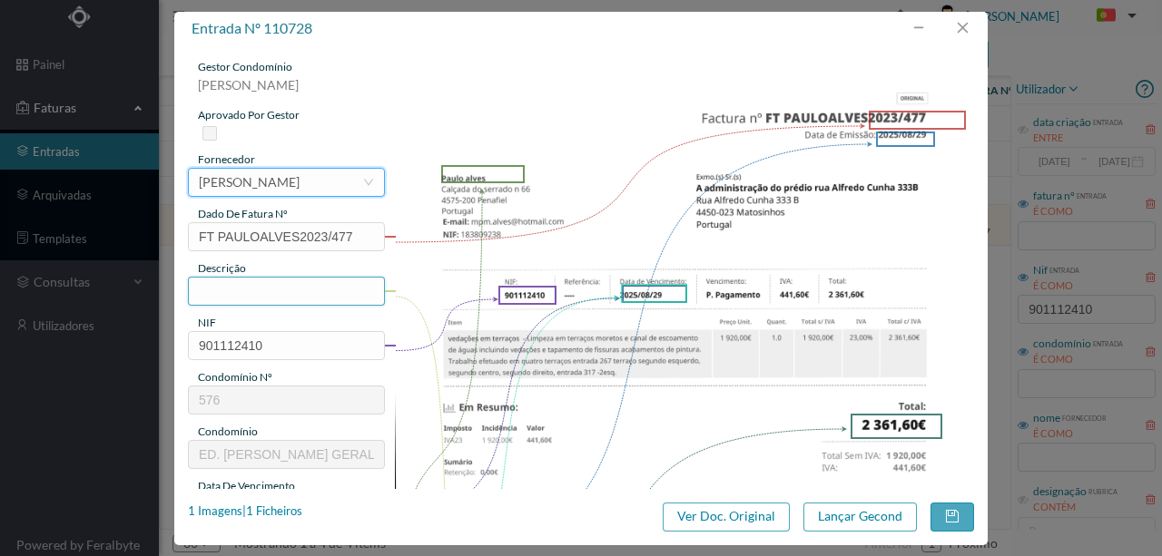
click at [237, 290] on input "text" at bounding box center [286, 291] width 197 height 29
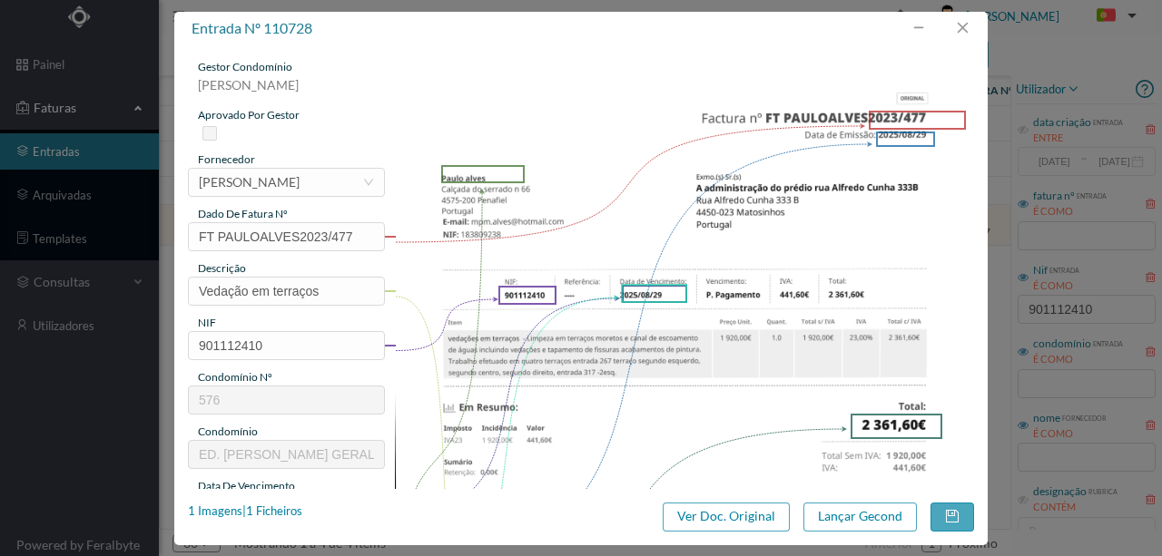
click at [672, 76] on img at bounding box center [685, 469] width 580 height 820
click at [332, 298] on input "Vedação em terraços" at bounding box center [286, 291] width 197 height 29
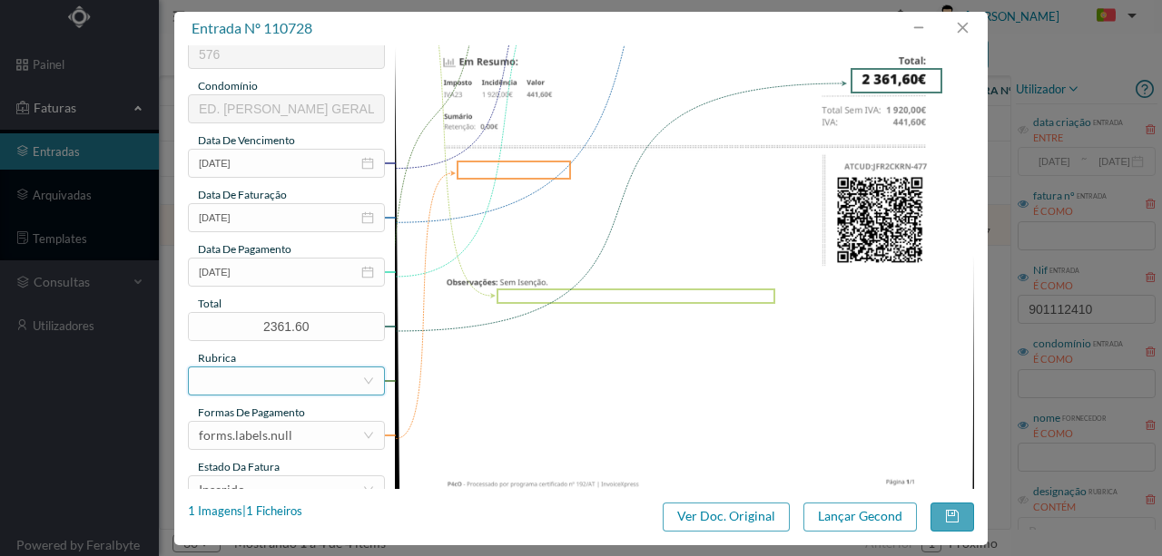
scroll to position [363, 0]
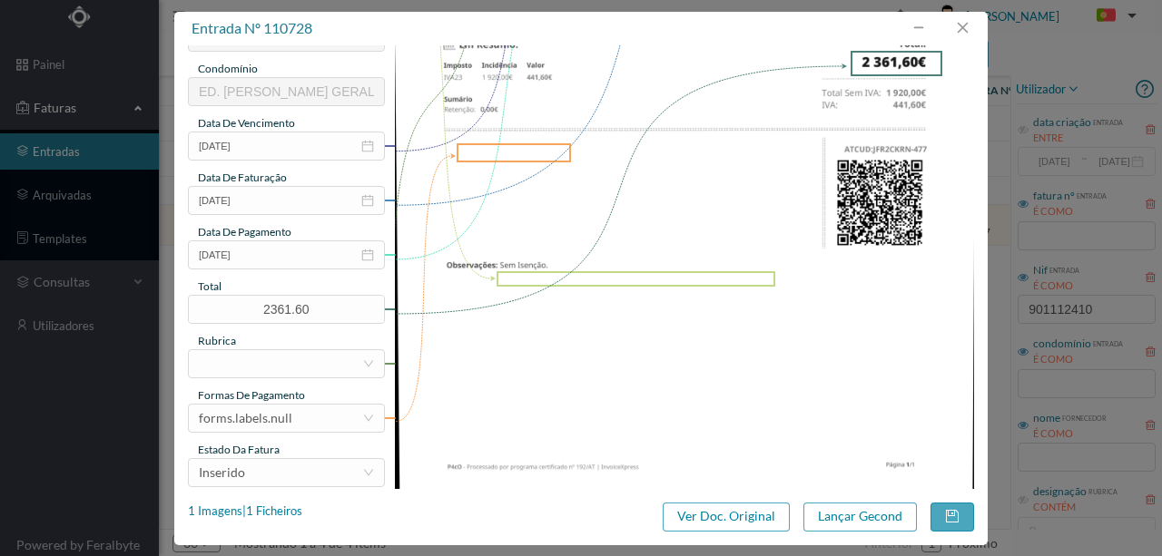
type input "Vedação em terraços; Limpeza em terraços , moretes e canal de escoamento de agu…"
click at [280, 264] on input "2025-08-29" at bounding box center [286, 255] width 197 height 29
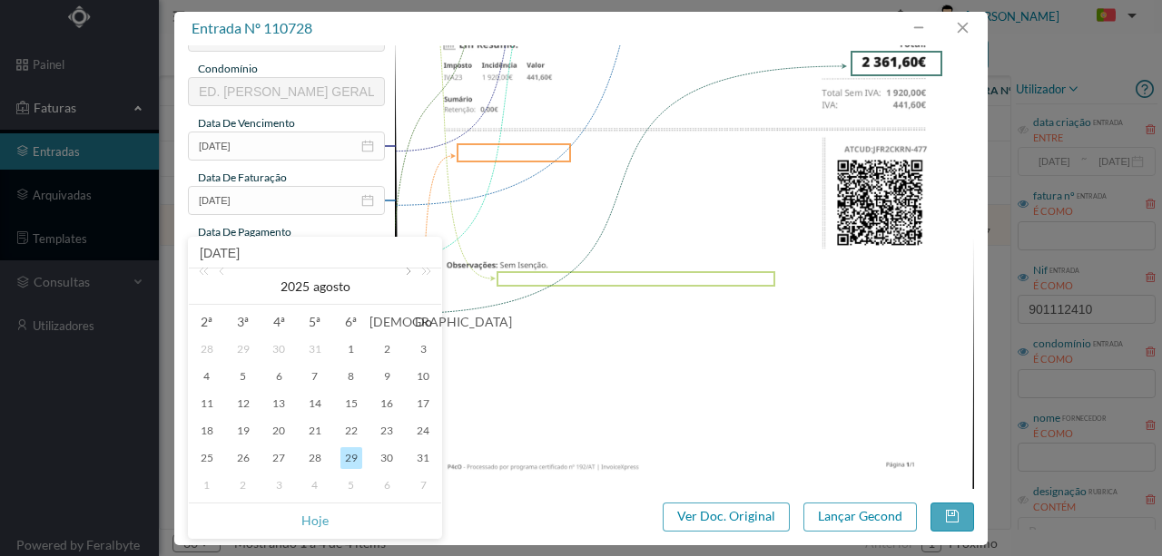
click at [404, 274] on link at bounding box center [406, 287] width 16 height 36
click at [243, 352] on div "2" at bounding box center [243, 350] width 22 height 22
type input "[DATE]"
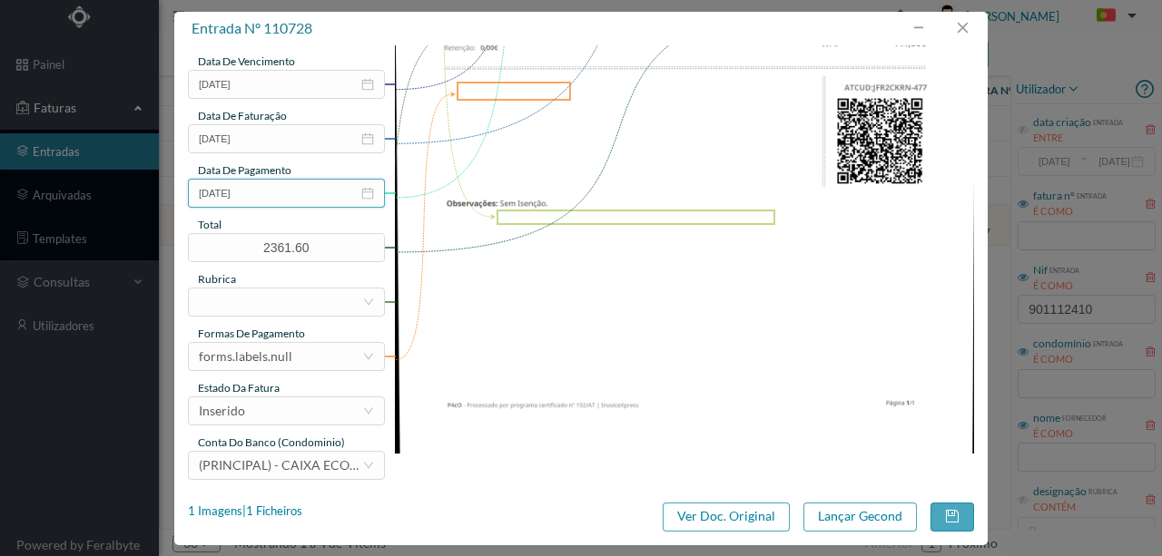
scroll to position [429, 0]
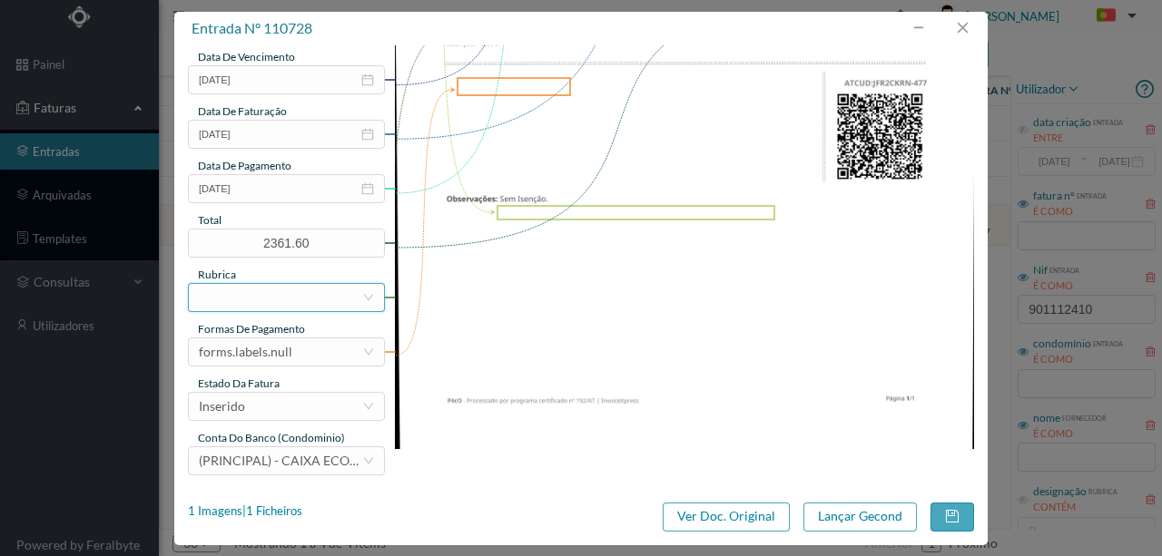
click at [221, 302] on div at bounding box center [280, 297] width 163 height 27
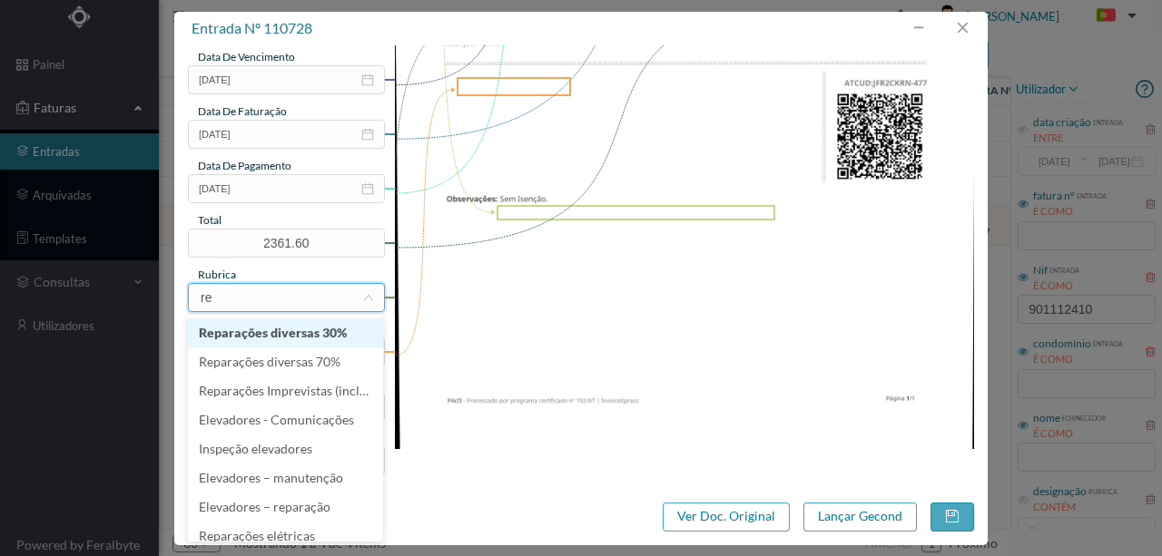
type input "rep"
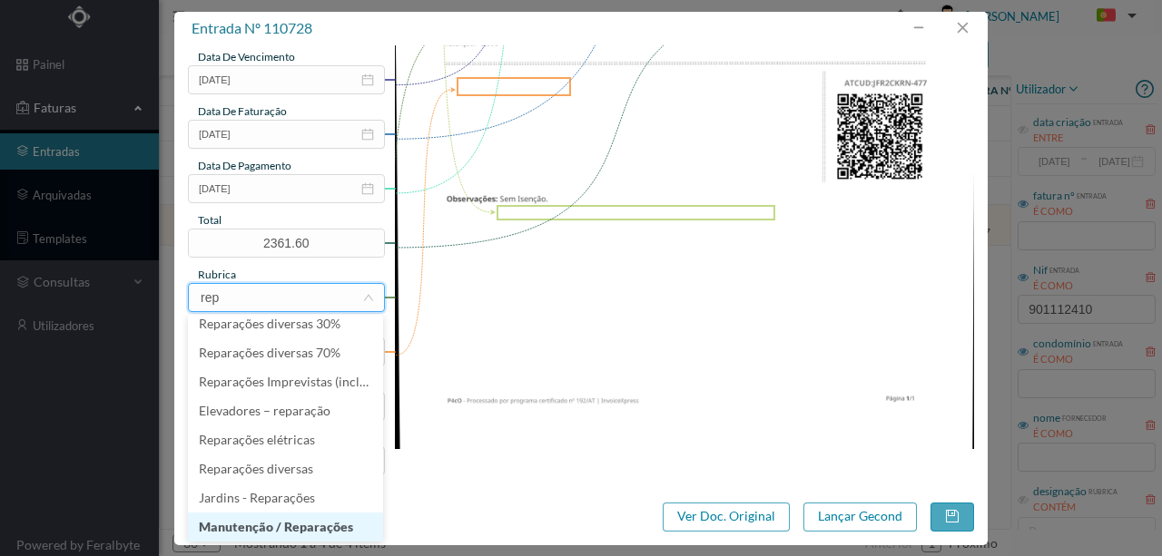
drag, startPoint x: 285, startPoint y: 528, endPoint x: 212, endPoint y: 479, distance: 87.6
click at [281, 527] on li "Manutenção / Reparações" at bounding box center [285, 527] width 195 height 29
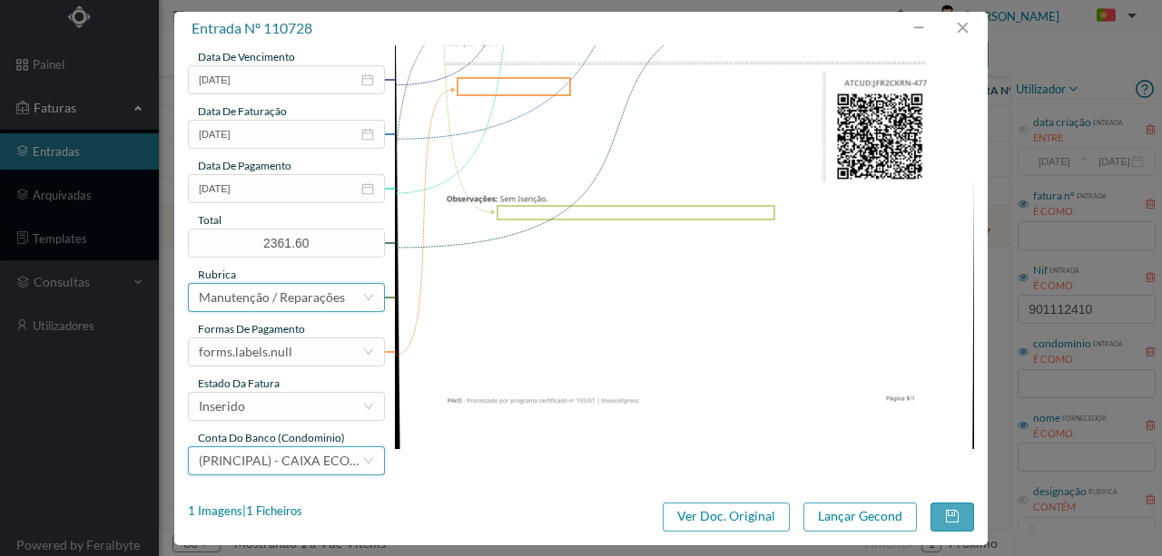
scroll to position [4, 0]
click at [295, 354] on div "forms.labels.null" at bounding box center [280, 352] width 163 height 27
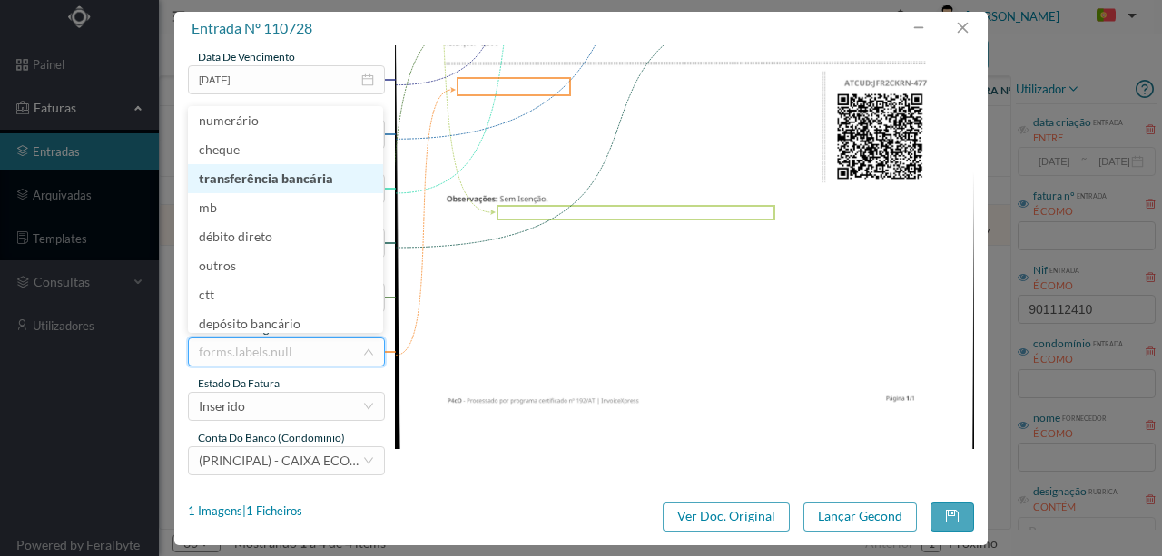
click at [258, 183] on li "transferência bancária" at bounding box center [285, 178] width 195 height 29
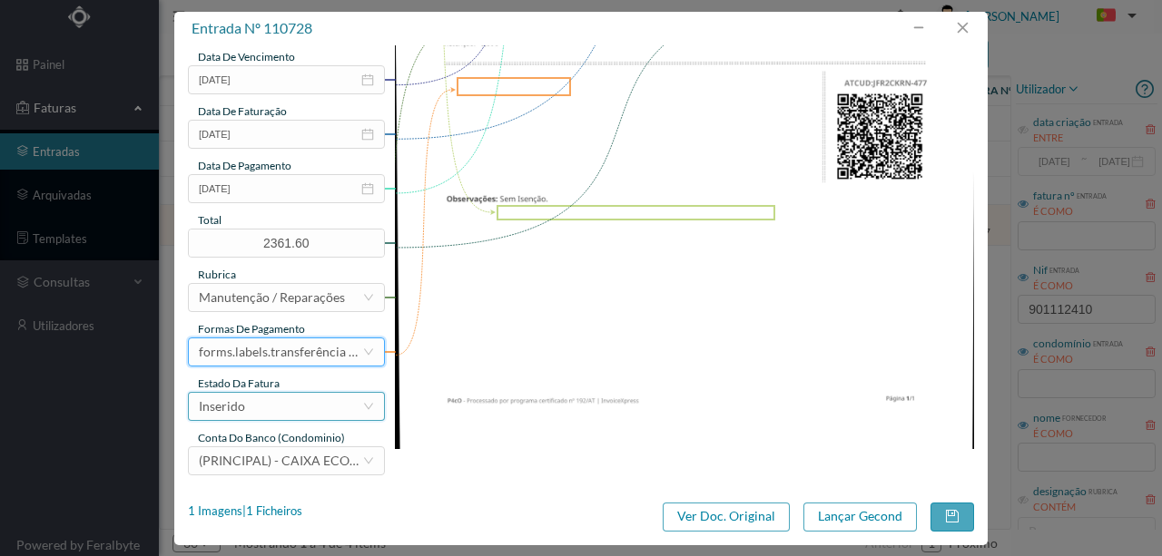
click at [253, 411] on div "Inserido" at bounding box center [280, 406] width 163 height 27
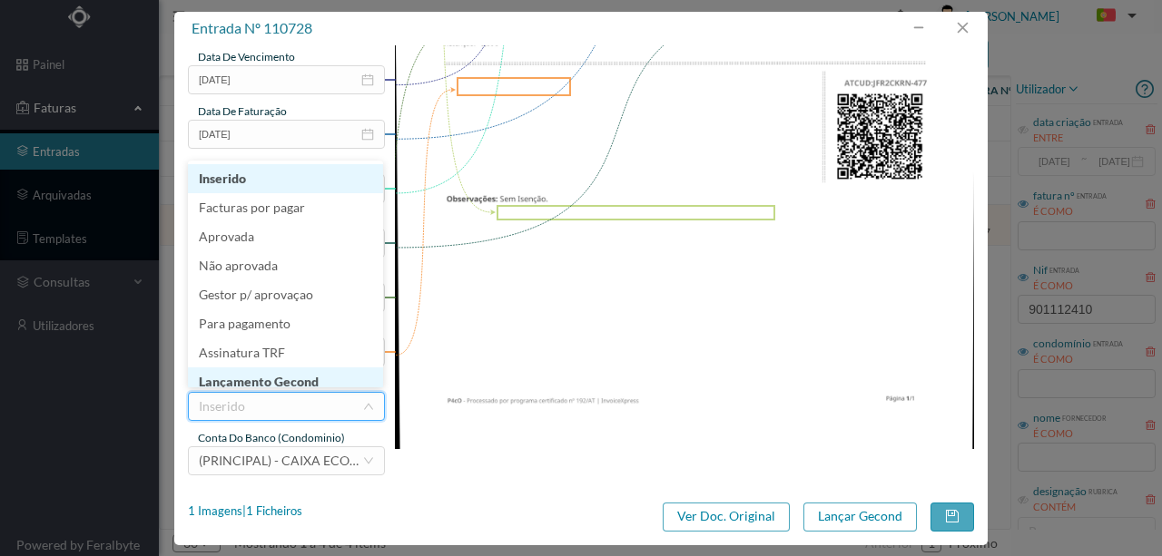
scroll to position [9, 0]
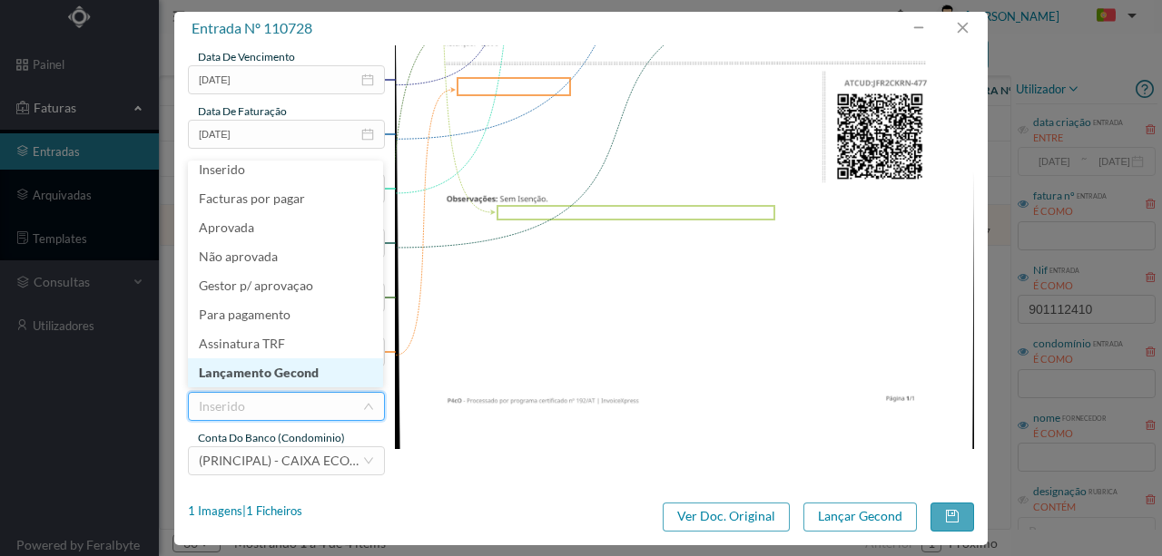
click at [271, 370] on li "Lançamento Gecond" at bounding box center [285, 373] width 195 height 29
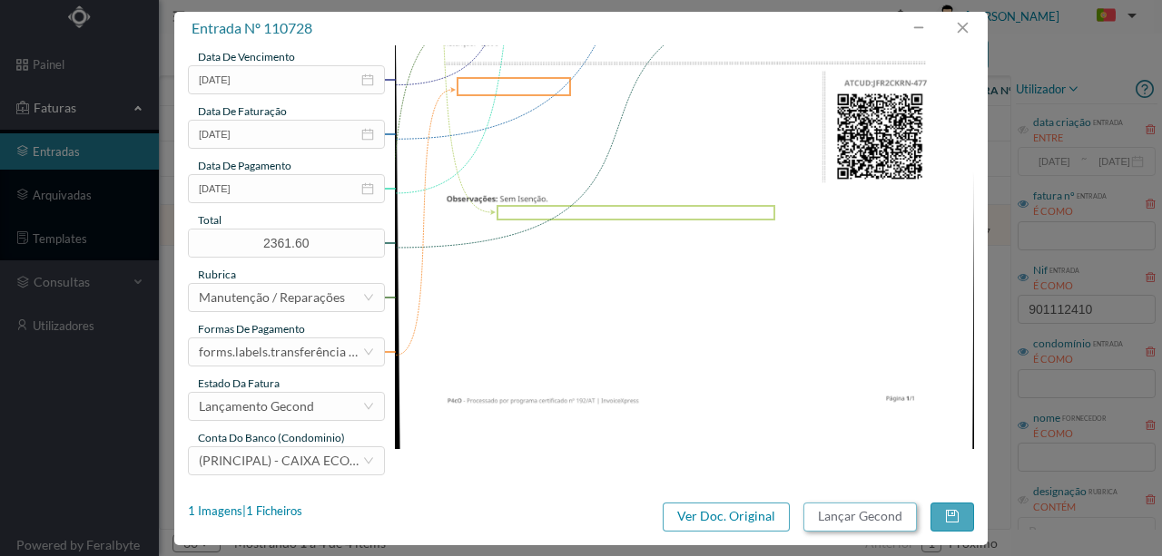
click at [840, 521] on button "Lançar Gecond" at bounding box center [859, 517] width 113 height 29
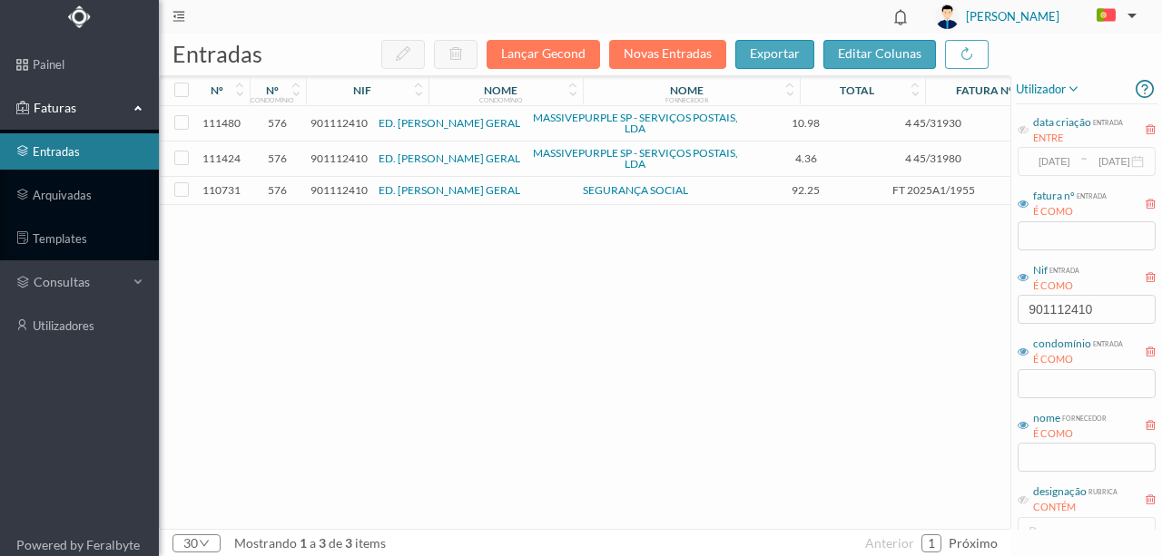
click at [340, 187] on span "901112410" at bounding box center [338, 190] width 57 height 14
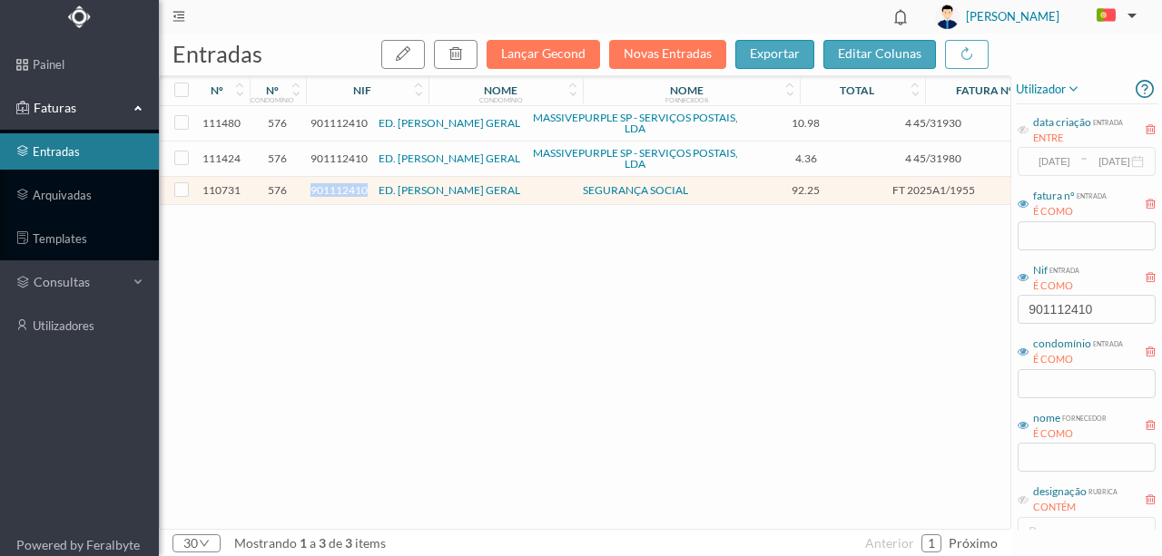
click at [340, 187] on span "901112410" at bounding box center [338, 190] width 57 height 14
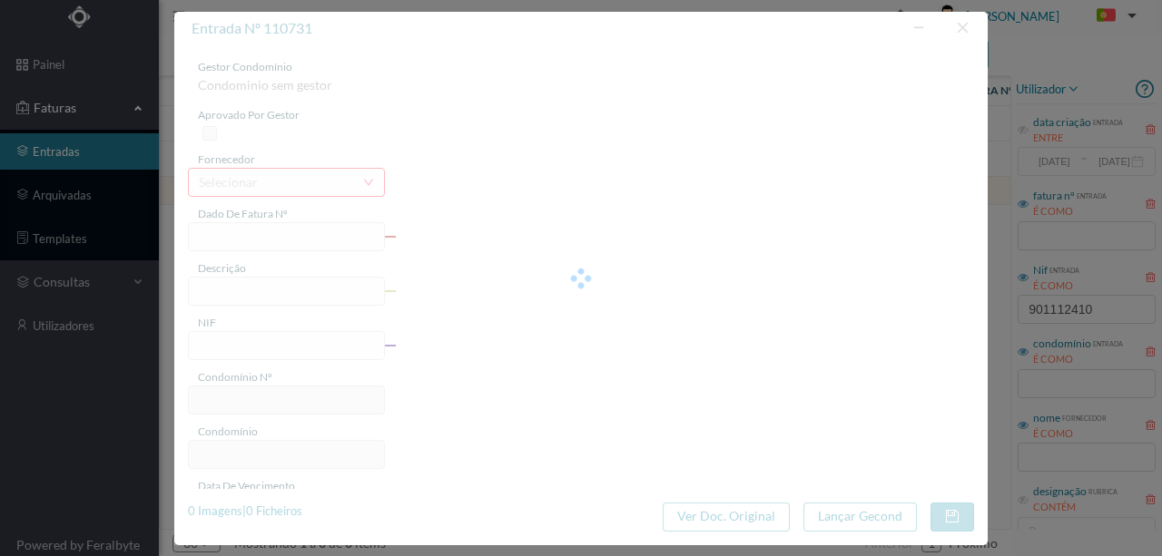
type input "FT 2025A1/1955"
type input "901112410"
type input "Invalid date"
type input "2025-08-27"
type input "92.25"
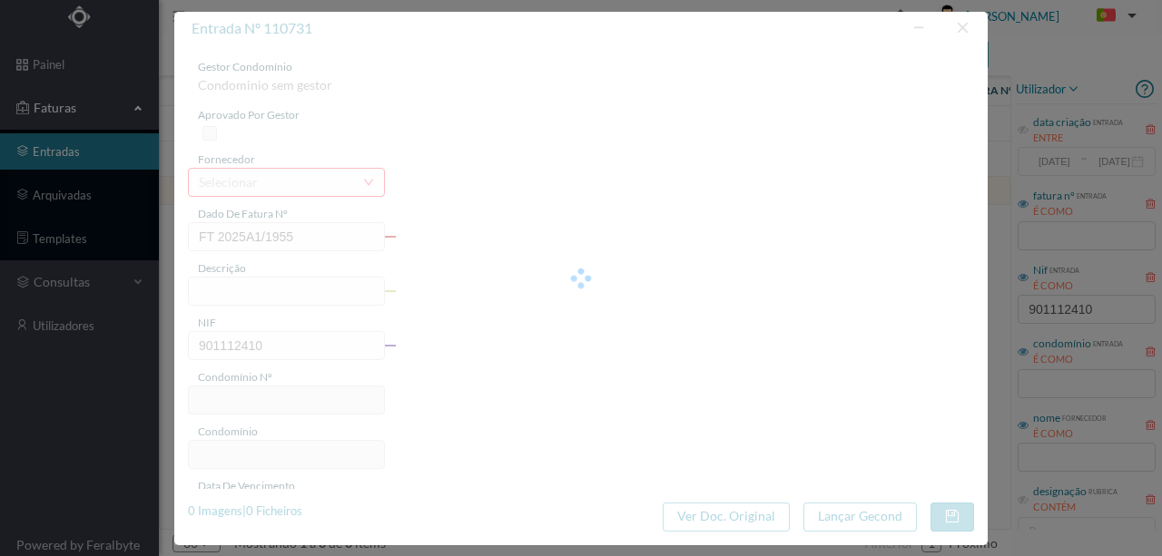
type input "576"
type input "ED. ALFREDO CUNHA GERAL"
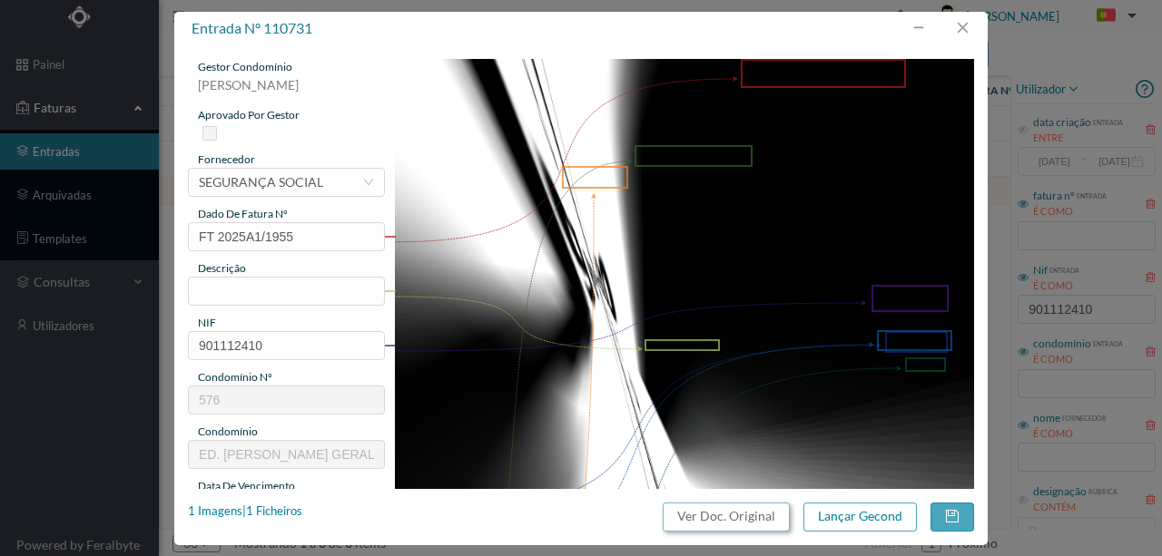
drag, startPoint x: 764, startPoint y: 513, endPoint x: 678, endPoint y: 84, distance: 437.9
click at [764, 511] on button "Ver Doc. Original" at bounding box center [726, 517] width 127 height 29
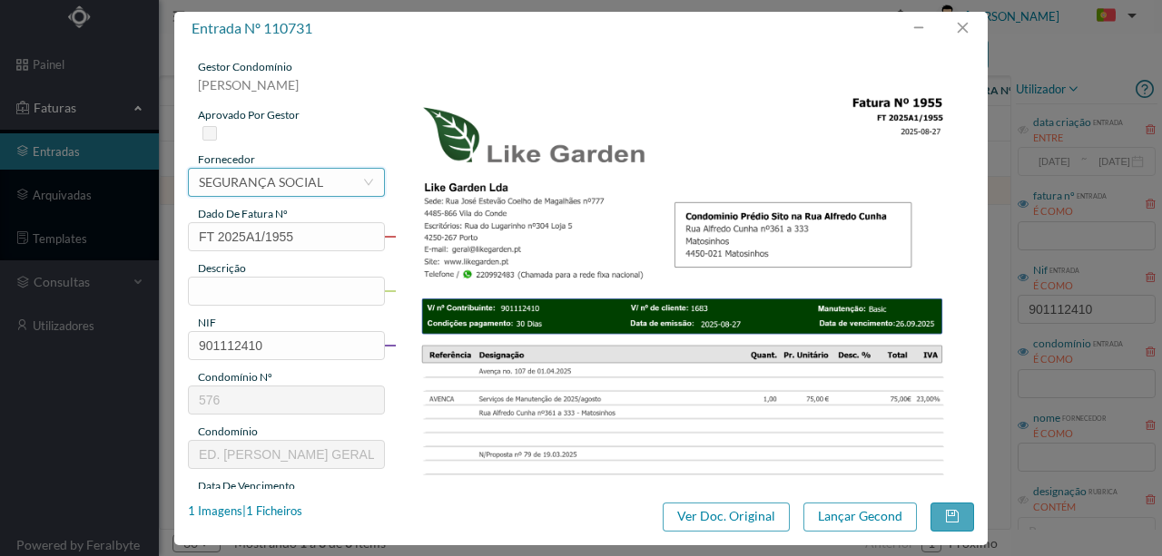
drag, startPoint x: 296, startPoint y: 191, endPoint x: 379, endPoint y: 170, distance: 86.1
click at [296, 190] on div "SEGURANÇA SOCIAL" at bounding box center [261, 182] width 124 height 27
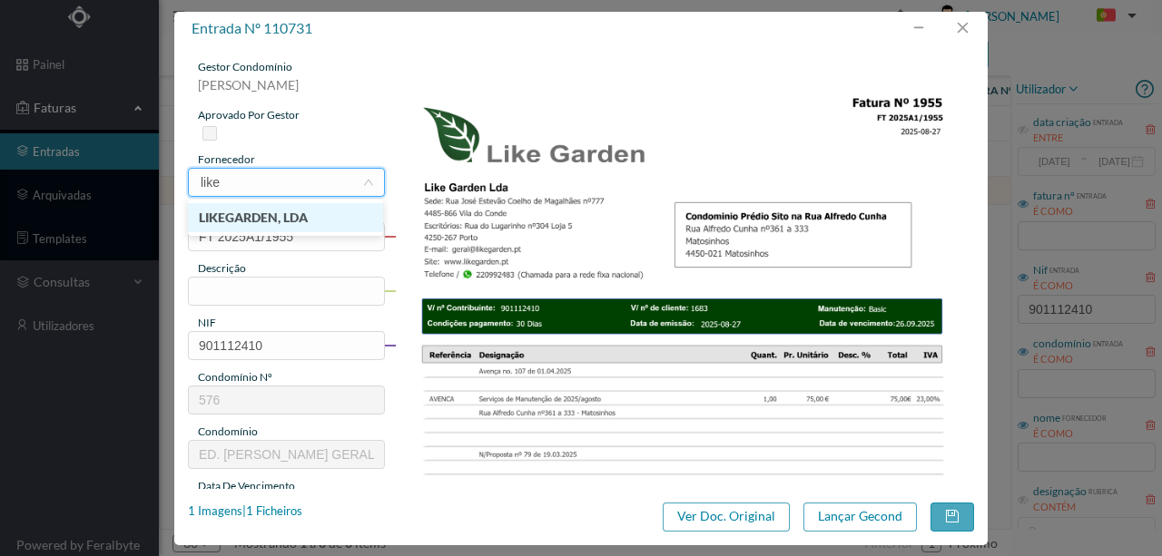
type input "lik"
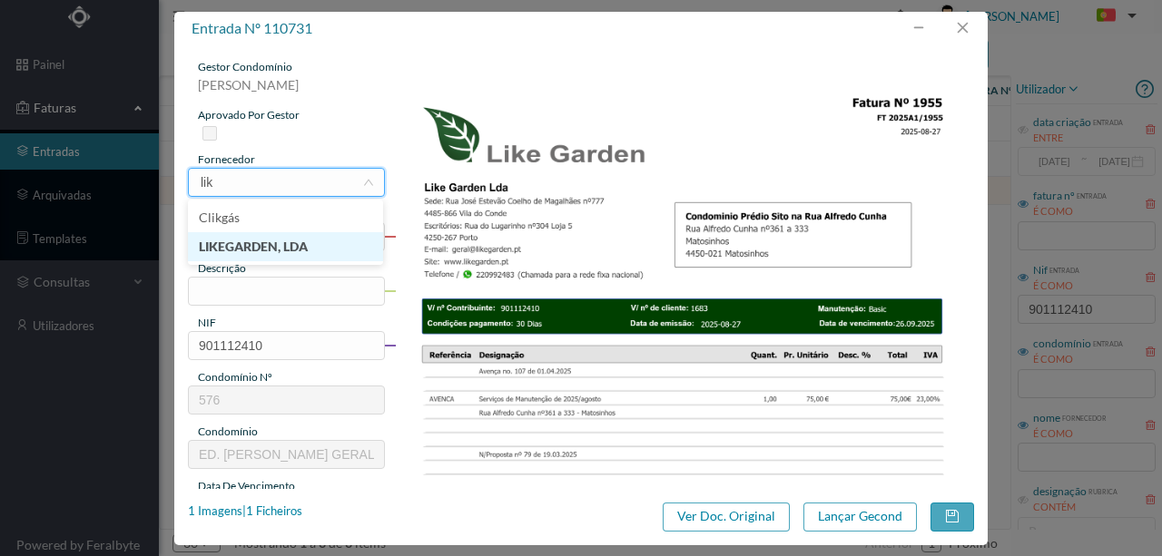
click at [292, 244] on li "LIKEGARDEN, LDA" at bounding box center [285, 246] width 195 height 29
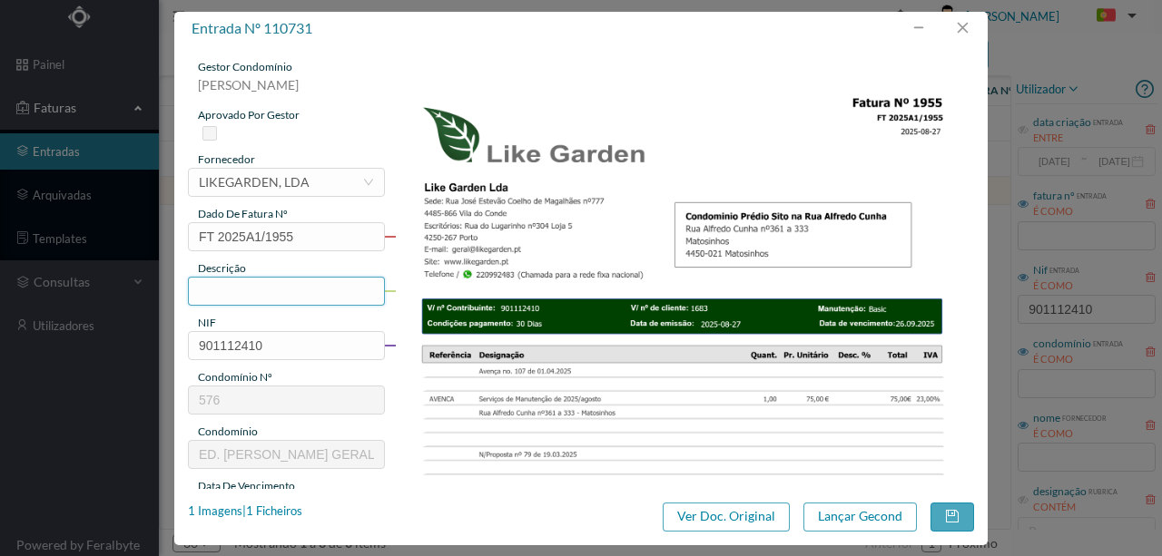
click at [215, 288] on input "text" at bounding box center [286, 291] width 197 height 29
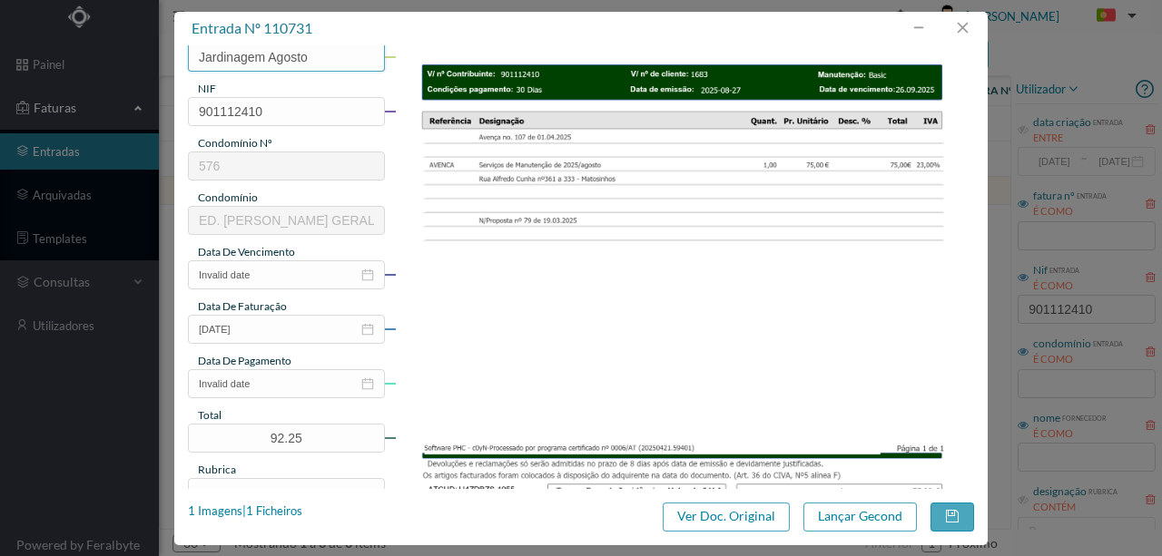
scroll to position [241, 0]
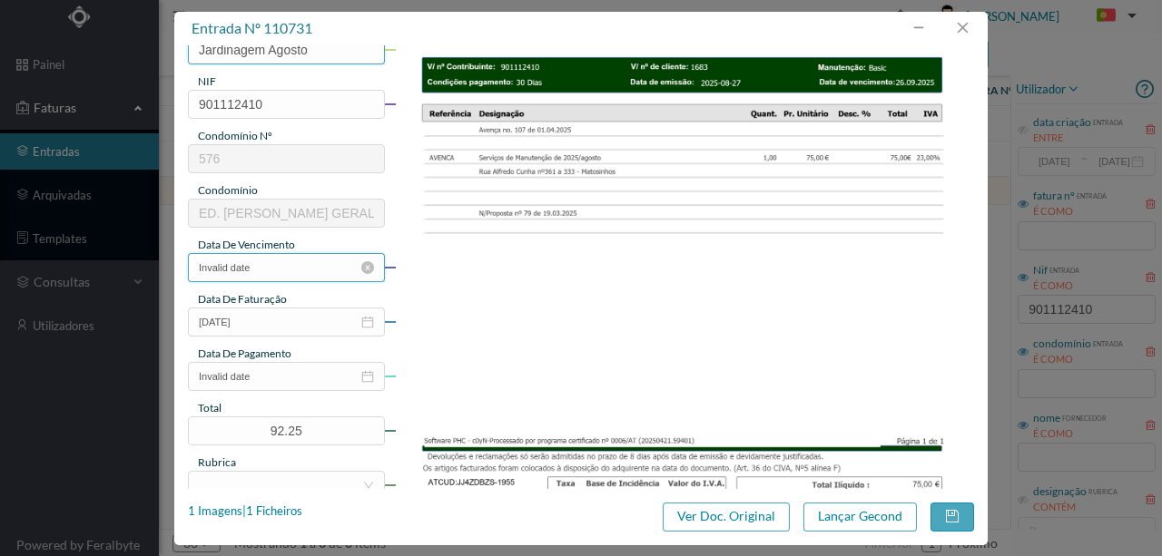
type input "Jardinagem Agosto"
click at [318, 268] on input "Invalid date" at bounding box center [286, 267] width 197 height 29
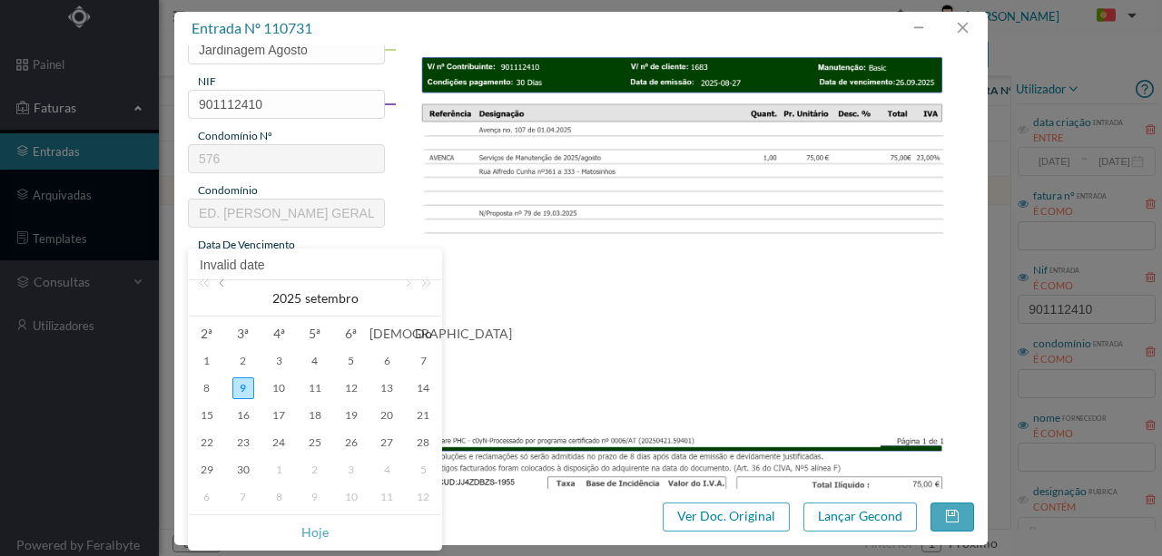
click at [218, 284] on link at bounding box center [223, 298] width 16 height 36
click at [272, 466] on div "27" at bounding box center [279, 470] width 22 height 22
type input "2025-08-27"
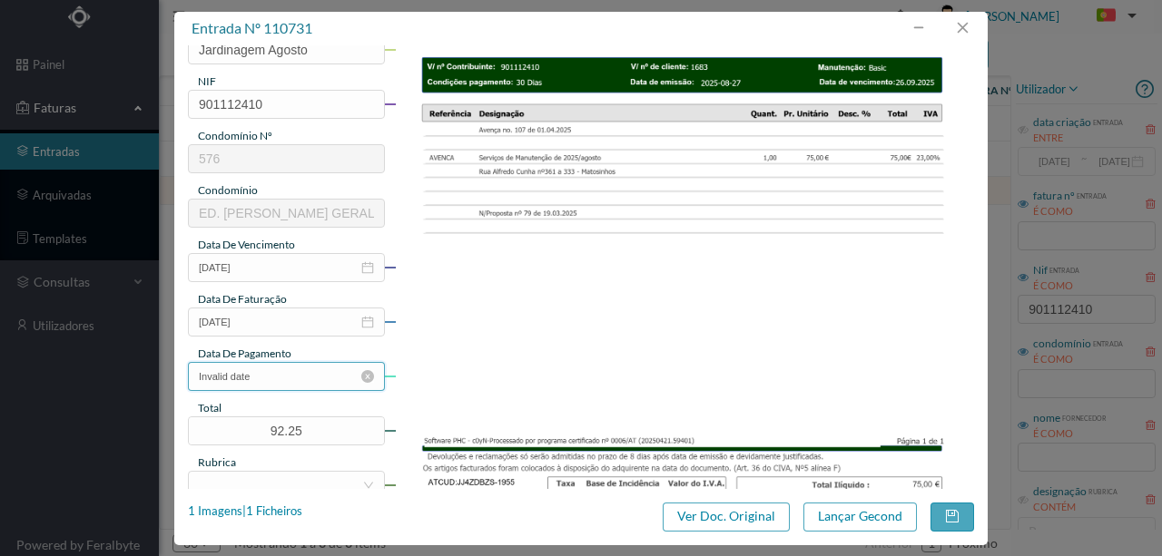
click at [312, 369] on input "Invalid date" at bounding box center [286, 376] width 197 height 29
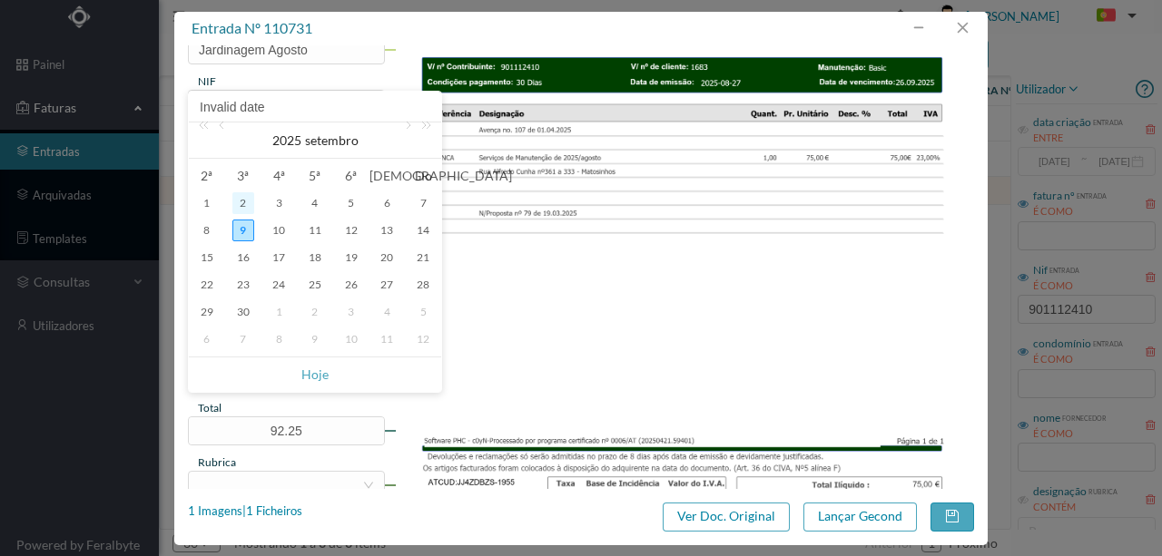
click at [241, 202] on div "2" at bounding box center [243, 203] width 22 height 22
type input "[DATE]"
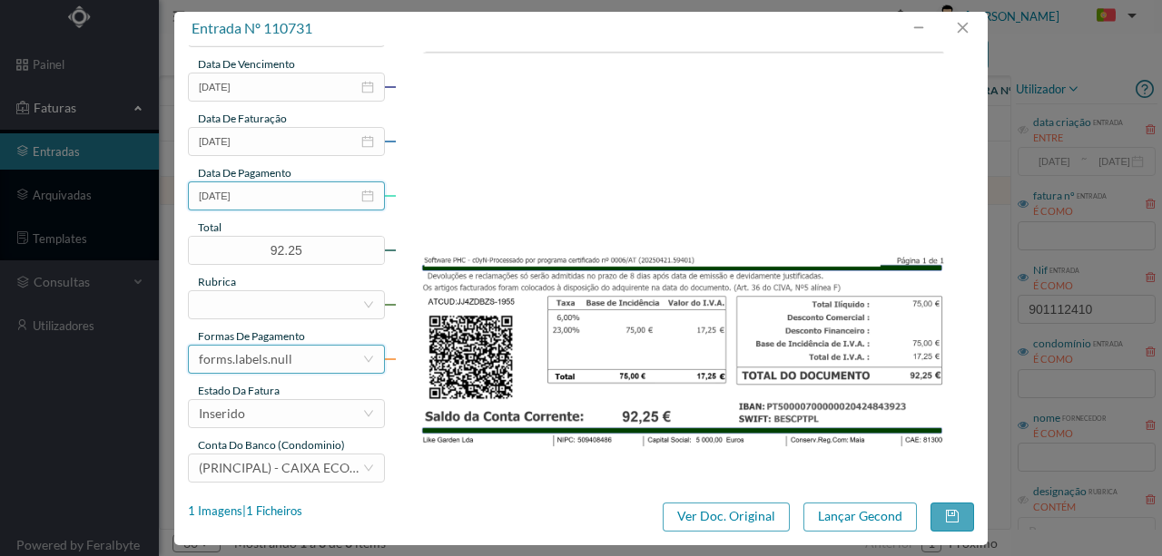
scroll to position [429, 0]
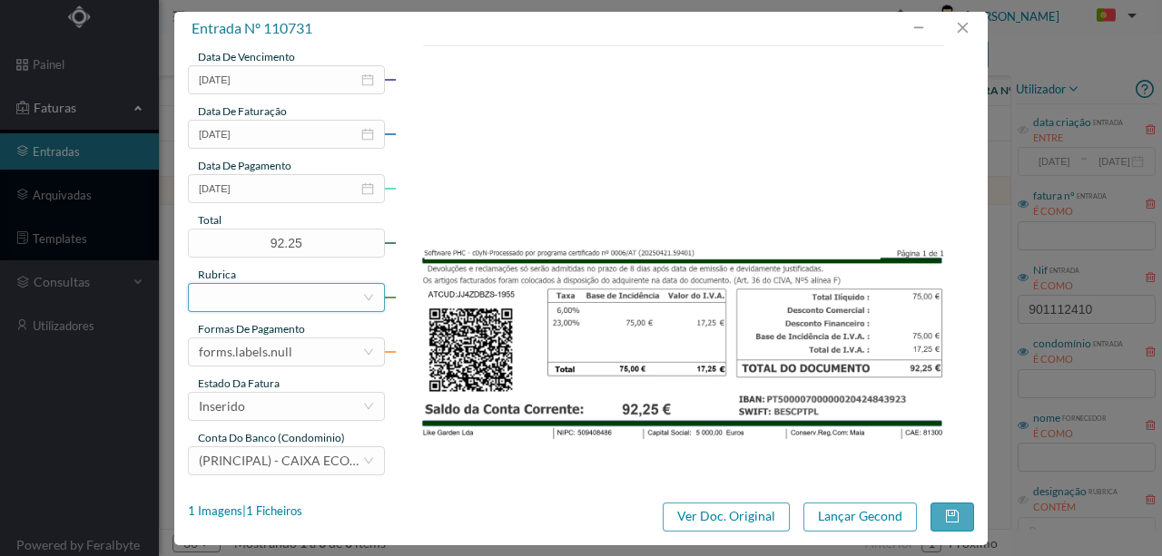
click at [244, 300] on div at bounding box center [280, 297] width 163 height 27
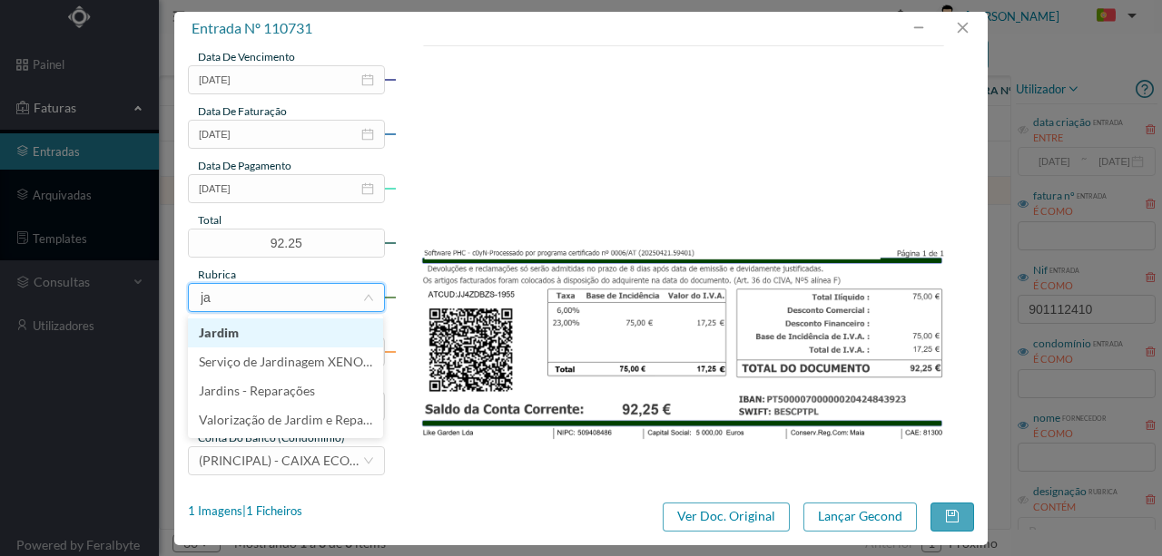
type input "jar"
click at [216, 336] on li "Jardim" at bounding box center [285, 333] width 195 height 29
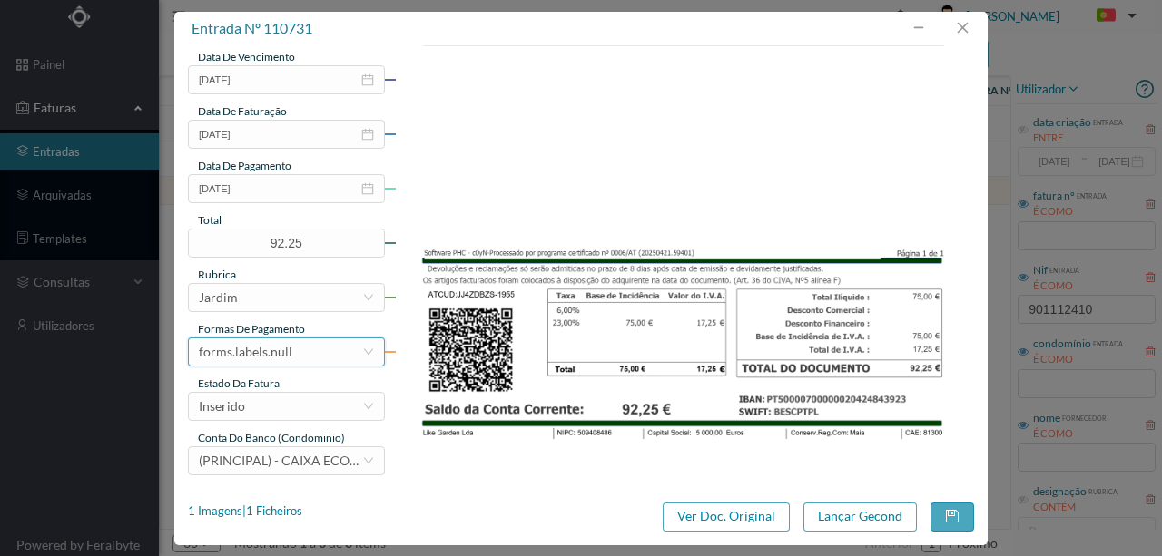
click at [280, 357] on div "forms.labels.null" at bounding box center [245, 352] width 93 height 27
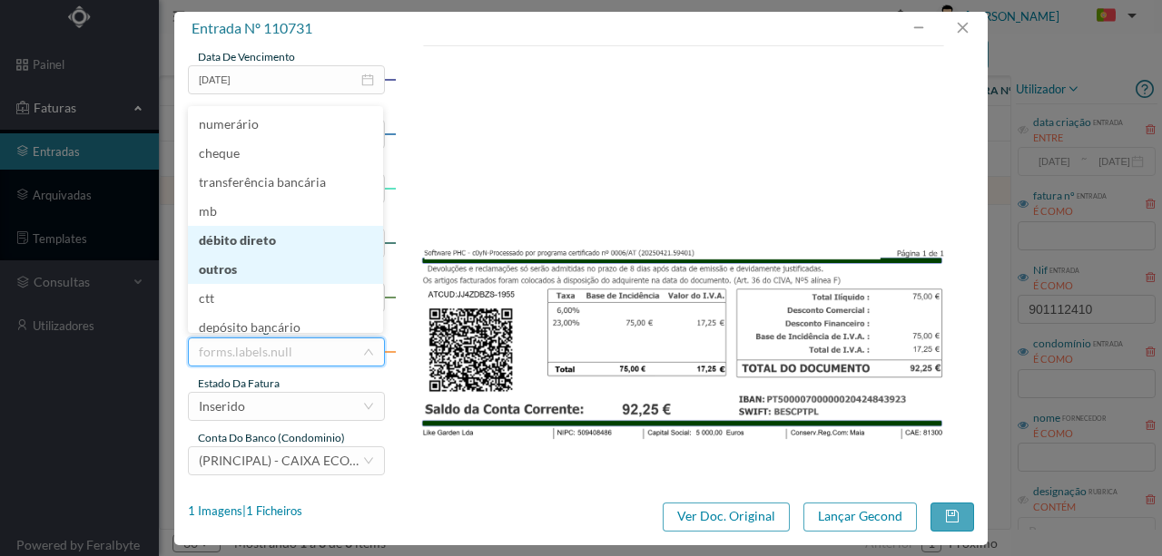
scroll to position [5, 0]
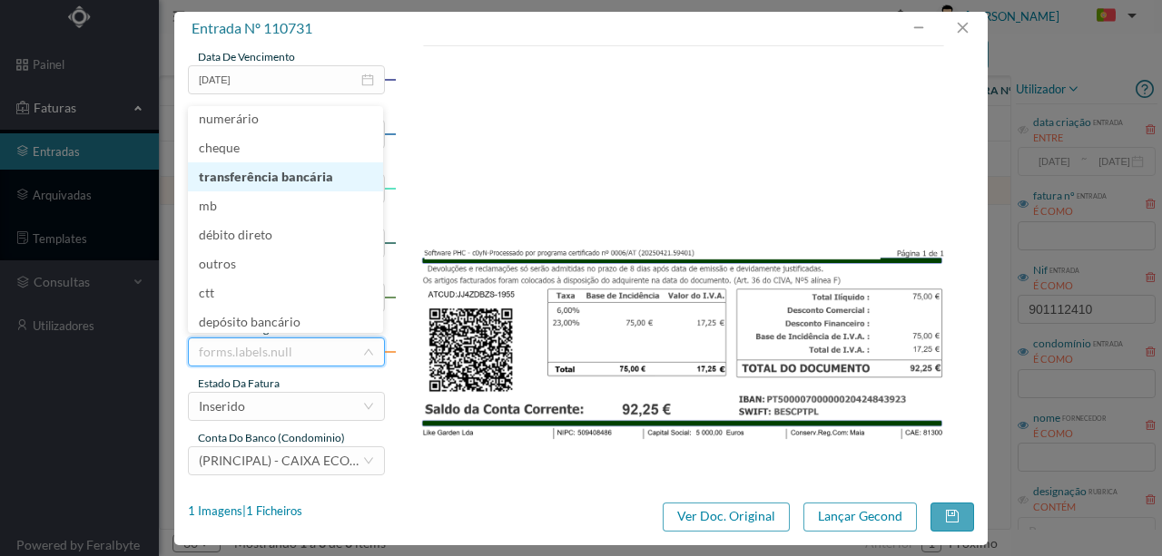
click at [261, 185] on li "transferência bancária" at bounding box center [285, 176] width 195 height 29
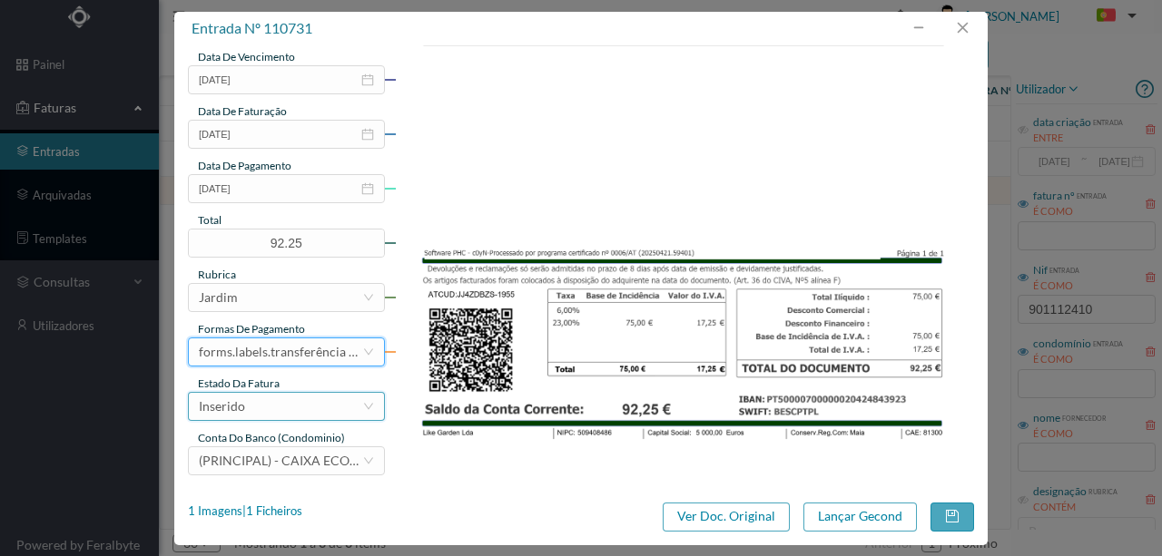
click at [247, 408] on div "Inserido" at bounding box center [280, 406] width 163 height 27
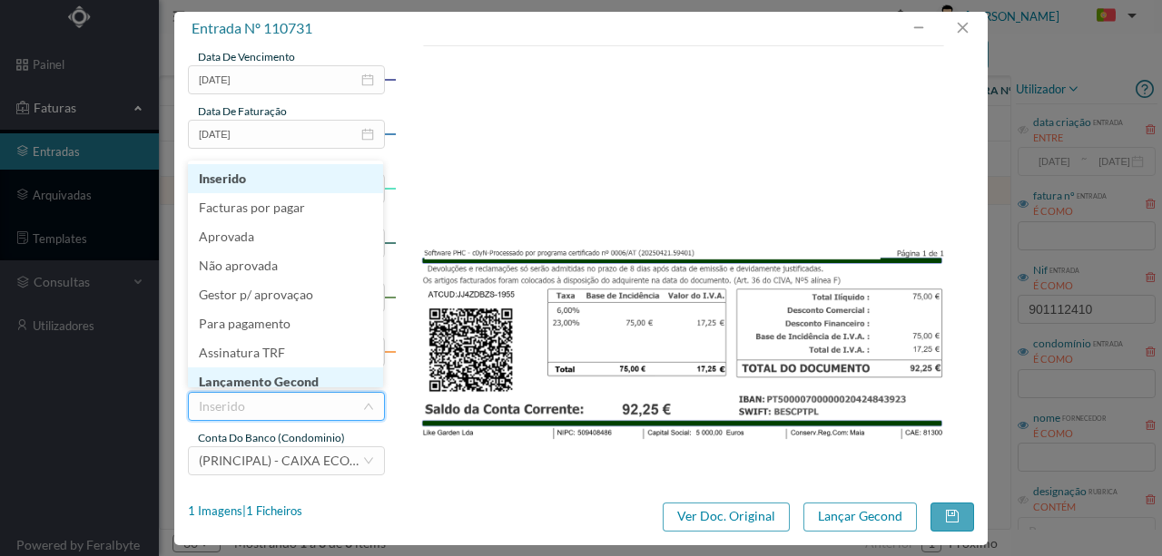
scroll to position [9, 0]
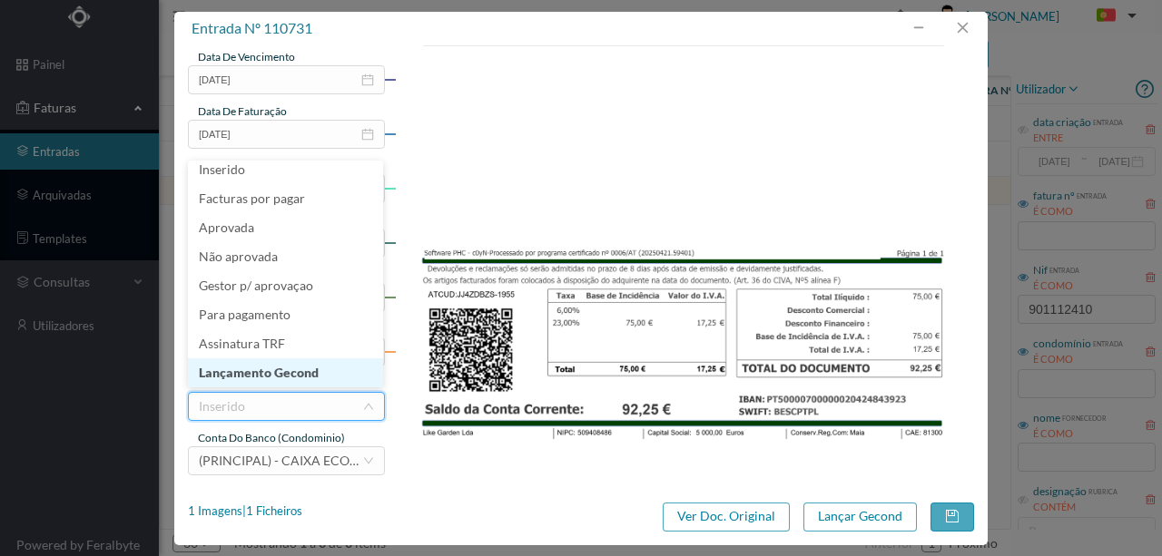
click at [287, 379] on li "Lançamento Gecond" at bounding box center [285, 373] width 195 height 29
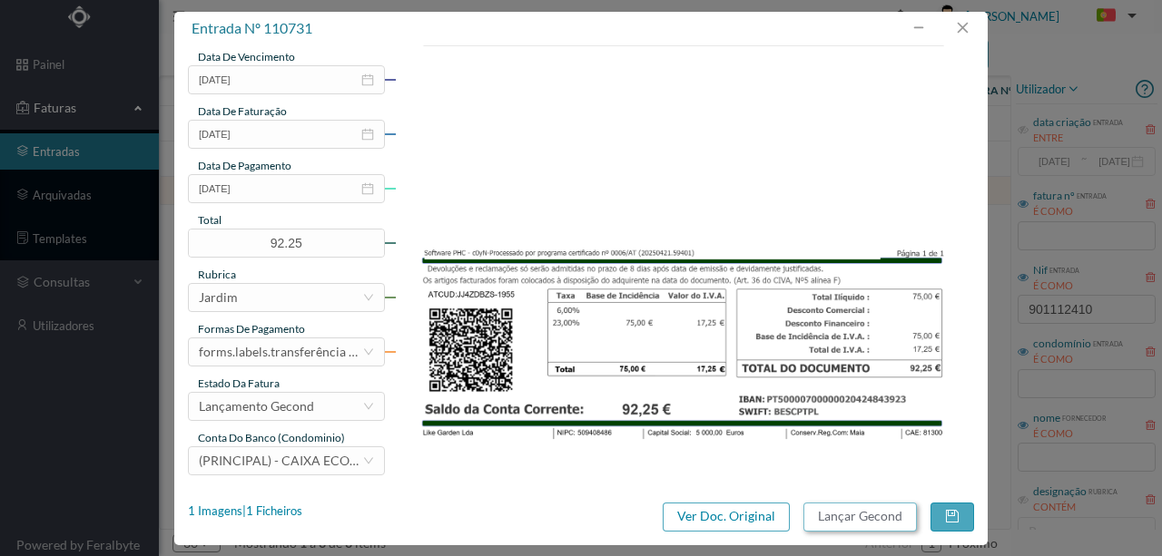
click at [870, 526] on button "Lançar Gecond" at bounding box center [859, 517] width 113 height 29
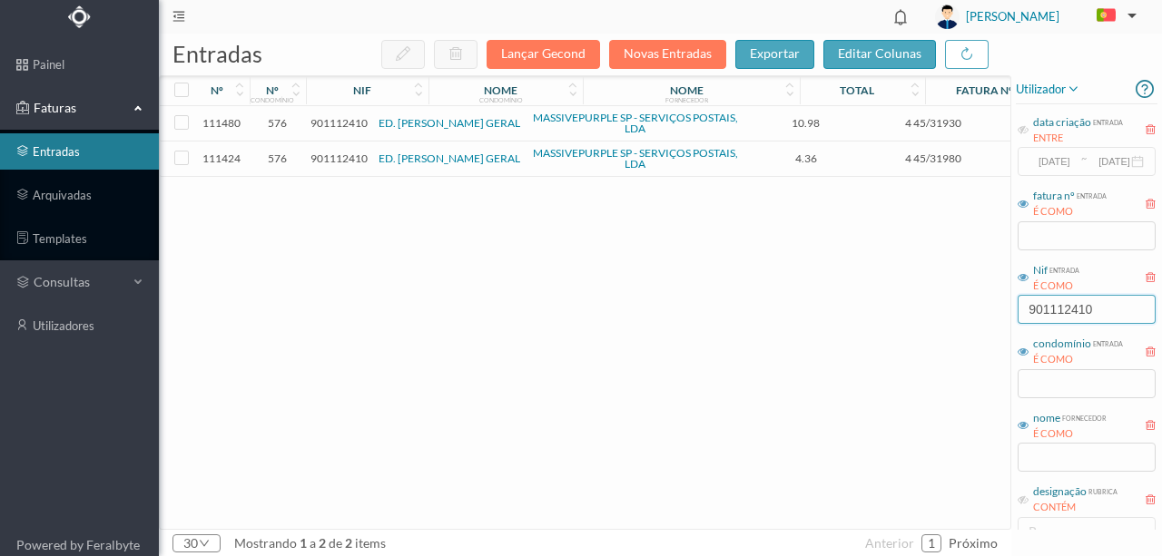
drag, startPoint x: 1104, startPoint y: 311, endPoint x: 824, endPoint y: 310, distance: 279.6
click at [829, 310] on div "entradas Lançar Gecond Novas Entradas exportar editar colunas nº nº condomínio …" at bounding box center [660, 295] width 1003 height 523
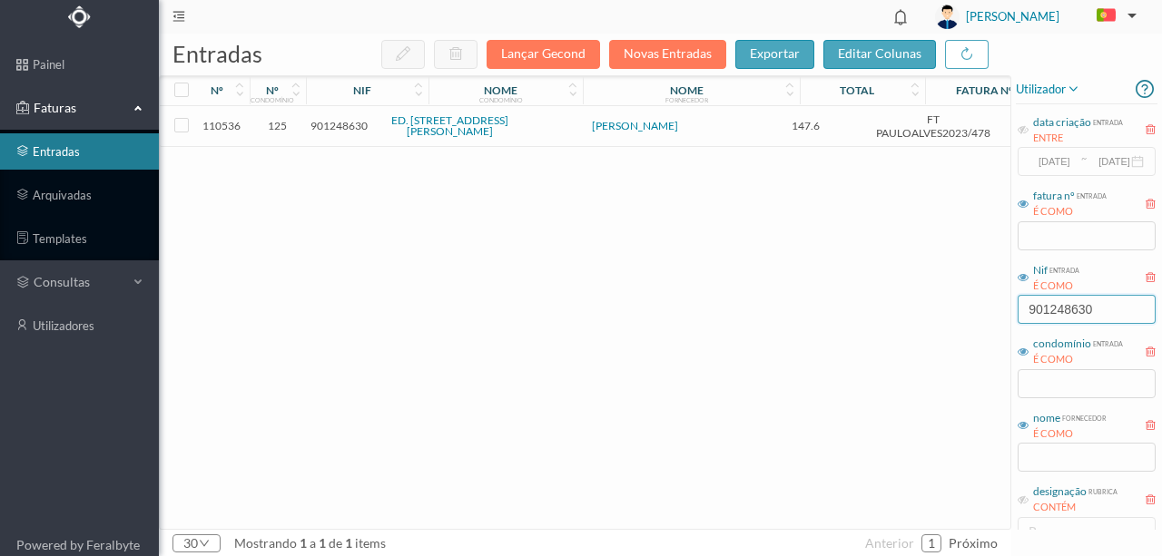
type input "901248630"
click at [341, 128] on span "901248630" at bounding box center [338, 126] width 57 height 14
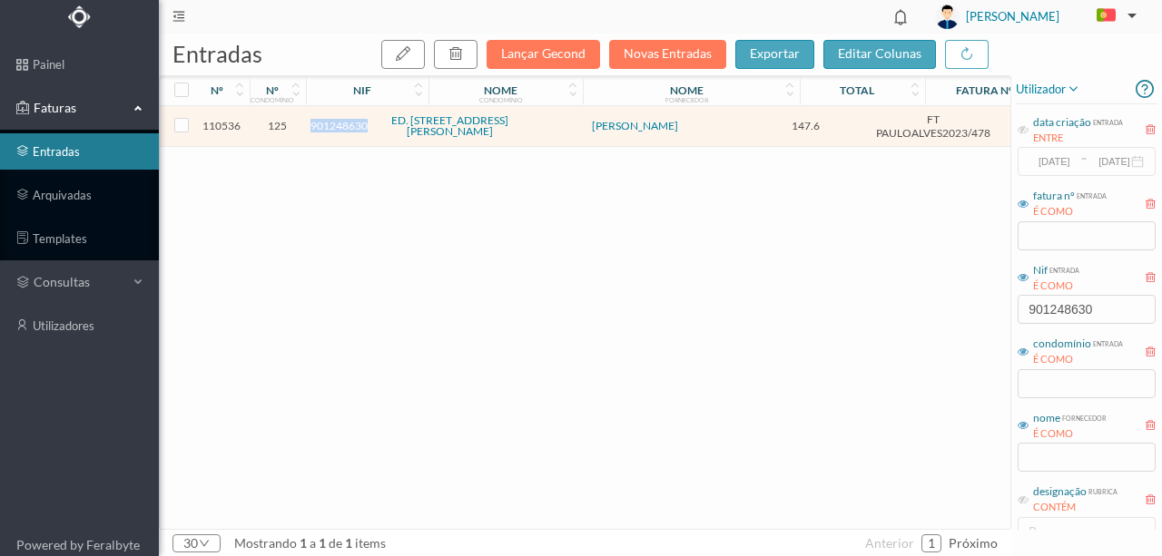
click at [341, 128] on span "901248630" at bounding box center [338, 126] width 57 height 14
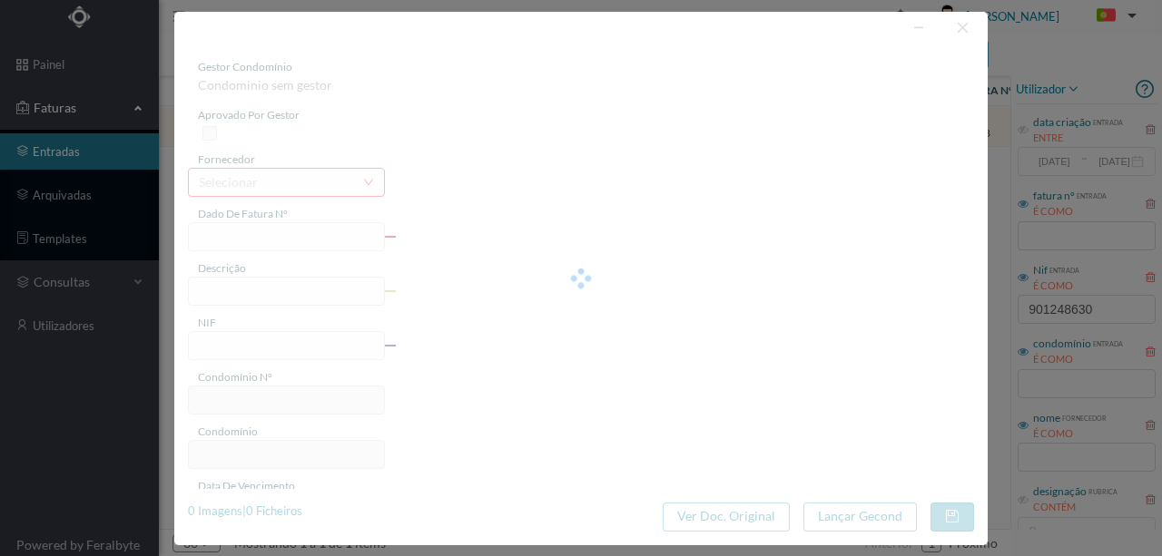
type input "FT PAULOALVES2023/478"
type input "901248630"
type input "Invalid date"
type input "[DATE]"
type input "147.60"
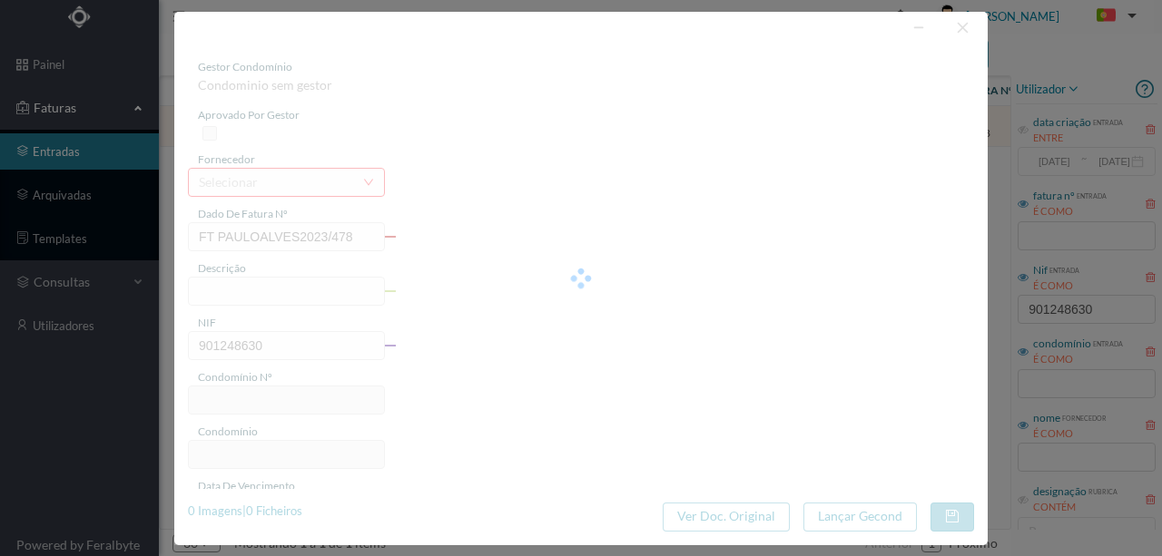
type input "125"
type input "ED. [STREET_ADDRESS][PERSON_NAME]"
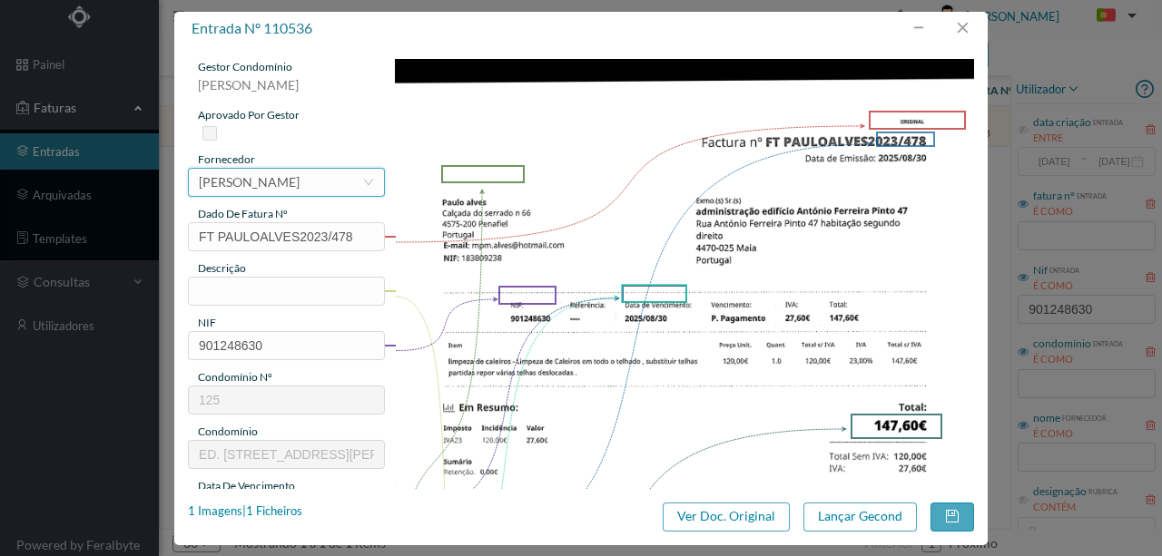
click at [290, 185] on div "[PERSON_NAME]" at bounding box center [249, 182] width 101 height 27
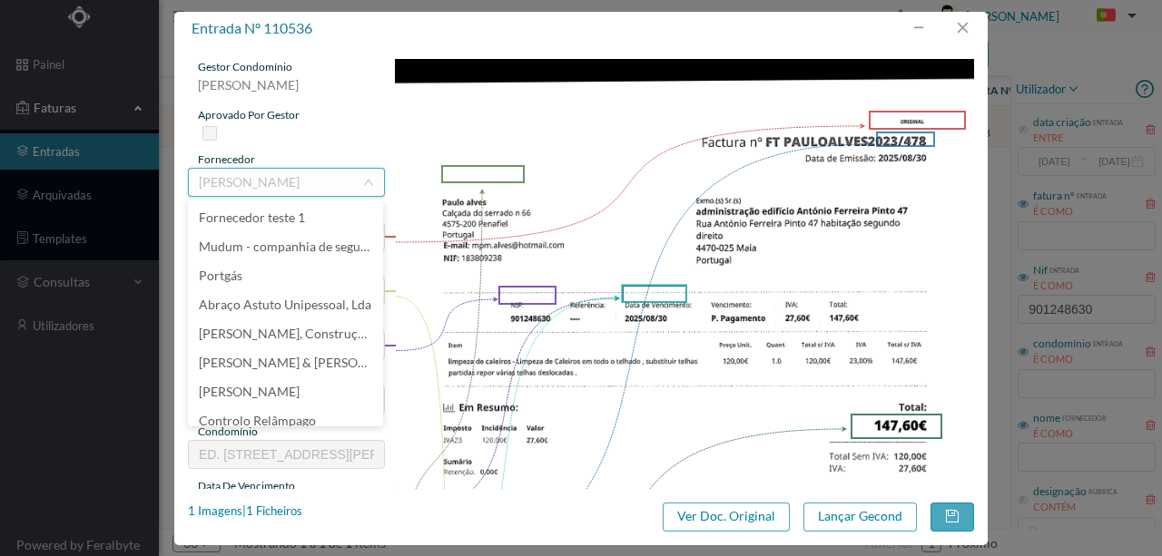
scroll to position [15026, 0]
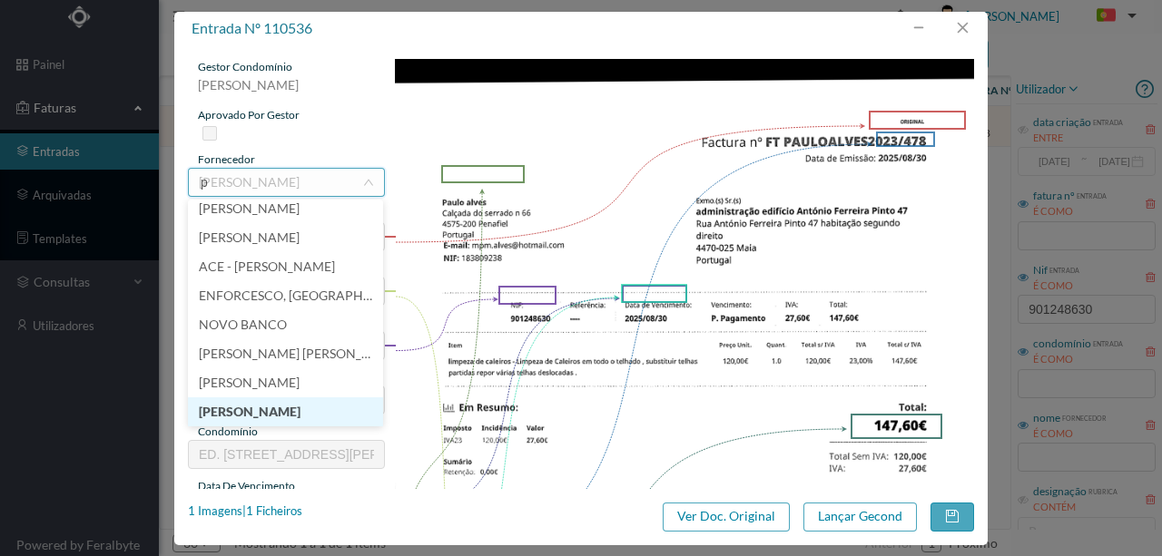
type input "pa"
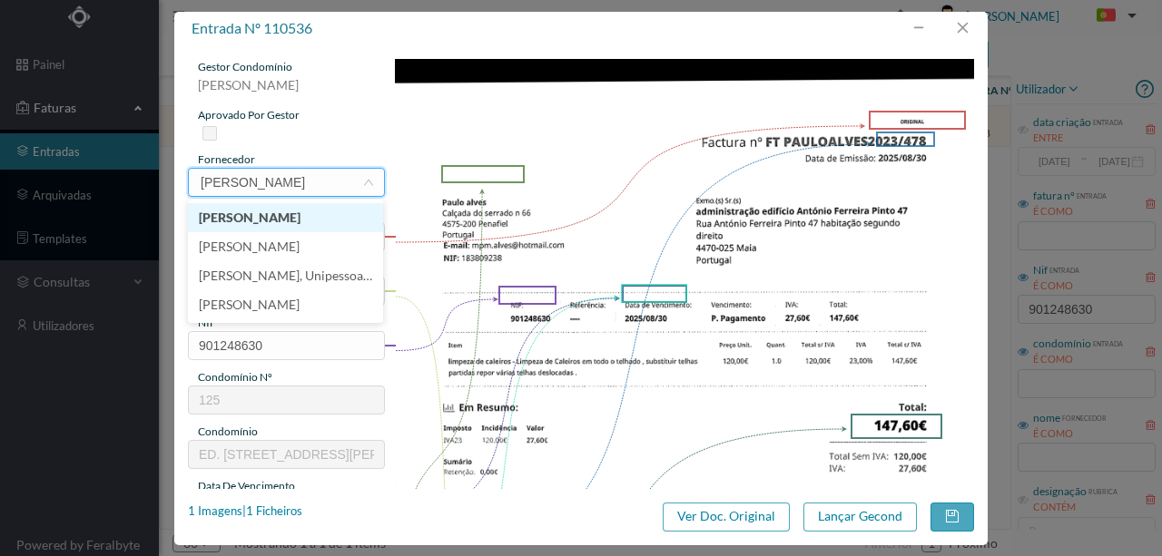
type input "[PERSON_NAME]"
click at [251, 221] on li "[PERSON_NAME]" at bounding box center [285, 217] width 195 height 29
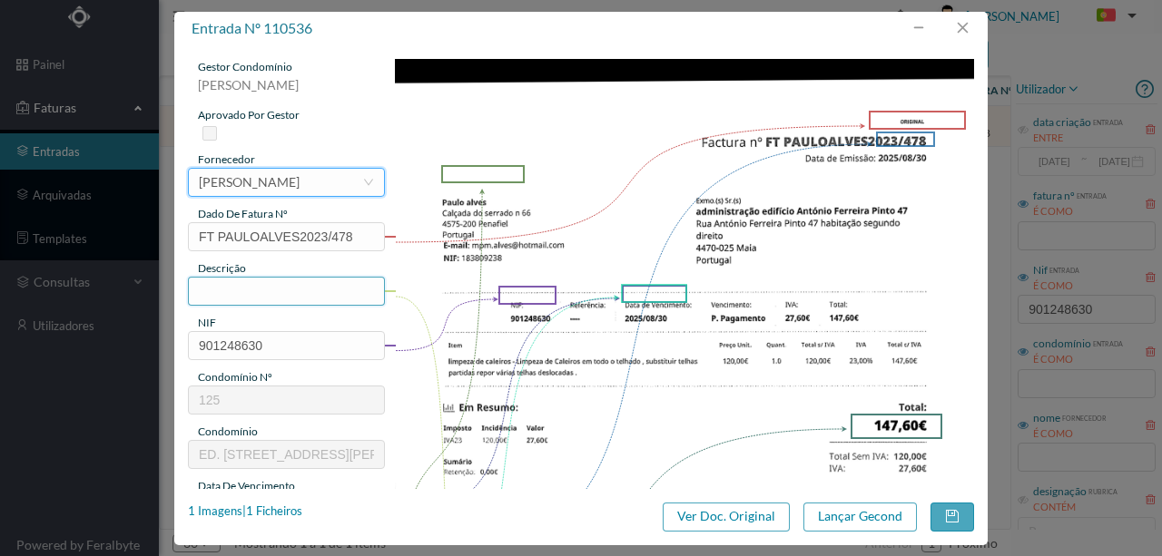
click at [218, 289] on input "text" at bounding box center [286, 291] width 197 height 29
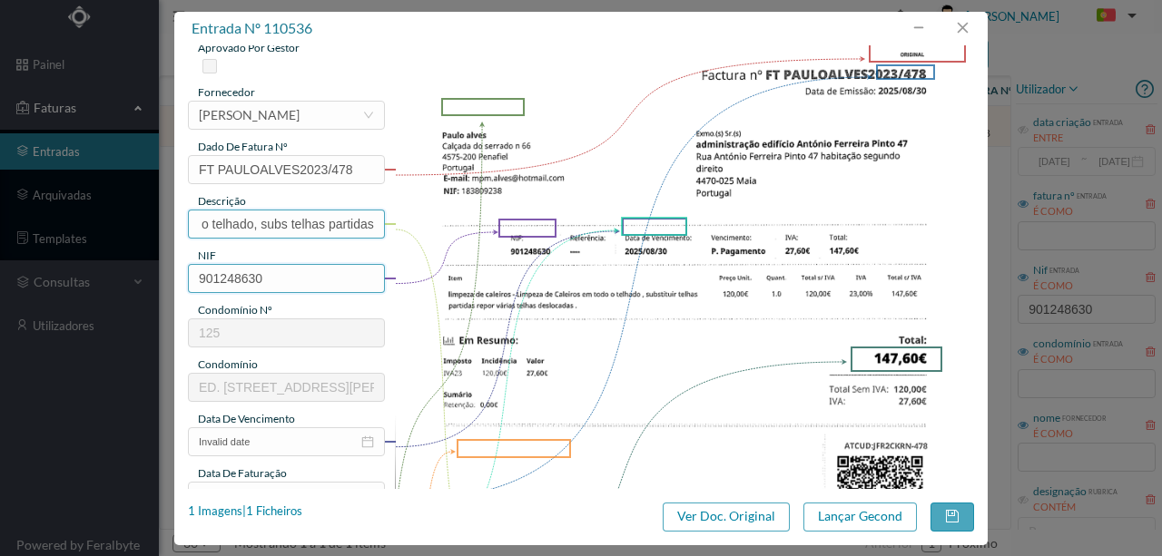
scroll to position [241, 0]
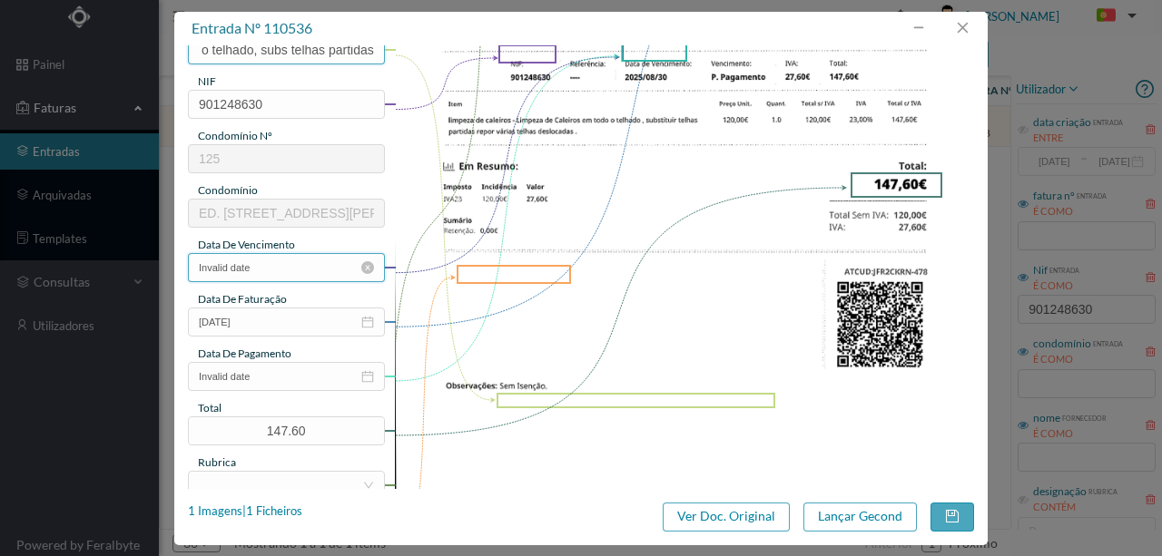
type input "Limpeza de caleiras em todo o telhado, subs telhas partidas"
click at [287, 273] on input "Invalid date" at bounding box center [286, 267] width 197 height 29
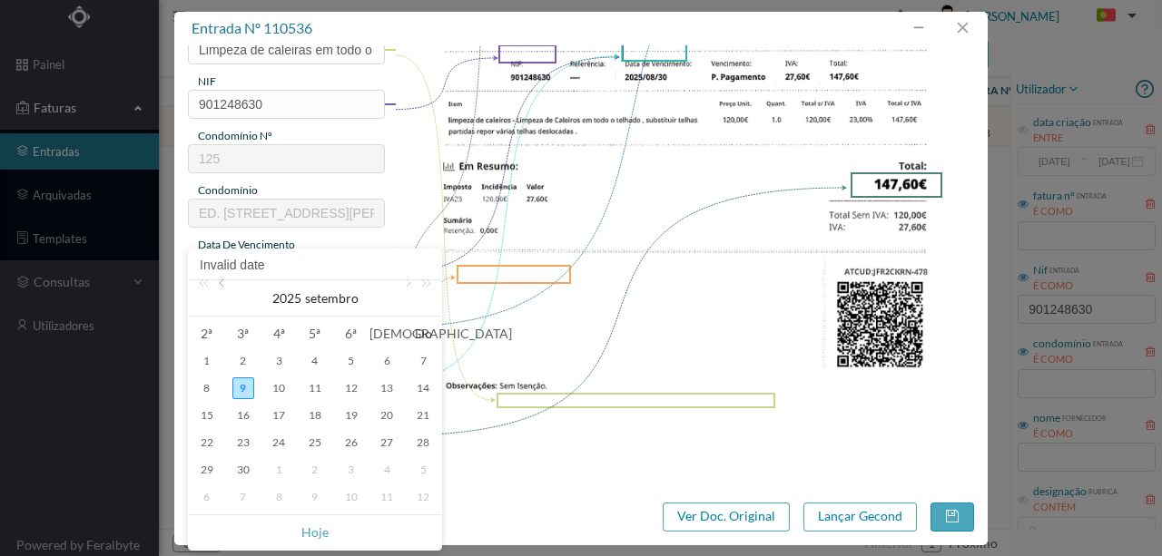
click at [221, 287] on link at bounding box center [223, 298] width 16 height 36
click at [392, 473] on div "30" at bounding box center [387, 470] width 22 height 22
type input "[DATE]"
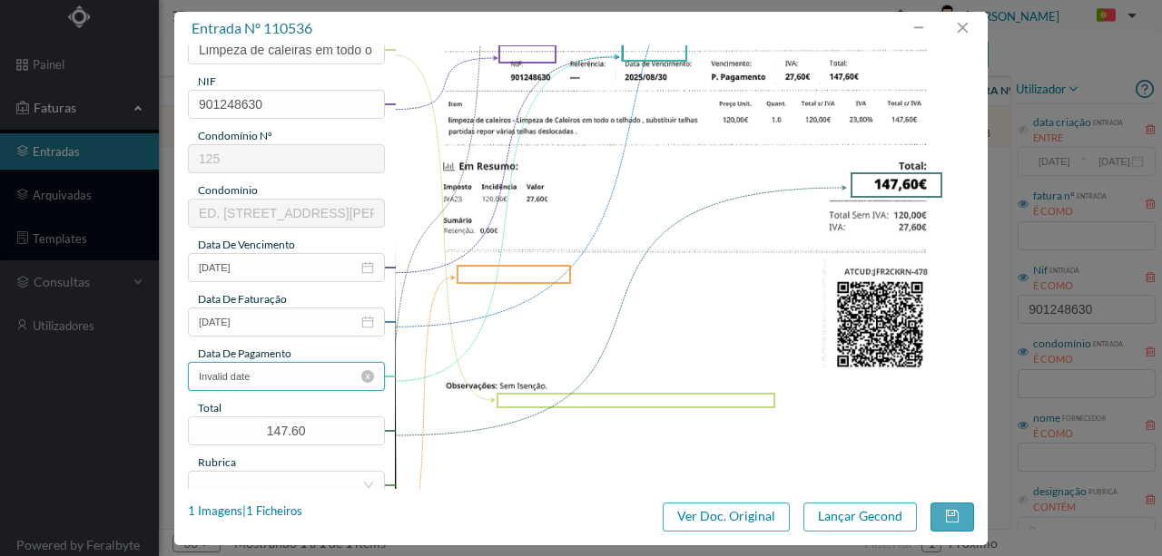
click at [272, 378] on input "Invalid date" at bounding box center [286, 376] width 197 height 29
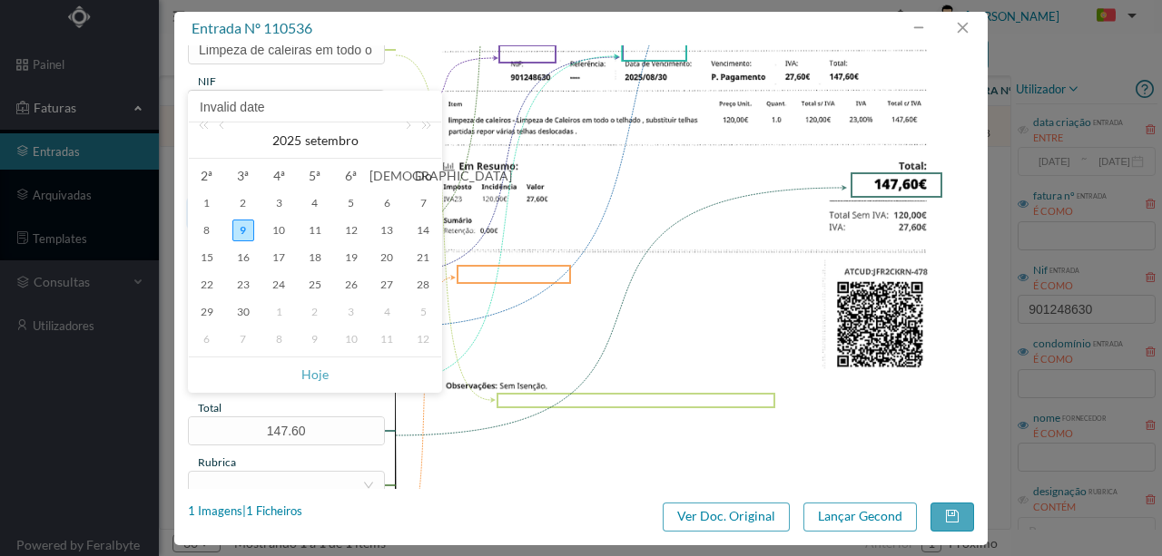
drag, startPoint x: 240, startPoint y: 205, endPoint x: 254, endPoint y: 214, distance: 17.1
click at [240, 205] on div "2" at bounding box center [243, 203] width 22 height 22
type input "[DATE]"
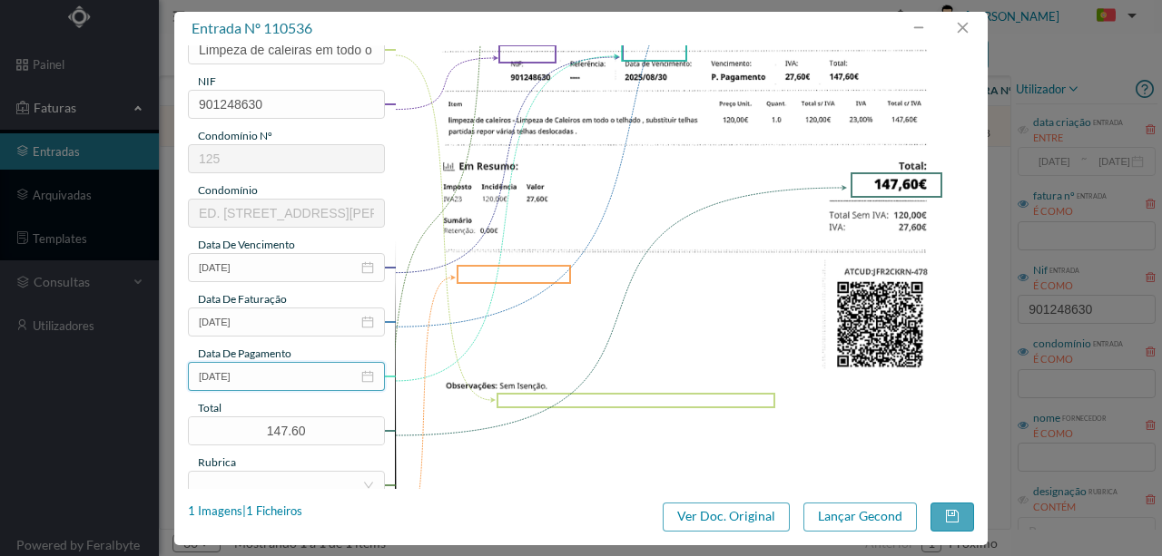
scroll to position [423, 0]
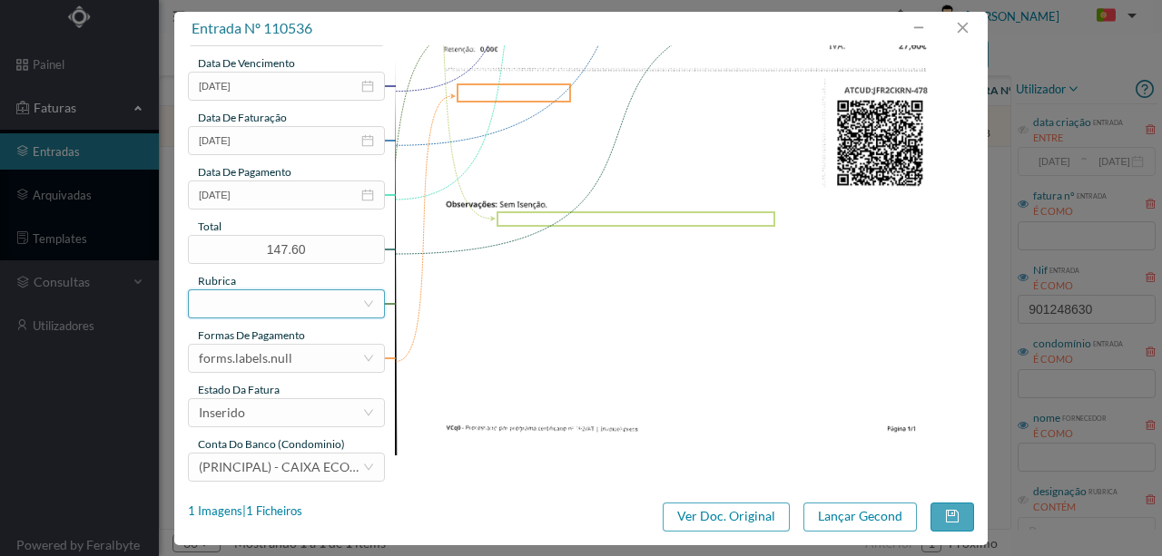
click at [256, 305] on div at bounding box center [280, 303] width 163 height 27
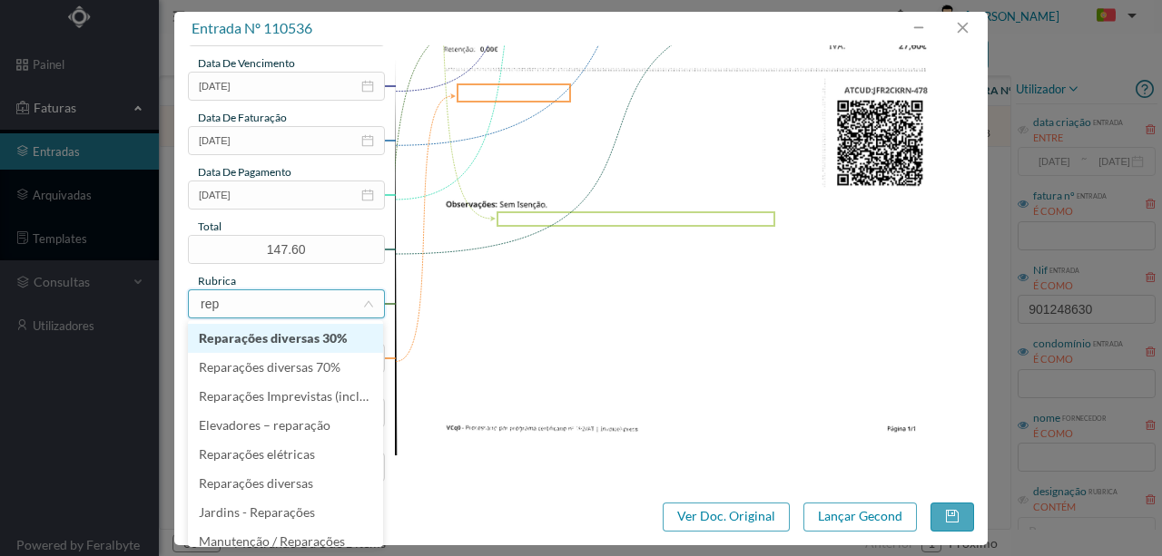
type input "repa"
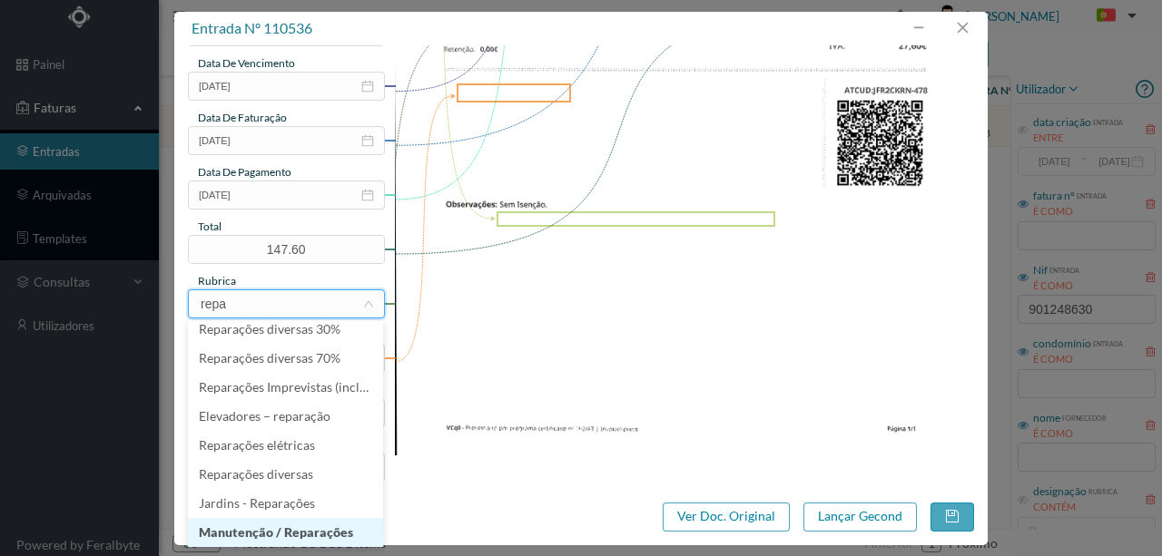
drag, startPoint x: 261, startPoint y: 532, endPoint x: 220, endPoint y: 396, distance: 142.1
click at [261, 529] on li "Manutenção / Reparações" at bounding box center [285, 532] width 195 height 29
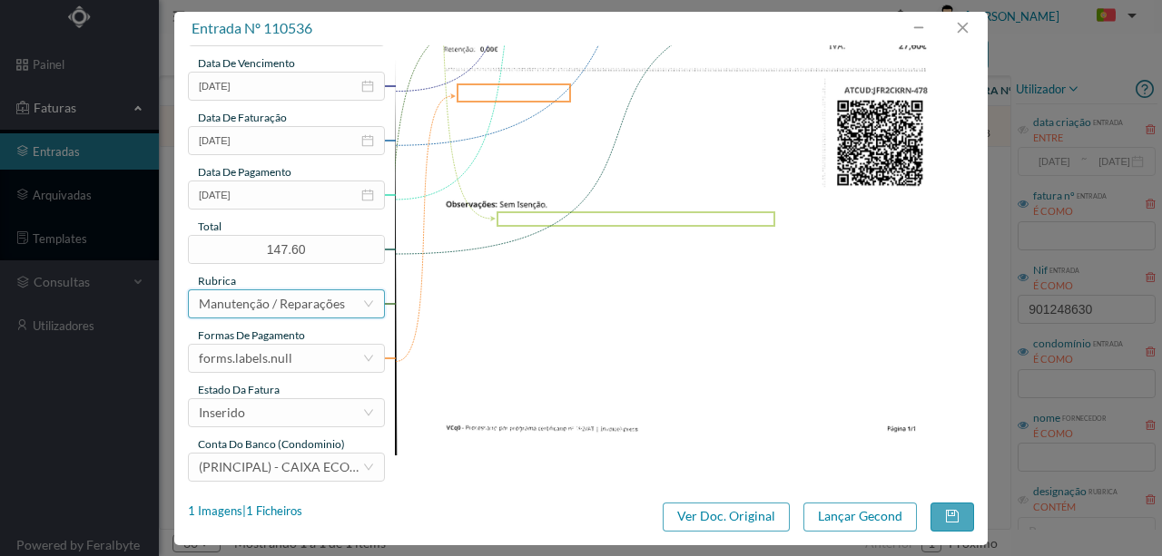
scroll to position [4, 0]
click at [280, 359] on div "forms.labels.null" at bounding box center [245, 358] width 93 height 27
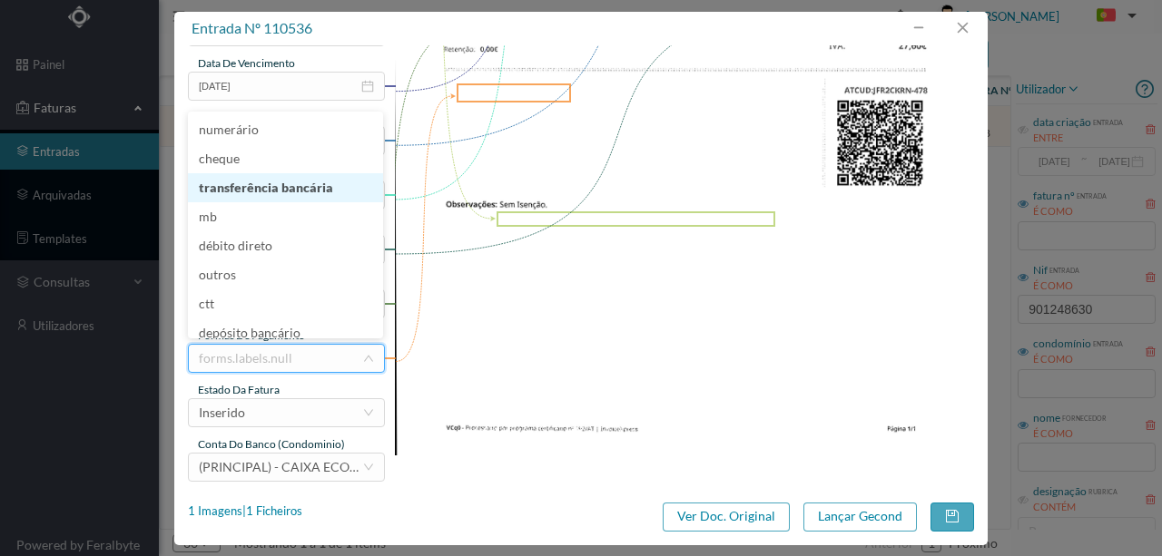
click at [262, 190] on li "transferência bancária" at bounding box center [285, 187] width 195 height 29
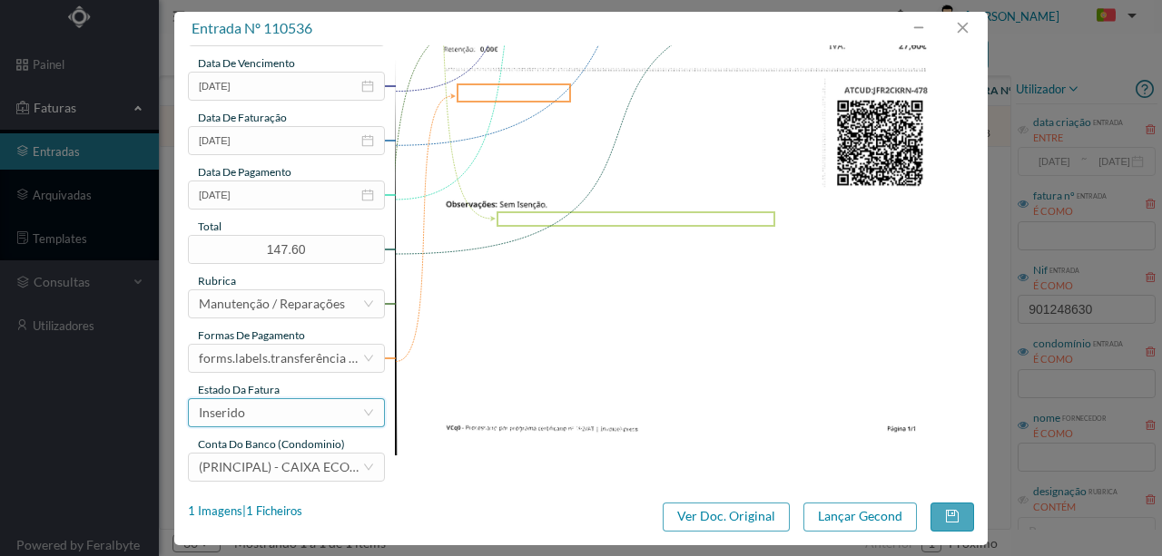
click at [270, 408] on div "Inserido" at bounding box center [280, 412] width 163 height 27
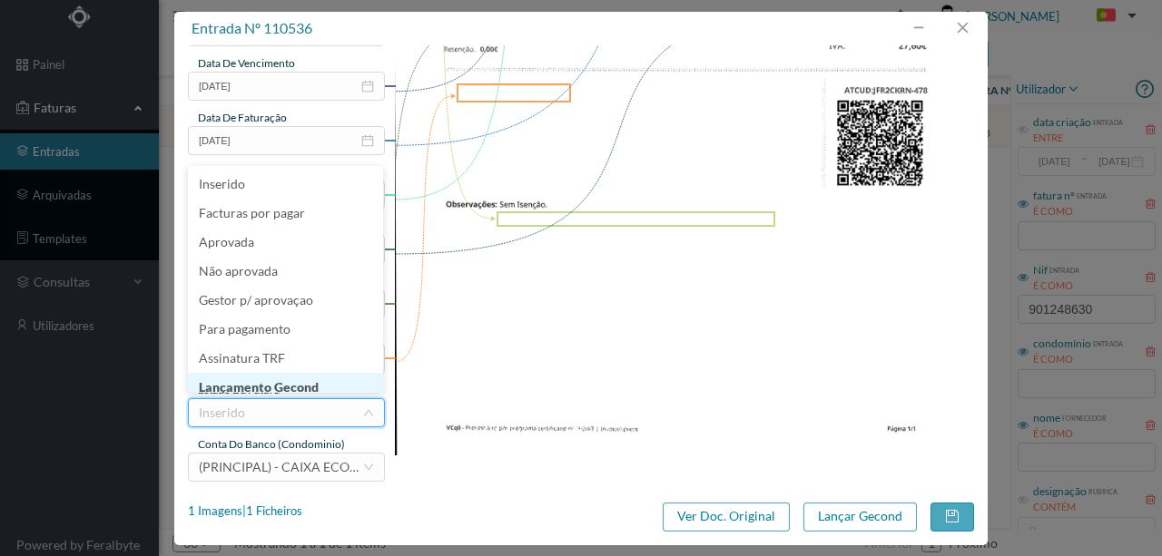
scroll to position [9, 0]
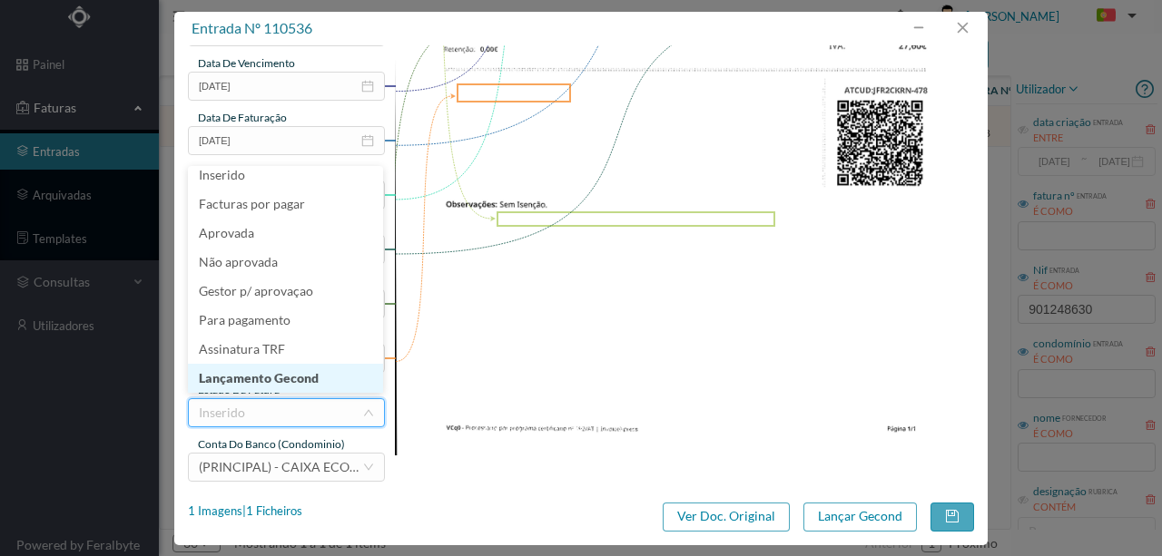
click at [299, 381] on li "Lançamento Gecond" at bounding box center [285, 378] width 195 height 29
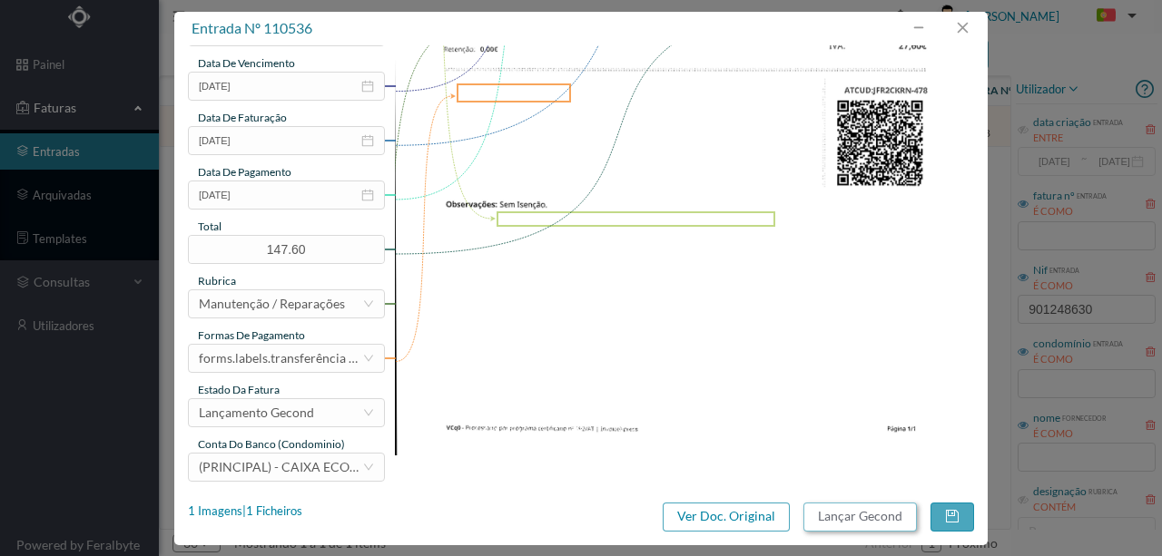
click at [873, 516] on button "Lançar Gecond" at bounding box center [859, 517] width 113 height 29
